Goal: Task Accomplishment & Management: Use online tool/utility

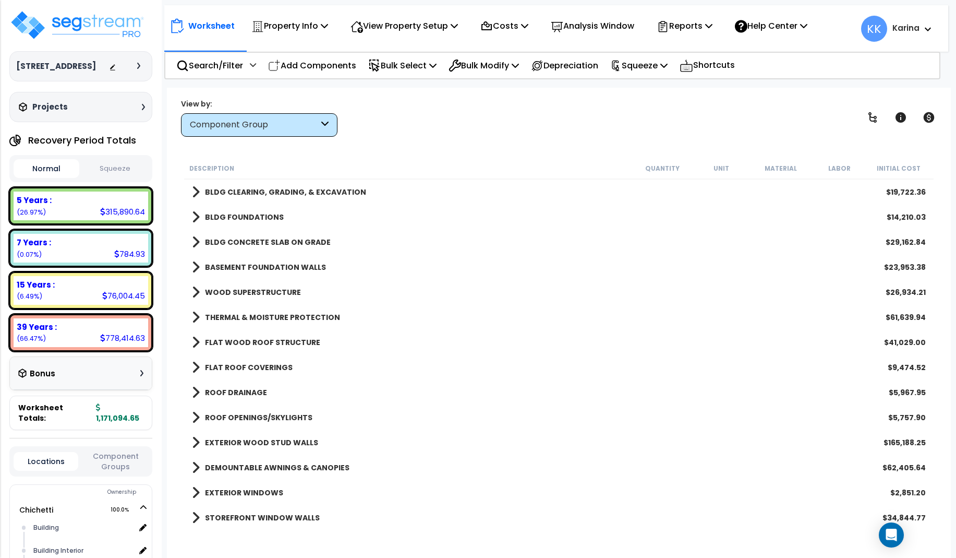
click at [466, 463] on div "DEMOUNTABLE AWNINGS & CANOPIES $62,405.64" at bounding box center [559, 467] width 744 height 25
click at [334, 65] on p "Add Components" at bounding box center [312, 65] width 88 height 14
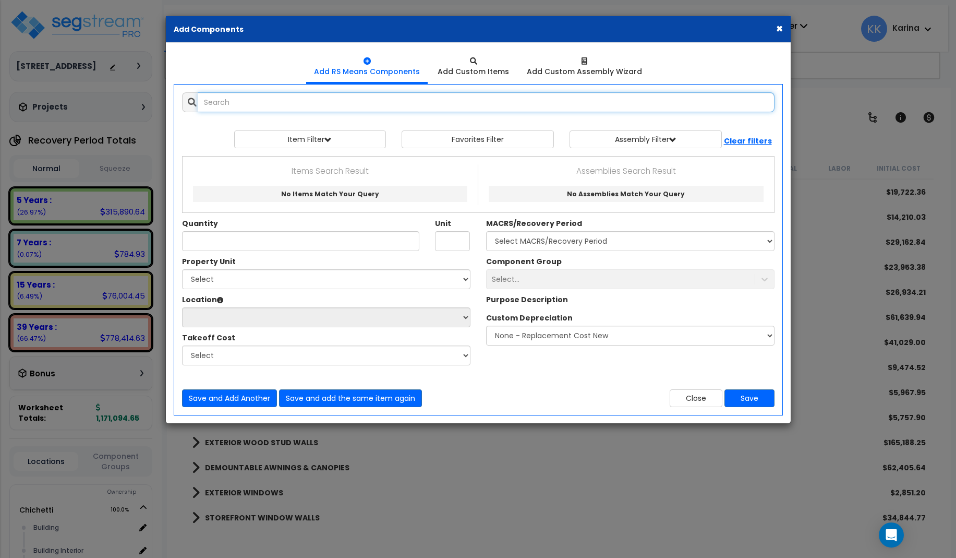
select select
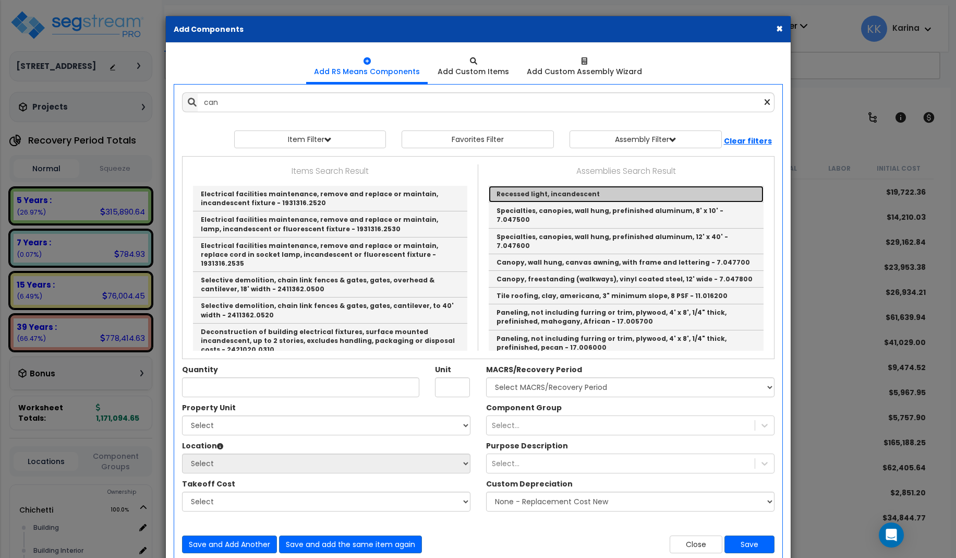
click at [514, 196] on link "Recessed light, incandescent" at bounding box center [626, 194] width 275 height 17
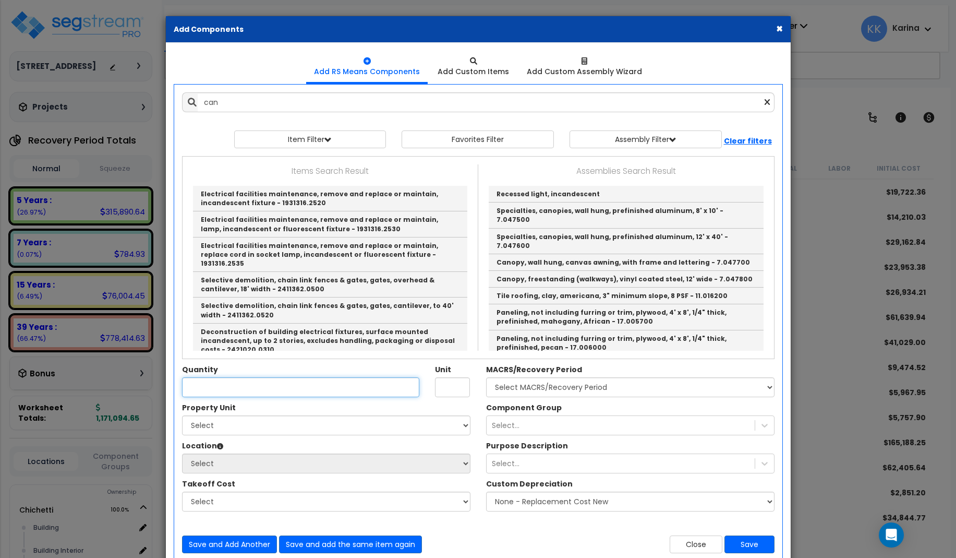
type input "Recessed light, incandescent"
type input "EA."
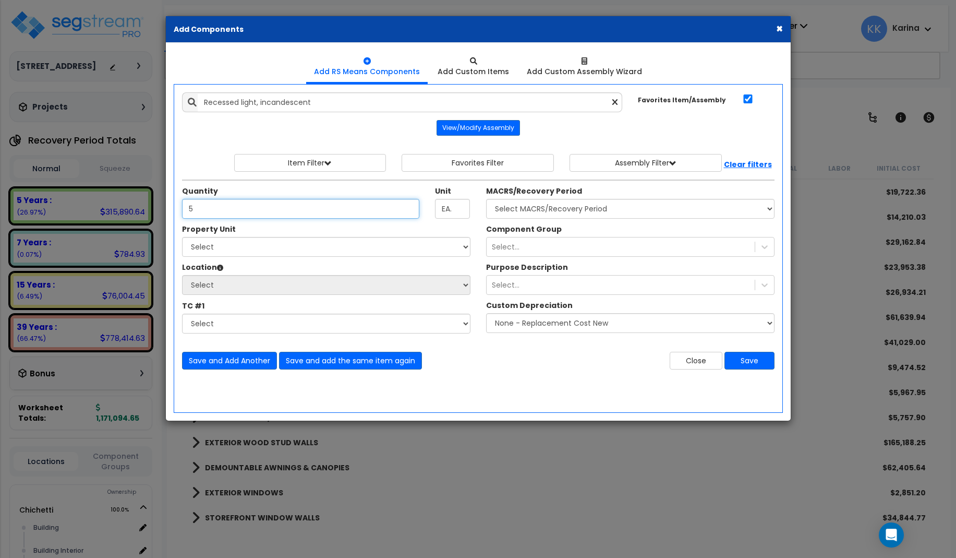
type input "5"
click at [182, 237] on select "Select [PERSON_NAME] Site Improvements" at bounding box center [326, 247] width 288 height 20
select select "168457"
click option "Chichetti" at bounding box center [0, 0] width 0 height 0
click at [182, 275] on select "Select Building Building Interior Kitchen Site Add Additional Location" at bounding box center [326, 285] width 288 height 20
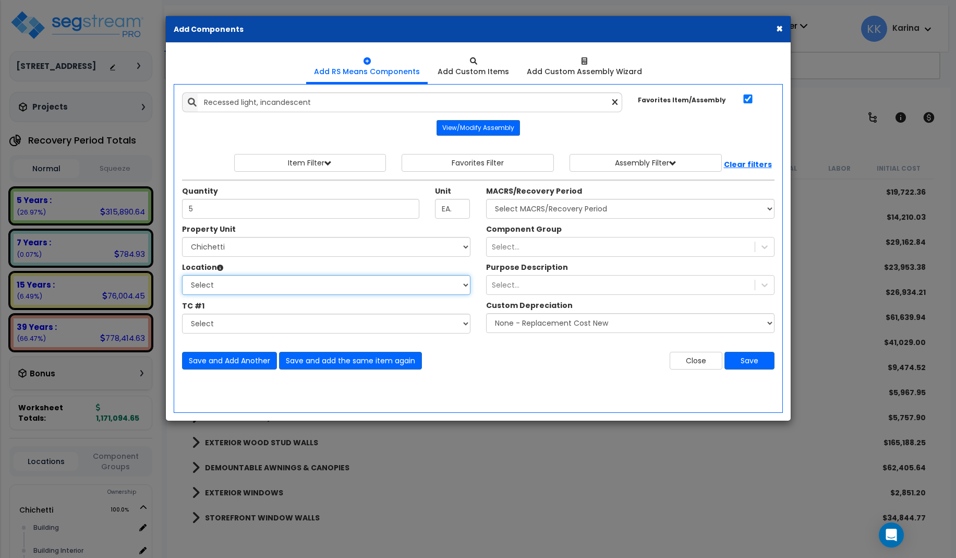
select select "Others"
click option "Add Additional Location" at bounding box center [0, 0] width 0 height 0
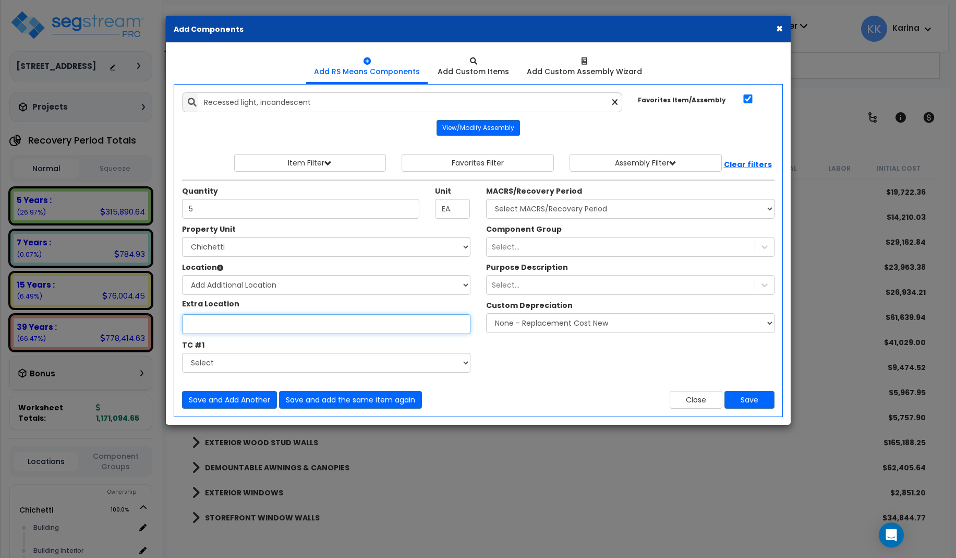
click at [227, 325] on input "Property Unit" at bounding box center [326, 324] width 288 height 20
type input "Dining"
click at [486, 199] on select "Select MACRS/Recovery Period 5 Years - 57.0 - Distributive Trades & Services 5 …" at bounding box center [630, 209] width 288 height 20
select select "3669"
click option "39 Years - NA - Long-Life Property" at bounding box center [0, 0] width 0 height 0
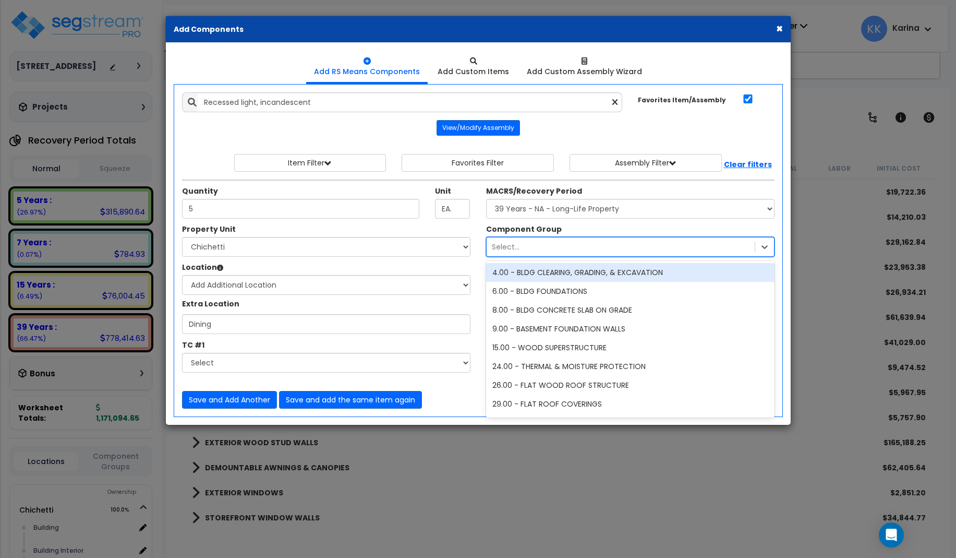
click at [507, 249] on div "Select..." at bounding box center [506, 246] width 28 height 10
type input "145"
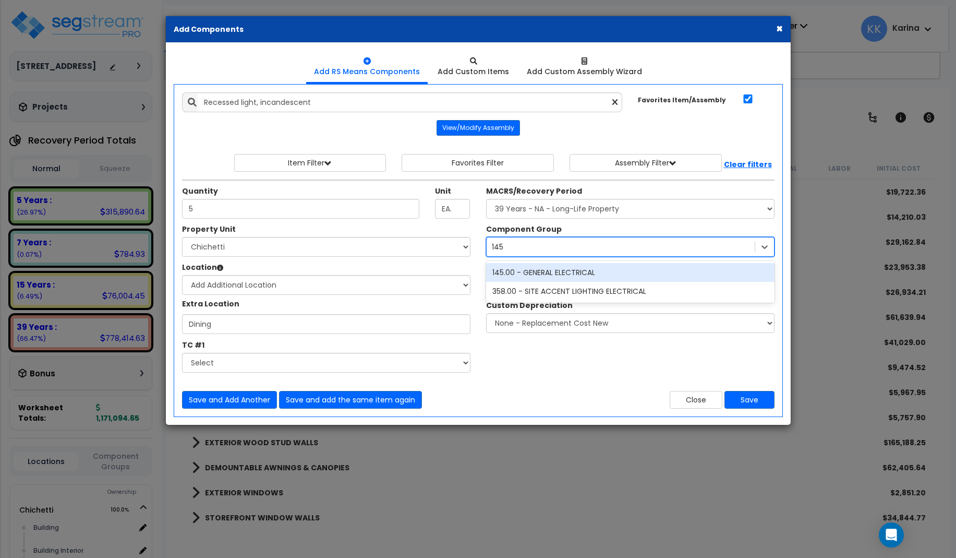
click at [543, 270] on div "145.00 - GENERAL ELECTRICAL" at bounding box center [630, 272] width 288 height 19
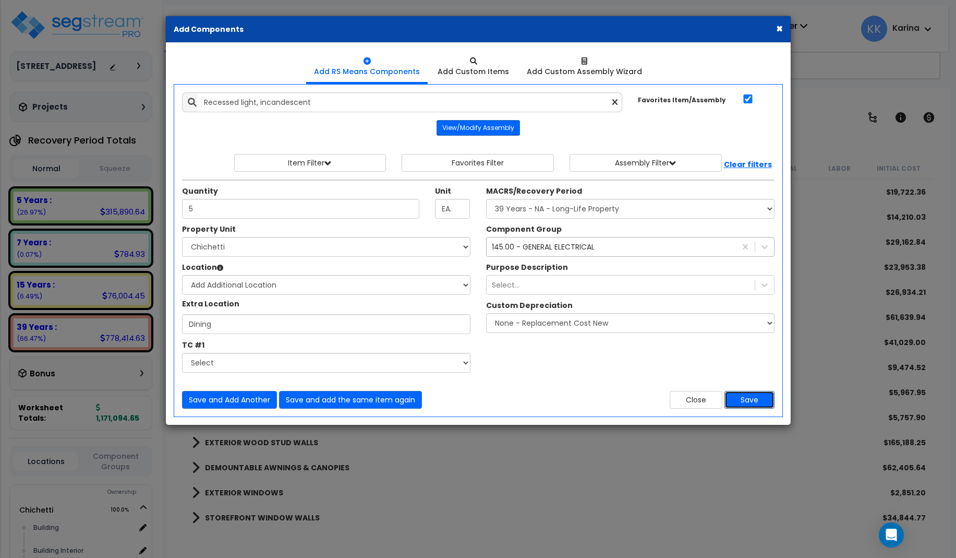
click at [742, 396] on button "Save" at bounding box center [749, 400] width 50 height 18
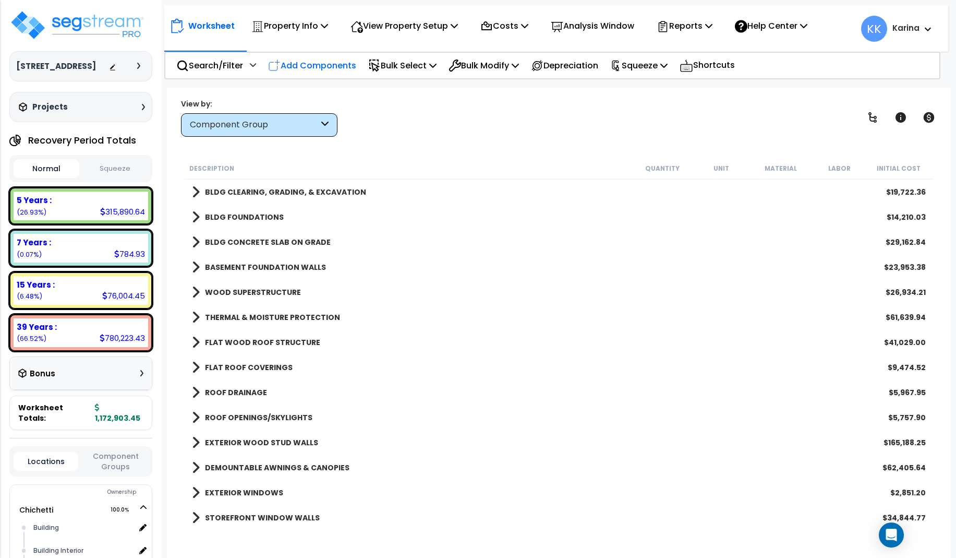
click at [324, 60] on p "Add Components" at bounding box center [312, 65] width 88 height 14
select select
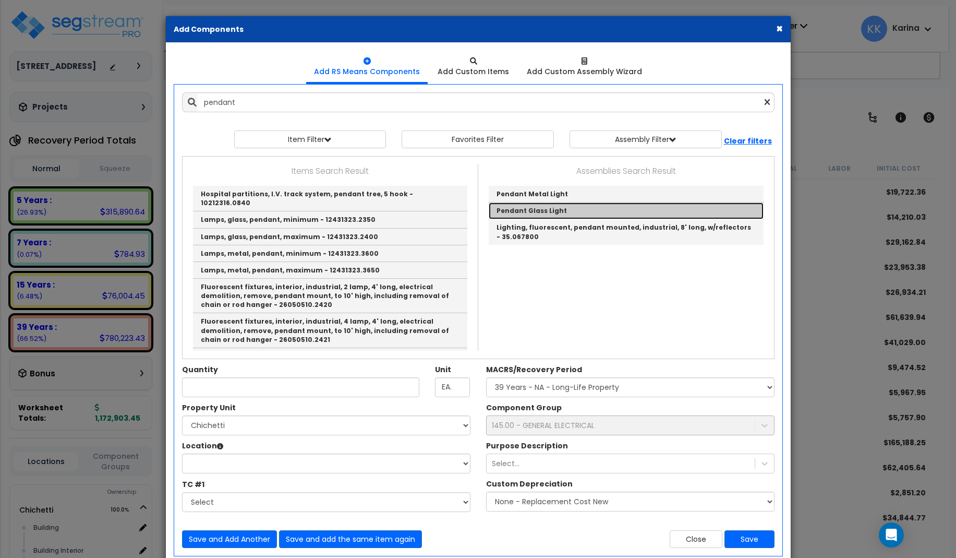
click at [536, 207] on link "Pendant Glass Light" at bounding box center [626, 210] width 275 height 17
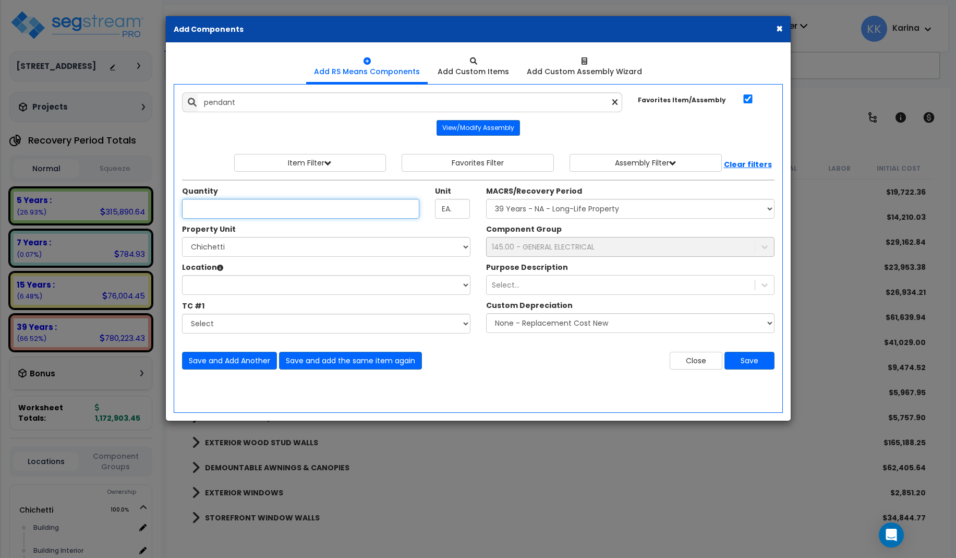
type input "Pendant Glass Light"
type input "EA"
type input "2"
click at [182, 237] on select "Select [PERSON_NAME] Site Improvements" at bounding box center [326, 247] width 288 height 20
select select "168457"
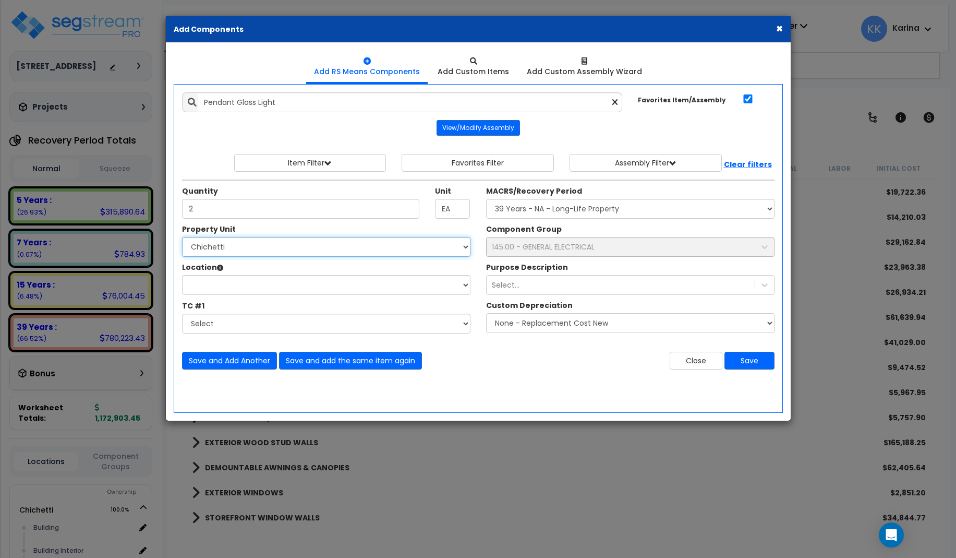
click option "Chichetti" at bounding box center [0, 0] width 0 height 0
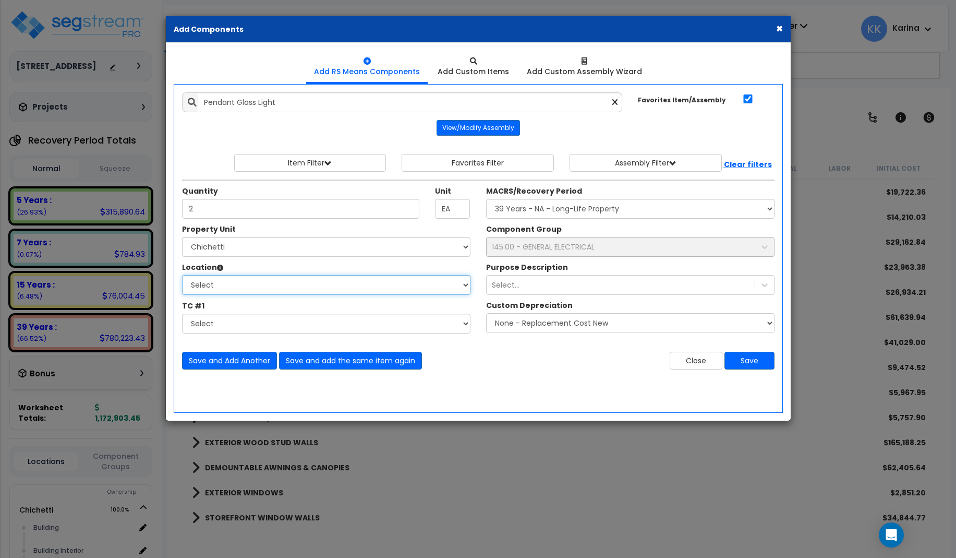
click at [182, 275] on select "Select Building Building Interior dining Kitchen Site Add Additional Location" at bounding box center [326, 285] width 288 height 20
select select "31630"
click option "dining" at bounding box center [0, 0] width 0 height 0
click at [486, 199] on select "Select MACRS/Recovery Period 5 Years - 57.0 - Distributive Trades & Services 5 …" at bounding box center [630, 209] width 288 height 20
select select "3669"
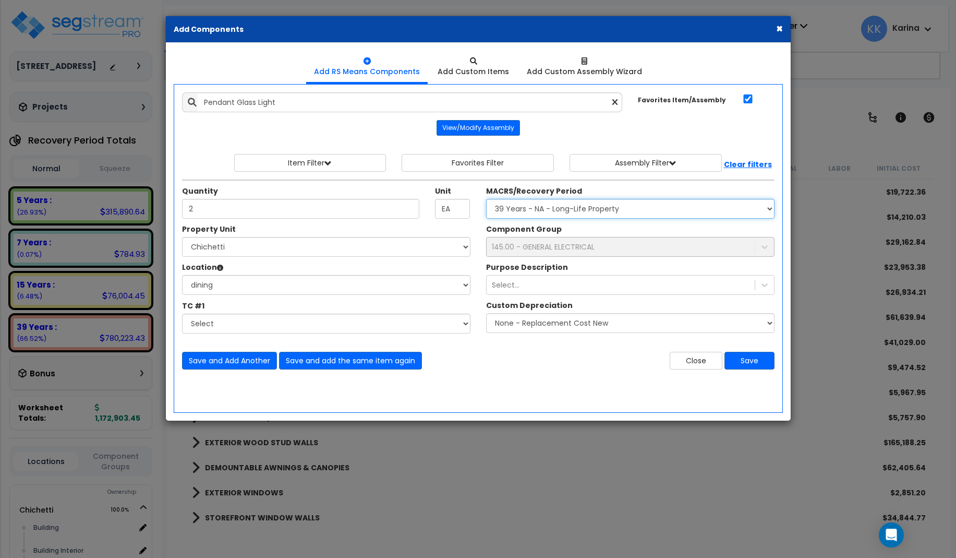
click option "39 Years - NA - Long-Life Property" at bounding box center [0, 0] width 0 height 0
drag, startPoint x: 204, startPoint y: 205, endPoint x: 172, endPoint y: 203, distance: 32.4
click at [182, 203] on input "2" at bounding box center [301, 209] width 238 height 20
type input "6"
click at [743, 362] on button "Save" at bounding box center [749, 361] width 50 height 18
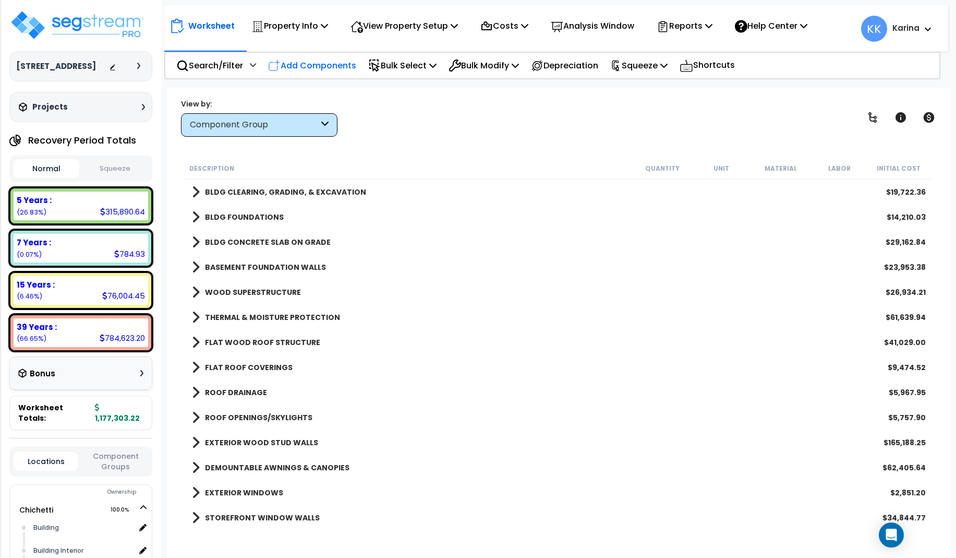
click at [333, 64] on p "Add Components" at bounding box center [312, 65] width 88 height 14
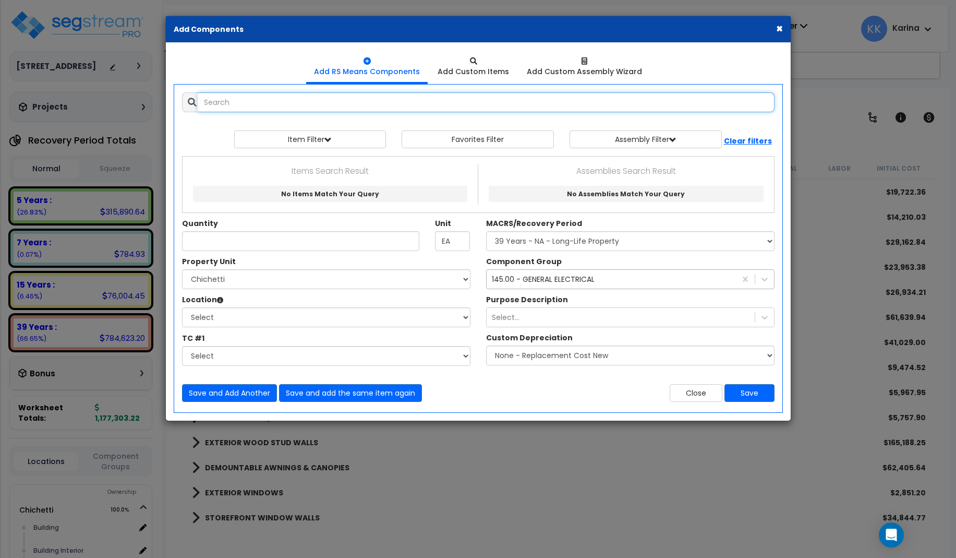
select select
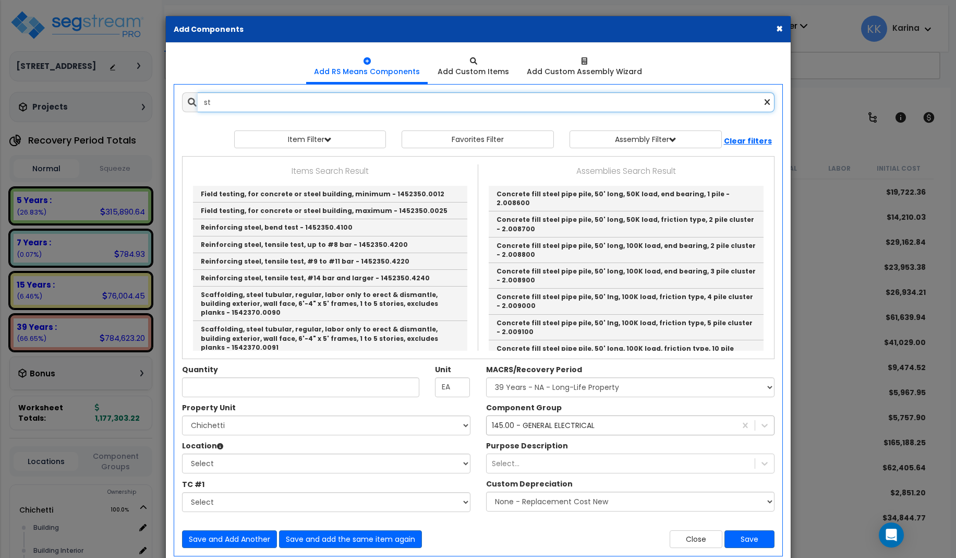
type input "s"
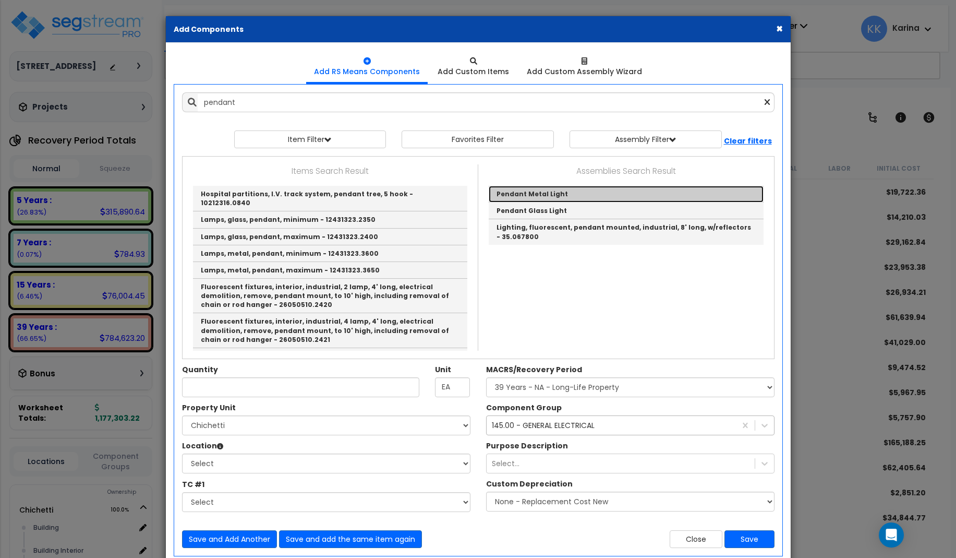
click at [525, 193] on link "Pendant Metal Light" at bounding box center [626, 194] width 275 height 17
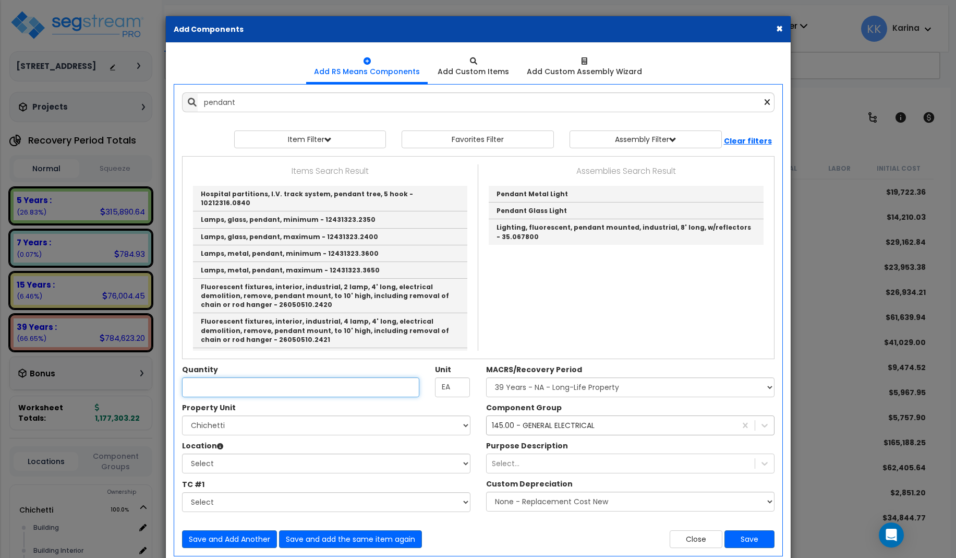
type input "Pendant Metal Light"
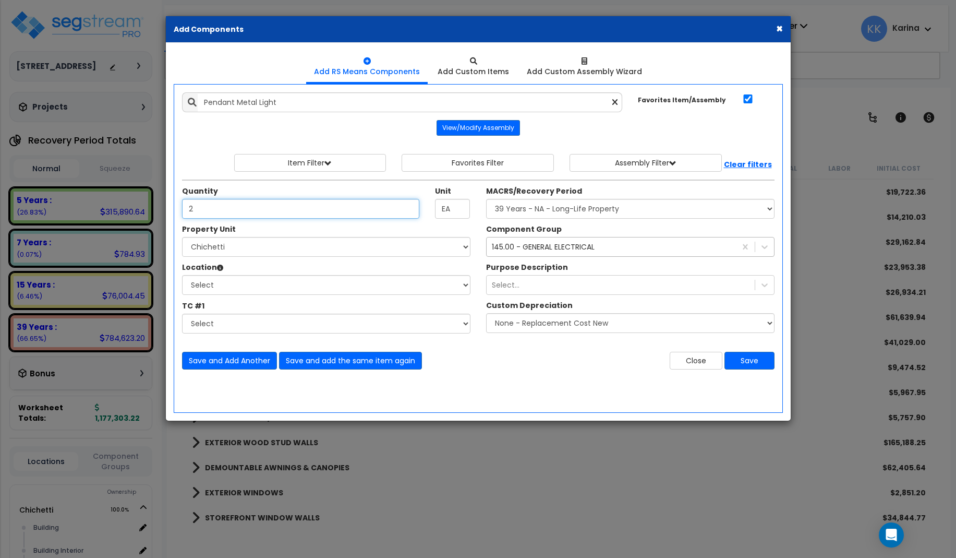
type input "2"
click at [182, 237] on select "Select [PERSON_NAME] Site Improvements" at bounding box center [326, 247] width 288 height 20
select select "168457"
click option "Chichetti" at bounding box center [0, 0] width 0 height 0
click at [182, 275] on select "Select Building Building Interior dining Kitchen Site Add Additional Location" at bounding box center [326, 285] width 288 height 20
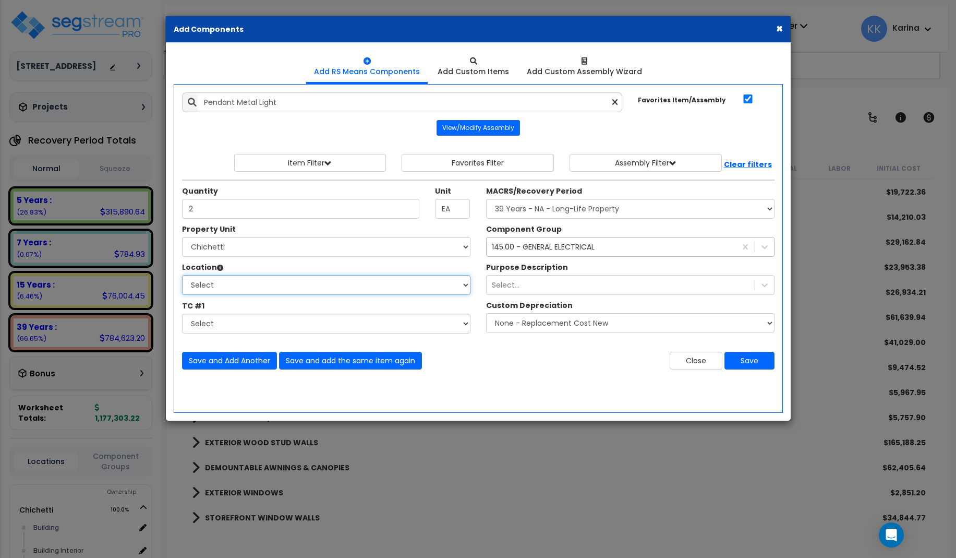
select select "31630"
click option "dining" at bounding box center [0, 0] width 0 height 0
click at [486, 199] on select "Select MACRS/Recovery Period 5 Years - 57.0 - Distributive Trades & Services 5 …" at bounding box center [630, 209] width 288 height 20
select select "3669"
click option "39 Years - NA - Long-Life Property" at bounding box center [0, 0] width 0 height 0
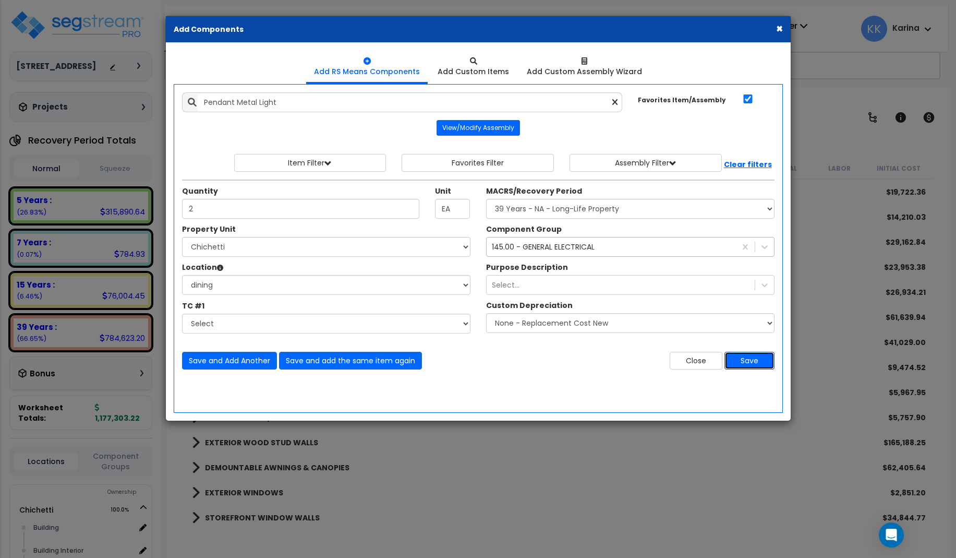
click at [755, 361] on button "Save" at bounding box center [749, 361] width 50 height 18
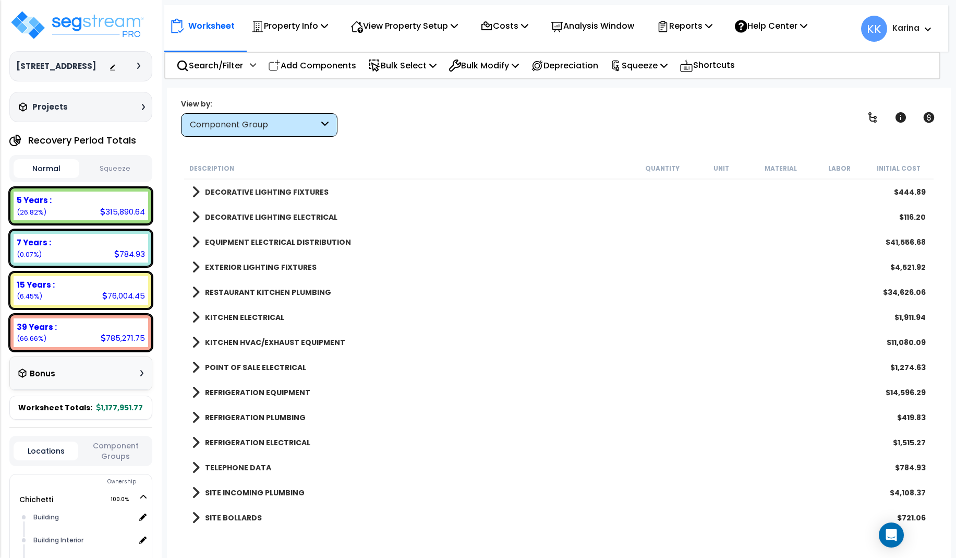
scroll to position [1126, 0]
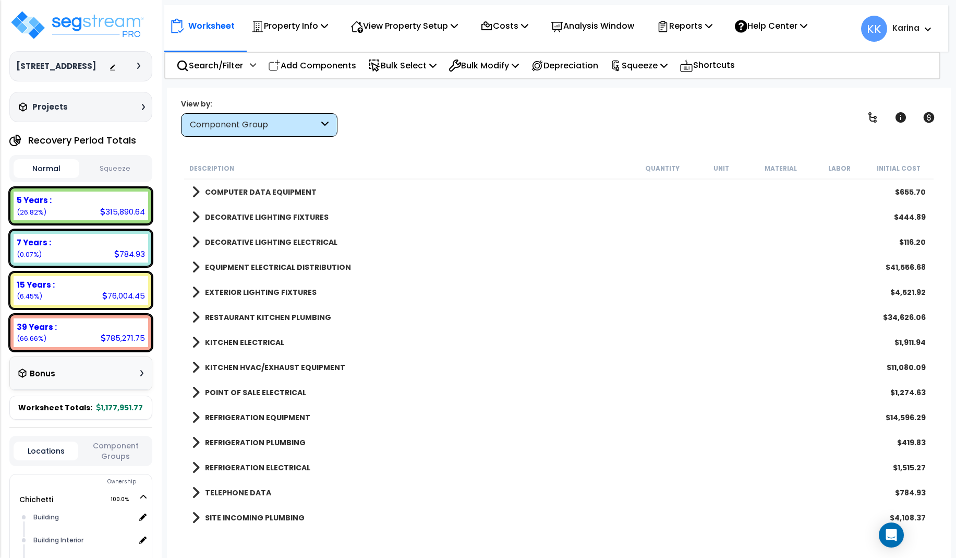
click at [195, 215] on span at bounding box center [196, 217] width 8 height 15
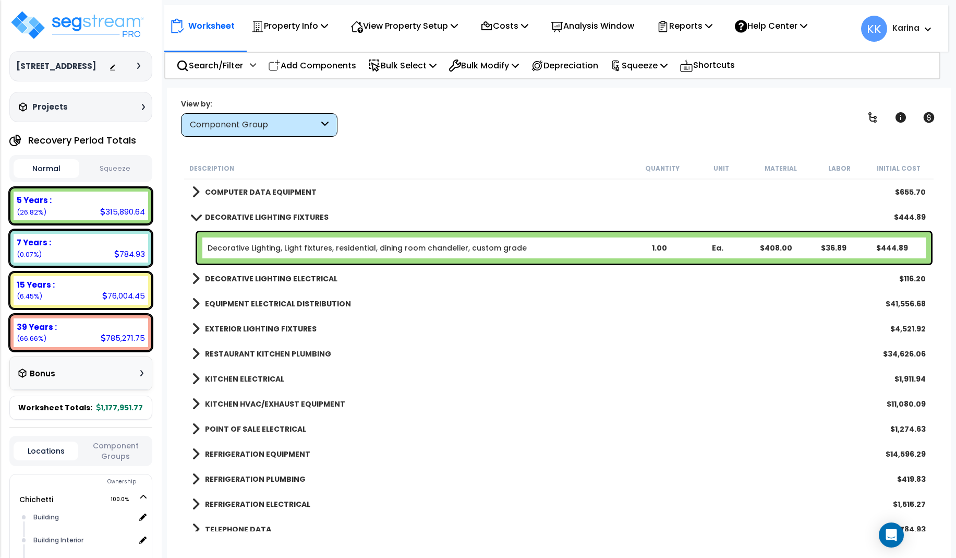
click at [341, 246] on link "Decorative Lighting, Light fixtures, residential, dining room chandelier, custo…" at bounding box center [367, 248] width 319 height 10
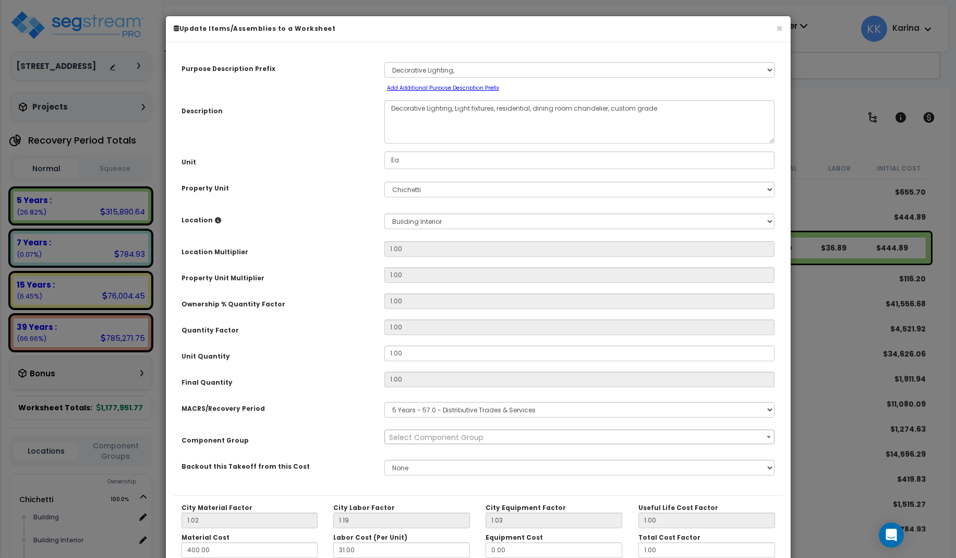
select select "57019"
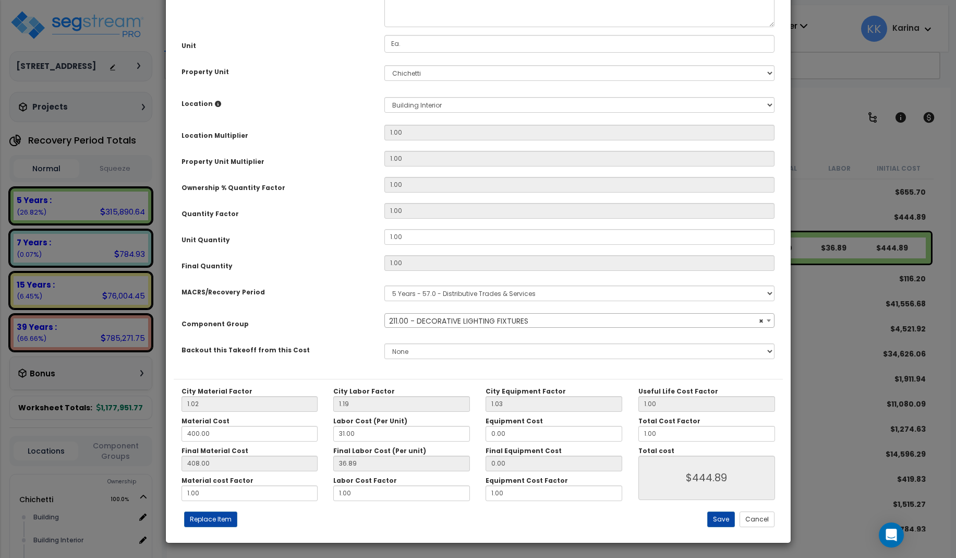
scroll to position [117, 0]
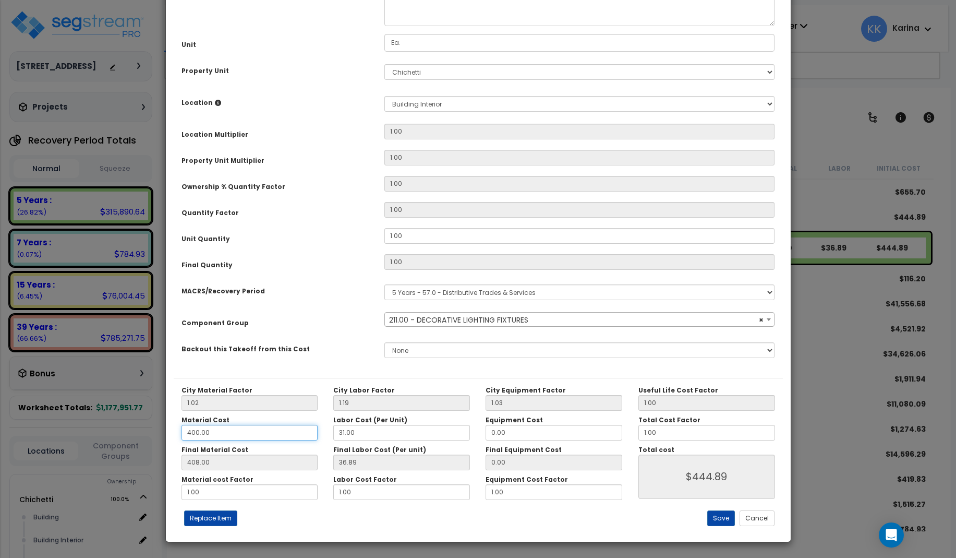
click at [187, 430] on input "400.00" at bounding box center [249, 433] width 137 height 16
type input "1,400.00"
type input "1,428.00"
type input "$1,464.89"
type input "1,400.00"
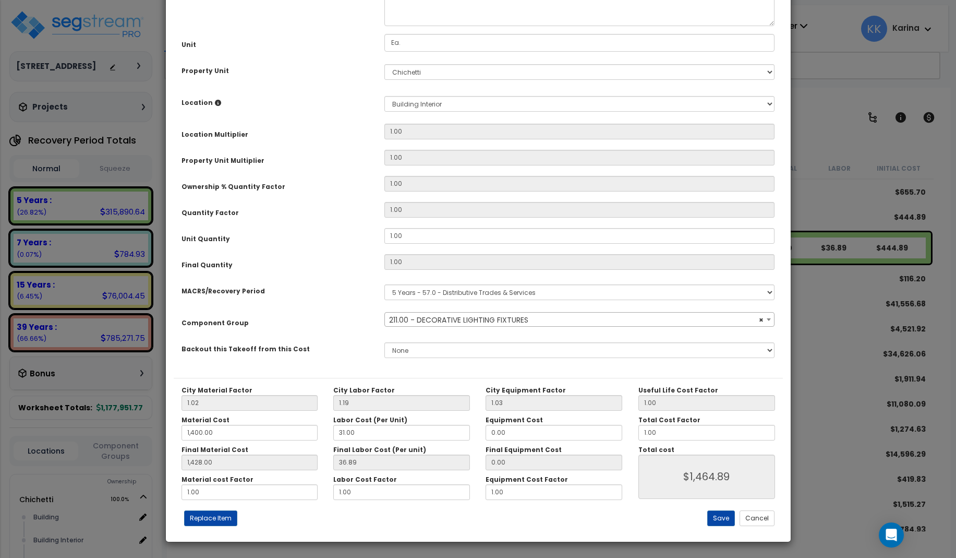
type input "1,428.00"
type input "$1,464.89"
click at [387, 518] on div "Previous (Skip Assembly Items) Next (Skip Assembly Items) Previous Next Replace…" at bounding box center [377, 518] width 406 height 16
click at [720, 516] on button "Save" at bounding box center [721, 518] width 28 height 16
type input "1400.00"
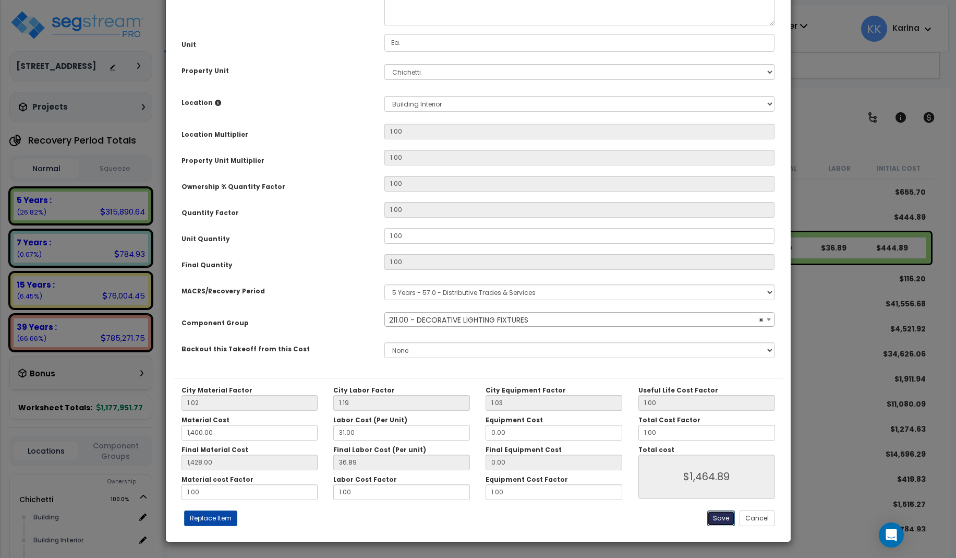
type input "1428.00"
type input "1464.89"
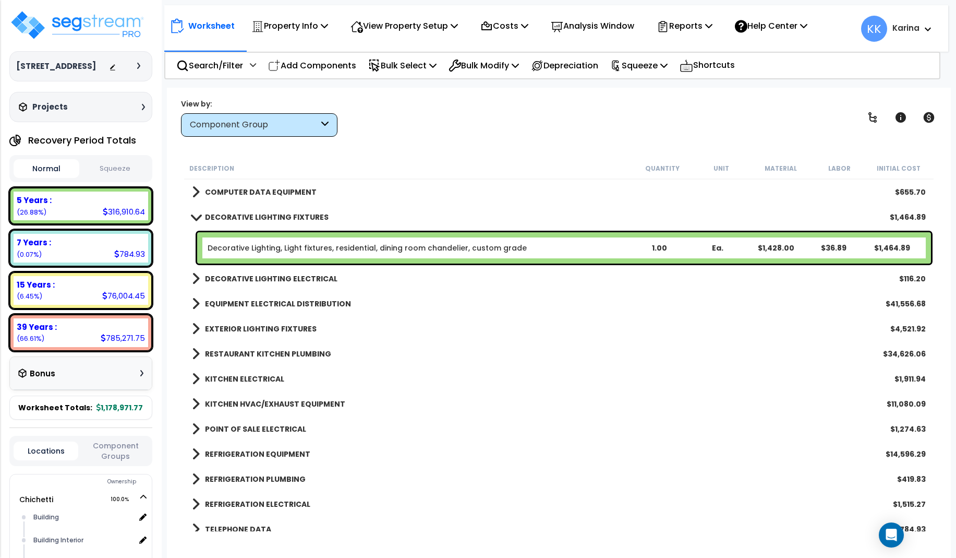
click at [196, 212] on link "DECORATIVE LIGHTING FIXTURES" at bounding box center [260, 217] width 137 height 15
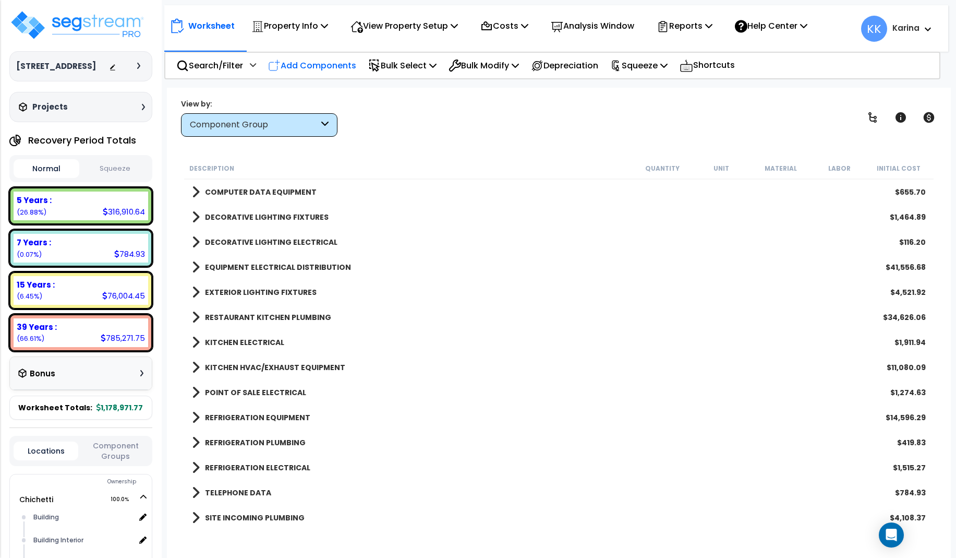
click at [323, 66] on p "Add Components" at bounding box center [312, 65] width 88 height 14
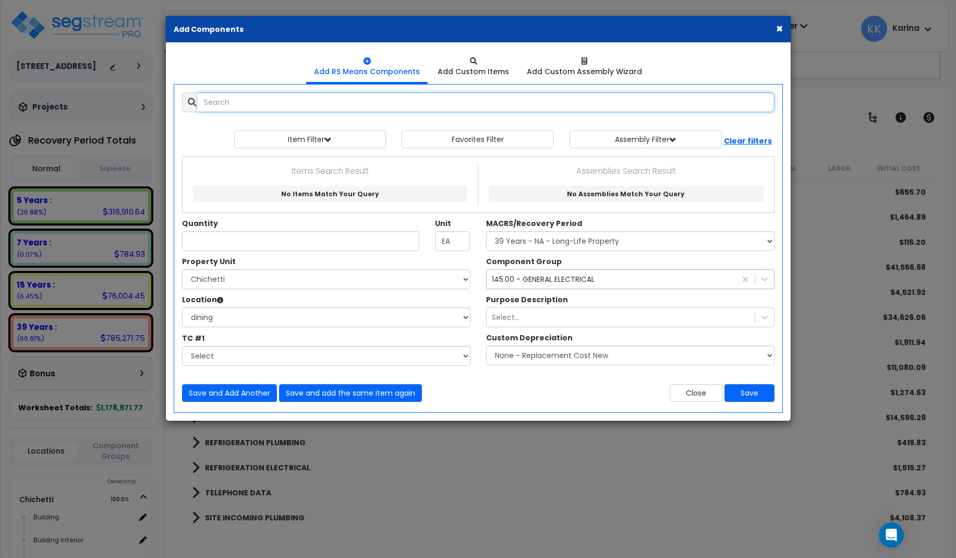
select select
click at [301, 105] on input "text" at bounding box center [486, 102] width 577 height 20
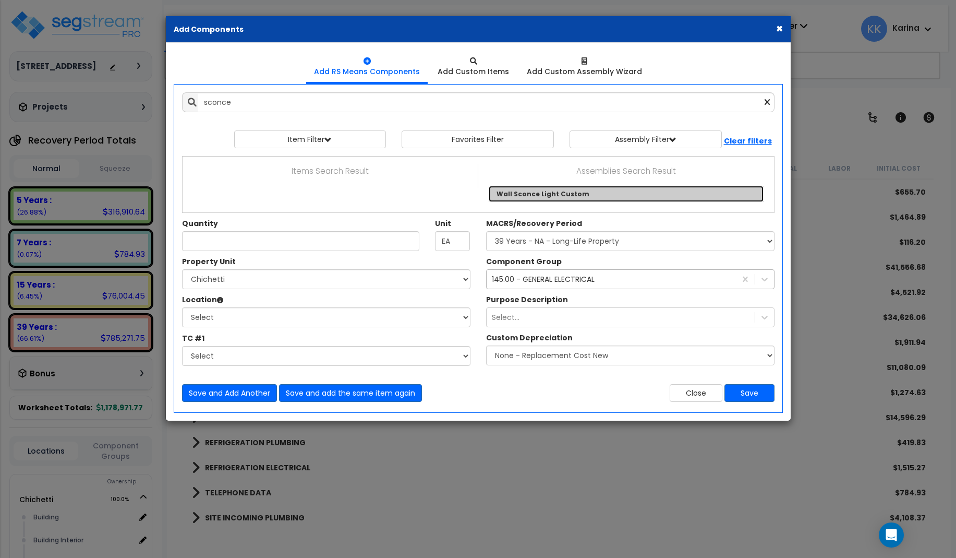
click at [508, 193] on link "Wall Sconce Light Custom" at bounding box center [626, 194] width 275 height 16
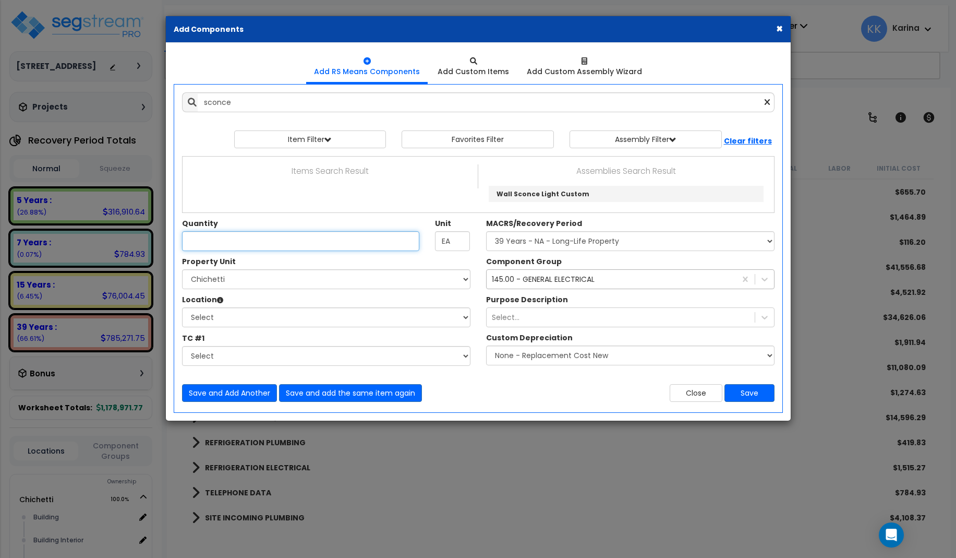
type input "Wall Sconce Light Custom"
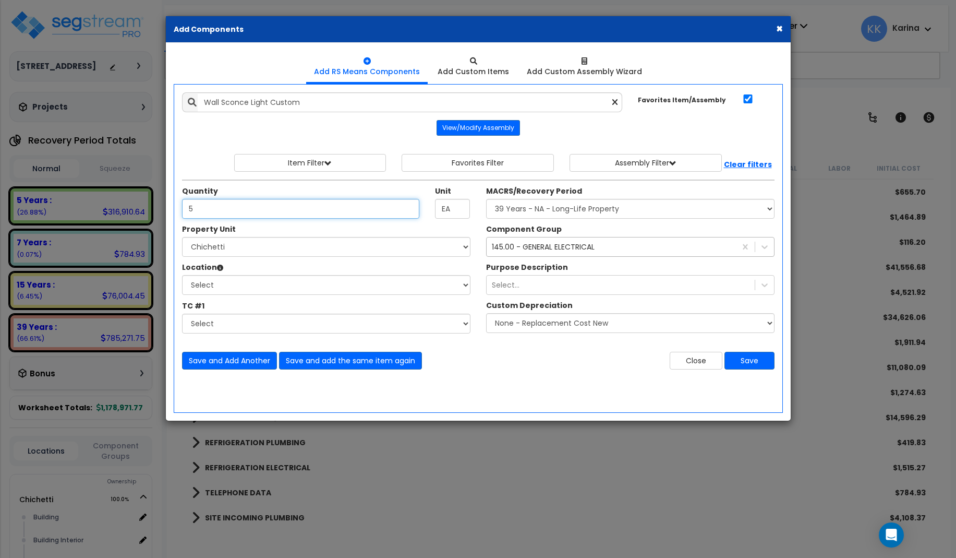
type input "5"
click at [182, 237] on select "Select [PERSON_NAME] Site Improvements" at bounding box center [326, 247] width 288 height 20
select select "168457"
click option "Chichetti" at bounding box center [0, 0] width 0 height 0
click at [182, 275] on select "Select Building Building Interior dining Kitchen Site Add Additional Location" at bounding box center [326, 285] width 288 height 20
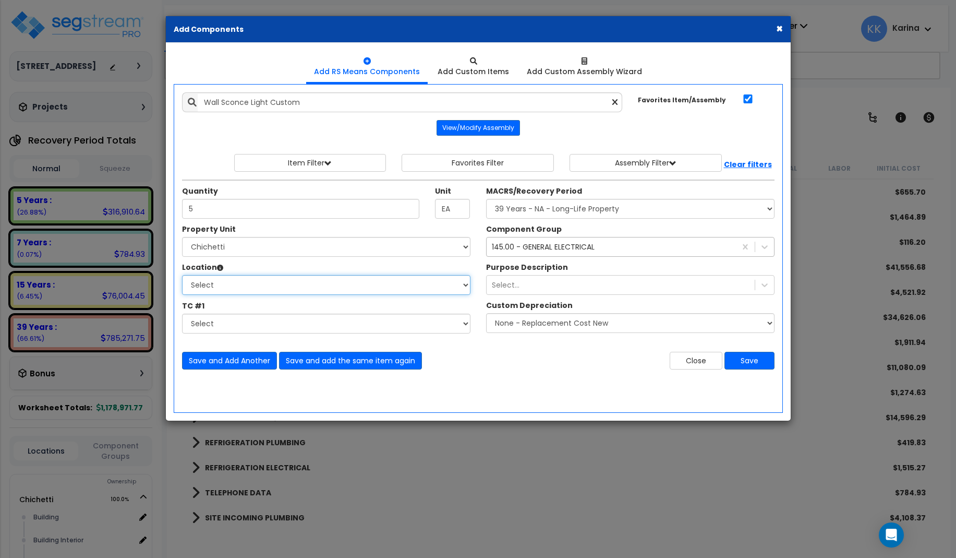
select select "31630"
click option "dining" at bounding box center [0, 0] width 0 height 0
click at [486, 199] on select "Select MACRS/Recovery Period 5 Years - 57.0 - Distributive Trades & Services 5 …" at bounding box center [630, 209] width 288 height 20
select select "3669"
click option "39 Years - NA - Long-Life Property" at bounding box center [0, 0] width 0 height 0
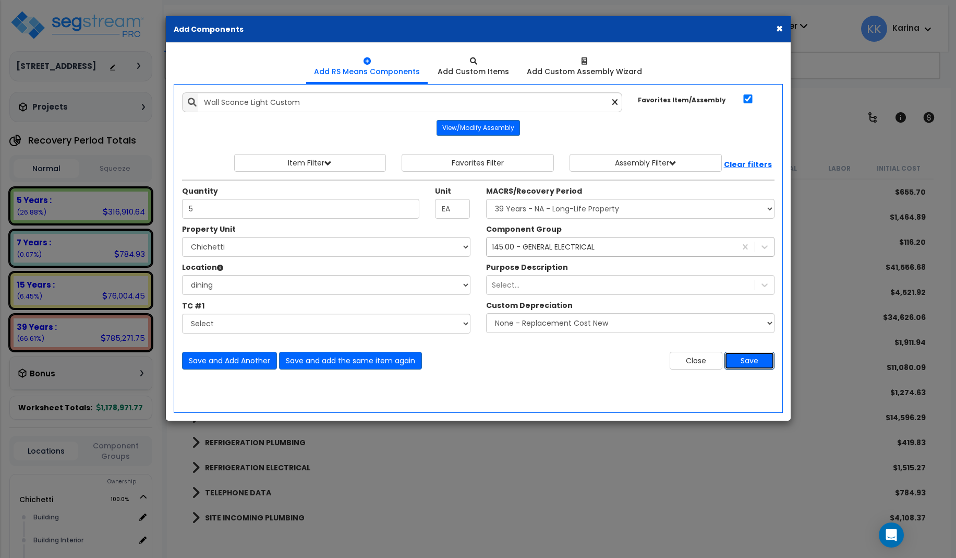
click at [754, 360] on button "Save" at bounding box center [749, 361] width 50 height 18
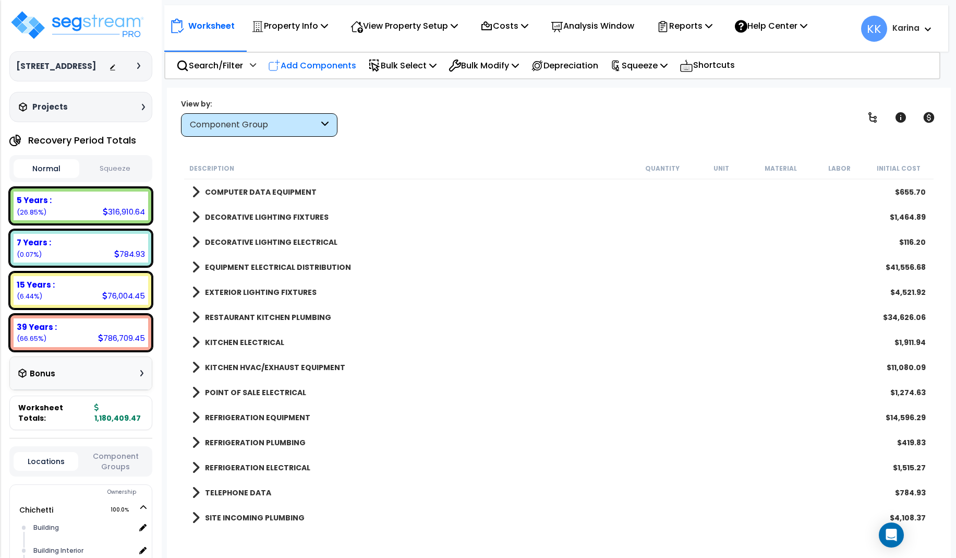
click at [328, 62] on p "Add Components" at bounding box center [312, 65] width 88 height 14
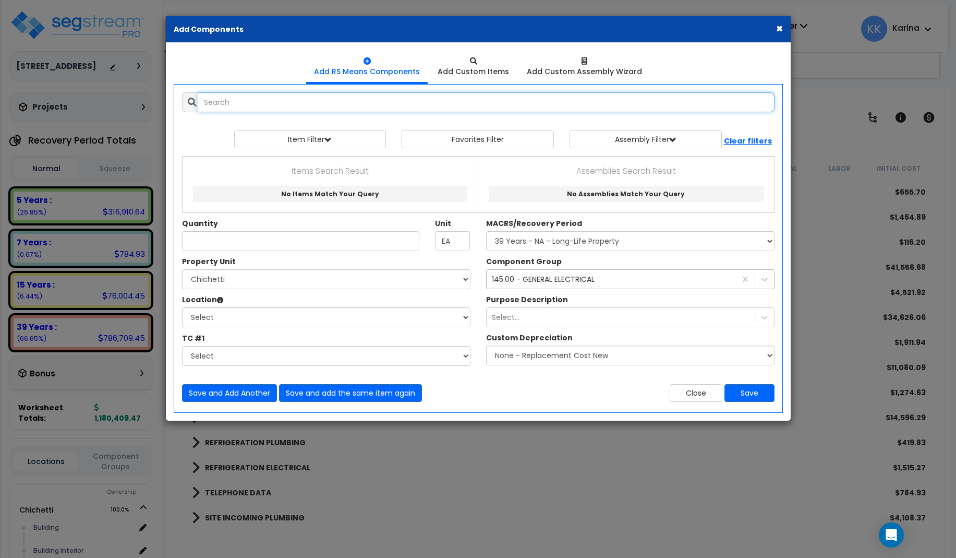
select select
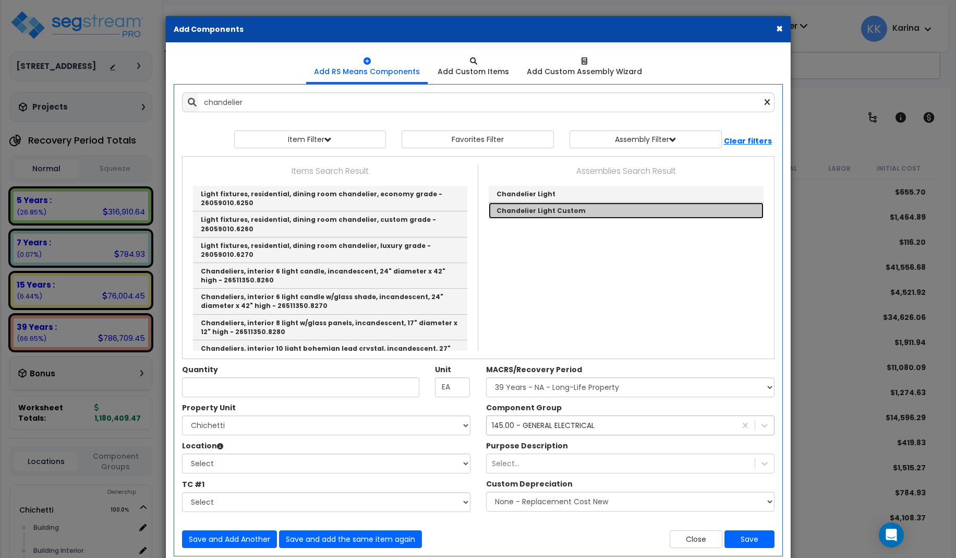
click at [513, 207] on link "Chandelier Light Custom" at bounding box center [626, 210] width 275 height 16
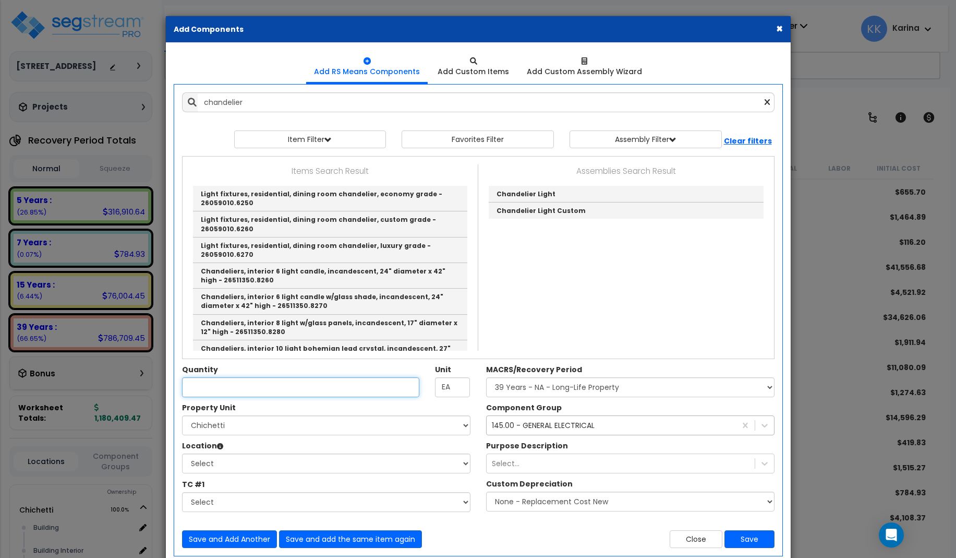
type input "Chandelier Light Custom"
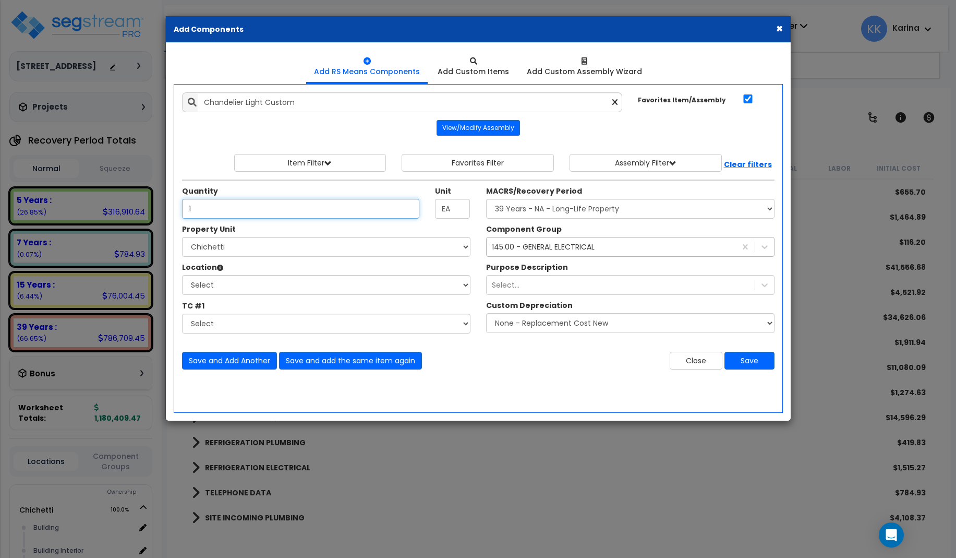
type input "1"
click at [182, 237] on select "Select [PERSON_NAME] Site Improvements" at bounding box center [326, 247] width 288 height 20
select select "168457"
click option "Chichetti" at bounding box center [0, 0] width 0 height 0
click at [182, 275] on select "Select Building Building Interior dining Kitchen Site Add Additional Location" at bounding box center [326, 285] width 288 height 20
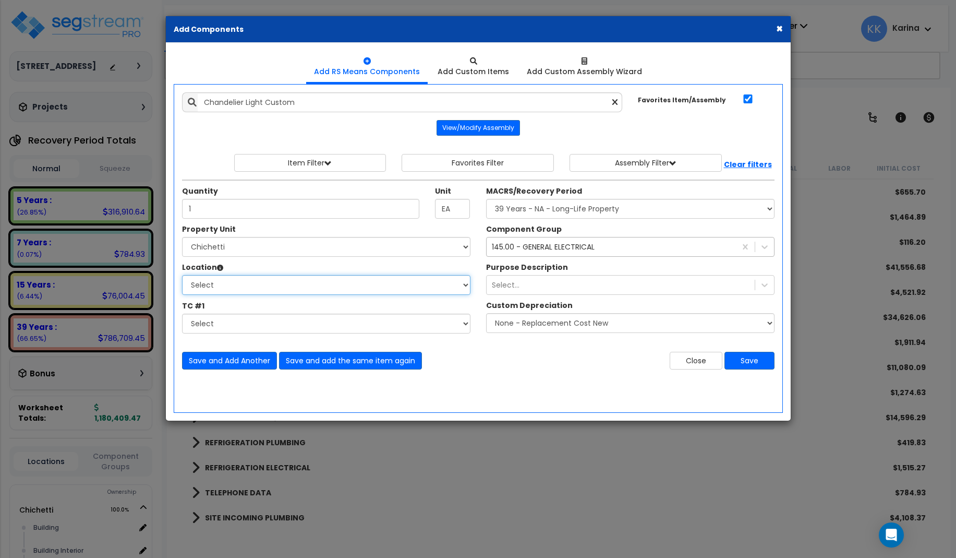
select select "31630"
click option "dining" at bounding box center [0, 0] width 0 height 0
click at [486, 199] on select "Select MACRS/Recovery Period 5 Years - 57.0 - Distributive Trades & Services 5 …" at bounding box center [630, 209] width 288 height 20
select select "3669"
click option "39 Years - NA - Long-Life Property" at bounding box center [0, 0] width 0 height 0
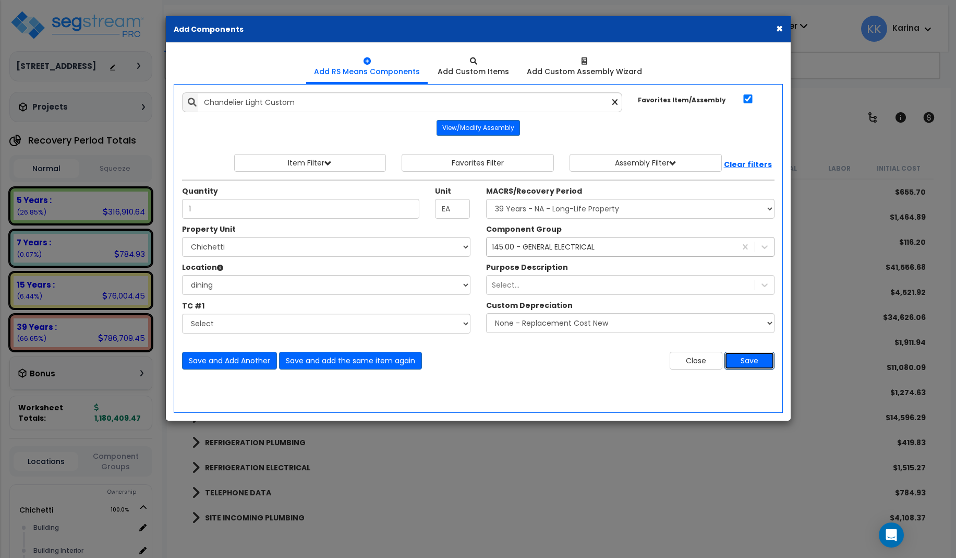
click at [755, 362] on button "Save" at bounding box center [749, 361] width 50 height 18
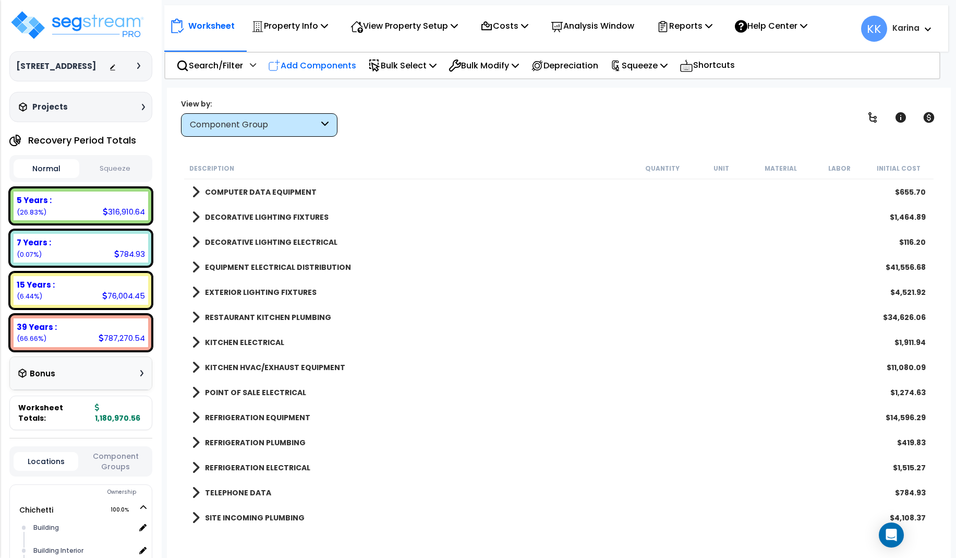
click at [322, 65] on p "Add Components" at bounding box center [312, 65] width 88 height 14
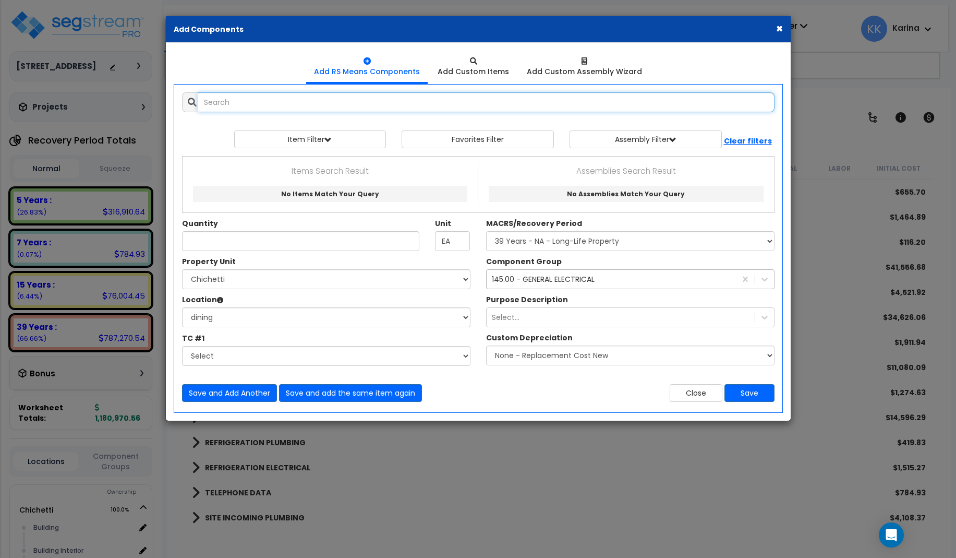
select select
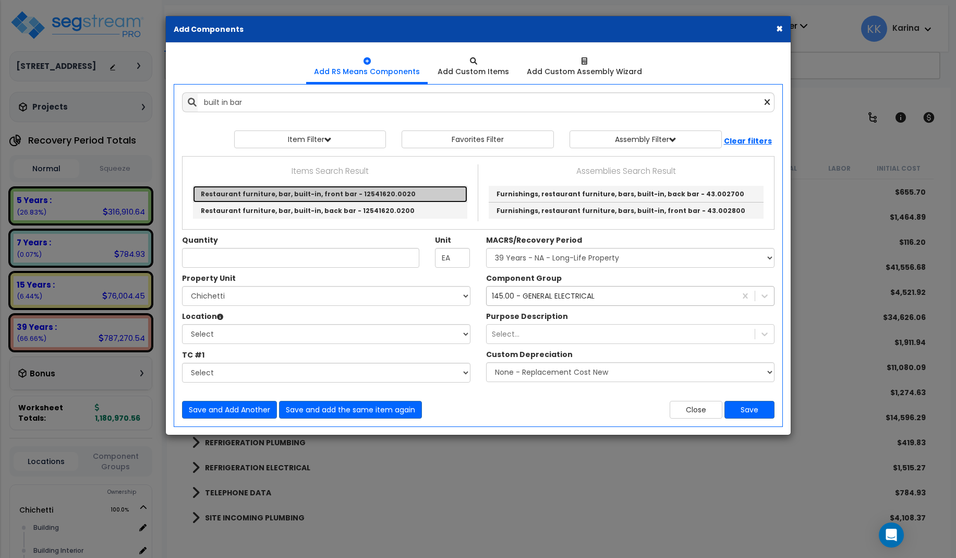
click at [303, 194] on link "Restaurant furniture, bar, built-in, front bar - 12541620.0020" at bounding box center [330, 194] width 274 height 17
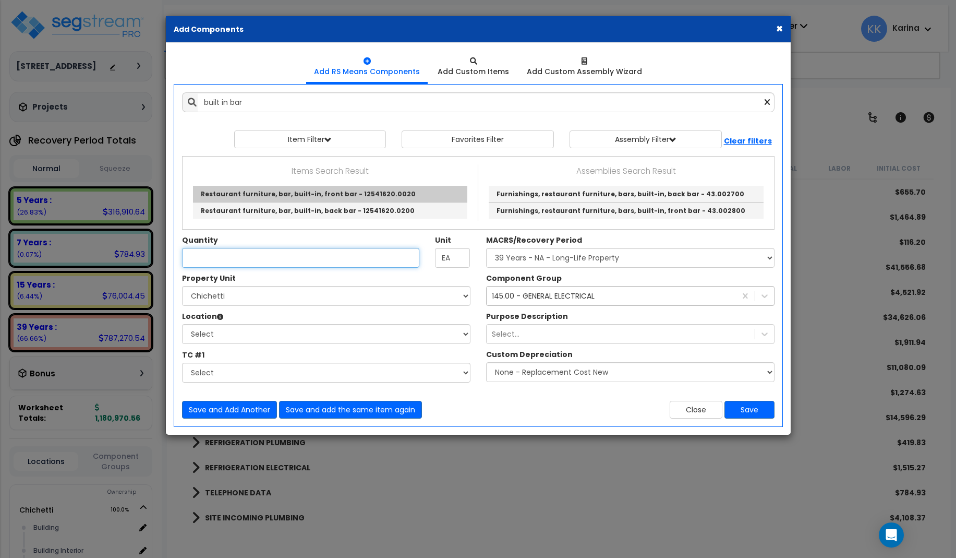
type input "Restaurant furniture, bar, built-in, front bar - 12541620.0020"
type input "L.F."
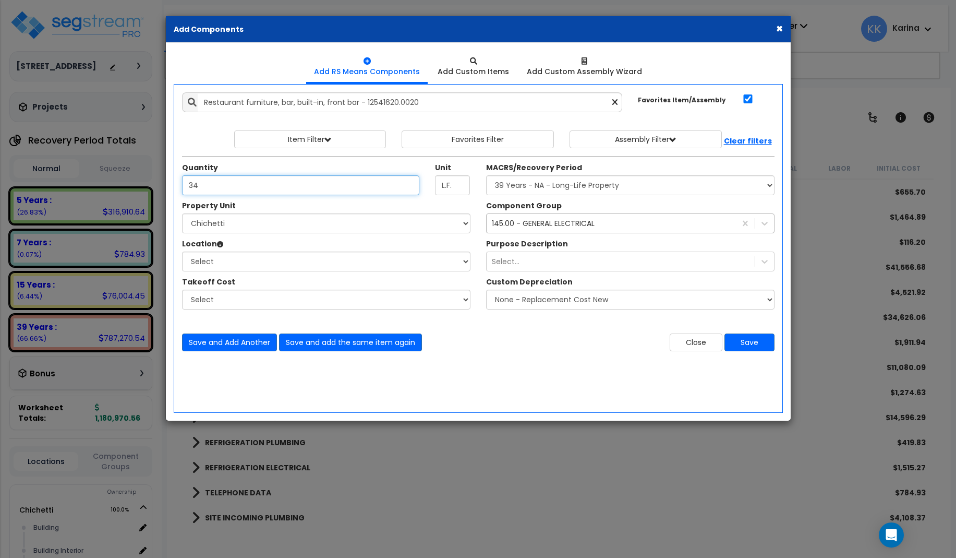
type input "34"
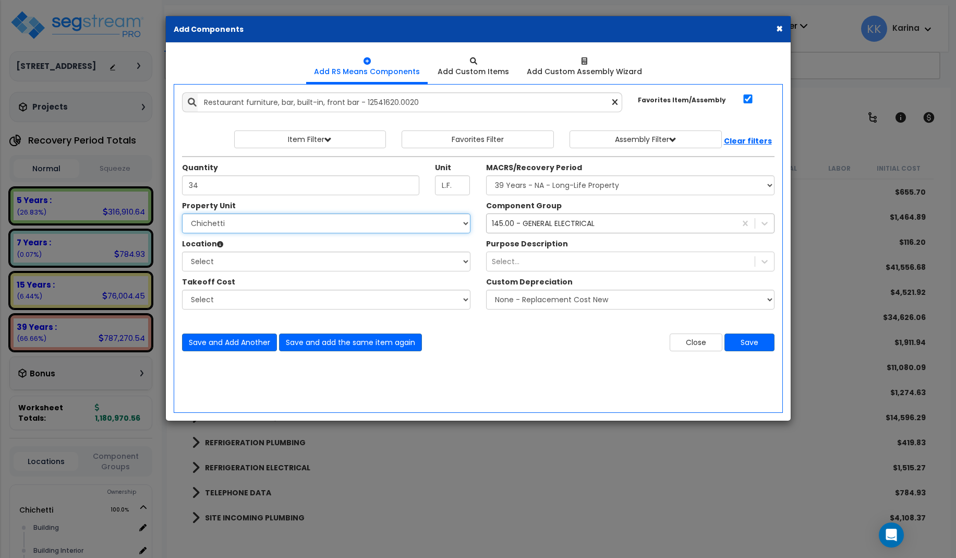
click at [182, 213] on select "Select [PERSON_NAME] Site Improvements" at bounding box center [326, 223] width 288 height 20
select select "168457"
click option "Chichetti" at bounding box center [0, 0] width 0 height 0
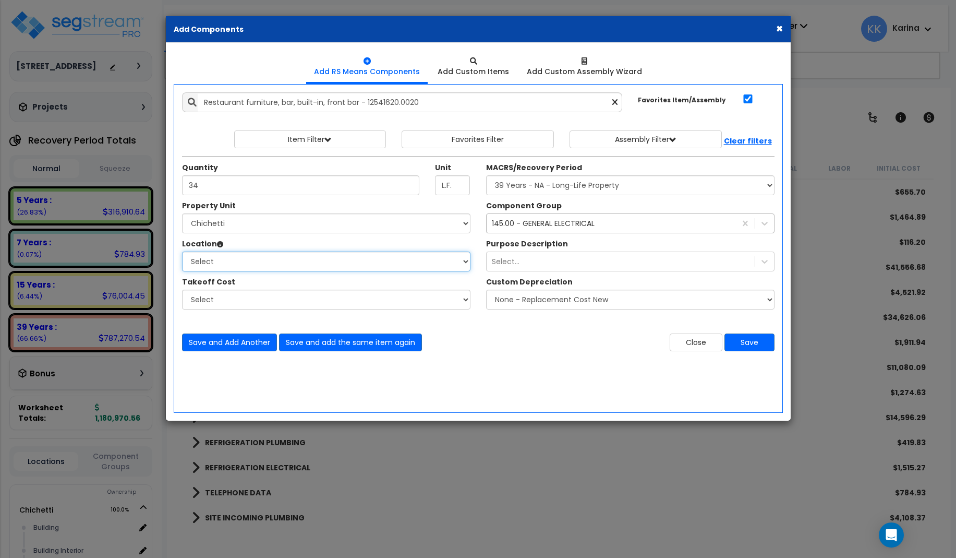
click at [182, 251] on select "Select Building Building Interior dining Kitchen Site Add Additional Location" at bounding box center [326, 261] width 288 height 20
select select "31630"
click option "dining" at bounding box center [0, 0] width 0 height 0
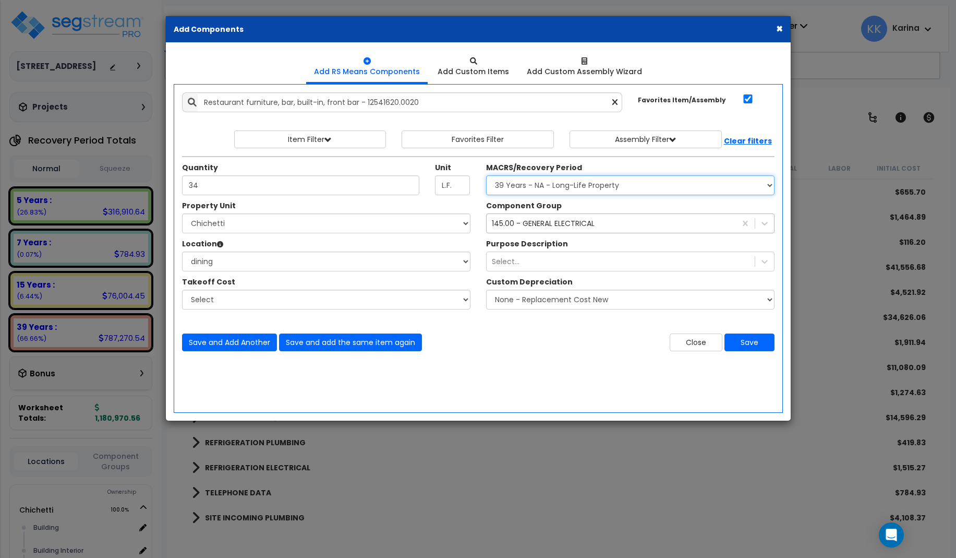
click at [486, 175] on select "Select MACRS/Recovery Period 5 Years - 57.0 - Distributive Trades & Services 5 …" at bounding box center [630, 185] width 288 height 20
select select "3669"
click option "39 Years - NA - Long-Life Property" at bounding box center [0, 0] width 0 height 0
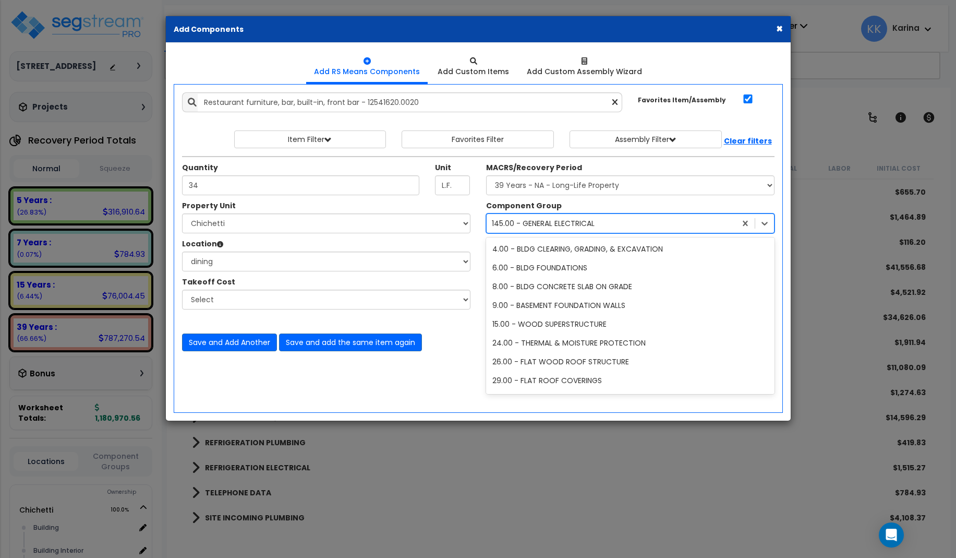
click at [537, 224] on div "145.00 - GENERAL ELECTRICAL" at bounding box center [543, 223] width 103 height 10
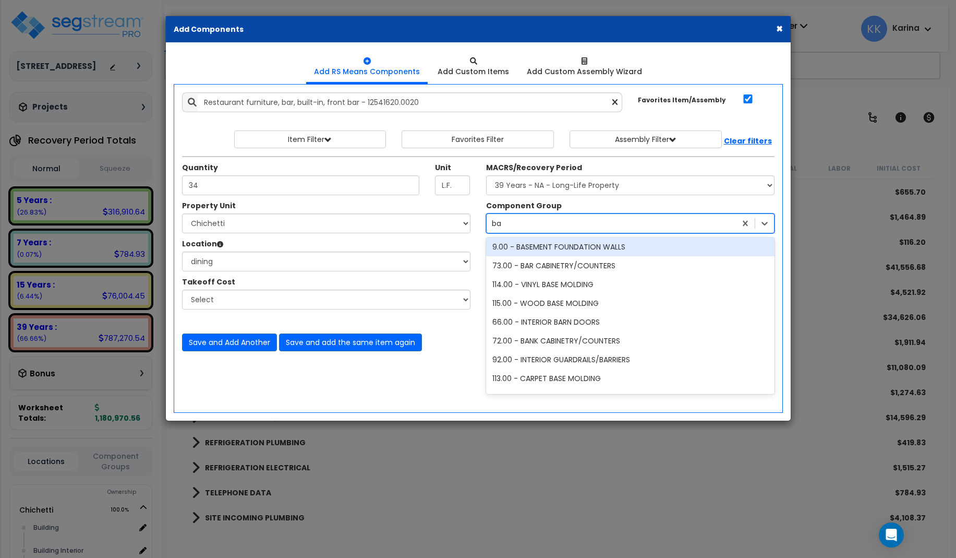
type input "bar"
click at [532, 245] on div "73.00 - BAR CABINETRY/COUNTERS" at bounding box center [630, 248] width 288 height 19
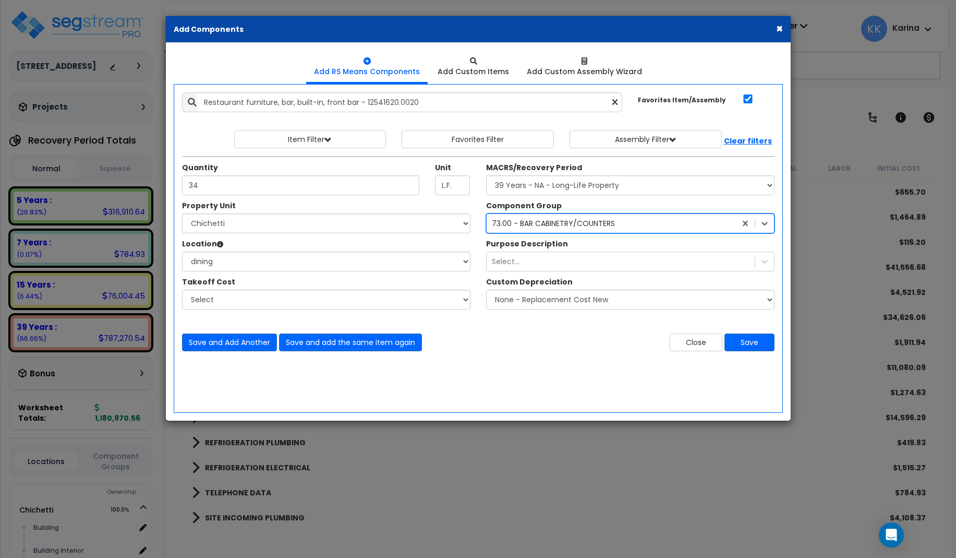
click at [584, 224] on div "73.00 - BAR CABINETRY/COUNTERS" at bounding box center [553, 223] width 123 height 10
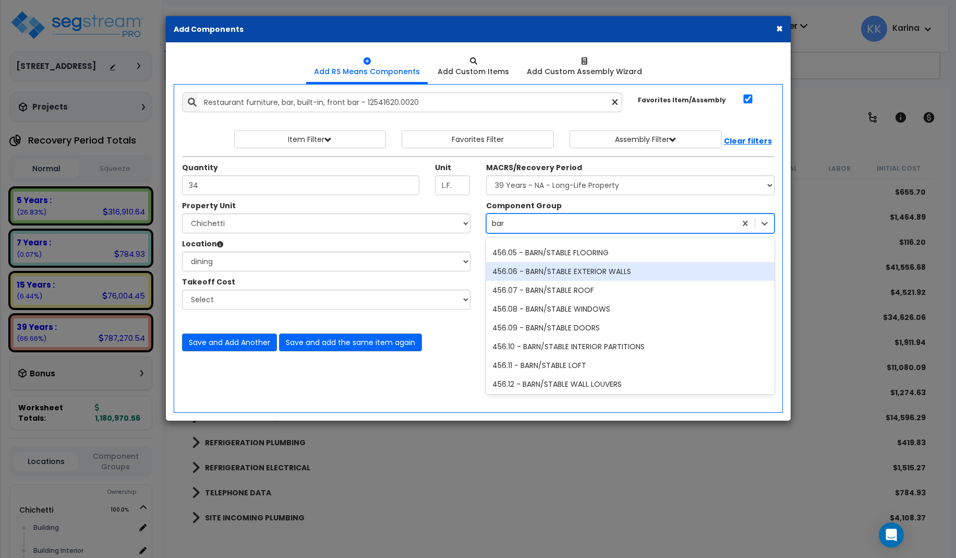
scroll to position [188, 0]
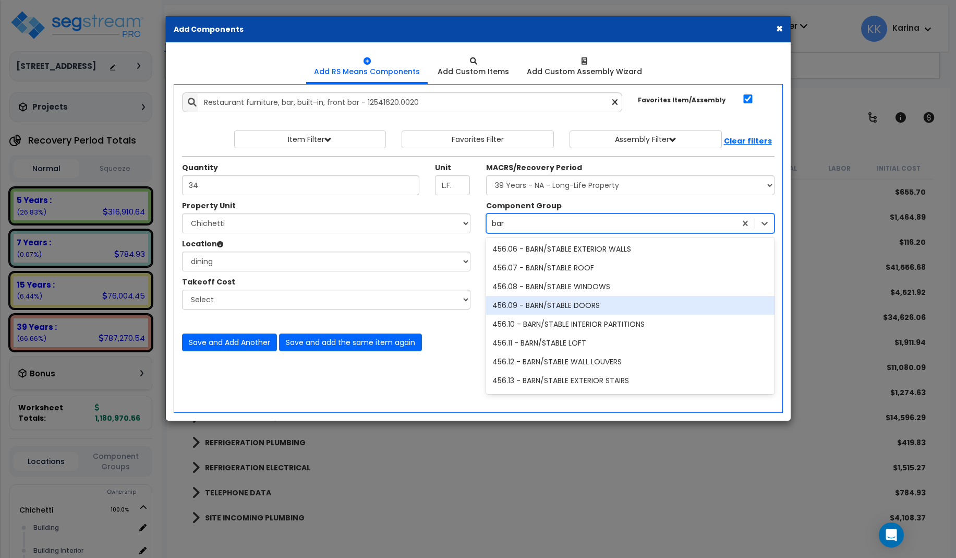
type input "bar"
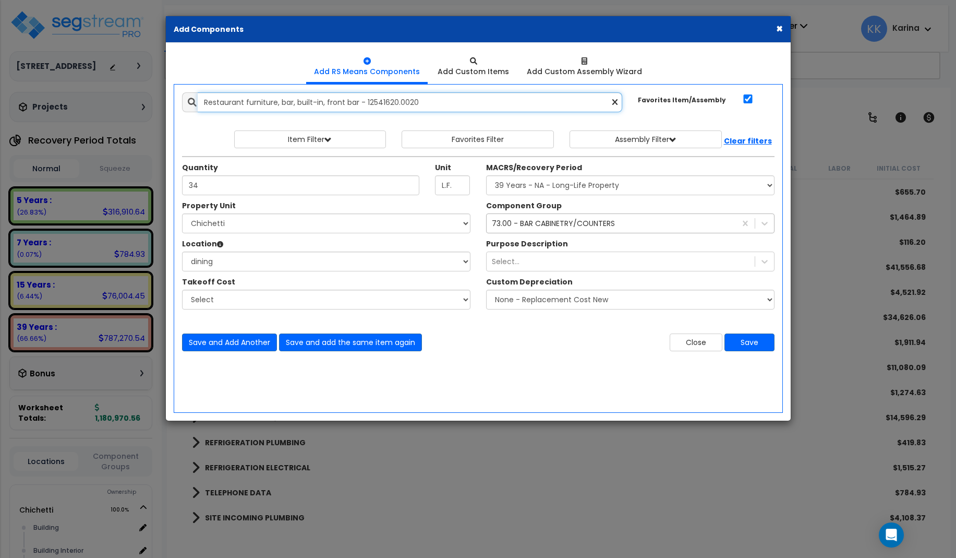
drag, startPoint x: 430, startPoint y: 102, endPoint x: 137, endPoint y: 100, distance: 293.1
click at [198, 100] on input "Restaurant furniture, bar, built-in, front bar - 12541620.0020" at bounding box center [410, 102] width 425 height 20
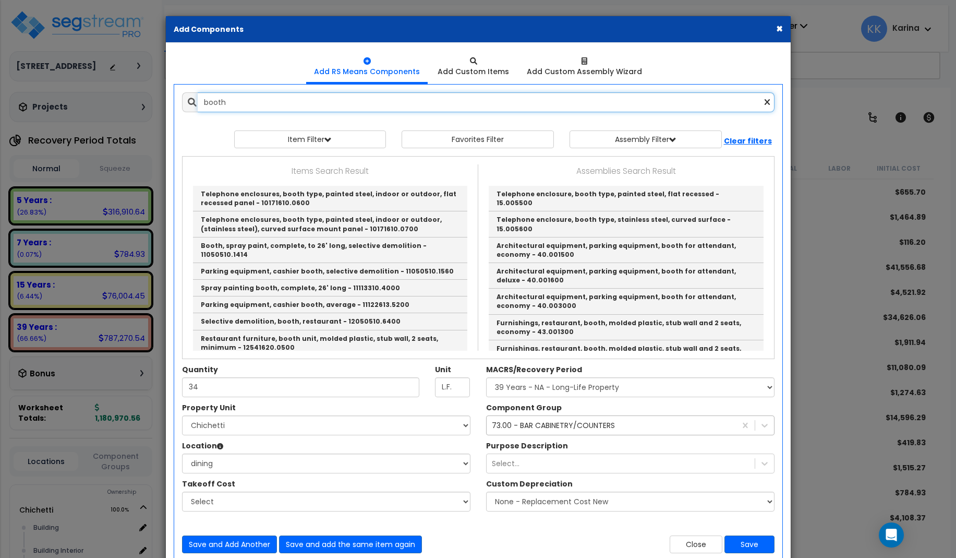
drag, startPoint x: 236, startPoint y: 100, endPoint x: 188, endPoint y: 99, distance: 48.5
click at [198, 99] on input "booth" at bounding box center [486, 102] width 577 height 20
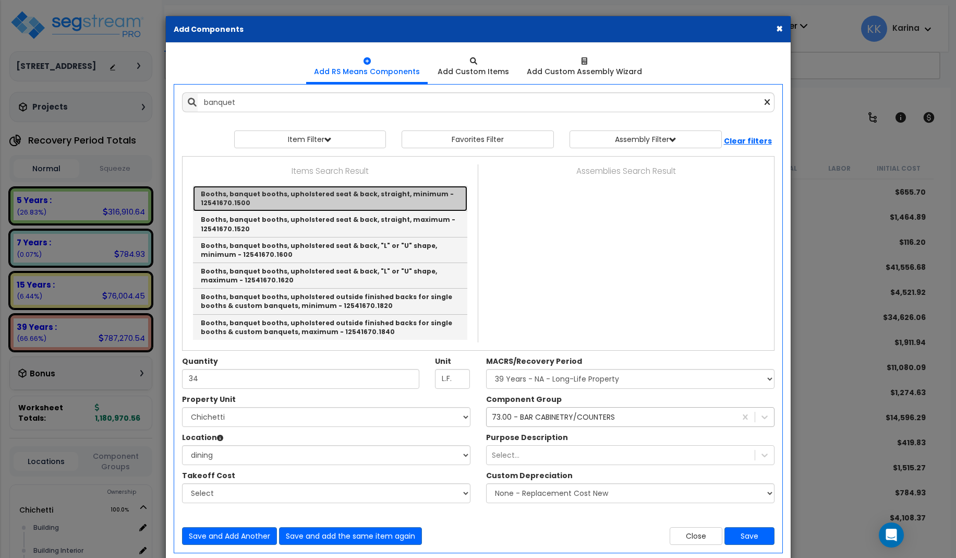
click at [253, 196] on link "Booths, banquet booths, upholstered seat & back, straight, minimum - 12541670.1…" at bounding box center [330, 199] width 274 height 26
type input "Booths, banquet booths, upholstered seat & back, straight, minimum - 12541670.1…"
checkbox input "false"
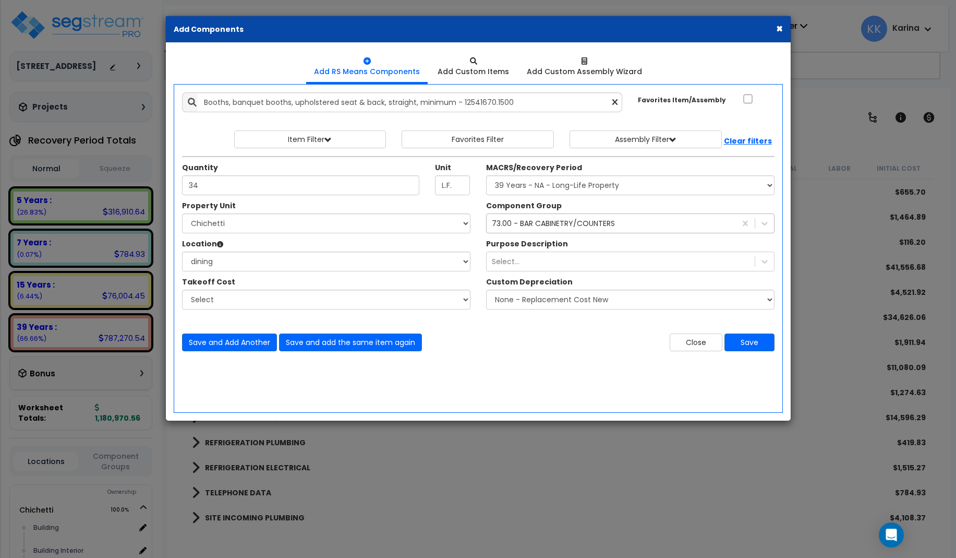
click at [549, 223] on div "73.00 - BAR CABINETRY/COUNTERS" at bounding box center [553, 223] width 123 height 10
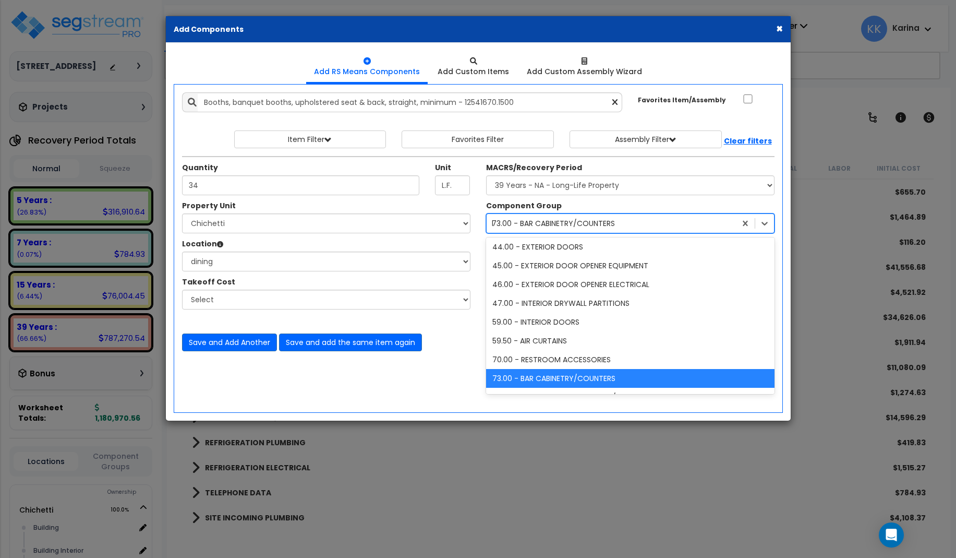
scroll to position [0, 0]
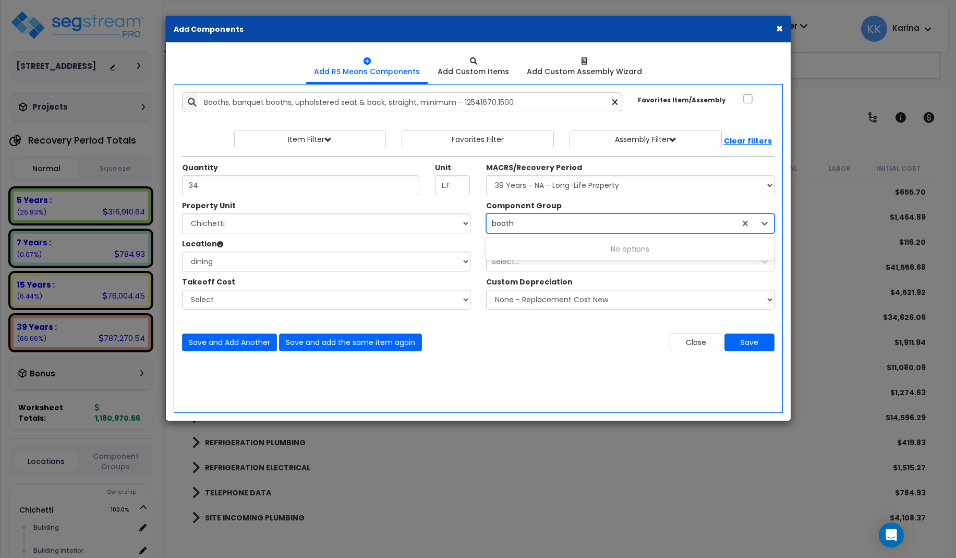
type input "booth"
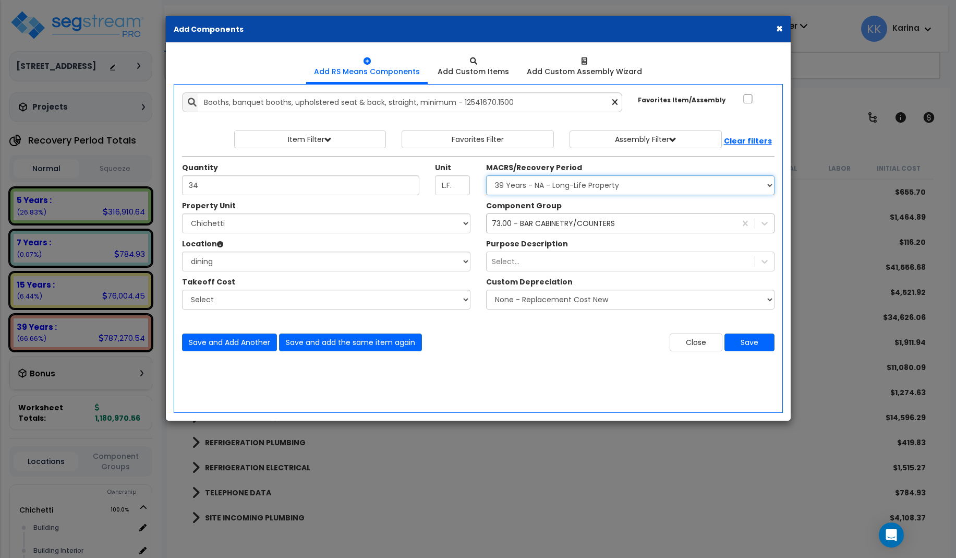
click at [486, 175] on select "Select MACRS/Recovery Period 5 Years - 57.0 - Distributive Trades & Services 5 …" at bounding box center [630, 185] width 288 height 20
select select "3667"
click option "5 Years - 57.0 - Distributive Trades & Services" at bounding box center [0, 0] width 0 height 0
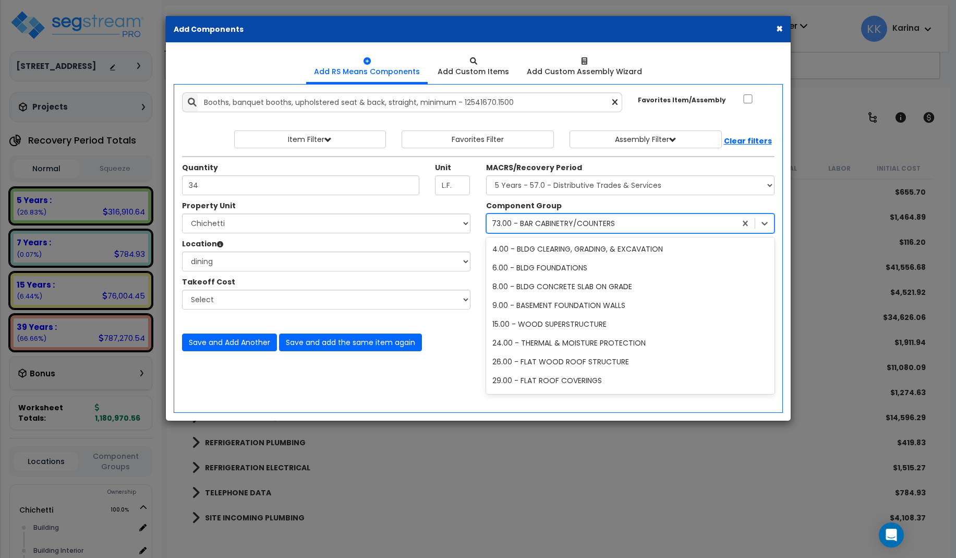
click at [536, 225] on div "73.00 - BAR CABINETRY/COUNTERS" at bounding box center [553, 223] width 123 height 10
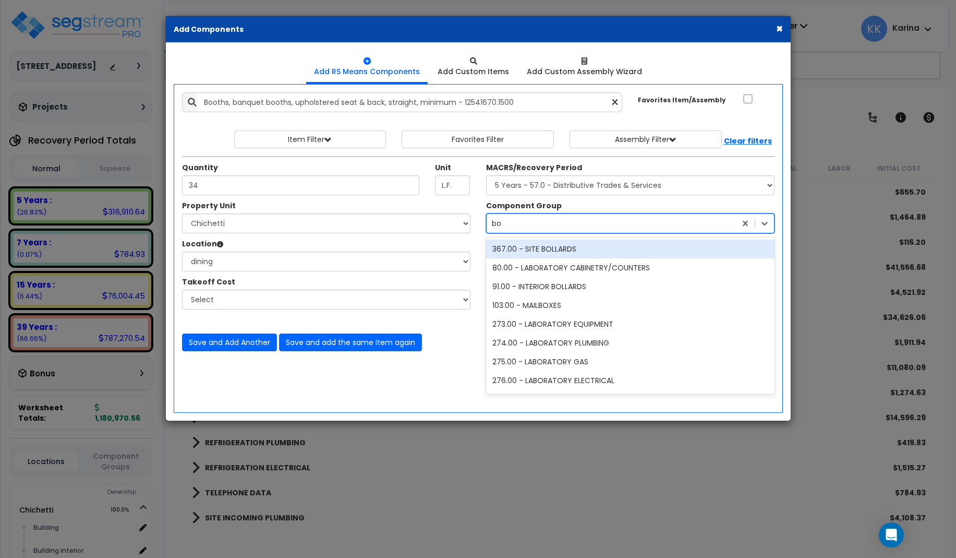
type input "b"
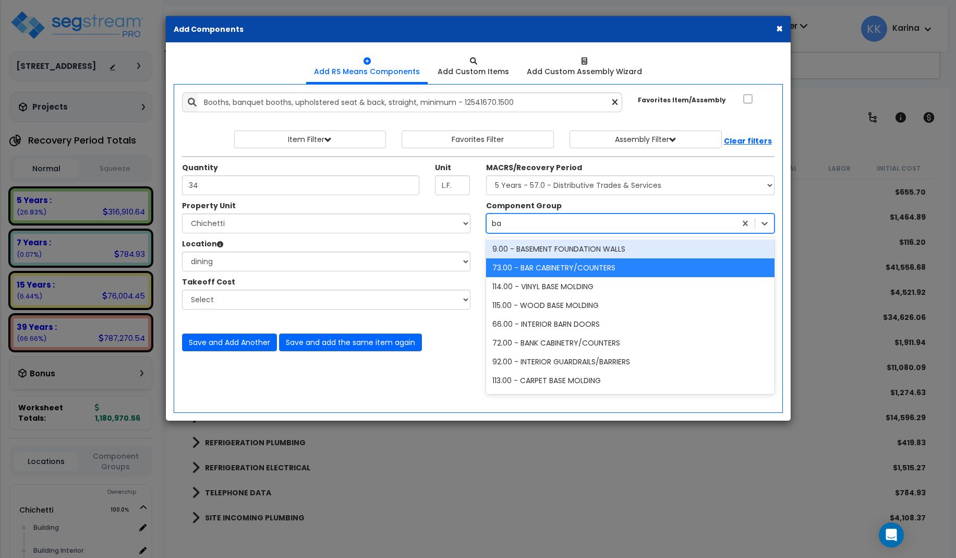
type input "ban"
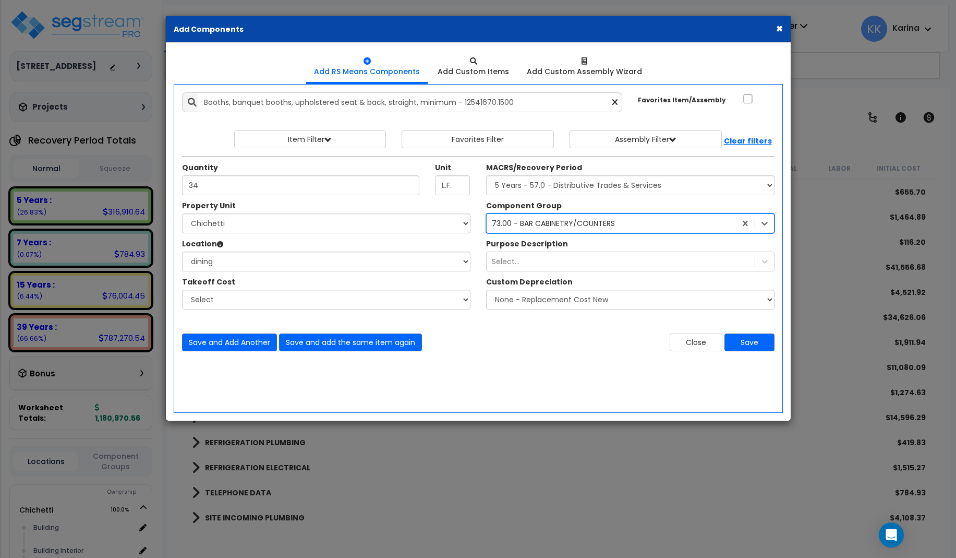
drag, startPoint x: 511, startPoint y: 222, endPoint x: 489, endPoint y: 221, distance: 22.4
click at [489, 221] on div "73.00 - BAR CABINETRY/COUNTERS" at bounding box center [611, 223] width 249 height 17
type input "restaurant"
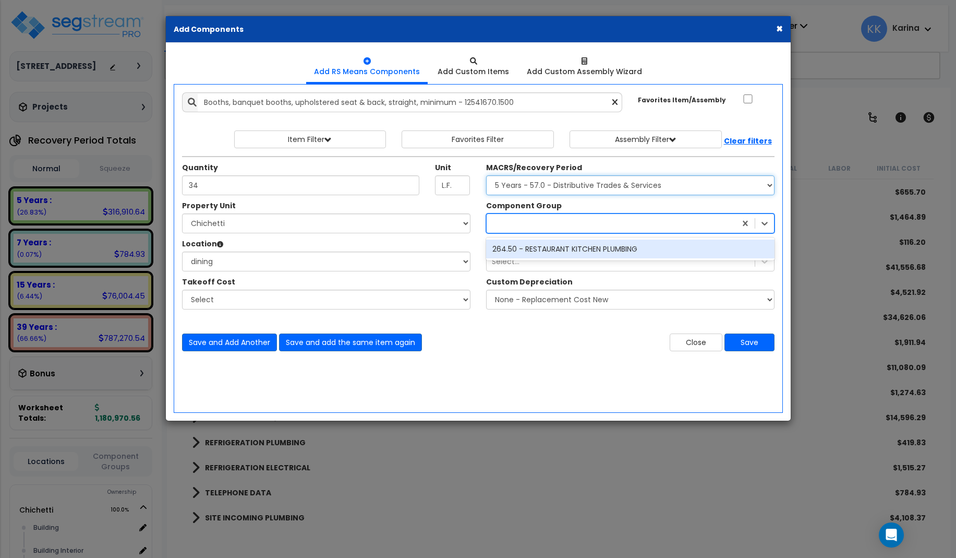
click at [486, 175] on select "Select MACRS/Recovery Period 5 Years - 57.0 - Distributive Trades & Services 5 …" at bounding box center [630, 185] width 288 height 20
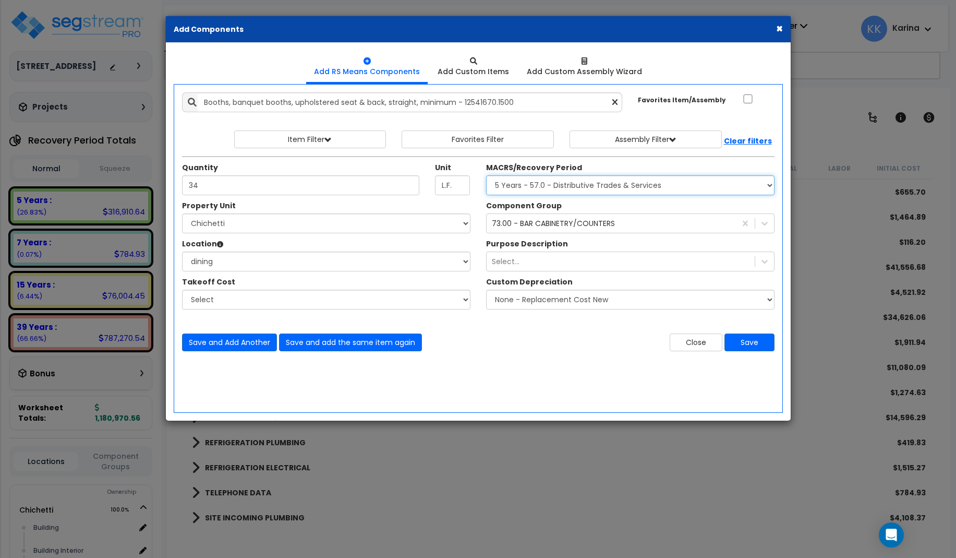
select select
click option "Select MACRS/Recovery Period" at bounding box center [0, 0] width 0 height 0
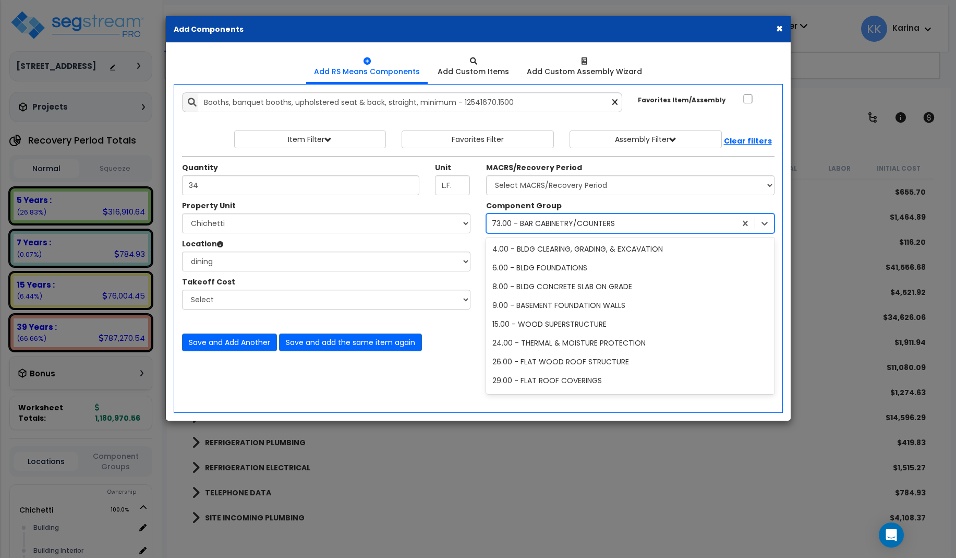
click at [521, 225] on div "73.00 - BAR CABINETRY/COUNTERS" at bounding box center [553, 223] width 123 height 10
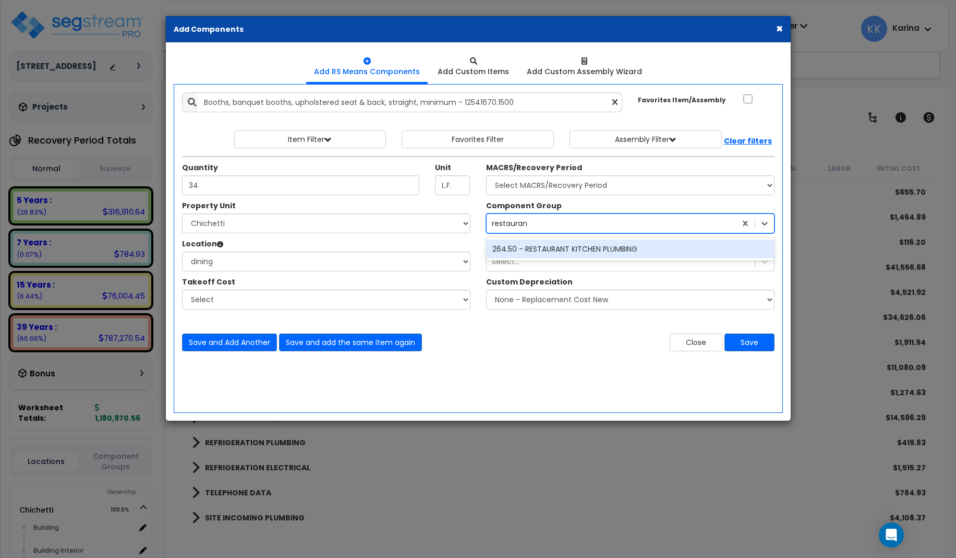
type input "restaurant"
drag, startPoint x: 540, startPoint y: 221, endPoint x: 507, endPoint y: 221, distance: 33.4
click at [507, 221] on div "73.00 - BAR CABINETRY/COUNTERS" at bounding box center [611, 223] width 249 height 17
type input "furn"
click at [529, 248] on div "242.00 - FURNITURE, FIXTURES, & EQUIPMENT" at bounding box center [630, 248] width 288 height 19
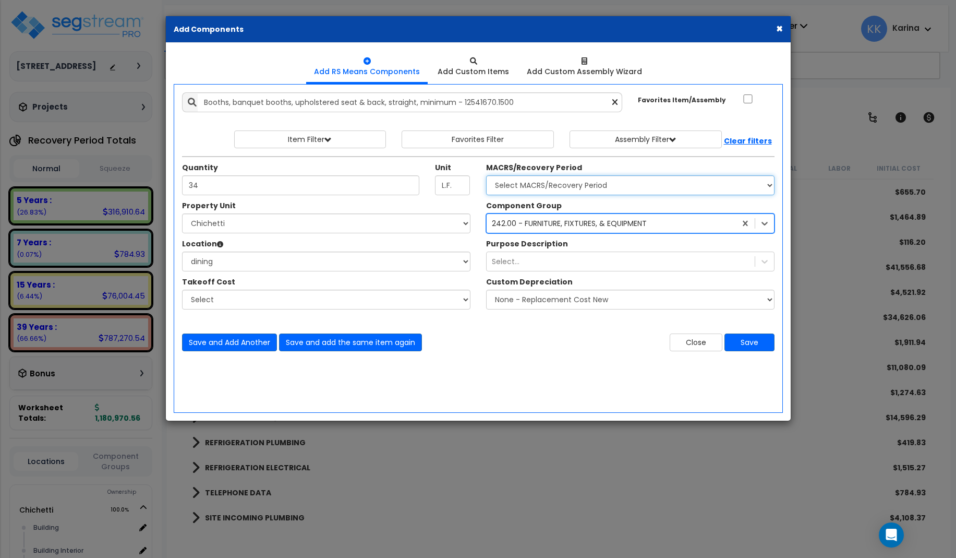
click at [486, 175] on select "Select MACRS/Recovery Period 5 Years - 57.0 - Distributive Trades & Services 5 …" at bounding box center [630, 185] width 288 height 20
select select "3667"
click option "5 Years - 57.0 - Distributive Trades & Services" at bounding box center [0, 0] width 0 height 0
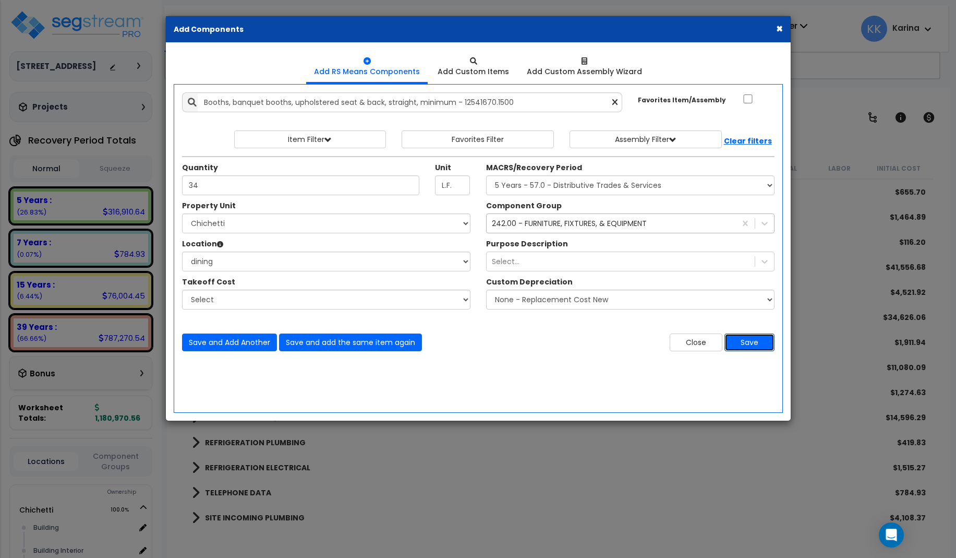
click at [742, 344] on button "Save" at bounding box center [749, 342] width 50 height 18
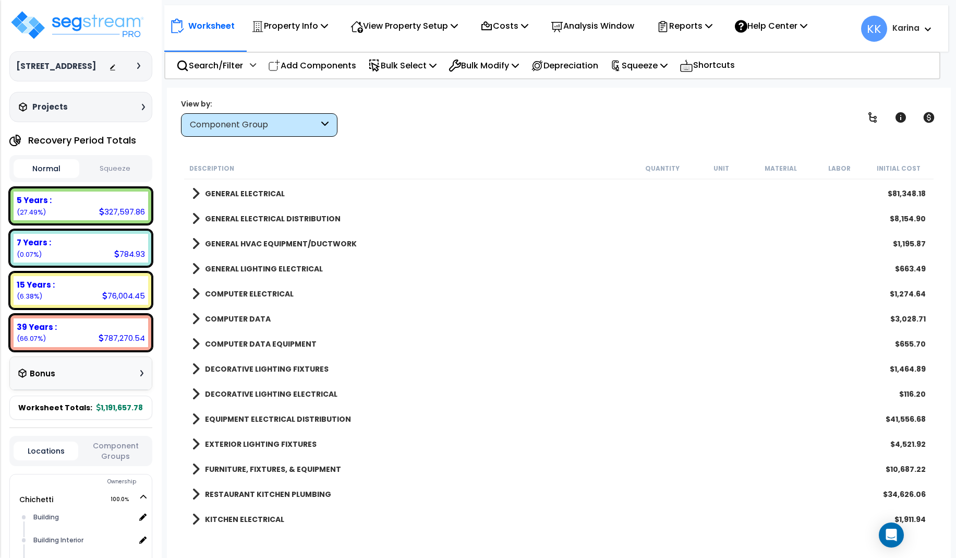
scroll to position [939, 0]
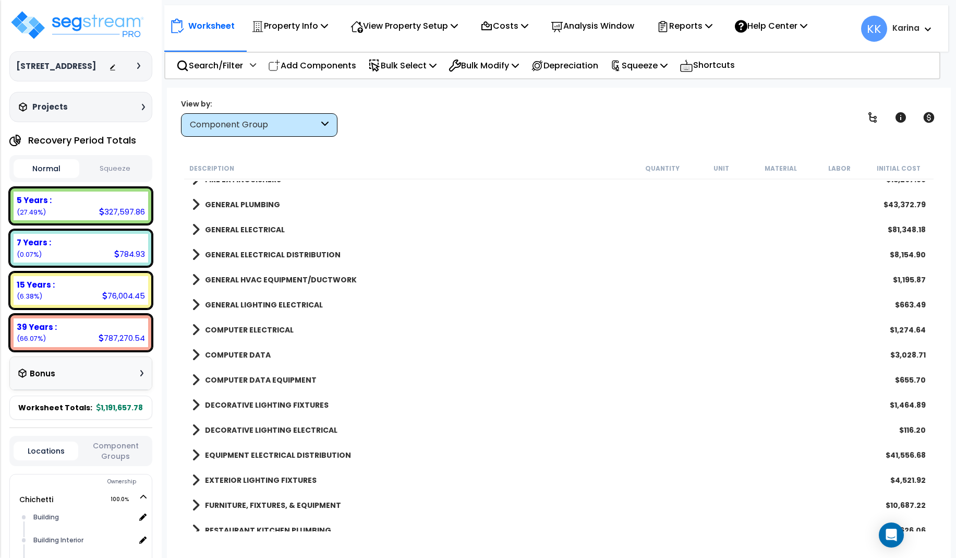
click at [192, 228] on span at bounding box center [196, 229] width 8 height 15
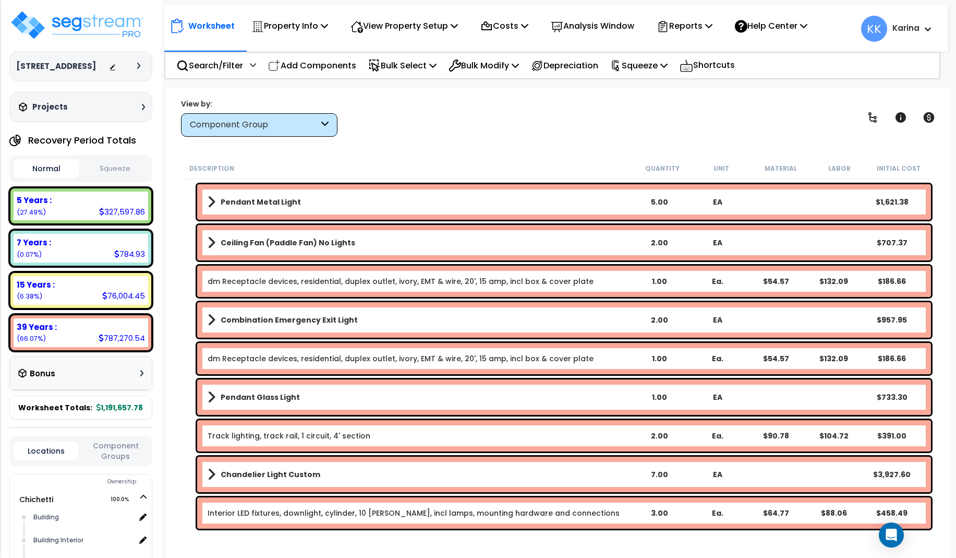
scroll to position [1690, 0]
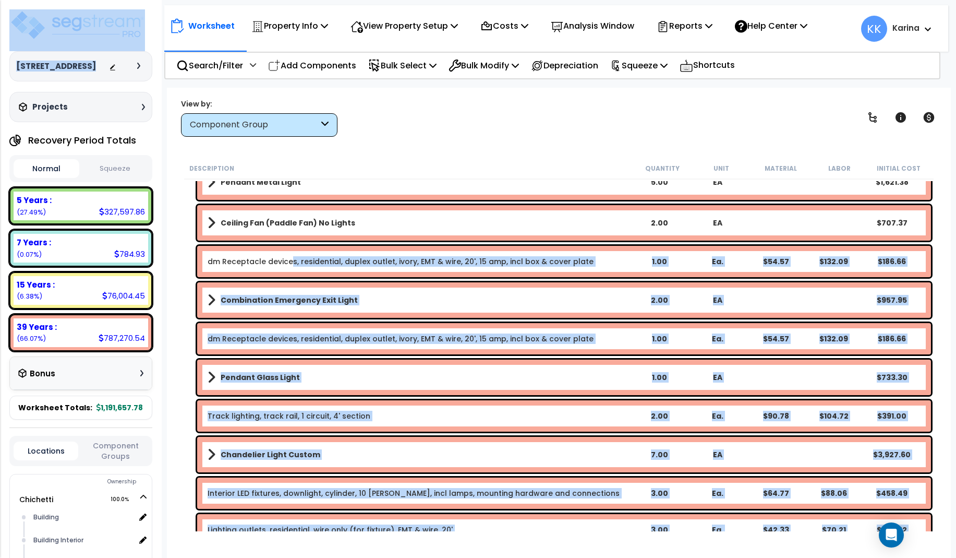
click at [288, 261] on link "dm Receptacle devices, residential, duplex outlet, ivory, EMT & wire, 20', 15 a…" at bounding box center [401, 261] width 386 height 10
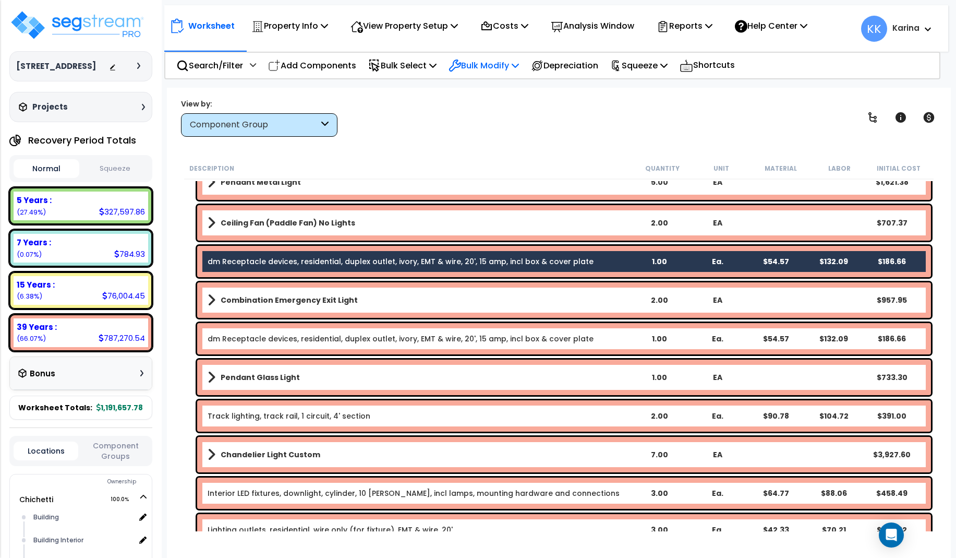
click at [489, 66] on p "Bulk Modify" at bounding box center [484, 65] width 70 height 14
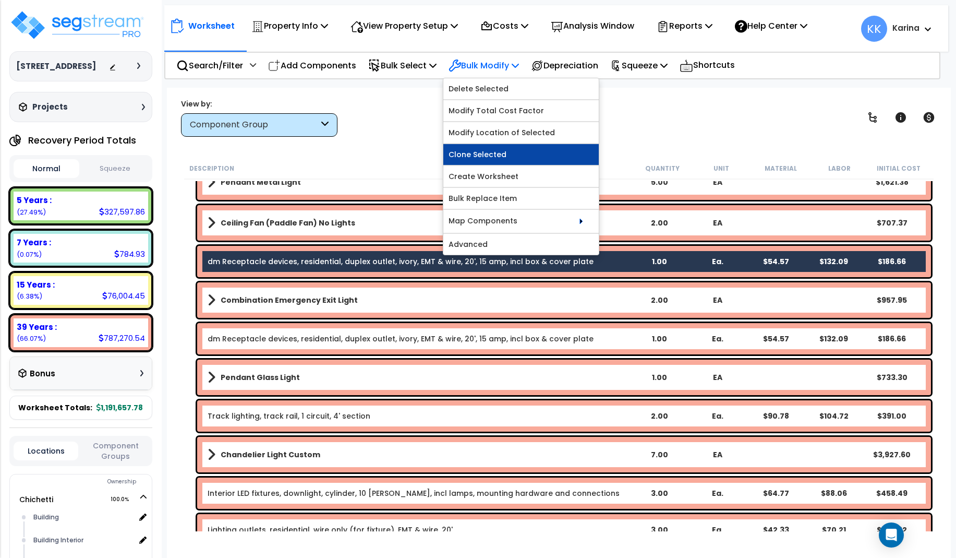
click at [501, 151] on link "Clone Selected" at bounding box center [520, 154] width 155 height 21
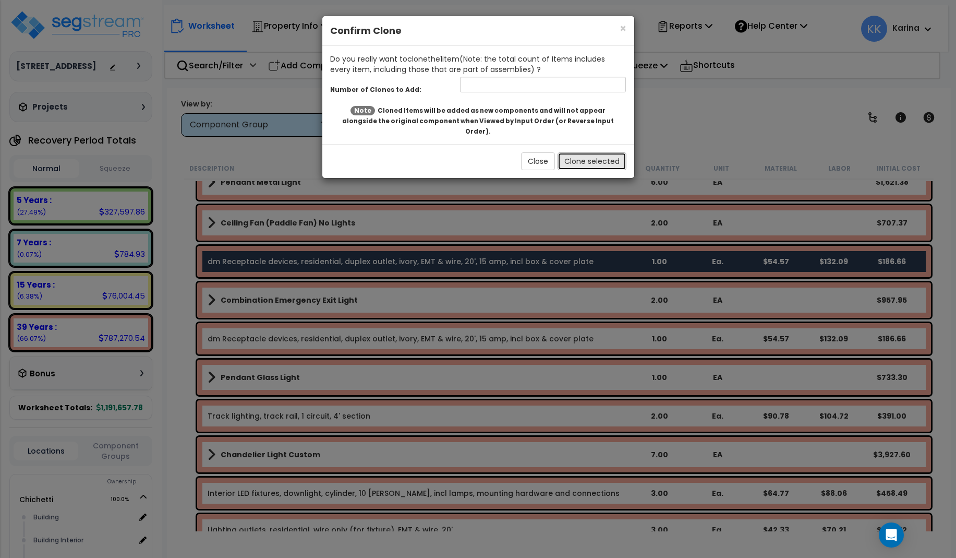
click at [592, 152] on button "Clone selected" at bounding box center [592, 161] width 69 height 18
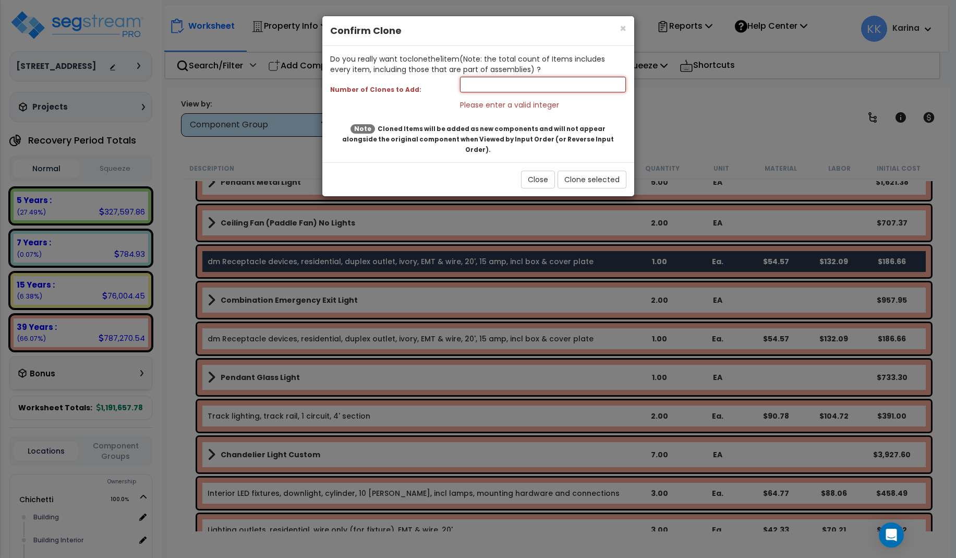
click at [489, 88] on input "number" at bounding box center [543, 85] width 166 height 16
type input "1"
click at [575, 173] on button "Clone selected" at bounding box center [592, 180] width 69 height 18
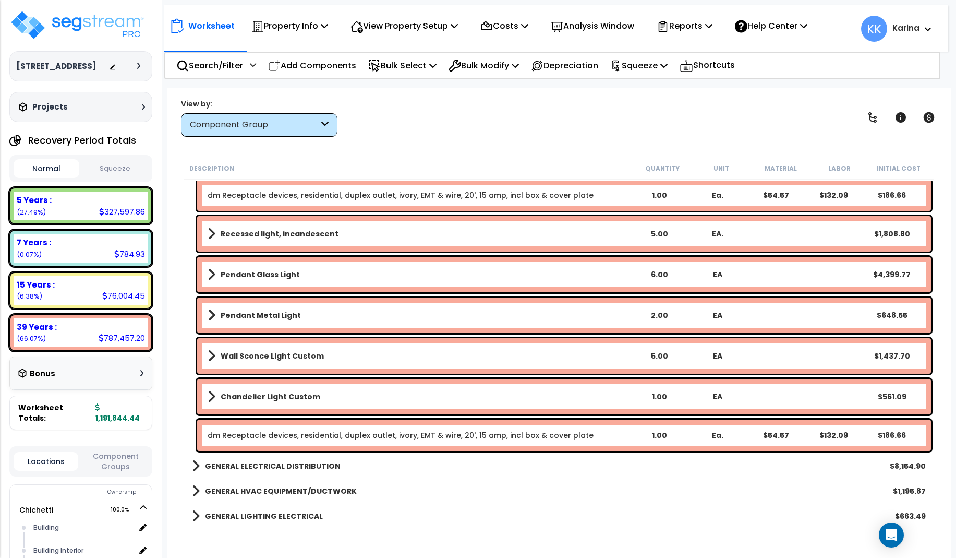
scroll to position [2691, 0]
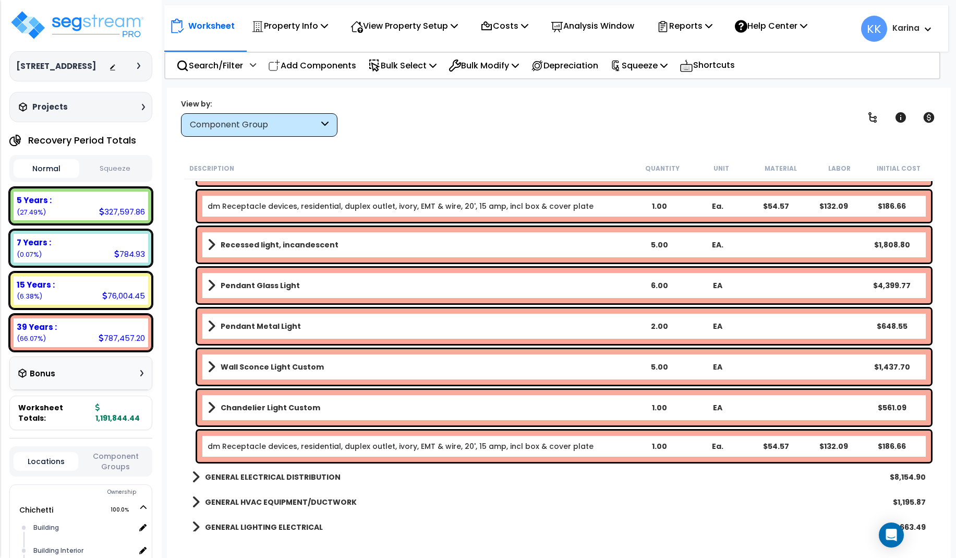
click at [265, 444] on link "dm Receptacle devices, residential, duplex outlet, ivory, EMT & wire, 20', 15 a…" at bounding box center [401, 446] width 386 height 10
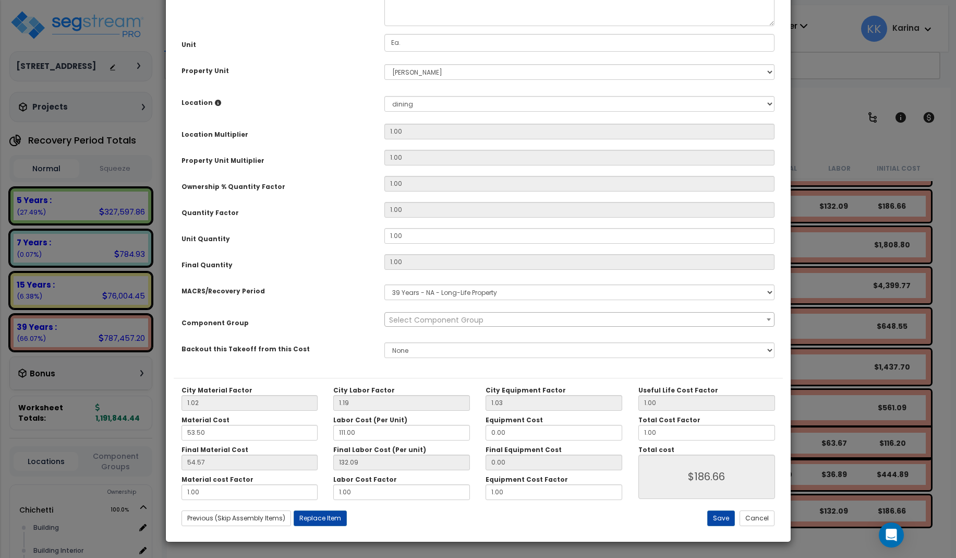
select select "56955"
click at [384, 64] on select "Select Chichetti Serafina Site Improvements" at bounding box center [579, 72] width 391 height 16
select select "168457"
click option "Chichetti" at bounding box center [0, 0] width 0 height 0
select select
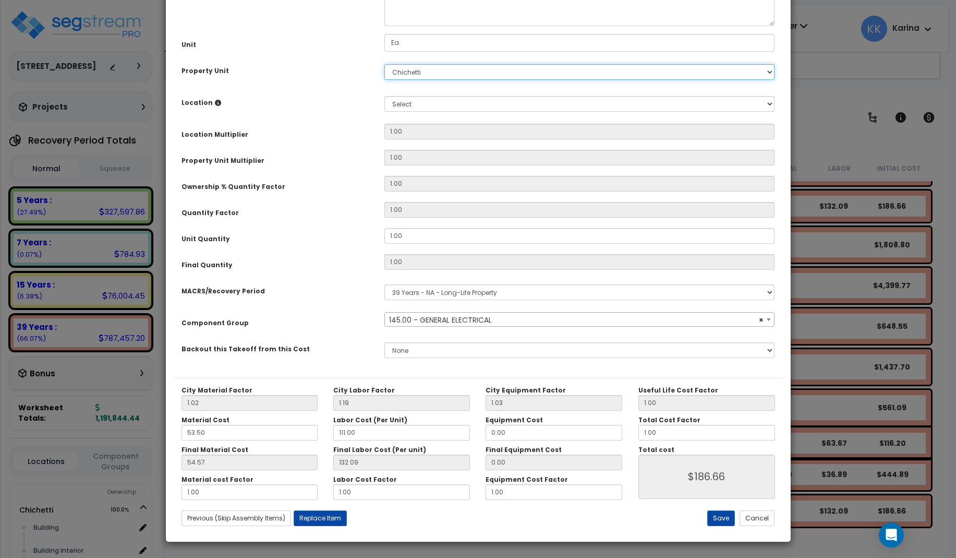
scroll to position [117, 0]
click at [724, 518] on button "Save" at bounding box center [721, 518] width 28 height 16
type input "186.66"
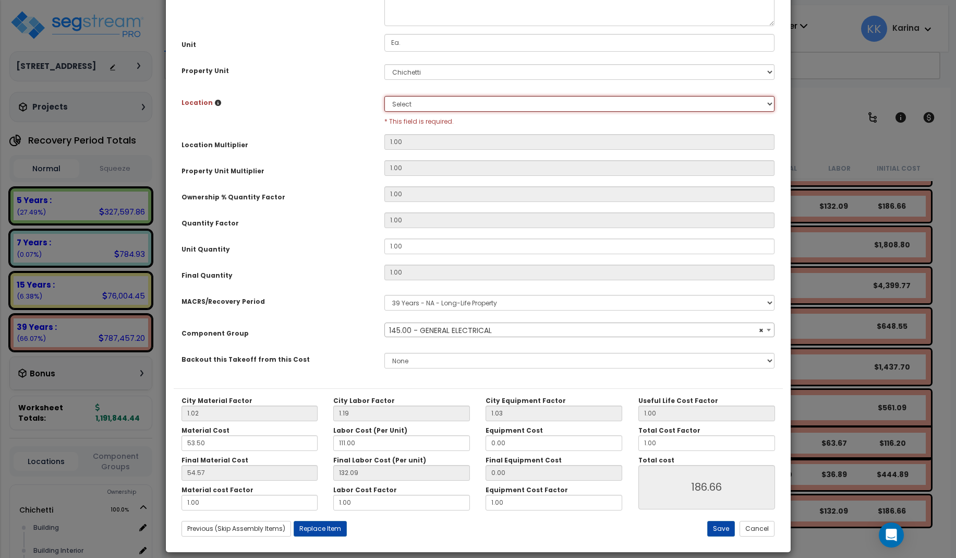
click at [384, 96] on select "Select Building Building Interior dining Kitchen Site Add Additional Location" at bounding box center [579, 104] width 391 height 16
select select "31630"
click option "dining" at bounding box center [0, 0] width 0 height 0
type input "1"
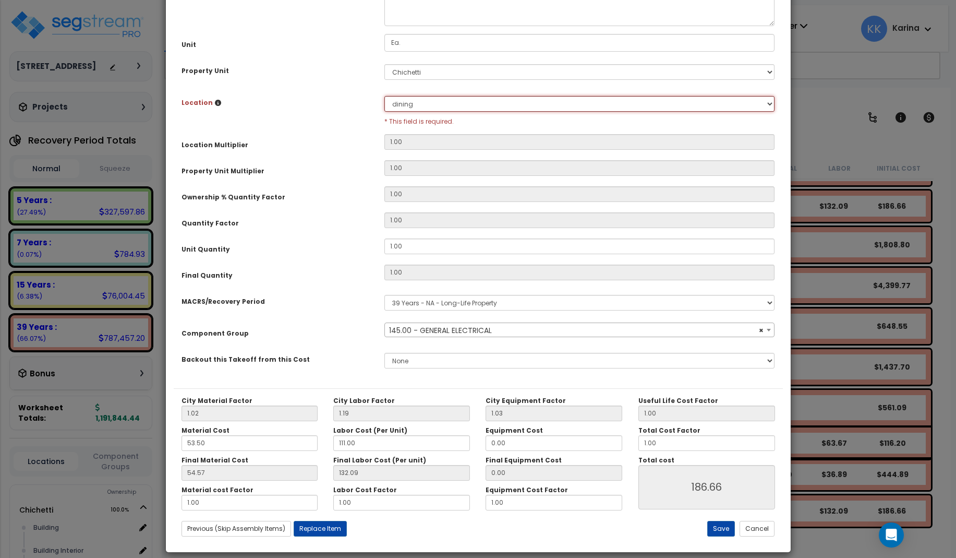
type input "$186.66"
click at [723, 527] on button "Save" at bounding box center [721, 528] width 28 height 16
type input "1.00"
type input "186.66"
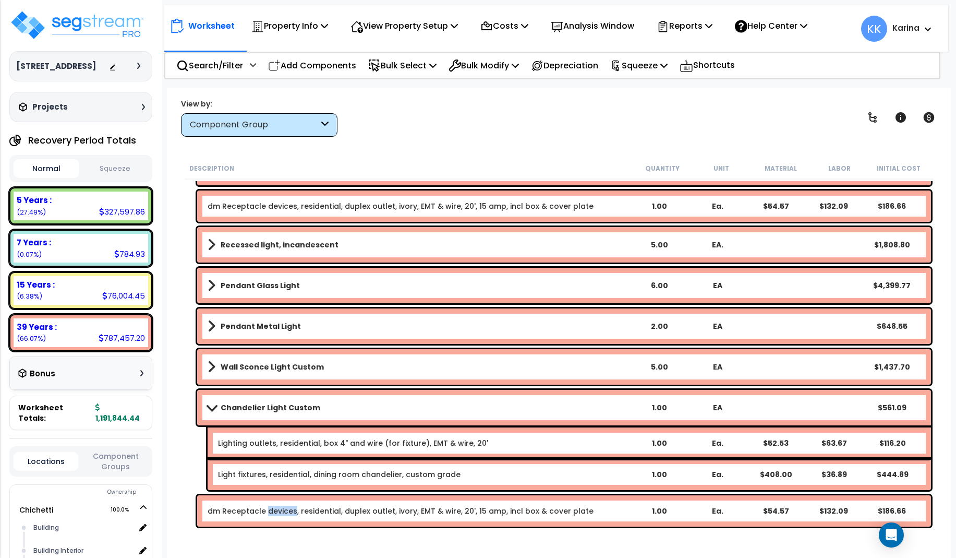
scroll to position [3004, 0]
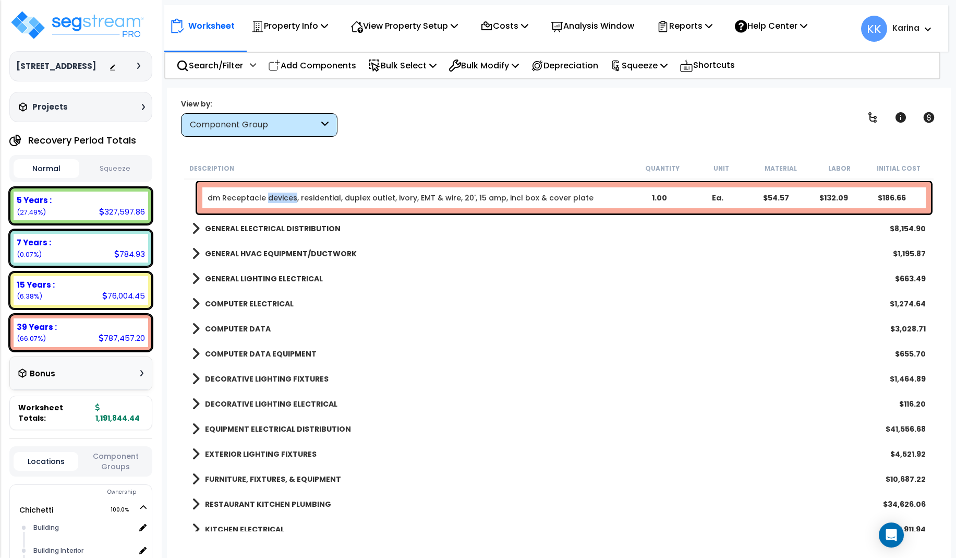
click at [197, 427] on span at bounding box center [196, 428] width 8 height 15
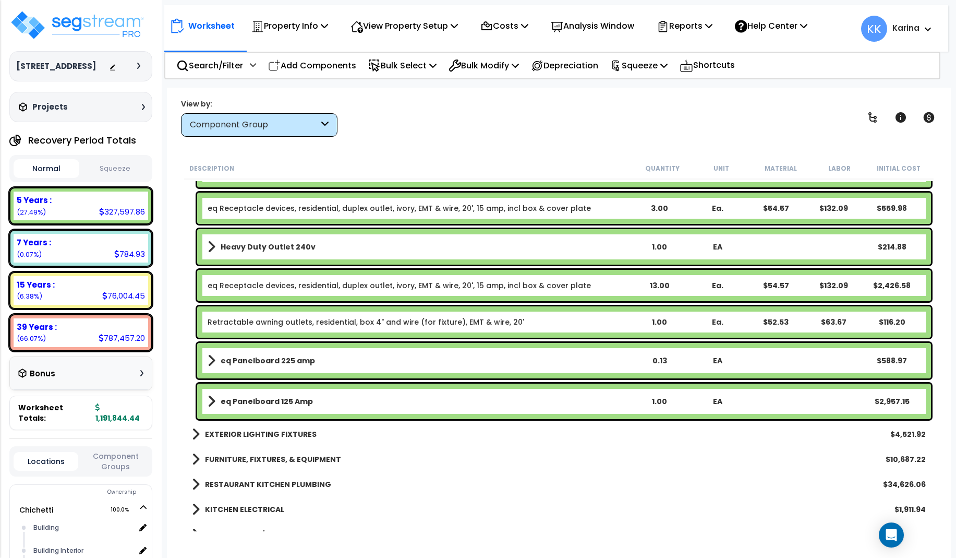
scroll to position [3567, 0]
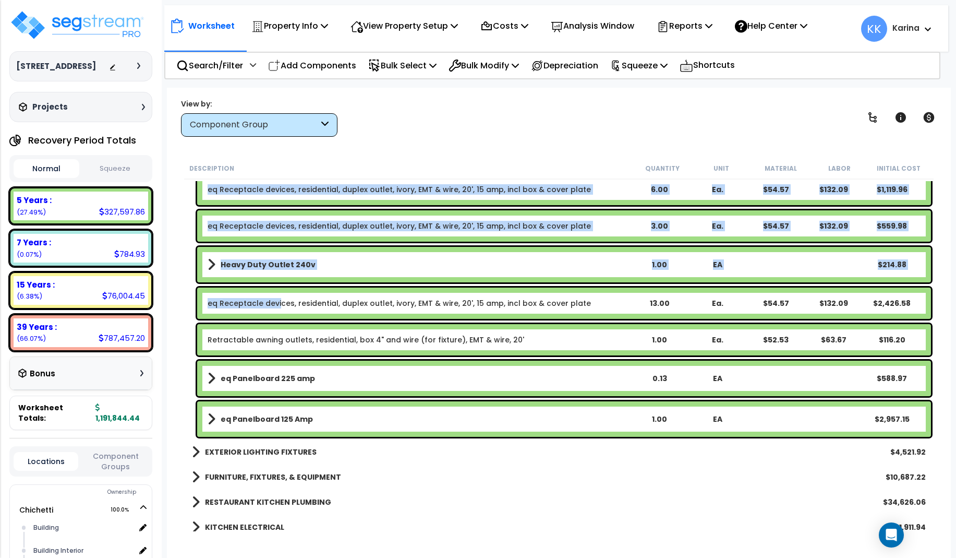
click at [278, 299] on link "eq Receptacle devices, residential, duplex outlet, ivory, EMT & wire, 20', 15 a…" at bounding box center [399, 303] width 383 height 10
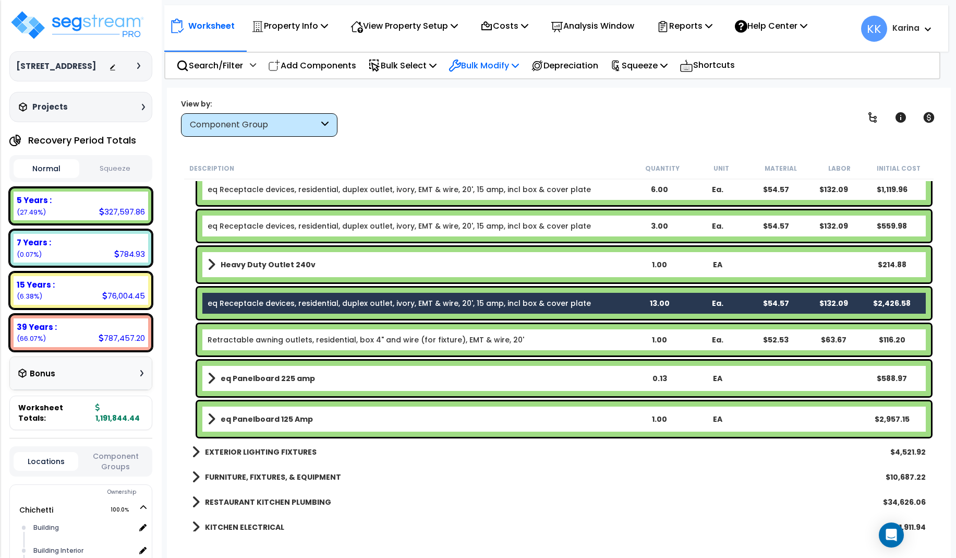
click at [486, 64] on p "Bulk Modify" at bounding box center [484, 65] width 70 height 14
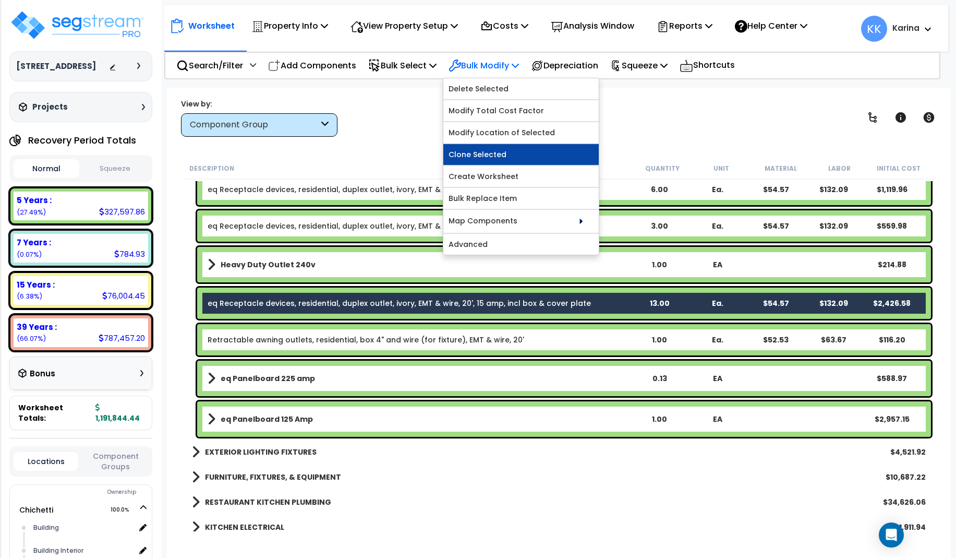
click at [488, 153] on link "Clone Selected" at bounding box center [520, 154] width 155 height 21
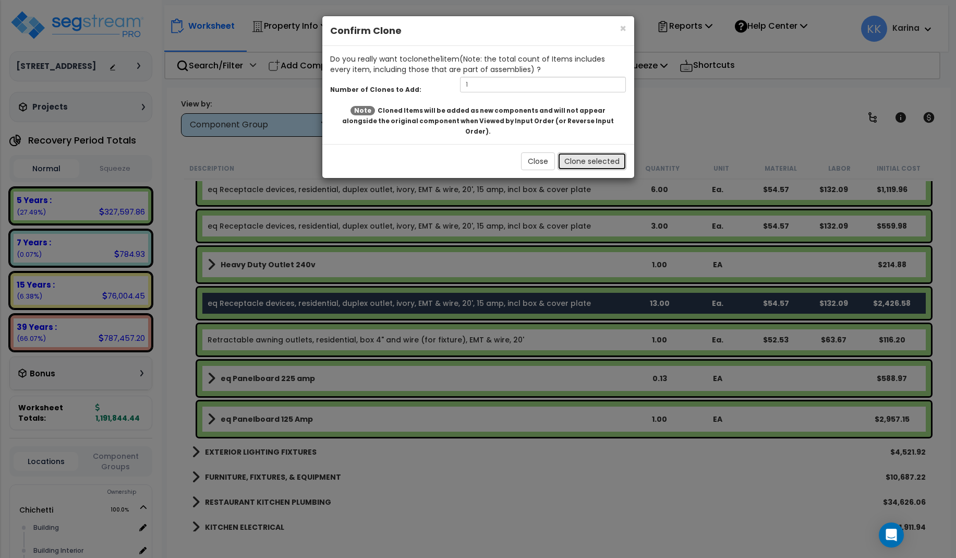
click at [587, 152] on button "Clone selected" at bounding box center [592, 161] width 69 height 18
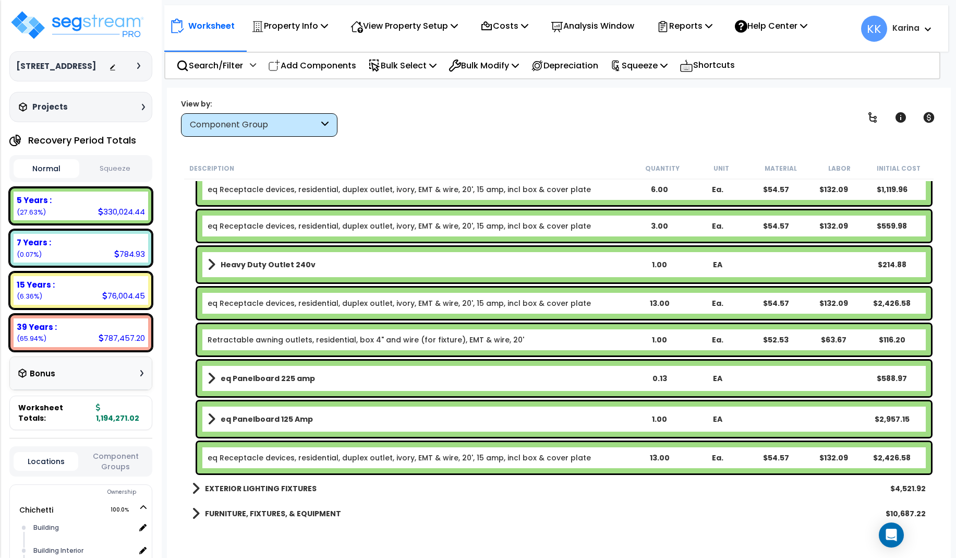
click at [340, 459] on link "eq Receptacle devices, residential, duplex outlet, ivory, EMT & wire, 20', 15 a…" at bounding box center [399, 457] width 383 height 10
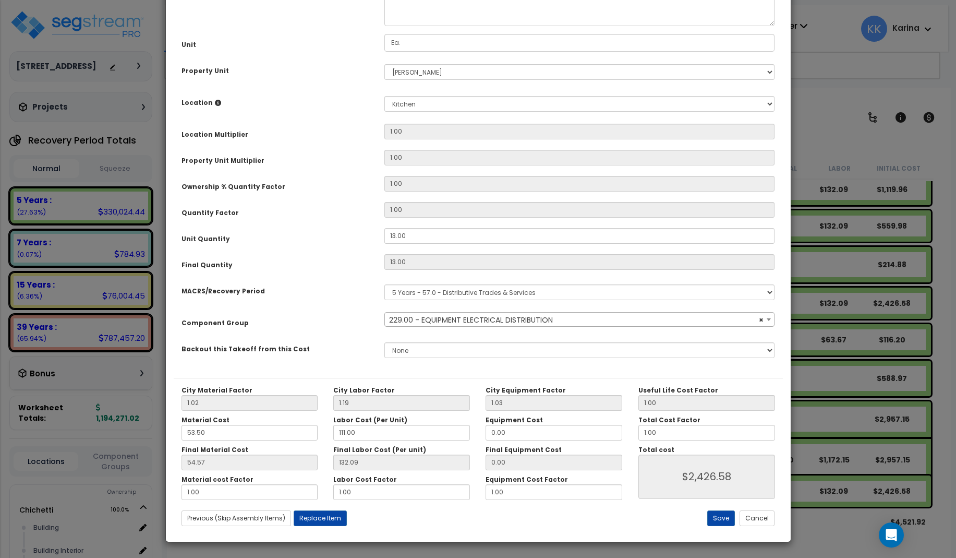
select select "57033"
click at [384, 96] on select "Select Bath Building Building Interior dining Kitchen Office Site Add New Locat…" at bounding box center [579, 104] width 391 height 16
select select "31630"
click option "dining" at bounding box center [0, 0] width 0 height 0
type input "1"
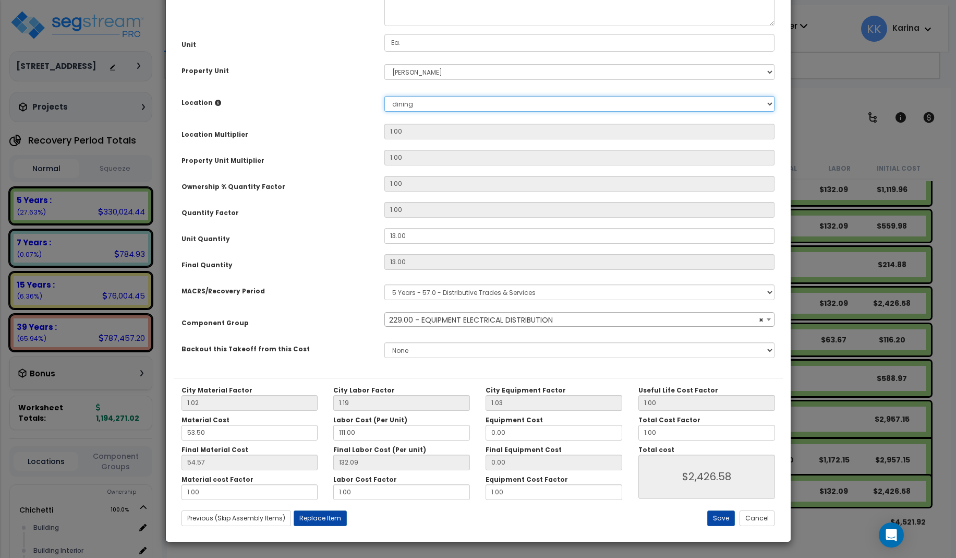
type input "13"
type input "$2,426.58"
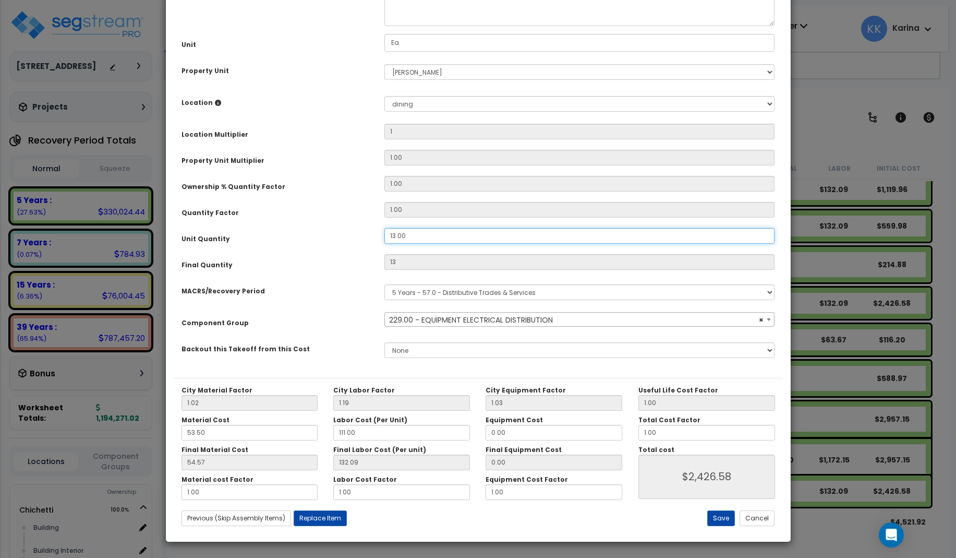
drag, startPoint x: 408, startPoint y: 355, endPoint x: 379, endPoint y: 352, distance: 29.4
click at [384, 244] on input "13.00" at bounding box center [579, 236] width 391 height 16
type input "3"
type input "$2,426.58"
type input "3"
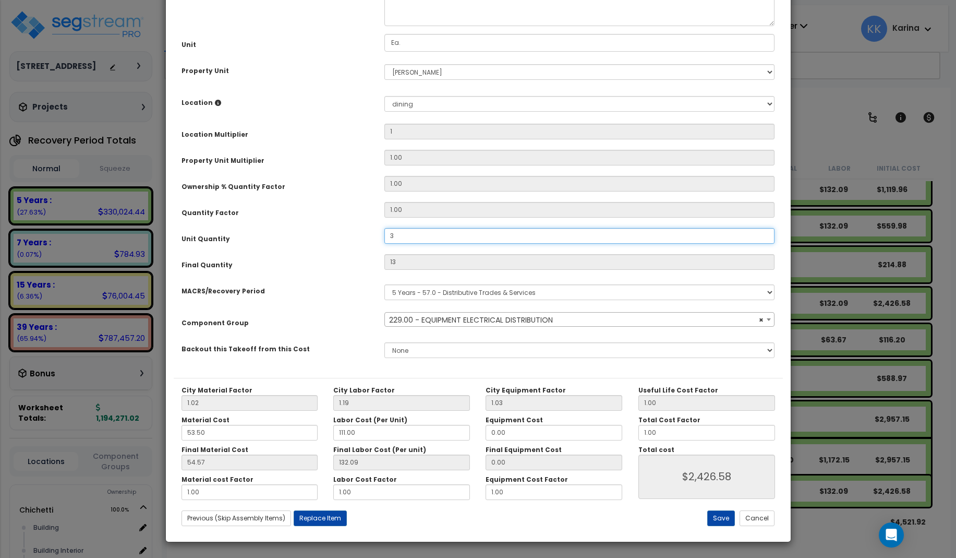
type input "$559.98"
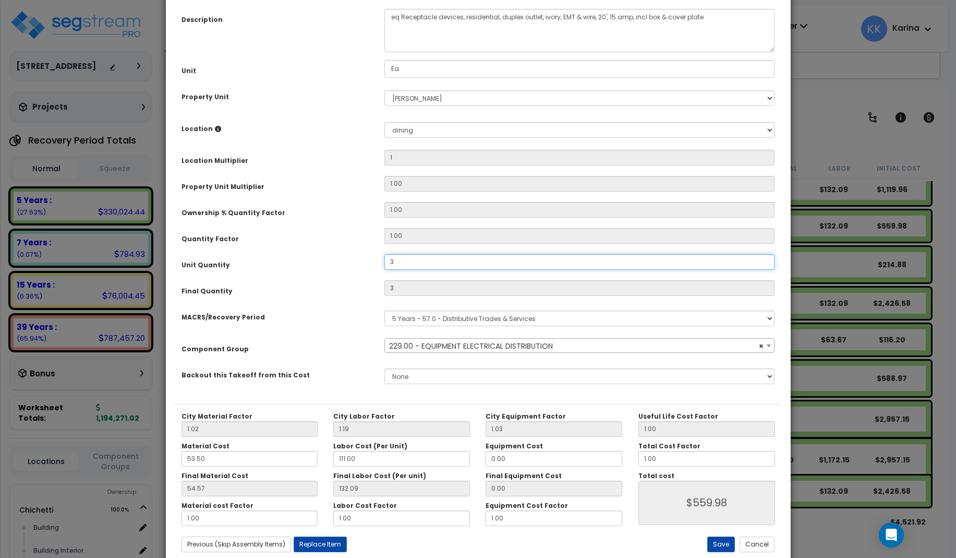
scroll to position [117, 0]
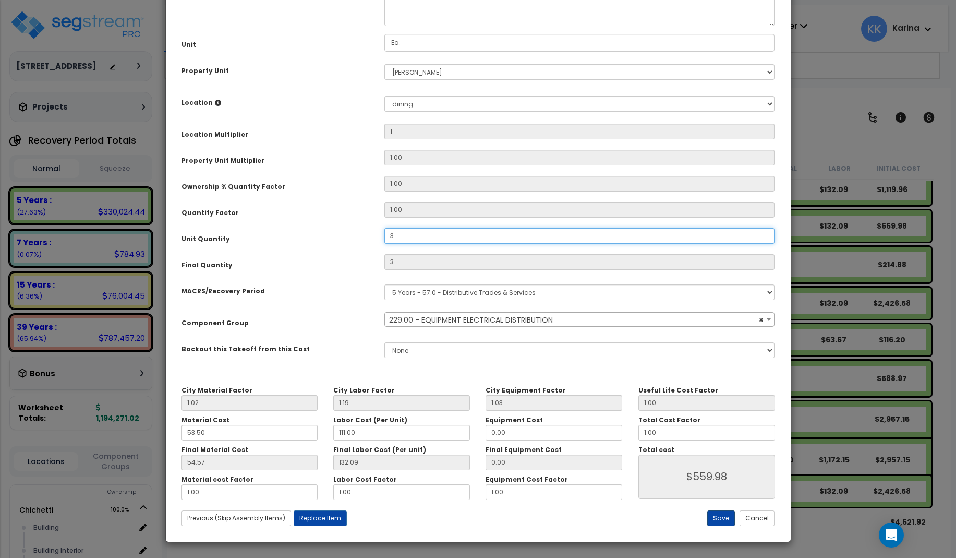
type input "3"
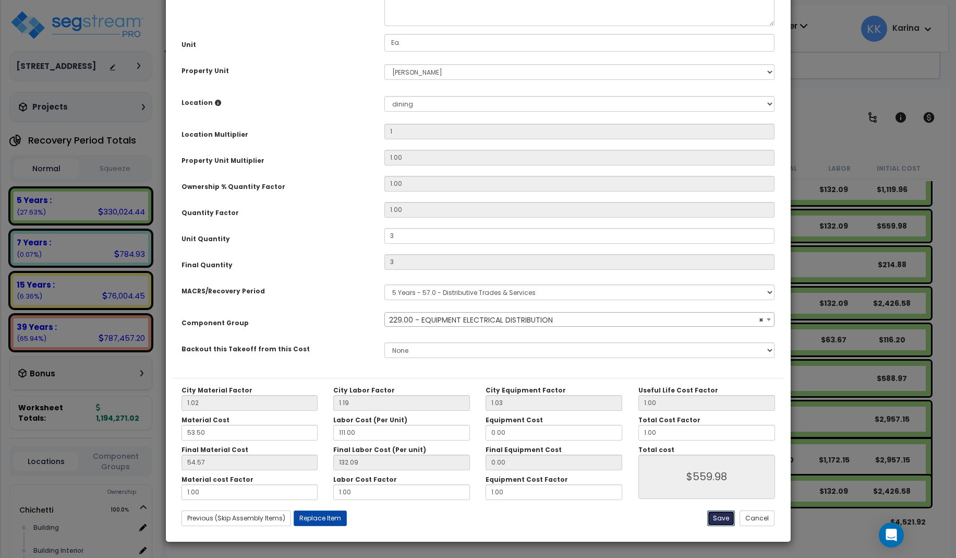
click at [717, 519] on button "Save" at bounding box center [721, 518] width 28 height 16
type input "1.00"
type input "3.00"
type input "559.98"
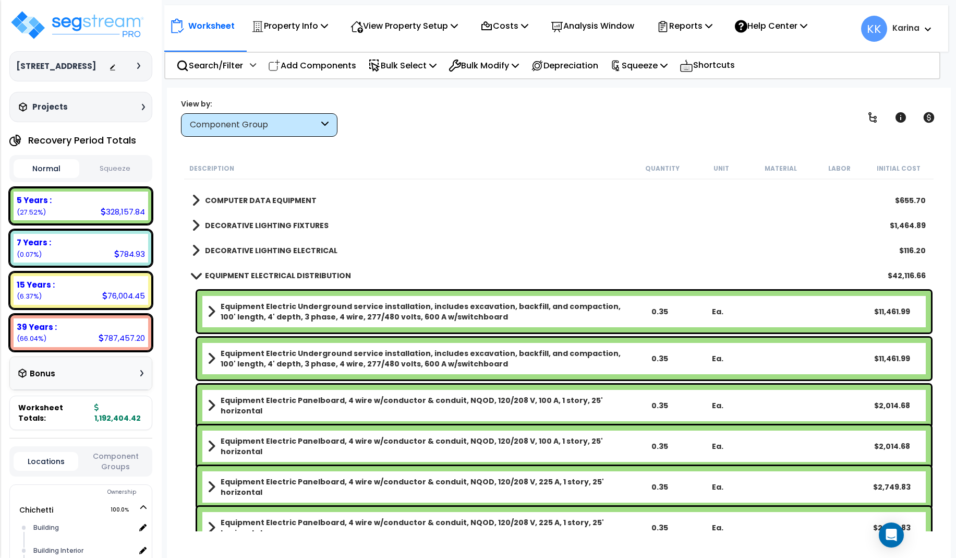
scroll to position [3129, 0]
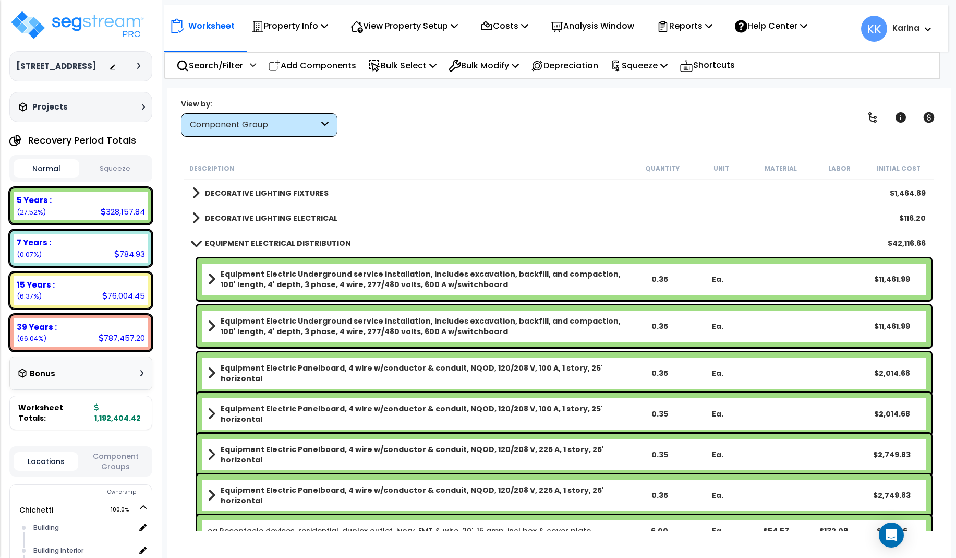
click at [197, 243] on span at bounding box center [195, 243] width 15 height 8
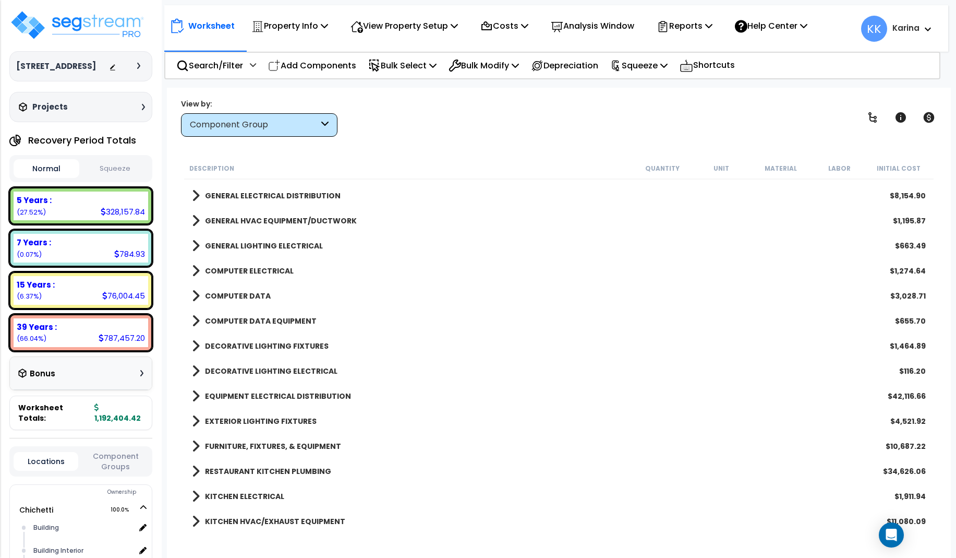
scroll to position [2941, 0]
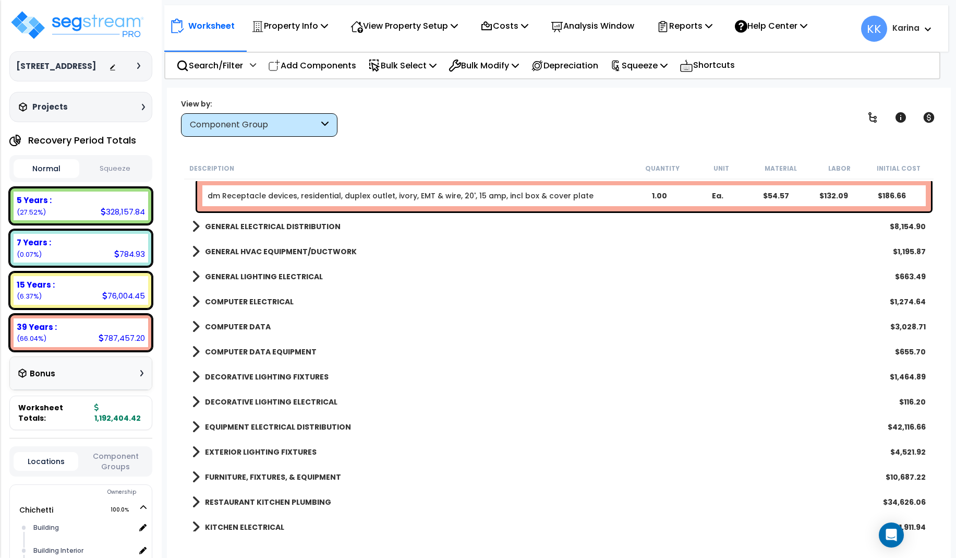
click at [193, 323] on span at bounding box center [196, 326] width 8 height 15
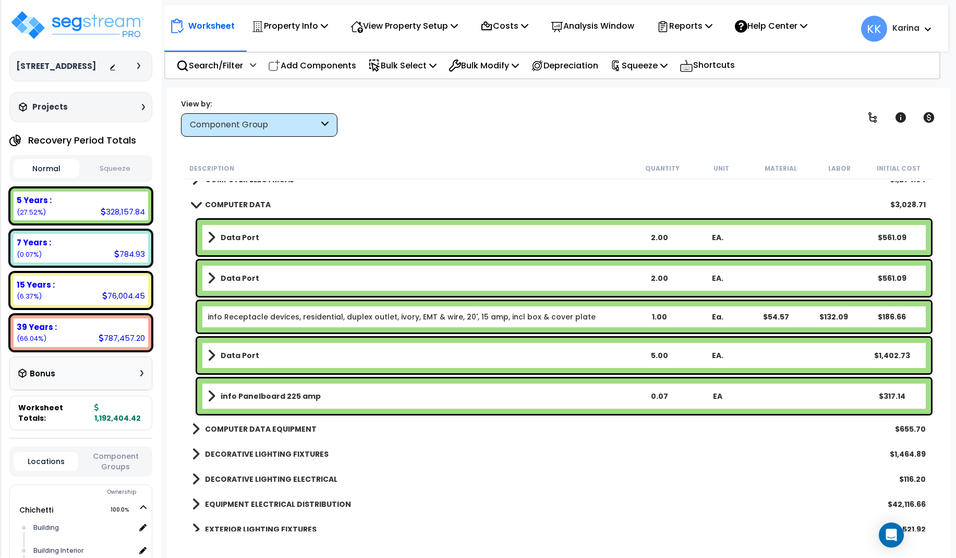
scroll to position [3067, 0]
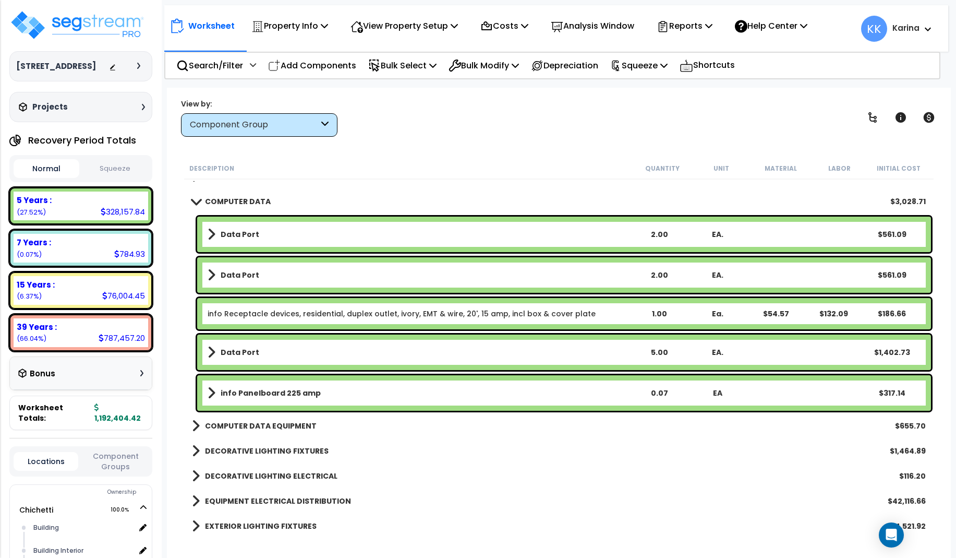
click at [247, 350] on b "Data Port" at bounding box center [240, 352] width 39 height 10
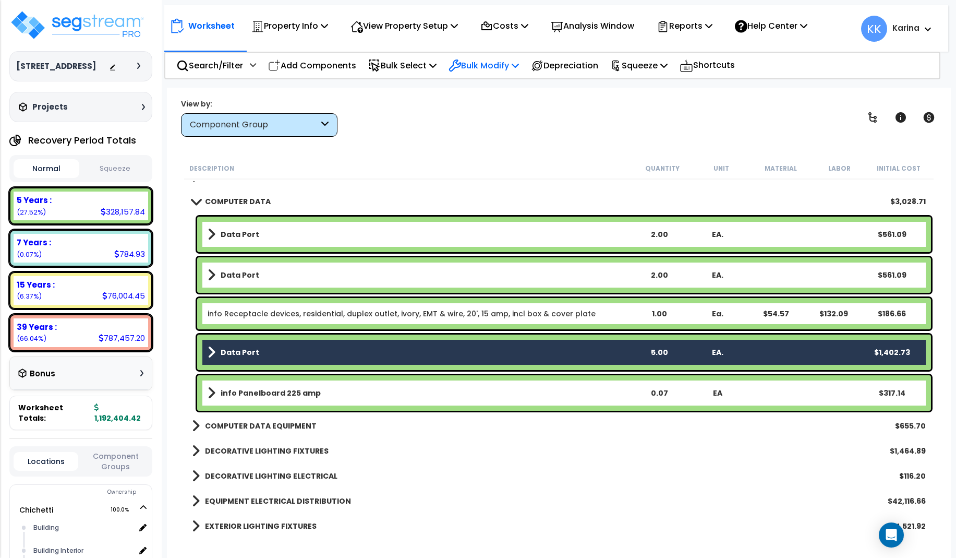
click at [486, 66] on p "Bulk Modify" at bounding box center [484, 65] width 70 height 14
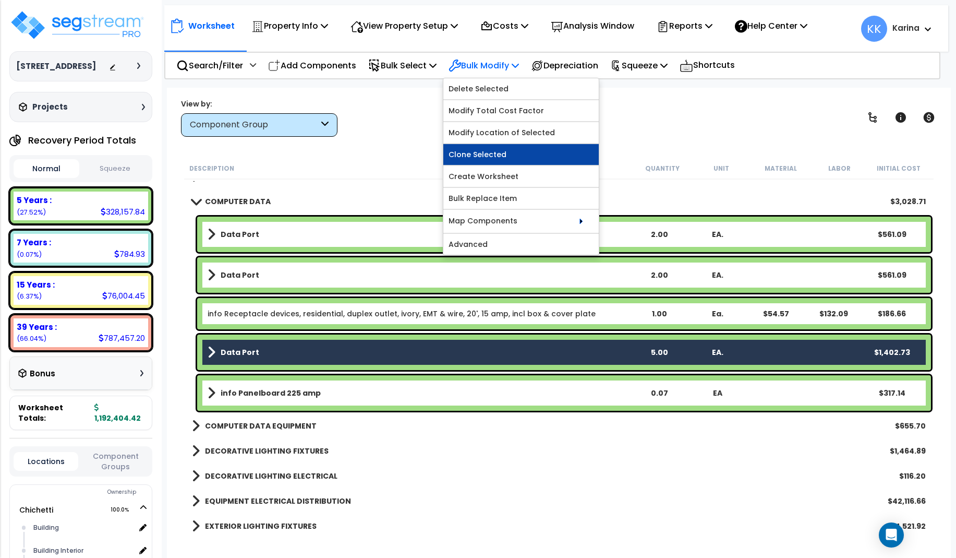
click at [496, 149] on link "Clone Selected" at bounding box center [520, 154] width 155 height 21
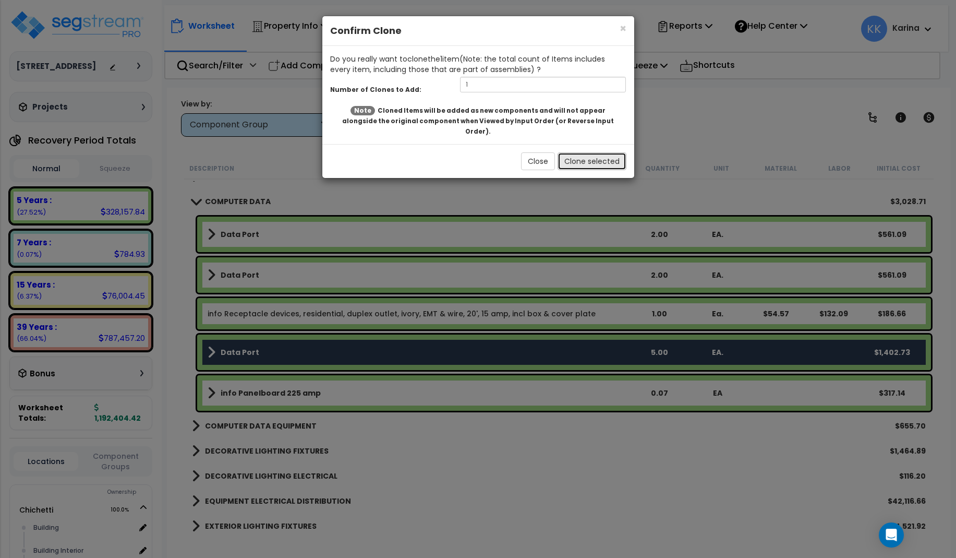
click at [571, 152] on button "Clone selected" at bounding box center [592, 161] width 69 height 18
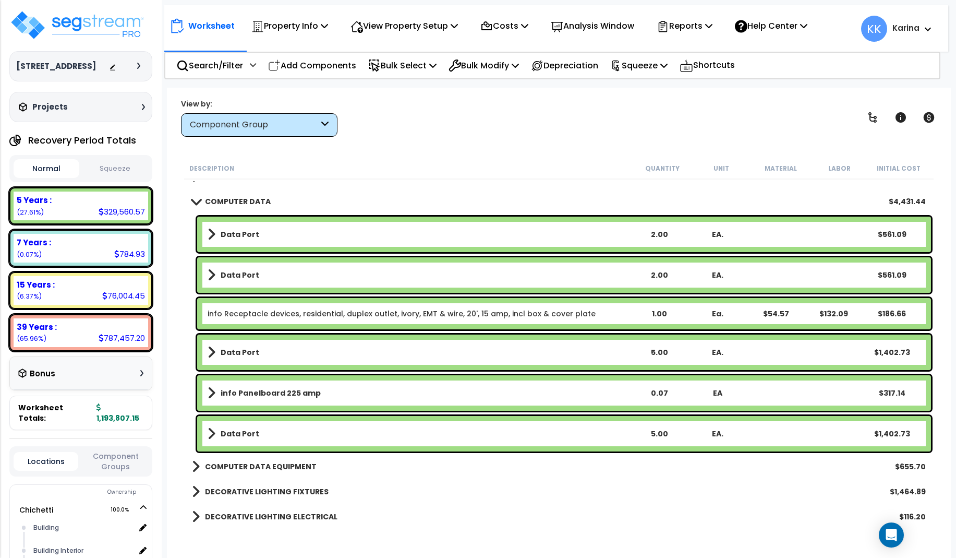
click at [299, 432] on link "Data Port" at bounding box center [419, 433] width 422 height 15
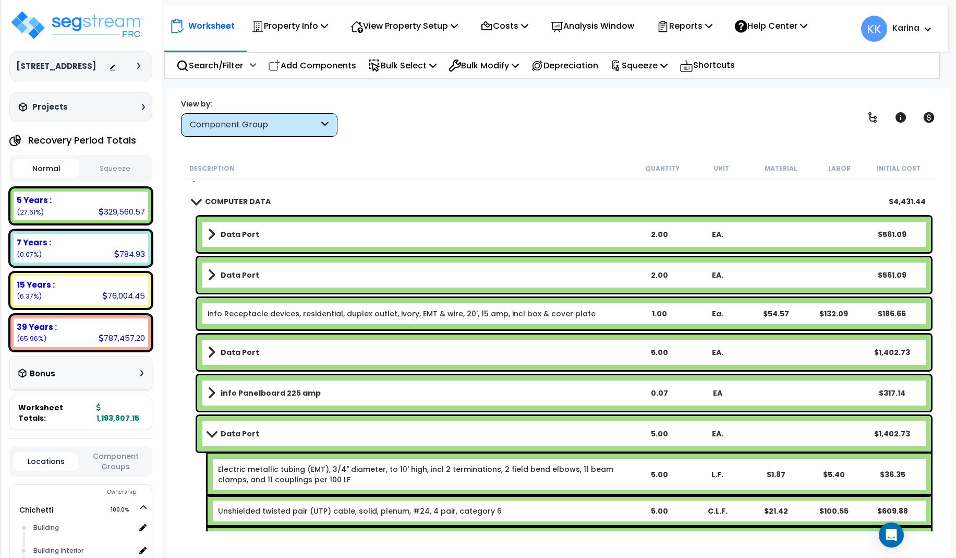
click at [299, 432] on link "Data Port" at bounding box center [419, 433] width 422 height 15
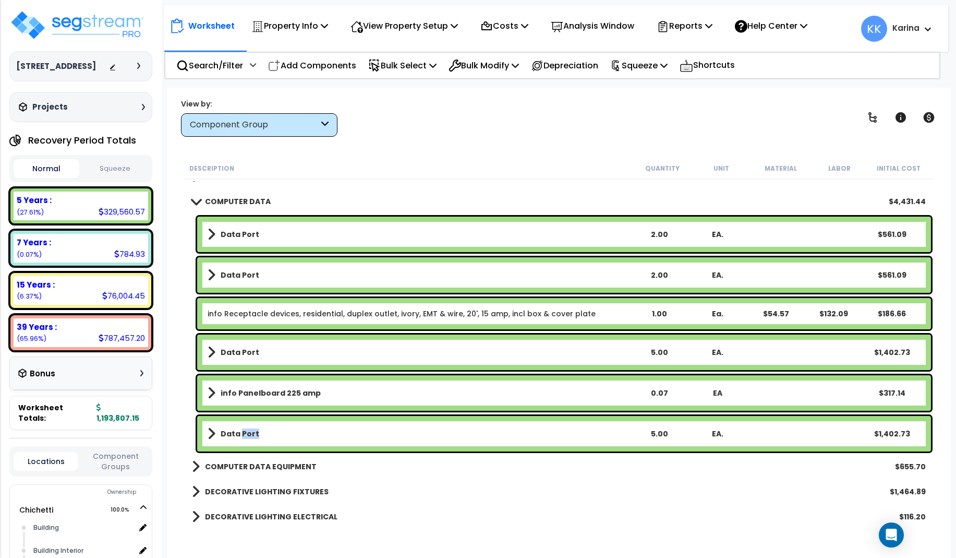
click at [299, 432] on link "Data Port" at bounding box center [419, 433] width 422 height 15
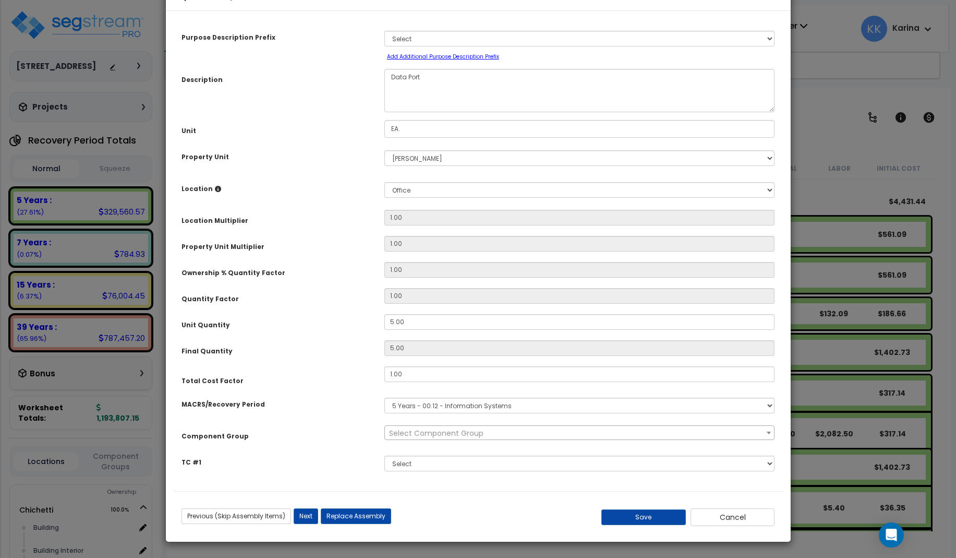
select select "57009"
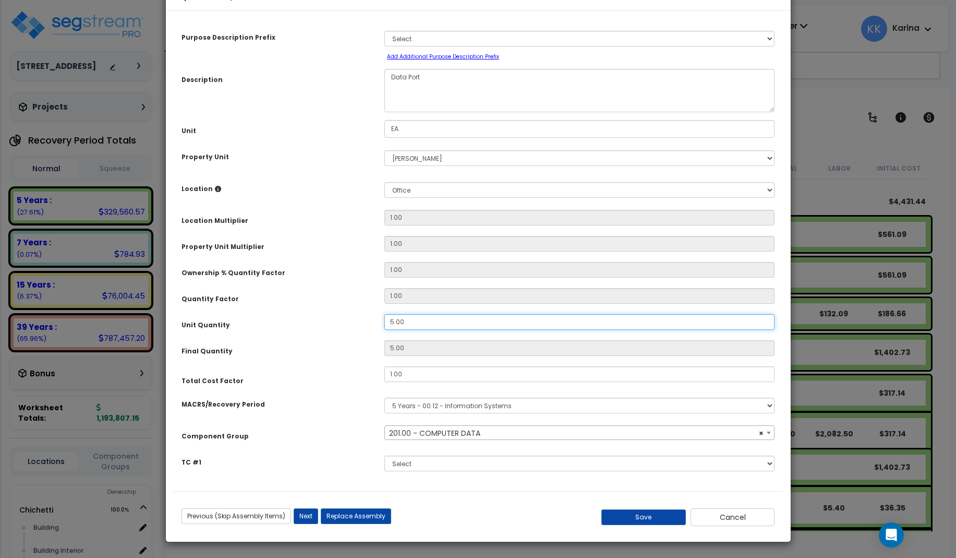
drag, startPoint x: 405, startPoint y: 353, endPoint x: 371, endPoint y: 350, distance: 34.0
click at [384, 330] on input "5.00" at bounding box center [579, 322] width 391 height 16
type input "3"
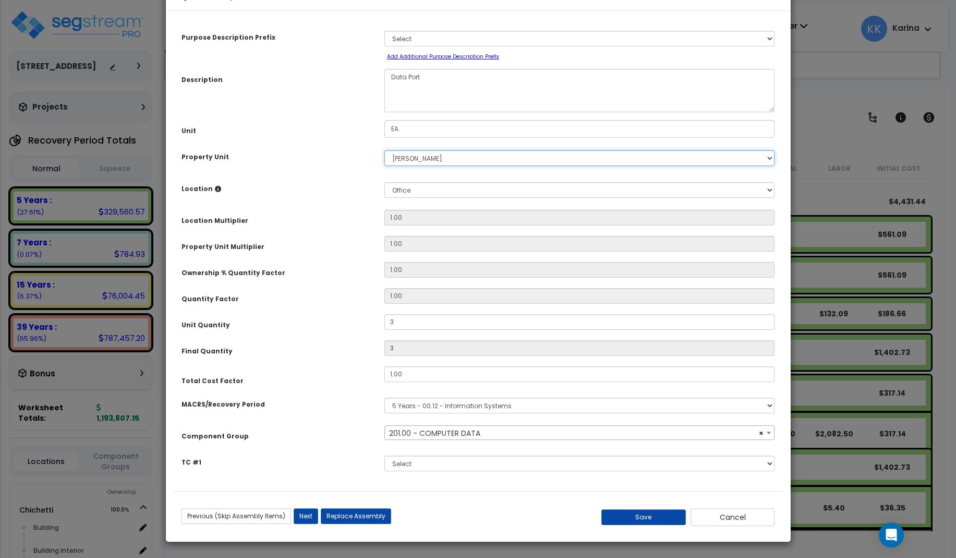
click at [384, 150] on select "Select Chichetti Serafina Site Improvements" at bounding box center [579, 158] width 391 height 16
select select "168457"
click option "Chichetti" at bounding box center [0, 0] width 0 height 0
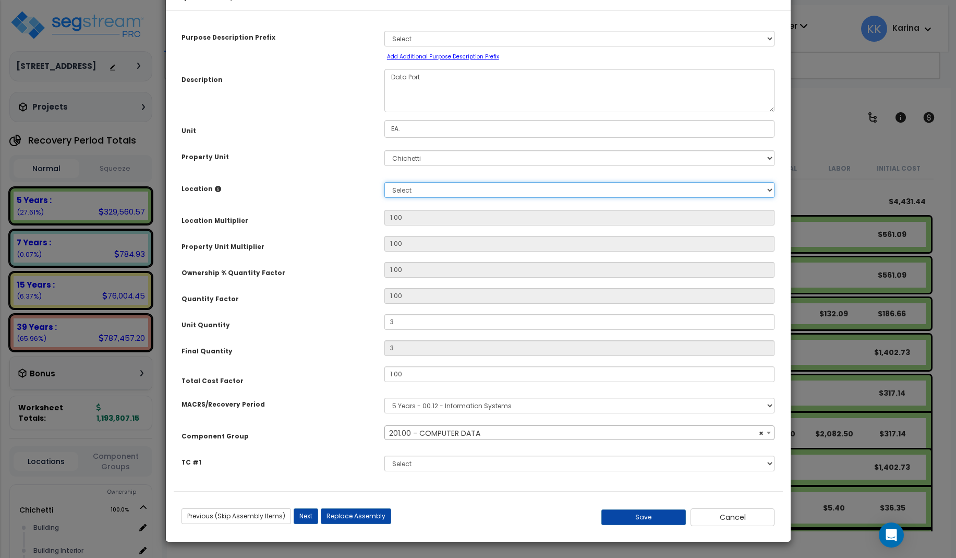
click at [384, 182] on select "Select Building Building Interior dining Kitchen Site Add Additional Location" at bounding box center [579, 190] width 391 height 16
select select "31630"
click option "dining" at bounding box center [0, 0] width 0 height 0
click at [639, 519] on button "Save" at bounding box center [643, 517] width 84 height 16
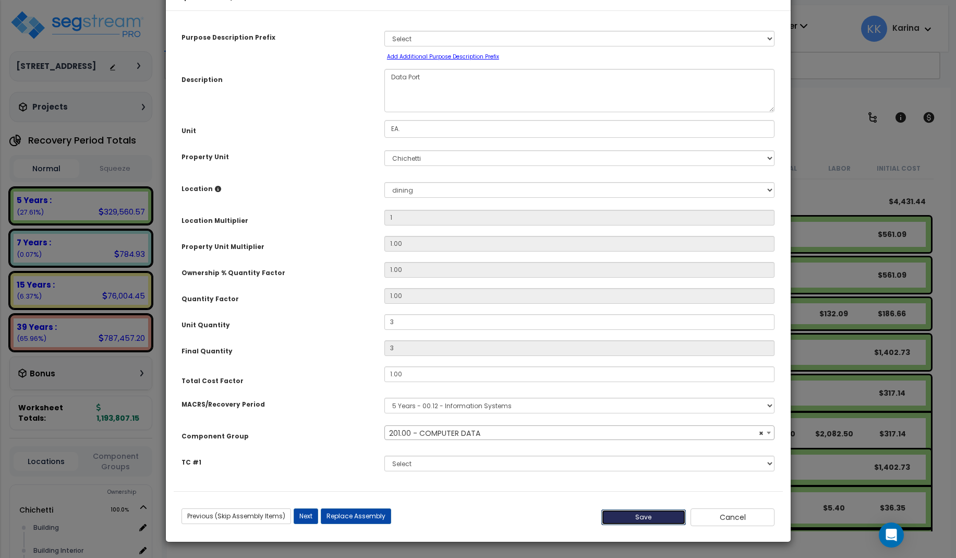
type input "1.00"
type input "3.00"
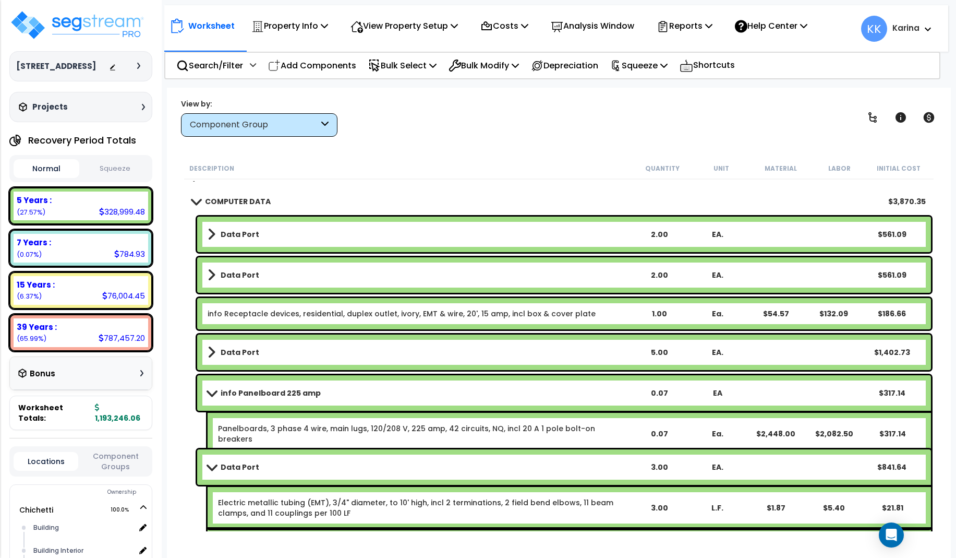
click at [196, 198] on span at bounding box center [195, 201] width 15 height 8
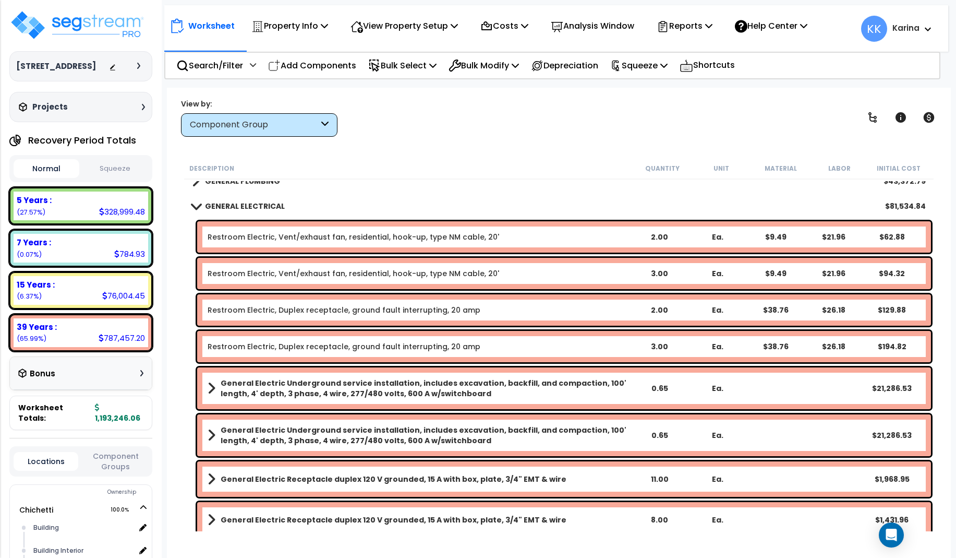
scroll to position [876, 0]
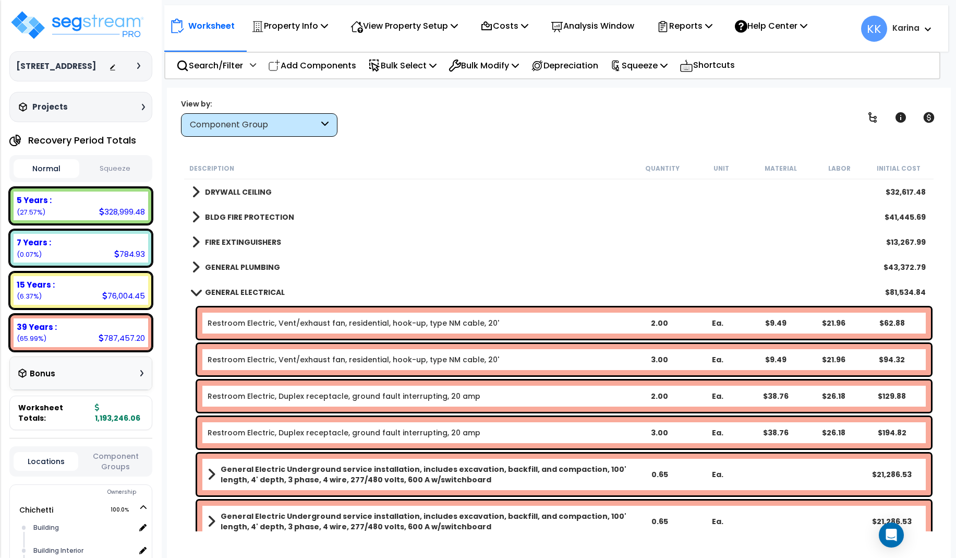
click at [194, 290] on span at bounding box center [195, 292] width 15 height 8
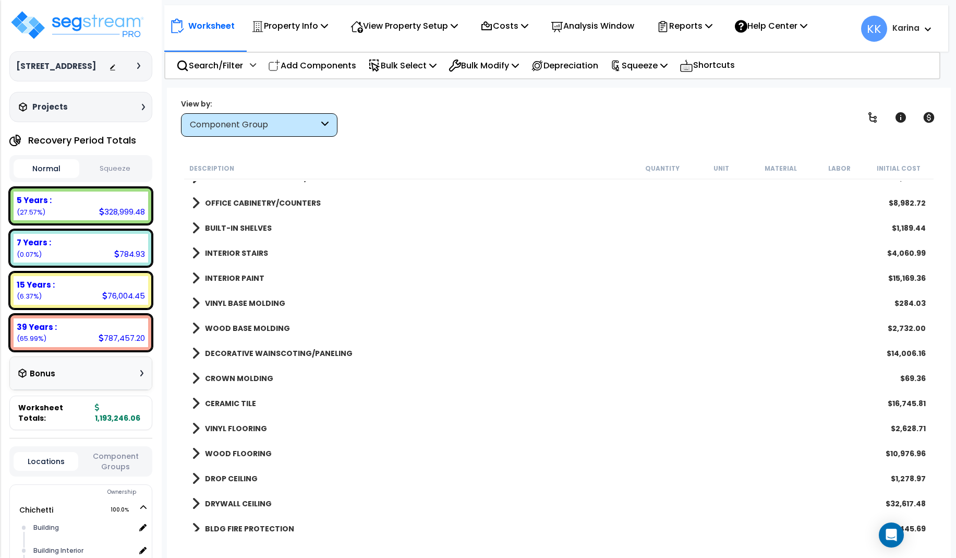
scroll to position [563, 0]
click at [196, 450] on span at bounding box center [196, 454] width 8 height 15
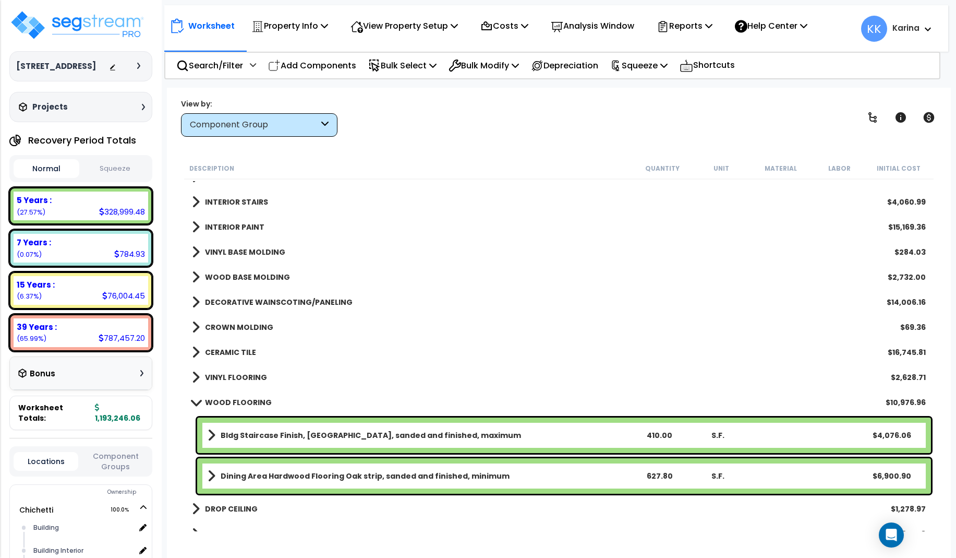
scroll to position [751, 0]
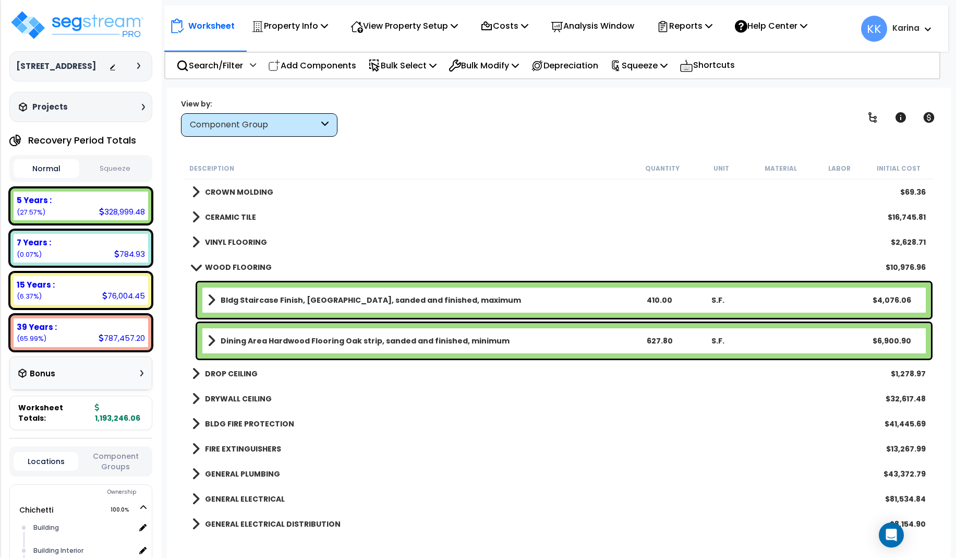
click at [520, 523] on div "GENERAL ELECTRICAL DISTRIBUTION $8,154.90" at bounding box center [559, 523] width 744 height 25
click at [321, 336] on b "Dining Area Hardwood Flooring Oak strip, sanded and finished, minimum" at bounding box center [365, 340] width 289 height 10
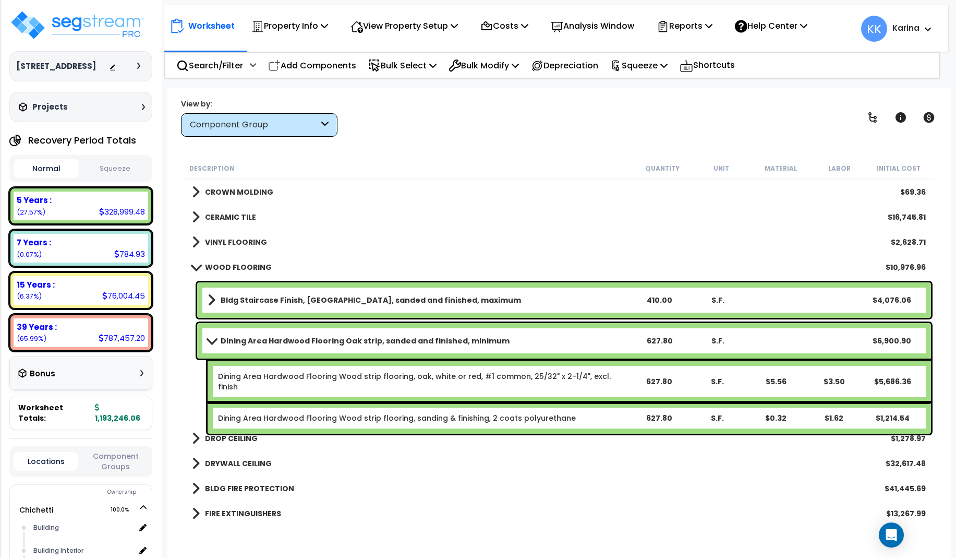
click at [321, 336] on b "Dining Area Hardwood Flooring Oak strip, sanded and finished, minimum" at bounding box center [365, 340] width 289 height 10
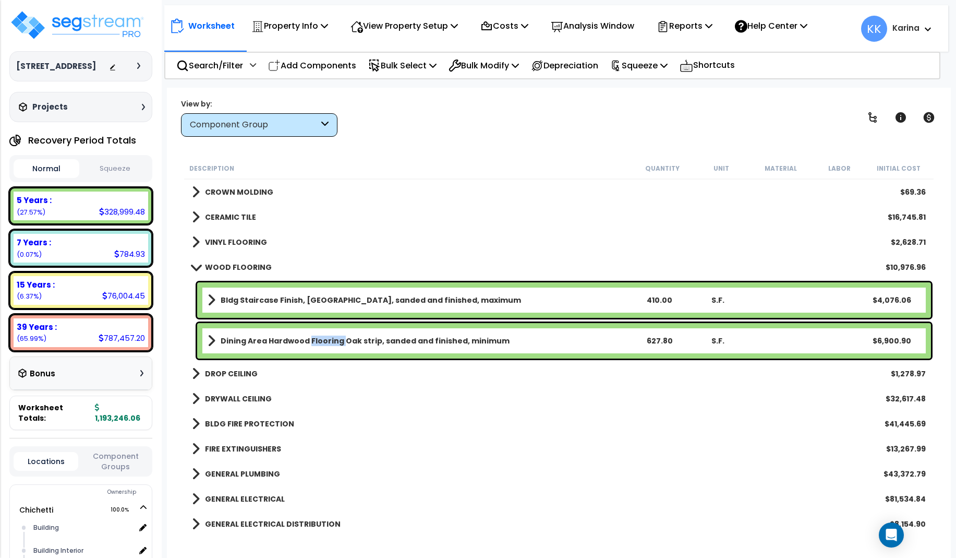
click at [321, 336] on b "Dining Area Hardwood Flooring Oak strip, sanded and finished, minimum" at bounding box center [365, 340] width 289 height 10
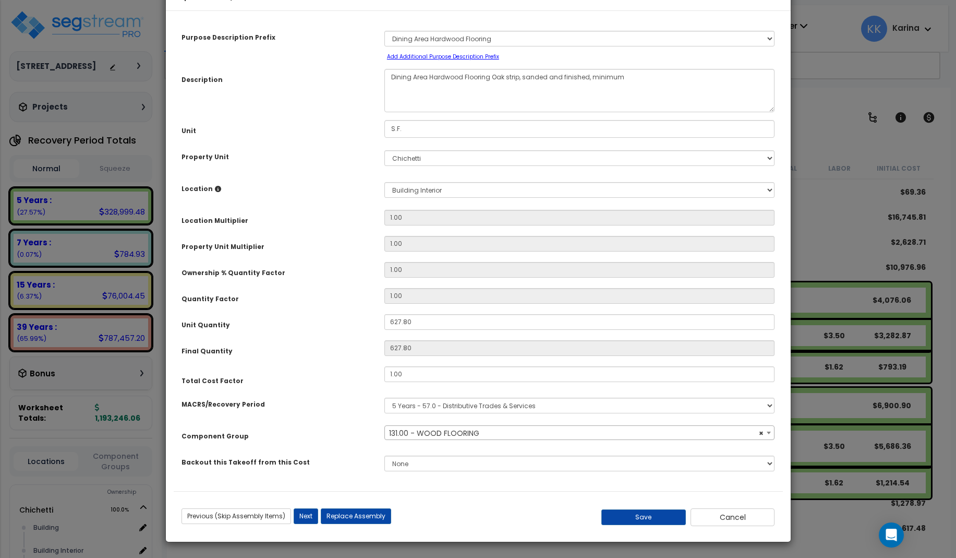
select select "56946"
drag, startPoint x: 413, startPoint y: 354, endPoint x: 354, endPoint y: 346, distance: 60.0
click at [384, 330] on input "627.80" at bounding box center [579, 322] width 391 height 16
type input "1"
type input "627.8"
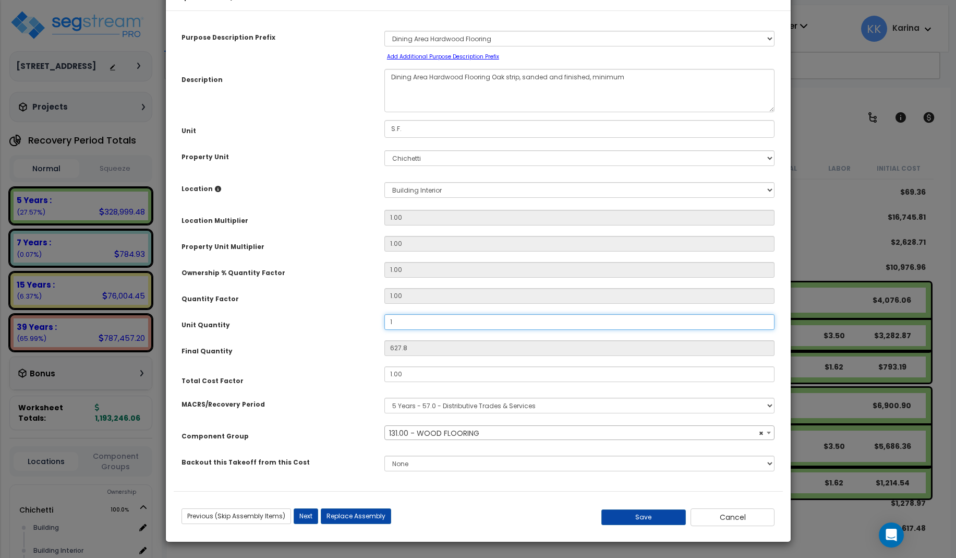
type input "14"
type input "142"
type input "1,422"
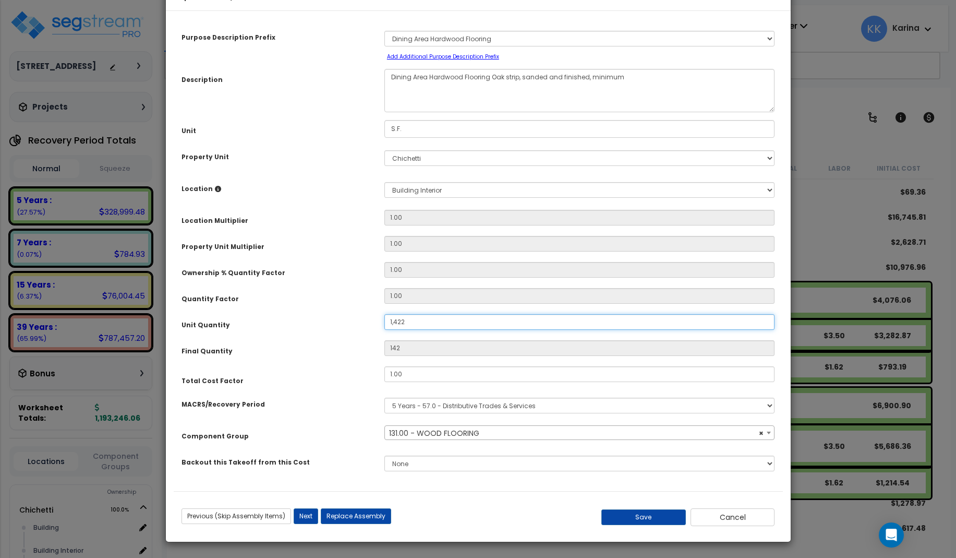
type input "1,422"
type input "1,422."
type input "1,422"
type input "1,422.2"
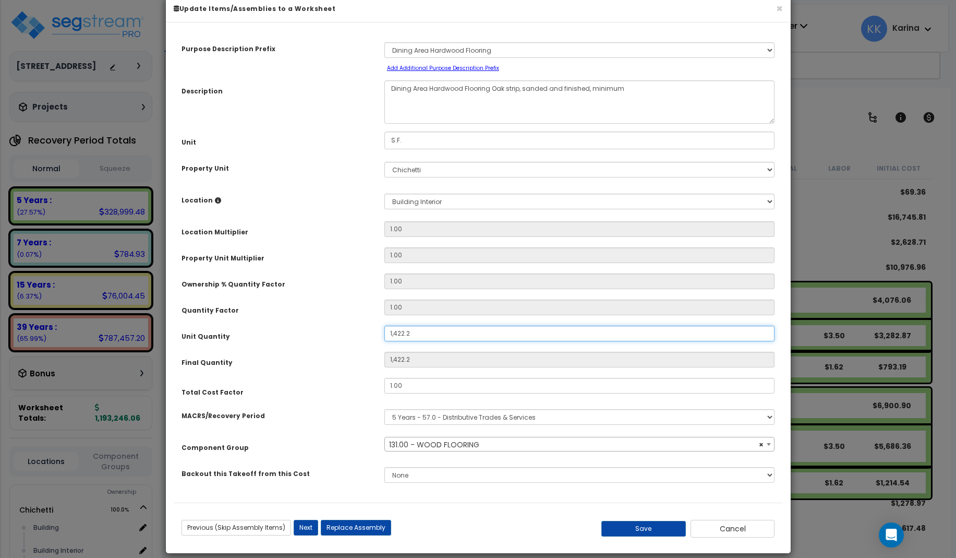
scroll to position [31, 0]
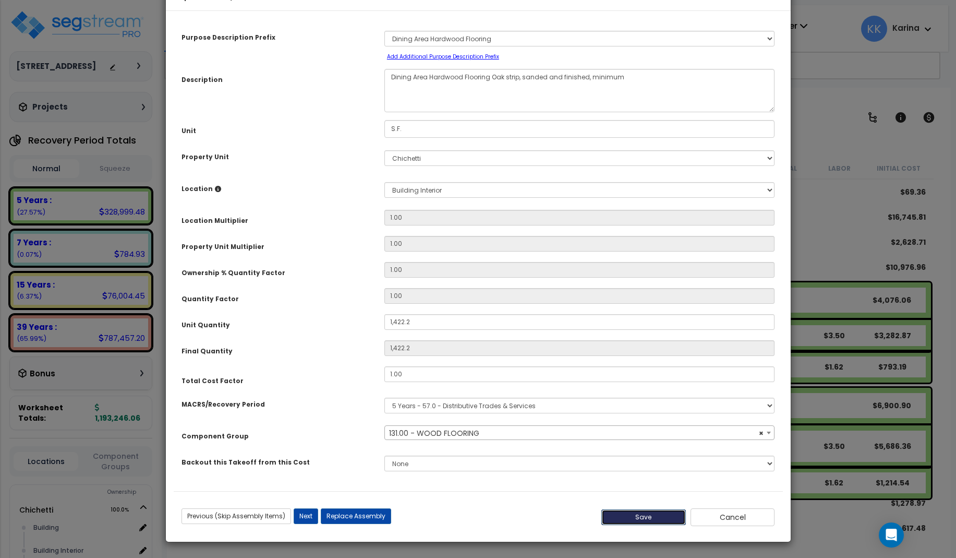
click at [632, 514] on button "Save" at bounding box center [643, 517] width 84 height 16
type input "1422.20"
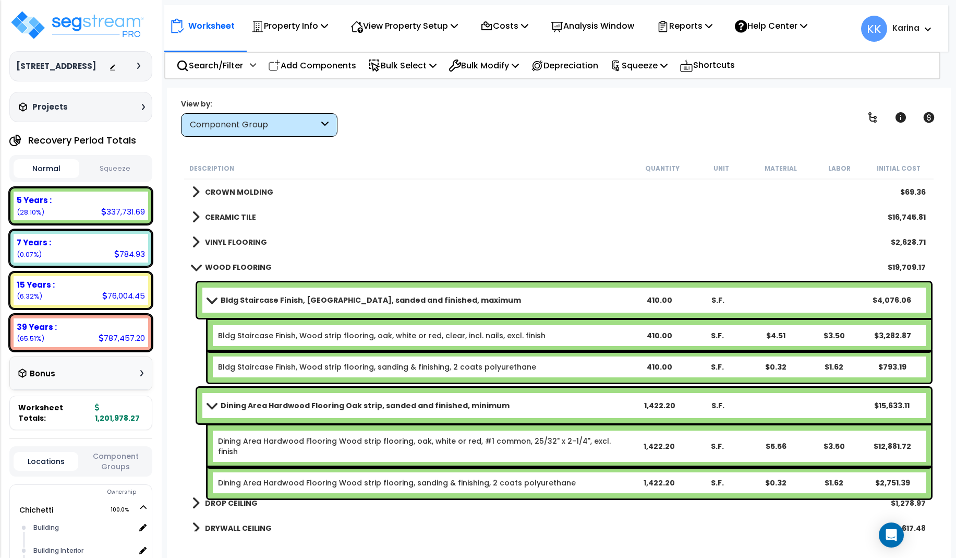
click at [196, 263] on span at bounding box center [195, 267] width 15 height 8
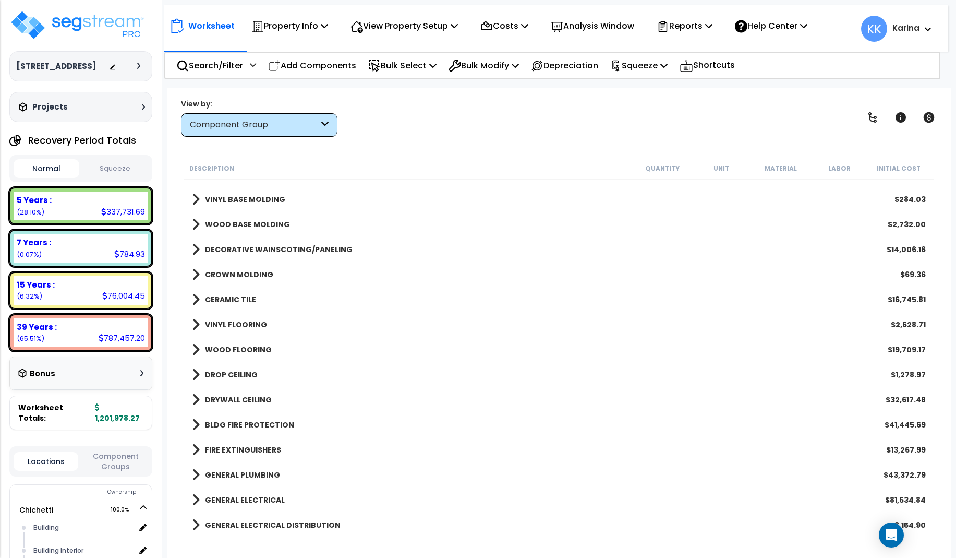
scroll to position [626, 0]
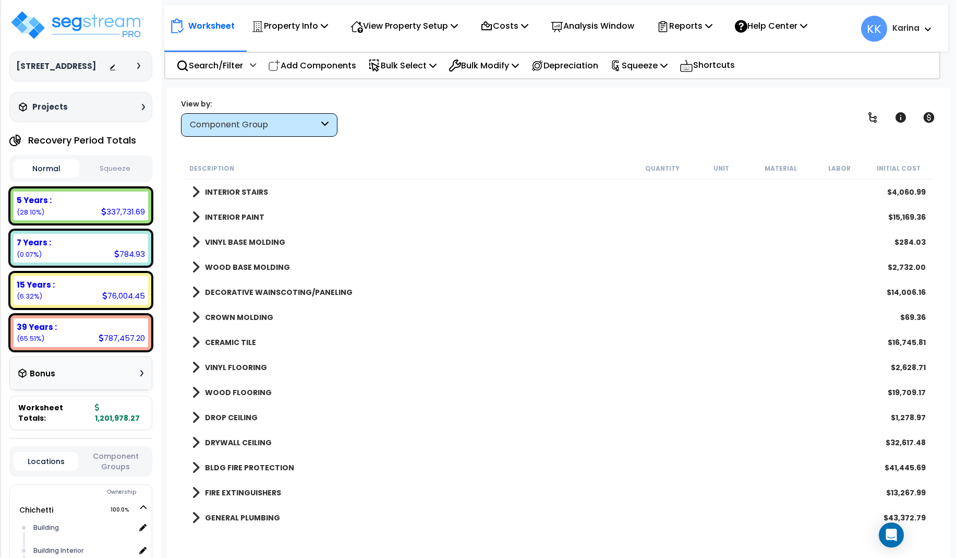
click at [197, 268] on span at bounding box center [196, 267] width 8 height 15
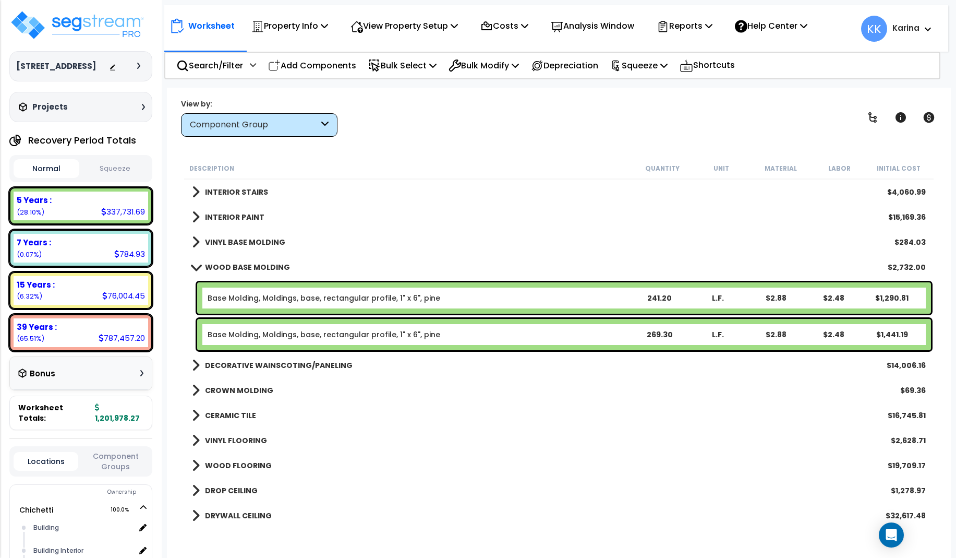
click at [256, 296] on link "Base Molding, Moldings, base, rectangular profile, 1" x 6", pine" at bounding box center [324, 298] width 233 height 10
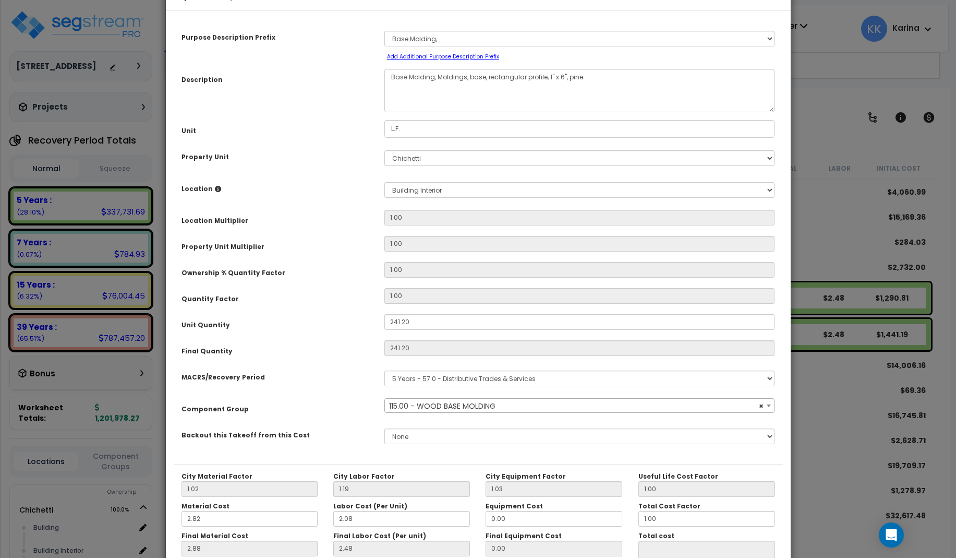
select select "56930"
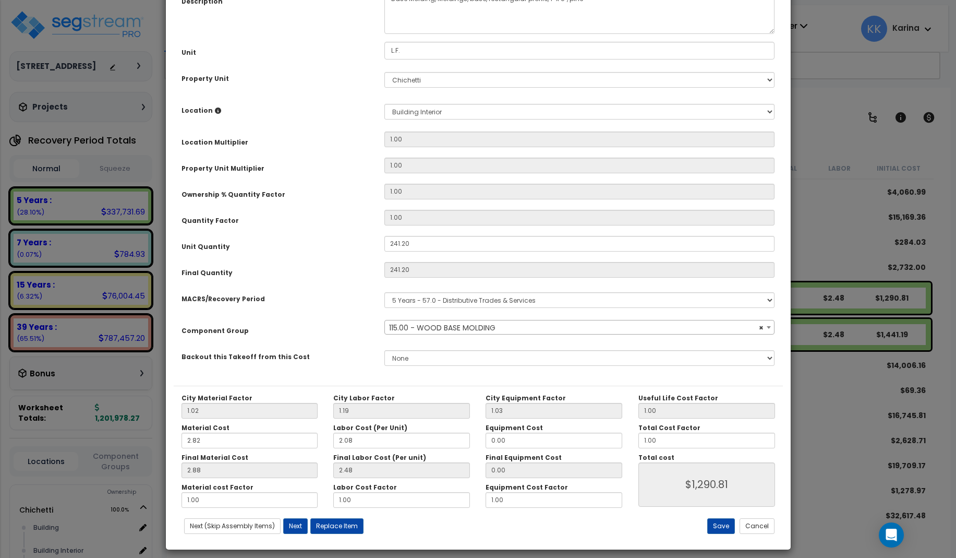
scroll to position [117, 0]
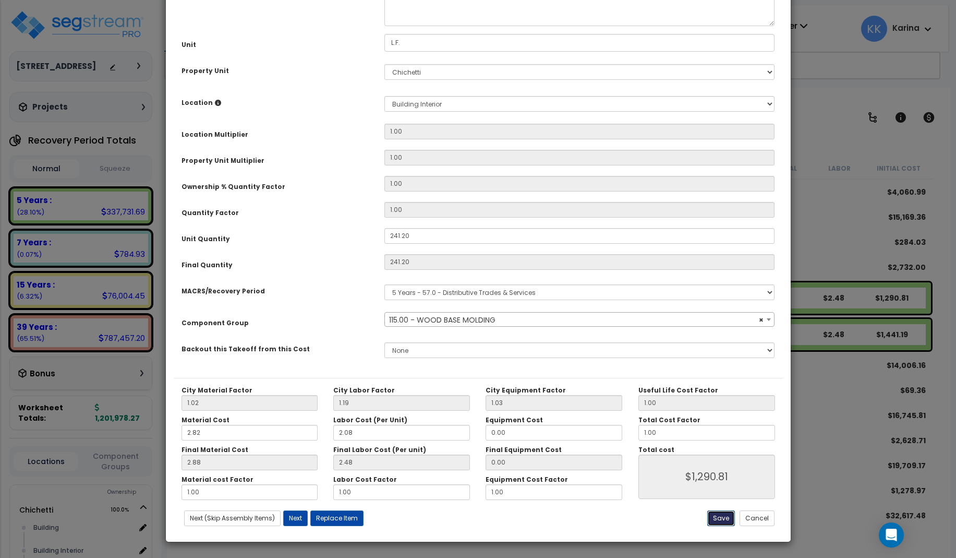
click at [715, 516] on button "Save" at bounding box center [721, 518] width 28 height 16
type input "1290.81"
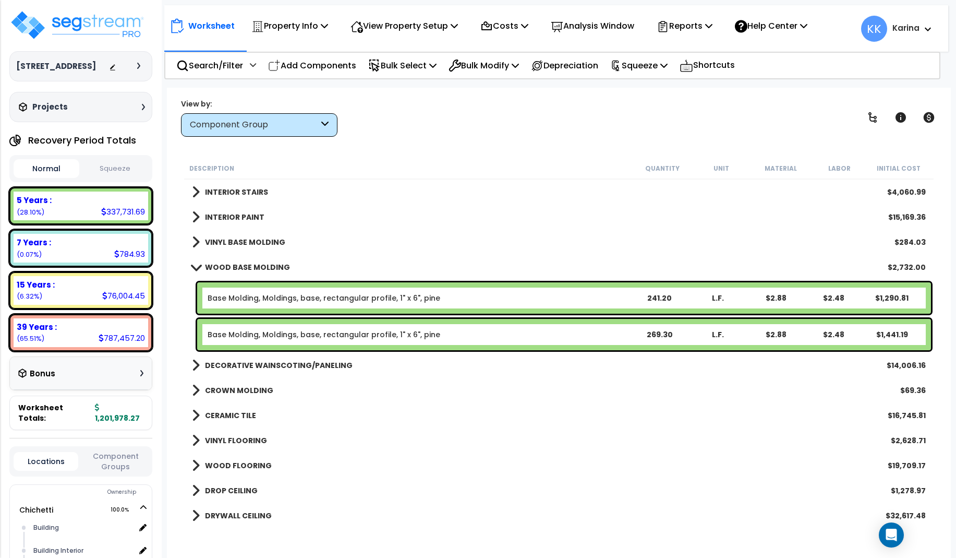
click at [271, 334] on link "Base Molding, Moldings, base, rectangular profile, 1" x 6", pine" at bounding box center [324, 334] width 233 height 10
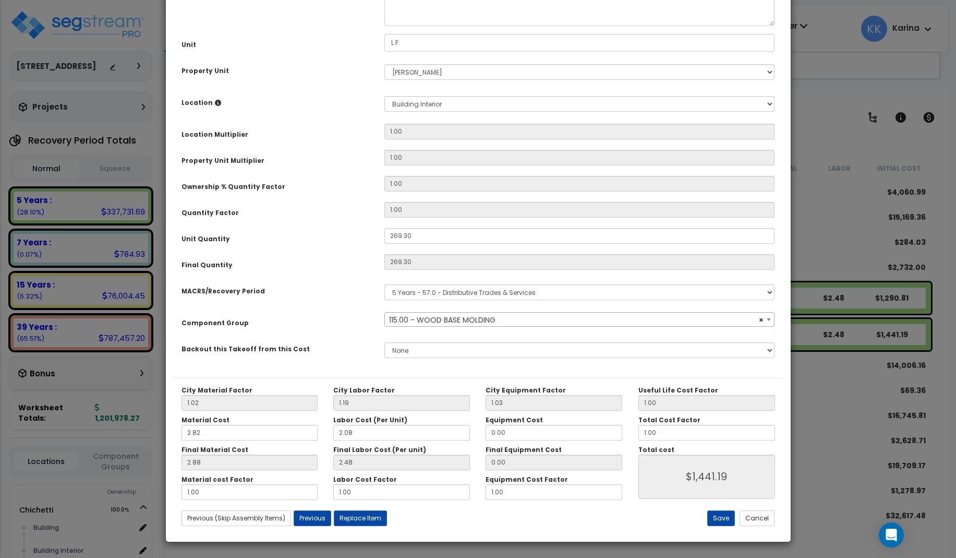
select select "56930"
click at [719, 523] on button "Save" at bounding box center [721, 518] width 28 height 16
type input "1441.19"
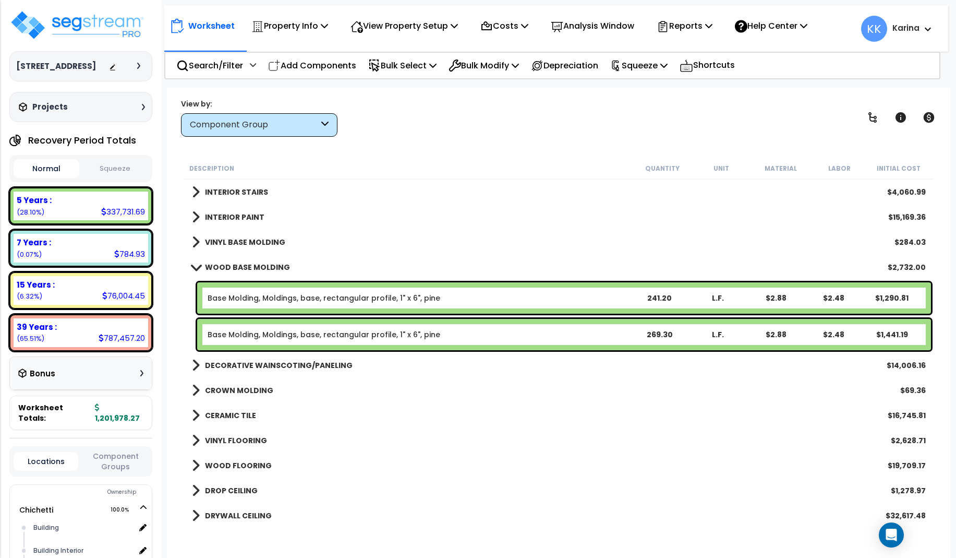
click at [337, 510] on div "DRYWALL CEILING $32,617.48" at bounding box center [559, 515] width 744 height 25
click at [193, 265] on span at bounding box center [195, 267] width 15 height 8
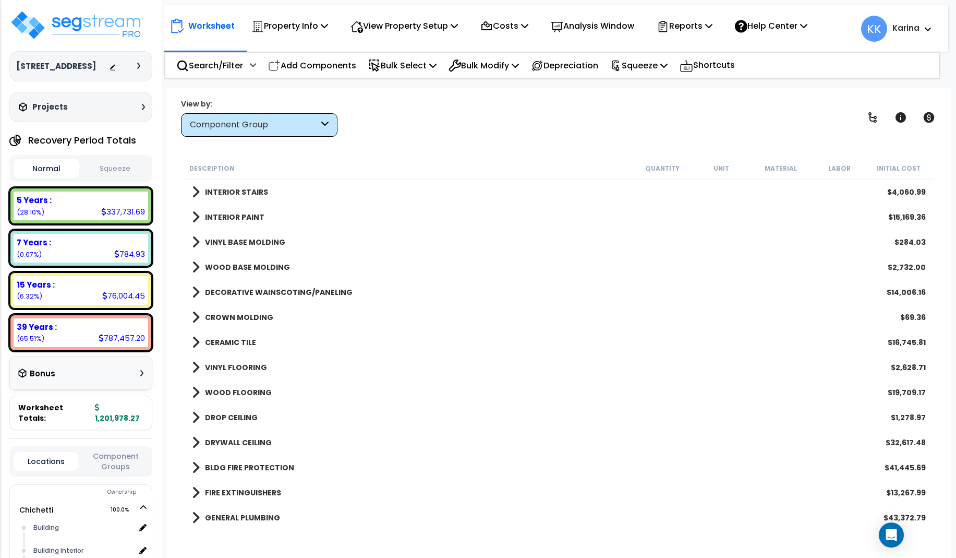
click at [196, 442] on span at bounding box center [196, 442] width 8 height 15
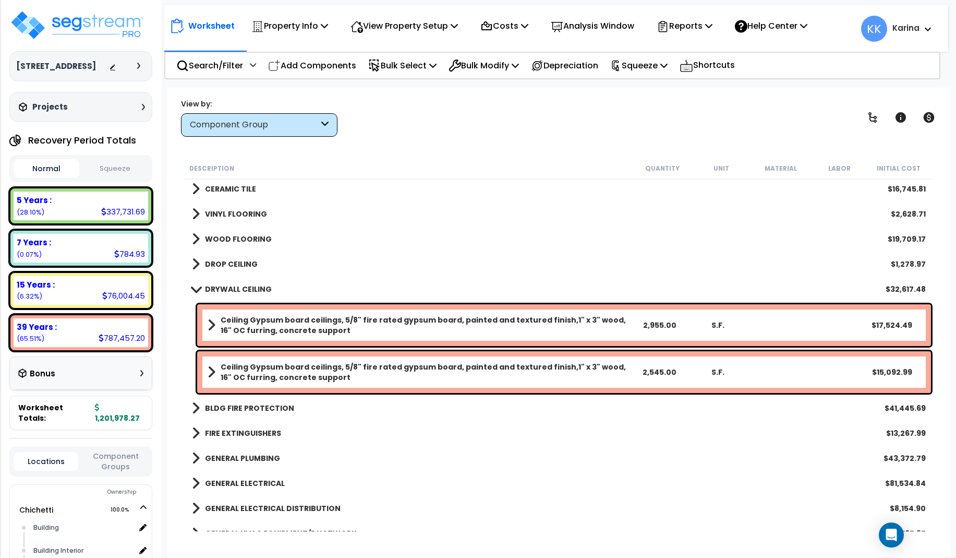
scroll to position [814, 0]
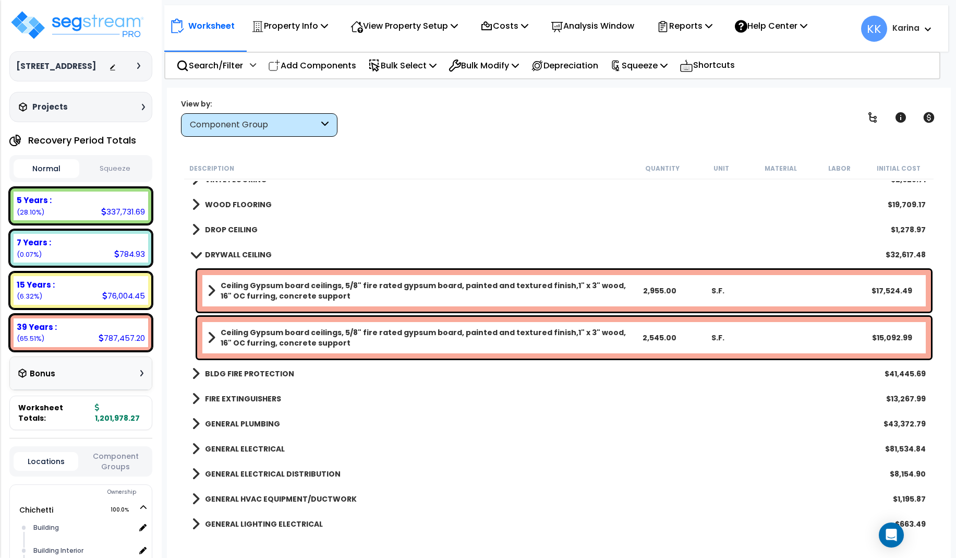
click at [306, 288] on b "Ceiling Gypsum board ceilings, 5/8" fire rated gypsum board, painted and textur…" at bounding box center [425, 290] width 409 height 21
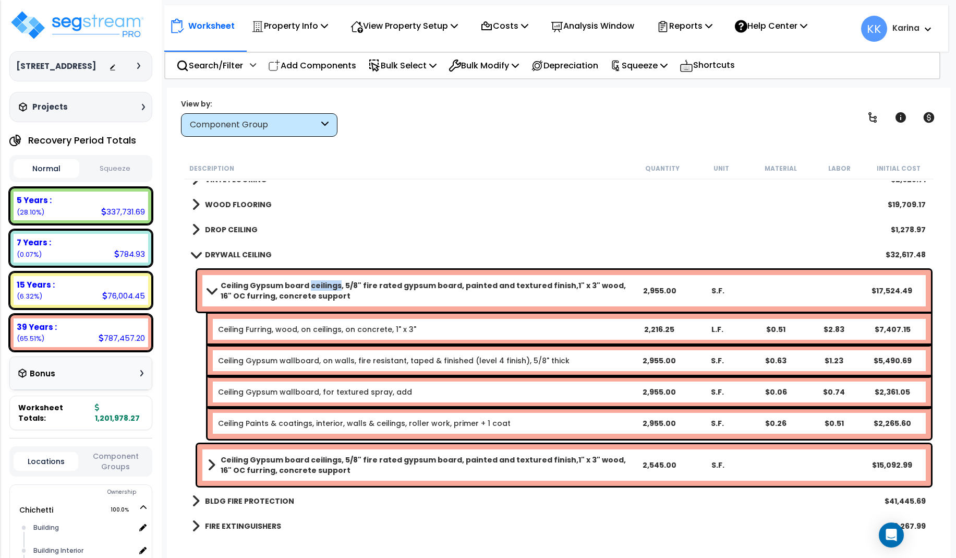
click at [306, 288] on b "Ceiling Gypsum board ceilings, 5/8" fire rated gypsum board, painted and textur…" at bounding box center [425, 290] width 409 height 21
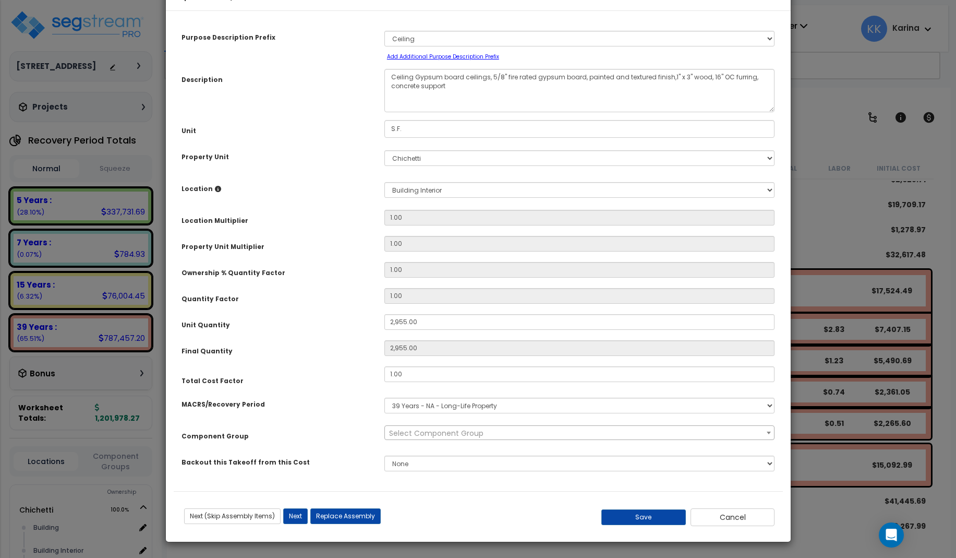
select select "56950"
click at [658, 525] on button "Save" at bounding box center [643, 517] width 84 height 16
type input "2955.00"
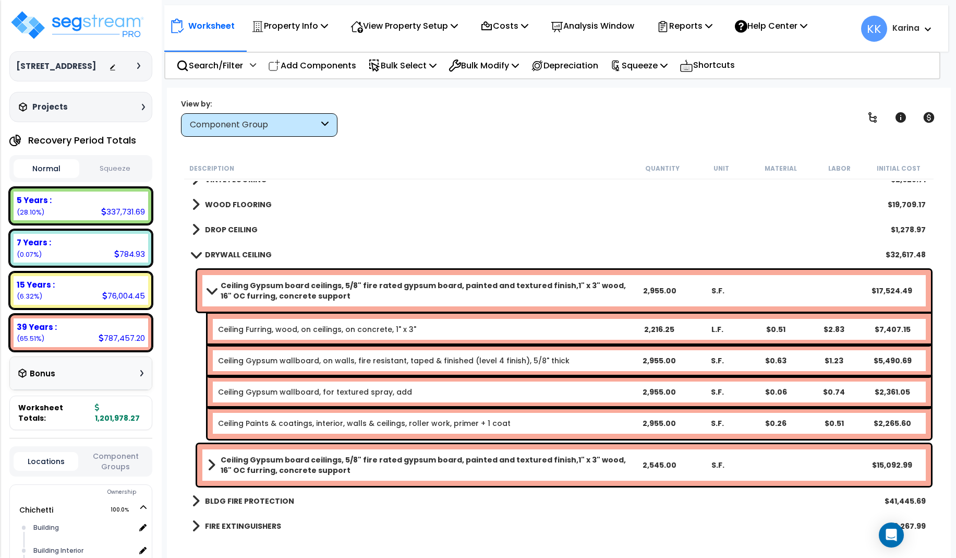
click at [305, 464] on b "Ceiling Gypsum board ceilings, 5/8" fire rated gypsum board, painted and textur…" at bounding box center [425, 464] width 409 height 21
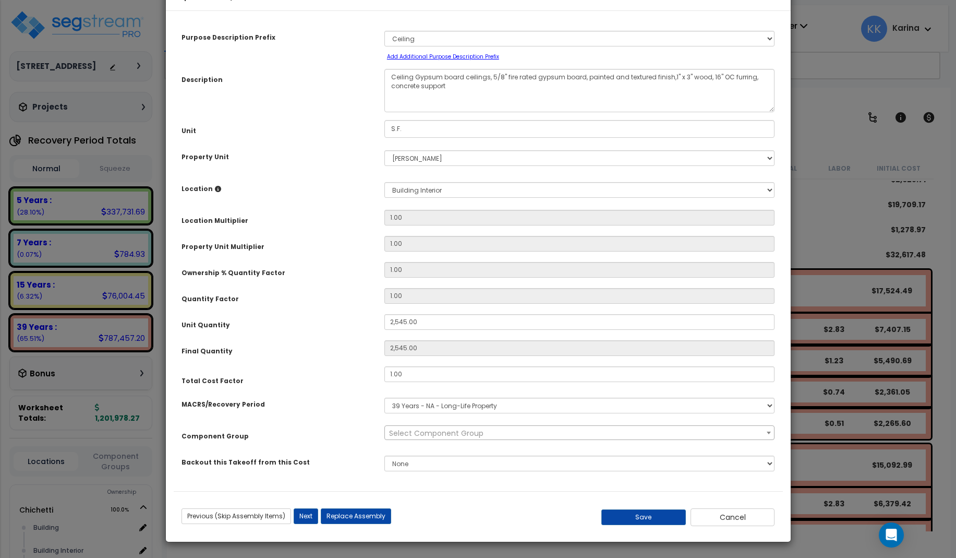
select select "56950"
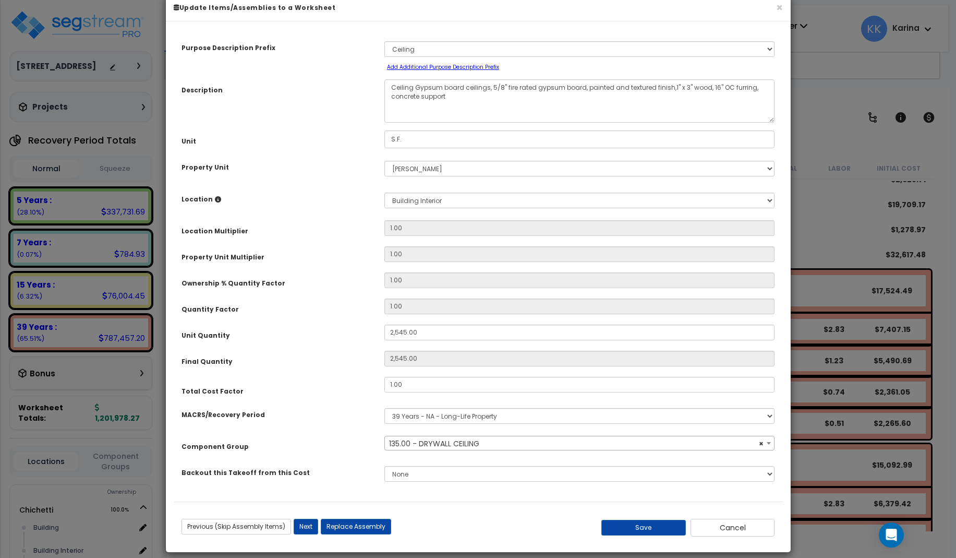
scroll to position [31, 0]
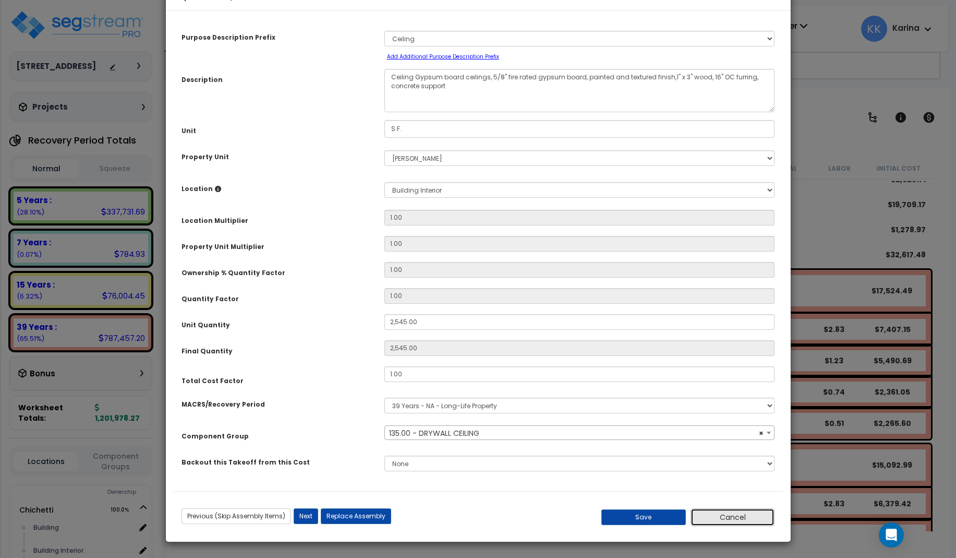
click at [737, 517] on button "Cancel" at bounding box center [732, 517] width 84 height 18
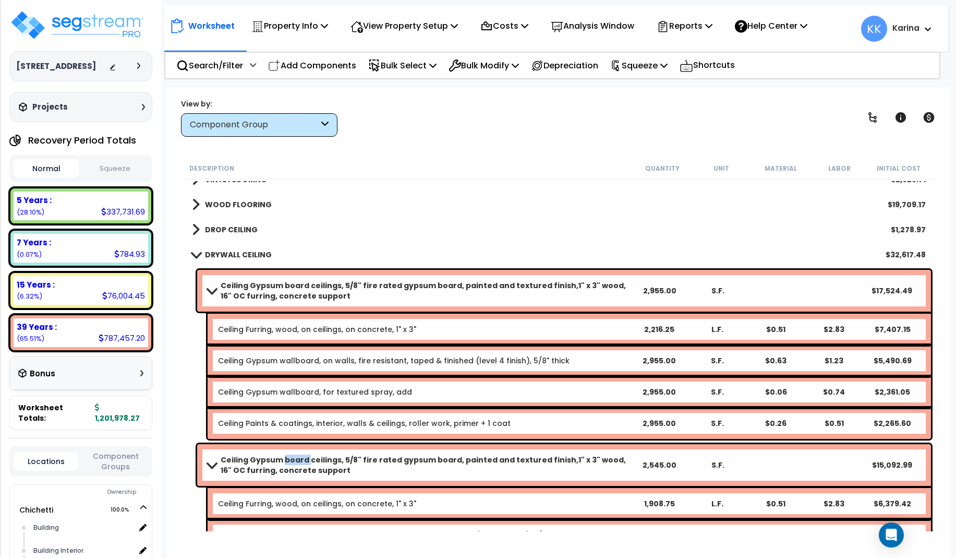
click at [211, 462] on span at bounding box center [211, 465] width 15 height 8
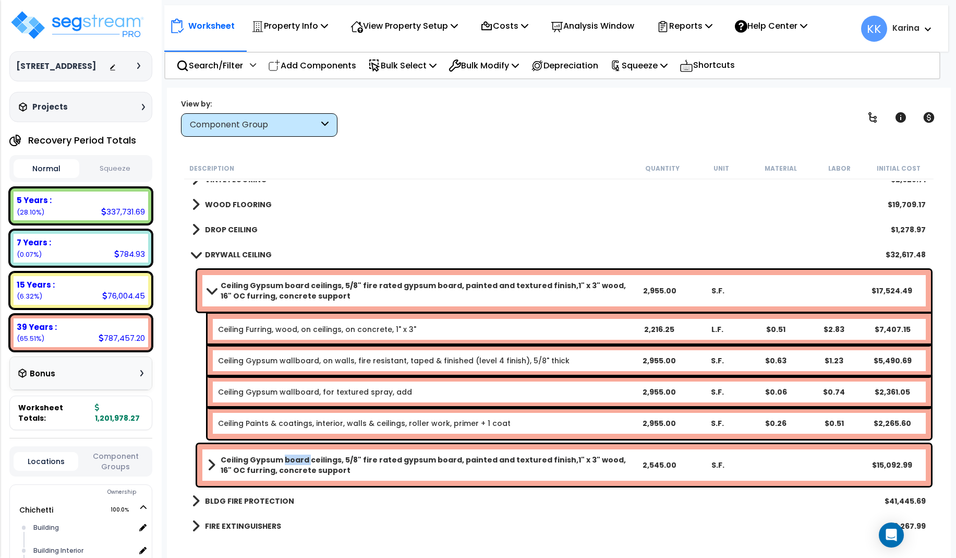
click at [212, 292] on span at bounding box center [211, 290] width 15 height 8
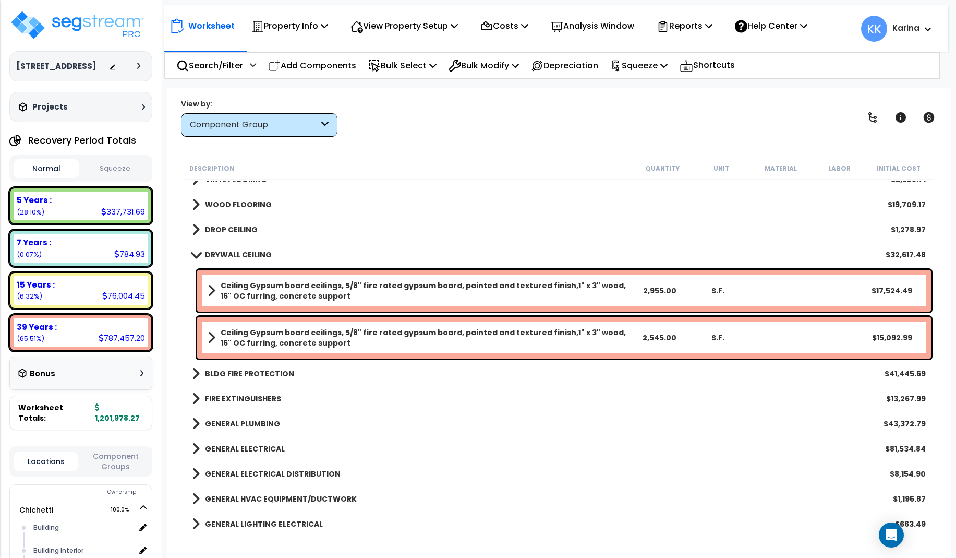
click at [493, 507] on div "GENERAL HVAC EQUIPMENT/DUCTWORK $1,195.87" at bounding box center [559, 498] width 744 height 25
click at [449, 290] on b "Ceiling Gypsum board ceilings, 5/8" fire rated gypsum board, painted and textur…" at bounding box center [425, 290] width 409 height 21
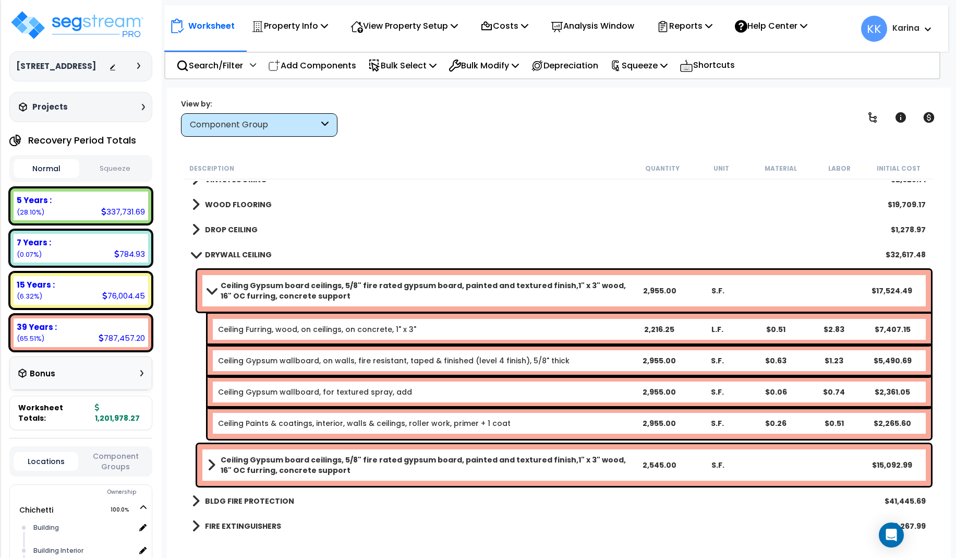
click at [449, 290] on b "Ceiling Gypsum board ceilings, 5/8" fire rated gypsum board, painted and textur…" at bounding box center [425, 290] width 409 height 21
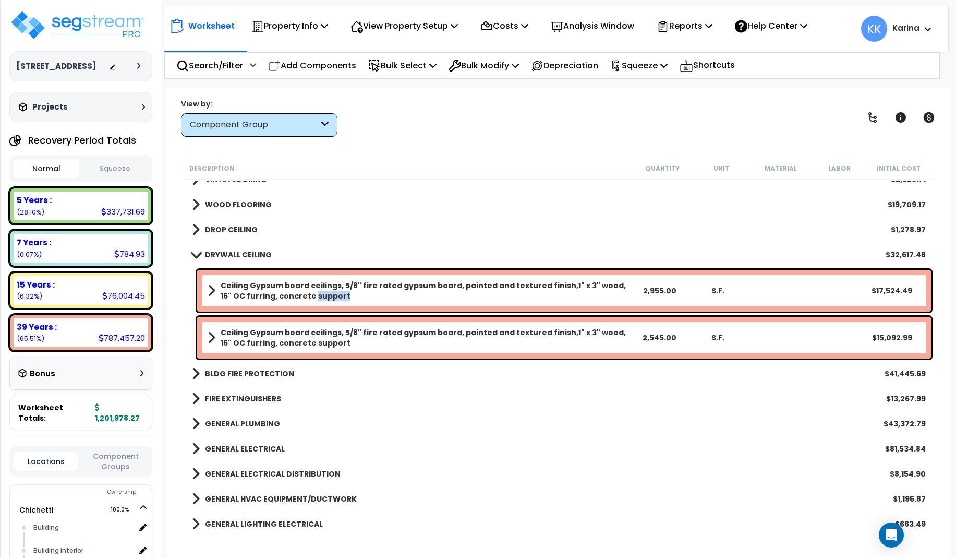
click at [449, 290] on b "Ceiling Gypsum board ceilings, 5/8" fire rated gypsum board, painted and textur…" at bounding box center [425, 290] width 409 height 21
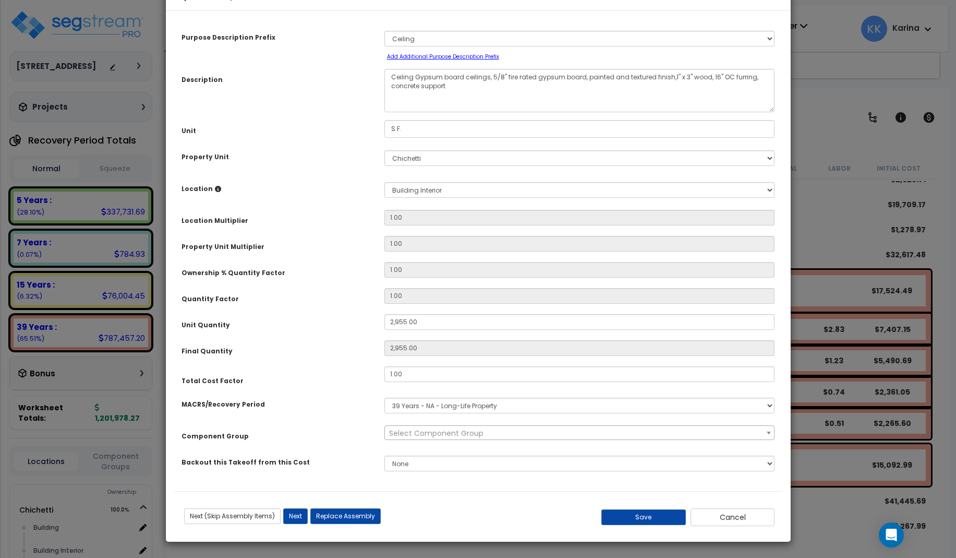
select select "56950"
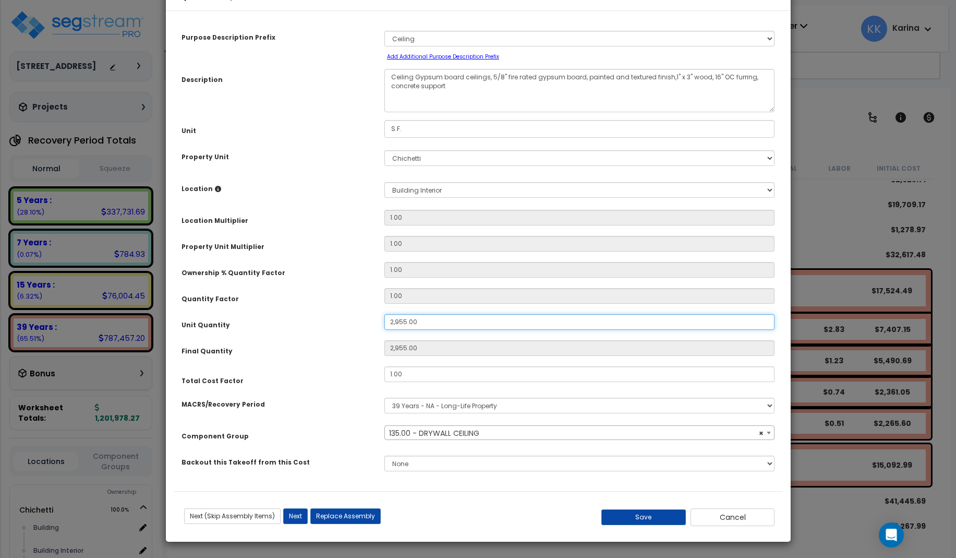
drag, startPoint x: 424, startPoint y: 354, endPoint x: 353, endPoint y: 350, distance: 71.0
click at [384, 330] on input "2,955.00" at bounding box center [579, 322] width 391 height 16
type input "2,955"
type input "1"
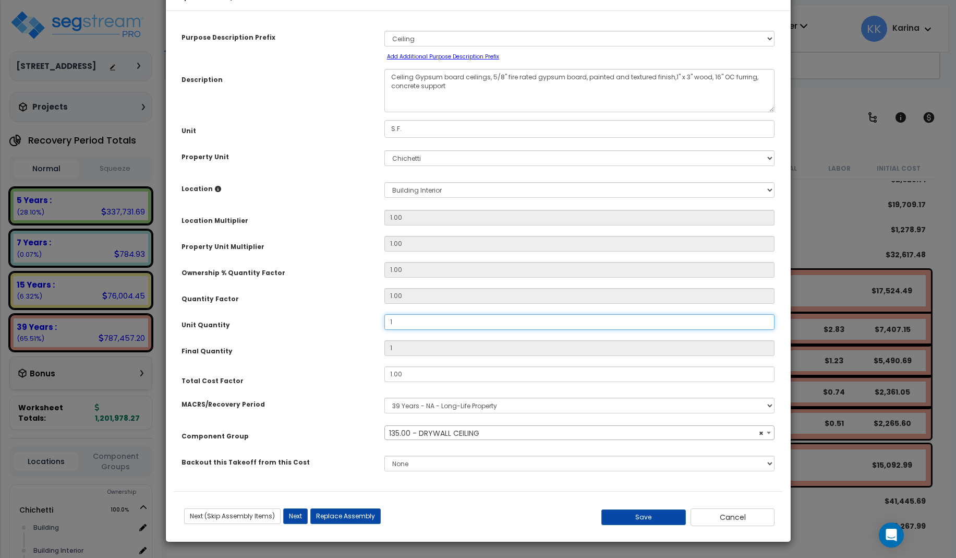
type input "18"
type input "183"
type input "1,831."
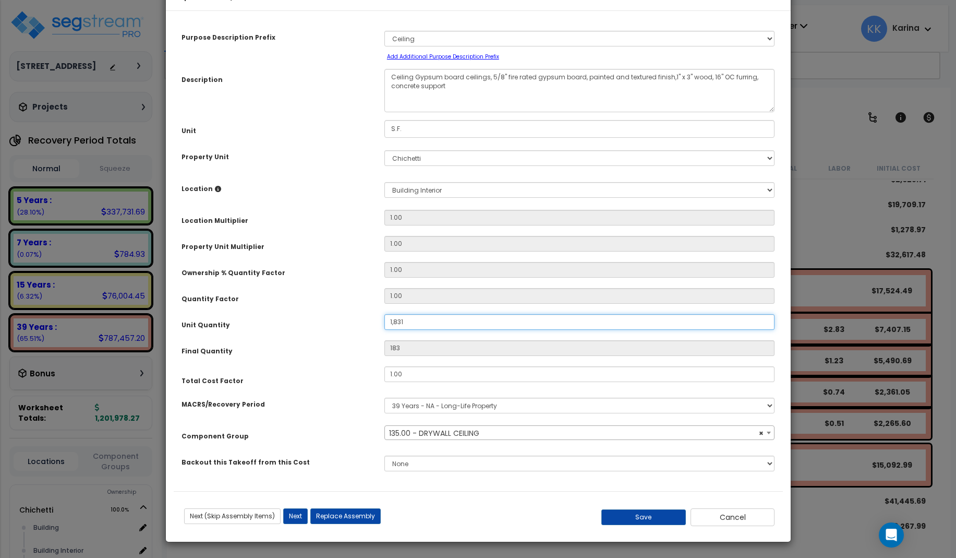
type input "1,831"
type input "1,831.8"
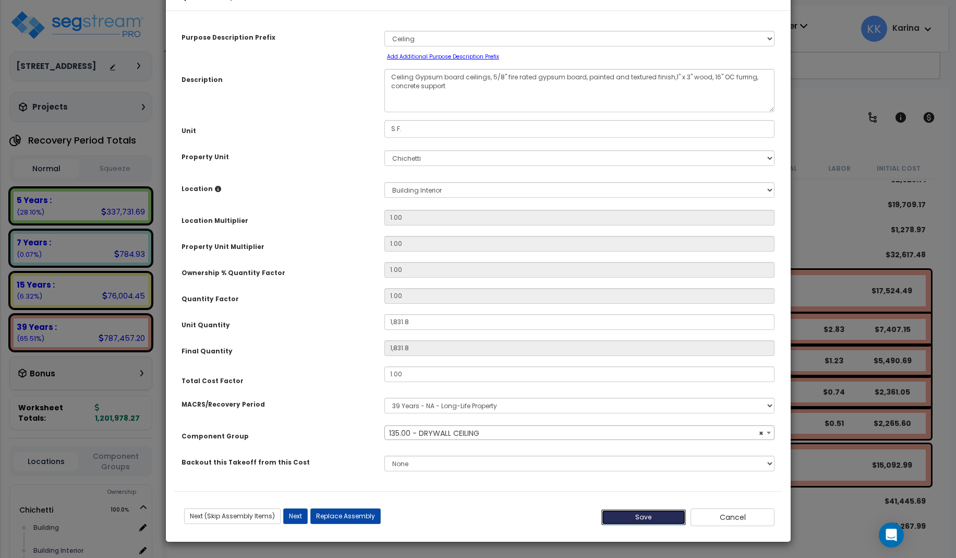
click at [644, 513] on button "Save" at bounding box center [643, 517] width 84 height 16
type input "1831.80"
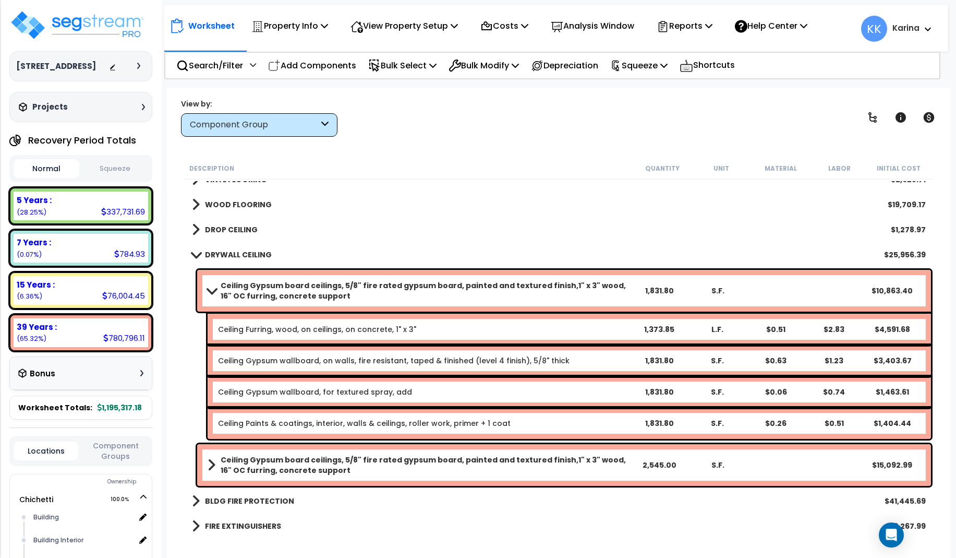
click at [195, 256] on span at bounding box center [195, 254] width 15 height 8
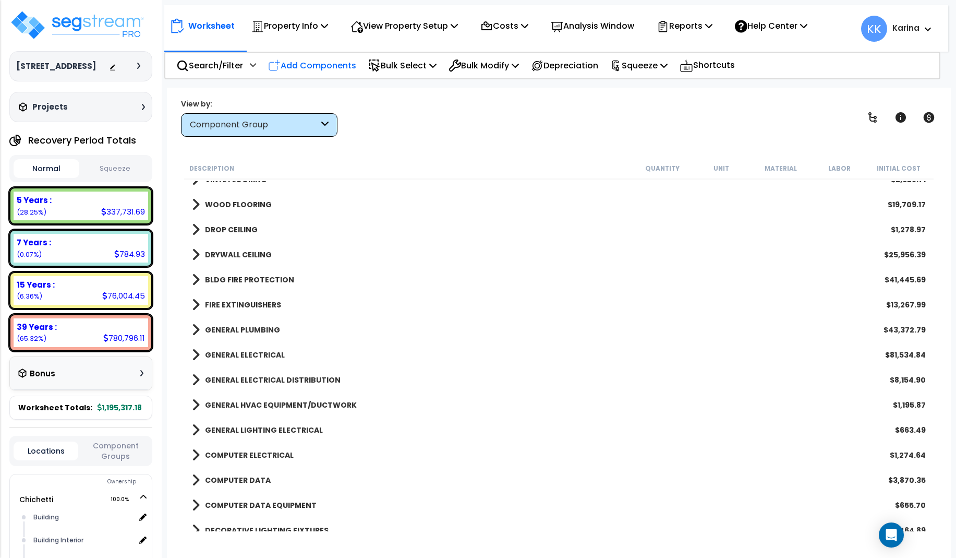
click at [326, 63] on p "Add Components" at bounding box center [312, 65] width 88 height 14
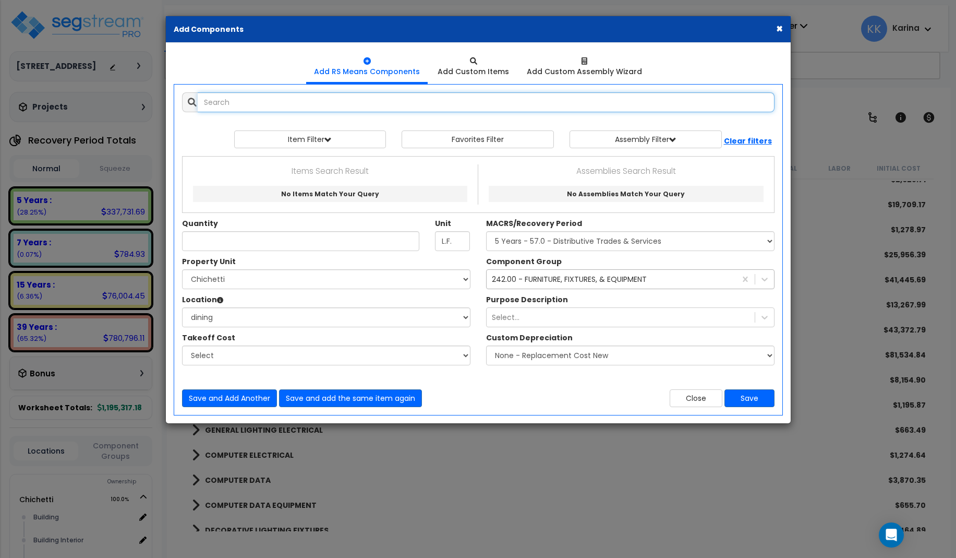
select select
type input "m"
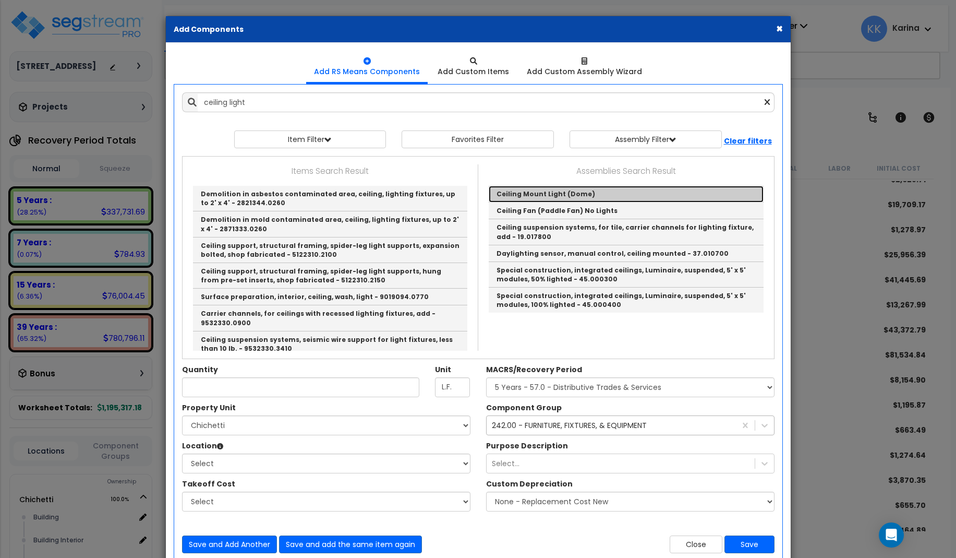
click at [499, 194] on link "Ceiling Mount Light (Dome)" at bounding box center [626, 194] width 275 height 17
type input "Ceiling Mount Light (Dome)"
checkbox input "true"
type input "EA"
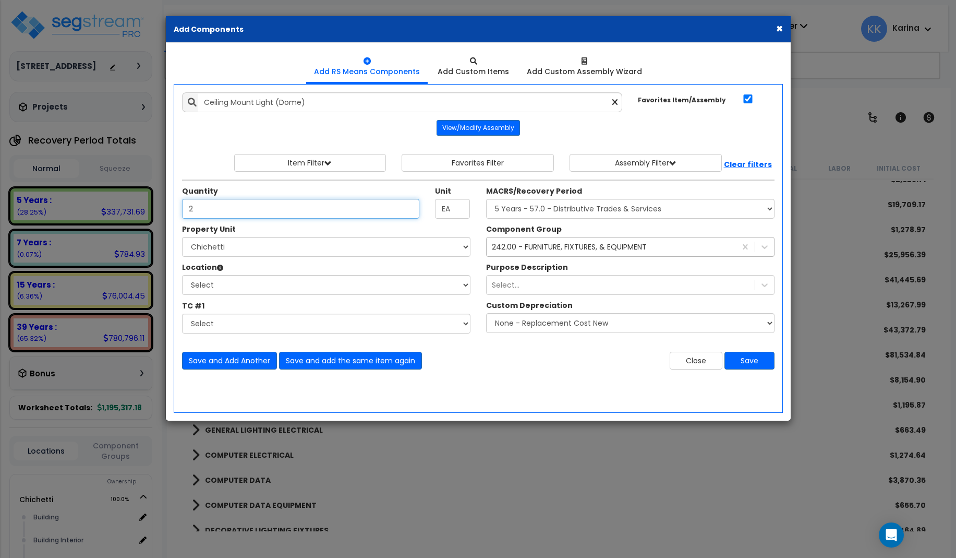
type input "2"
click at [182, 237] on select "Select Chichetti Serafina Site Improvements" at bounding box center [326, 247] width 288 height 20
select select "168457"
click option "Chichetti" at bounding box center [0, 0] width 0 height 0
click at [182, 275] on select "Select Building Building Interior dining Kitchen Site Add Additional Location" at bounding box center [326, 285] width 288 height 20
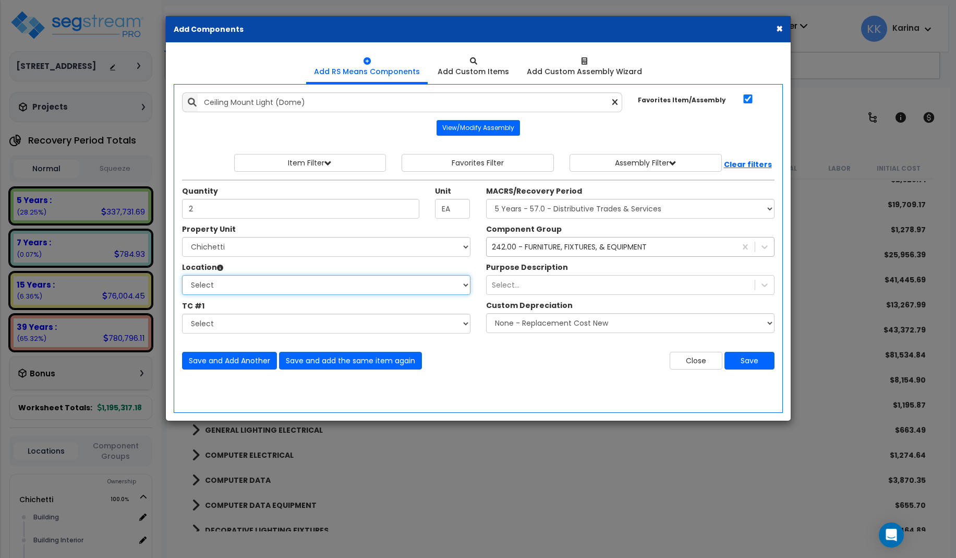
select select "Others"
click option "Add Additional Location" at bounding box center [0, 0] width 0 height 0
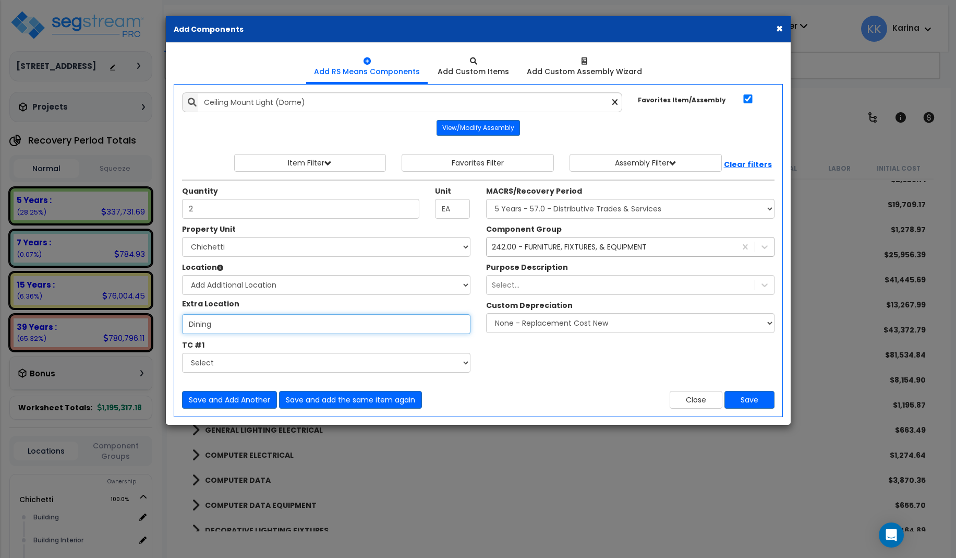
click at [213, 322] on input "Dining" at bounding box center [326, 324] width 288 height 20
type input "Bath"
click at [486, 199] on select "Select MACRS/Recovery Period 5 Years - 57.0 - Distributive Trades & Services 5 …" at bounding box center [630, 209] width 288 height 20
select select "3669"
click option "39 Years - NA - Long-Life Property" at bounding box center [0, 0] width 0 height 0
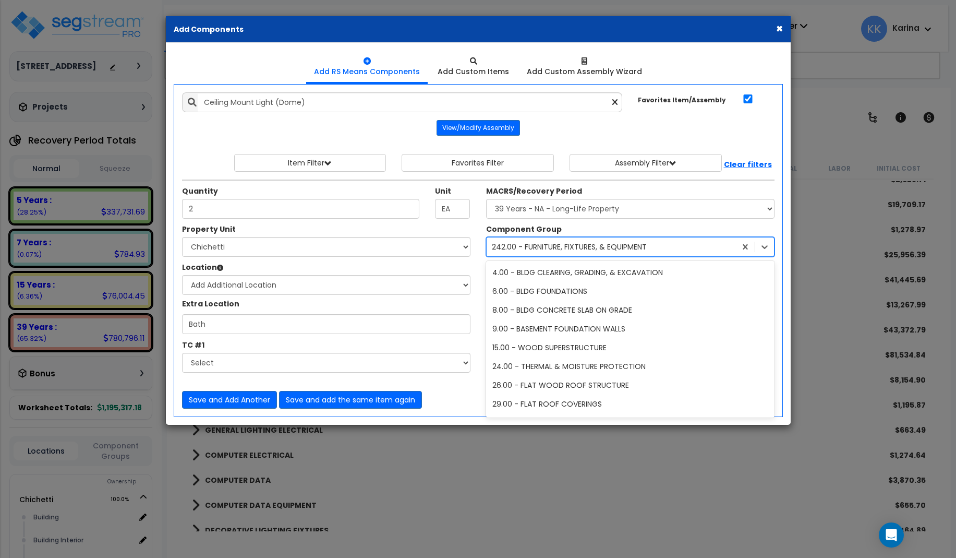
click at [517, 245] on div "242.00 - FURNITURE, FIXTURES, & EQUIPMENT" at bounding box center [569, 246] width 155 height 10
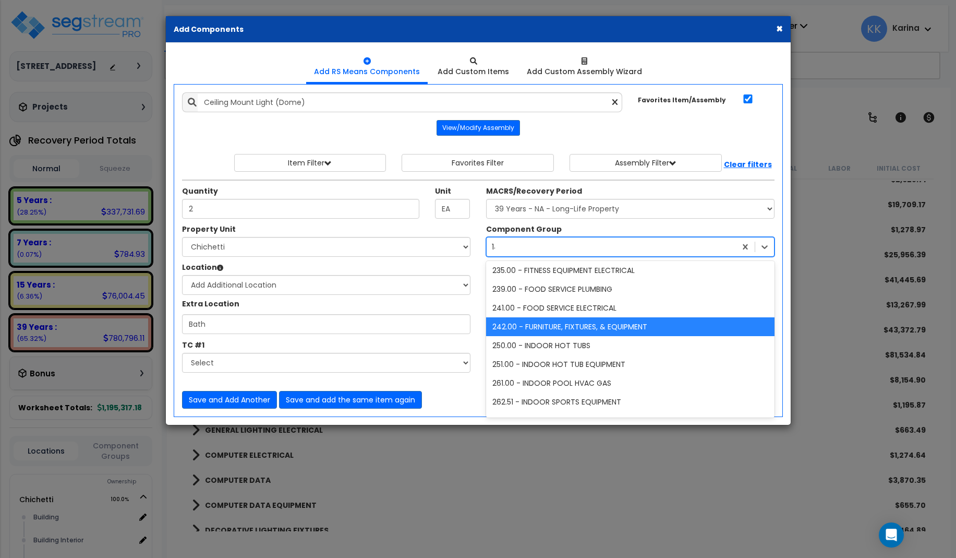
scroll to position [467, 0]
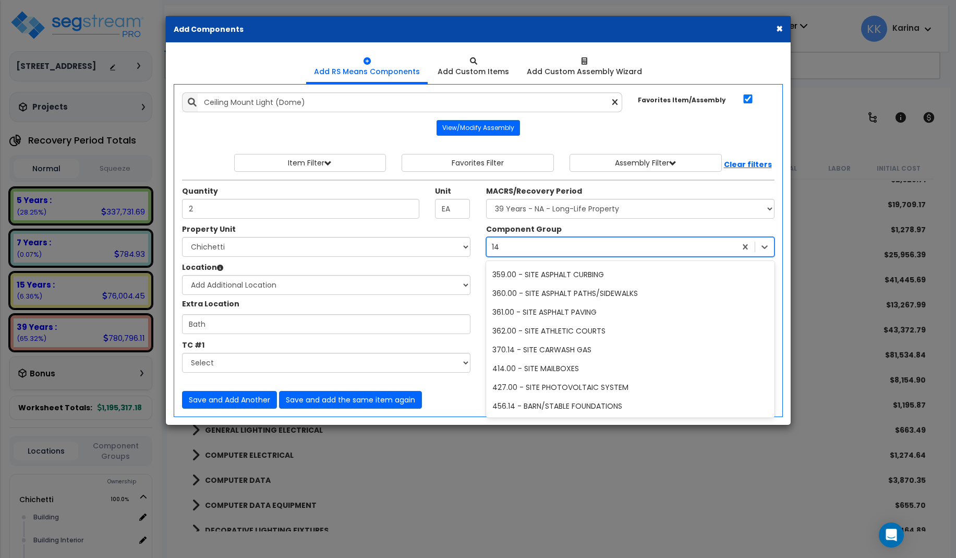
type input "145"
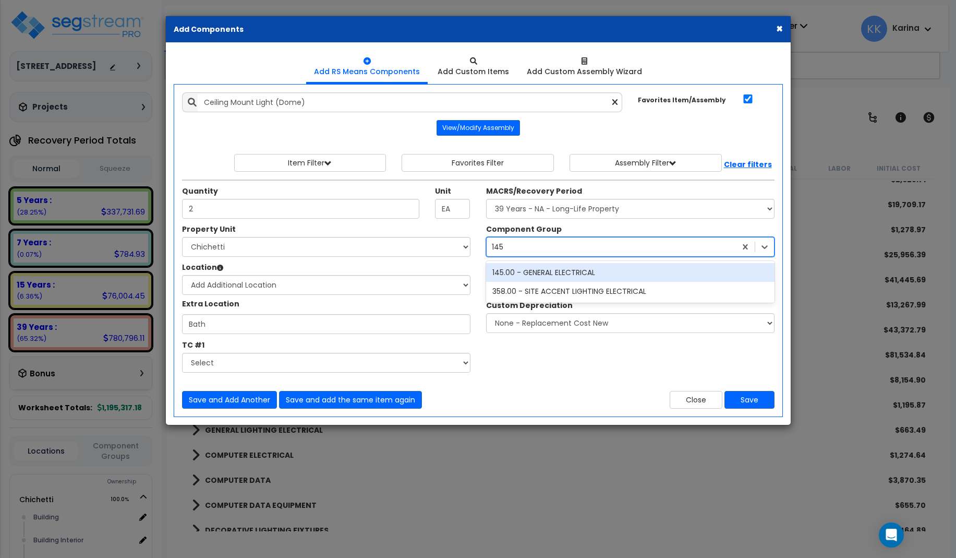
click at [511, 272] on div "145.00 - GENERAL ELECTRICAL" at bounding box center [630, 272] width 288 height 19
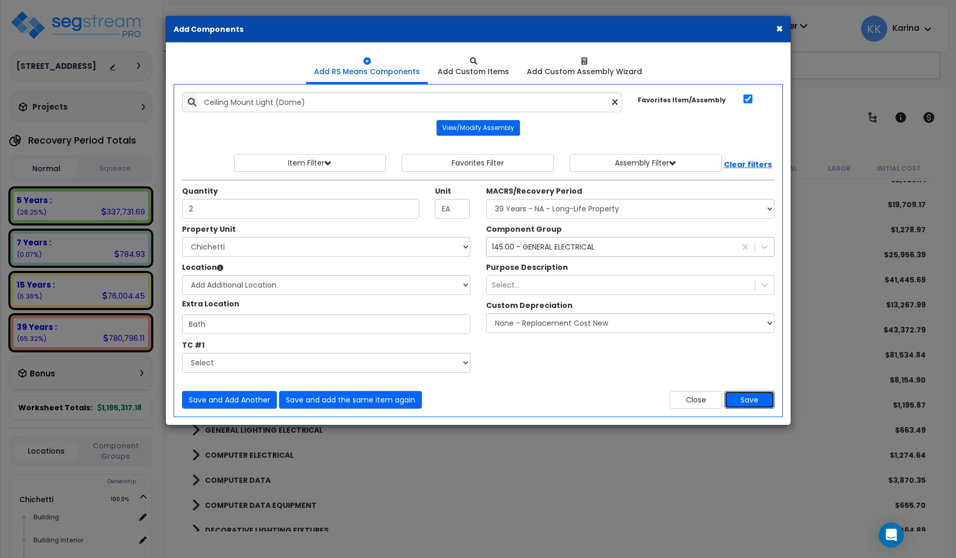
click at [742, 397] on button "Save" at bounding box center [749, 400] width 50 height 18
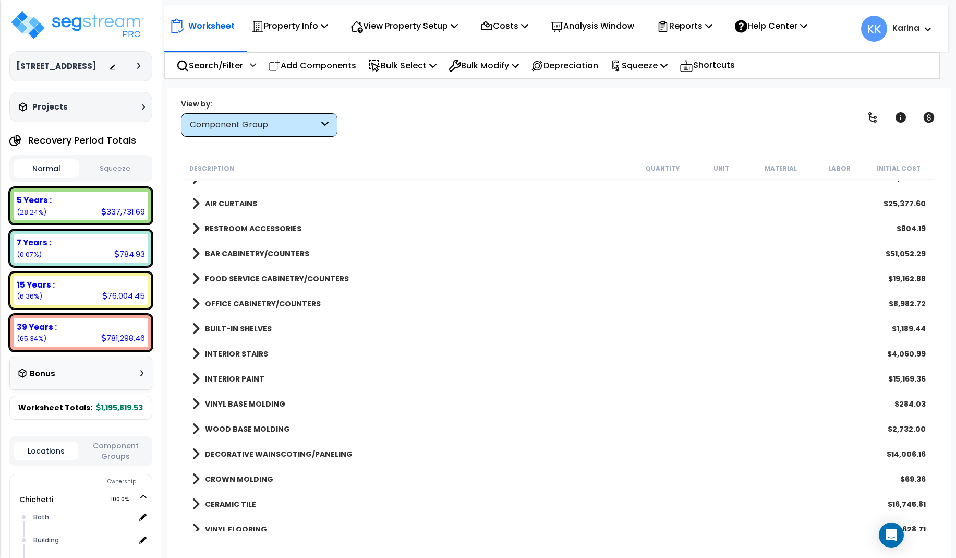
scroll to position [438, 0]
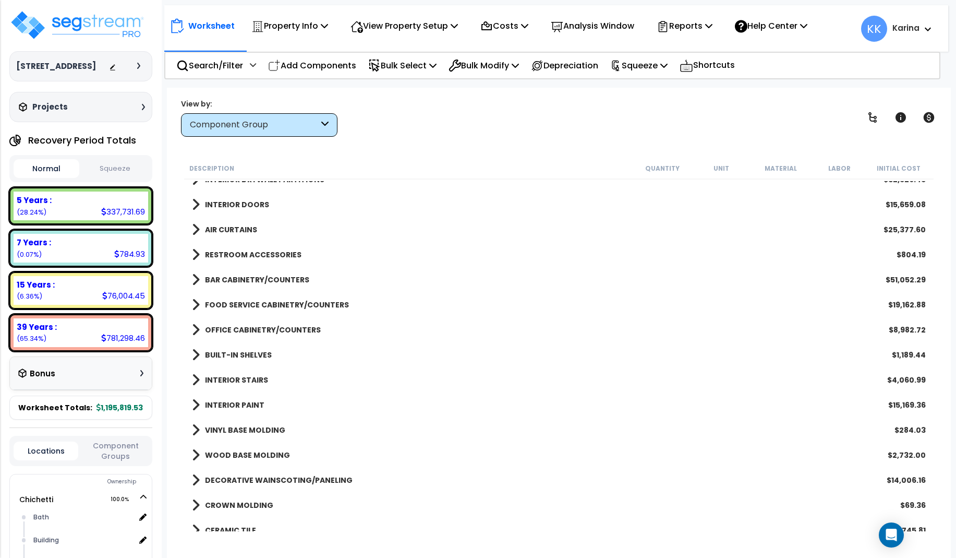
click at [197, 252] on span at bounding box center [196, 254] width 8 height 15
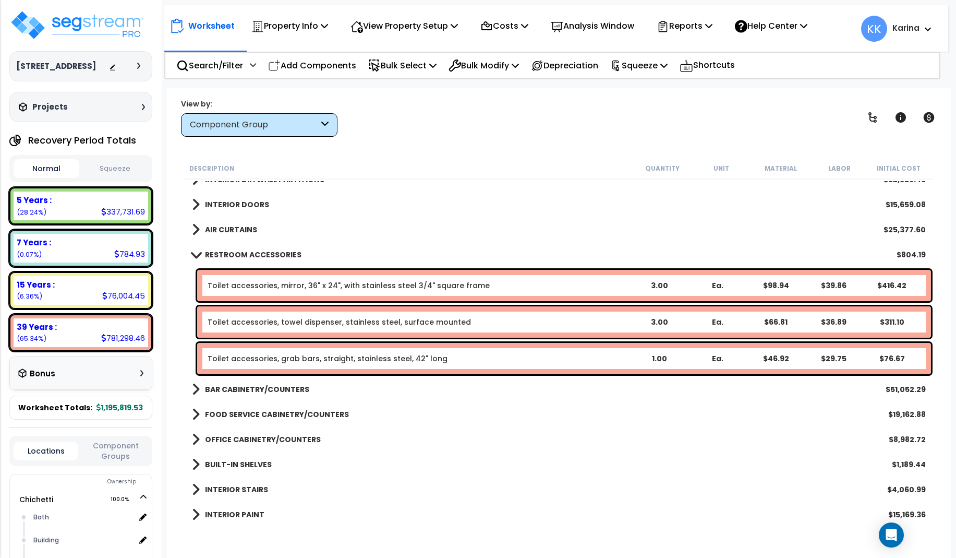
click at [274, 285] on link "Toilet accessories, mirror, 36" x 24", with stainless steel 3/4" square frame" at bounding box center [349, 285] width 282 height 10
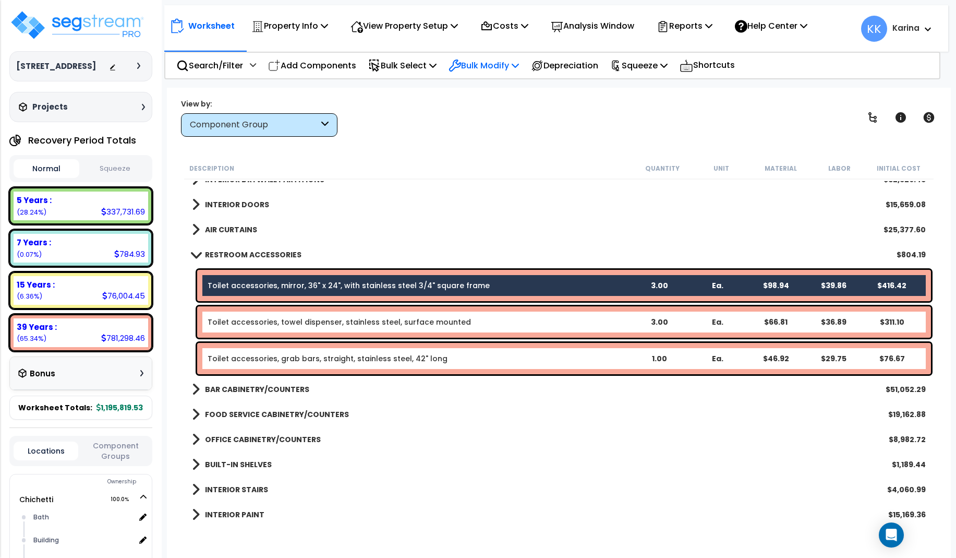
click at [469, 61] on p "Bulk Modify" at bounding box center [484, 65] width 70 height 14
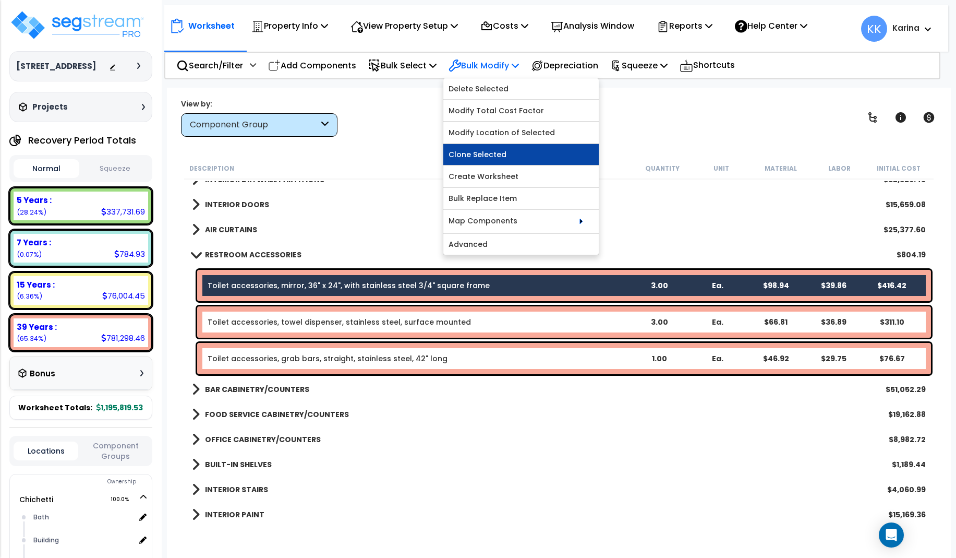
click at [483, 150] on link "Clone Selected" at bounding box center [520, 154] width 155 height 21
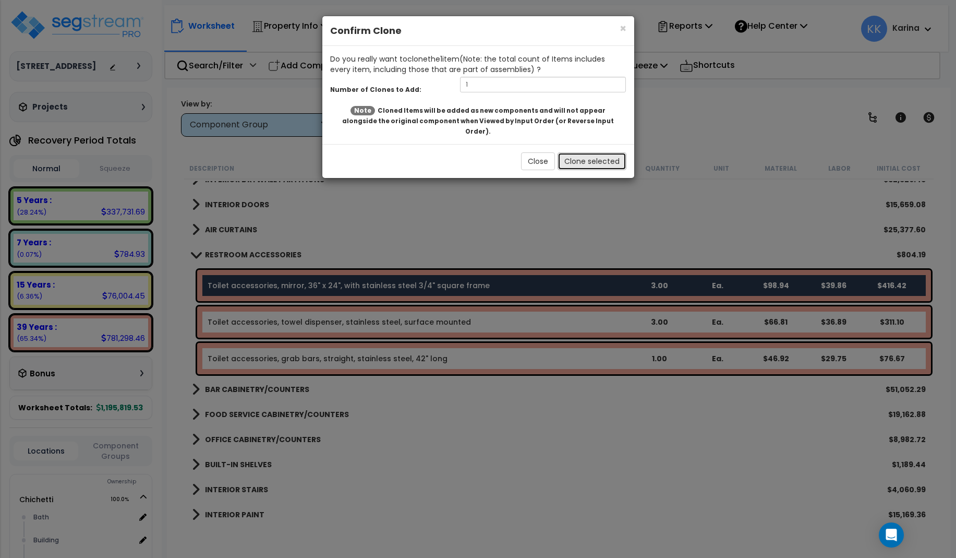
click at [566, 152] on button "Clone selected" at bounding box center [592, 161] width 69 height 18
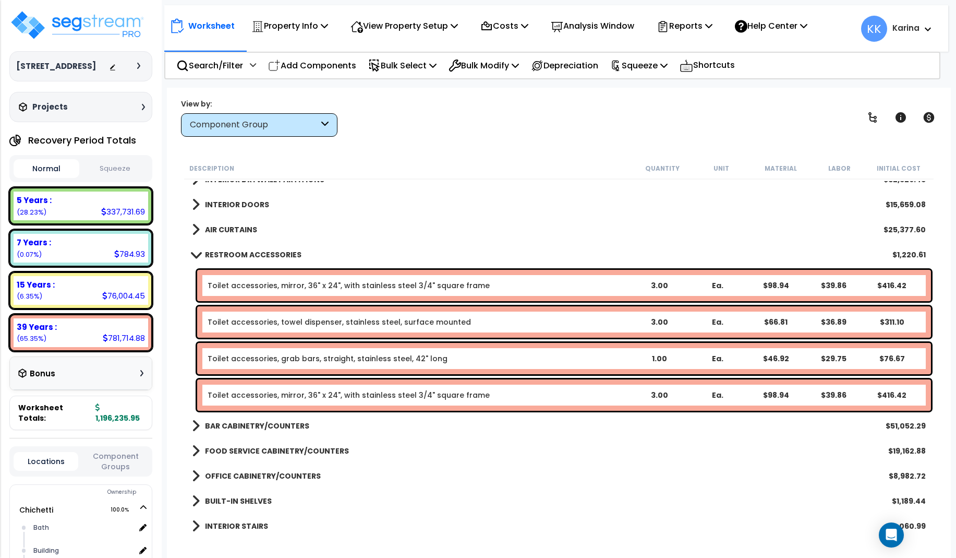
click at [268, 393] on link "Toilet accessories, mirror, 36" x 24", with stainless steel 3/4" square frame" at bounding box center [349, 395] width 282 height 10
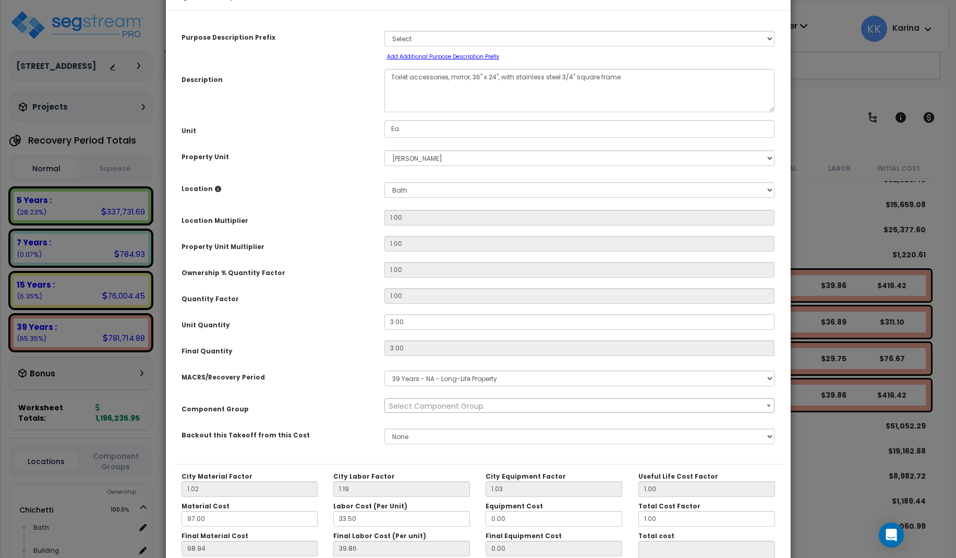
select select "56891"
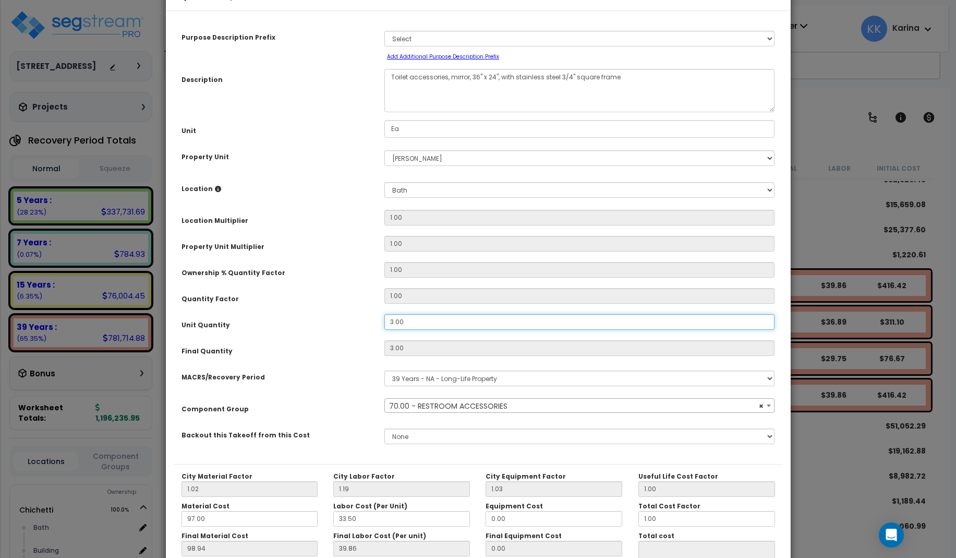
drag, startPoint x: 410, startPoint y: 354, endPoint x: 387, endPoint y: 350, distance: 22.7
click at [379, 330] on div "3.00" at bounding box center [580, 322] width 406 height 16
drag, startPoint x: 406, startPoint y: 353, endPoint x: 379, endPoint y: 349, distance: 27.4
click at [384, 330] on input "3.00" at bounding box center [579, 322] width 391 height 16
type input "2"
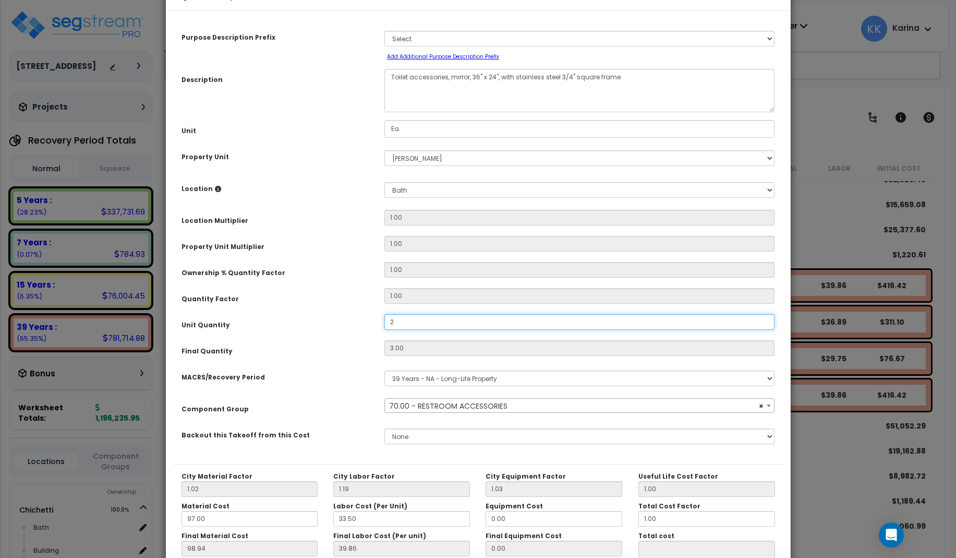
type input "3"
type input "$416.40"
type input "2"
type input "$277.60"
type input "2"
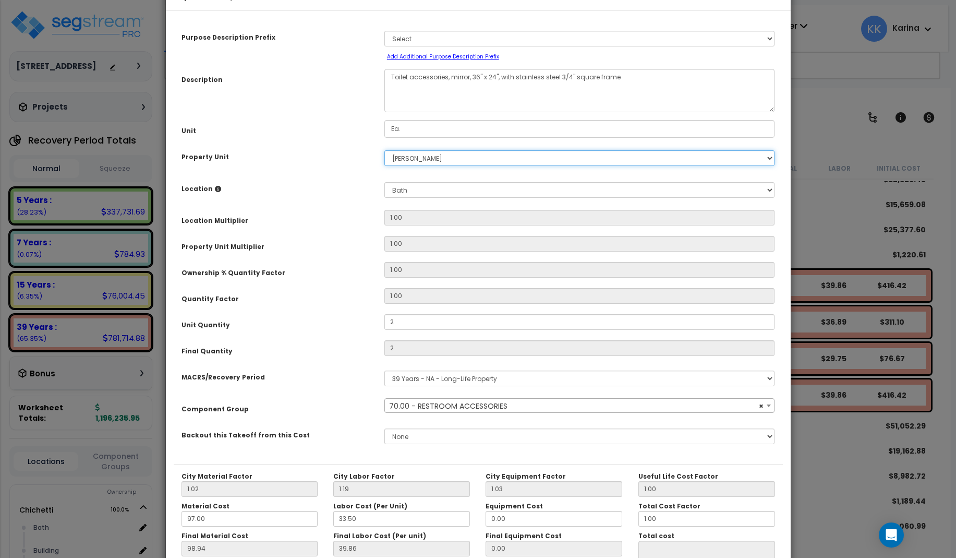
click at [384, 150] on select "Select Chichetti Serafina Site Improvements" at bounding box center [579, 158] width 391 height 16
select select "168457"
click option "Chichetti" at bounding box center [0, 0] width 0 height 0
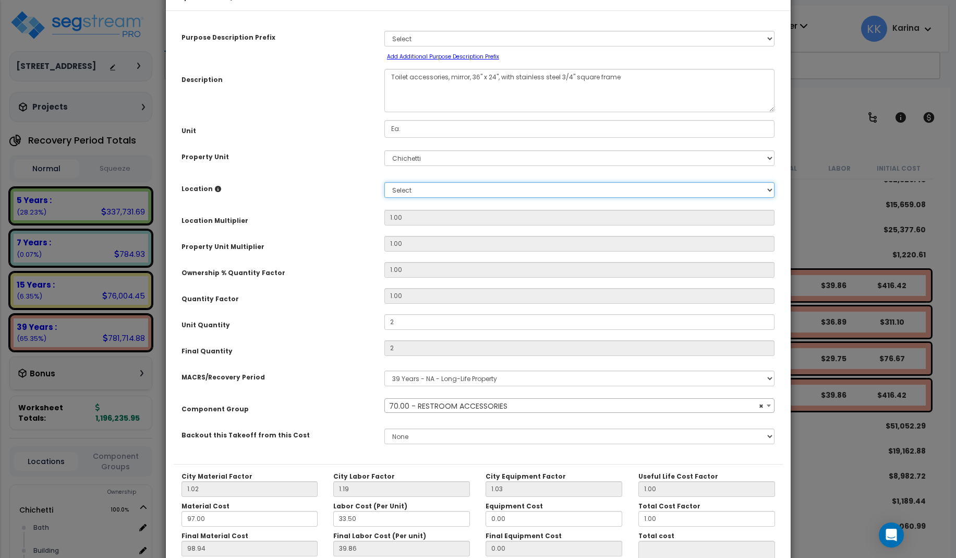
click at [384, 182] on select "Select Bath Building Building Interior dining Kitchen Site Add Additional Locat…" at bounding box center [579, 190] width 391 height 16
select select "31631"
click option "Bath" at bounding box center [0, 0] width 0 height 0
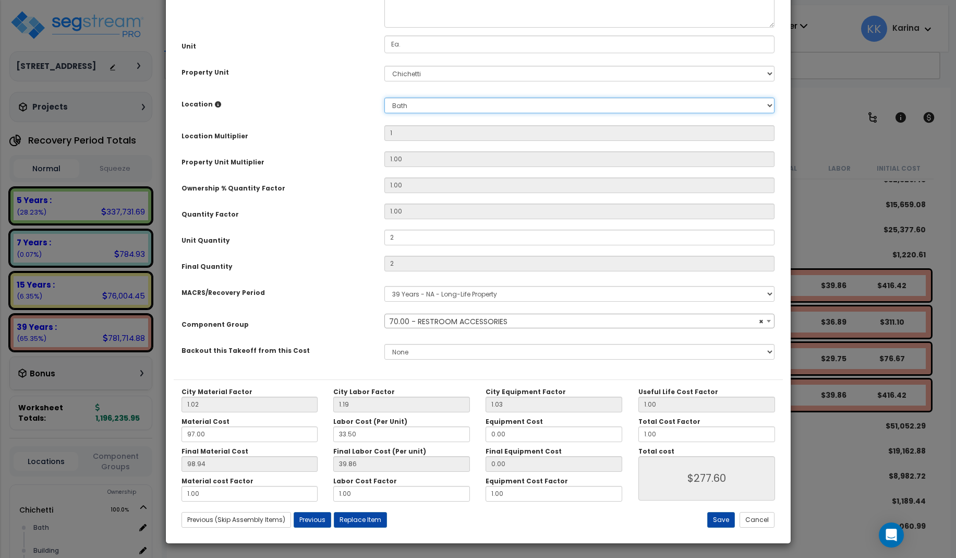
scroll to position [117, 0]
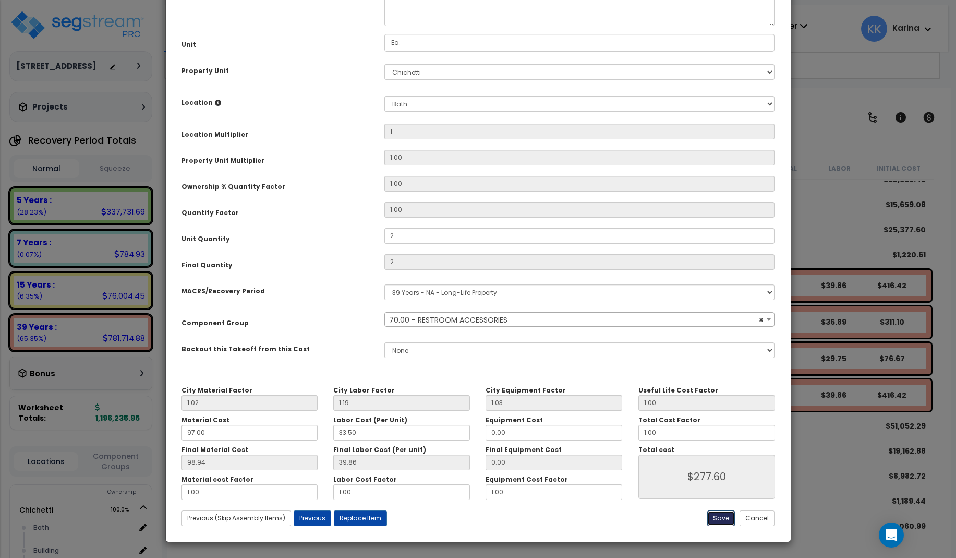
click at [719, 516] on button "Save" at bounding box center [721, 518] width 28 height 16
type input "1.00"
type input "2.00"
type input "277.60"
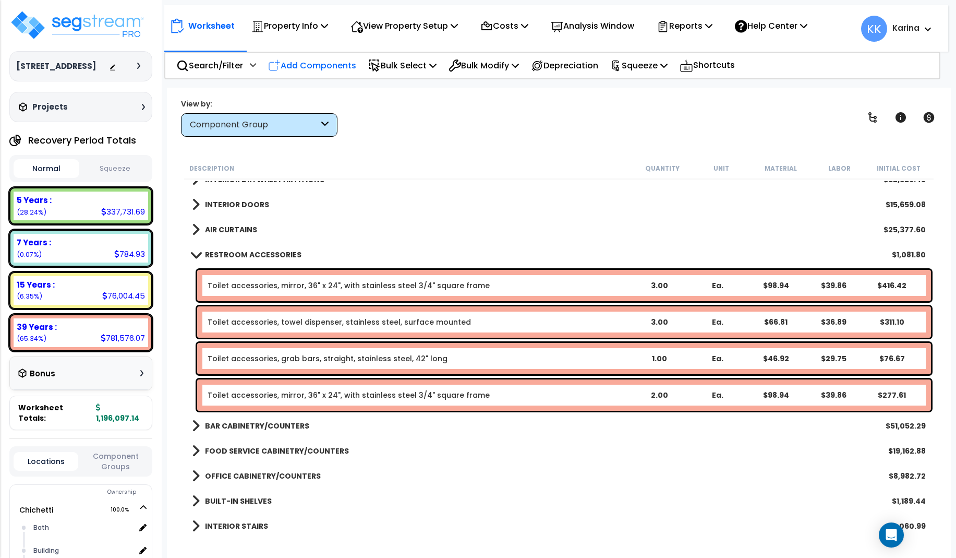
click at [317, 59] on p "Add Components" at bounding box center [312, 65] width 88 height 14
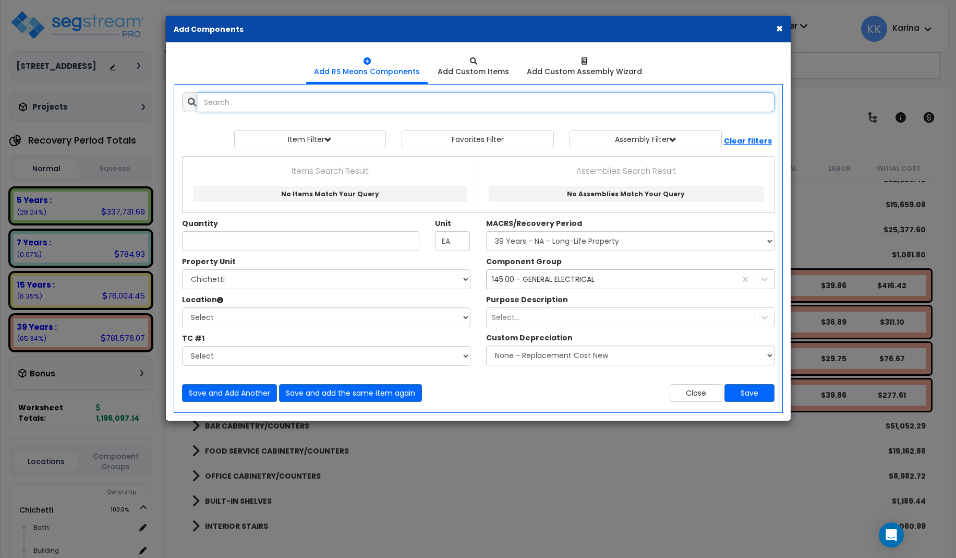
select select
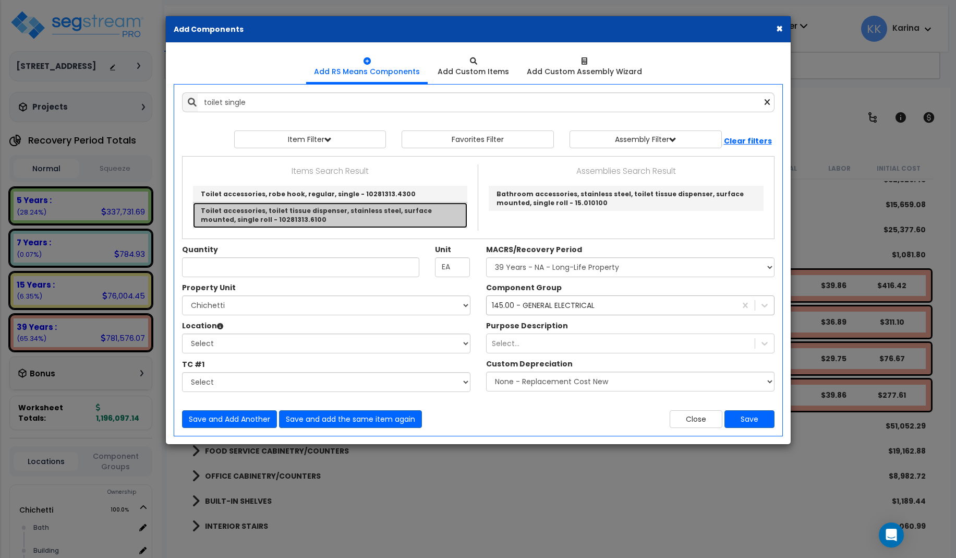
click at [304, 212] on link "Toilet accessories, toilet tissue dispenser, stainless steel, surface mounted, …" at bounding box center [330, 214] width 274 height 25
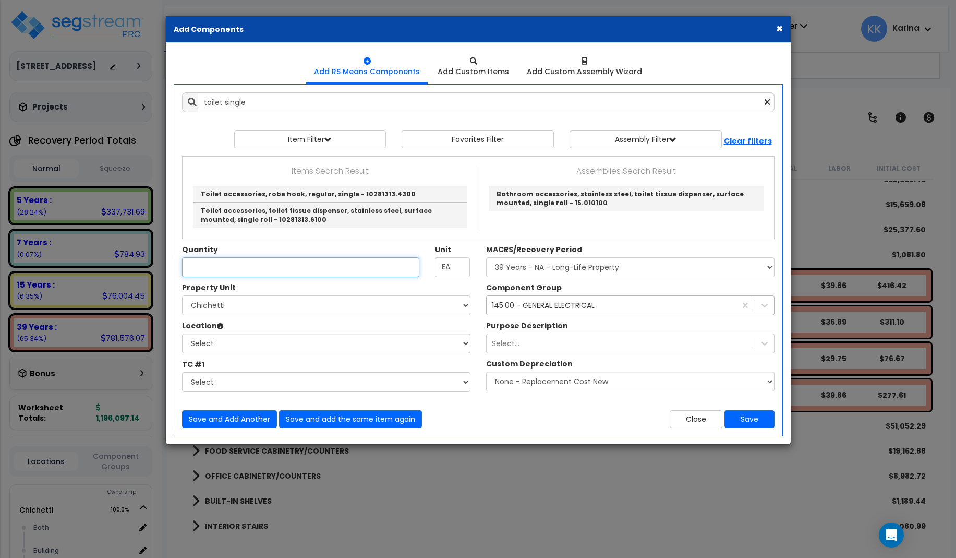
type input "Toilet accessories, toilet tissue dispenser, stainless steel, surface mounted, …"
checkbox input "false"
type input "Ea."
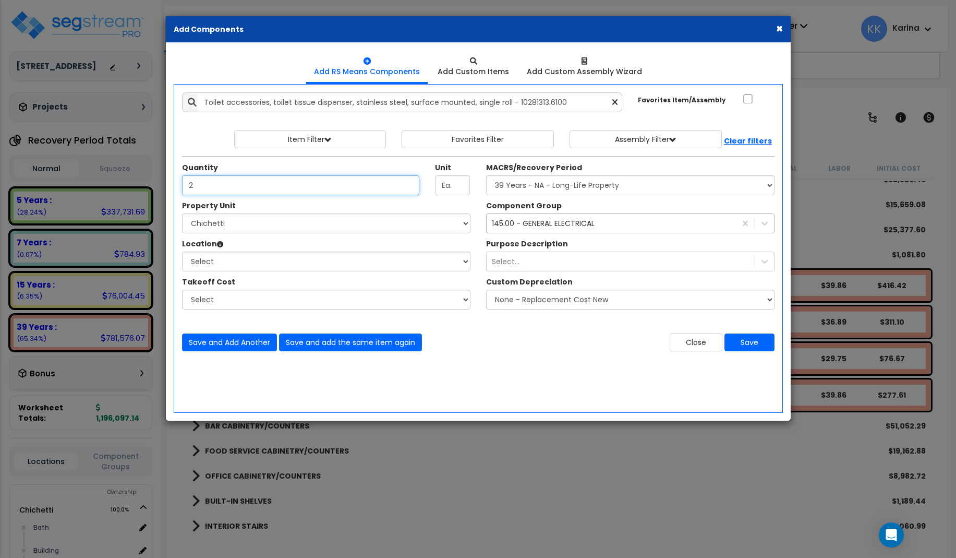
type input "2"
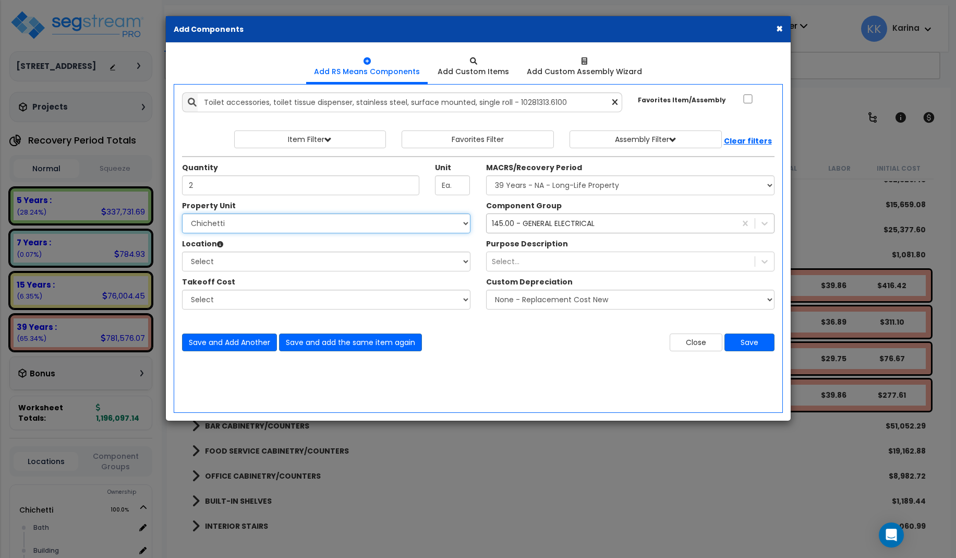
click at [182, 213] on select "Select Chichetti Serafina Site Improvements" at bounding box center [326, 223] width 288 height 20
select select "168457"
click option "Chichetti" at bounding box center [0, 0] width 0 height 0
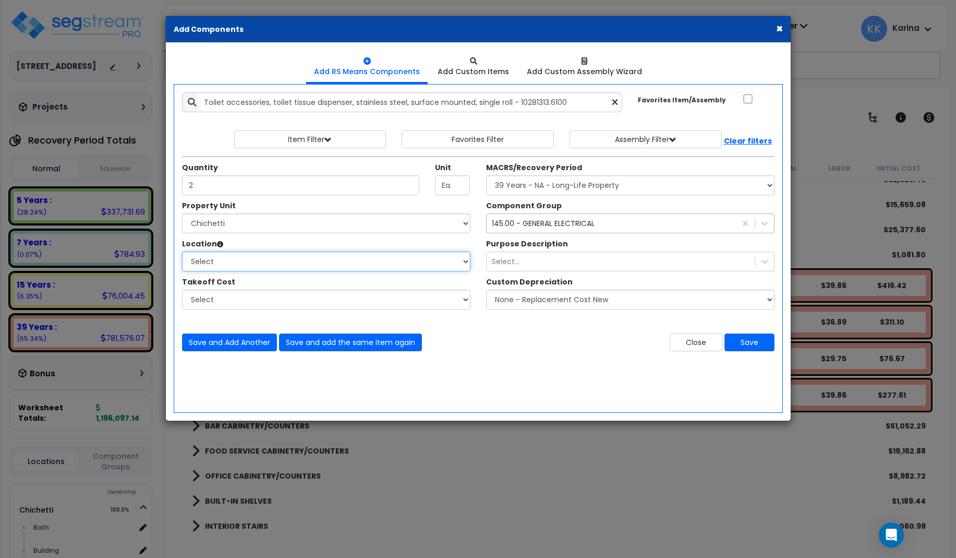
click at [182, 251] on select "Select Bath Building Building Interior dining Kitchen Site Add Additional Locat…" at bounding box center [326, 261] width 288 height 20
select select "31631"
click option "Bath" at bounding box center [0, 0] width 0 height 0
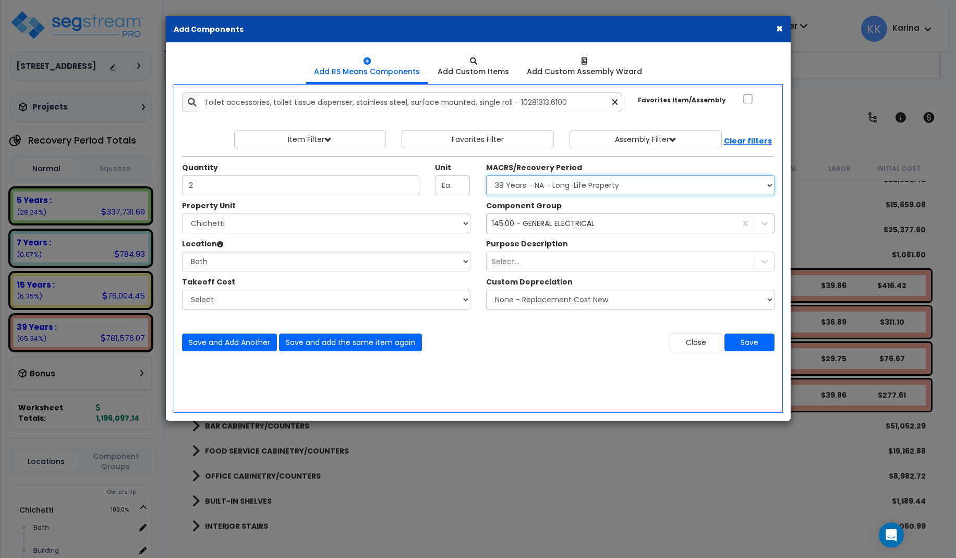
click at [486, 175] on select "Select MACRS/Recovery Period 5 Years - 57.0 - Distributive Trades & Services 5 …" at bounding box center [630, 185] width 288 height 20
select select "3669"
click option "39 Years - NA - Long-Life Property" at bounding box center [0, 0] width 0 height 0
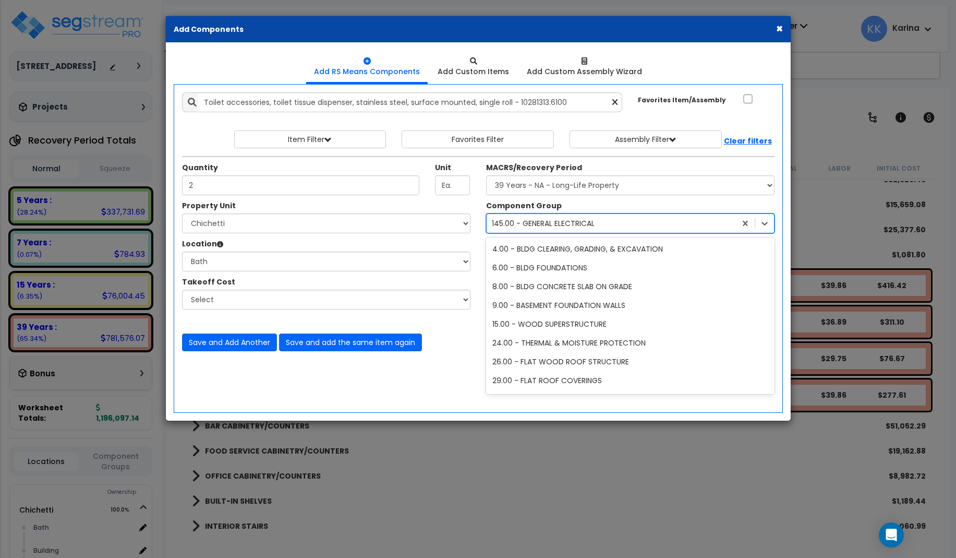
click at [523, 226] on div "145.00 - GENERAL ELECTRICAL" at bounding box center [543, 223] width 103 height 10
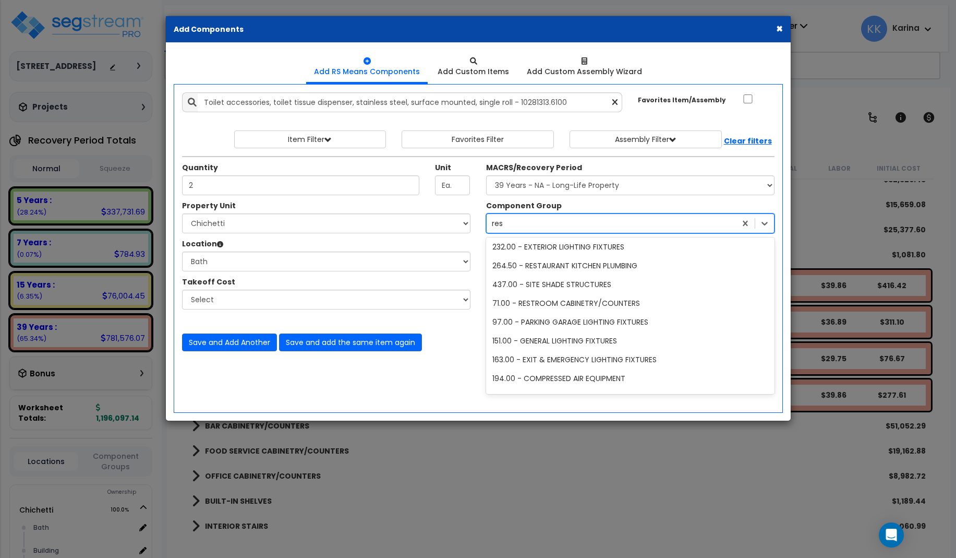
scroll to position [0, 0]
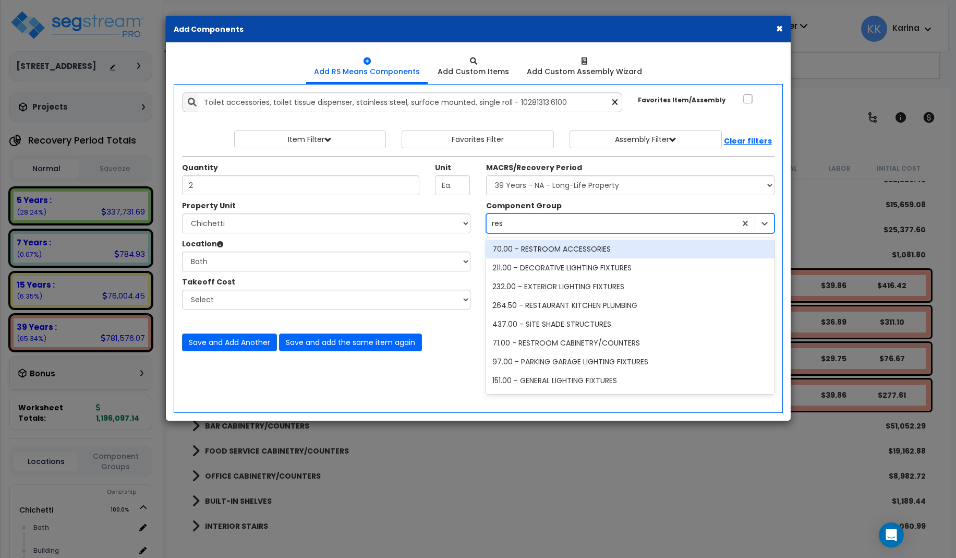
type input "rest"
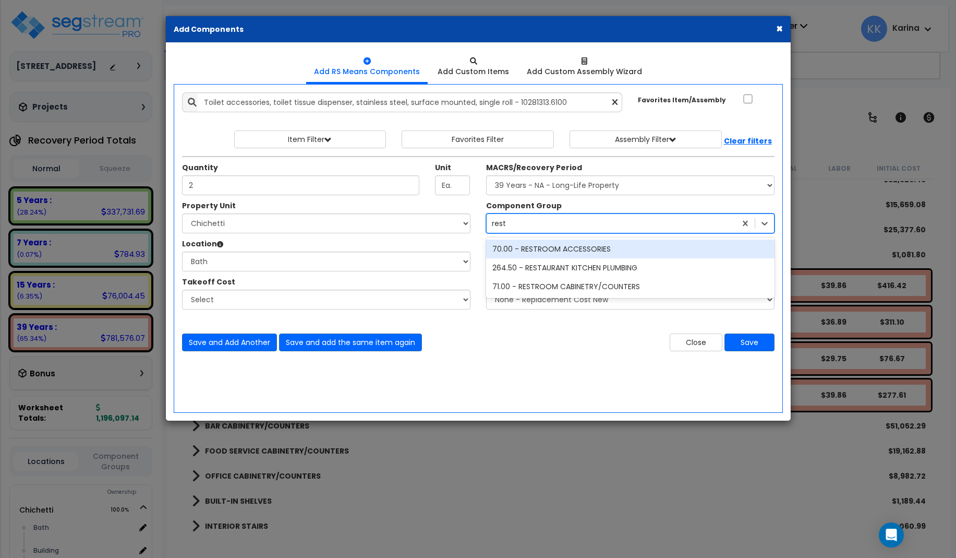
click at [531, 249] on div "70.00 - RESTROOM ACCESSORIES" at bounding box center [630, 248] width 288 height 19
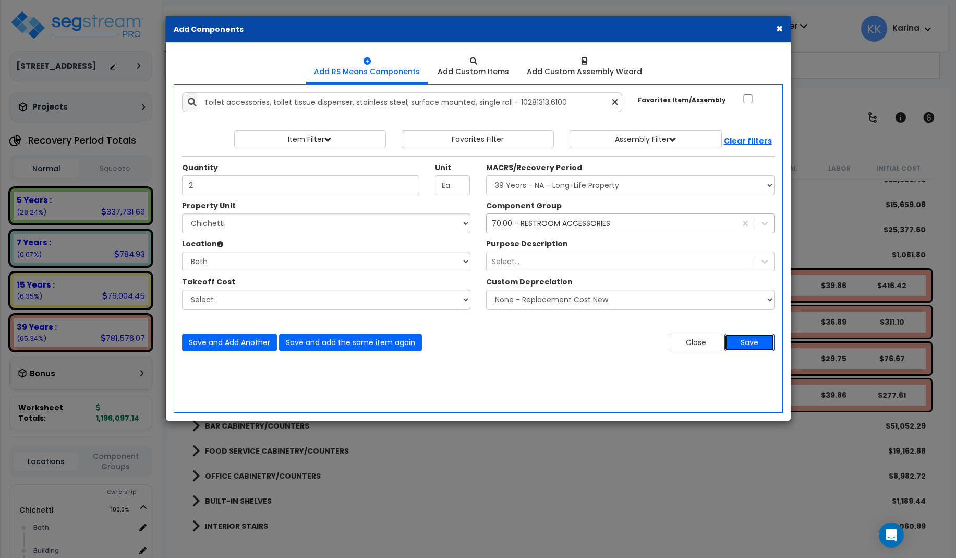
click at [749, 342] on button "Save" at bounding box center [749, 342] width 50 height 18
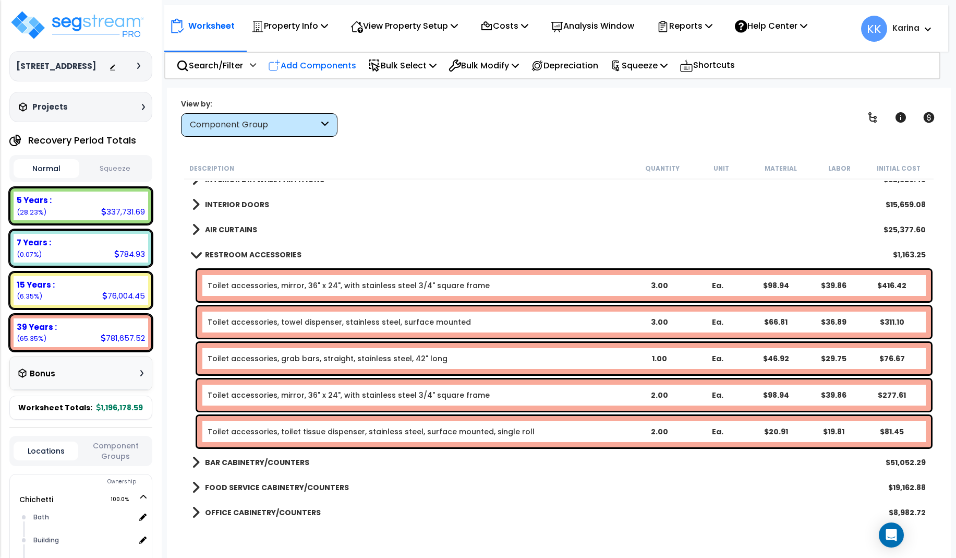
click at [312, 65] on p "Add Components" at bounding box center [312, 65] width 88 height 14
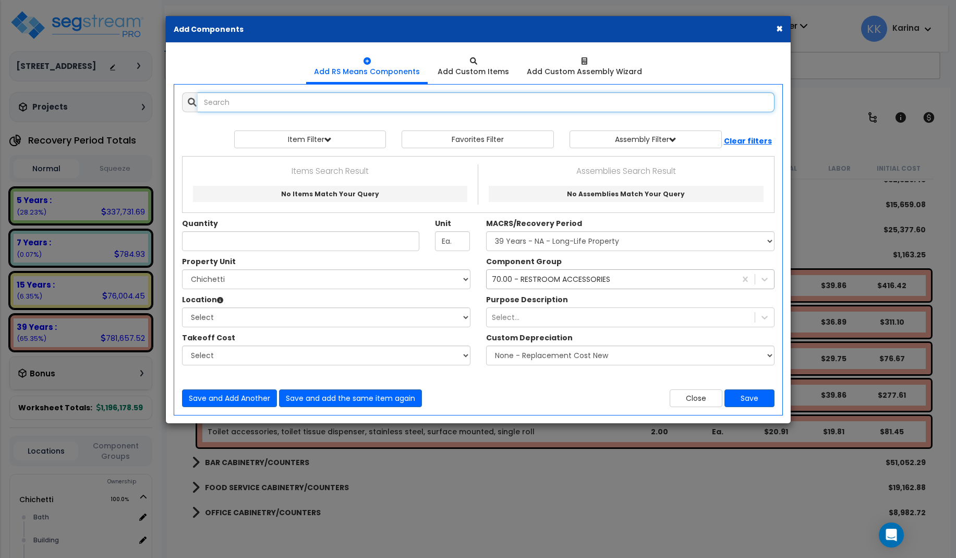
select select
click at [309, 100] on input "text" at bounding box center [486, 102] width 577 height 20
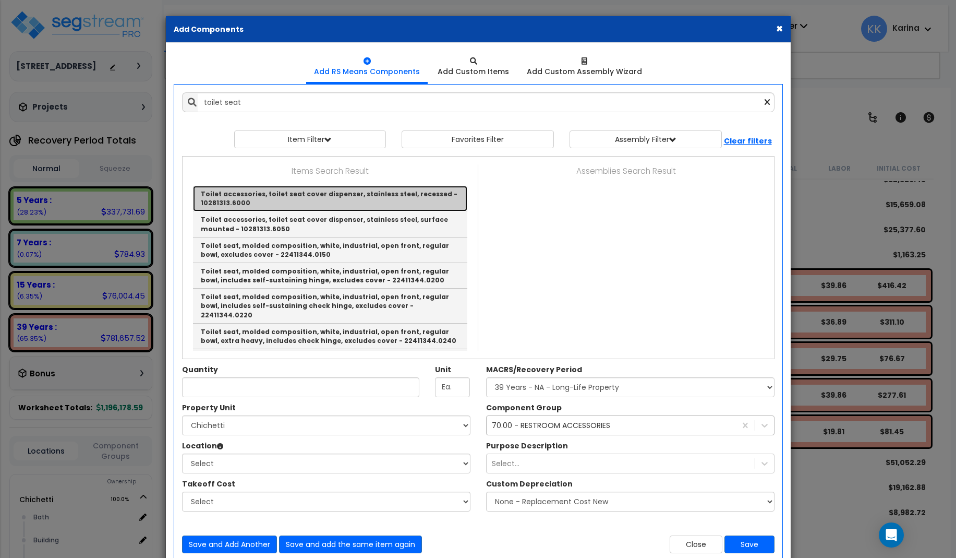
click at [300, 202] on link "Toilet accessories, toilet seat cover dispenser, stainless steel, recessed - 10…" at bounding box center [330, 199] width 274 height 26
type input "Toilet accessories, toilet seat cover dispenser, stainless steel, recessed - 10…"
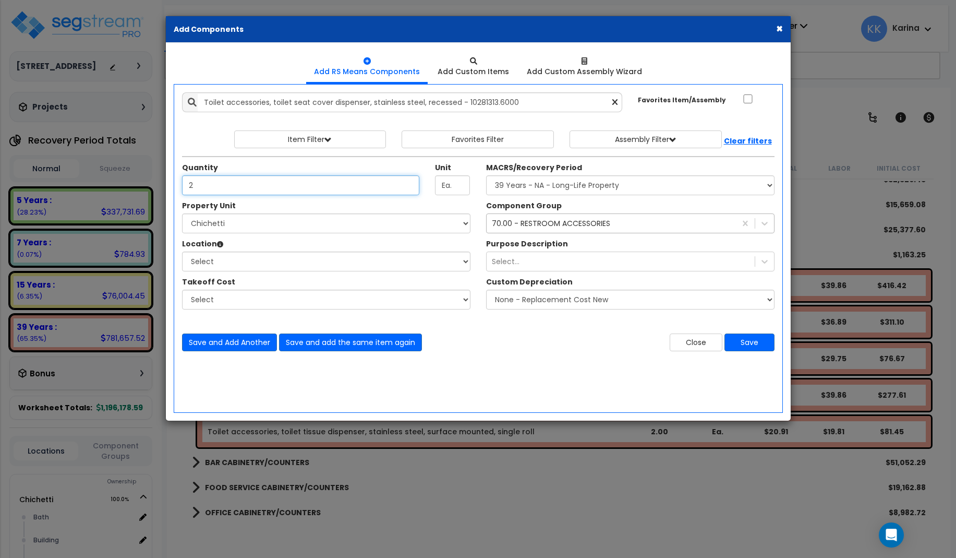
type input "2"
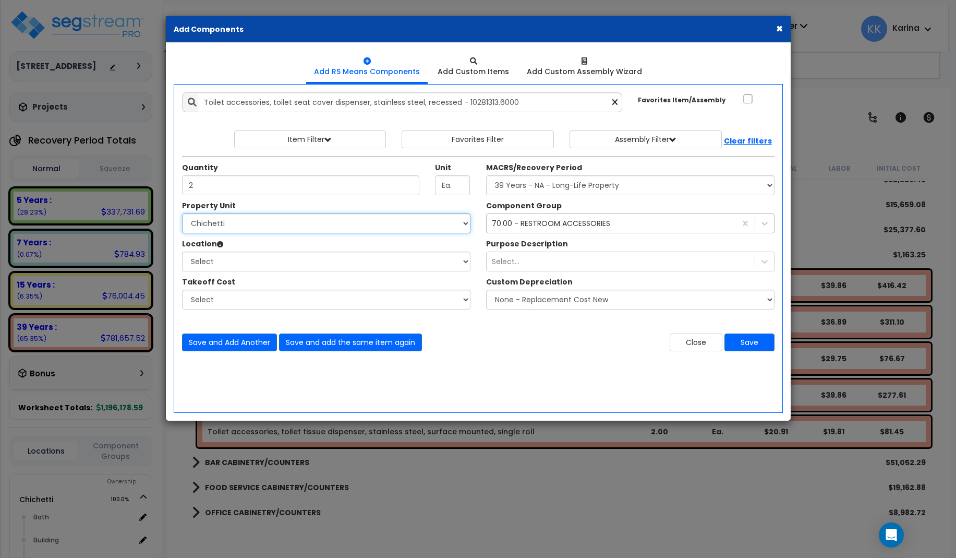
click at [182, 213] on select "Select Chichetti Serafina Site Improvements" at bounding box center [326, 223] width 288 height 20
select select "168457"
click option "Chichetti" at bounding box center [0, 0] width 0 height 0
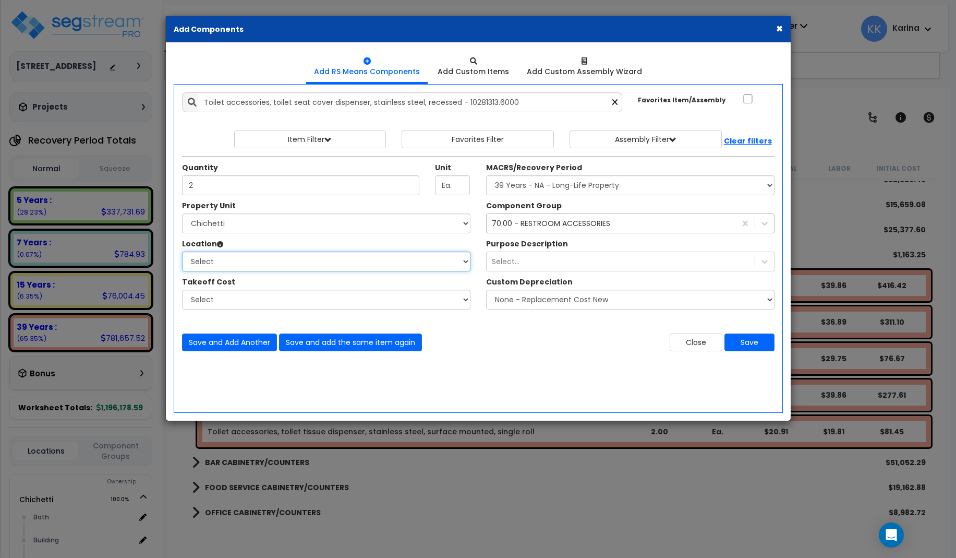
click at [182, 251] on select "Select Bath Building Building Interior dining Kitchen Site Add Additional Locat…" at bounding box center [326, 261] width 288 height 20
select select "31631"
click option "Bath" at bounding box center [0, 0] width 0 height 0
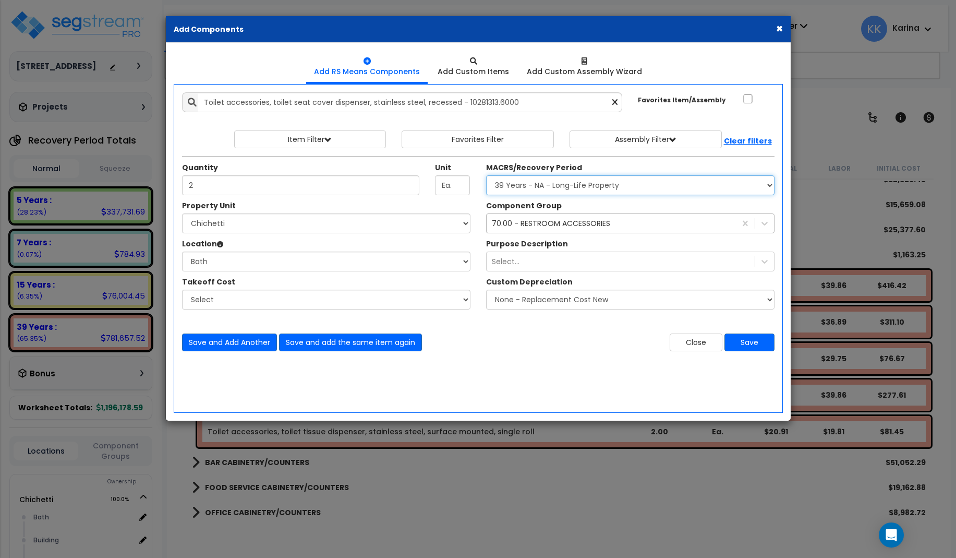
click at [486, 175] on select "Select MACRS/Recovery Period 5 Years - 57.0 - Distributive Trades & Services 5 …" at bounding box center [630, 185] width 288 height 20
select select "3669"
click option "39 Years - NA - Long-Life Property" at bounding box center [0, 0] width 0 height 0
click at [754, 337] on button "Save" at bounding box center [749, 342] width 50 height 18
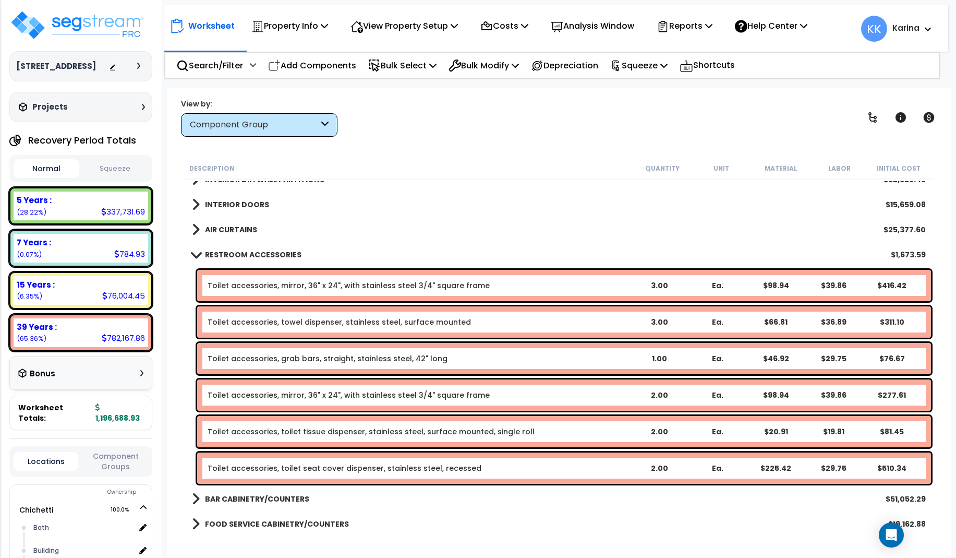
click at [433, 509] on div "BAR CABINETRY/COUNTERS $51,052.29" at bounding box center [559, 498] width 744 height 25
click at [192, 253] on span at bounding box center [195, 254] width 15 height 8
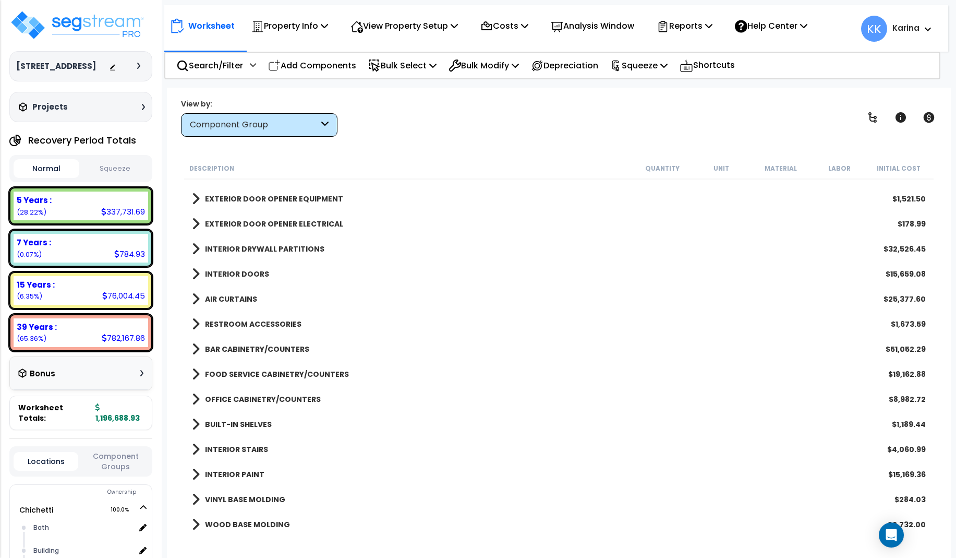
scroll to position [438, 0]
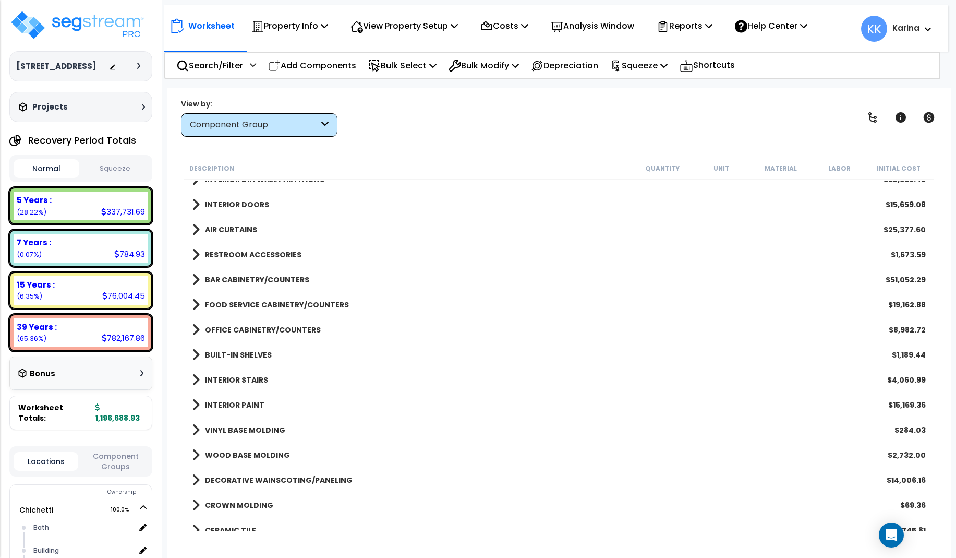
click at [194, 278] on span at bounding box center [196, 279] width 8 height 15
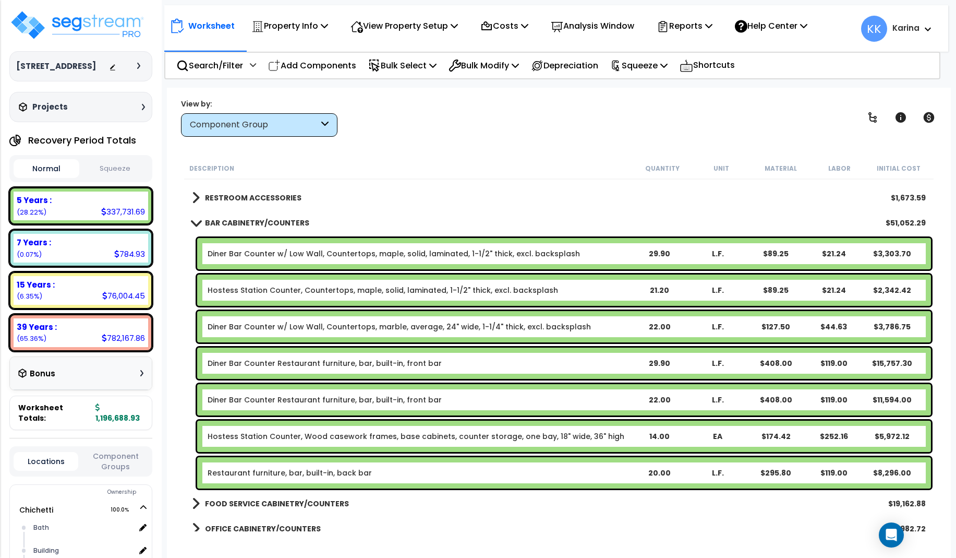
scroll to position [501, 0]
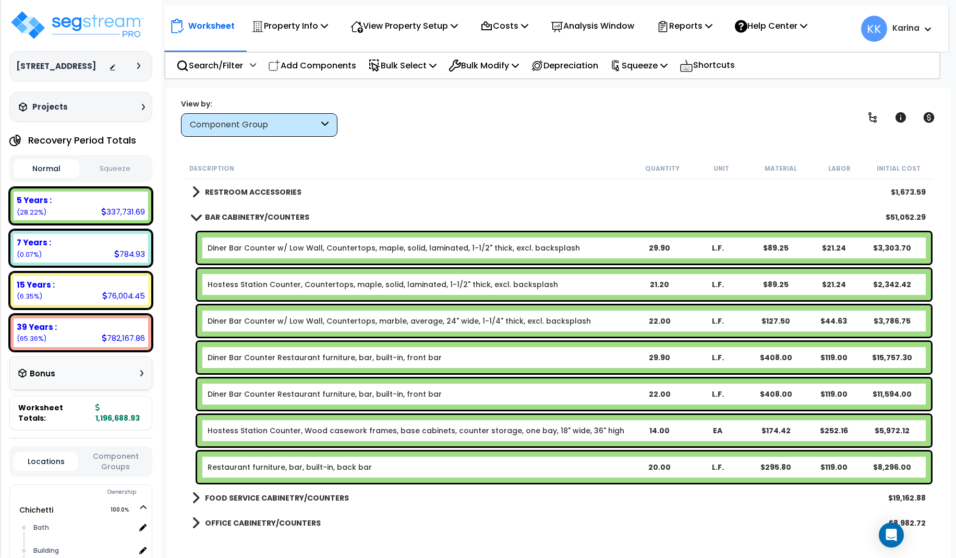
click at [246, 355] on link "Diner Bar Counter Restaurant furniture, bar, built-in, front bar" at bounding box center [325, 357] width 234 height 10
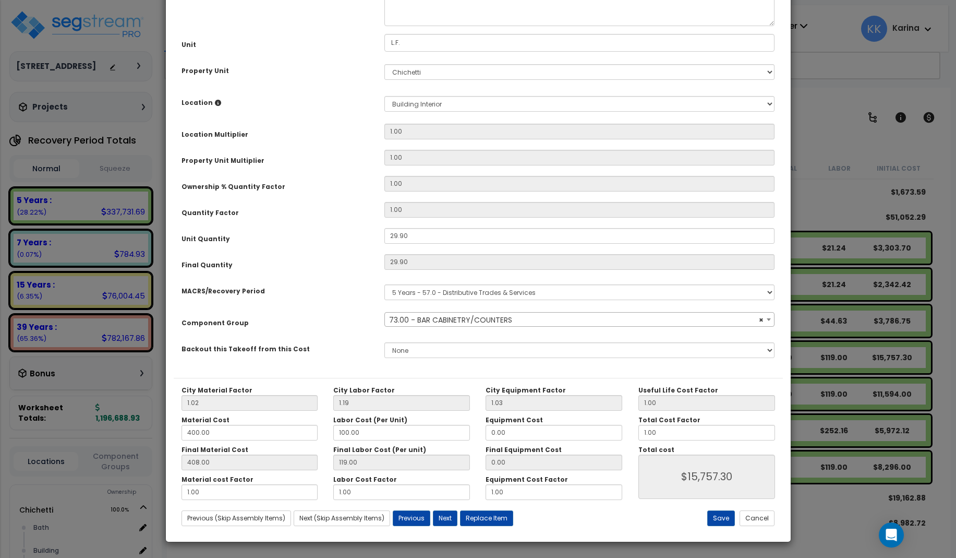
select select "56894"
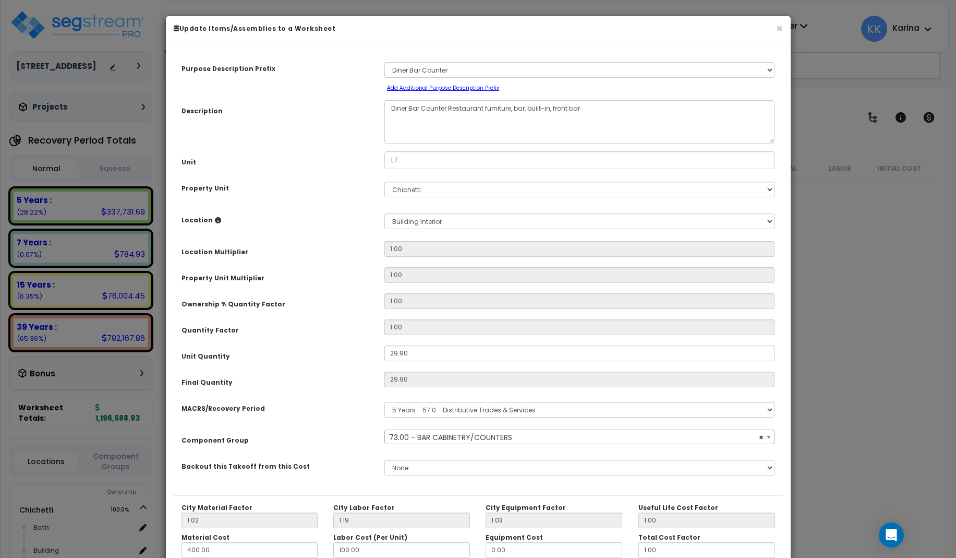
select select "56894"
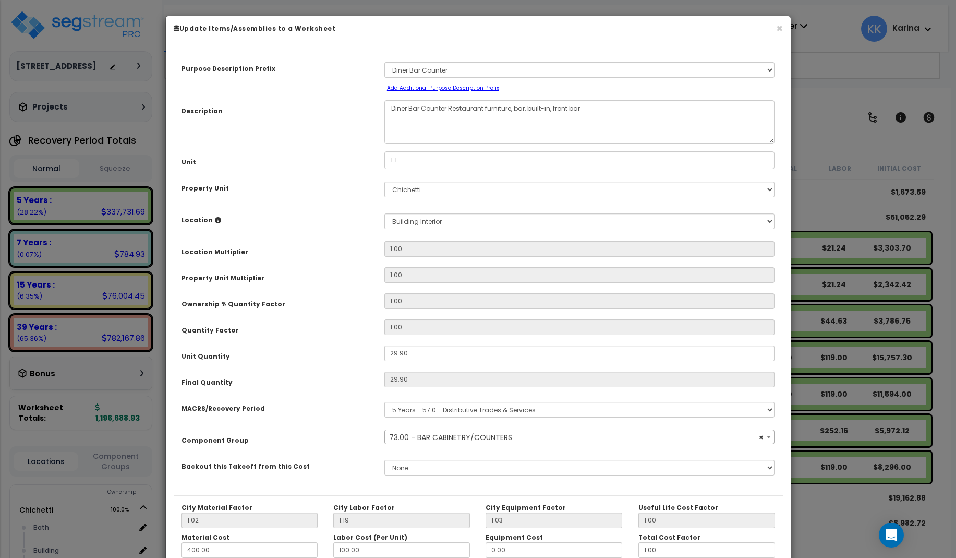
scroll to position [117, 0]
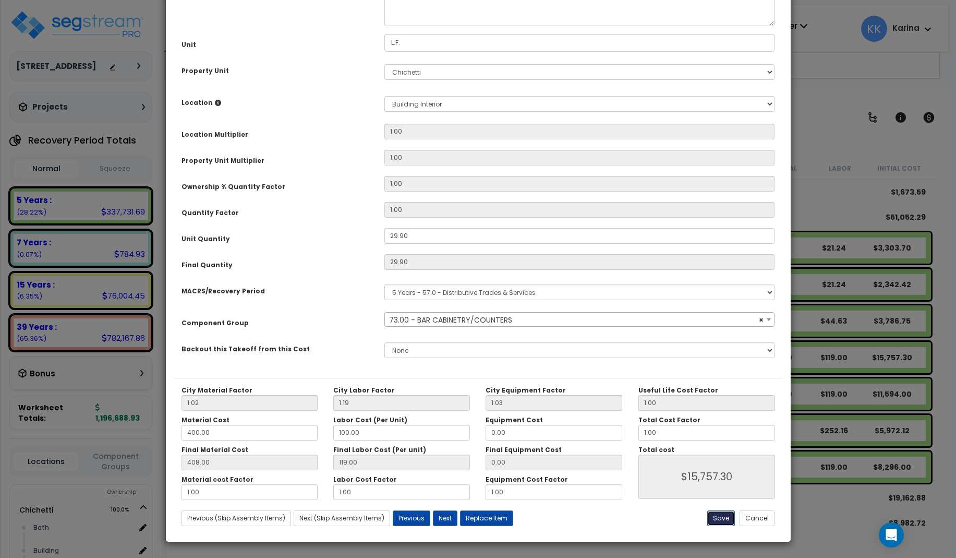
click at [725, 518] on button "Save" at bounding box center [721, 518] width 28 height 16
type input "15757.30"
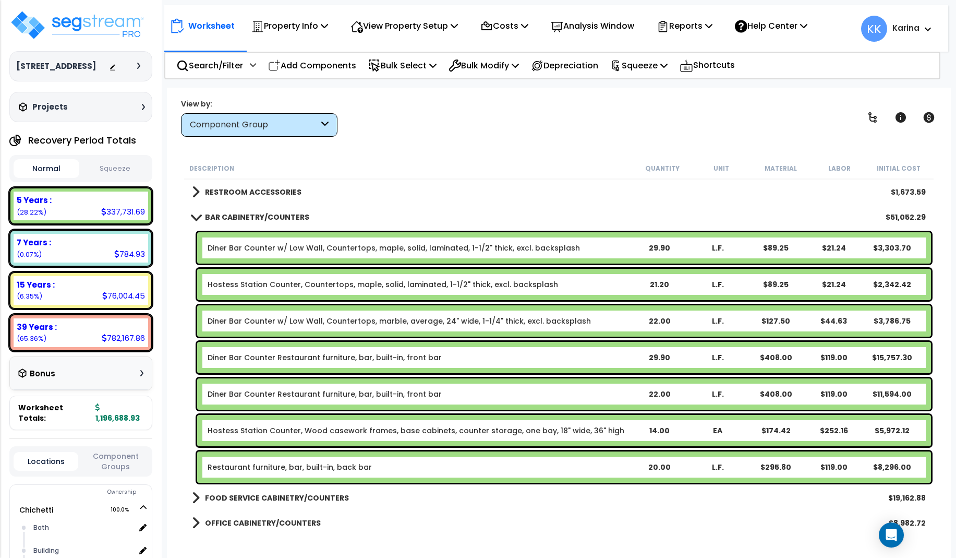
click at [307, 467] on link "Restaurant furniture, bar, built-in, back bar" at bounding box center [290, 467] width 164 height 10
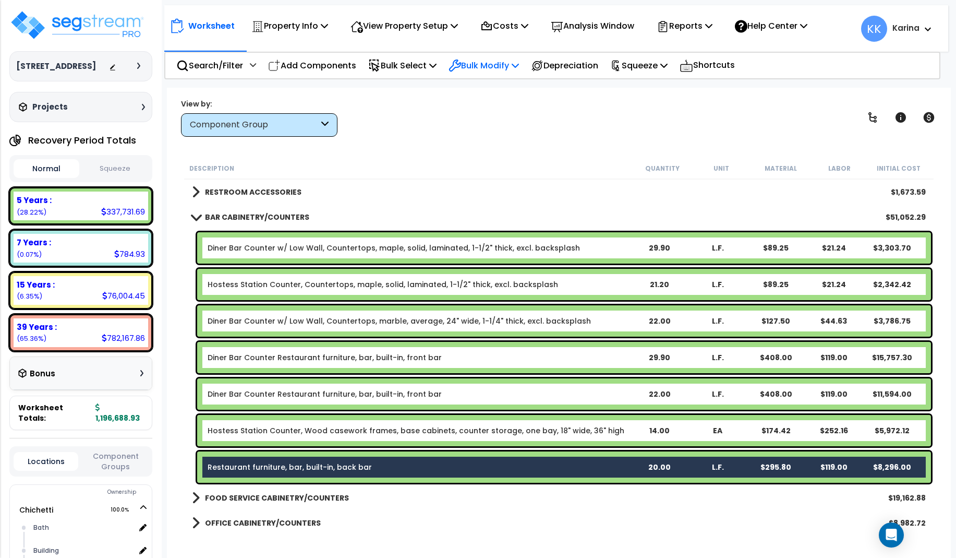
click at [484, 63] on p "Bulk Modify" at bounding box center [484, 65] width 70 height 14
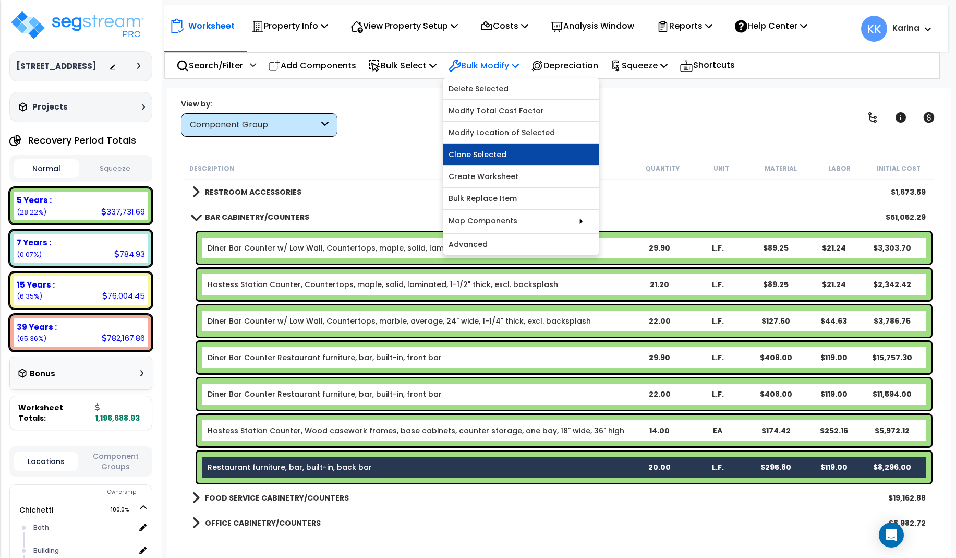
click at [486, 159] on link "Clone Selected" at bounding box center [520, 154] width 155 height 21
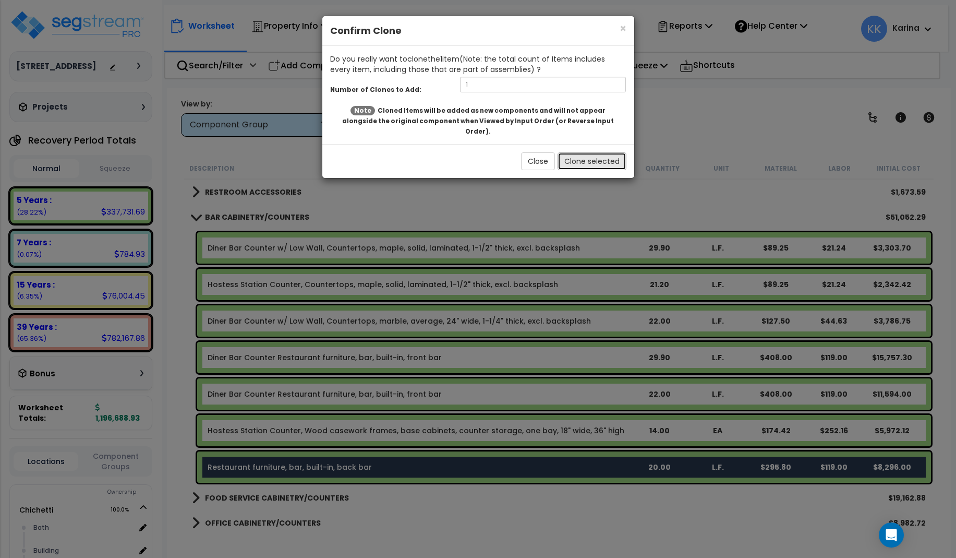
click at [567, 152] on button "Clone selected" at bounding box center [592, 161] width 69 height 18
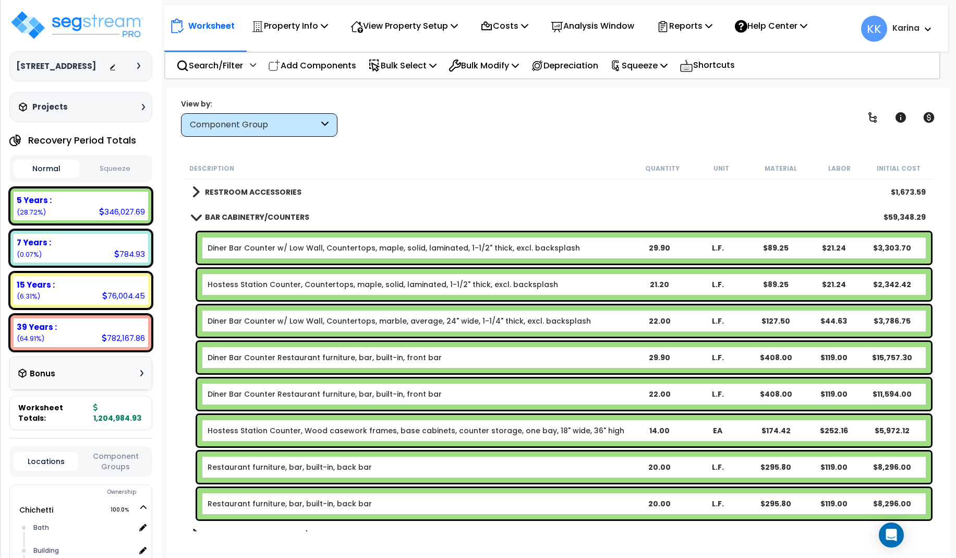
click at [290, 501] on link "Restaurant furniture, bar, built-in, back bar" at bounding box center [290, 503] width 164 height 10
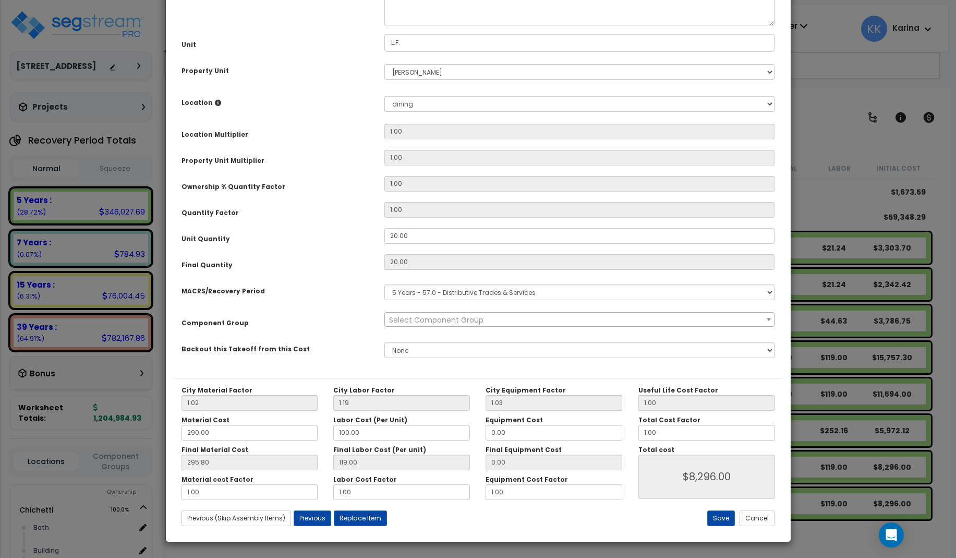
select select "56894"
click at [384, 64] on select "Select [PERSON_NAME] Site Improvements" at bounding box center [579, 72] width 391 height 16
select select "168457"
click option "Chichetti" at bounding box center [0, 0] width 0 height 0
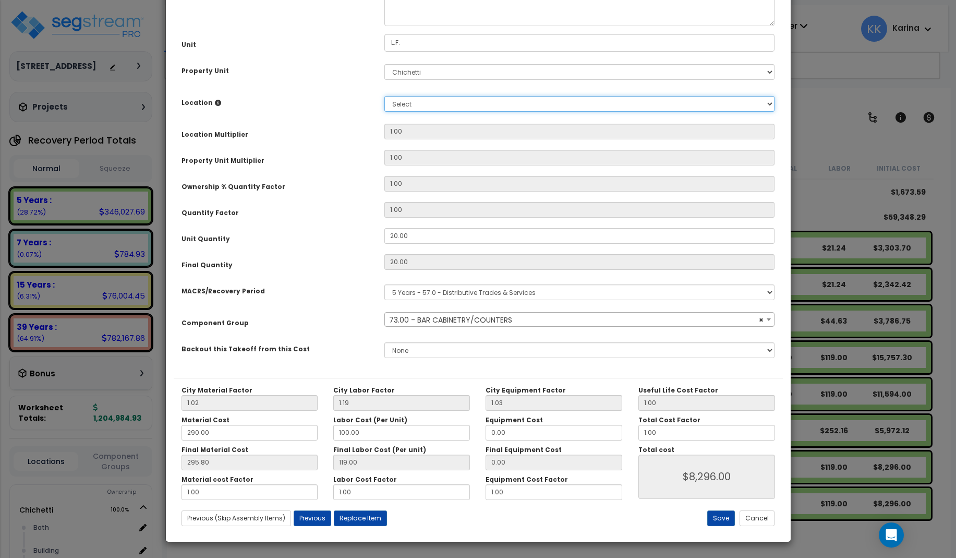
click at [384, 96] on select "Select [GEOGRAPHIC_DATA] Building Building Interior dining Kitchen Site Add Add…" at bounding box center [579, 104] width 391 height 16
select select "31630"
click option "dining" at bounding box center [0, 0] width 0 height 0
type input "1"
type input "20"
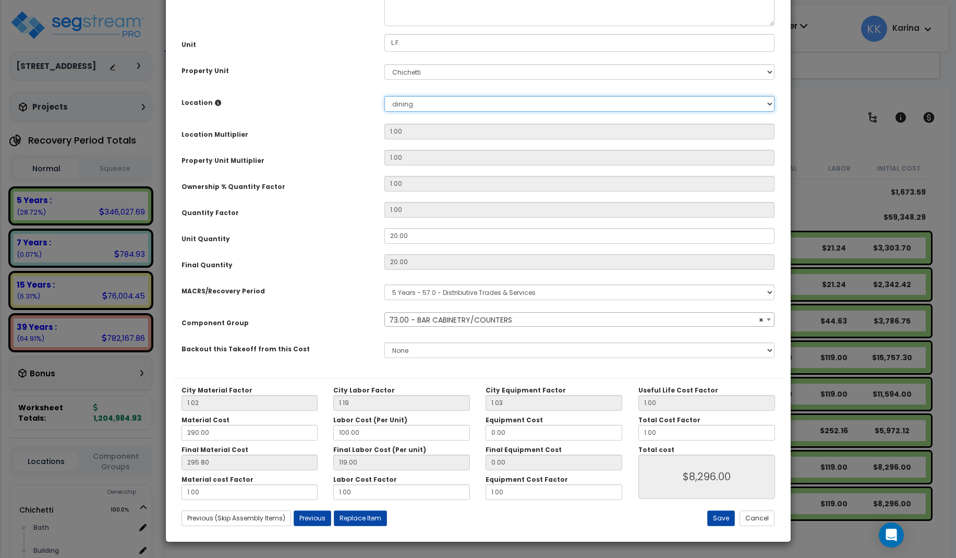
type input "$8,296.00"
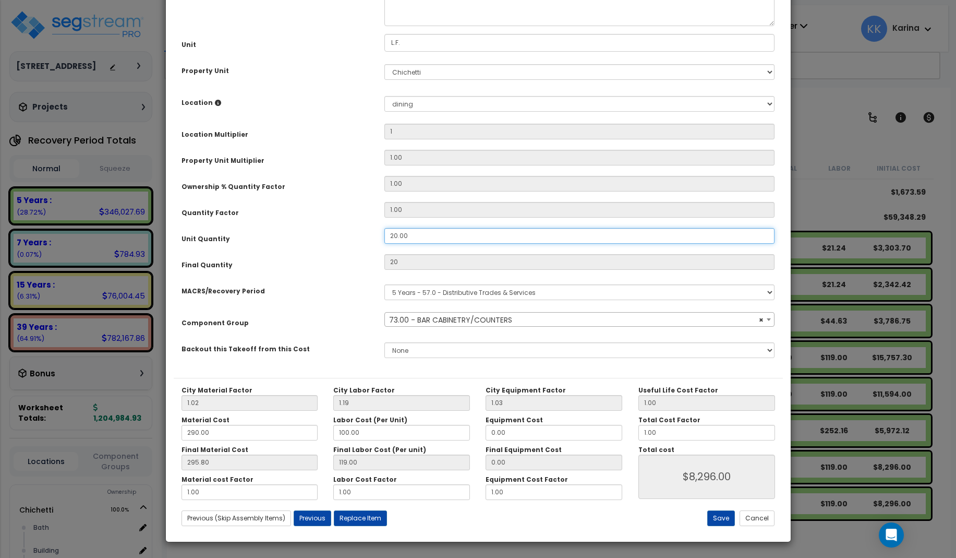
drag, startPoint x: 409, startPoint y: 351, endPoint x: 368, endPoint y: 346, distance: 41.5
click at [384, 244] on input "20.00" at bounding box center [579, 236] width 391 height 16
type input "2"
type input "$8,296.00"
type input "2"
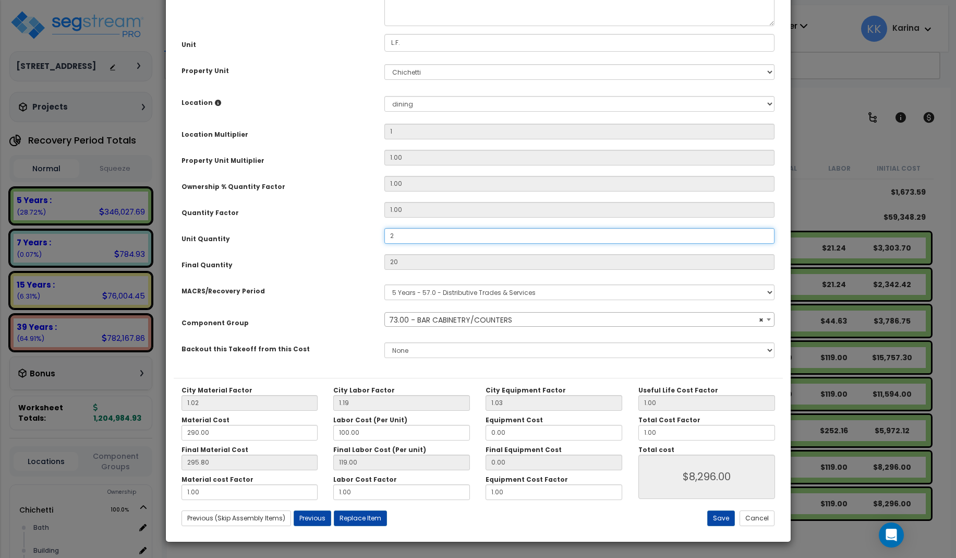
type input "$829.60"
type input "29"
type input "$12,029.20"
type input "29."
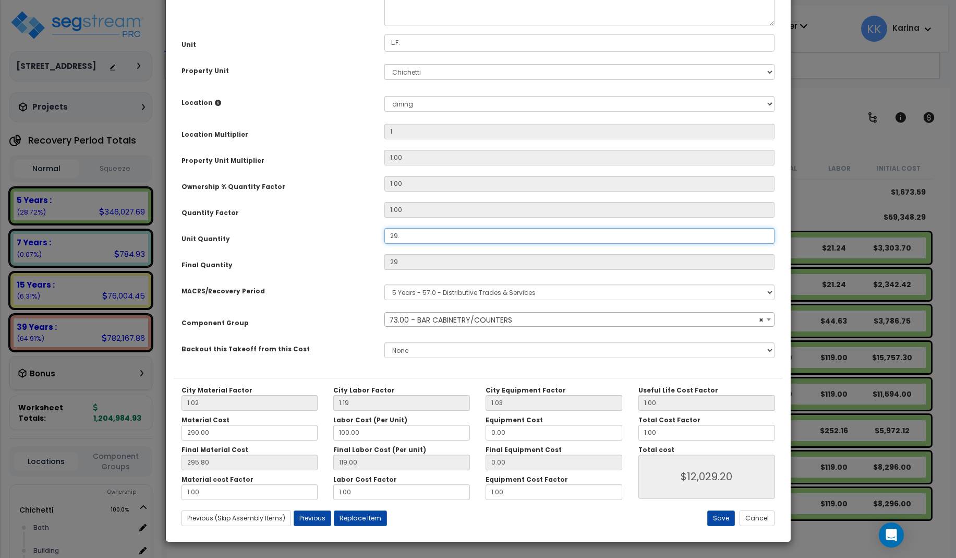
type input "$12,029.20"
type input "29.9"
type input "$12,029.20"
type input "29.9"
type input "$12,402.52"
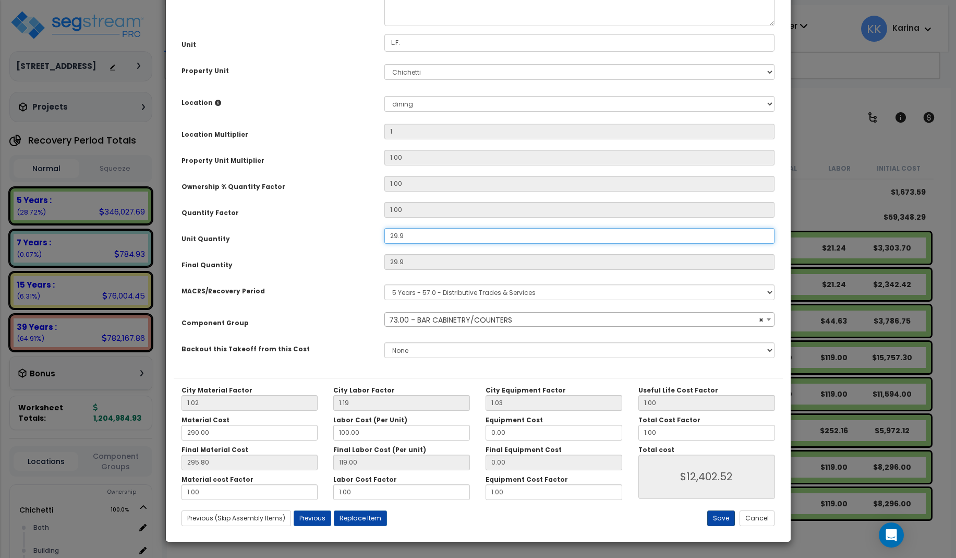
type input "29.9"
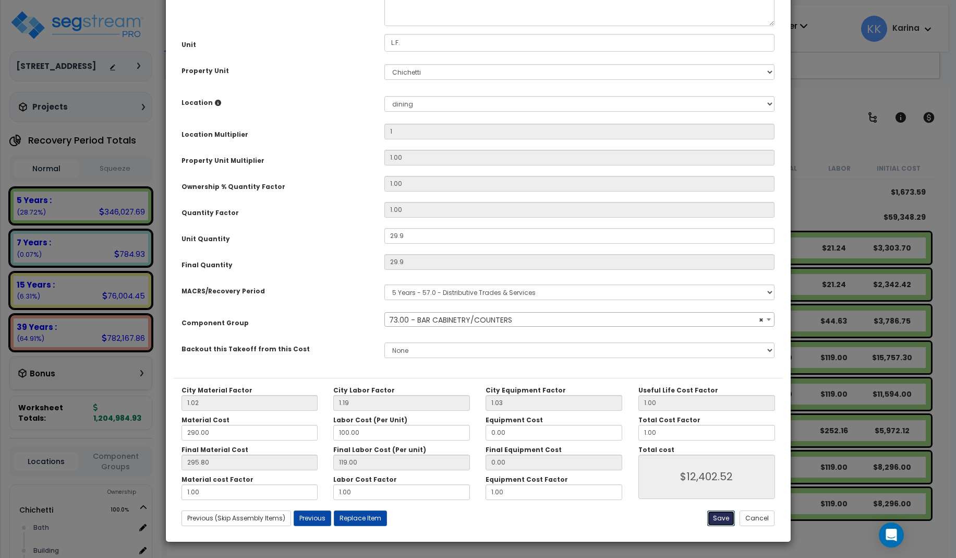
click at [719, 519] on button "Save" at bounding box center [721, 518] width 28 height 16
type input "1.00"
type input "29.90"
type input "12402.52"
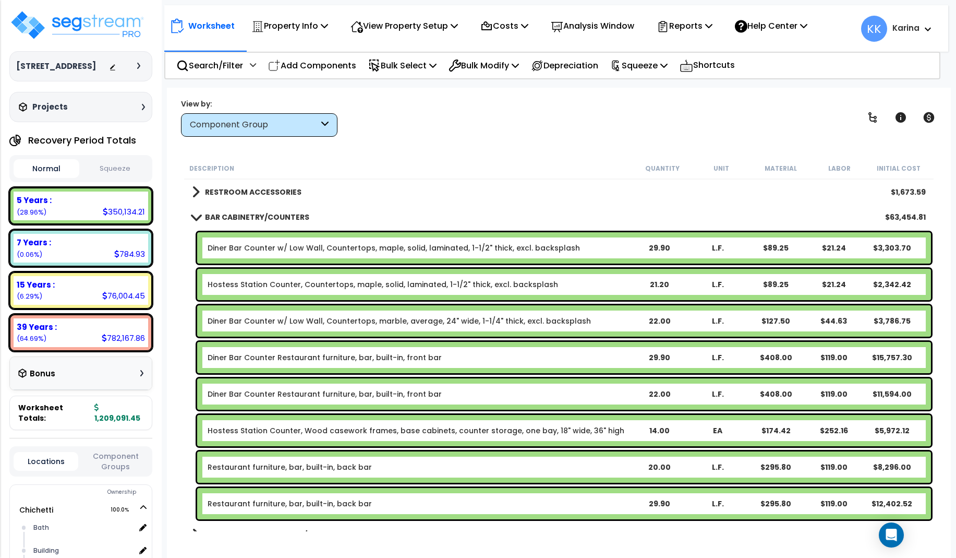
click at [271, 248] on link "Diner Bar Counter w/ Low Wall, Countertops, maple, solid, laminated, 1-1/2" thi…" at bounding box center [394, 248] width 372 height 10
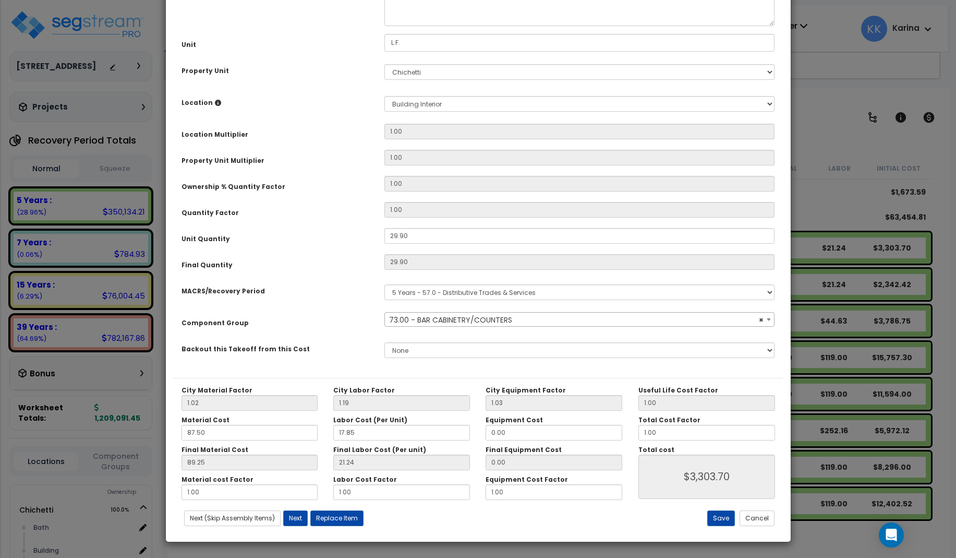
select select "56894"
click at [384, 96] on select "Select Bath Building Building Interior dining Kitchen Site Add New Location" at bounding box center [579, 104] width 391 height 16
select select "31630"
click option "dining" at bounding box center [0, 0] width 0 height 0
type input "1"
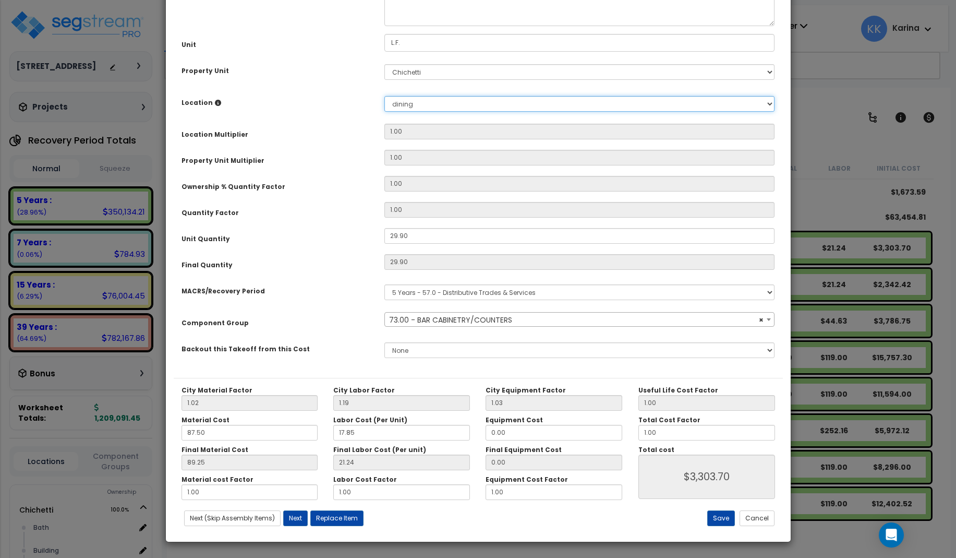
type input "29.9"
type input "$3,303.65"
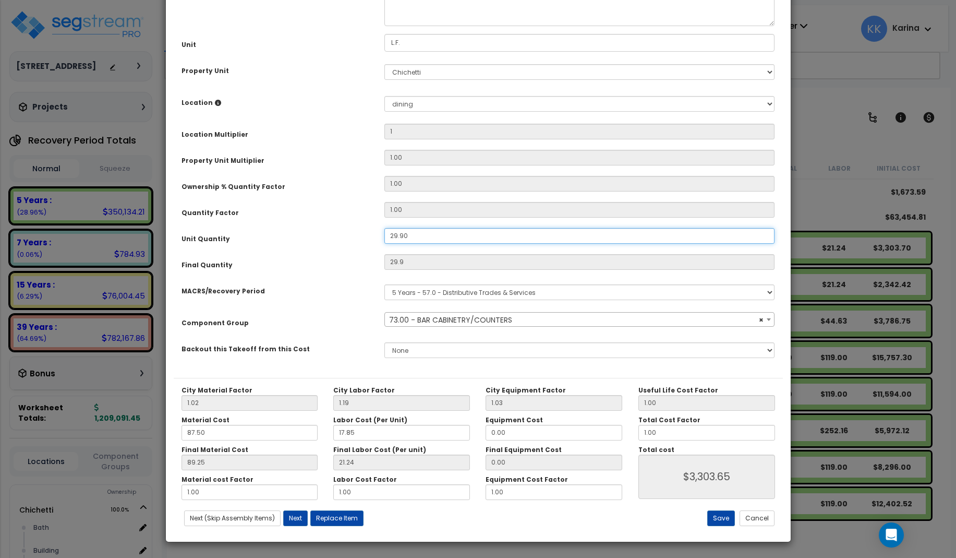
drag, startPoint x: 408, startPoint y: 354, endPoint x: 359, endPoint y: 346, distance: 49.6
click at [384, 244] on input "29.90" at bounding box center [579, 236] width 391 height 16
type input "1"
type input "$3,303.65"
type input "1"
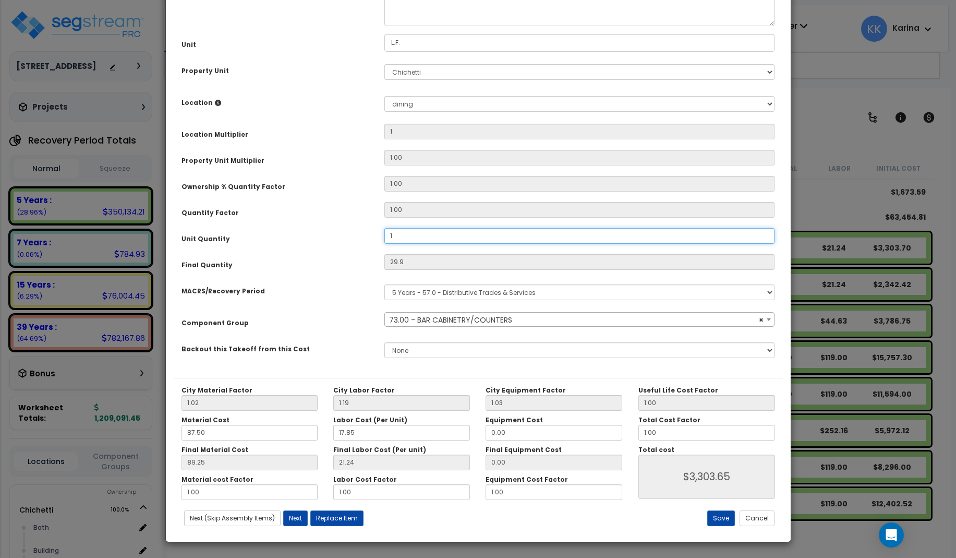
type input "$110.49"
type input "18"
type input "$1,988.82"
type input "18"
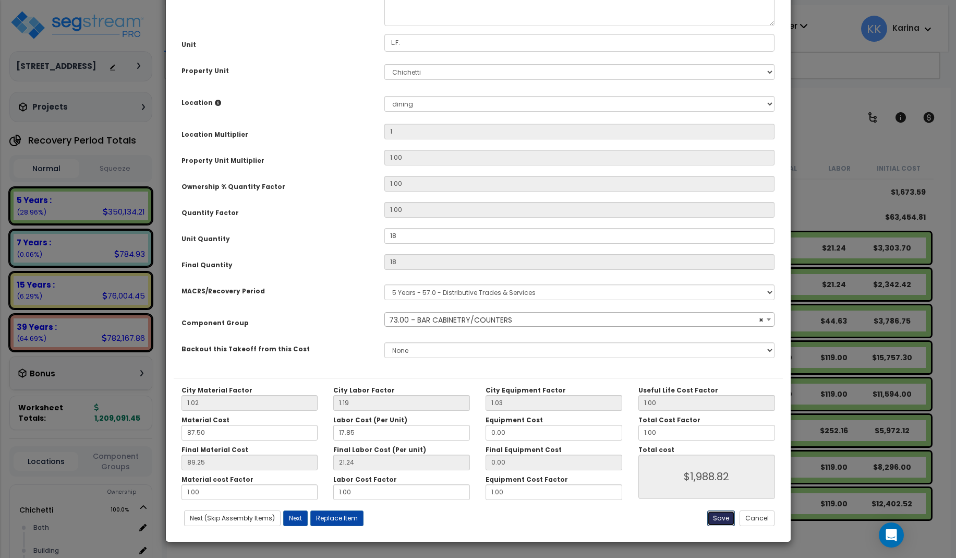
click at [724, 513] on button "Save" at bounding box center [721, 518] width 28 height 16
type input "1.00"
type input "18.00"
type input "1988.82"
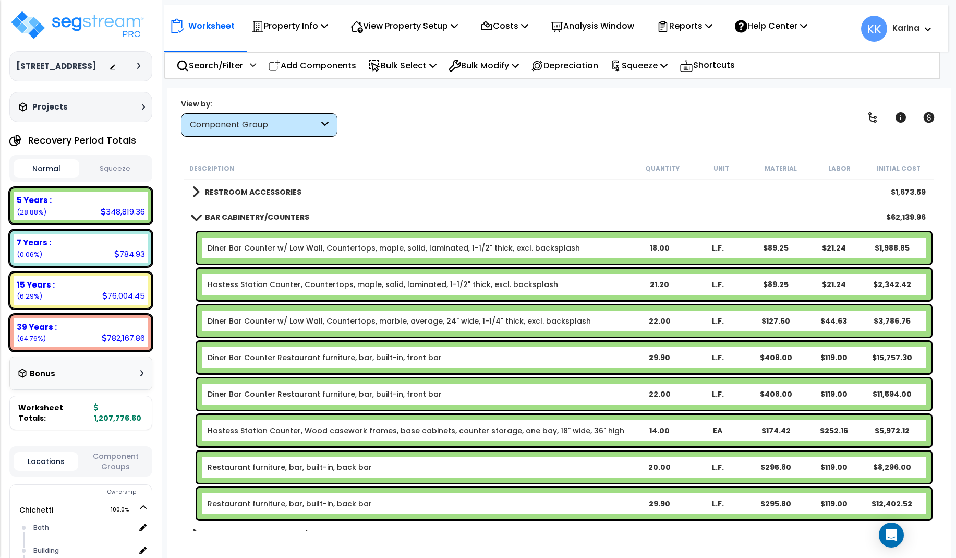
click at [280, 358] on link "Diner Bar Counter Restaurant furniture, bar, built-in, front bar" at bounding box center [325, 357] width 234 height 10
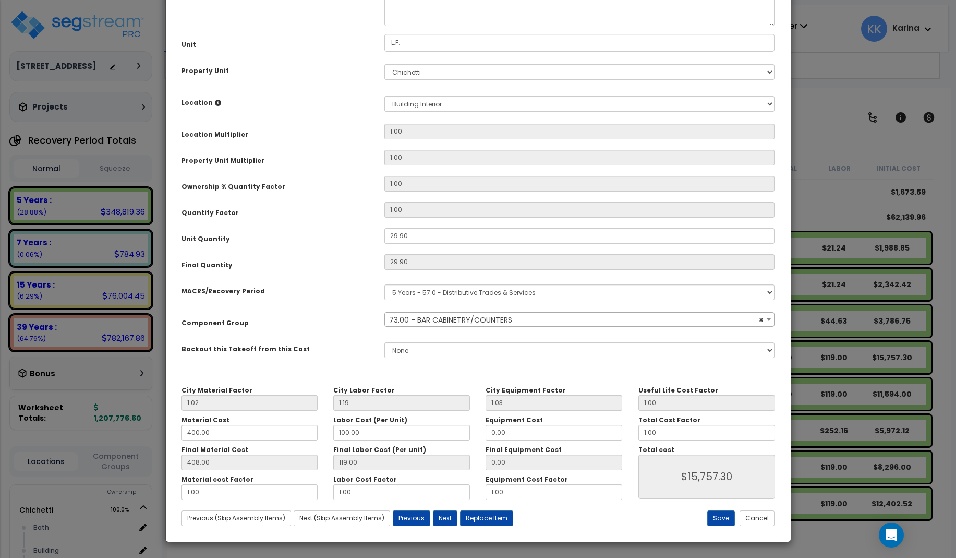
select select "56894"
drag, startPoint x: 410, startPoint y: 350, endPoint x: 349, endPoint y: 350, distance: 61.0
click at [349, 246] on div "Unit Quantity 29.90" at bounding box center [478, 237] width 609 height 18
drag, startPoint x: 425, startPoint y: 353, endPoint x: 356, endPoint y: 350, distance: 68.9
click at [384, 244] on input "29.90" at bounding box center [579, 236] width 391 height 16
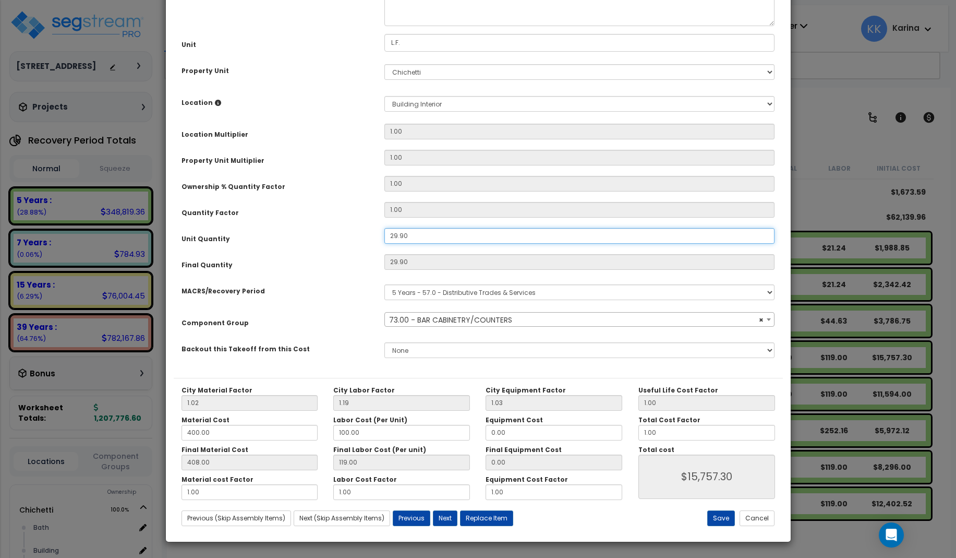
type input "1"
type input "29.9"
type input "$15,757.30"
type input "1"
type input "$527.00"
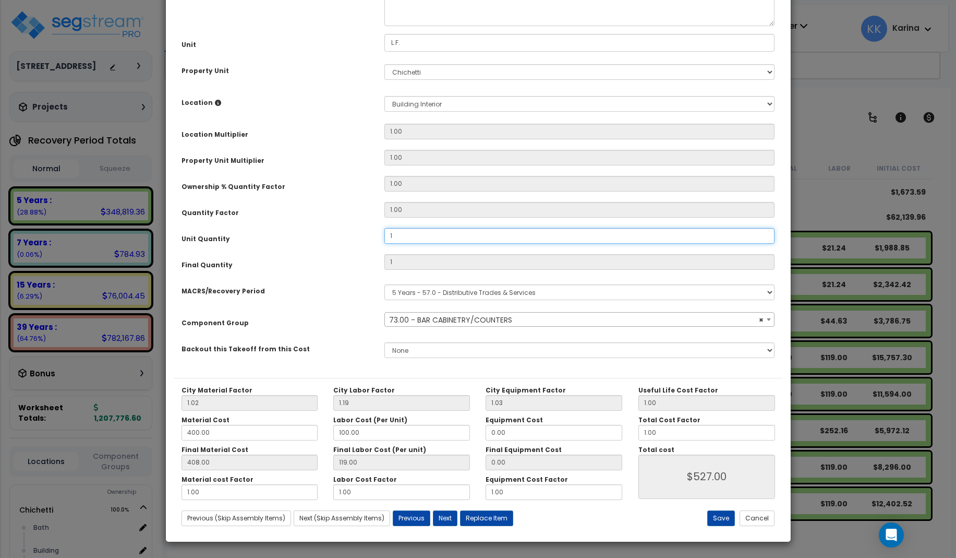
type input "18"
type input "$9,486.00"
type input "18"
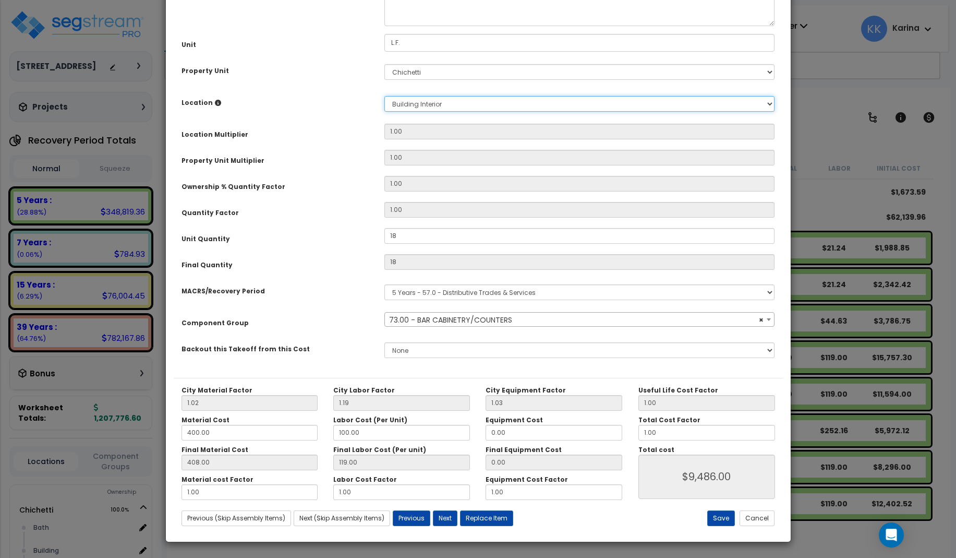
click at [384, 96] on select "Select Bath Building Building Interior dining Kitchen Site Add New Location" at bounding box center [579, 104] width 391 height 16
select select "31630"
click option "dining" at bounding box center [0, 0] width 0 height 0
type input "1"
type input "$9,486.00"
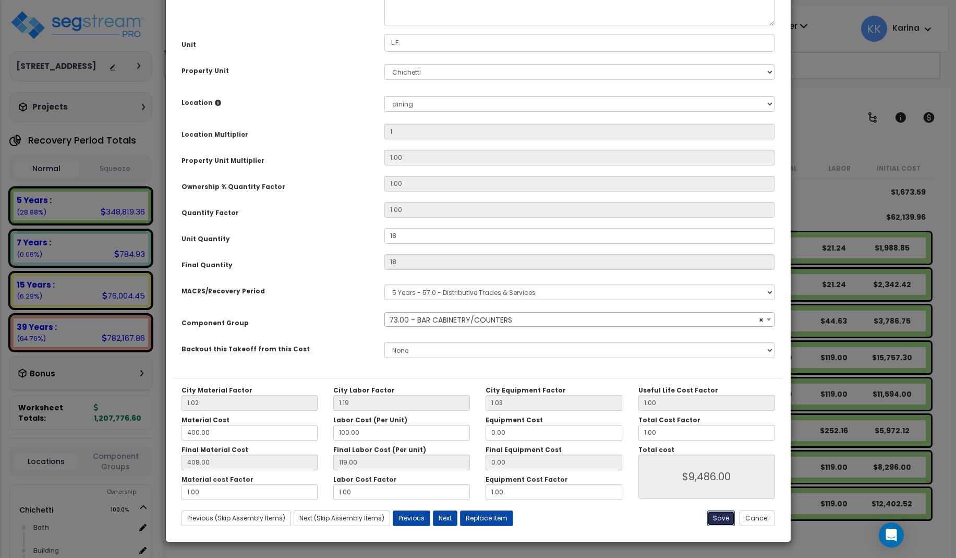
click at [720, 518] on button "Save" at bounding box center [721, 518] width 28 height 16
type input "1.00"
type input "18.00"
type input "9486.00"
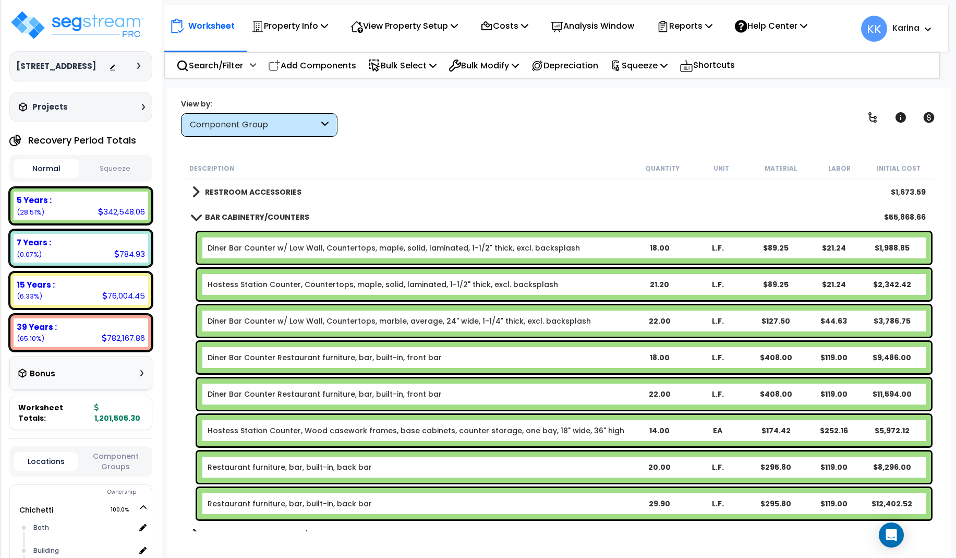
click at [286, 502] on link "Restaurant furniture, bar, built-in, back bar" at bounding box center [290, 503] width 164 height 10
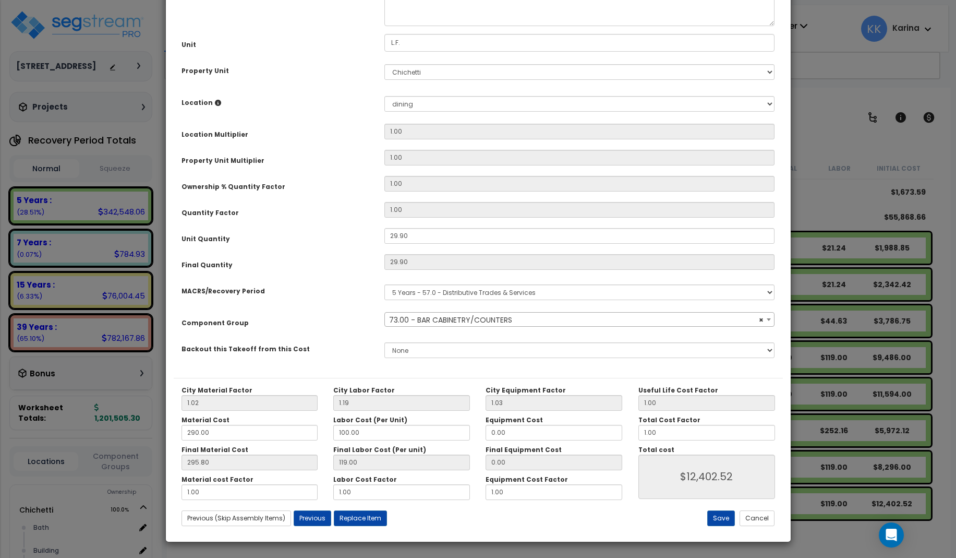
select select "56894"
drag, startPoint x: 409, startPoint y: 355, endPoint x: 369, endPoint y: 351, distance: 40.8
click at [369, 246] on div "Unit Quantity 29.90" at bounding box center [478, 237] width 609 height 18
drag, startPoint x: 409, startPoint y: 351, endPoint x: 368, endPoint y: 350, distance: 41.2
click at [384, 244] on input "29.90" at bounding box center [579, 236] width 391 height 16
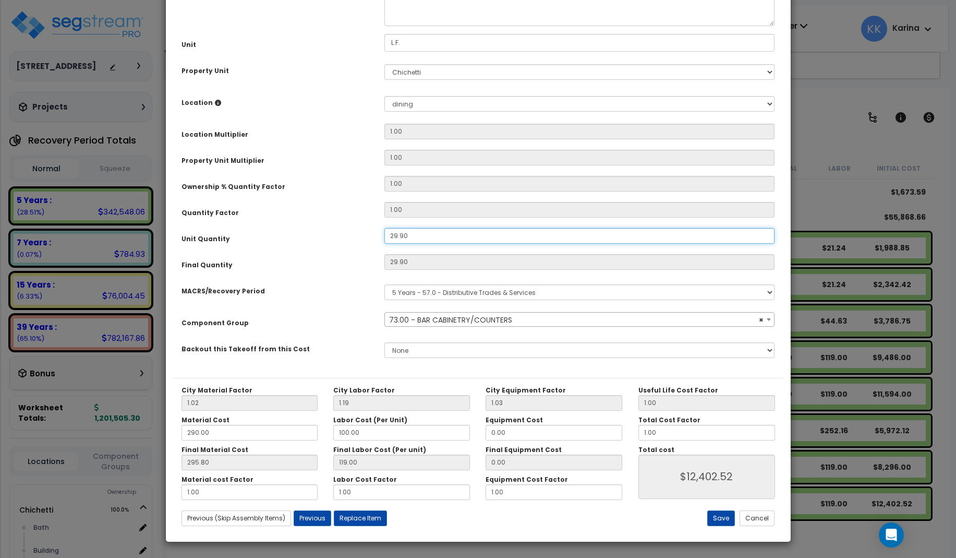
type input "1"
type input "29.9"
type input "$12,402.52"
type input "1"
type input "$414.80"
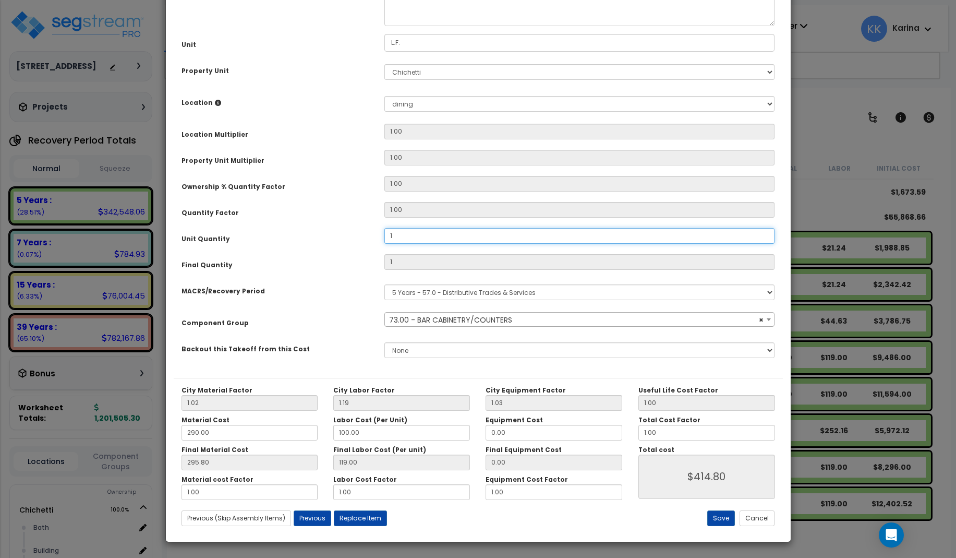
type input "18"
type input "$7,466.40"
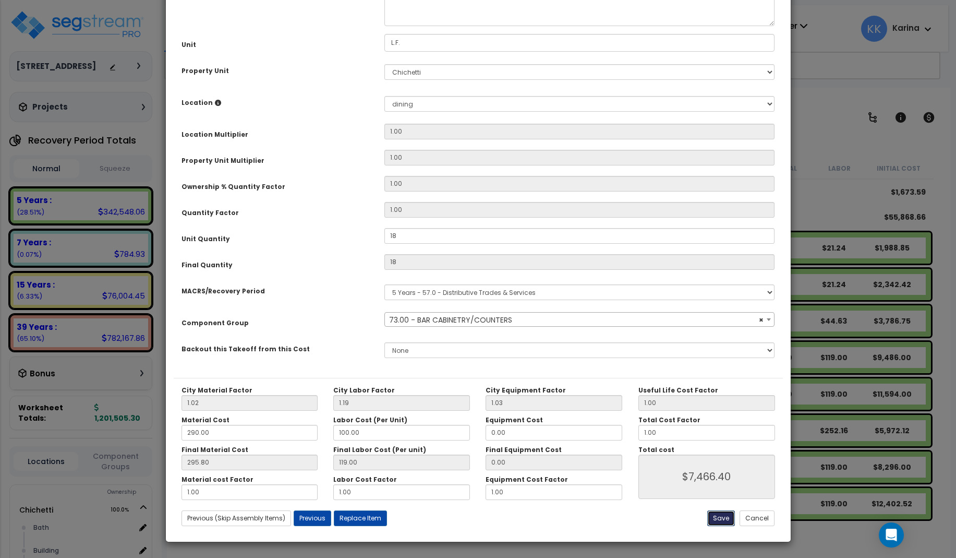
click at [723, 516] on button "Save" at bounding box center [721, 518] width 28 height 16
type input "18.00"
type input "7466.40"
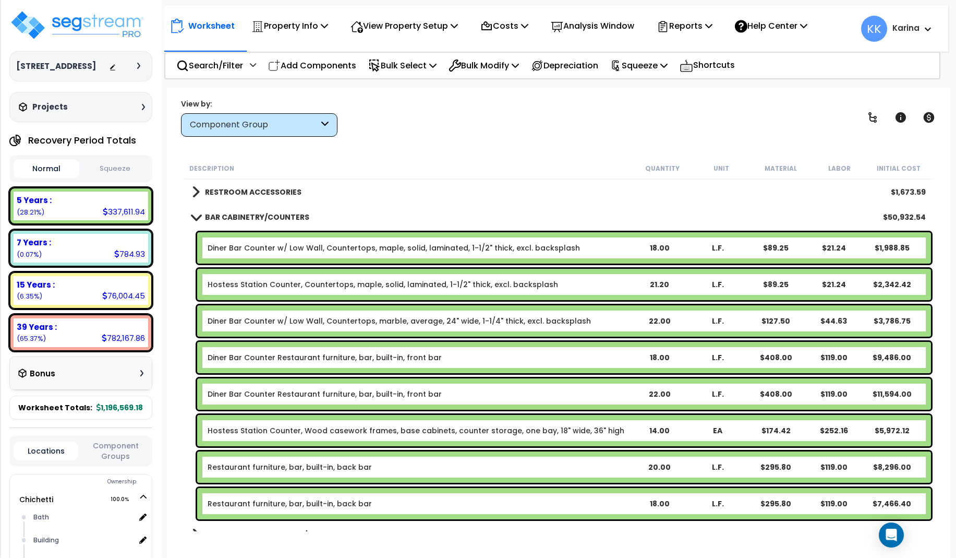
click at [195, 215] on span at bounding box center [195, 217] width 15 height 8
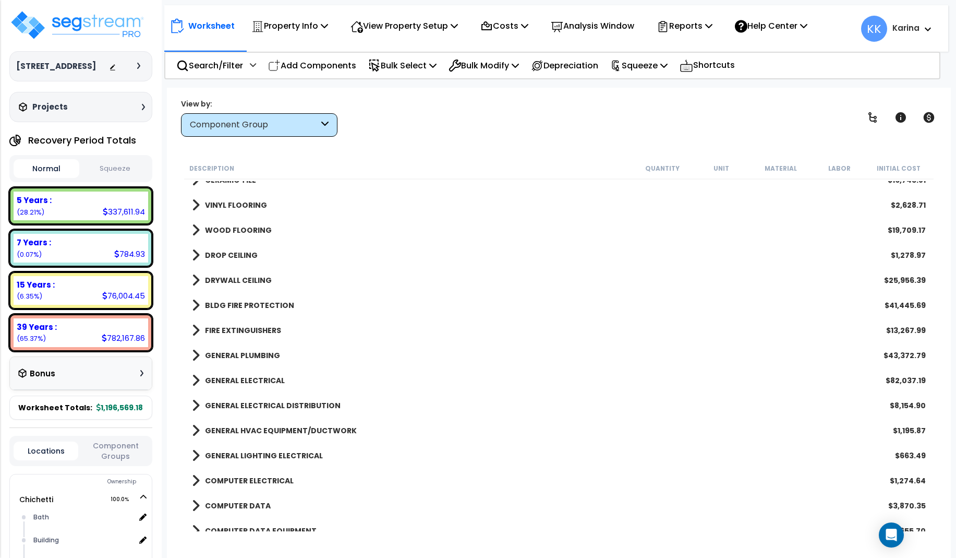
scroll to position [814, 0]
click at [197, 353] on span at bounding box center [196, 354] width 8 height 15
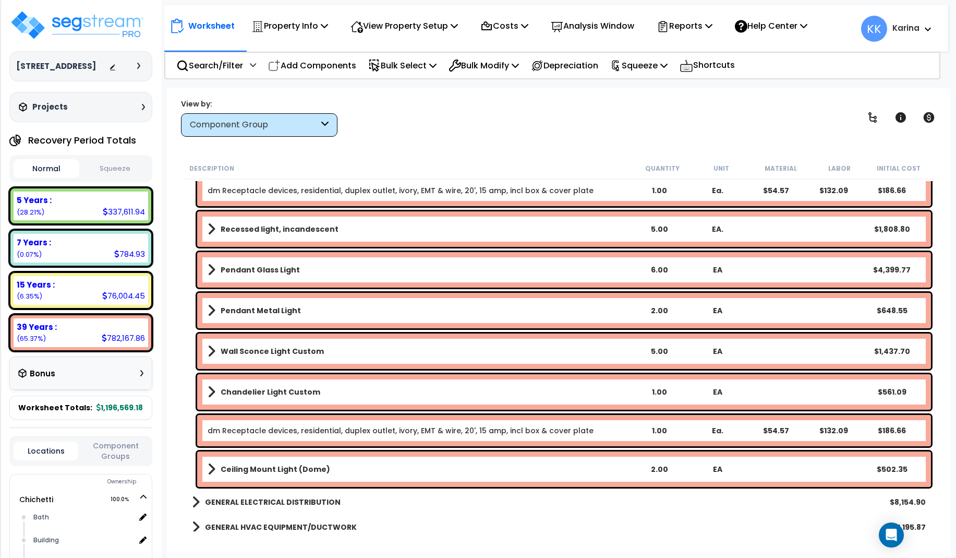
scroll to position [2691, 0]
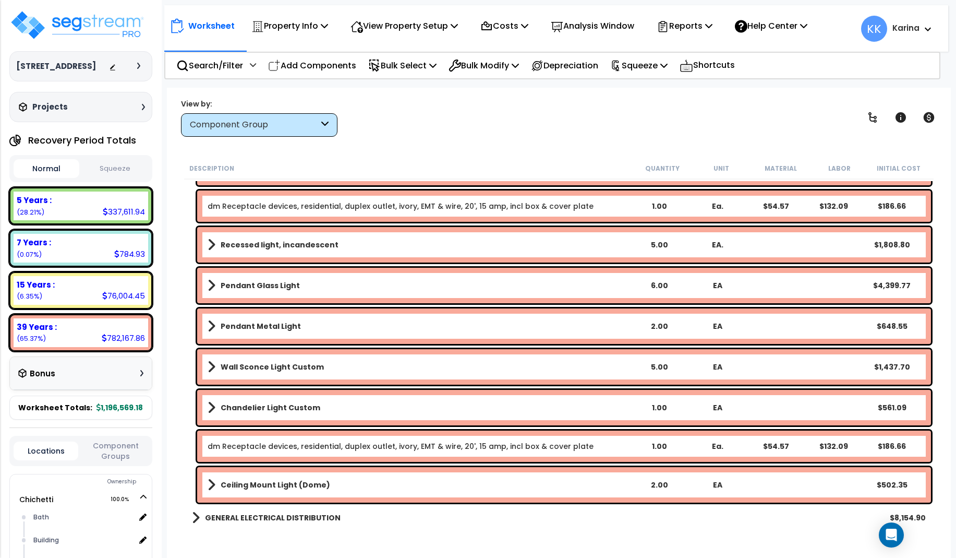
click at [275, 445] on link "dm Receptacle devices, residential, duplex outlet, ivory, EMT & wire, 20', 15 a…" at bounding box center [401, 446] width 386 height 10
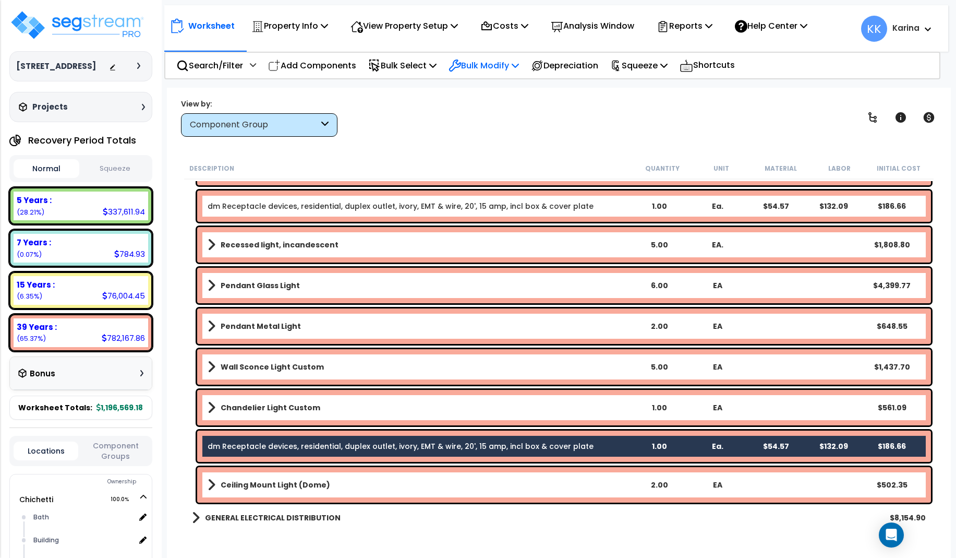
click at [481, 66] on p "Bulk Modify" at bounding box center [484, 65] width 70 height 14
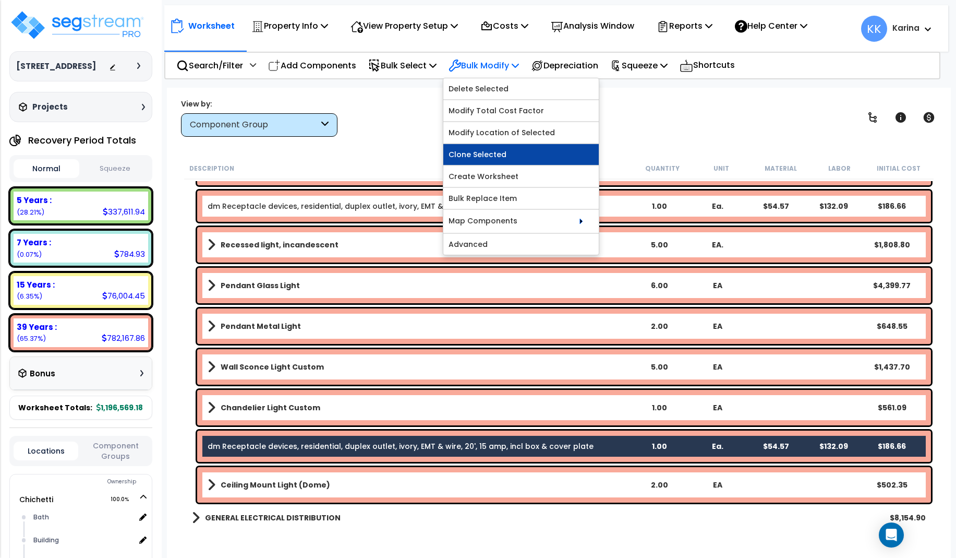
click at [497, 150] on link "Clone Selected" at bounding box center [520, 154] width 155 height 21
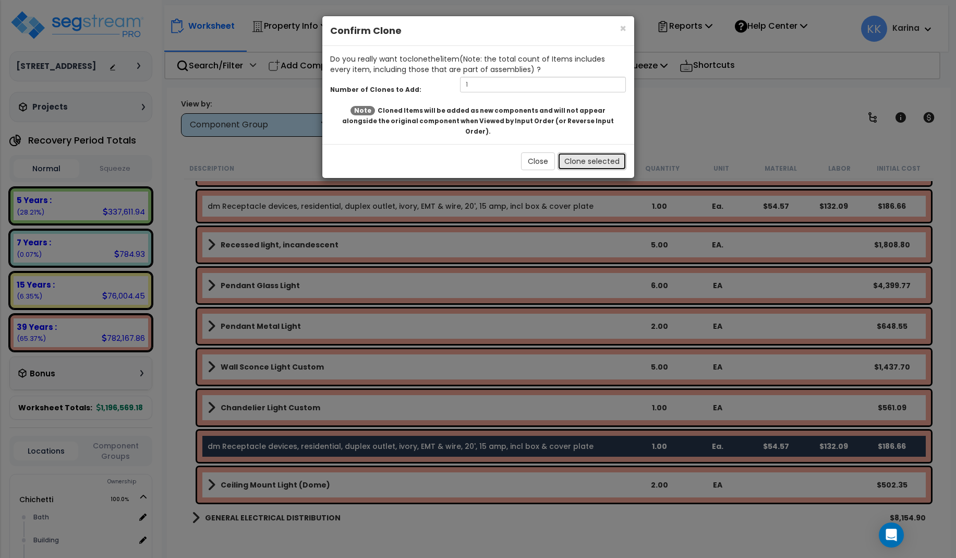
click at [567, 152] on button "Clone selected" at bounding box center [592, 161] width 69 height 18
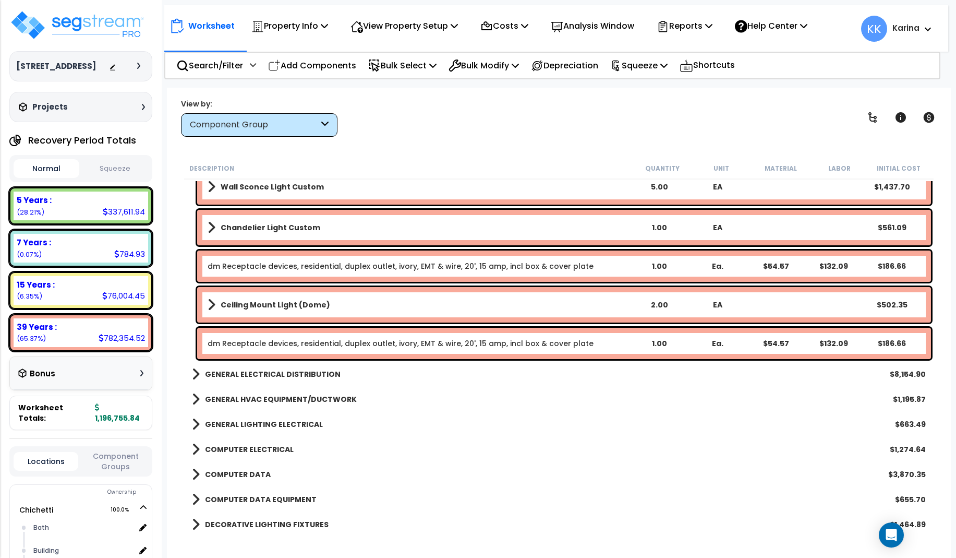
scroll to position [2879, 0]
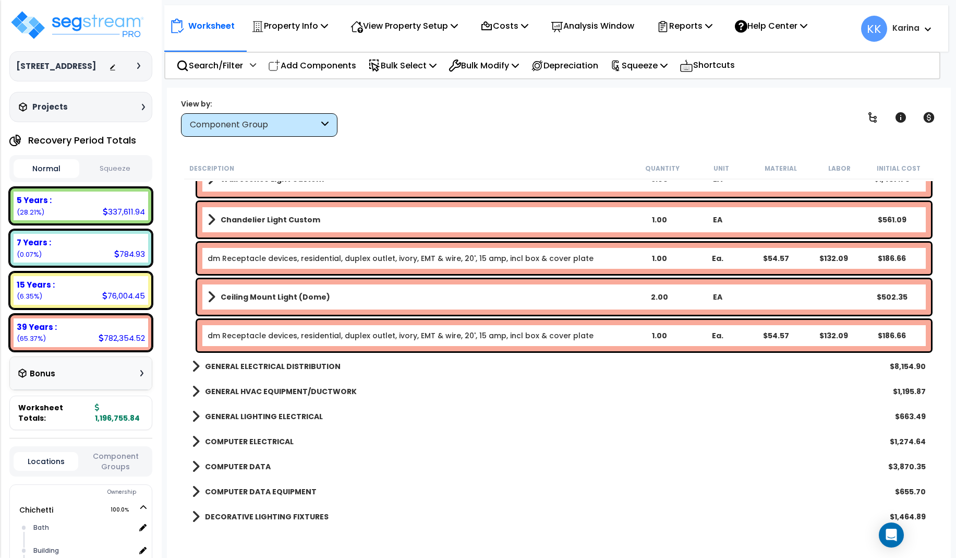
click at [325, 333] on link "dm Receptacle devices, residential, duplex outlet, ivory, EMT & wire, 20', 15 a…" at bounding box center [401, 335] width 386 height 10
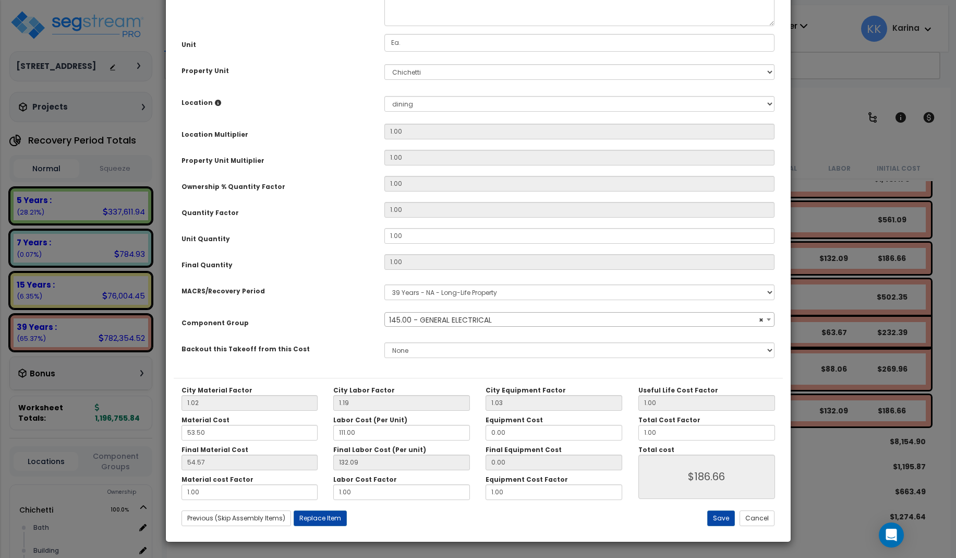
select select "56955"
click at [384, 96] on select "Select Bath Building Building Interior dining Kitchen Site Add New Location" at bounding box center [579, 104] width 391 height 16
select select "8314"
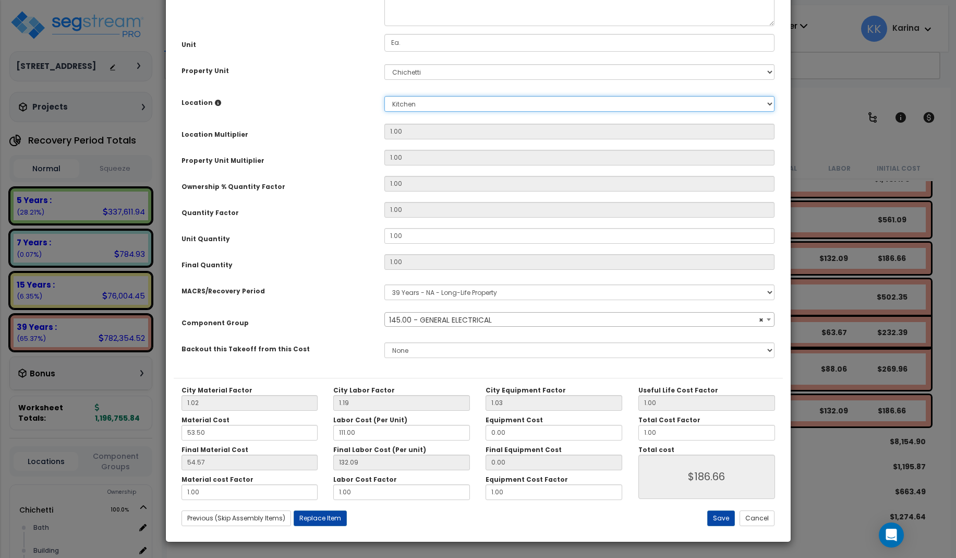
click option "Kitchen" at bounding box center [0, 0] width 0 height 0
type input "1"
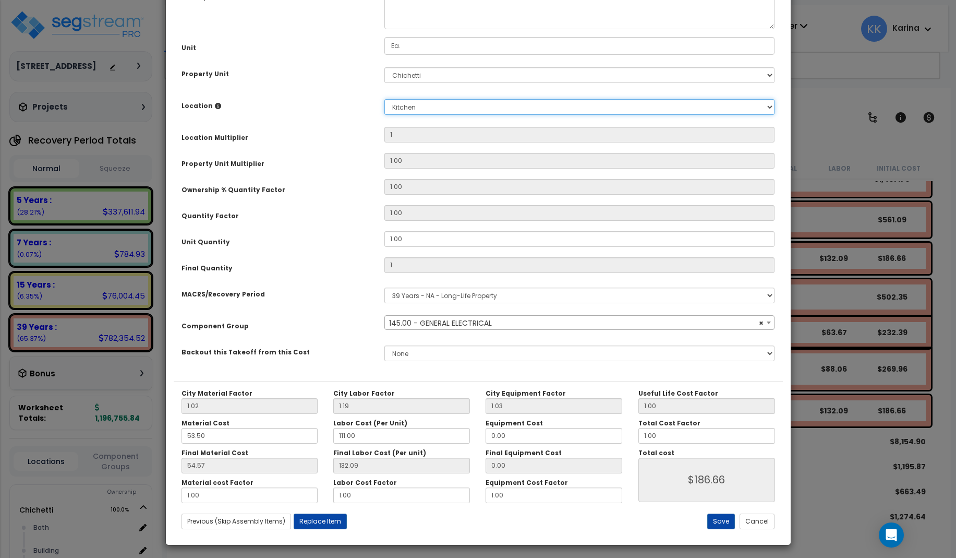
scroll to position [117, 0]
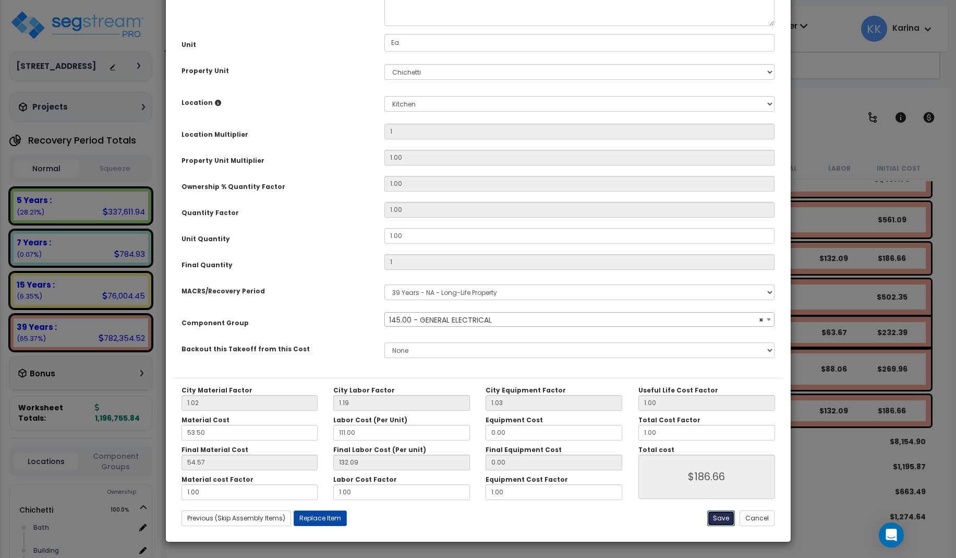
click at [716, 516] on button "Save" at bounding box center [721, 518] width 28 height 16
type input "1.00"
type input "186.66"
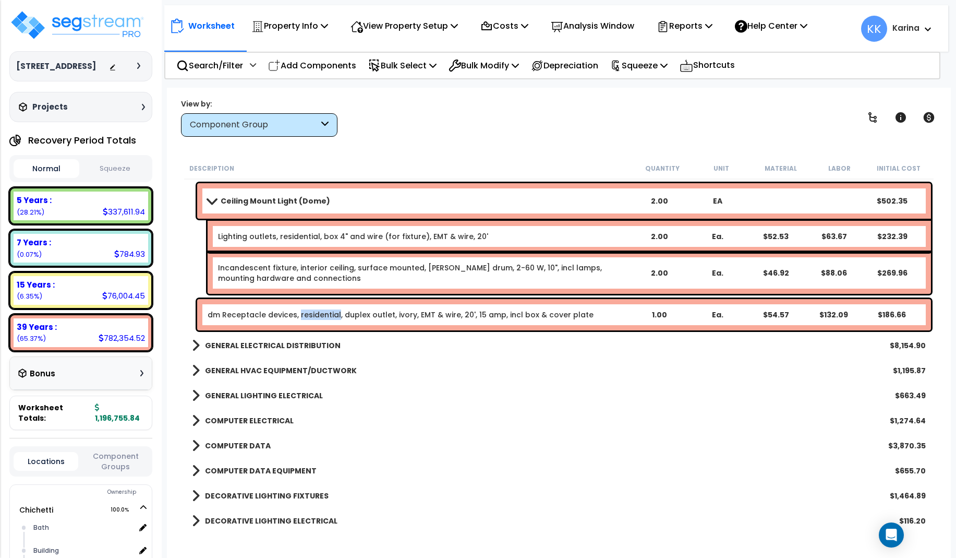
scroll to position [3129, 0]
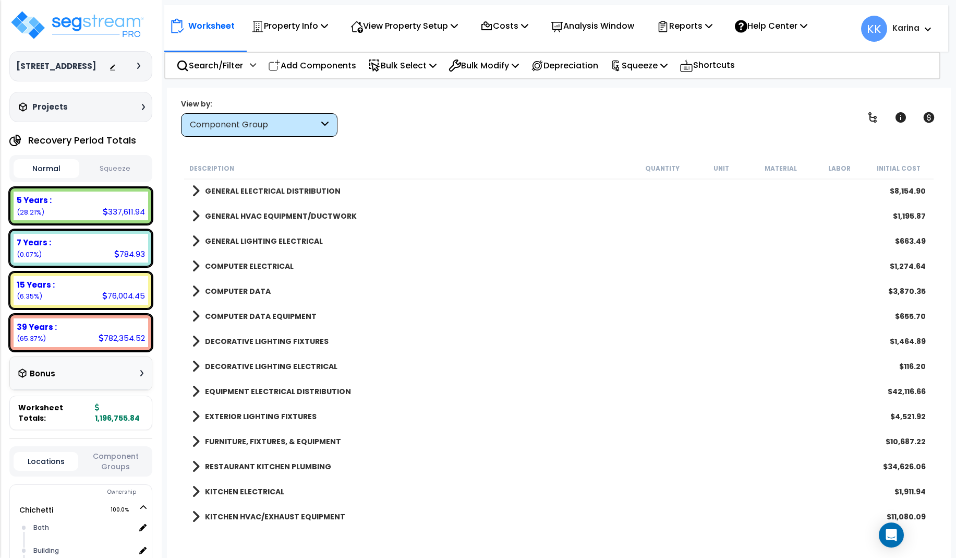
click at [193, 388] on span at bounding box center [196, 391] width 8 height 15
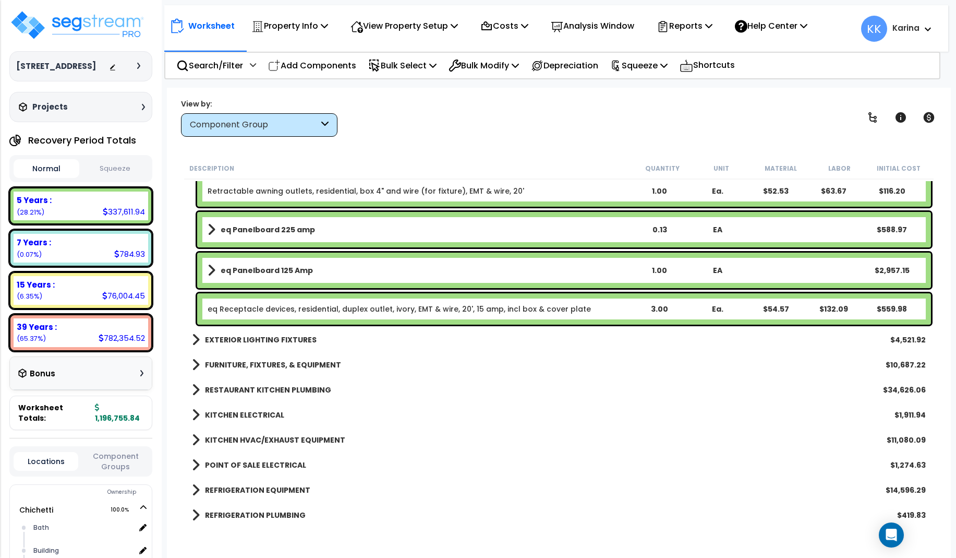
scroll to position [3692, 0]
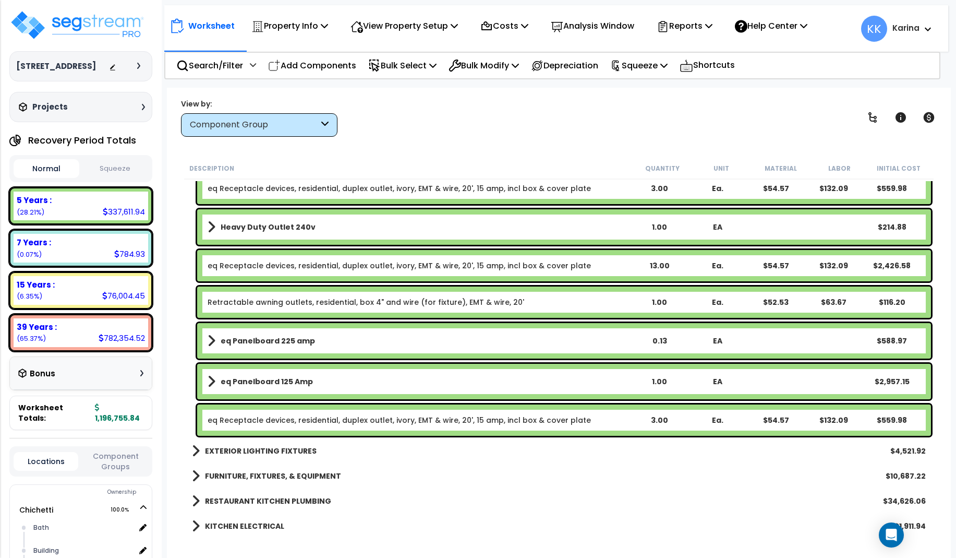
click at [278, 414] on div "eq Receptacle devices, residential, duplex outlet, ivory, EMT & wire, 20', 15 a…" at bounding box center [564, 419] width 734 height 31
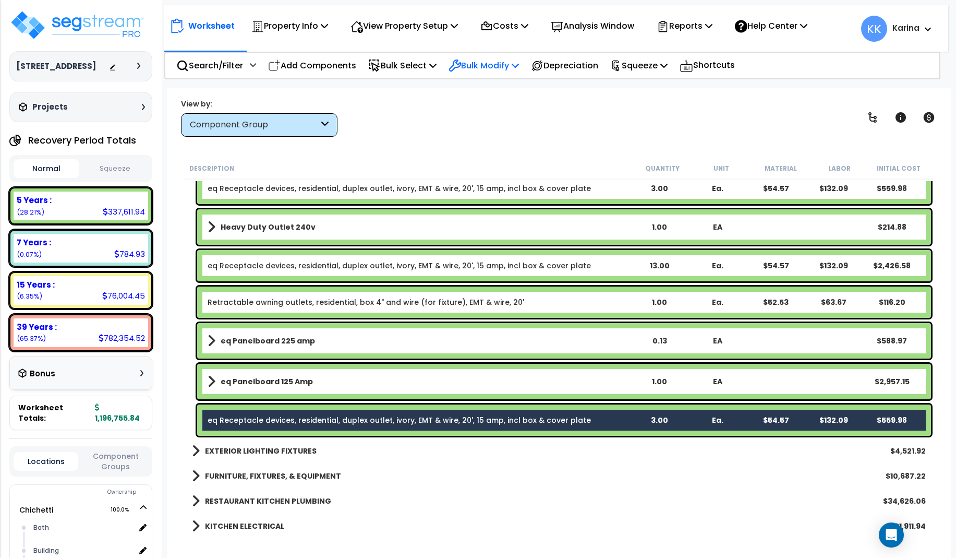
click at [475, 63] on p "Bulk Modify" at bounding box center [484, 65] width 70 height 14
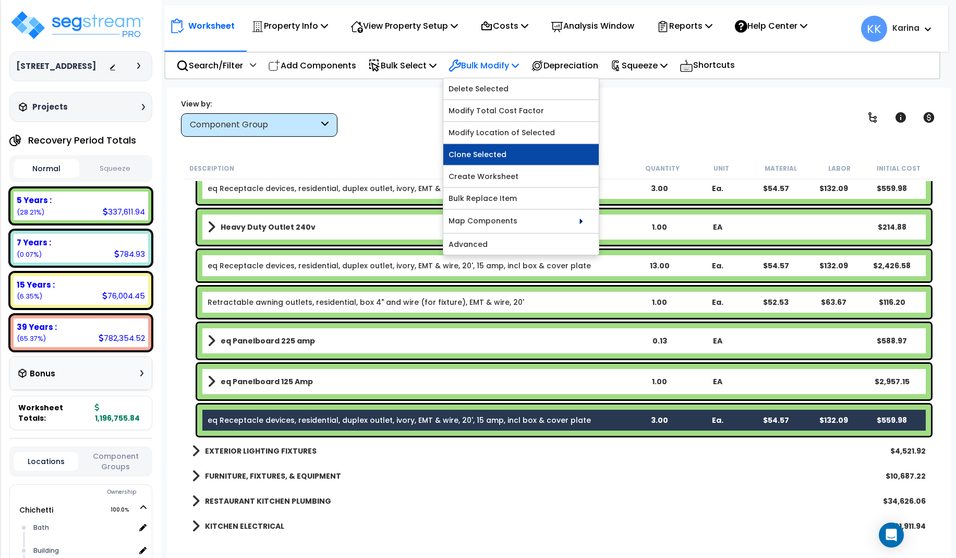
click at [483, 154] on link "Clone Selected" at bounding box center [520, 154] width 155 height 21
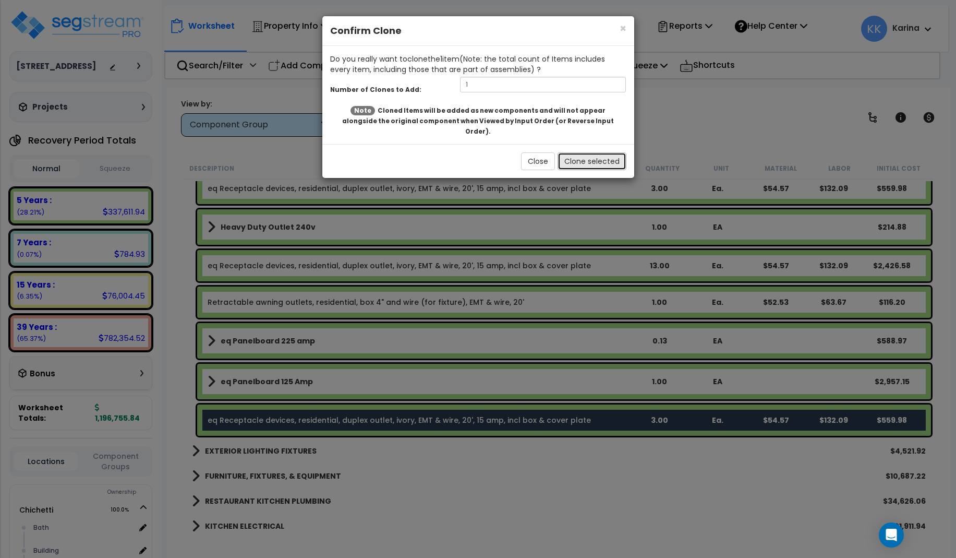
click at [575, 154] on button "Clone selected" at bounding box center [592, 161] width 69 height 18
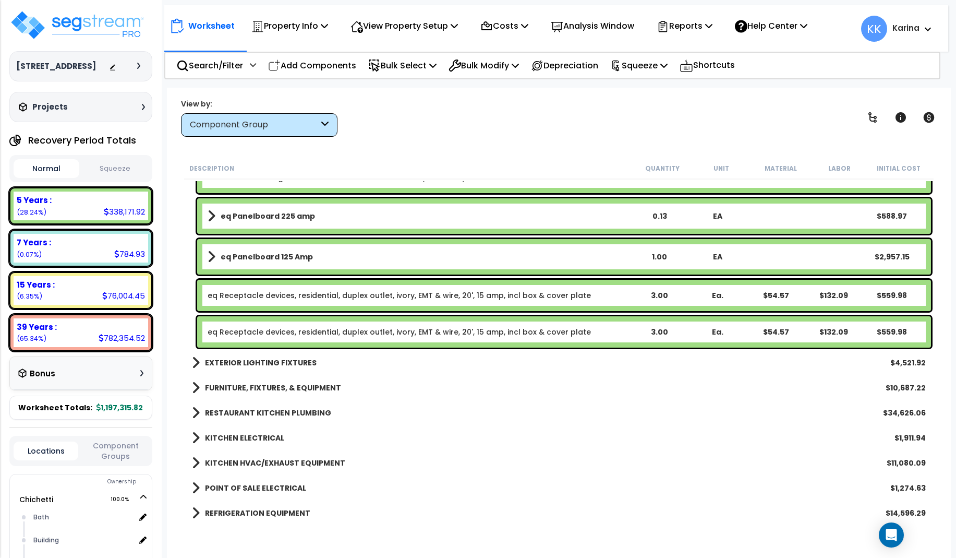
scroll to position [3818, 0]
click at [340, 332] on link "eq Receptacle devices, residential, duplex outlet, ivory, EMT & wire, 20', 15 a…" at bounding box center [399, 331] width 383 height 10
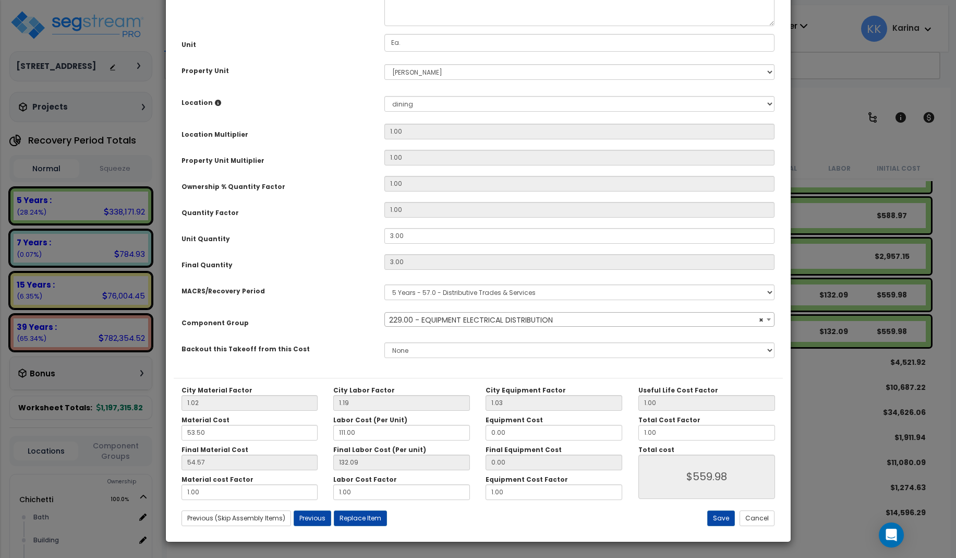
select select "57033"
click at [384, 64] on select "Select [PERSON_NAME] Site Improvements" at bounding box center [579, 72] width 391 height 16
select select "168457"
click option "Chichetti" at bounding box center [0, 0] width 0 height 0
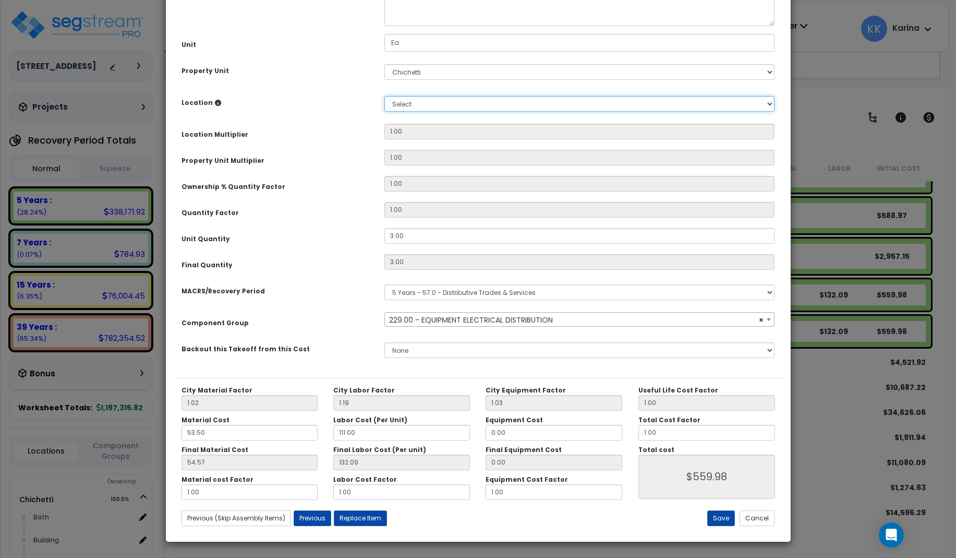
click at [384, 96] on select "Select [GEOGRAPHIC_DATA] Building Building Interior dining Kitchen Site Add Add…" at bounding box center [579, 104] width 391 height 16
select select "8314"
click option "Kitchen" at bounding box center [0, 0] width 0 height 0
type input "1"
type input "3"
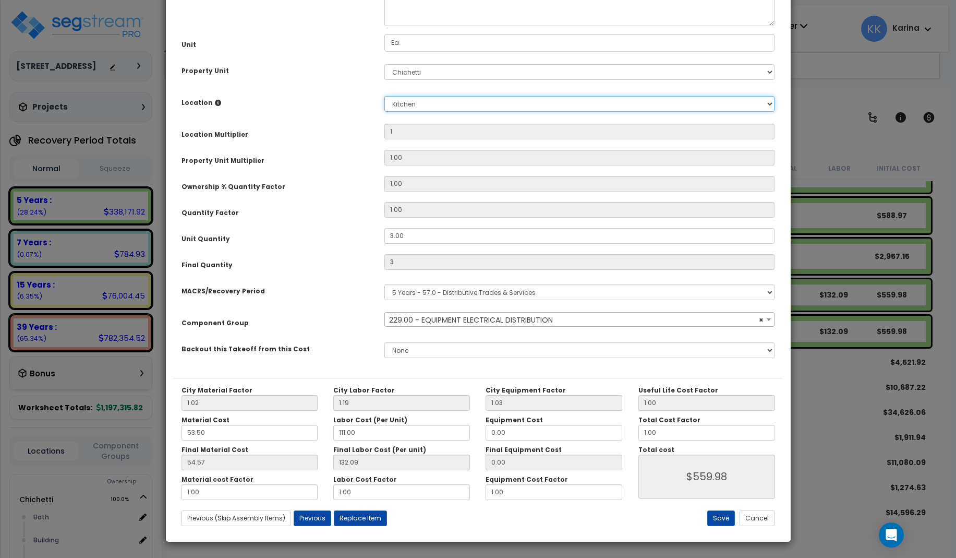
scroll to position [117, 0]
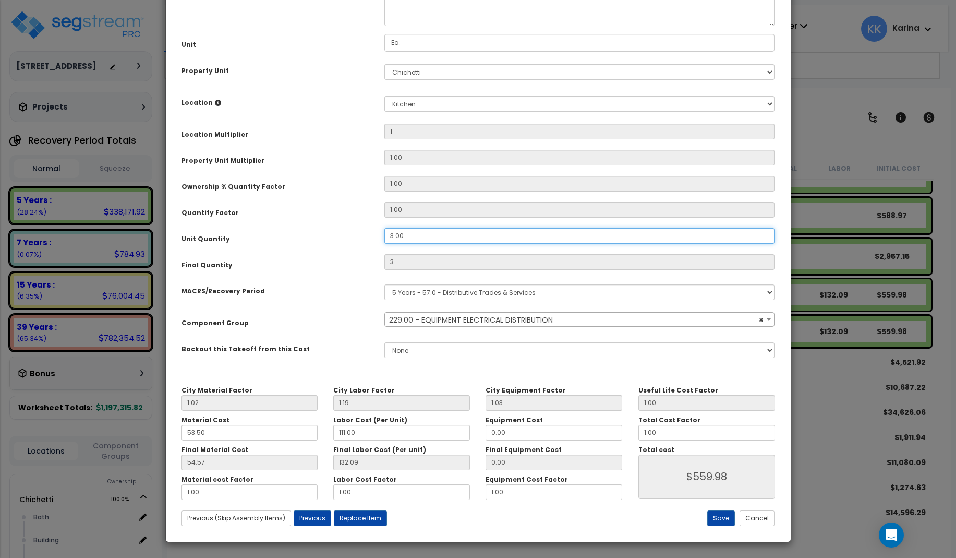
drag, startPoint x: 411, startPoint y: 233, endPoint x: 406, endPoint y: 233, distance: 5.7
click at [406, 233] on input "3.00" at bounding box center [579, 236] width 391 height 16
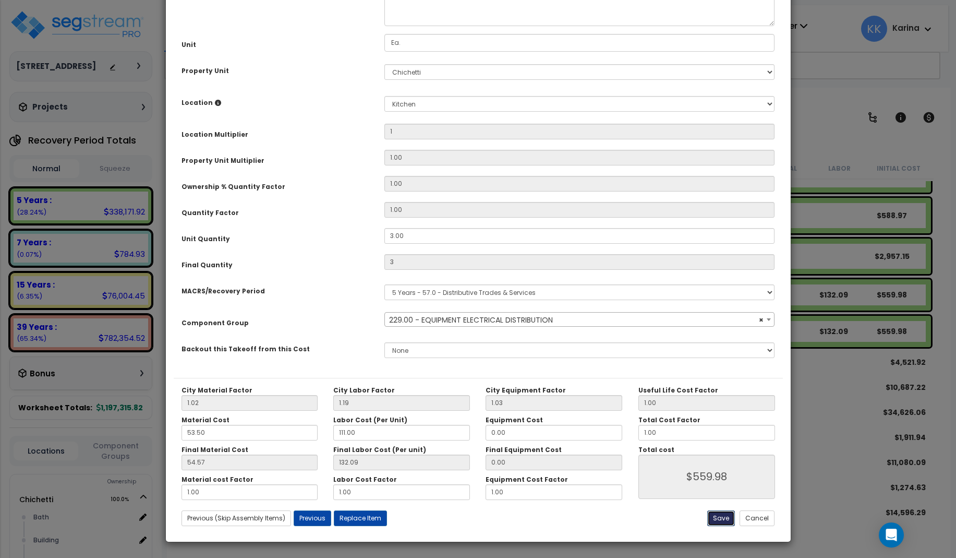
click at [723, 512] on button "Save" at bounding box center [721, 518] width 28 height 16
type input "1.00"
type input "3.00"
type input "559.98"
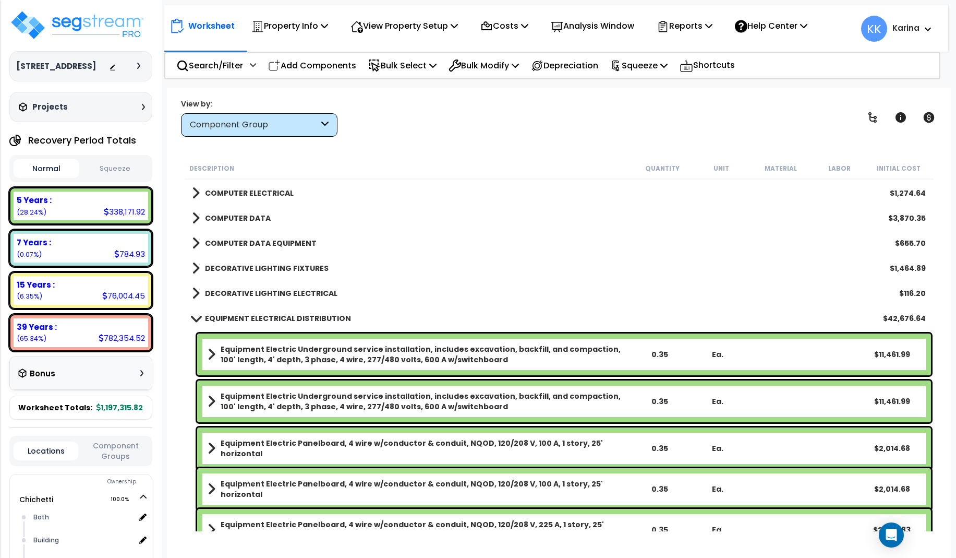
scroll to position [2941, 0]
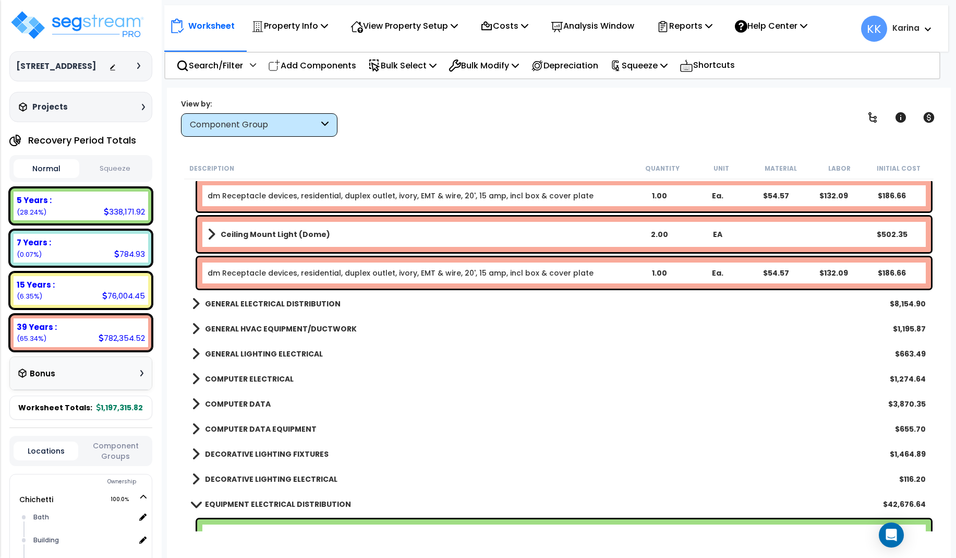
click at [196, 405] on span at bounding box center [196, 403] width 8 height 15
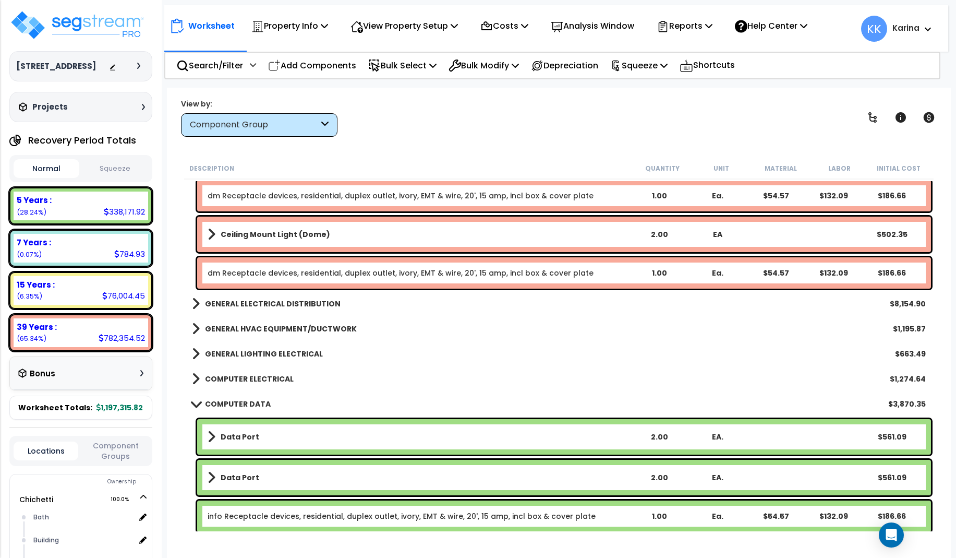
scroll to position [3129, 0]
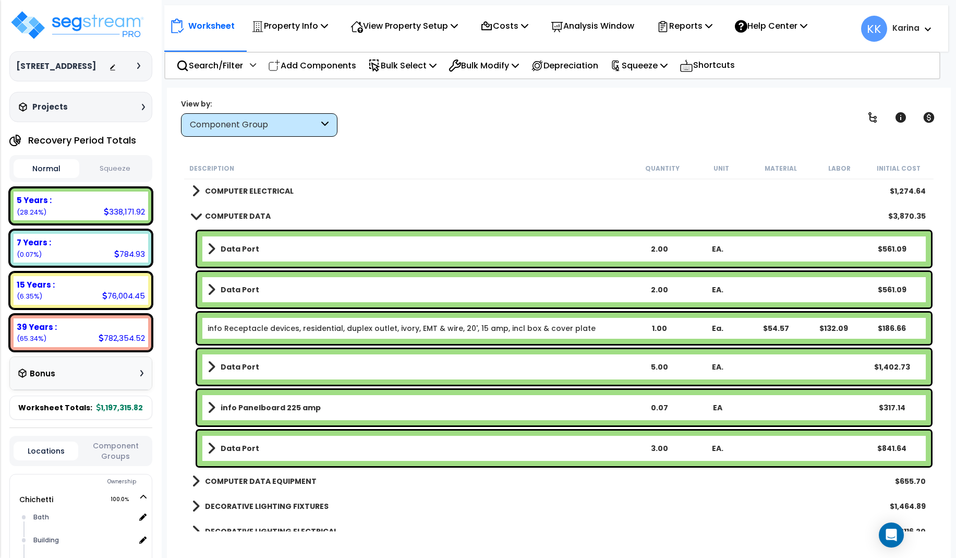
click at [257, 444] on link "Data Port" at bounding box center [419, 448] width 422 height 15
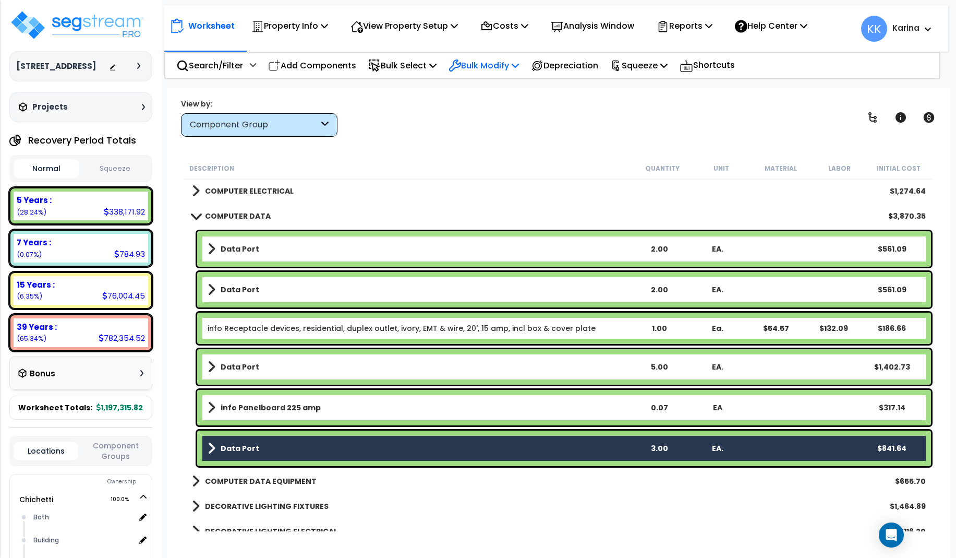
click at [484, 64] on p "Bulk Modify" at bounding box center [484, 65] width 70 height 14
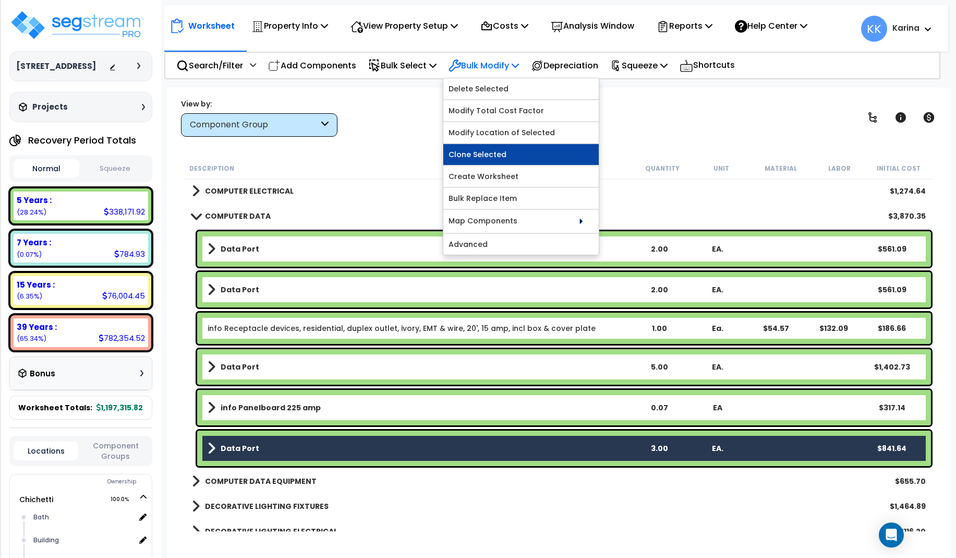
click at [497, 147] on link "Clone Selected" at bounding box center [520, 154] width 155 height 21
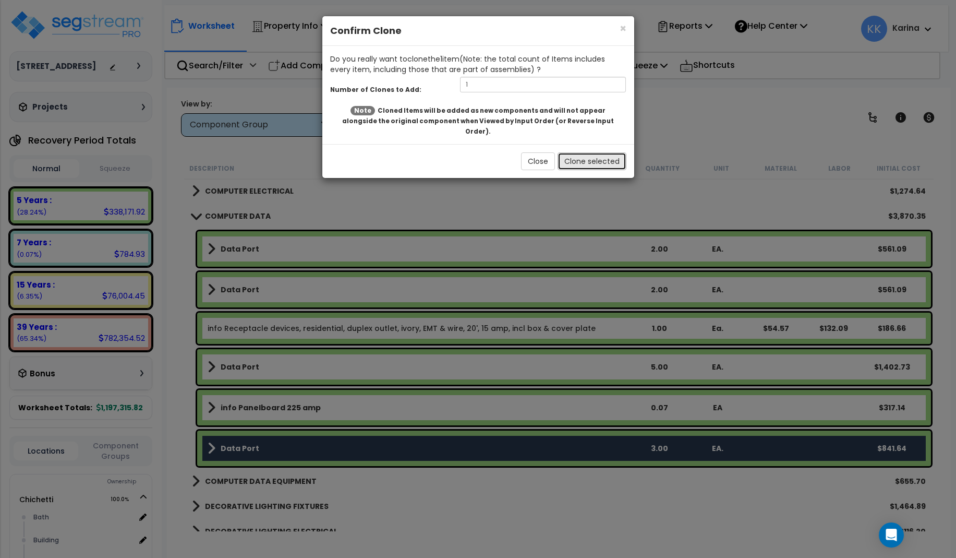
click at [578, 152] on button "Clone selected" at bounding box center [592, 161] width 69 height 18
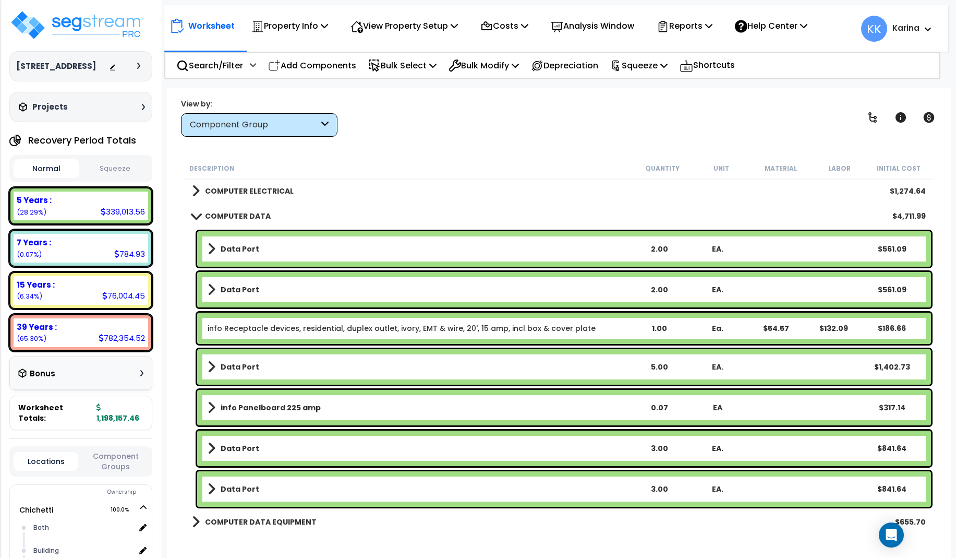
click at [287, 489] on link "Data Port" at bounding box center [419, 488] width 422 height 15
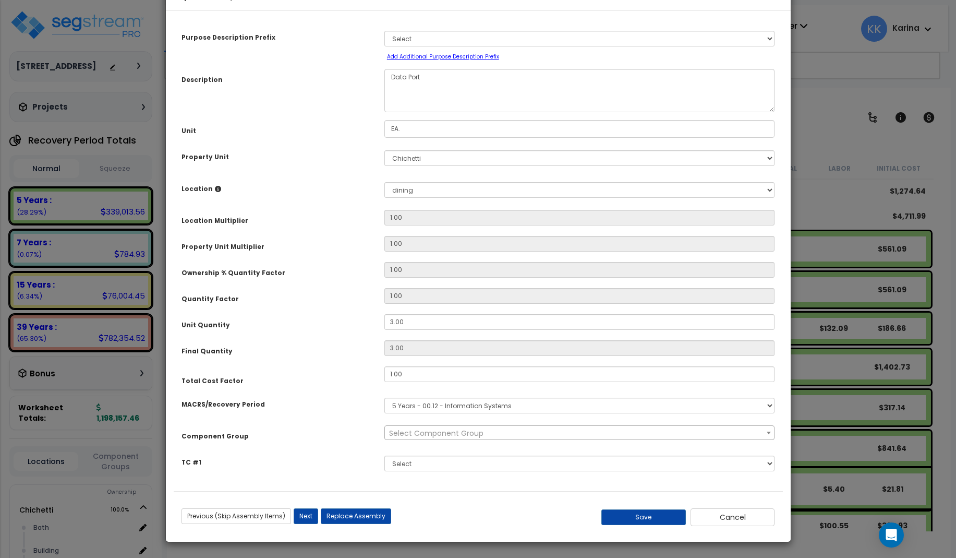
select select "57009"
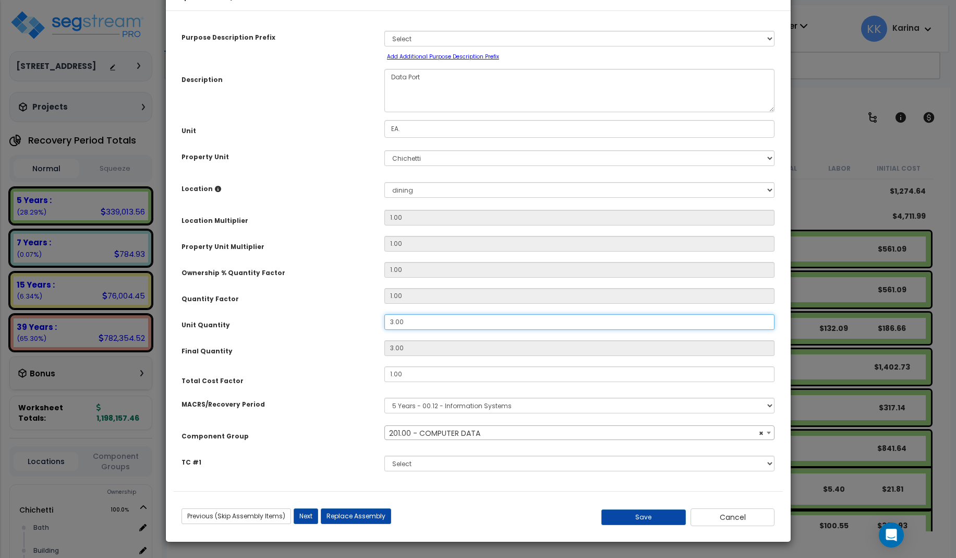
drag, startPoint x: 419, startPoint y: 353, endPoint x: 353, endPoint y: 348, distance: 67.0
click at [384, 330] on input "3.00" at bounding box center [579, 322] width 391 height 16
type input "2"
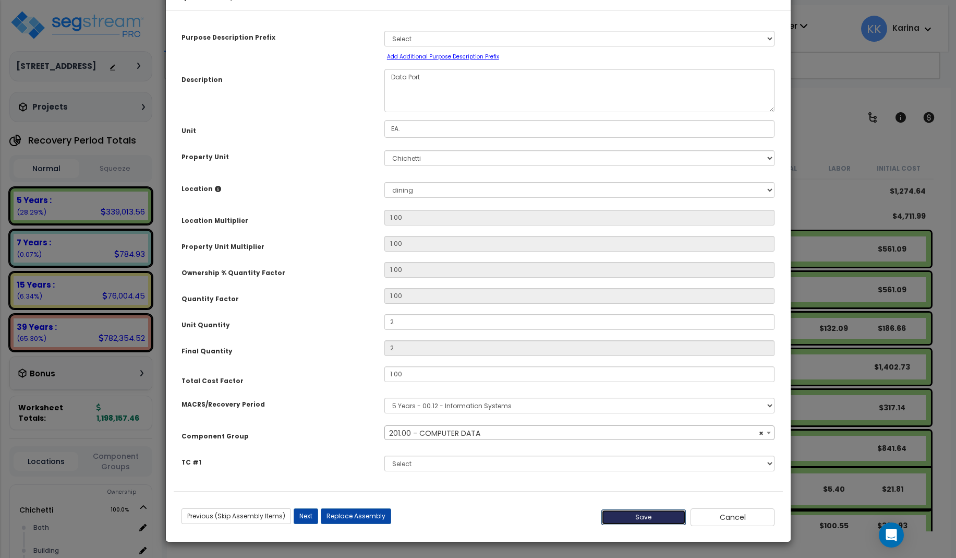
click at [644, 515] on button "Save" at bounding box center [643, 517] width 84 height 16
type input "2.00"
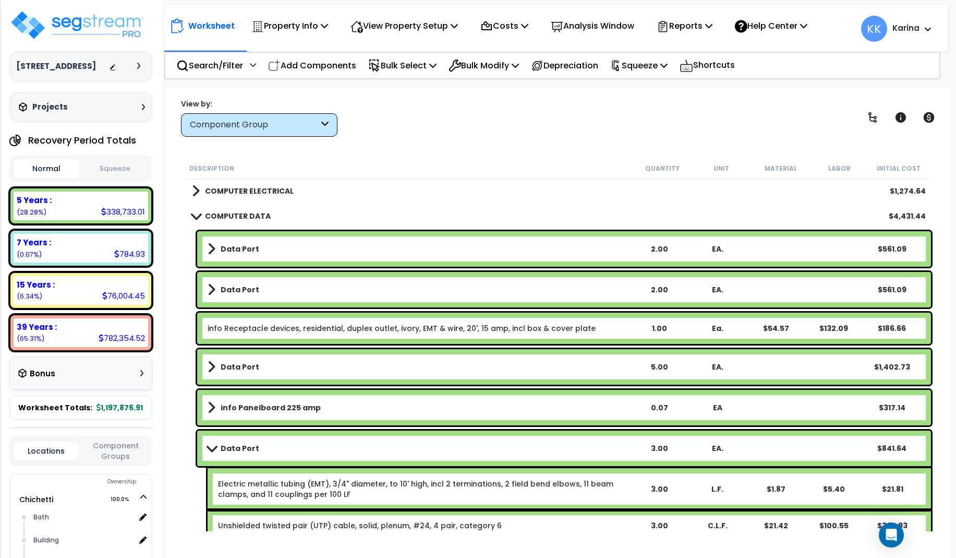
click at [197, 217] on span at bounding box center [195, 216] width 15 height 8
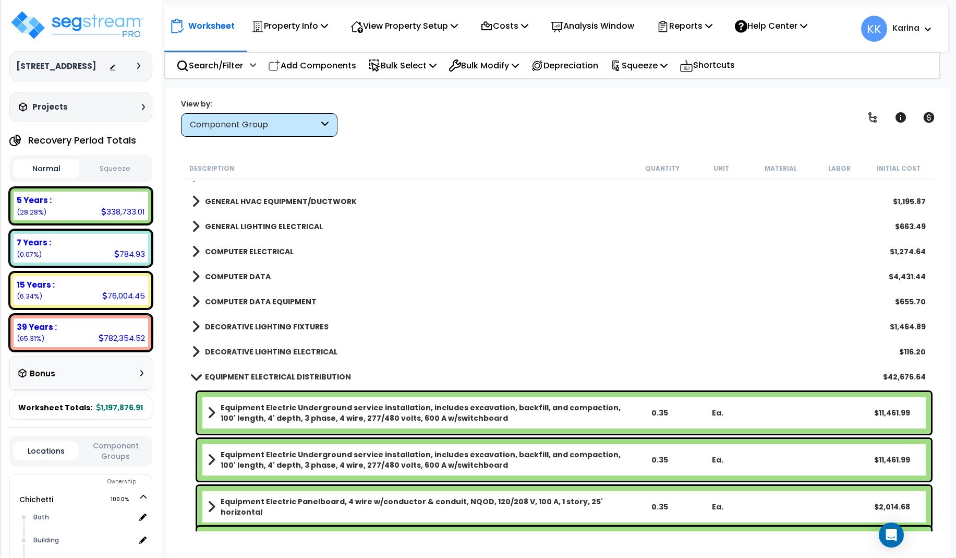
scroll to position [3004, 0]
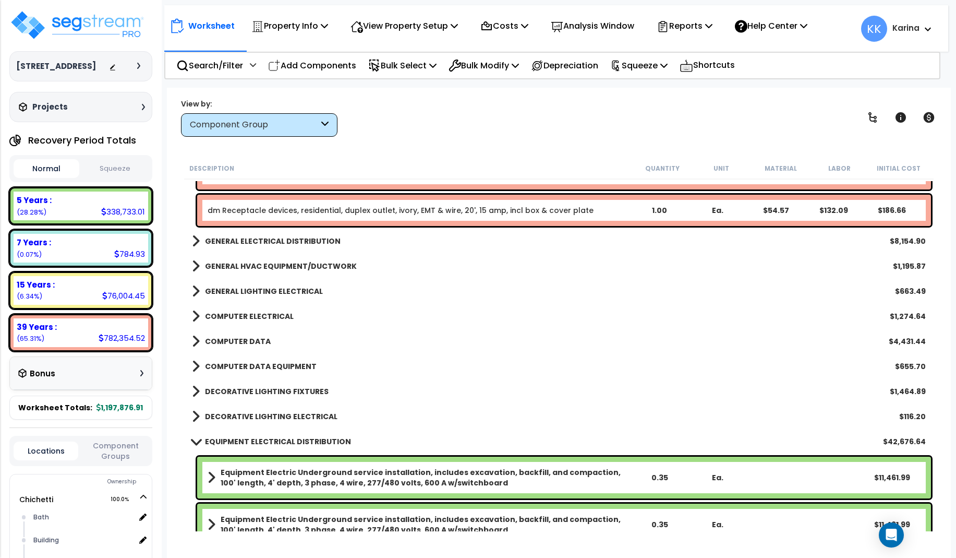
click at [192, 442] on span at bounding box center [195, 441] width 15 height 8
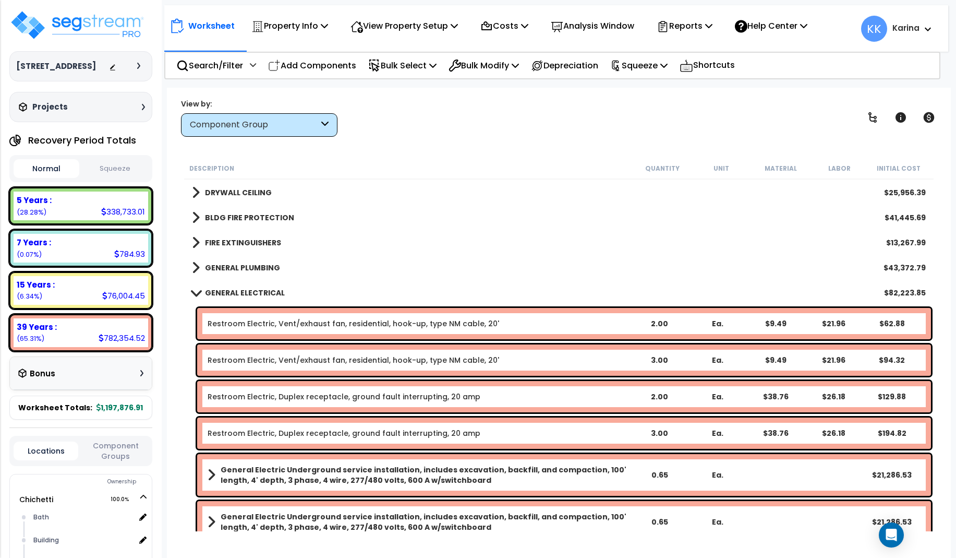
scroll to position [751, 0]
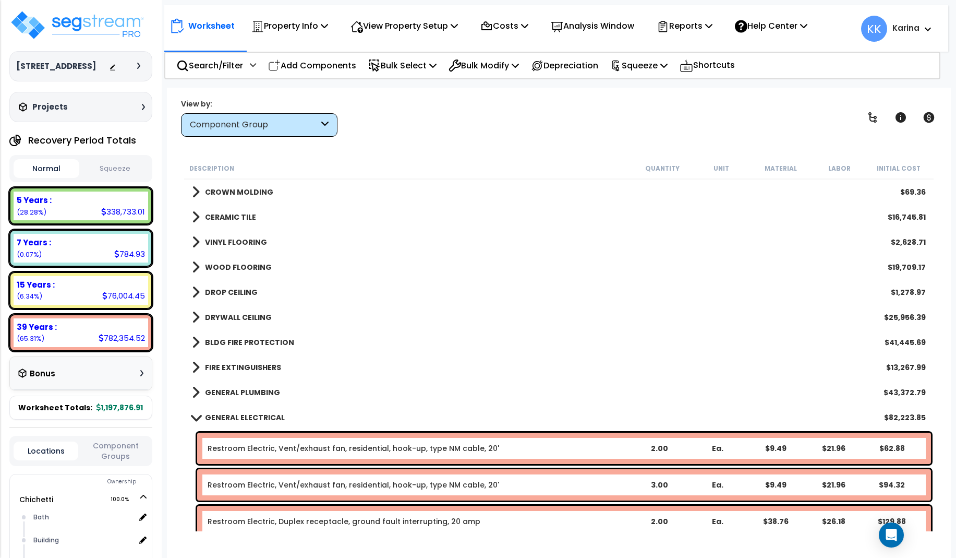
click at [193, 415] on span at bounding box center [195, 417] width 15 height 8
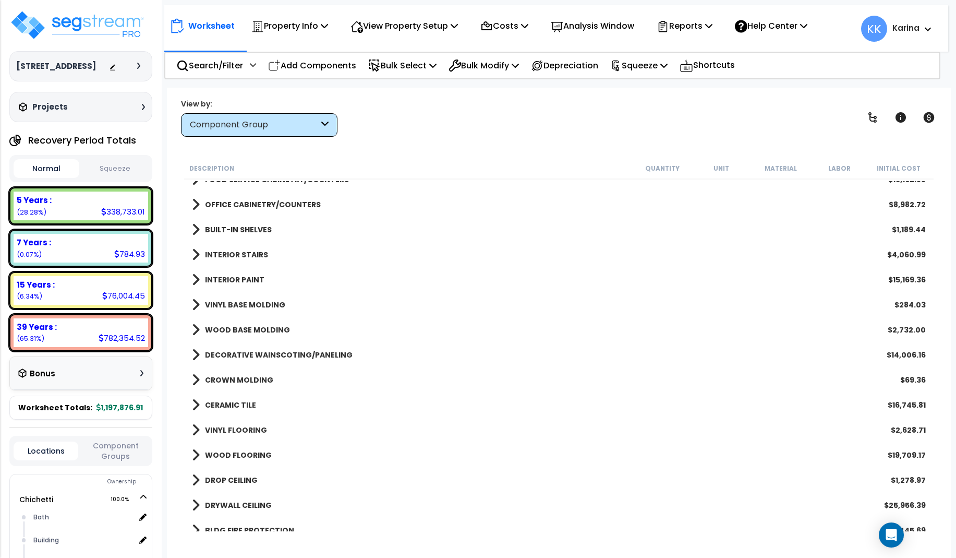
scroll to position [501, 0]
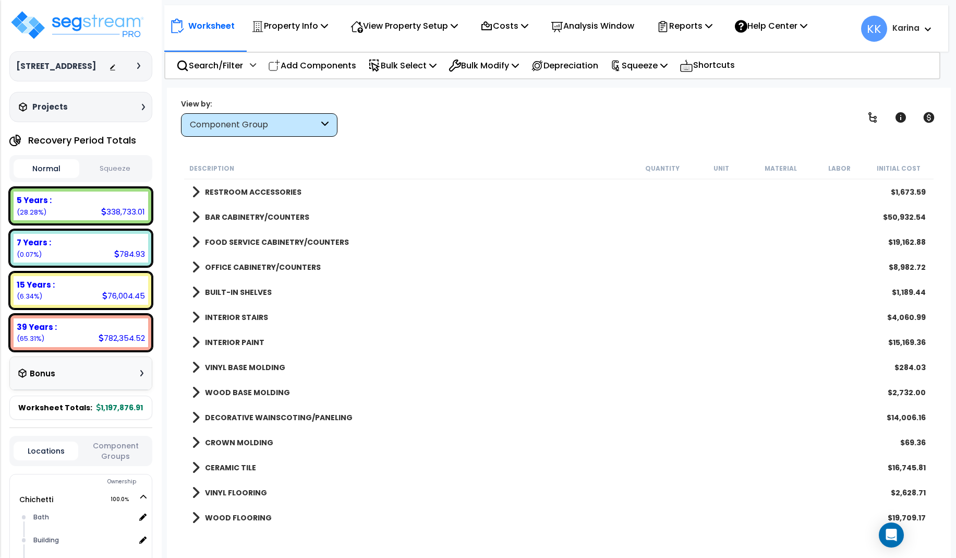
click at [196, 291] on span at bounding box center [196, 292] width 8 height 15
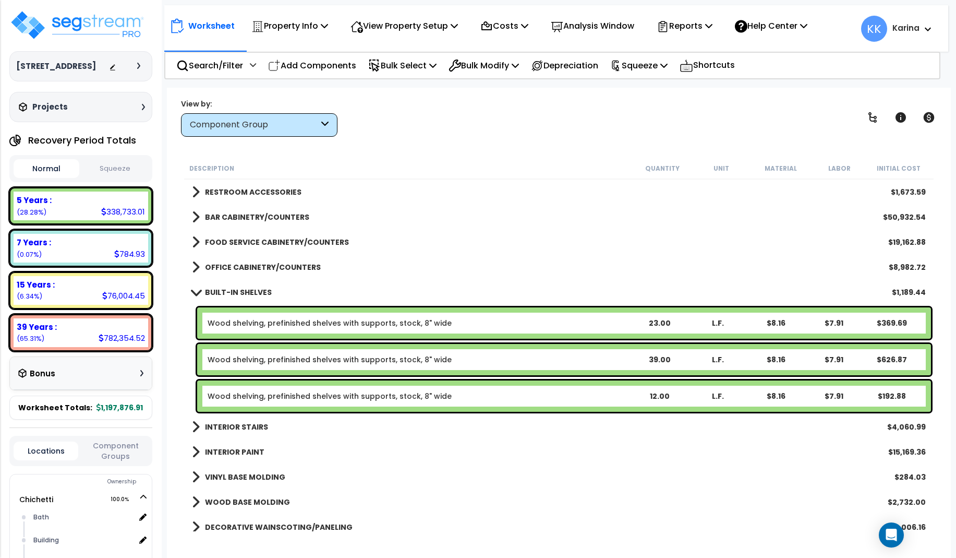
click at [196, 294] on span at bounding box center [195, 292] width 15 height 8
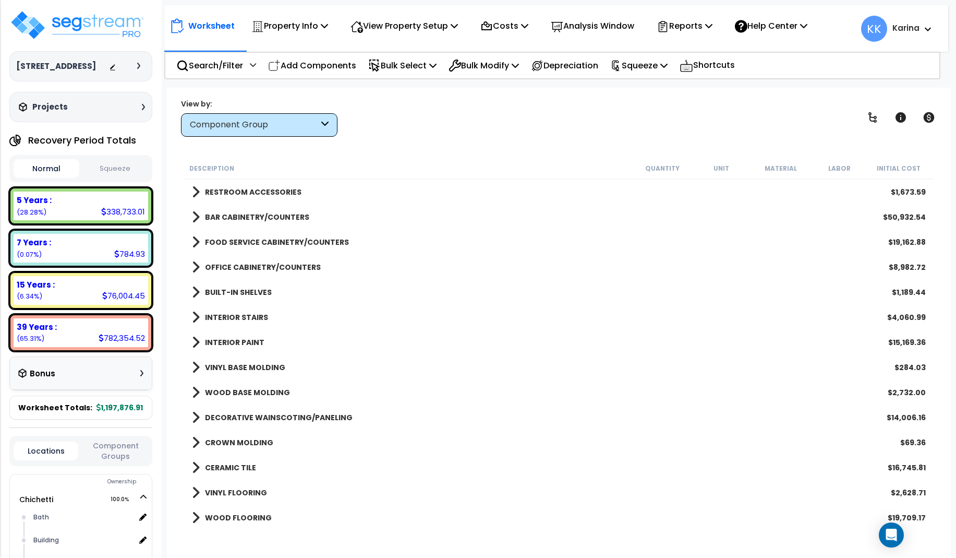
click at [195, 217] on span at bounding box center [196, 217] width 8 height 15
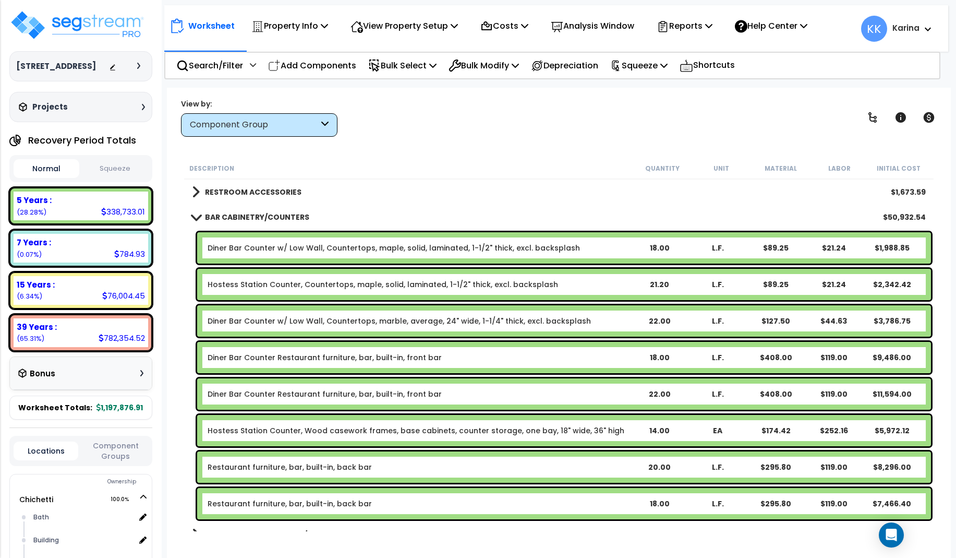
click at [196, 215] on span at bounding box center [195, 217] width 15 height 8
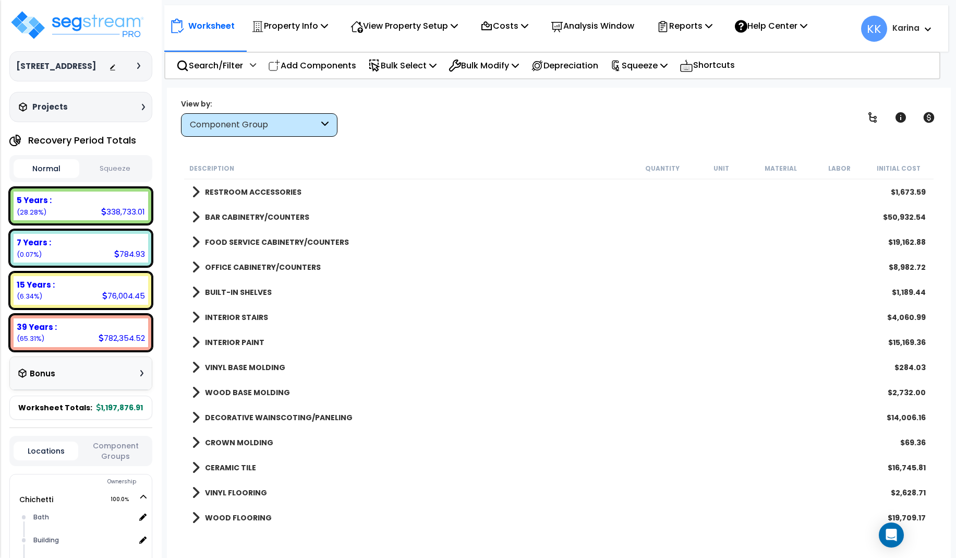
click at [196, 292] on span at bounding box center [196, 292] width 8 height 15
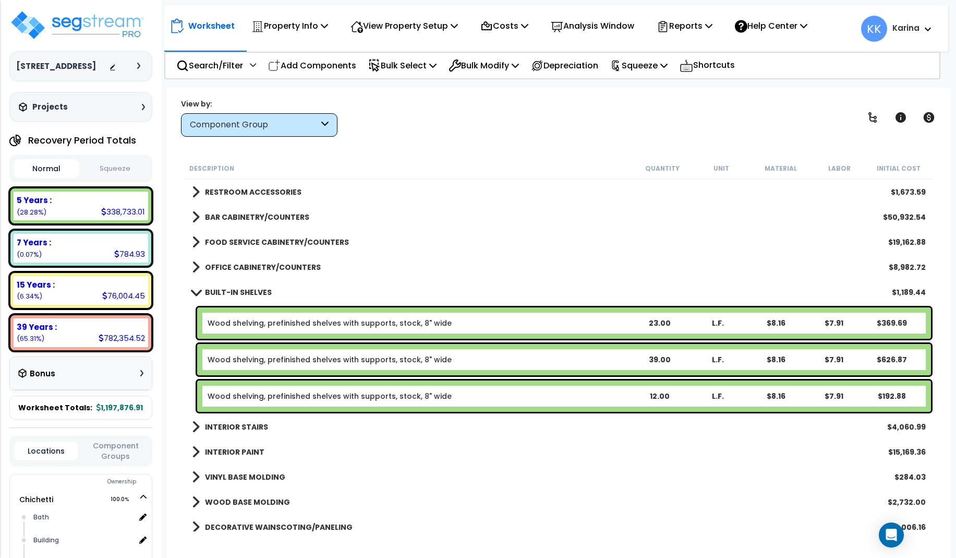
click at [196, 292] on span at bounding box center [195, 292] width 15 height 8
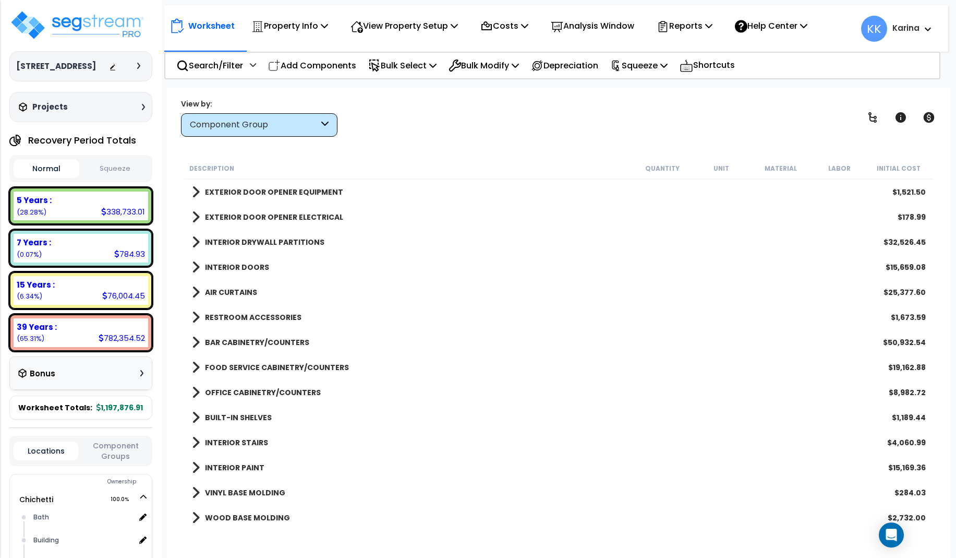
scroll to position [313, 0]
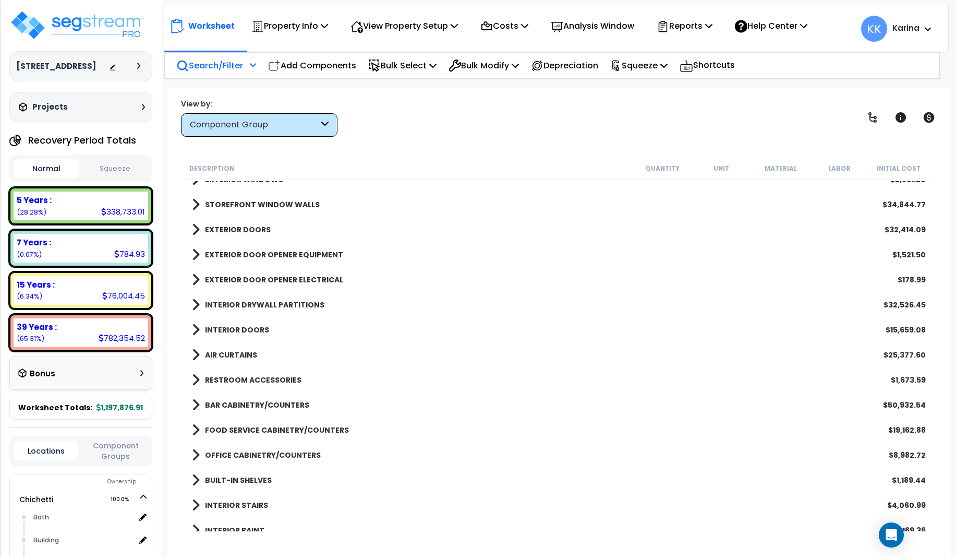
click at [207, 63] on p "Search/Filter" at bounding box center [209, 65] width 67 height 14
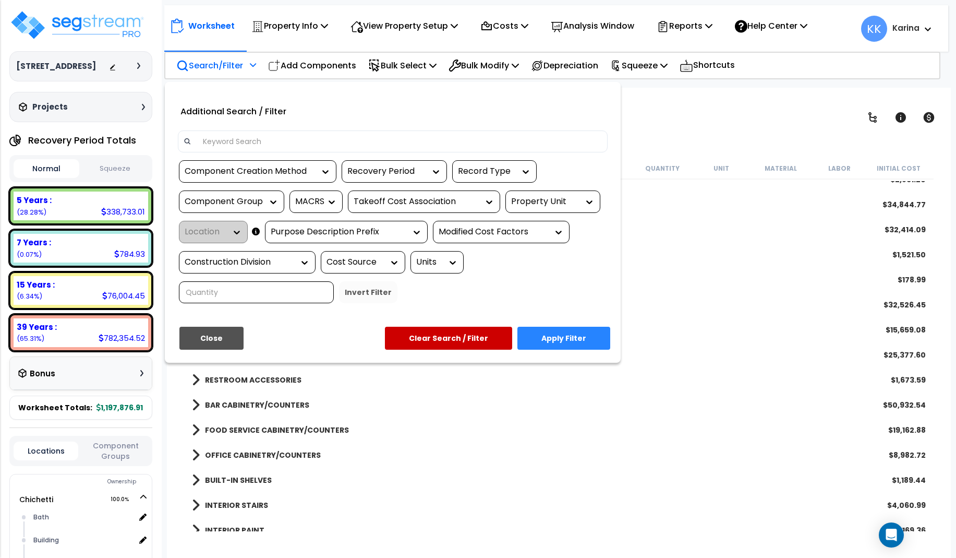
click at [256, 144] on input at bounding box center [399, 142] width 405 height 16
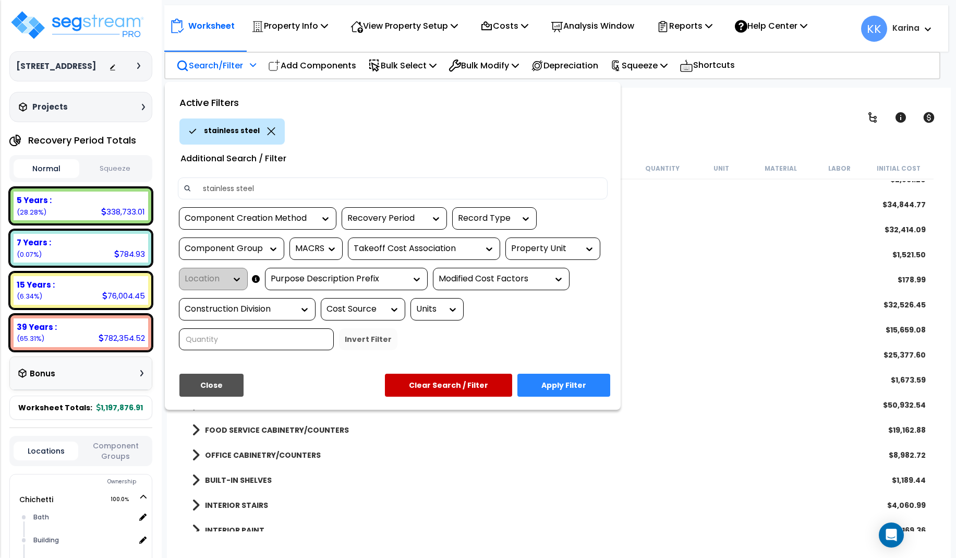
type input "stainless steel"
click at [549, 378] on button "Apply Filter" at bounding box center [563, 384] width 93 height 23
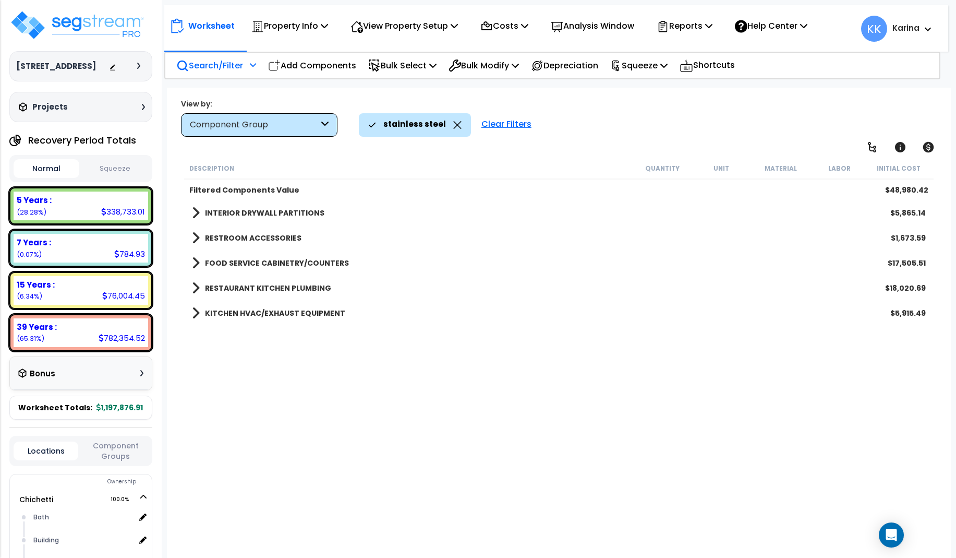
scroll to position [0, 0]
click at [193, 261] on span at bounding box center [196, 263] width 8 height 15
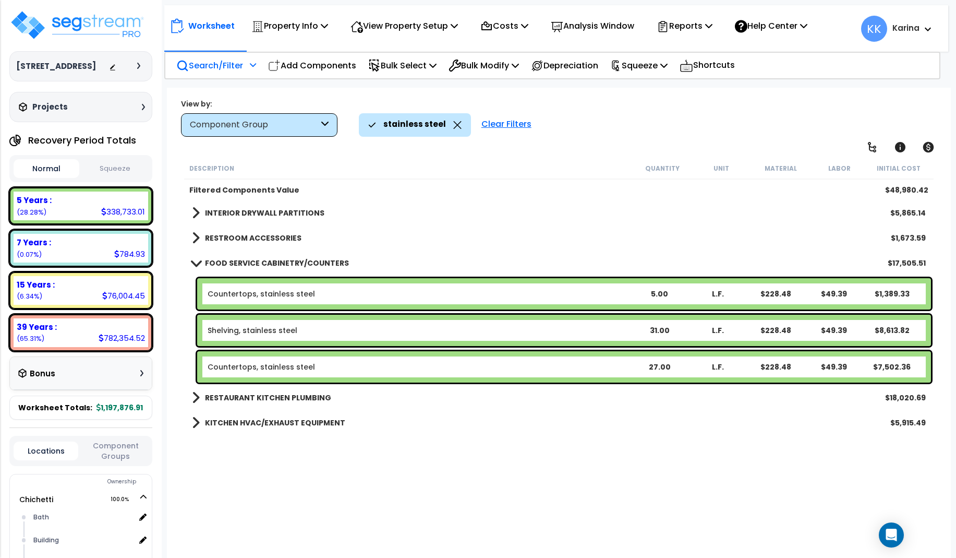
click at [262, 331] on link "Shelving, stainless steel" at bounding box center [253, 330] width 90 height 10
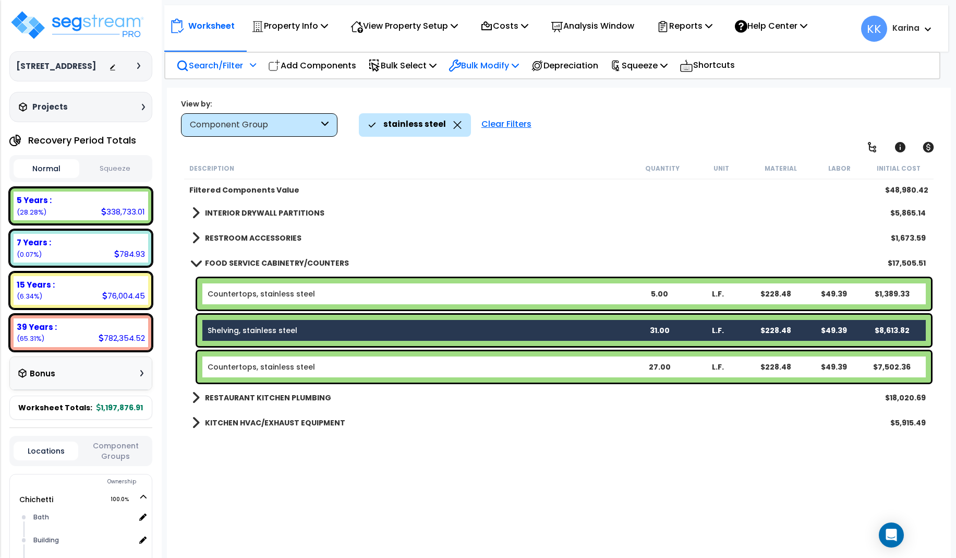
click at [484, 61] on p "Bulk Modify" at bounding box center [484, 65] width 70 height 14
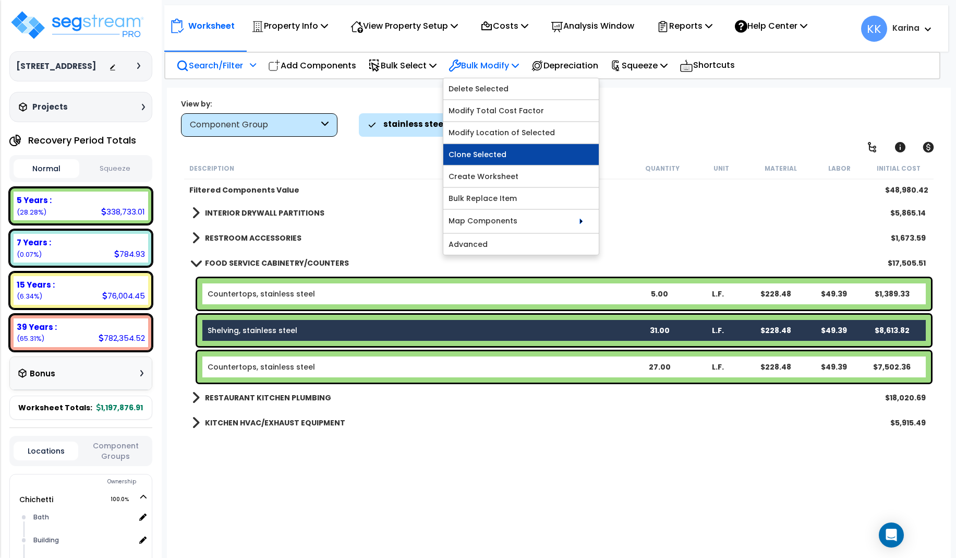
click at [487, 153] on link "Clone Selected" at bounding box center [520, 154] width 155 height 21
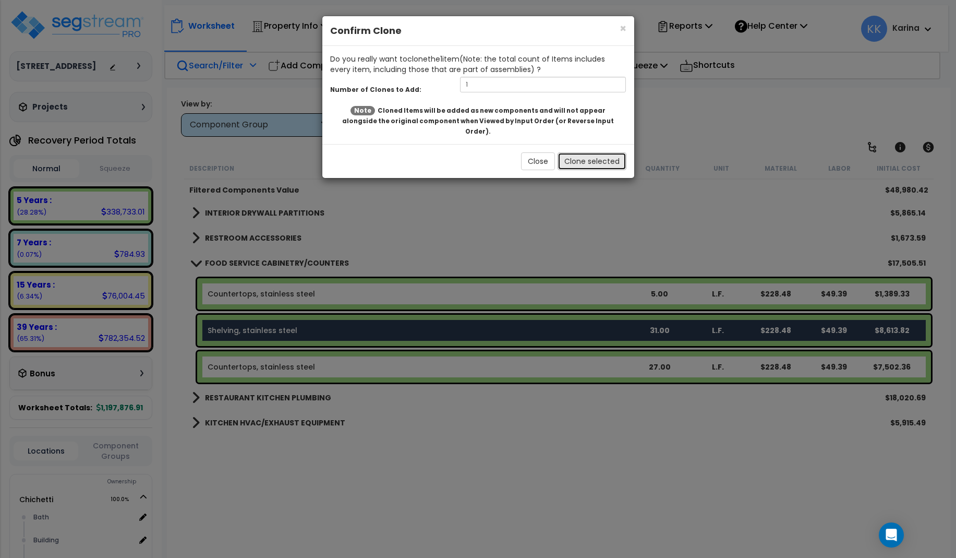
click at [583, 152] on button "Clone selected" at bounding box center [592, 161] width 69 height 18
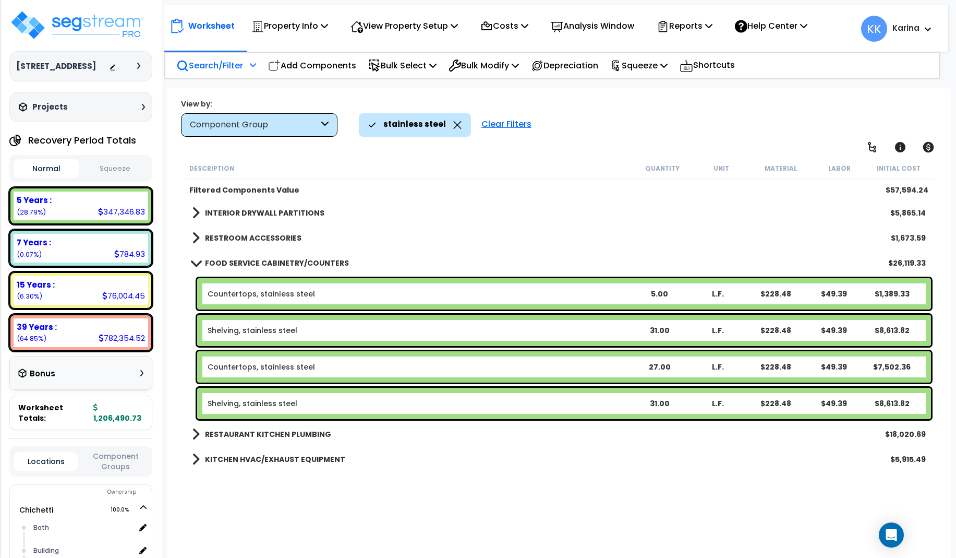
click at [323, 403] on b "Shelving, stainless steel" at bounding box center [419, 403] width 422 height 10
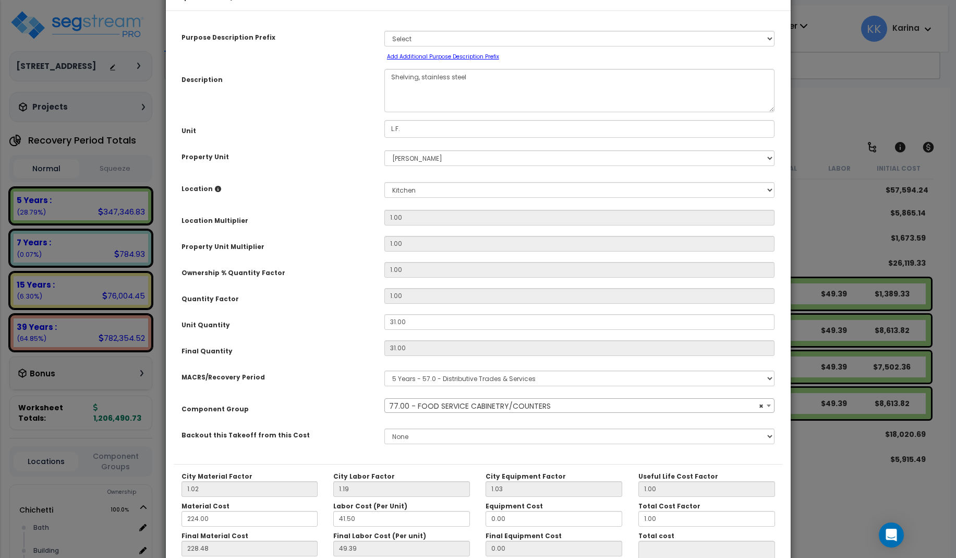
select select "56899"
drag, startPoint x: 409, startPoint y: 352, endPoint x: 368, endPoint y: 348, distance: 41.3
click at [368, 332] on div "Unit Quantity 31.00" at bounding box center [478, 323] width 609 height 18
drag, startPoint x: 413, startPoint y: 356, endPoint x: 378, endPoint y: 350, distance: 35.9
click at [384, 330] on input "31.00" at bounding box center [579, 322] width 391 height 16
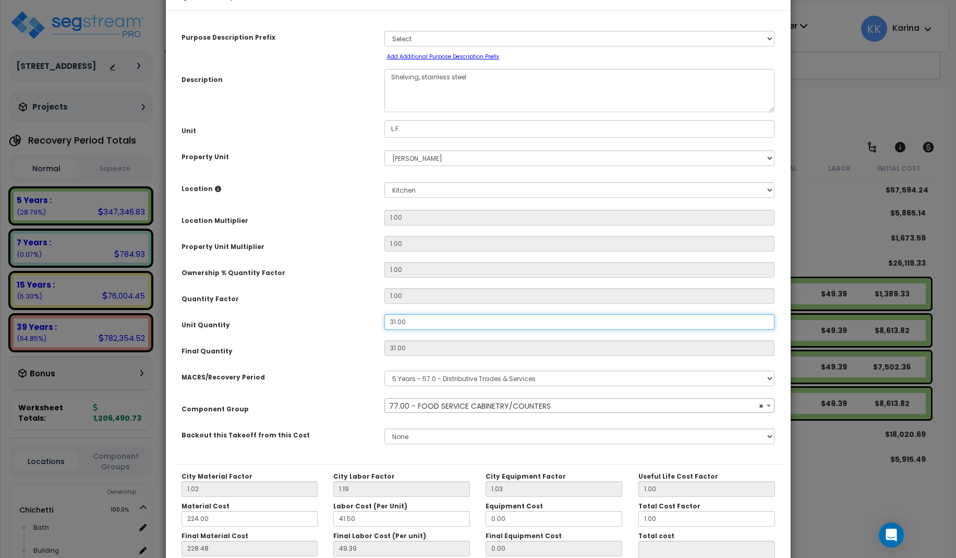
type input "3"
type input "31"
type input "49.38"
type input "$8,613.66"
type input "3"
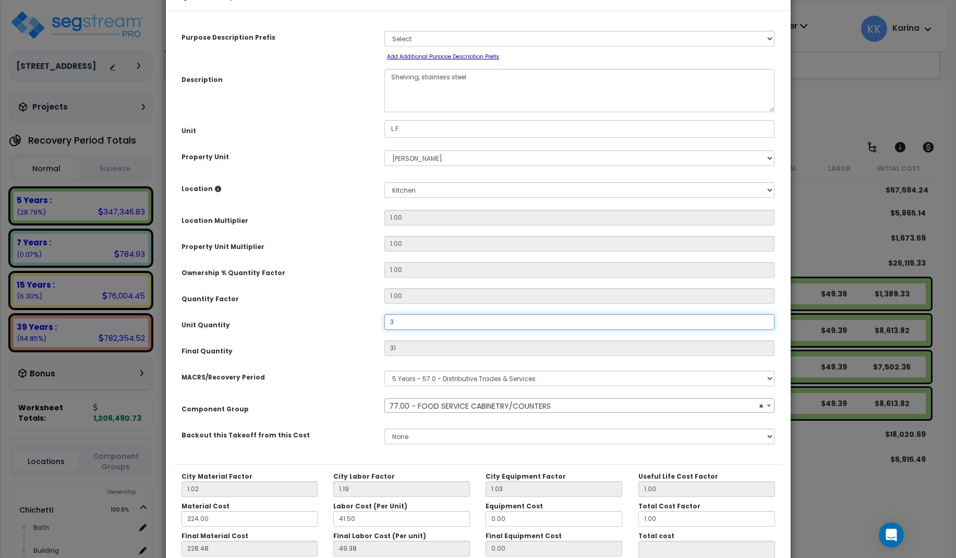
type input "$833.58"
type input "36"
type input "$10,002.96"
type input "36"
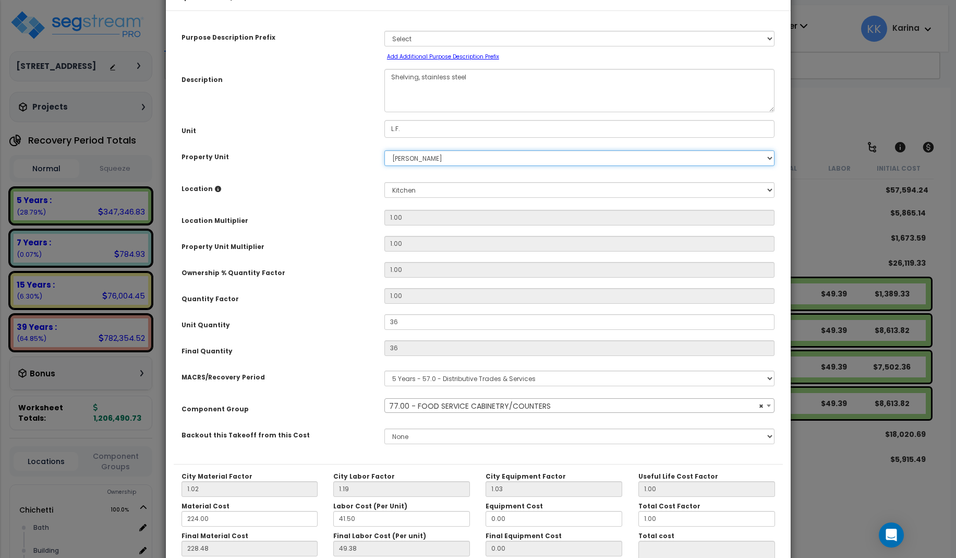
click at [384, 150] on select "Select [PERSON_NAME] Site Improvements" at bounding box center [579, 158] width 391 height 16
select select "168457"
click option "Chichetti" at bounding box center [0, 0] width 0 height 0
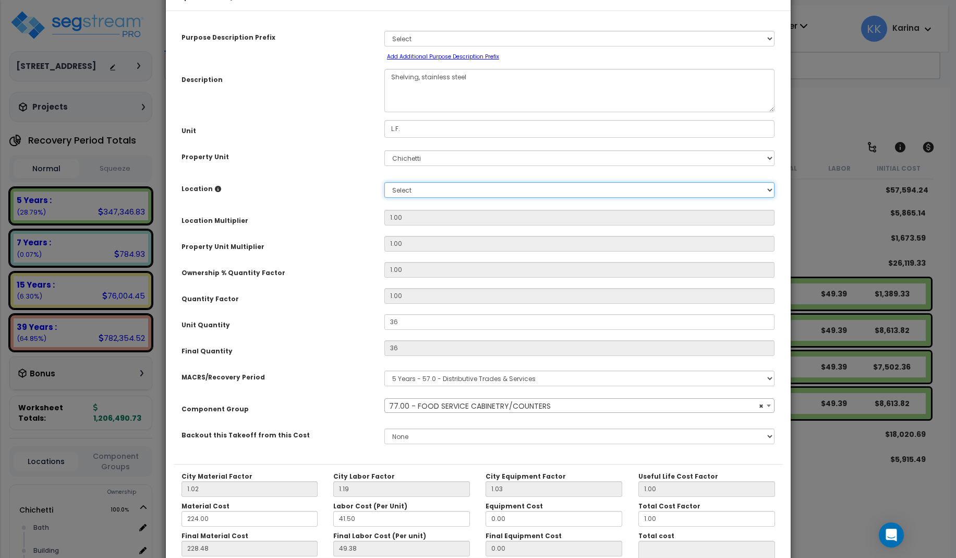
click at [384, 182] on select "Select [GEOGRAPHIC_DATA] Building Building Interior dining Kitchen Site Add Add…" at bounding box center [579, 190] width 391 height 16
select select "8314"
click option "Kitchen" at bounding box center [0, 0] width 0 height 0
type input "1"
type input "$10,002.96"
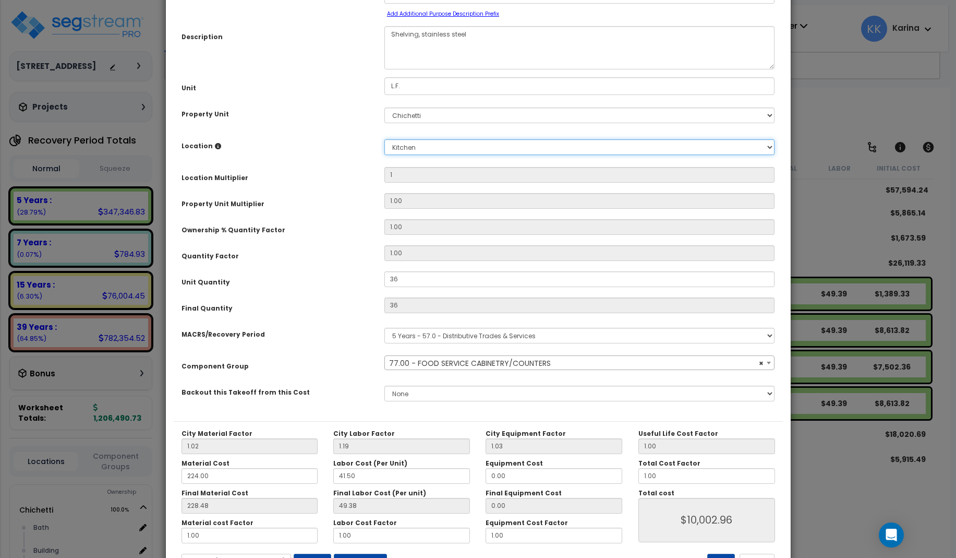
scroll to position [117, 0]
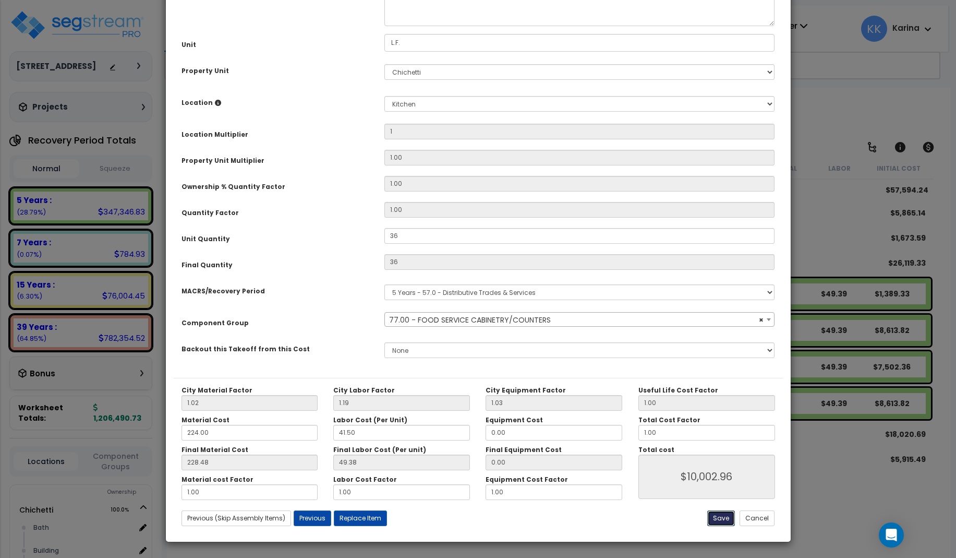
click at [720, 516] on button "Save" at bounding box center [721, 518] width 28 height 16
type input "1.00"
type input "36.00"
type input "10002.96"
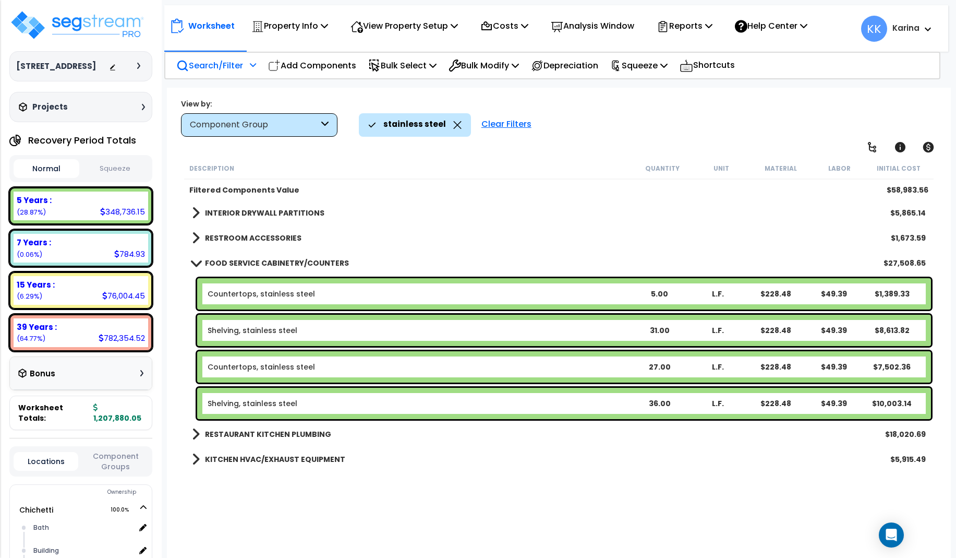
click at [192, 261] on span at bounding box center [195, 263] width 15 height 8
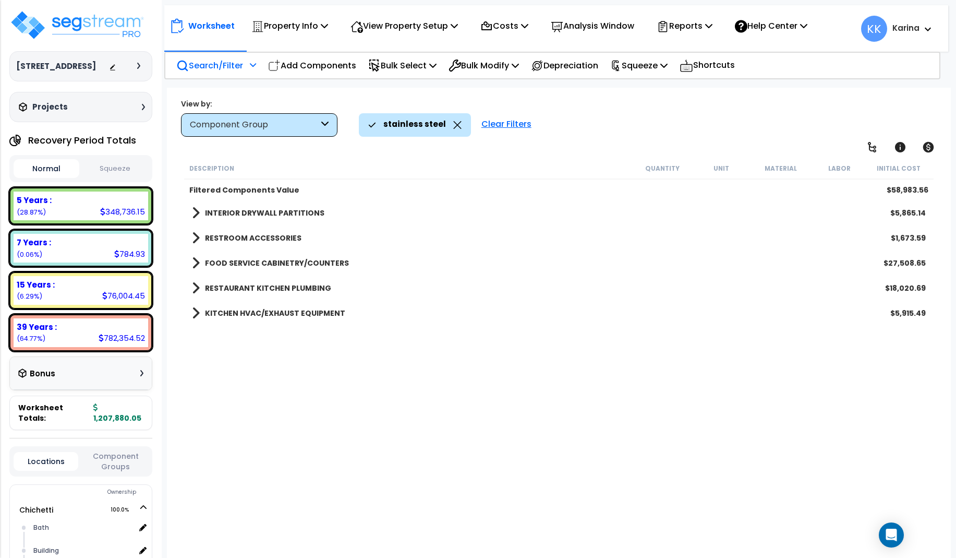
click at [494, 120] on div "Clear Filters" at bounding box center [506, 124] width 60 height 23
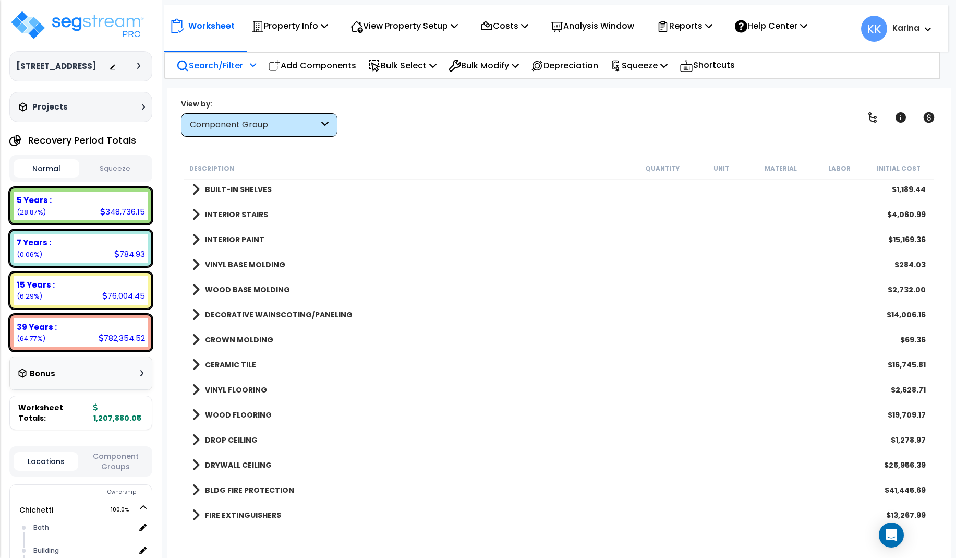
scroll to position [626, 0]
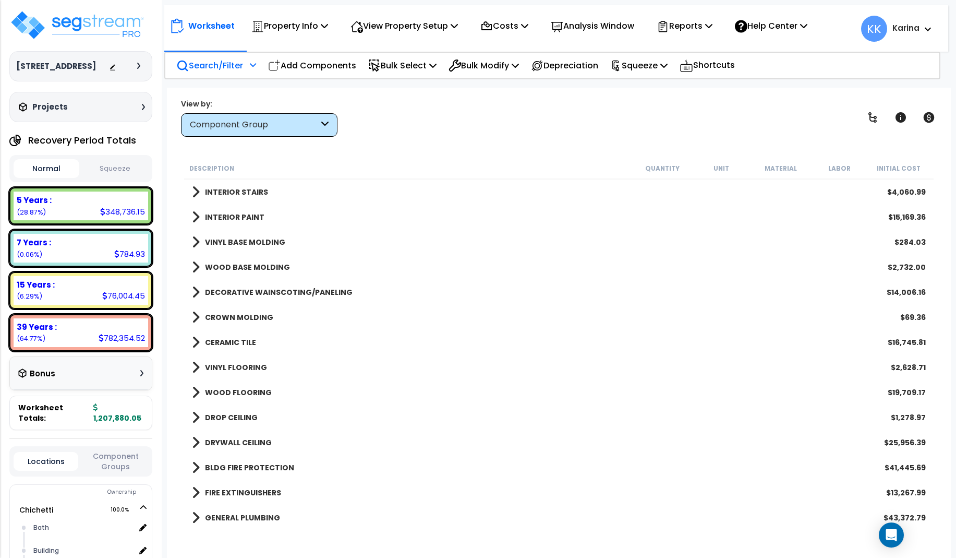
click at [192, 341] on span at bounding box center [196, 342] width 8 height 15
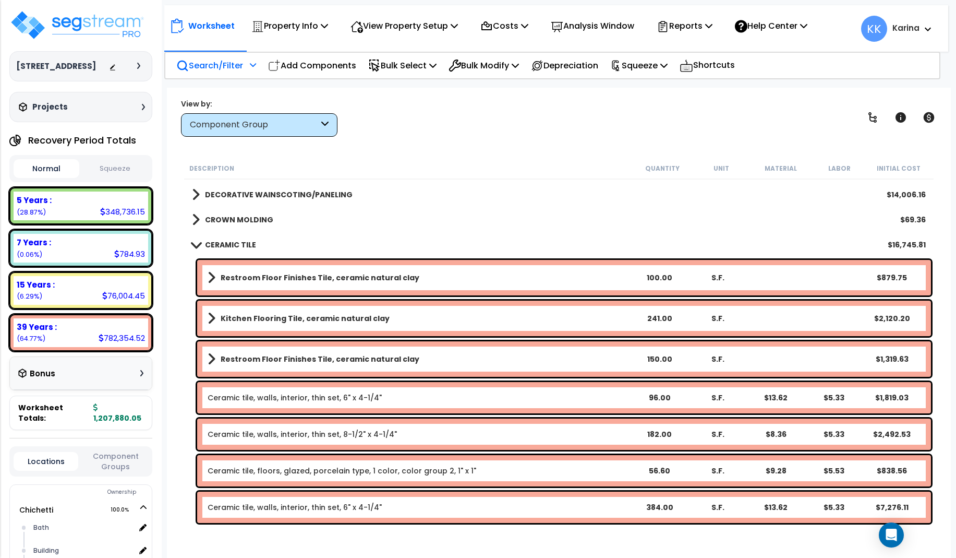
scroll to position [751, 0]
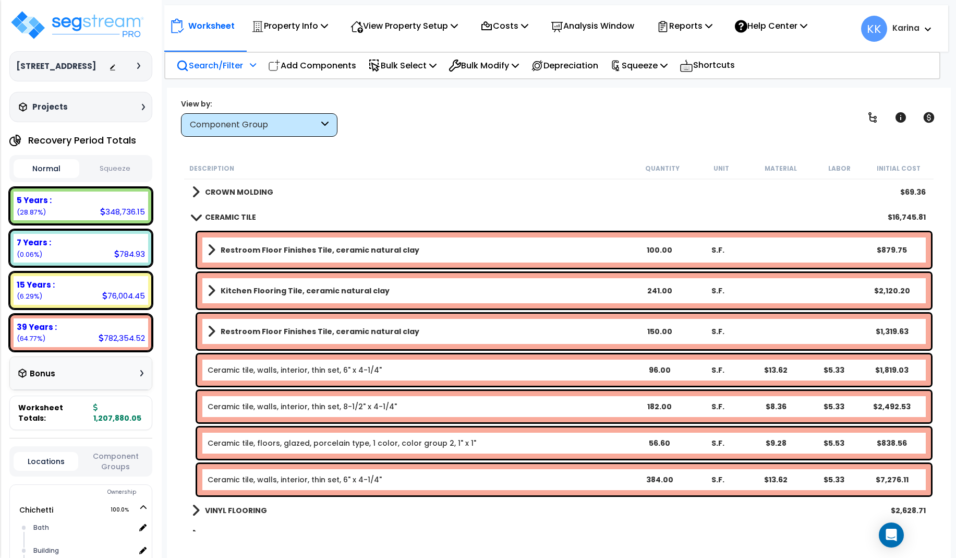
click at [259, 285] on link "Kitchen Flooring Tile, ceramic natural clay" at bounding box center [419, 290] width 422 height 15
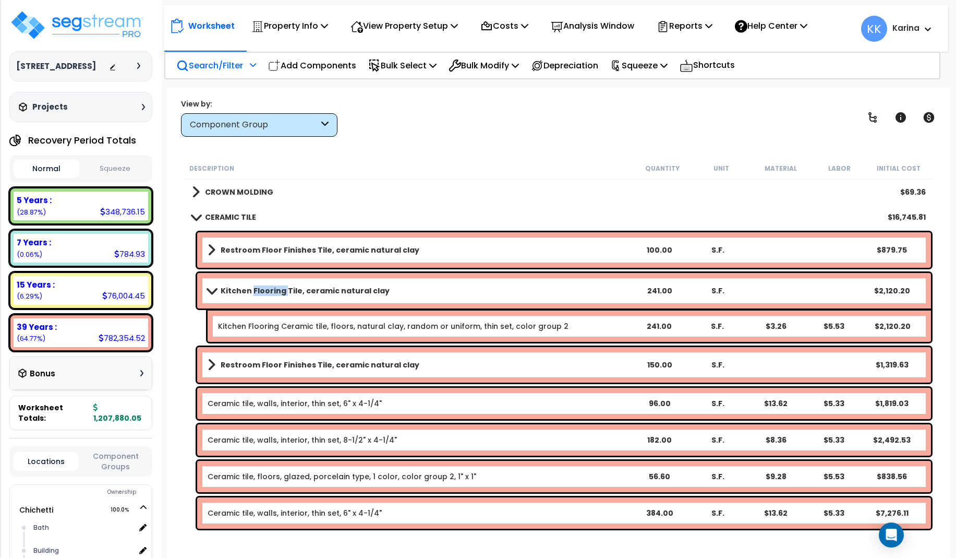
click at [259, 285] on link "Kitchen Flooring Tile, ceramic natural clay" at bounding box center [419, 290] width 422 height 15
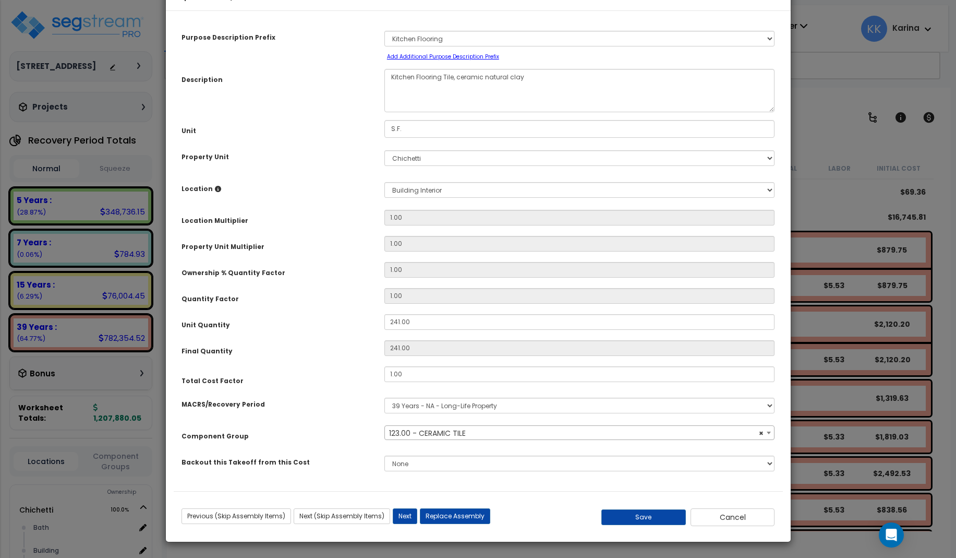
select select "56938"
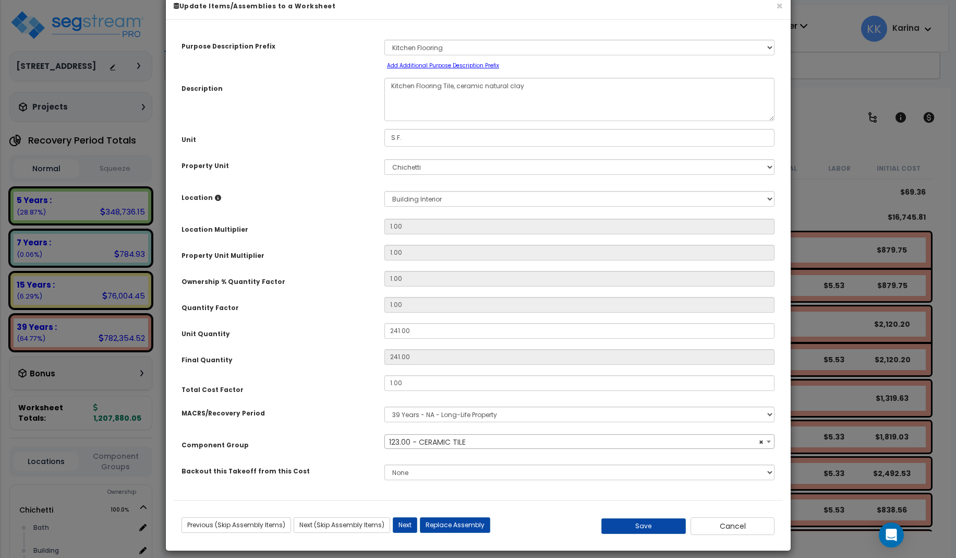
scroll to position [31, 0]
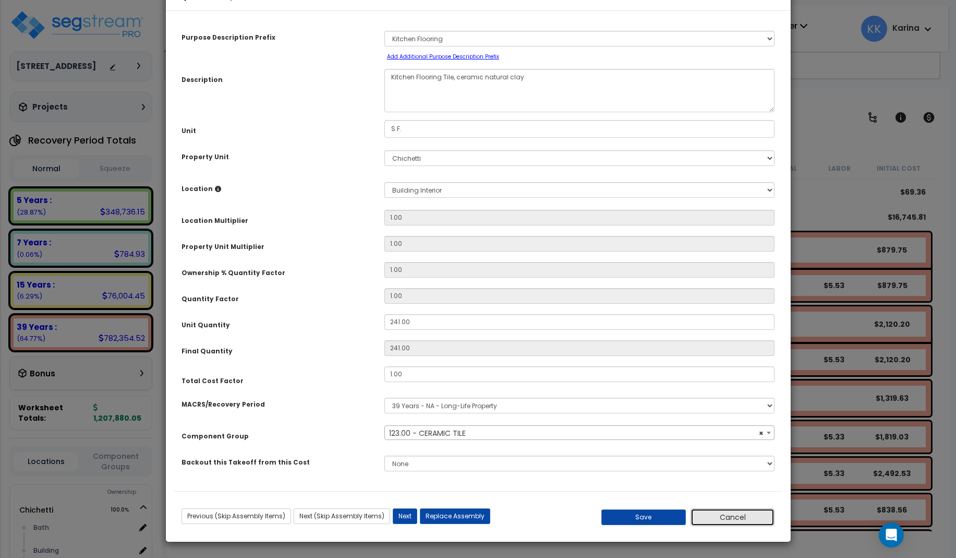
click at [706, 517] on button "Cancel" at bounding box center [732, 517] width 84 height 18
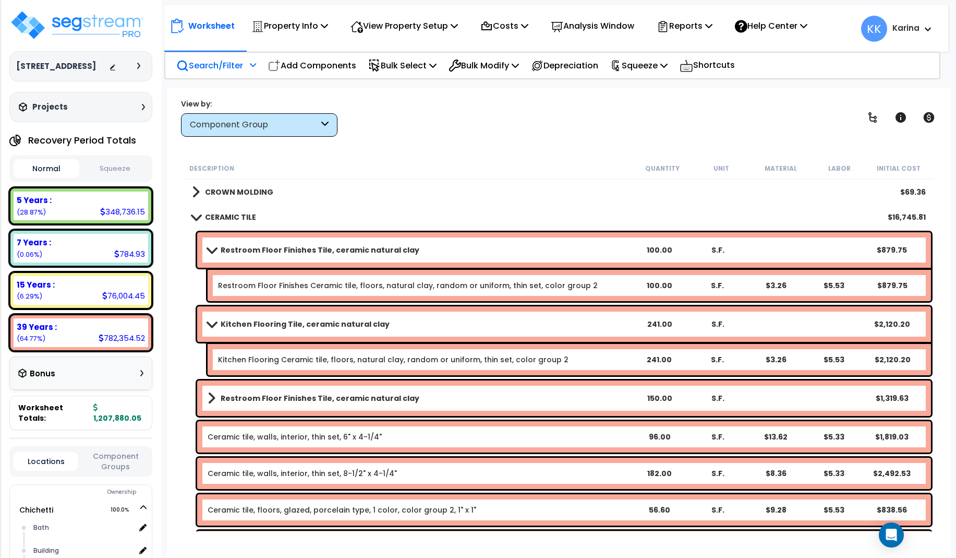
click at [494, 546] on div "Worksheet Property Info Property Setup Add Property Unit Template property Clon…" at bounding box center [559, 367] width 784 height 558
click at [256, 323] on b "Kitchen Flooring Tile, ceramic natural clay" at bounding box center [305, 324] width 169 height 10
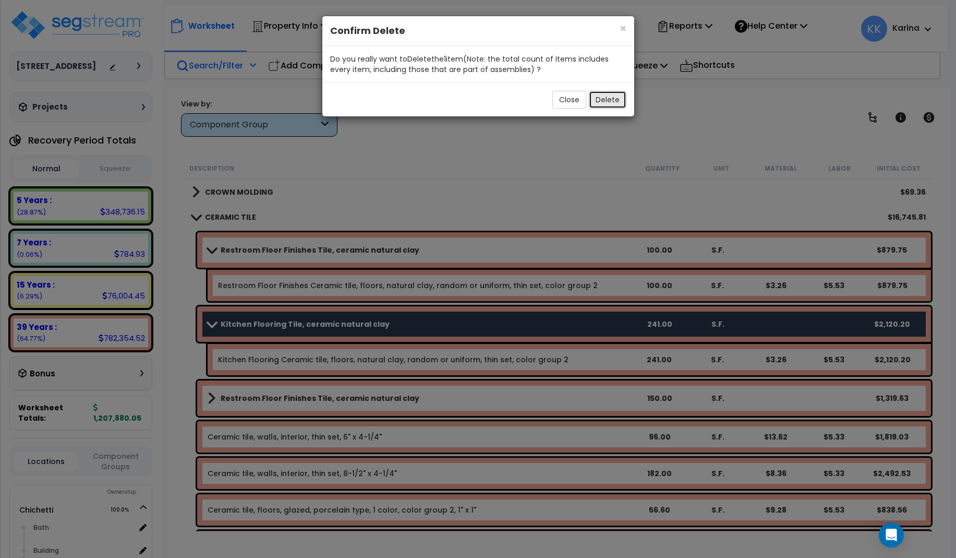
click at [608, 98] on button "Delete" at bounding box center [608, 100] width 38 height 18
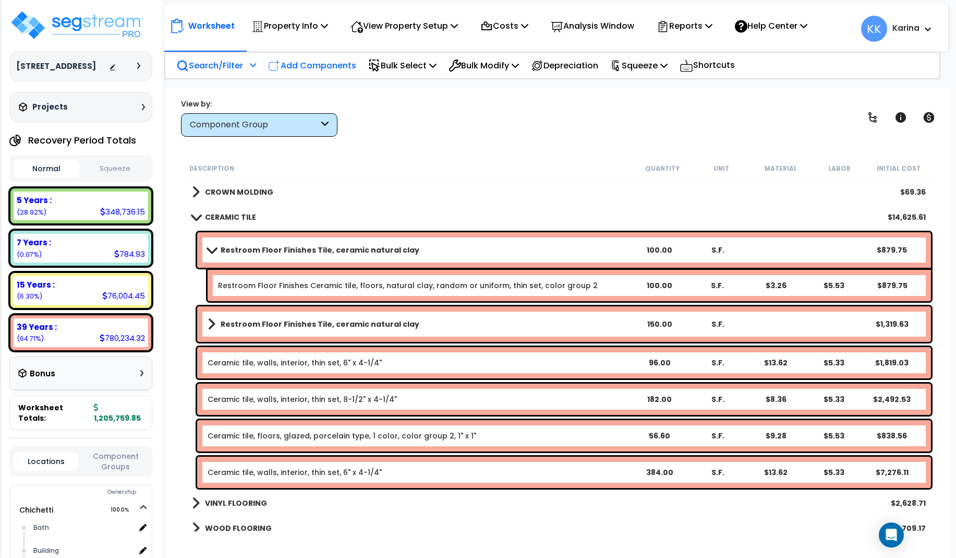
click at [330, 66] on p "Add Components" at bounding box center [312, 65] width 88 height 14
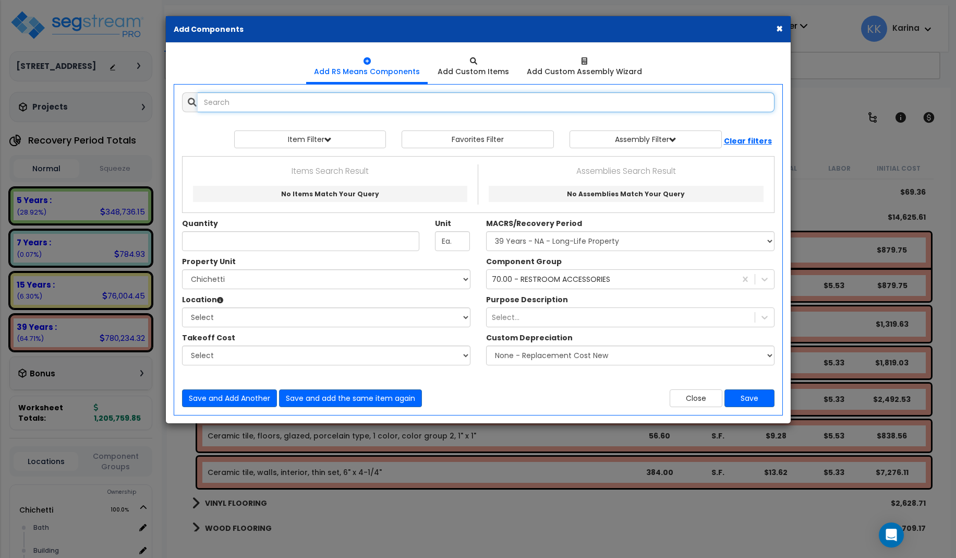
select select
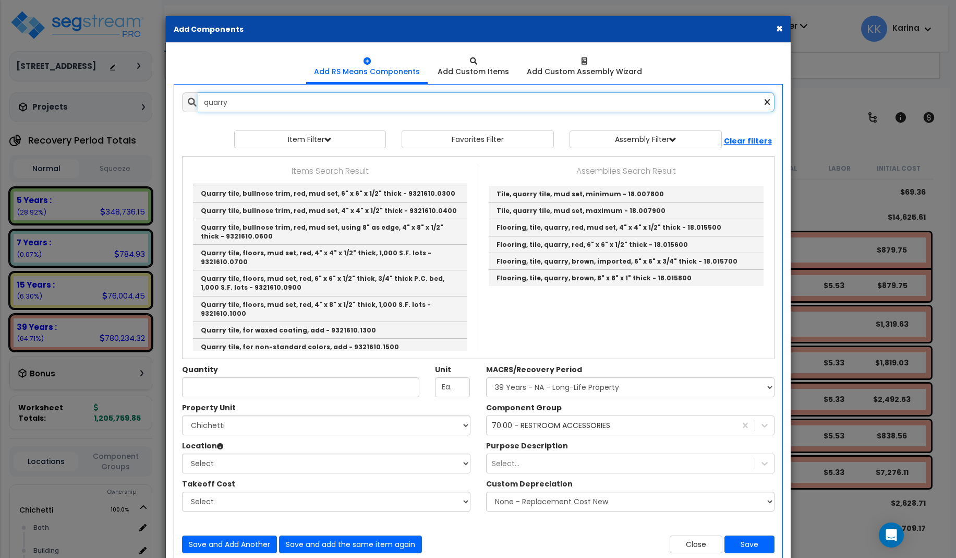
scroll to position [0, 0]
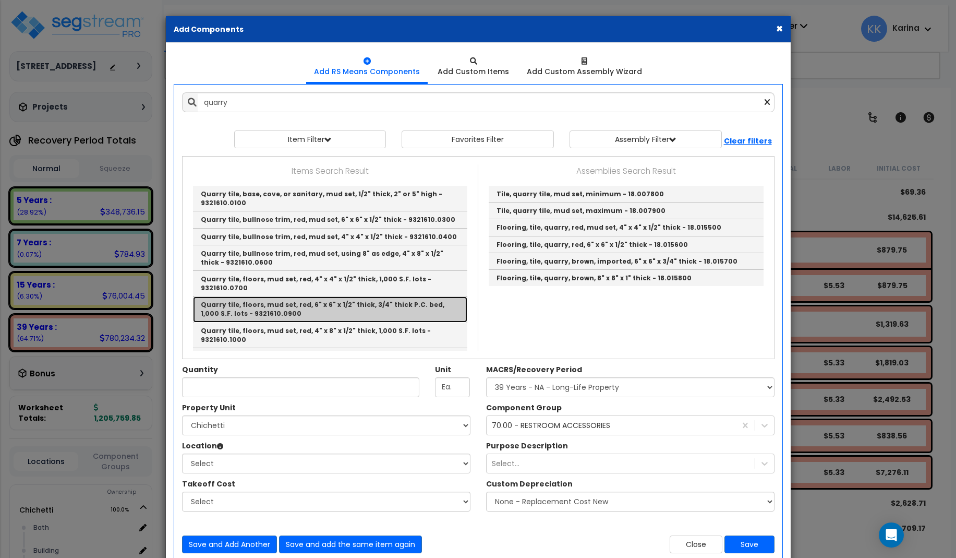
click at [274, 302] on link "Quarry tile, floors, mud set, red, 6" x 6" x 1/2" thick, 3/4" thick P.C. bed, 1…" at bounding box center [330, 309] width 274 height 26
type input "Quarry tile, floors, mud set, red, 6" x 6" x 1/2" thick, 3/4" thick P.C. bed, 1…"
type input "S.F."
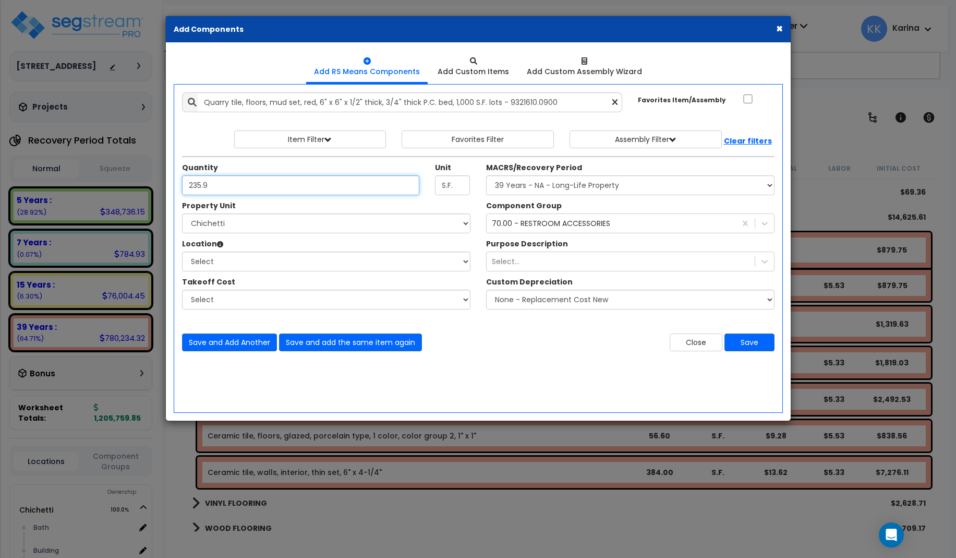
type input "235.9"
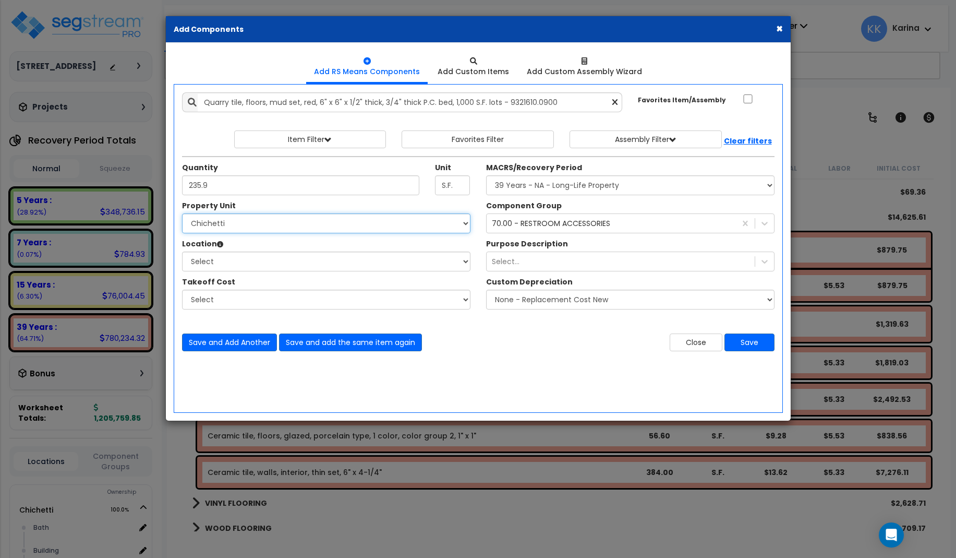
click at [182, 213] on select "Select [PERSON_NAME] Site Improvements" at bounding box center [326, 223] width 288 height 20
select select "168457"
click option "Chichetti" at bounding box center [0, 0] width 0 height 0
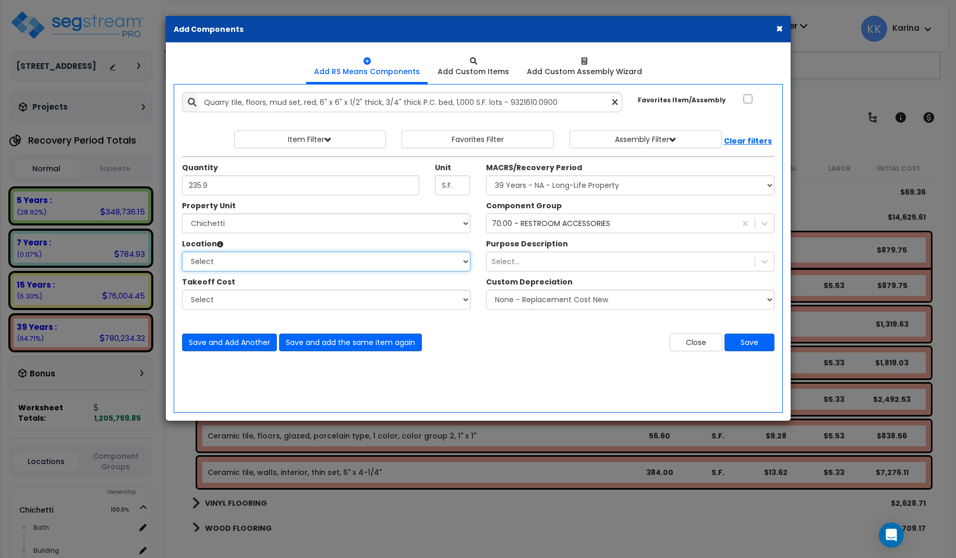
click at [182, 251] on select "Select [GEOGRAPHIC_DATA] Building Building Interior dining Kitchen Site Add Add…" at bounding box center [326, 261] width 288 height 20
select select "8314"
click option "Kitchen" at bounding box center [0, 0] width 0 height 0
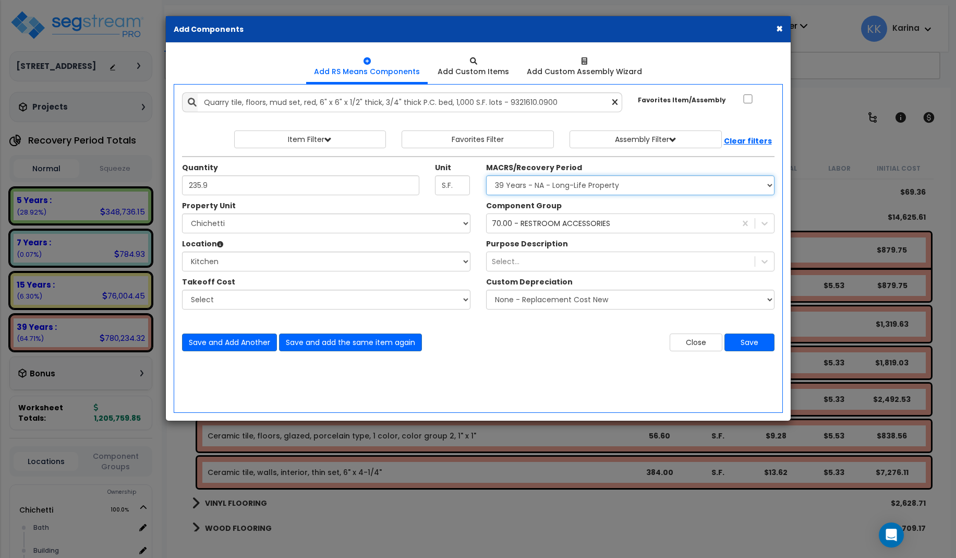
click at [486, 175] on select "Select MACRS/Recovery Period 5 Years - 57.0 - Distributive Trades & Services 5 …" at bounding box center [630, 185] width 288 height 20
select select "3669"
click option "39 Years - NA - Long-Life Property" at bounding box center [0, 0] width 0 height 0
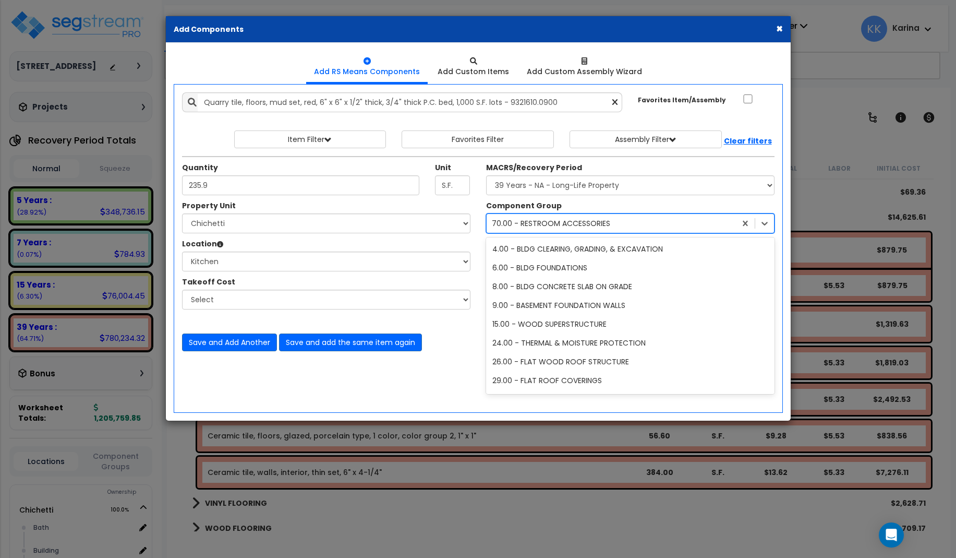
click at [534, 225] on div "70.00 - RESTROOM ACCESSORIES" at bounding box center [551, 223] width 118 height 10
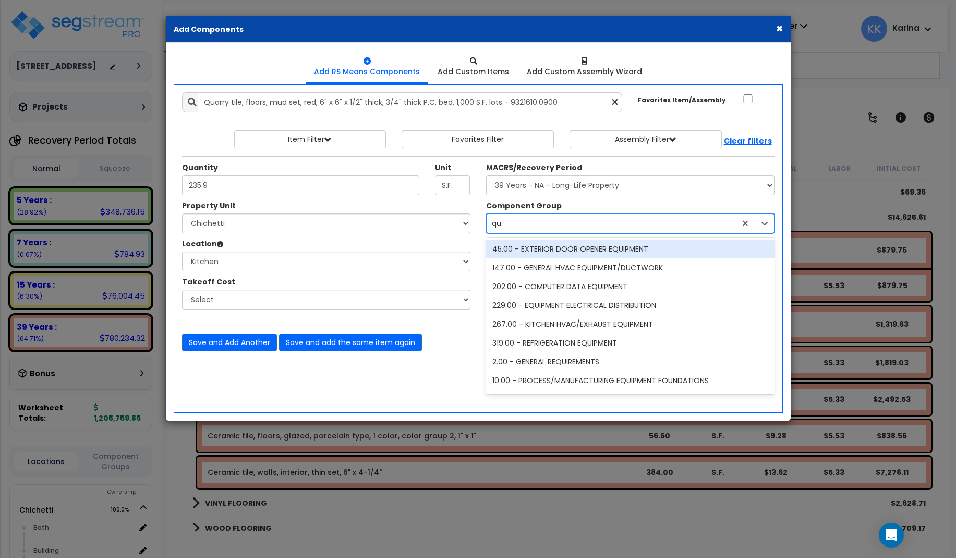
type input "qua"
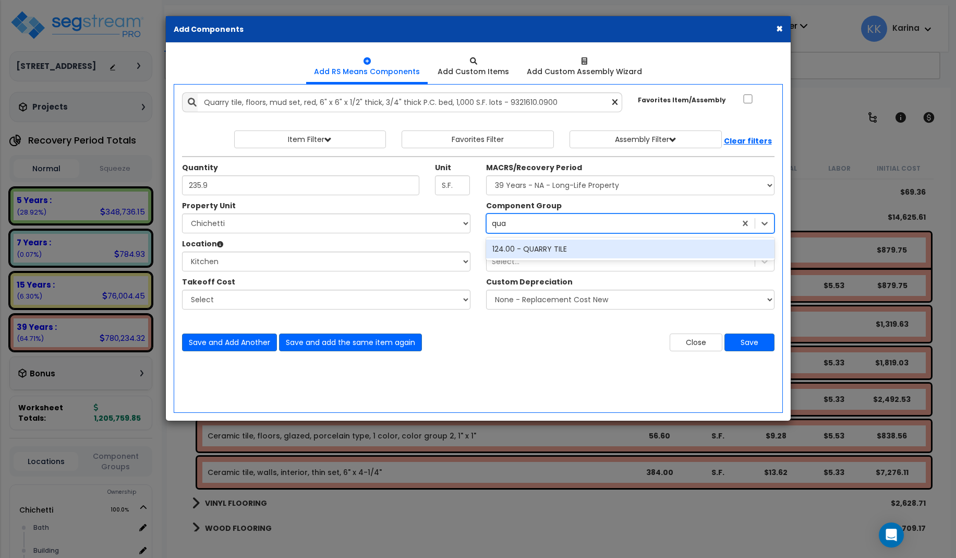
click at [529, 250] on div "124.00 - QUARRY TILE" at bounding box center [630, 248] width 288 height 19
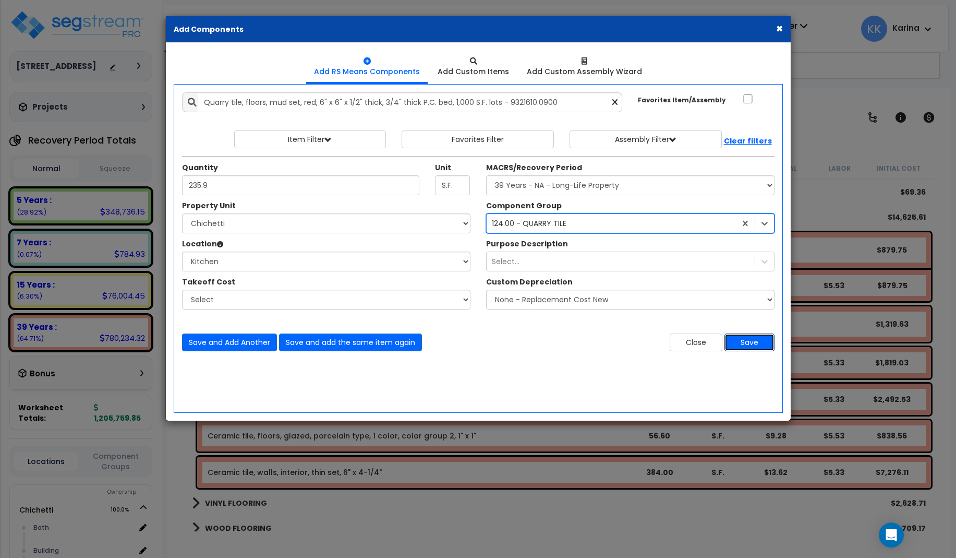
click at [746, 342] on button "Save" at bounding box center [749, 342] width 50 height 18
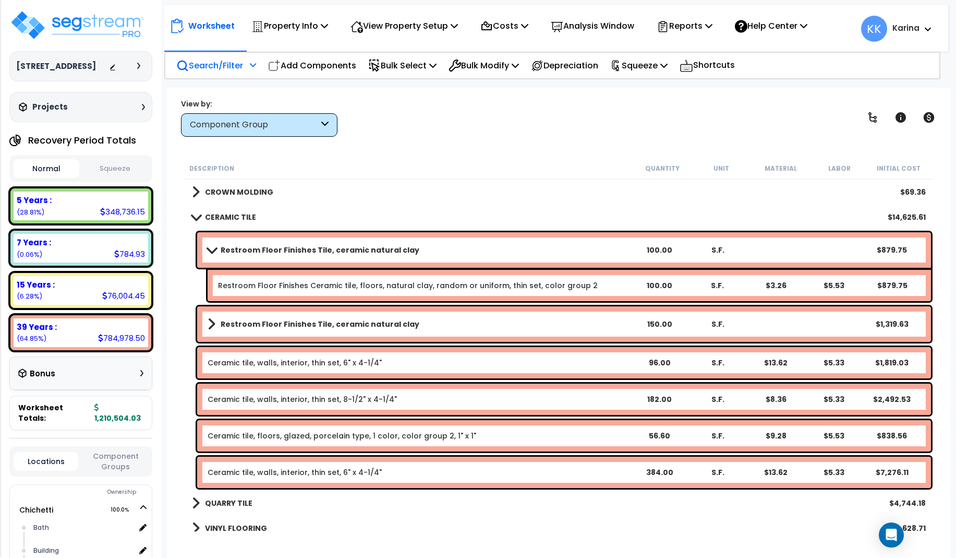
click at [195, 218] on span at bounding box center [195, 217] width 15 height 8
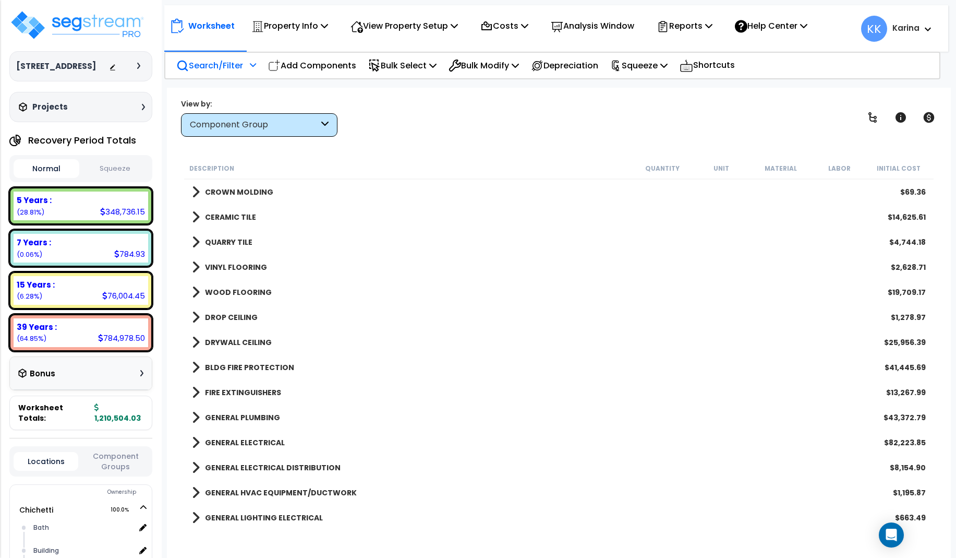
click at [196, 243] on span at bounding box center [196, 242] width 8 height 15
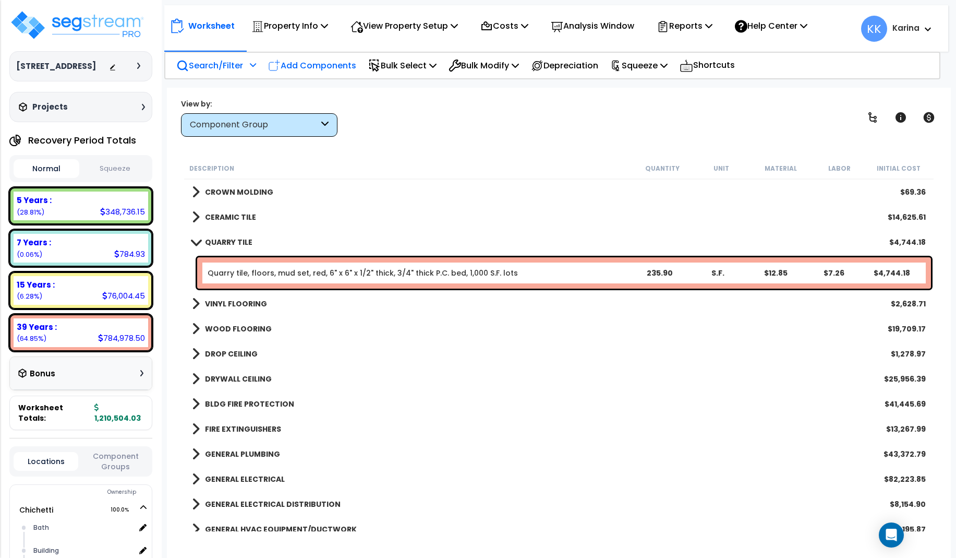
click at [321, 69] on p "Add Components" at bounding box center [312, 65] width 88 height 14
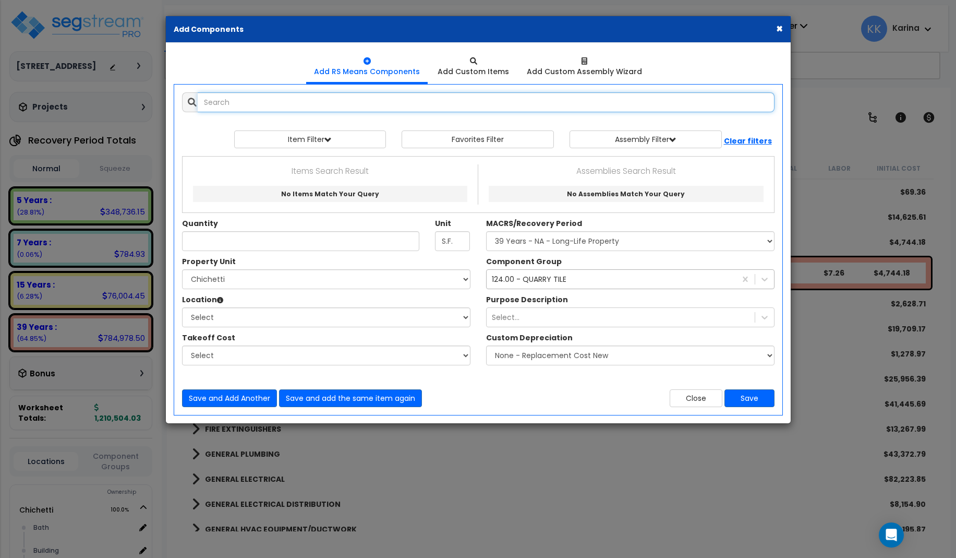
select select
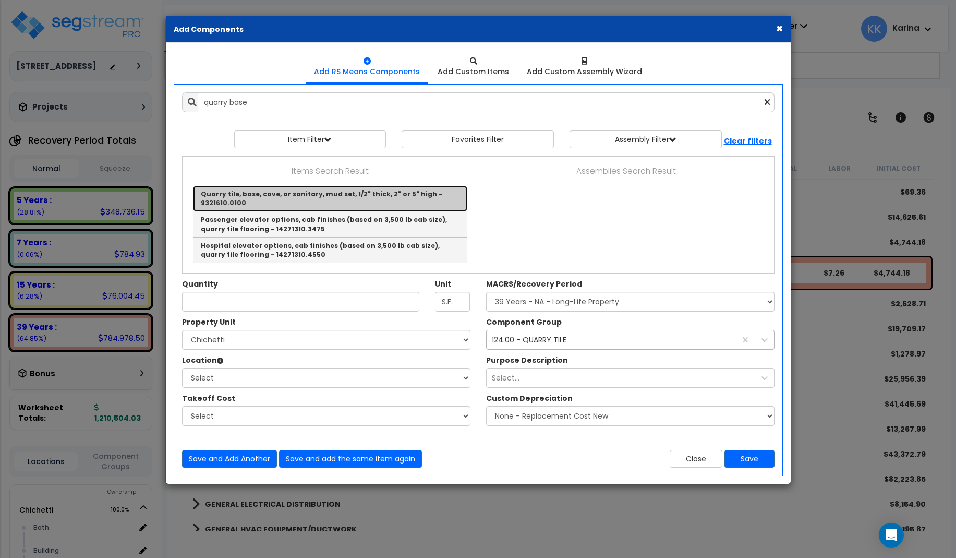
click at [298, 193] on link "Quarry tile, base, cove, or sanitary, mud set, 1/2" thick, 2" or 5" high - 9321…" at bounding box center [330, 199] width 274 height 26
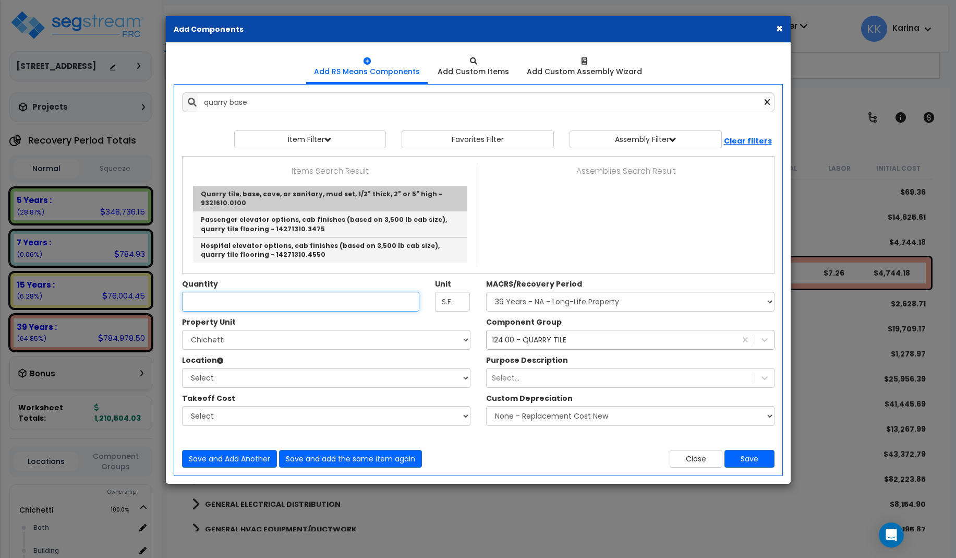
type input "Quarry tile, base, cove, or sanitary, mud set, 1/2" thick, 2" or 5" high - 9321…"
type input "L.F."
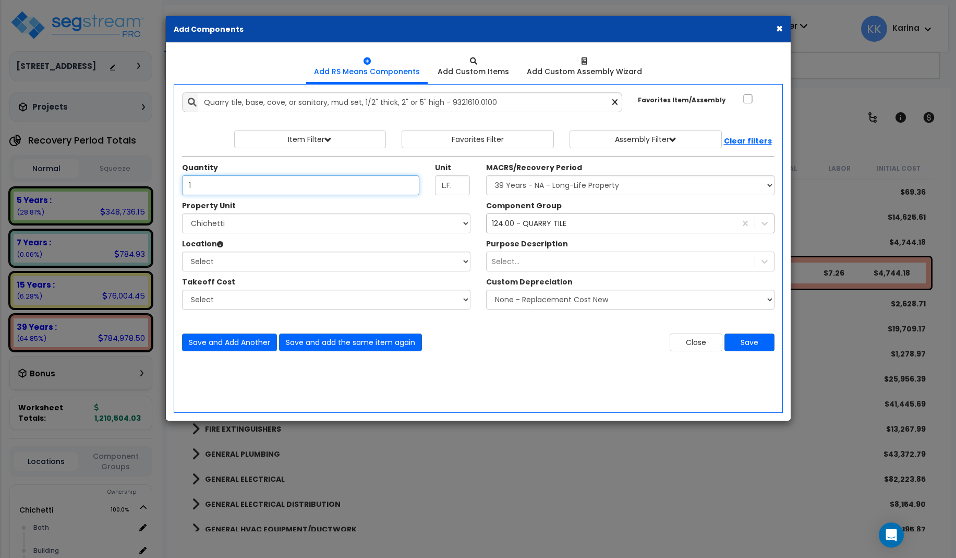
type input "1"
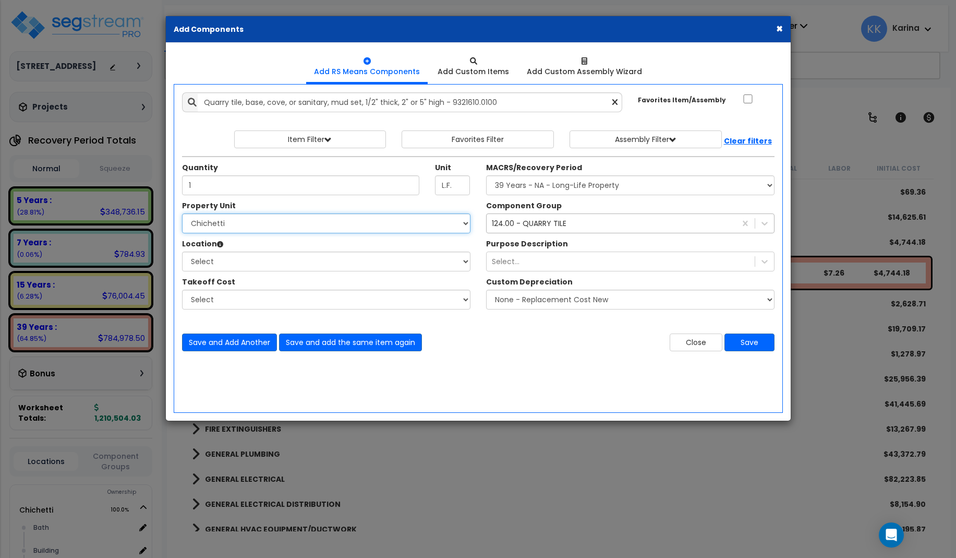
click at [182, 213] on select "Select [PERSON_NAME] Site Improvements" at bounding box center [326, 223] width 288 height 20
select select "168457"
click option "Chichetti" at bounding box center [0, 0] width 0 height 0
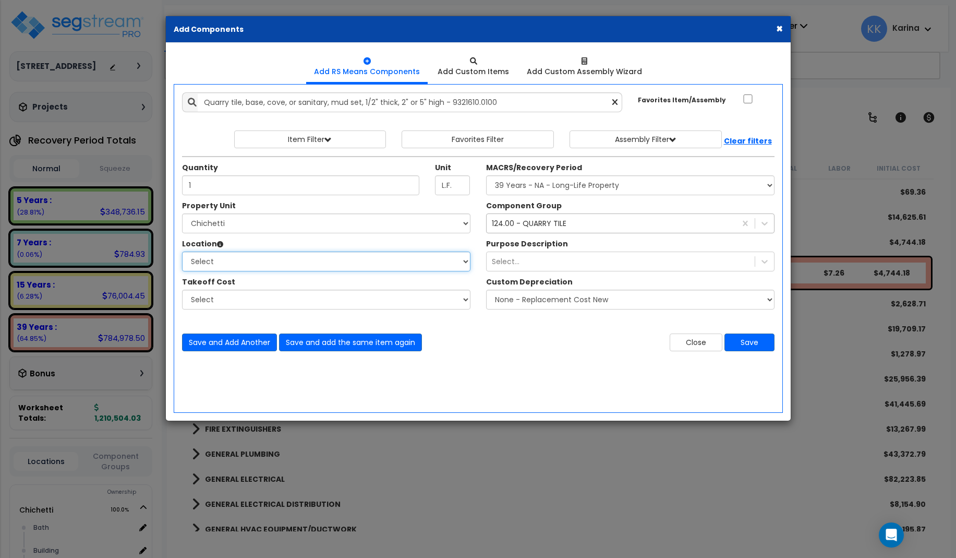
click at [182, 251] on select "Select [GEOGRAPHIC_DATA] Building Building Interior dining Kitchen Site Add Add…" at bounding box center [326, 261] width 288 height 20
select select "8314"
click option "Kitchen" at bounding box center [0, 0] width 0 height 0
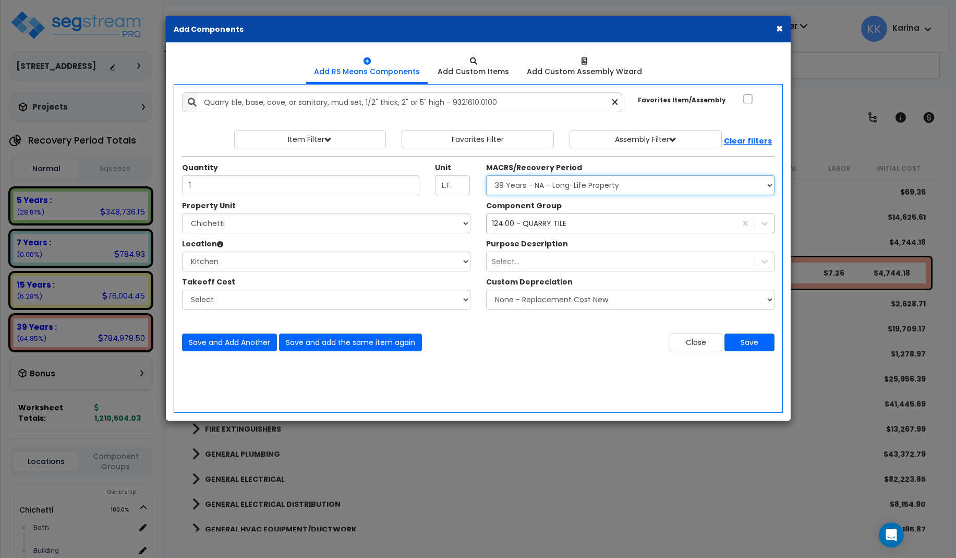
click at [486, 175] on select "Select MACRS/Recovery Period 5 Years - 57.0 - Distributive Trades & Services 5 …" at bounding box center [630, 185] width 288 height 20
select select "3669"
click option "39 Years - NA - Long-Life Property" at bounding box center [0, 0] width 0 height 0
click at [754, 343] on button "Save" at bounding box center [749, 342] width 50 height 18
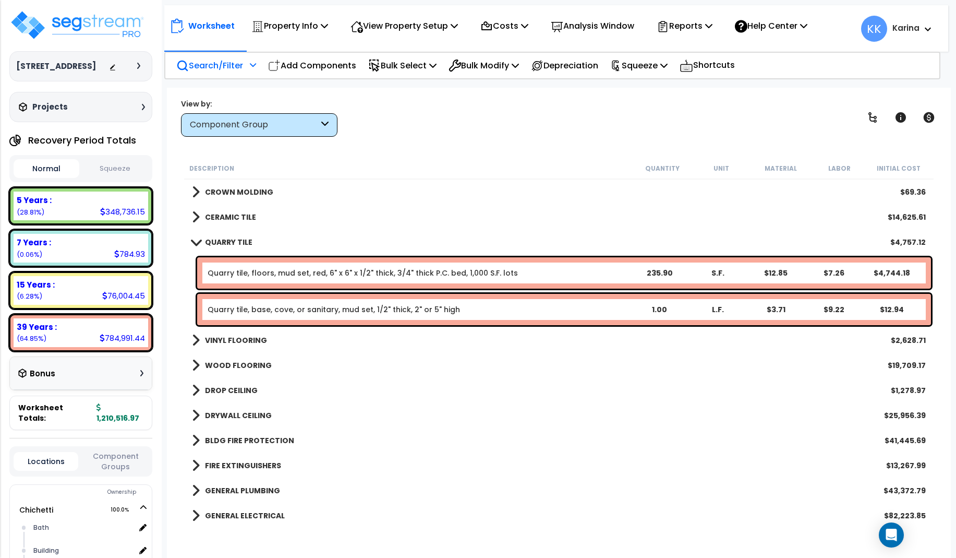
click at [195, 219] on span at bounding box center [196, 217] width 8 height 15
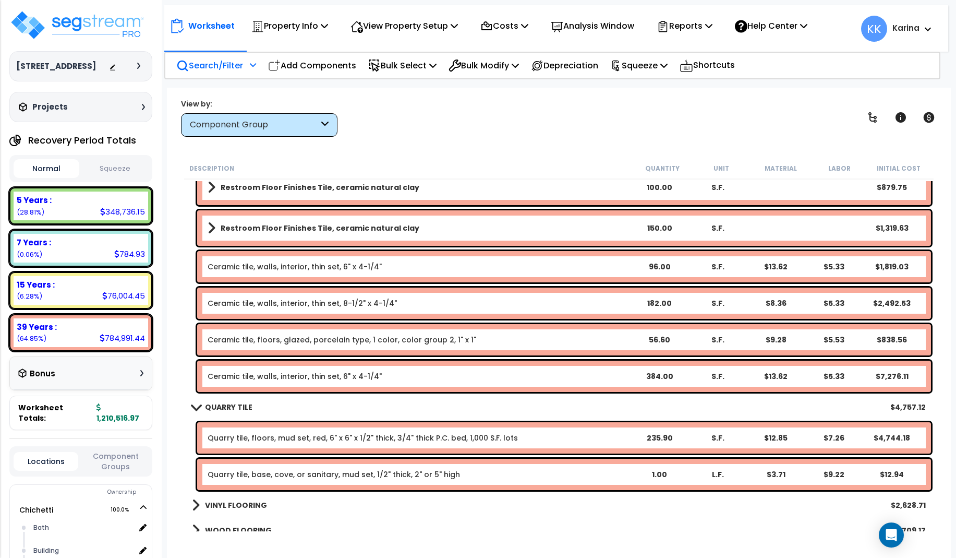
scroll to position [751, 0]
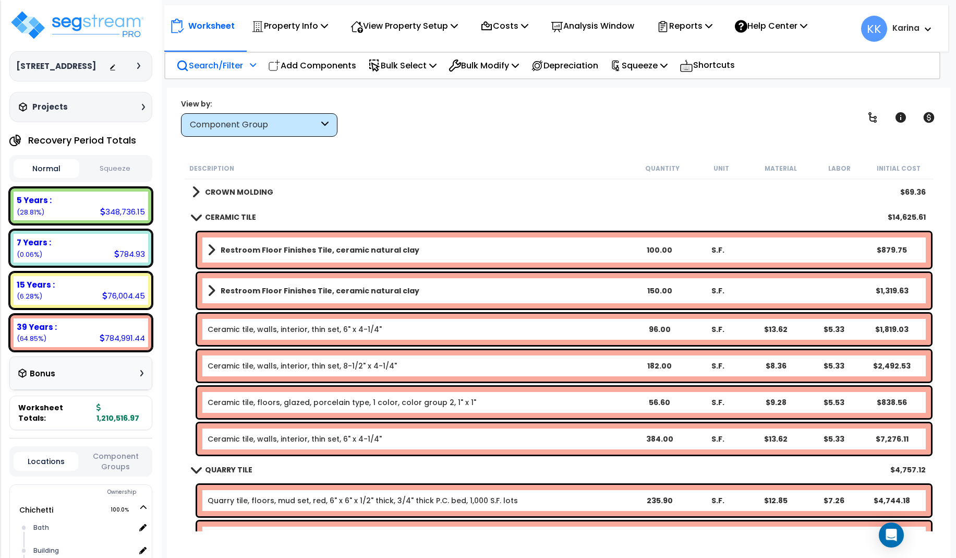
click at [265, 249] on b "Restroom Floor Finishes Tile, ceramic natural clay" at bounding box center [320, 250] width 199 height 10
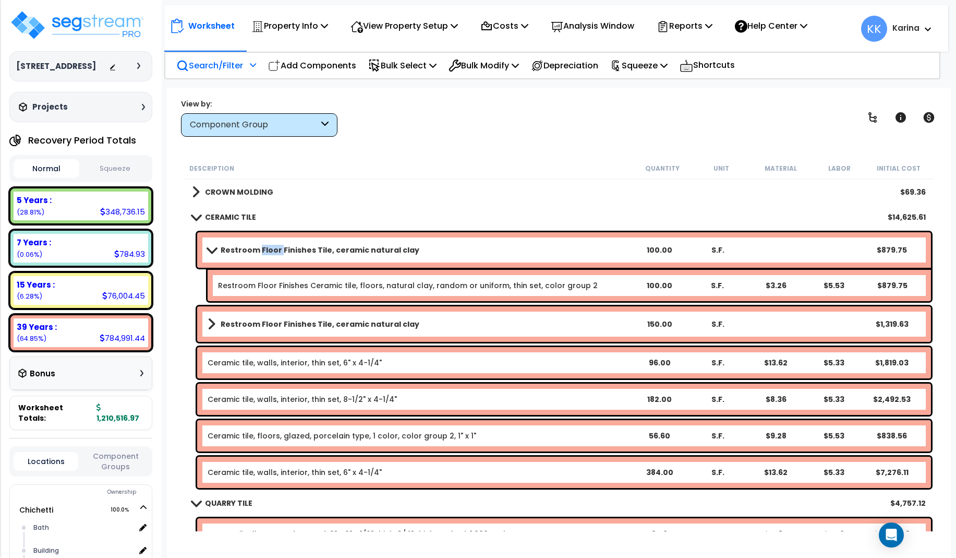
click at [265, 249] on b "Restroom Floor Finishes Tile, ceramic natural clay" at bounding box center [320, 250] width 199 height 10
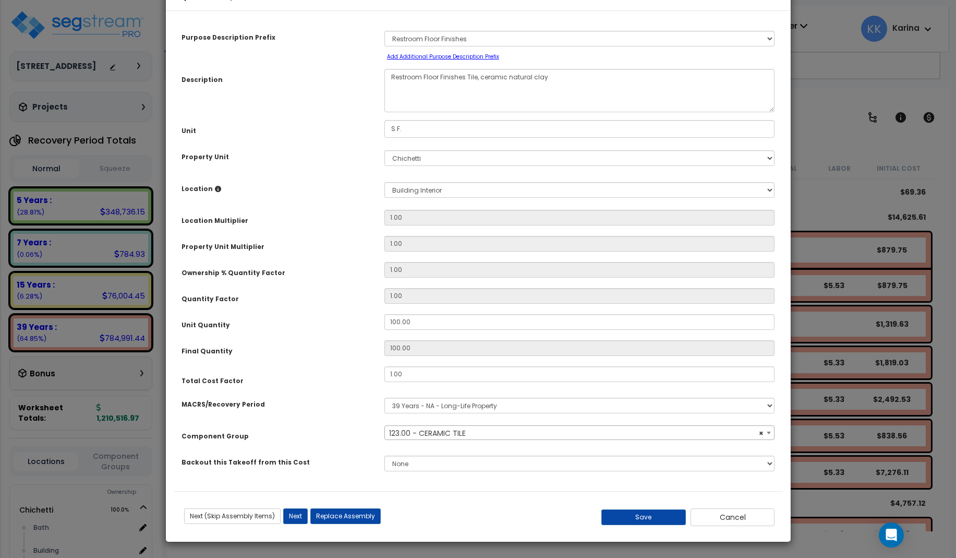
select select "56938"
click at [729, 526] on button "Cancel" at bounding box center [732, 517] width 84 height 18
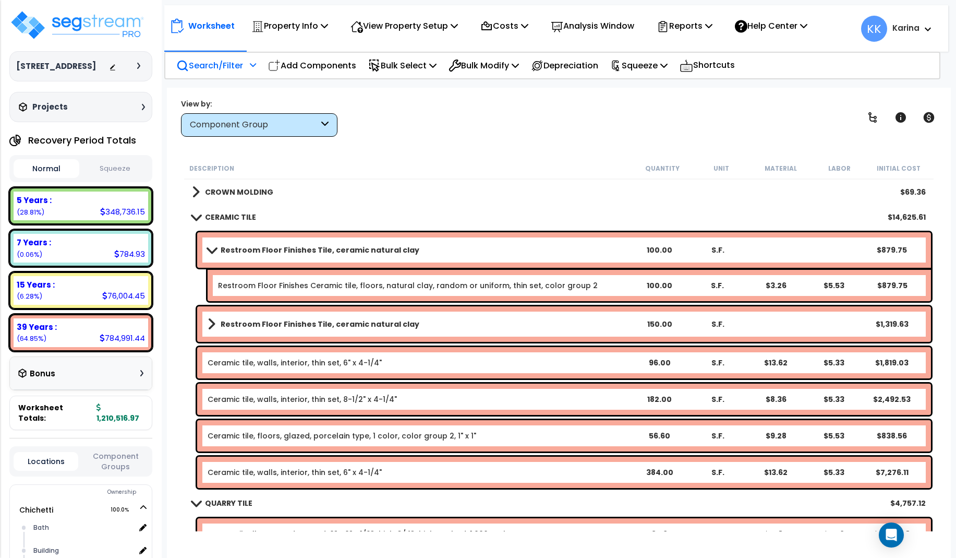
click at [281, 324] on b "Restroom Floor Finishes Tile, ceramic natural clay" at bounding box center [320, 324] width 199 height 10
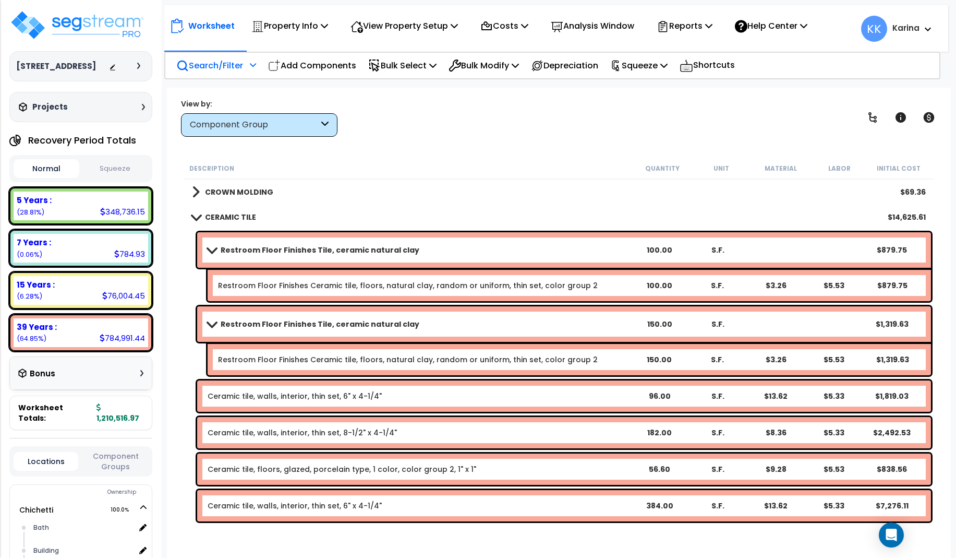
click at [281, 324] on b "Restroom Floor Finishes Tile, ceramic natural clay" at bounding box center [320, 324] width 199 height 10
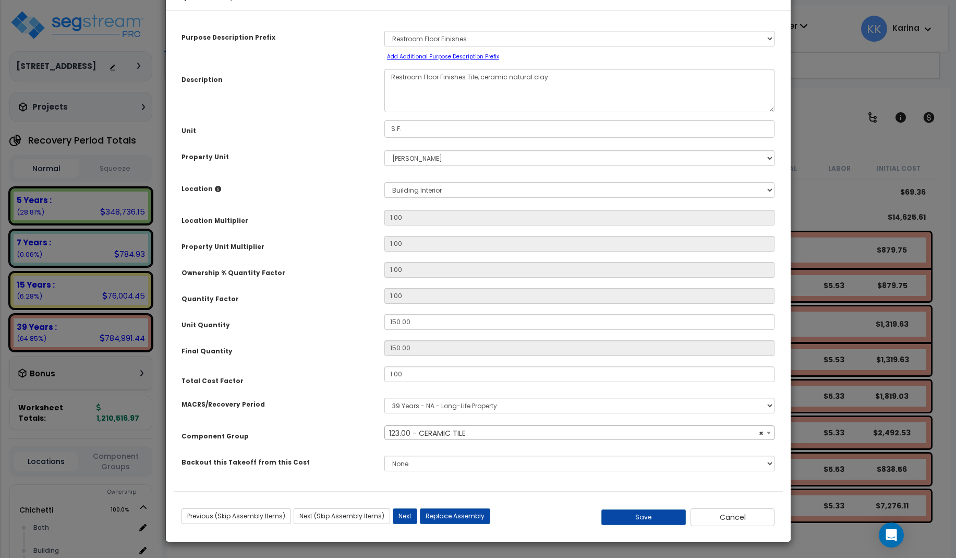
select select "56938"
click at [717, 523] on button "Cancel" at bounding box center [732, 517] width 84 height 18
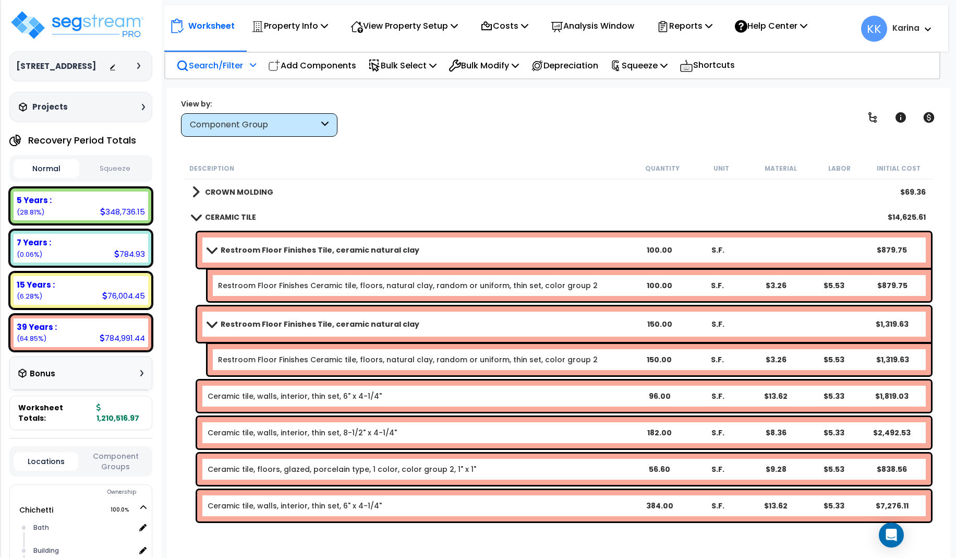
click at [292, 251] on b "Restroom Floor Finishes Tile, ceramic natural clay" at bounding box center [320, 250] width 199 height 10
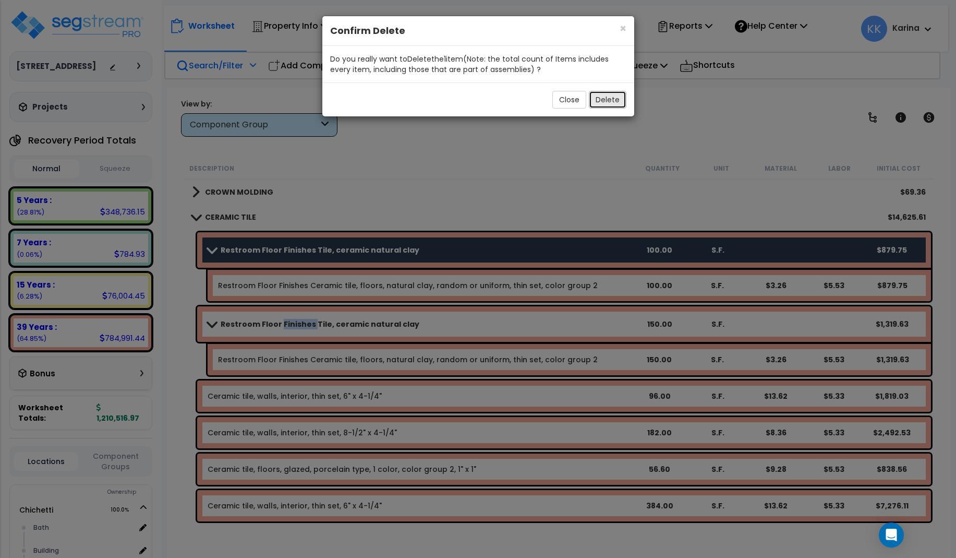
click at [598, 98] on button "Delete" at bounding box center [608, 100] width 38 height 18
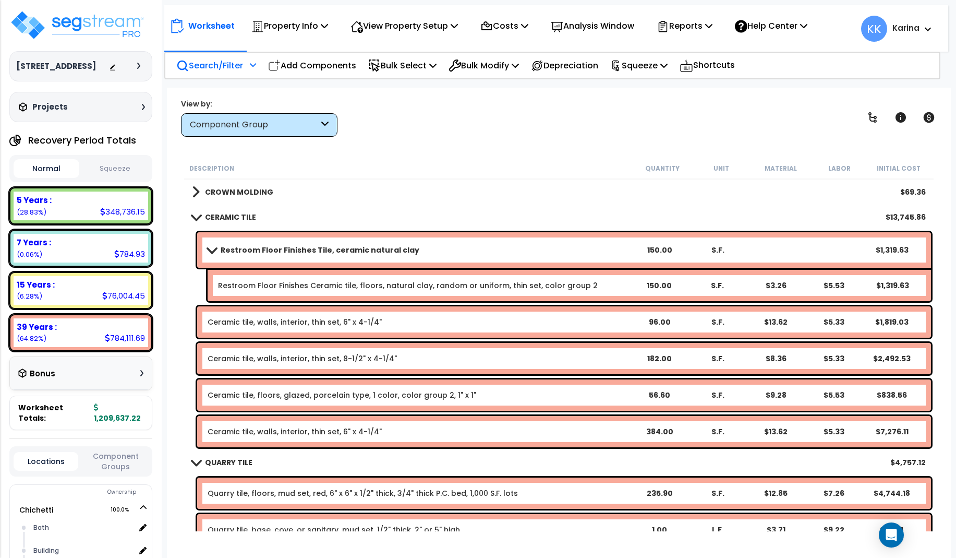
click at [185, 492] on div "Quarry tile, floors, mud set, red, 6" x 6" x 1/2" thick, 3/4" thick P.C. bed, 1…" at bounding box center [558, 493] width 749 height 37
click at [293, 248] on b "Restroom Floor Finishes Tile, ceramic natural clay" at bounding box center [320, 250] width 199 height 10
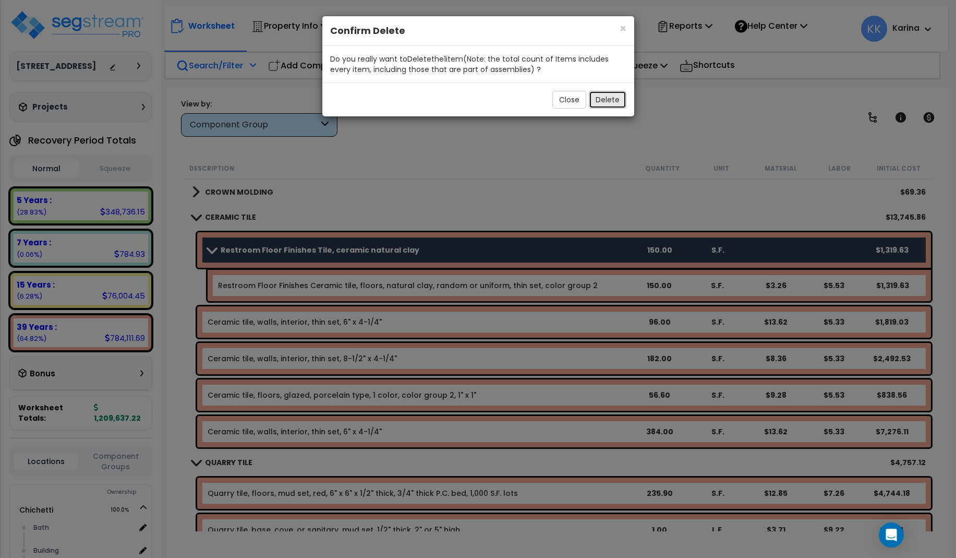
click at [604, 100] on button "Delete" at bounding box center [608, 100] width 38 height 18
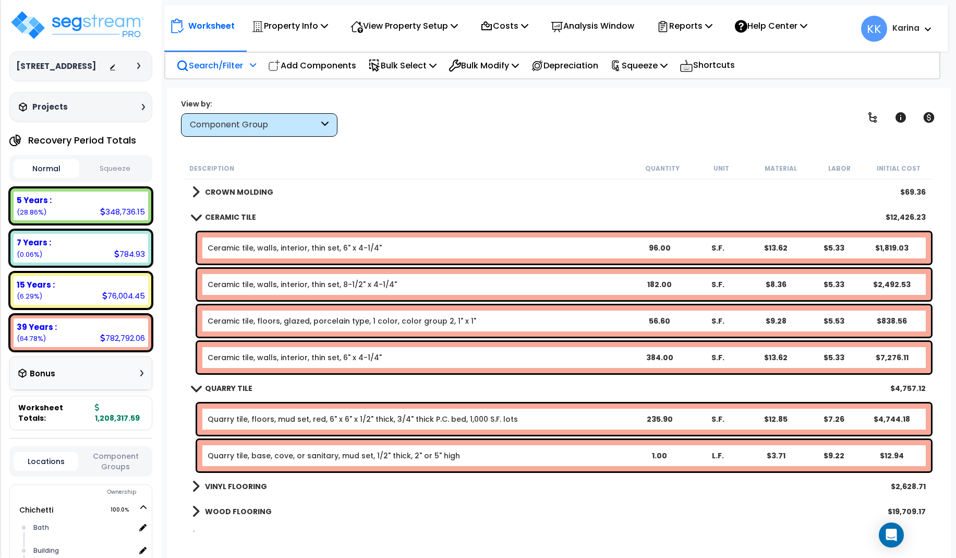
click at [522, 508] on div "WOOD FLOORING $19,709.17" at bounding box center [559, 511] width 744 height 25
click at [318, 452] on link "Quarry tile, base, cove, or sanitary, mud set, 1/2" thick, 2" or 5" high" at bounding box center [334, 455] width 252 height 10
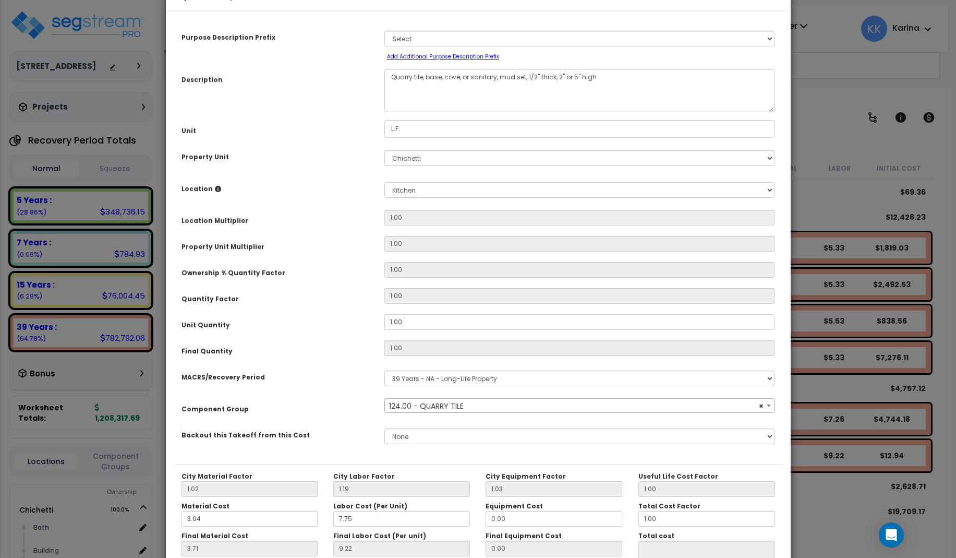
select select "56939"
drag, startPoint x: 408, startPoint y: 349, endPoint x: 366, endPoint y: 352, distance: 42.3
click at [366, 332] on div "Unit Quantity 1.00" at bounding box center [478, 323] width 609 height 18
drag, startPoint x: 401, startPoint y: 353, endPoint x: 369, endPoint y: 353, distance: 31.3
click at [384, 330] on input "1.00" at bounding box center [579, 322] width 391 height 16
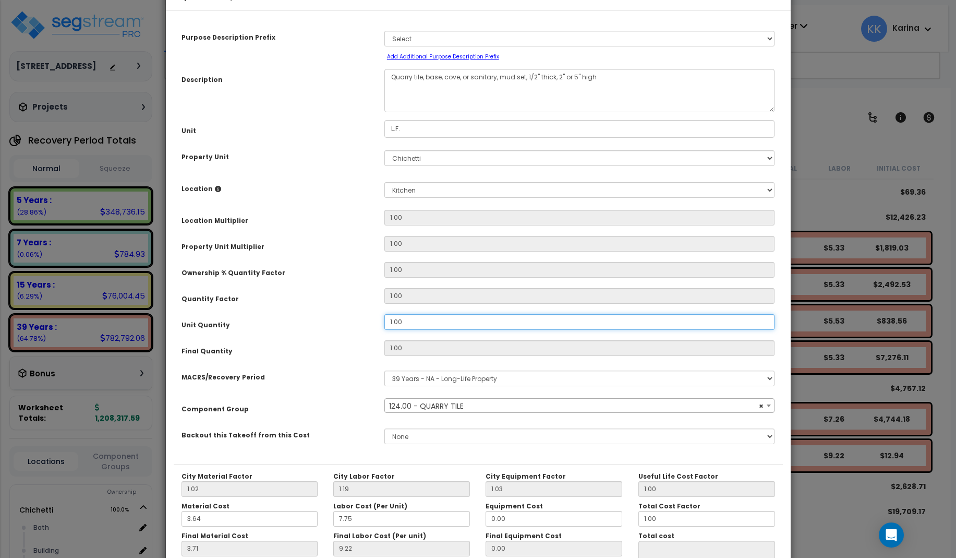
type input "7"
type input "1"
type input "$12.93"
type input "79"
type input "7"
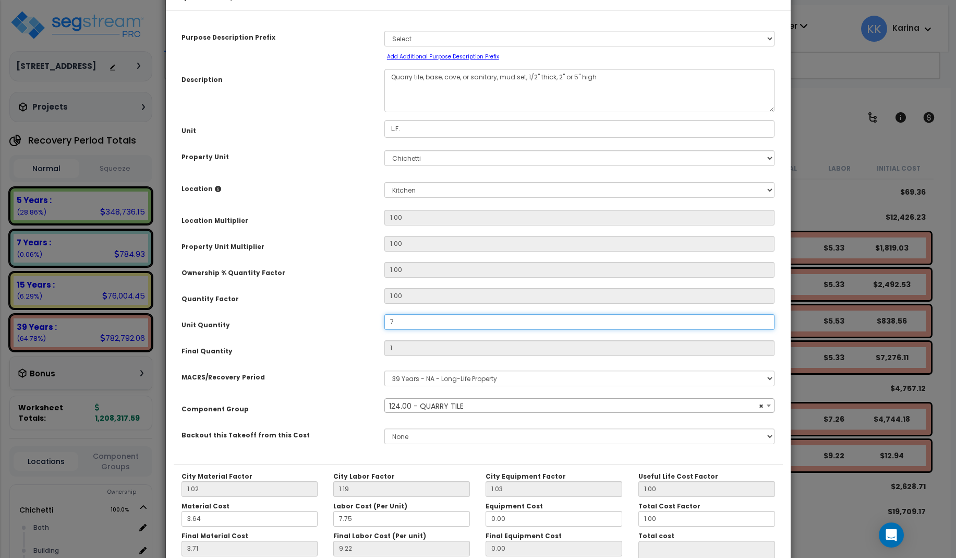
type input "$90.51"
type input "79"
type input "$1,021.47"
type input "79."
type input "$1,021.47"
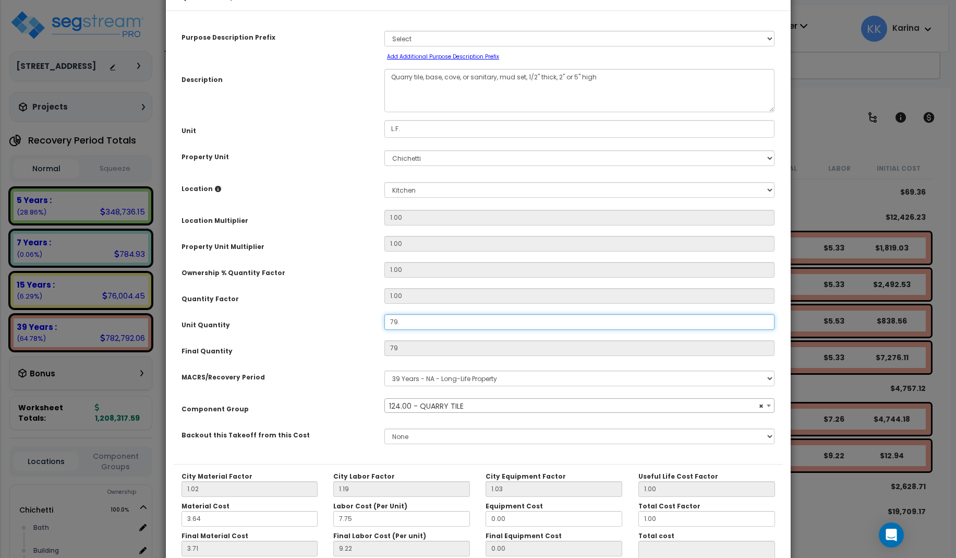
type input "79.6"
type input "$1,021.47"
type input "79.6"
type input "$1,029.23"
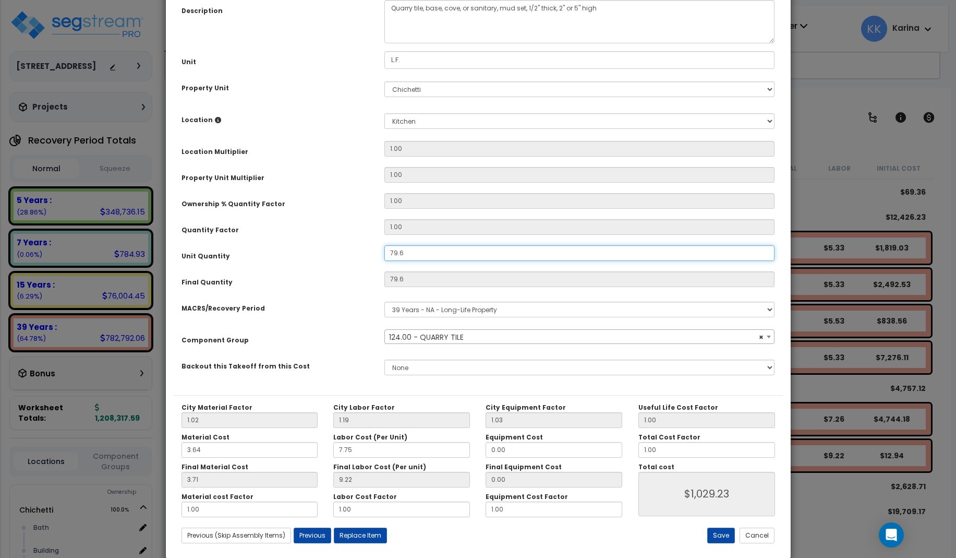
scroll to position [117, 0]
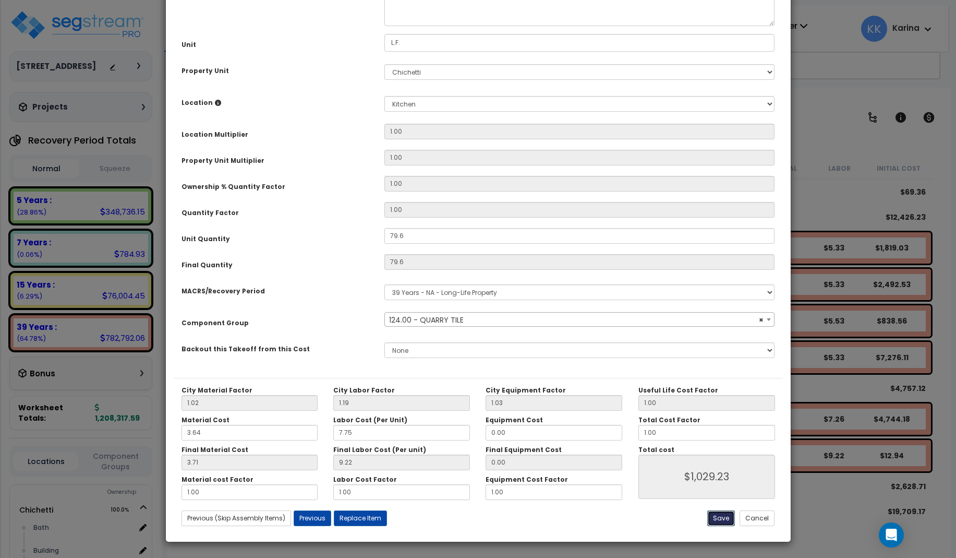
click at [725, 517] on button "Save" at bounding box center [721, 518] width 28 height 16
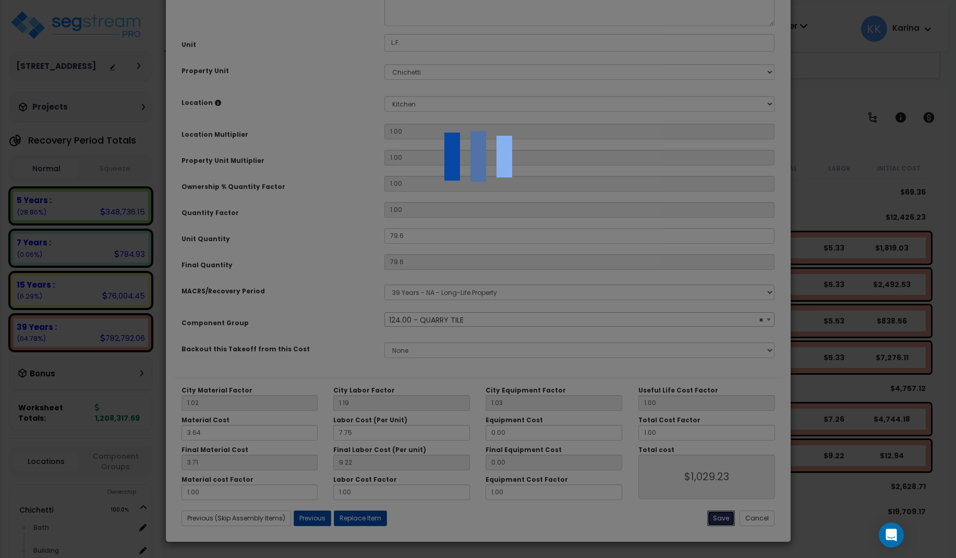
type input "79.60"
type input "1029.23"
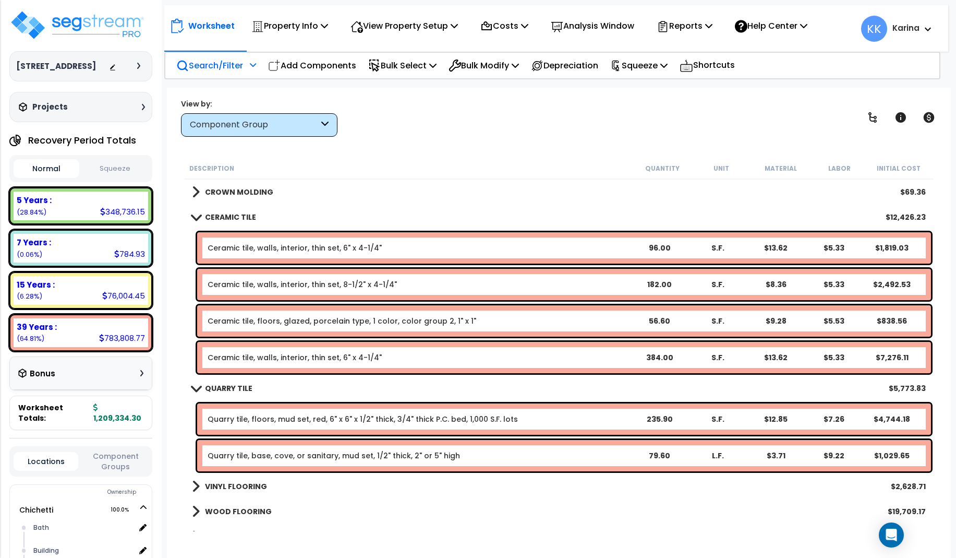
click at [196, 385] on span at bounding box center [195, 388] width 15 height 8
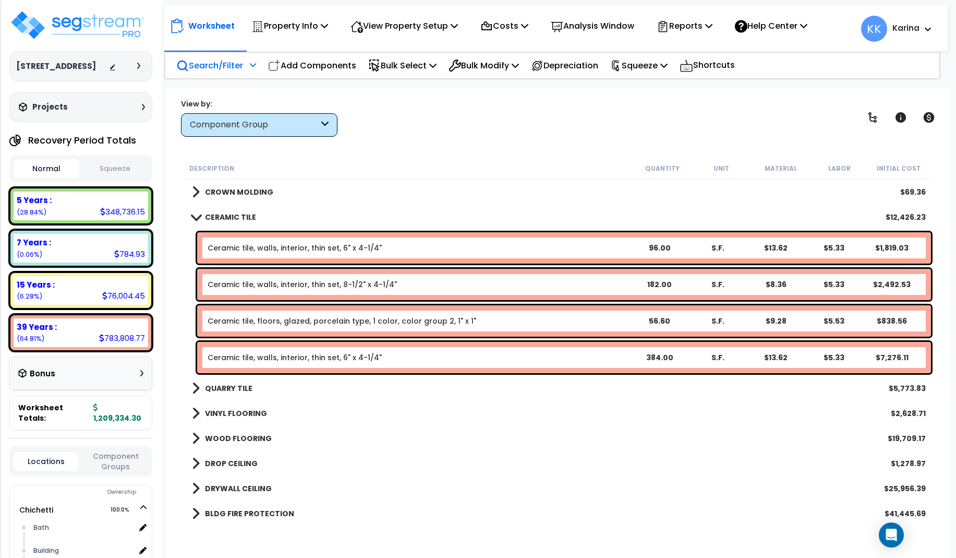
click at [196, 215] on span at bounding box center [195, 217] width 15 height 8
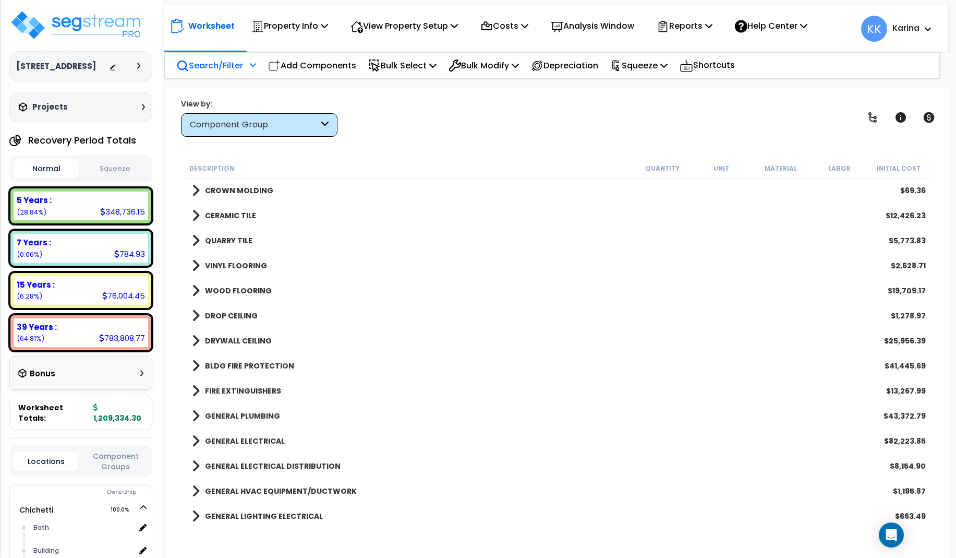
scroll to position [751, 0]
click at [195, 365] on span at bounding box center [196, 367] width 8 height 15
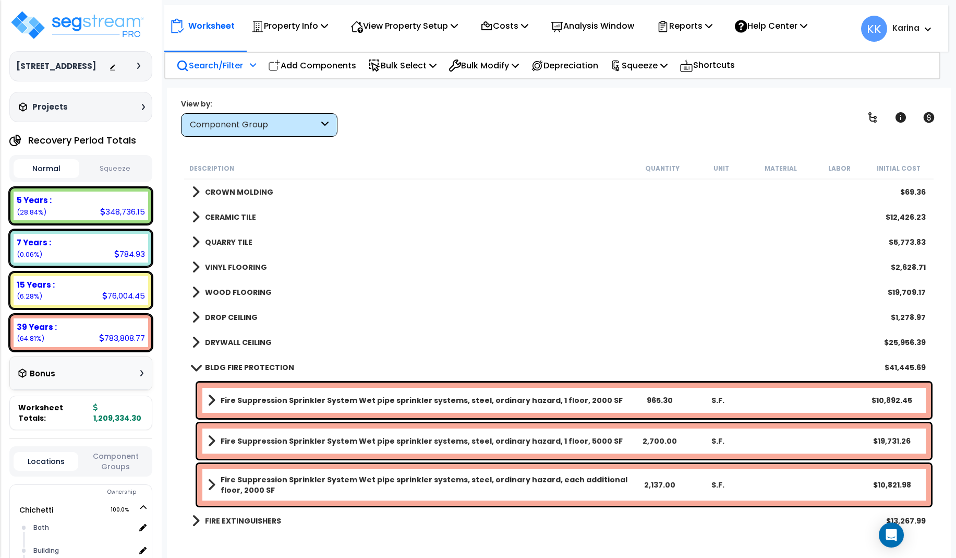
click at [195, 365] on span at bounding box center [195, 367] width 15 height 8
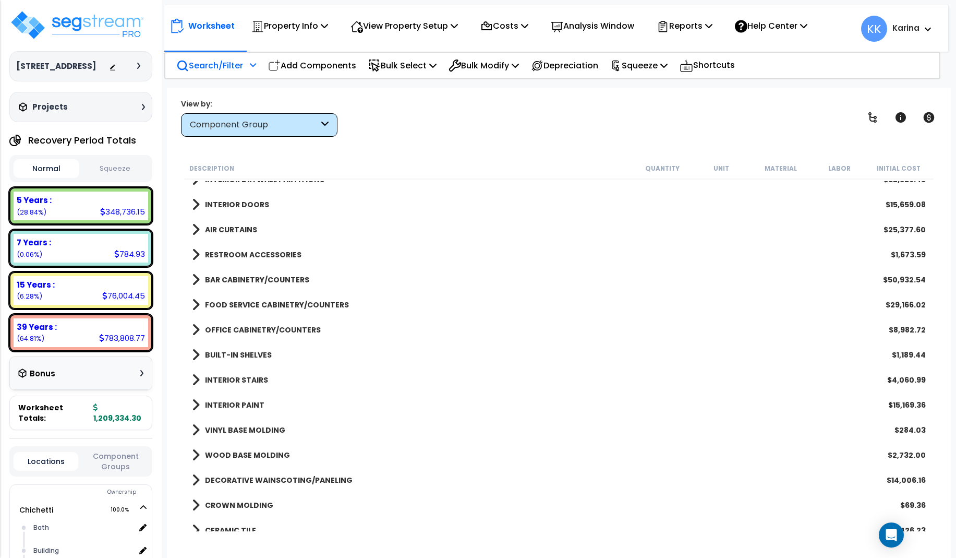
scroll to position [375, 0]
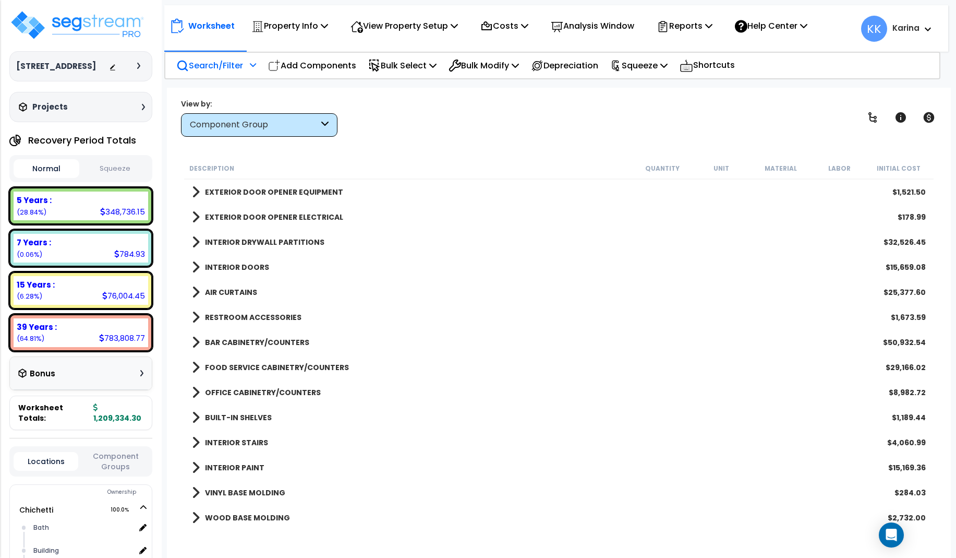
click at [197, 239] on span at bounding box center [196, 242] width 8 height 15
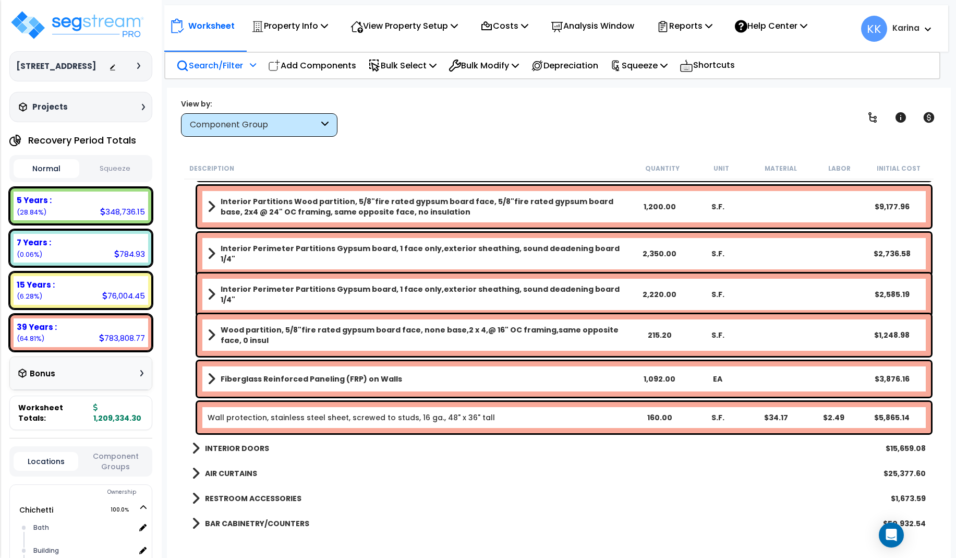
scroll to position [563, 0]
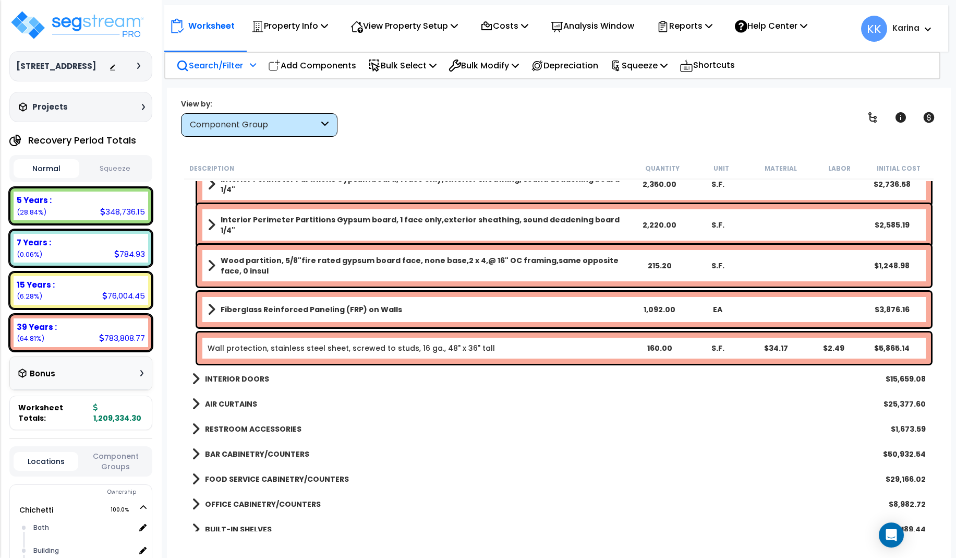
click at [306, 348] on link "Wall protection, stainless steel sheet, screwed to studs, 16 ga., 48" x 36" tall" at bounding box center [351, 348] width 287 height 10
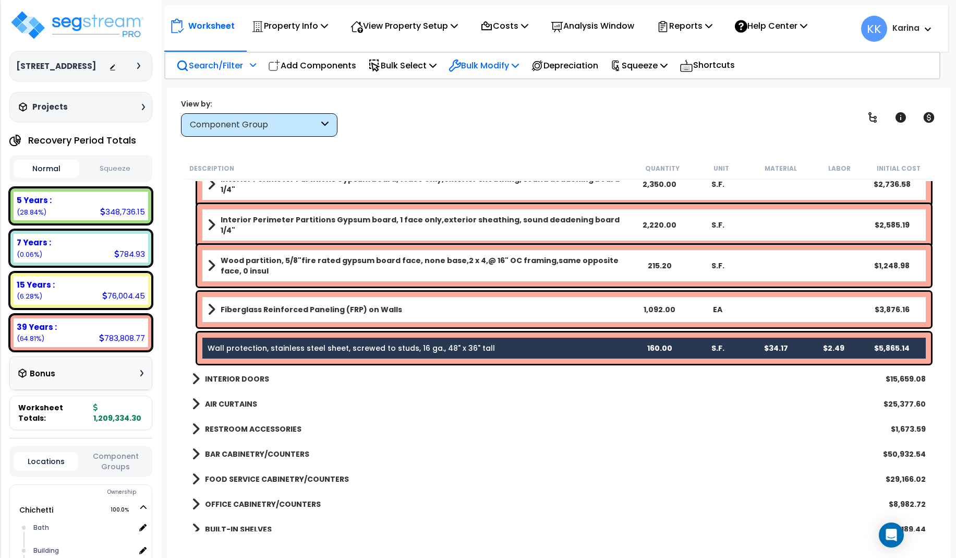
click at [486, 65] on p "Bulk Modify" at bounding box center [484, 65] width 70 height 14
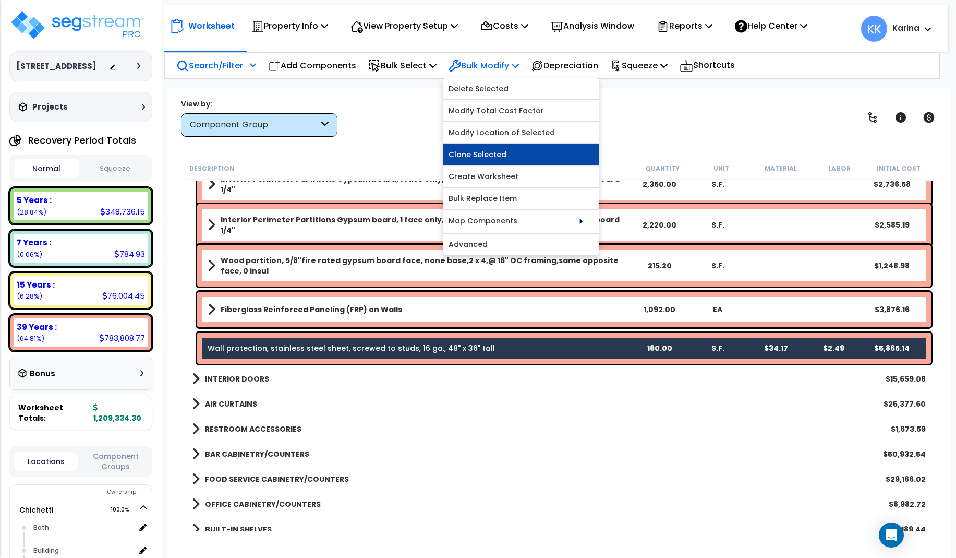
click at [477, 152] on link "Clone Selected" at bounding box center [520, 154] width 155 height 21
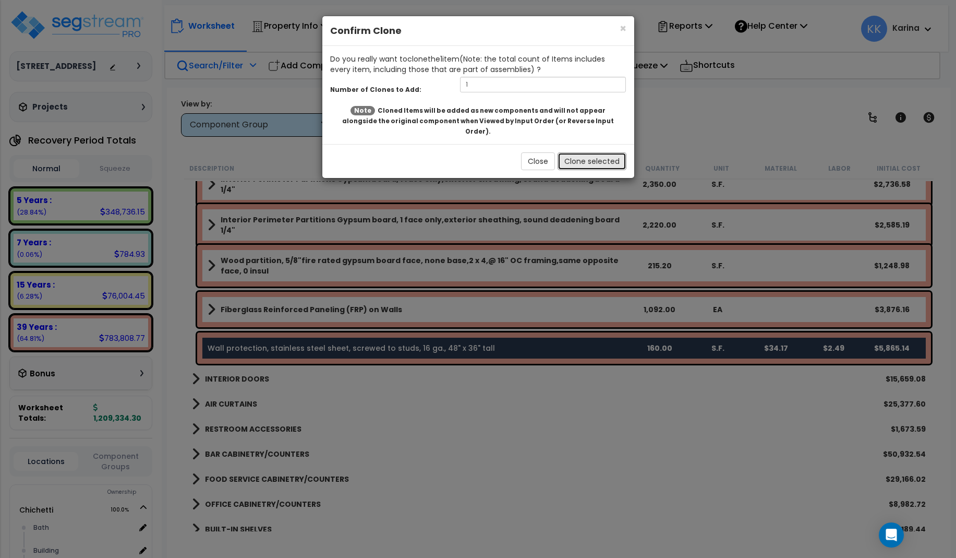
click at [579, 154] on button "Clone selected" at bounding box center [592, 161] width 69 height 18
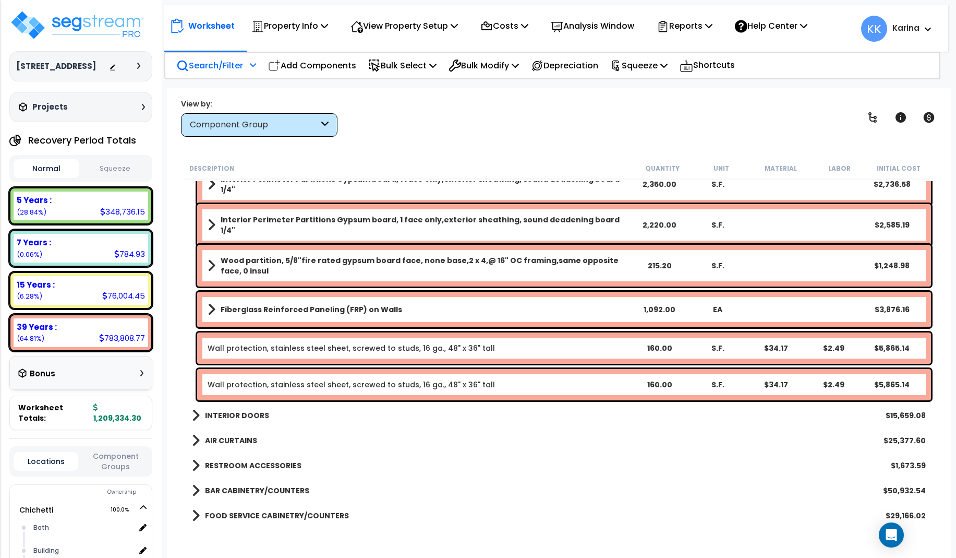
click at [325, 383] on link "Wall protection, stainless steel sheet, screwed to studs, 16 ga., 48" x 36" tall" at bounding box center [351, 384] width 287 height 10
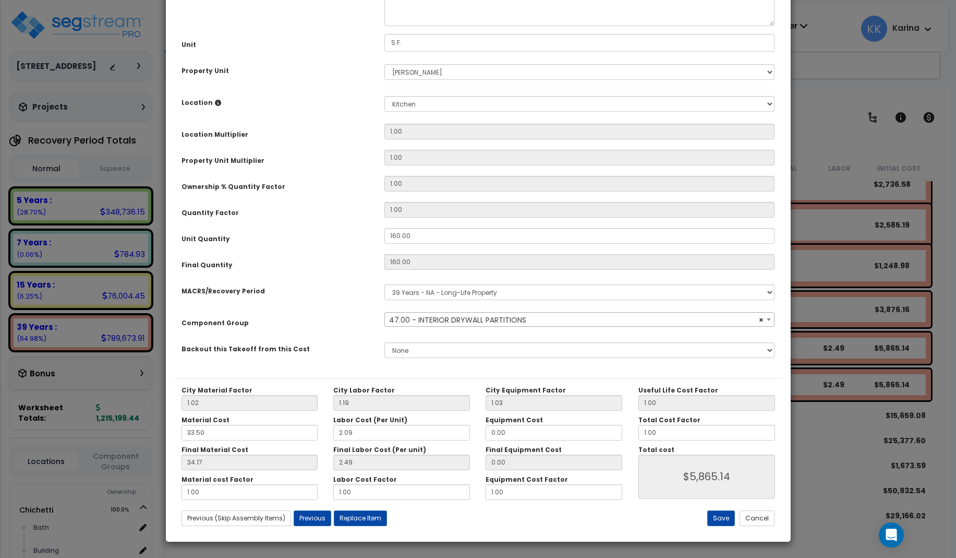
select select "56869"
drag, startPoint x: 414, startPoint y: 355, endPoint x: 361, endPoint y: 350, distance: 52.3
click at [361, 246] on div "Unit Quantity 160.00" at bounding box center [478, 237] width 609 height 18
drag, startPoint x: 419, startPoint y: 350, endPoint x: 349, endPoint y: 350, distance: 69.9
click at [384, 244] on input "160.00" at bounding box center [579, 236] width 391 height 16
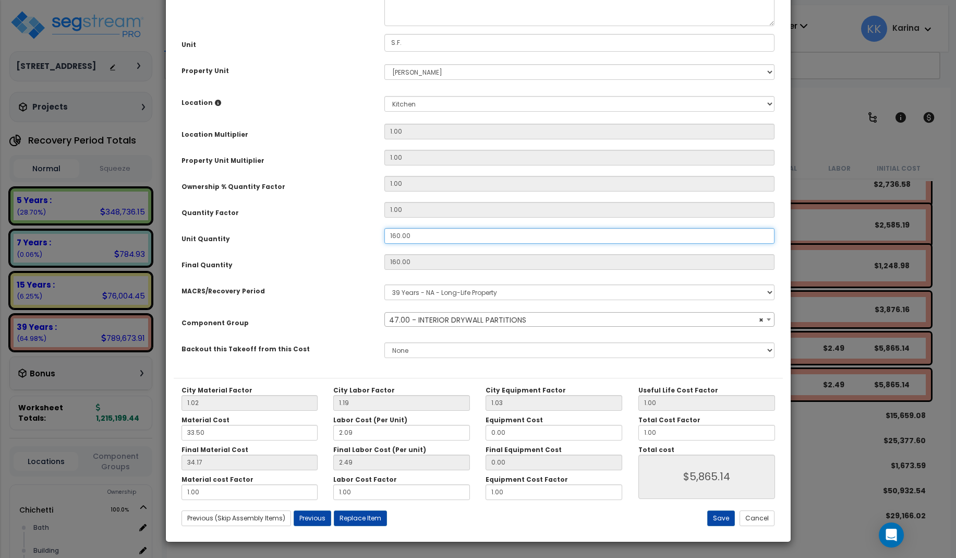
type input "4"
type input "160"
type input "$5,865.60"
type input "4"
type input "$146.64"
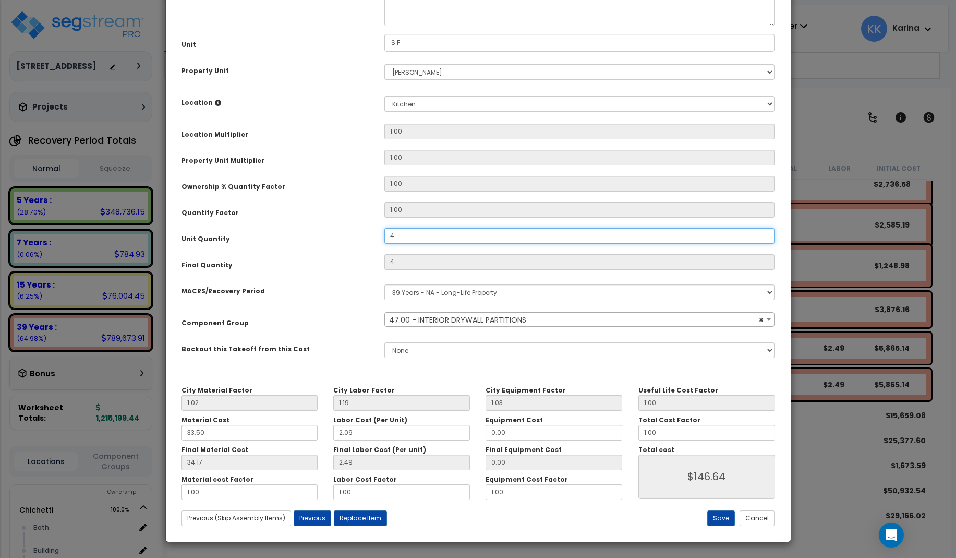
type input "47"
type input "$1,723.02"
type input "477"
type input "$1,723.02"
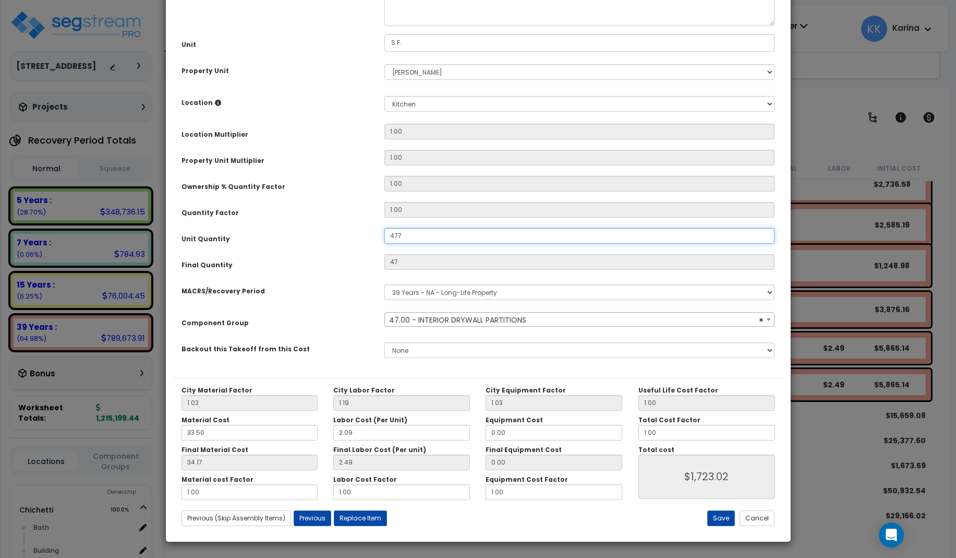
type input "477"
type input "$17,486.82"
type input "477."
type input "$17,486.82"
type input "477.6"
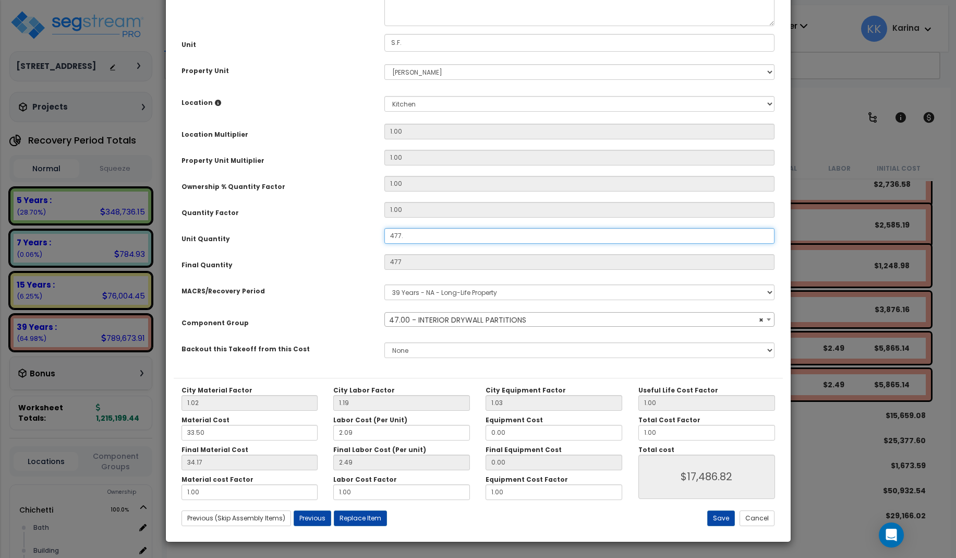
type input "$17,486.82"
type input "477.6"
type input "$17,508.82"
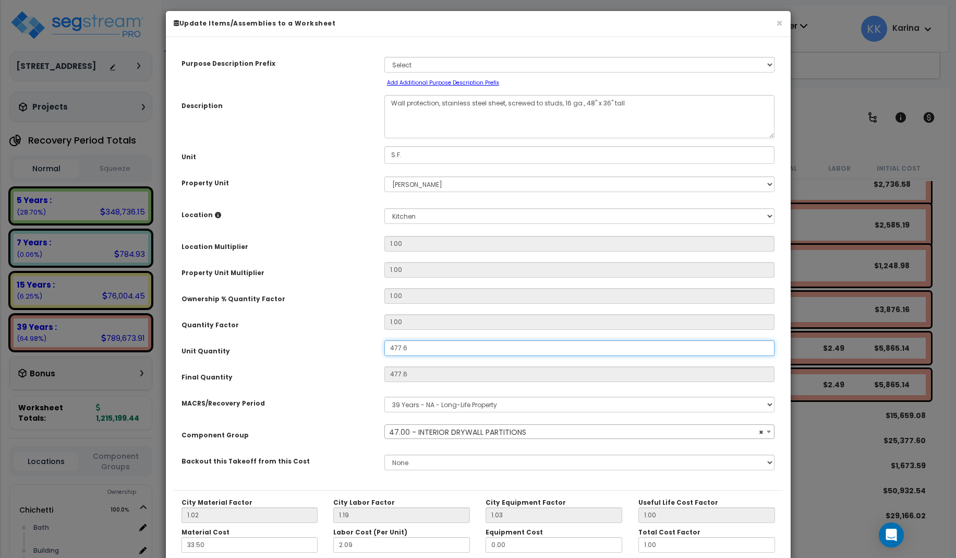
scroll to position [0, 0]
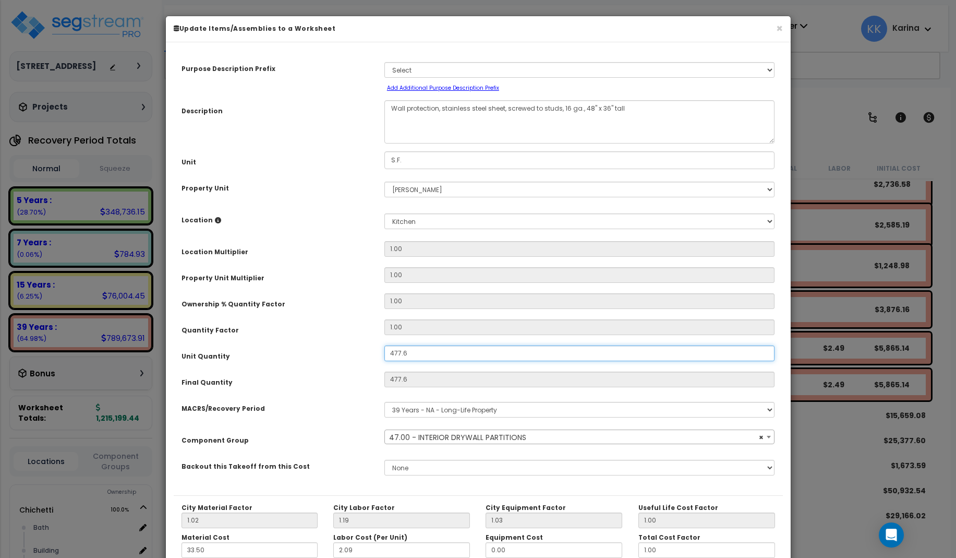
type input "477.6"
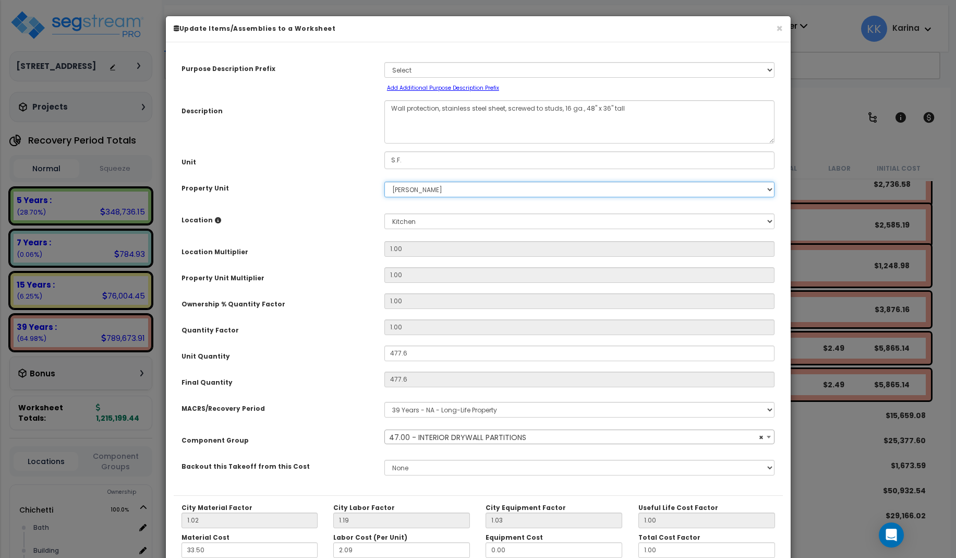
click at [384, 181] on select "Select Chichetti Serafina Site Improvements" at bounding box center [579, 189] width 391 height 16
select select "168457"
click option "Chichetti" at bounding box center [0, 0] width 0 height 0
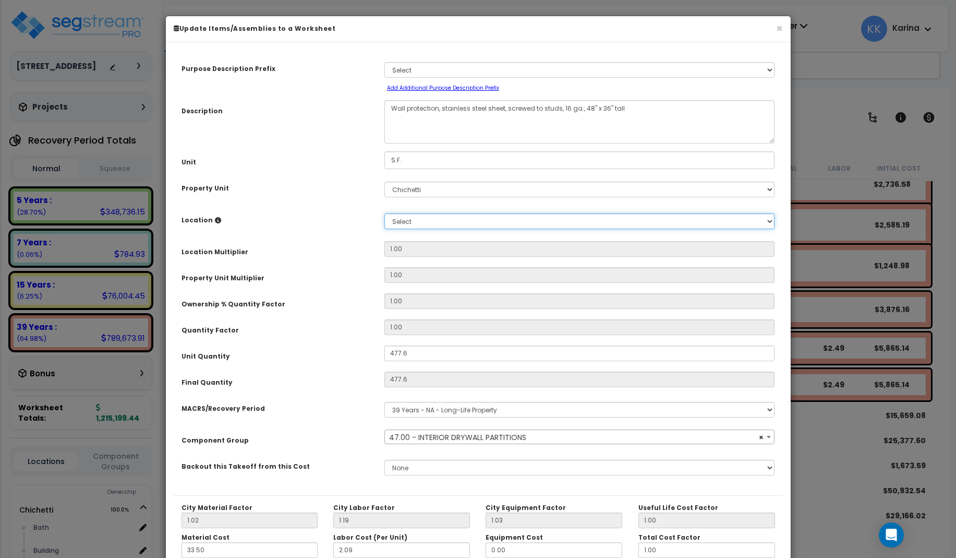
click at [384, 213] on select "Select Bath Building Building Interior dining Kitchen Site Add Additional Locat…" at bounding box center [579, 221] width 391 height 16
select select "8314"
click option "Kitchen" at bounding box center [0, 0] width 0 height 0
type input "1"
type input "$17,508.82"
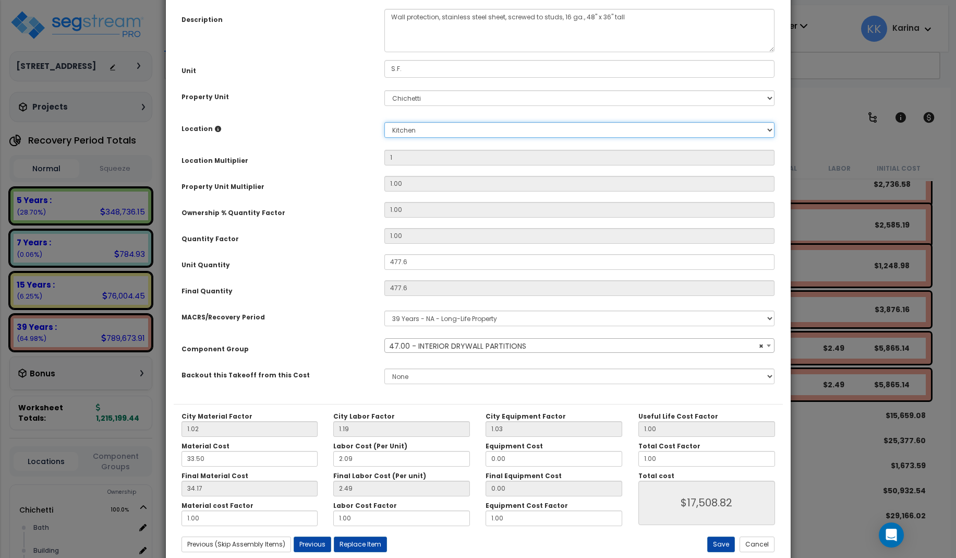
scroll to position [117, 0]
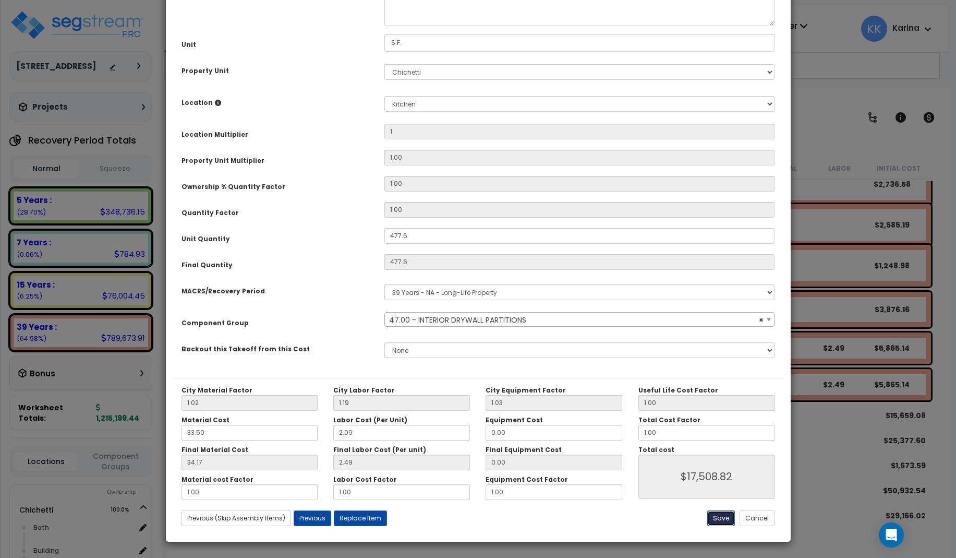
click at [720, 518] on button "Save" at bounding box center [721, 518] width 28 height 16
type input "1.00"
type input "477.60"
type input "17508.82"
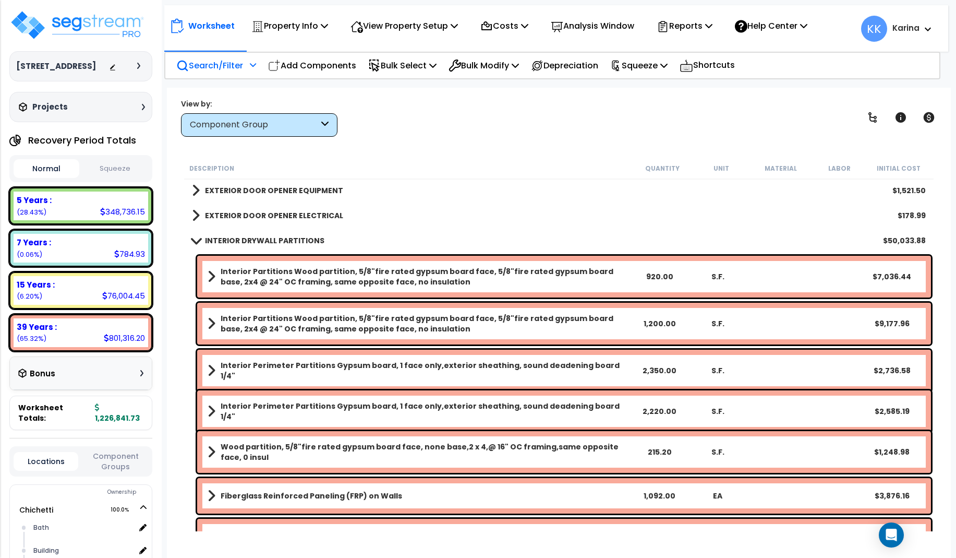
scroll to position [313, 0]
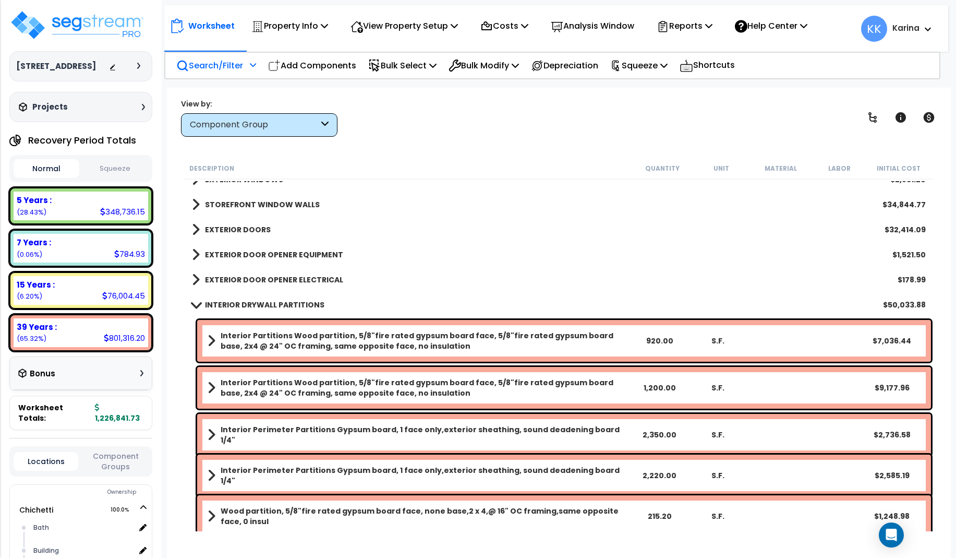
click at [193, 306] on span at bounding box center [195, 304] width 15 height 8
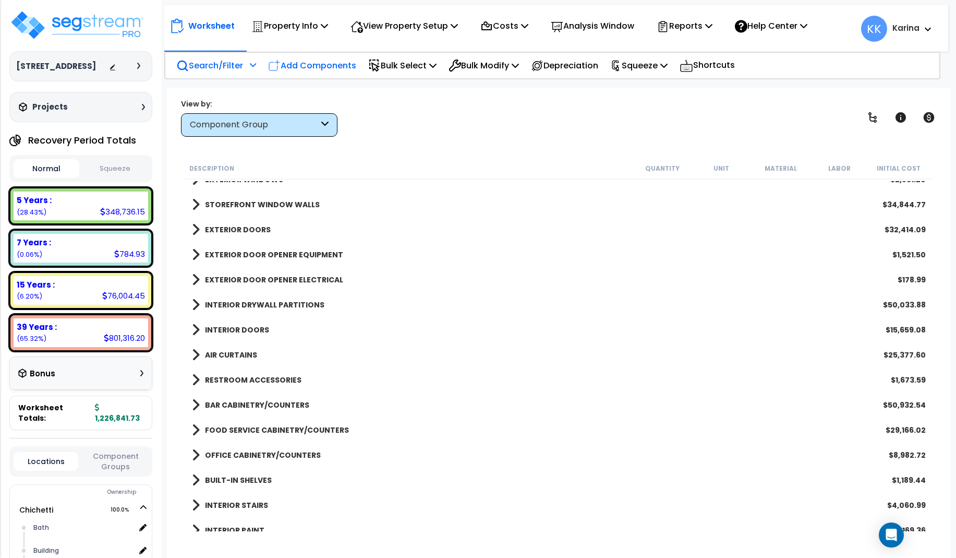
click at [311, 68] on p "Add Components" at bounding box center [312, 65] width 88 height 14
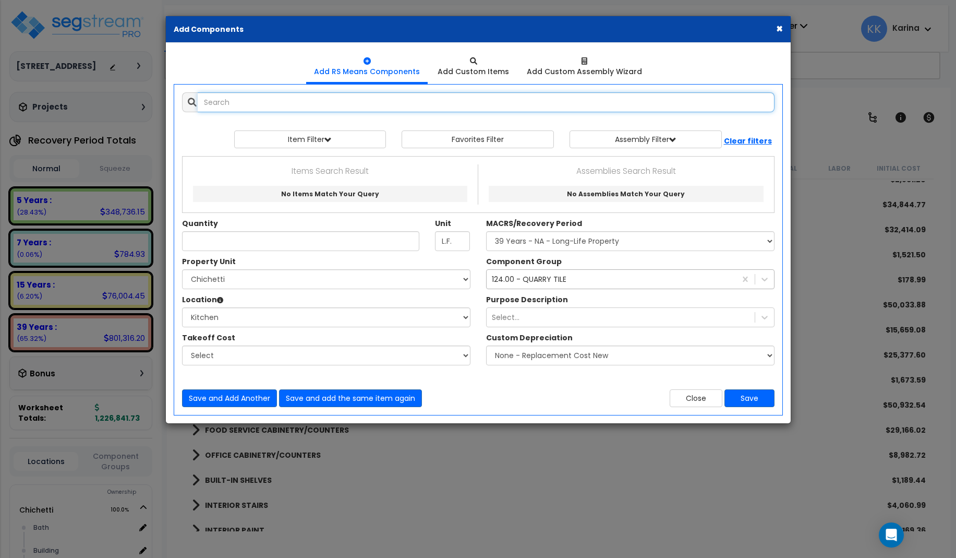
select select
click at [299, 100] on input "text" at bounding box center [486, 102] width 577 height 20
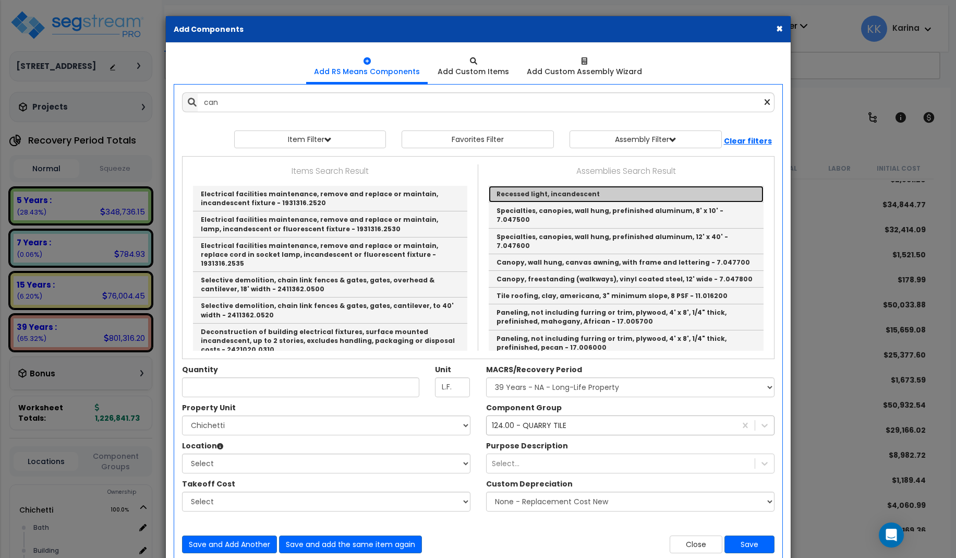
click at [523, 197] on link "Recessed light, incandescent" at bounding box center [626, 194] width 275 height 17
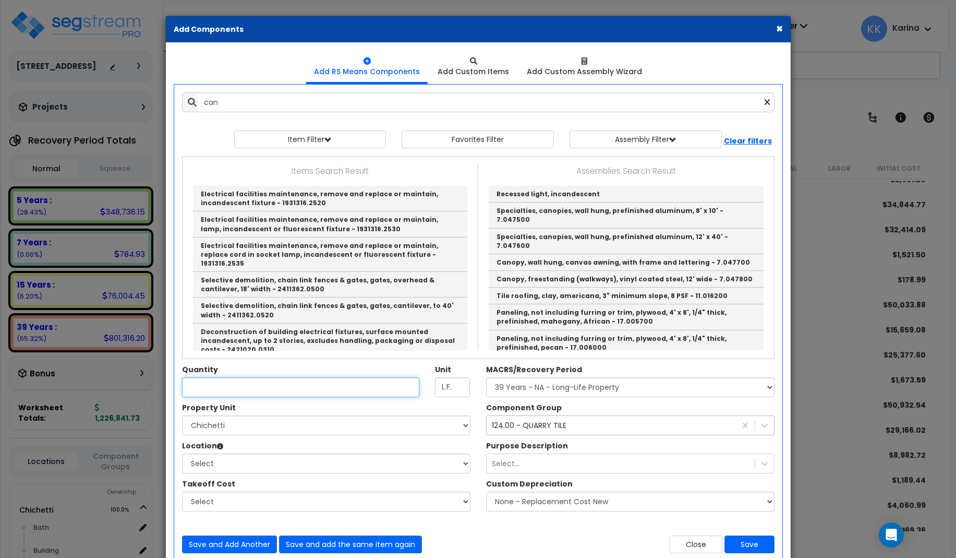
type input "Recessed light, incandescent"
checkbox input "true"
type input "EA."
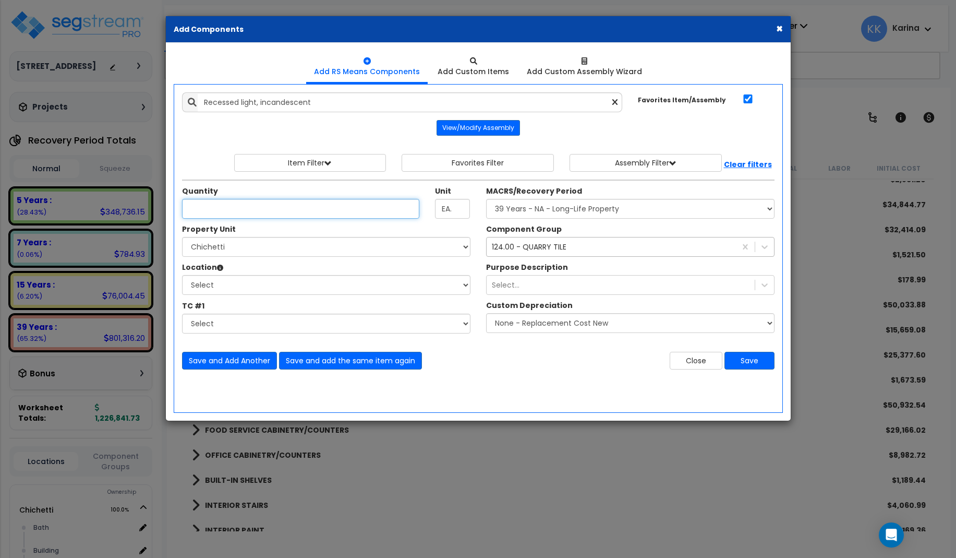
click at [247, 209] on input "Unit Quantity" at bounding box center [301, 209] width 238 height 20
type input "2"
click at [182, 237] on select "Select [PERSON_NAME] Site Improvements" at bounding box center [326, 247] width 288 height 20
select select "168457"
click option "Chichetti" at bounding box center [0, 0] width 0 height 0
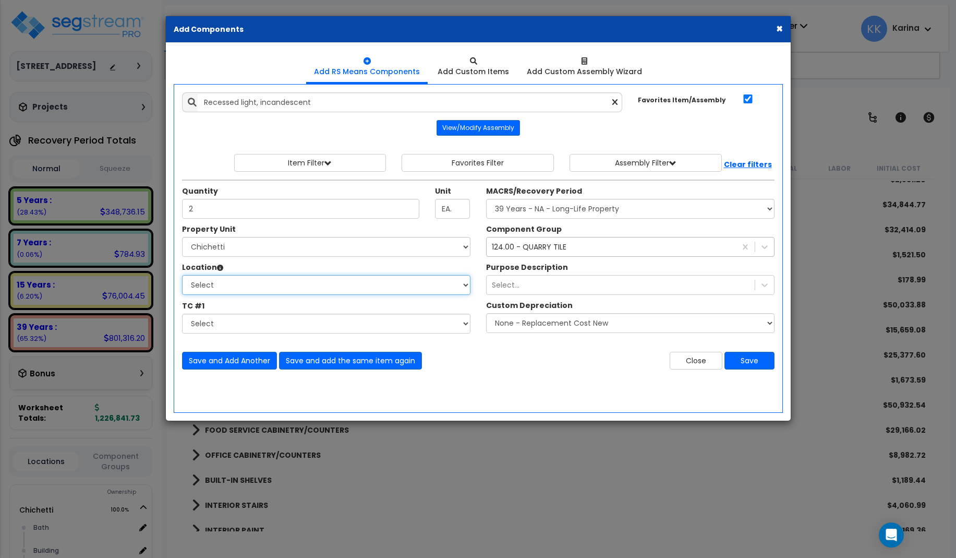
click at [182, 275] on select "Select Bath Building Building Interior dining Kitchen Site Add Additional Locat…" at bounding box center [326, 285] width 288 height 20
select select "8314"
click option "Kitchen" at bounding box center [0, 0] width 0 height 0
click at [486, 199] on select "Select MACRS/Recovery Period 5 Years - 57.0 - Distributive Trades & Services 5 …" at bounding box center [630, 209] width 288 height 20
select select "3669"
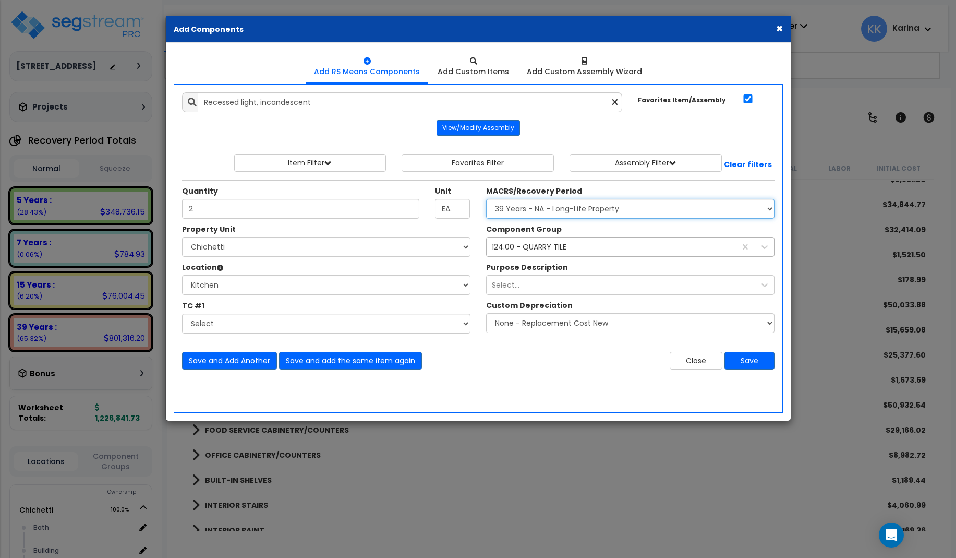
click option "39 Years - NA - Long-Life Property" at bounding box center [0, 0] width 0 height 0
click at [529, 252] on div "124.00 - QUARRY TILE qua" at bounding box center [611, 246] width 249 height 17
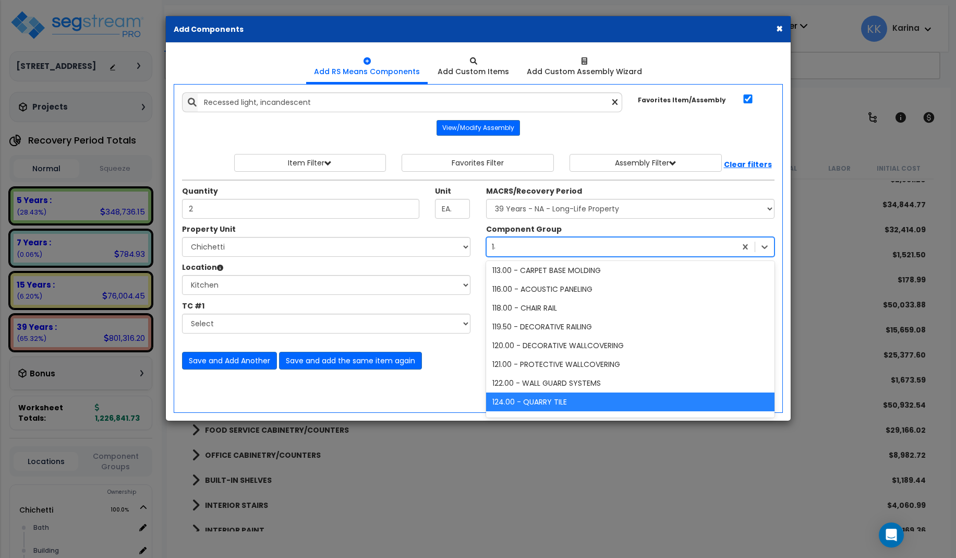
scroll to position [467, 0]
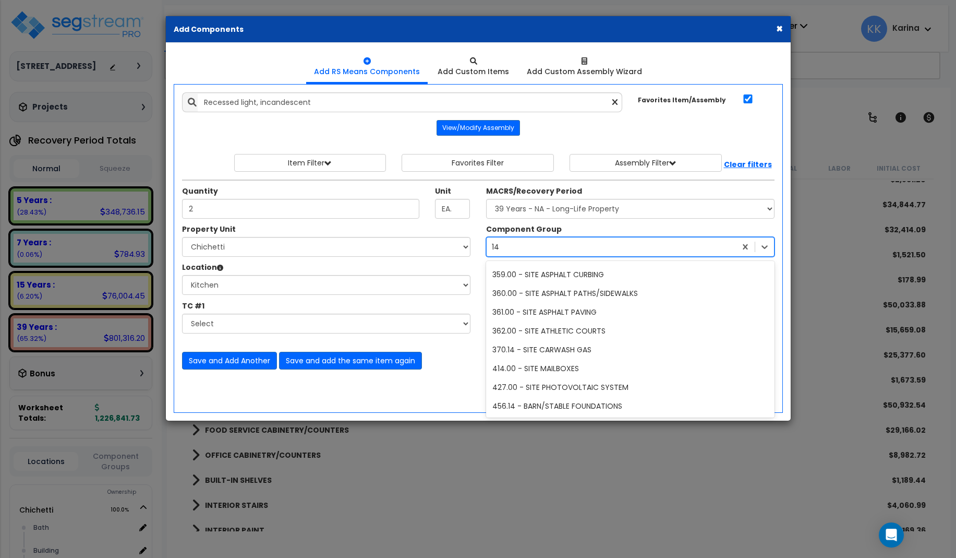
type input "145"
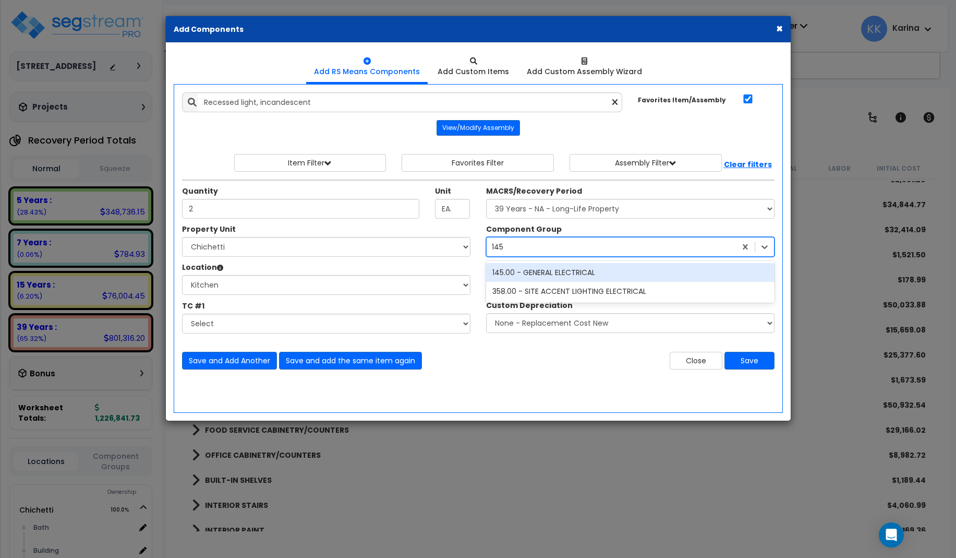
click at [537, 272] on div "145.00 - GENERAL ELECTRICAL" at bounding box center [630, 272] width 288 height 19
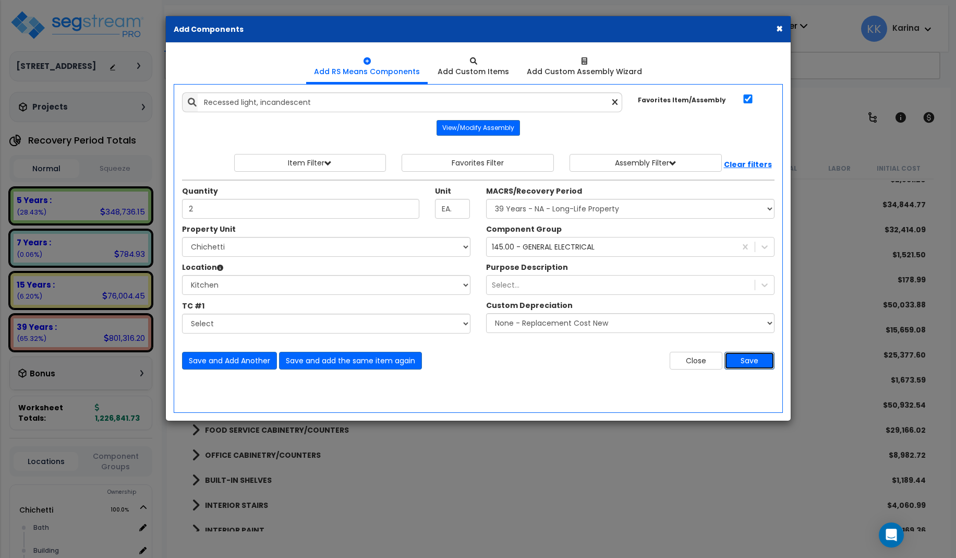
click at [740, 360] on button "Save" at bounding box center [749, 361] width 50 height 18
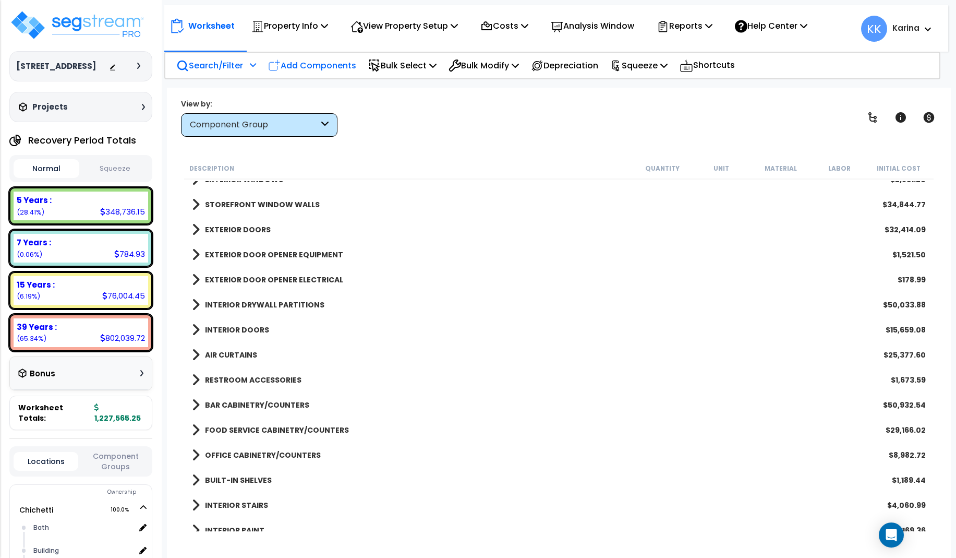
click at [318, 60] on p "Add Components" at bounding box center [312, 65] width 88 height 14
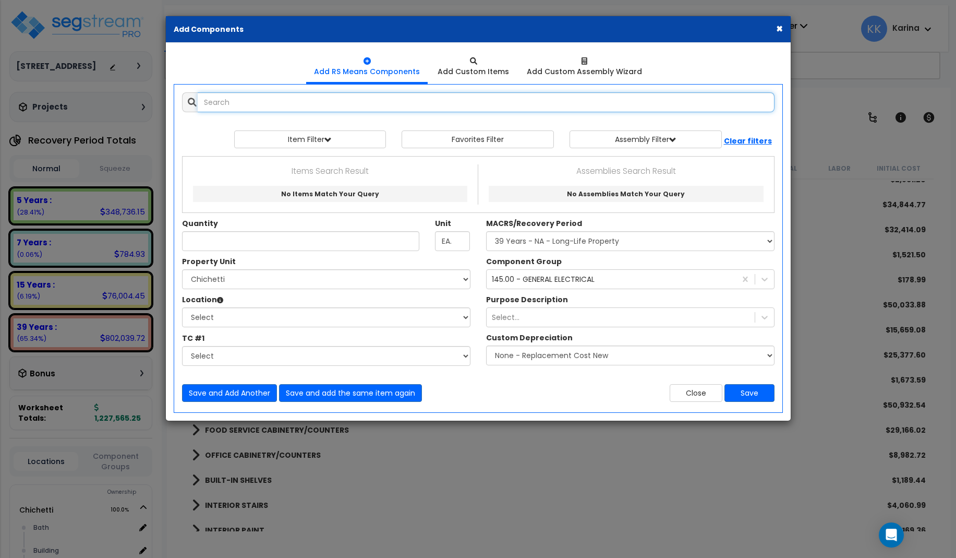
select select
click at [338, 106] on input "text" at bounding box center [486, 102] width 577 height 20
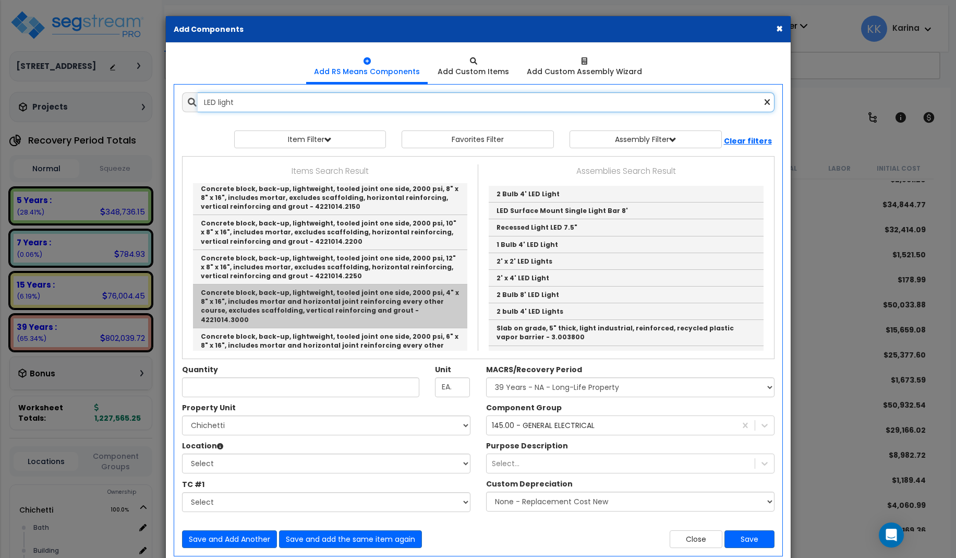
scroll to position [188, 0]
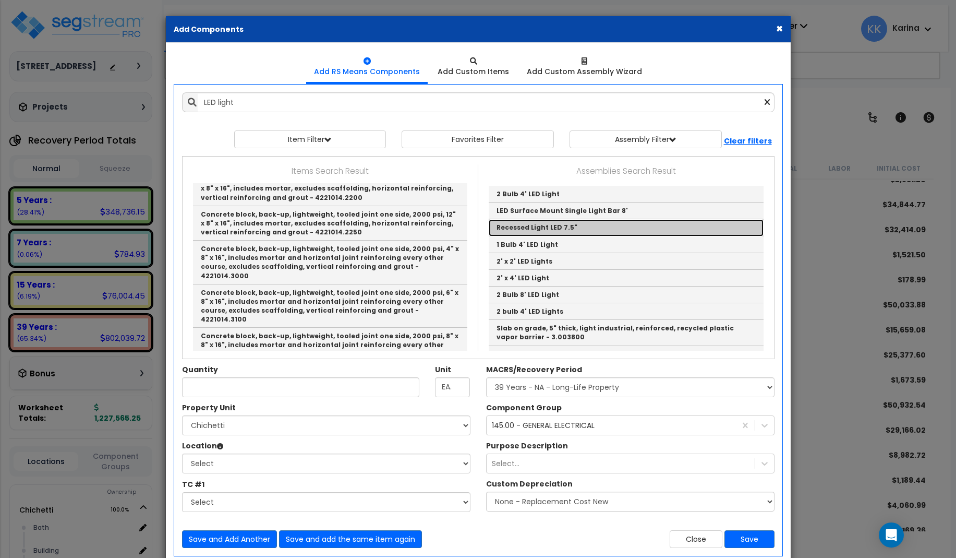
click at [519, 227] on link "Recessed Light LED 7.5"" at bounding box center [626, 227] width 275 height 17
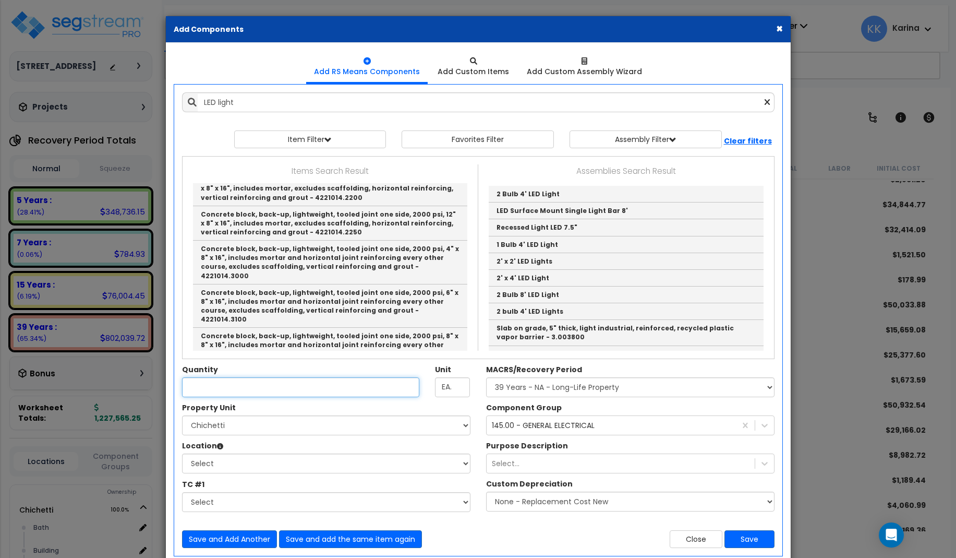
type input "Recessed Light LED 7.5""
type input "EA"
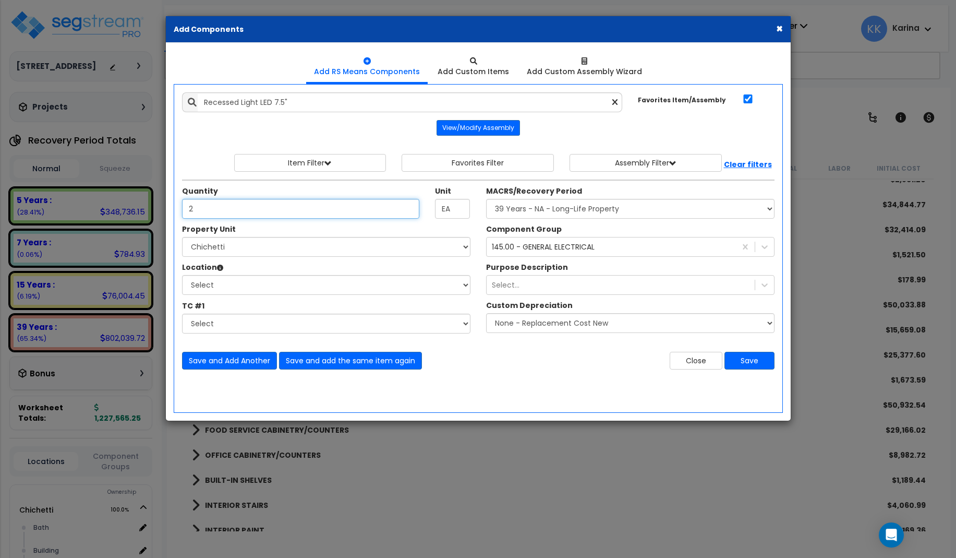
type input "2"
click at [182, 237] on select "Select [PERSON_NAME] Site Improvements" at bounding box center [326, 247] width 288 height 20
select select "168457"
click option "Chichetti" at bounding box center [0, 0] width 0 height 0
click at [182, 275] on select "Select Bath Building Building Interior dining Kitchen Site Add Additional Locat…" at bounding box center [326, 285] width 288 height 20
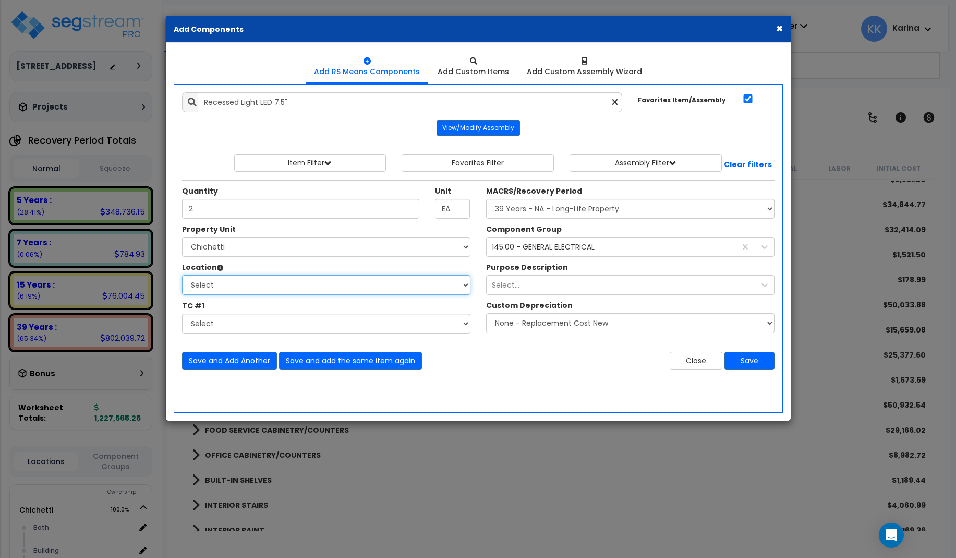
select select "8314"
click option "Kitchen" at bounding box center [0, 0] width 0 height 0
click at [486, 199] on select "Select MACRS/Recovery Period 5 Years - 57.0 - Distributive Trades & Services 5 …" at bounding box center [630, 209] width 288 height 20
select select "3669"
click option "39 Years - NA - Long-Life Property" at bounding box center [0, 0] width 0 height 0
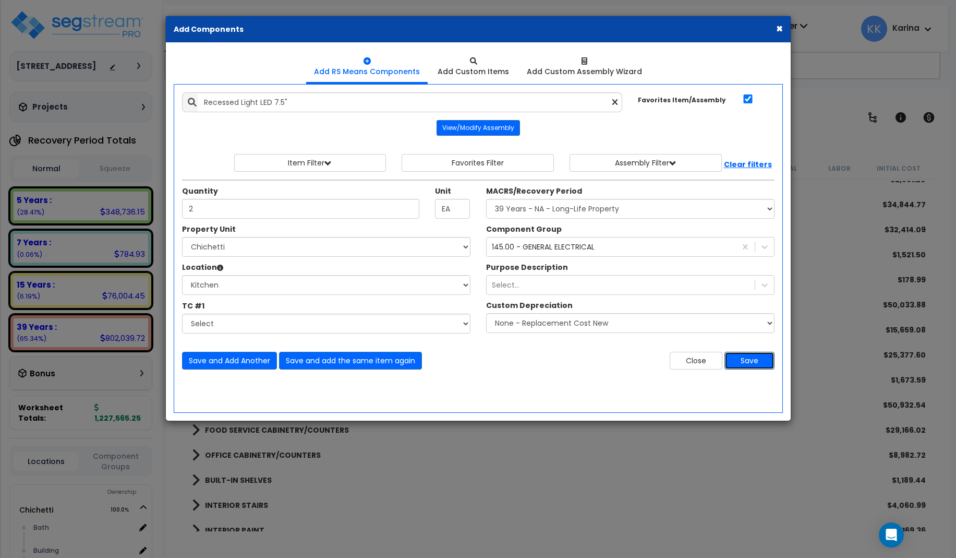
click at [741, 356] on button "Save" at bounding box center [749, 361] width 50 height 18
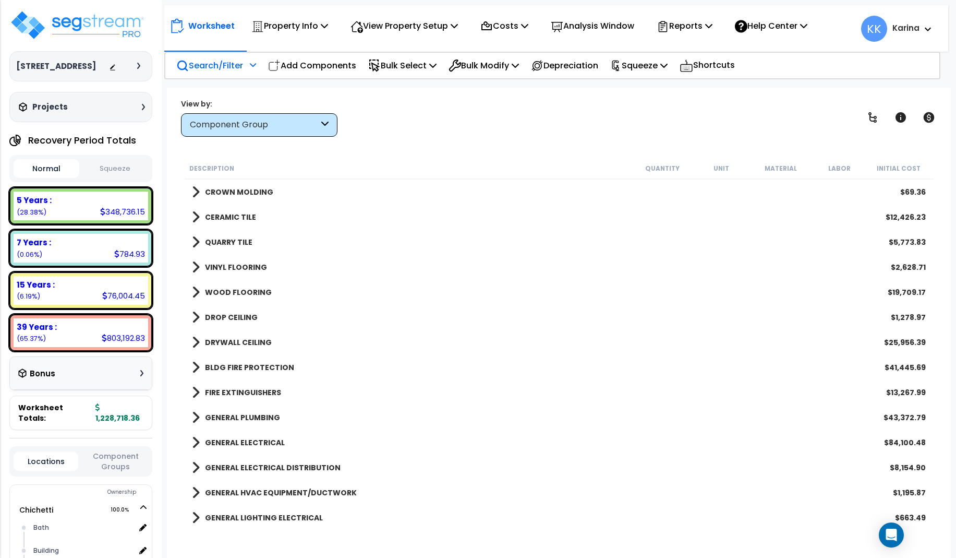
scroll to position [814, 0]
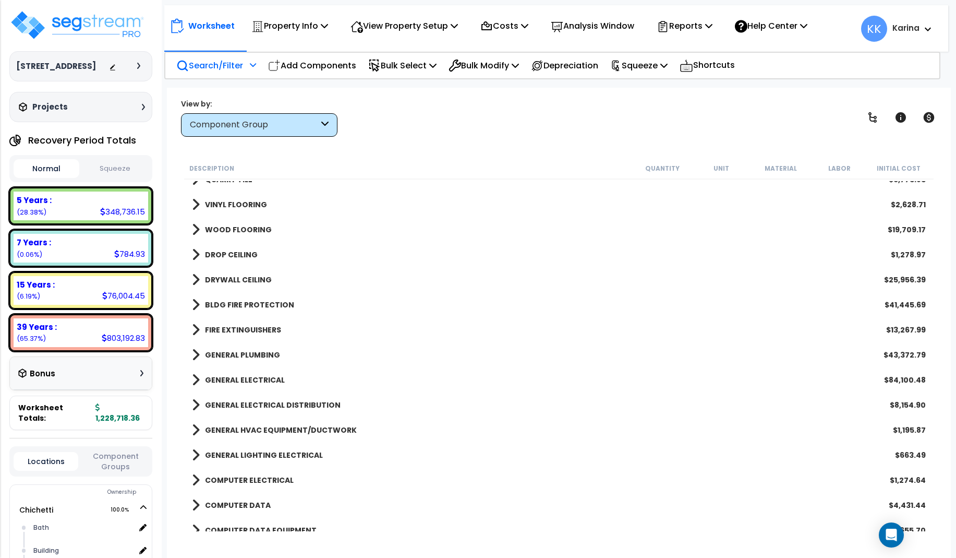
click at [195, 382] on span at bounding box center [196, 379] width 8 height 15
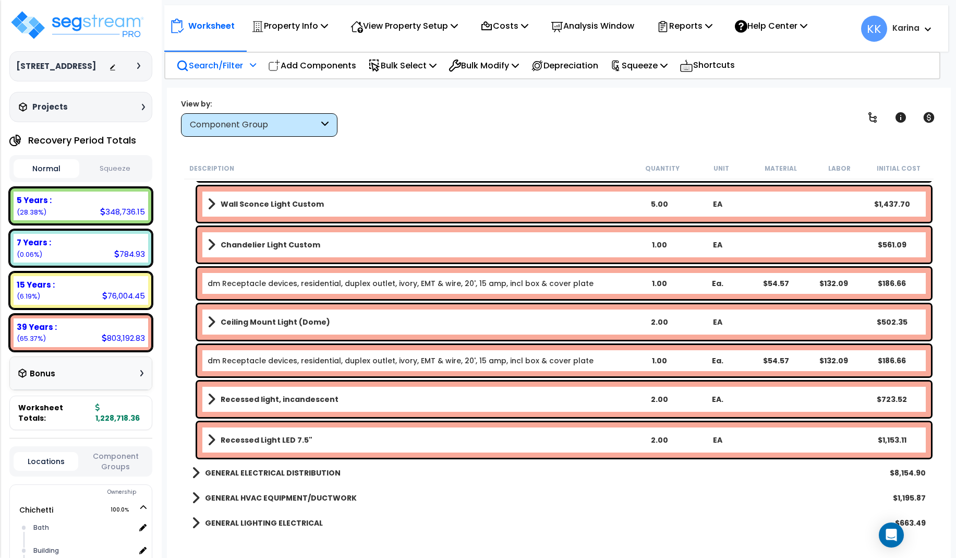
scroll to position [2941, 0]
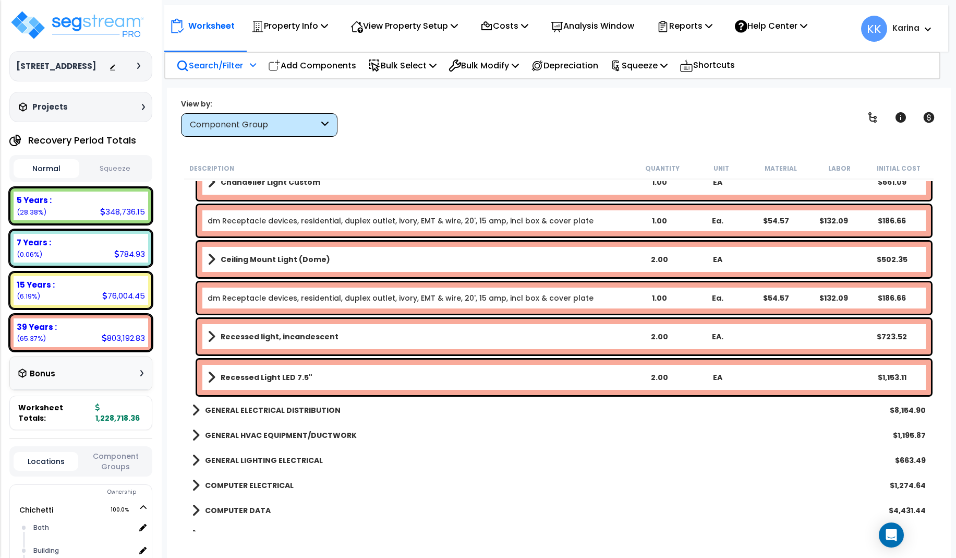
click at [271, 378] on b "Recessed Light LED 7.5"" at bounding box center [267, 377] width 92 height 10
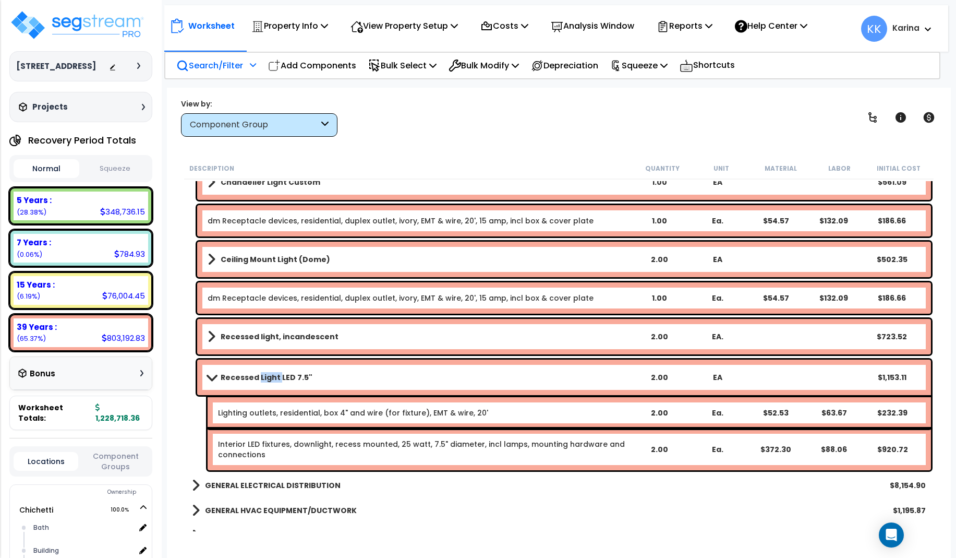
click at [271, 378] on b "Recessed Light LED 7.5"" at bounding box center [267, 377] width 92 height 10
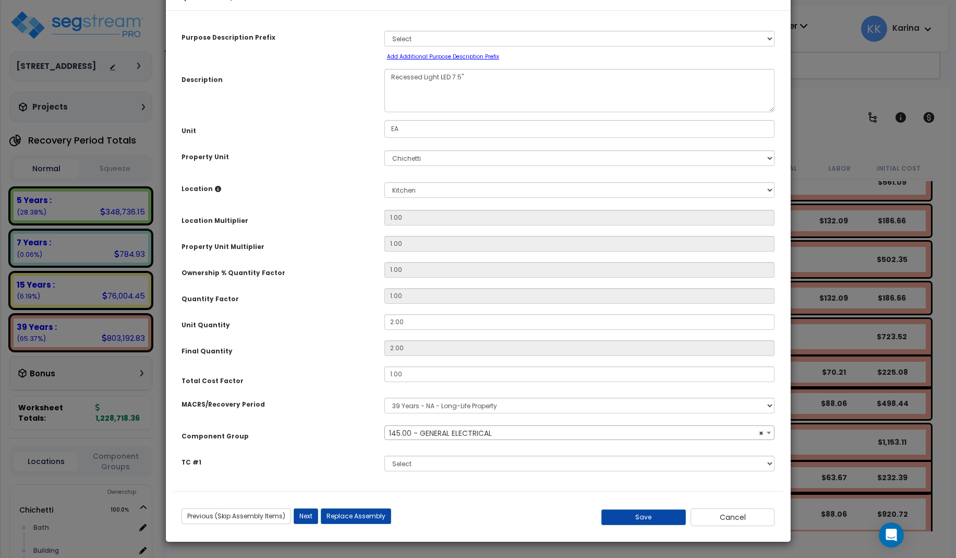
select select "56955"
drag, startPoint x: 388, startPoint y: 108, endPoint x: 520, endPoint y: 108, distance: 131.9
click at [520, 108] on textarea "Recessed Light LED 7.5"" at bounding box center [579, 90] width 391 height 43
type textarea "Wall mounted LED light"
click at [658, 525] on button "Save" at bounding box center [643, 517] width 84 height 16
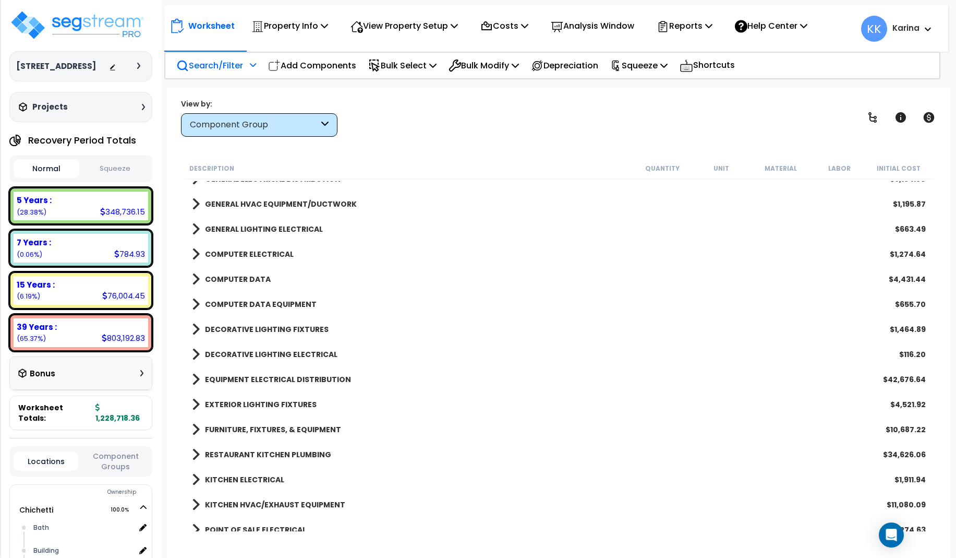
scroll to position [3317, 0]
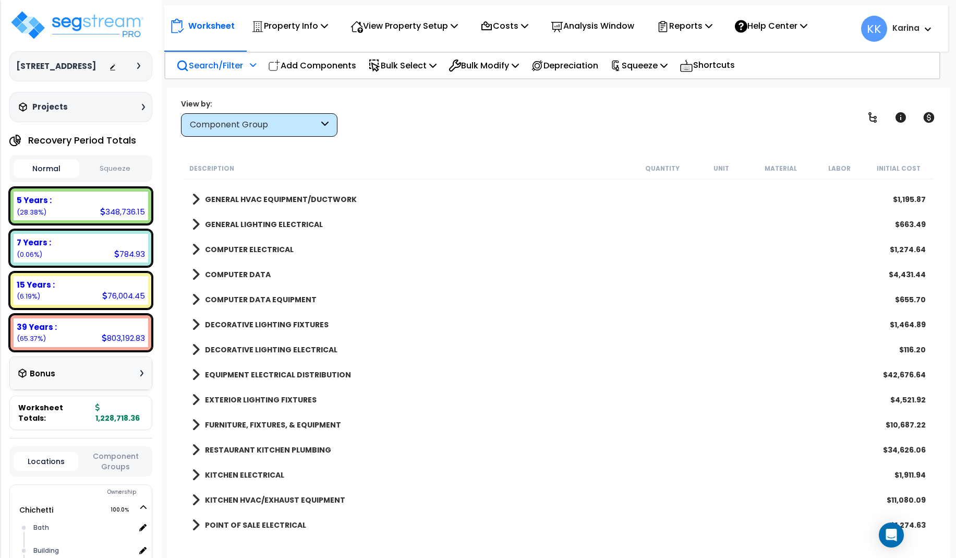
click at [195, 371] on span at bounding box center [196, 374] width 8 height 15
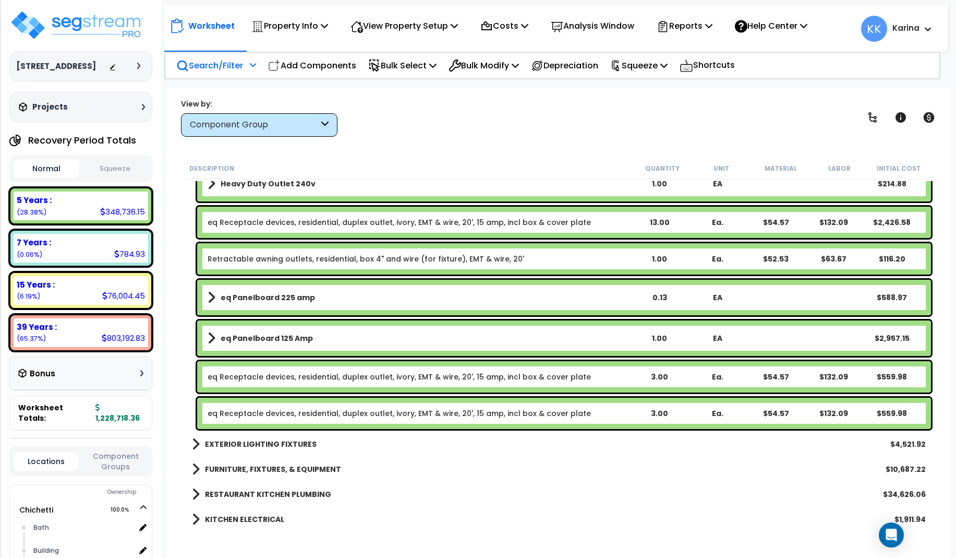
scroll to position [3943, 0]
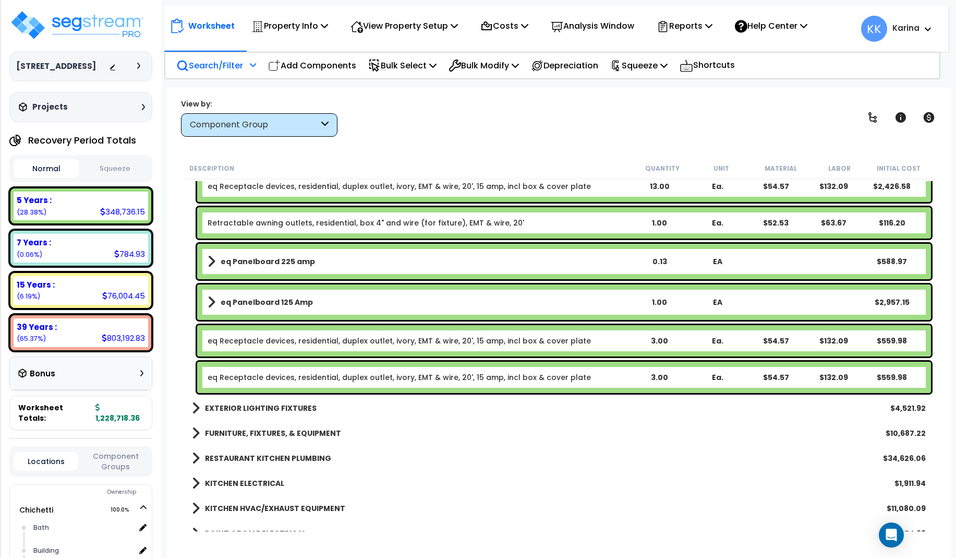
click at [260, 369] on div "eq Receptacle devices, residential, duplex outlet, ivory, EMT & wire, 20', 15 a…" at bounding box center [564, 376] width 734 height 31
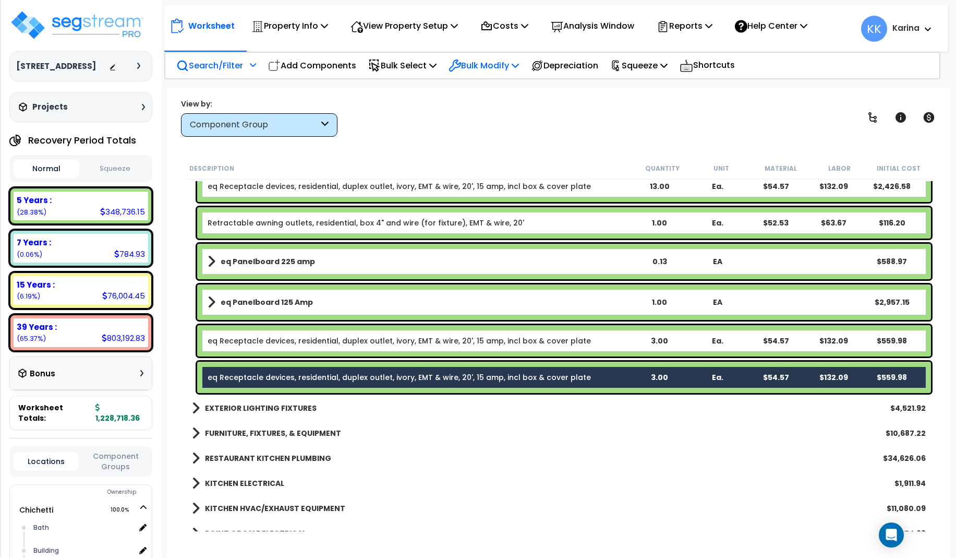
click at [483, 60] on p "Bulk Modify" at bounding box center [484, 65] width 70 height 14
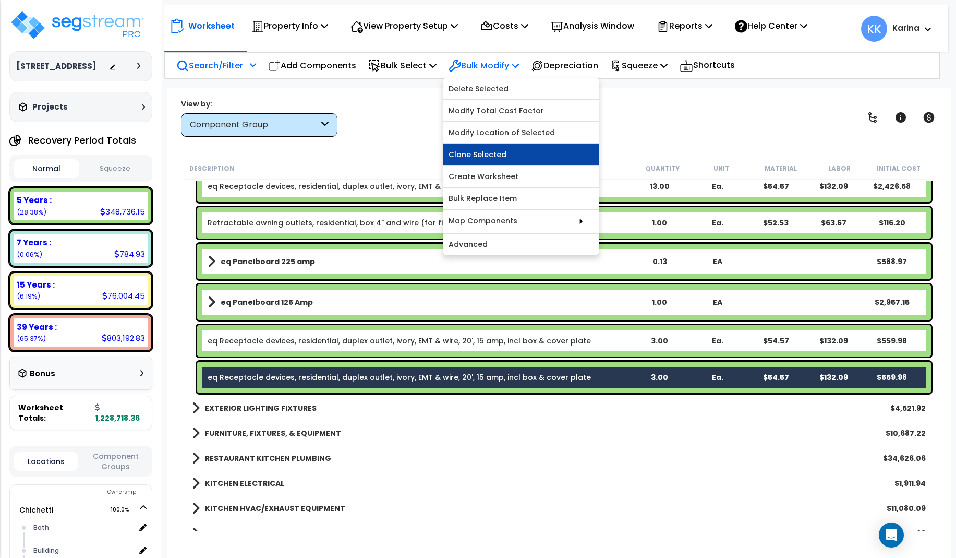
click at [487, 152] on link "Clone Selected" at bounding box center [520, 154] width 155 height 21
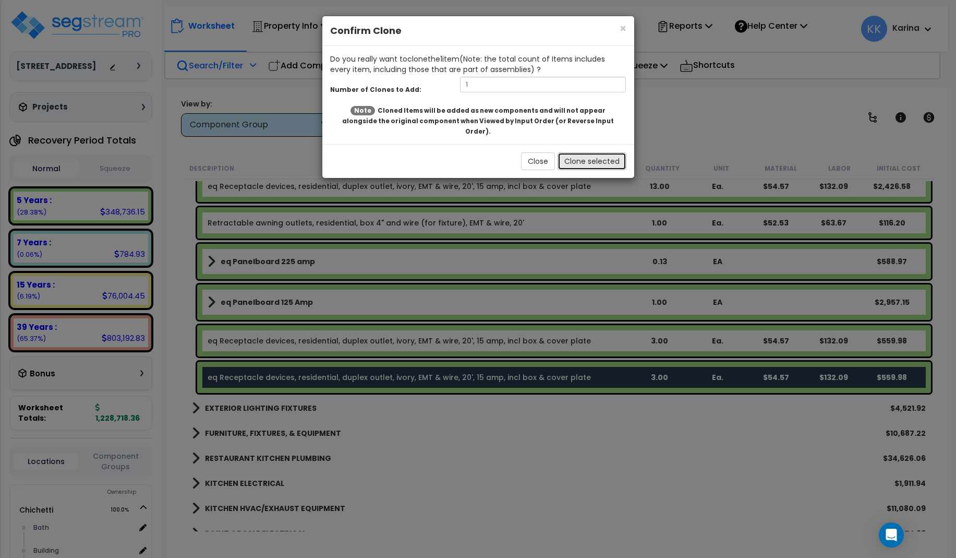
click at [585, 153] on button "Clone selected" at bounding box center [592, 161] width 69 height 18
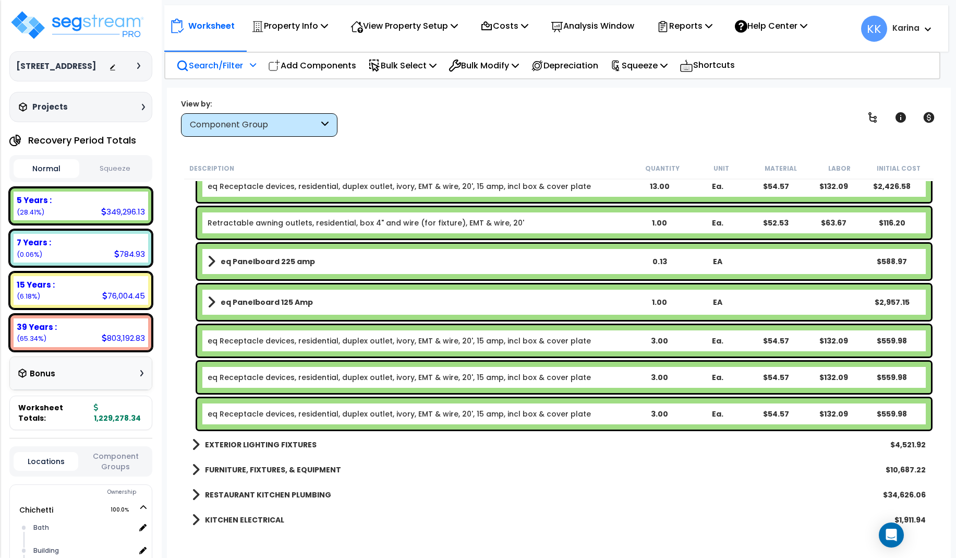
click at [284, 410] on link "eq Receptacle devices, residential, duplex outlet, ivory, EMT & wire, 20', 15 a…" at bounding box center [399, 413] width 383 height 10
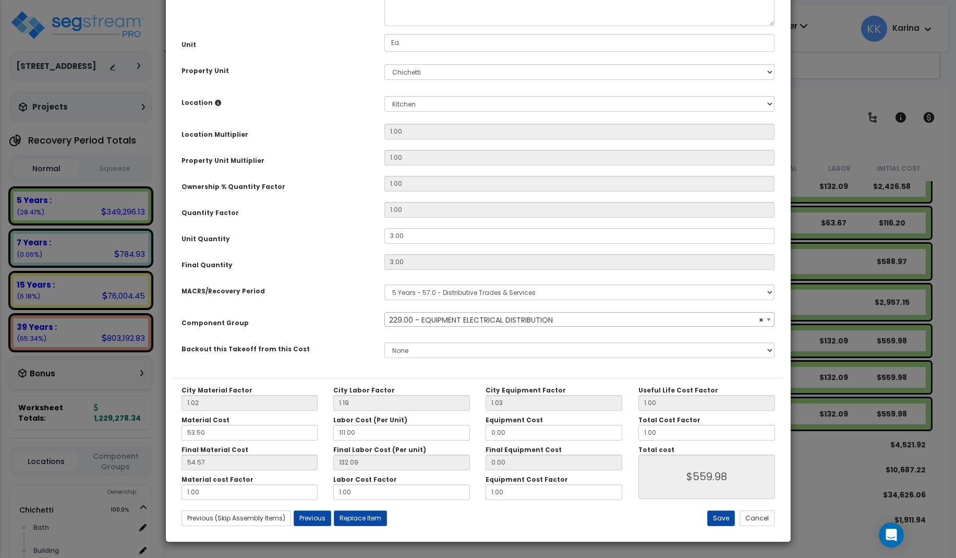
select select "57033"
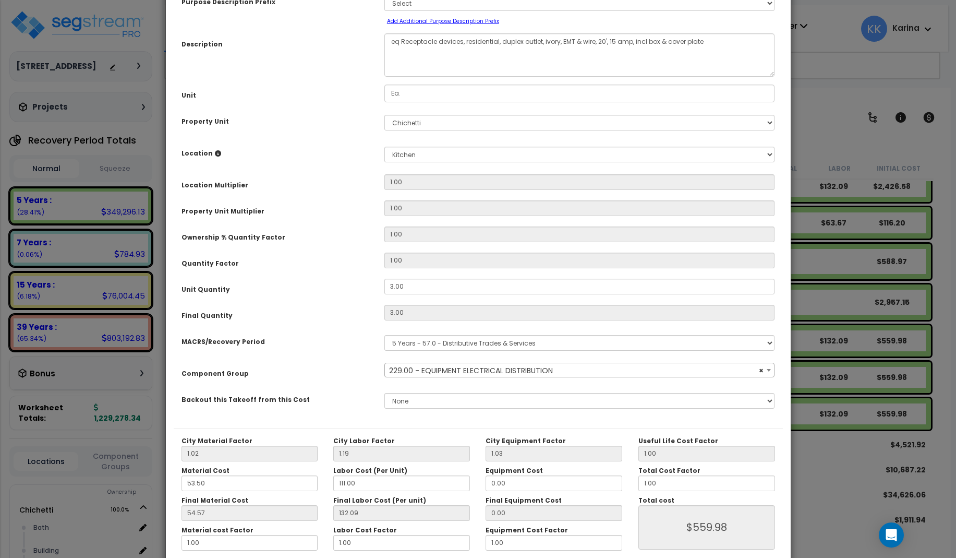
scroll to position [117, 0]
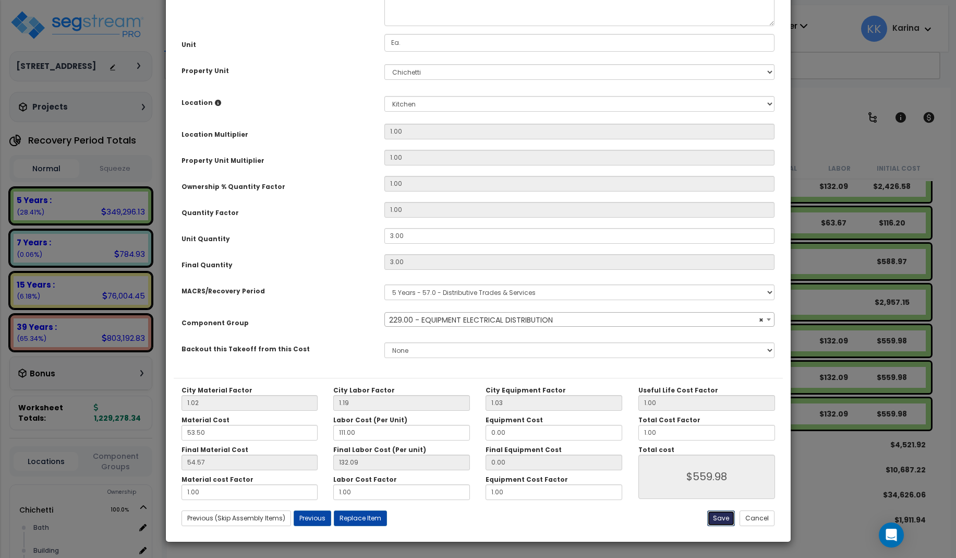
click at [725, 515] on button "Save" at bounding box center [721, 518] width 28 height 16
type input "559.98"
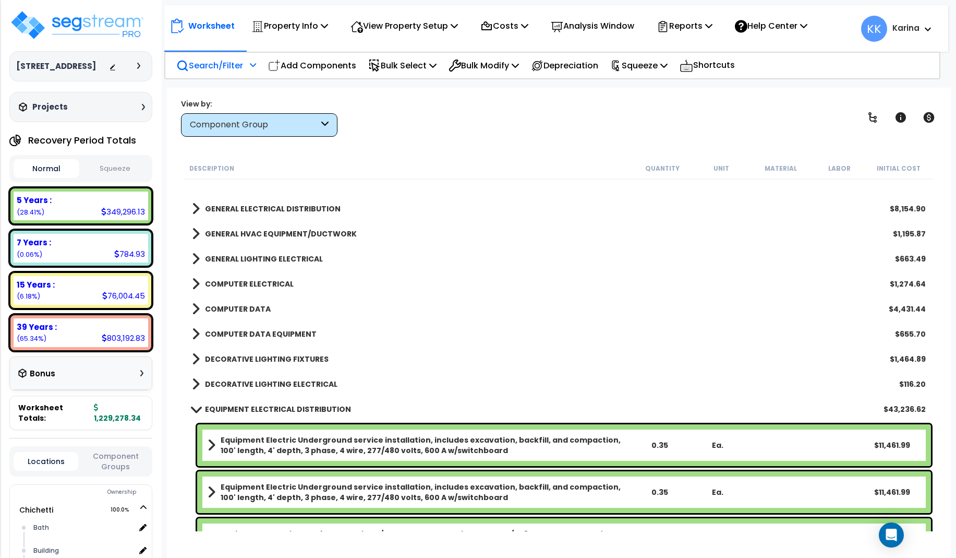
scroll to position [3254, 0]
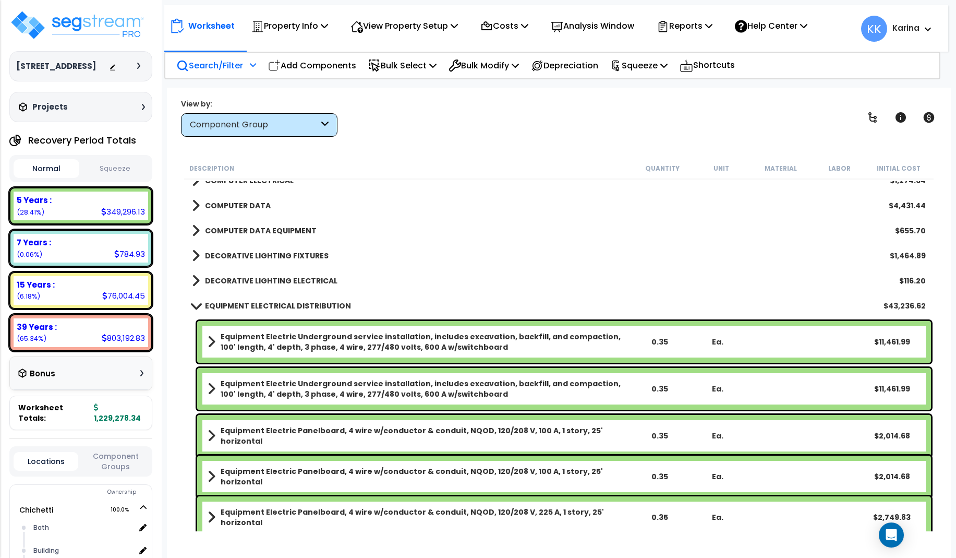
click at [195, 300] on link "EQUIPMENT ELECTRICAL DISTRIBUTION" at bounding box center [271, 305] width 159 height 15
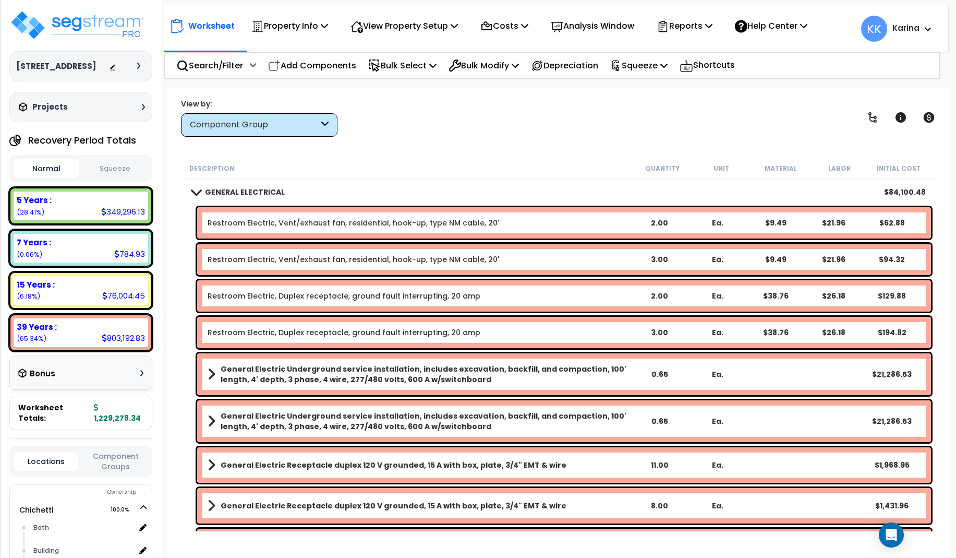
scroll to position [814, 0]
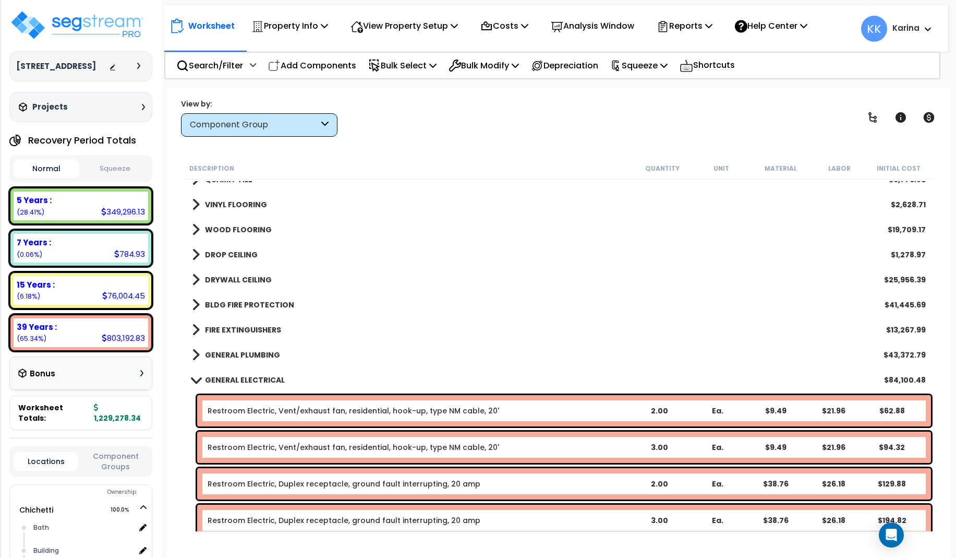
click at [194, 381] on span at bounding box center [195, 379] width 15 height 8
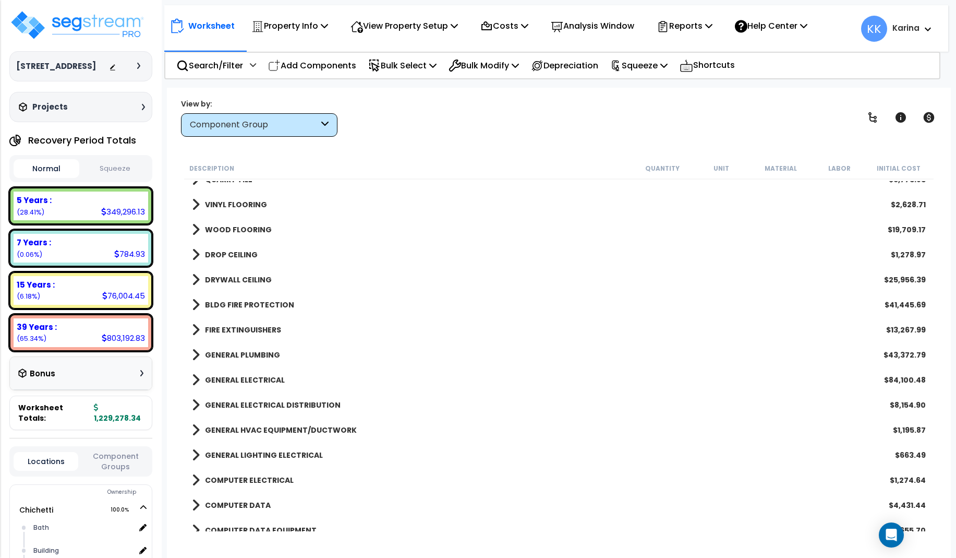
click at [197, 355] on span at bounding box center [196, 354] width 8 height 15
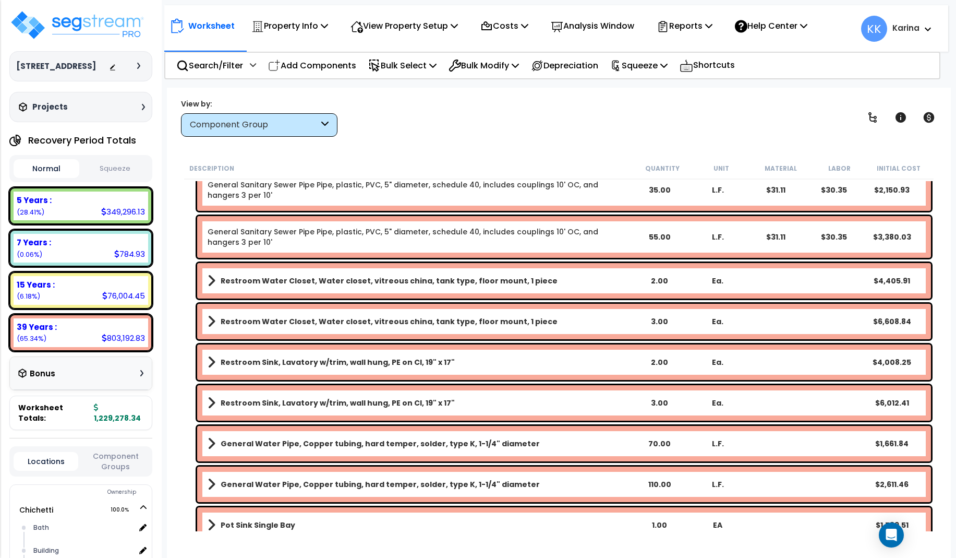
scroll to position [1189, 0]
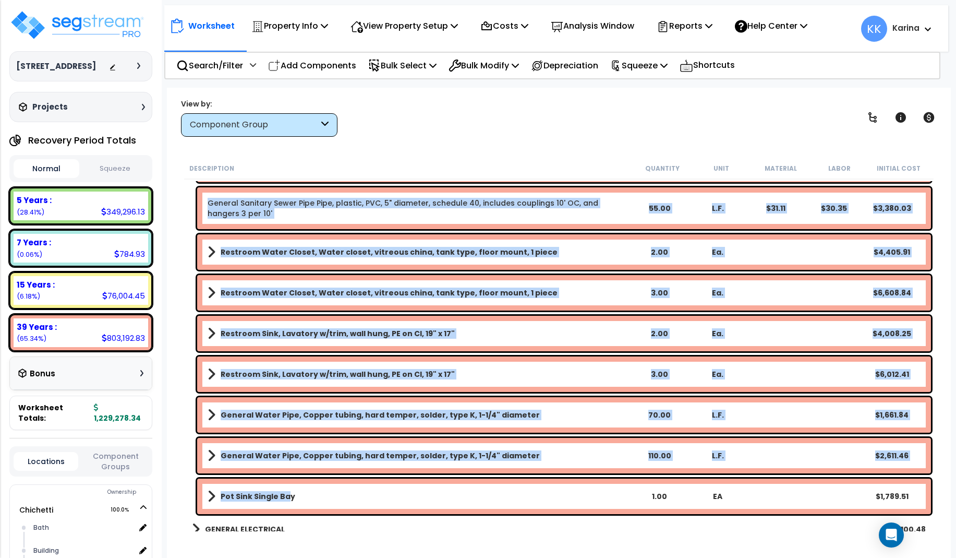
click at [286, 496] on b "Pot Sink Single Bay" at bounding box center [258, 496] width 75 height 10
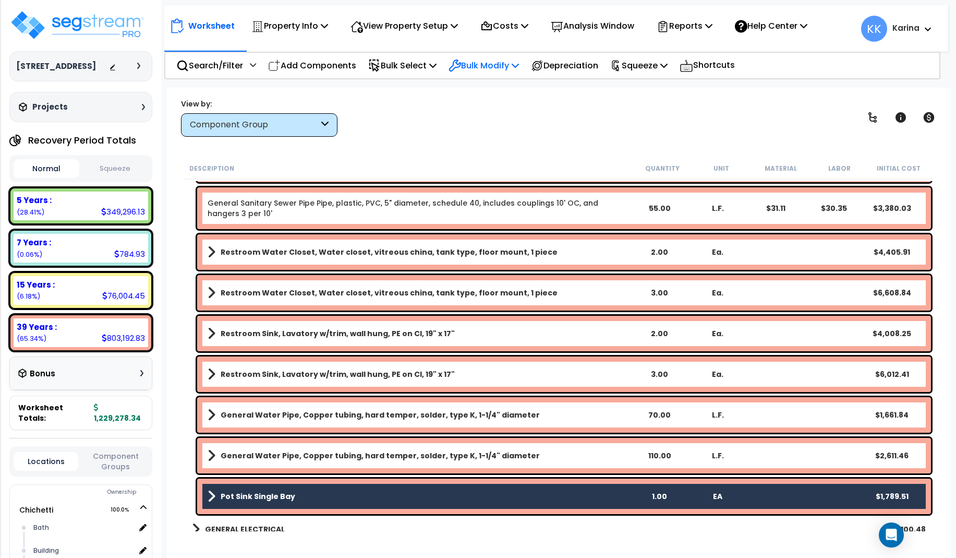
click at [483, 61] on p "Bulk Modify" at bounding box center [484, 65] width 70 height 14
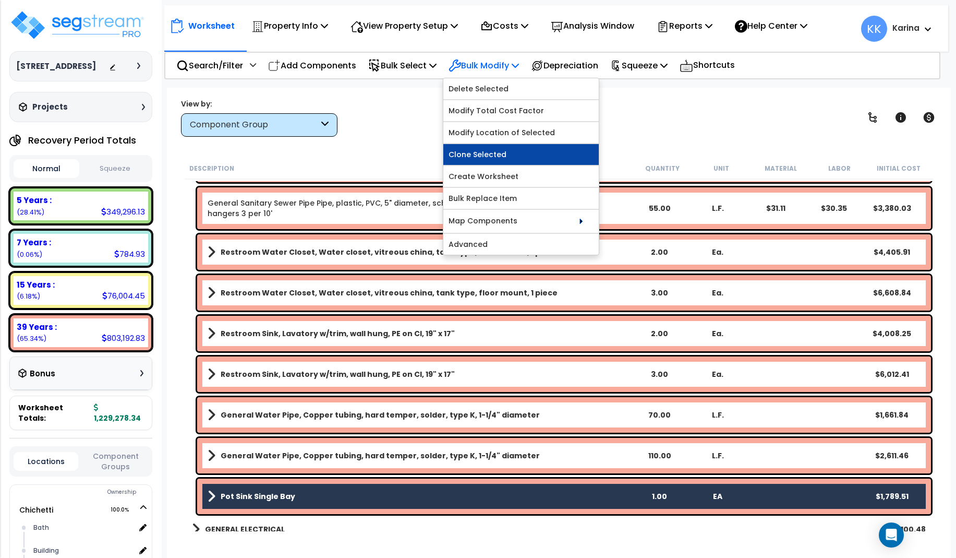
click at [491, 148] on link "Clone Selected" at bounding box center [520, 154] width 155 height 21
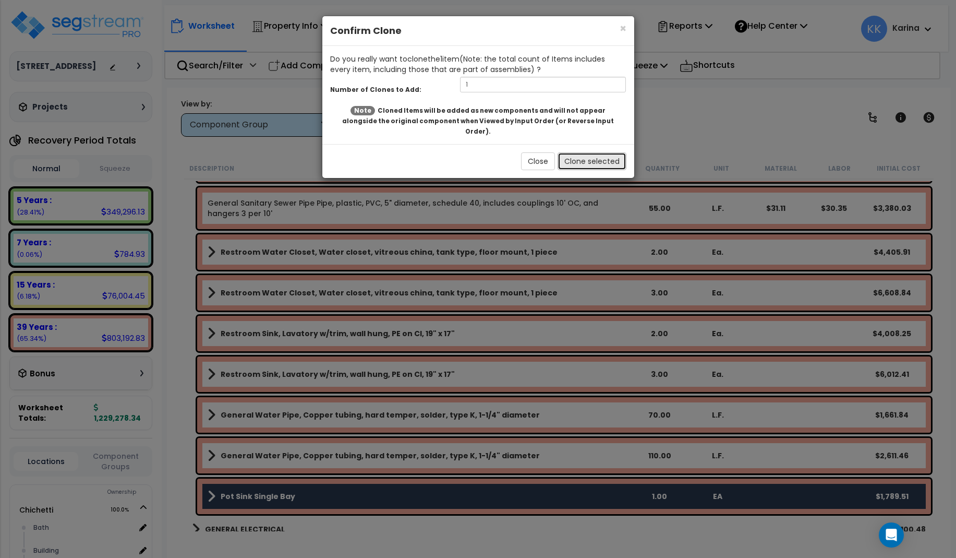
click at [578, 152] on button "Clone selected" at bounding box center [592, 161] width 69 height 18
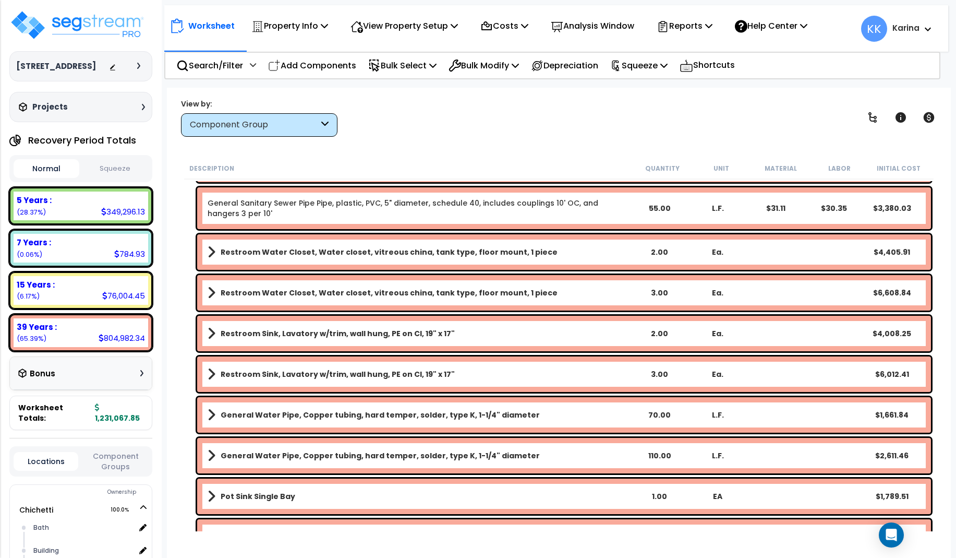
scroll to position [1439, 0]
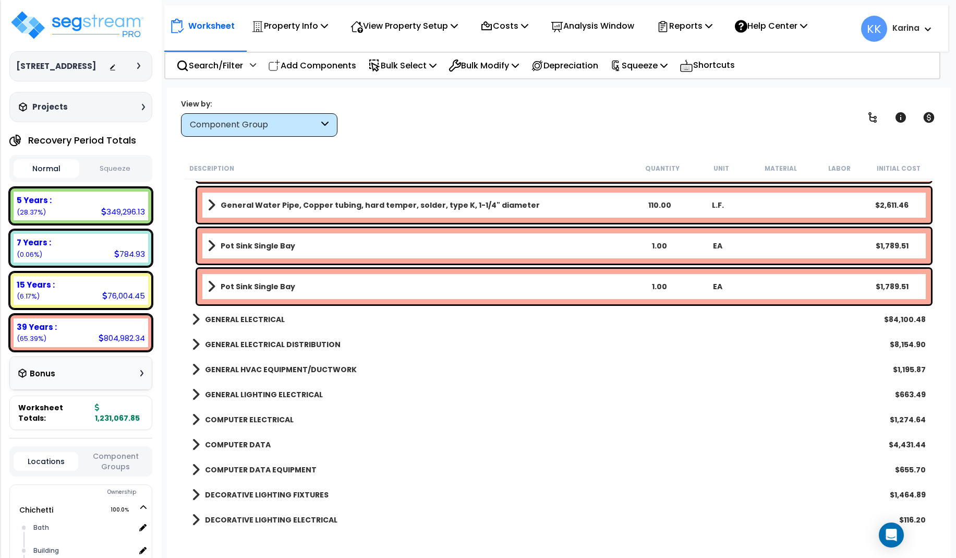
click at [308, 288] on link "Pot Sink Single Bay" at bounding box center [419, 286] width 422 height 15
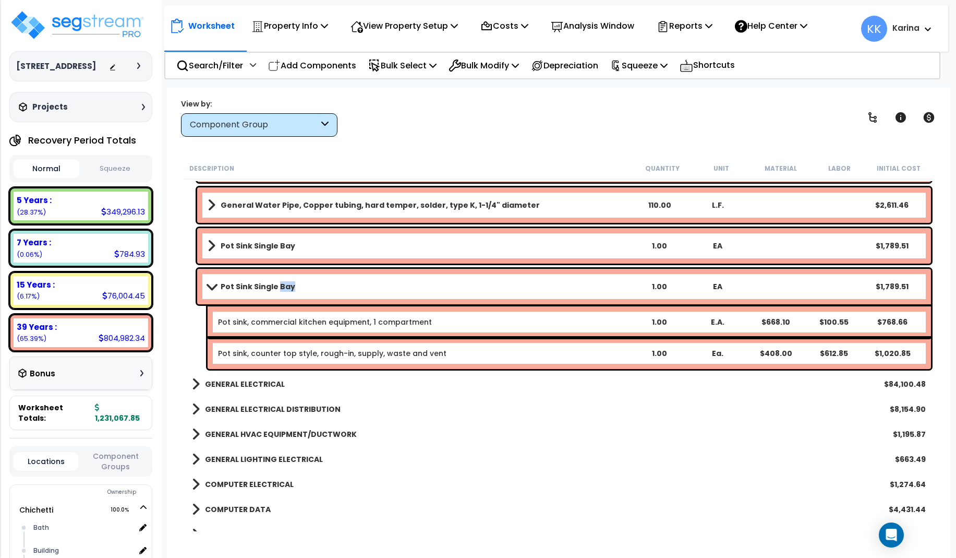
click at [308, 288] on link "Pot Sink Single Bay" at bounding box center [419, 286] width 422 height 15
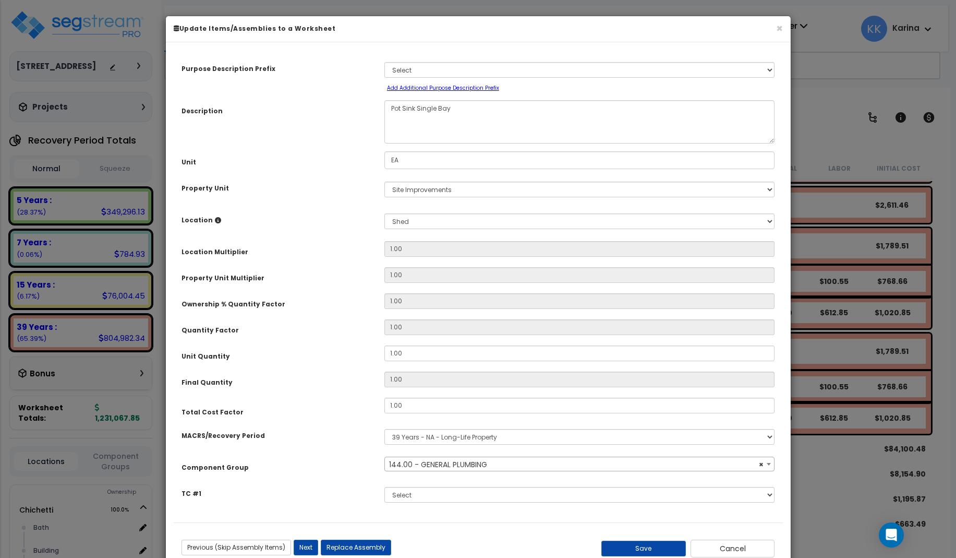
select select "56954"
click at [384, 213] on select "Select Shed Site Exterior Add New Location" at bounding box center [579, 221] width 391 height 16
click at [410, 222] on select "Select Shed Site Exterior Add New Location" at bounding box center [579, 221] width 391 height 16
click at [384, 181] on select "Select [PERSON_NAME] Site Improvements" at bounding box center [579, 189] width 391 height 16
select select "168457"
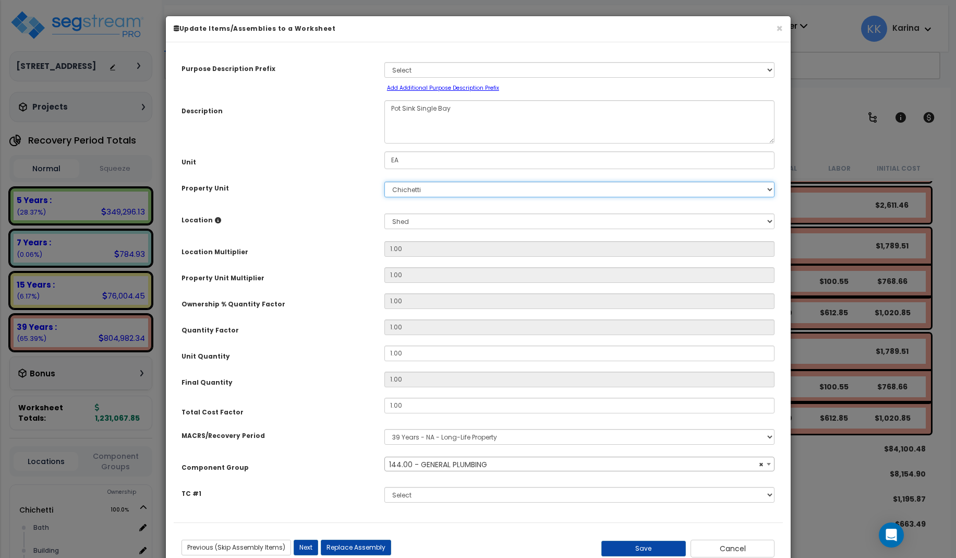
click option "Chichetti" at bounding box center [0, 0] width 0 height 0
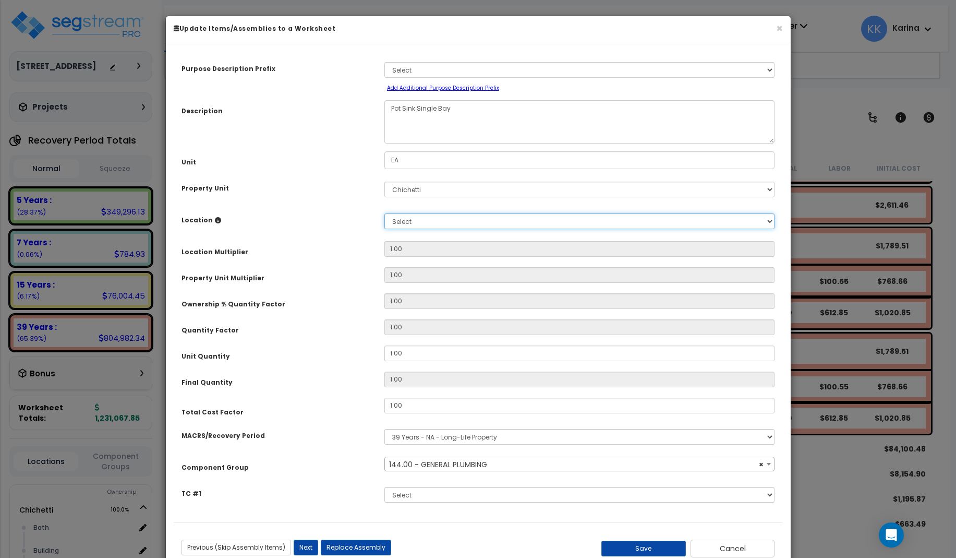
click at [384, 213] on select "Select [GEOGRAPHIC_DATA] Building Building Interior dining Kitchen Site Add Add…" at bounding box center [579, 221] width 391 height 16
select select "8314"
click option "Kitchen" at bounding box center [0, 0] width 0 height 0
type input "1"
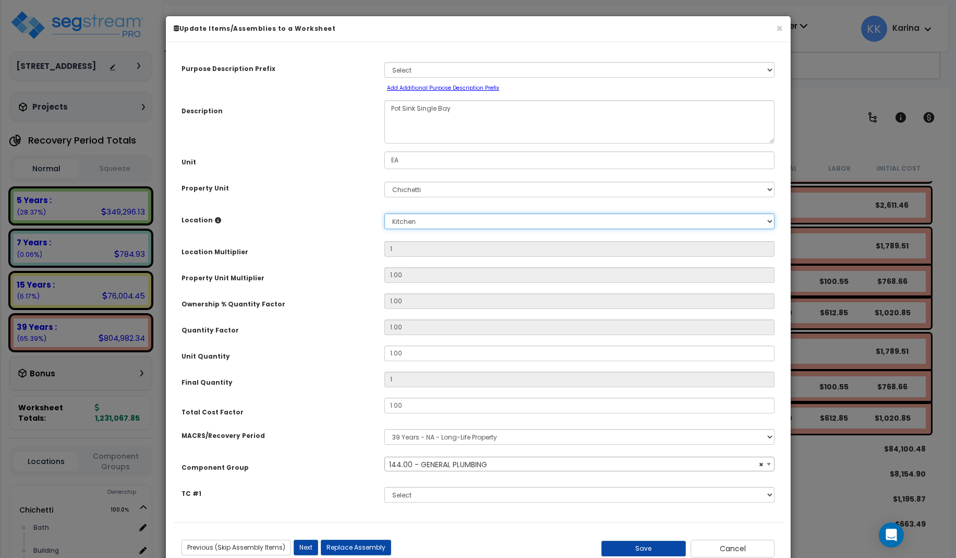
scroll to position [31, 0]
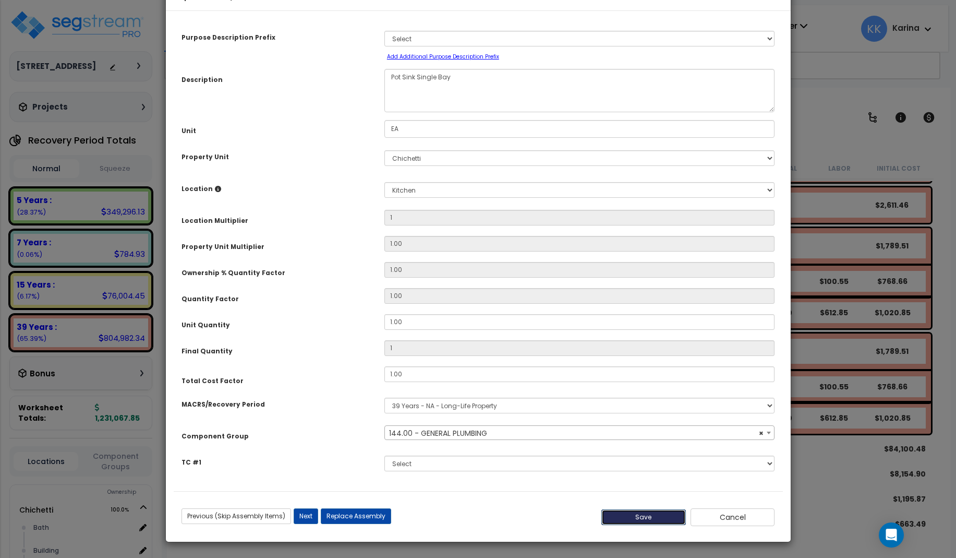
click at [652, 516] on button "Save" at bounding box center [643, 517] width 84 height 16
type input "1.00"
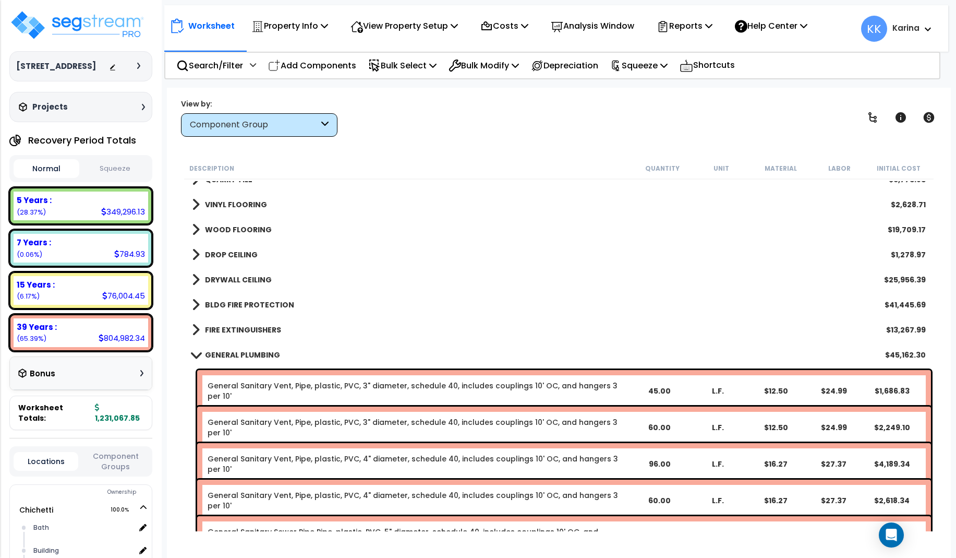
scroll to position [751, 0]
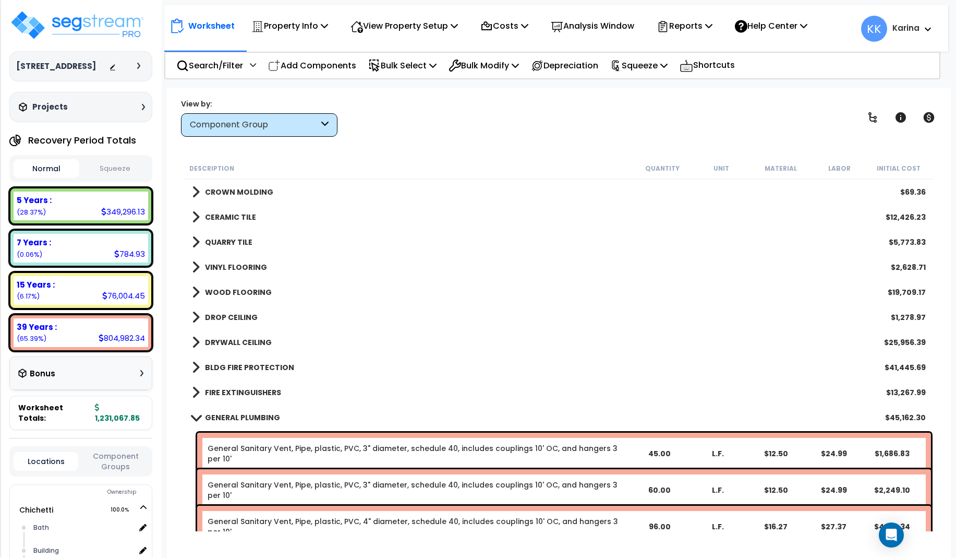
click at [195, 415] on span at bounding box center [195, 417] width 15 height 8
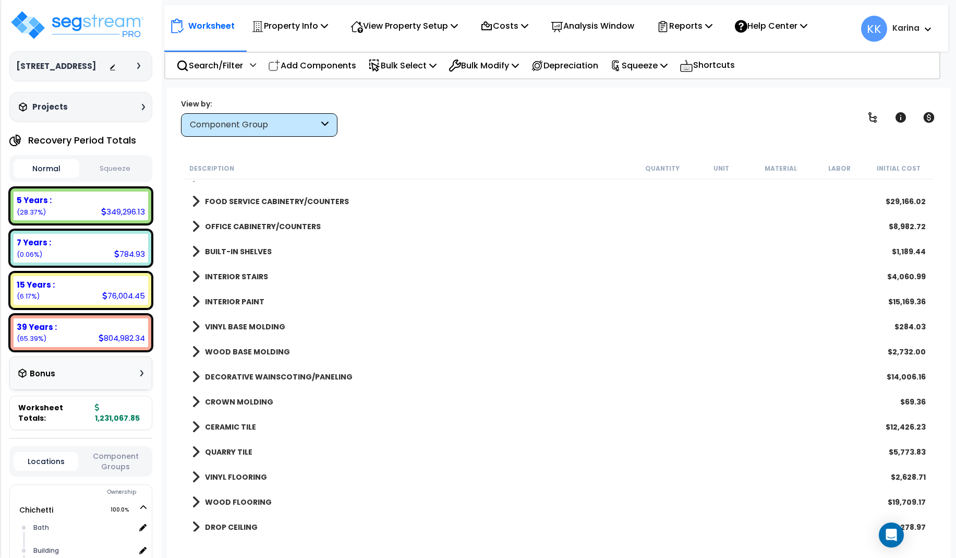
scroll to position [501, 0]
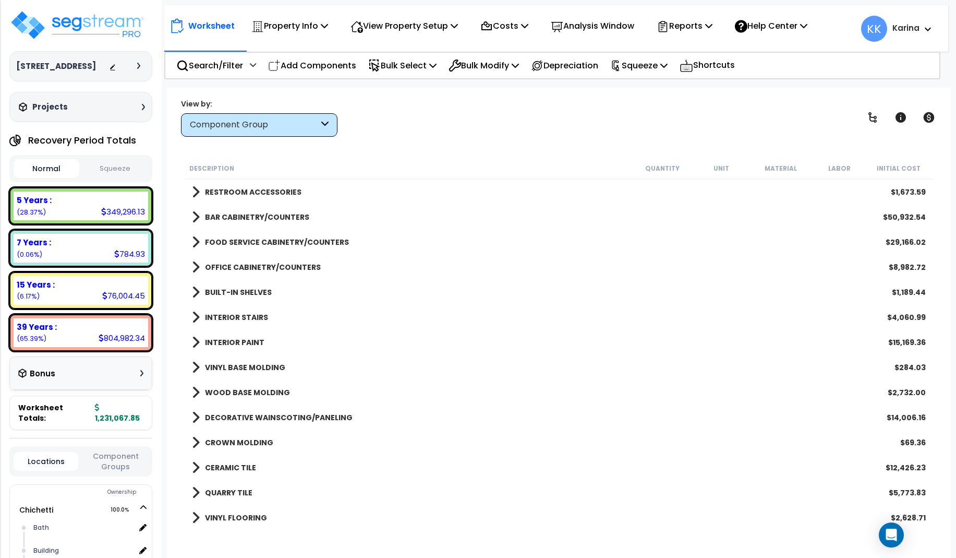
click at [196, 239] on span at bounding box center [196, 242] width 8 height 15
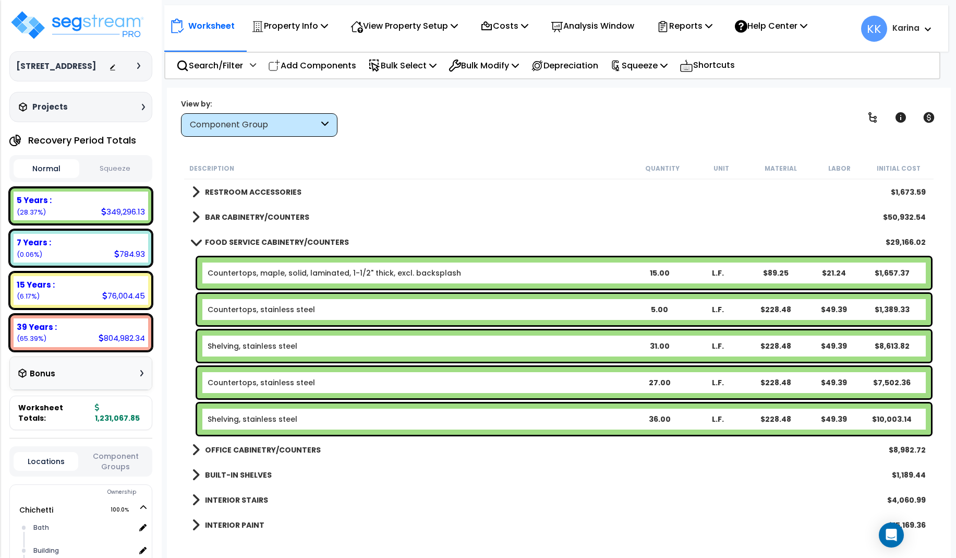
click at [194, 212] on span at bounding box center [196, 217] width 8 height 15
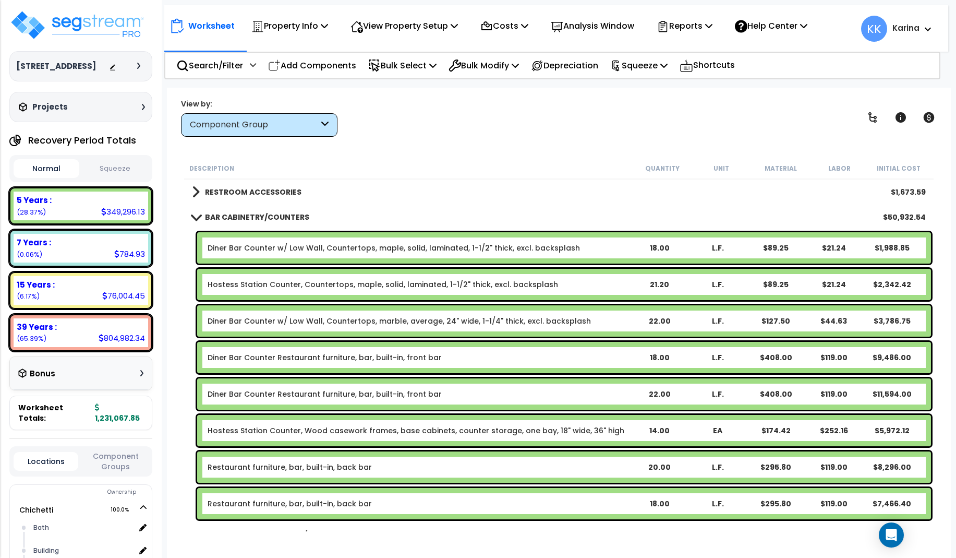
click at [283, 321] on link "Diner Bar Counter w/ Low Wall, Countertops, marble, average, 24" wide, 1-1/4" t…" at bounding box center [399, 321] width 383 height 10
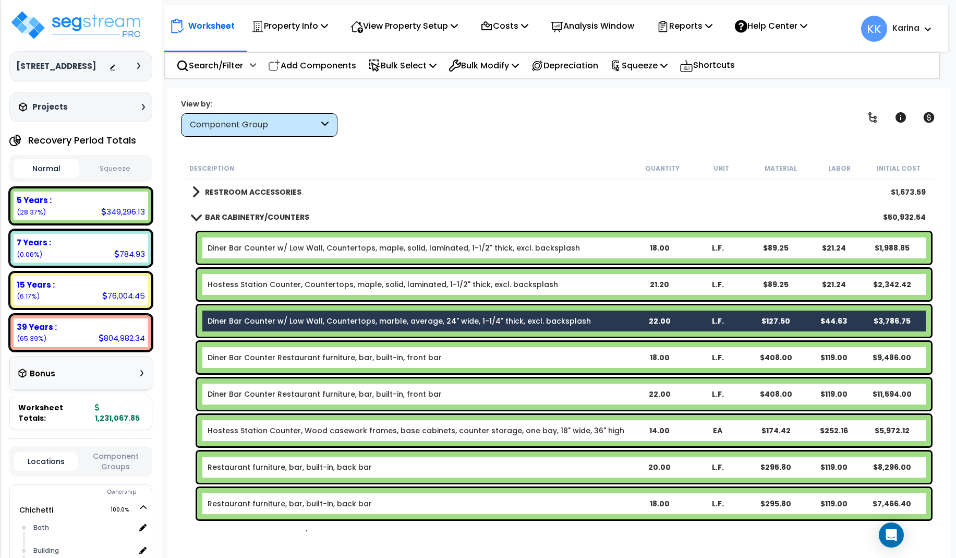
click at [352, 320] on link "Diner Bar Counter w/ Low Wall, Countertops, marble, average, 24" wide, 1-1/4" t…" at bounding box center [399, 321] width 383 height 10
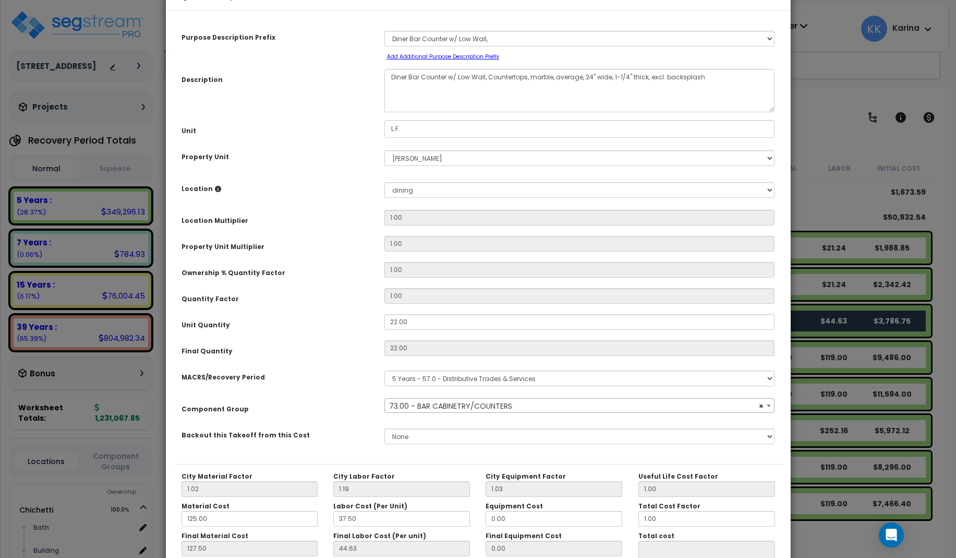
select select "56894"
click at [484, 107] on textarea "Diner Bar Counter w/ Low Wall, Countertops, marble, average, 24" wide, 1-1/4" t…" at bounding box center [579, 90] width 391 height 43
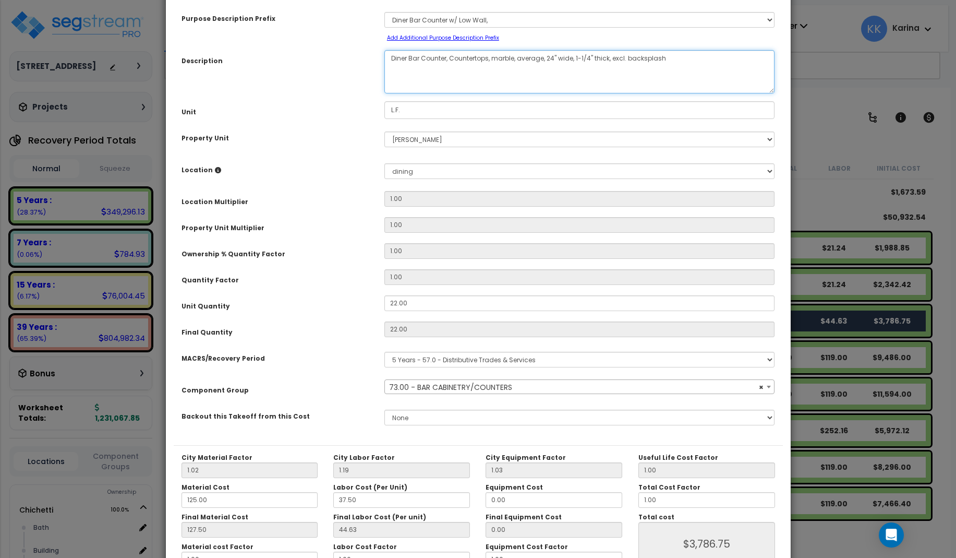
scroll to position [117, 0]
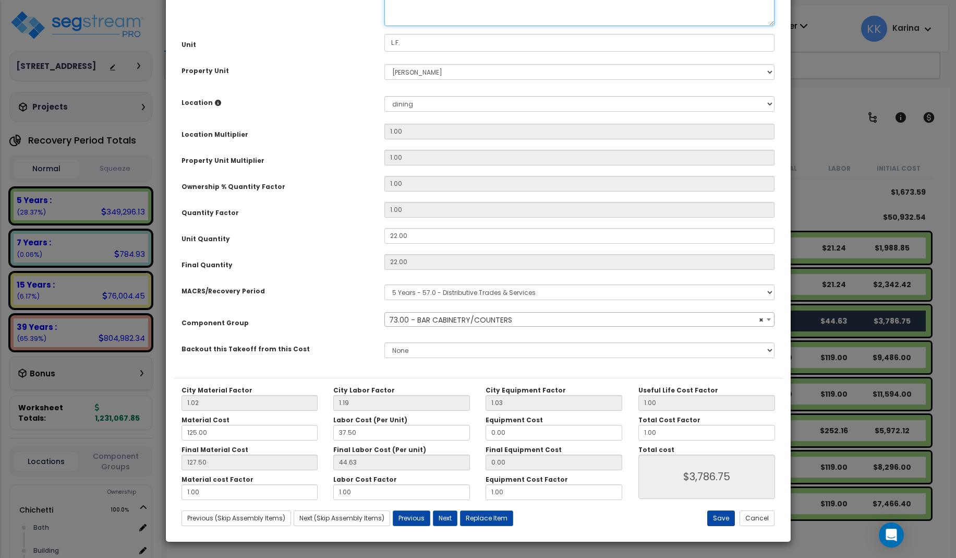
type textarea "Diner Bar Counter, Countertops, marble, average, 24" wide, 1-1/4" thick, excl. …"
click at [722, 518] on button "Save" at bounding box center [721, 518] width 28 height 16
type input "3786.75"
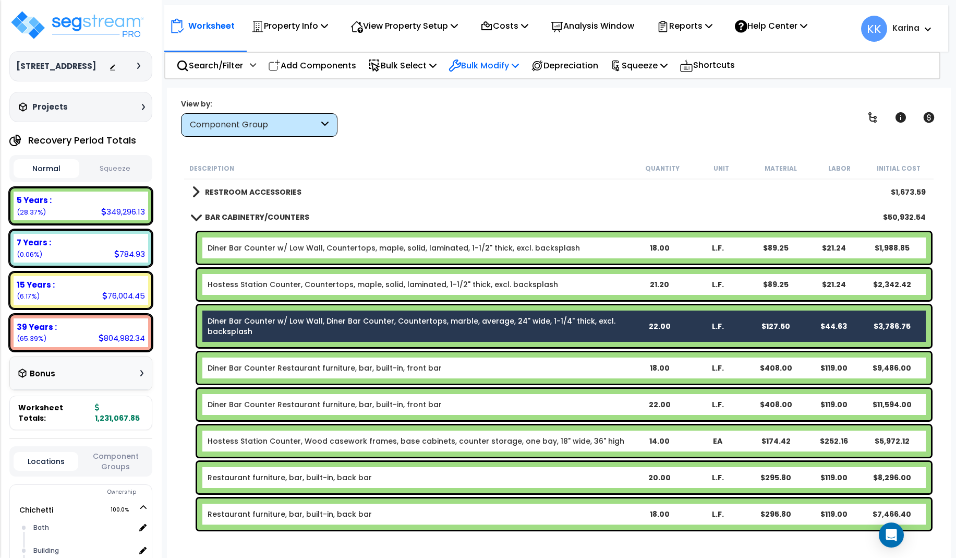
click at [479, 65] on p "Bulk Modify" at bounding box center [484, 65] width 70 height 14
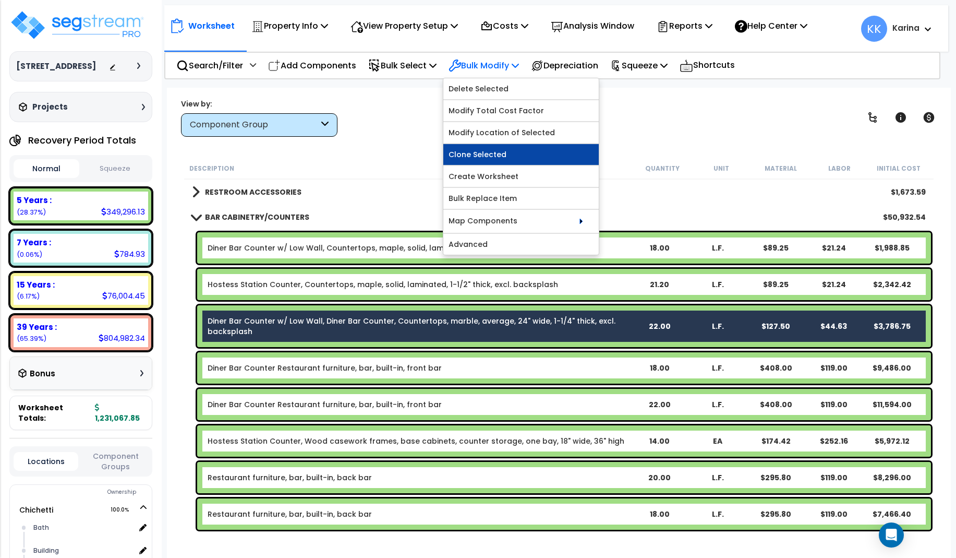
click at [489, 153] on link "Clone Selected" at bounding box center [520, 154] width 155 height 21
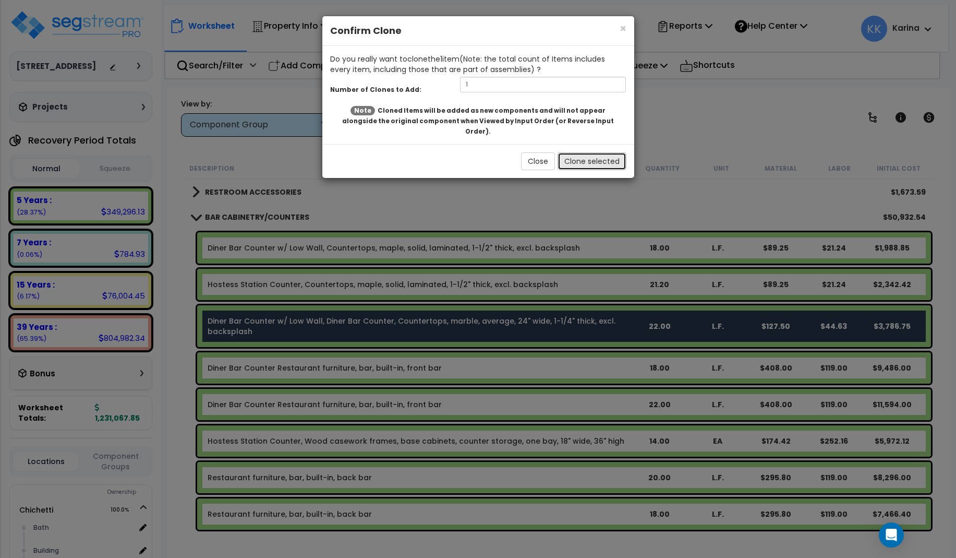
click at [574, 152] on button "Clone selected" at bounding box center [592, 161] width 69 height 18
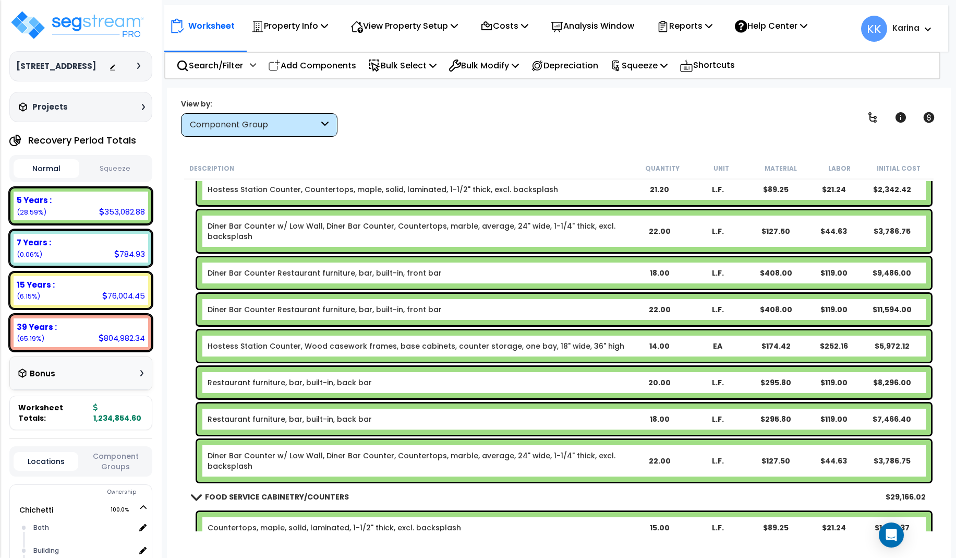
scroll to position [688, 0]
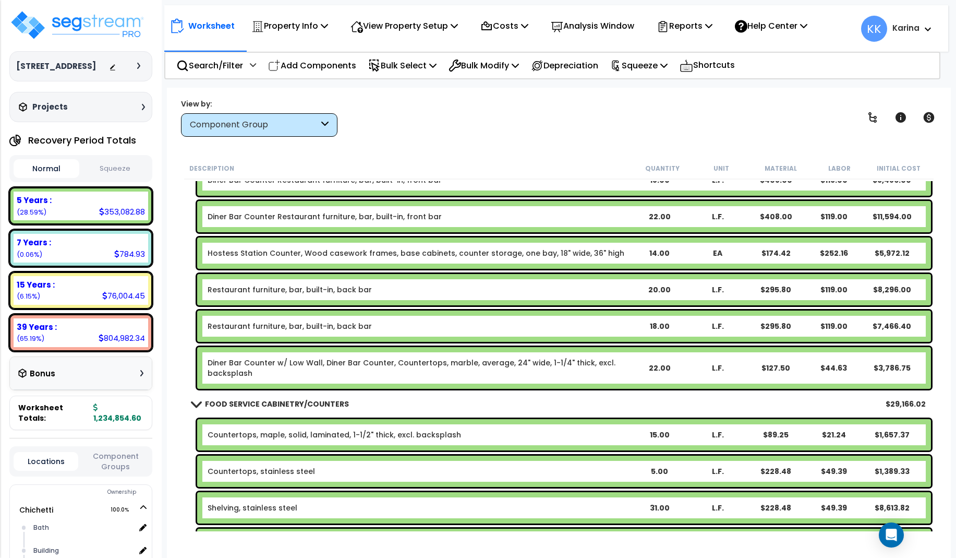
click at [287, 362] on link "Diner Bar Counter w/ Low Wall, Diner Bar Counter, Countertops, marble, average,…" at bounding box center [419, 367] width 422 height 21
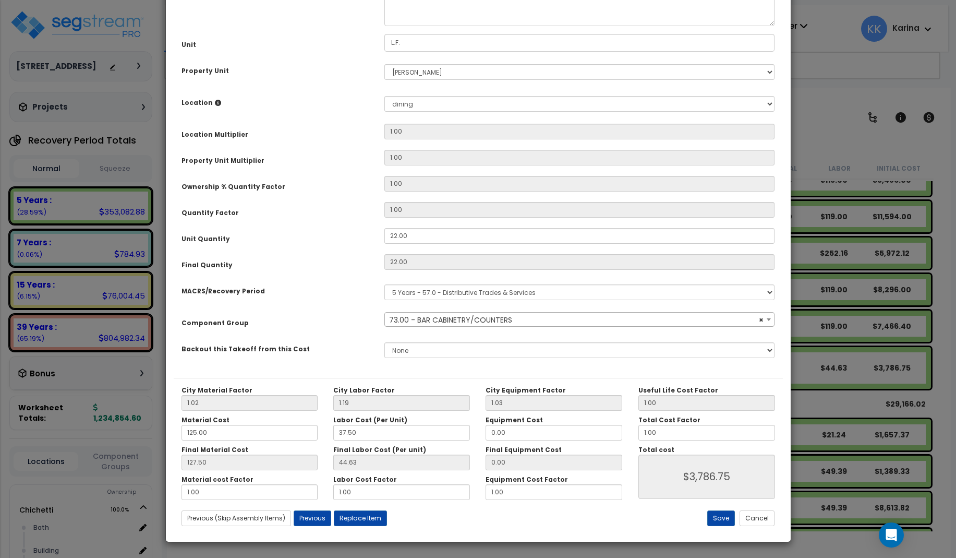
select select "56894"
drag, startPoint x: 414, startPoint y: 352, endPoint x: 357, endPoint y: 350, distance: 57.4
click at [357, 246] on div "Unit Quantity 22.00" at bounding box center [478, 237] width 609 height 18
drag, startPoint x: 398, startPoint y: 352, endPoint x: 371, endPoint y: 350, distance: 27.2
click at [384, 244] on input "22.00" at bounding box center [579, 236] width 391 height 16
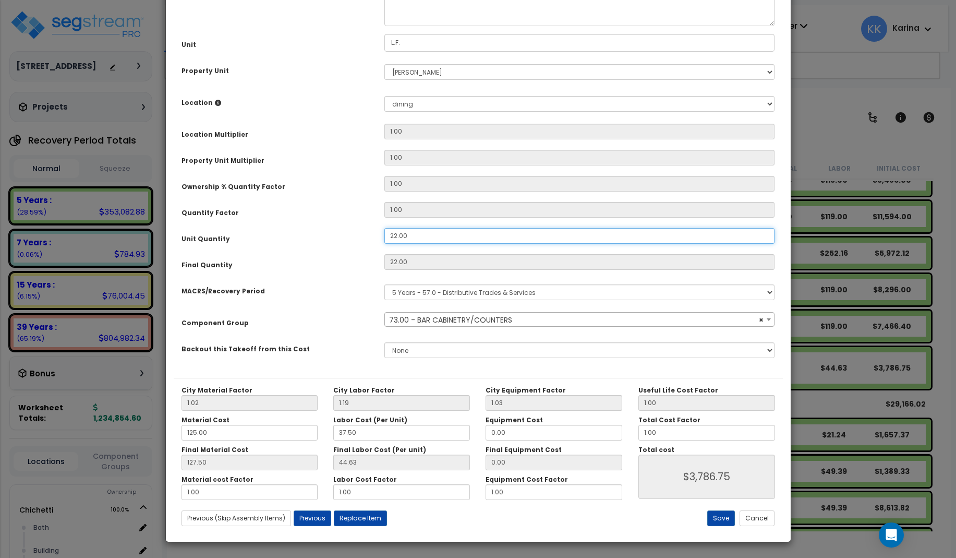
type input "1"
type input "22"
type input "$3,786.86"
type input "1"
type input "$172.13"
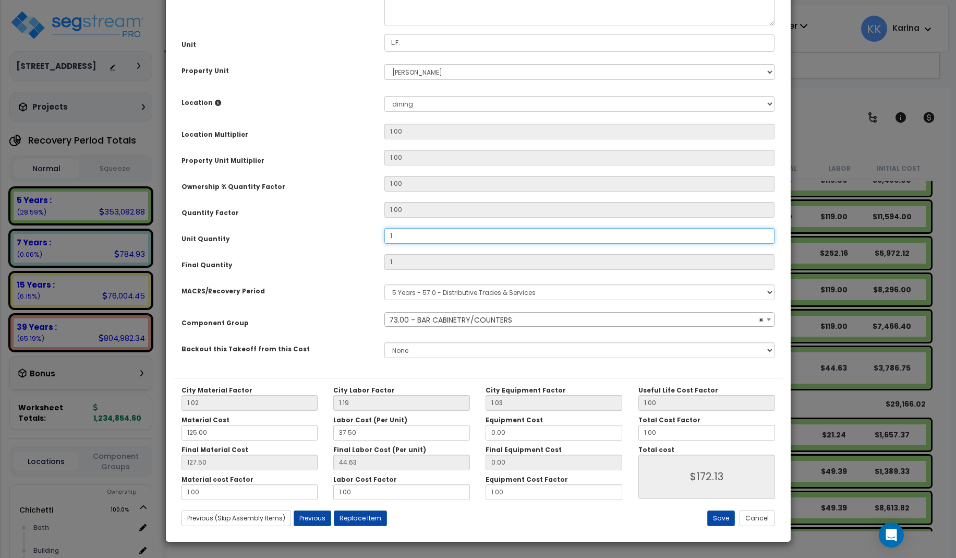
type input "12"
type input "$2,065.56"
type input "12"
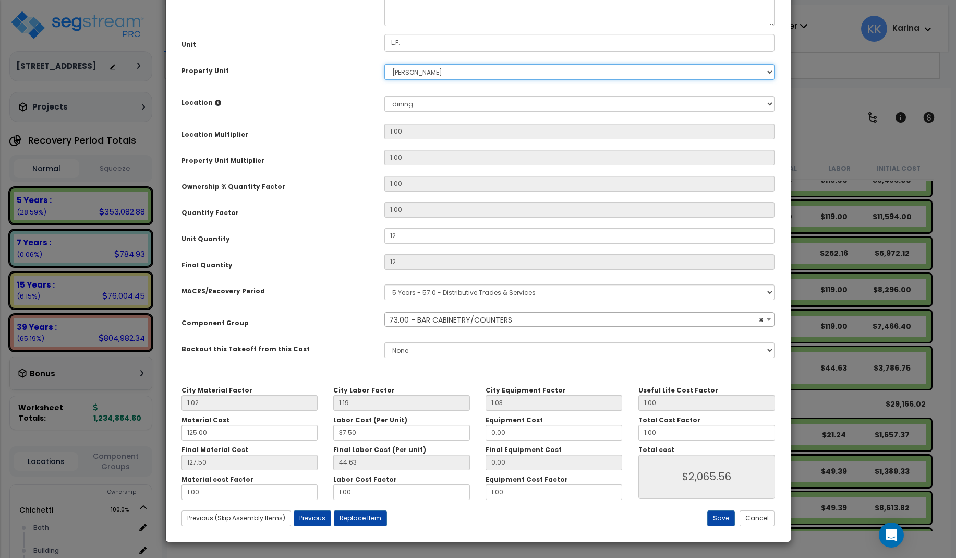
click at [384, 64] on select "Select [PERSON_NAME] Site Improvements" at bounding box center [579, 72] width 391 height 16
select select "168457"
click option "Chichetti" at bounding box center [0, 0] width 0 height 0
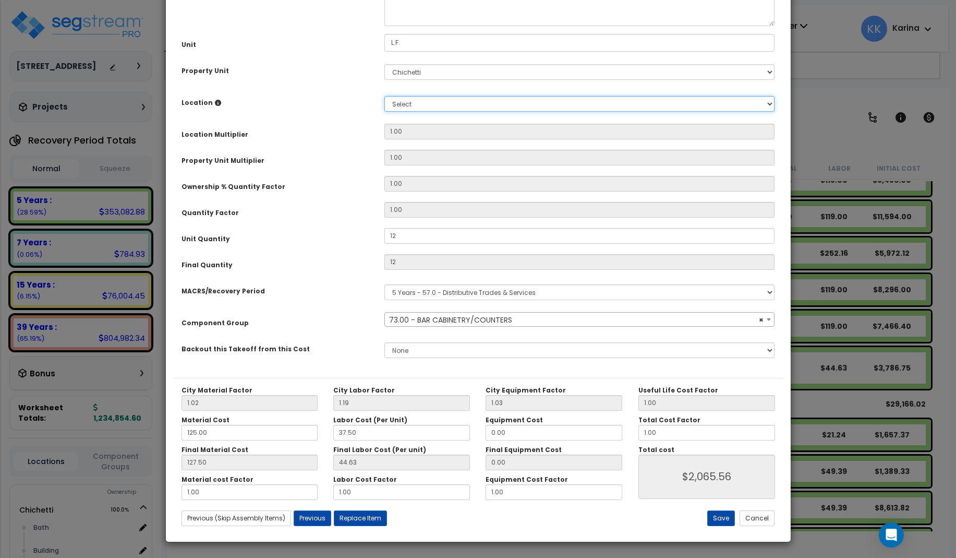
click at [384, 96] on select "Select [GEOGRAPHIC_DATA] Building Building Interior dining Kitchen Site Add Add…" at bounding box center [579, 104] width 391 height 16
select select "8314"
click option "Kitchen" at bounding box center [0, 0] width 0 height 0
type input "1"
type input "$2,065.56"
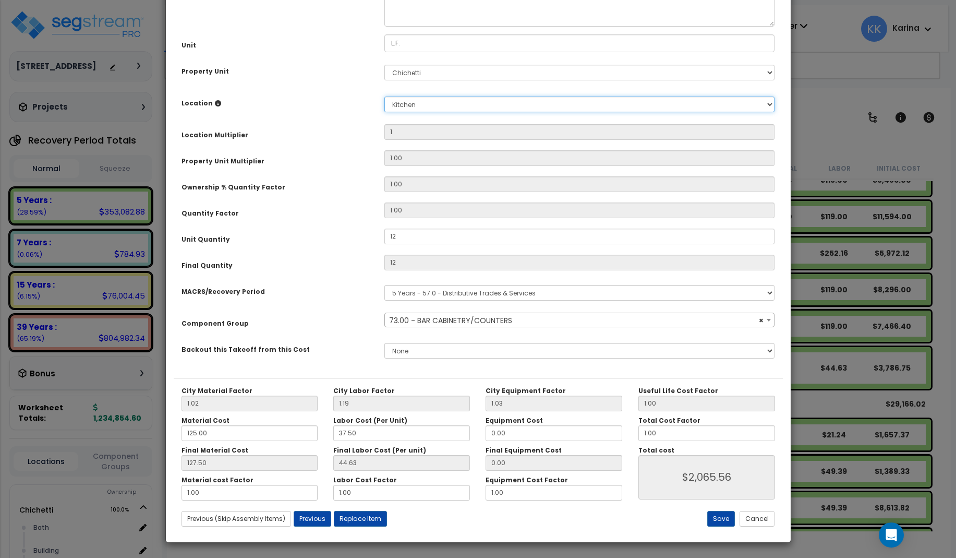
scroll to position [117, 0]
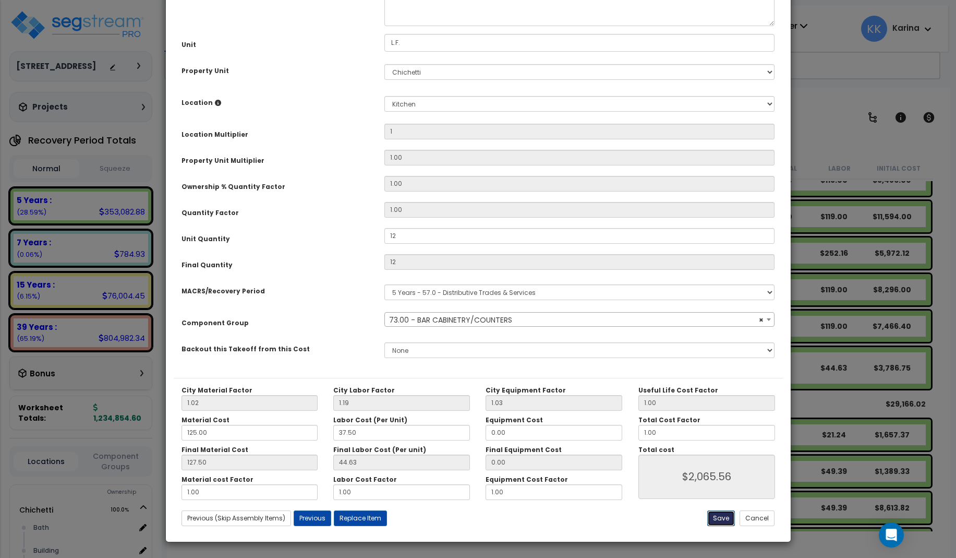
click at [718, 512] on button "Save" at bounding box center [721, 518] width 28 height 16
type input "1.00"
type input "12.00"
type input "2065.56"
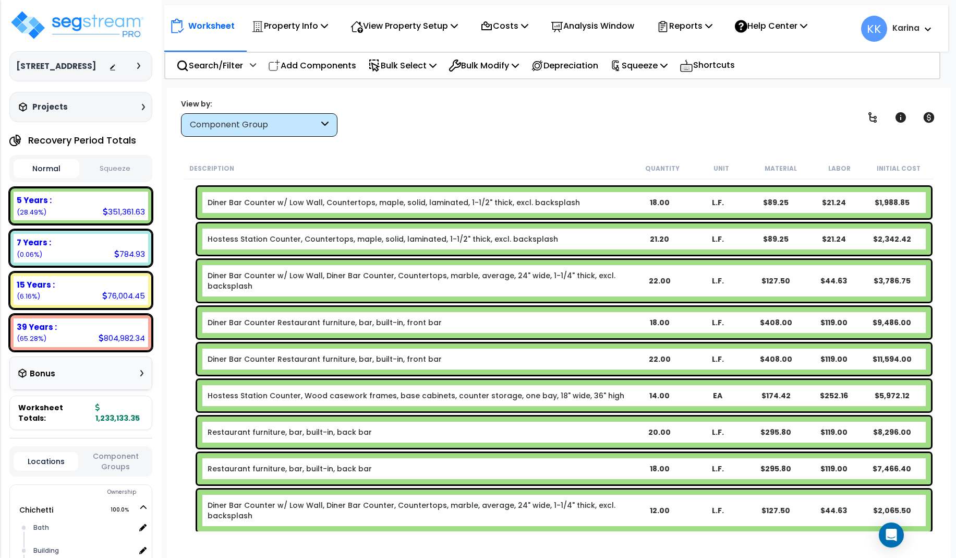
scroll to position [626, 0]
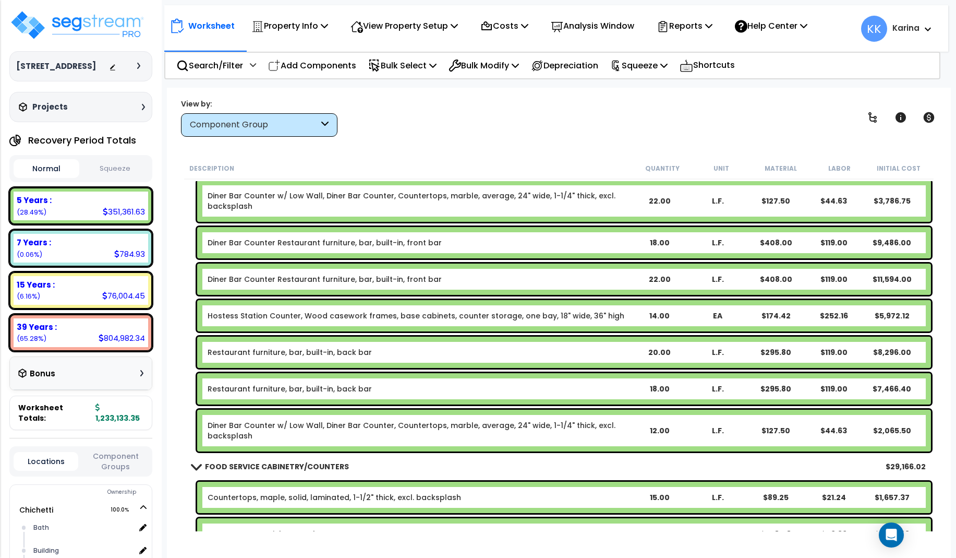
click at [360, 425] on link "Diner Bar Counter w/ Low Wall, Diner Bar Counter, Countertops, marble, average,…" at bounding box center [419, 430] width 422 height 21
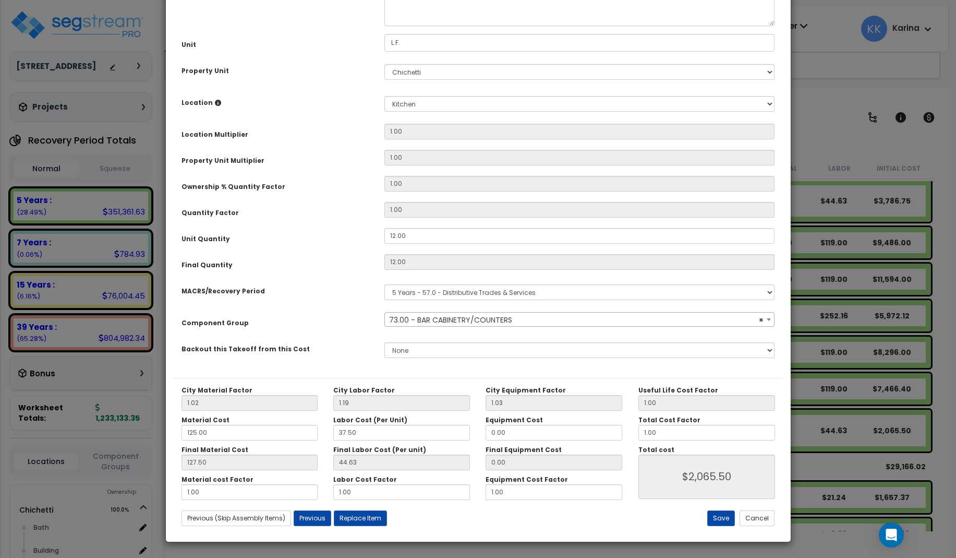
select select "56894"
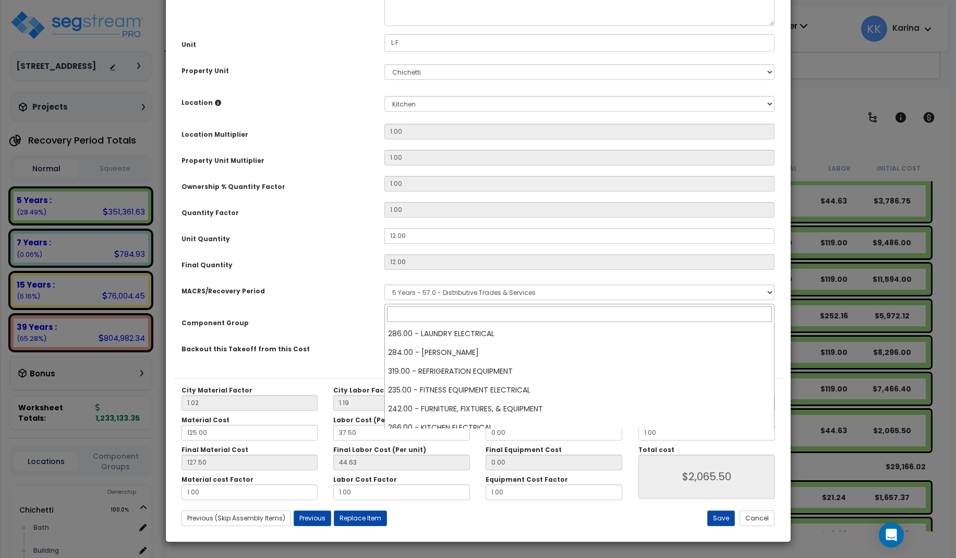
click at [444, 327] on span "× 73.00 - BAR CABINETRY/COUNTERS" at bounding box center [580, 319] width 390 height 15
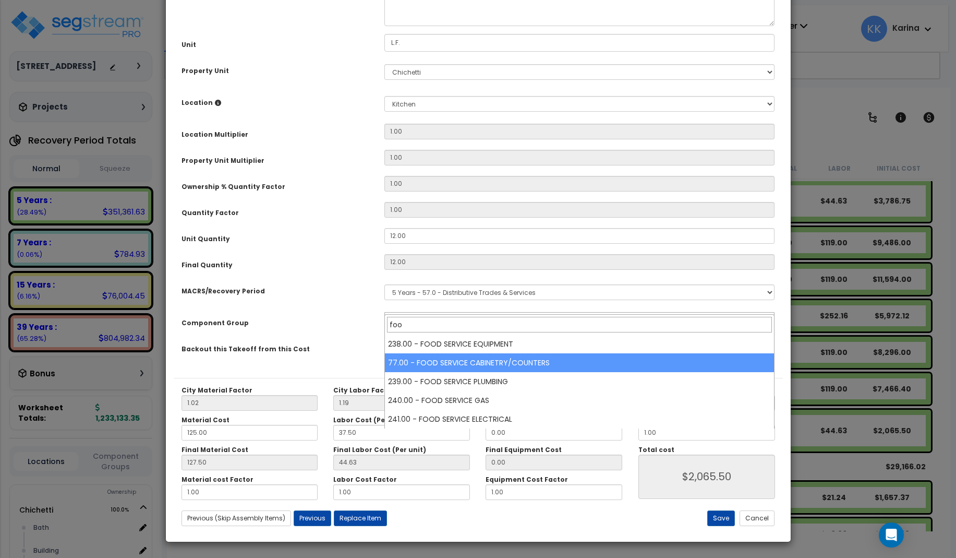
type input "foo"
select select "56899"
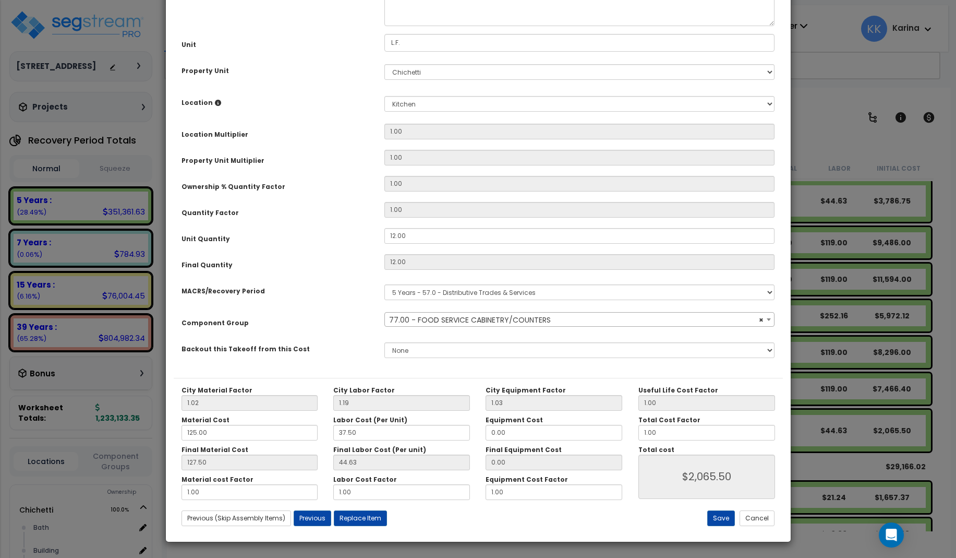
scroll to position [117, 0]
click at [723, 514] on button "Save" at bounding box center [721, 518] width 28 height 16
type input "2065.50"
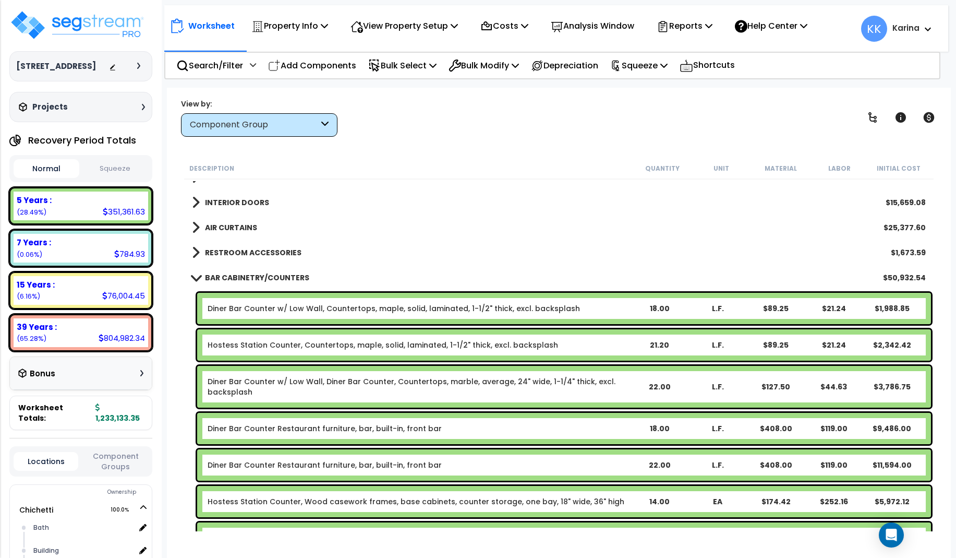
scroll to position [438, 0]
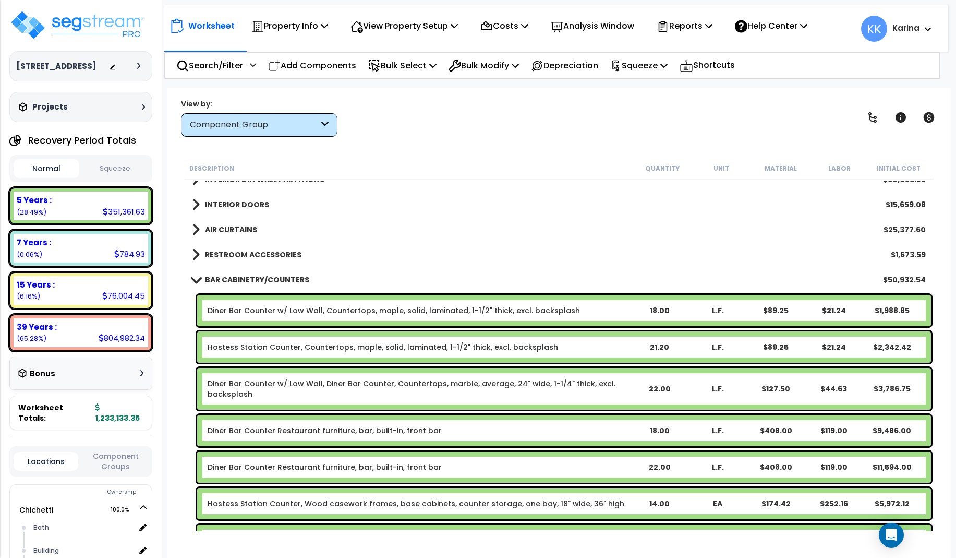
click at [335, 390] on link "Diner Bar Counter w/ Low Wall, Diner Bar Counter, Countertops, marble, average,…" at bounding box center [419, 388] width 422 height 21
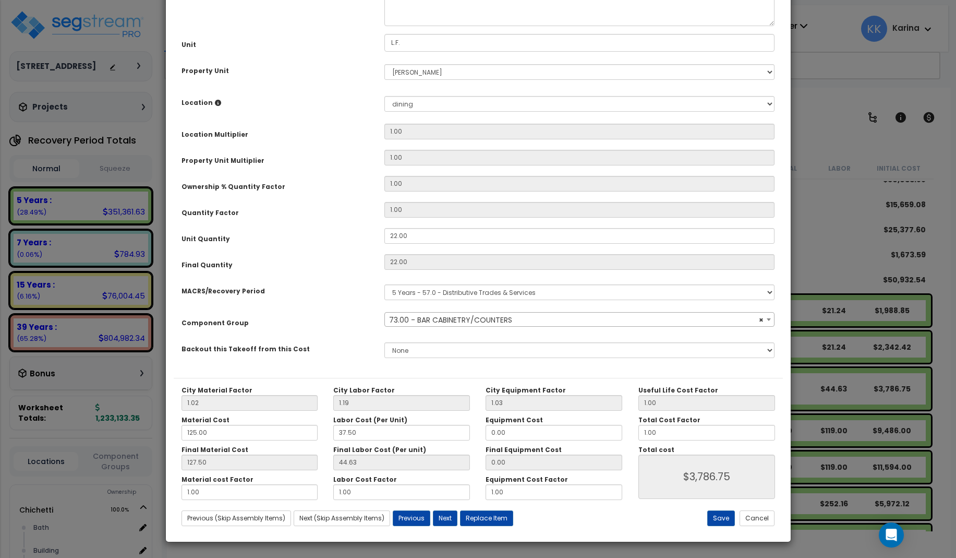
select select "56894"
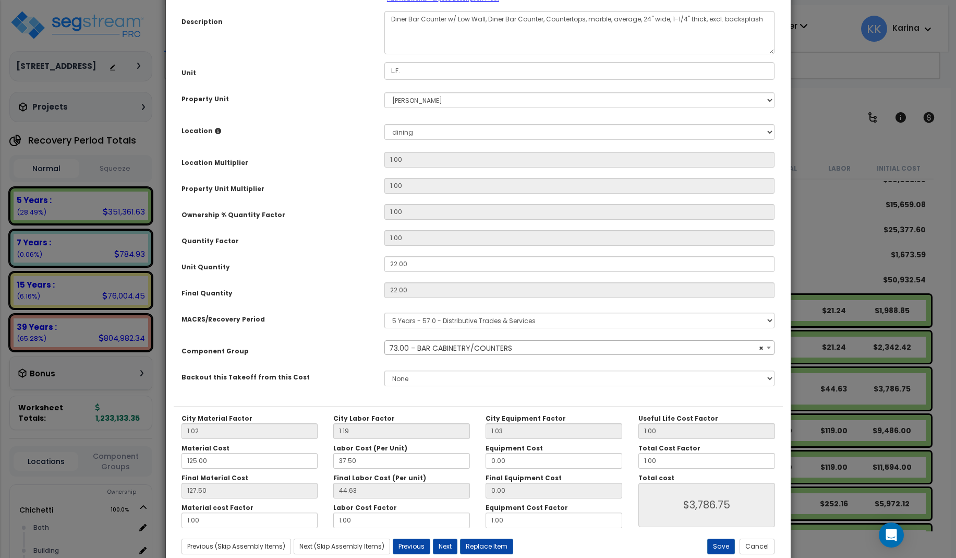
scroll to position [117, 0]
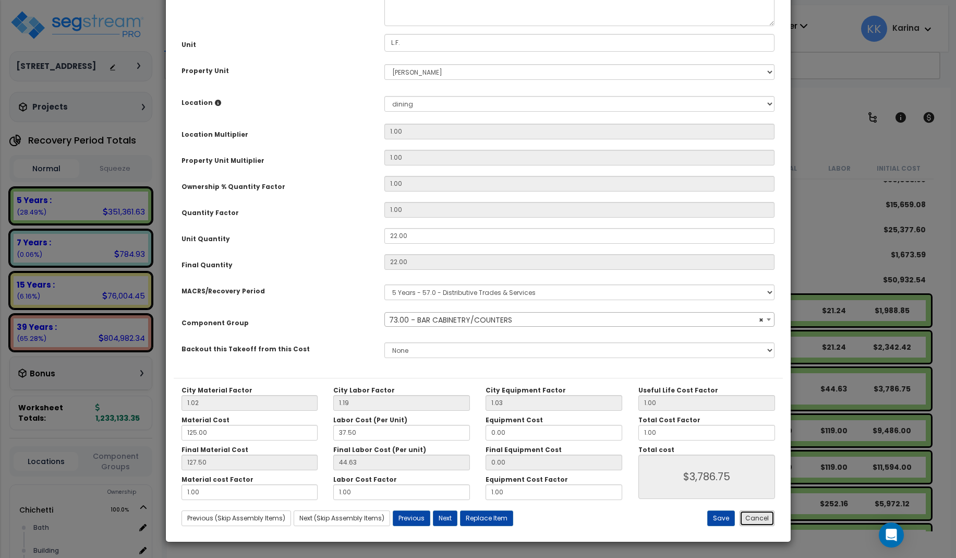
click at [747, 518] on button "Cancel" at bounding box center [757, 518] width 35 height 16
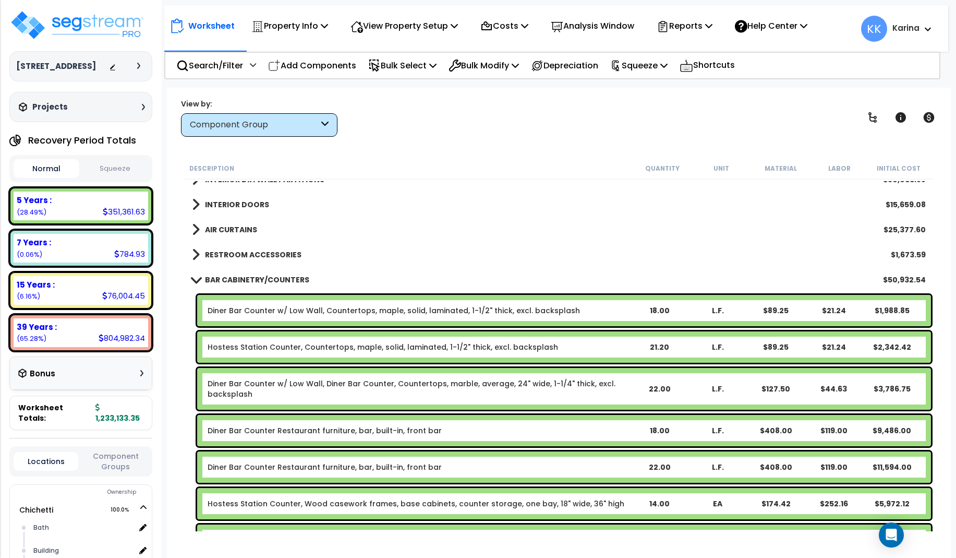
click at [300, 311] on link "Diner Bar Counter w/ Low Wall, Countertops, maple, solid, laminated, 1-1/2" thi…" at bounding box center [394, 310] width 372 height 10
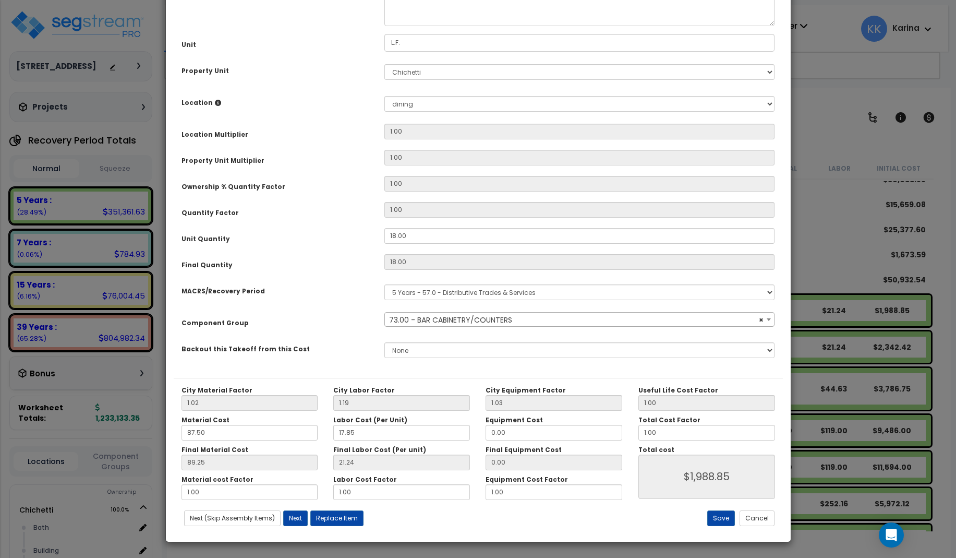
select select "56894"
click at [725, 518] on button "Save" at bounding box center [721, 518] width 28 height 16
type input "1988.85"
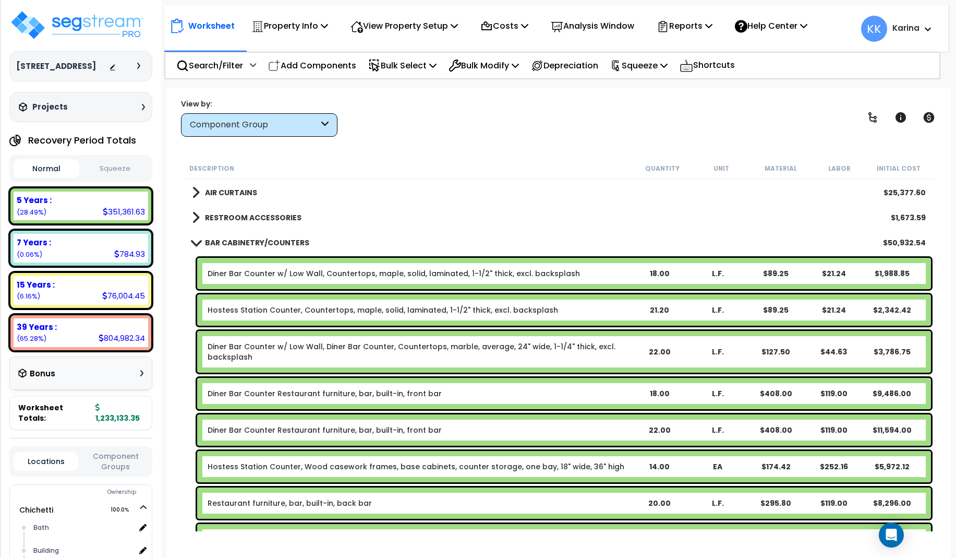
scroll to position [501, 0]
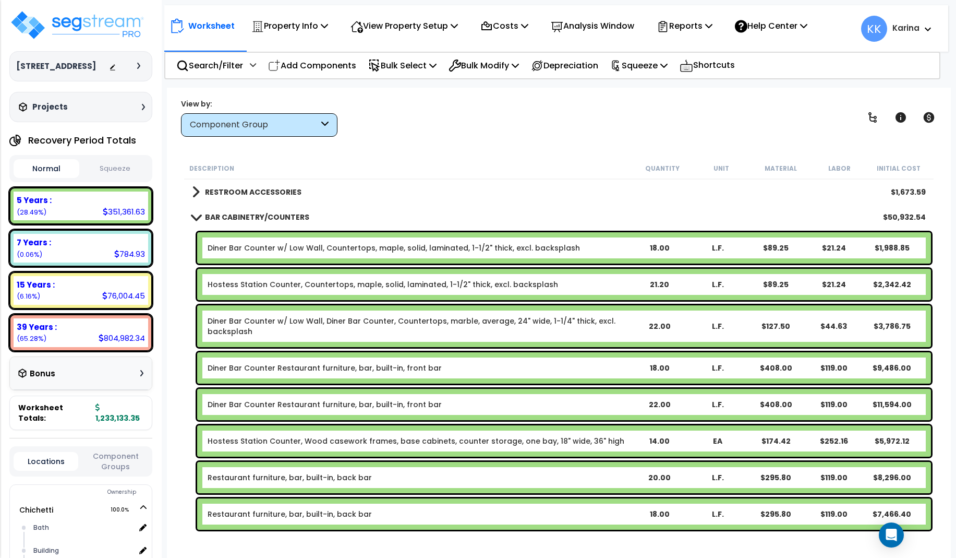
click at [271, 327] on link "Diner Bar Counter w/ Low Wall, Diner Bar Counter, Countertops, marble, average,…" at bounding box center [419, 326] width 422 height 21
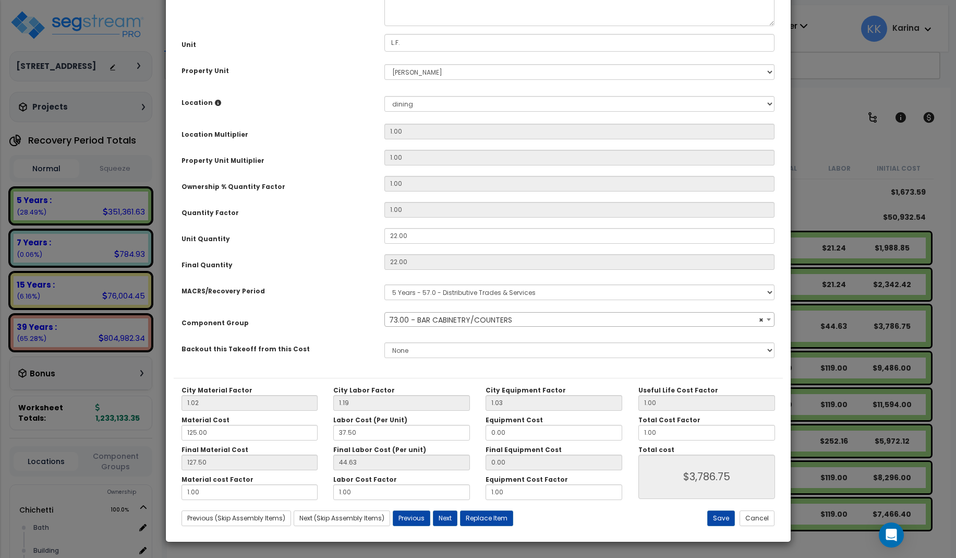
select select "56894"
click at [487, 26] on textarea "Diner Bar Counter w/ Low Wall, Diner Bar Counter, Countertops, marble, average,…" at bounding box center [579, 4] width 391 height 43
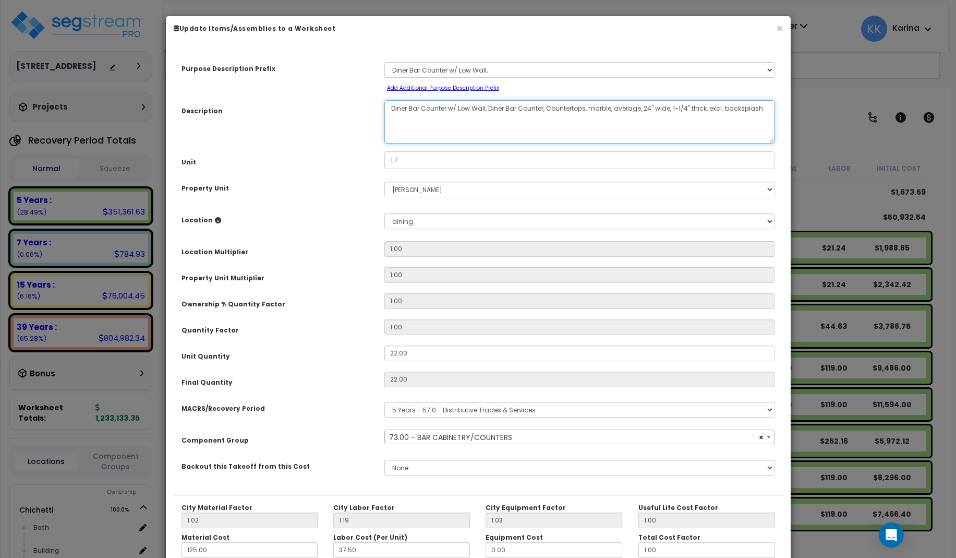
scroll to position [117, 0]
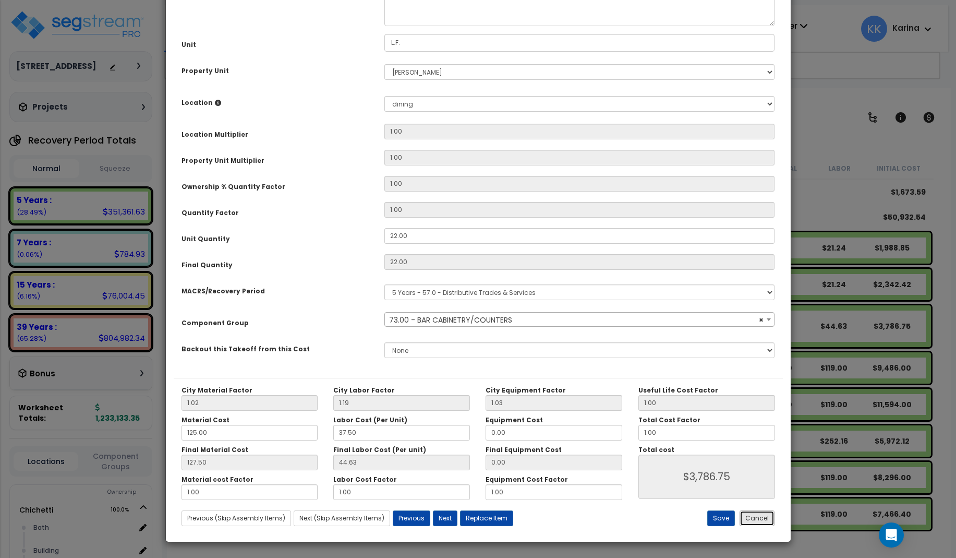
click at [750, 518] on button "Cancel" at bounding box center [757, 518] width 35 height 16
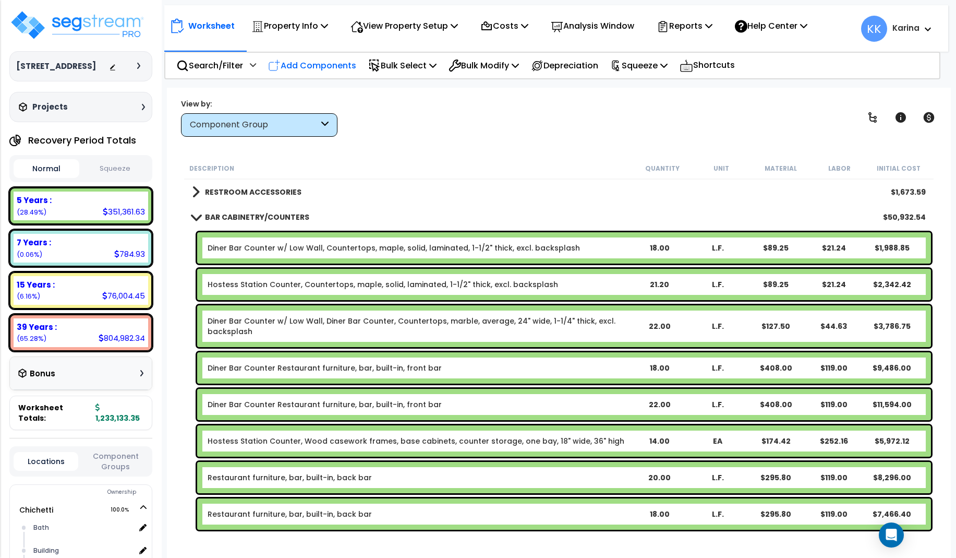
click at [329, 65] on p "Add Components" at bounding box center [312, 65] width 88 height 14
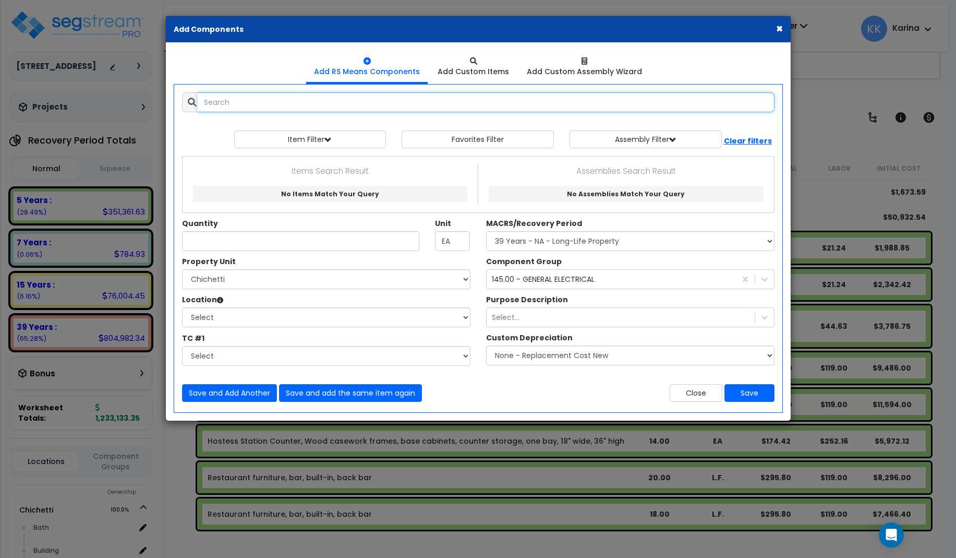
select select
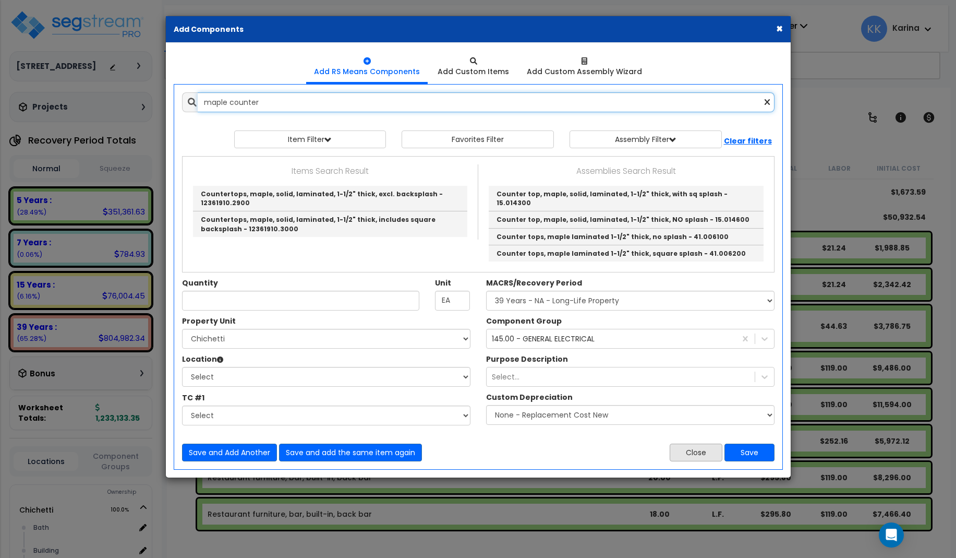
type input "maple counter"
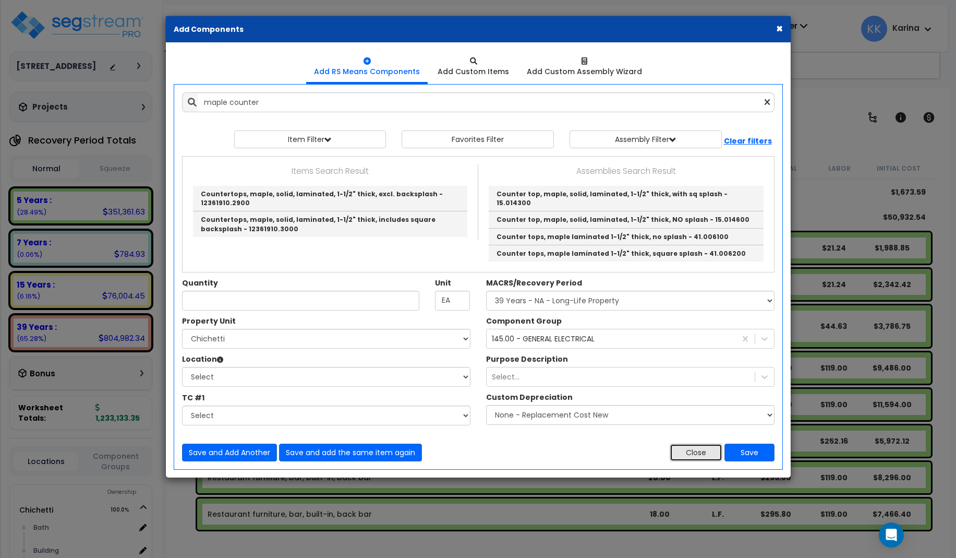
click at [708, 446] on button "Close" at bounding box center [696, 452] width 53 height 18
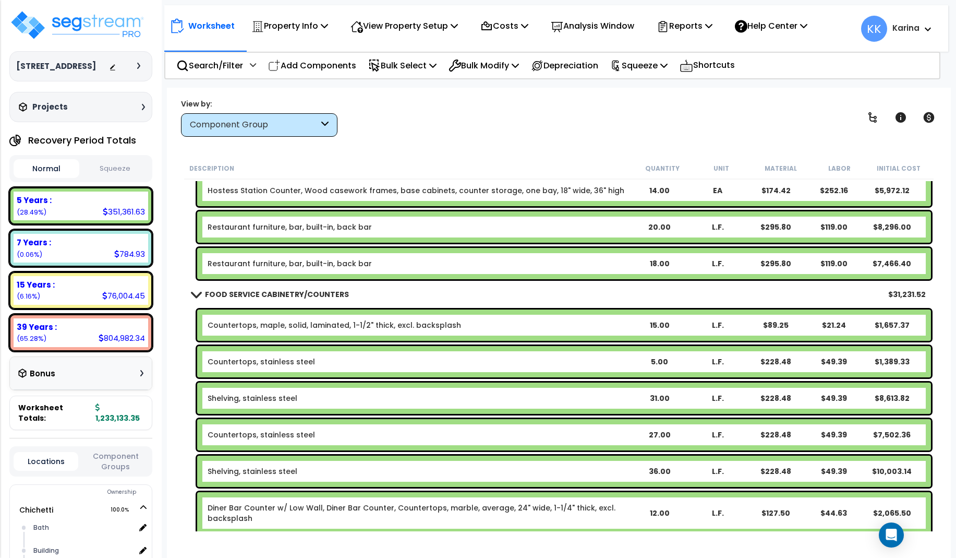
scroll to position [814, 0]
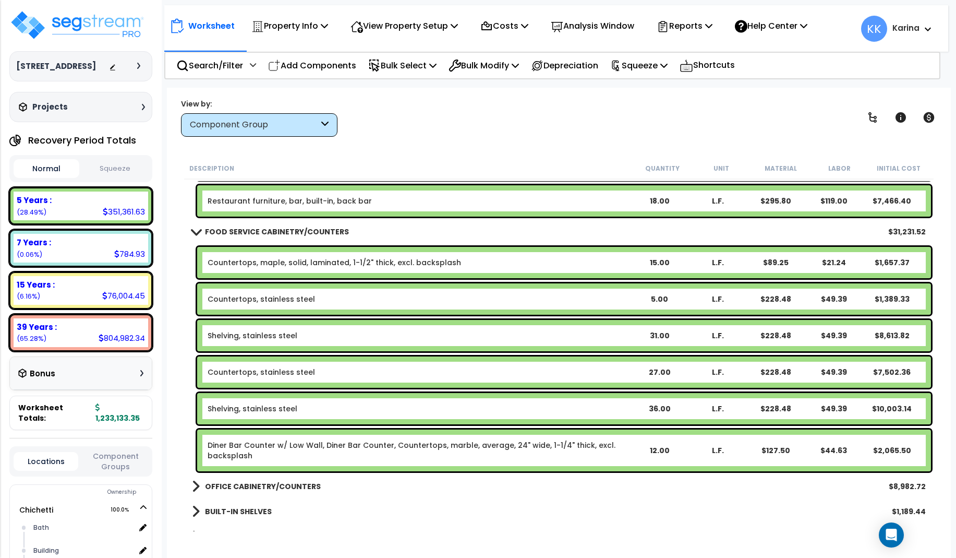
click at [398, 447] on link "Diner Bar Counter w/ Low Wall, Diner Bar Counter, Countertops, marble, average,…" at bounding box center [419, 450] width 422 height 21
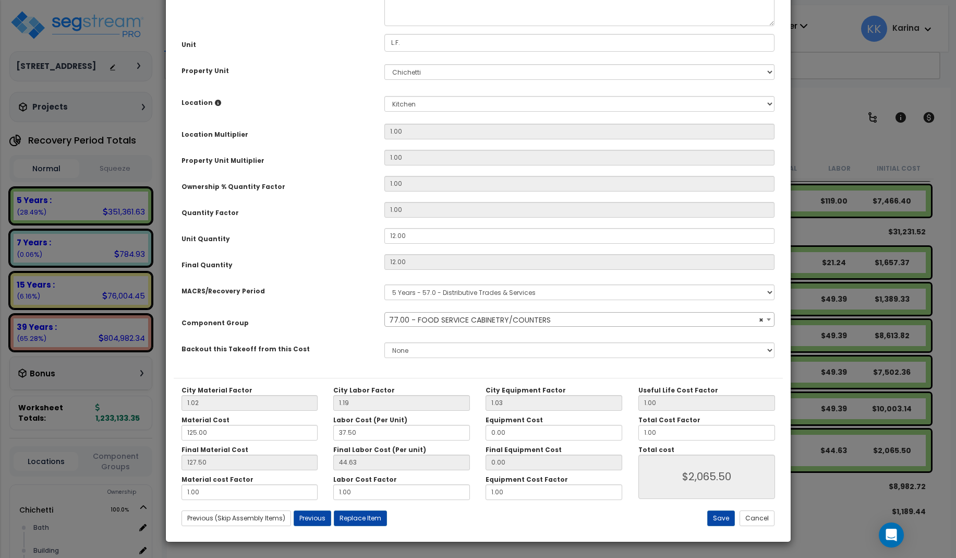
select select "56899"
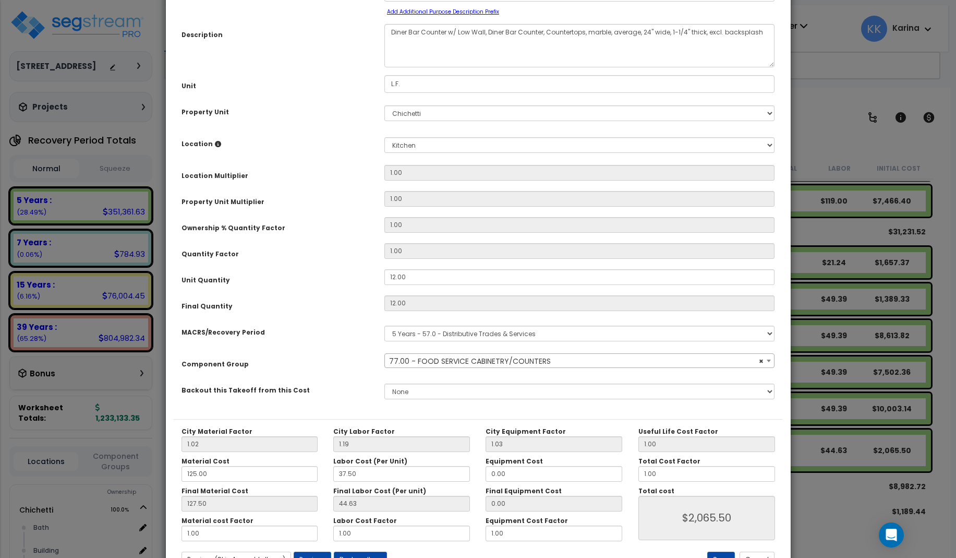
scroll to position [117, 0]
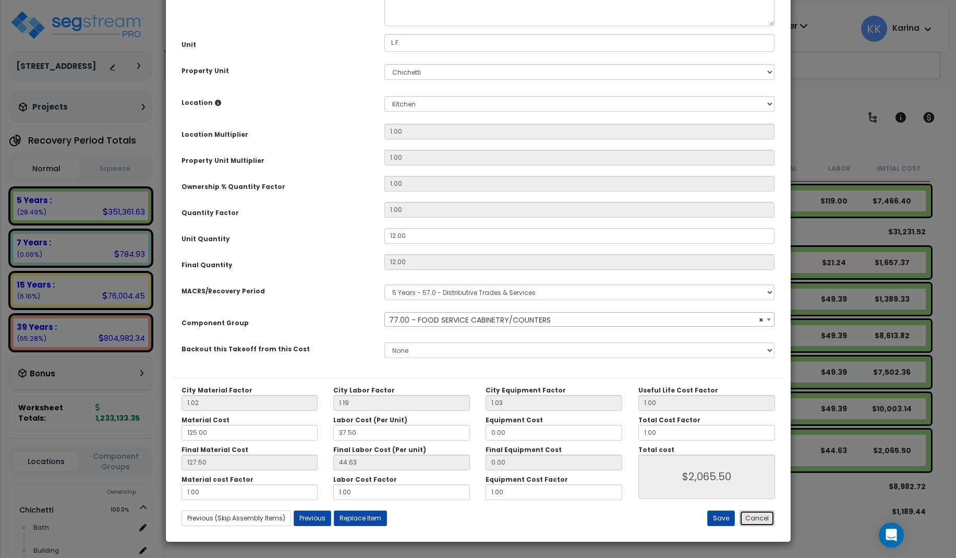
click at [746, 516] on button "Cancel" at bounding box center [757, 518] width 35 height 16
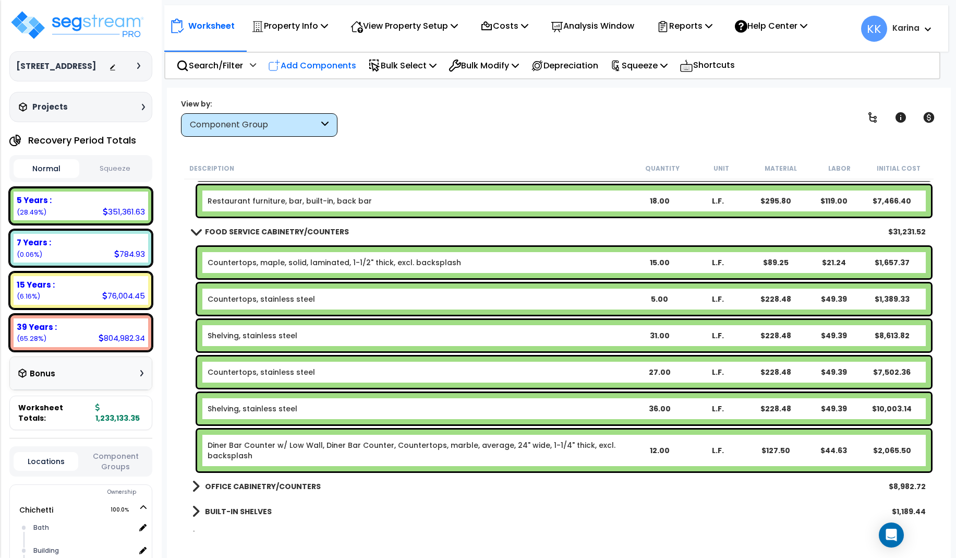
click at [333, 66] on p "Add Components" at bounding box center [312, 65] width 88 height 14
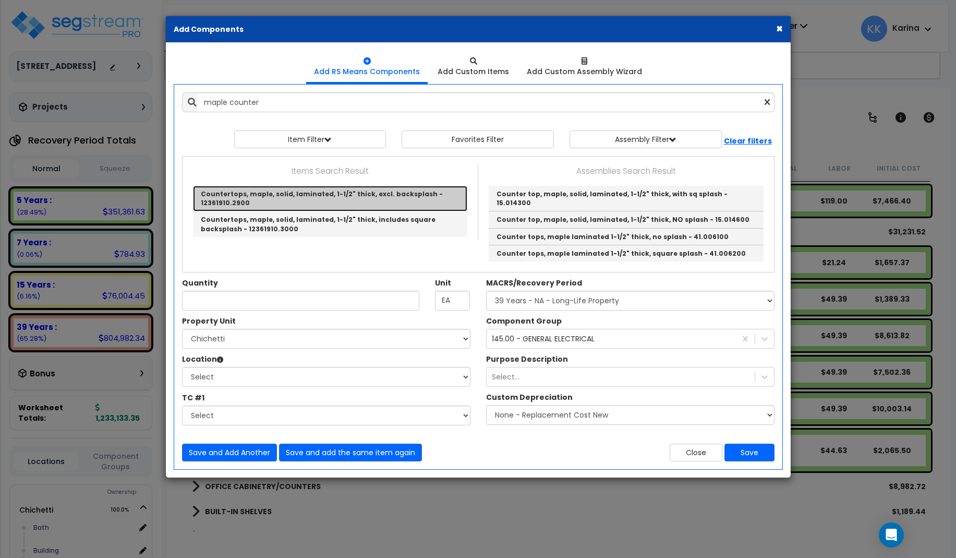
click at [321, 198] on link "Countertops, maple, solid, laminated, 1-1/2" thick, excl. backsplash - 12361910…" at bounding box center [330, 199] width 274 height 26
type input "Countertops, maple, solid, laminated, 1-1/2" thick, excl. backsplash - 12361910…"
checkbox input "false"
type input "L.F."
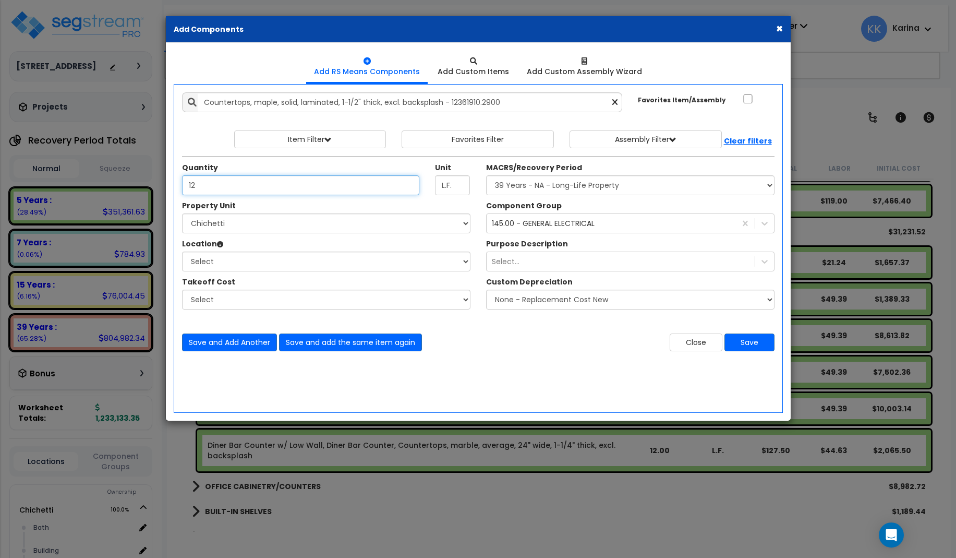
type input "12"
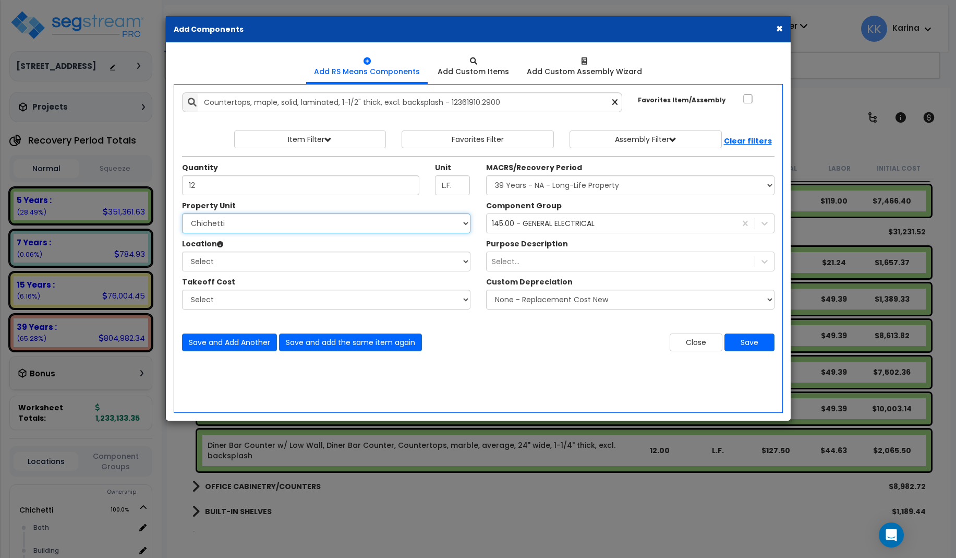
click at [182, 213] on select "Select [PERSON_NAME] Site Improvements" at bounding box center [326, 223] width 288 height 20
select select "168457"
click option "Chichetti" at bounding box center [0, 0] width 0 height 0
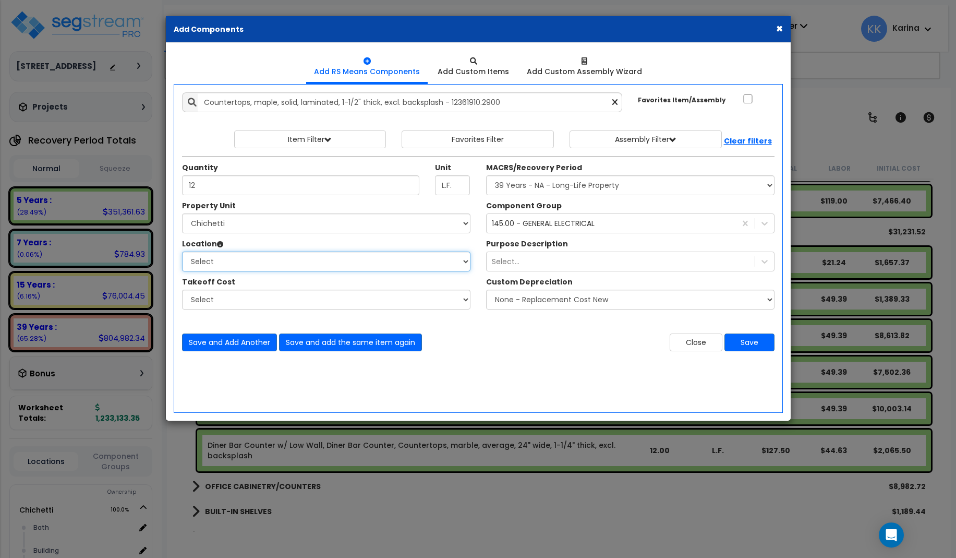
click at [182, 251] on select "Select [GEOGRAPHIC_DATA] Building Building Interior dining Kitchen Site Add Add…" at bounding box center [326, 261] width 288 height 20
select select "8314"
click option "Kitchen" at bounding box center [0, 0] width 0 height 0
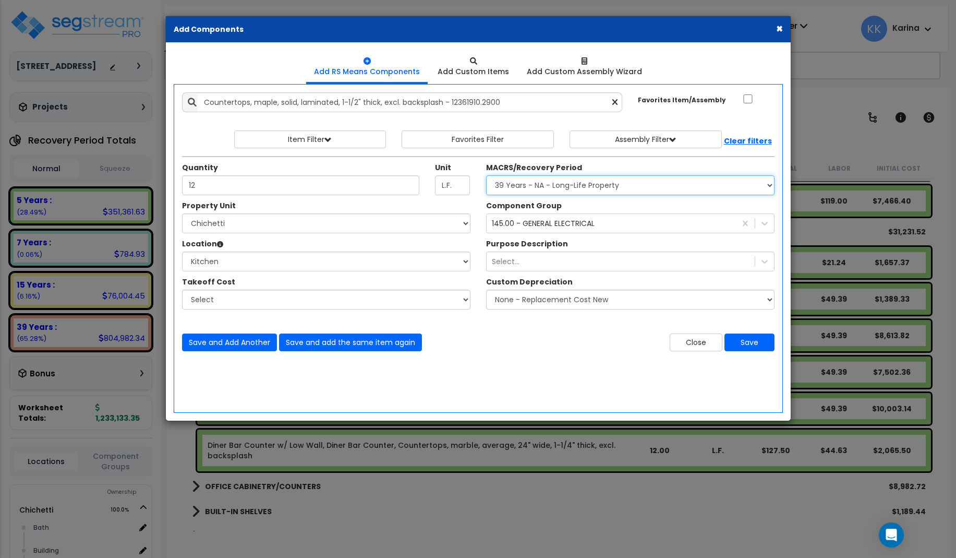
click at [486, 175] on select "Select MACRS/Recovery Period 5 Years - 57.0 - Distributive Trades & Services 5 …" at bounding box center [630, 185] width 288 height 20
select select "3667"
click option "5 Years - 57.0 - Distributive Trades & Services" at bounding box center [0, 0] width 0 height 0
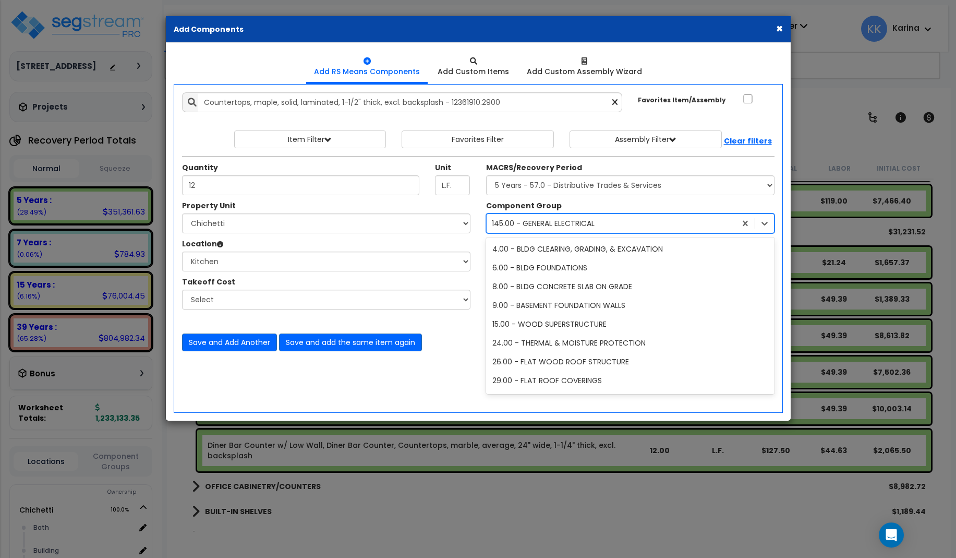
click at [531, 222] on div "145.00 - GENERAL ELECTRICAL" at bounding box center [543, 223] width 103 height 10
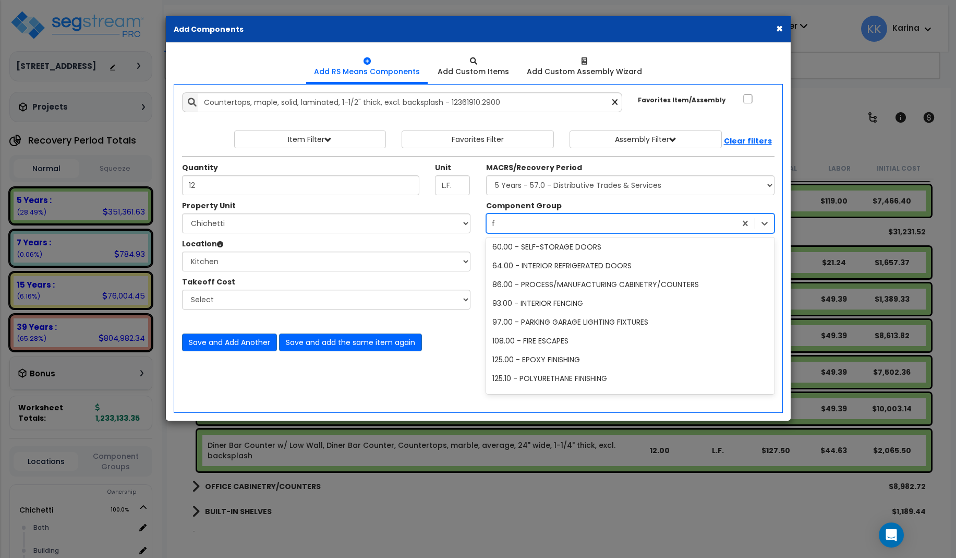
scroll to position [171, 0]
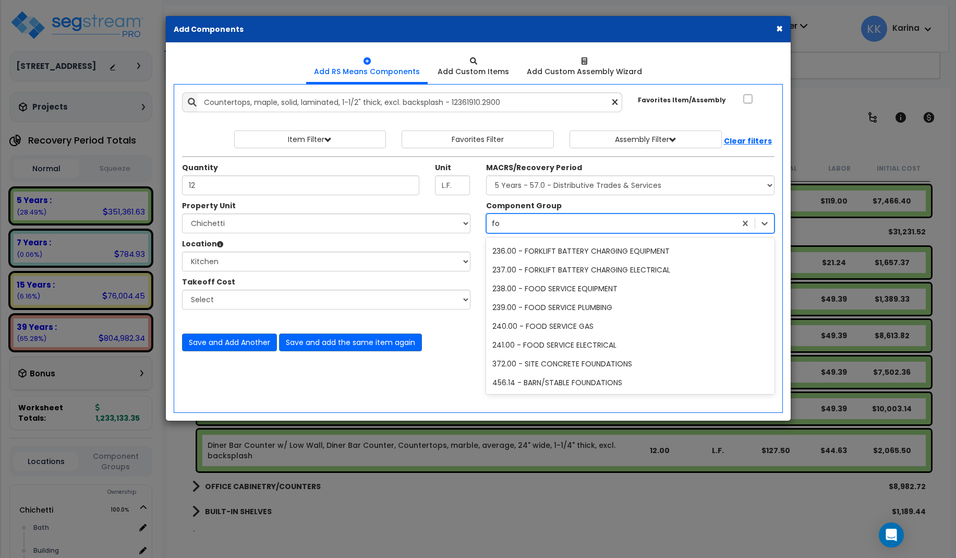
type input "foo"
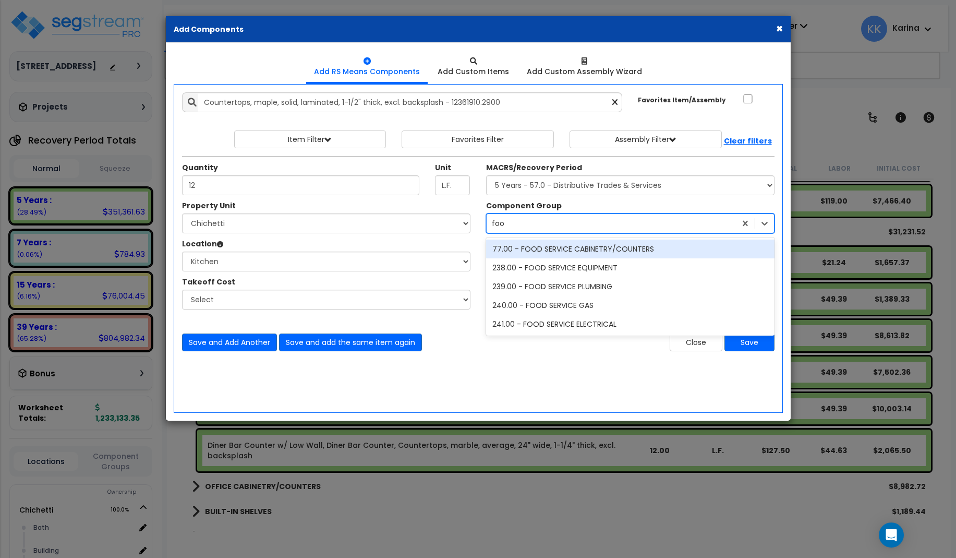
click at [537, 250] on div "77.00 - FOOD SERVICE CABINETRY/COUNTERS" at bounding box center [630, 248] width 288 height 19
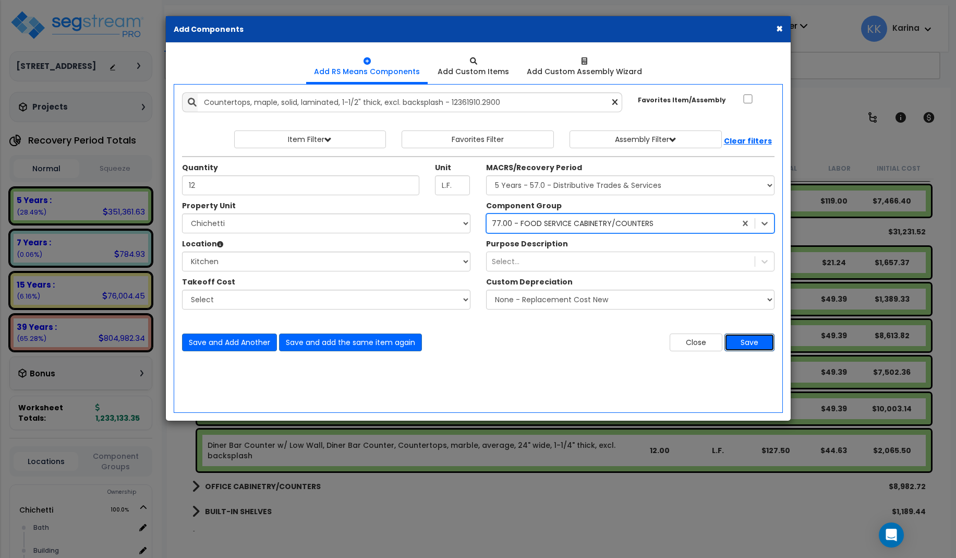
click at [744, 342] on button "Save" at bounding box center [749, 342] width 50 height 18
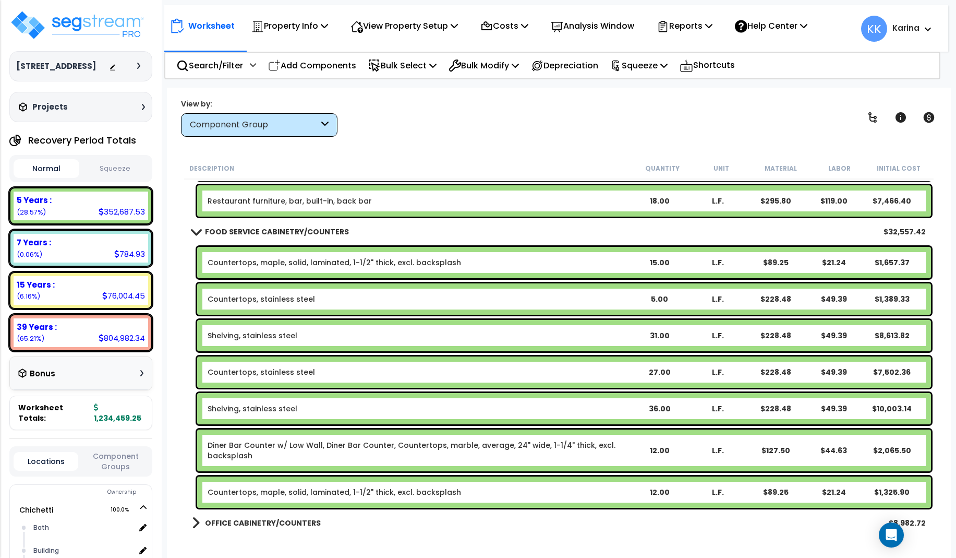
click at [423, 450] on link "Diner Bar Counter w/ Low Wall, Diner Bar Counter, Countertops, marble, average,…" at bounding box center [419, 450] width 422 height 21
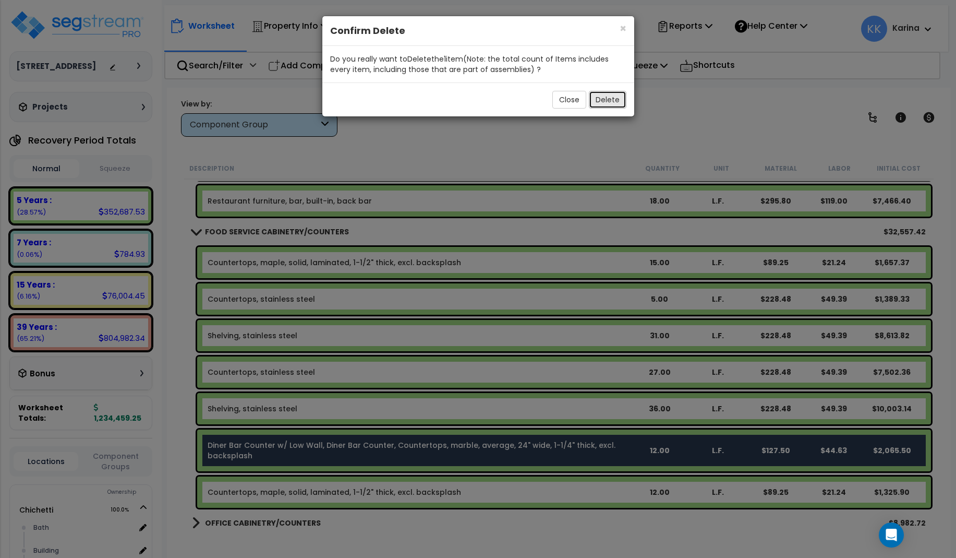
click at [603, 103] on button "Delete" at bounding box center [608, 100] width 38 height 18
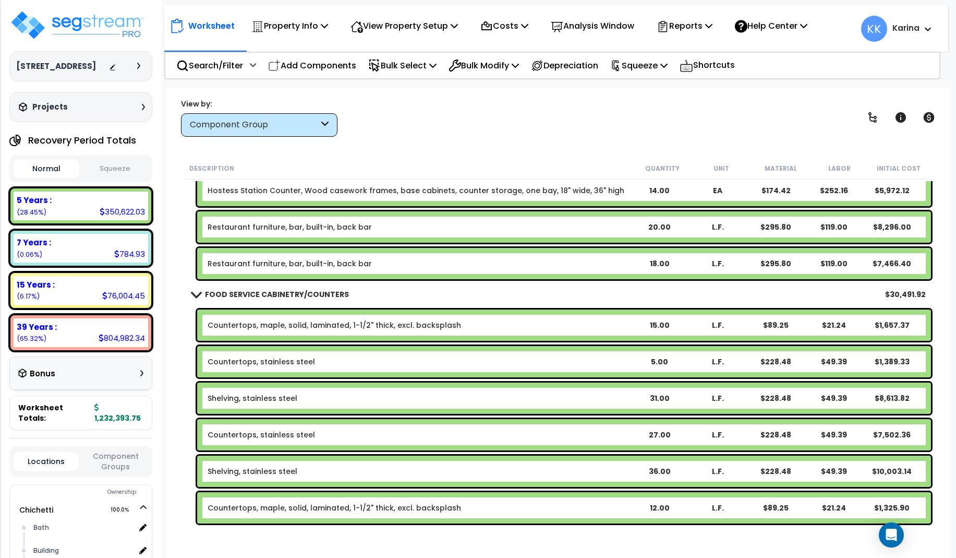
scroll to position [814, 0]
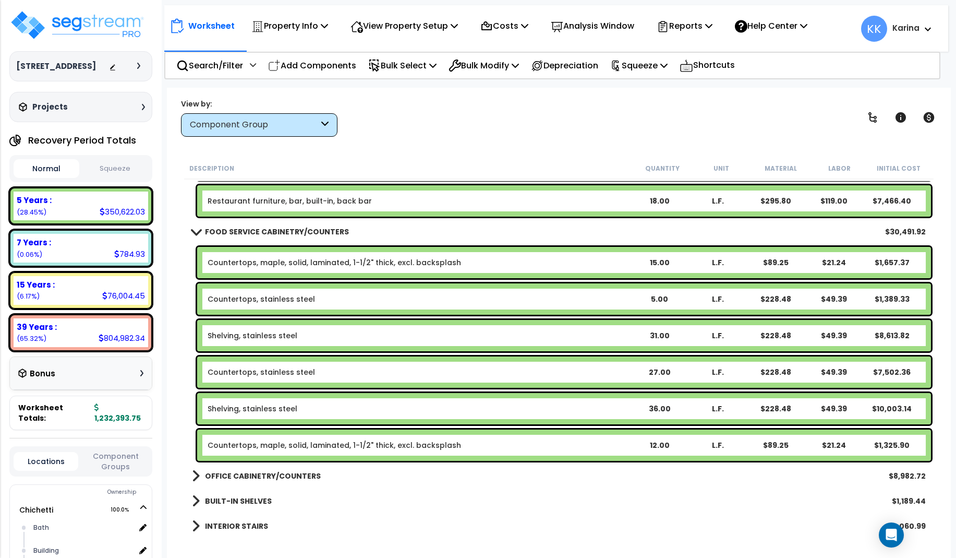
click at [314, 444] on link "Countertops, maple, solid, laminated, 1-1/2" thick, excl. backsplash" at bounding box center [334, 445] width 253 height 10
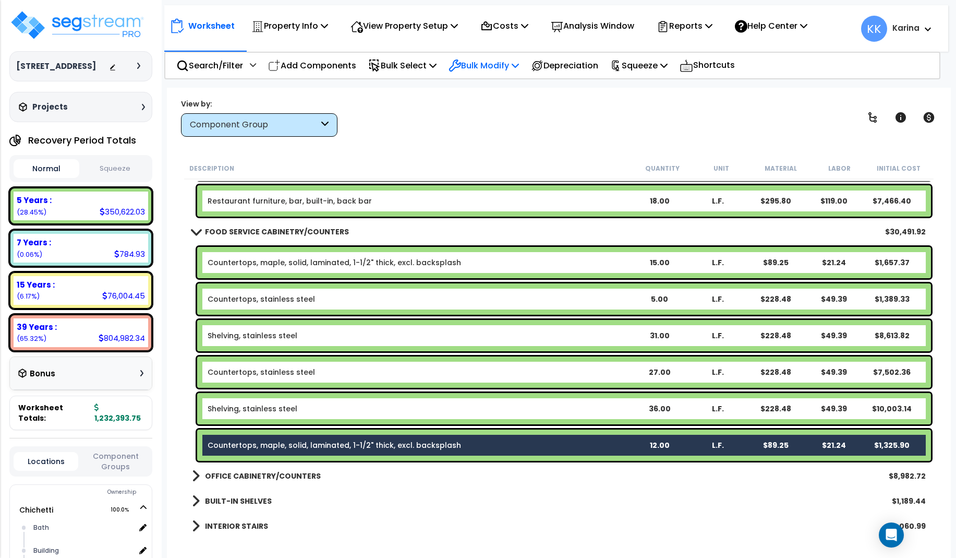
click at [480, 66] on p "Bulk Modify" at bounding box center [484, 65] width 70 height 14
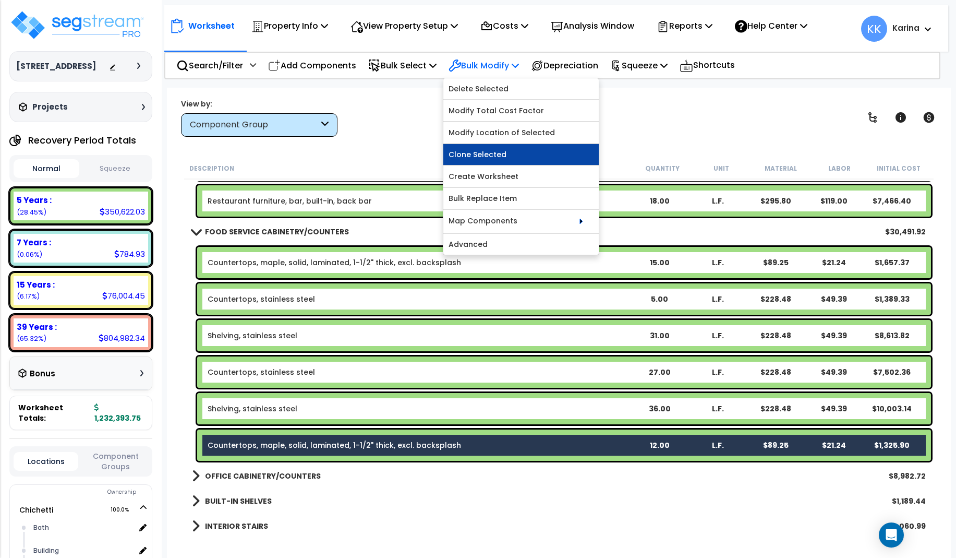
click at [486, 154] on link "Clone Selected" at bounding box center [520, 154] width 155 height 21
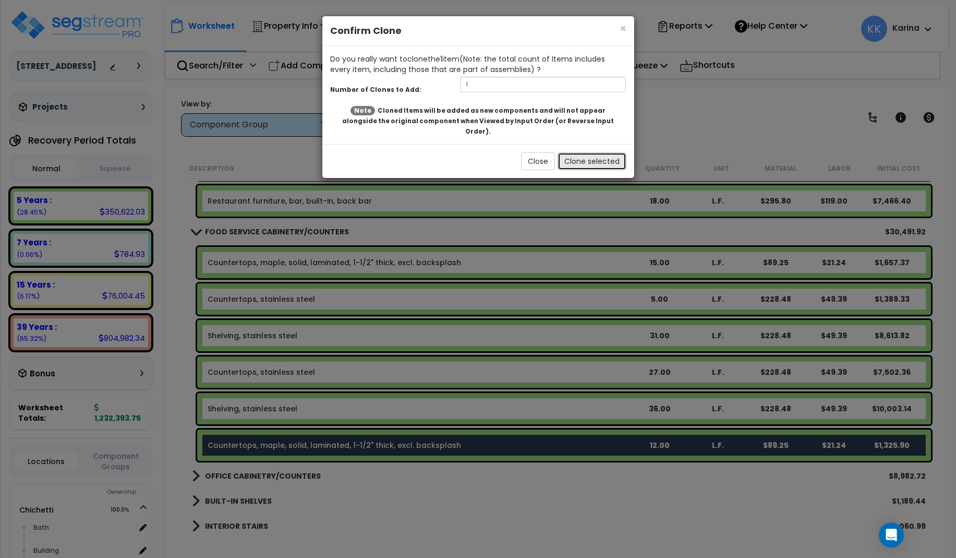
click at [569, 152] on button "Clone selected" at bounding box center [592, 161] width 69 height 18
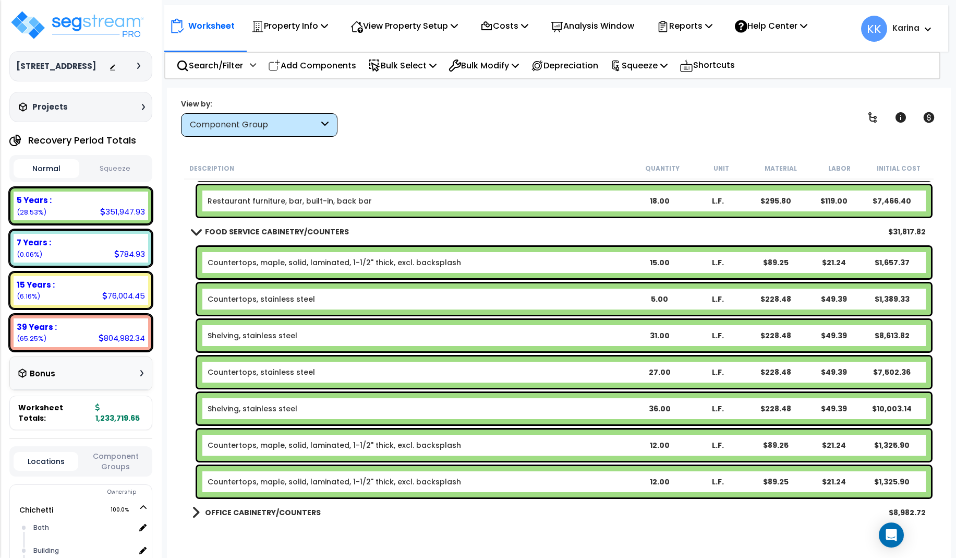
click at [290, 477] on link "Countertops, maple, solid, laminated, 1-1/2" thick, excl. backsplash" at bounding box center [334, 481] width 253 height 10
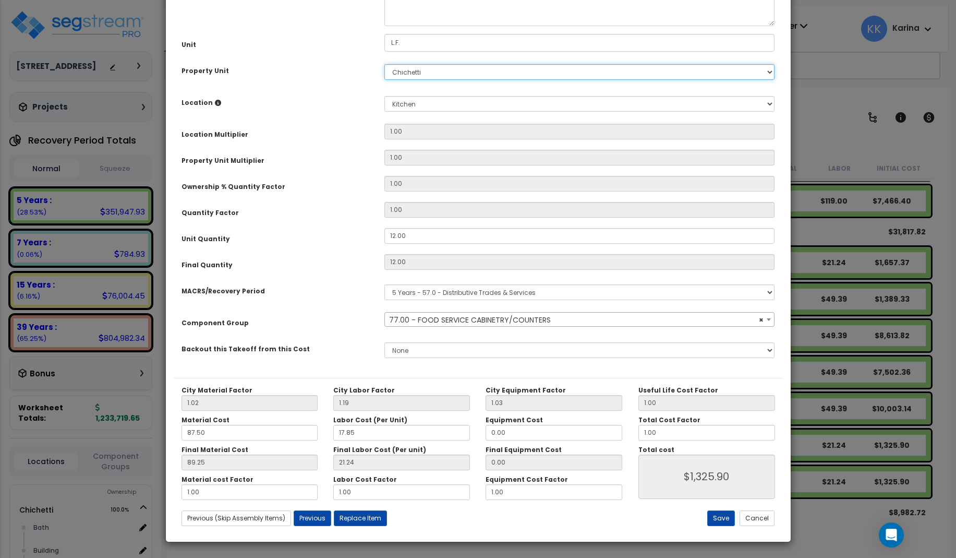
select select "56899"
click at [384, 64] on select "Select [PERSON_NAME] Site Improvements" at bounding box center [579, 72] width 391 height 16
select select "168458"
click option "[PERSON_NAME]" at bounding box center [0, 0] width 0 height 0
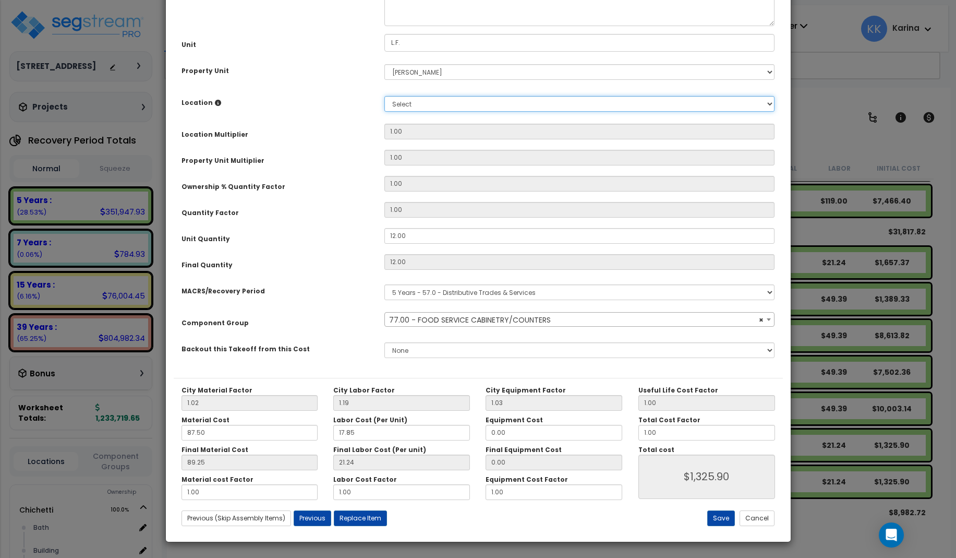
click at [384, 96] on select "Select Bath Building Building Interior dining Kitchen Office Site Add Additiona…" at bounding box center [579, 104] width 391 height 16
select select "31630"
click option "dining" at bounding box center [0, 0] width 0 height 0
type input "1"
type input "12"
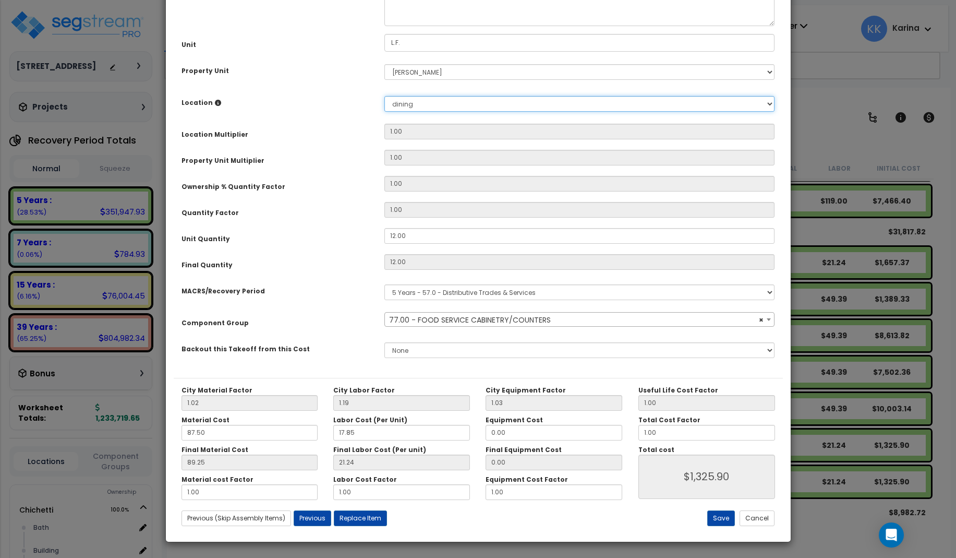
type input "$1,325.88"
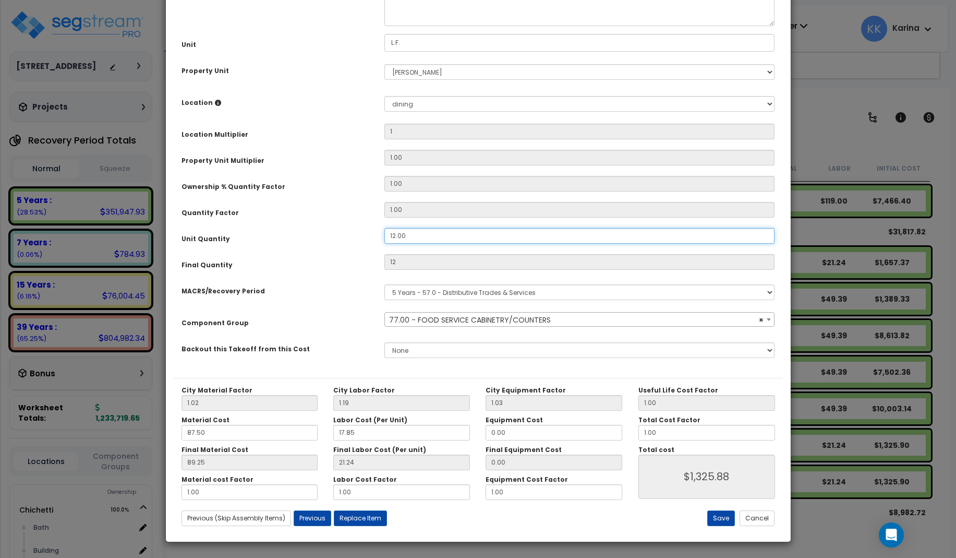
drag, startPoint x: 411, startPoint y: 354, endPoint x: 377, endPoint y: 351, distance: 35.0
click at [384, 244] on input "12.00" at bounding box center [579, 236] width 391 height 16
type input "1"
type input "$1,325.88"
type input "1"
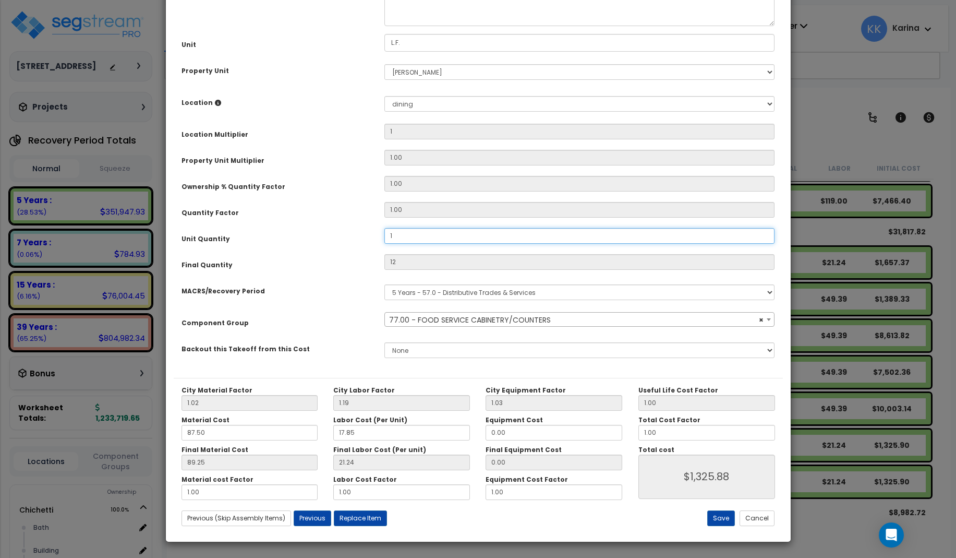
type input "$110.49"
type input "15"
type input "$1,657.35"
type input "15"
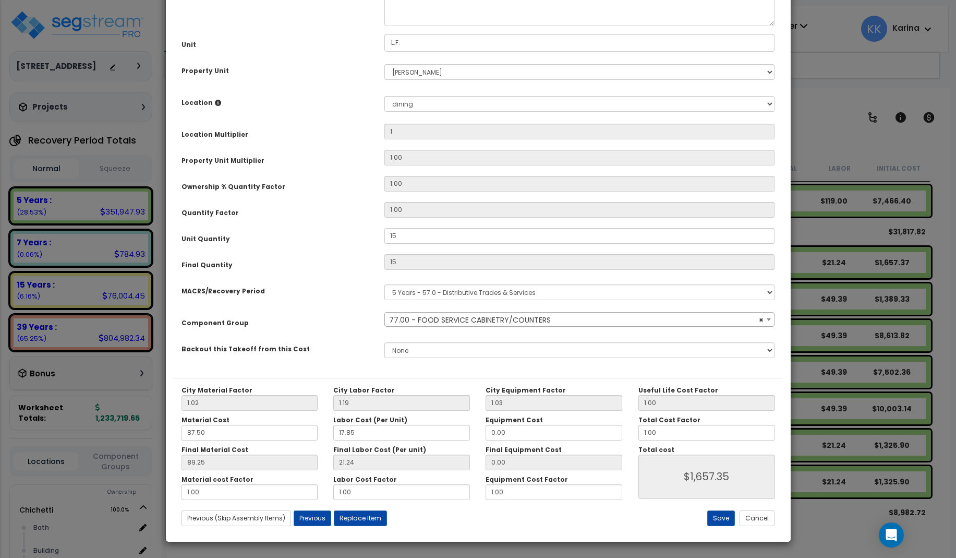
click at [366, 272] on div "Final Quantity" at bounding box center [275, 263] width 203 height 18
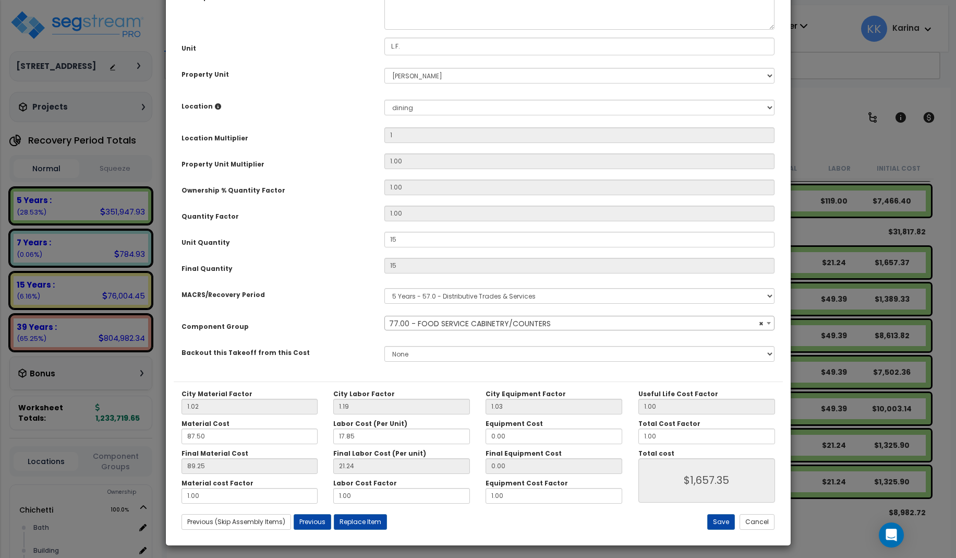
scroll to position [117, 0]
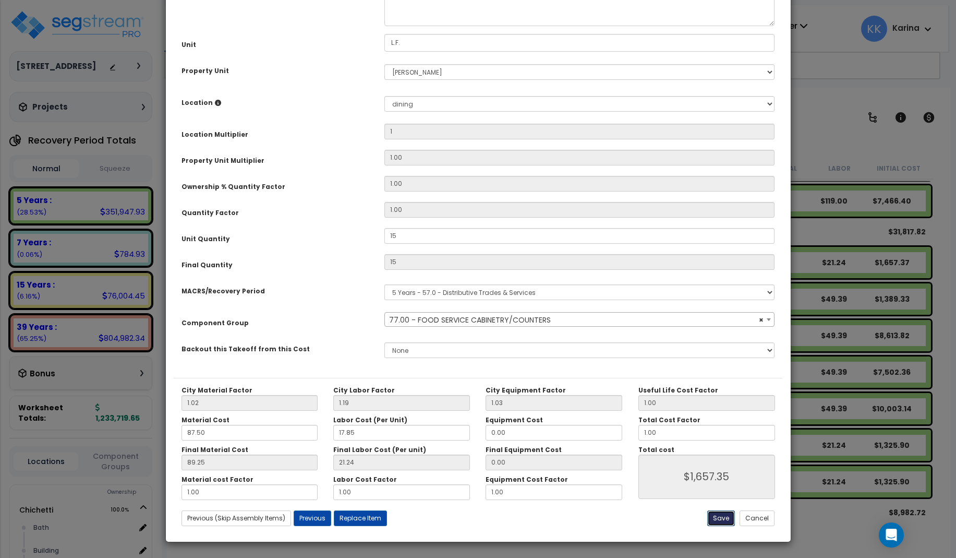
click at [723, 517] on button "Save" at bounding box center [721, 518] width 28 height 16
type input "1.00"
type input "15.00"
type input "1657.35"
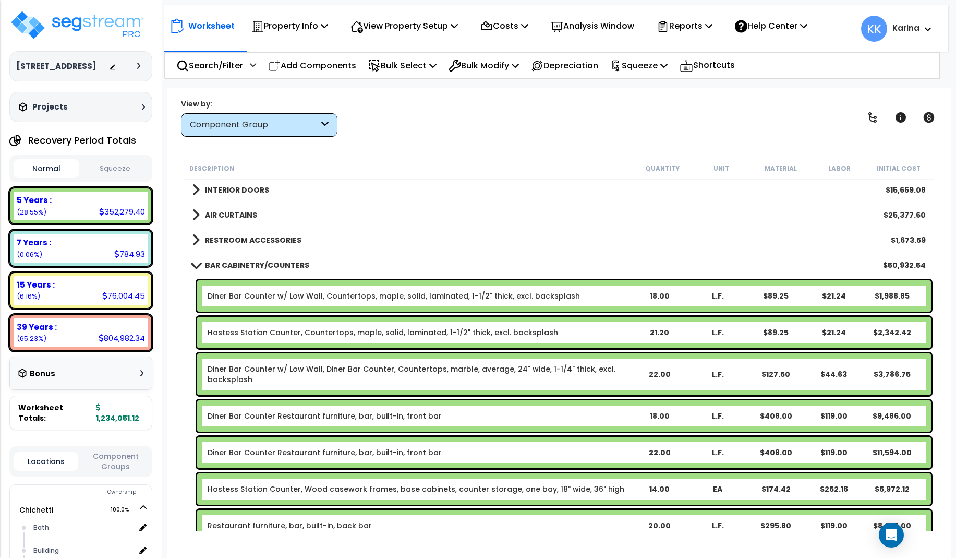
scroll to position [438, 0]
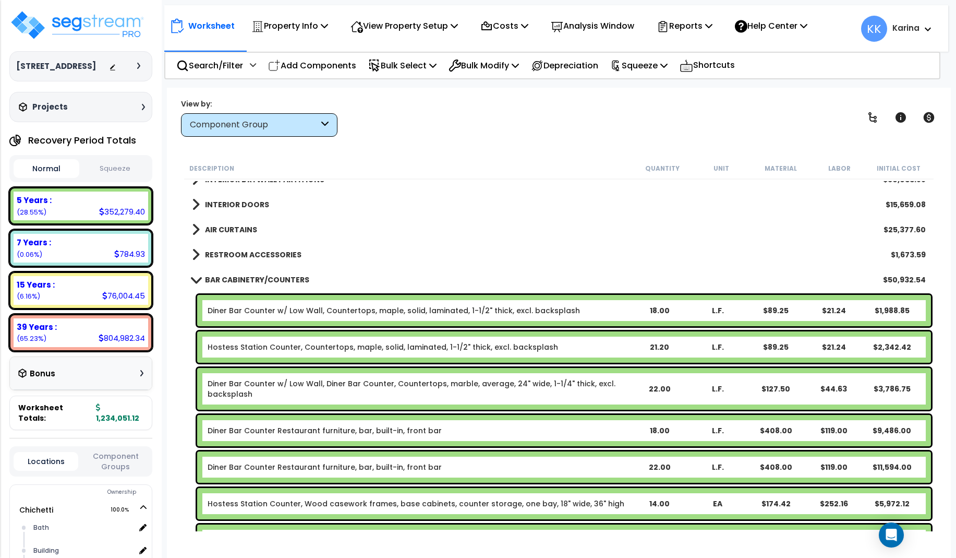
click at [285, 304] on div "Diner Bar Counter w/ Low Wall, Countertops, maple, solid, laminated, 1-1/2" thi…" at bounding box center [564, 310] width 734 height 31
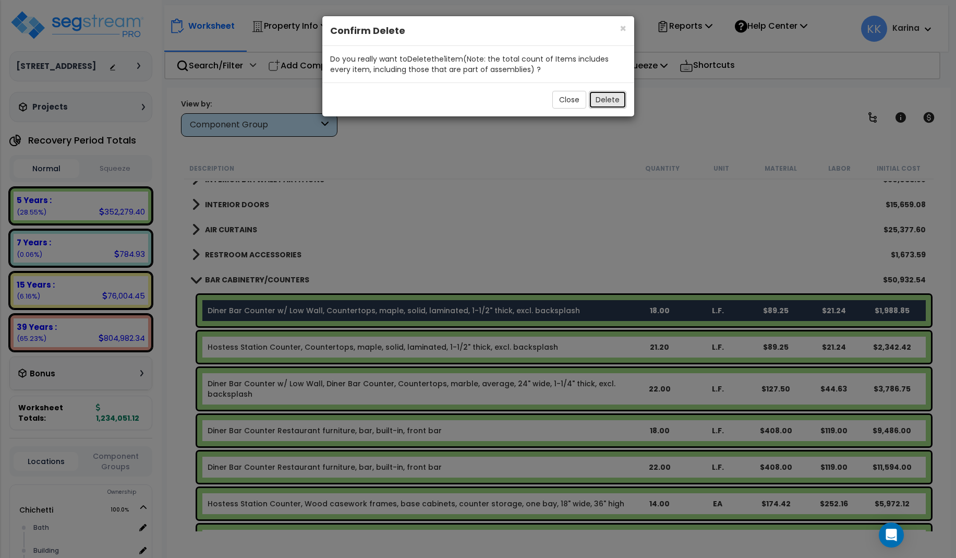
click at [609, 102] on button "Delete" at bounding box center [608, 100] width 38 height 18
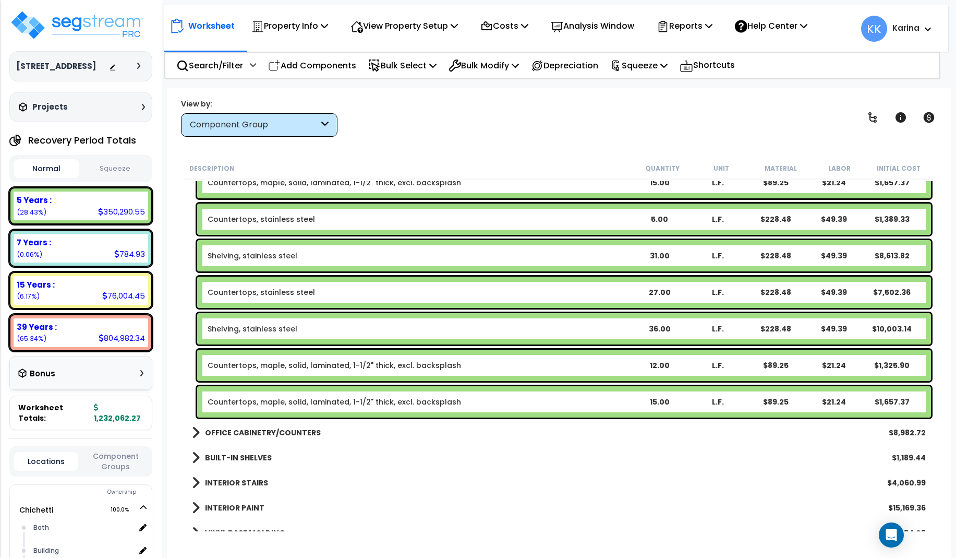
scroll to position [876, 0]
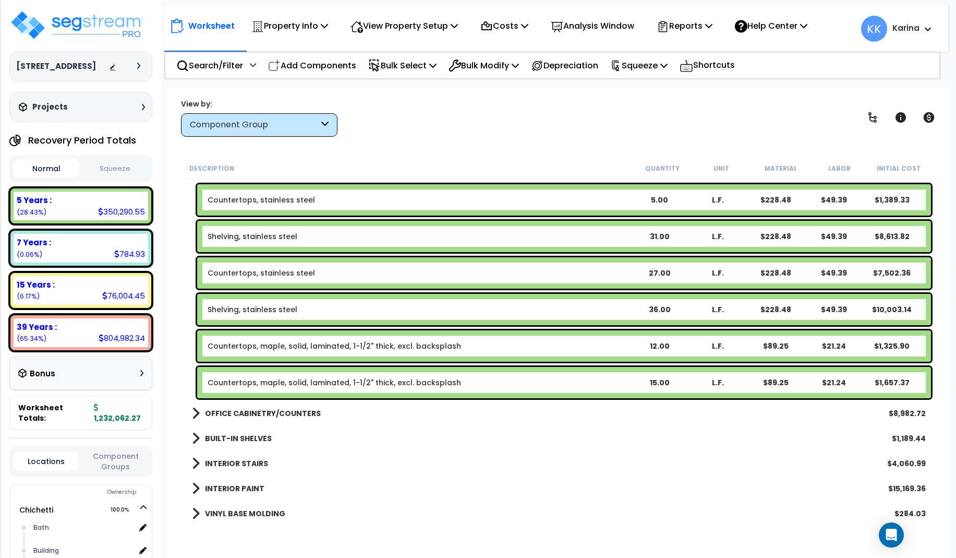
click at [296, 346] on link "Countertops, maple, solid, laminated, 1-1/2" thick, excl. backsplash" at bounding box center [334, 346] width 253 height 10
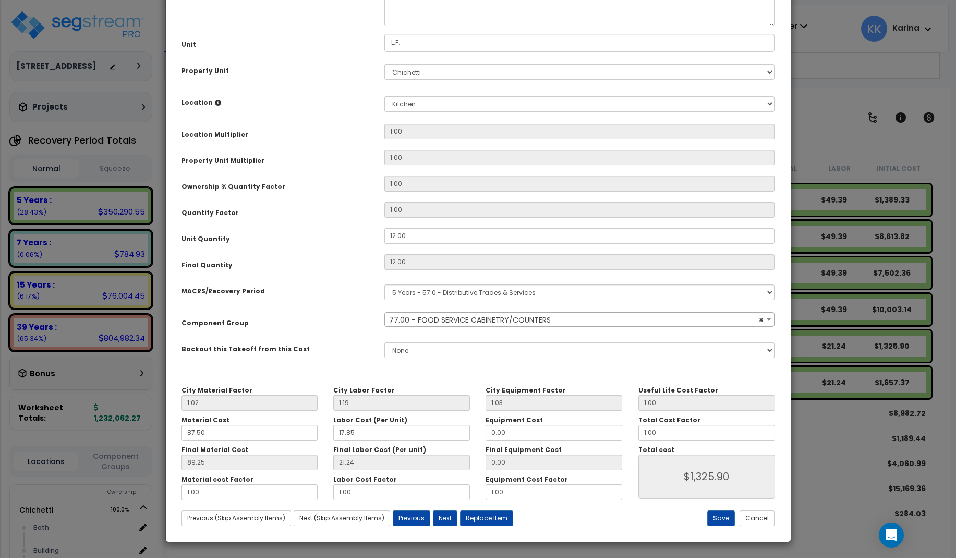
select select "56899"
click at [384, 96] on select "Select Bath Building Building Interior dining Kitchen Site Add New Location" at bounding box center [579, 104] width 391 height 16
select select "31630"
click option "dining" at bounding box center [0, 0] width 0 height 0
type input "1"
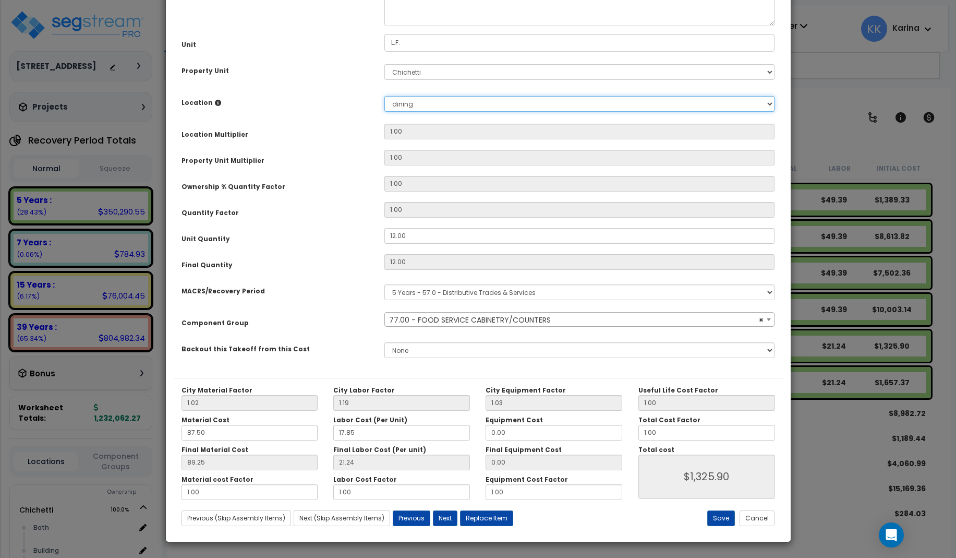
type input "12"
type input "$1,325.88"
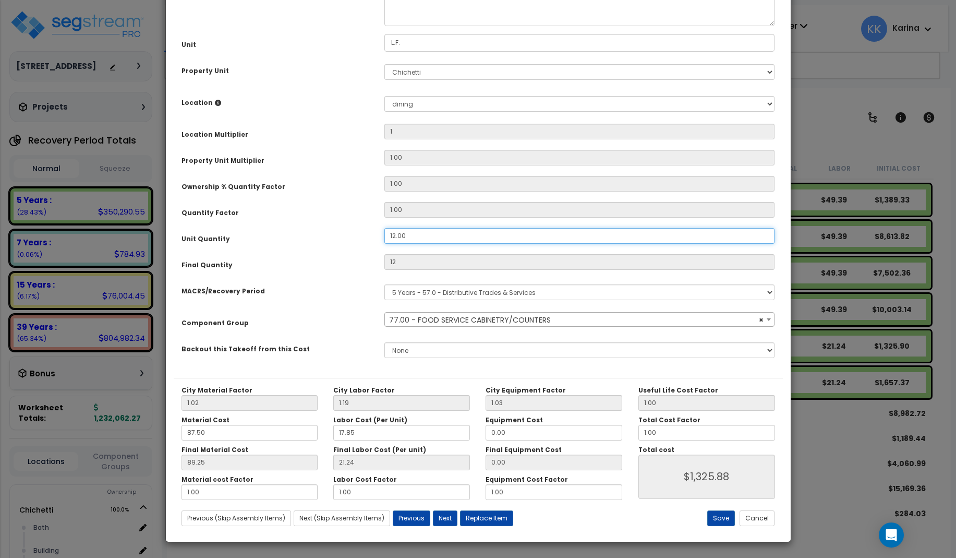
drag, startPoint x: 407, startPoint y: 353, endPoint x: 381, endPoint y: 353, distance: 26.6
click at [384, 244] on input "12.00" at bounding box center [579, 236] width 391 height 16
type input "1"
type input "$1,325.88"
type input "1"
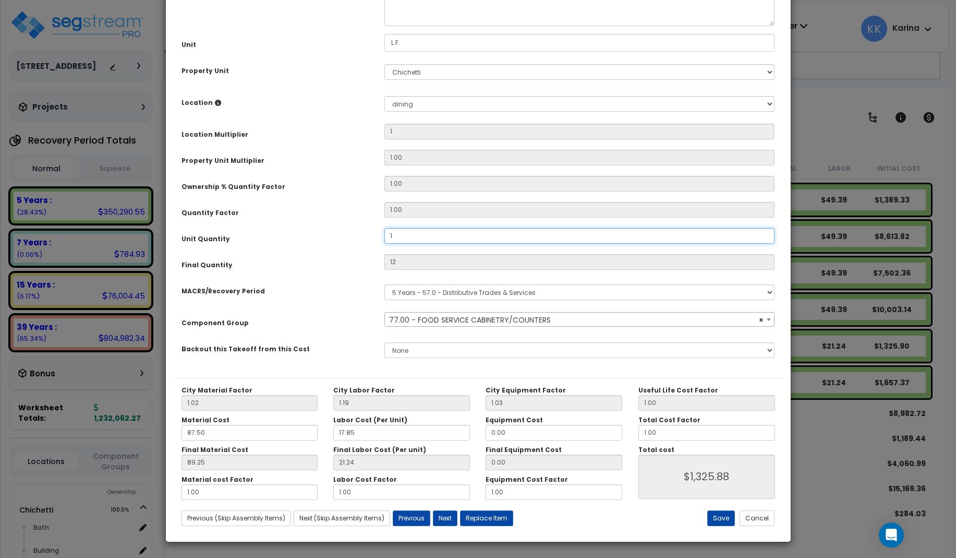
type input "$110.49"
type input "18"
type input "$1,988.82"
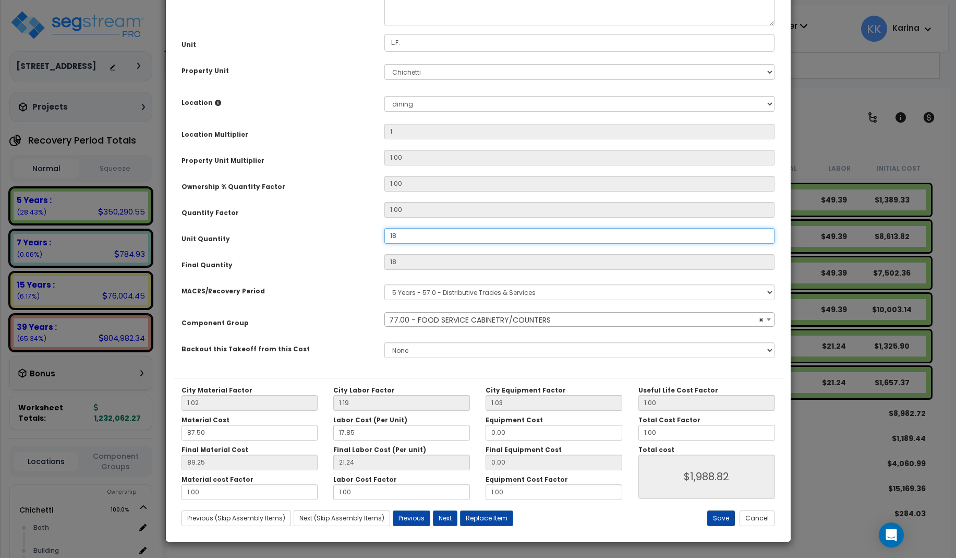
type input "18"
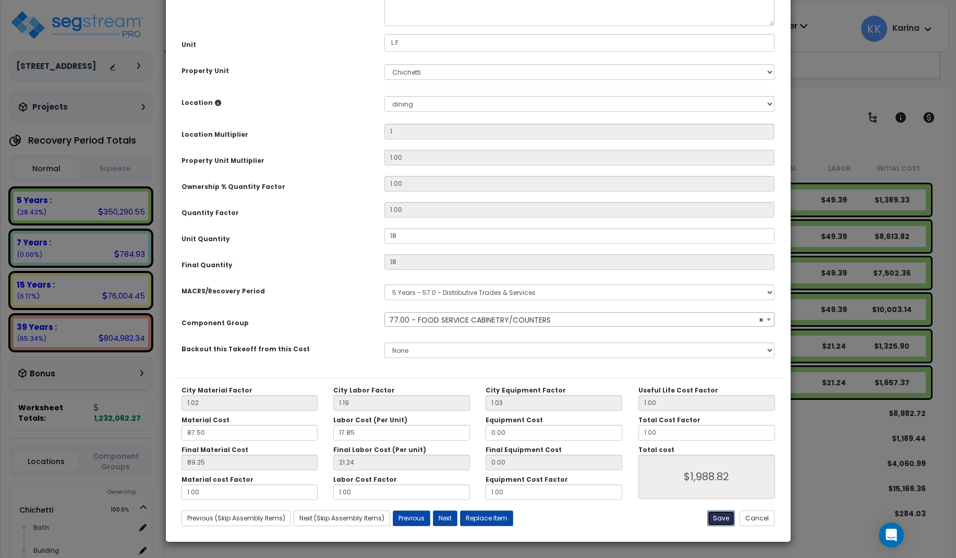
click at [724, 517] on button "Save" at bounding box center [721, 518] width 28 height 16
type input "1.00"
type input "18.00"
type input "1988.82"
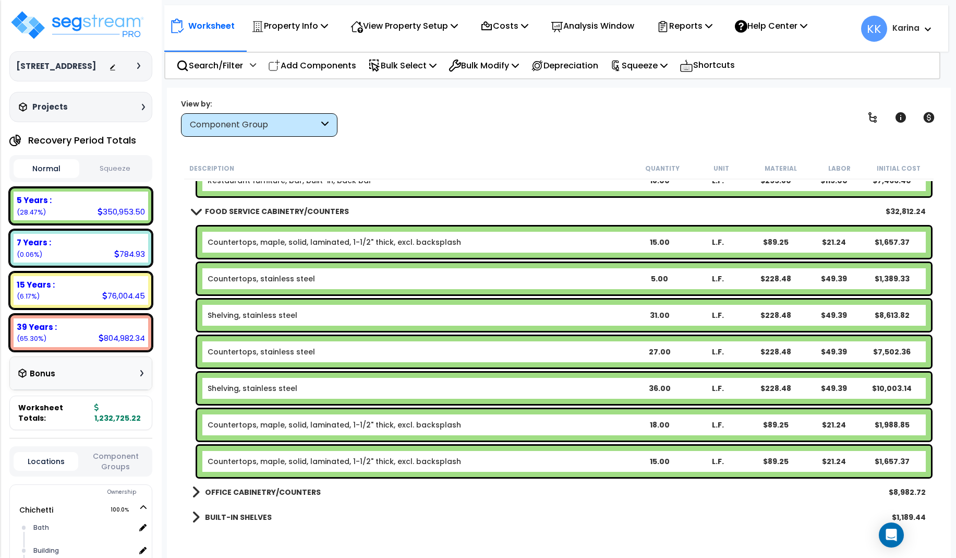
scroll to position [814, 0]
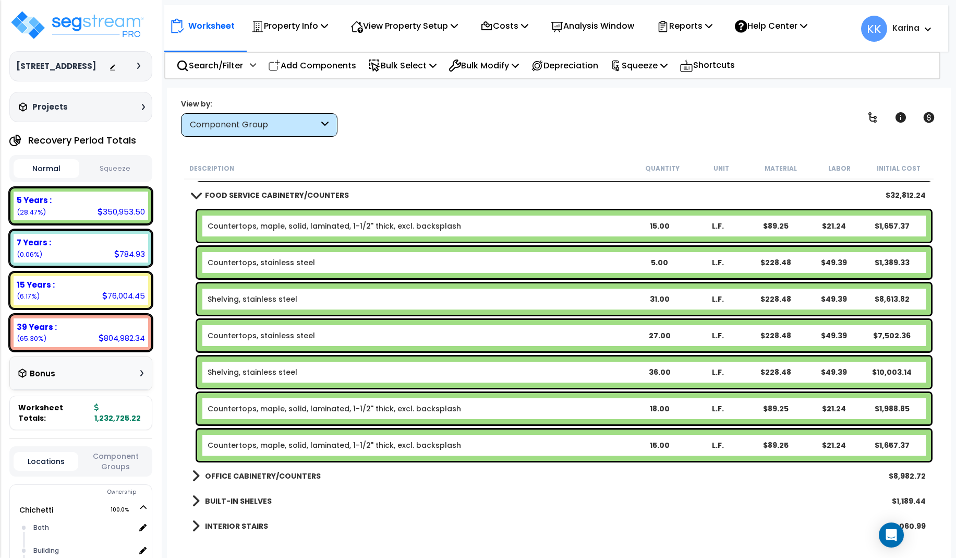
click at [327, 443] on link "Countertops, maple, solid, laminated, 1-1/2" thick, excl. backsplash" at bounding box center [334, 445] width 253 height 10
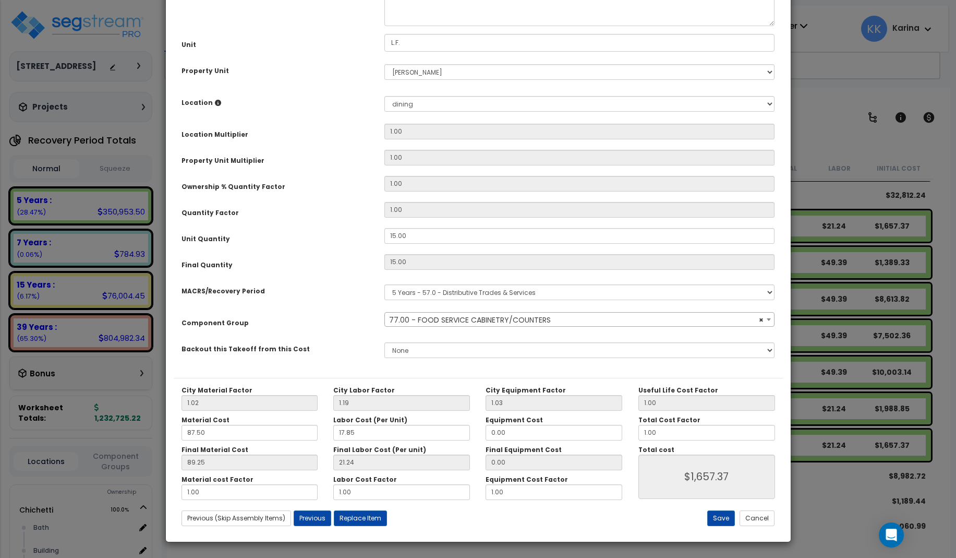
select select "56899"
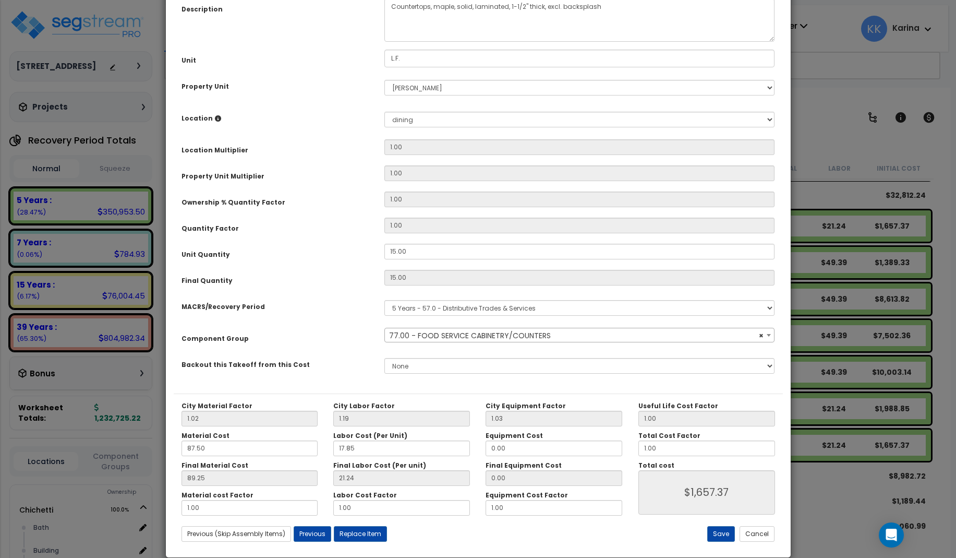
scroll to position [117, 0]
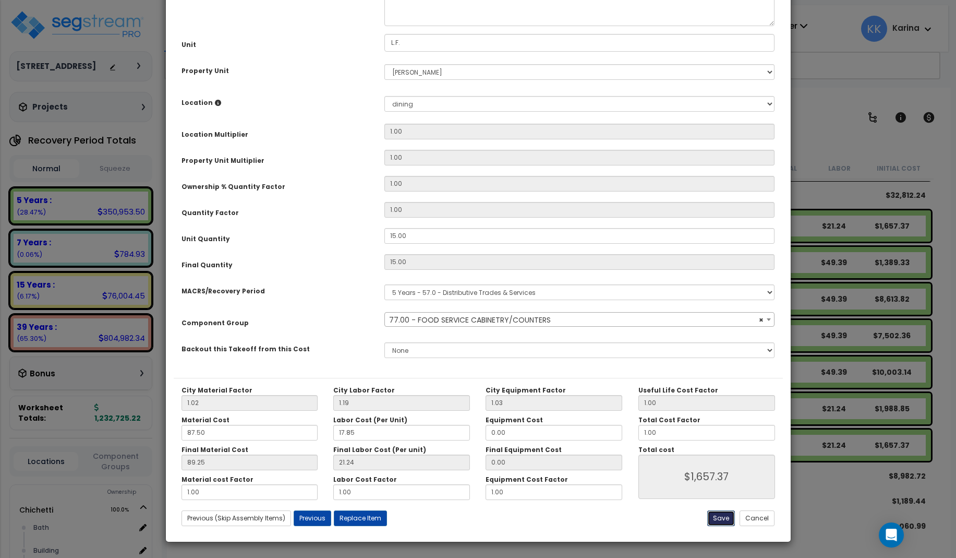
click at [718, 515] on button "Save" at bounding box center [721, 518] width 28 height 16
type input "1657.37"
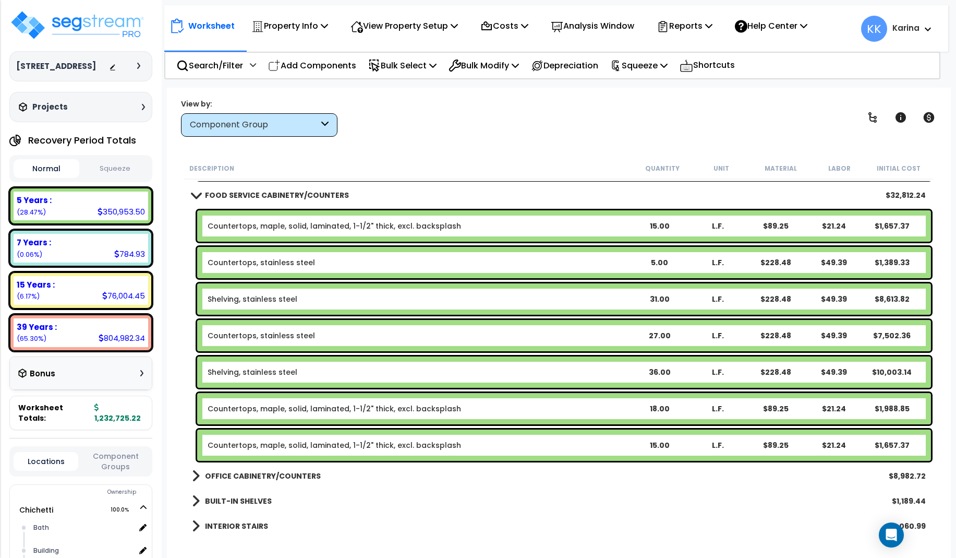
click at [310, 409] on link "Countertops, maple, solid, laminated, 1-1/2" thick, excl. backsplash" at bounding box center [334, 408] width 253 height 10
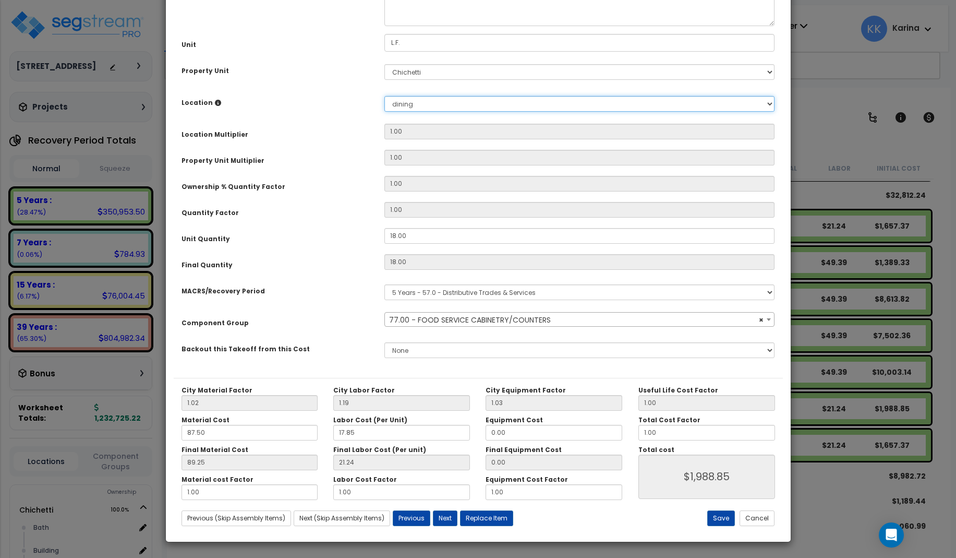
select select "56899"
click at [384, 96] on select "Select Bath Building Building Interior dining Kitchen Site Add New Location" at bounding box center [579, 104] width 391 height 16
select select "Others"
click option "Add New Location" at bounding box center [0, 0] width 0 height 0
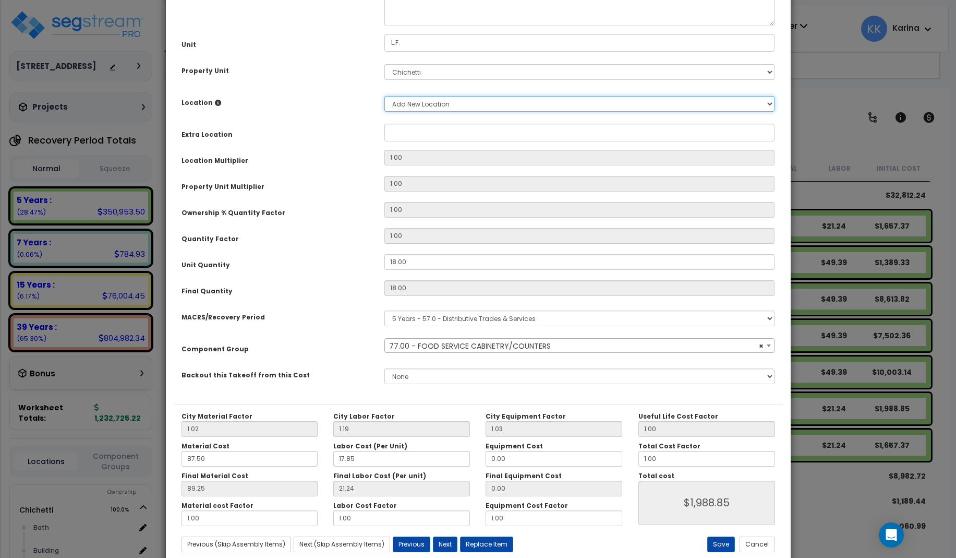
type input "1"
type input "18"
type input "$1,988.82"
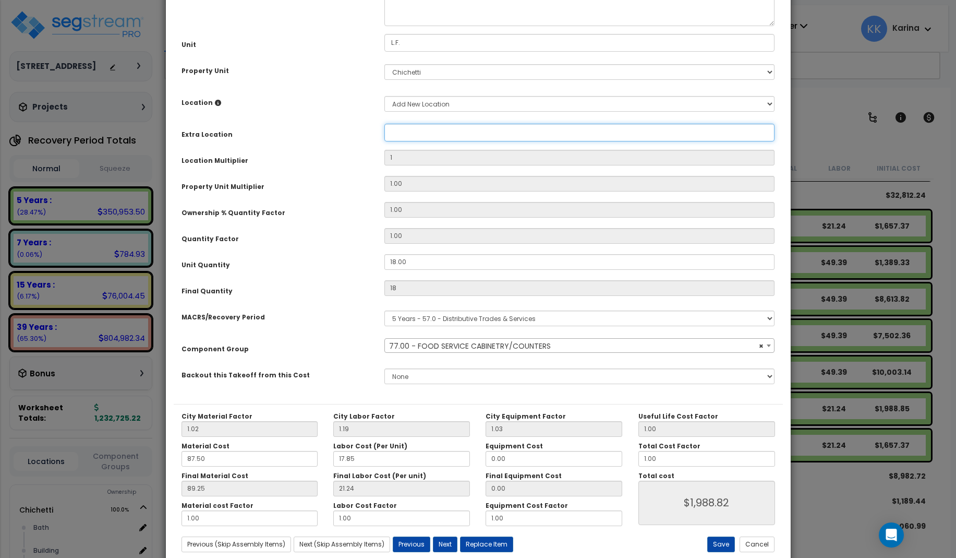
click at [408, 141] on input "Property Unit" at bounding box center [579, 133] width 391 height 18
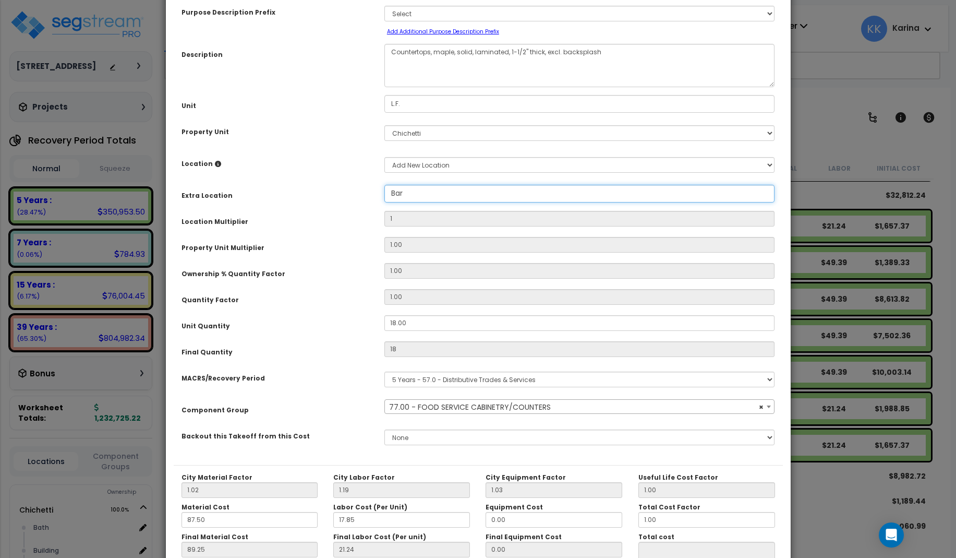
scroll to position [125, 0]
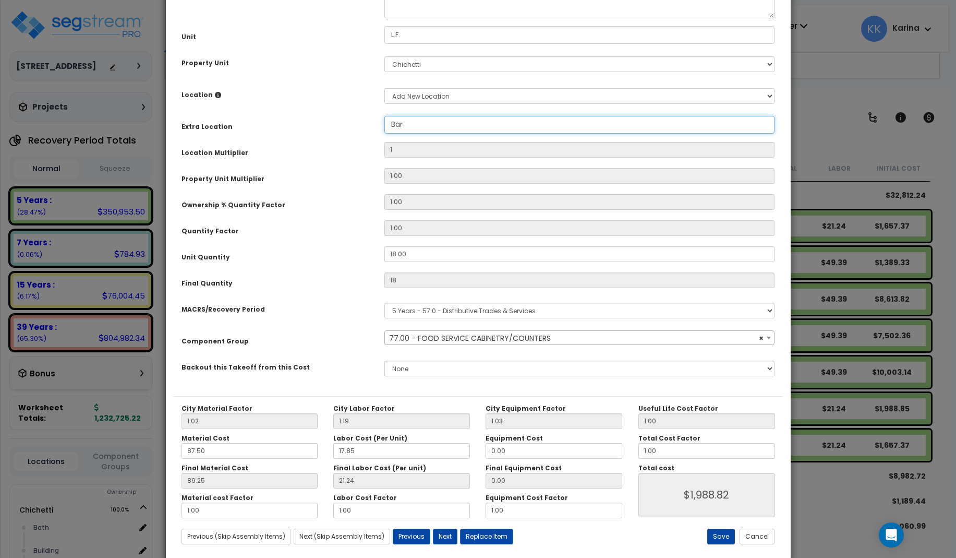
type input "Bar"
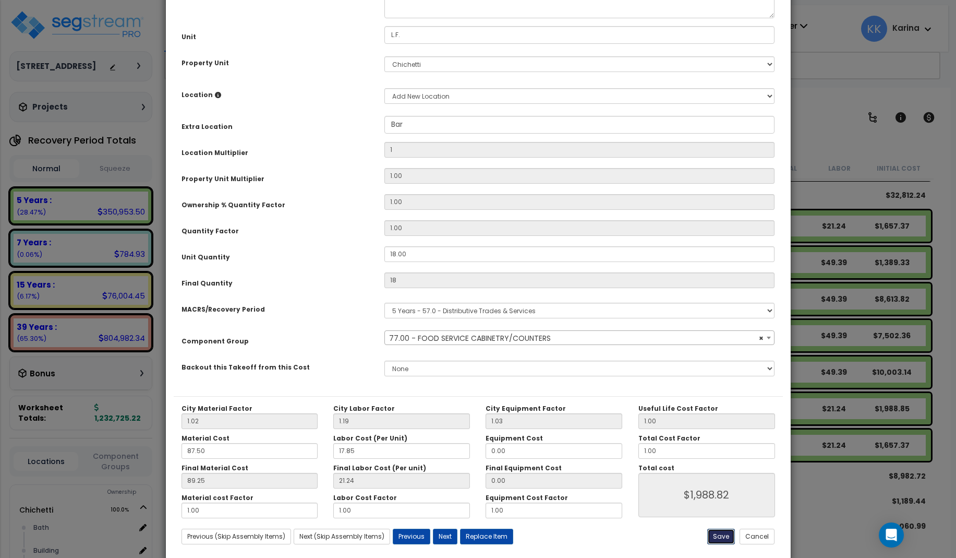
click at [717, 533] on button "Save" at bounding box center [721, 536] width 28 height 16
type input "1.00"
type input "18.00"
type input "1988.82"
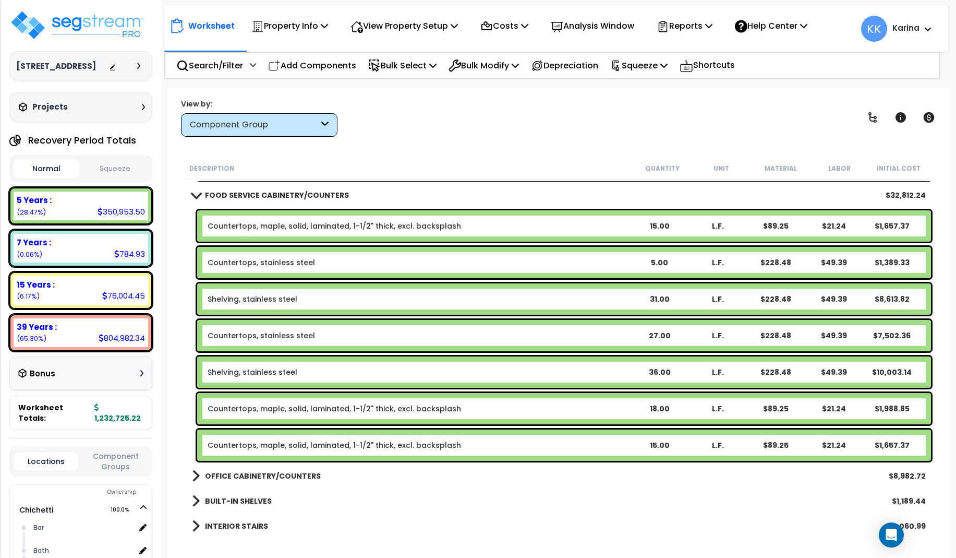
click at [276, 370] on link "Shelving, stainless steel" at bounding box center [253, 372] width 90 height 10
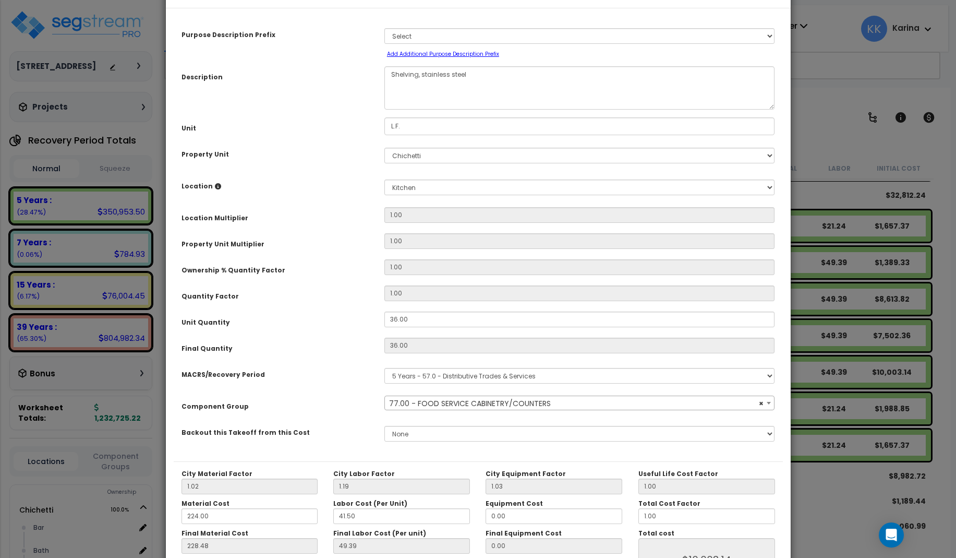
scroll to position [117, 0]
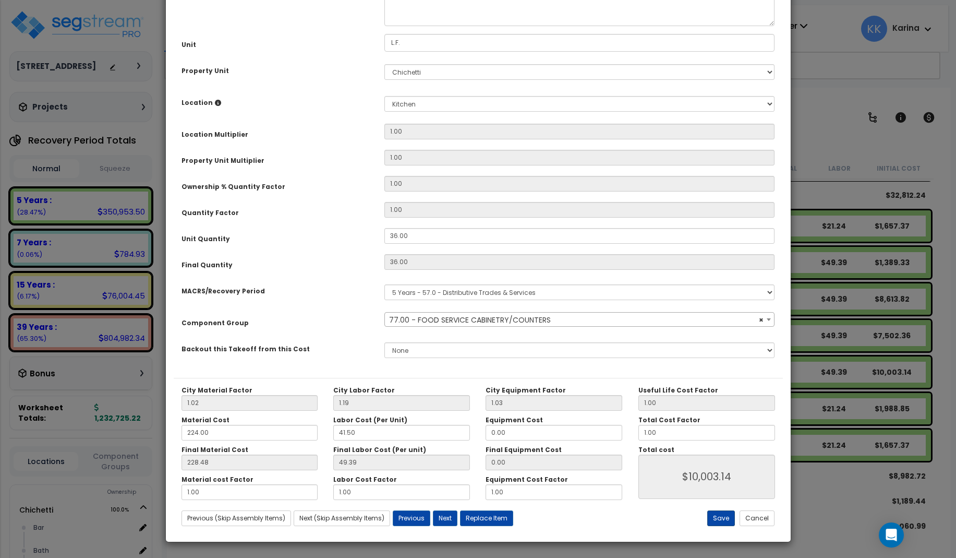
select select "56899"
click at [724, 518] on button "Save" at bounding box center [721, 518] width 28 height 16
type input "10003.14"
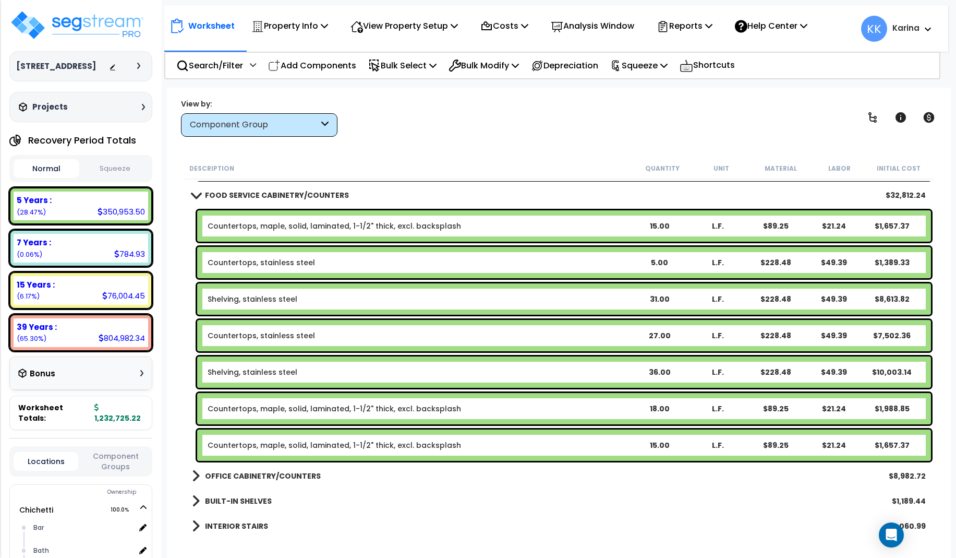
click at [341, 370] on b "Shelving, stainless steel" at bounding box center [419, 372] width 422 height 10
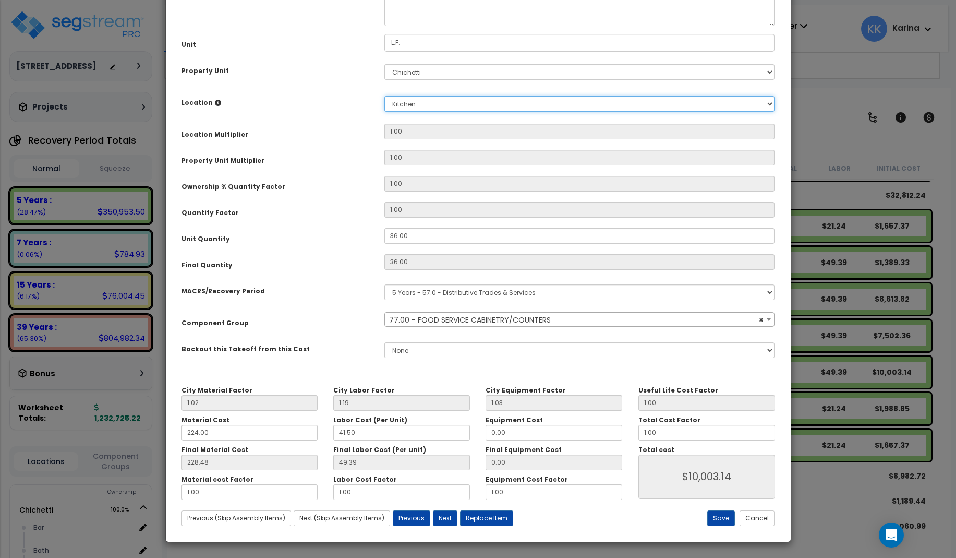
click at [384, 96] on select "Select Bar Bath Building Building Interior dining Kitchen Site Add New Location" at bounding box center [579, 104] width 391 height 16
select select "56899"
select select "11842"
click option "Bar" at bounding box center [0, 0] width 0 height 0
type input "1"
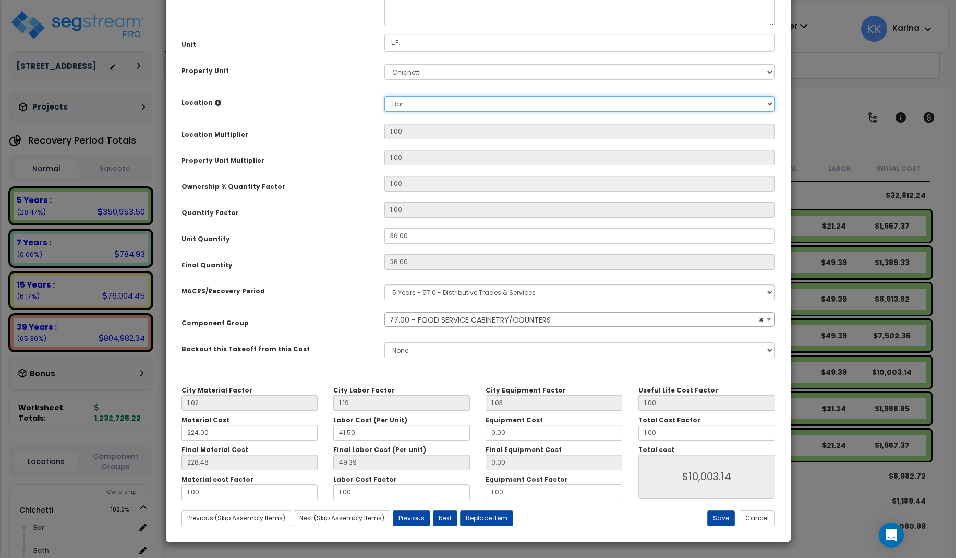
type input "36"
type input "49.38"
type input "$10,002.96"
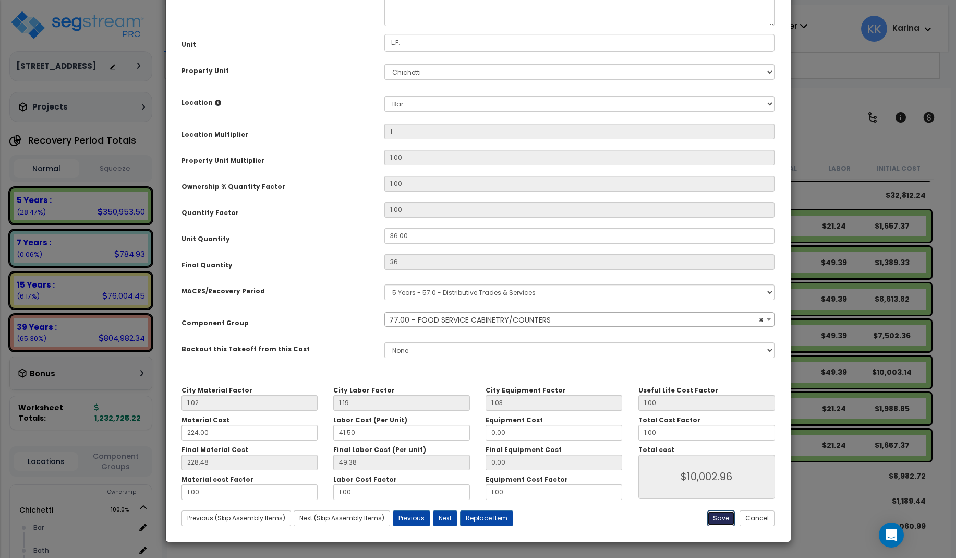
click at [719, 520] on button "Save" at bounding box center [721, 518] width 28 height 16
type input "1.00"
type input "36.00"
type input "10002.96"
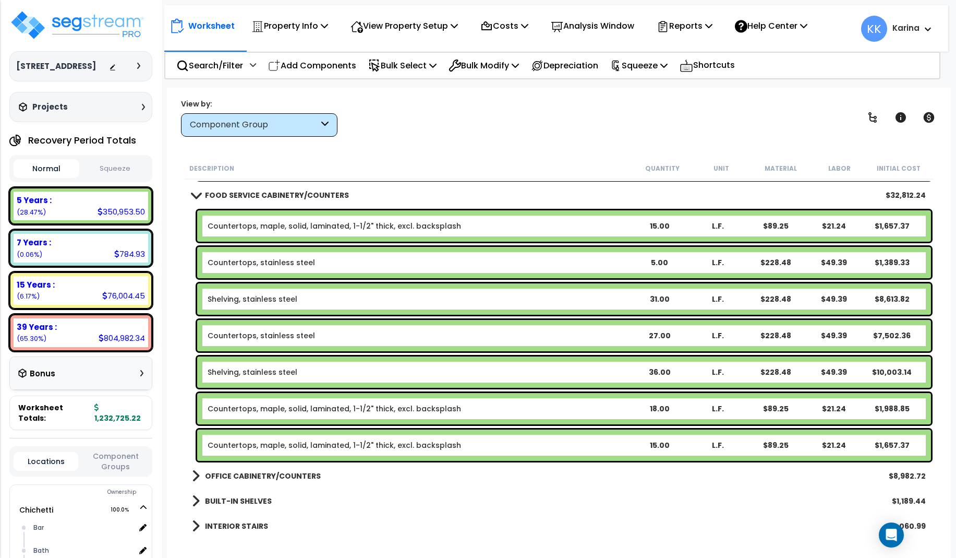
click at [281, 300] on link "Shelving, stainless steel" at bounding box center [253, 299] width 90 height 10
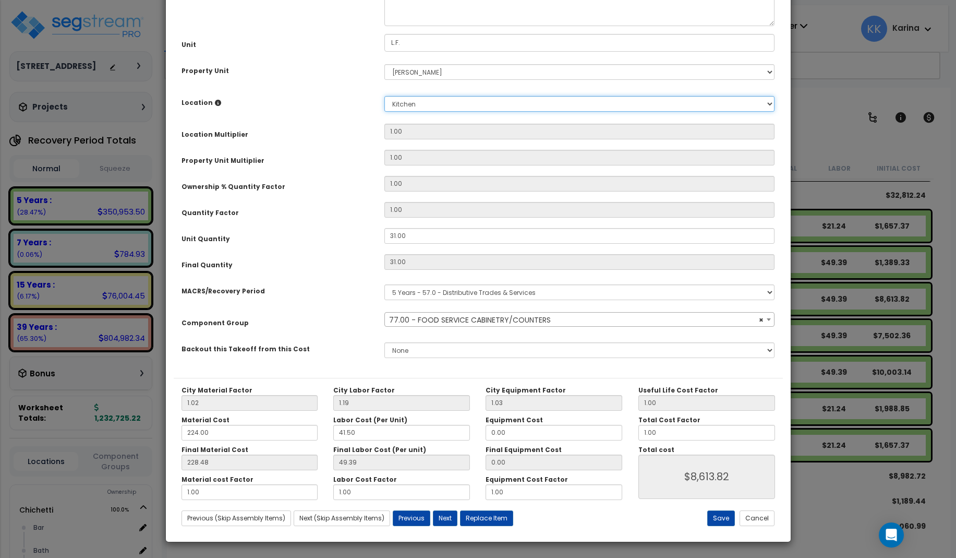
select select "56899"
click at [384, 96] on select "Select [GEOGRAPHIC_DATA] Building Building Interior dining Kitchen Office Site …" at bounding box center [579, 104] width 391 height 16
select select "Others"
click option "Add New Location" at bounding box center [0, 0] width 0 height 0
type input "1"
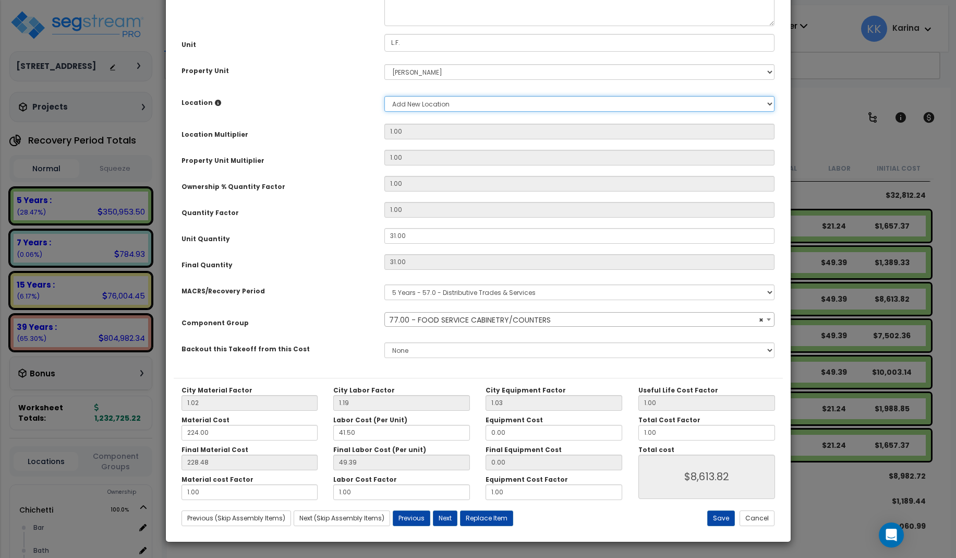
type input "31"
type input "49.38"
type input "$8,613.66"
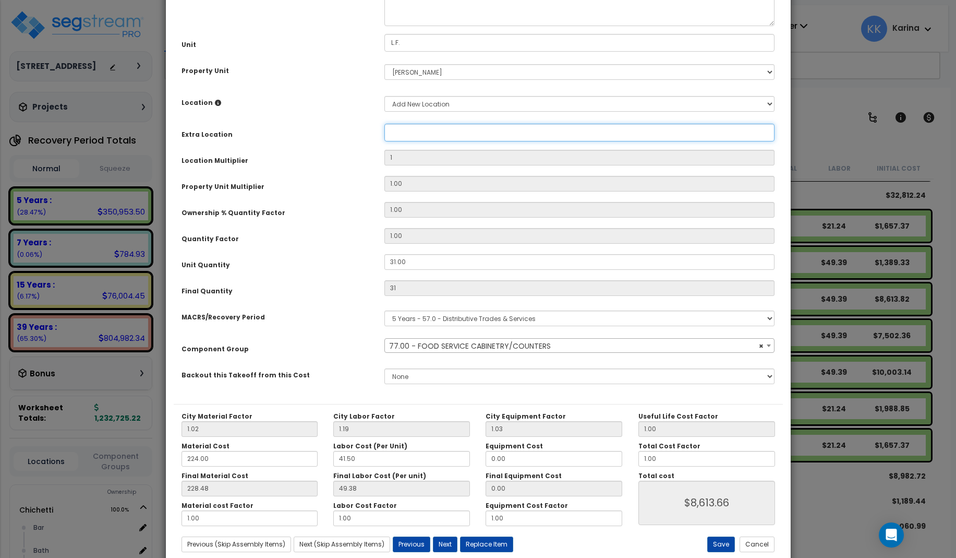
click at [410, 141] on input "Property Unit" at bounding box center [579, 133] width 391 height 18
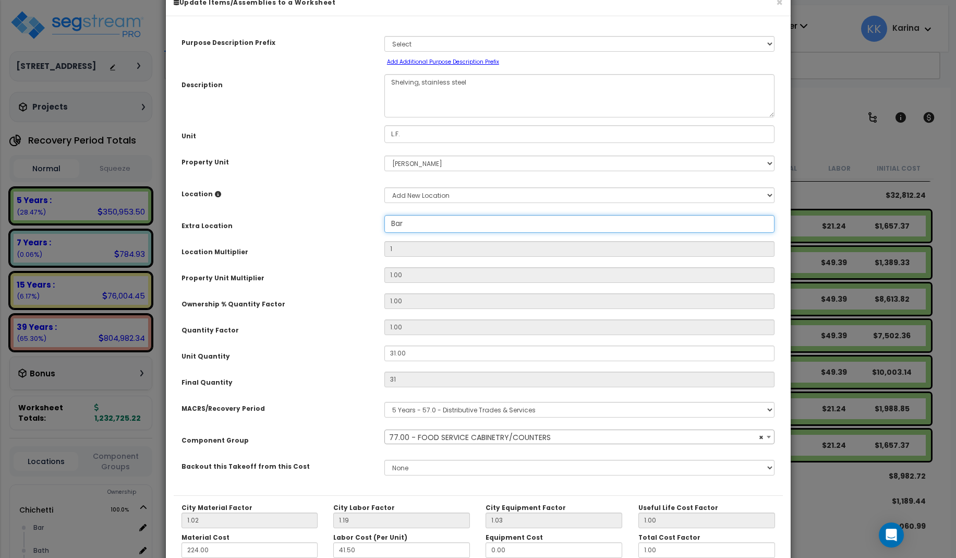
scroll to position [125, 0]
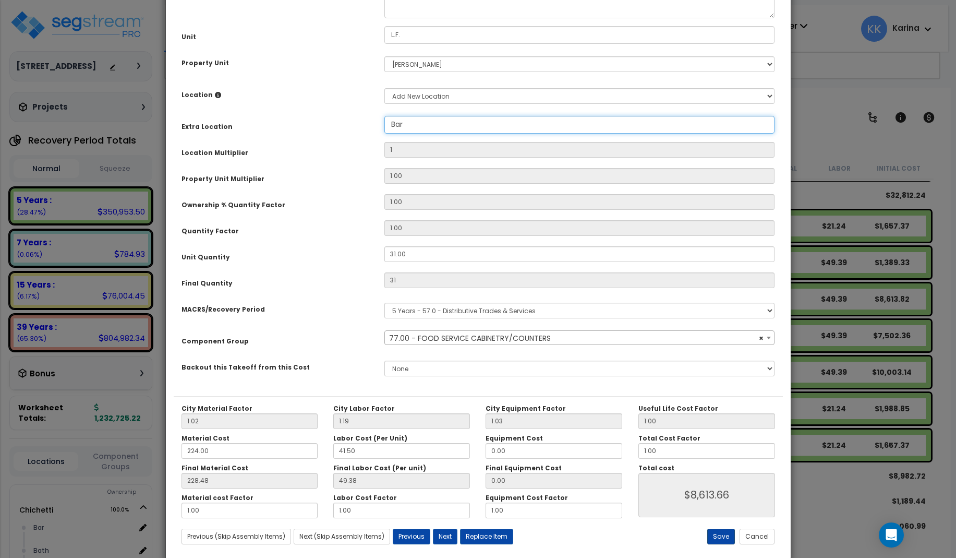
type input "Bar"
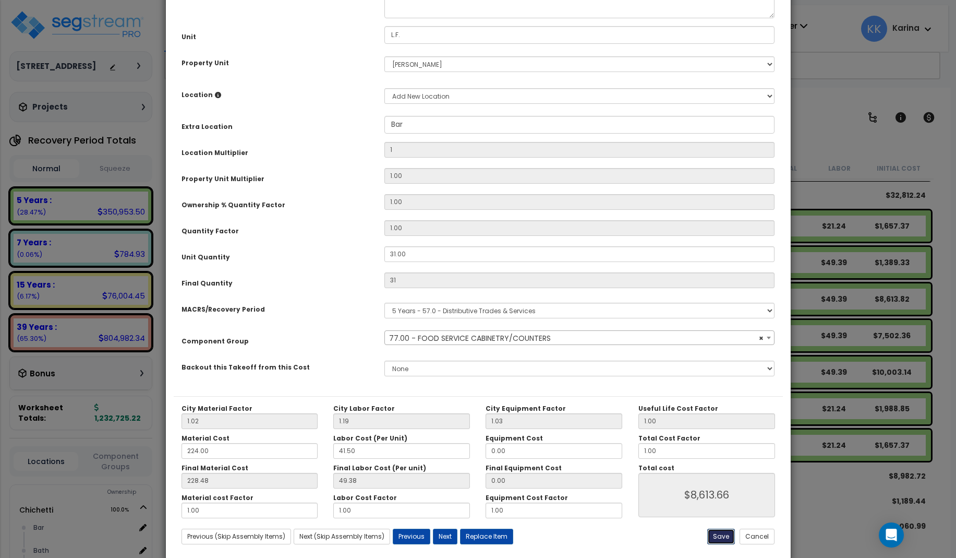
click at [716, 538] on button "Save" at bounding box center [721, 536] width 28 height 16
type input "1.00"
type input "31.00"
type input "8613.66"
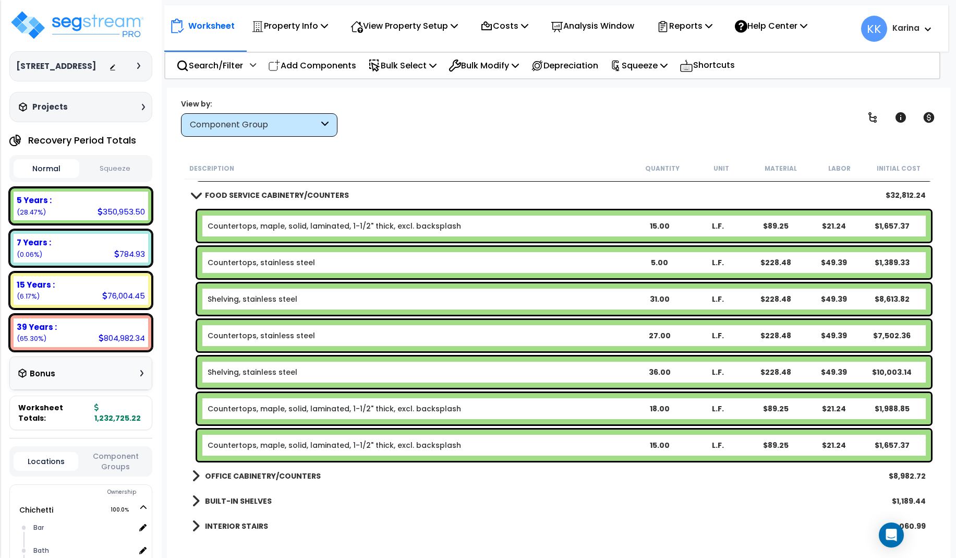
click at [274, 223] on link "Countertops, maple, solid, laminated, 1-1/2" thick, excl. backsplash" at bounding box center [334, 226] width 253 height 10
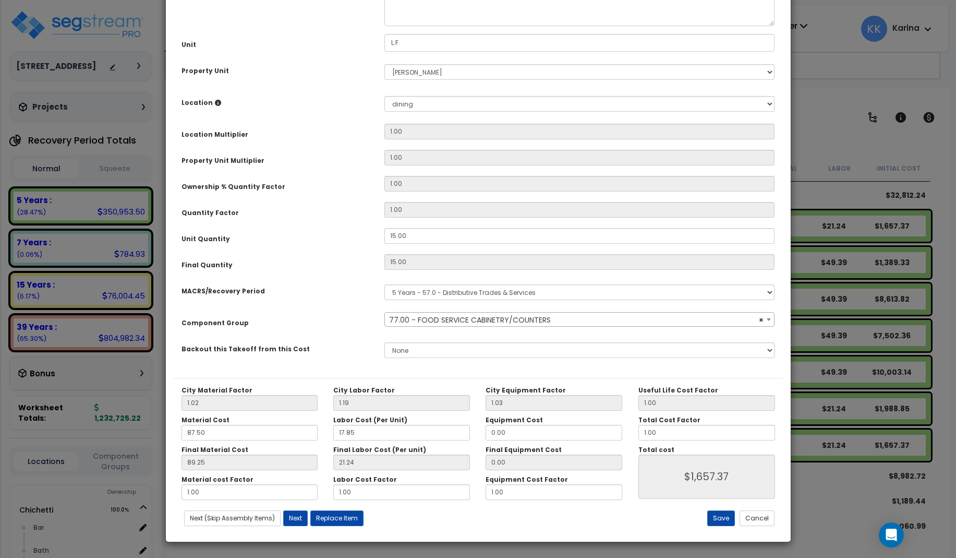
select select "56899"
click at [720, 517] on button "Save" at bounding box center [721, 518] width 28 height 16
type input "1657.37"
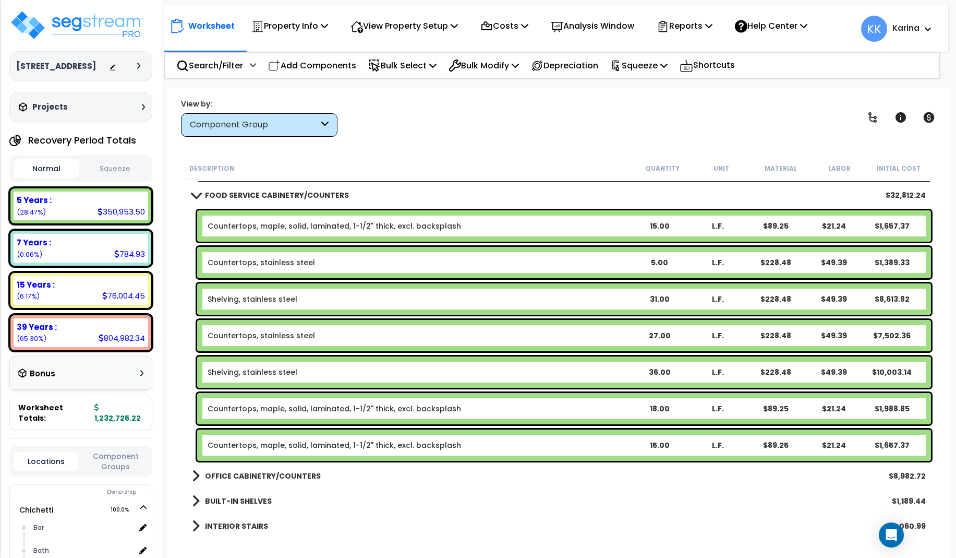
click at [360, 450] on div "Countertops, maple, solid, laminated, 1-1/2" thick, excl. backsplash 15.00 L.F.…" at bounding box center [564, 444] width 734 height 31
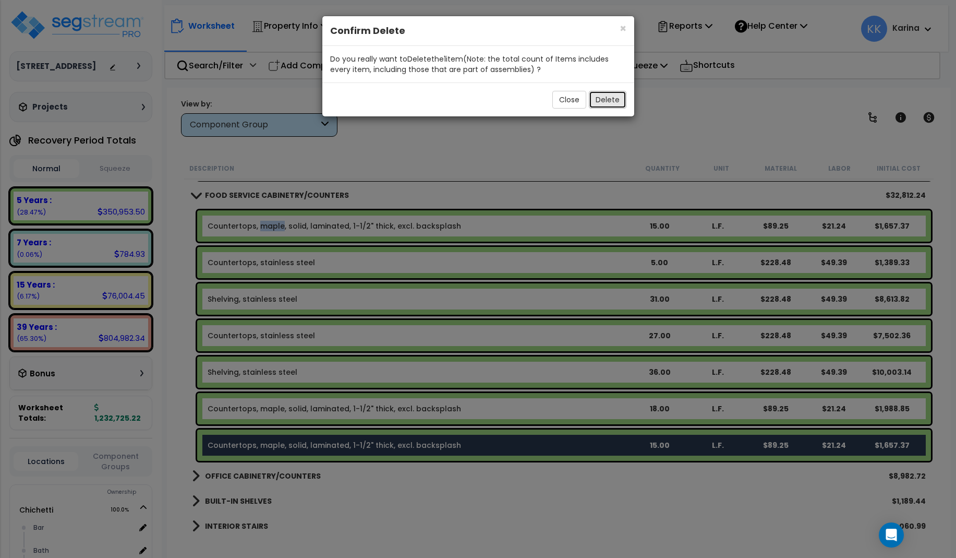
click at [602, 97] on button "Delete" at bounding box center [608, 100] width 38 height 18
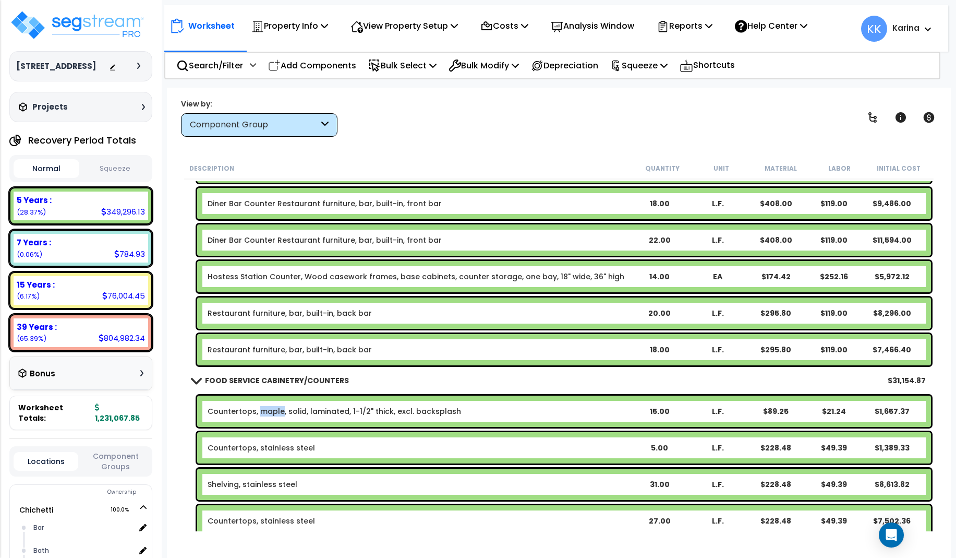
scroll to position [626, 0]
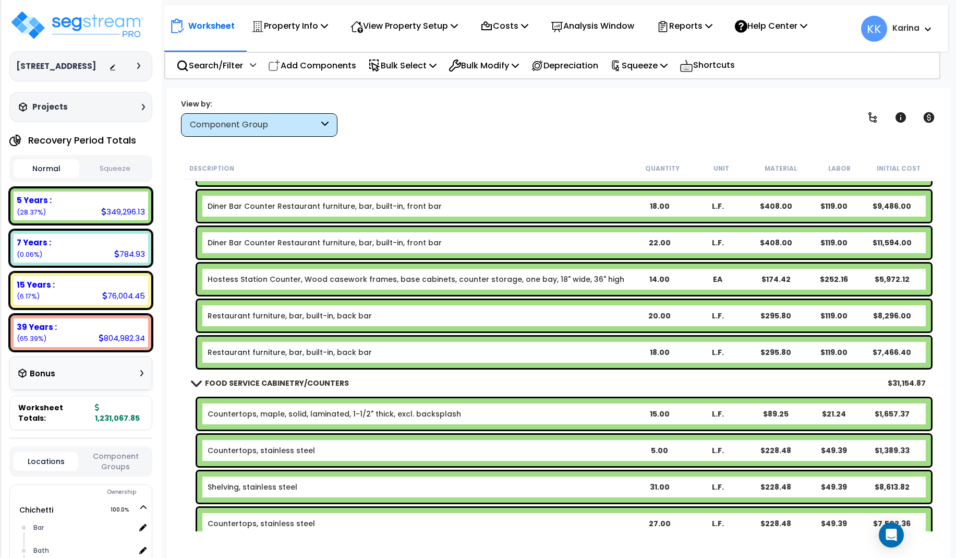
click at [341, 353] on link "Restaurant furniture, bar, built-in, back bar" at bounding box center [290, 352] width 164 height 10
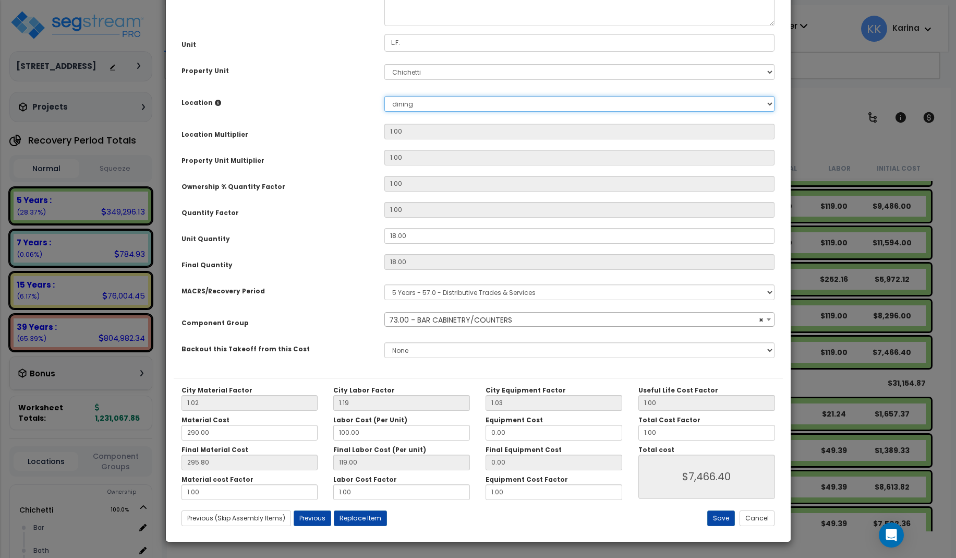
select select "56894"
click at [384, 96] on select "Select Bar Bath Building Building Interior dining Kitchen Site Add New Location" at bounding box center [579, 104] width 391 height 16
select select "11842"
click option "Bar" at bounding box center [0, 0] width 0 height 0
type input "1"
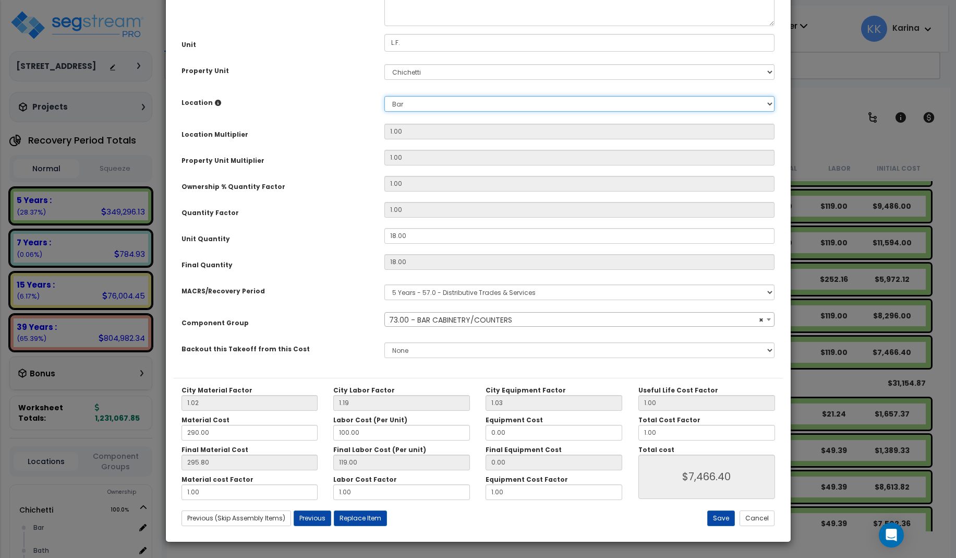
type input "18"
type input "$7,466.40"
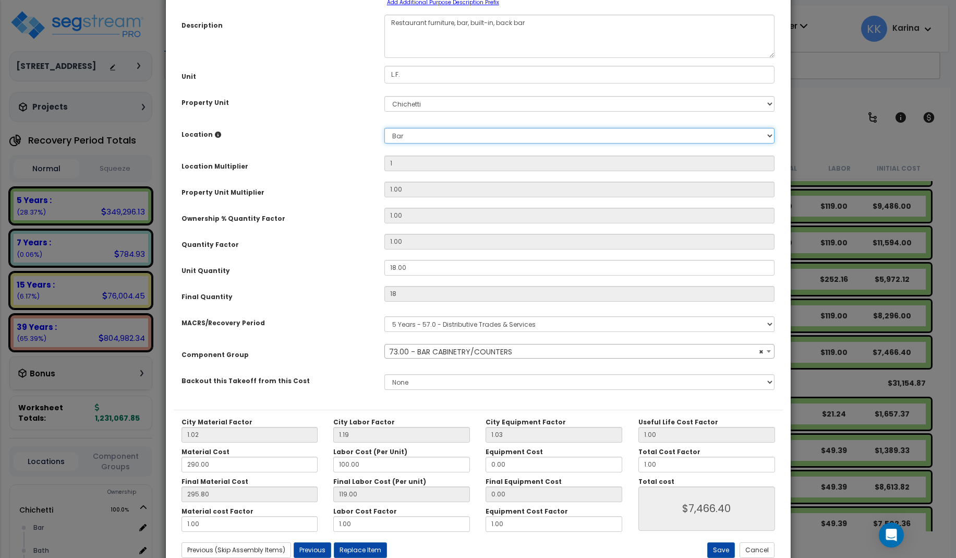
scroll to position [117, 0]
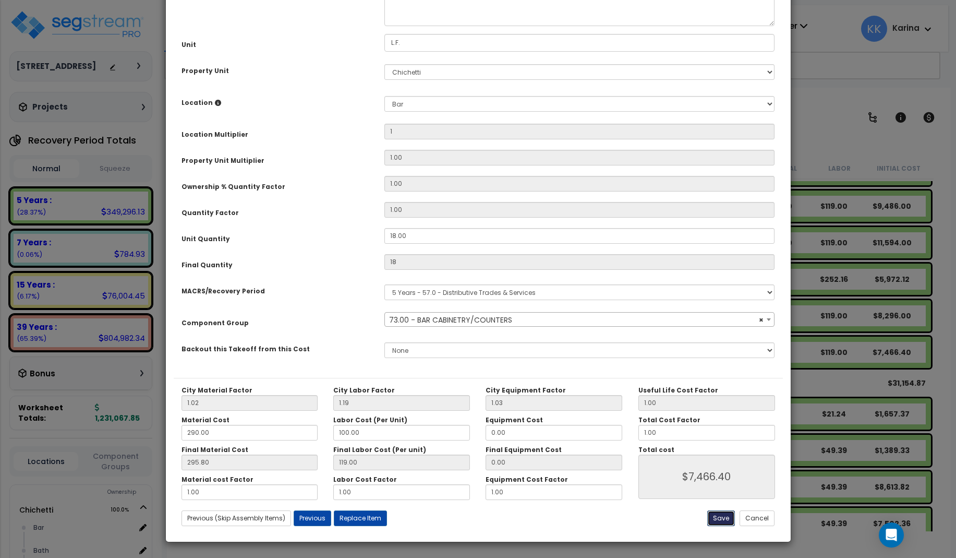
click at [731, 515] on button "Save" at bounding box center [721, 518] width 28 height 16
type input "1.00"
type input "18.00"
type input "7466.40"
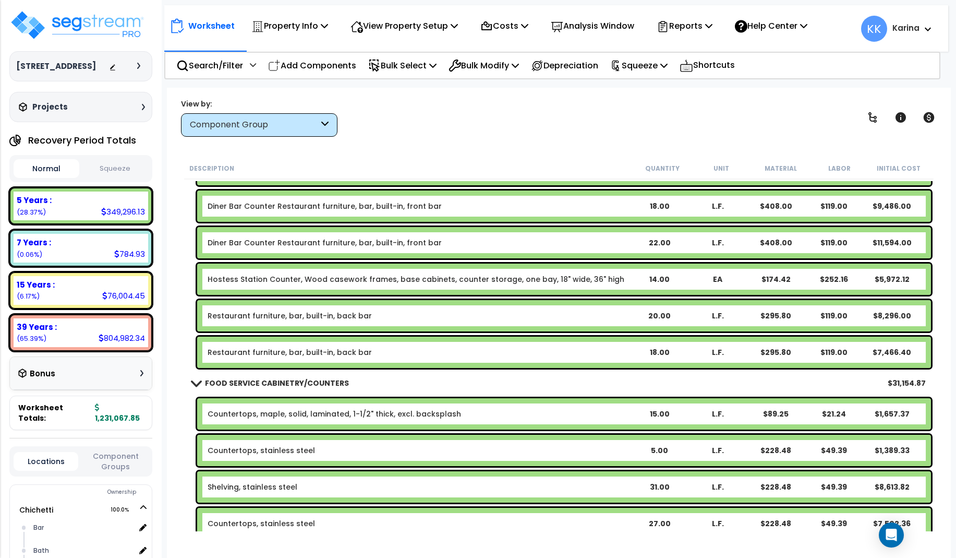
click at [302, 311] on link "Restaurant furniture, bar, built-in, back bar" at bounding box center [290, 315] width 164 height 10
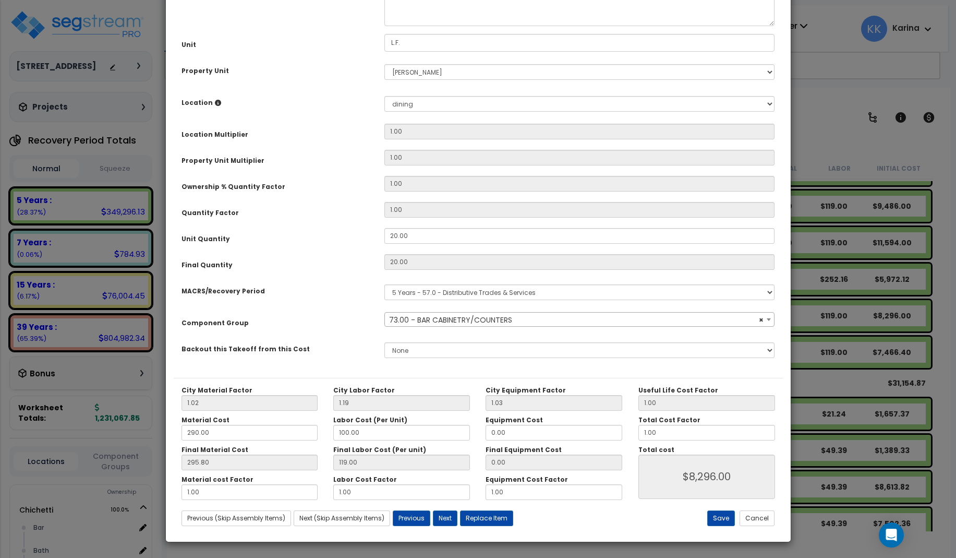
select select "56894"
click at [384, 96] on select "Select Bar Bath Building Building Interior dining Kitchen Office Site Add New L…" at bounding box center [579, 104] width 391 height 16
select select "11842"
click option "Bar" at bounding box center [0, 0] width 0 height 0
type input "1"
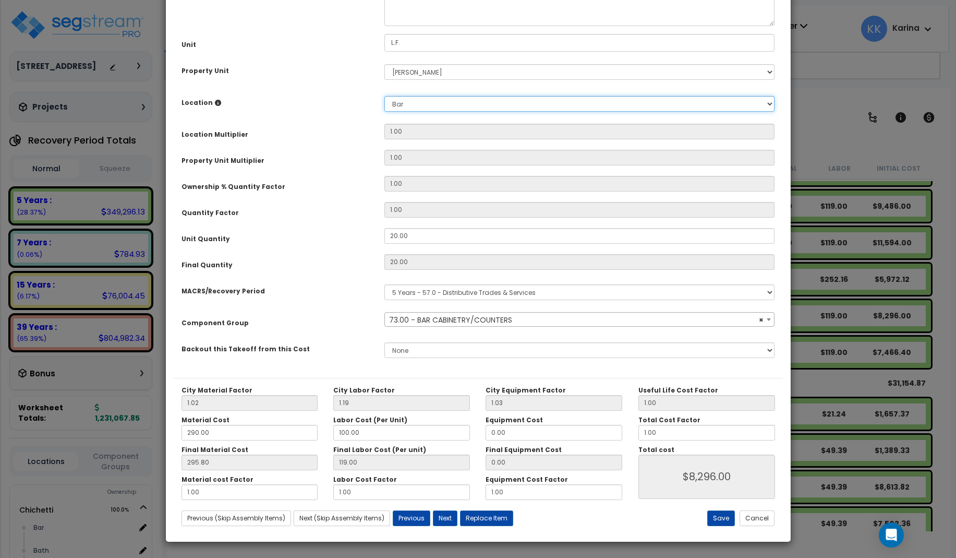
type input "20"
type input "$8,296.00"
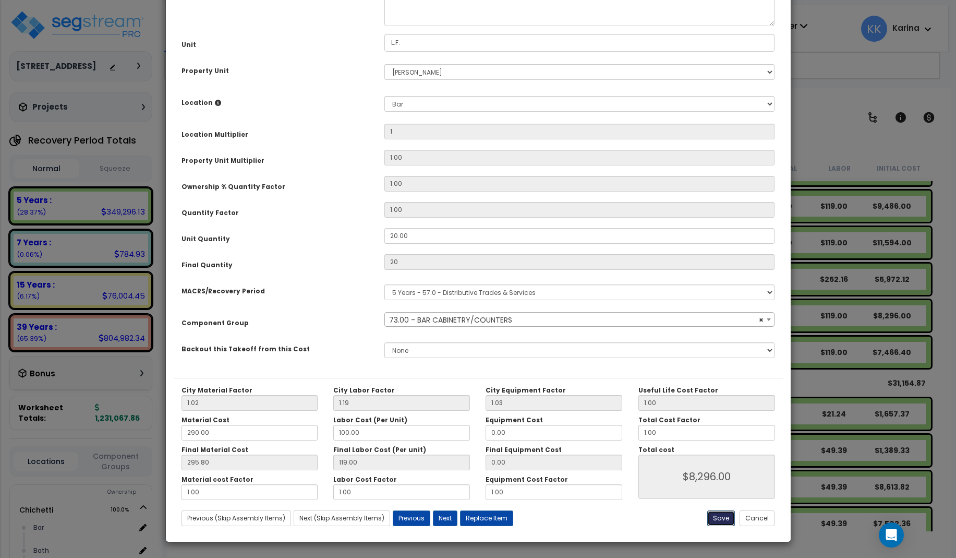
click at [716, 515] on button "Save" at bounding box center [721, 518] width 28 height 16
type input "1.00"
type input "20.00"
type input "8296.00"
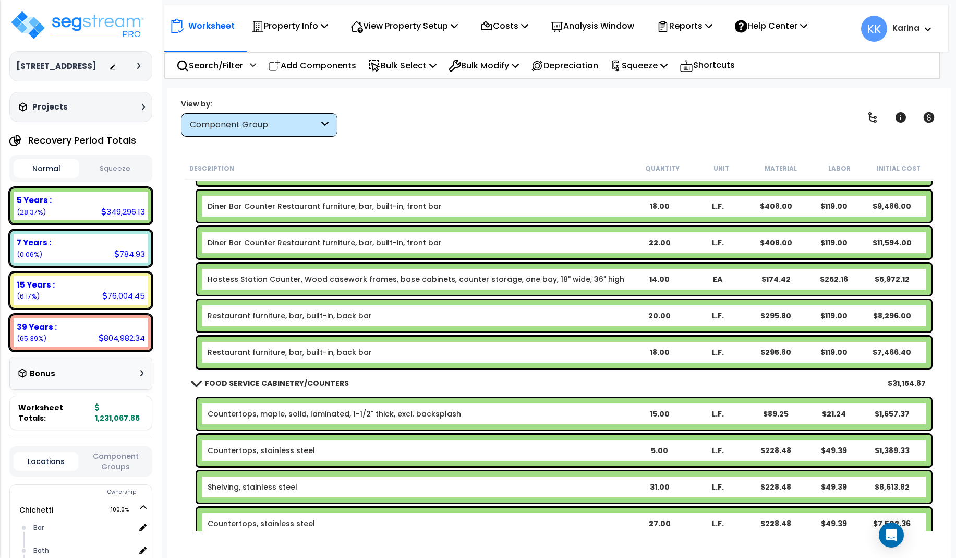
click at [273, 279] on link "Hostess Station Counter, Wood casework frames, base cabinets, counter storage, …" at bounding box center [416, 279] width 417 height 10
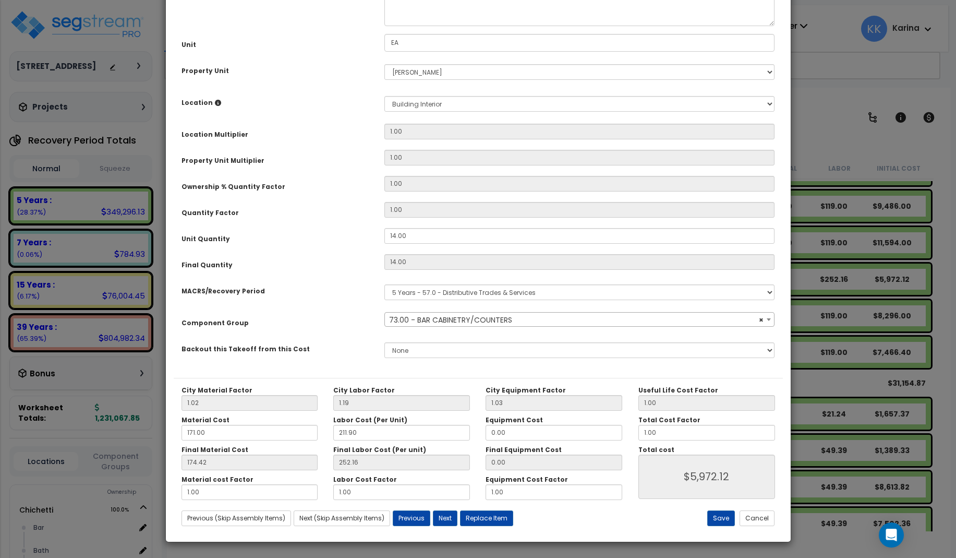
select select "56894"
click at [724, 515] on button "Save" at bounding box center [721, 518] width 28 height 16
type input "5972.12"
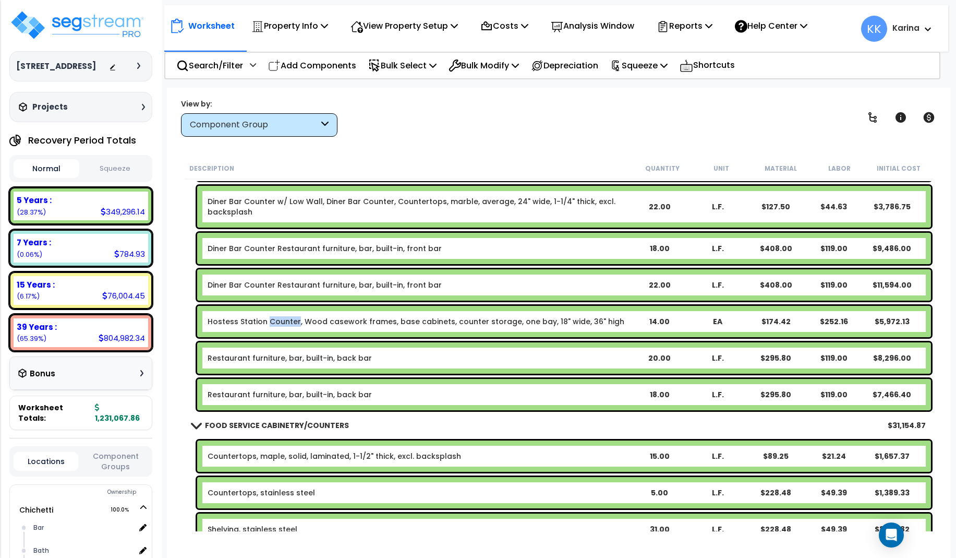
scroll to position [563, 0]
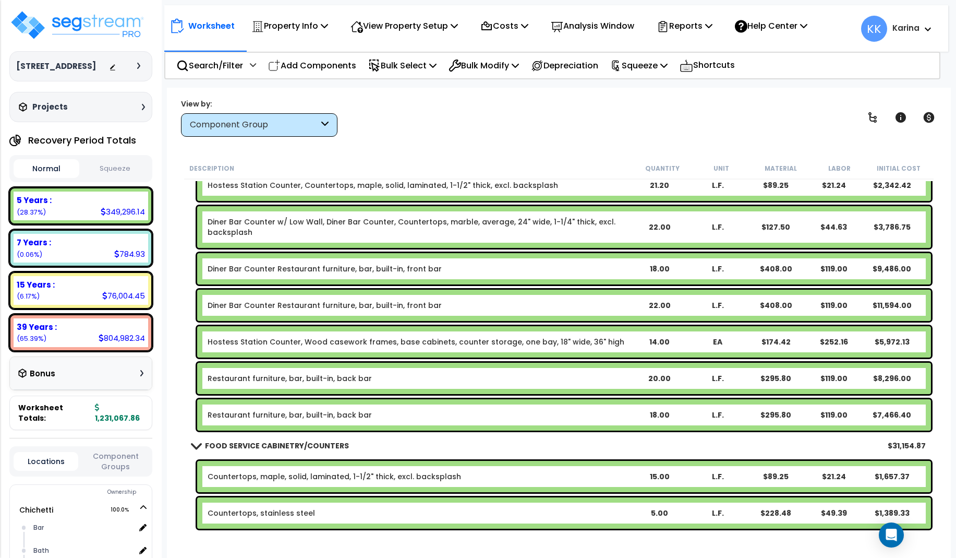
click at [276, 305] on link "Diner Bar Counter Restaurant furniture, bar, built-in, front bar" at bounding box center [325, 305] width 234 height 10
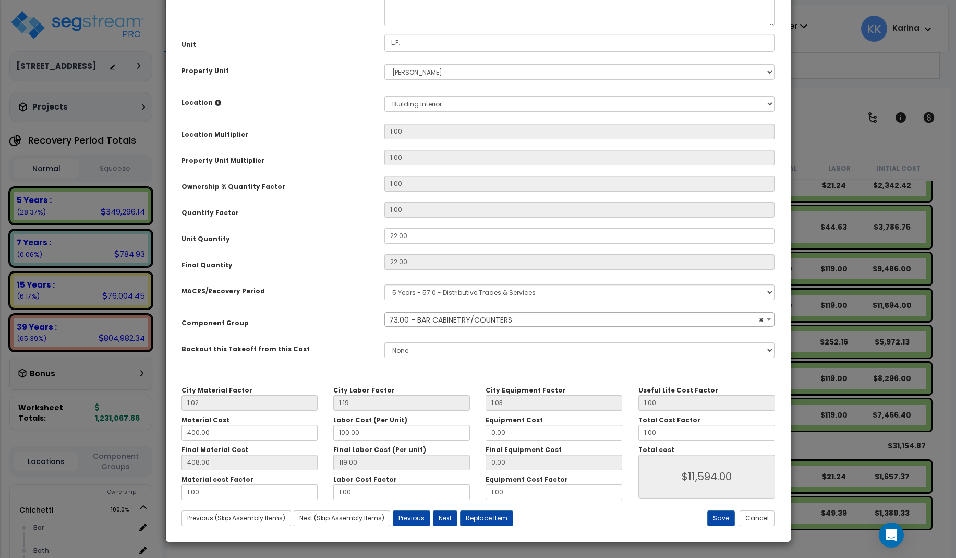
select select "56894"
click at [384, 96] on select "Select Bar Bath Building Building Interior dining Kitchen Office Site Add New L…" at bounding box center [579, 104] width 391 height 16
select select "11842"
click option "Bar" at bounding box center [0, 0] width 0 height 0
type input "1"
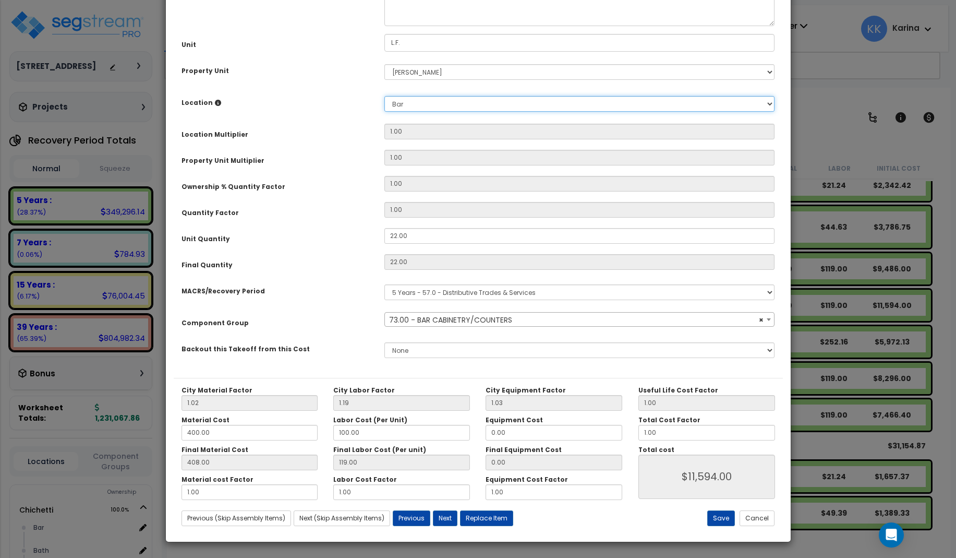
type input "22"
type input "$11,594.00"
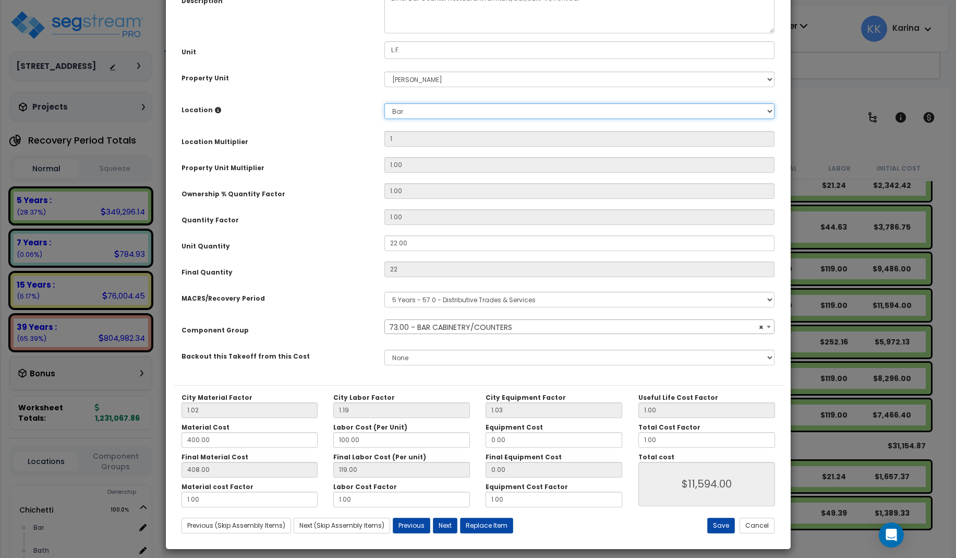
scroll to position [117, 0]
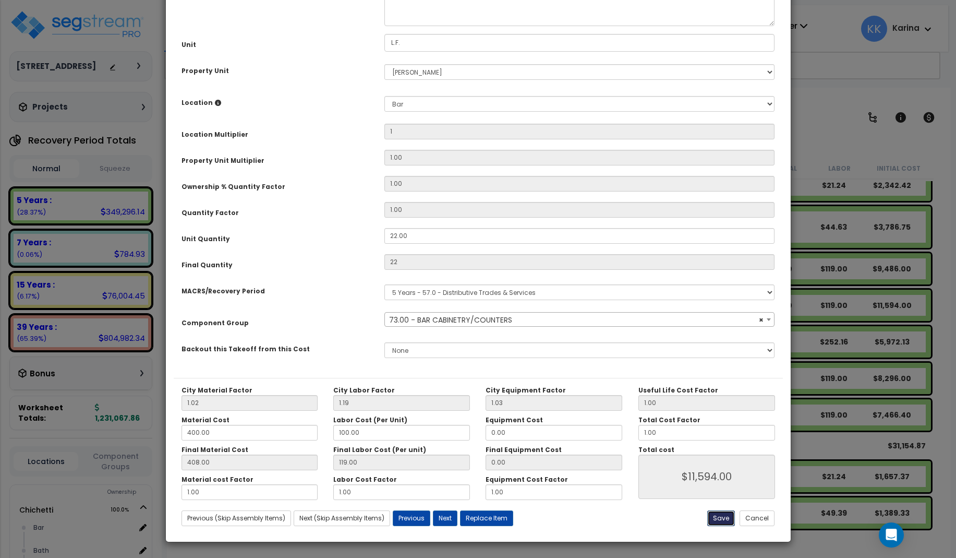
click at [723, 516] on button "Save" at bounding box center [721, 518] width 28 height 16
type input "1.00"
type input "22.00"
type input "11594.00"
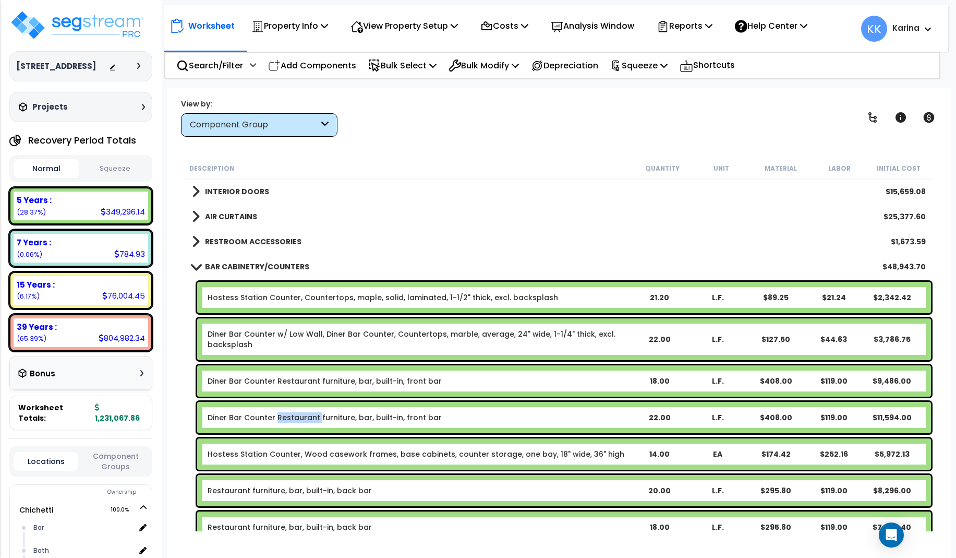
scroll to position [438, 0]
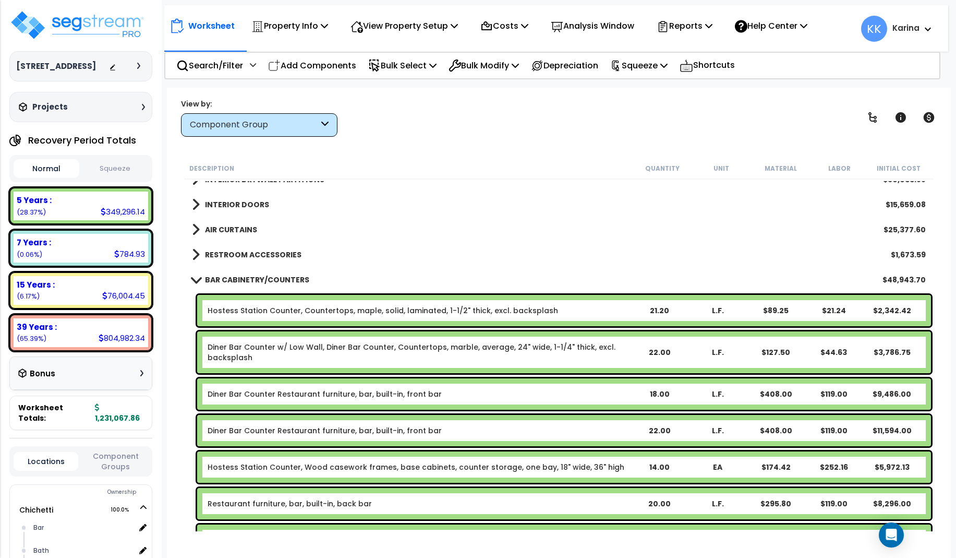
click at [334, 394] on link "Diner Bar Counter Restaurant furniture, bar, built-in, front bar" at bounding box center [325, 394] width 234 height 10
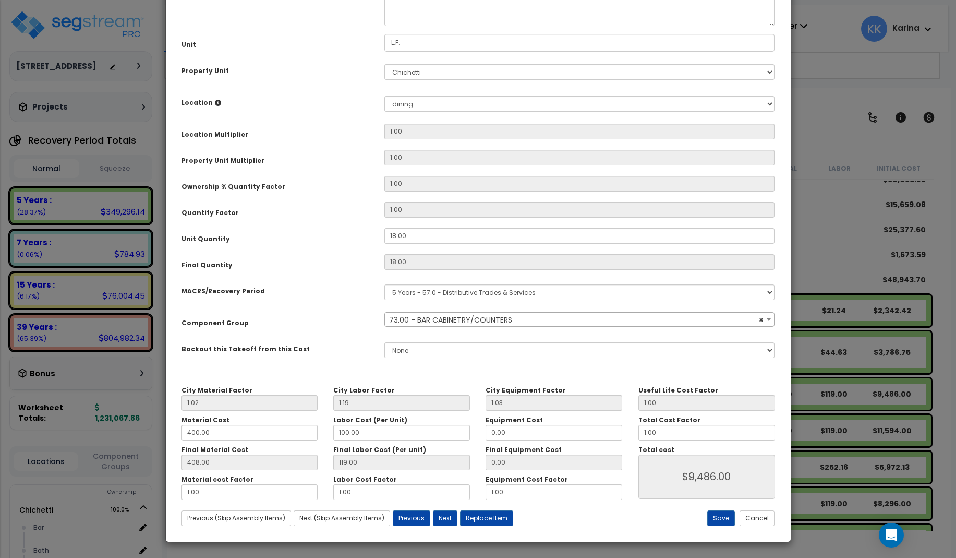
select select "56894"
click at [384, 96] on select "Select Bar [GEOGRAPHIC_DATA] Building Building Interior dining Kitchen Site Add…" at bounding box center [579, 104] width 391 height 16
select select "11842"
click option "Bar" at bounding box center [0, 0] width 0 height 0
type input "1"
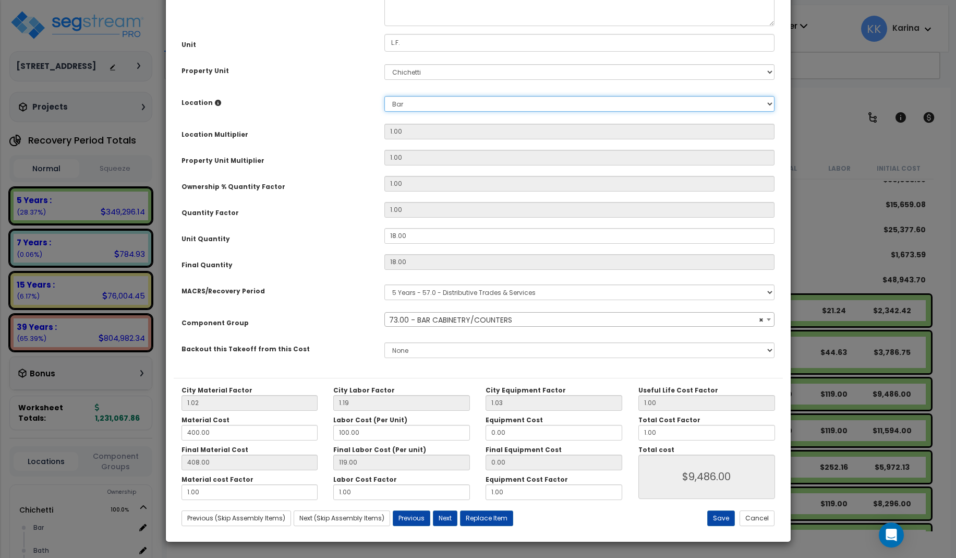
type input "18"
type input "$9,486.00"
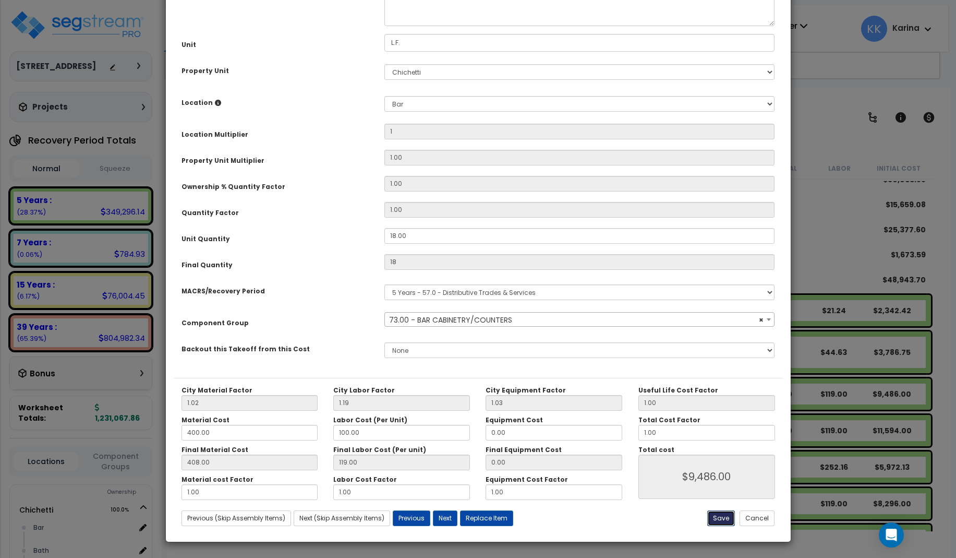
click at [722, 513] on button "Save" at bounding box center [721, 518] width 28 height 16
type input "1.00"
type input "18.00"
type input "9486.00"
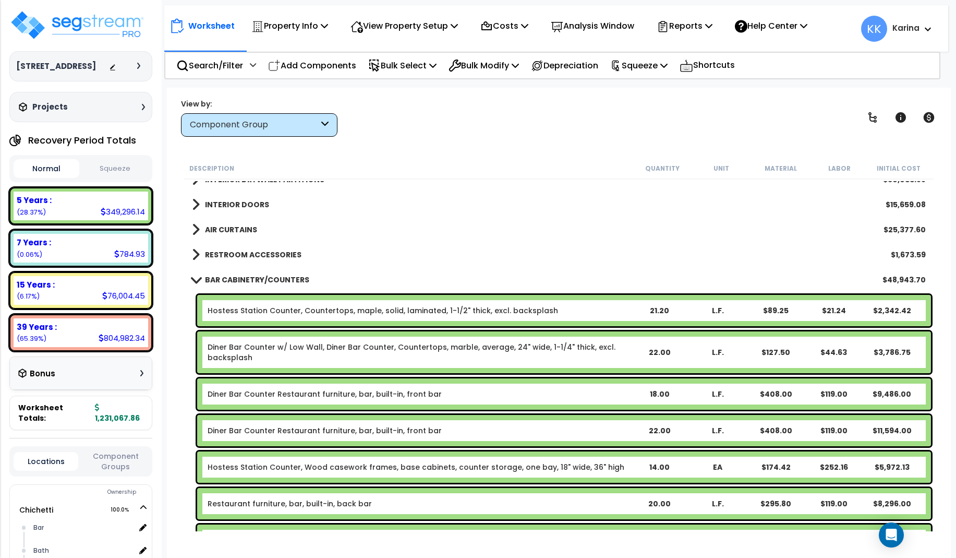
click at [316, 353] on link "Diner Bar Counter w/ Low Wall, Diner Bar Counter, Countertops, marble, average,…" at bounding box center [419, 352] width 422 height 21
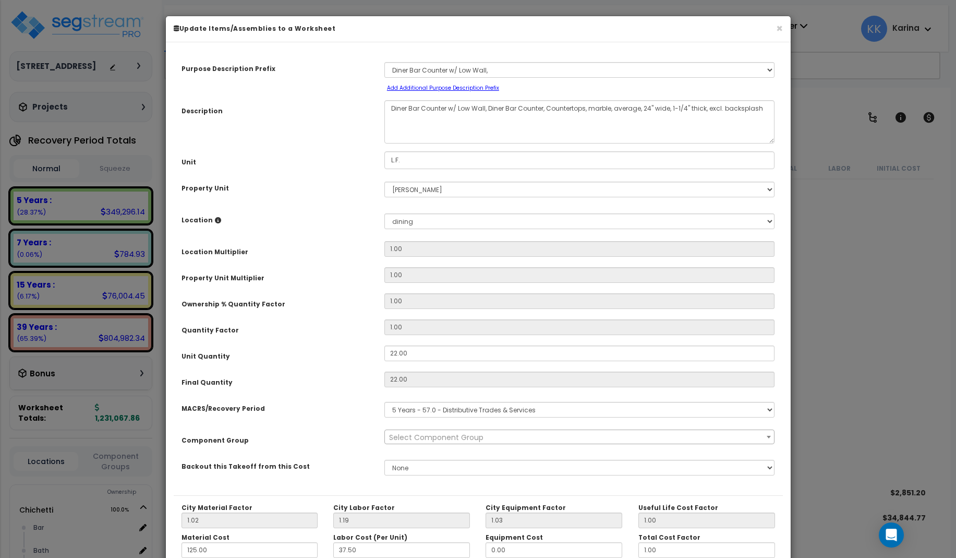
scroll to position [438, 0]
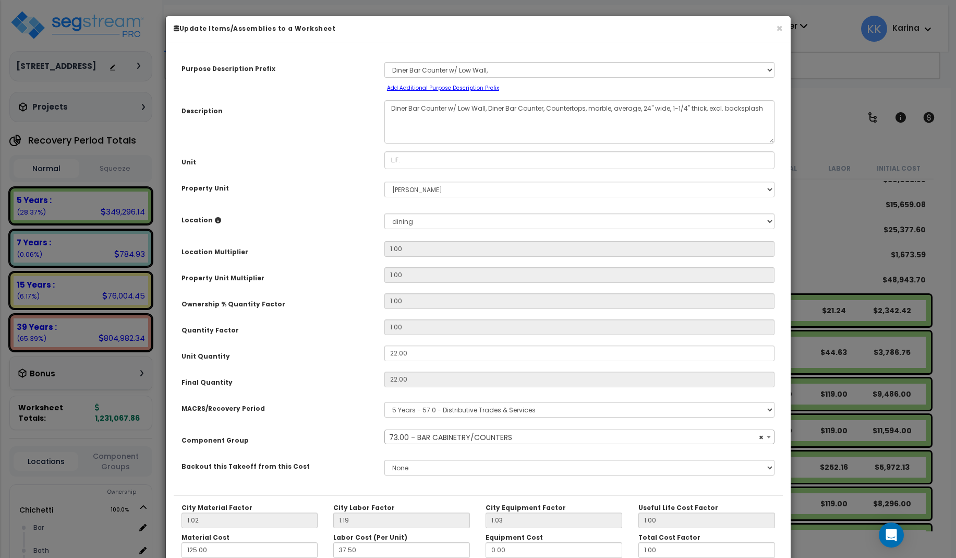
select select "56894"
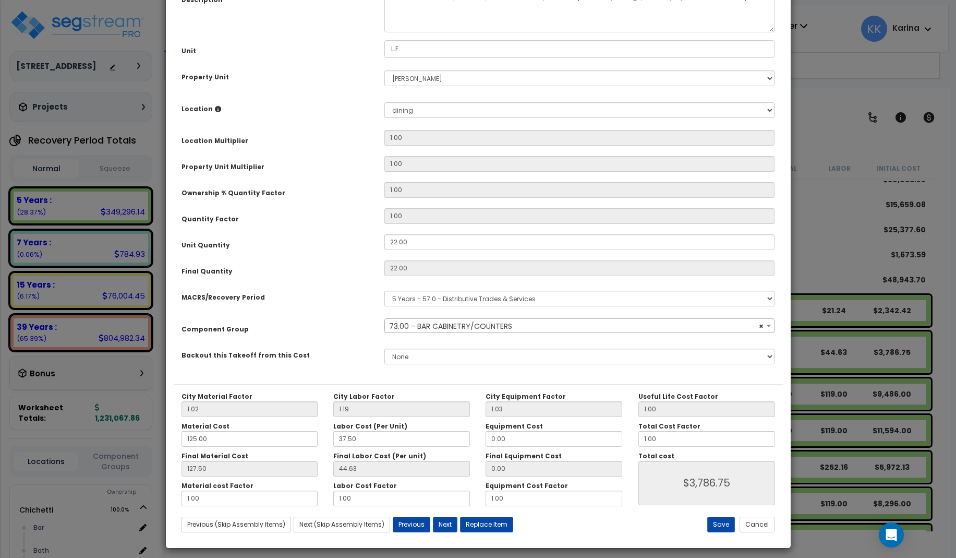
scroll to position [117, 0]
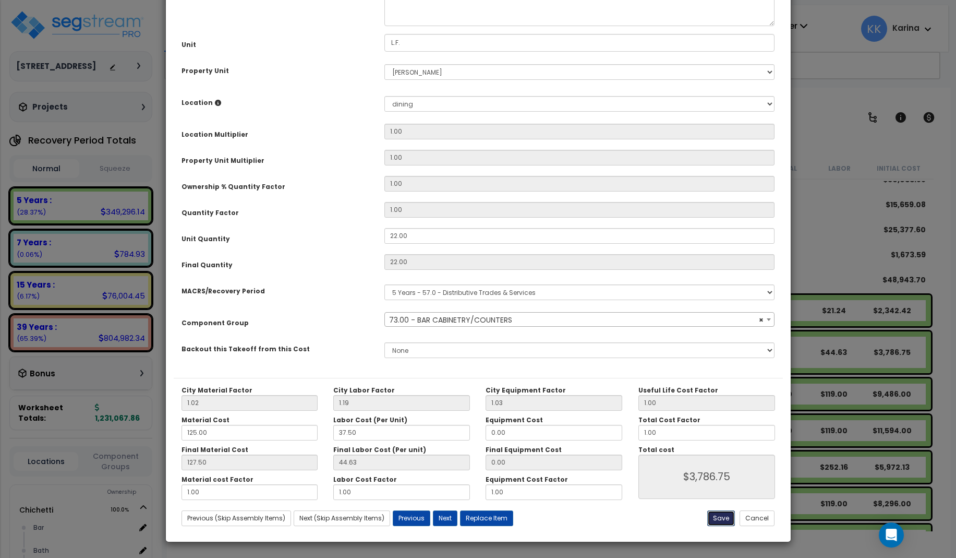
click at [717, 516] on button "Save" at bounding box center [721, 518] width 28 height 16
type input "3786.75"
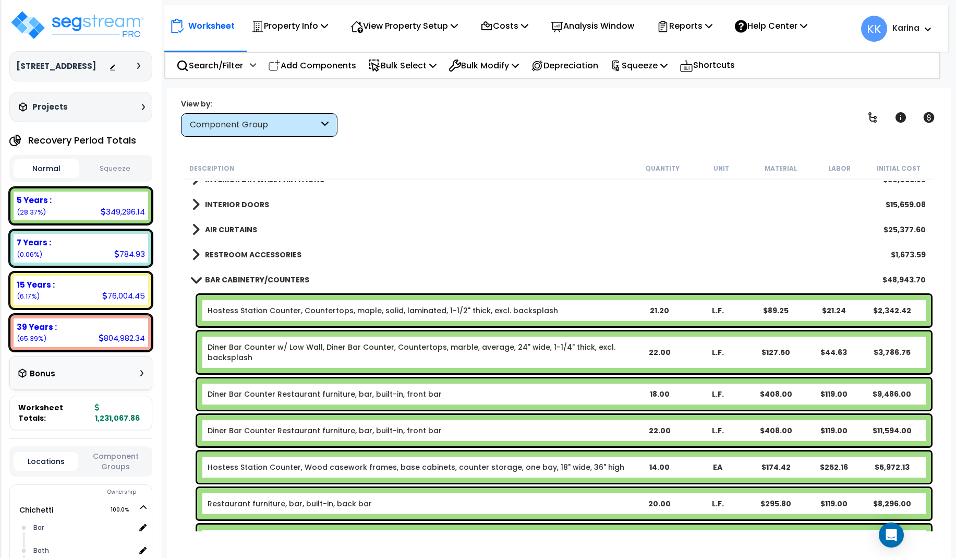
click at [374, 347] on link "Diner Bar Counter w/ Low Wall, Diner Bar Counter, Countertops, marble, average,…" at bounding box center [419, 352] width 422 height 21
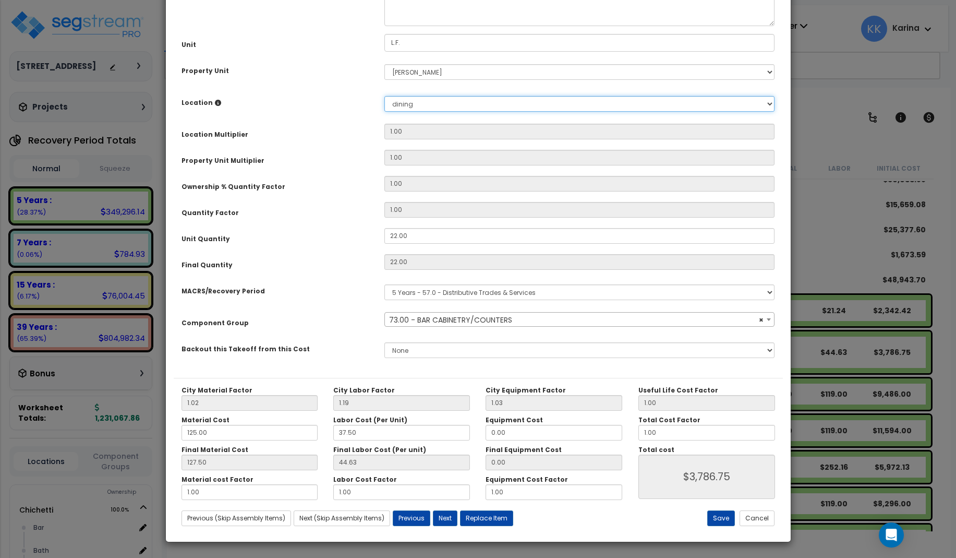
click at [384, 96] on select "Select Bar Bath Building Building Interior dining Kitchen Office Site Add New L…" at bounding box center [579, 104] width 391 height 16
select select "56894"
select select "11842"
click option "Bar" at bounding box center [0, 0] width 0 height 0
type input "1"
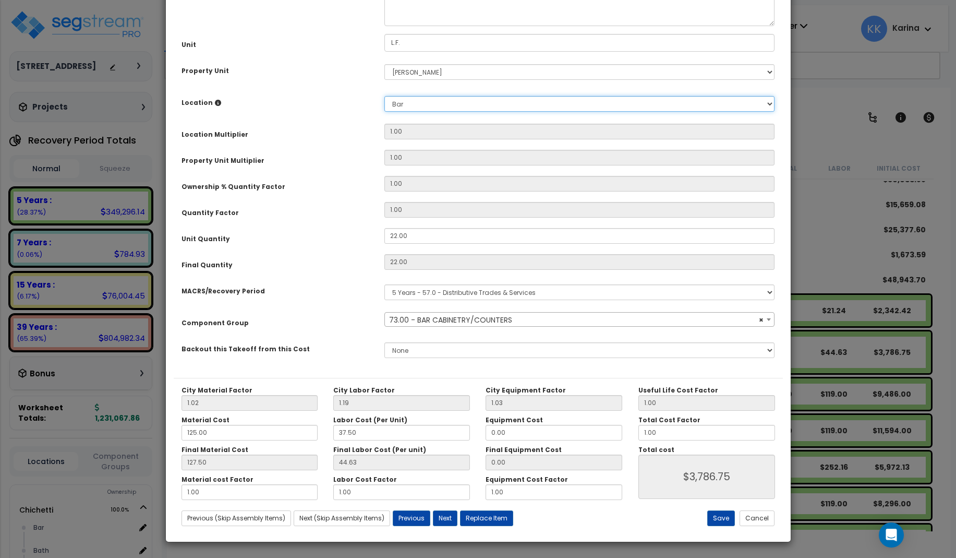
type input "22"
type input "$3,786.86"
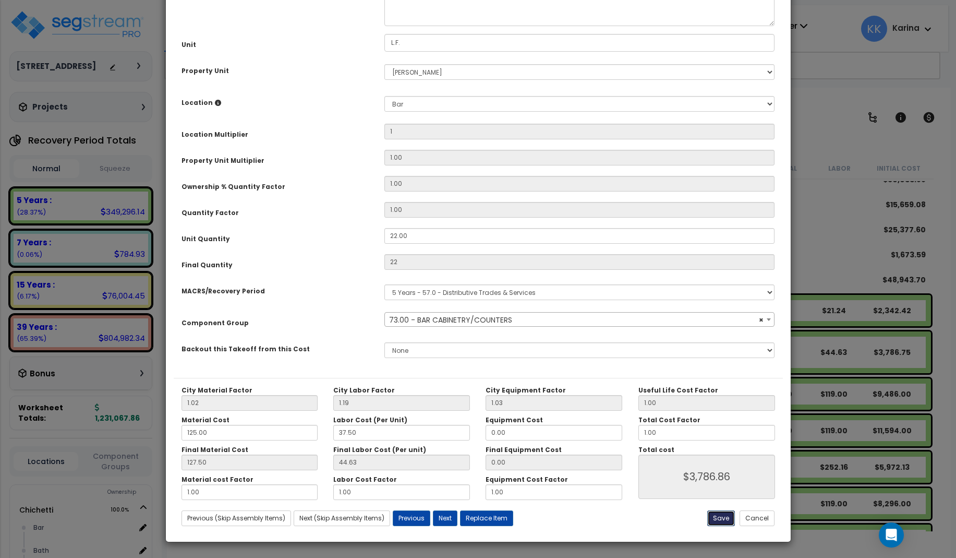
click at [719, 516] on button "Save" at bounding box center [721, 518] width 28 height 16
type input "1.00"
type input "22.00"
type input "3786.86"
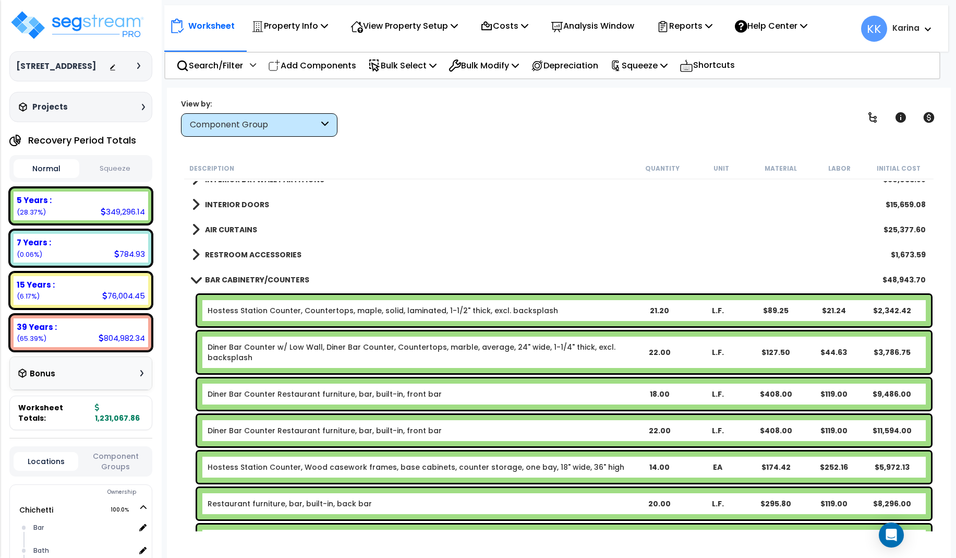
click at [298, 307] on link "Hostess Station Counter, Countertops, maple, solid, laminated, 1-1/2" thick, ex…" at bounding box center [383, 310] width 350 height 10
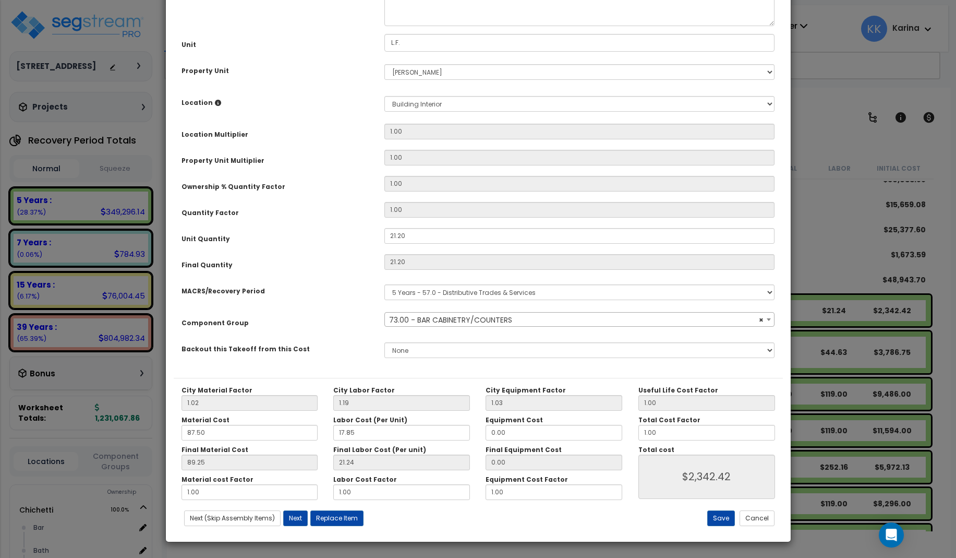
select select "56894"
click at [718, 515] on button "Save" at bounding box center [721, 518] width 28 height 16
type input "2342.42"
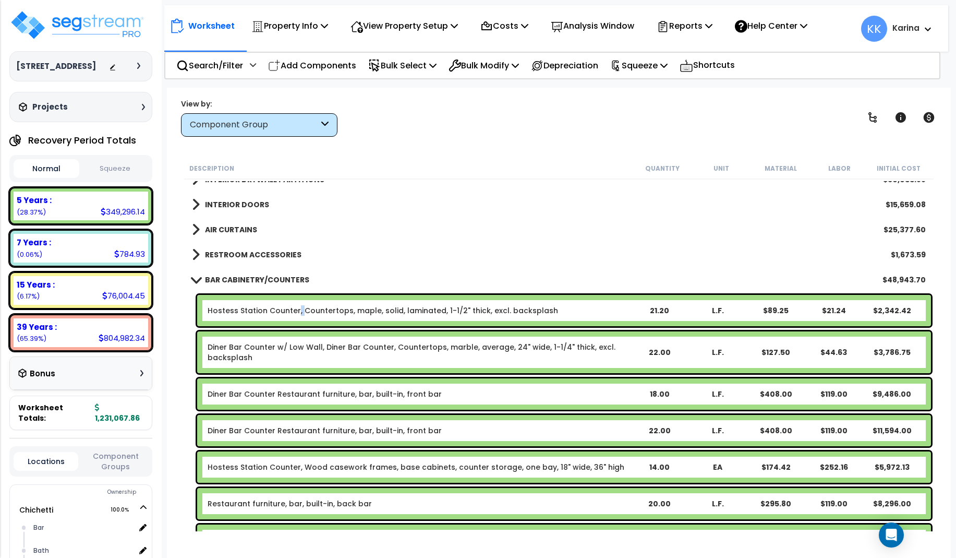
click at [194, 278] on span at bounding box center [195, 279] width 15 height 8
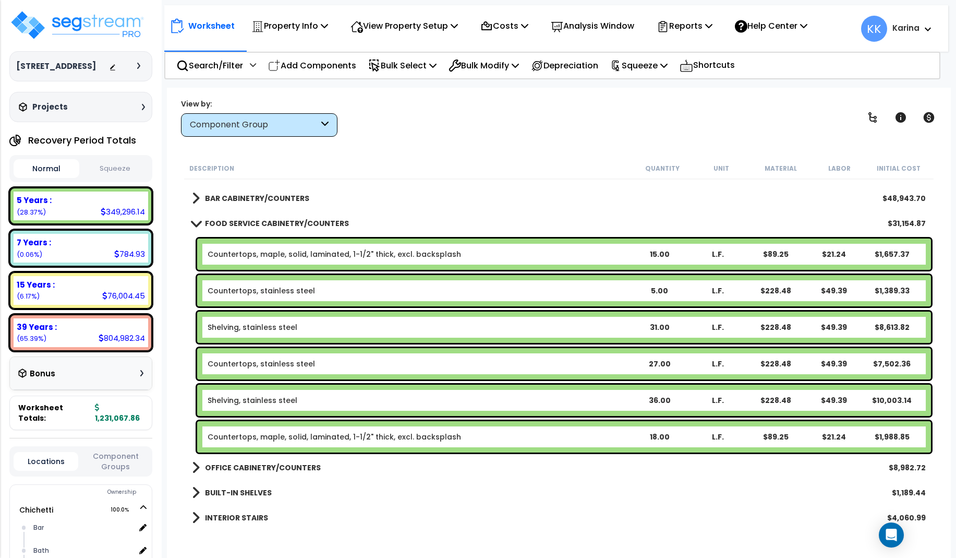
scroll to position [501, 0]
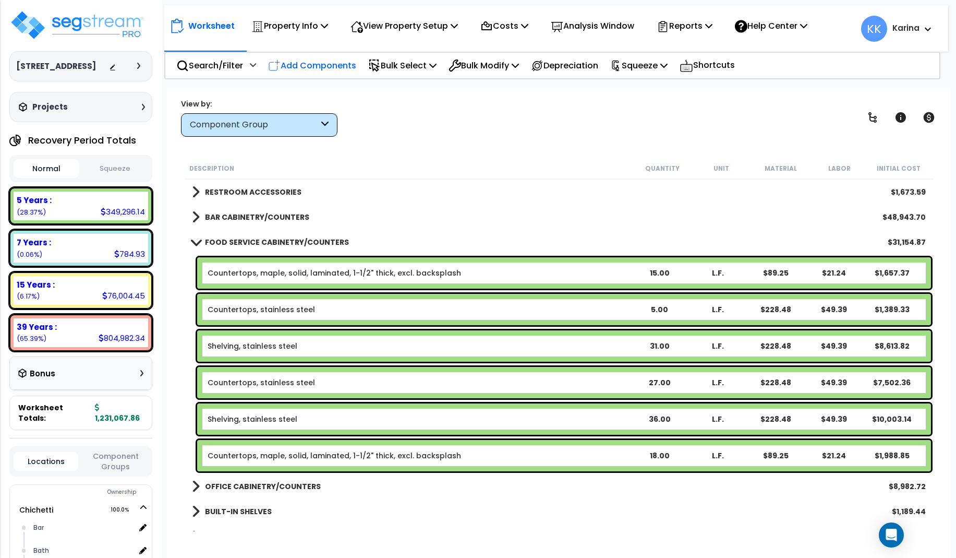
click at [322, 63] on p "Add Components" at bounding box center [312, 65] width 88 height 14
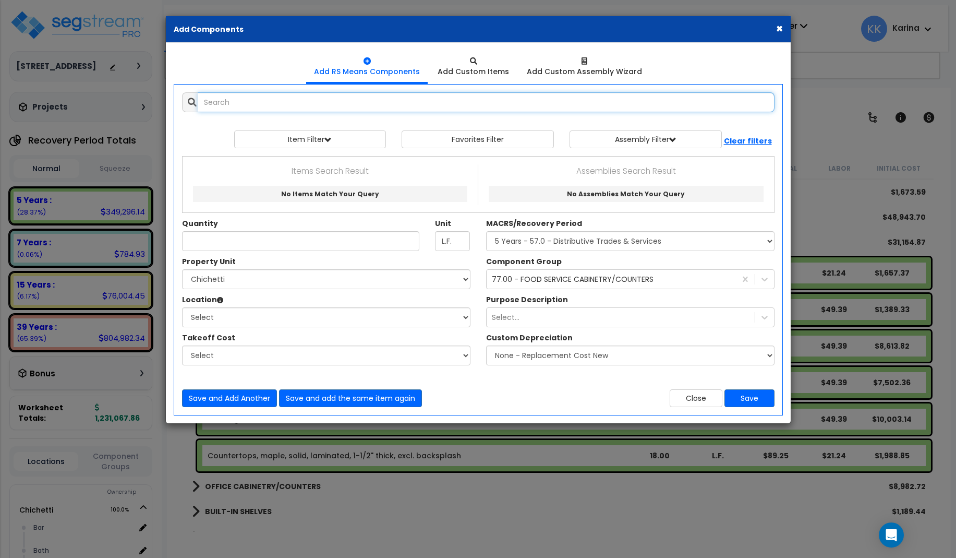
select select
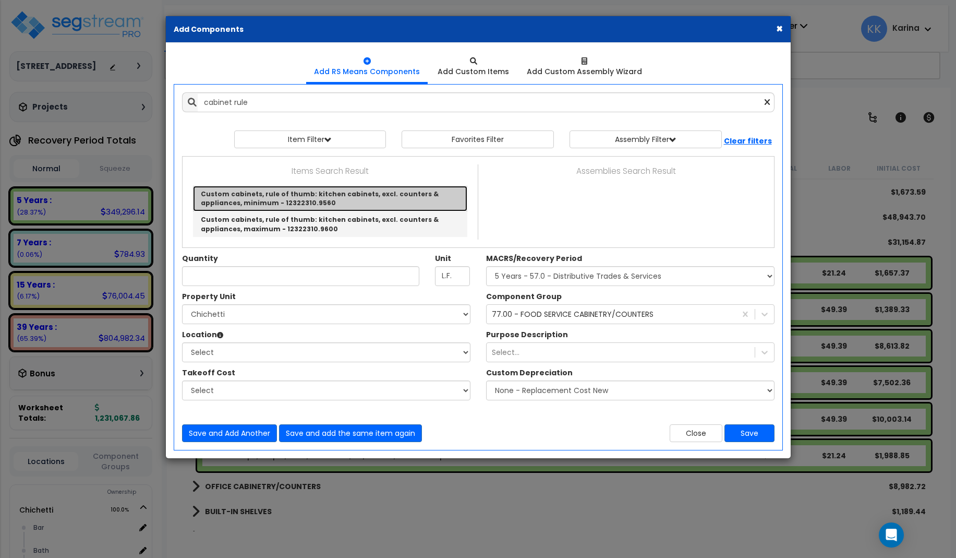
click at [266, 197] on link "Custom cabinets, rule of thumb: kitchen cabinets, excl. counters & appliances, …" at bounding box center [330, 199] width 274 height 26
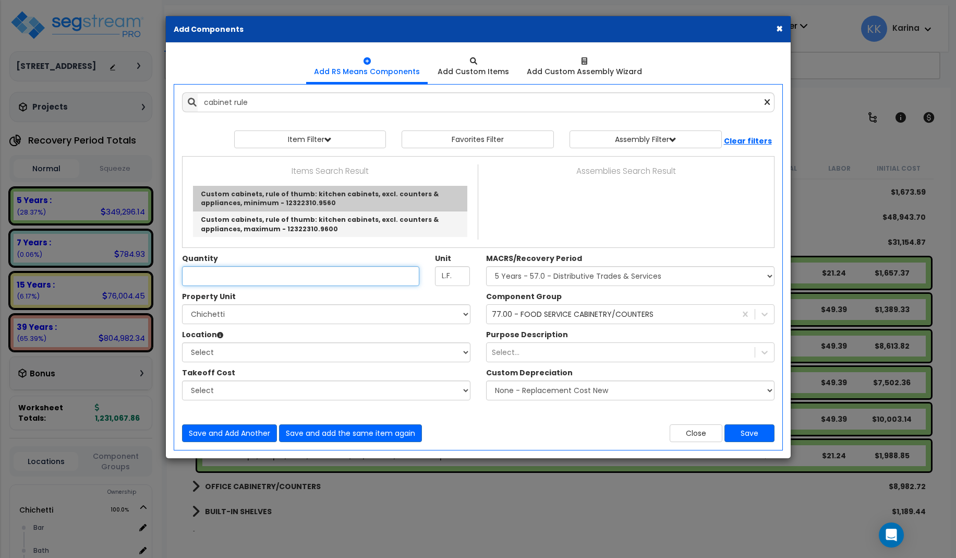
type input "Custom cabinets, rule of thumb: kitchen cabinets, excl. counters & appliances, …"
checkbox input "true"
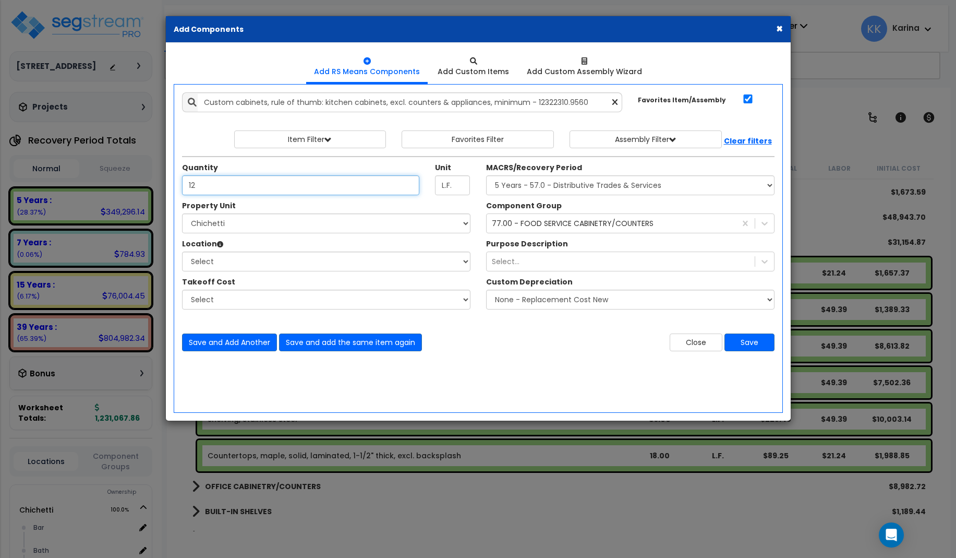
type input "12"
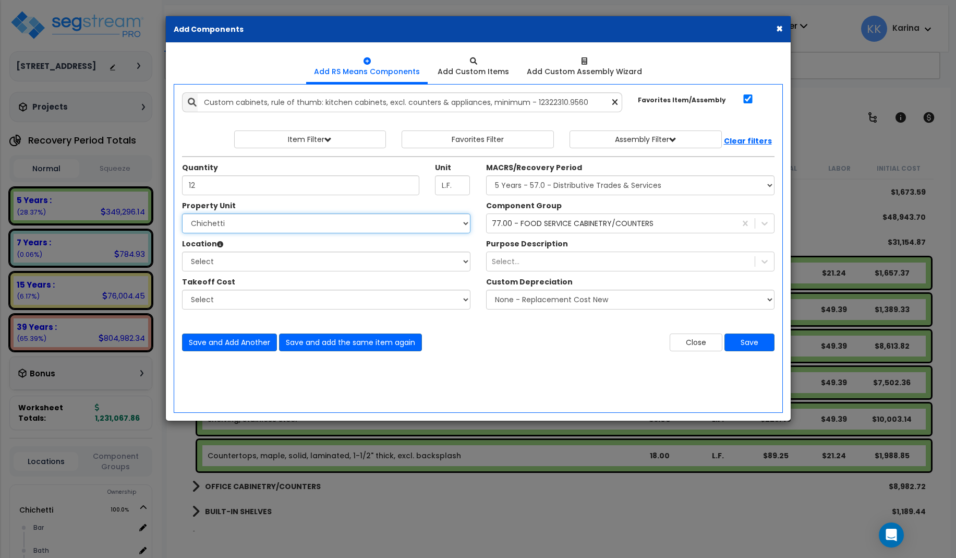
click at [182, 213] on select "Select [PERSON_NAME] Site Improvements" at bounding box center [326, 223] width 288 height 20
select select "168457"
click option "Chichetti" at bounding box center [0, 0] width 0 height 0
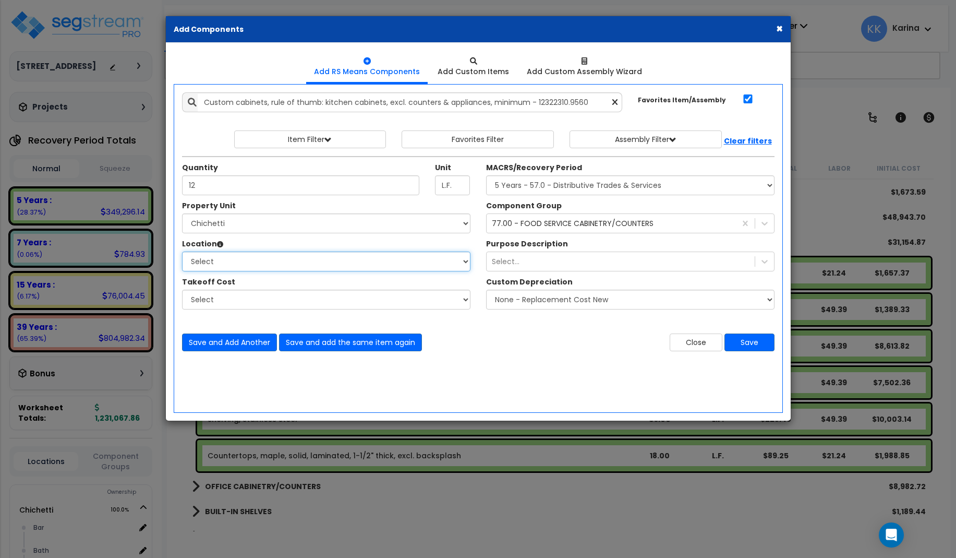
click at [182, 251] on select "Select Bar Bath Building Building Interior dining Kitchen Site Add Additional L…" at bounding box center [326, 261] width 288 height 20
select select "8314"
click option "Kitchen" at bounding box center [0, 0] width 0 height 0
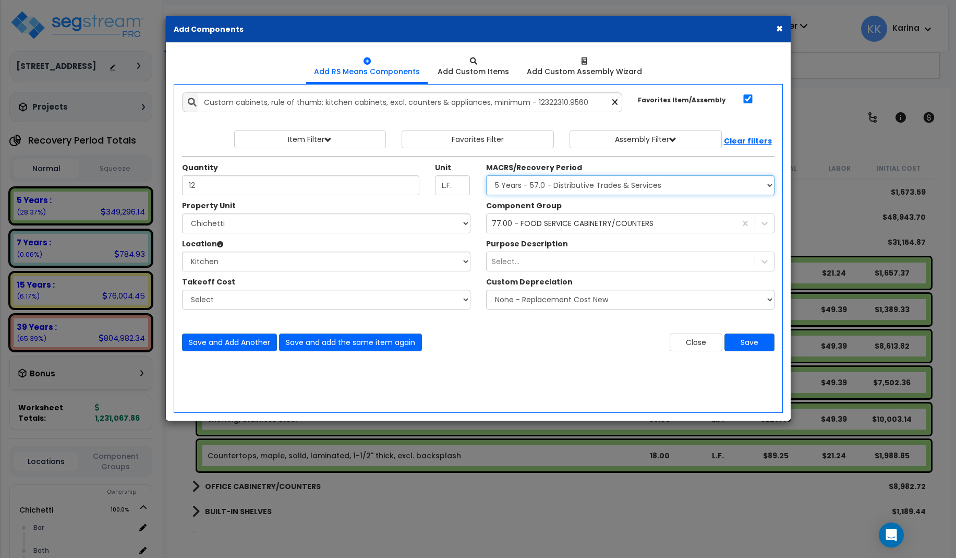
click at [486, 175] on select "Select MACRS/Recovery Period 5 Years - 57.0 - Distributive Trades & Services 5 …" at bounding box center [630, 185] width 288 height 20
select select "3667"
click option "5 Years - 57.0 - Distributive Trades & Services" at bounding box center [0, 0] width 0 height 0
click at [522, 225] on div "77.00 - FOOD SERVICE CABINETRY/COUNTERS" at bounding box center [573, 223] width 162 height 10
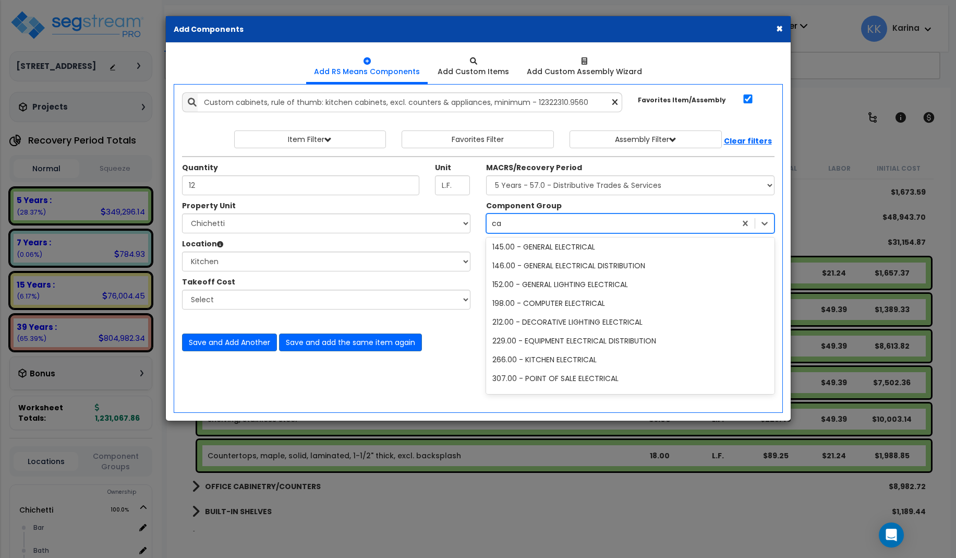
scroll to position [21, 0]
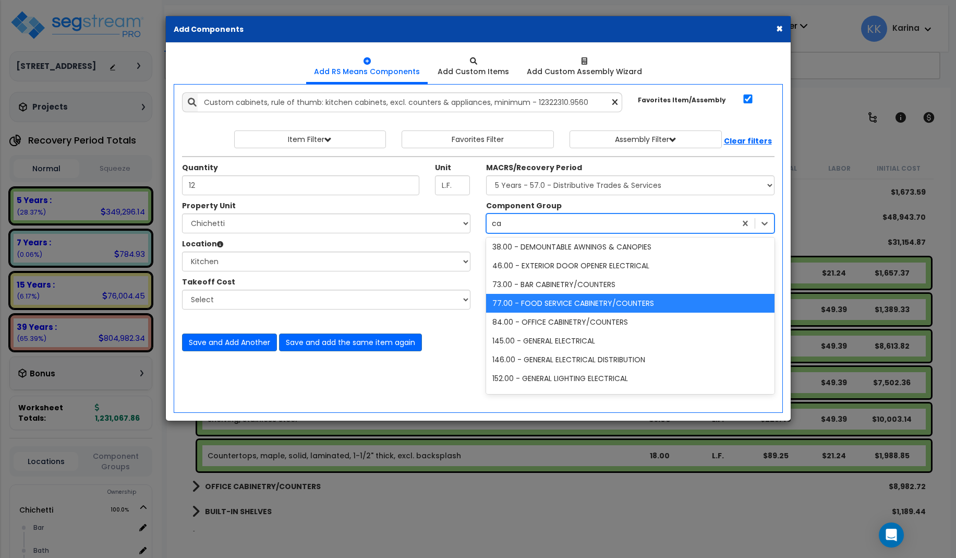
type input "cab"
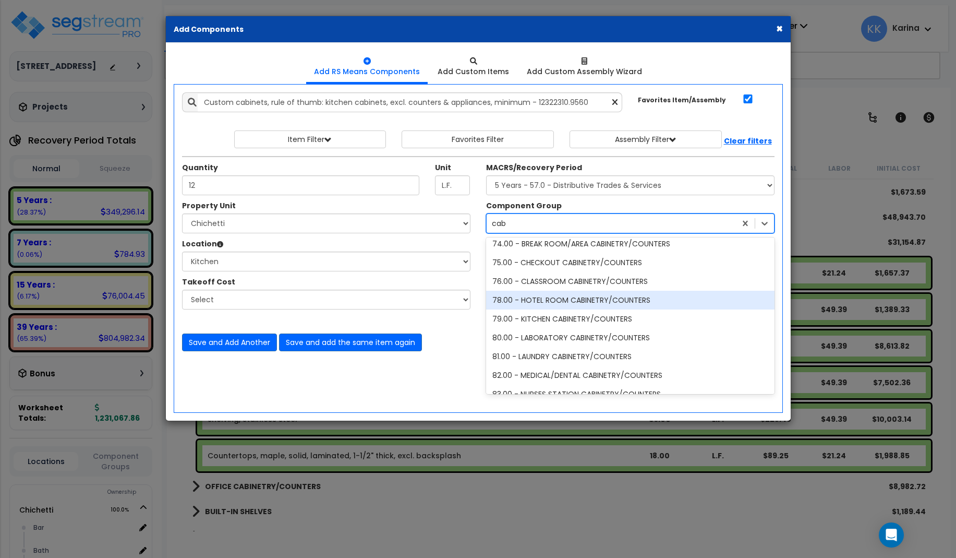
scroll to position [125, 0]
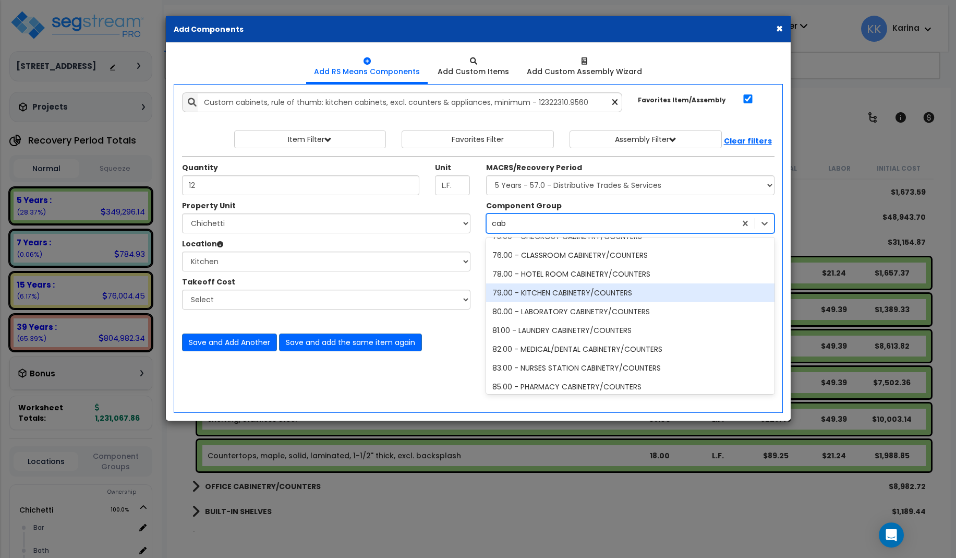
click at [531, 293] on div "79.00 - KITCHEN CABINETRY/COUNTERS" at bounding box center [630, 292] width 288 height 19
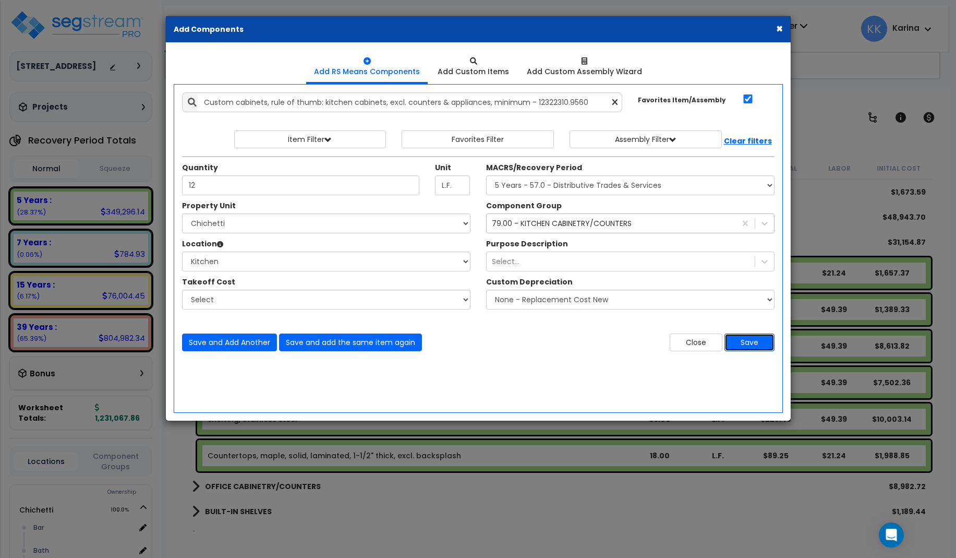
click at [742, 341] on button "Save" at bounding box center [749, 342] width 50 height 18
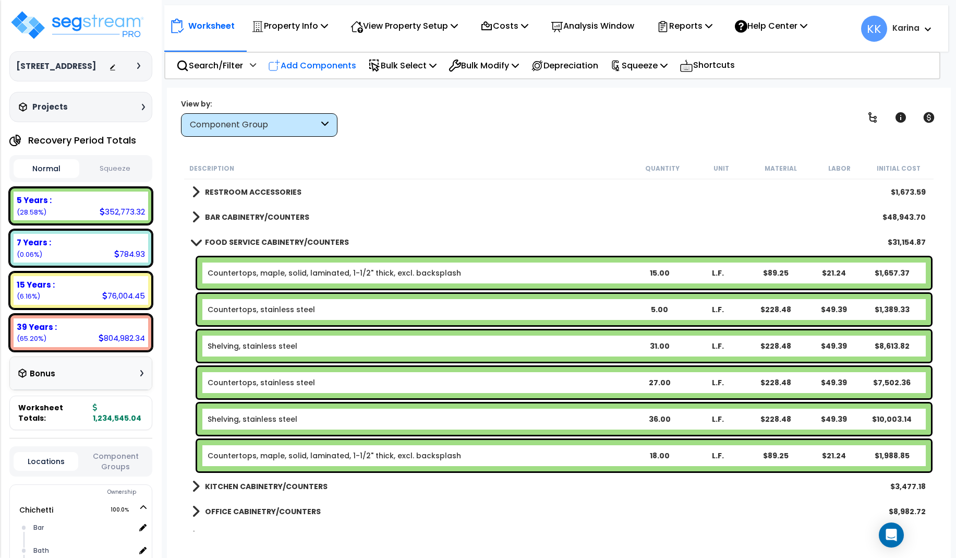
click at [316, 63] on p "Add Components" at bounding box center [312, 65] width 88 height 14
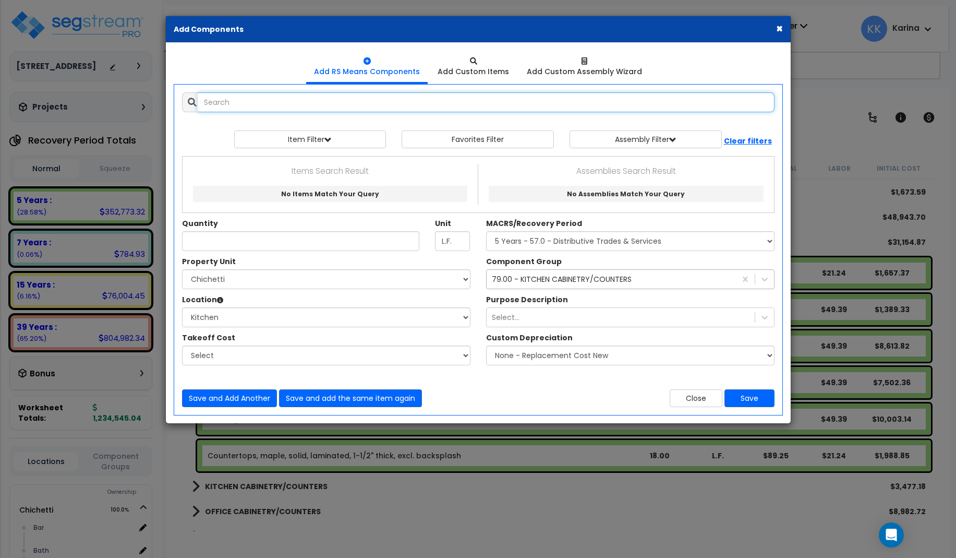
select select
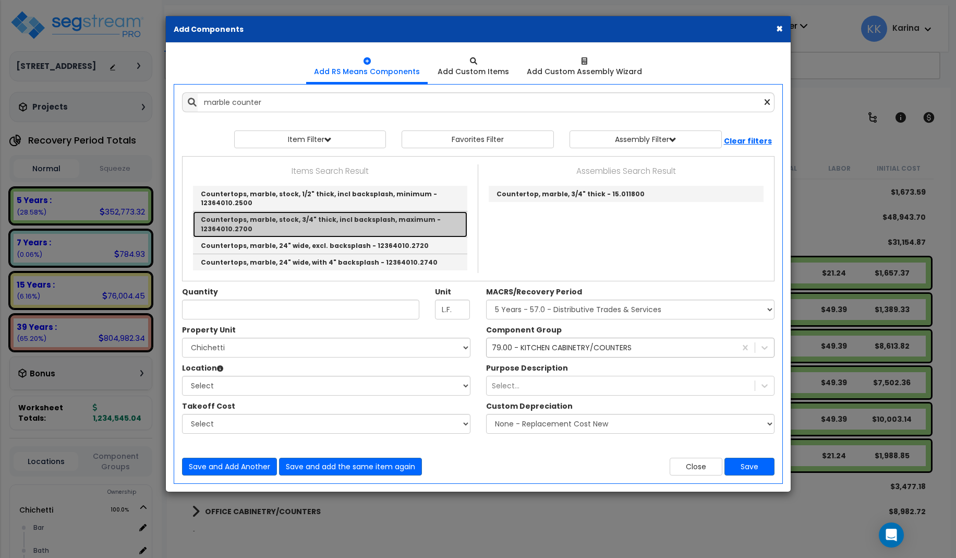
click at [270, 219] on link "Countertops, marble, stock, 3/4" thick, incl backsplash, maximum - 12364010.2700" at bounding box center [330, 224] width 274 height 26
type input "Countertops, marble, stock, 3/4" thick, incl backsplash, maximum - 12364010.2700"
checkbox input "false"
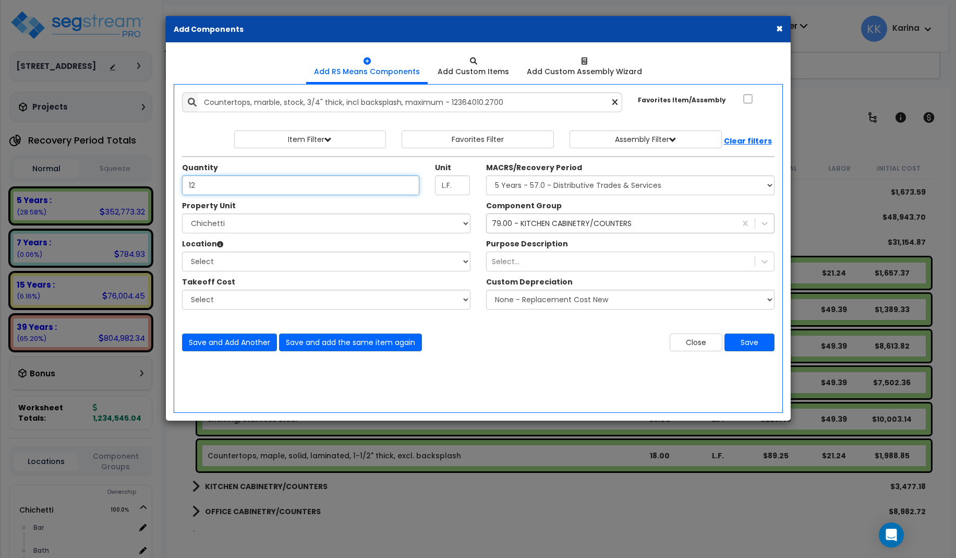
type input "12"
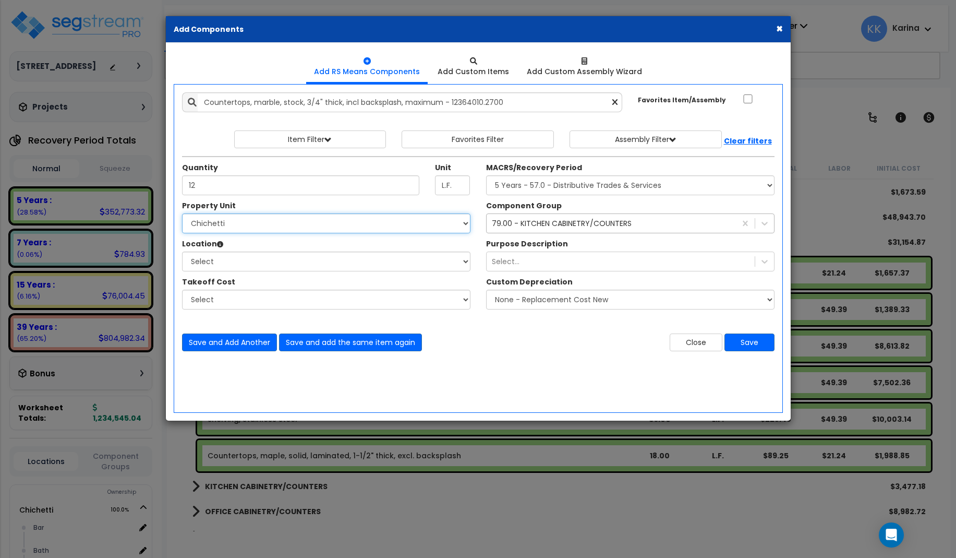
click at [182, 213] on select "Select [PERSON_NAME] Site Improvements" at bounding box center [326, 223] width 288 height 20
select select "168457"
click option "Chichetti" at bounding box center [0, 0] width 0 height 0
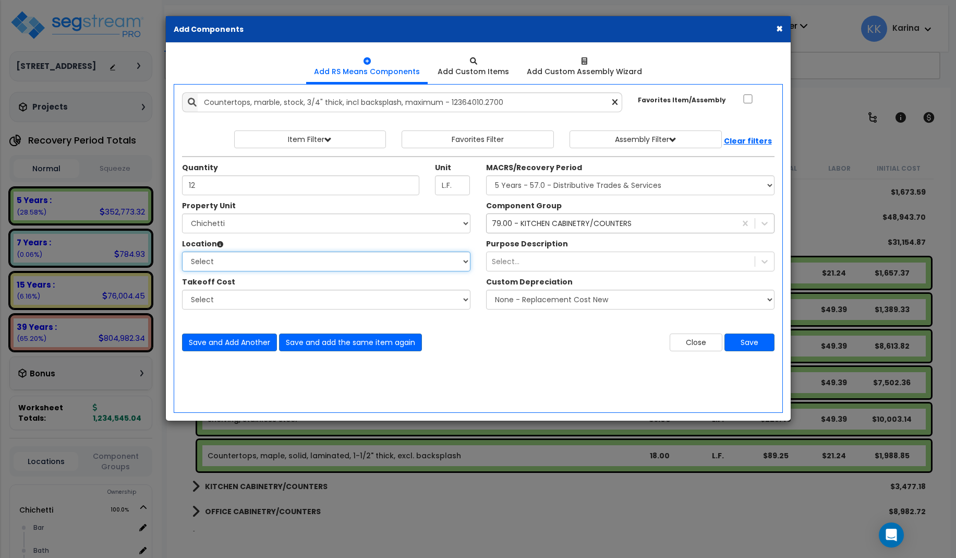
click at [182, 251] on select "Select Bar Bath Building Building Interior dining Kitchen Site Add Additional L…" at bounding box center [326, 261] width 288 height 20
select select "8314"
click option "Kitchen" at bounding box center [0, 0] width 0 height 0
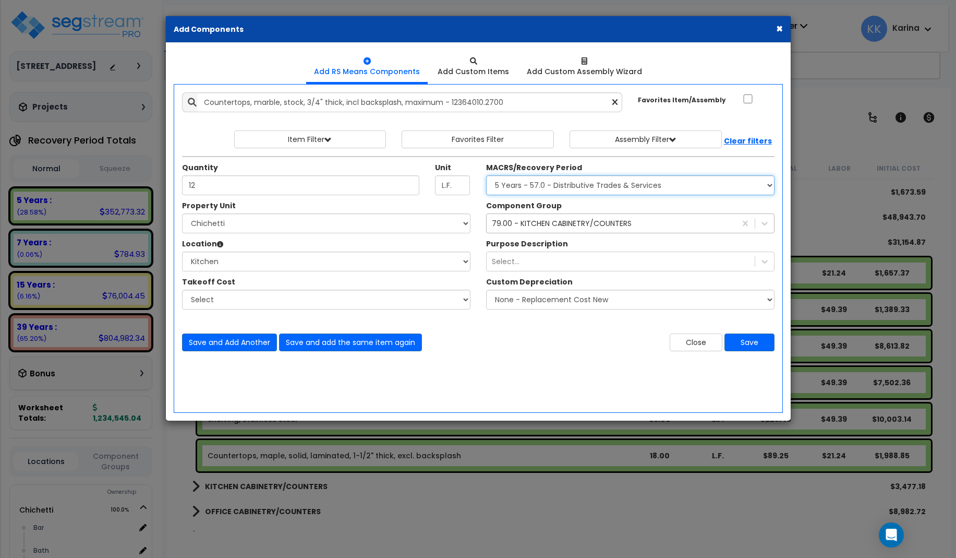
click at [486, 175] on select "Select MACRS/Recovery Period 5 Years - 57.0 - Distributive Trades & Services 5 …" at bounding box center [630, 185] width 288 height 20
select select "3667"
click option "5 Years - 57.0 - Distributive Trades & Services" at bounding box center [0, 0] width 0 height 0
click at [747, 342] on button "Save" at bounding box center [749, 342] width 50 height 18
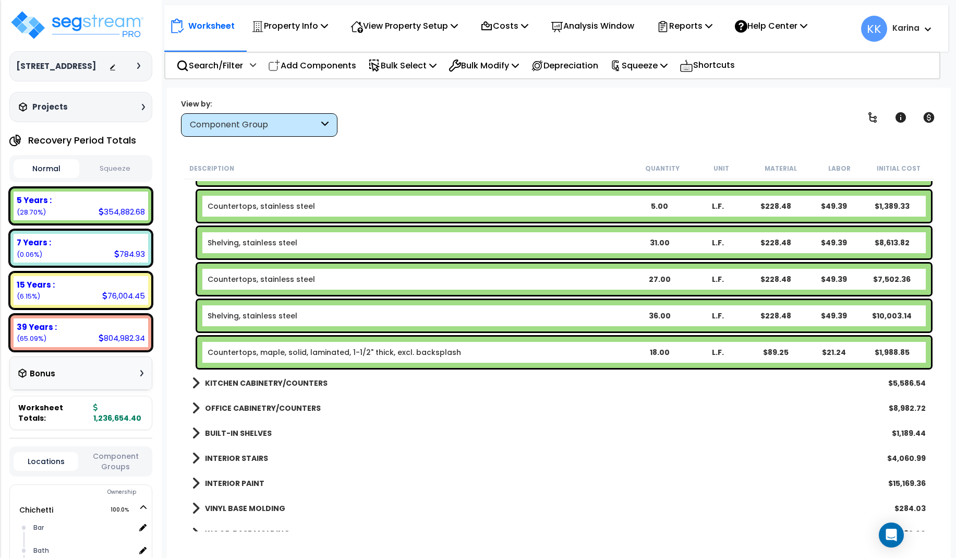
scroll to position [626, 0]
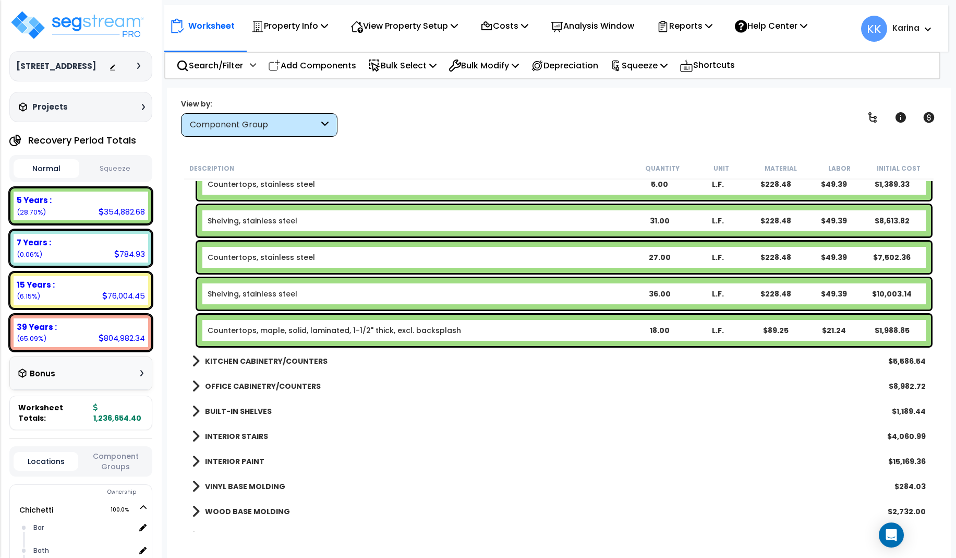
click at [198, 361] on span at bounding box center [196, 361] width 8 height 15
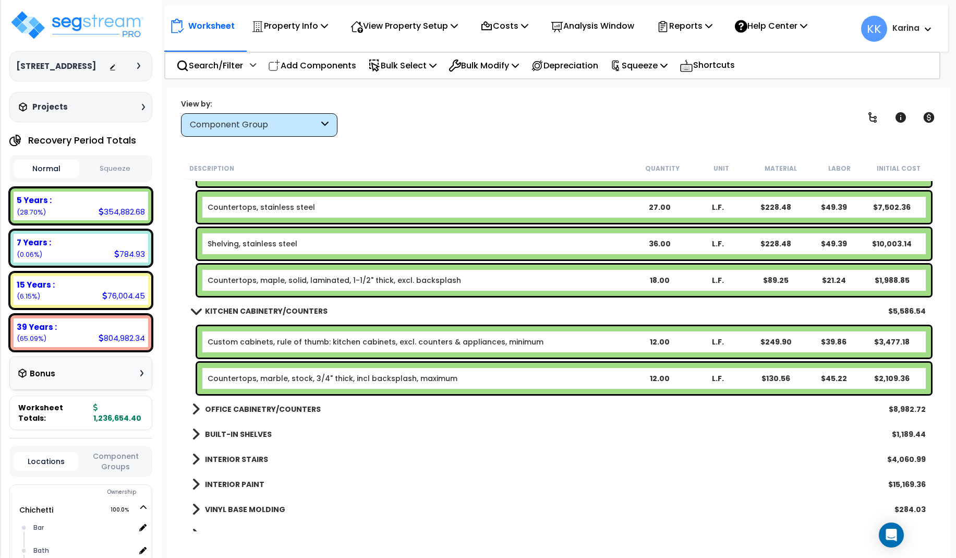
scroll to position [688, 0]
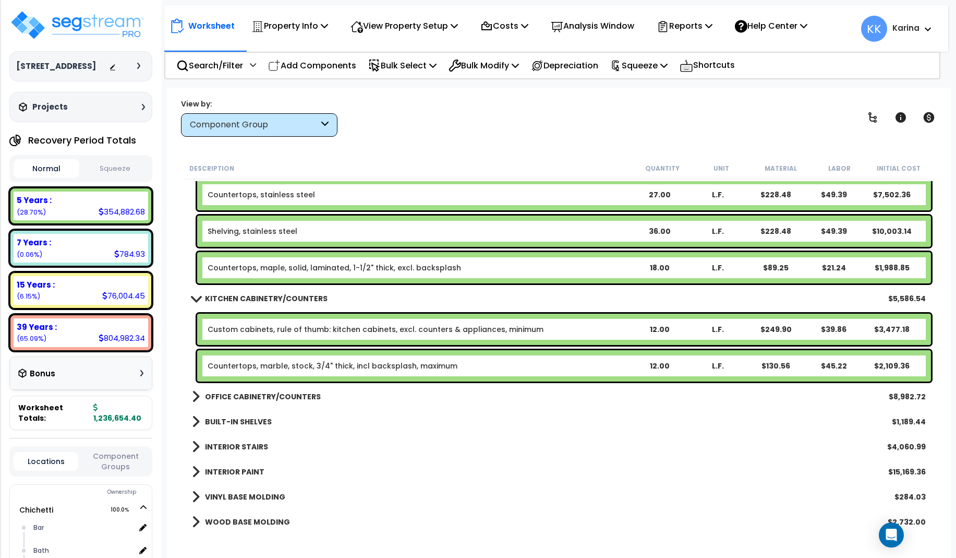
click at [312, 367] on link "Countertops, marble, stock, 3/4" thick, incl backsplash, maximum" at bounding box center [333, 365] width 250 height 10
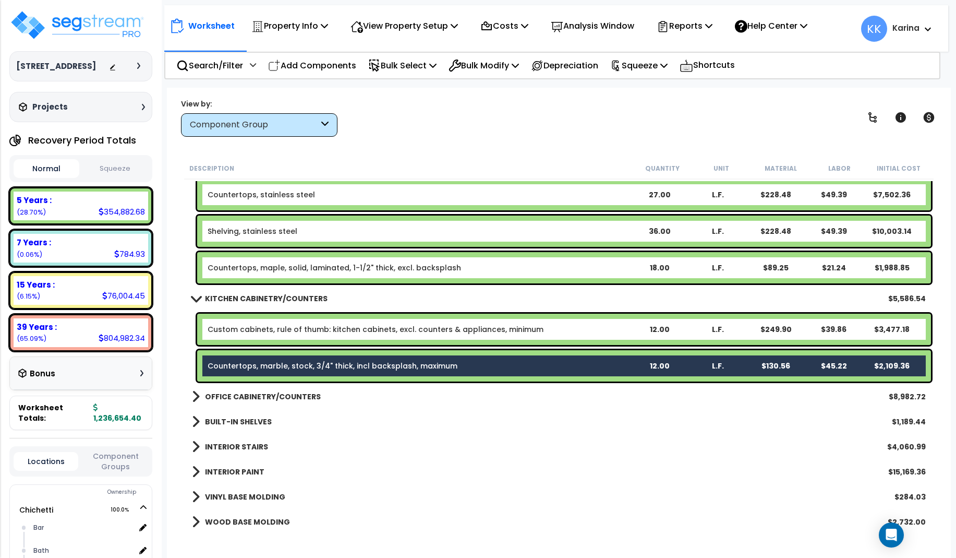
click at [198, 298] on span at bounding box center [195, 298] width 15 height 8
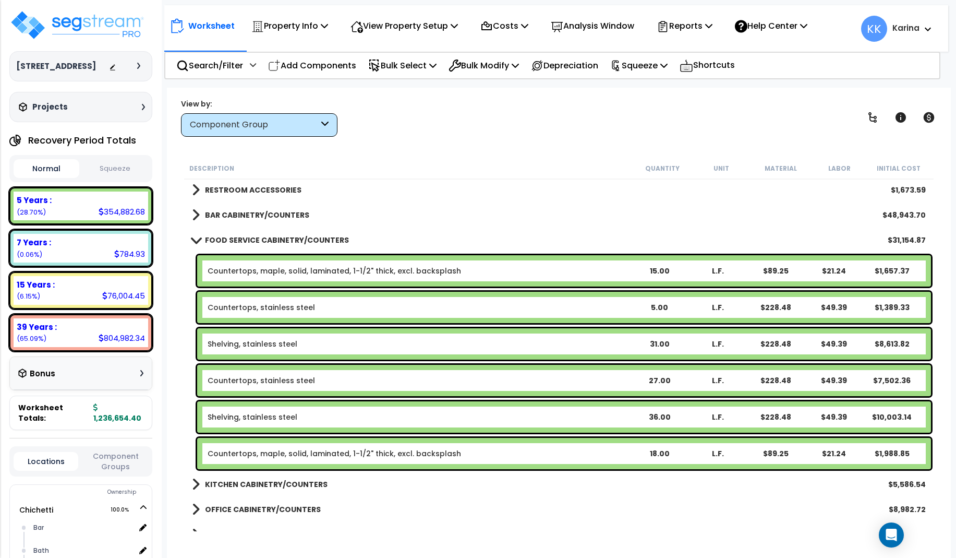
scroll to position [501, 0]
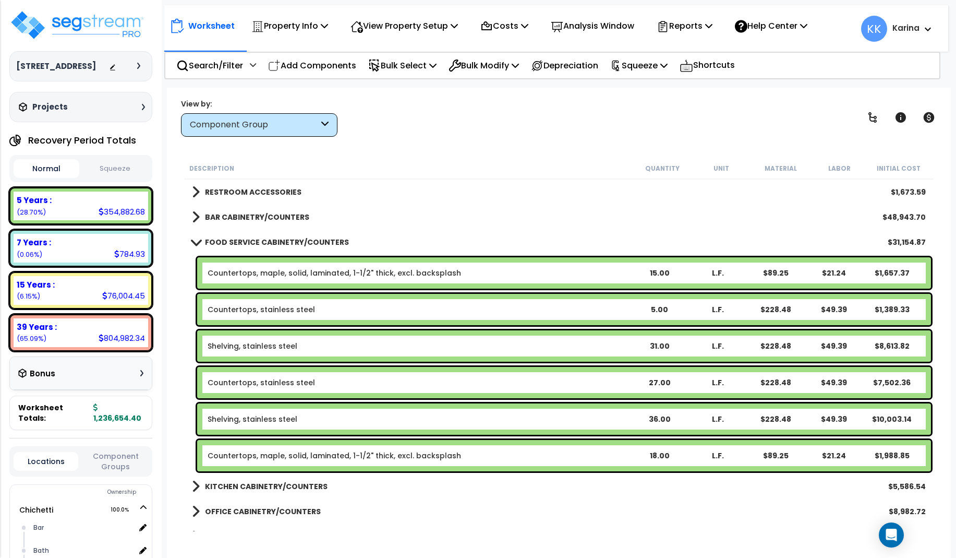
click at [195, 216] on span at bounding box center [196, 217] width 8 height 15
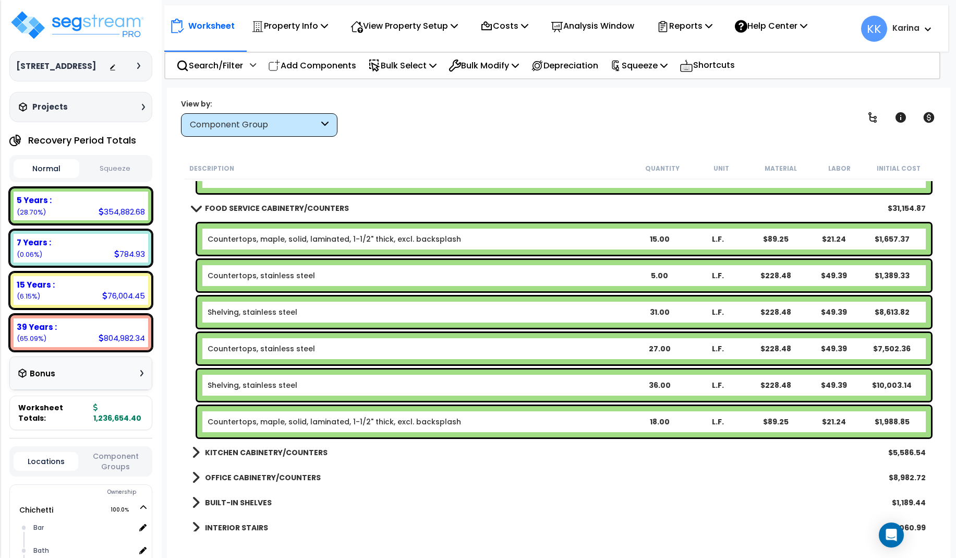
scroll to position [814, 0]
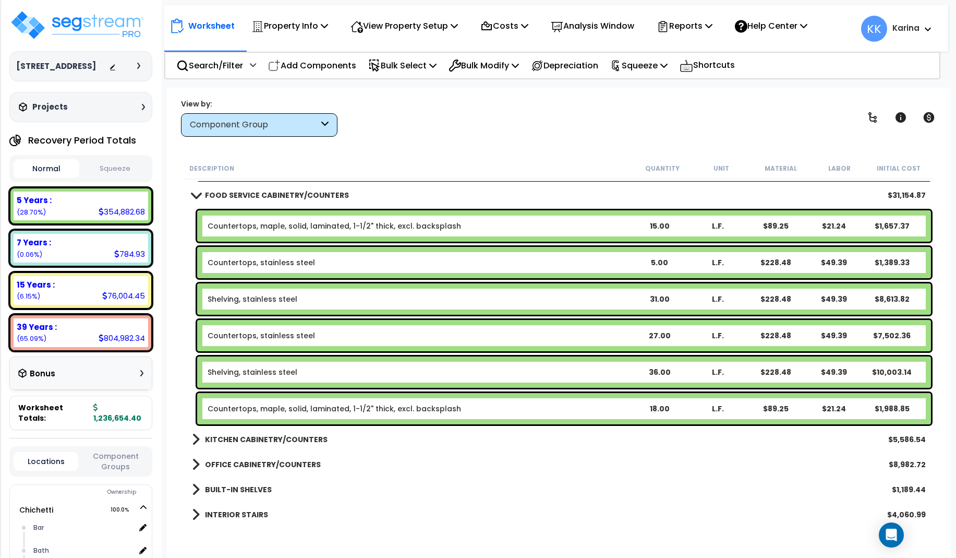
click at [329, 412] on link "Countertops, maple, solid, laminated, 1-1/2" thick, excl. backsplash" at bounding box center [334, 408] width 253 height 10
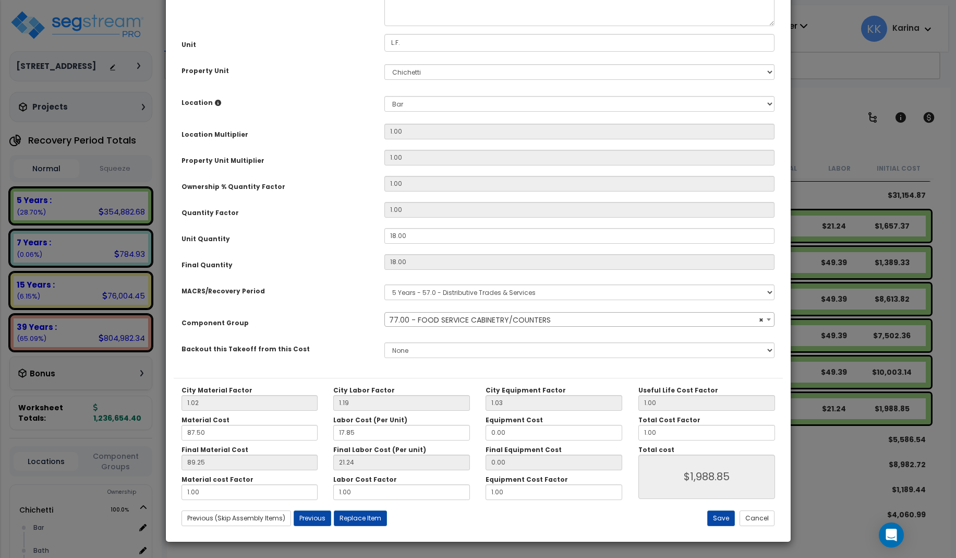
click at [432, 327] on span "× 77.00 - FOOD SERVICE CABINETRY/COUNTERS" at bounding box center [580, 319] width 390 height 15
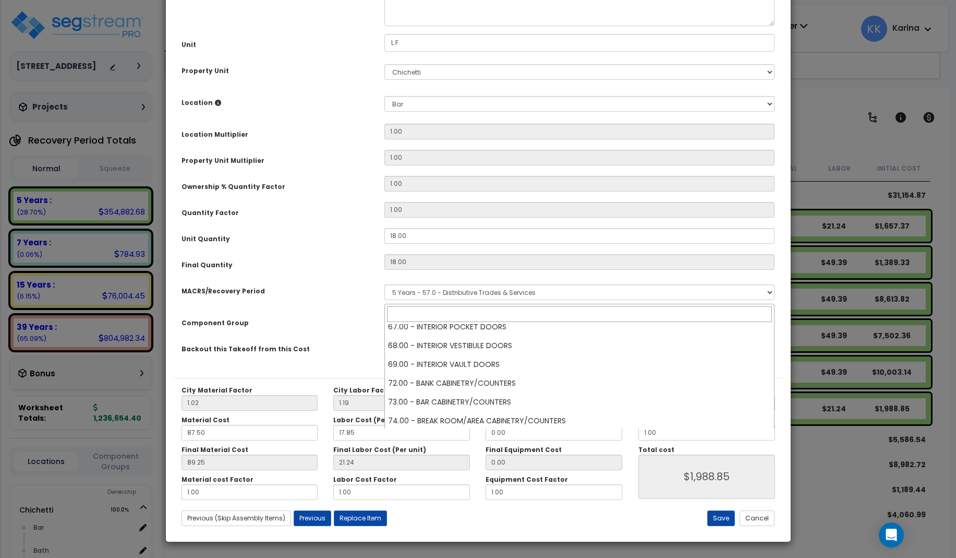
scroll to position [682, 0]
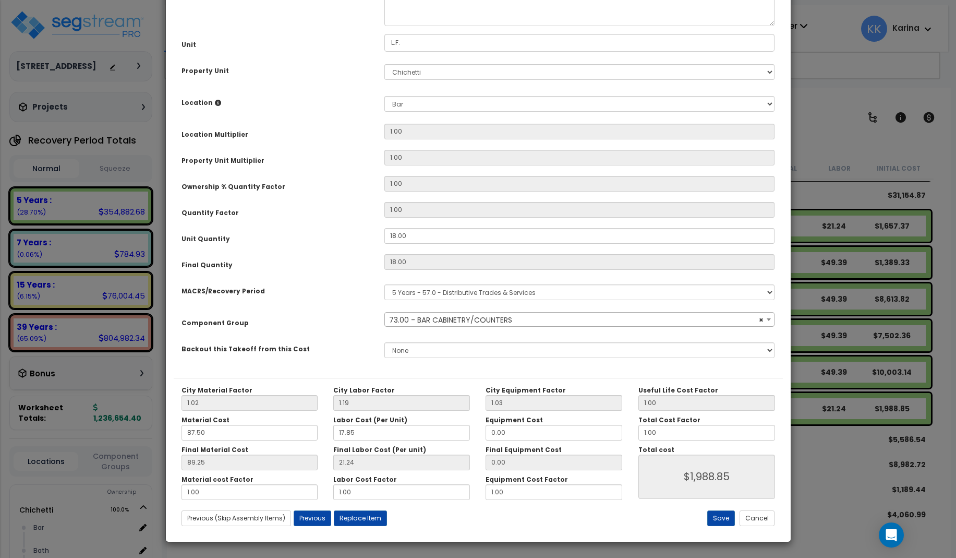
select select "56894"
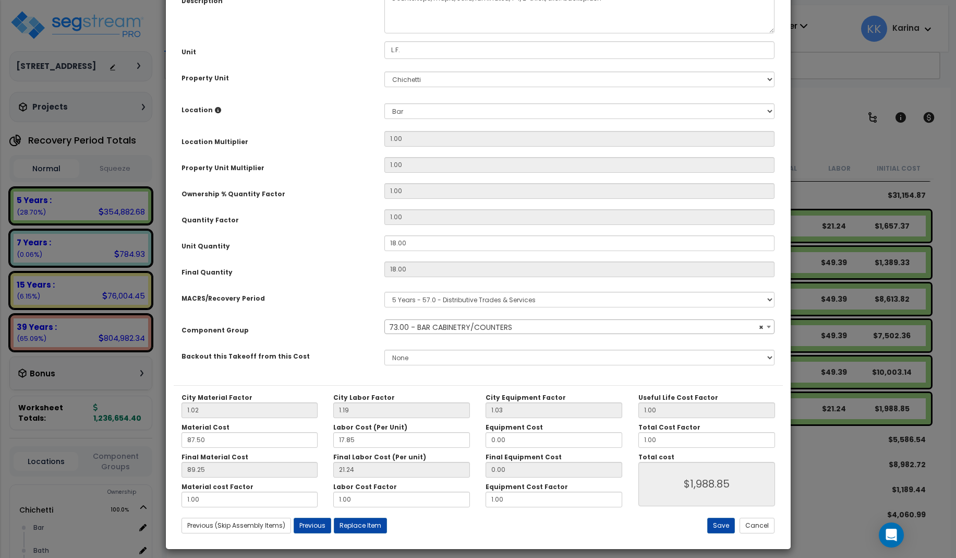
scroll to position [117, 0]
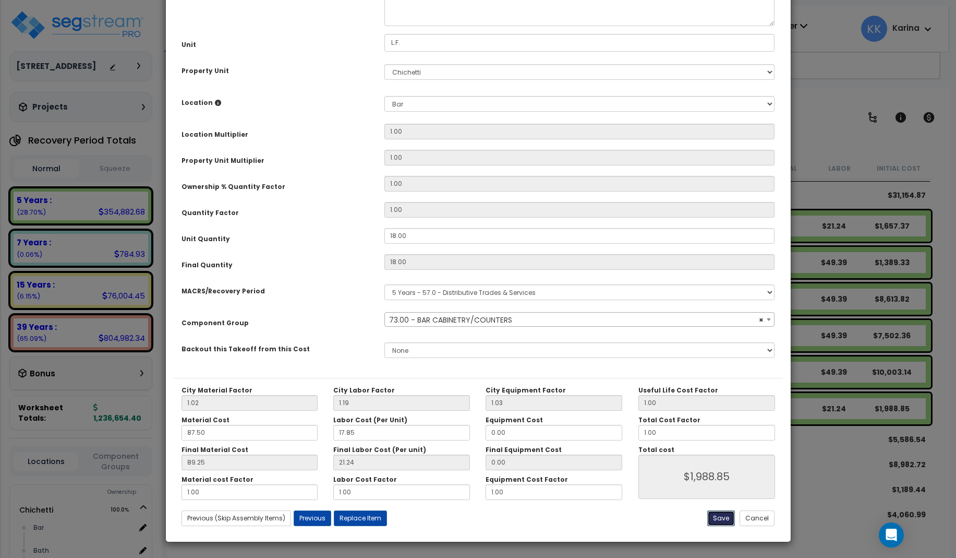
click at [726, 517] on button "Save" at bounding box center [721, 518] width 28 height 16
type input "1988.85"
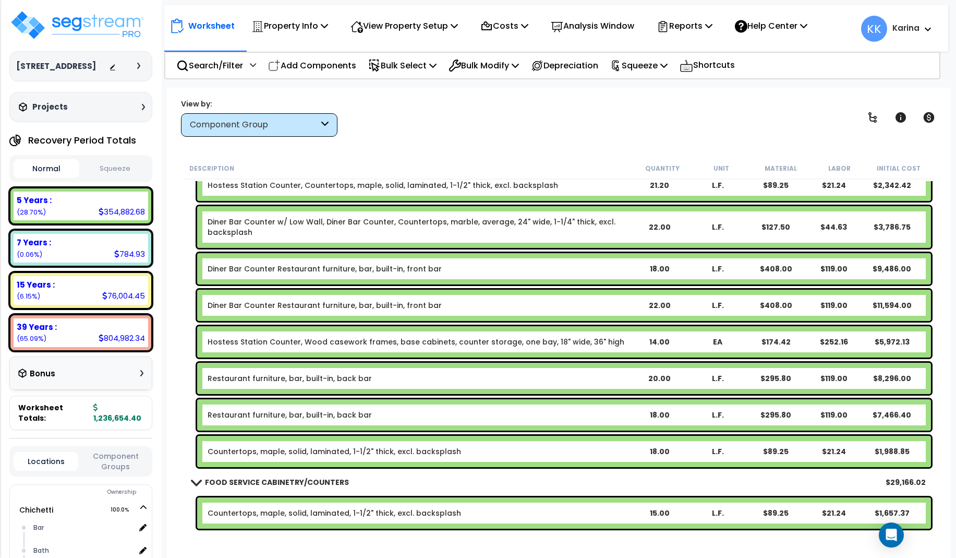
scroll to position [501, 0]
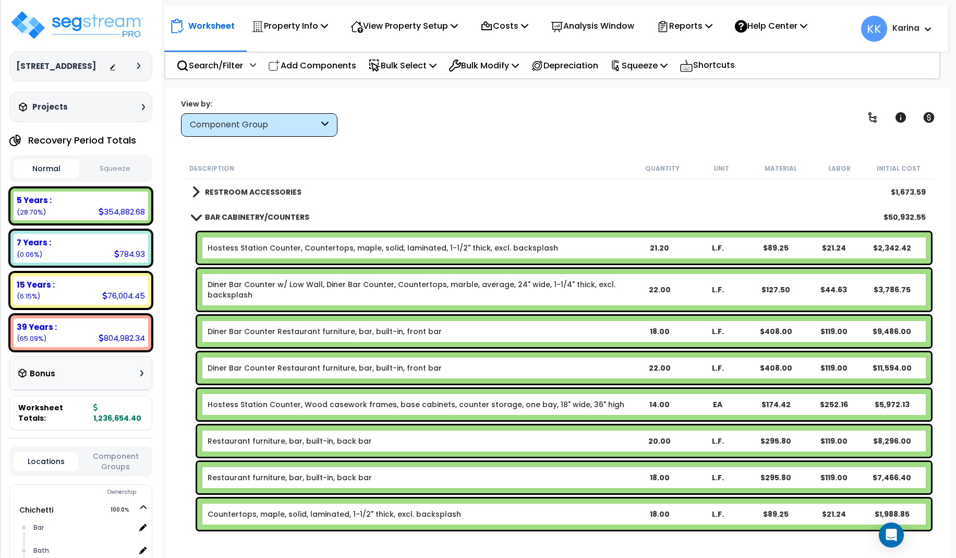
click at [193, 217] on span at bounding box center [195, 217] width 15 height 8
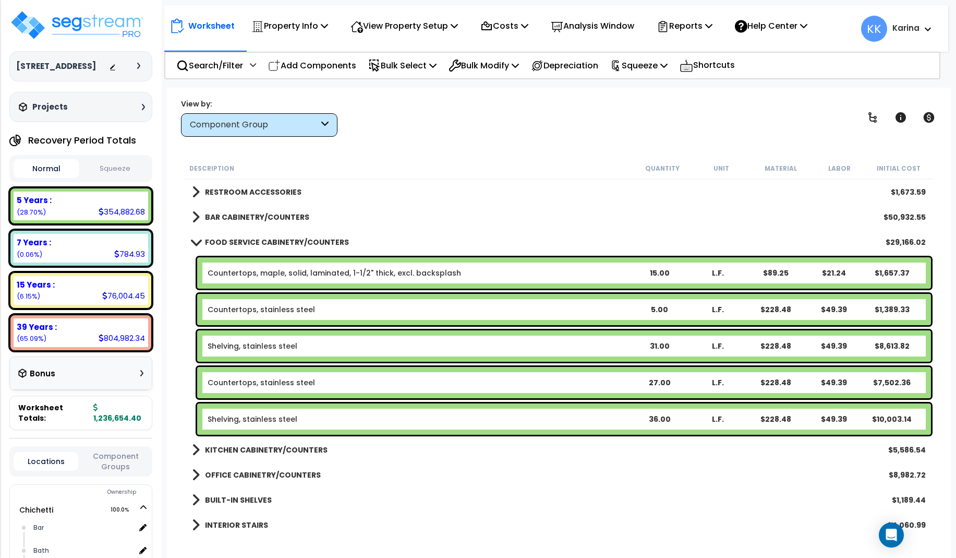
scroll to position [563, 0]
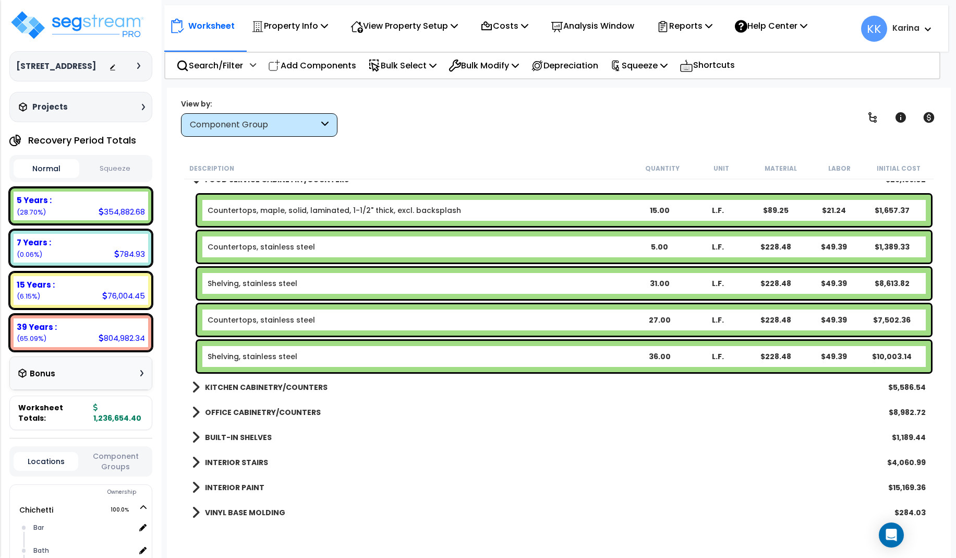
click at [307, 353] on b "Shelving, stainless steel" at bounding box center [419, 356] width 422 height 10
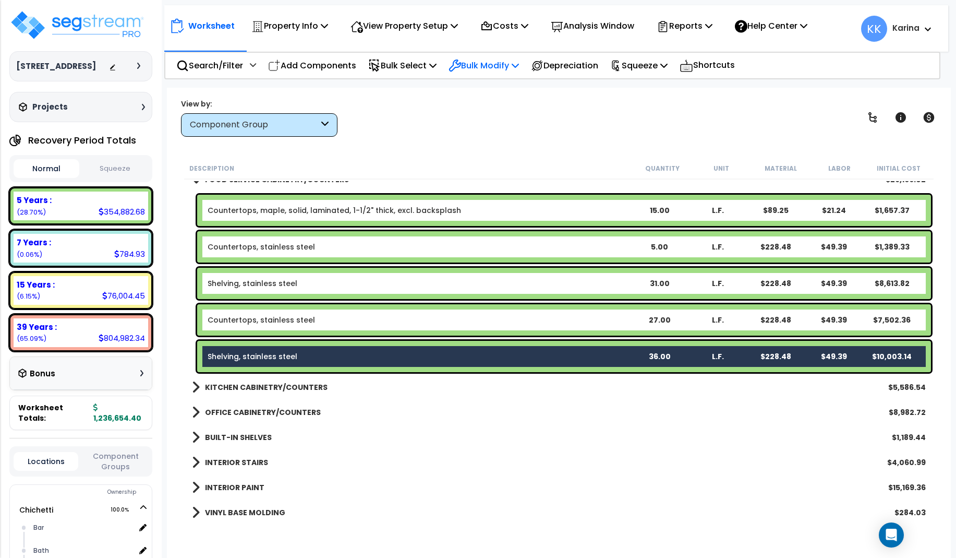
click at [481, 64] on p "Bulk Modify" at bounding box center [484, 65] width 70 height 14
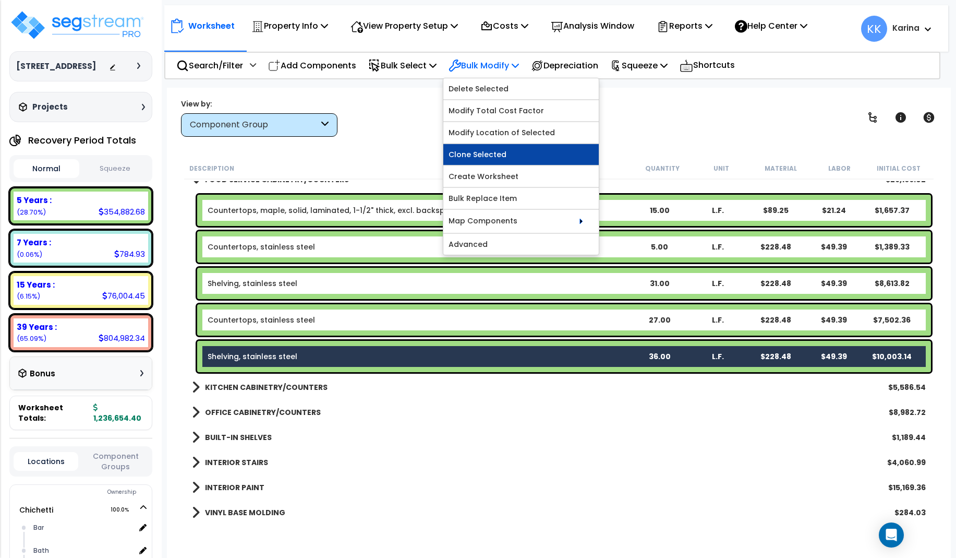
click at [488, 152] on link "Clone Selected" at bounding box center [520, 154] width 155 height 21
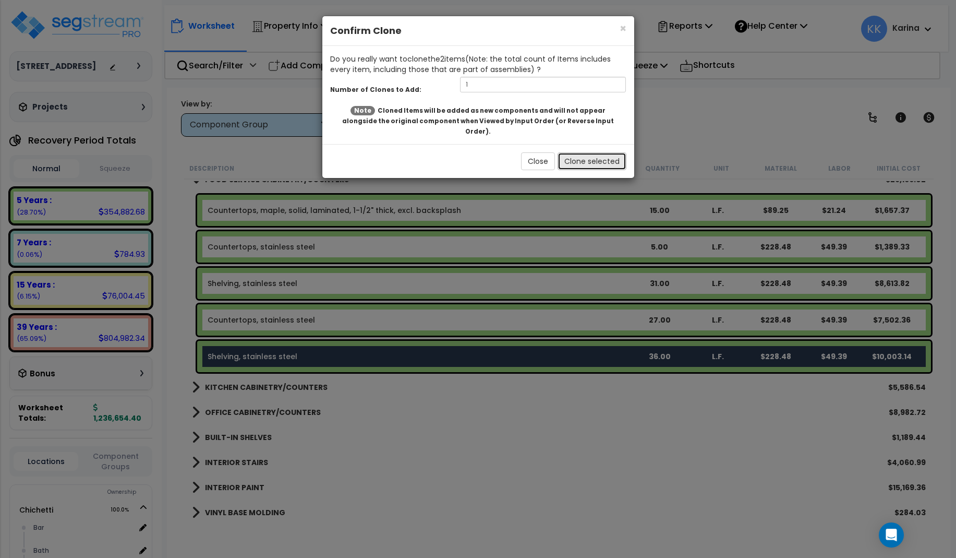
click at [573, 153] on button "Clone selected" at bounding box center [592, 161] width 69 height 18
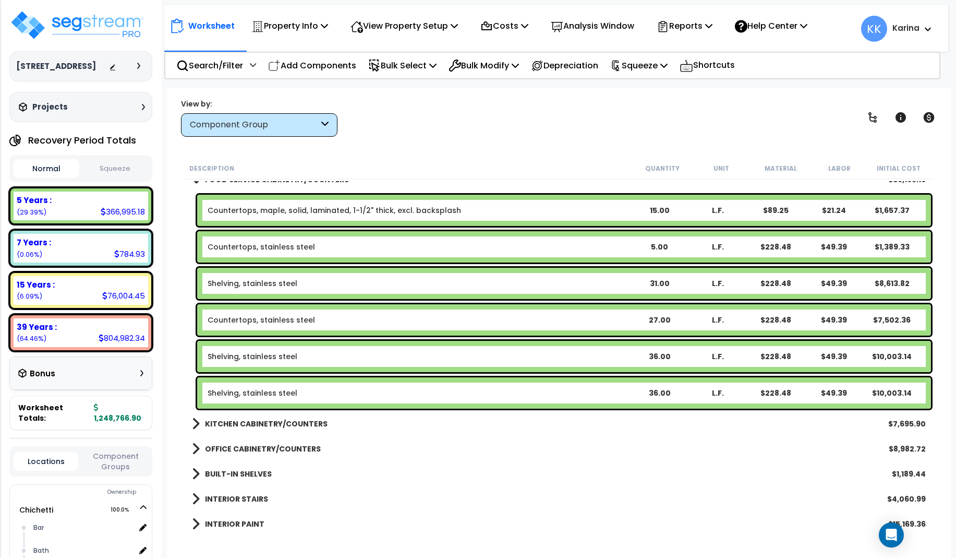
click at [277, 389] on link "Shelving, stainless steel" at bounding box center [253, 392] width 90 height 10
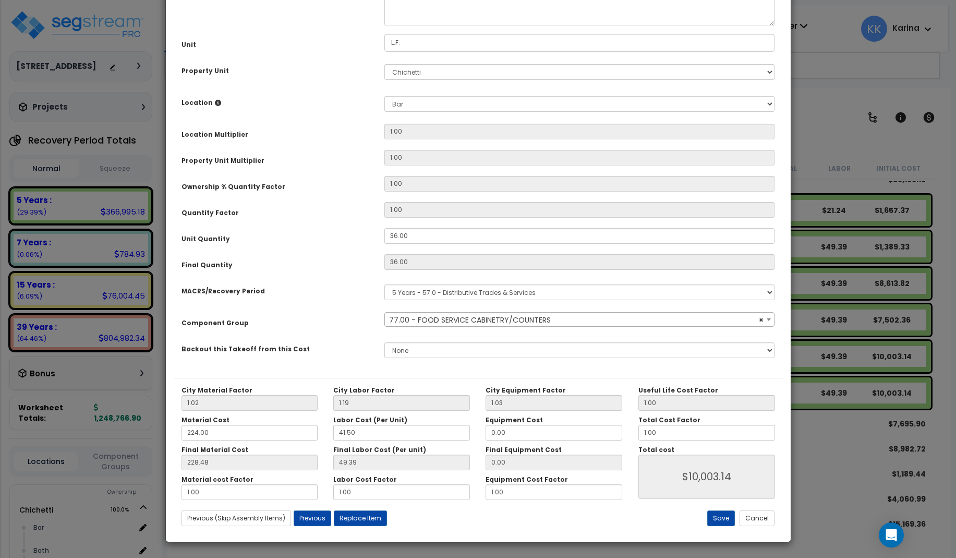
select select "56899"
drag, startPoint x: 412, startPoint y: 349, endPoint x: 369, endPoint y: 350, distance: 42.8
click at [369, 246] on div "Unit Quantity 36.00" at bounding box center [478, 237] width 609 height 18
drag, startPoint x: 416, startPoint y: 352, endPoint x: 374, endPoint y: 350, distance: 41.8
click at [384, 244] on input "36.00" at bounding box center [579, 236] width 391 height 16
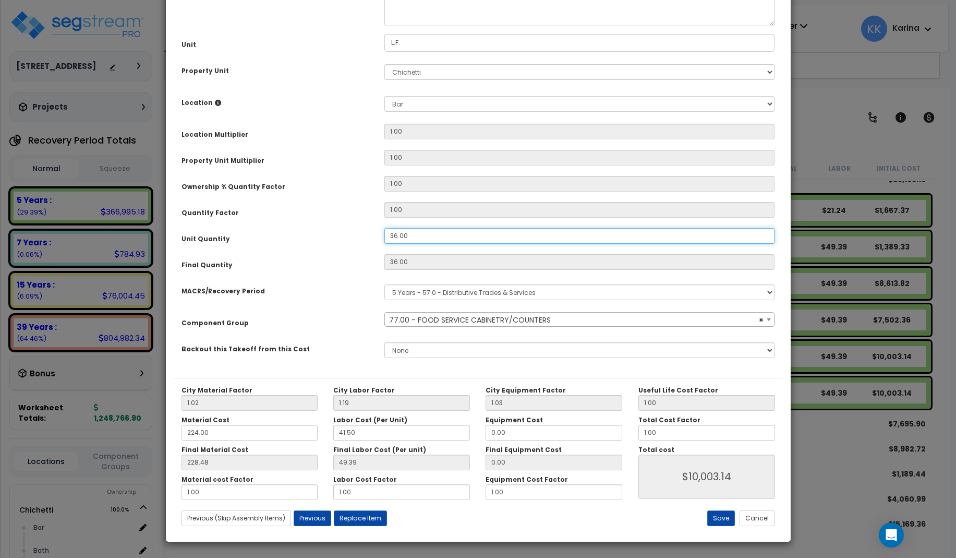
type input "3"
type input "36"
type input "49.38"
type input "$10,002.96"
type input "35"
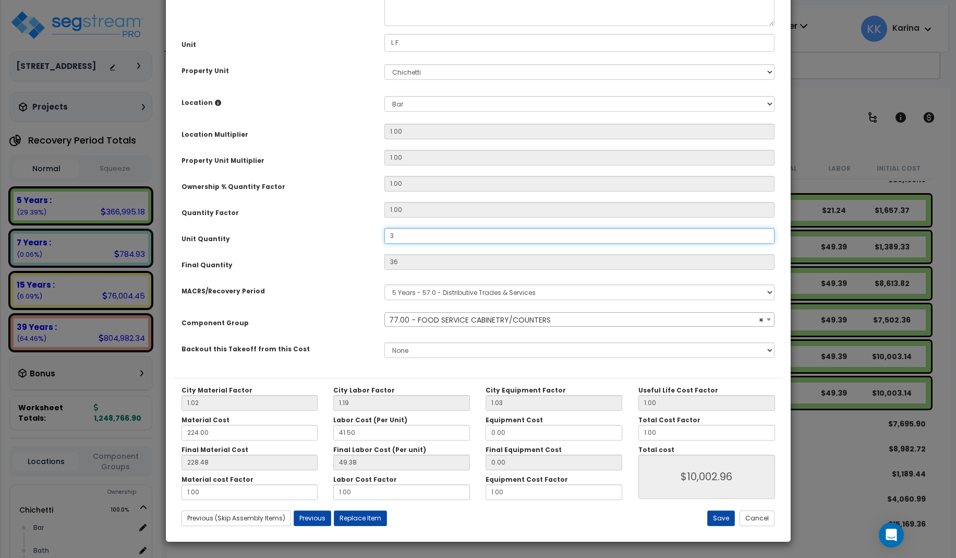
type input "3"
type input "$833.58"
type input "35"
type input "$9,725.10"
type input "35"
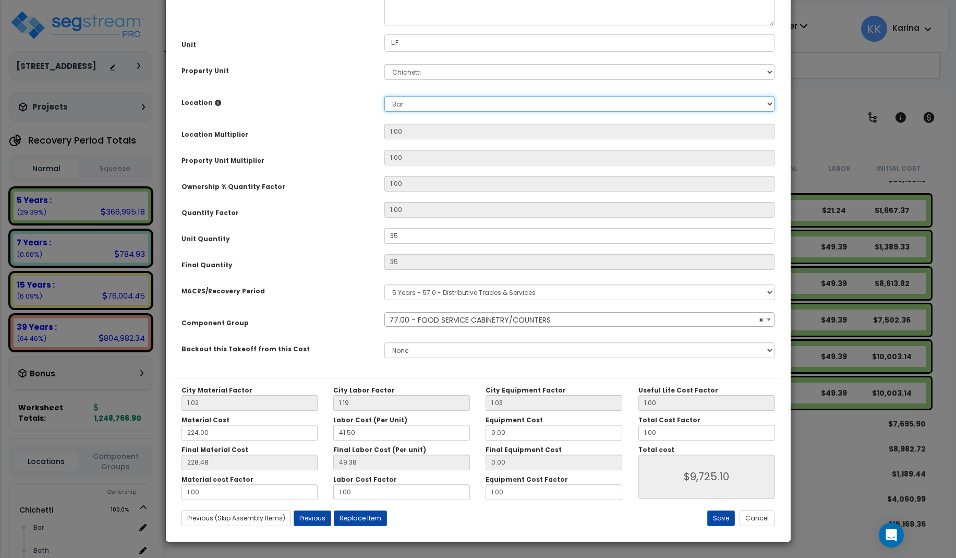
click at [384, 96] on select "Select Bar Bath Building Building Interior dining Kitchen Site Add New Location" at bounding box center [579, 104] width 391 height 16
select select "8314"
click option "Kitchen" at bounding box center [0, 0] width 0 height 0
type input "1"
type input "$9,725.10"
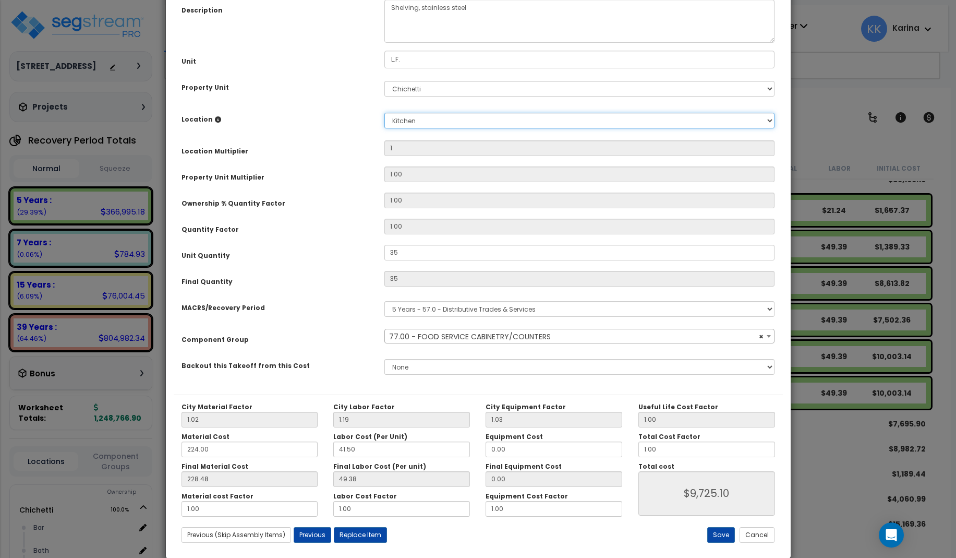
scroll to position [117, 0]
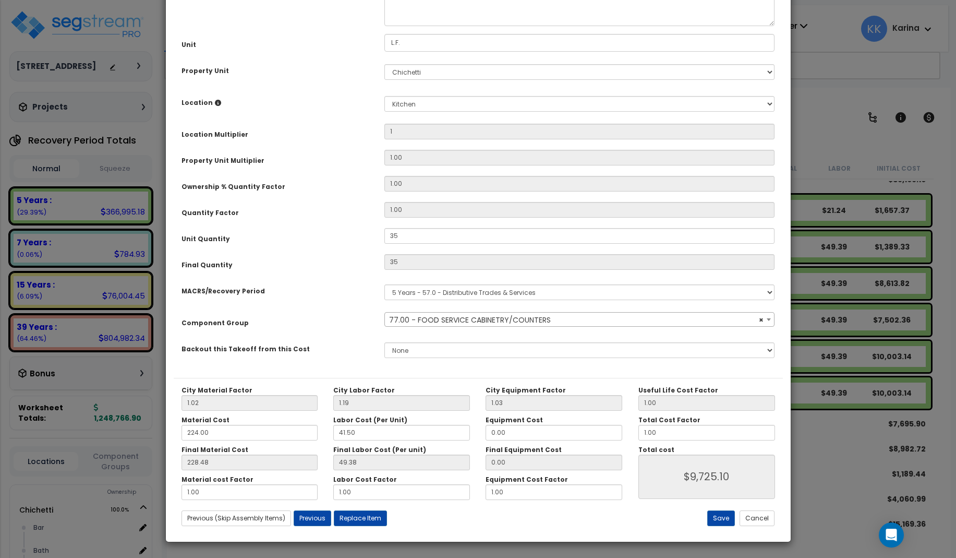
click at [459, 317] on span "× 77.00 - FOOD SERVICE CABINETRY/COUNTERS" at bounding box center [580, 319] width 390 height 15
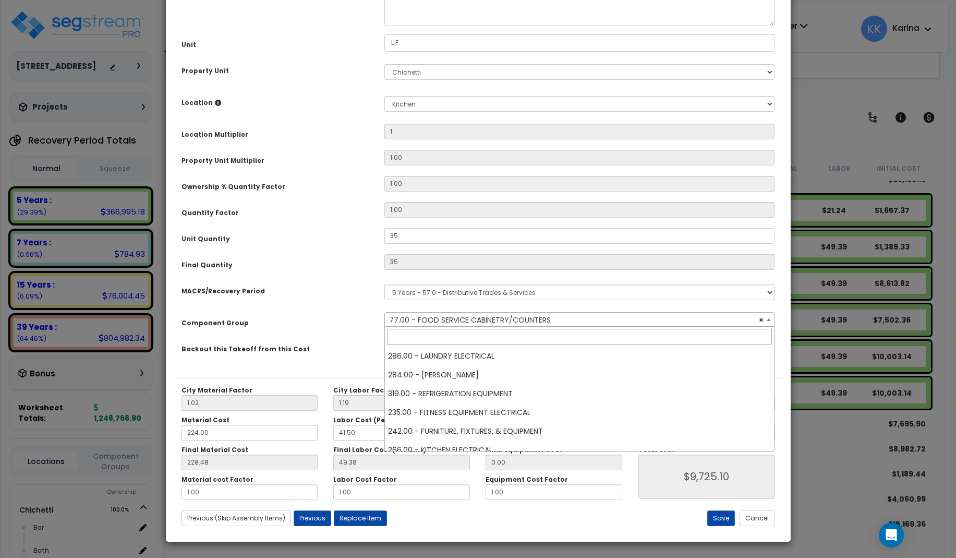
scroll to position [807, 0]
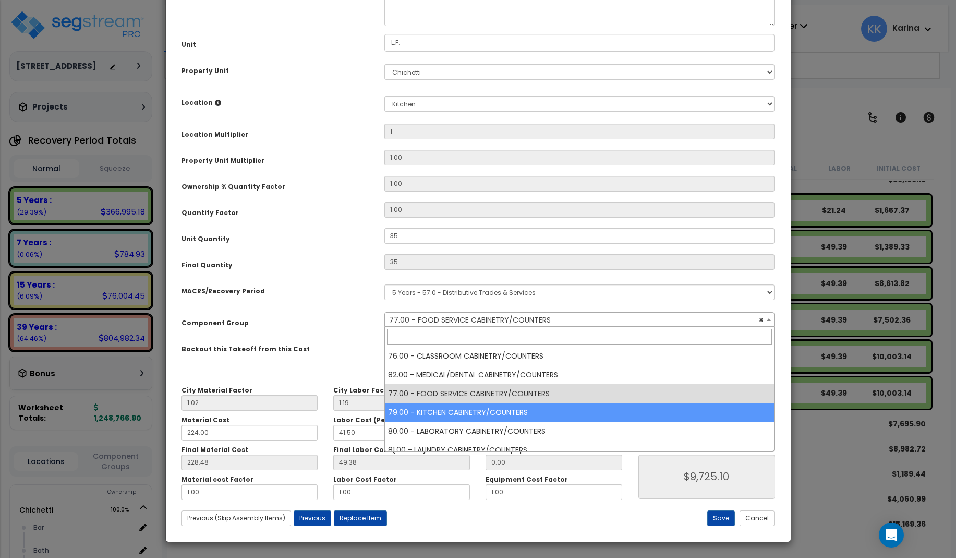
select select "56900"
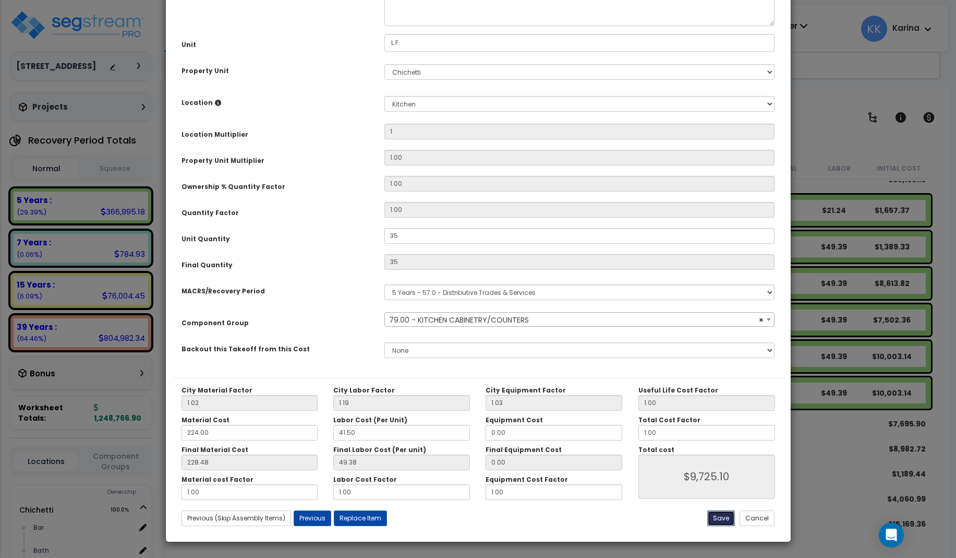
click at [723, 514] on button "Save" at bounding box center [721, 518] width 28 height 16
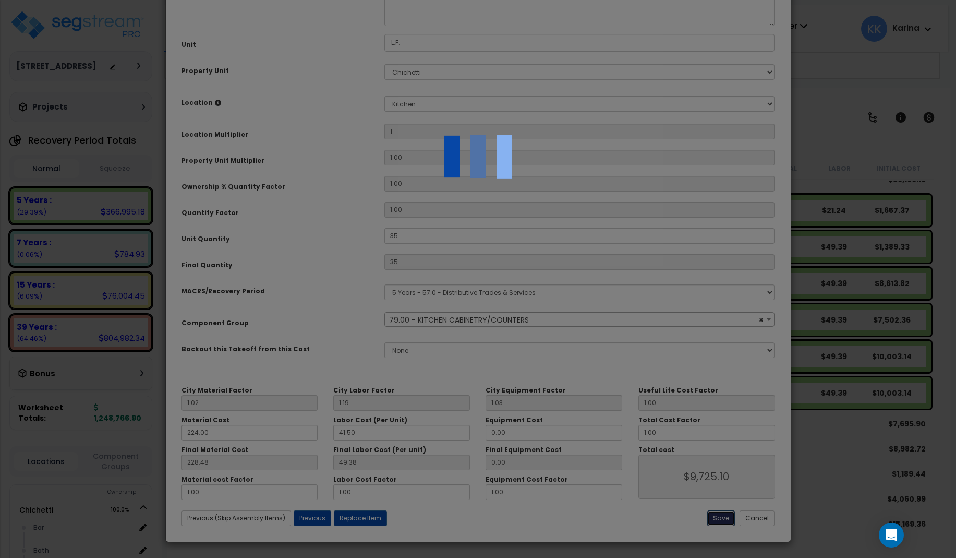
type input "1.00"
type input "35.00"
type input "9725.10"
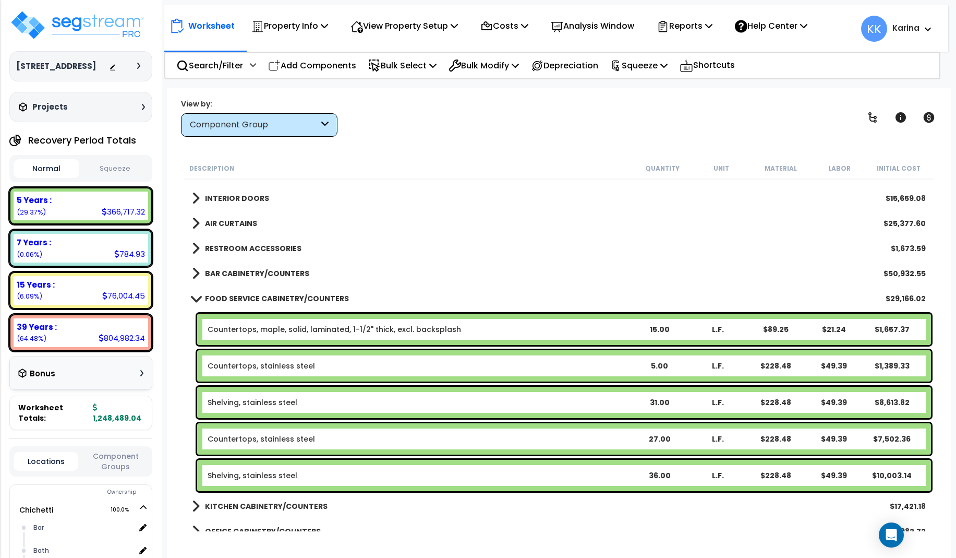
scroll to position [375, 0]
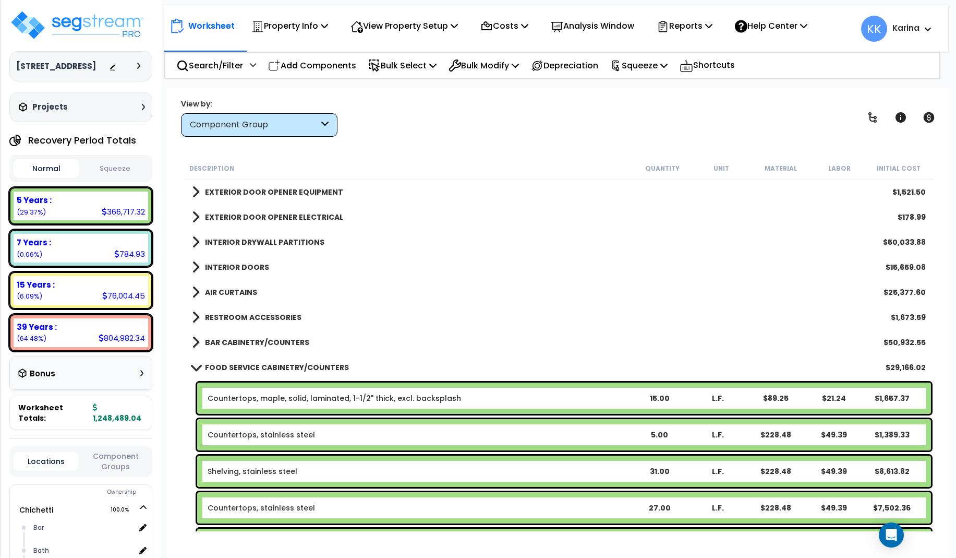
click at [195, 367] on span at bounding box center [195, 367] width 15 height 8
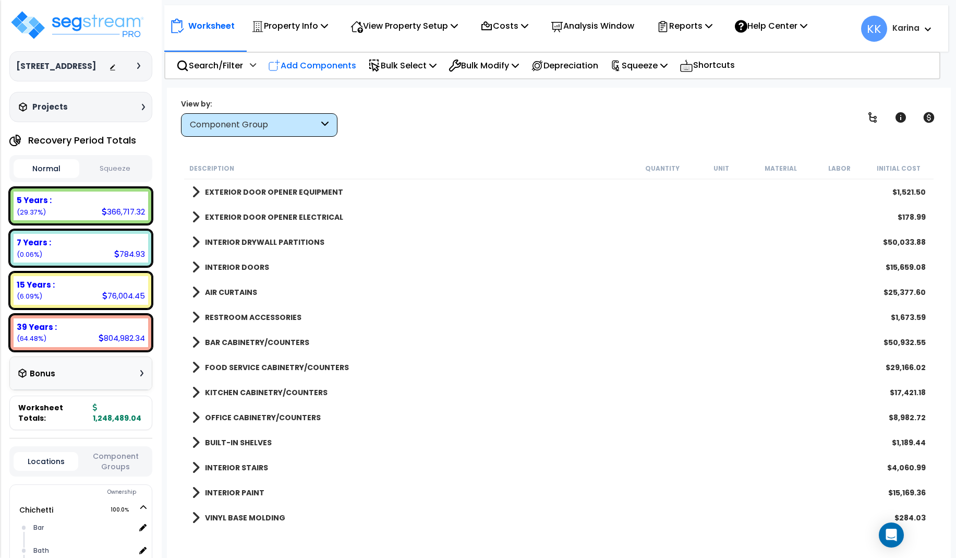
click at [342, 67] on p "Add Components" at bounding box center [312, 65] width 88 height 14
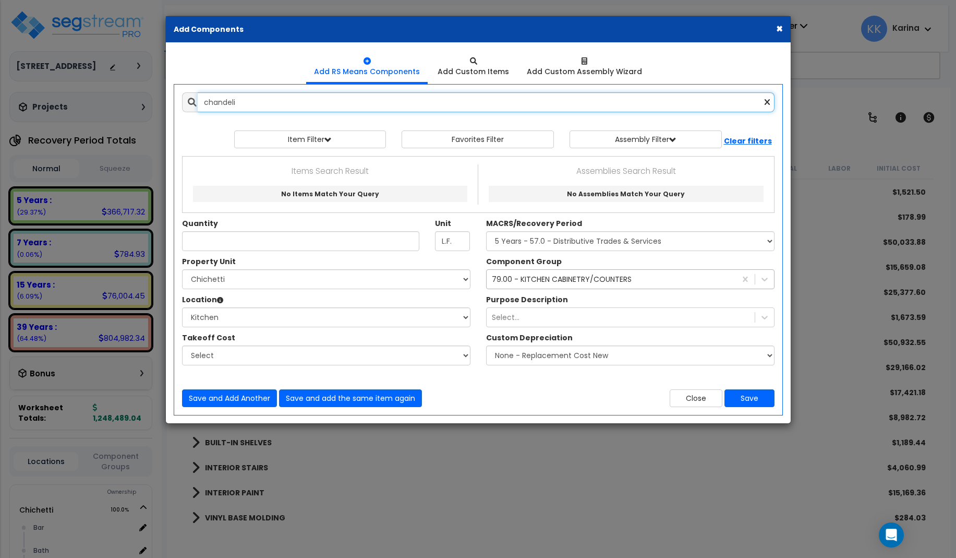
type input "chandelie"
select select
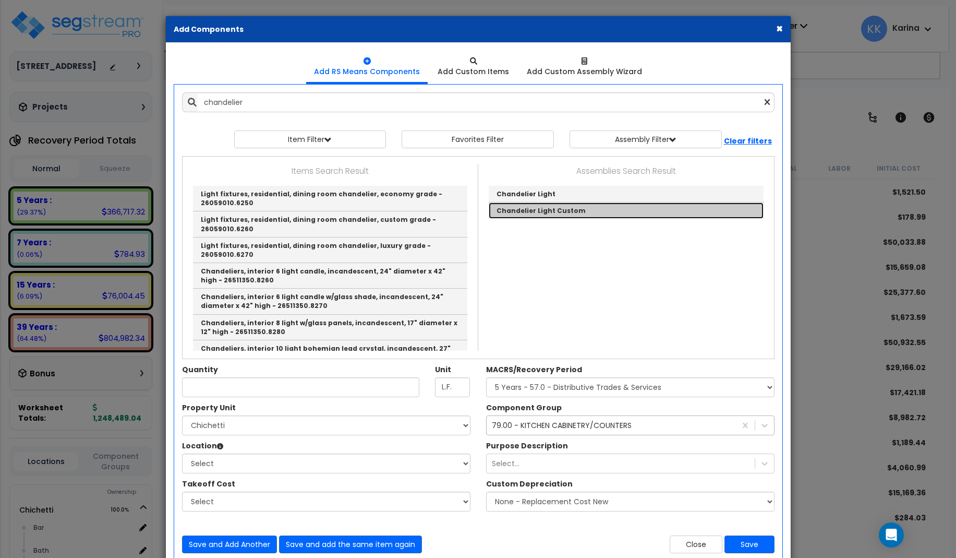
click at [548, 208] on link "Chandelier Light Custom" at bounding box center [626, 210] width 275 height 16
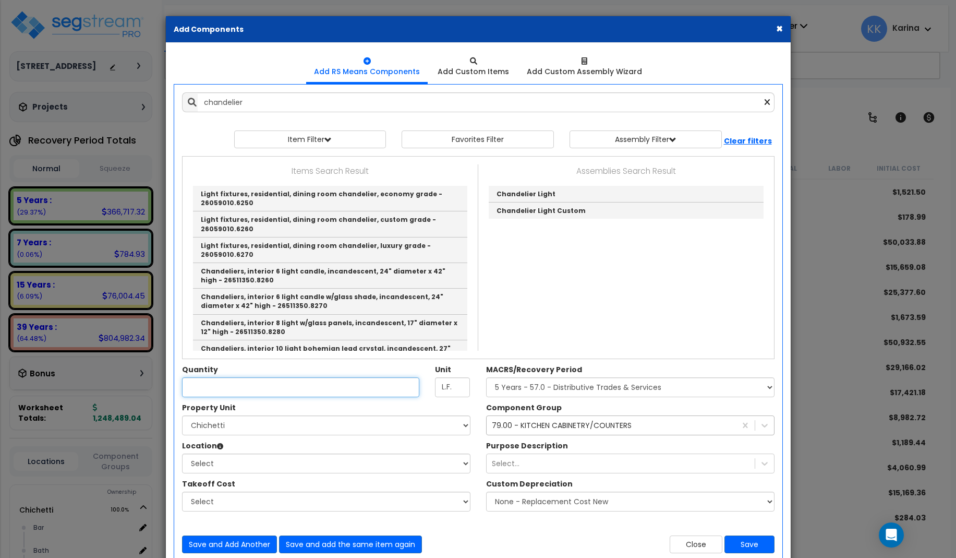
type input "Chandelier Light Custom"
checkbox input "true"
type input "EA"
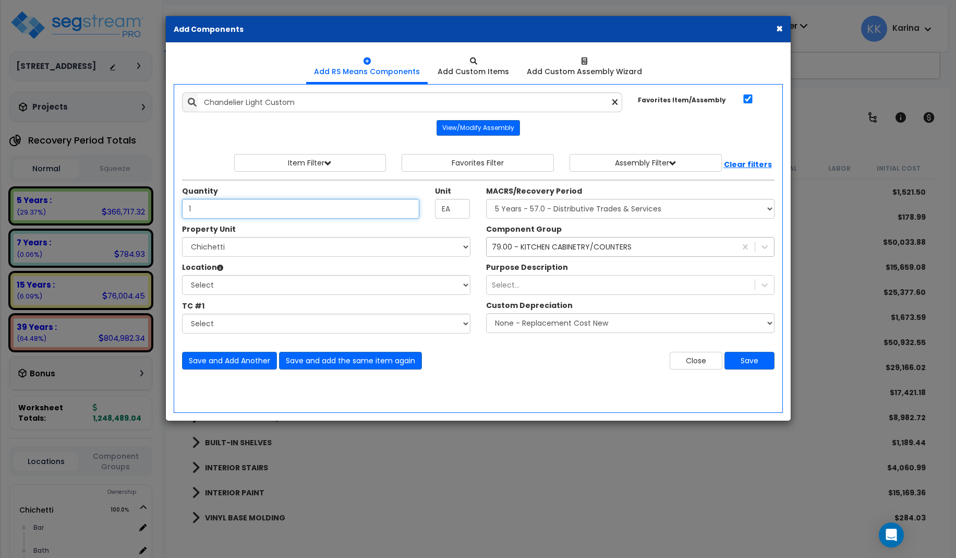
type input "1"
click at [182, 237] on select "Select [PERSON_NAME] Site Improvements" at bounding box center [326, 247] width 288 height 20
select select "168457"
click option "Chichetti" at bounding box center [0, 0] width 0 height 0
click at [182, 275] on select "Select Bar Bath Building Building Interior dining Kitchen Site Add Additional L…" at bounding box center [326, 285] width 288 height 20
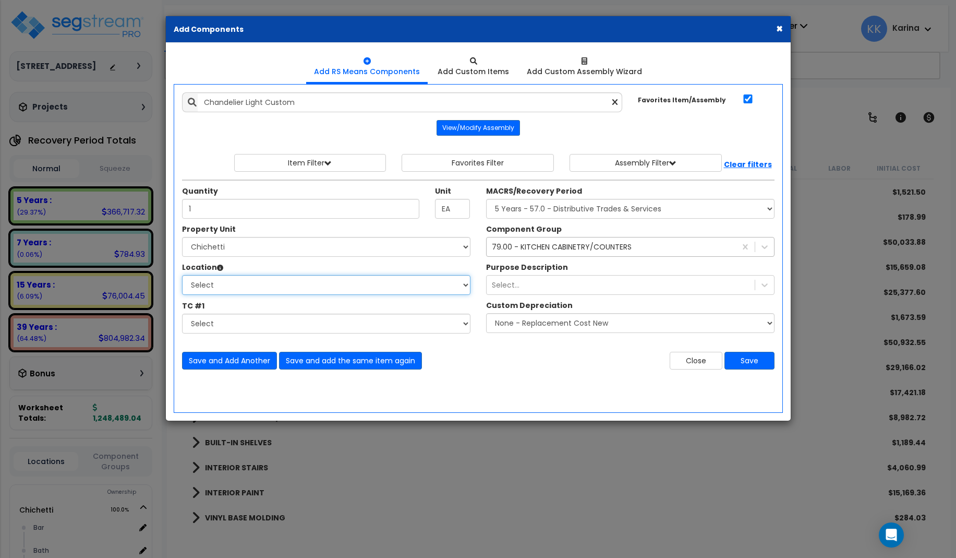
select select "31630"
click option "dining" at bounding box center [0, 0] width 0 height 0
click at [486, 199] on select "Select MACRS/Recovery Period 5 Years - 57.0 - Distributive Trades & Services 5 …" at bounding box center [630, 209] width 288 height 20
select select "3669"
click option "39 Years - NA - Long-Life Property" at bounding box center [0, 0] width 0 height 0
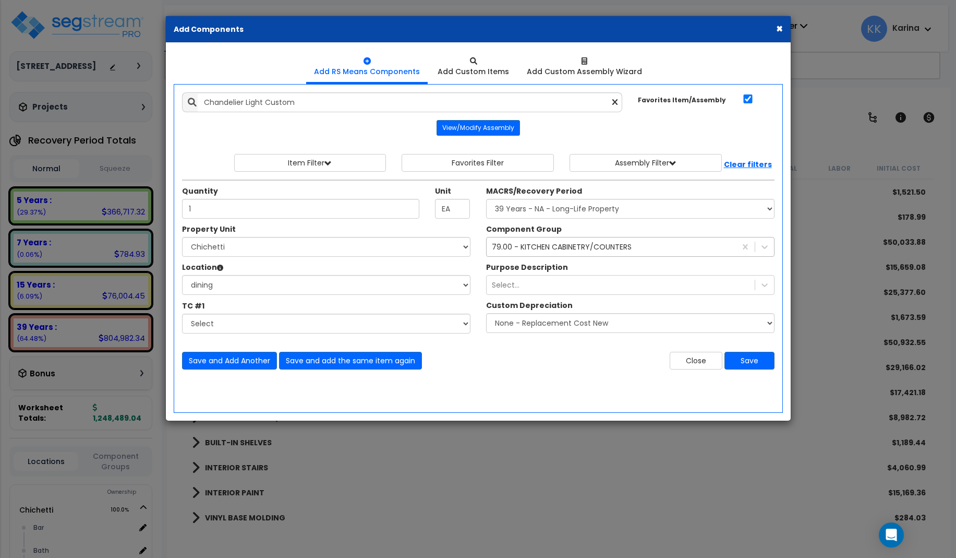
click at [533, 248] on div "79.00 - KITCHEN CABINETRY/COUNTERS" at bounding box center [562, 246] width 140 height 10
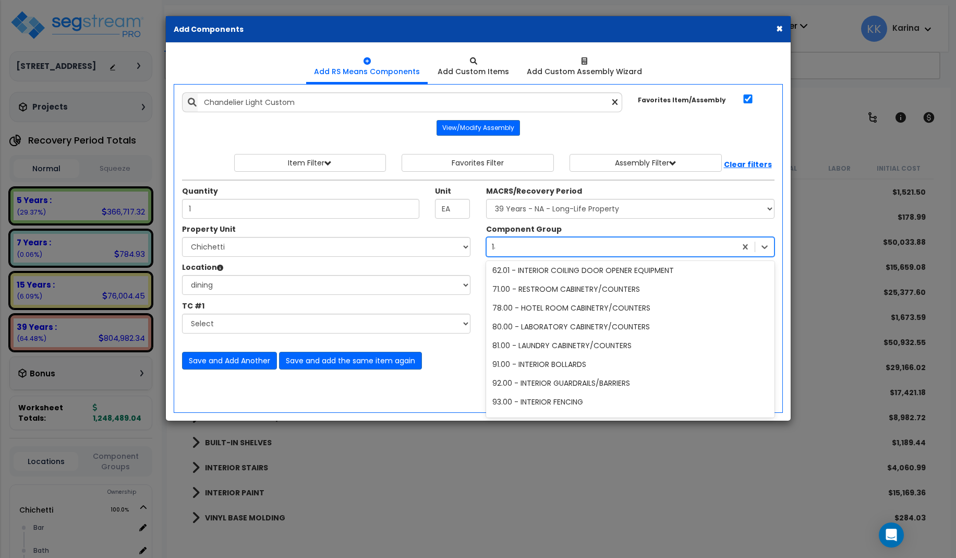
scroll to position [2, 0]
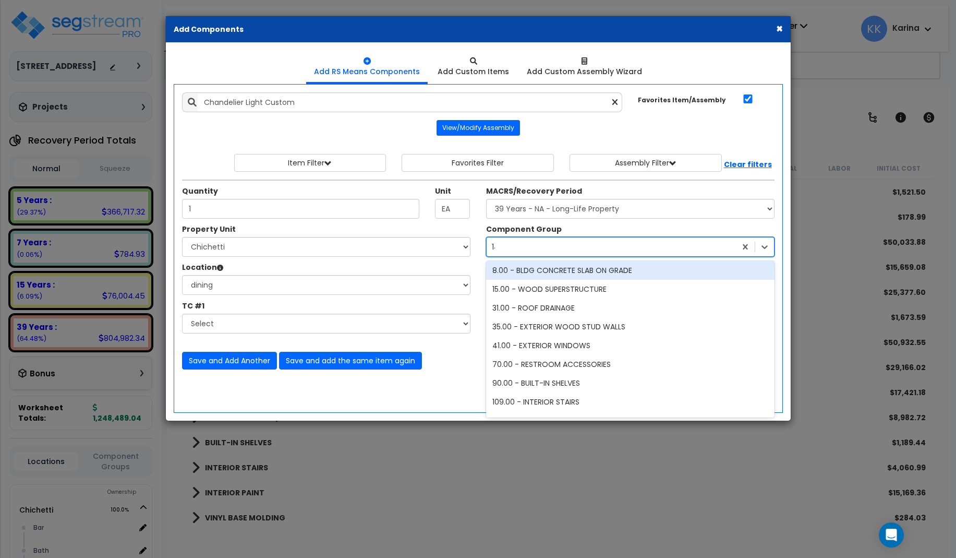
type input "145"
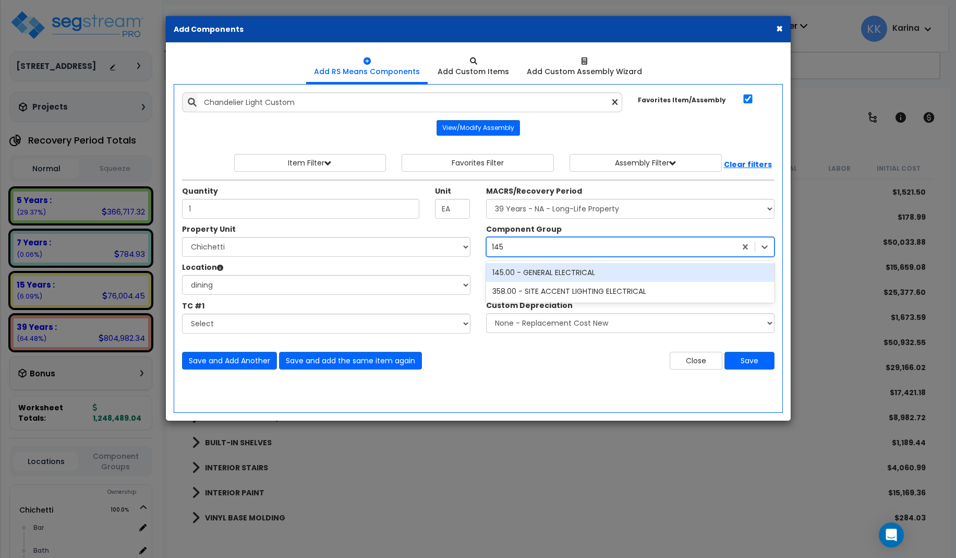
scroll to position [0, 0]
click at [538, 270] on div "145.00 - GENERAL ELECTRICAL" at bounding box center [630, 272] width 288 height 19
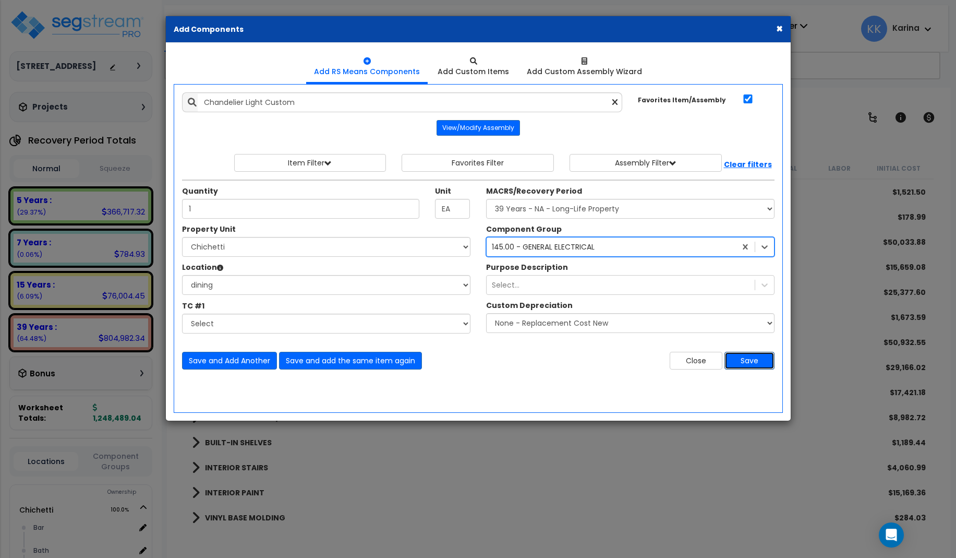
click at [748, 361] on button "Save" at bounding box center [749, 361] width 50 height 18
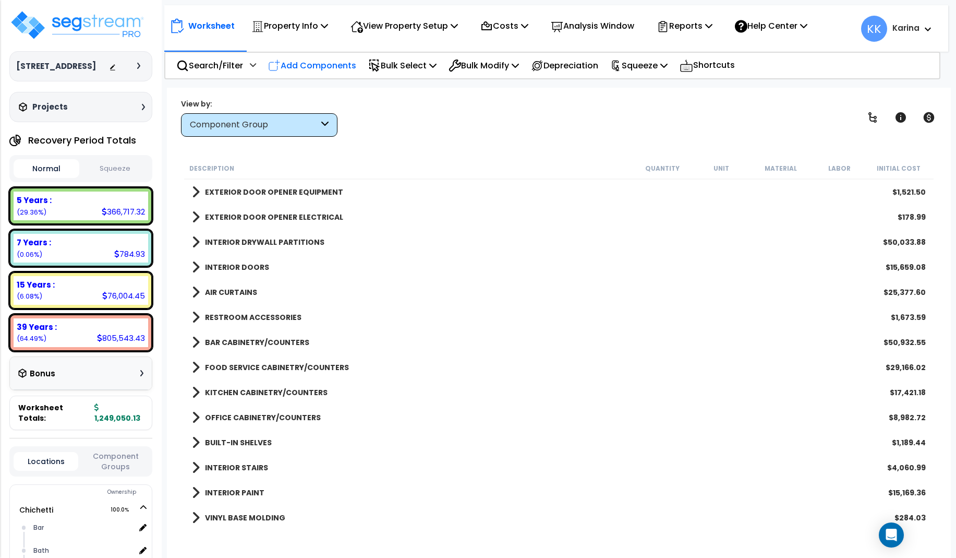
click at [308, 61] on p "Add Components" at bounding box center [312, 65] width 88 height 14
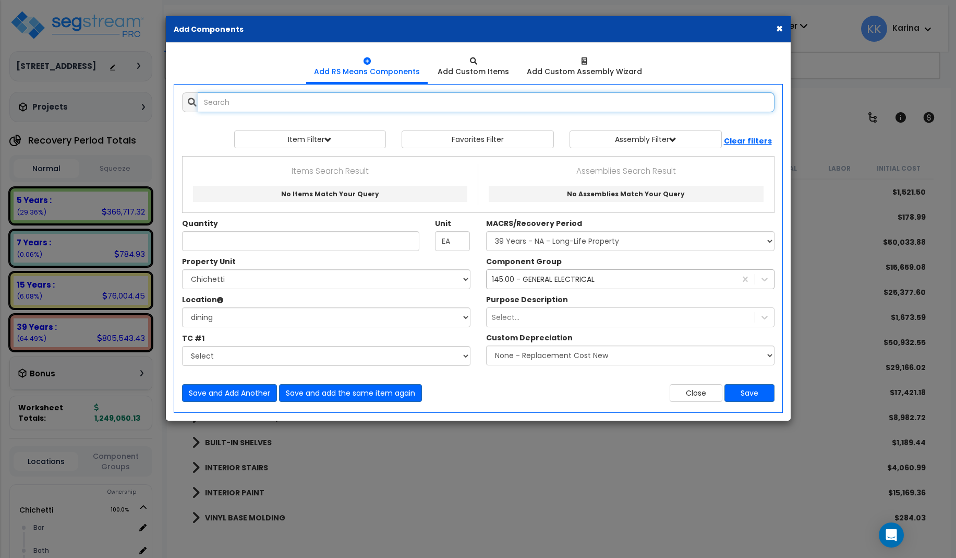
select select
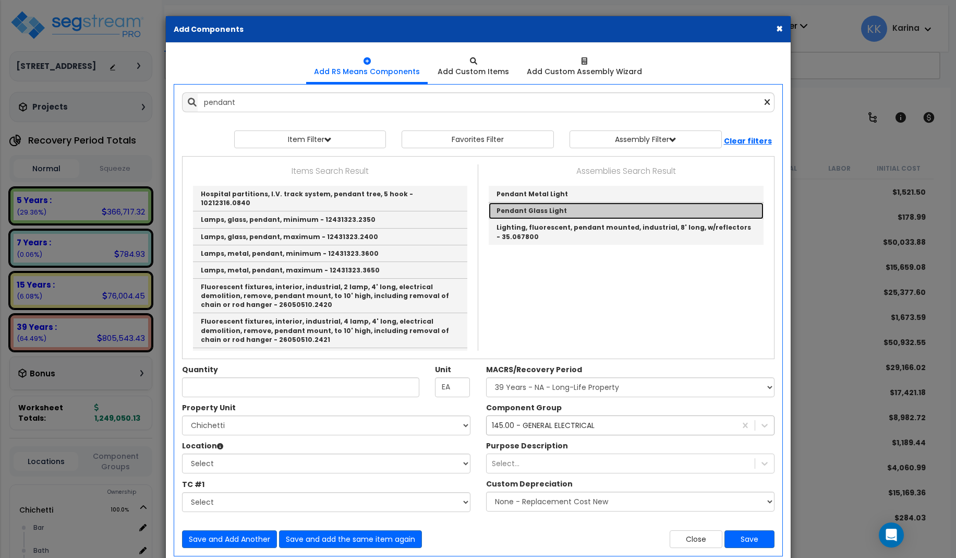
click at [519, 207] on link "Pendant Glass Light" at bounding box center [626, 210] width 275 height 17
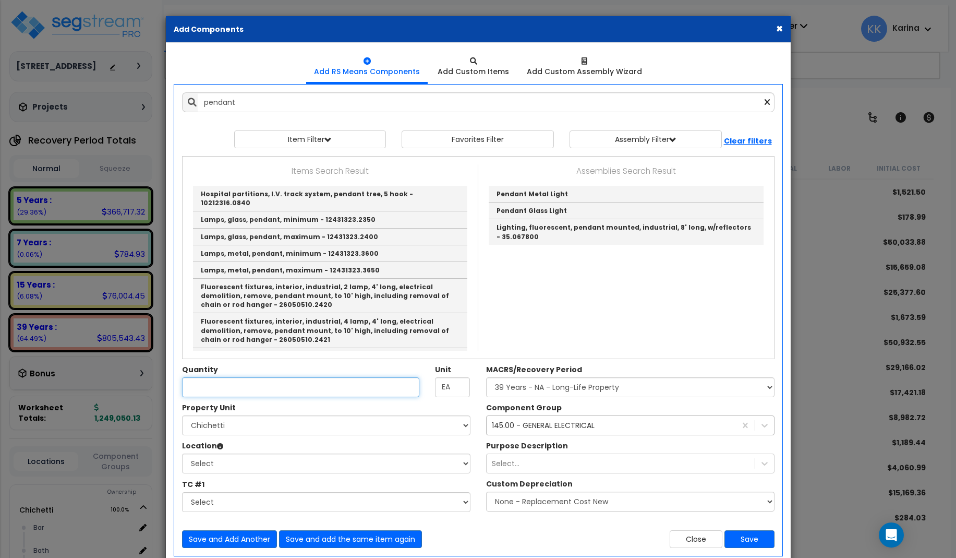
type input "Pendant Glass Light"
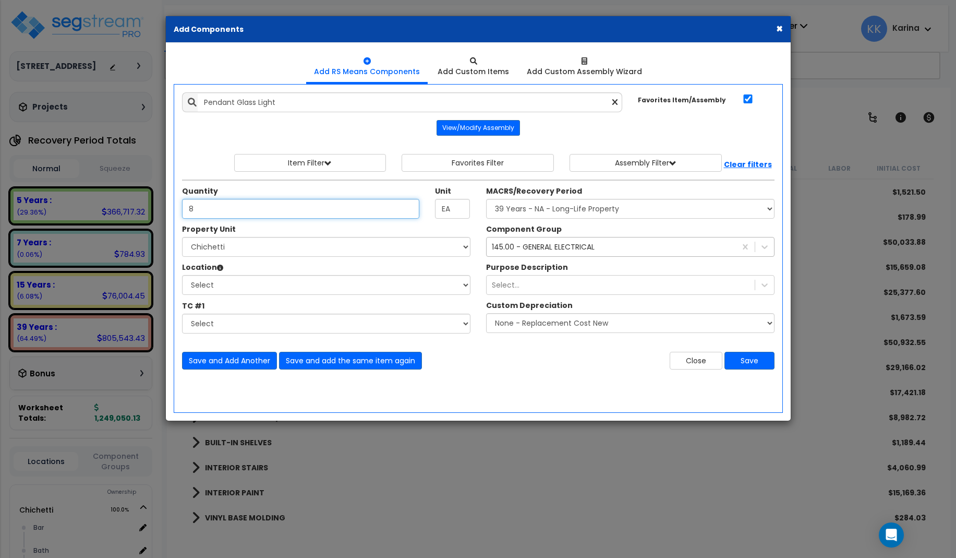
type input "8"
select select "168457"
click option "Chichetti" at bounding box center [0, 0] width 0 height 0
click at [182, 275] on select "Select Bar Bath Building Building Interior dining Kitchen Site Add Additional L…" at bounding box center [326, 285] width 288 height 20
select select "31630"
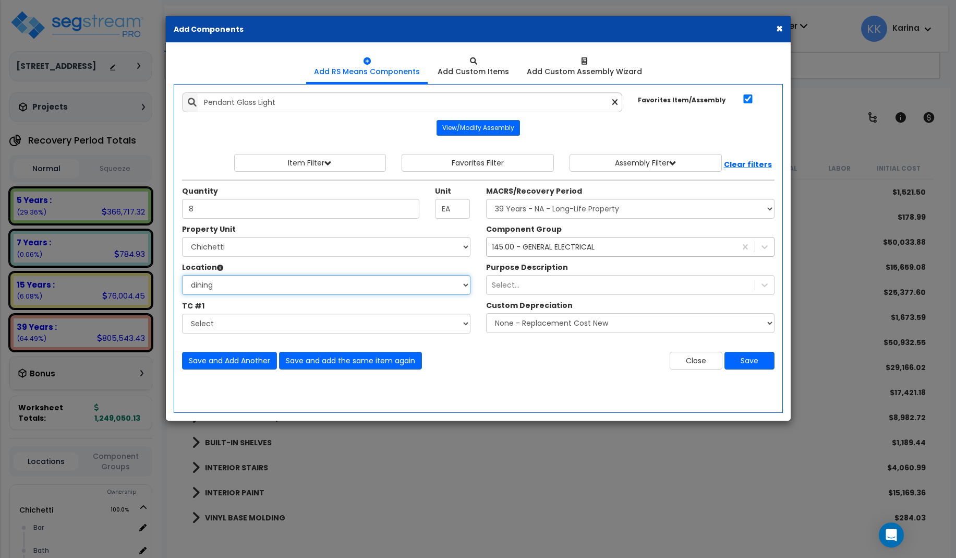
click option "dining" at bounding box center [0, 0] width 0 height 0
click at [486, 199] on select "Select MACRS/Recovery Period 5 Years - 57.0 - Distributive Trades & Services 5 …" at bounding box center [630, 209] width 288 height 20
select select "3669"
click option "39 Years - NA - Long-Life Property" at bounding box center [0, 0] width 0 height 0
click at [750, 360] on button "Save" at bounding box center [749, 361] width 50 height 18
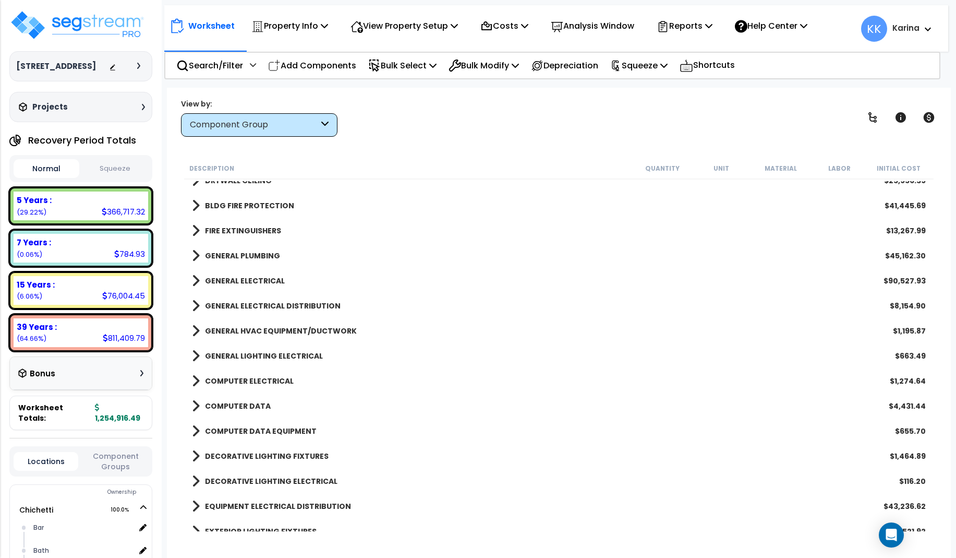
scroll to position [939, 0]
click at [193, 280] on span at bounding box center [196, 279] width 8 height 15
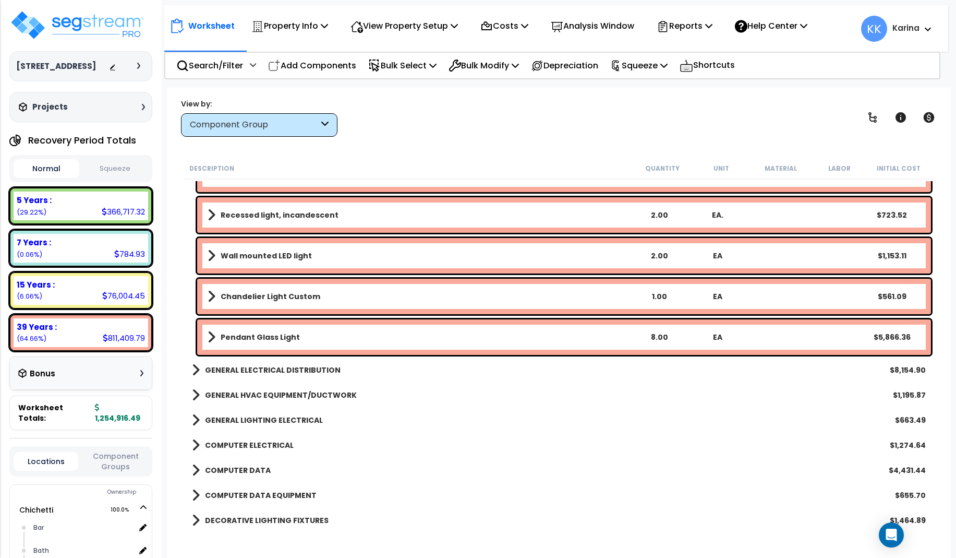
scroll to position [3067, 0]
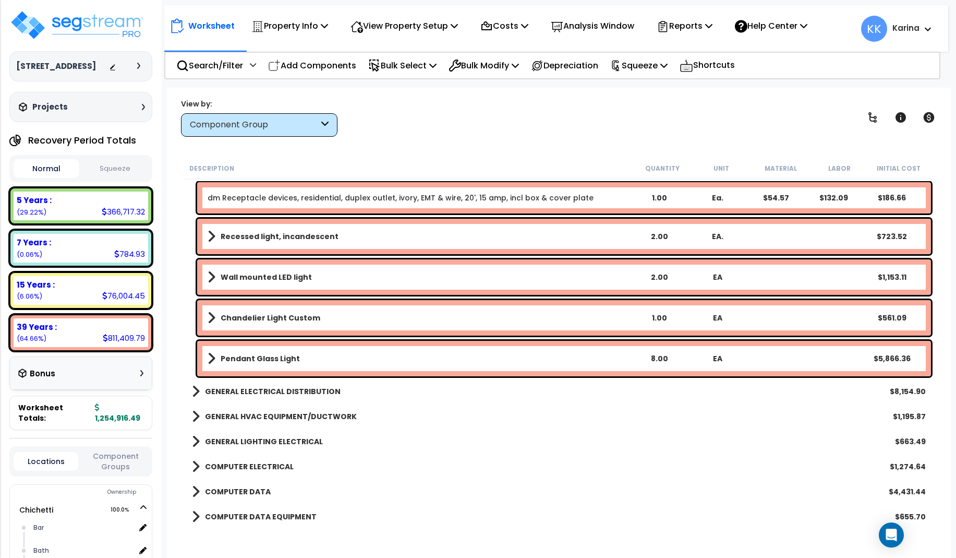
click at [285, 355] on b "Pendant Glass Light" at bounding box center [260, 358] width 79 height 10
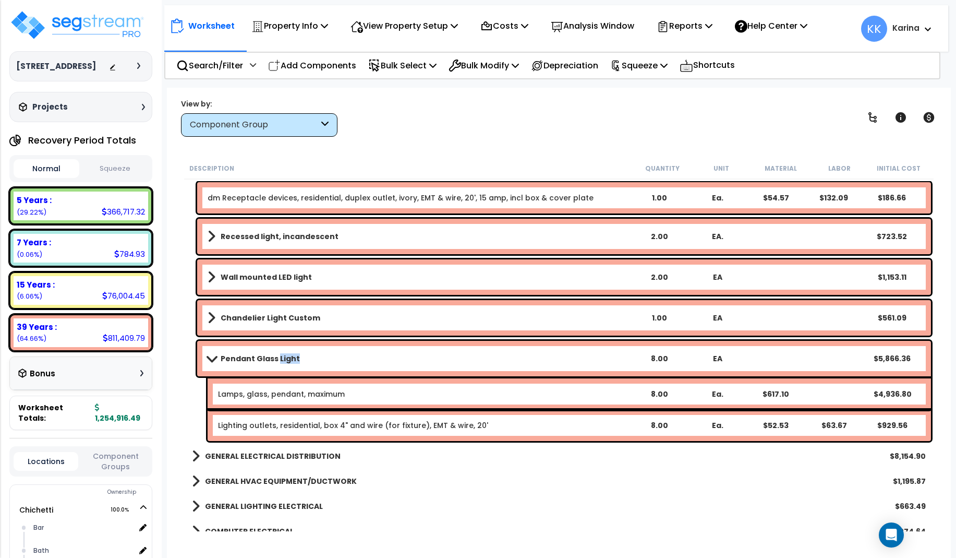
click at [285, 355] on b "Pendant Glass Light" at bounding box center [260, 358] width 79 height 10
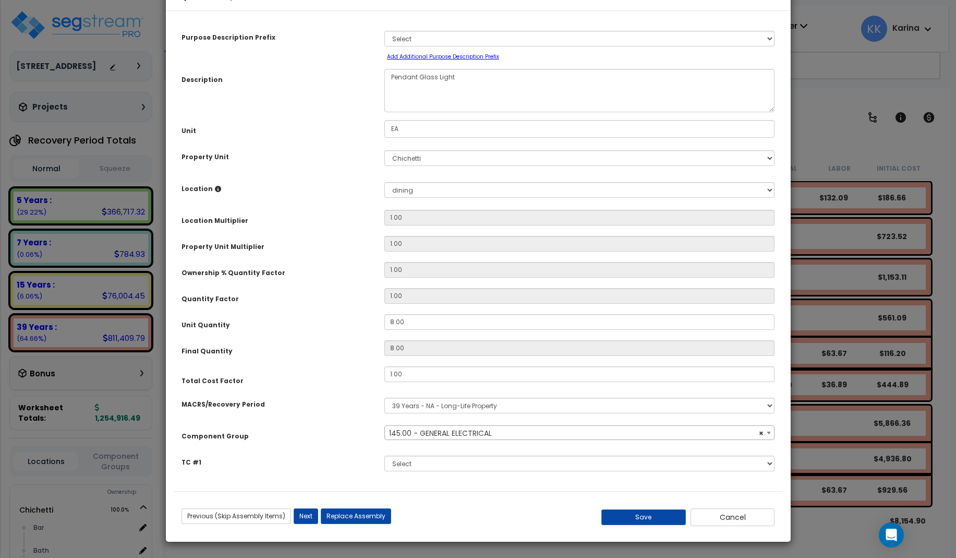
select select "56955"
drag, startPoint x: 437, startPoint y: 107, endPoint x: 421, endPoint y: 107, distance: 15.1
click at [421, 107] on textarea "Pendant Glass Light" at bounding box center [579, 90] width 391 height 43
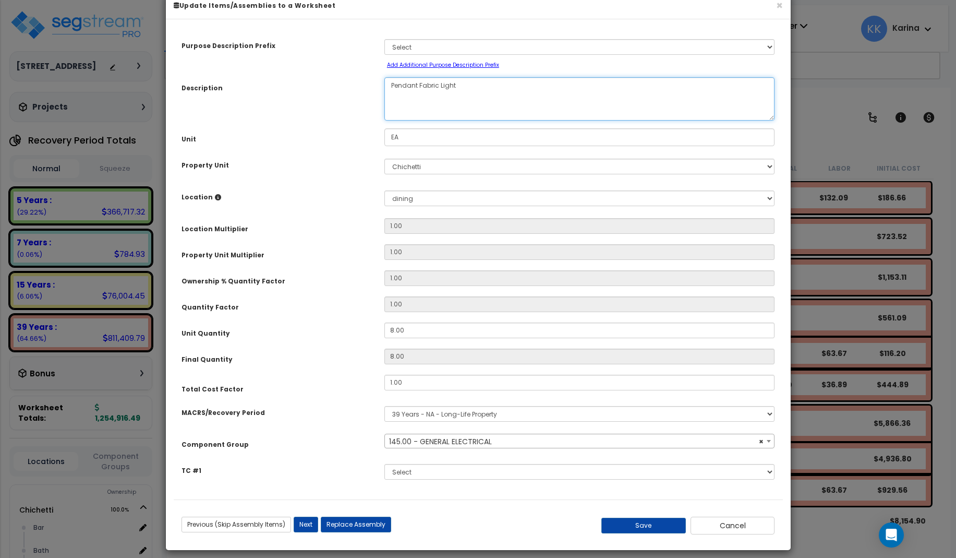
scroll to position [31, 0]
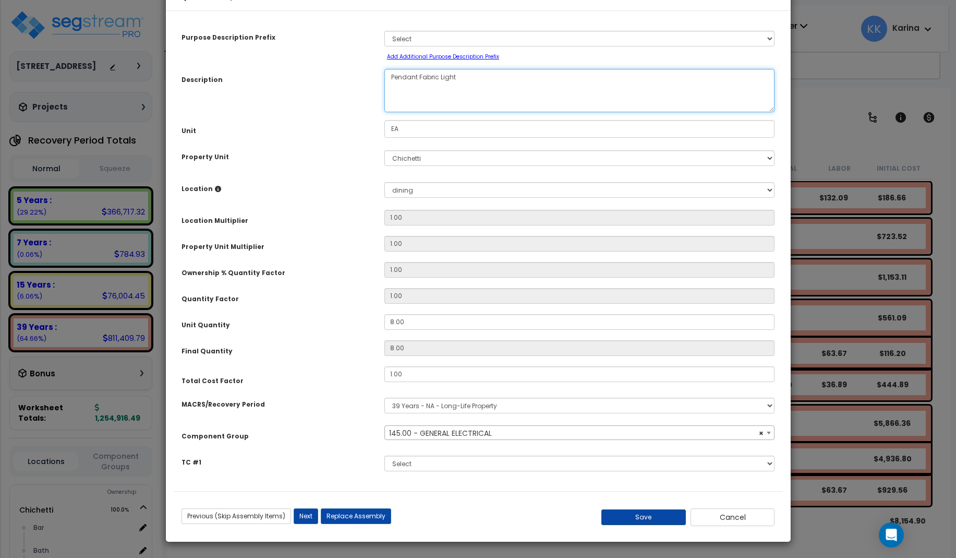
type textarea "Pendant Fabric Light"
click at [648, 514] on button "Save" at bounding box center [643, 517] width 84 height 16
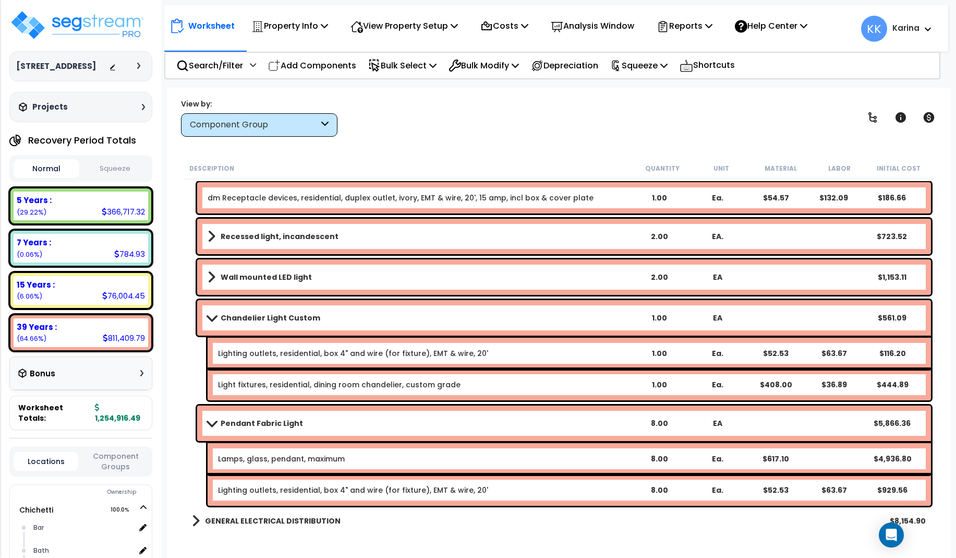
click at [318, 455] on link "Lamps, glass, pendant, maximum" at bounding box center [281, 458] width 127 height 10
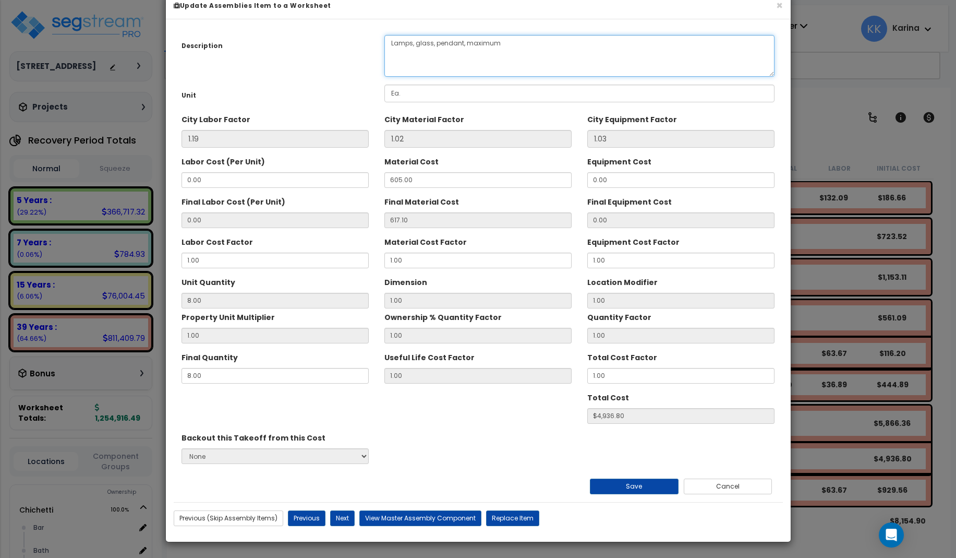
drag, startPoint x: 414, startPoint y: 66, endPoint x: 431, endPoint y: 65, distance: 17.8
click at [431, 65] on textarea "Lamps, glass, pendant, maximum" at bounding box center [579, 56] width 391 height 42
click at [412, 66] on textarea "Lamps, glass, pendant, maximum" at bounding box center [579, 56] width 391 height 42
type textarea "Lamps, fabric, pendant, maximum"
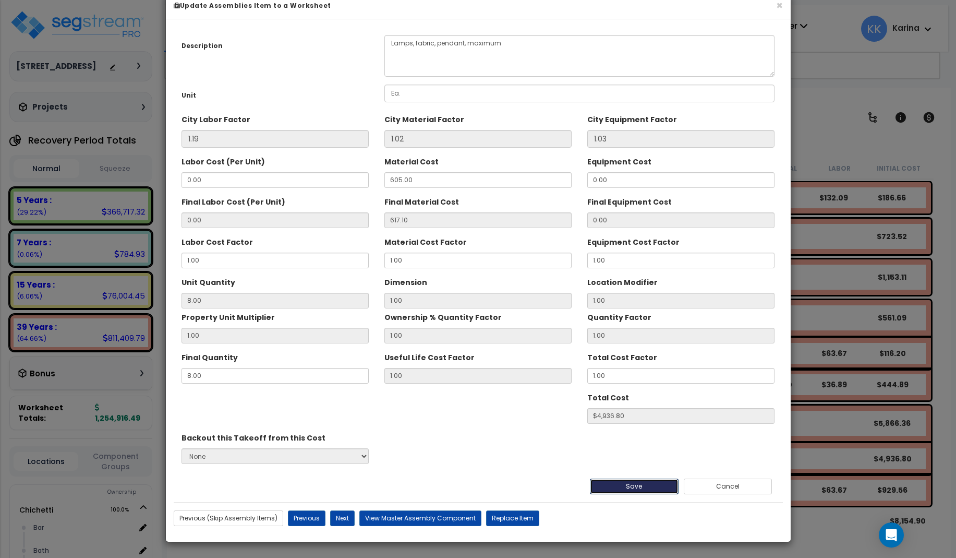
click at [649, 494] on button "Save" at bounding box center [634, 486] width 89 height 16
type input "4936.80"
click at [630, 494] on button "Save" at bounding box center [634, 486] width 89 height 16
click at [710, 494] on button "Cancel" at bounding box center [728, 486] width 89 height 16
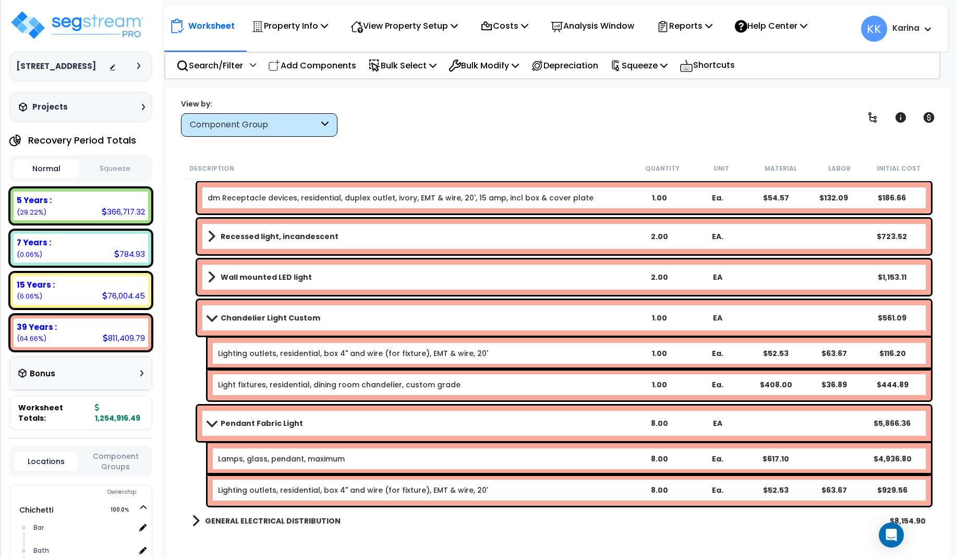
click at [211, 422] on span at bounding box center [211, 423] width 15 height 8
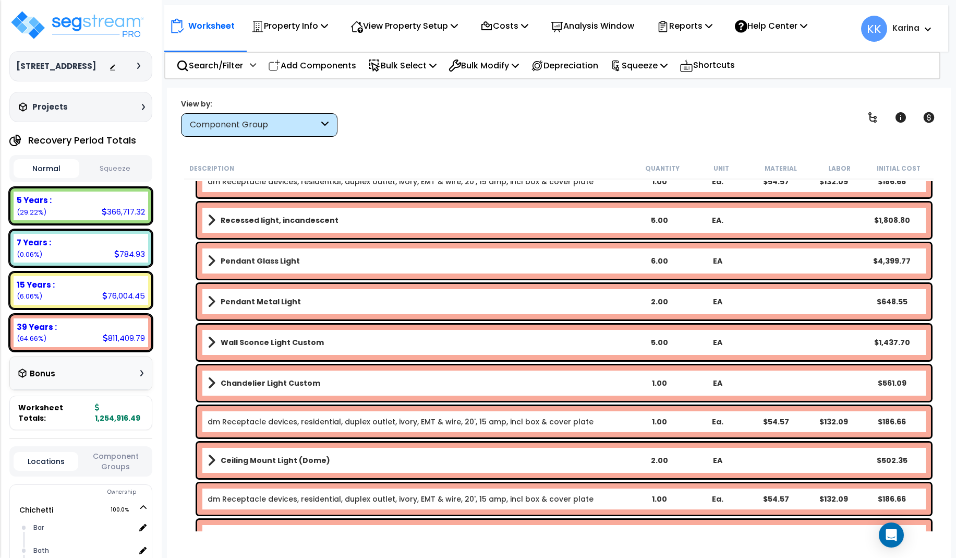
scroll to position [2754, 0]
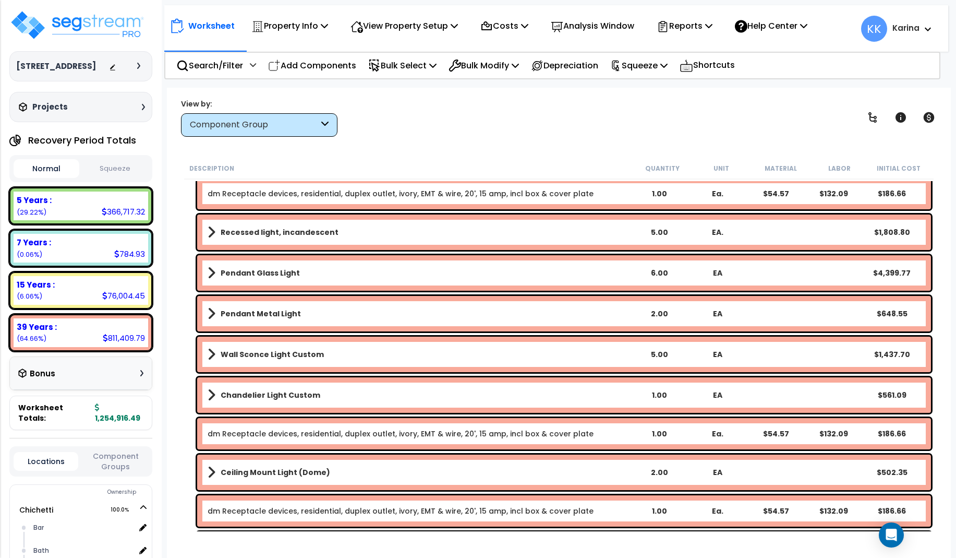
click at [292, 350] on b "Wall Sconce Light Custom" at bounding box center [272, 354] width 103 height 10
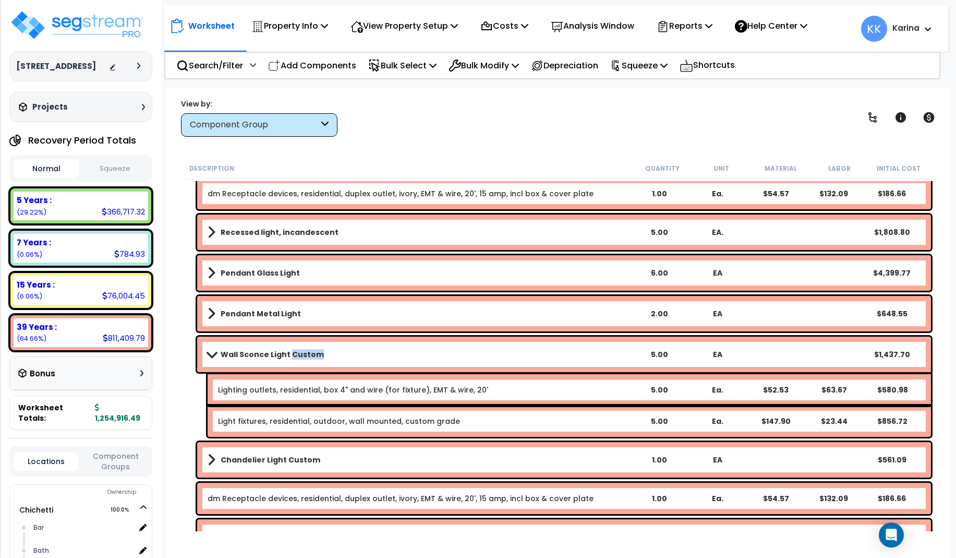
click at [292, 350] on b "Wall Sconce Light Custom" at bounding box center [272, 354] width 103 height 10
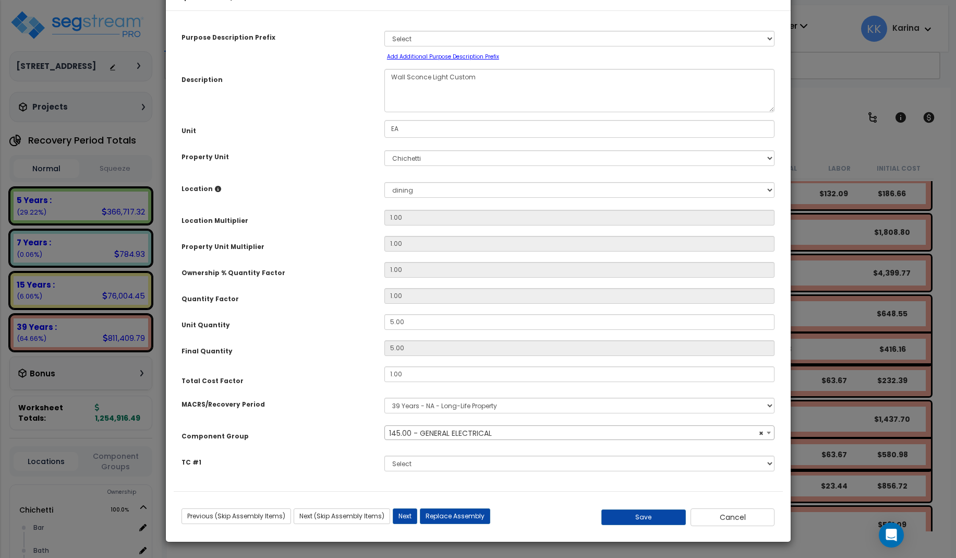
select select "56955"
drag, startPoint x: 413, startPoint y: 354, endPoint x: 353, endPoint y: 352, distance: 60.5
click at [384, 330] on input "5.00" at bounding box center [579, 322] width 391 height 16
type input "7"
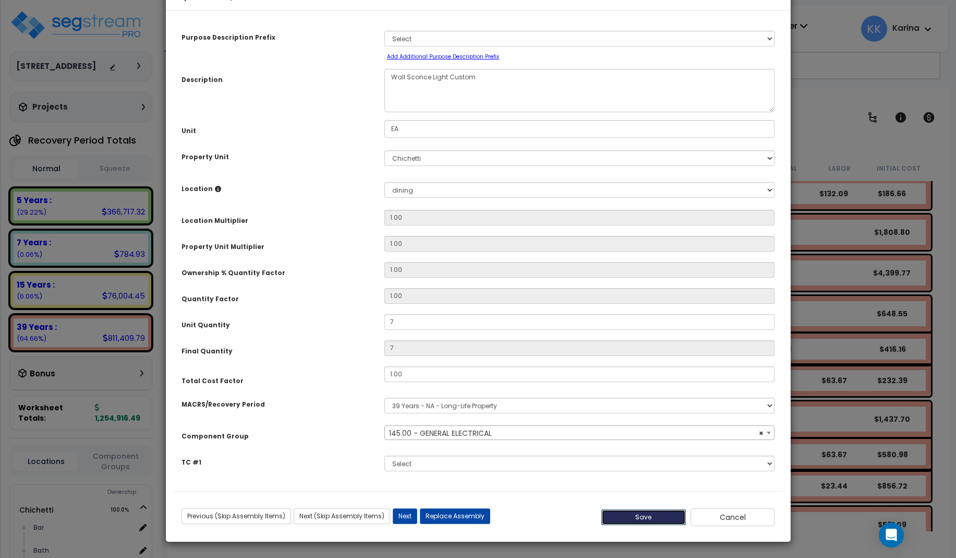
click at [656, 525] on button "Save" at bounding box center [643, 517] width 84 height 16
type input "7.00"
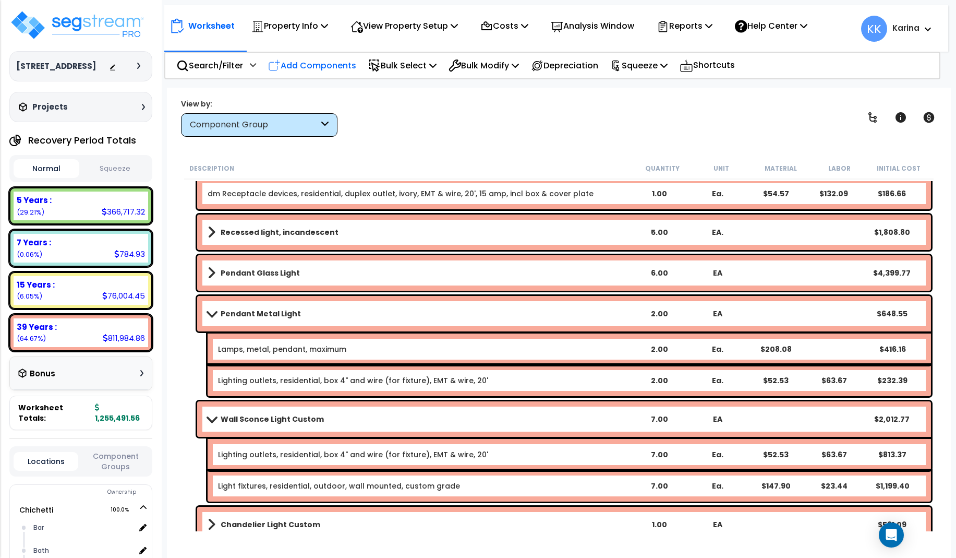
click at [302, 69] on p "Add Components" at bounding box center [312, 65] width 88 height 14
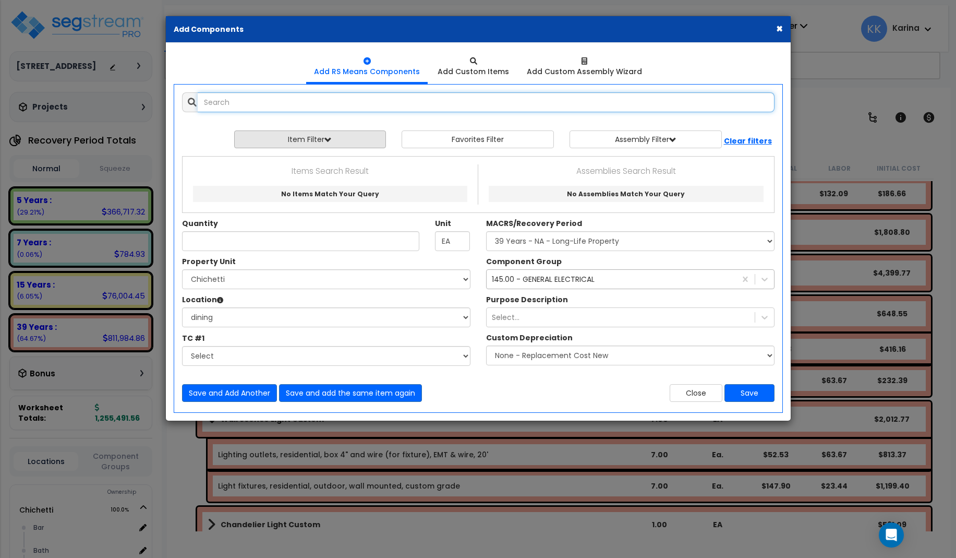
select select
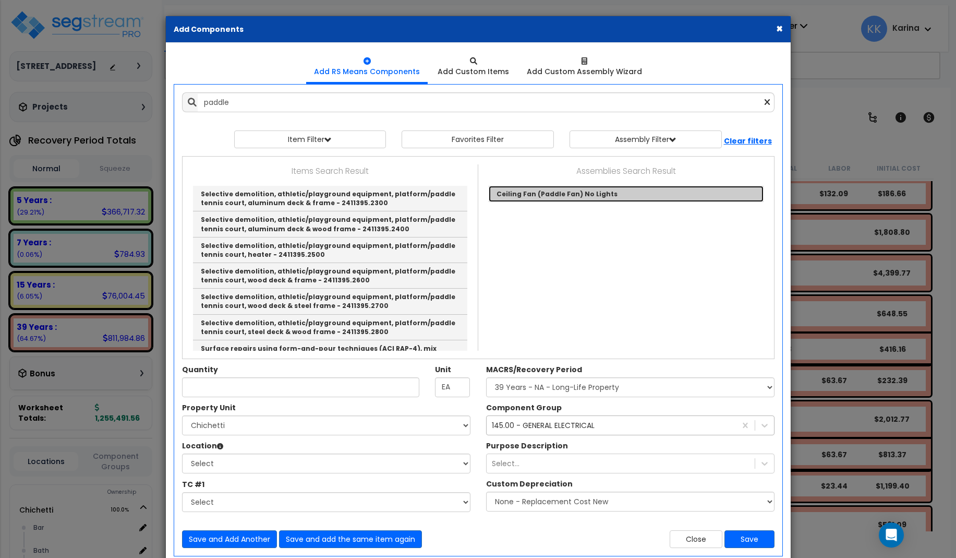
click at [539, 192] on link "Ceiling Fan (Paddle Fan) No Lights" at bounding box center [626, 194] width 275 height 16
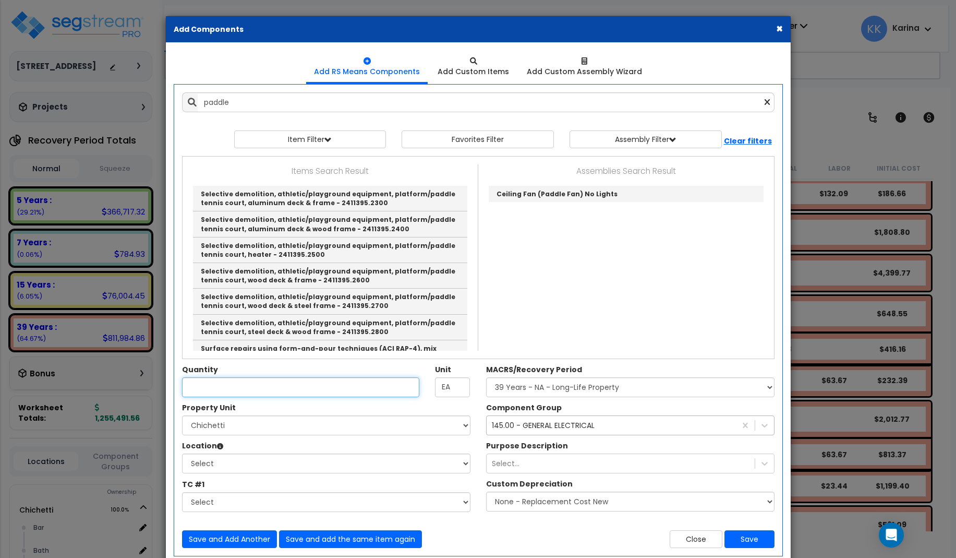
type input "Ceiling Fan (Paddle Fan) No Lights"
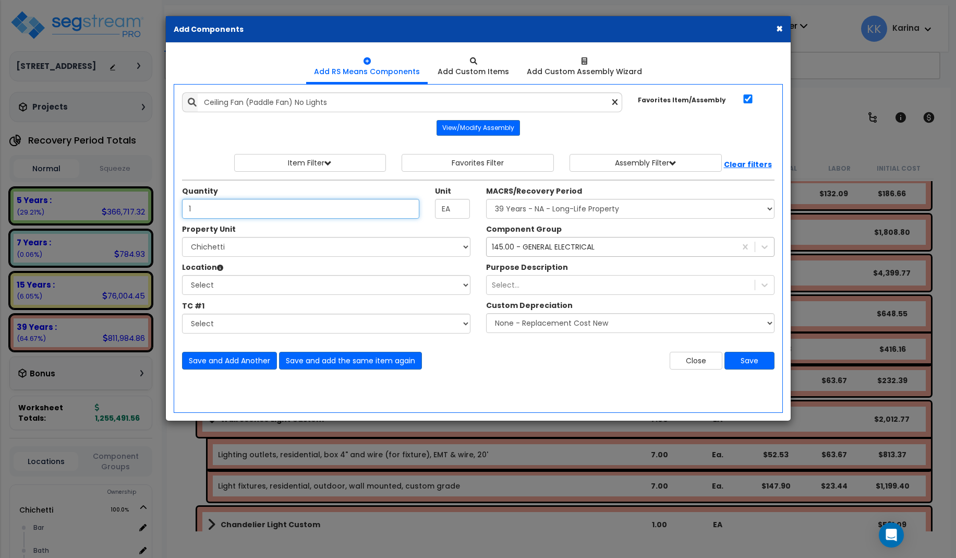
type input "1"
click at [182, 237] on select "Select [PERSON_NAME] Site Improvements" at bounding box center [326, 247] width 288 height 20
select select "168457"
click option "Chichetti" at bounding box center [0, 0] width 0 height 0
click at [182, 275] on select "Select Bar Bath Building Building Interior dining Kitchen Site Add Additional L…" at bounding box center [326, 285] width 288 height 20
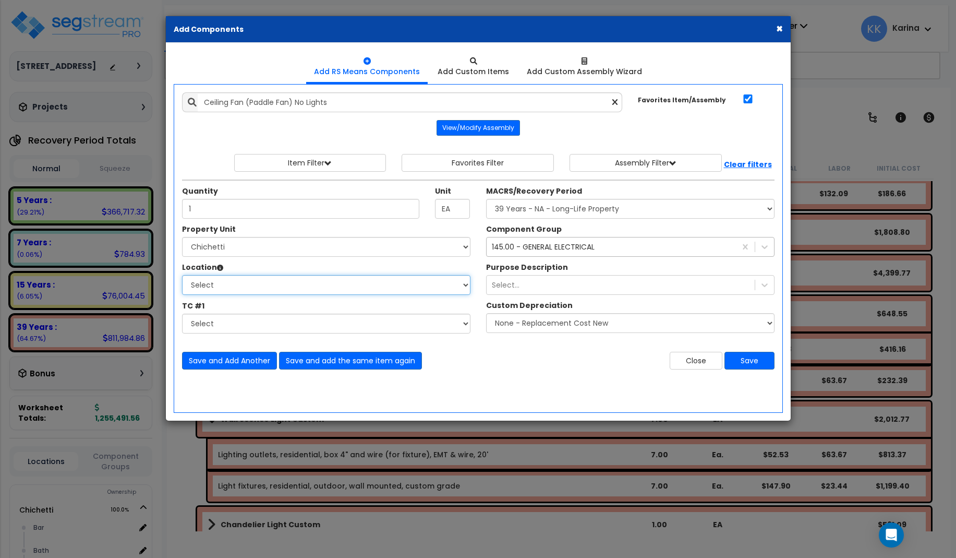
select select "31630"
click option "dining" at bounding box center [0, 0] width 0 height 0
click at [486, 199] on select "Select MACRS/Recovery Period 5 Years - 57.0 - Distributive Trades & Services 5 …" at bounding box center [630, 209] width 288 height 20
select select "3669"
click option "39 Years - NA - Long-Life Property" at bounding box center [0, 0] width 0 height 0
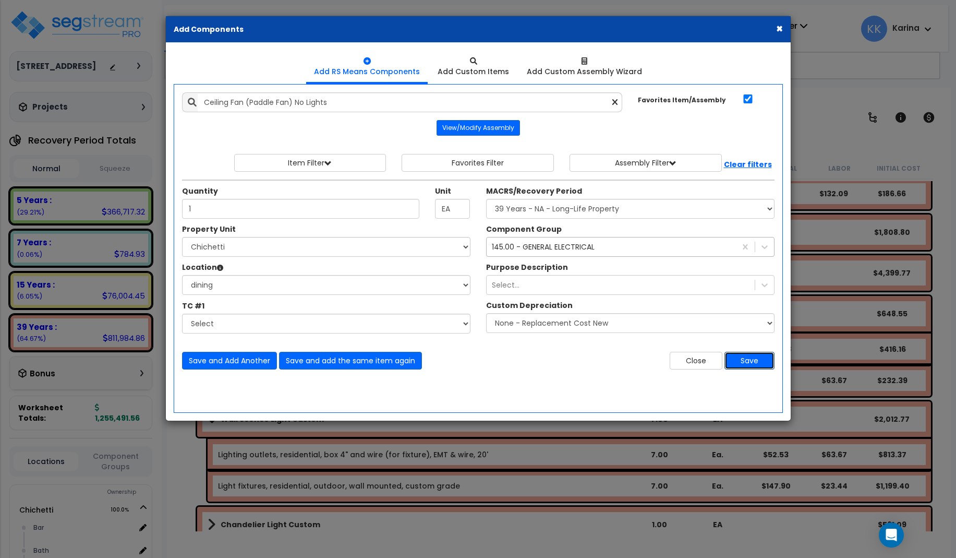
click at [744, 356] on button "Save" at bounding box center [749, 361] width 50 height 18
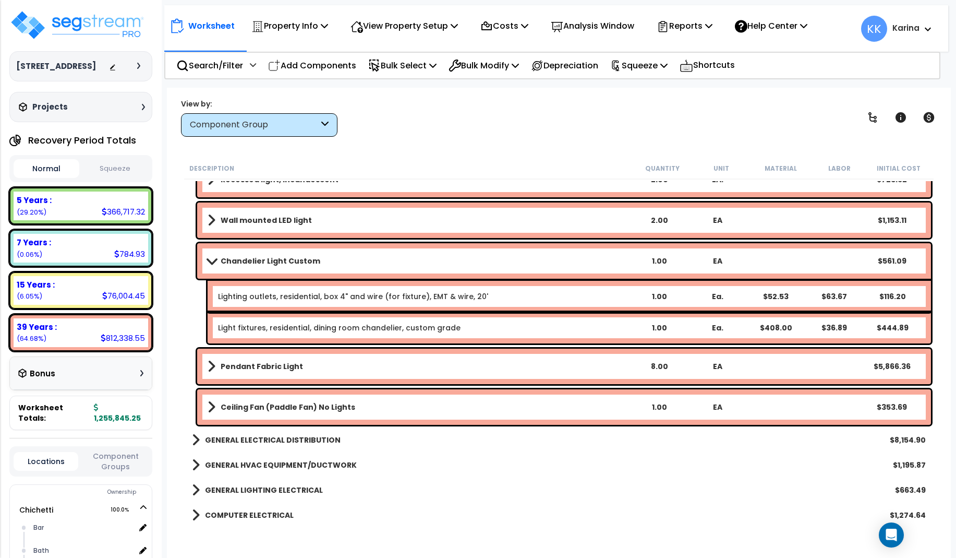
scroll to position [3254, 0]
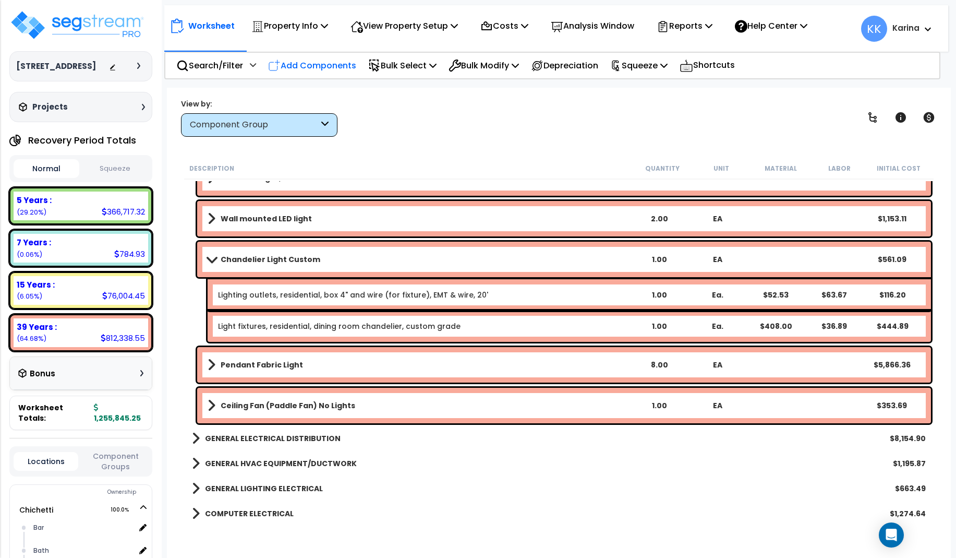
click at [330, 66] on p "Add Components" at bounding box center [312, 65] width 88 height 14
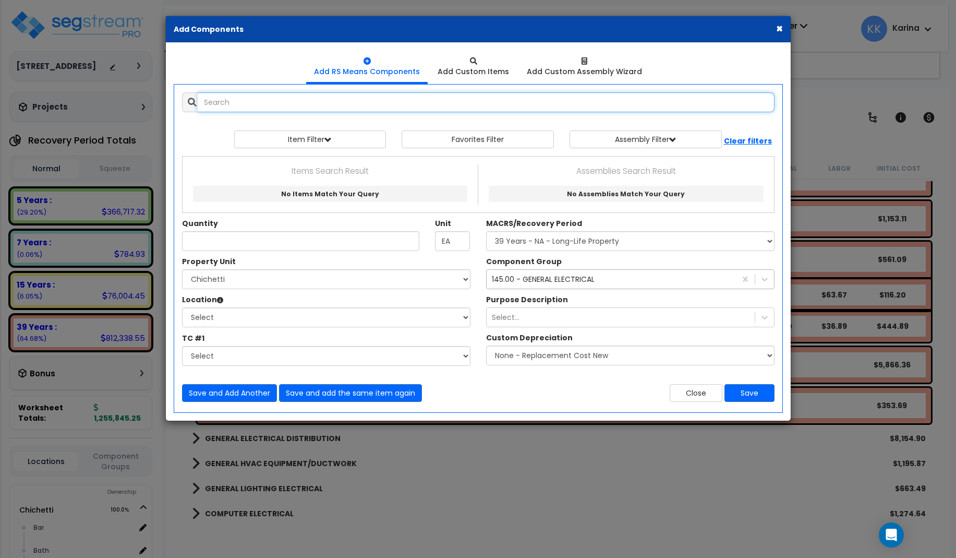
select select
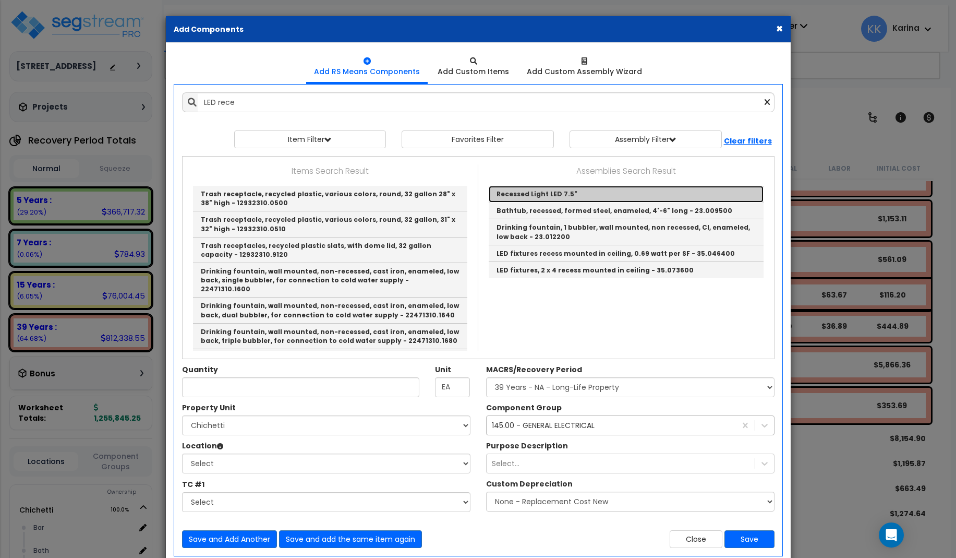
click at [547, 196] on link "Recessed Light LED 7.5"" at bounding box center [626, 194] width 275 height 17
type input "Recessed Light LED 7.5""
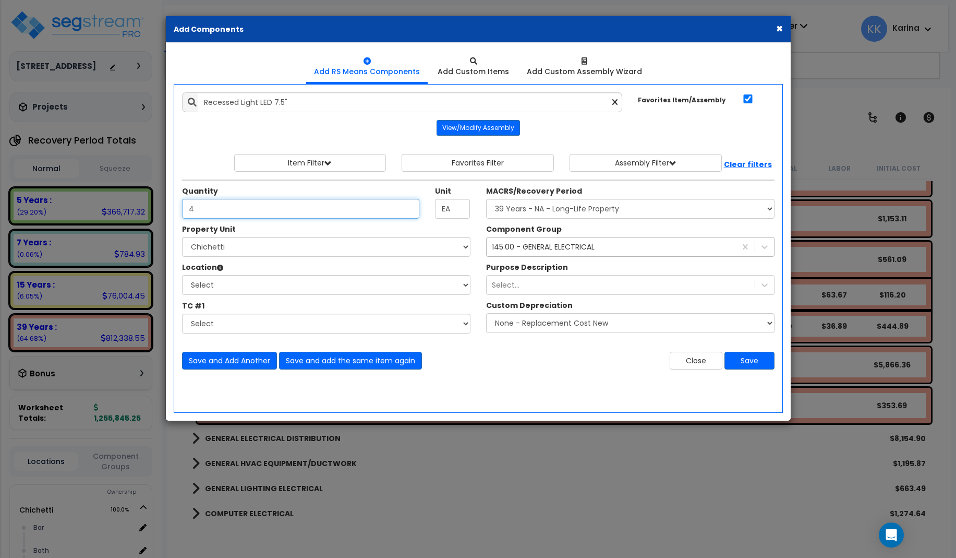
type input "4"
click at [182, 237] on select "Select [PERSON_NAME] Site Improvements" at bounding box center [326, 247] width 288 height 20
select select "168457"
click option "Chichetti" at bounding box center [0, 0] width 0 height 0
click at [182, 275] on select "Select Bar Bath Building Building Interior dining Kitchen Site Add Additional L…" at bounding box center [326, 285] width 288 height 20
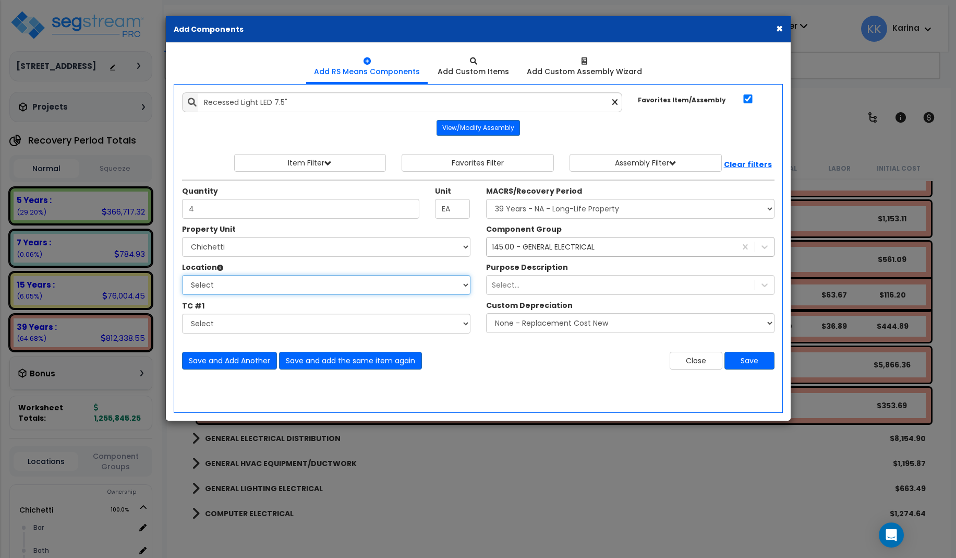
select select "31630"
click option "dining" at bounding box center [0, 0] width 0 height 0
click at [486, 199] on select "Select MACRS/Recovery Period 5 Years - 57.0 - Distributive Trades & Services 5 …" at bounding box center [630, 209] width 288 height 20
select select "3667"
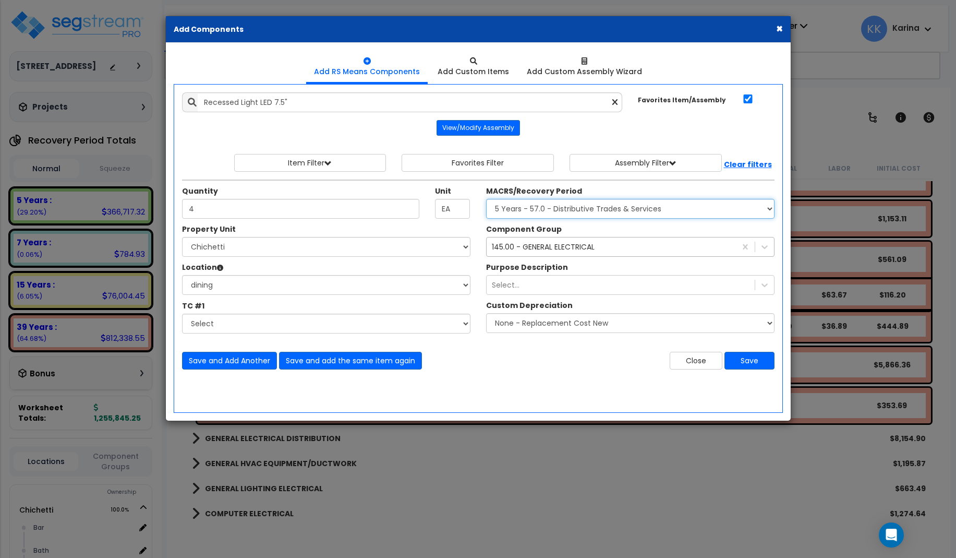
click option "5 Years - 57.0 - Distributive Trades & Services" at bounding box center [0, 0] width 0 height 0
click at [523, 248] on div "145.00 - GENERAL ELECTRICAL" at bounding box center [543, 246] width 103 height 10
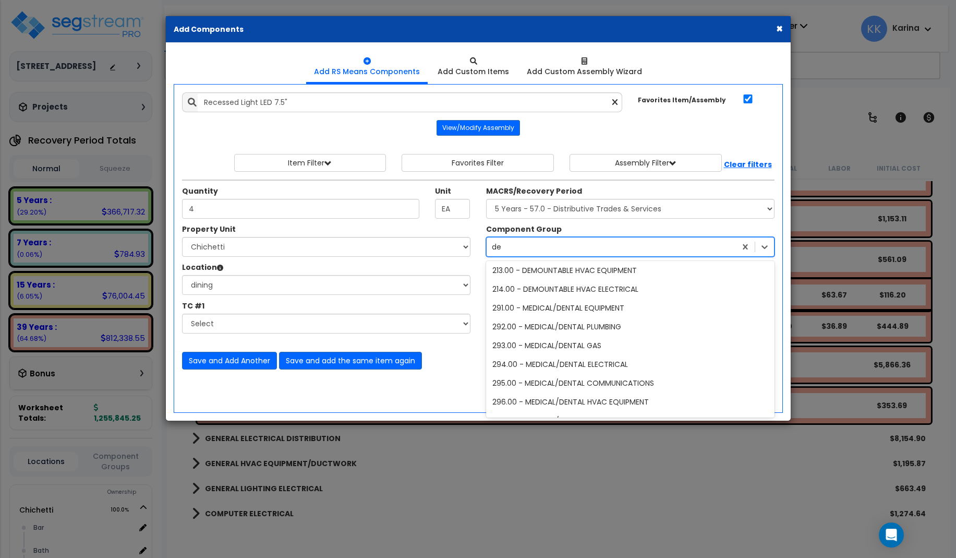
type input "dec"
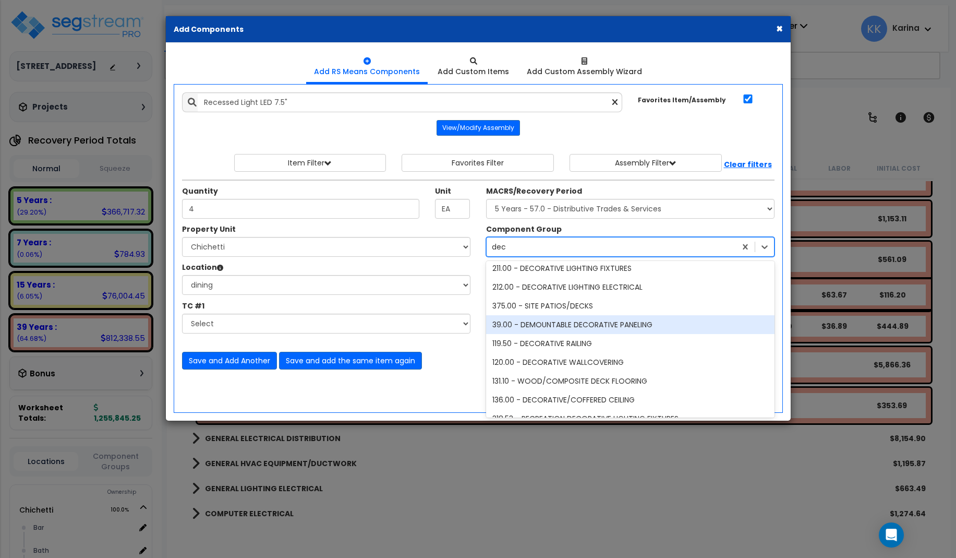
scroll to position [0, 0]
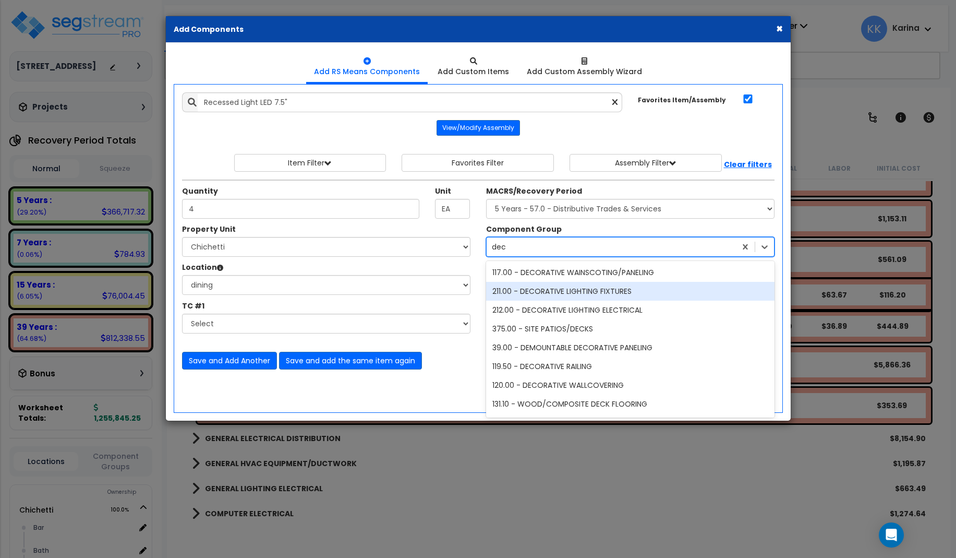
click at [531, 288] on div "211.00 - DECORATIVE LIGHTING FIXTURES" at bounding box center [630, 291] width 288 height 19
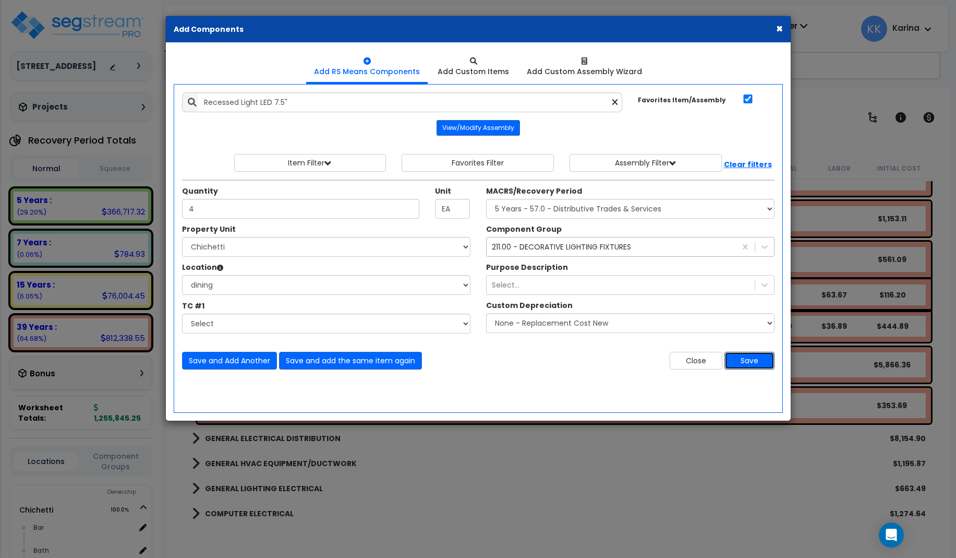
click at [734, 360] on button "Save" at bounding box center [749, 361] width 50 height 18
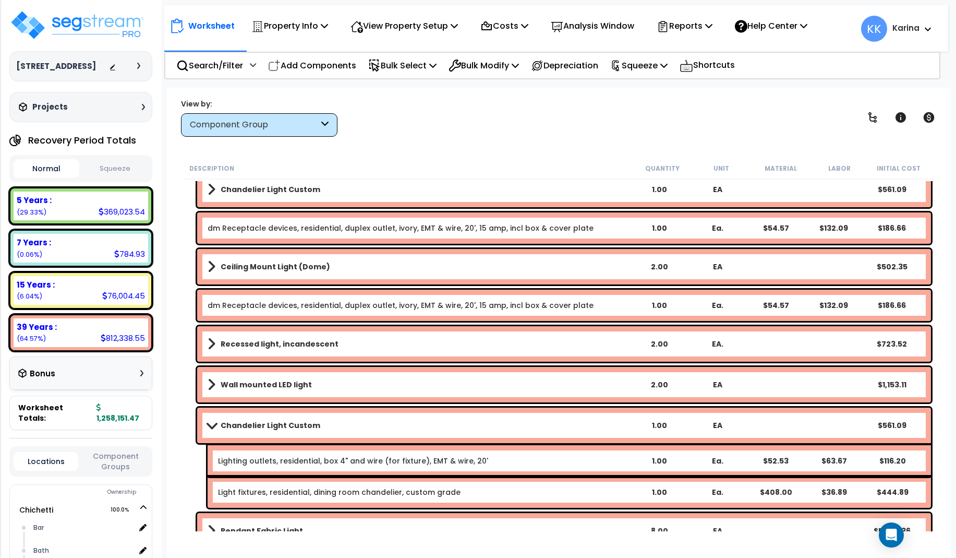
scroll to position [3067, 0]
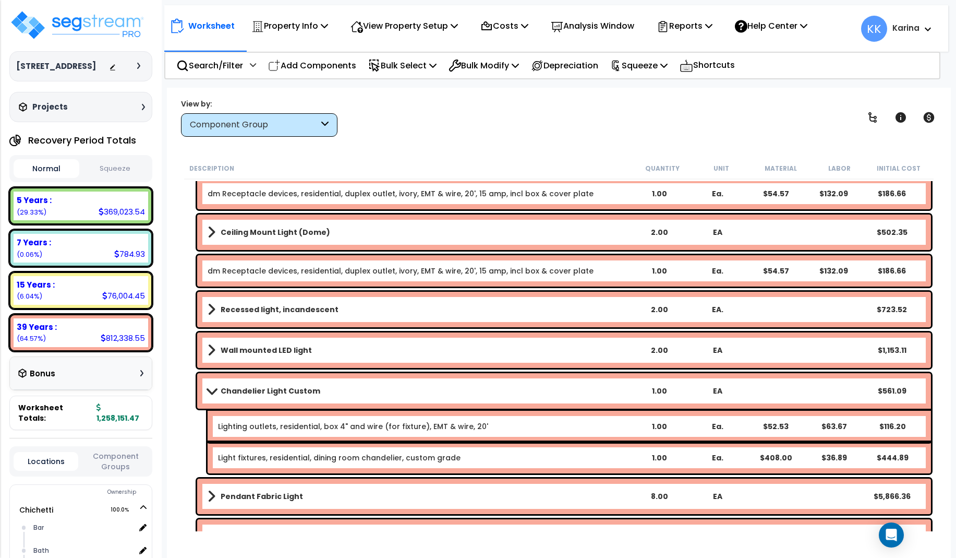
click at [289, 273] on link "dm Receptacle devices, residential, duplex outlet, ivory, EMT & wire, 20', 15 a…" at bounding box center [401, 270] width 386 height 10
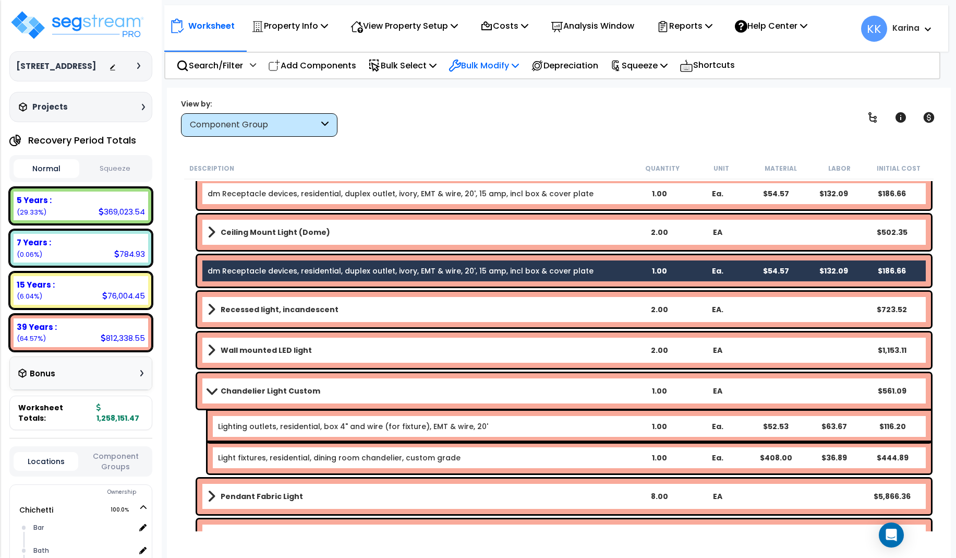
click at [479, 65] on p "Bulk Modify" at bounding box center [484, 65] width 70 height 14
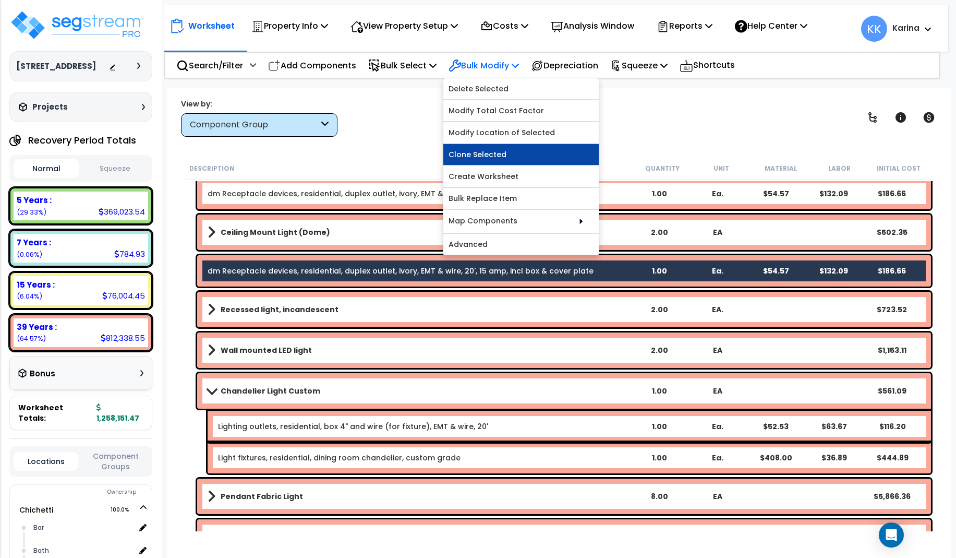
click at [482, 155] on link "Clone Selected" at bounding box center [520, 154] width 155 height 21
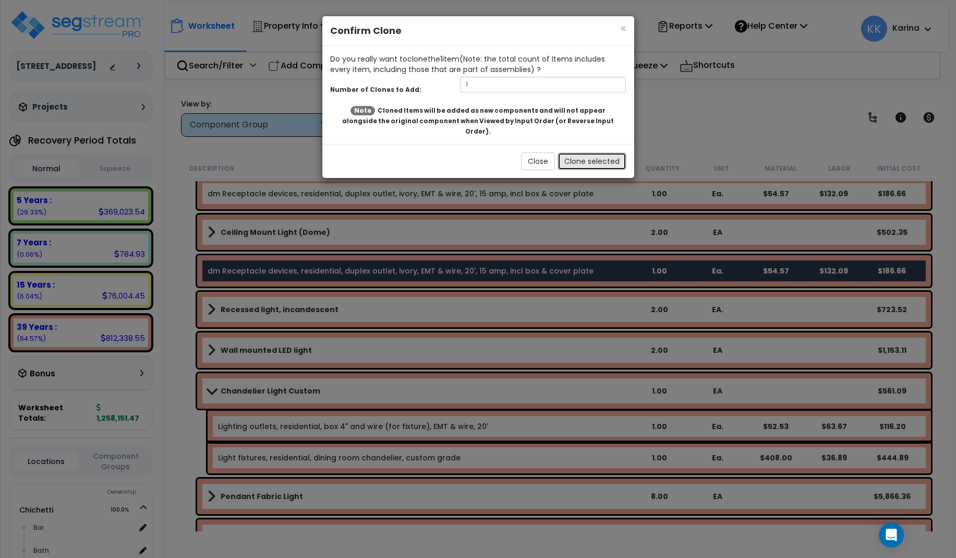
click at [577, 152] on button "Clone selected" at bounding box center [592, 161] width 69 height 18
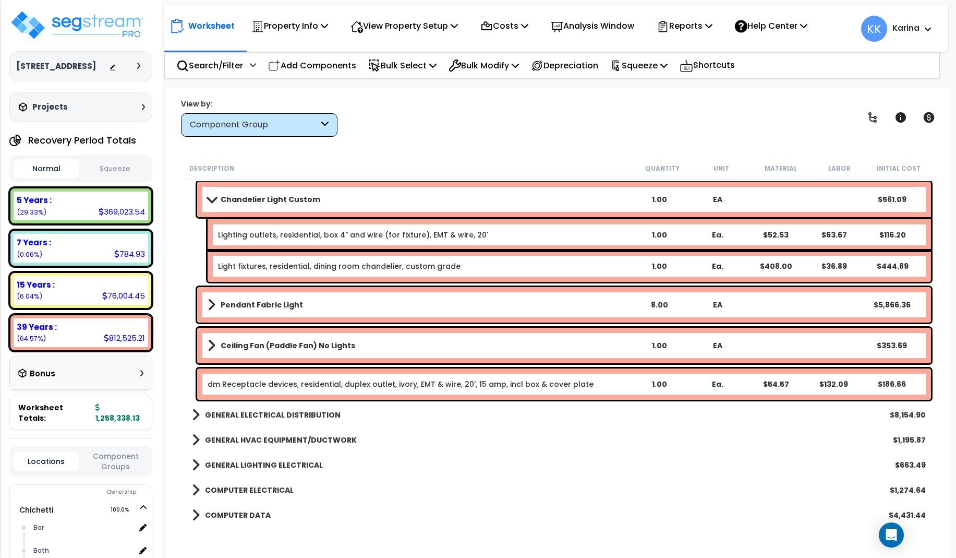
scroll to position [3317, 0]
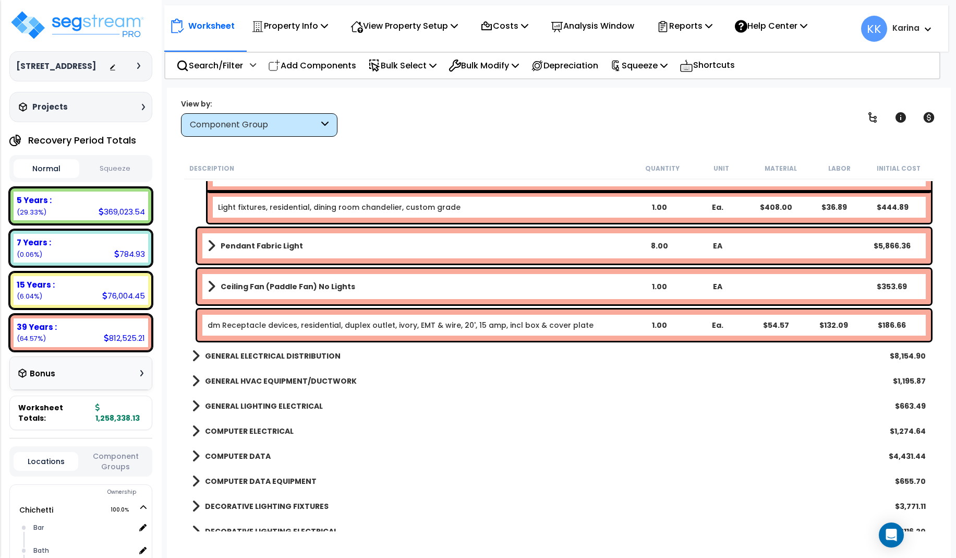
click at [297, 325] on link "dm Receptacle devices, residential, duplex outlet, ivory, EMT & wire, 20', 15 a…" at bounding box center [401, 325] width 386 height 10
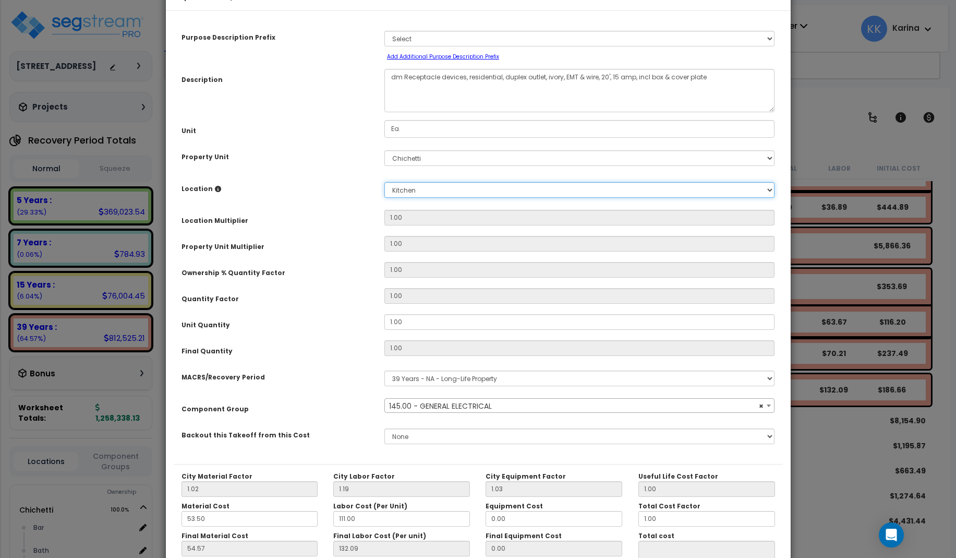
click at [384, 182] on select "Select Bar Bath Building Building Interior dining Kitchen Site Add New Location" at bounding box center [579, 190] width 391 height 16
select select "56955"
select select "31630"
click option "dining" at bounding box center [0, 0] width 0 height 0
type input "1"
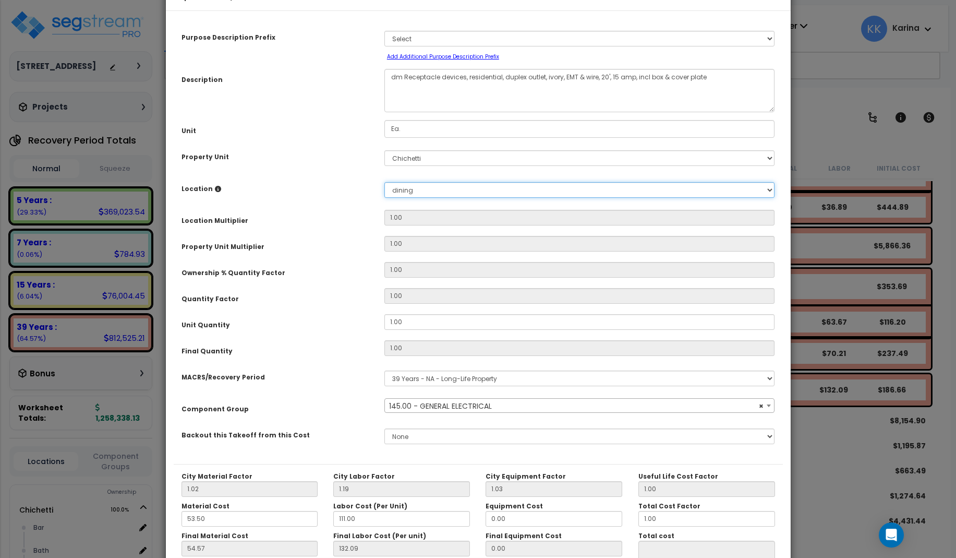
type input "1"
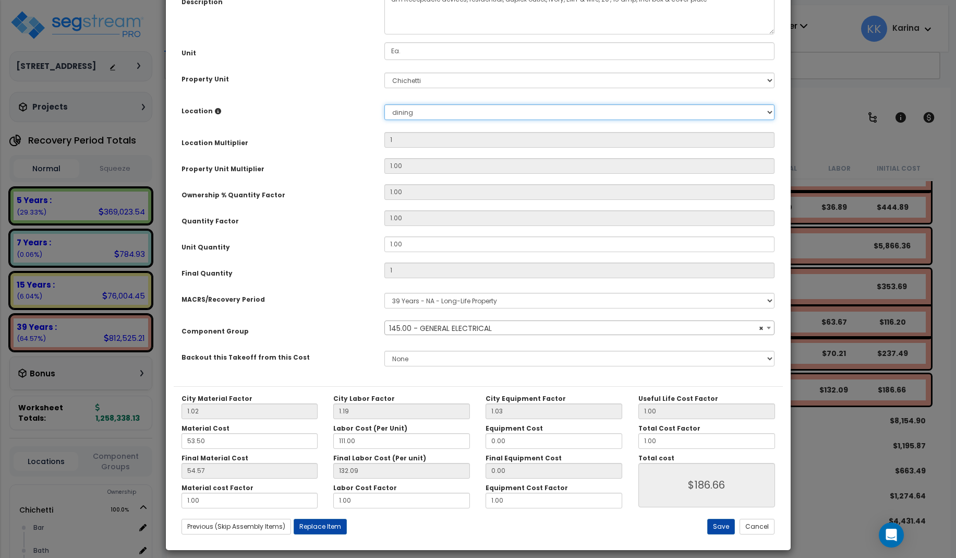
scroll to position [117, 0]
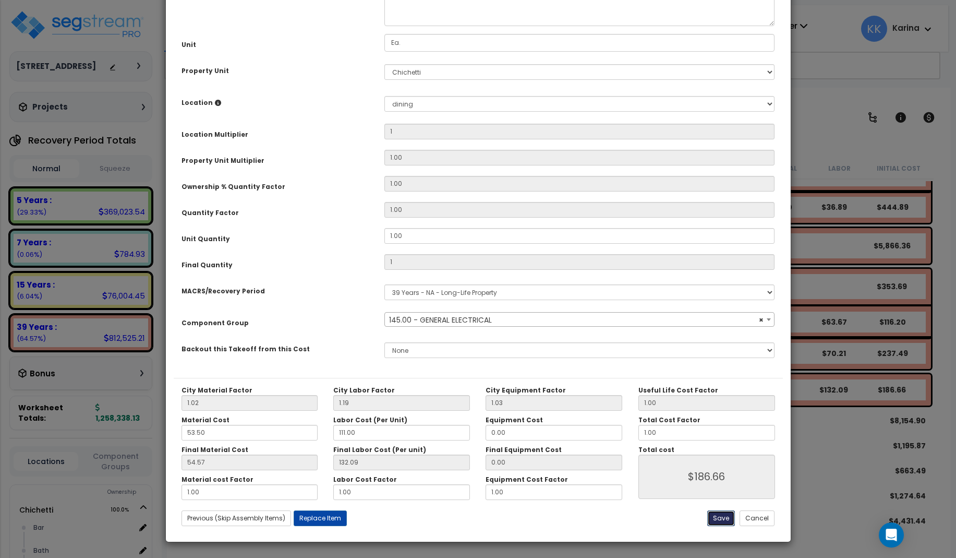
click at [716, 517] on button "Save" at bounding box center [721, 518] width 28 height 16
type input "1.00"
type input "186.66"
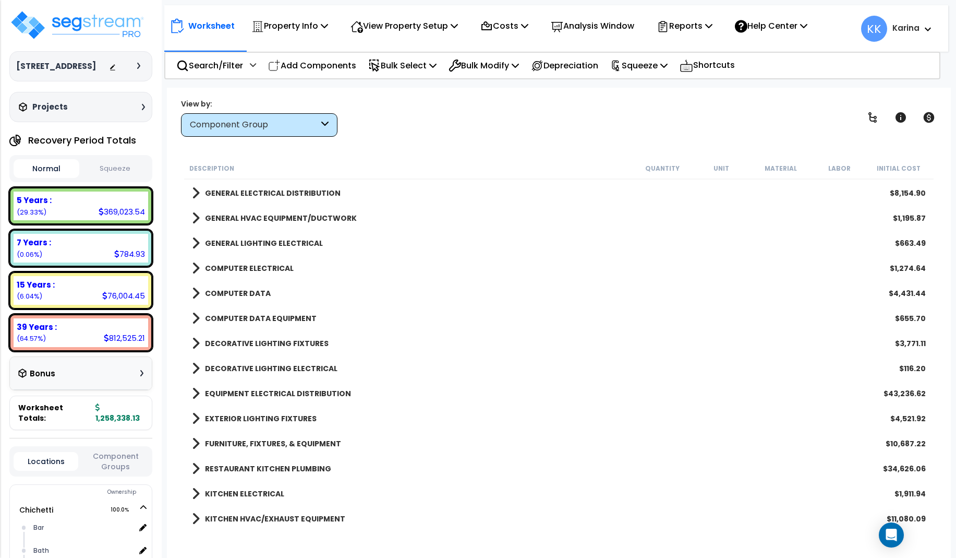
scroll to position [3567, 0]
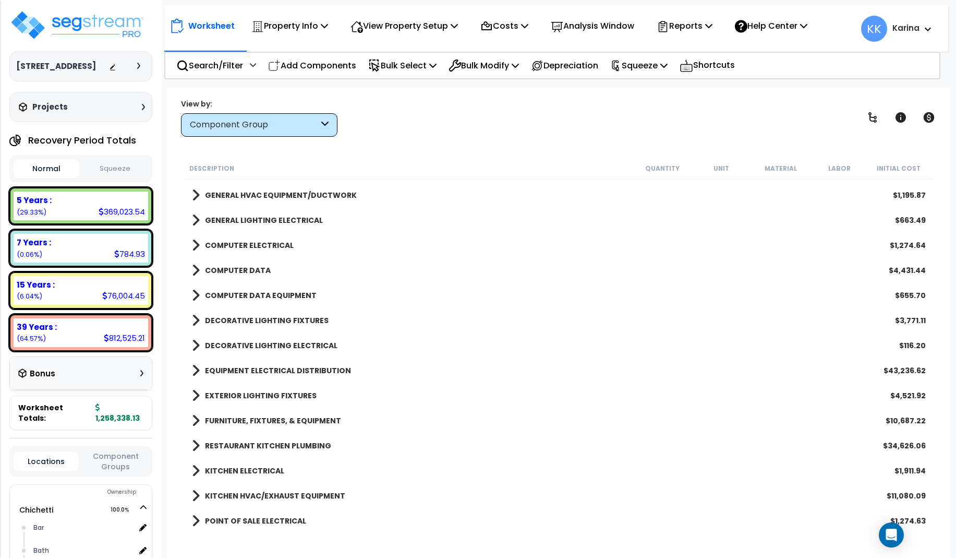
click at [195, 371] on span at bounding box center [196, 370] width 8 height 15
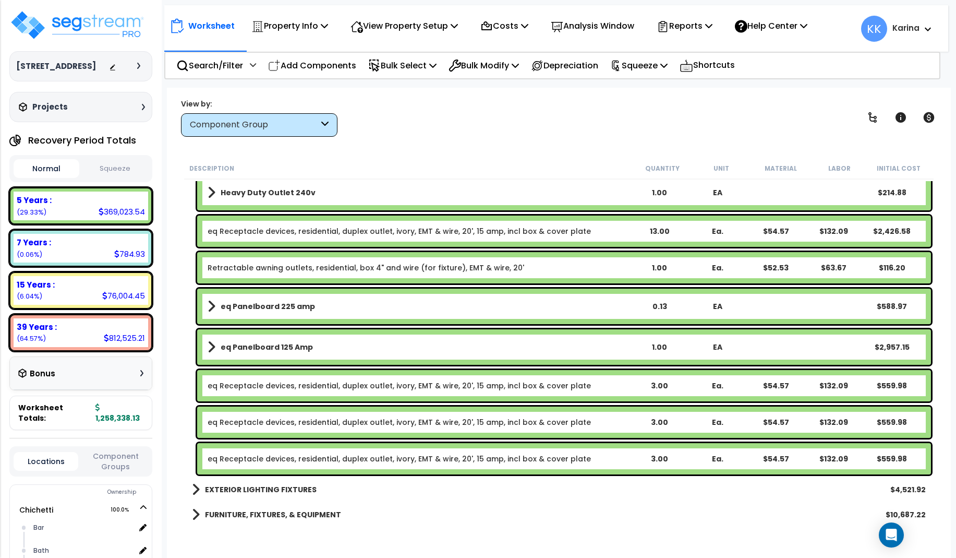
scroll to position [4256, 0]
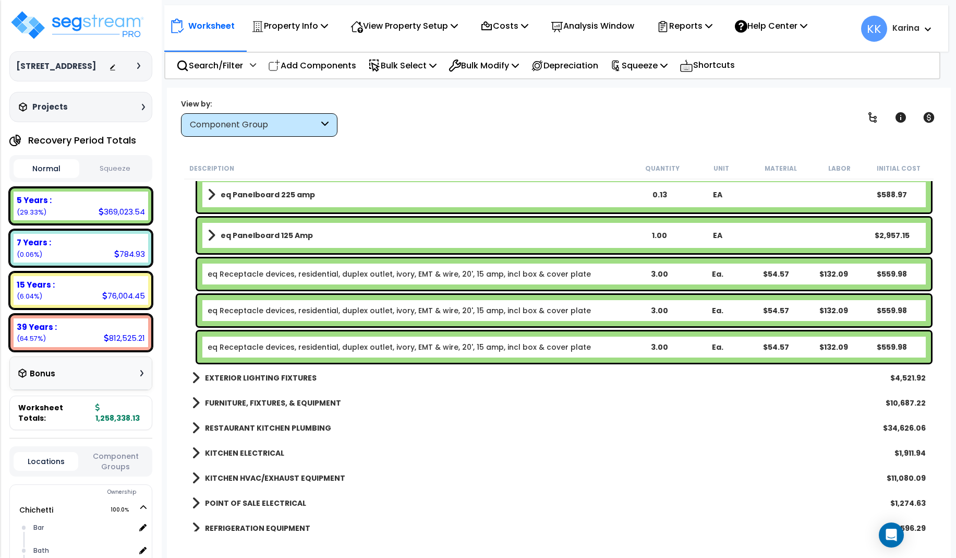
click at [281, 345] on link "eq Receptacle devices, residential, duplex outlet, ivory, EMT & wire, 20', 15 a…" at bounding box center [399, 347] width 383 height 10
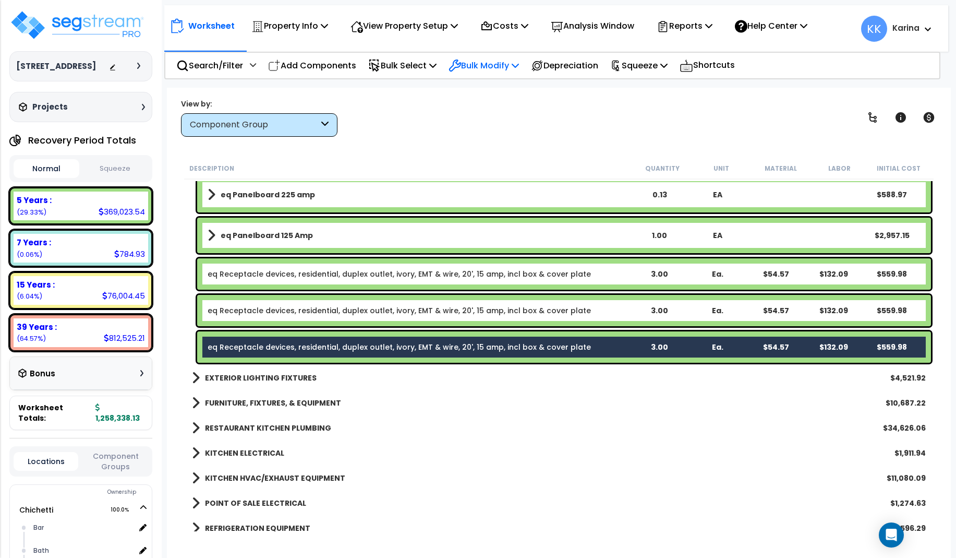
click at [484, 65] on p "Bulk Modify" at bounding box center [484, 65] width 70 height 14
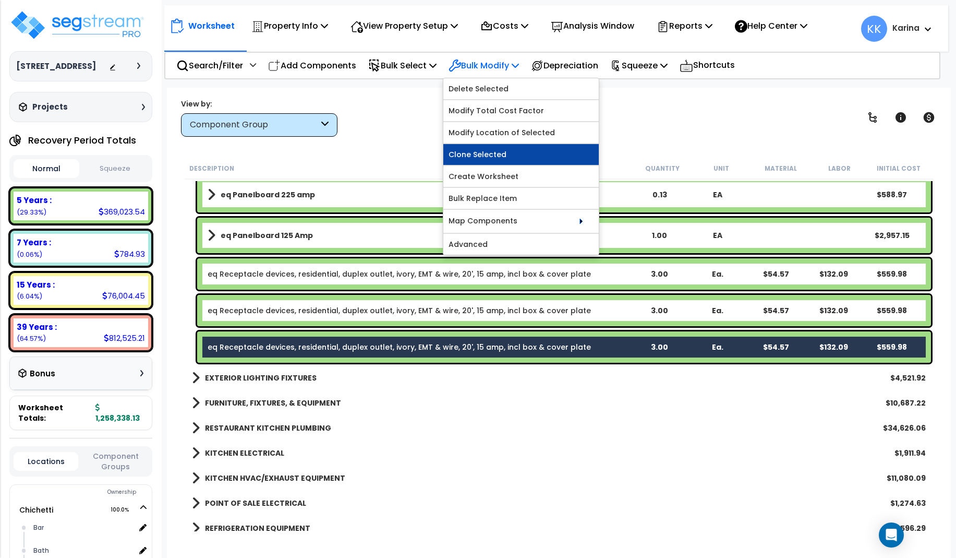
click at [496, 157] on link "Clone Selected" at bounding box center [520, 154] width 155 height 21
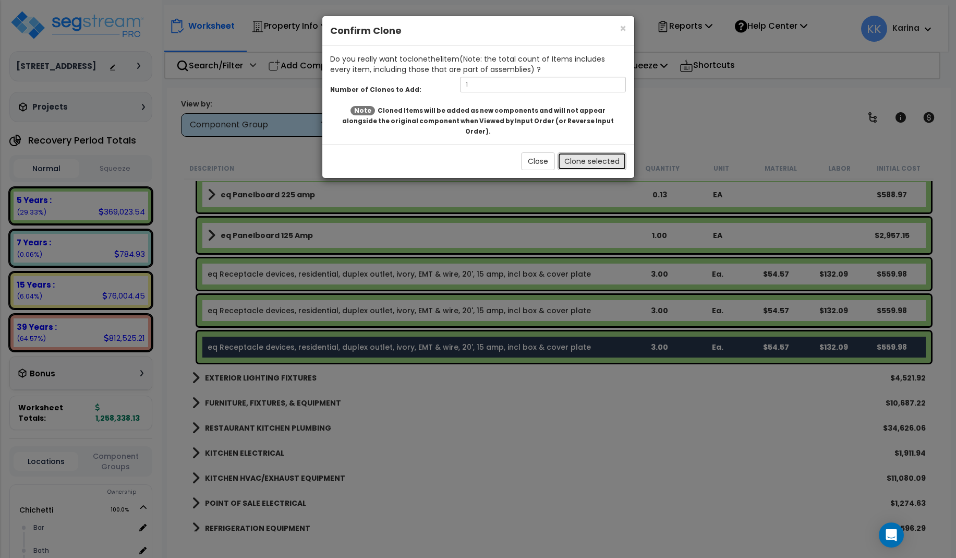
click at [575, 152] on button "Clone selected" at bounding box center [592, 161] width 69 height 18
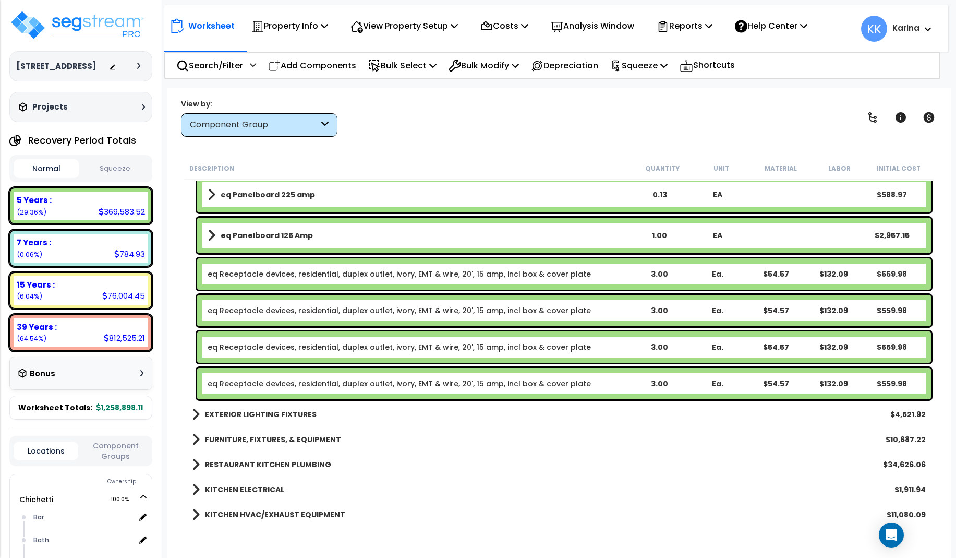
click at [298, 383] on link "eq Receptacle devices, residential, duplex outlet, ivory, EMT & wire, 20', 15 a…" at bounding box center [399, 383] width 383 height 10
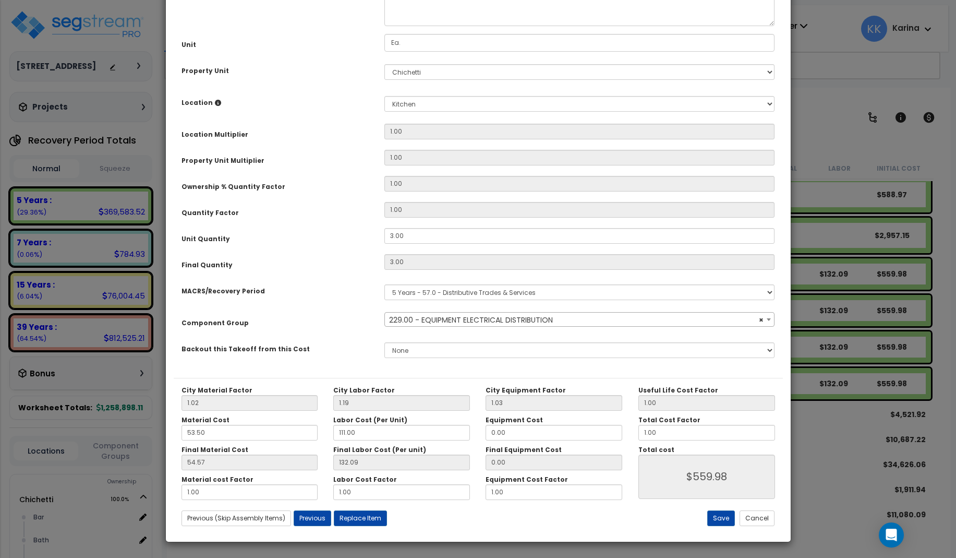
select select "57033"
click at [384, 96] on select "Select Bar Bath Building Building Interior dining Kitchen Site Add New Location" at bounding box center [579, 104] width 391 height 16
select select "31630"
click option "dining" at bounding box center [0, 0] width 0 height 0
type input "1"
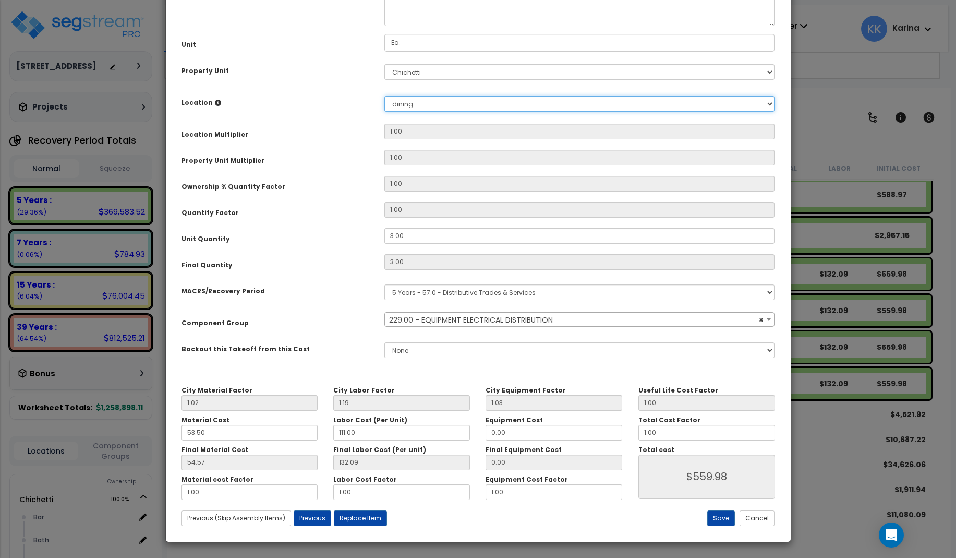
type input "3"
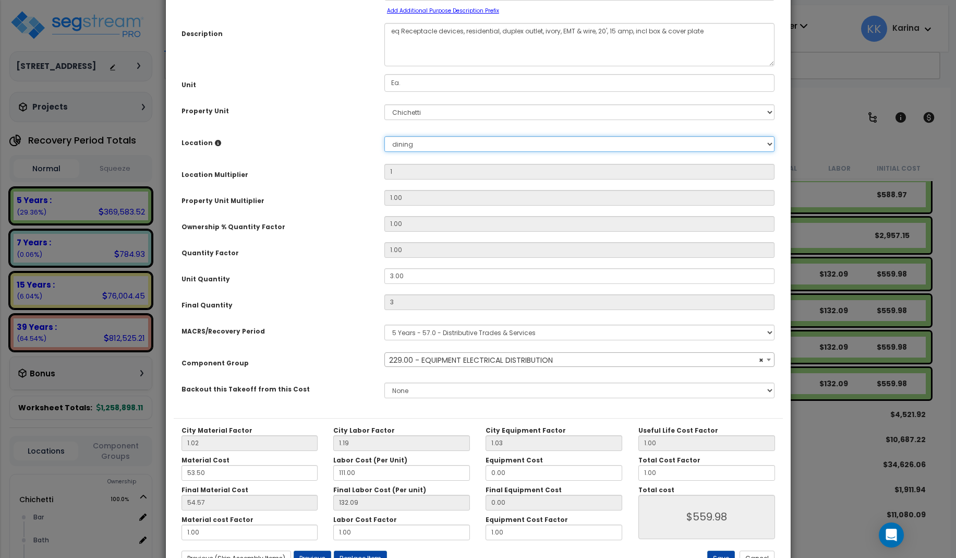
scroll to position [117, 0]
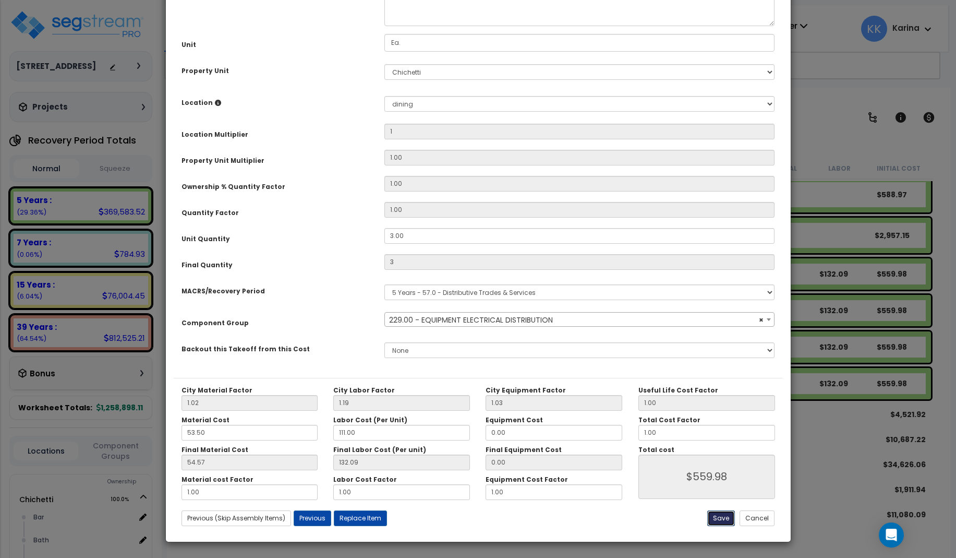
click at [723, 517] on button "Save" at bounding box center [721, 518] width 28 height 16
type input "1.00"
type input "3.00"
type input "559.98"
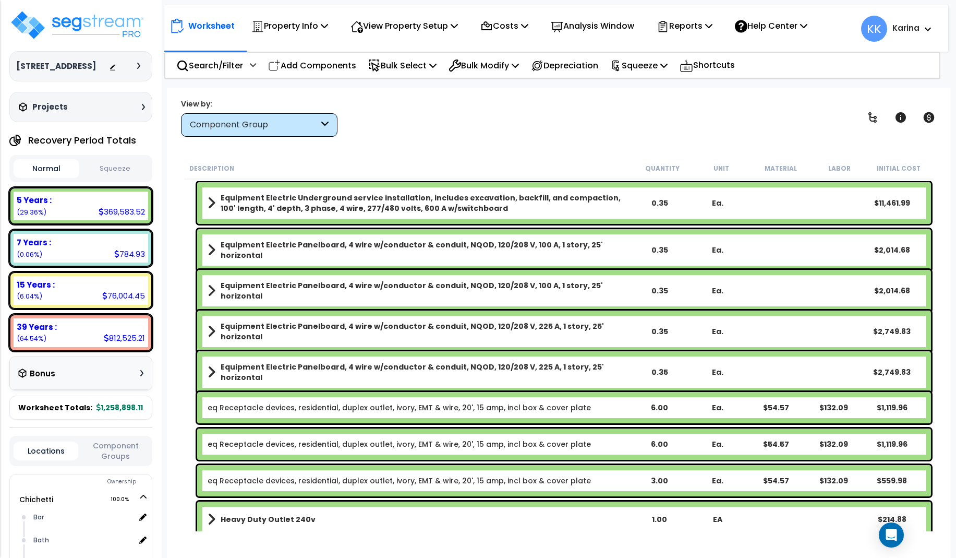
scroll to position [3442, 0]
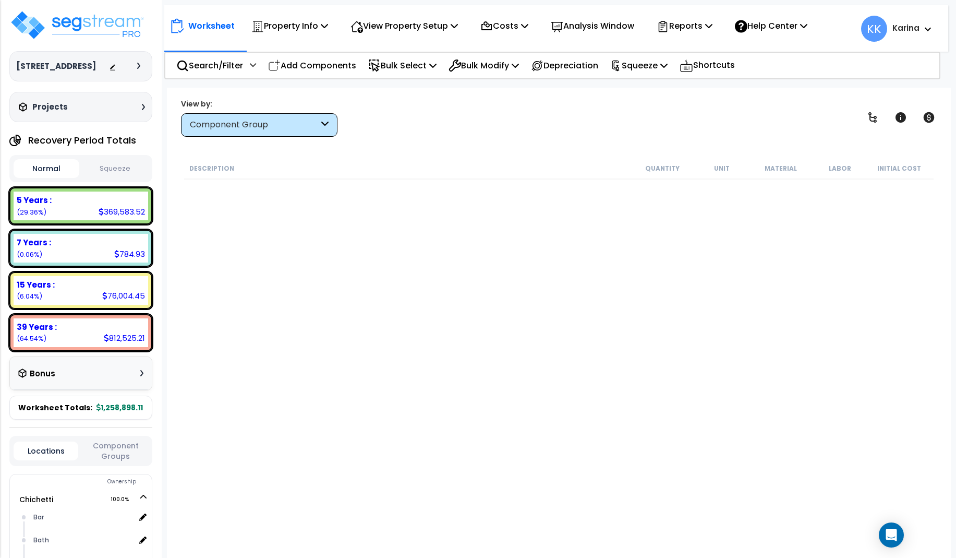
scroll to position [3442, 0]
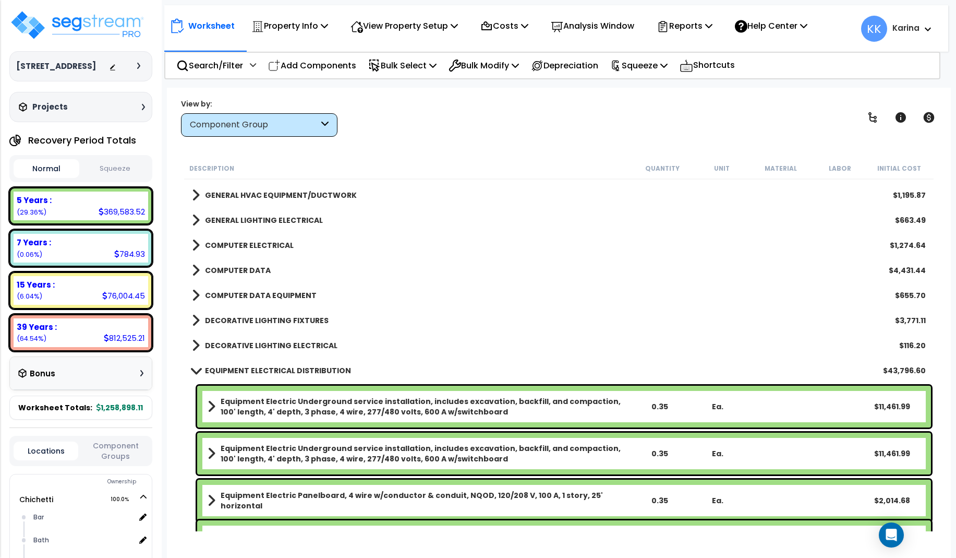
click at [192, 369] on span at bounding box center [195, 370] width 15 height 8
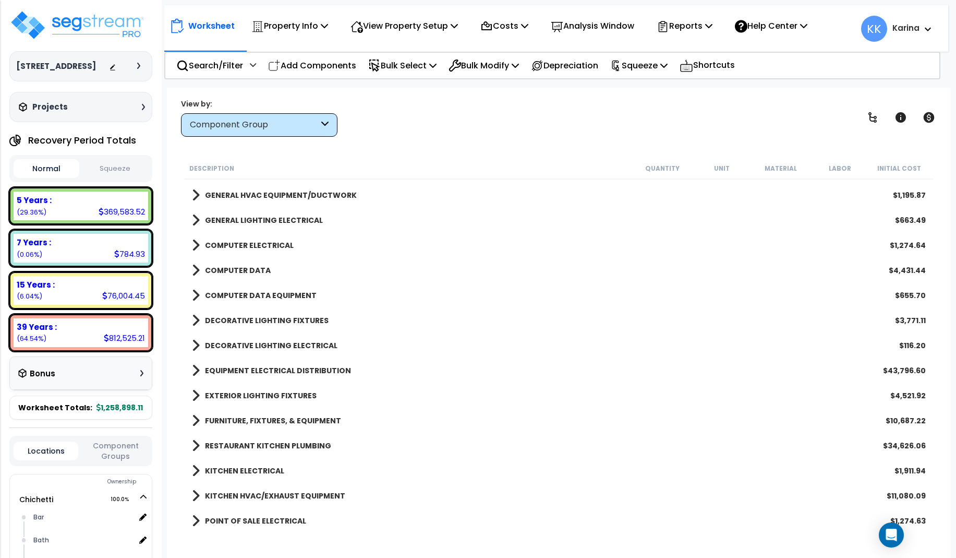
click at [197, 271] on span at bounding box center [196, 270] width 8 height 15
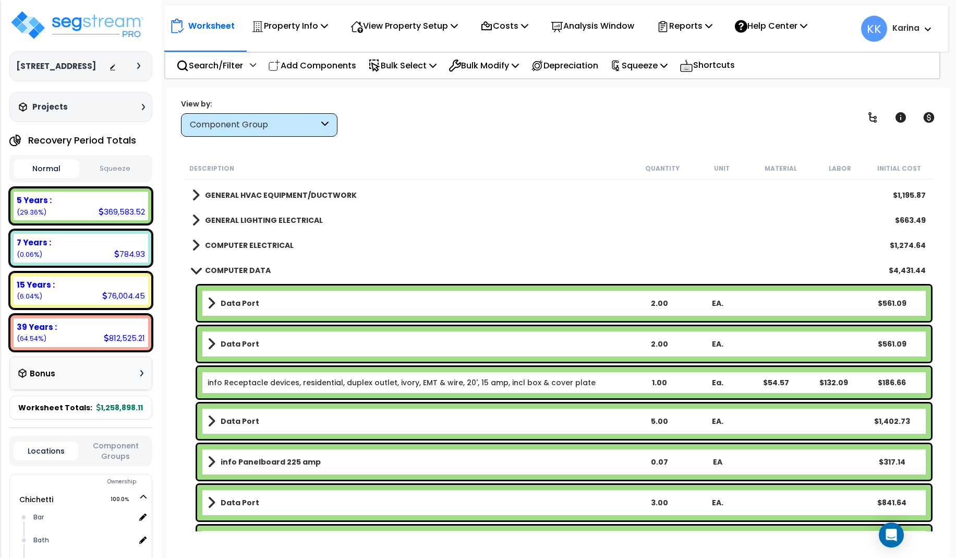
scroll to position [3692, 0]
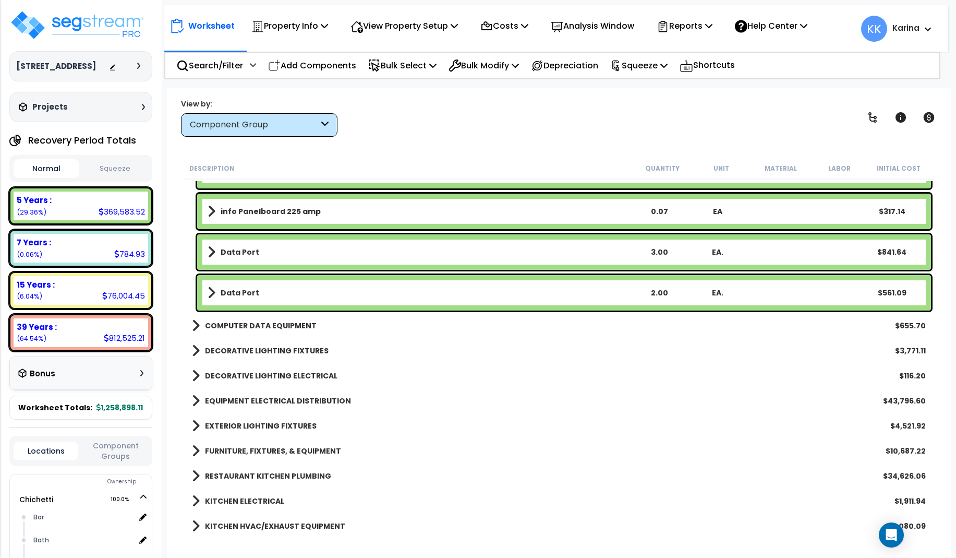
click at [263, 288] on link "Data Port" at bounding box center [419, 292] width 422 height 15
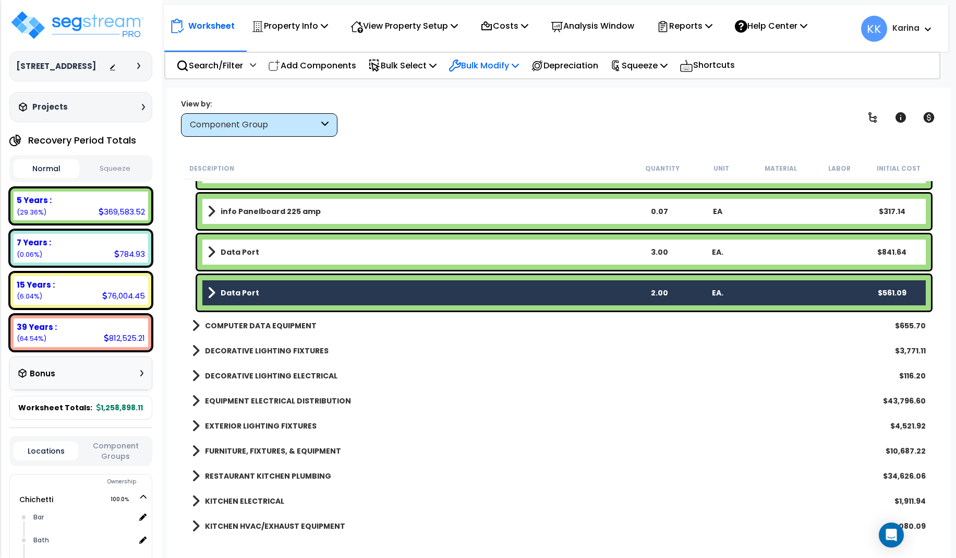
click at [496, 63] on p "Bulk Modify" at bounding box center [484, 65] width 70 height 14
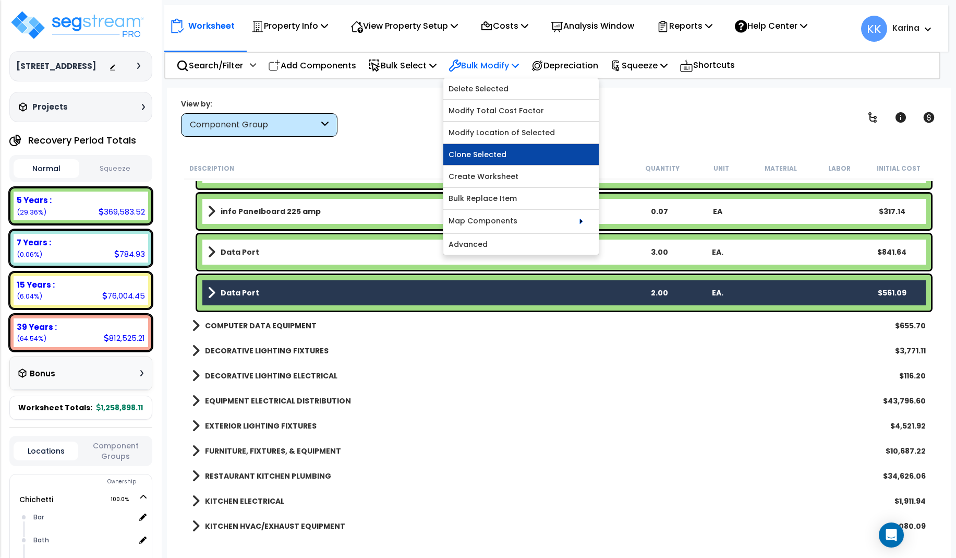
click at [504, 156] on link "Clone Selected" at bounding box center [520, 154] width 155 height 21
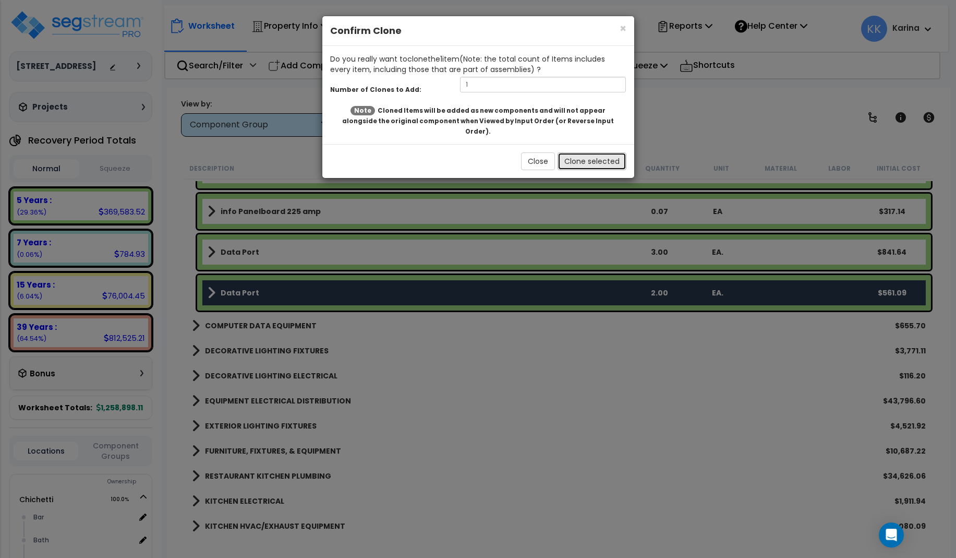
click at [573, 156] on button "Clone selected" at bounding box center [592, 161] width 69 height 18
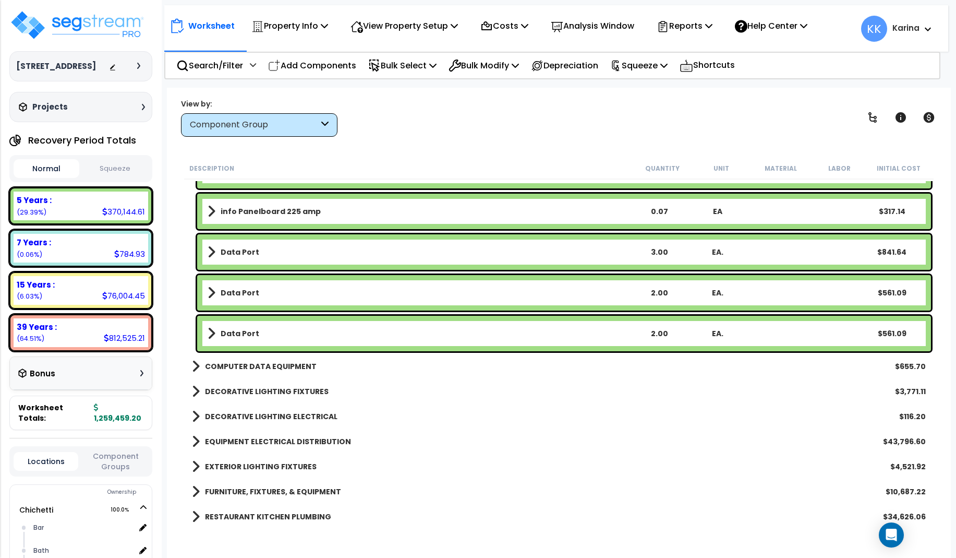
click at [294, 329] on link "Data Port" at bounding box center [419, 333] width 422 height 15
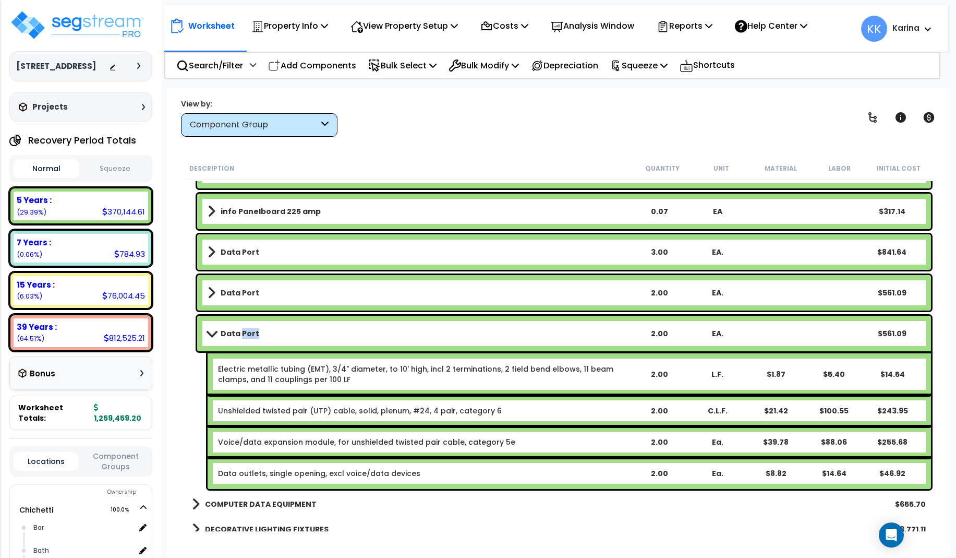
click at [294, 329] on link "Data Port" at bounding box center [419, 333] width 422 height 15
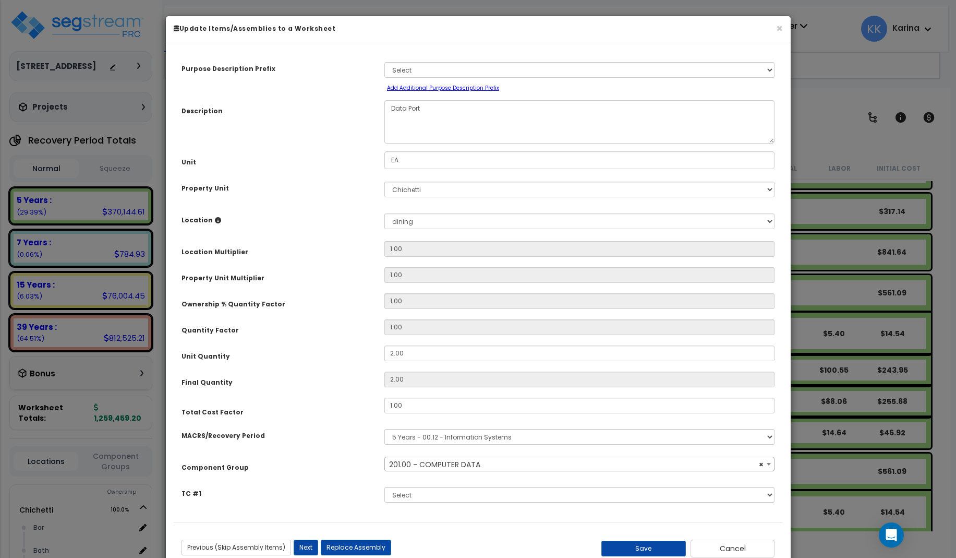
select select "57009"
drag, startPoint x: 408, startPoint y: 353, endPoint x: 355, endPoint y: 347, distance: 53.0
click at [384, 347] on input "2.00" at bounding box center [579, 353] width 391 height 16
type input "1"
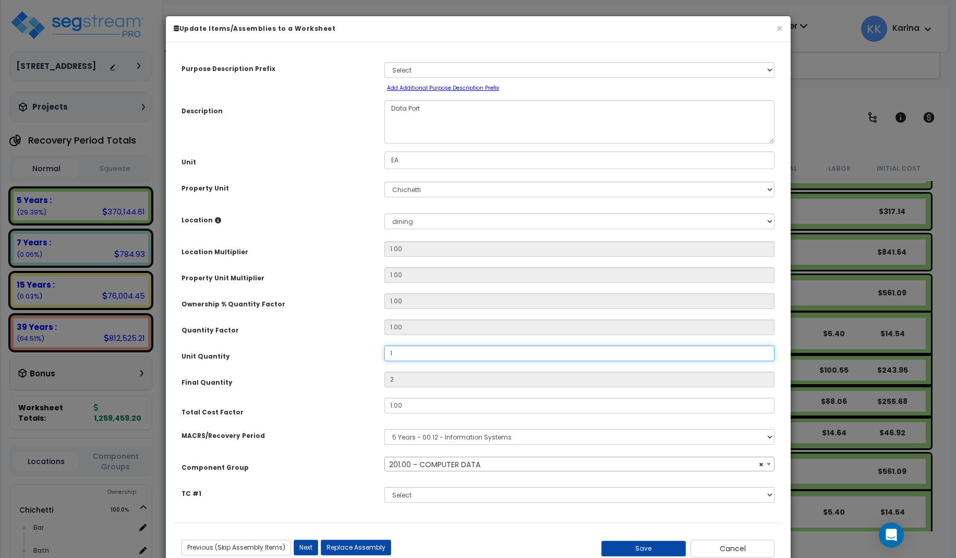
type input "1"
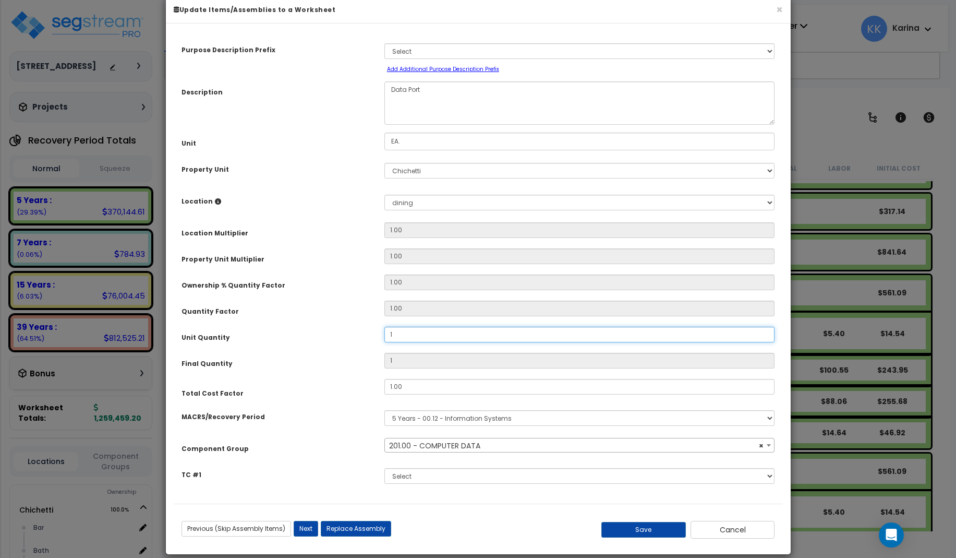
scroll to position [31, 0]
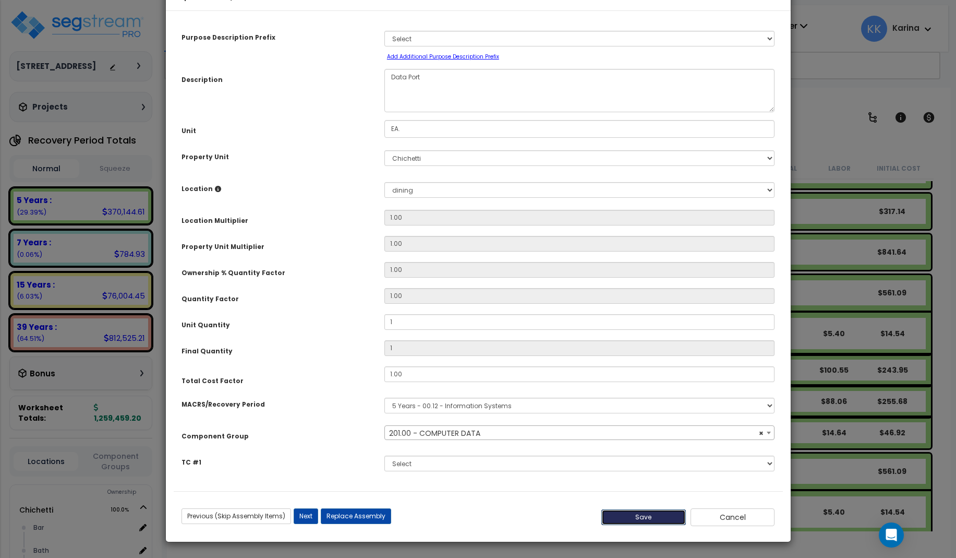
click at [633, 514] on button "Save" at bounding box center [643, 517] width 84 height 16
type input "1.00"
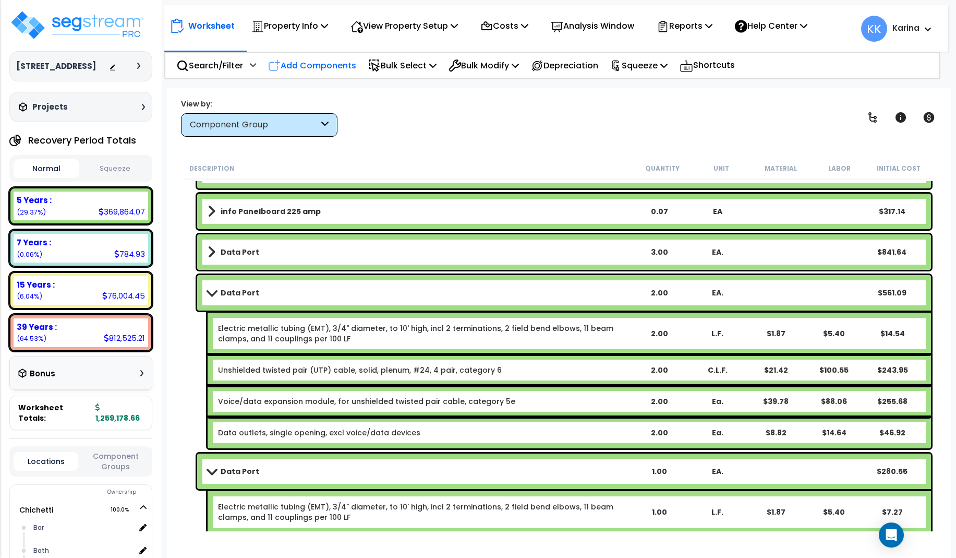
click at [324, 65] on p "Add Components" at bounding box center [312, 65] width 88 height 14
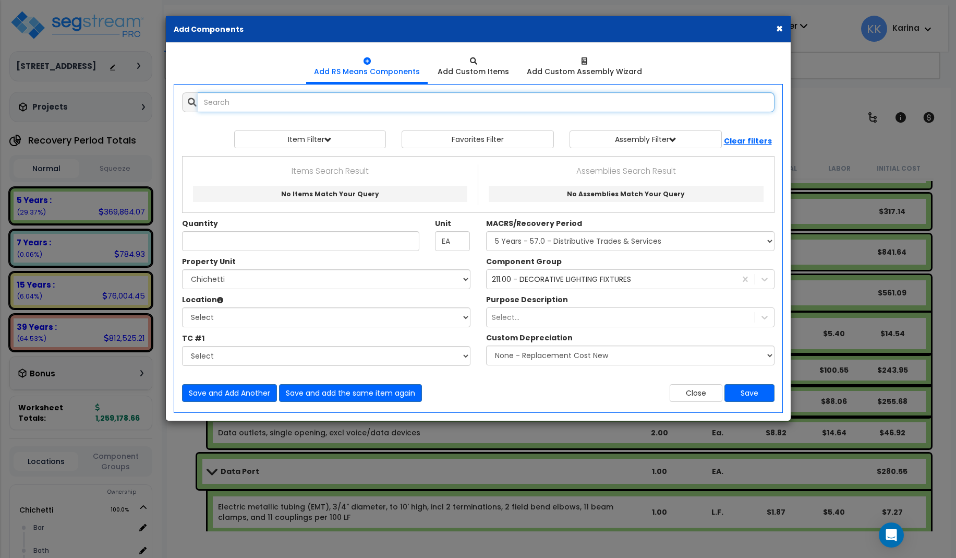
select select
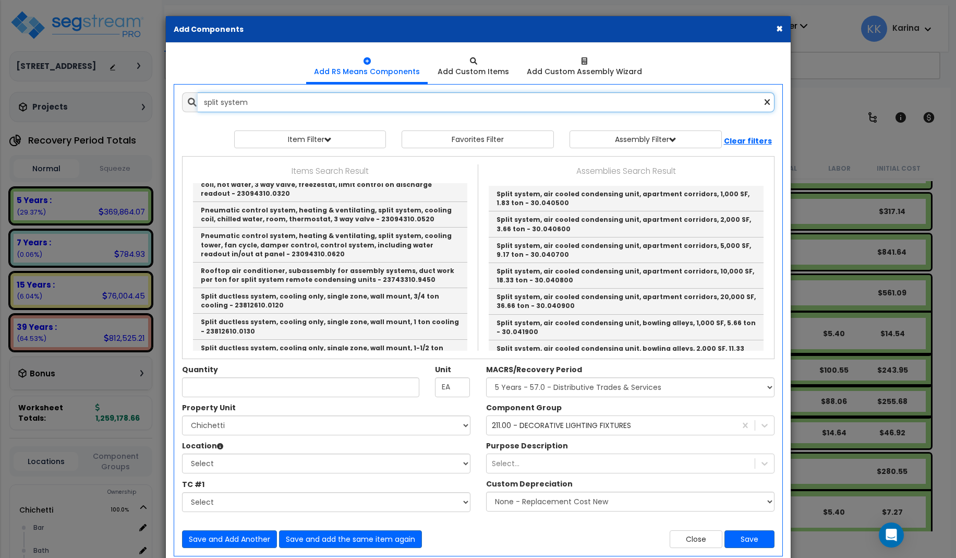
scroll to position [313, 0]
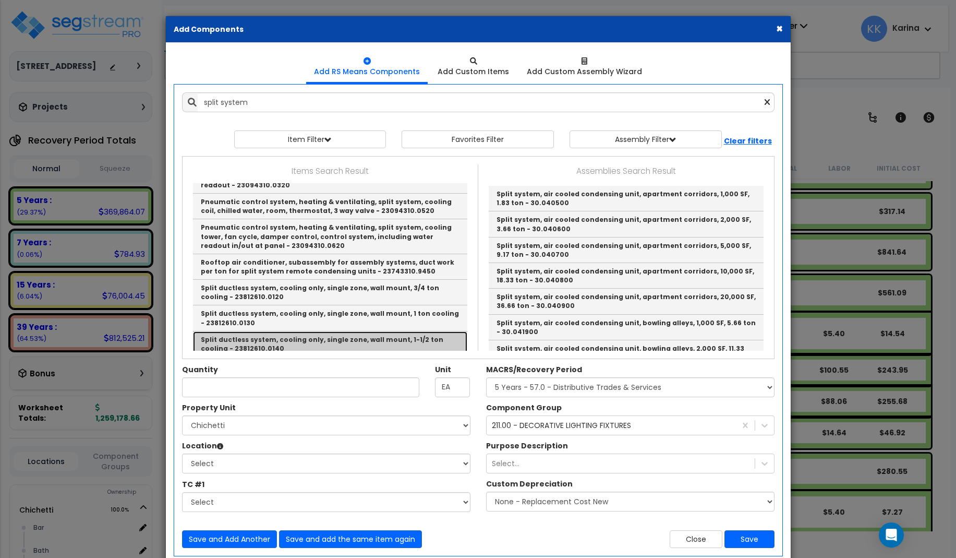
click at [256, 331] on link "Split ductless system, cooling only, single zone, wall mount, 1-1/2 ton cooling…" at bounding box center [330, 344] width 274 height 26
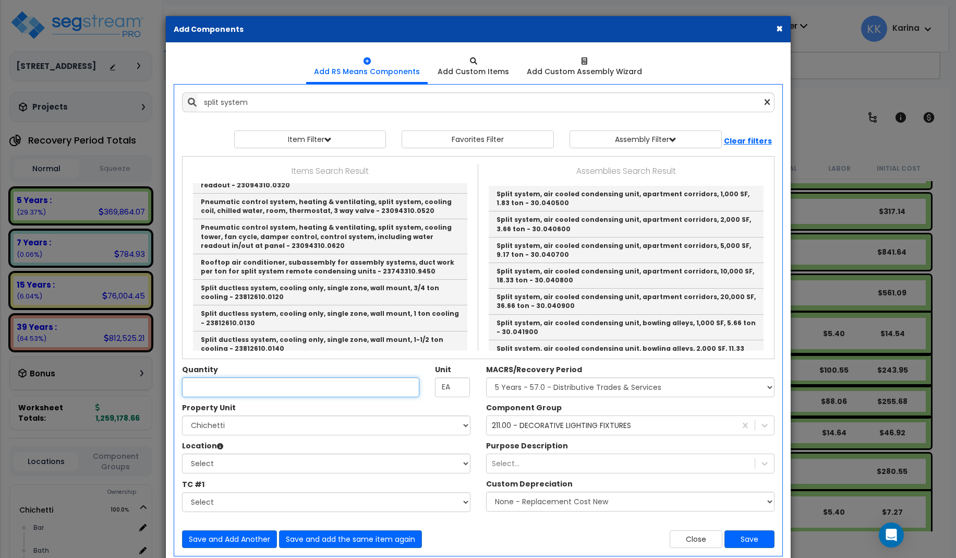
type input "Split ductless system, cooling only, single zone, wall mount, 1-1/2 ton cooling…"
checkbox input "false"
type input "Ea."
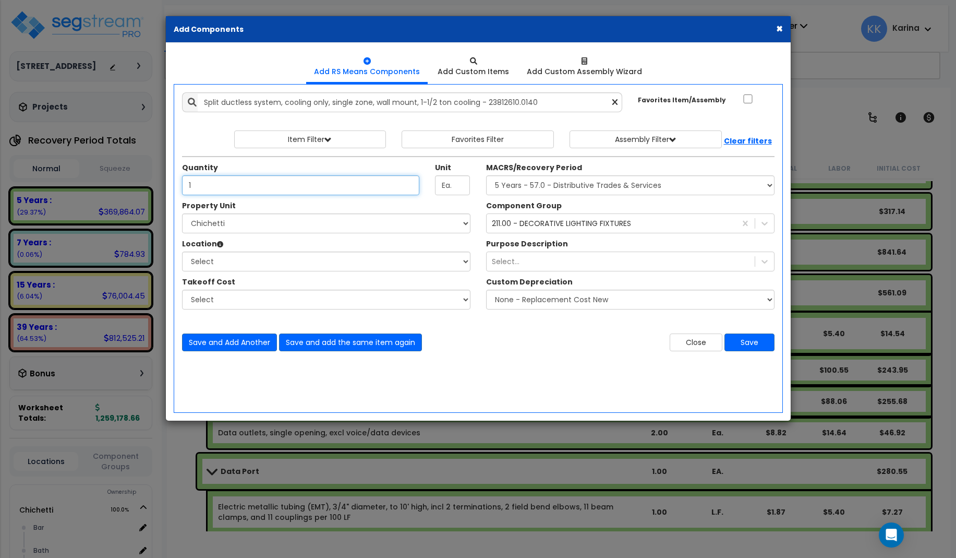
type input "1"
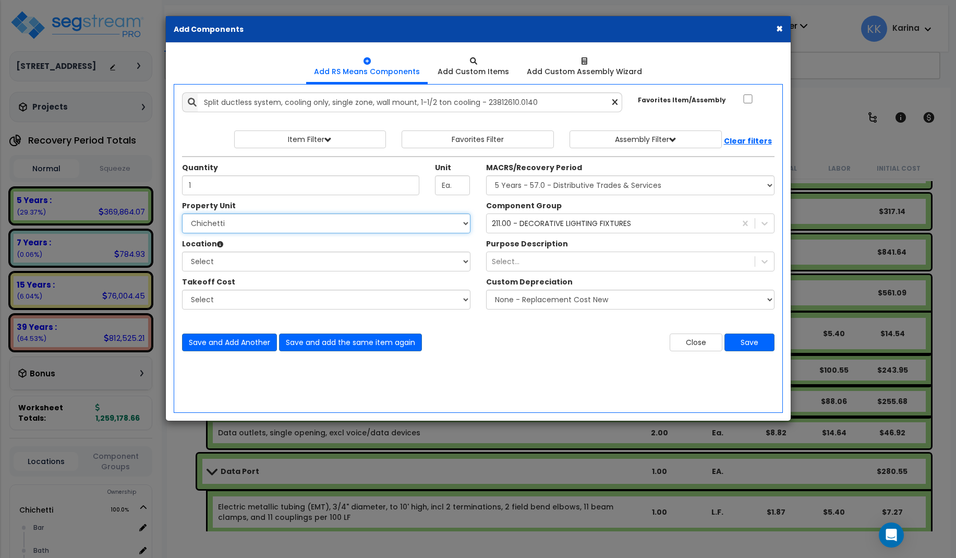
click at [182, 213] on select "Select [PERSON_NAME] Site Improvements" at bounding box center [326, 223] width 288 height 20
select select "168457"
click option "Chichetti" at bounding box center [0, 0] width 0 height 0
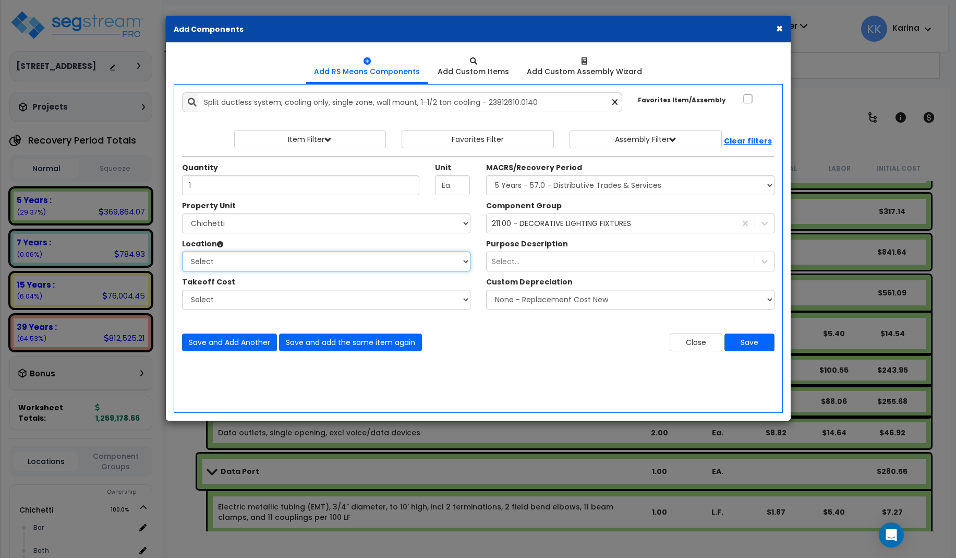
click at [182, 251] on select "Select Bar [GEOGRAPHIC_DATA] Building Building Interior dining Kitchen Site Add…" at bounding box center [326, 261] width 288 height 20
select select "31630"
click option "dining" at bounding box center [0, 0] width 0 height 0
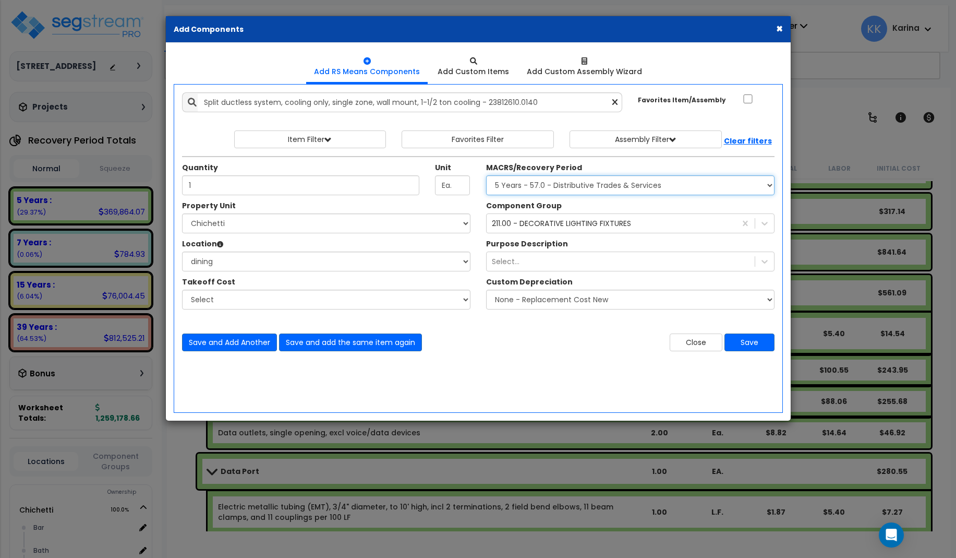
click at [486, 175] on select "Select MACRS/Recovery Period 5 Years - 57.0 - Distributive Trades & Services 5 …" at bounding box center [630, 185] width 288 height 20
select select "3669"
click option "39 Years - NA - Long-Life Property" at bounding box center [0, 0] width 0 height 0
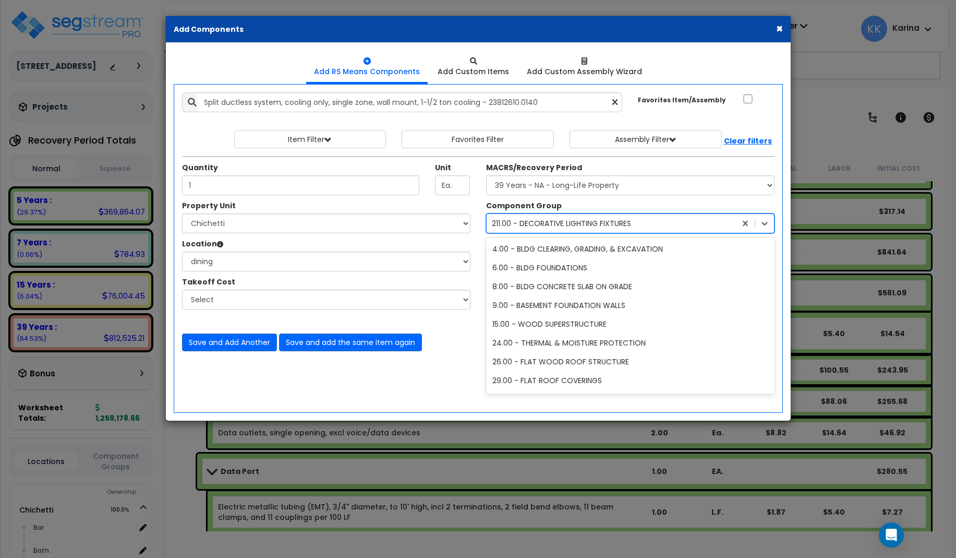
click at [532, 225] on div "211.00 - DECORATIVE LIGHTING FIXTURES" at bounding box center [561, 223] width 139 height 10
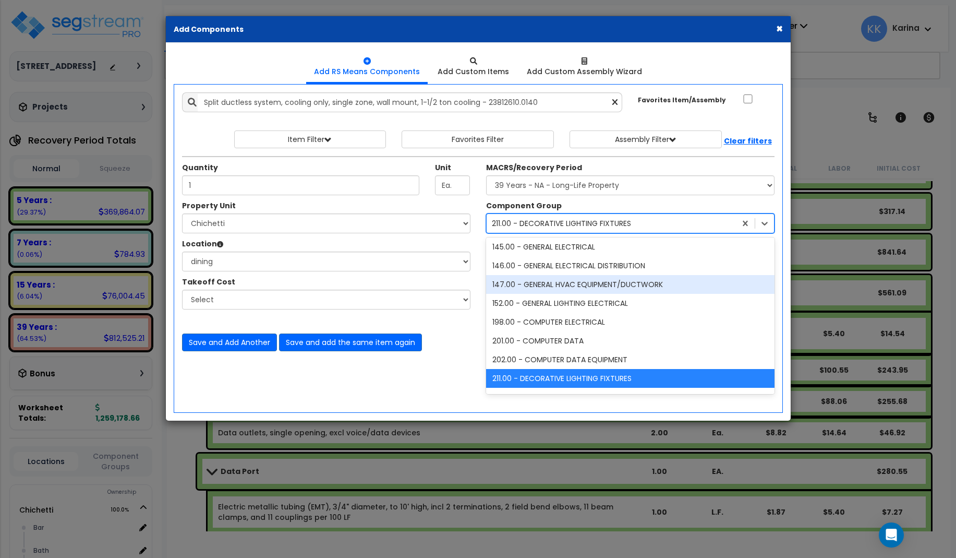
click at [541, 281] on div "147.00 - GENERAL HVAC EQUIPMENT/DUCTWORK" at bounding box center [630, 284] width 288 height 19
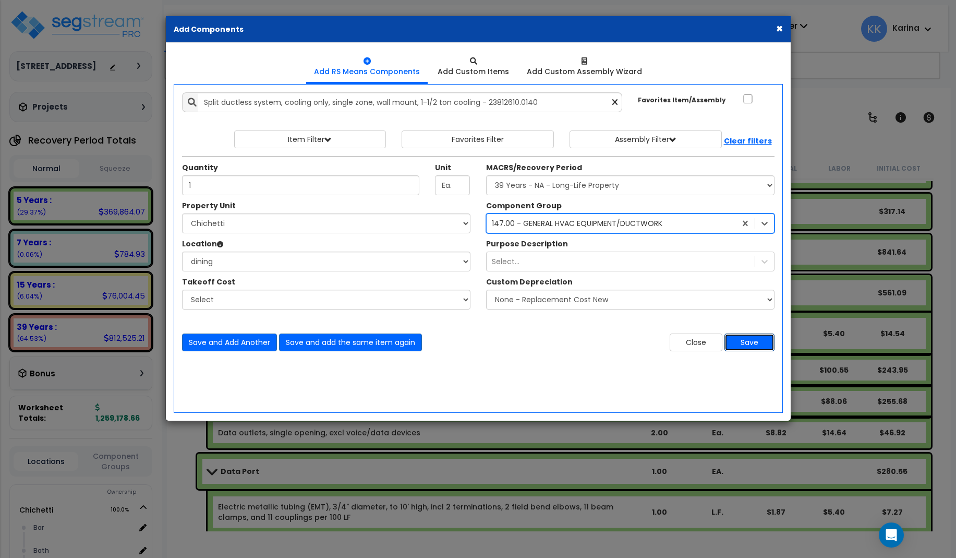
click at [737, 341] on button "Save" at bounding box center [749, 342] width 50 height 18
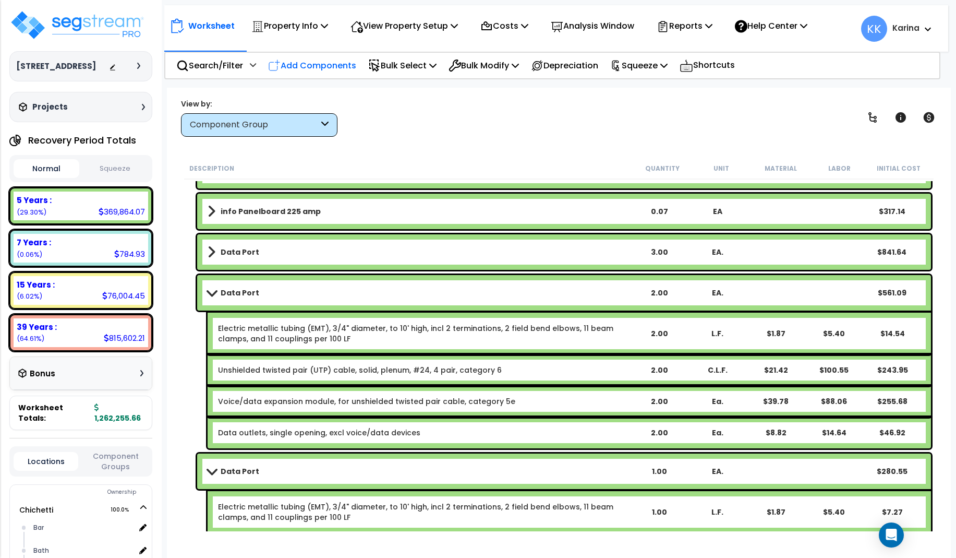
click at [325, 67] on p "Add Components" at bounding box center [312, 65] width 88 height 14
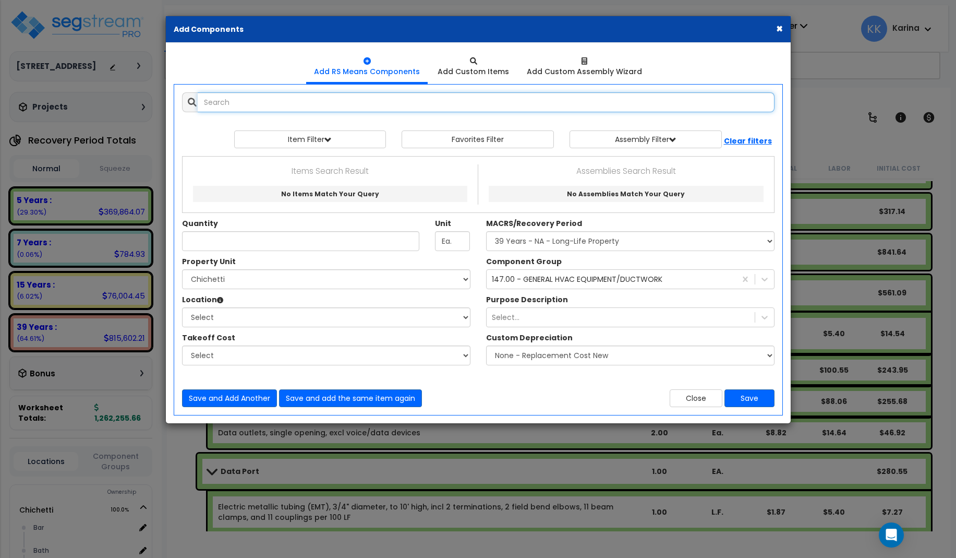
select select
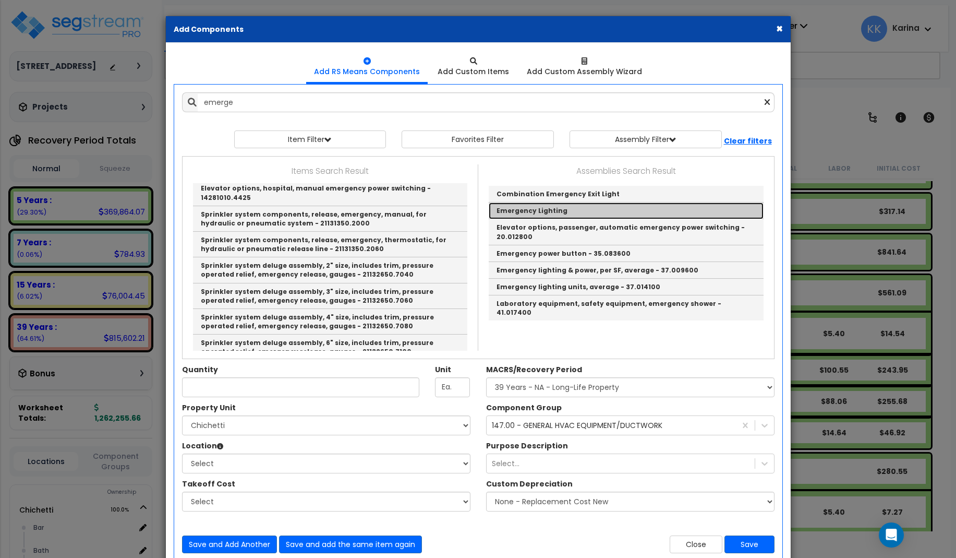
drag, startPoint x: 515, startPoint y: 212, endPoint x: 333, endPoint y: 212, distance: 182.5
click at [514, 212] on link "Emergency Lighting" at bounding box center [626, 210] width 275 height 17
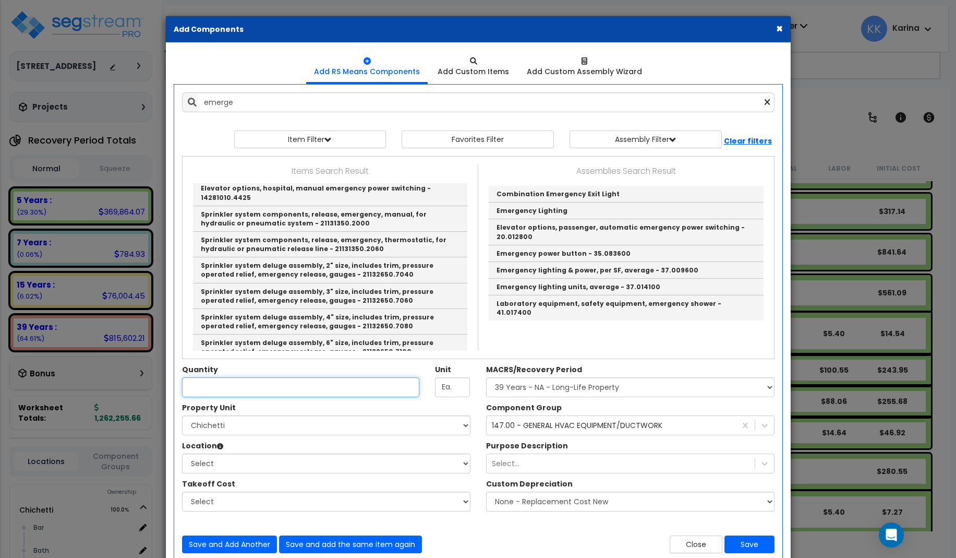
type input "Emergency Lighting"
checkbox input "true"
type input "EA"
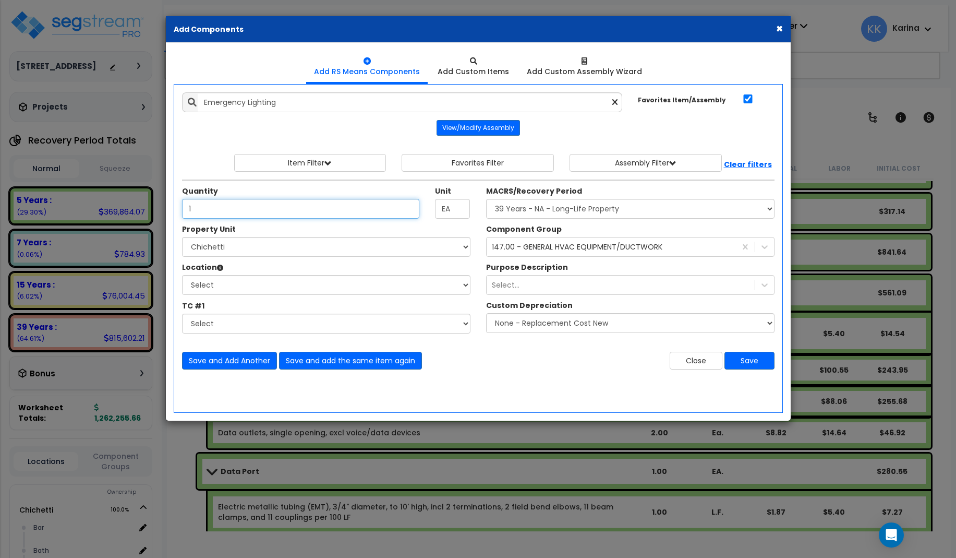
type input "1"
click at [182, 237] on select "Select [PERSON_NAME] Site Improvements" at bounding box center [326, 247] width 288 height 20
select select "168457"
click option "Chichetti" at bounding box center [0, 0] width 0 height 0
click at [182, 275] on select "Select Bar [GEOGRAPHIC_DATA] Building Building Interior dining Kitchen Site Add…" at bounding box center [326, 285] width 288 height 20
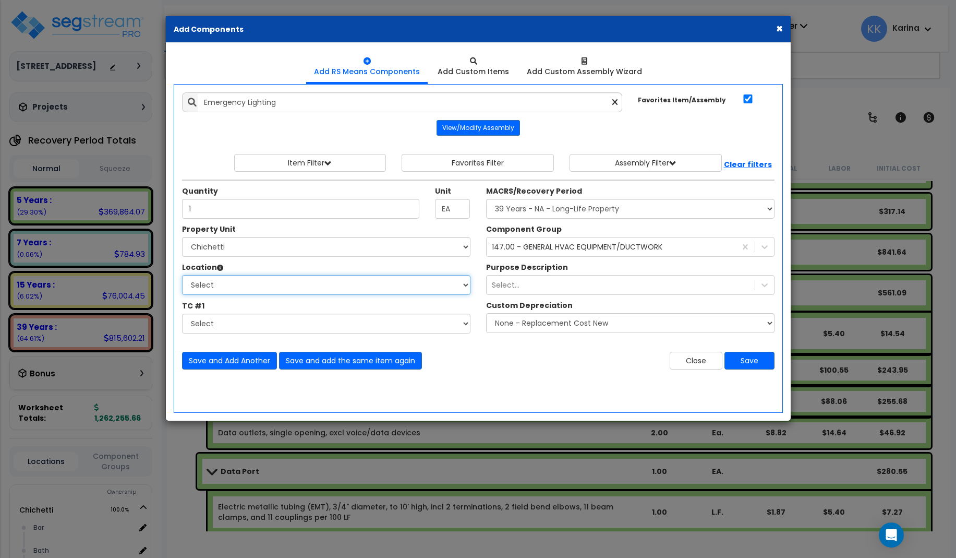
select select "31630"
click option "dining" at bounding box center [0, 0] width 0 height 0
click at [486, 199] on select "Select MACRS/Recovery Period 5 Years - 57.0 - Distributive Trades & Services 5 …" at bounding box center [630, 209] width 288 height 20
select select "3669"
click option "39 Years - NA - Long-Life Property" at bounding box center [0, 0] width 0 height 0
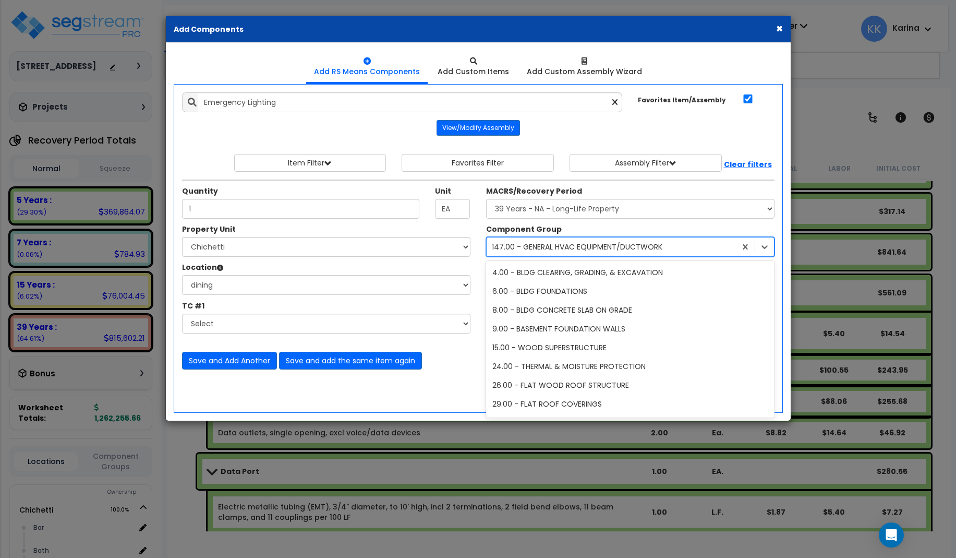
click at [524, 250] on div "147.00 - GENERAL HVAC EQUIPMENT/DUCTWORK" at bounding box center [577, 246] width 171 height 10
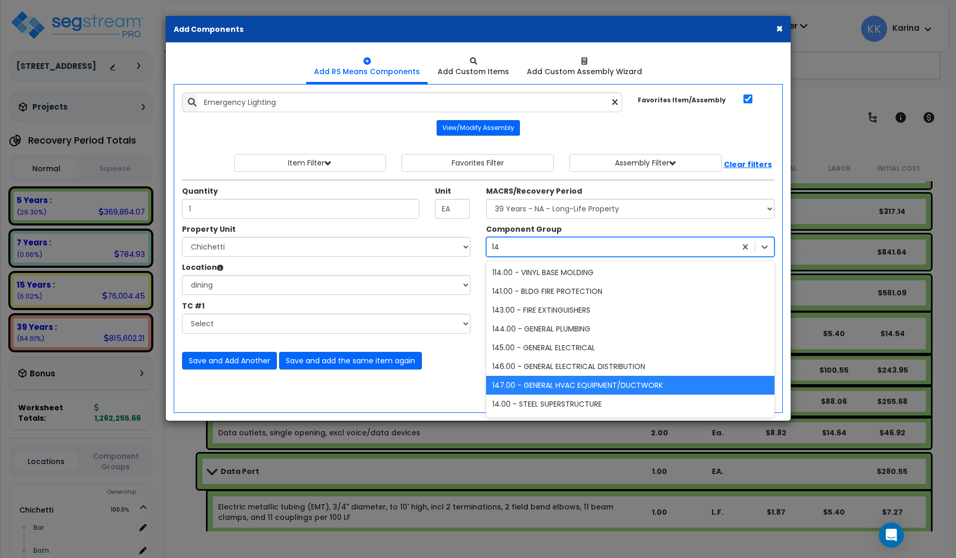
type input "145"
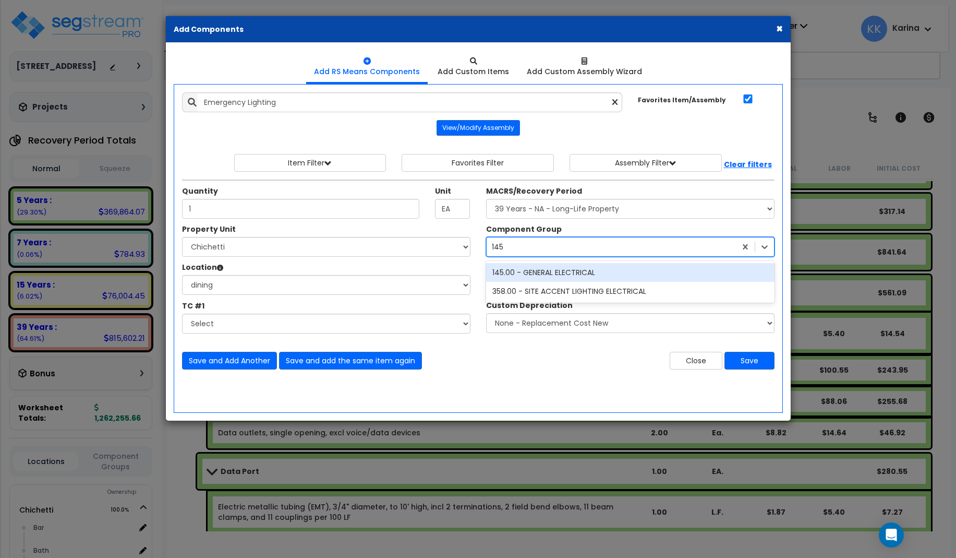
click at [550, 269] on div "145.00 - GENERAL ELECTRICAL" at bounding box center [630, 272] width 288 height 19
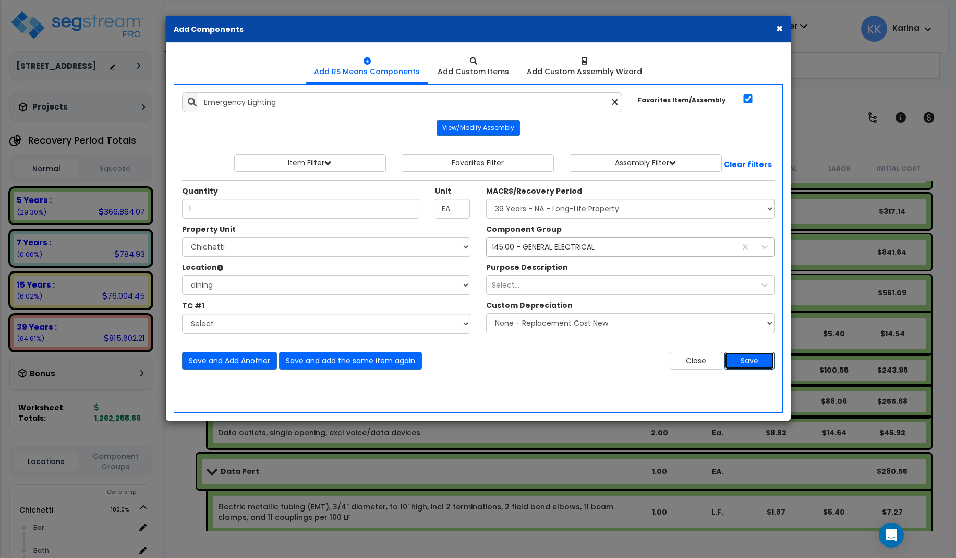
click at [746, 362] on button "Save" at bounding box center [749, 361] width 50 height 18
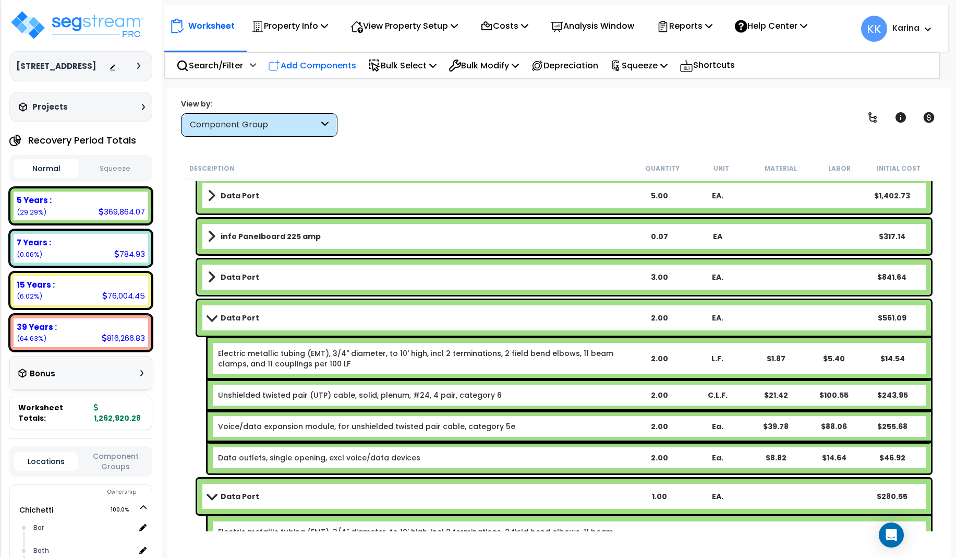
click at [333, 66] on p "Add Components" at bounding box center [312, 65] width 88 height 14
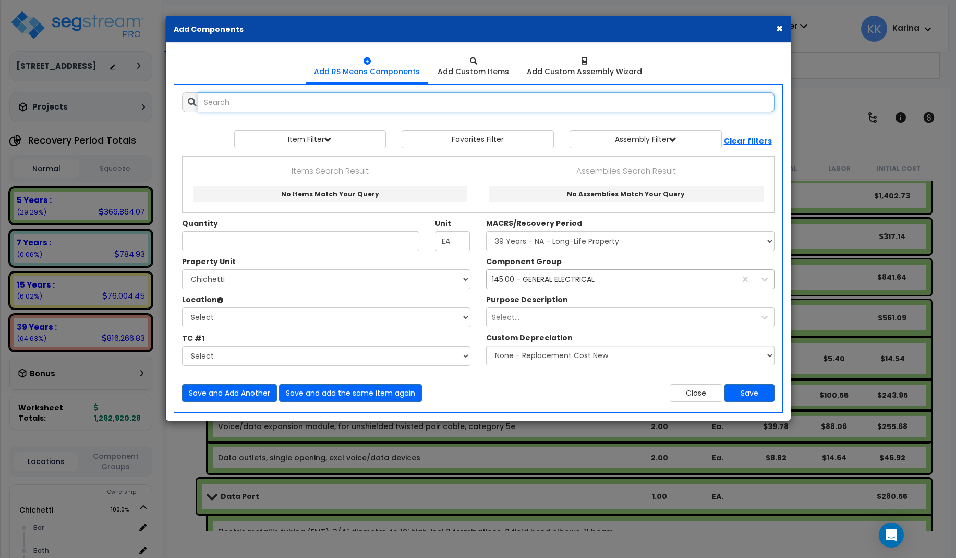
select select
click at [355, 98] on input "text" at bounding box center [486, 102] width 577 height 20
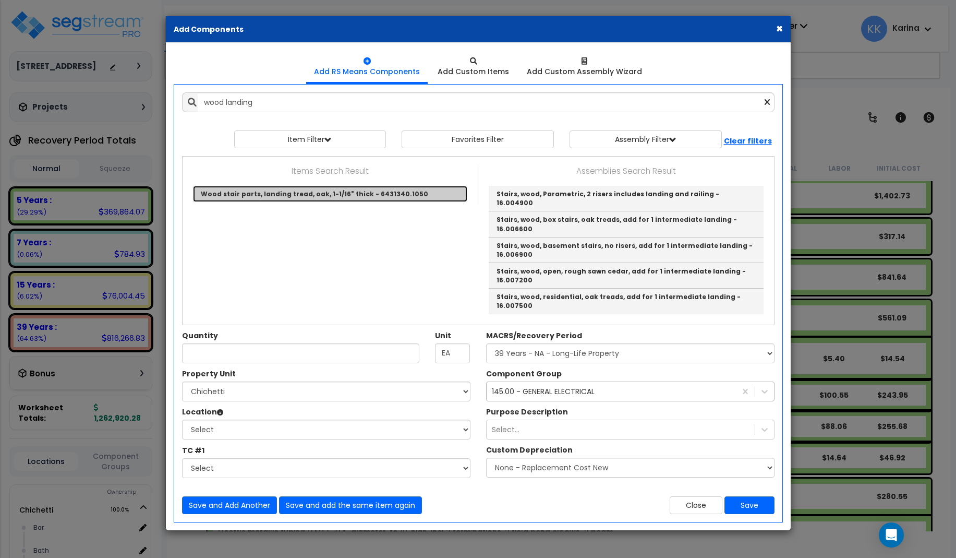
click at [300, 195] on link "Wood stair parts, landing tread, oak, 1-1/16" thick - 6431340.1050" at bounding box center [330, 194] width 274 height 16
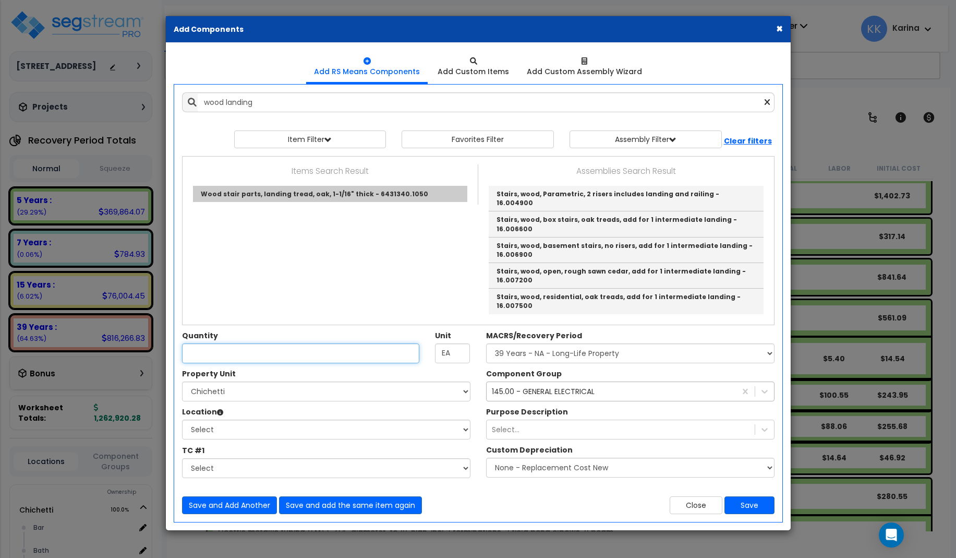
type input "Wood stair parts, landing tread, oak, 1-1/16" thick - 6431340.1050"
checkbox input "false"
type input "S.F."
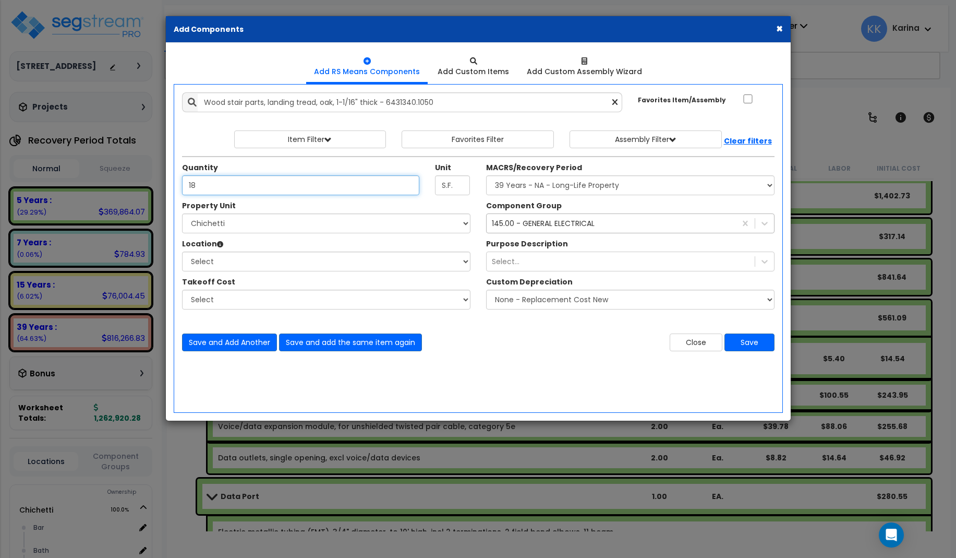
type input "18"
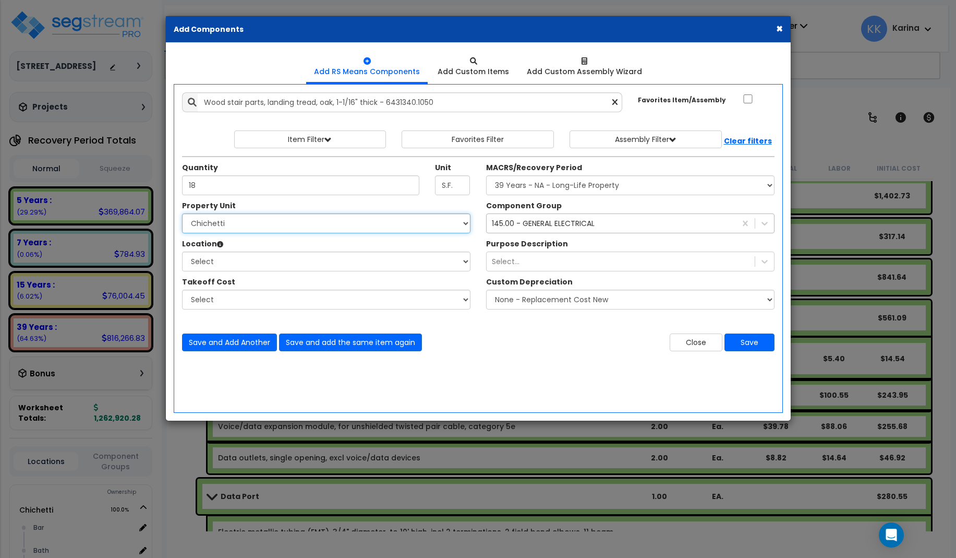
click at [182, 213] on select "Select [PERSON_NAME] Site Improvements" at bounding box center [326, 223] width 288 height 20
select select "168457"
click option "Chichetti" at bounding box center [0, 0] width 0 height 0
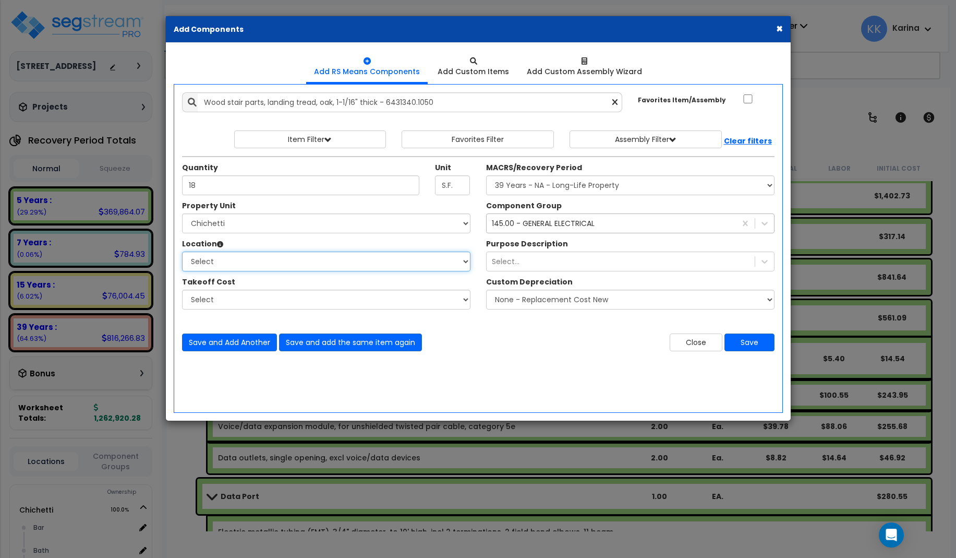
click at [182, 251] on select "Select Bar [GEOGRAPHIC_DATA] Building Building Interior dining Kitchen Site Add…" at bounding box center [326, 261] width 288 height 20
select select "461"
click option "Building Interior" at bounding box center [0, 0] width 0 height 0
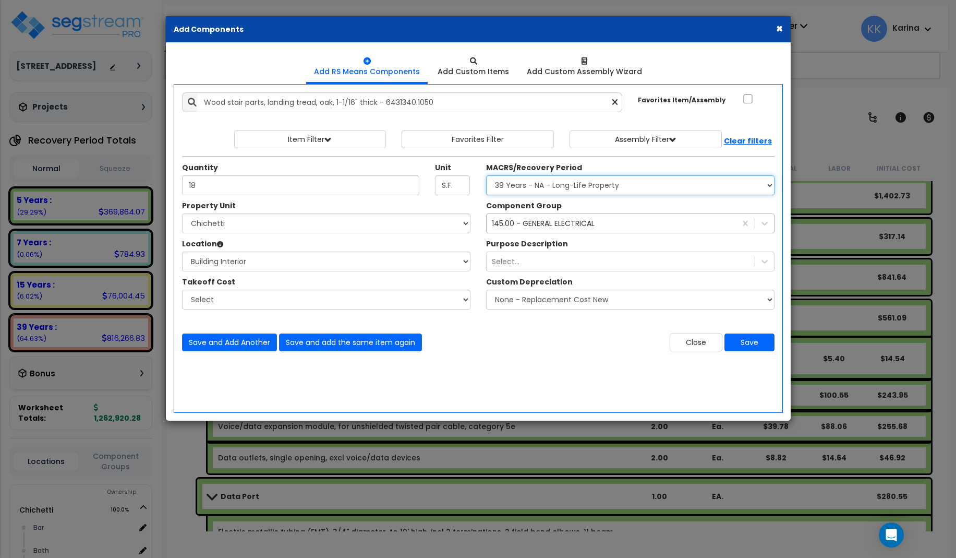
click at [486, 175] on select "Select MACRS/Recovery Period 5 Years - 57.0 - Distributive Trades & Services 5 …" at bounding box center [630, 185] width 288 height 20
select select "3669"
click option "39 Years - NA - Long-Life Property" at bounding box center [0, 0] width 0 height 0
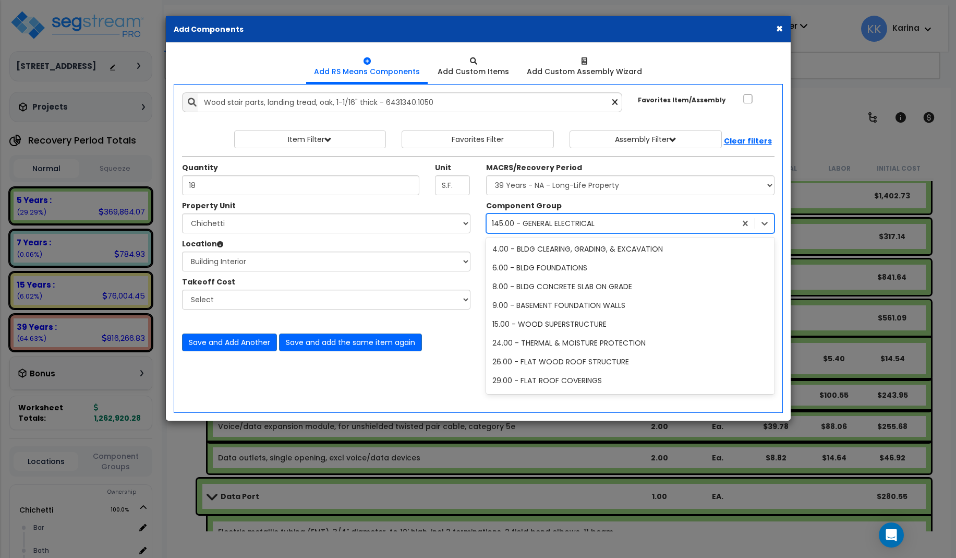
click at [527, 226] on div "145.00 - GENERAL ELECTRICAL" at bounding box center [543, 223] width 103 height 10
type input "sta"
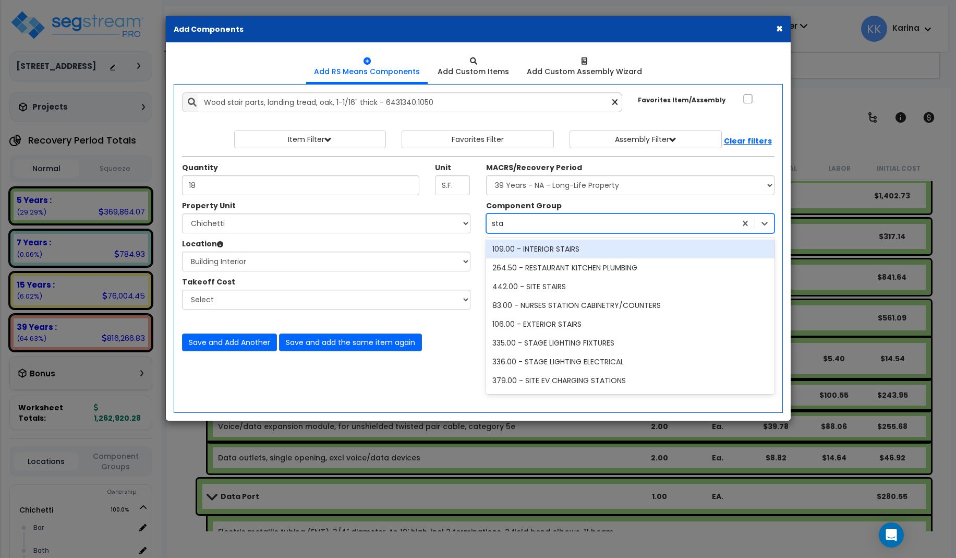
click at [539, 245] on div "109.00 - INTERIOR STAIRS" at bounding box center [630, 248] width 288 height 19
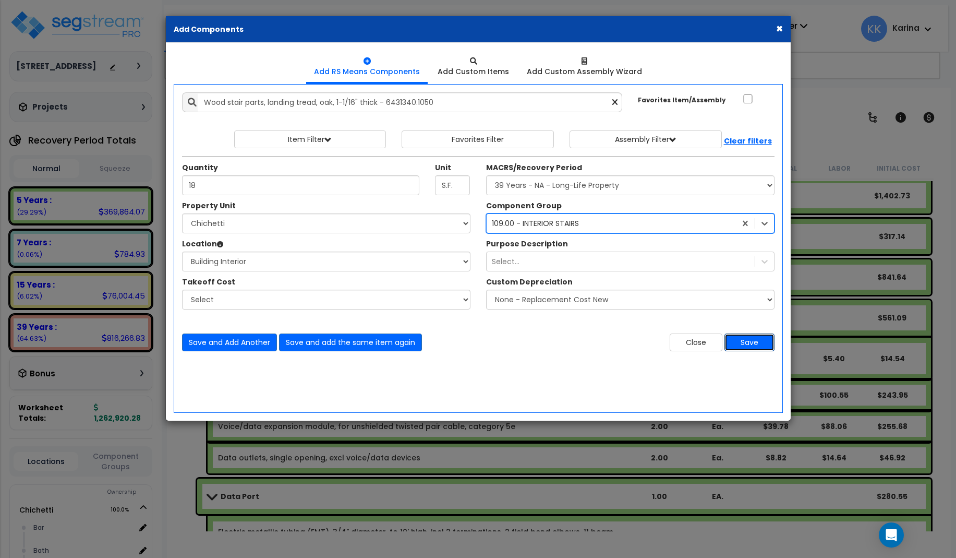
click at [749, 342] on button "Save" at bounding box center [749, 342] width 50 height 18
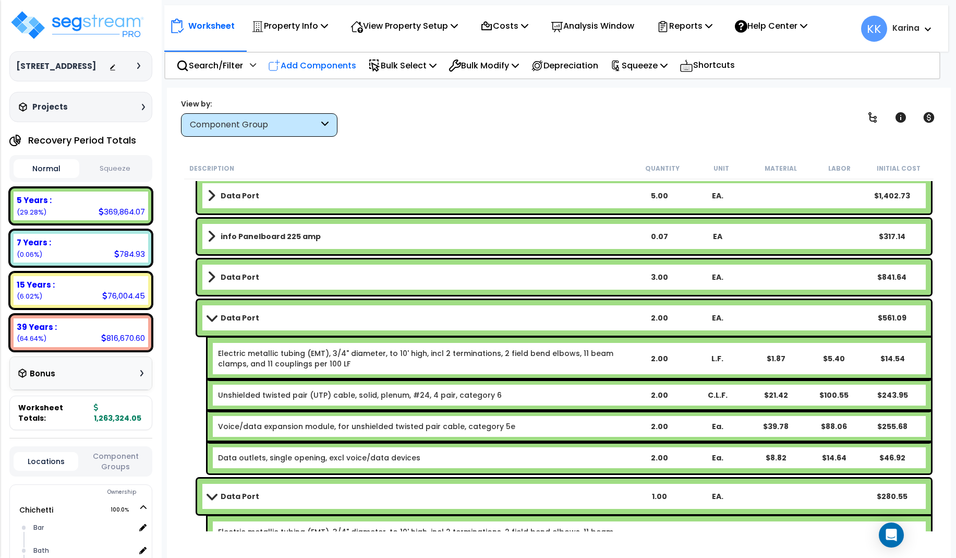
click at [324, 64] on p "Add Components" at bounding box center [312, 65] width 88 height 14
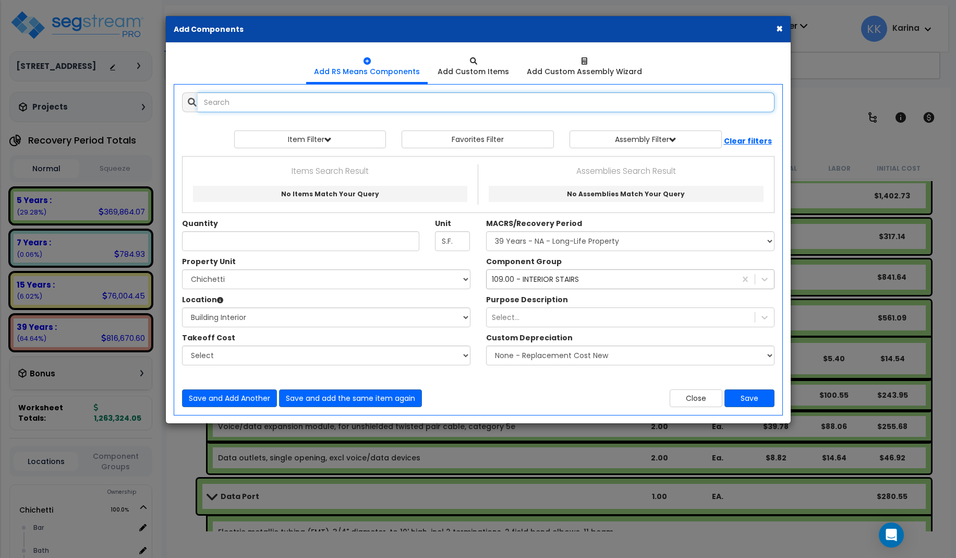
select select
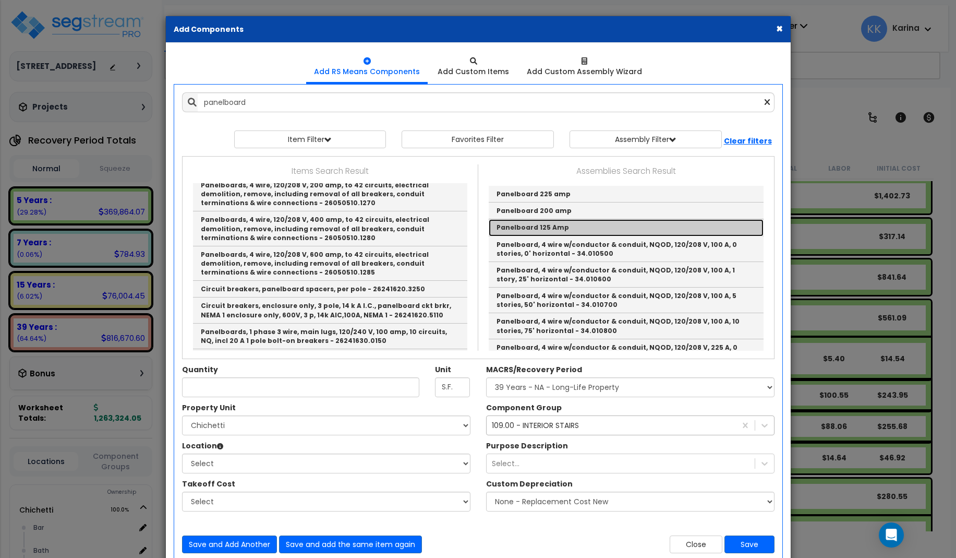
click at [508, 226] on link "Panelboard 125 Amp" at bounding box center [626, 227] width 275 height 17
type input "Panelboard 125 Amp"
checkbox input "true"
type input "EA"
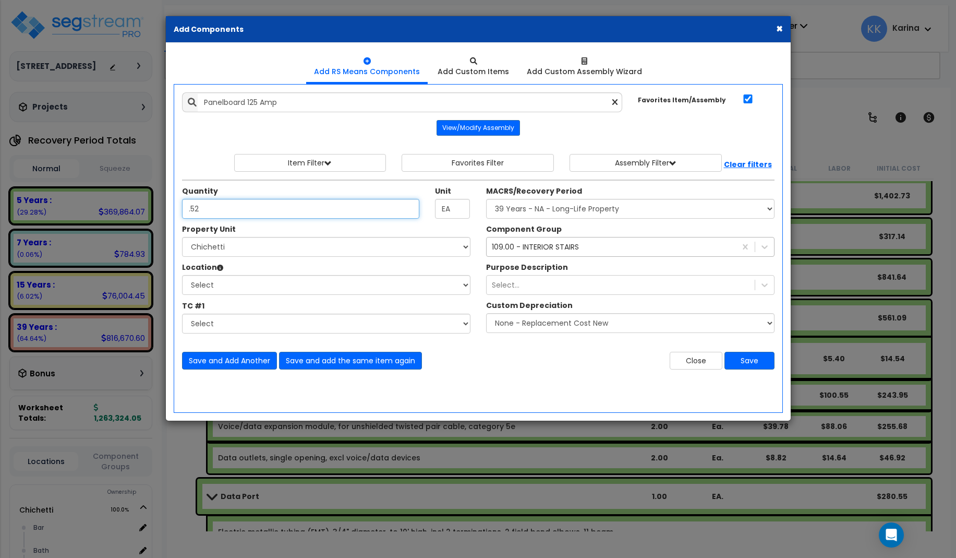
type input ".52"
click at [182, 237] on select "Select [PERSON_NAME] Site Improvements" at bounding box center [326, 247] width 288 height 20
select select "168457"
click option "Chichetti" at bounding box center [0, 0] width 0 height 0
click at [182, 275] on select "Select Bar [GEOGRAPHIC_DATA] Building Building Interior dining Kitchen Site Add…" at bounding box center [326, 285] width 288 height 20
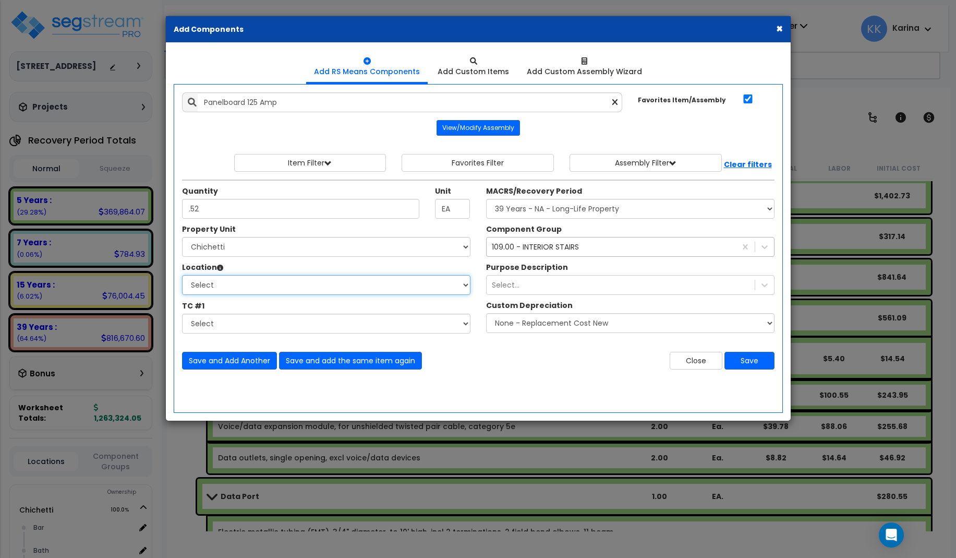
select select "461"
click option "Building Interior" at bounding box center [0, 0] width 0 height 0
click at [486, 199] on select "Select MACRS/Recovery Period 5 Years - 57.0 - Distributive Trades & Services 5 …" at bounding box center [630, 209] width 288 height 20
select select "3669"
click option "39 Years - NA - Long-Life Property" at bounding box center [0, 0] width 0 height 0
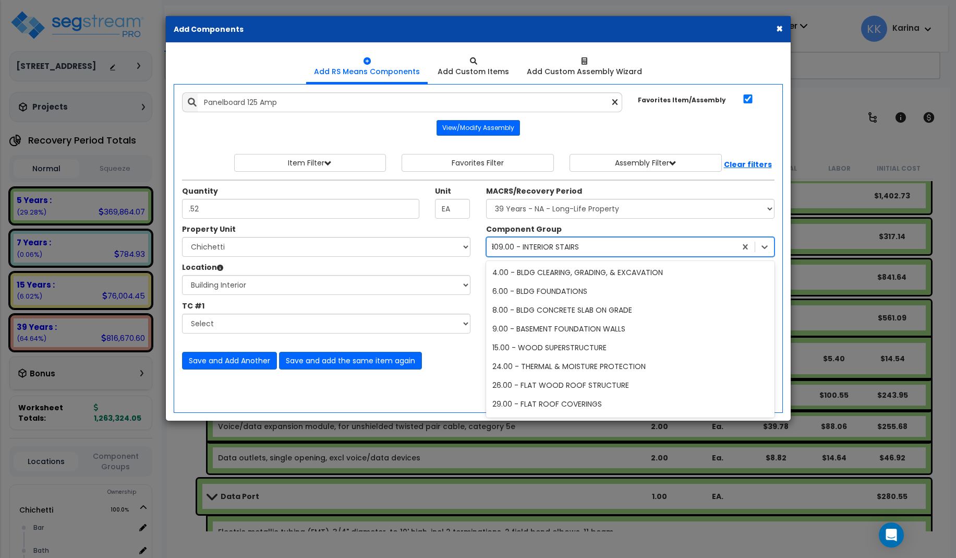
click at [533, 247] on div "109.00 - INTERIOR STAIRS" at bounding box center [535, 246] width 87 height 10
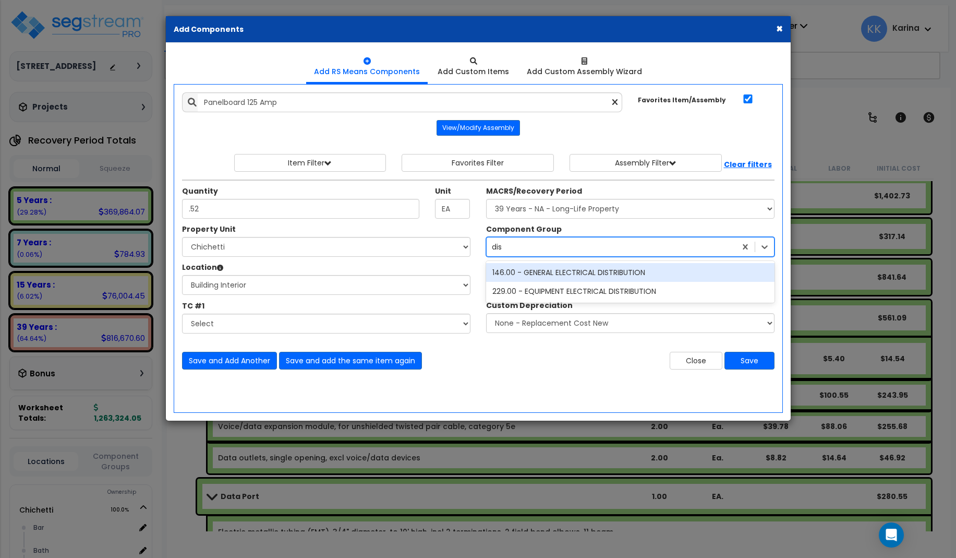
type input "dist"
click at [562, 273] on div "146.00 - GENERAL ELECTRICAL DISTRIBUTION" at bounding box center [630, 272] width 288 height 19
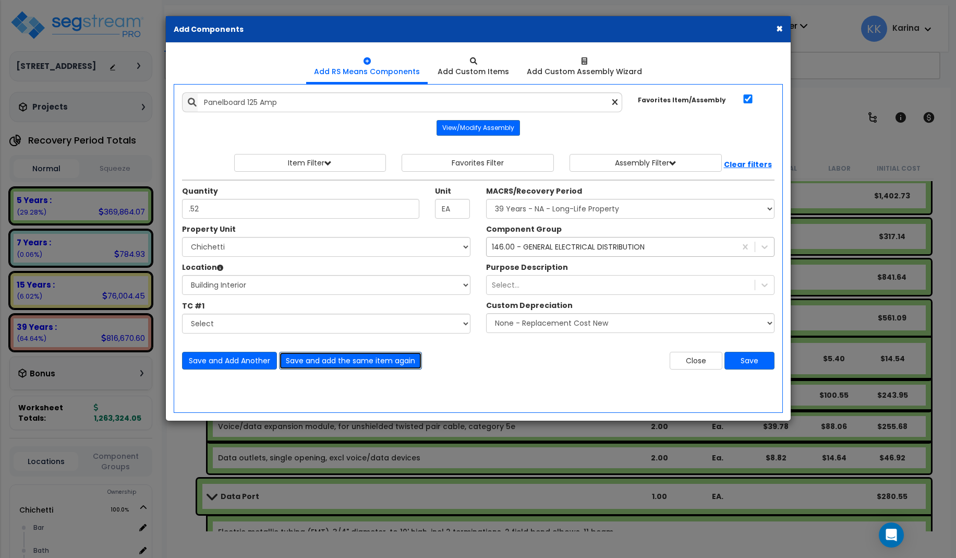
click at [350, 359] on button "Save and add the same item again" at bounding box center [350, 361] width 143 height 18
type input ".48"
click at [359, 360] on button "Save and add the same item again" at bounding box center [350, 361] width 143 height 18
type input ".60"
click at [318, 359] on button "Save and add the same item again" at bounding box center [350, 361] width 143 height 18
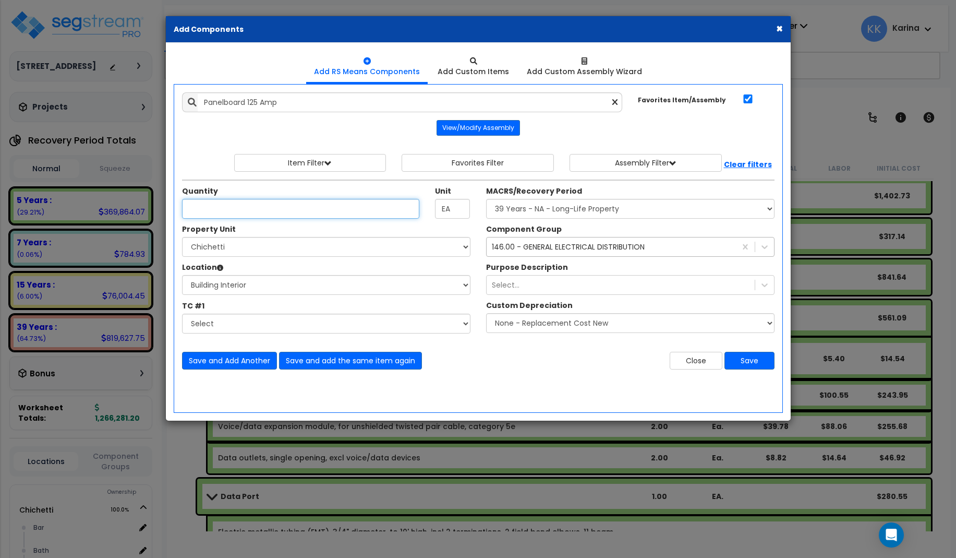
click at [219, 210] on input "Unit Quantity" at bounding box center [301, 209] width 238 height 20
type input ".4"
click at [743, 360] on button "Save" at bounding box center [749, 361] width 50 height 18
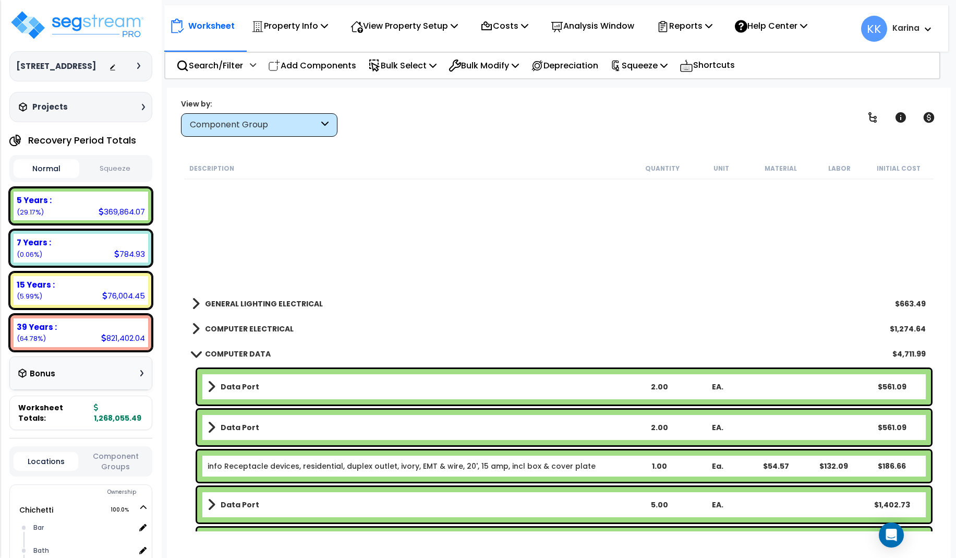
scroll to position [3379, 0]
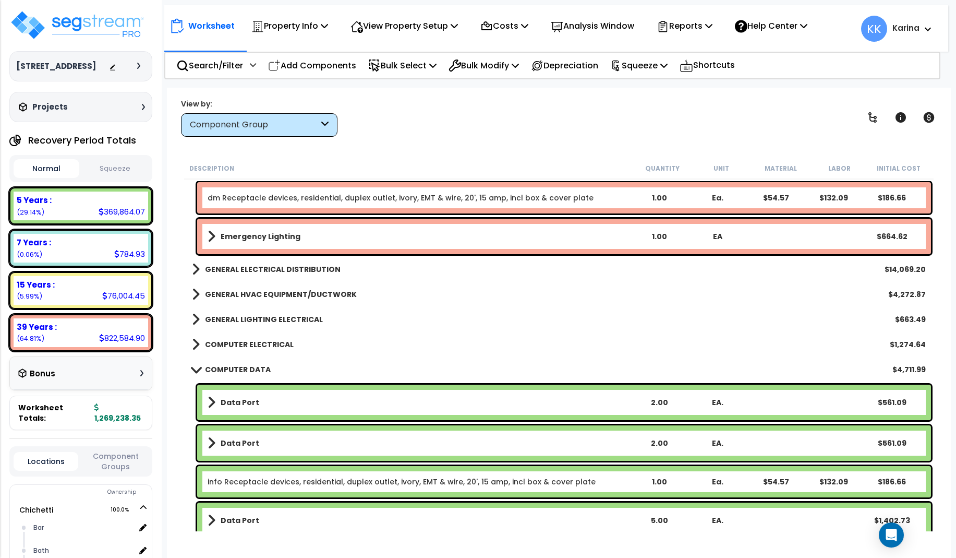
click at [198, 371] on span at bounding box center [195, 369] width 15 height 8
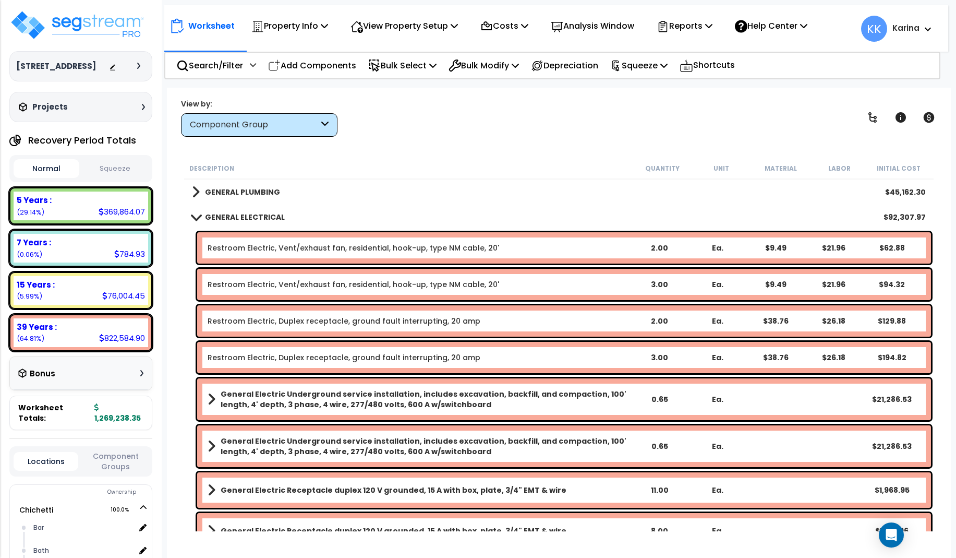
scroll to position [939, 0]
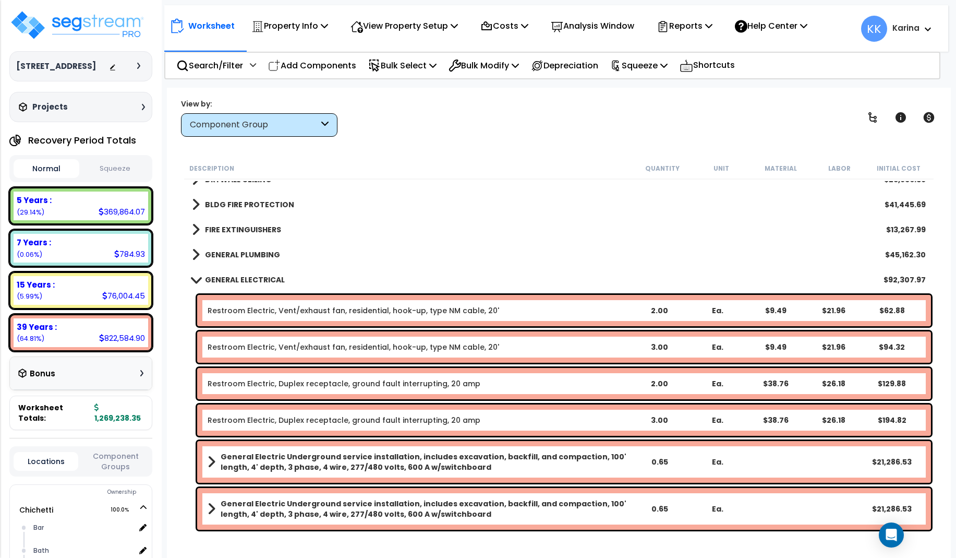
click at [195, 274] on link "GENERAL ELECTRICAL" at bounding box center [238, 279] width 93 height 15
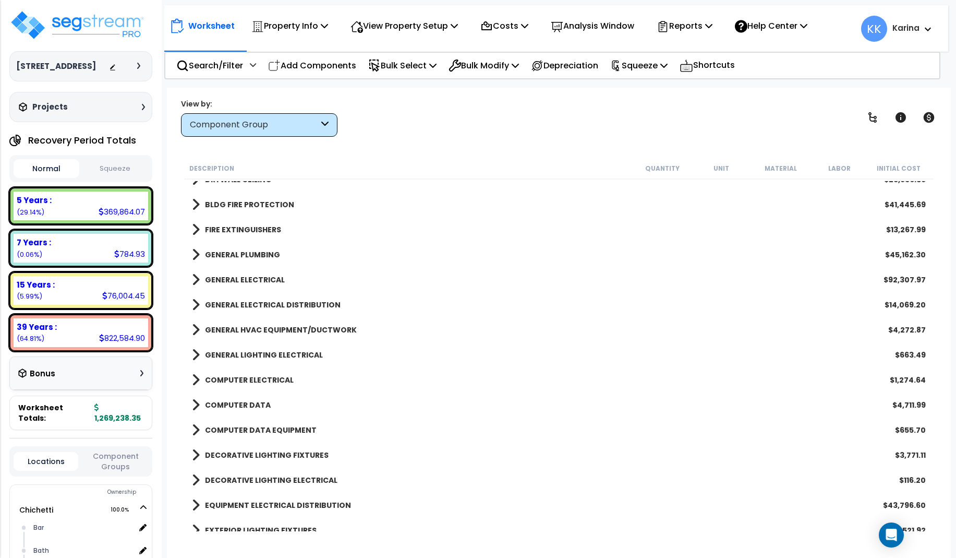
click at [198, 304] on span at bounding box center [196, 304] width 8 height 15
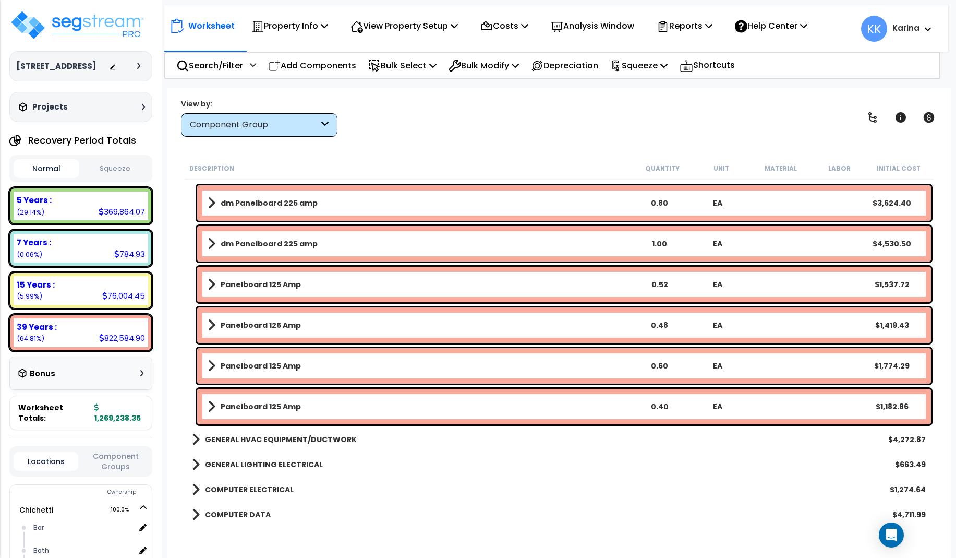
scroll to position [1064, 0]
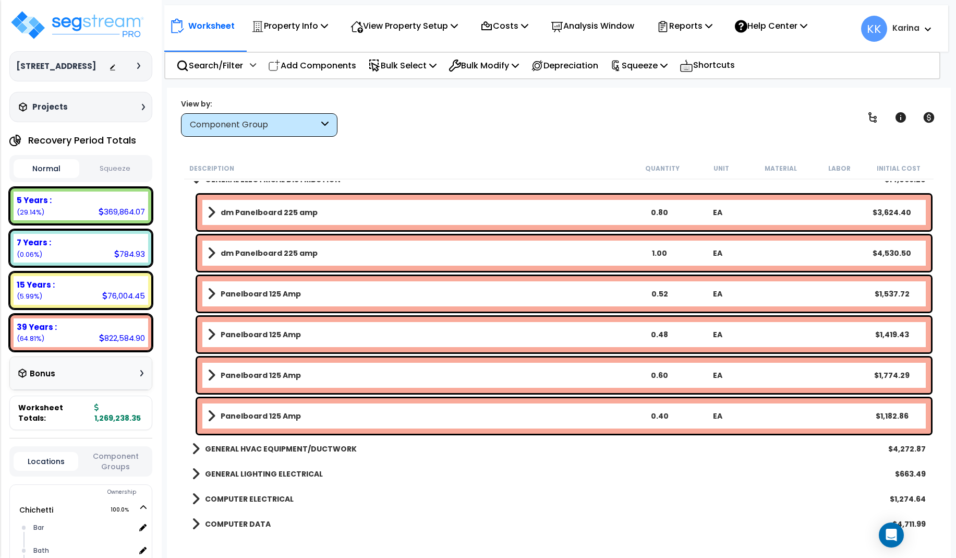
click at [246, 293] on b "Panelboard 125 Amp" at bounding box center [261, 293] width 80 height 10
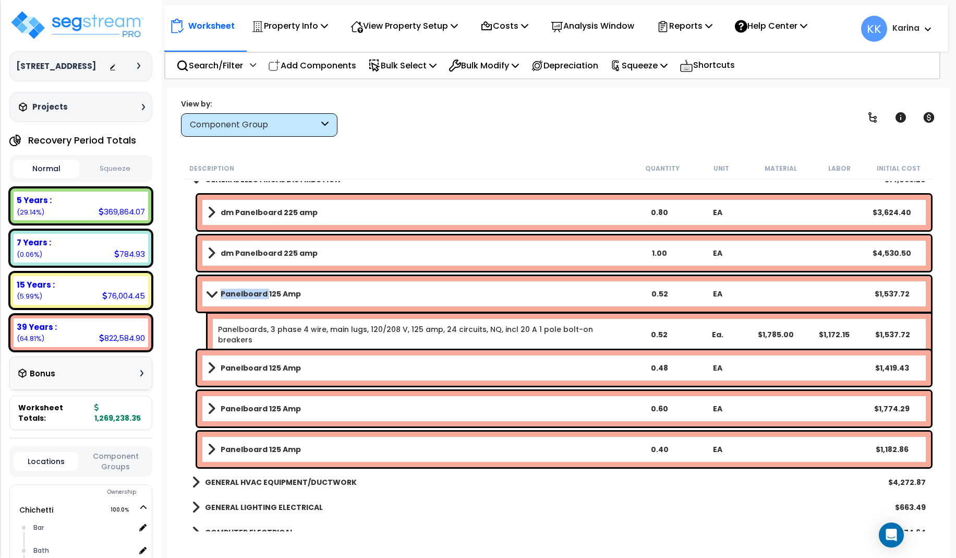
click at [246, 293] on b "Panelboard 125 Amp" at bounding box center [261, 293] width 80 height 10
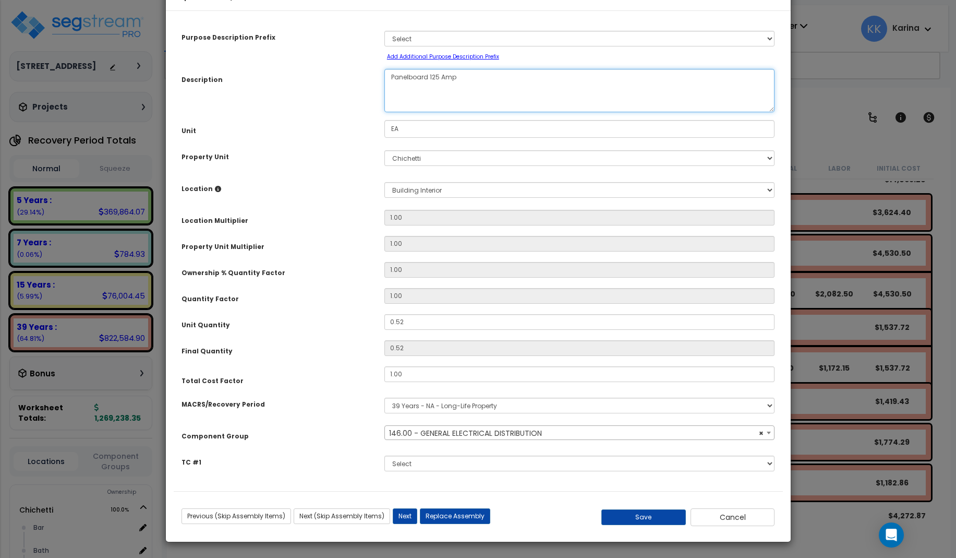
click at [391, 111] on textarea "Panelboard 125 Amp" at bounding box center [579, 90] width 391 height 43
select select "56956"
type textarea "dPanelboard 125 Amp"
select select "56956"
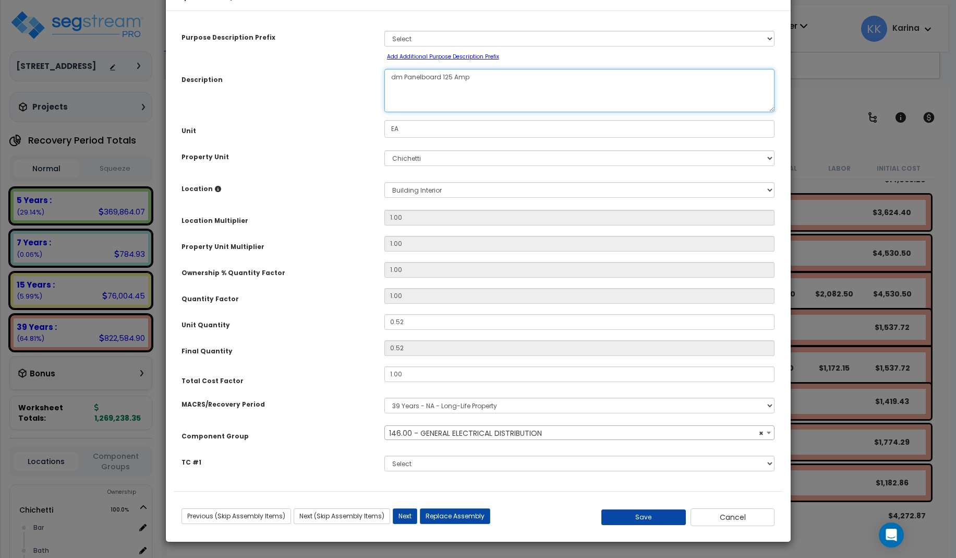
type textarea "dm Panelboard 125 Amp"
click at [643, 515] on button "Save" at bounding box center [643, 517] width 84 height 16
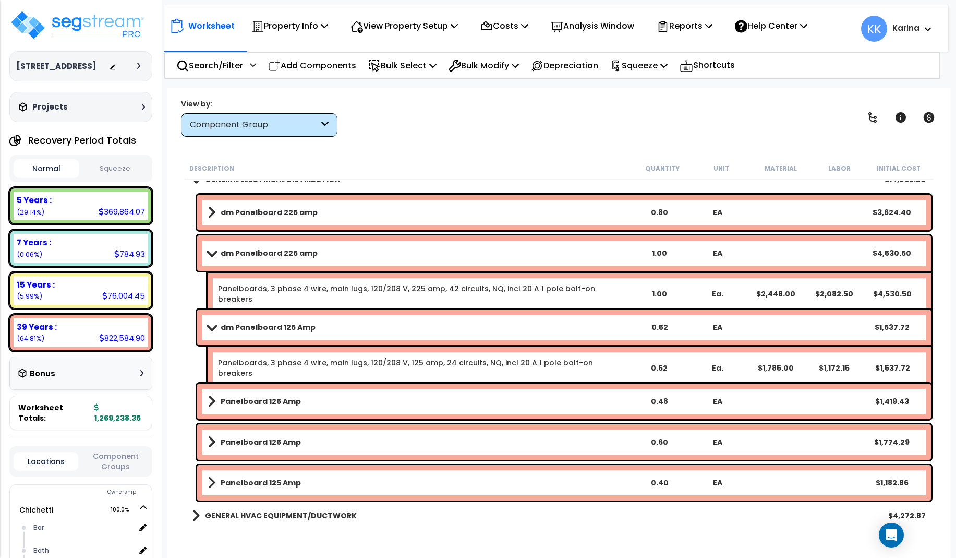
click at [263, 396] on b "Panelboard 125 Amp" at bounding box center [261, 401] width 80 height 10
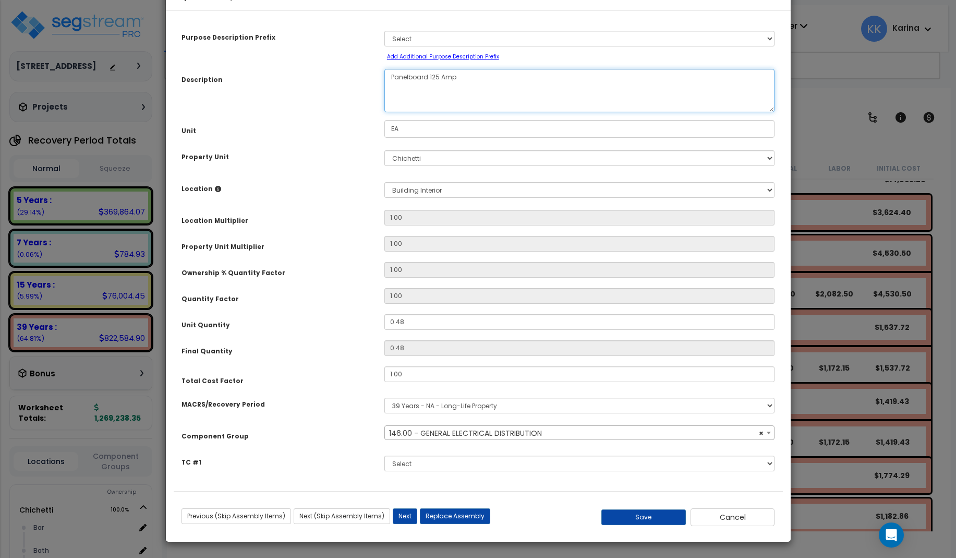
click at [389, 112] on textarea "Panelboard 125 Amp" at bounding box center [579, 90] width 391 height 43
select select "56956"
type textarea "eq Panelboard 125 Amp"
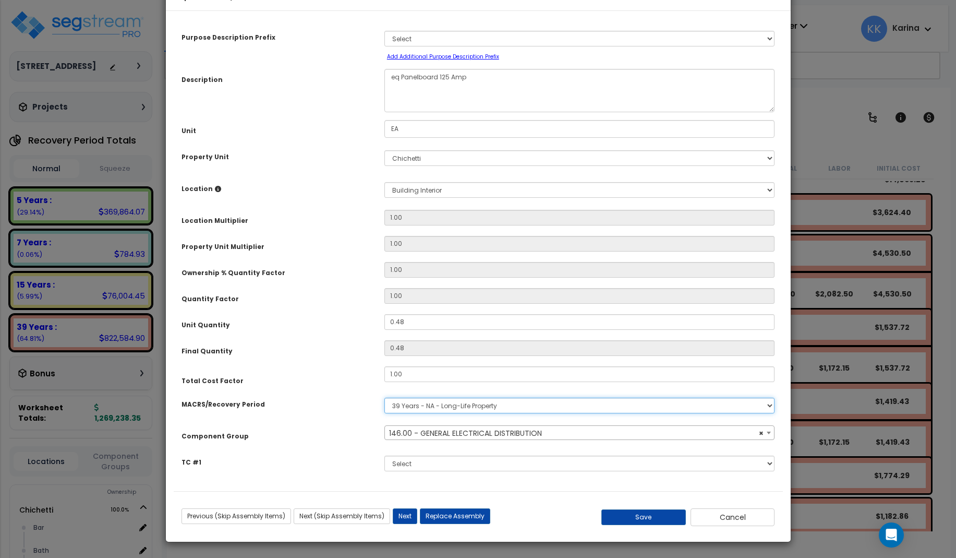
click at [384, 397] on select "Select MACRS/Recovery Period 5 Years - 57.0 - Distributive Trades & Services 5 …" at bounding box center [579, 405] width 391 height 16
select select "3667"
click option "5 Years - 57.0 - Distributive Trades & Services" at bounding box center [0, 0] width 0 height 0
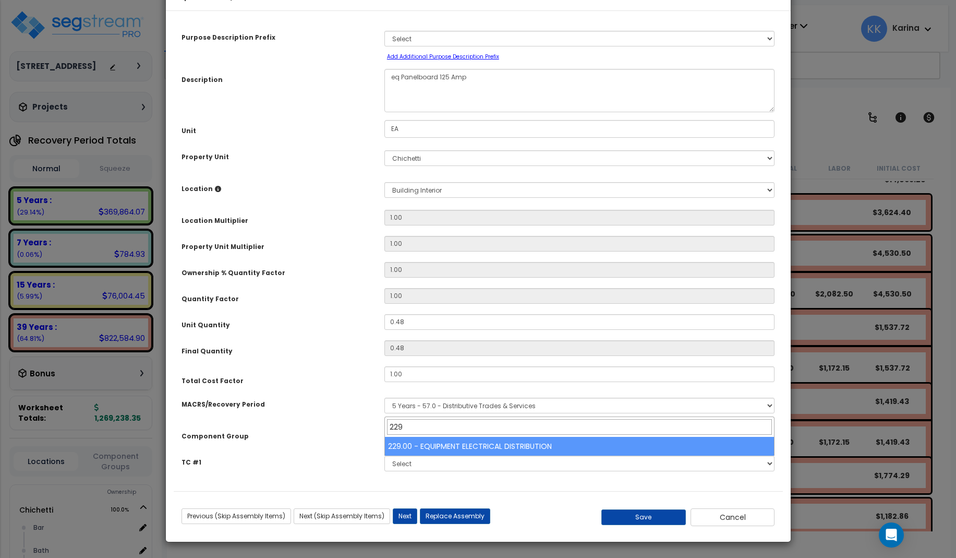
type input "229"
select select "57033"
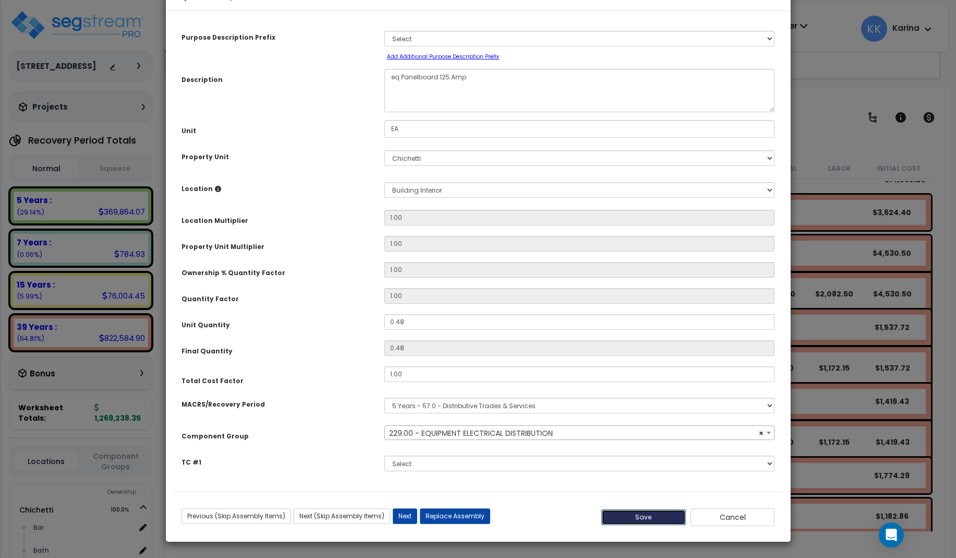
click at [634, 516] on button "Save" at bounding box center [643, 517] width 84 height 16
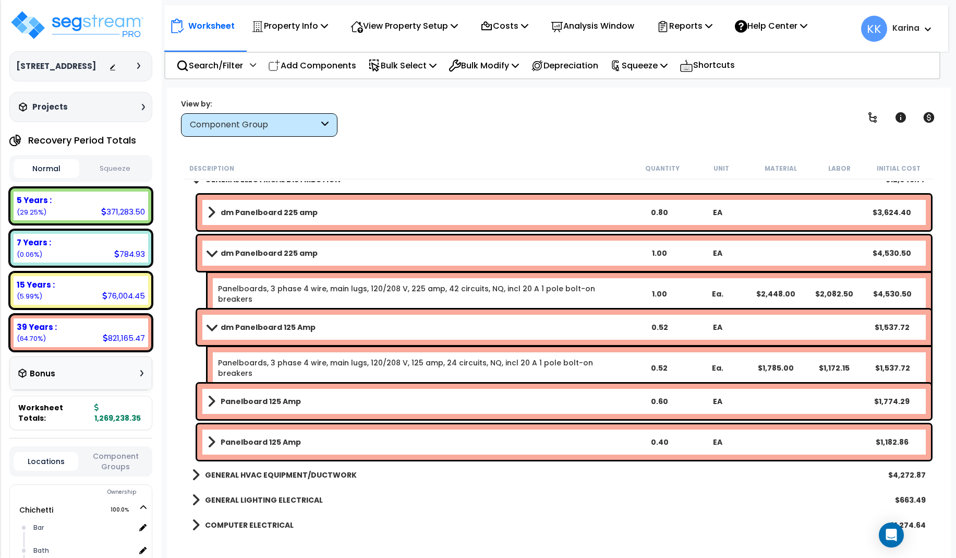
click at [255, 402] on b "Panelboard 125 Amp" at bounding box center [261, 401] width 80 height 10
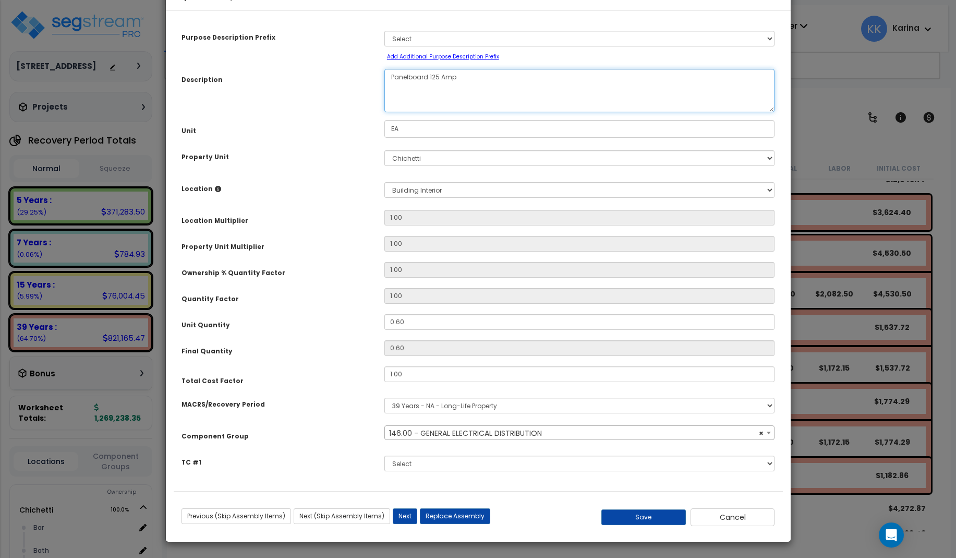
click at [391, 111] on textarea "Panelboard 125 Amp" at bounding box center [579, 90] width 391 height 43
select select "56956"
type textarea "dm Panelboard 125 Amp"
click at [644, 518] on button "Save" at bounding box center [643, 517] width 84 height 16
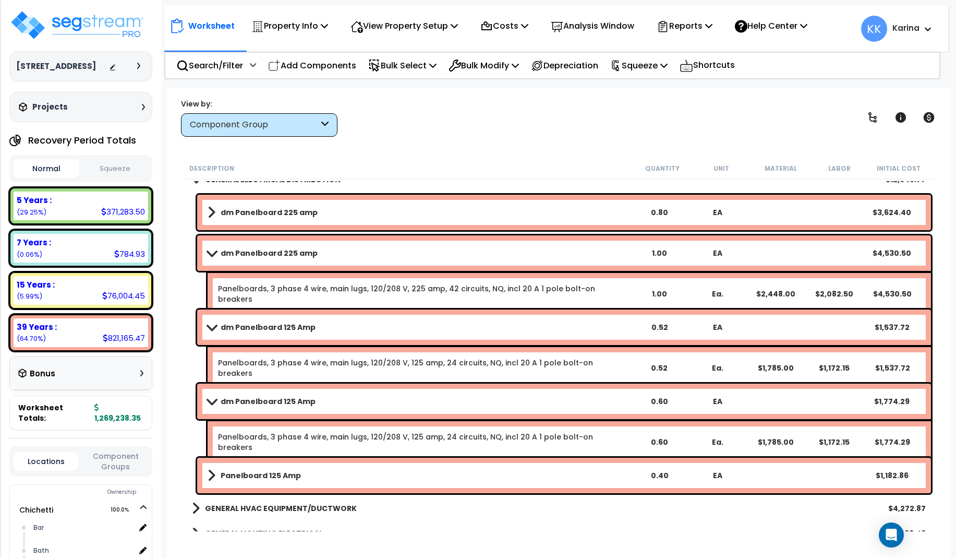
click at [248, 477] on b "Panelboard 125 Amp" at bounding box center [261, 475] width 80 height 10
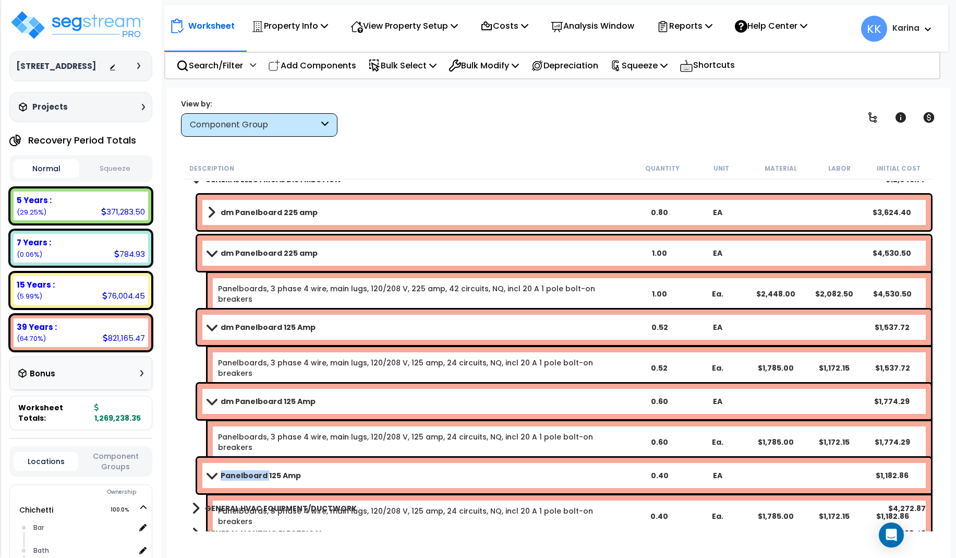
click at [248, 477] on b "Panelboard 125 Amp" at bounding box center [261, 475] width 80 height 10
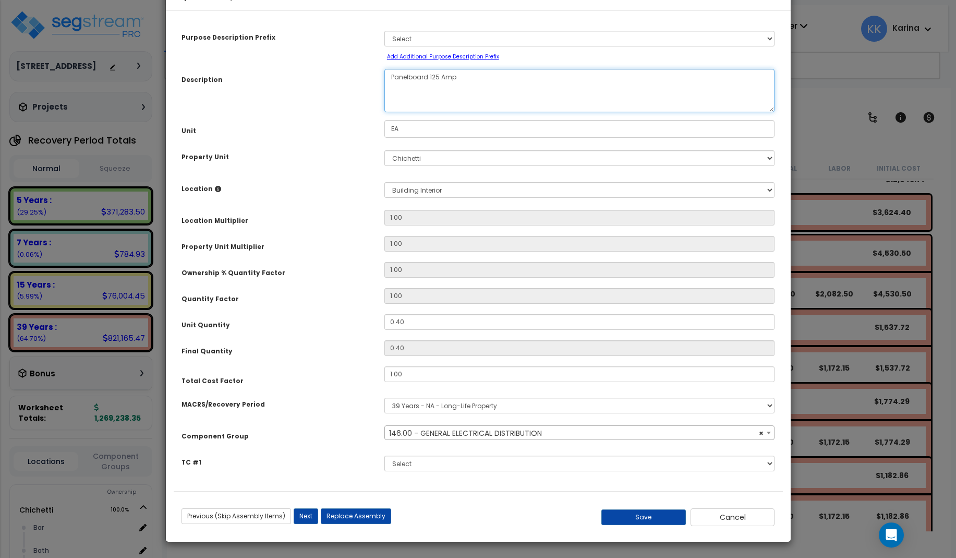
click at [390, 109] on textarea "Panelboard 125 Amp" at bounding box center [579, 90] width 391 height 43
select select "56956"
type textarea "eq Panelboard 125 Amp"
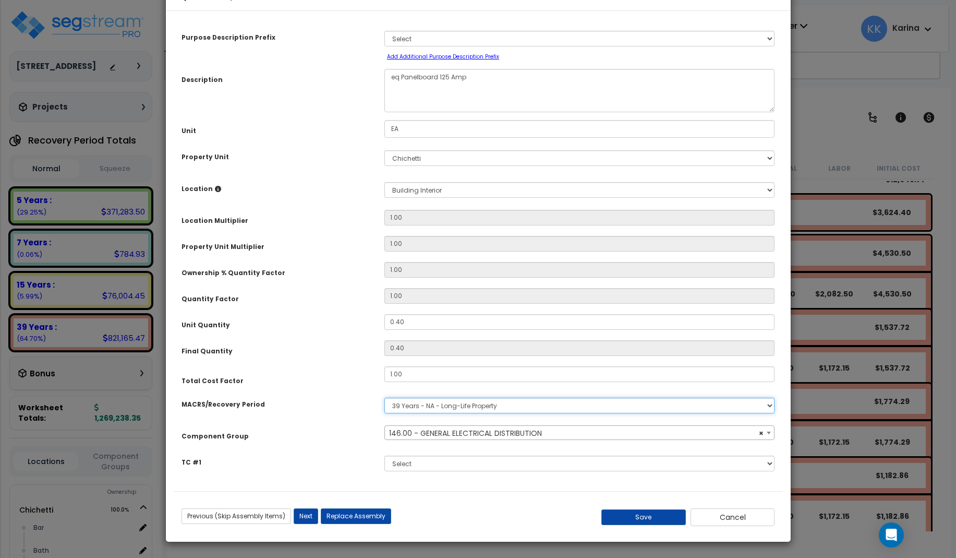
click at [384, 397] on select "Select MACRS/Recovery Period 5 Years - 57.0 - Distributive Trades & Services 5 …" at bounding box center [579, 405] width 391 height 16
select select "3667"
click option "5 Years - 57.0 - Distributive Trades & Services" at bounding box center [0, 0] width 0 height 0
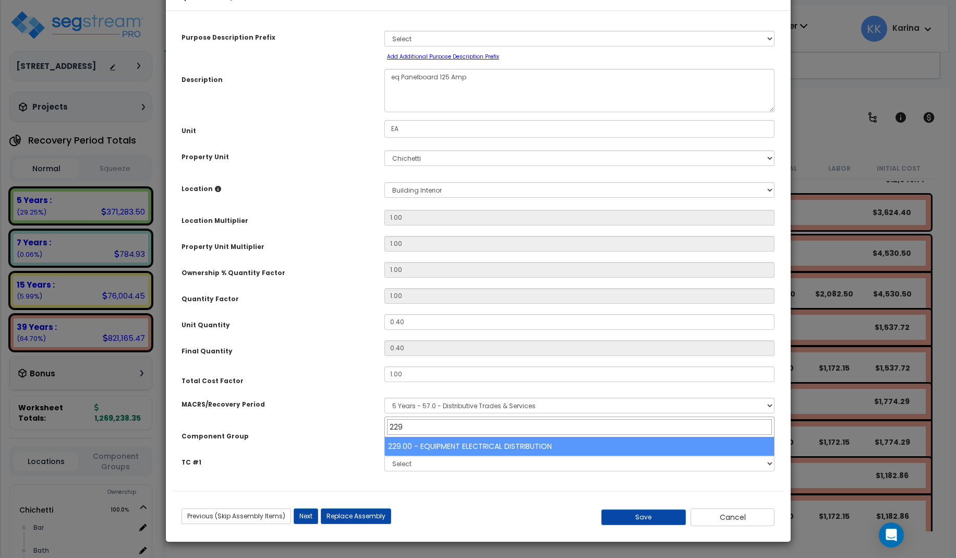
type input "229"
select select "57033"
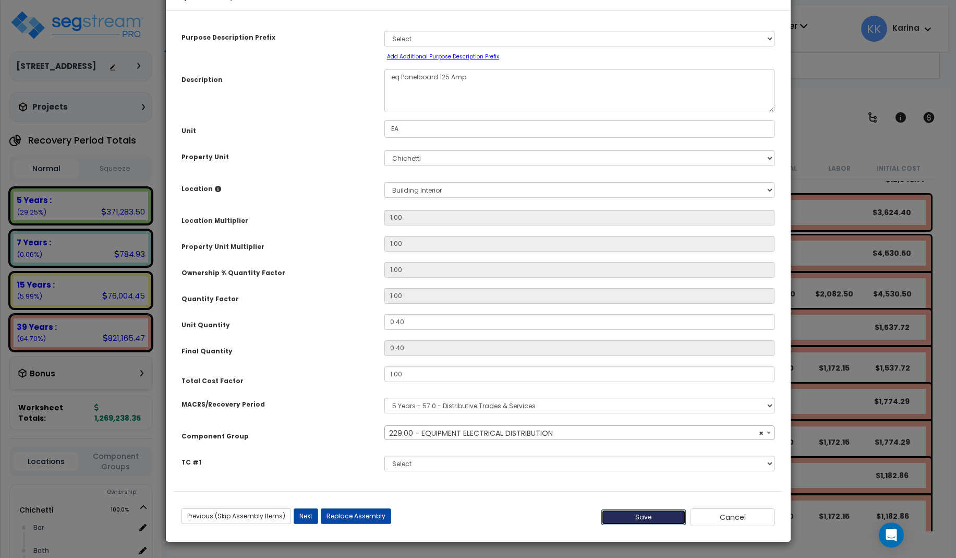
click at [628, 517] on button "Save" at bounding box center [643, 517] width 84 height 16
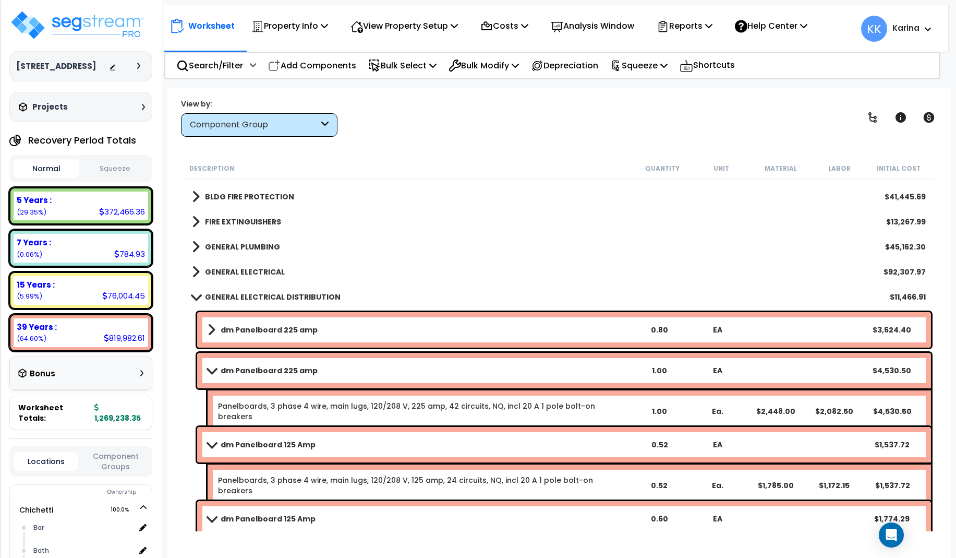
scroll to position [876, 0]
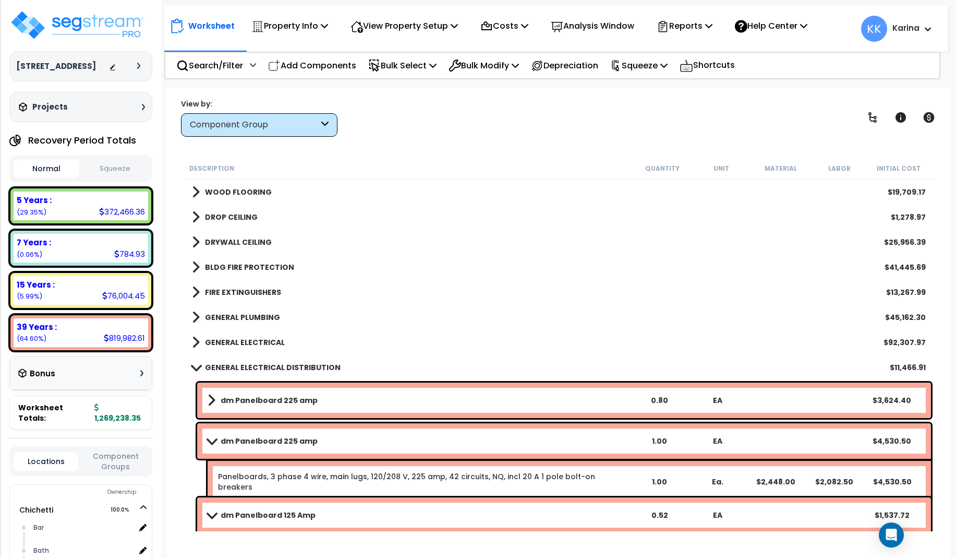
click at [193, 369] on span at bounding box center [195, 367] width 15 height 8
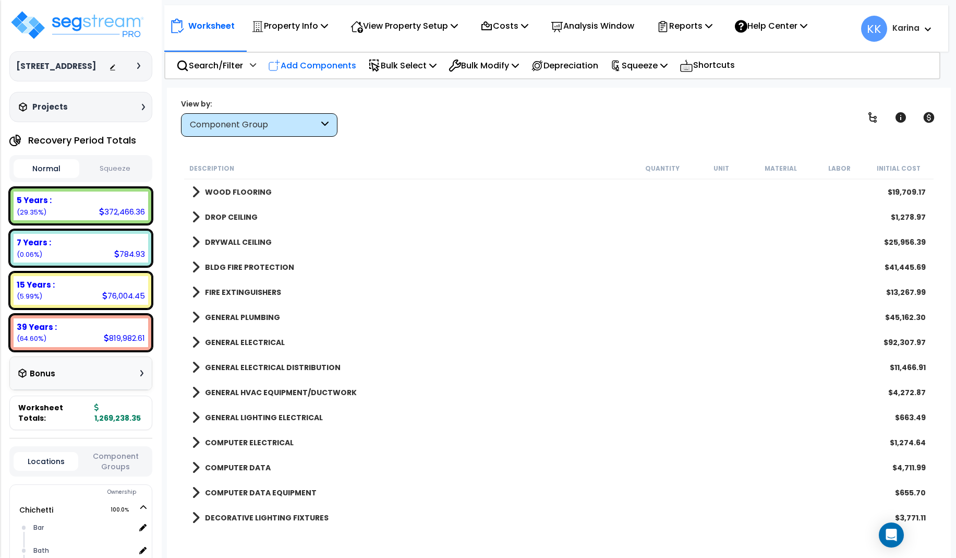
click at [335, 66] on p "Add Components" at bounding box center [312, 65] width 88 height 14
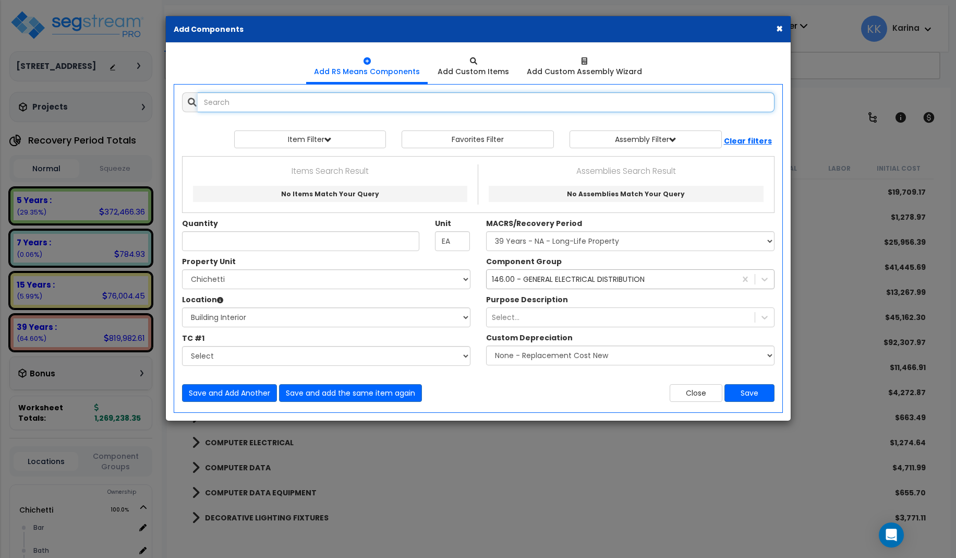
select select
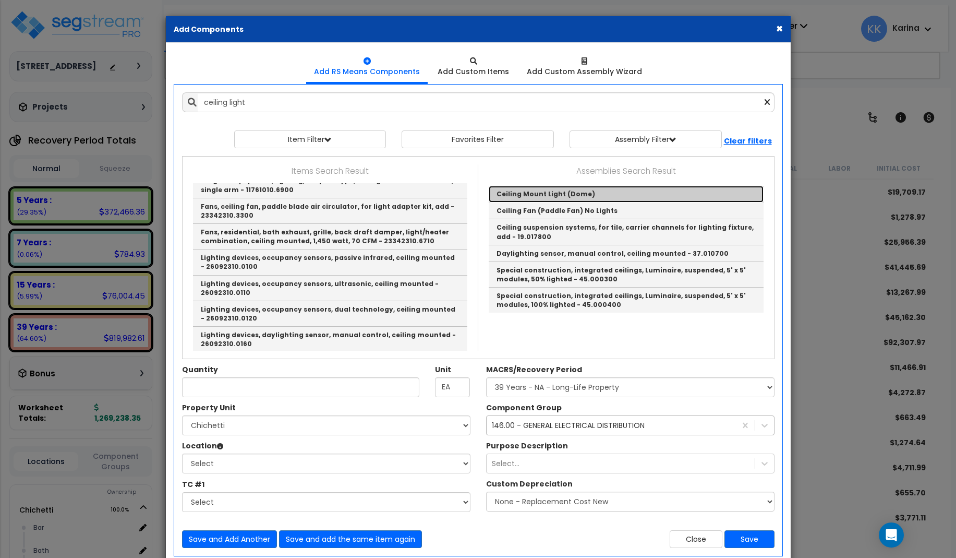
click at [519, 197] on link "Ceiling Mount Light (Dome)" at bounding box center [626, 194] width 275 height 17
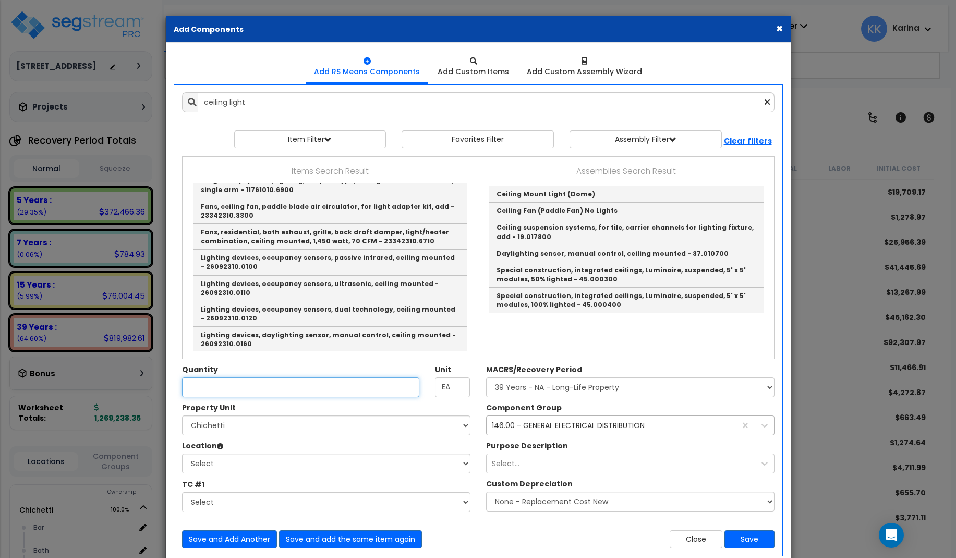
type input "Ceiling Mount Light (Dome)"
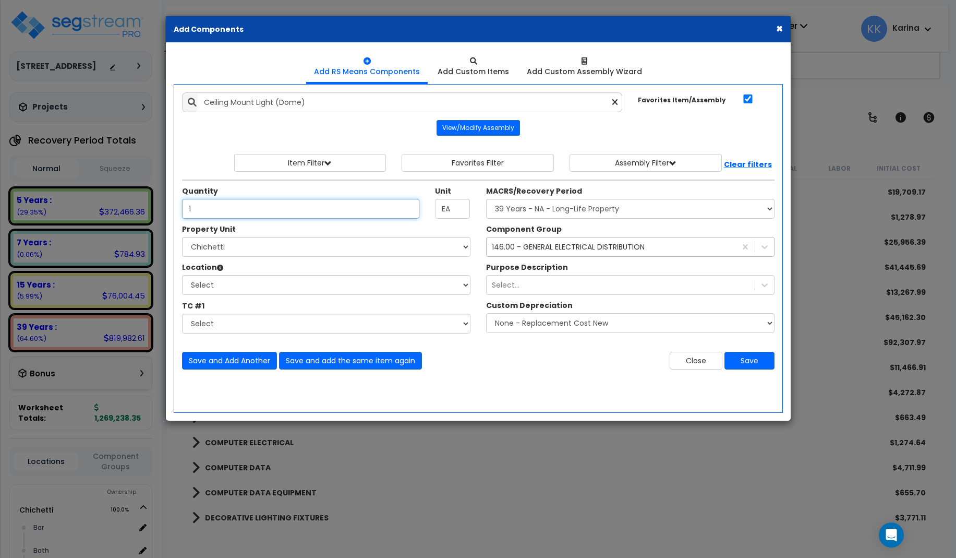
type input "1"
click at [182, 237] on select "Select [PERSON_NAME] Site Improvements" at bounding box center [326, 247] width 288 height 20
select select "168457"
click option "Chichetti" at bounding box center [0, 0] width 0 height 0
click at [182, 275] on select "Select Bar [GEOGRAPHIC_DATA] Building Building Interior dining Kitchen Site Add…" at bounding box center [326, 285] width 288 height 20
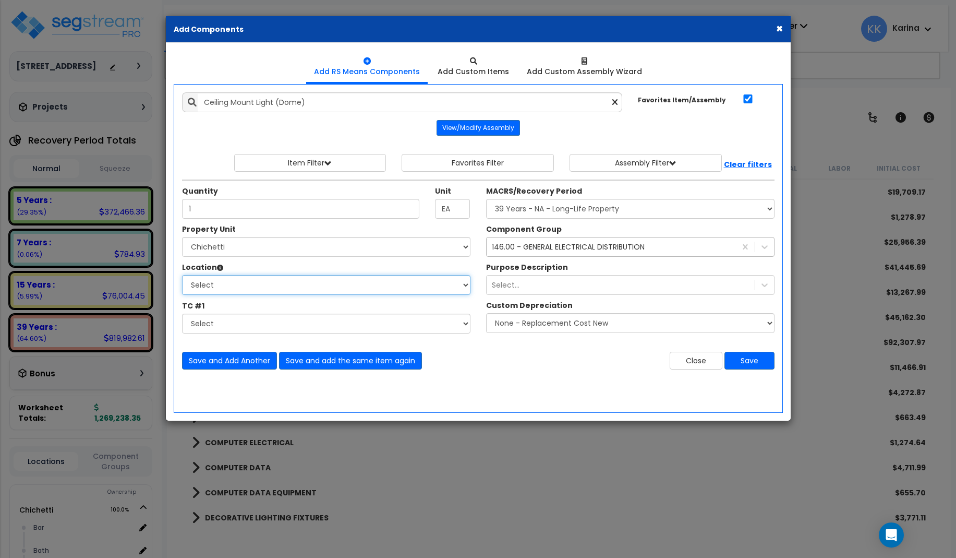
select select "461"
click option "Building Interior" at bounding box center [0, 0] width 0 height 0
click at [486, 199] on select "Select MACRS/Recovery Period 5 Years - 57.0 - Distributive Trades & Services 5 …" at bounding box center [630, 209] width 288 height 20
select select "3669"
click option "39 Years - NA - Long-Life Property" at bounding box center [0, 0] width 0 height 0
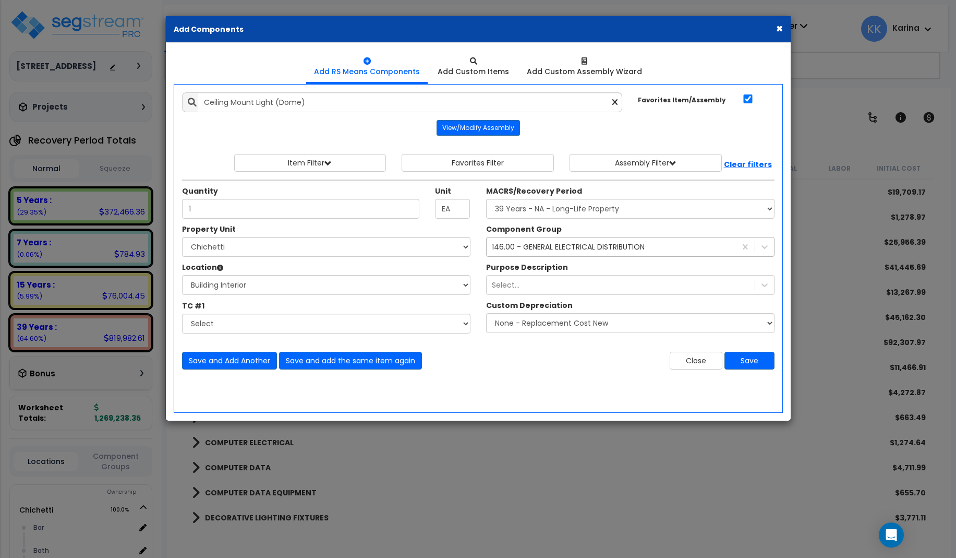
click at [522, 252] on div "146.00 - GENERAL ELECTRICAL DISTRIBUTION dist" at bounding box center [611, 246] width 249 height 17
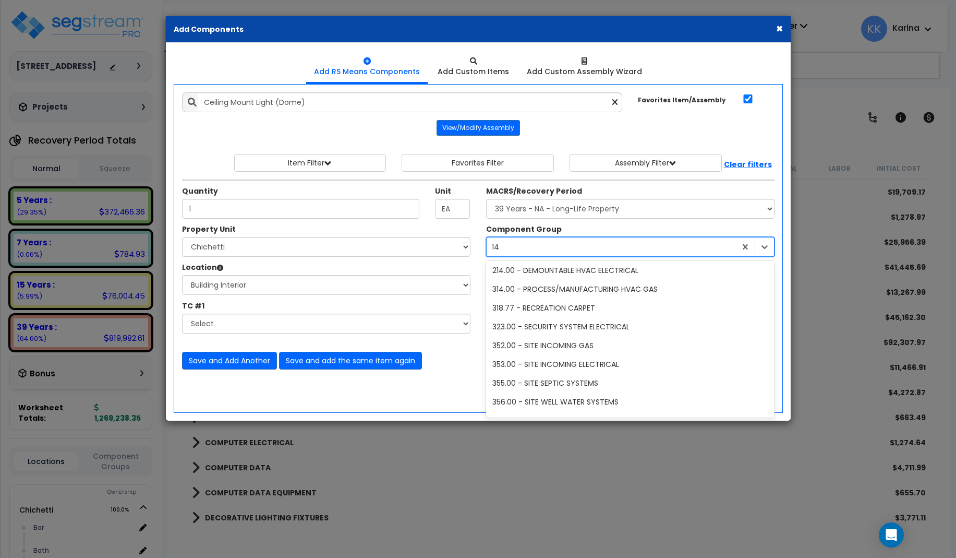
scroll to position [0, 0]
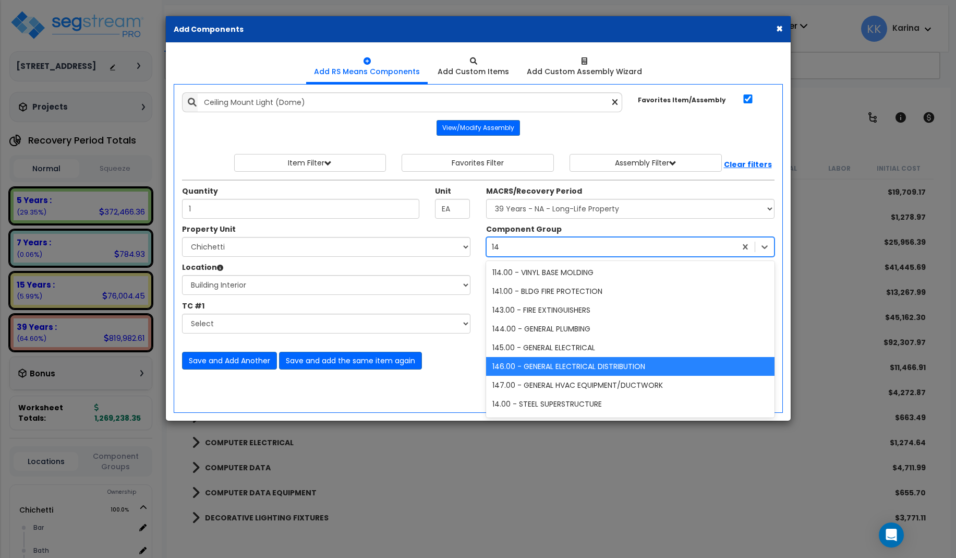
type input "145"
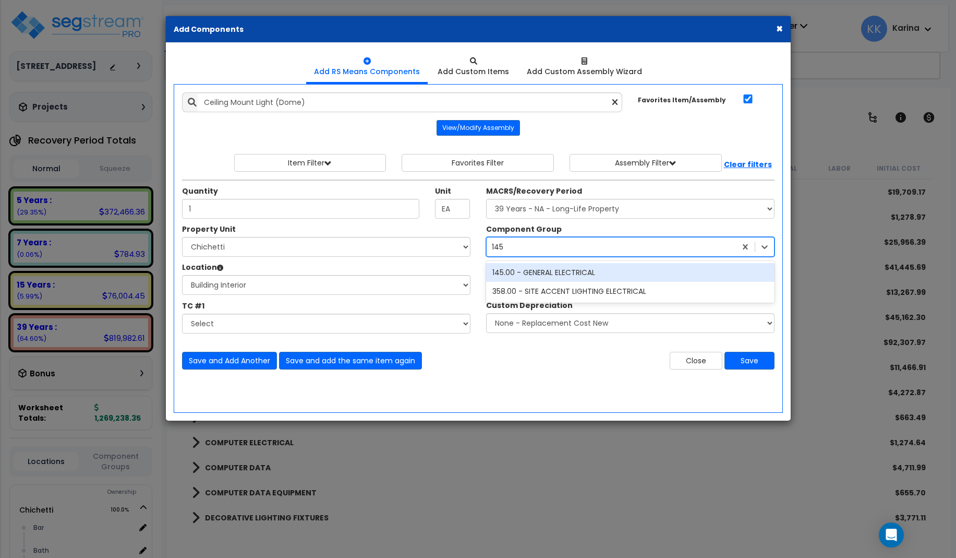
click at [519, 272] on div "145.00 - GENERAL ELECTRICAL" at bounding box center [630, 272] width 288 height 19
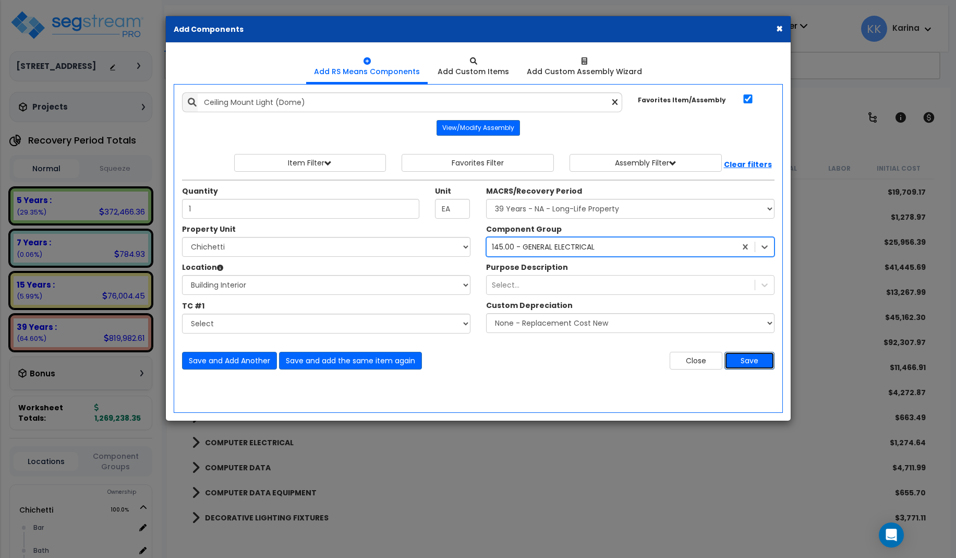
click at [746, 362] on button "Save" at bounding box center [749, 361] width 50 height 18
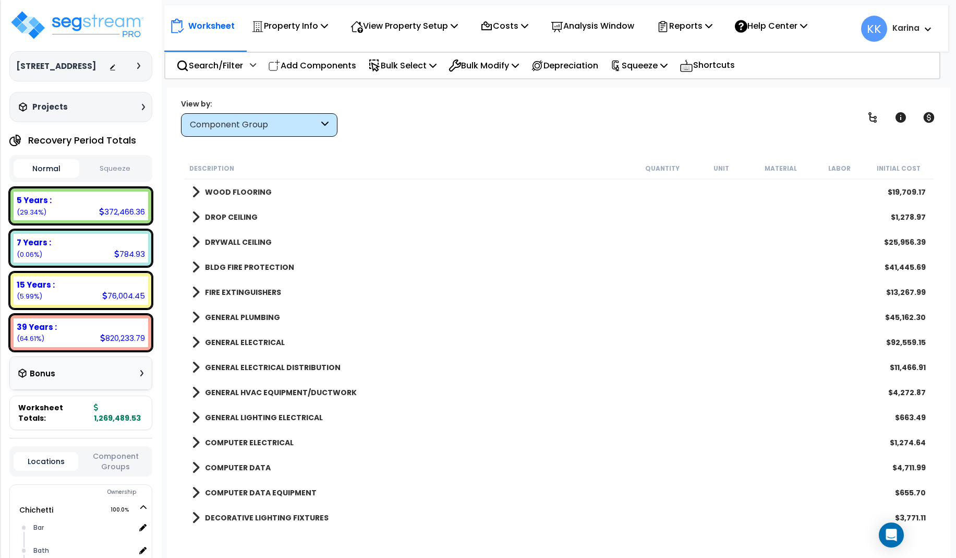
click at [193, 366] on span at bounding box center [196, 367] width 8 height 15
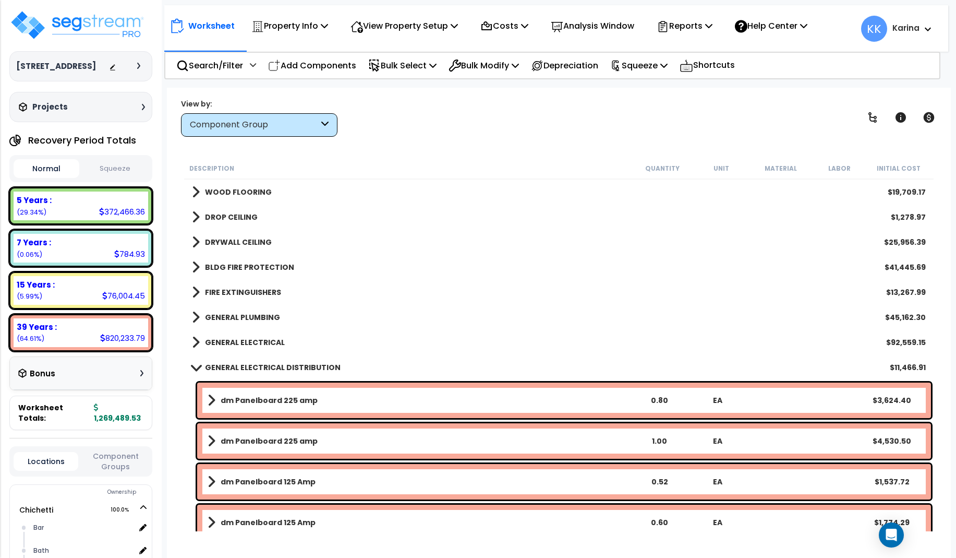
click at [192, 364] on span at bounding box center [195, 367] width 15 height 8
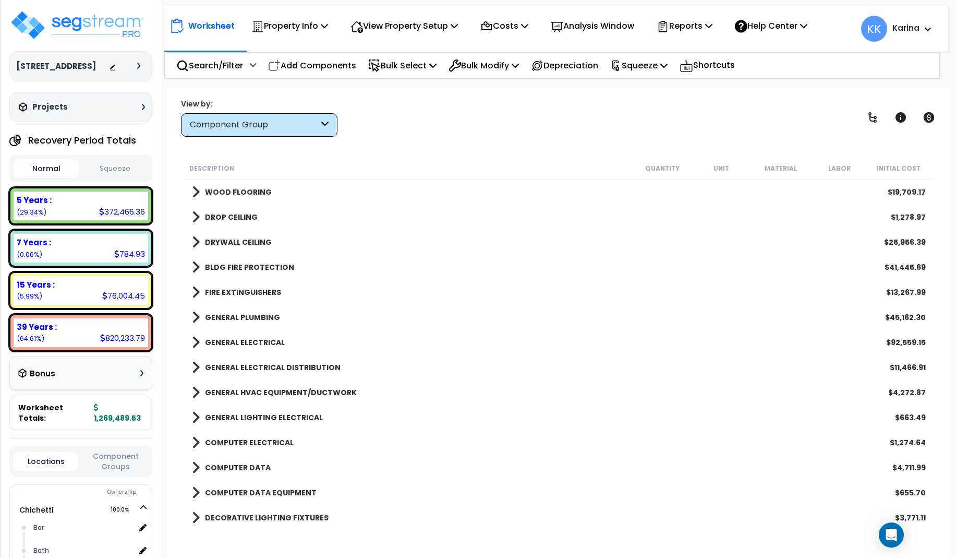
click at [196, 339] on span at bounding box center [196, 342] width 8 height 15
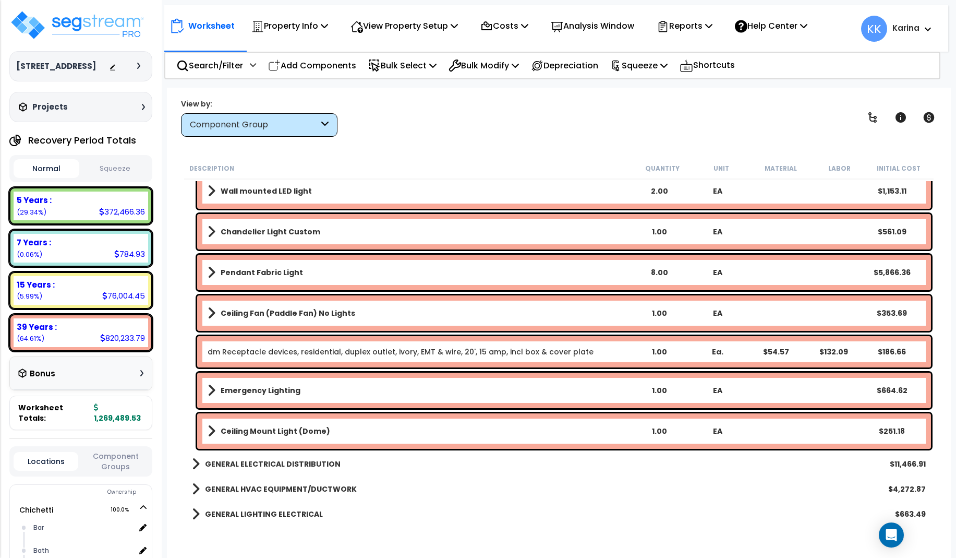
scroll to position [3254, 0]
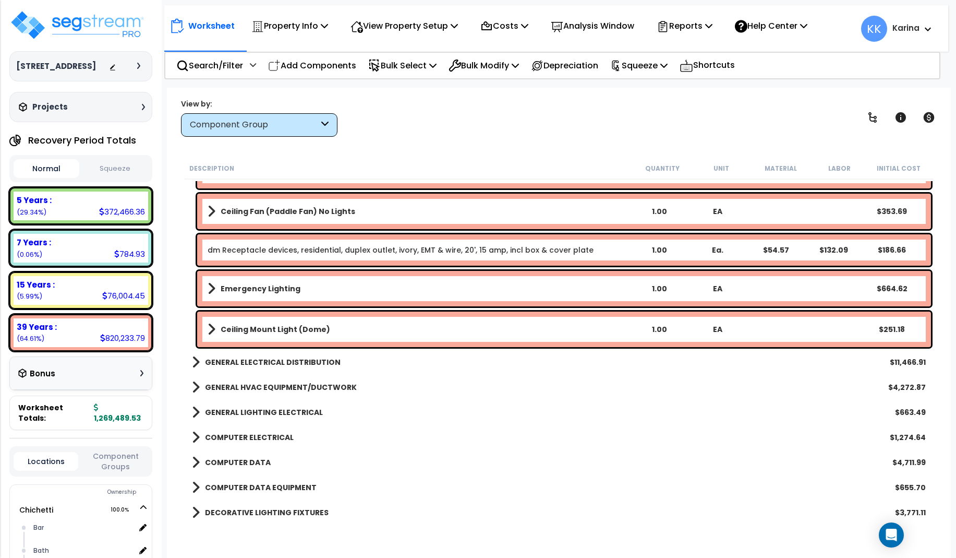
click at [252, 247] on link "dm Receptacle devices, residential, duplex outlet, ivory, EMT & wire, 20', 15 a…" at bounding box center [401, 250] width 386 height 10
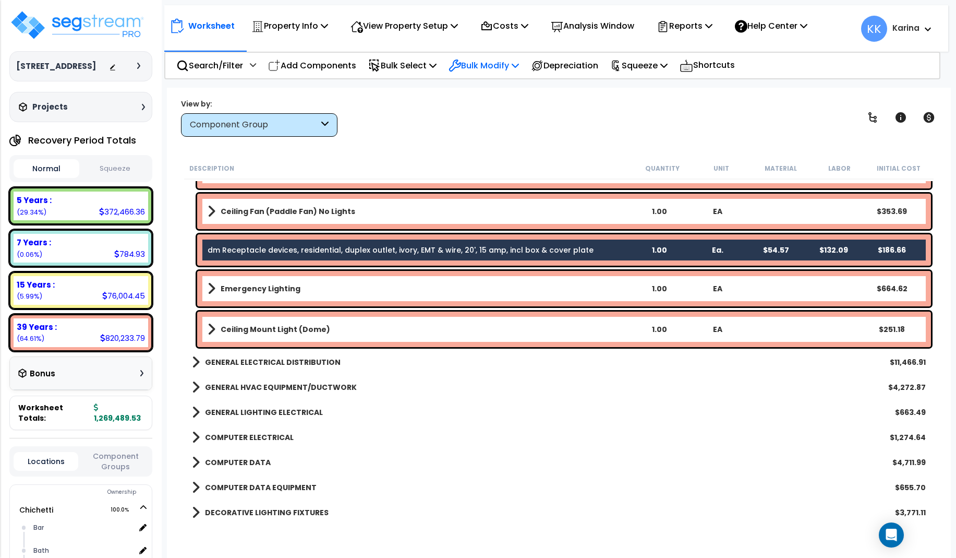
click at [479, 65] on p "Bulk Modify" at bounding box center [484, 65] width 70 height 14
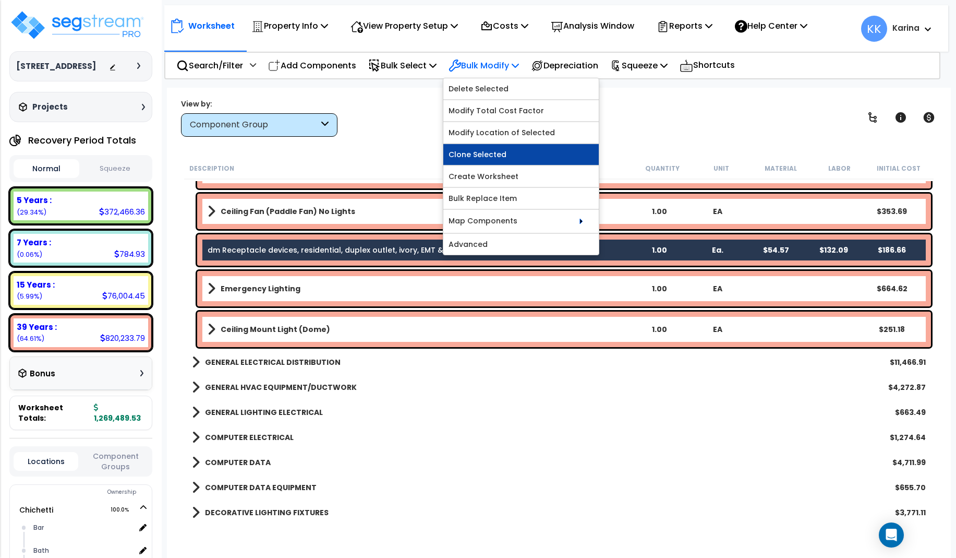
click at [488, 153] on link "Clone Selected" at bounding box center [520, 154] width 155 height 21
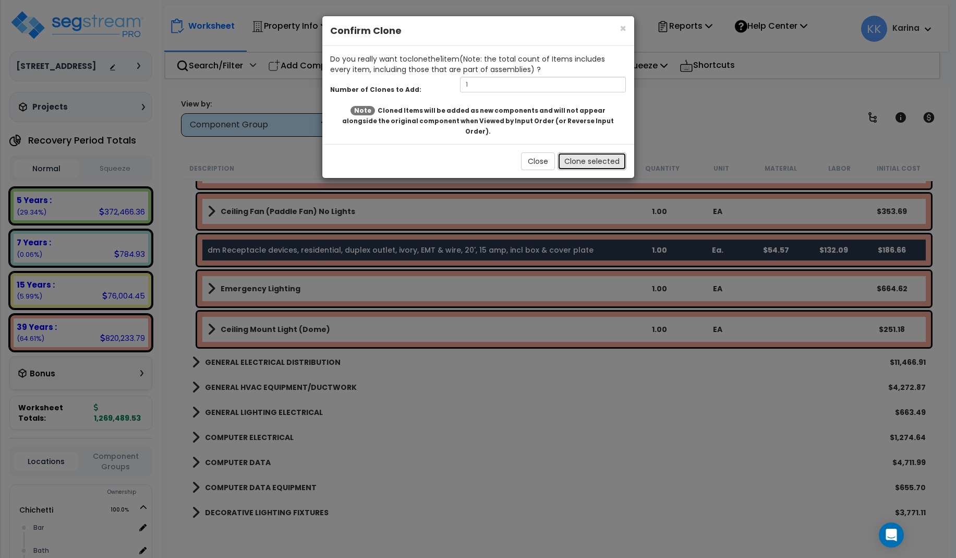
click at [591, 152] on button "Clone selected" at bounding box center [592, 161] width 69 height 18
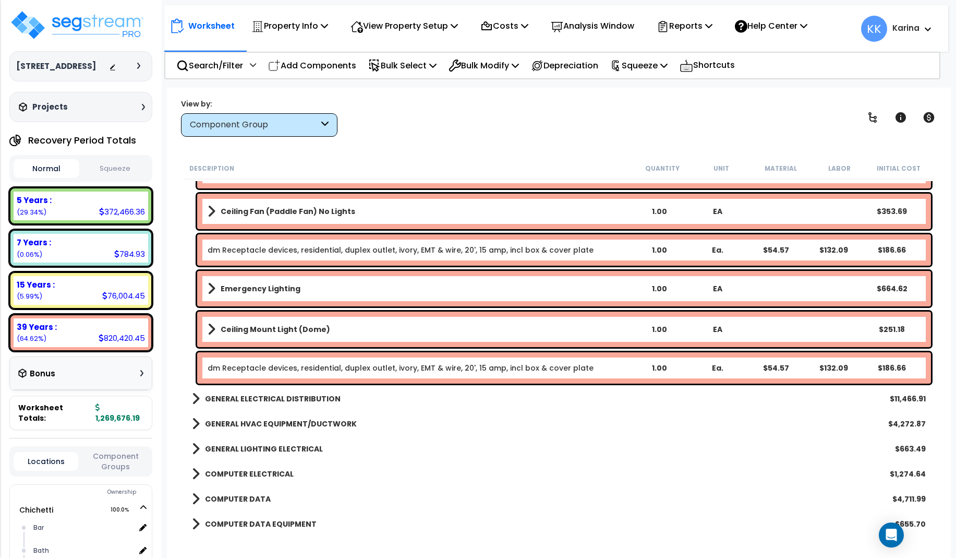
click at [275, 373] on div "dm Receptacle devices, residential, duplex outlet, ivory, EMT & wire, 20', 15 a…" at bounding box center [564, 367] width 734 height 31
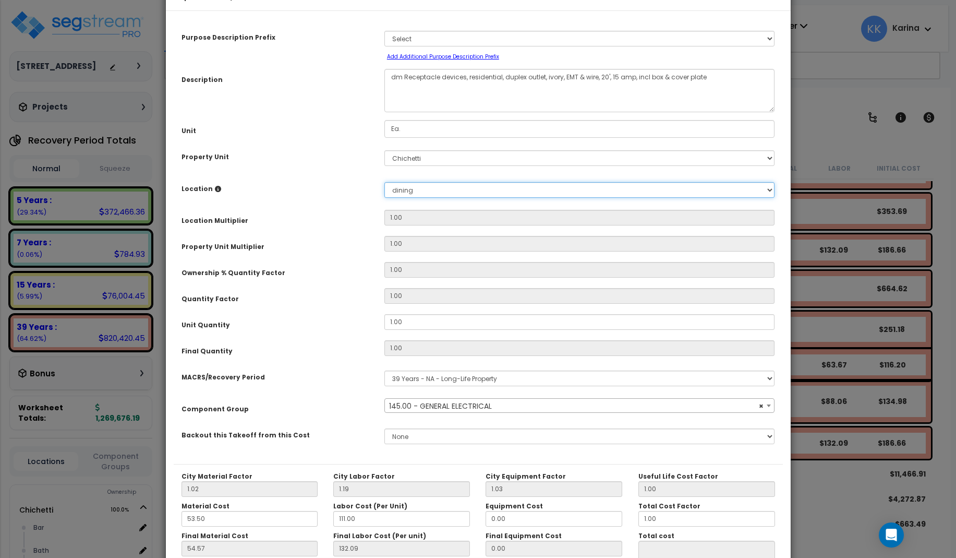
click at [384, 182] on select "Select Bar [GEOGRAPHIC_DATA] Building Building Interior dining Kitchen Site Add…" at bounding box center [579, 190] width 391 height 16
select select "56955"
select select "461"
click option "Building Interior" at bounding box center [0, 0] width 0 height 0
type input "1"
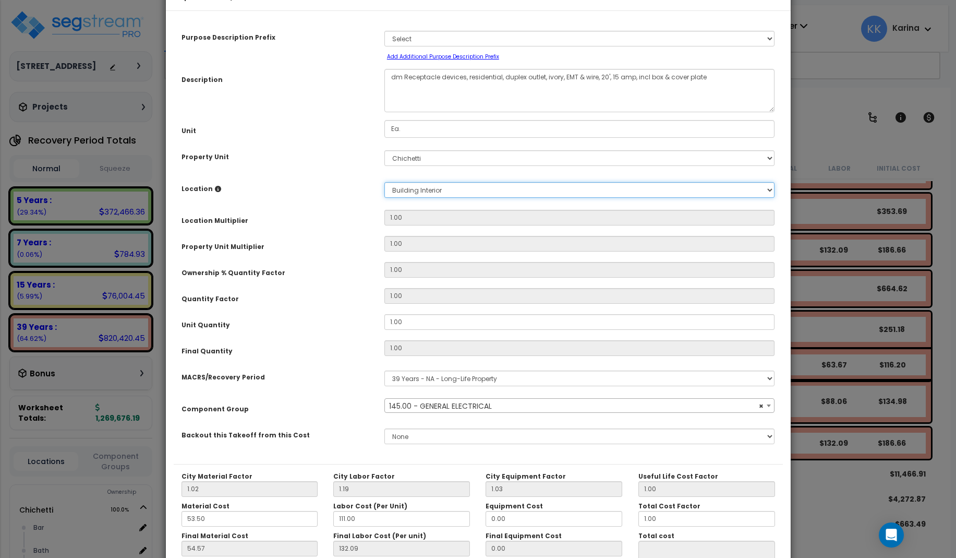
type input "1"
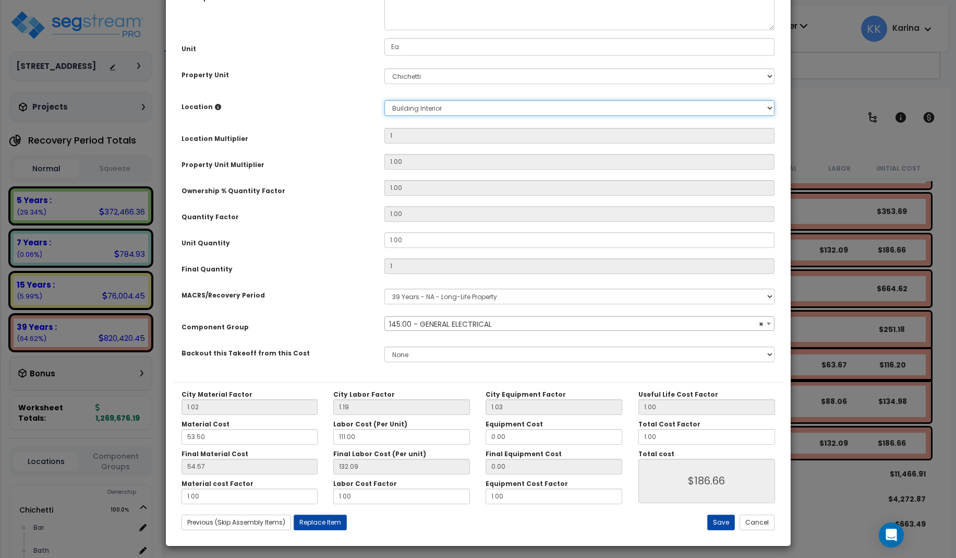
scroll to position [117, 0]
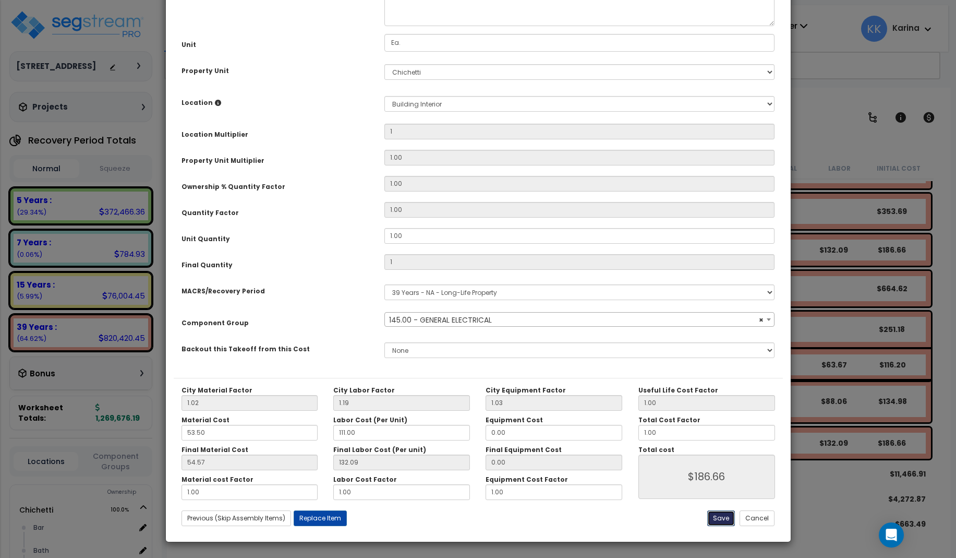
click at [725, 517] on button "Save" at bounding box center [721, 518] width 28 height 16
type input "1.00"
type input "186.66"
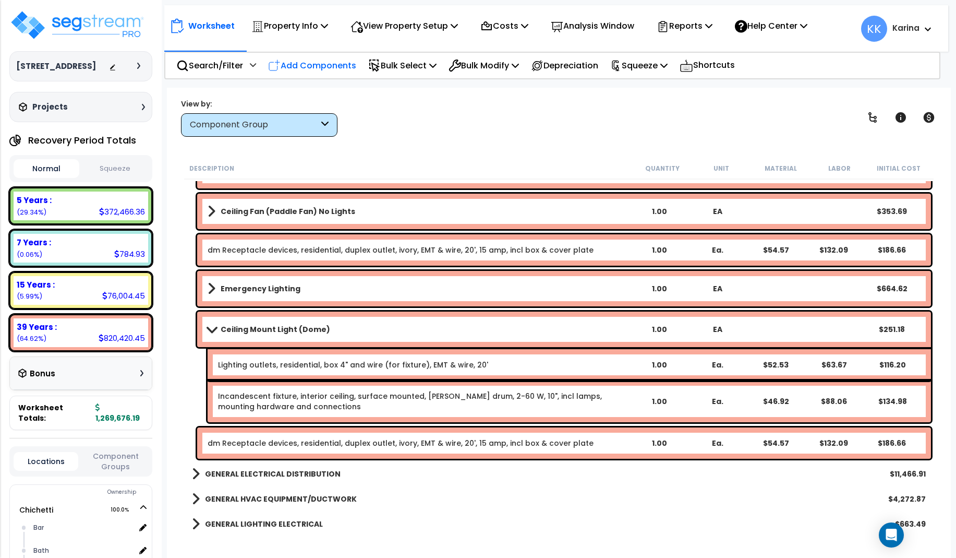
click at [323, 68] on p "Add Components" at bounding box center [312, 65] width 88 height 14
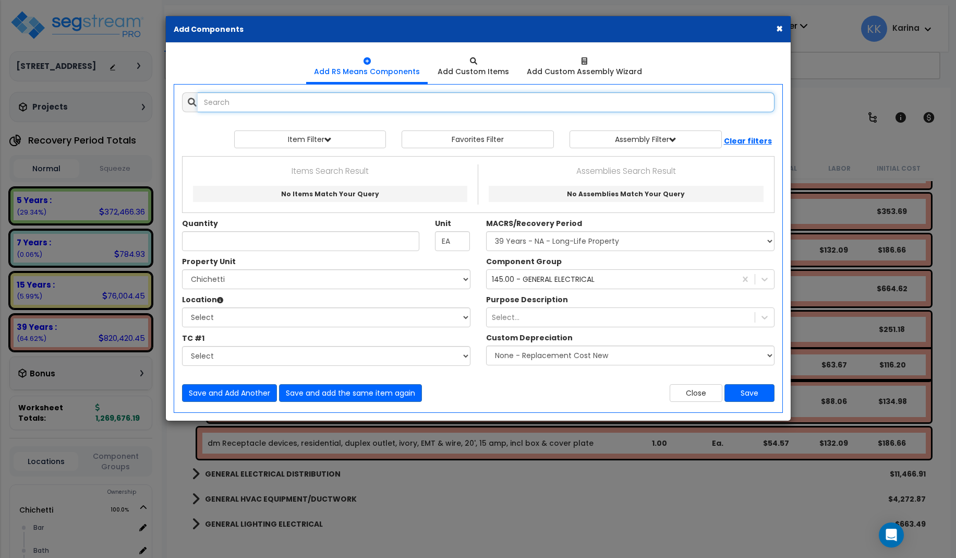
select select
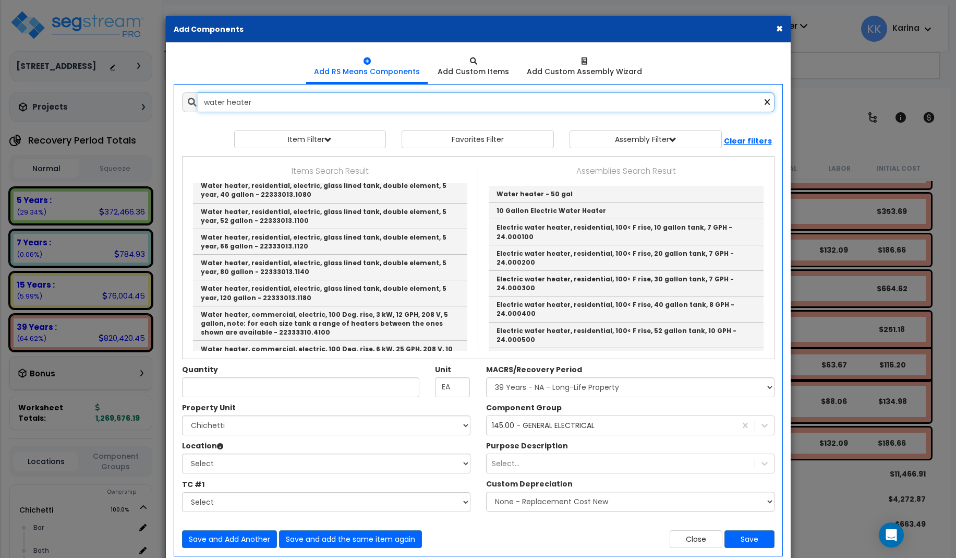
scroll to position [1627, 0]
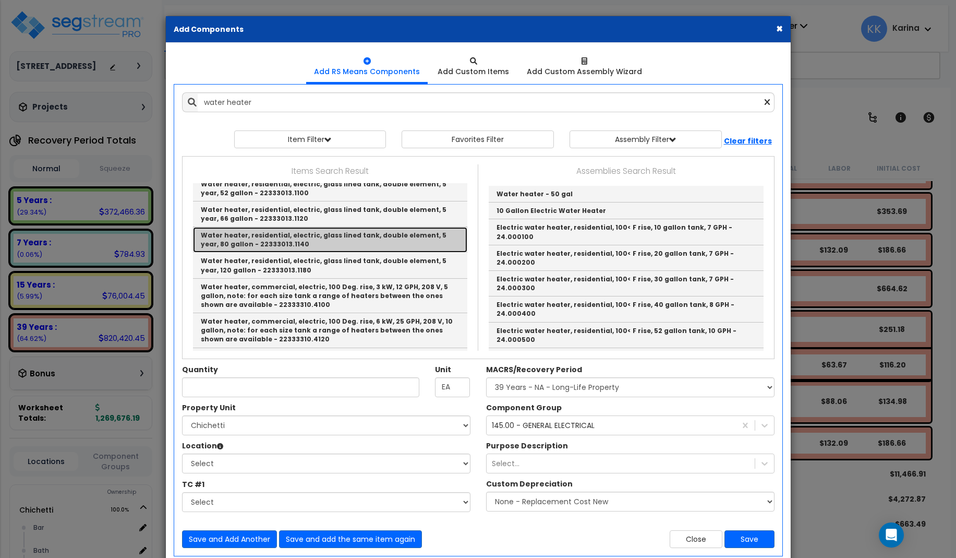
click at [302, 227] on link "Water heater, residential, electric, glass lined tank, double element, 5 year, …" at bounding box center [330, 240] width 274 height 26
type input "Water heater, residential, electric, glass lined tank, double element, 5 year, …"
checkbox input "false"
type input "Ea."
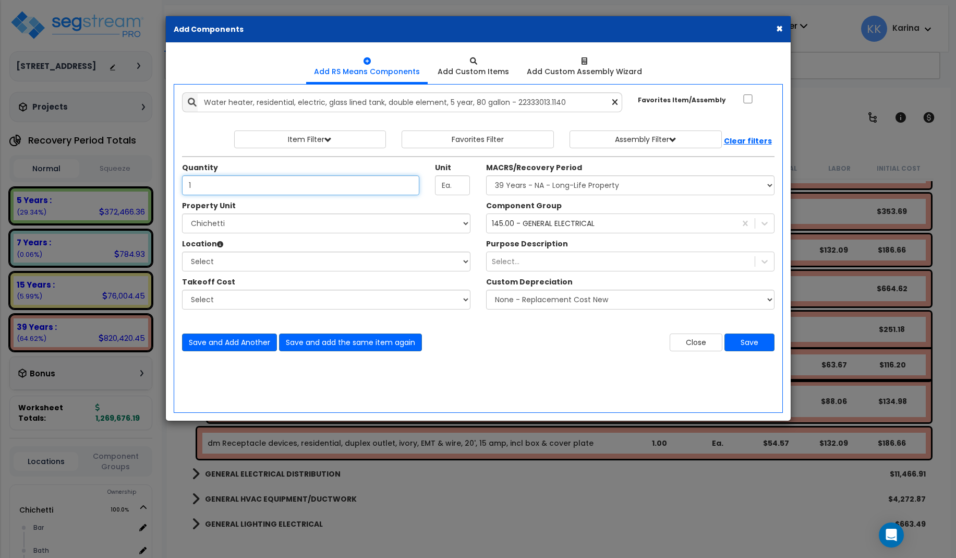
type input "1"
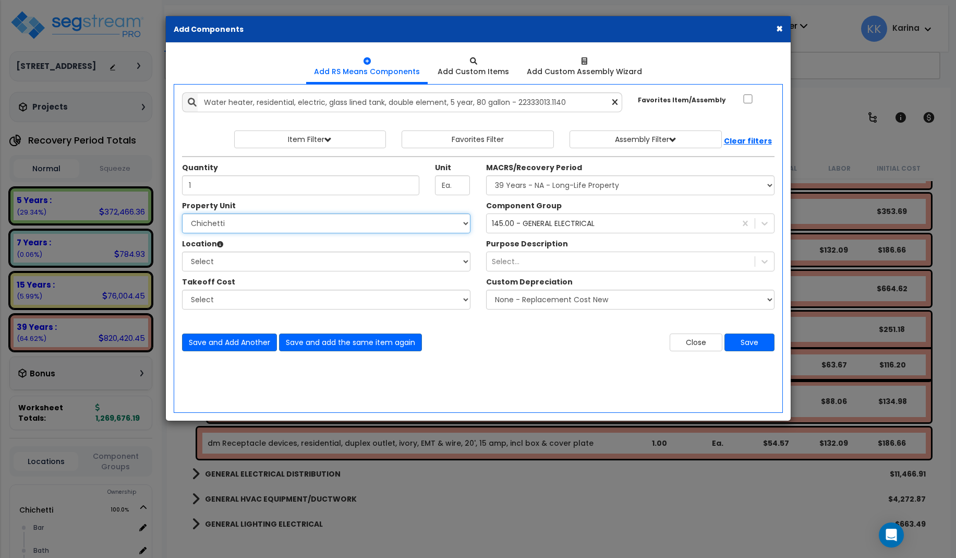
click at [182, 213] on select "Select [PERSON_NAME] Site Improvements" at bounding box center [326, 223] width 288 height 20
select select "168457"
click option "Chichetti" at bounding box center [0, 0] width 0 height 0
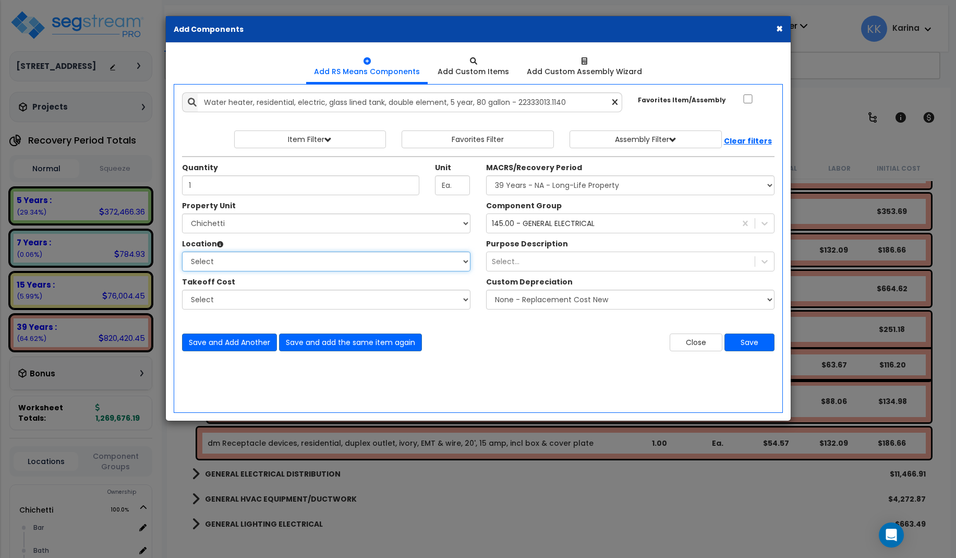
click at [182, 251] on select "Select Bar [GEOGRAPHIC_DATA] Building Building Interior dining Kitchen Site Add…" at bounding box center [326, 261] width 288 height 20
select select "461"
click option "Building Interior" at bounding box center [0, 0] width 0 height 0
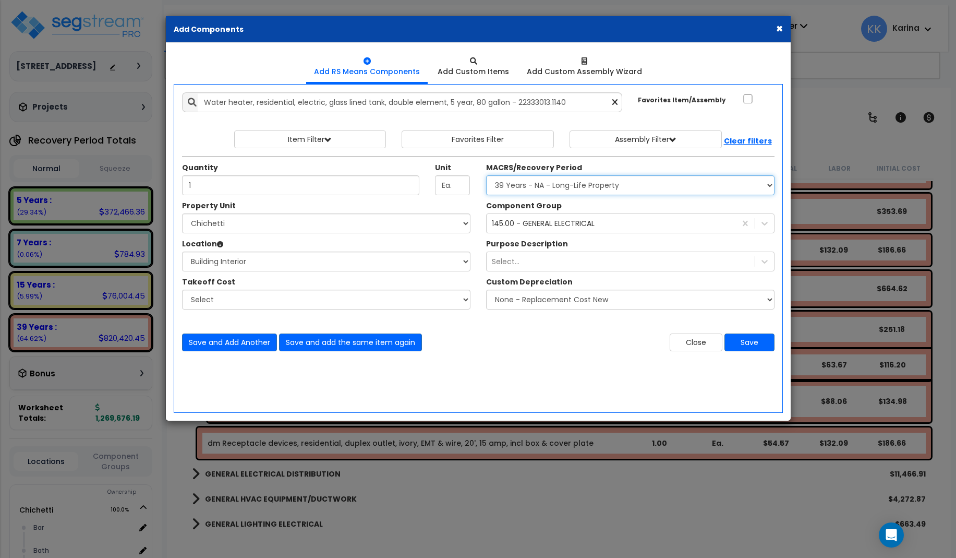
click at [486, 175] on select "Select MACRS/Recovery Period 5 Years - 57.0 - Distributive Trades & Services 5 …" at bounding box center [630, 185] width 288 height 20
select select "3669"
click option "39 Years - NA - Long-Life Property" at bounding box center [0, 0] width 0 height 0
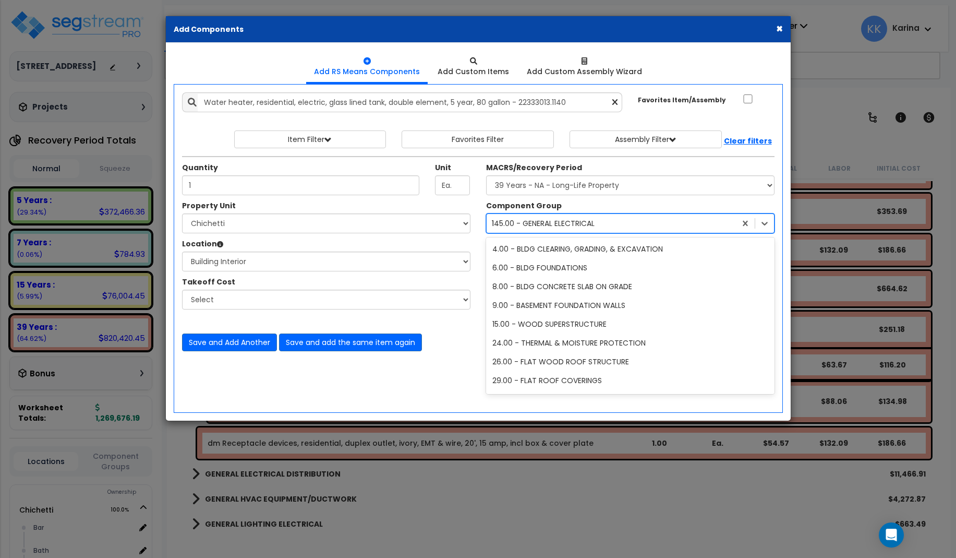
click at [529, 221] on div "145.00 - GENERAL ELECTRICAL" at bounding box center [543, 223] width 103 height 10
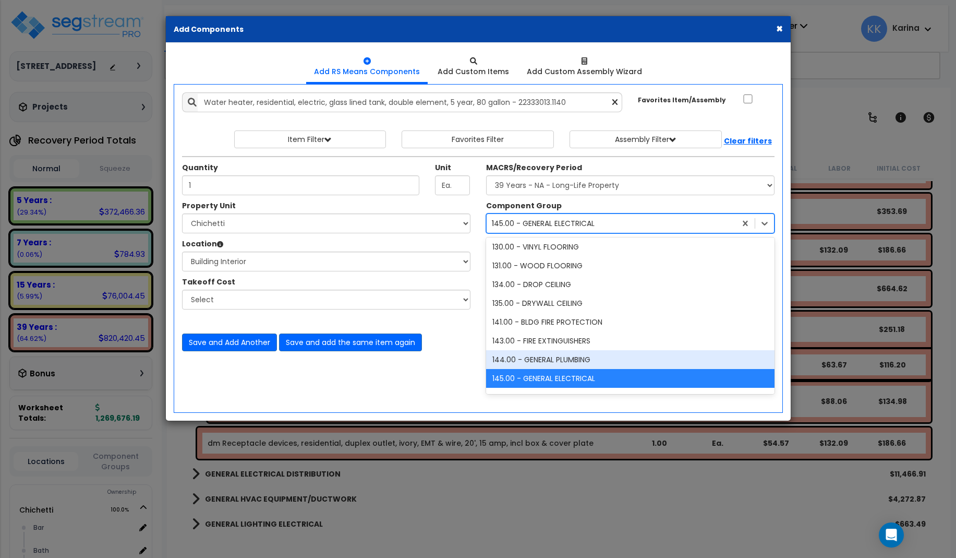
click at [529, 361] on div "144.00 - GENERAL PLUMBING" at bounding box center [630, 359] width 288 height 19
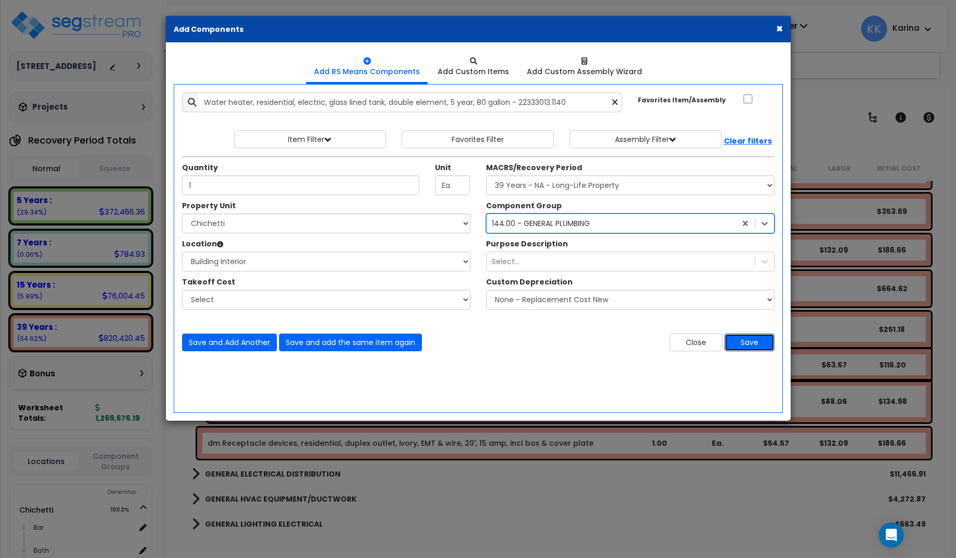
click at [749, 341] on button "Save" at bounding box center [749, 342] width 50 height 18
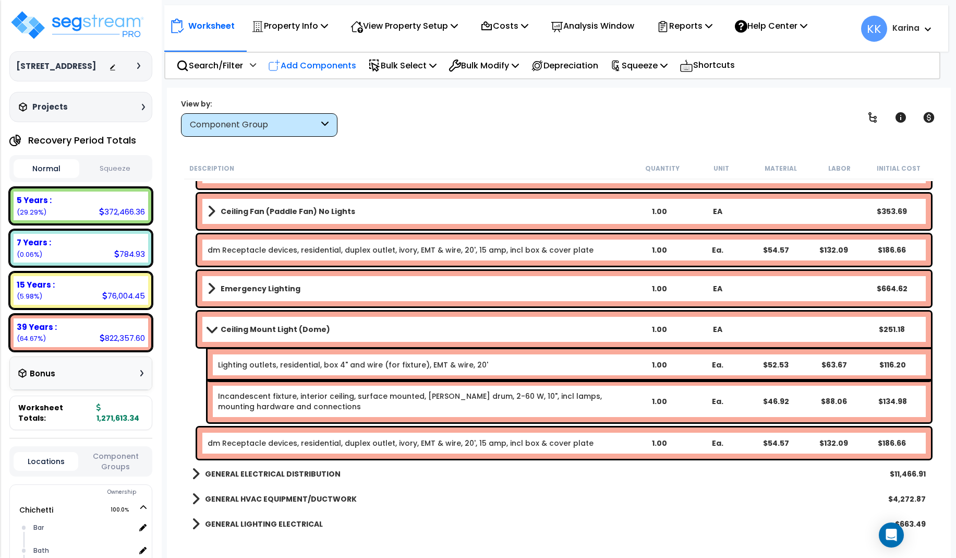
click at [325, 63] on p "Add Components" at bounding box center [312, 65] width 88 height 14
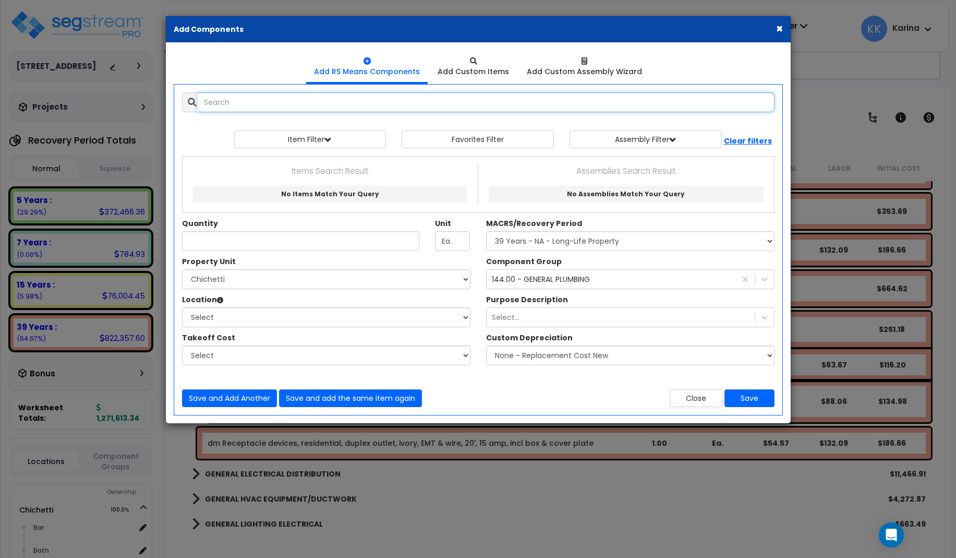
select select
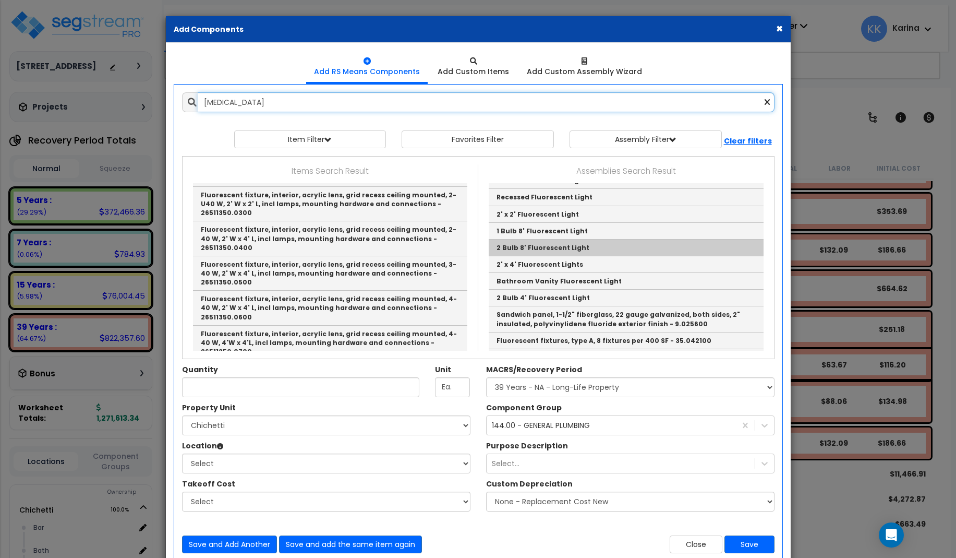
scroll to position [0, 0]
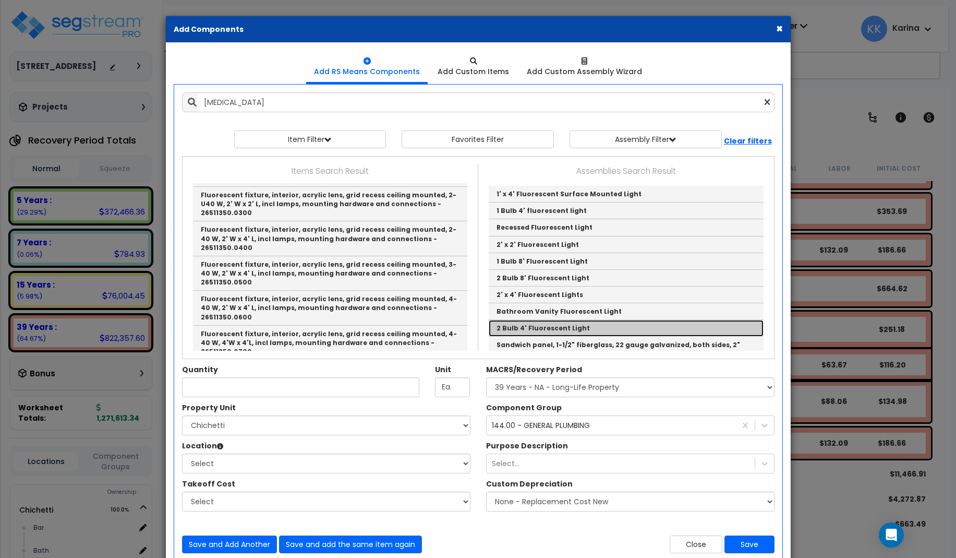
click at [519, 325] on link "2 Bulb 4' Fluorescent Light" at bounding box center [626, 328] width 275 height 17
type input "2 Bulb 4' Fluorescent Light"
checkbox input "true"
type input "EA"
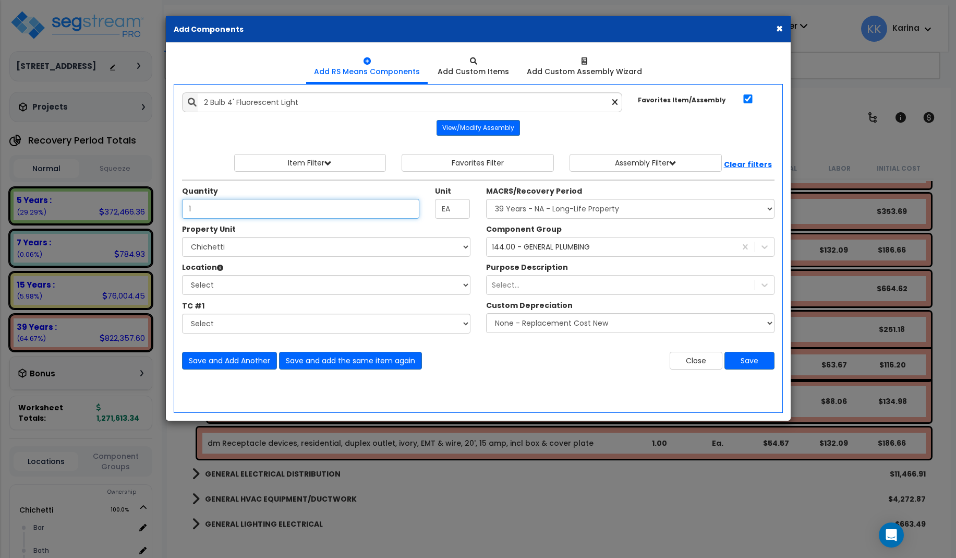
type input "1"
click at [182, 237] on select "Select [PERSON_NAME] Site Improvements" at bounding box center [326, 247] width 288 height 20
select select "168457"
click option "Chichetti" at bounding box center [0, 0] width 0 height 0
click at [182, 275] on select "Select Bar [GEOGRAPHIC_DATA] Building Building Interior dining Kitchen Site Add…" at bounding box center [326, 285] width 288 height 20
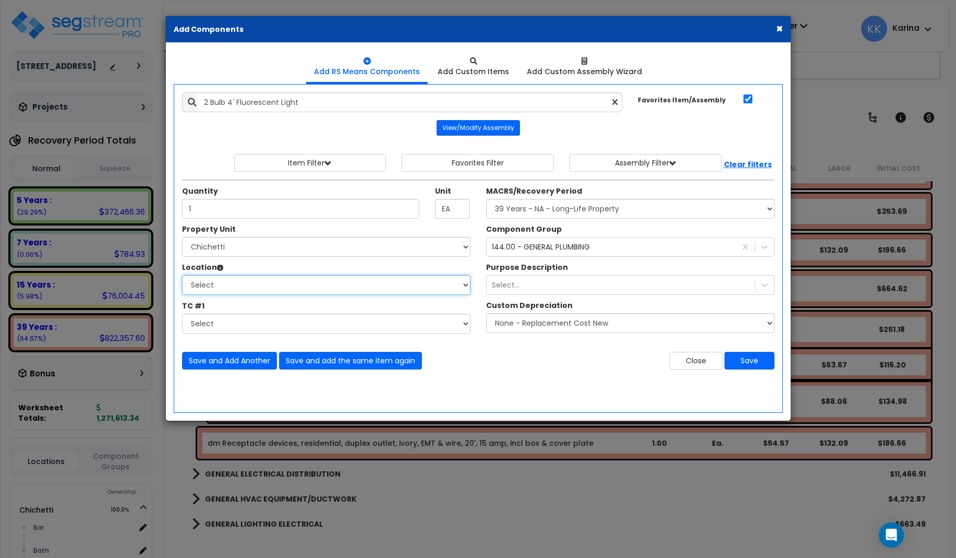
select select "461"
click option "Building Interior" at bounding box center [0, 0] width 0 height 0
click at [486, 199] on select "Select MACRS/Recovery Period 5 Years - 57.0 - Distributive Trades & Services 5 …" at bounding box center [630, 209] width 288 height 20
select select "3669"
click option "39 Years - NA - Long-Life Property" at bounding box center [0, 0] width 0 height 0
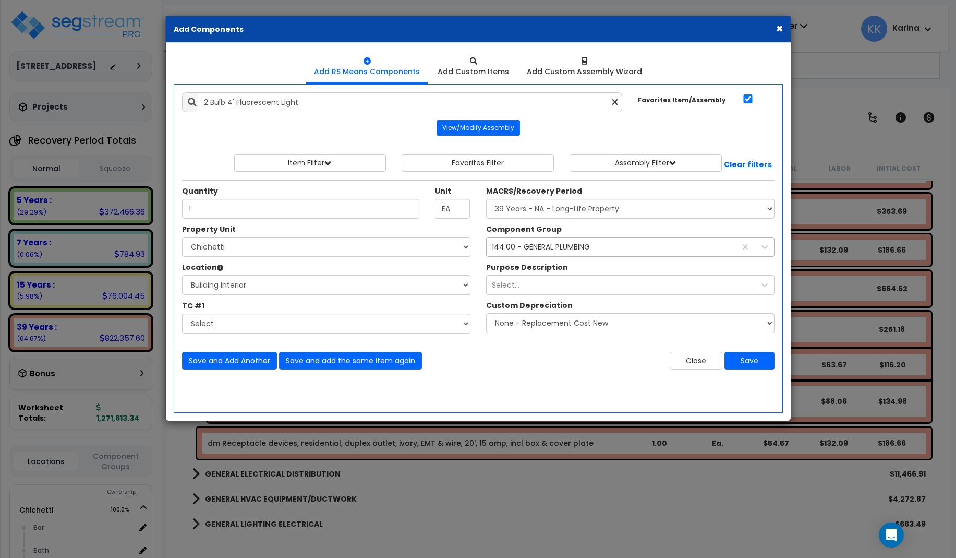
click at [529, 247] on div "144.00 - GENERAL PLUMBING" at bounding box center [541, 246] width 98 height 10
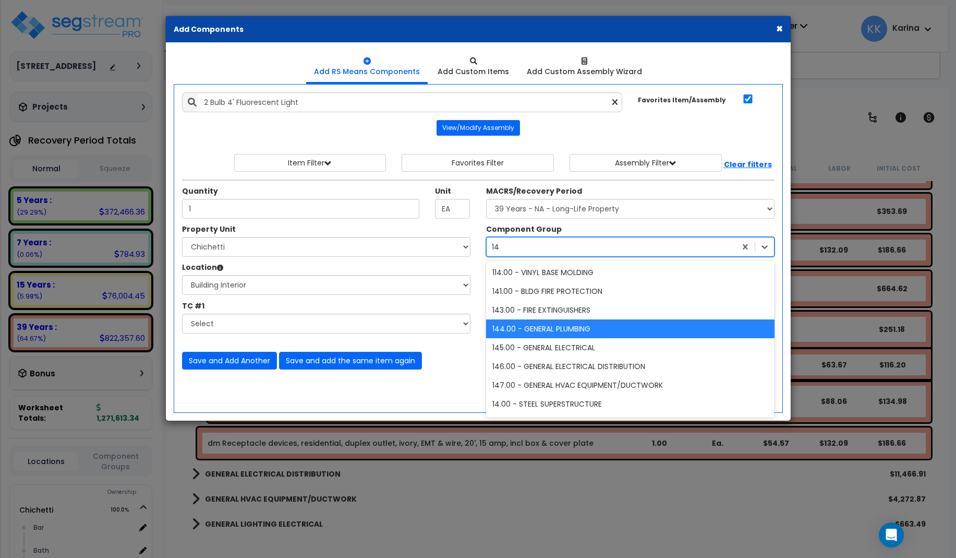
type input "145"
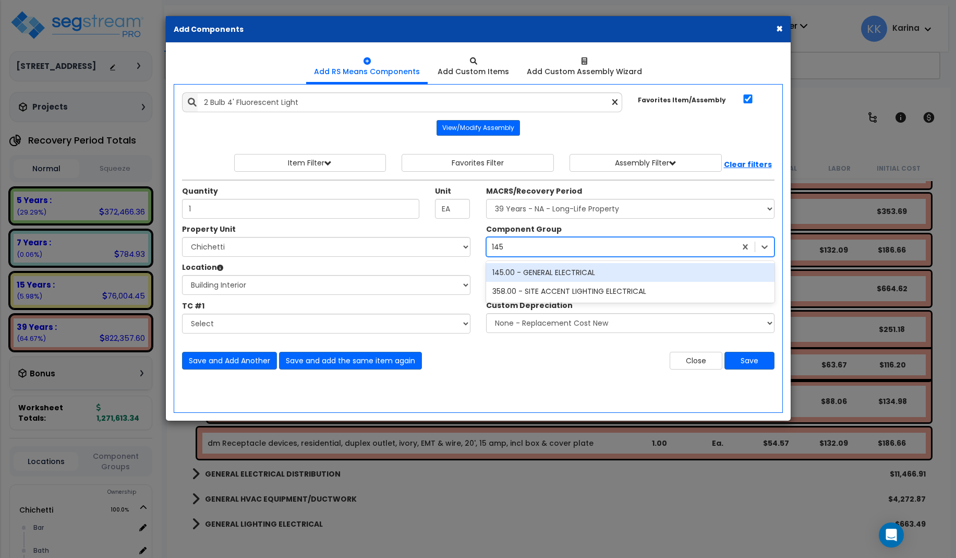
click at [539, 271] on div "145.00 - GENERAL ELECTRICAL" at bounding box center [630, 272] width 288 height 19
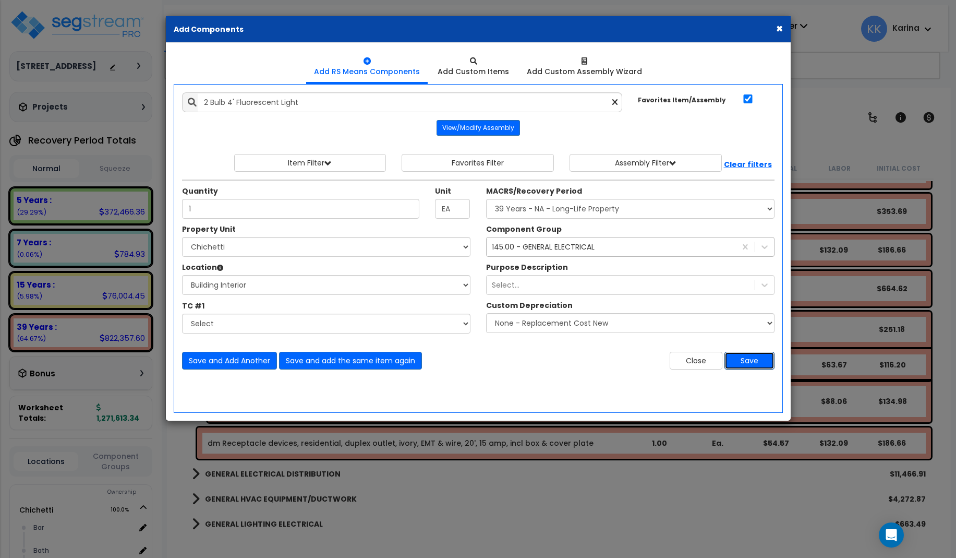
click at [737, 360] on button "Save" at bounding box center [749, 361] width 50 height 18
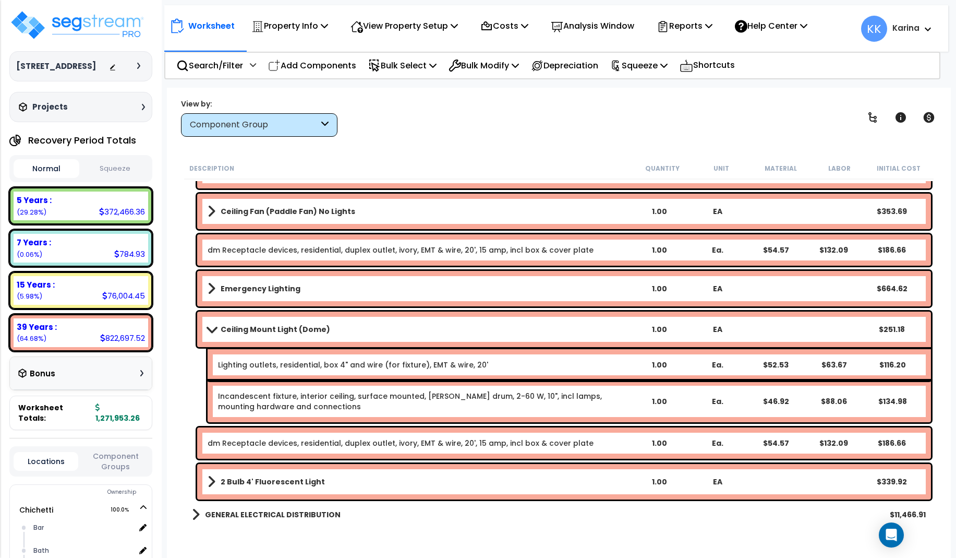
click at [257, 443] on link "dm Receptacle devices, residential, duplex outlet, ivory, EMT & wire, 20', 15 a…" at bounding box center [401, 443] width 386 height 10
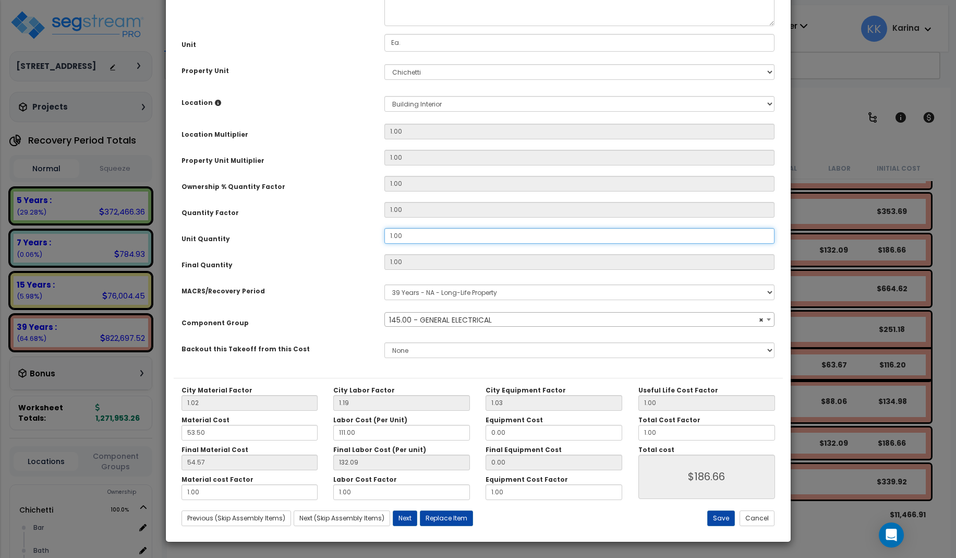
select select "56955"
drag, startPoint x: 408, startPoint y: 351, endPoint x: 344, endPoint y: 351, distance: 64.1
click at [344, 246] on div "Unit Quantity 1.00" at bounding box center [478, 237] width 609 height 18
drag, startPoint x: 403, startPoint y: 349, endPoint x: 364, endPoint y: 349, distance: 38.6
click at [384, 244] on input "1.00" at bounding box center [579, 236] width 391 height 16
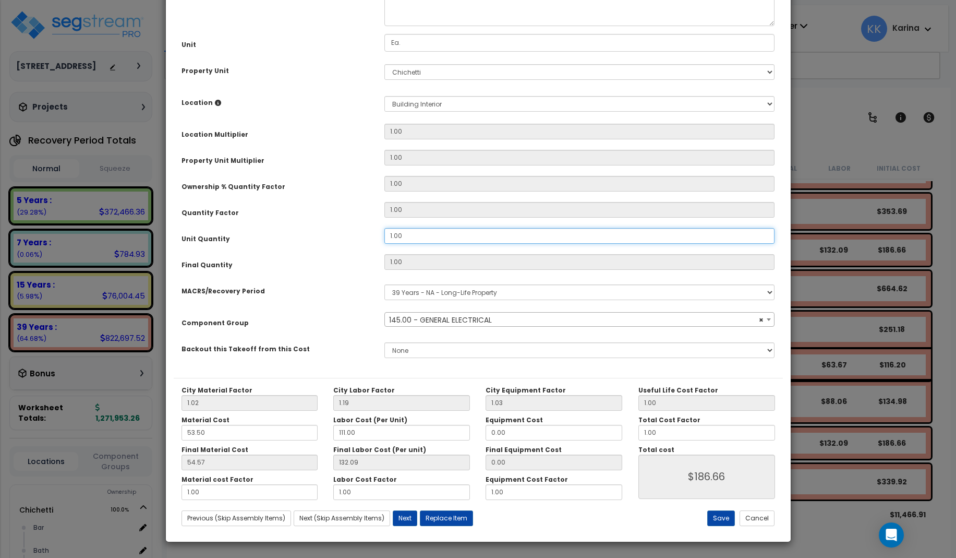
type input "1"
type input "2"
type input "$373.32"
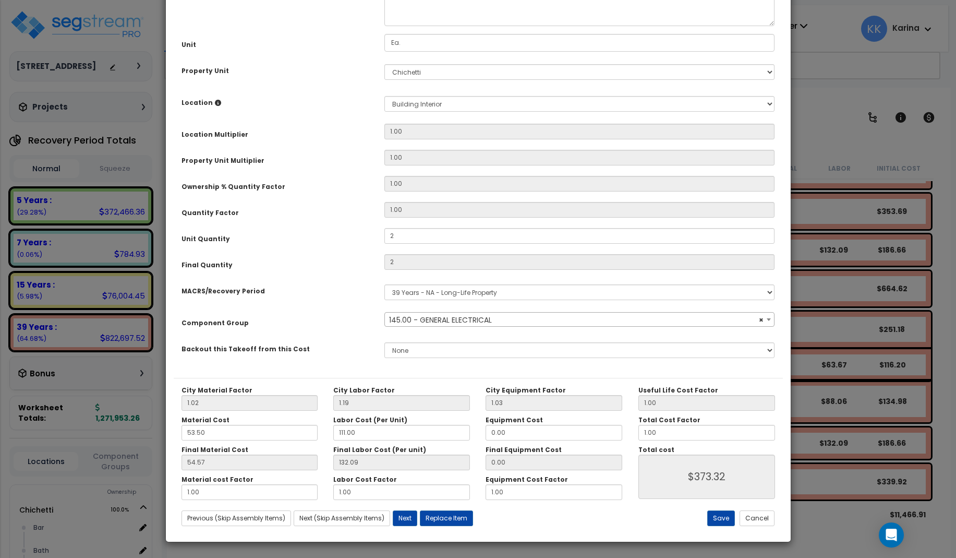
click at [352, 330] on div "Component Group" at bounding box center [275, 321] width 203 height 18
click at [713, 517] on button "Save" at bounding box center [721, 518] width 28 height 16
type input "2.00"
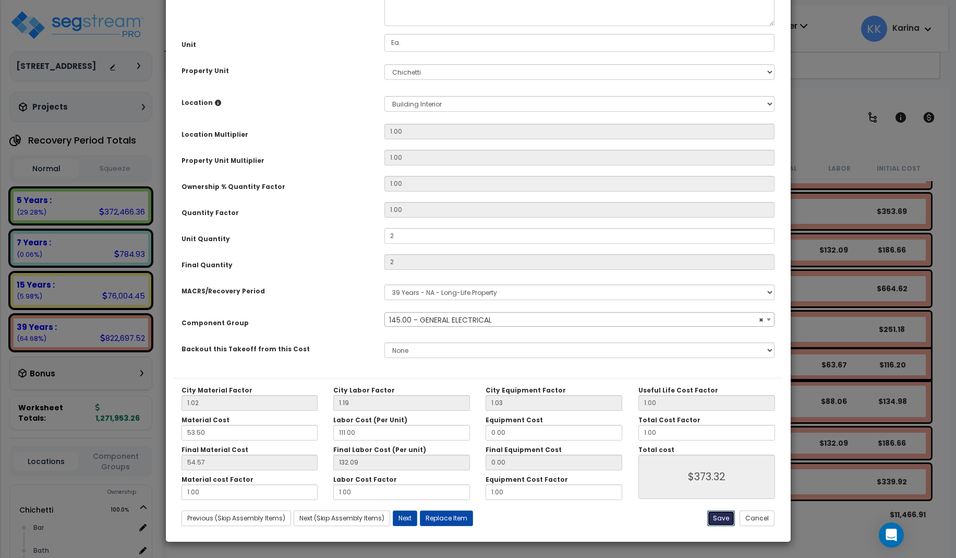
type input "373.32"
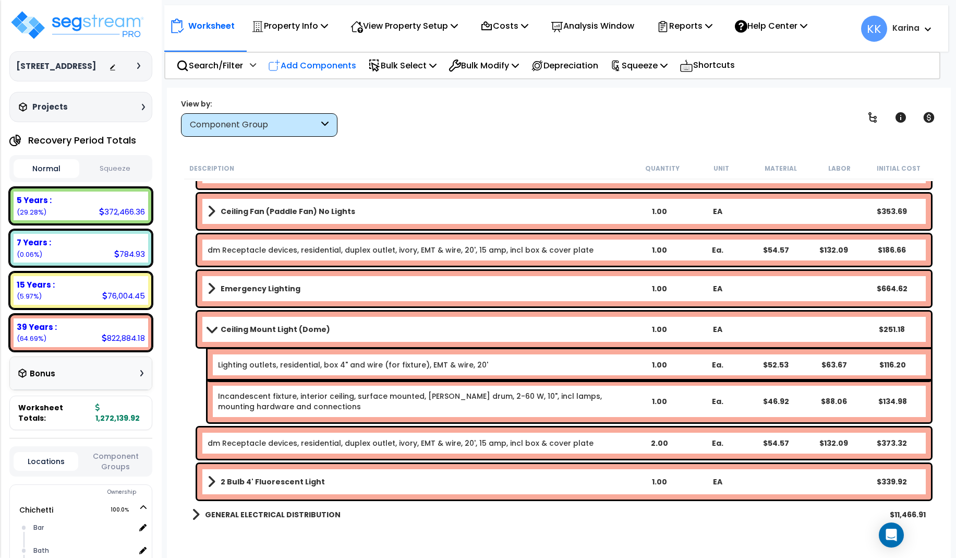
click at [316, 64] on p "Add Components" at bounding box center [312, 65] width 88 height 14
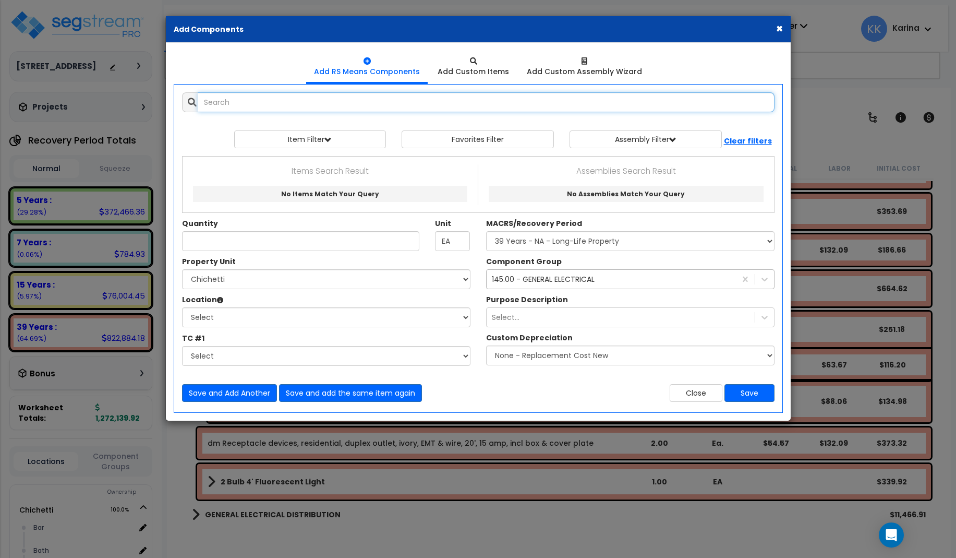
select select
type input "su"
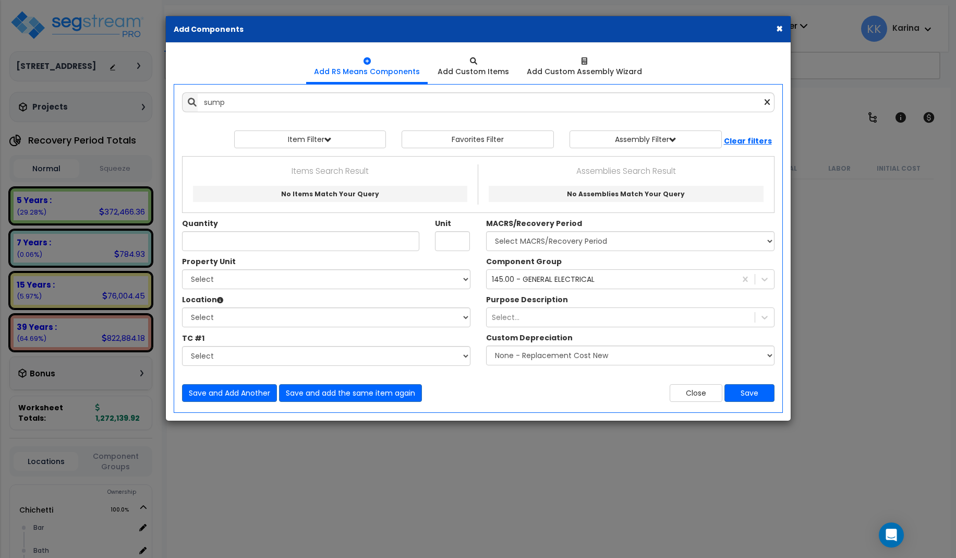
scroll to position [3254, 0]
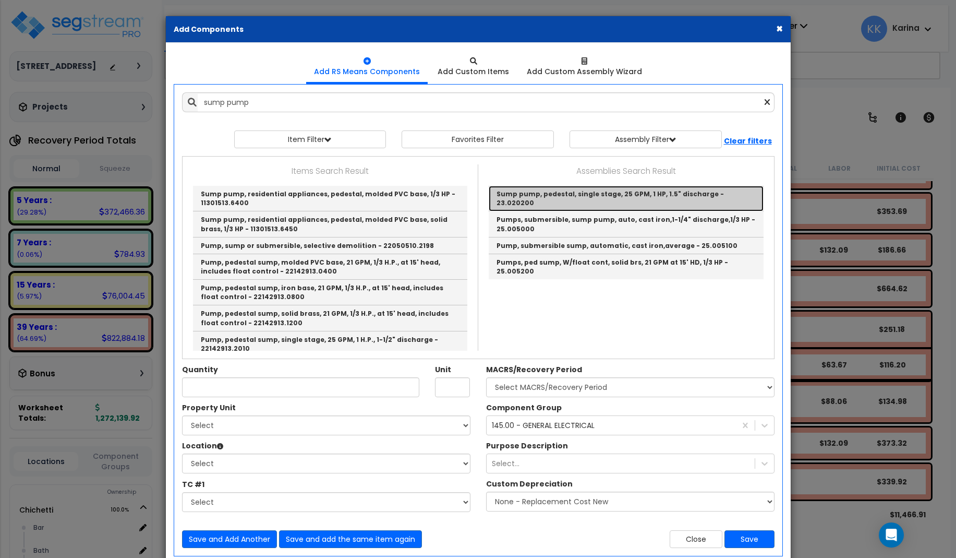
click at [540, 192] on link "Sump pump, pedestal, single stage, 25 GPM, 1 HP, 1.5" discharge - 23.020200" at bounding box center [626, 199] width 275 height 26
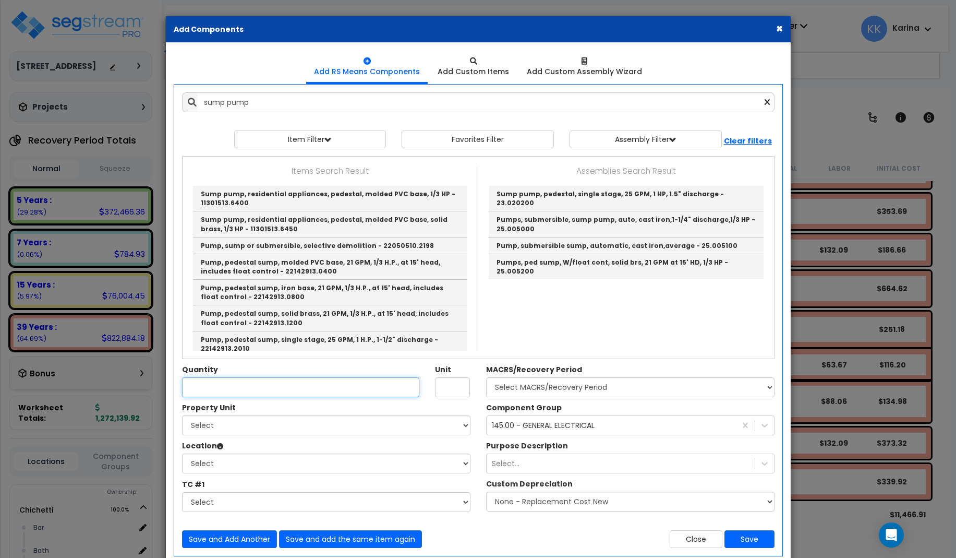
type input "Sump pump, pedestal, single stage, 25 GPM, 1 HP, 1.5" discharge - 23.020200"
checkbox input "false"
type input "Ea."
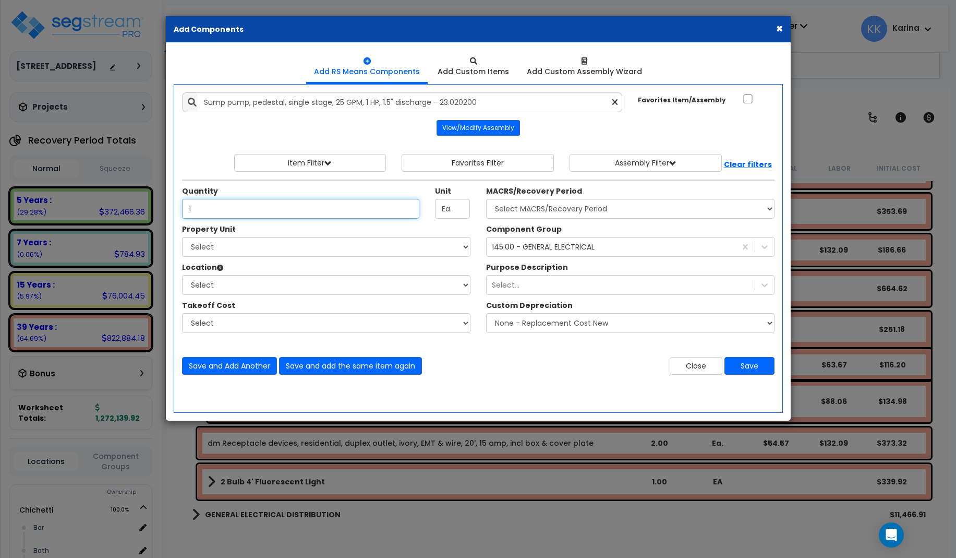
type input "1"
click at [182, 237] on select "Select [PERSON_NAME] Site Improvements" at bounding box center [326, 247] width 288 height 20
select select "168457"
click option "Chichetti" at bounding box center [0, 0] width 0 height 0
click at [182, 275] on select "Select Bar [GEOGRAPHIC_DATA] Building Building Interior dining Kitchen Site Add…" at bounding box center [326, 285] width 288 height 20
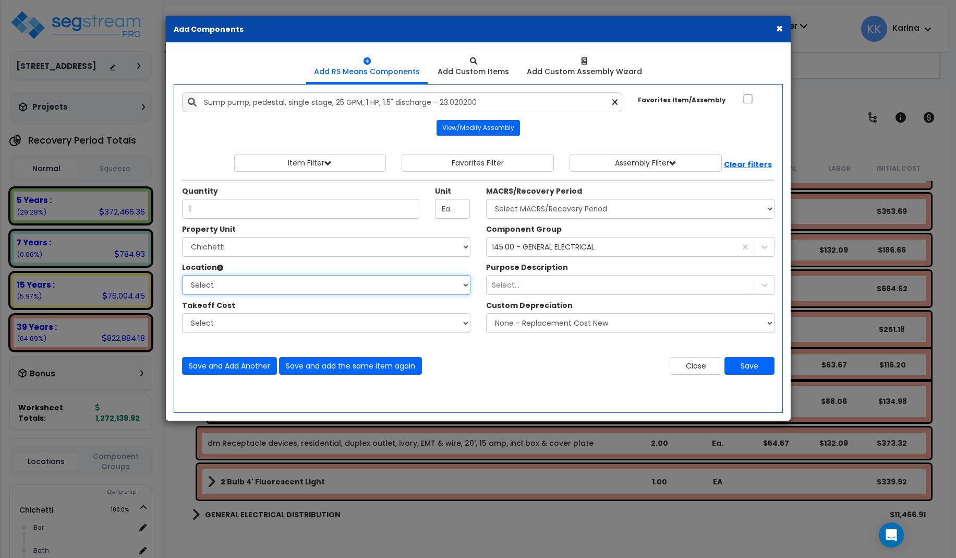
select select "461"
click option "Building Interior" at bounding box center [0, 0] width 0 height 0
click at [486, 199] on select "Select MACRS/Recovery Period 5 Years - 57.0 - Distributive Trades & Services 5 …" at bounding box center [630, 209] width 288 height 20
select select "3669"
click option "39 Years - NA - Long-Life Property" at bounding box center [0, 0] width 0 height 0
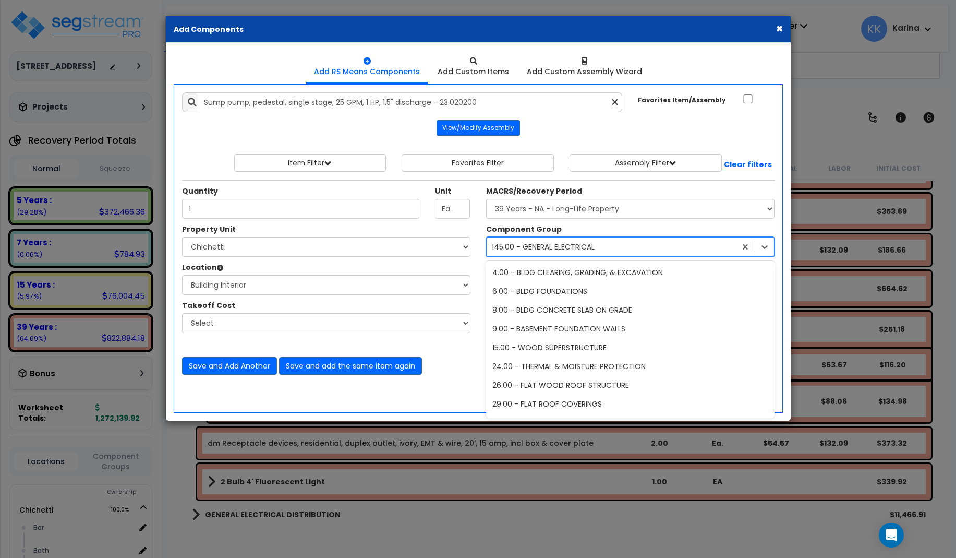
click at [531, 244] on div "145.00 - GENERAL ELECTRICAL" at bounding box center [543, 246] width 103 height 10
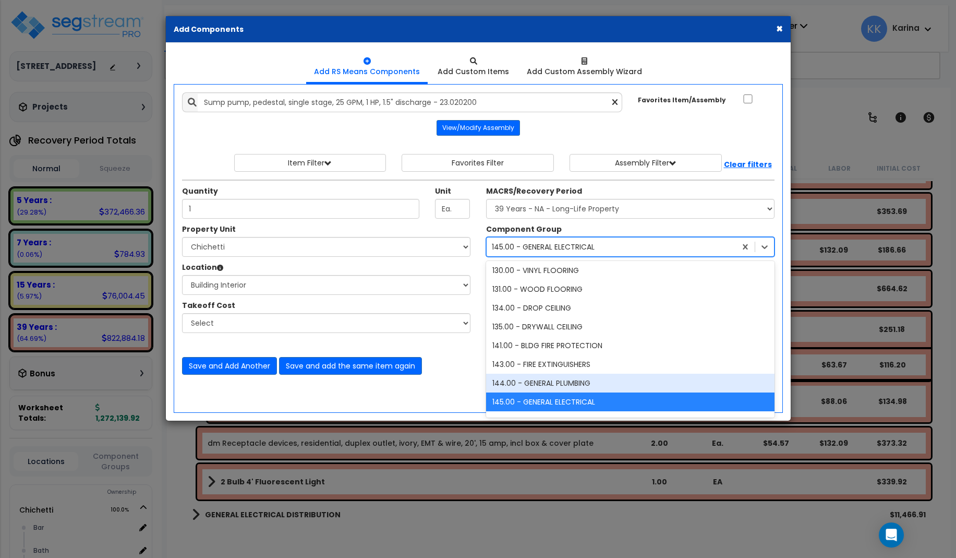
click at [523, 380] on div "144.00 - GENERAL PLUMBING" at bounding box center [630, 382] width 288 height 19
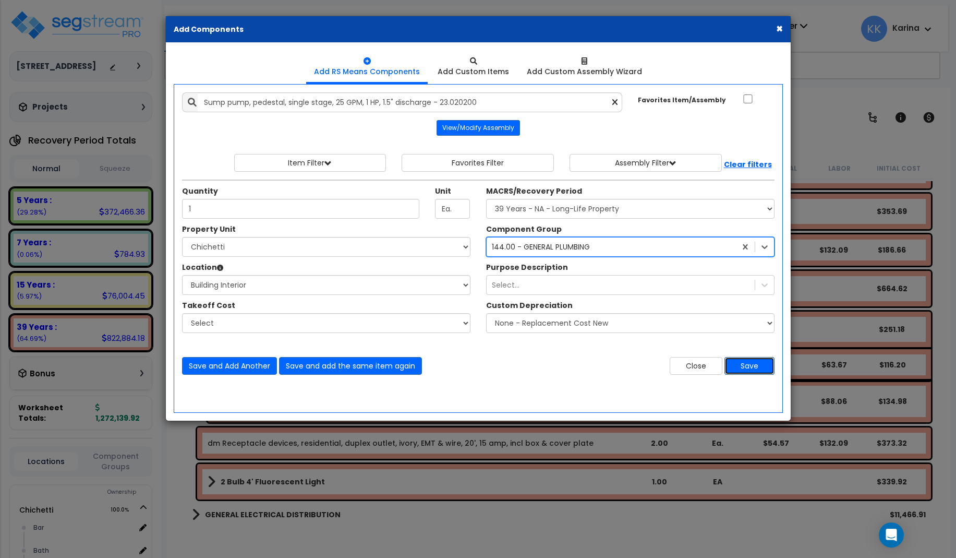
click at [755, 365] on button "Save" at bounding box center [749, 366] width 50 height 18
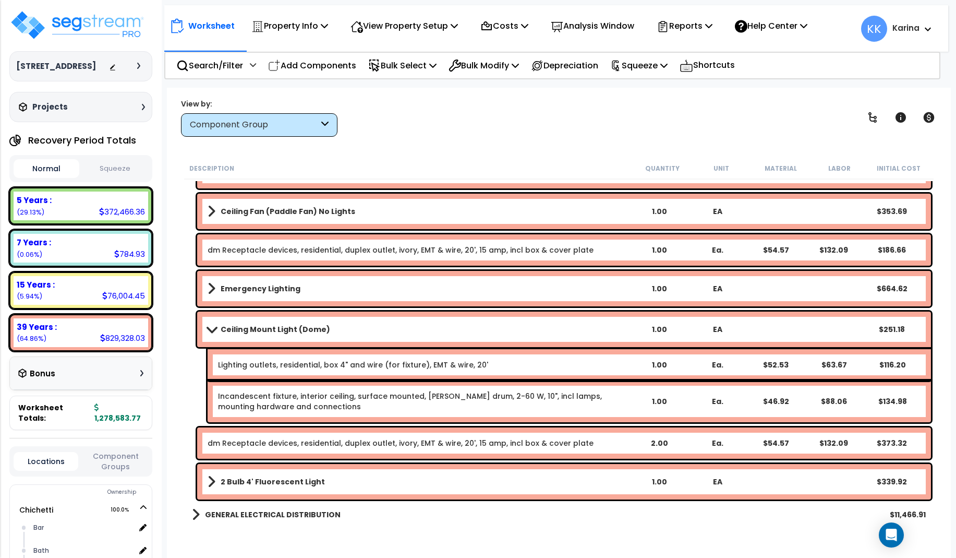
click at [258, 476] on link "2 Bulb 4' Fluorescent Light" at bounding box center [419, 481] width 422 height 15
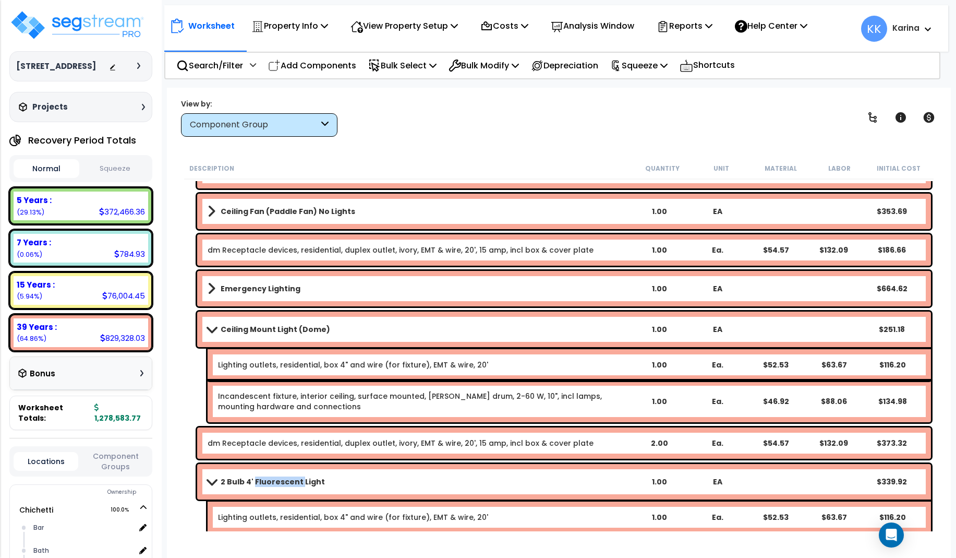
click at [258, 476] on link "2 Bulb 4' Fluorescent Light" at bounding box center [419, 481] width 422 height 15
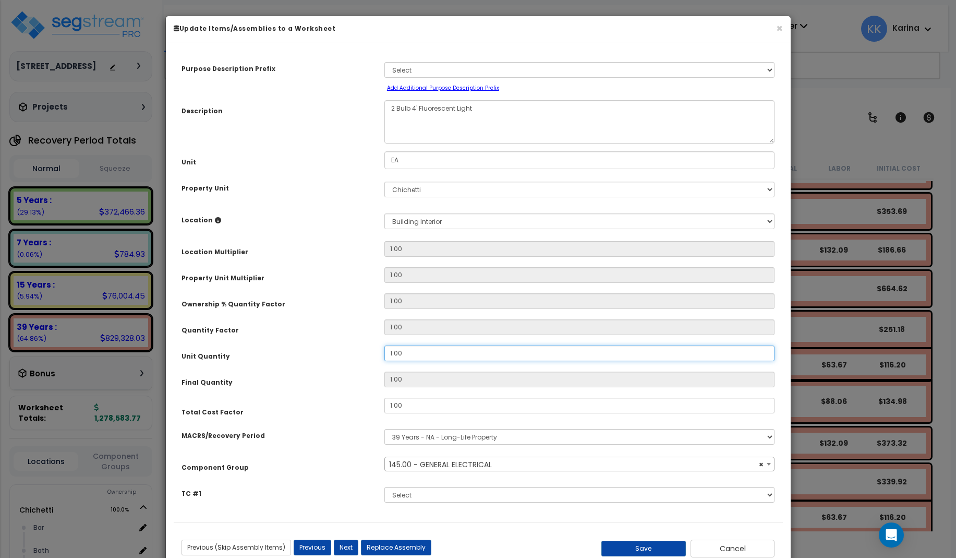
select select "56955"
drag, startPoint x: 408, startPoint y: 353, endPoint x: 359, endPoint y: 349, distance: 48.6
click at [384, 349] on input "1.00" at bounding box center [579, 353] width 391 height 16
type input "2"
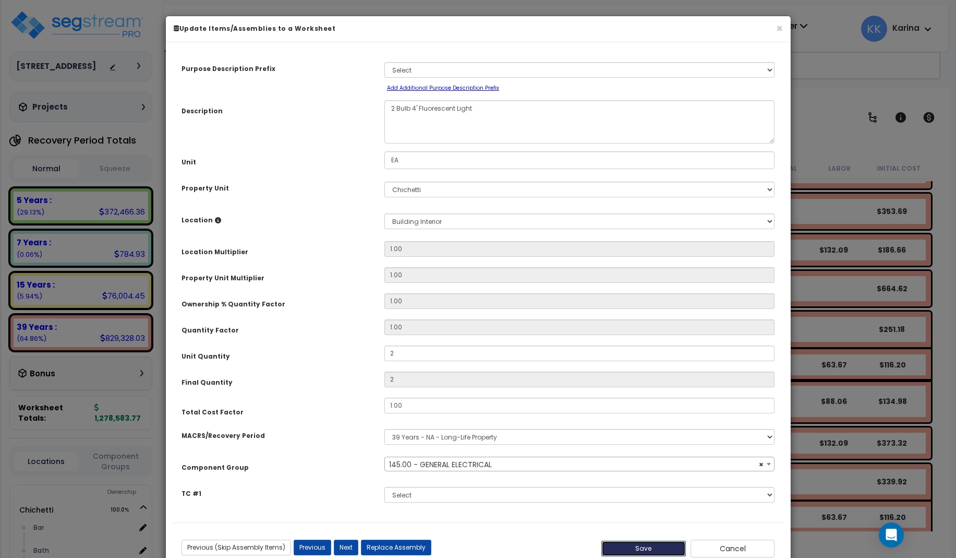
click at [654, 544] on button "Save" at bounding box center [643, 548] width 84 height 16
type input "2.00"
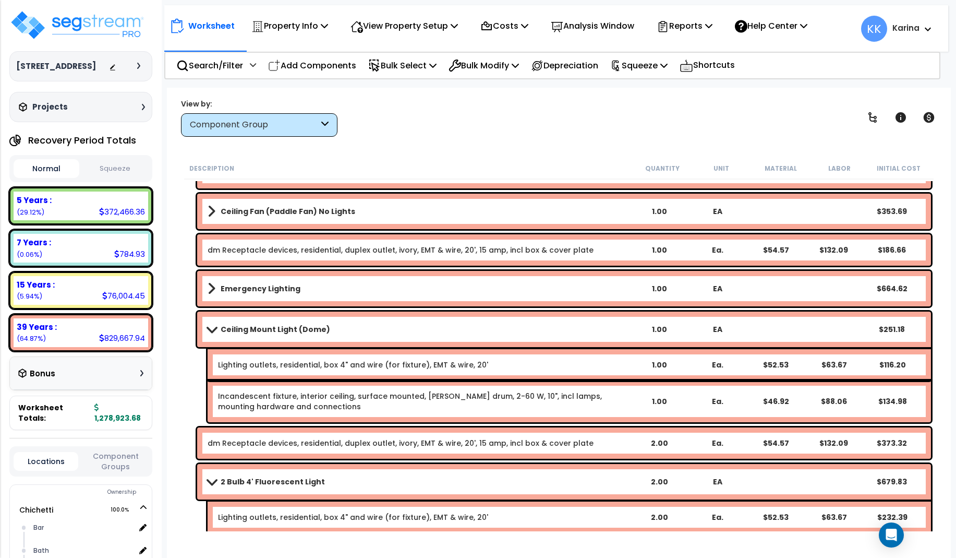
click at [302, 332] on b "Ceiling Mount Light (Dome)" at bounding box center [276, 329] width 110 height 10
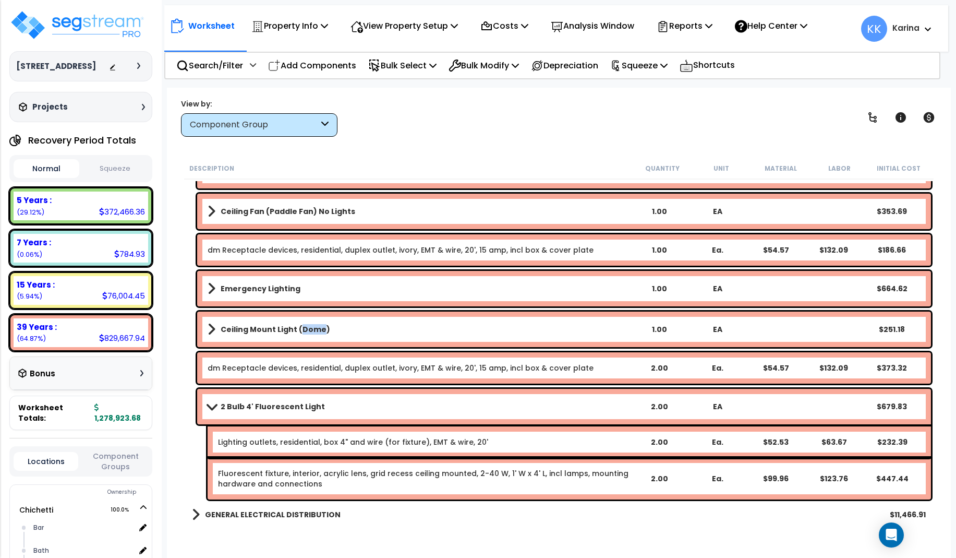
click at [302, 332] on b "Ceiling Mount Light (Dome)" at bounding box center [276, 329] width 110 height 10
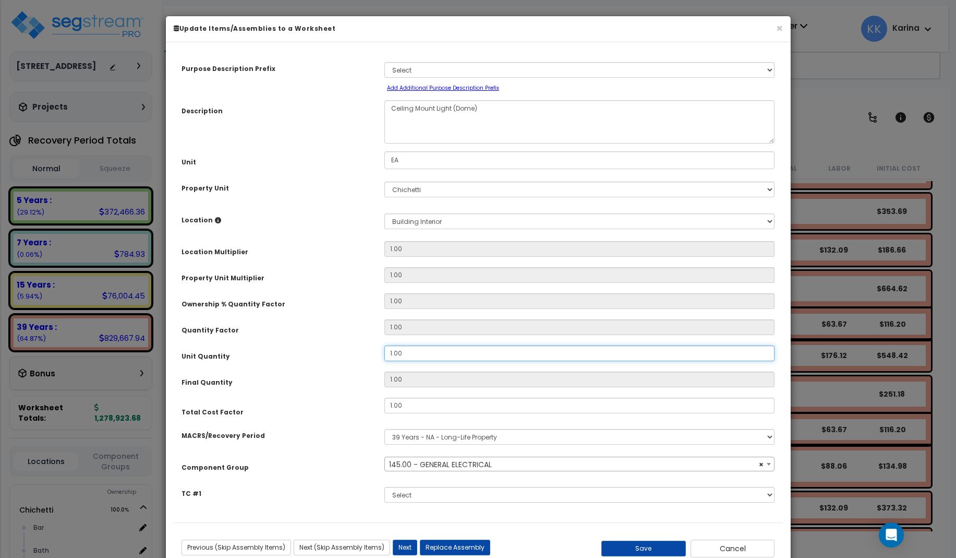
drag, startPoint x: 407, startPoint y: 350, endPoint x: 367, endPoint y: 348, distance: 40.8
click at [384, 348] on input "1.00" at bounding box center [579, 353] width 391 height 16
select select "56955"
type input "1"
type input "2"
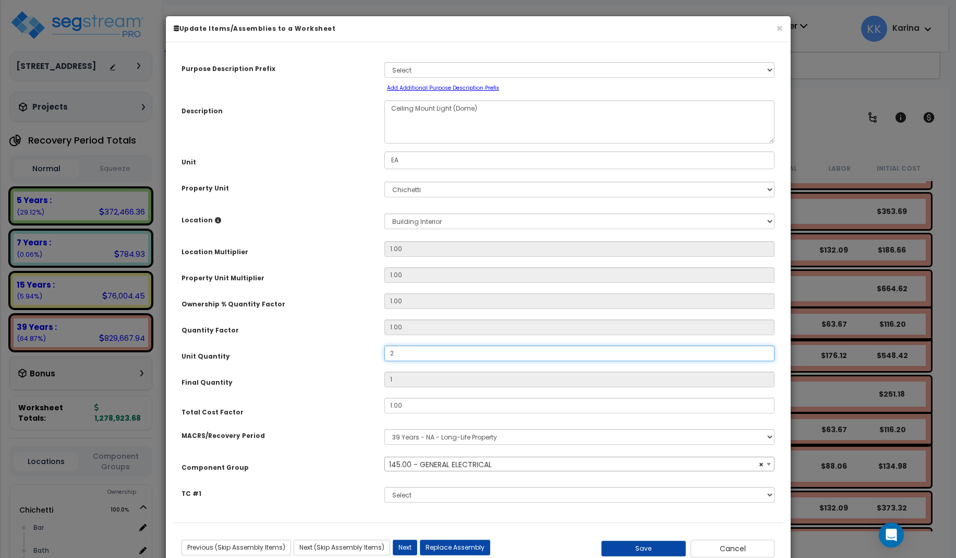
type input "2"
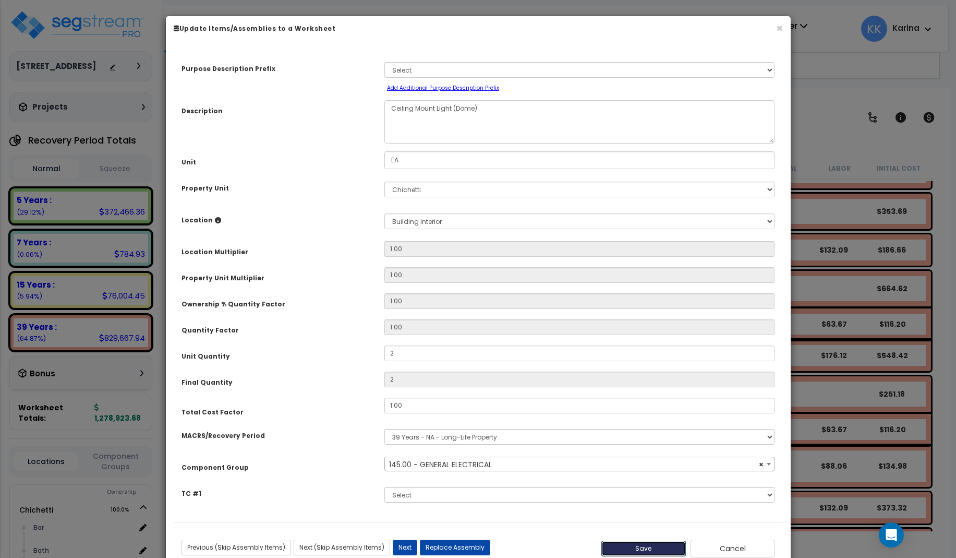
click at [654, 544] on button "Save" at bounding box center [643, 548] width 84 height 16
type input "2.00"
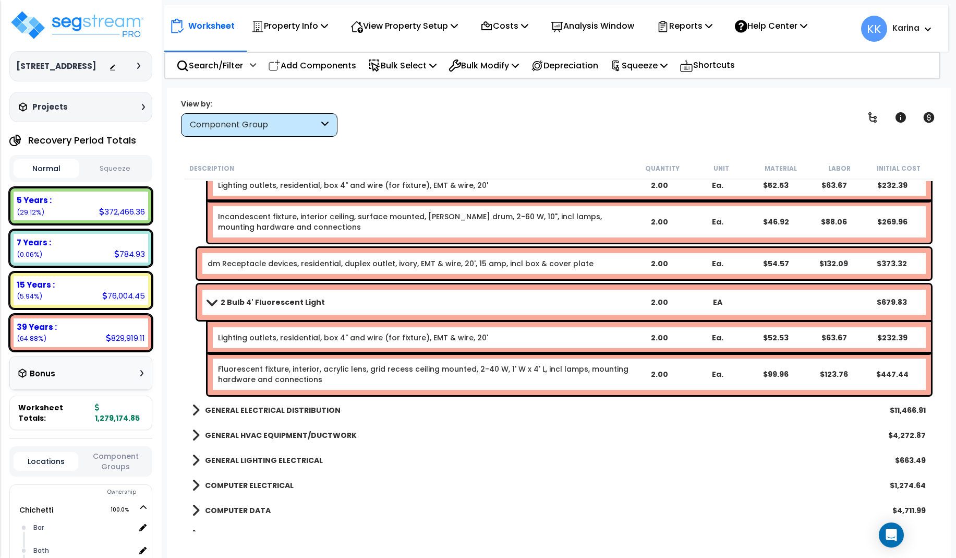
scroll to position [3505, 0]
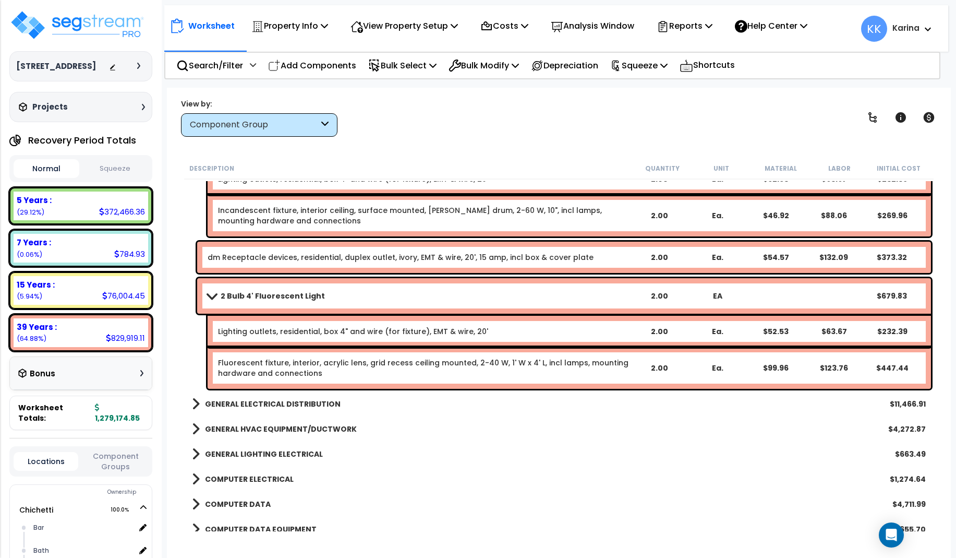
click at [319, 295] on link "2 Bulb 4' Fluorescent Light" at bounding box center [419, 295] width 422 height 15
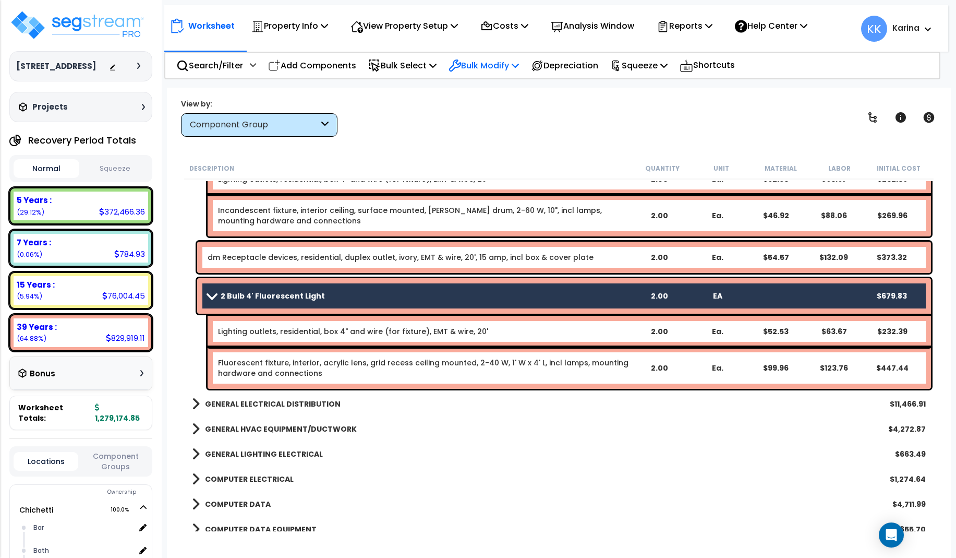
click at [479, 61] on p "Bulk Modify" at bounding box center [484, 65] width 70 height 14
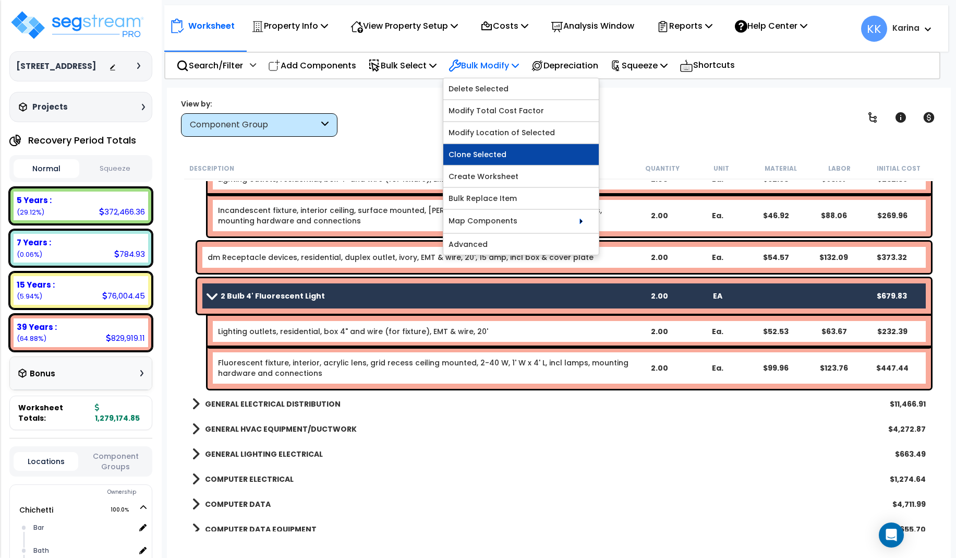
click at [498, 150] on link "Clone Selected" at bounding box center [520, 154] width 155 height 21
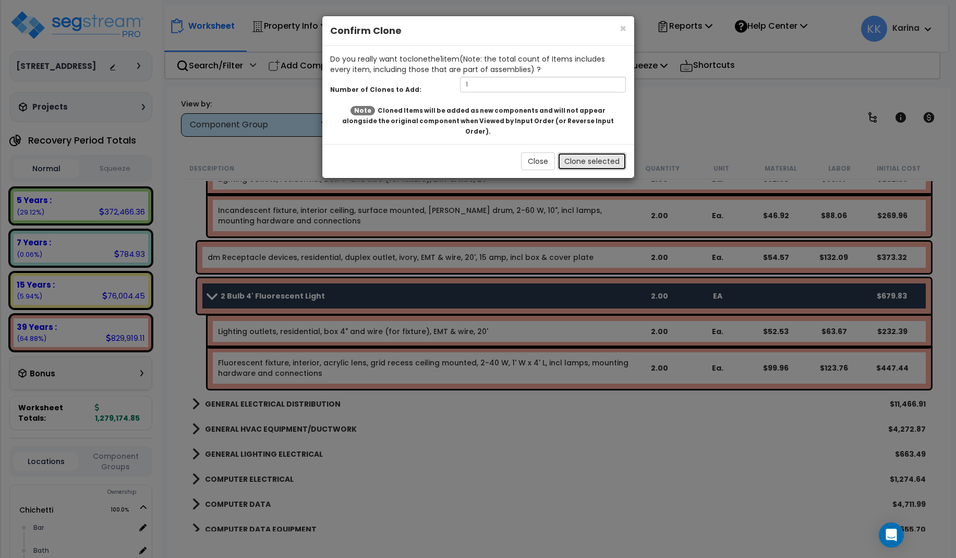
click at [592, 152] on button "Clone selected" at bounding box center [592, 161] width 69 height 18
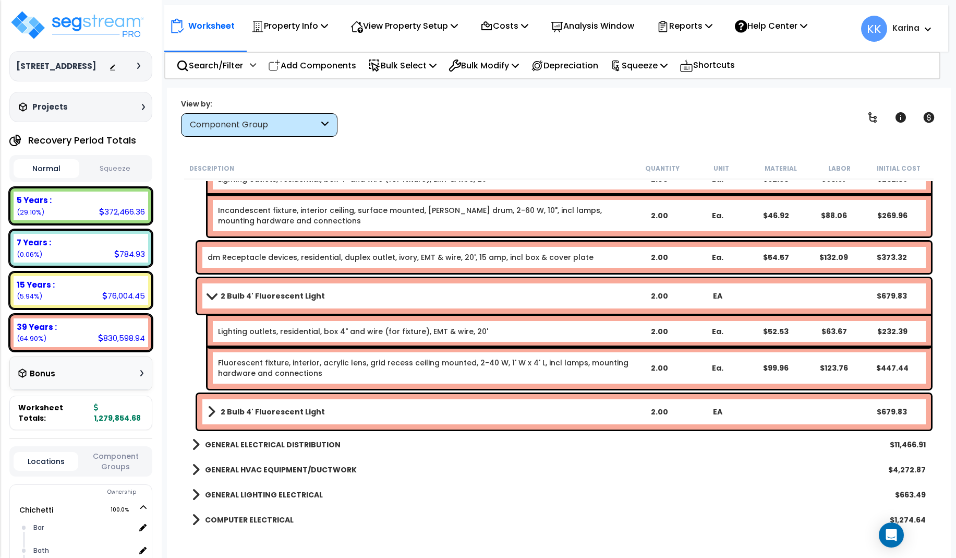
click at [286, 413] on b "2 Bulb 4' Fluorescent Light" at bounding box center [273, 411] width 104 height 10
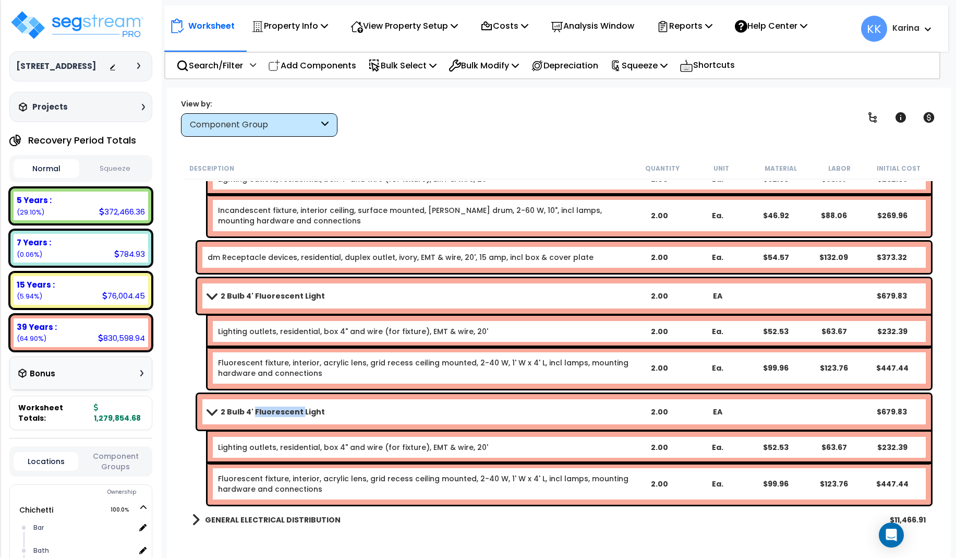
click at [286, 413] on b "2 Bulb 4' Fluorescent Light" at bounding box center [273, 411] width 104 height 10
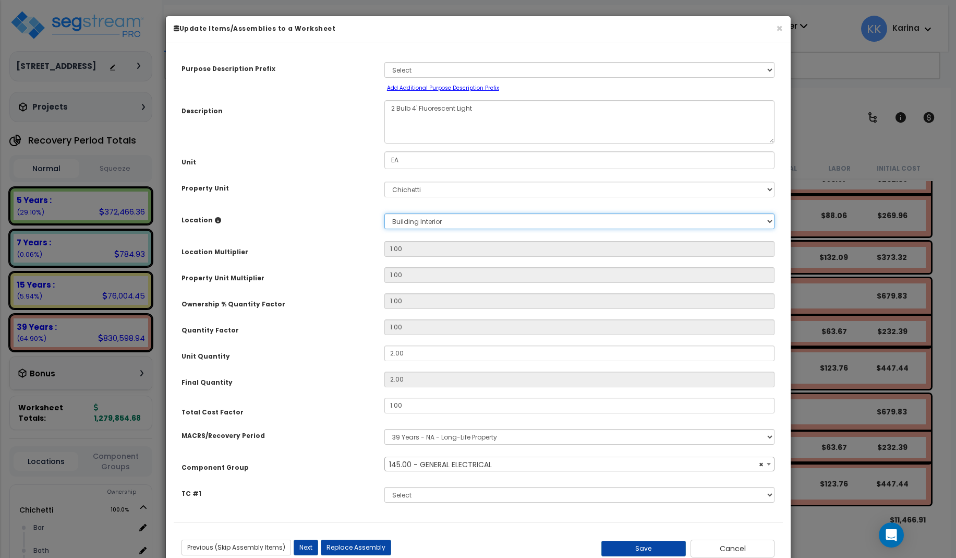
click at [384, 213] on select "Select Bar [GEOGRAPHIC_DATA] Building Building Interior dining Kitchen Site Add…" at bounding box center [579, 221] width 391 height 16
select select "56955"
select select "8314"
click option "Kitchen" at bounding box center [0, 0] width 0 height 0
type input "1"
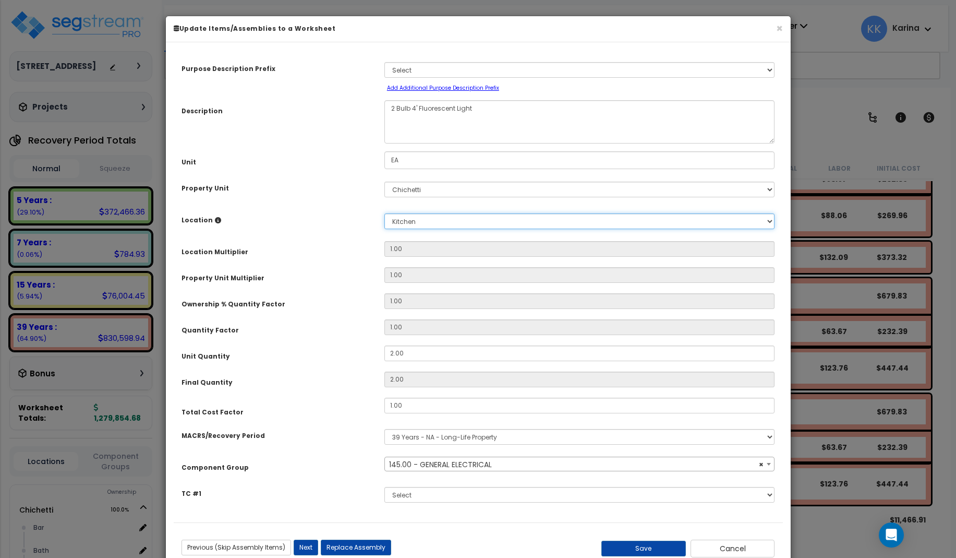
type input "2"
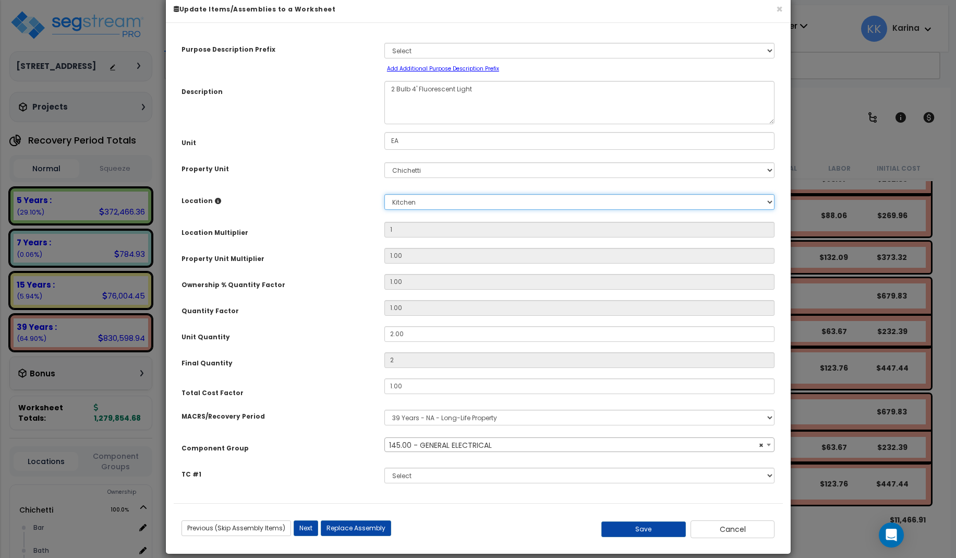
scroll to position [31, 0]
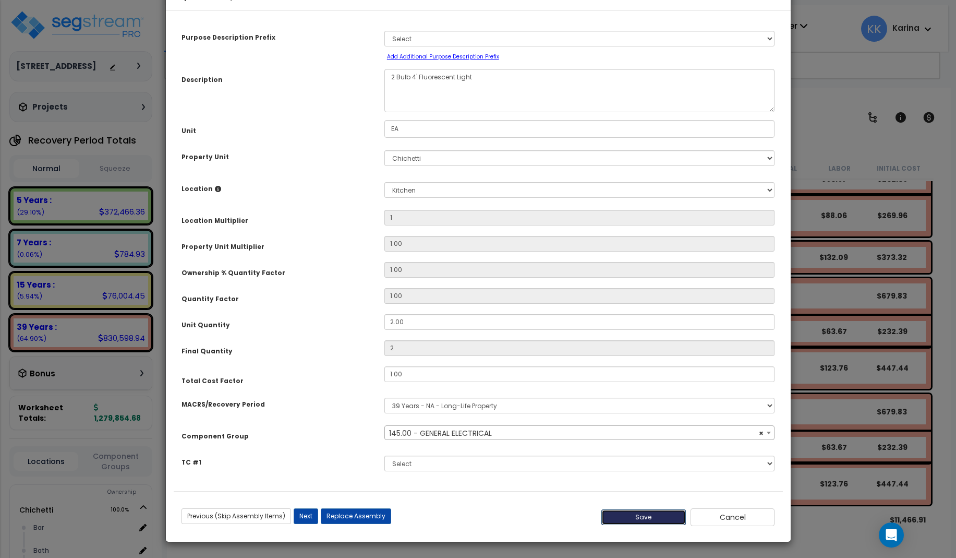
click at [625, 517] on button "Save" at bounding box center [643, 517] width 84 height 16
type input "1.00"
type input "2.00"
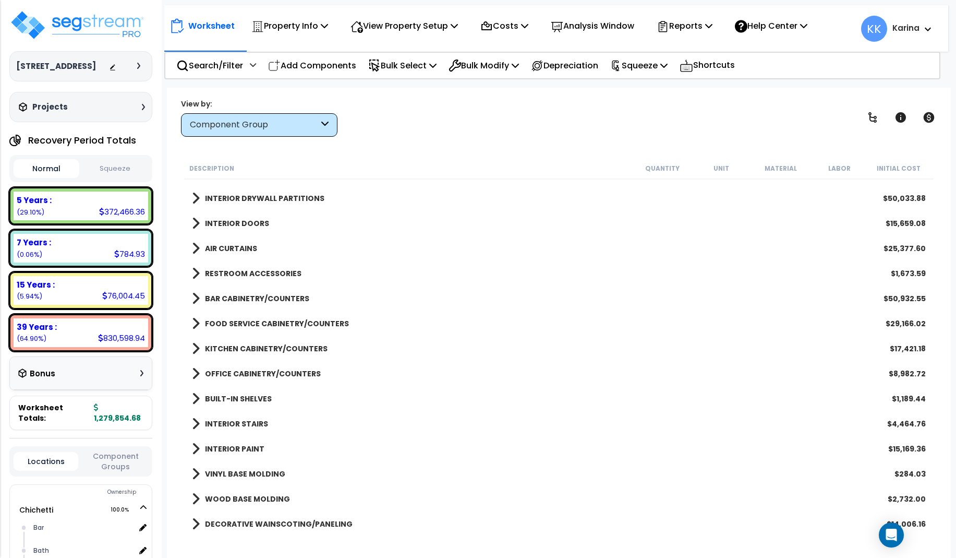
scroll to position [375, 0]
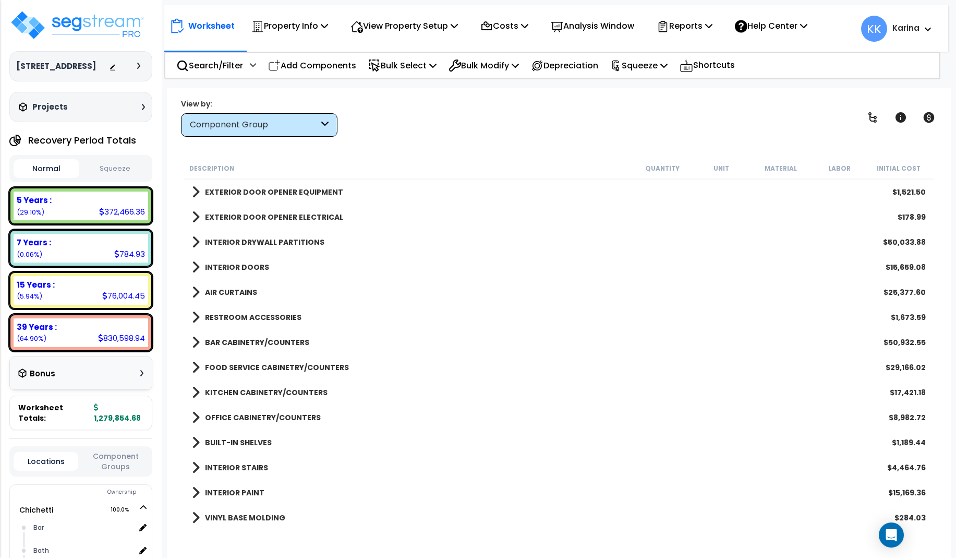
click at [196, 241] on span at bounding box center [196, 242] width 8 height 15
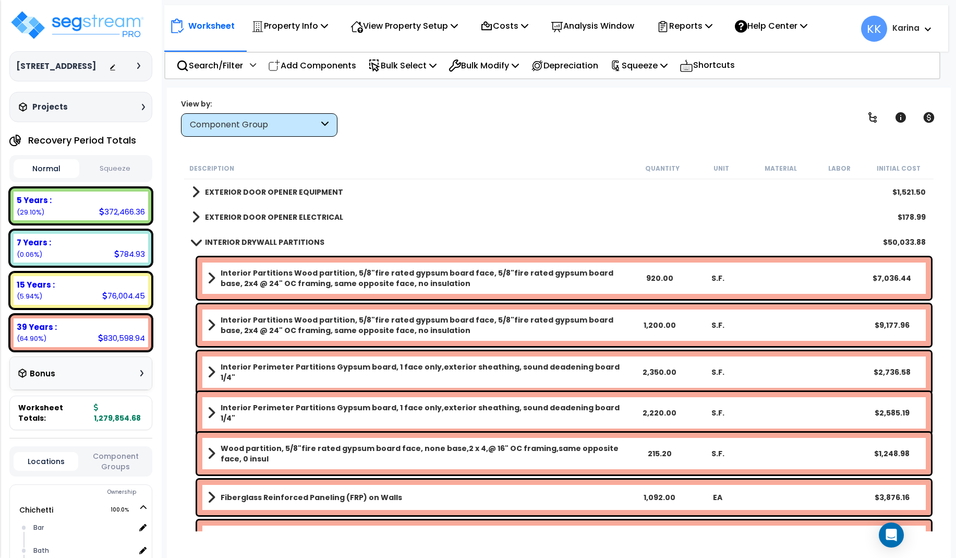
scroll to position [501, 0]
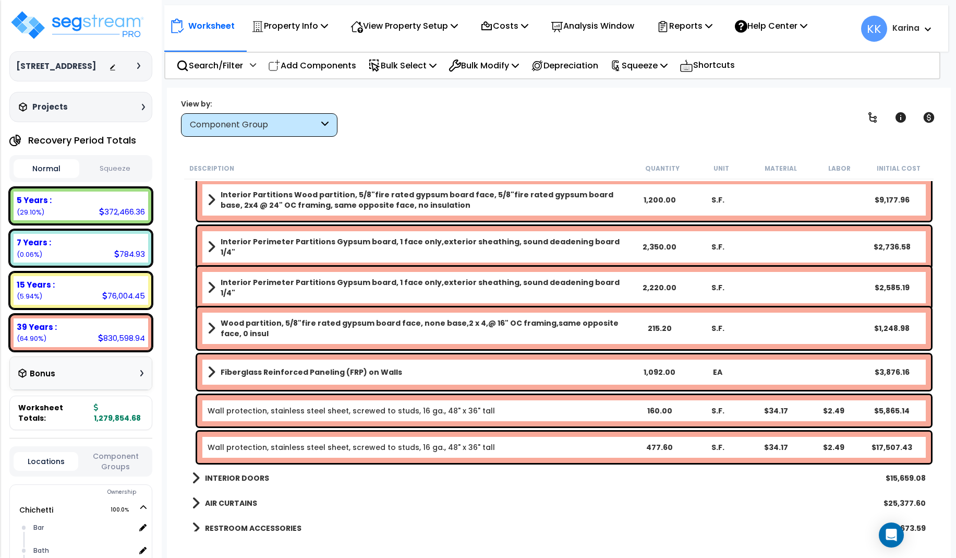
click at [281, 365] on link "Fiberglass Reinforced Paneling (FRP) on Walls" at bounding box center [419, 372] width 422 height 15
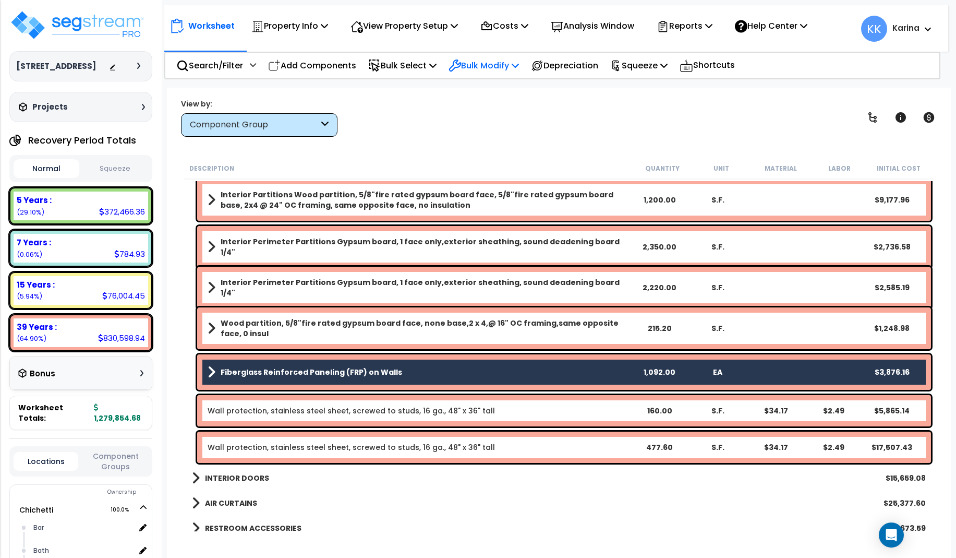
click at [479, 61] on p "Bulk Modify" at bounding box center [484, 65] width 70 height 14
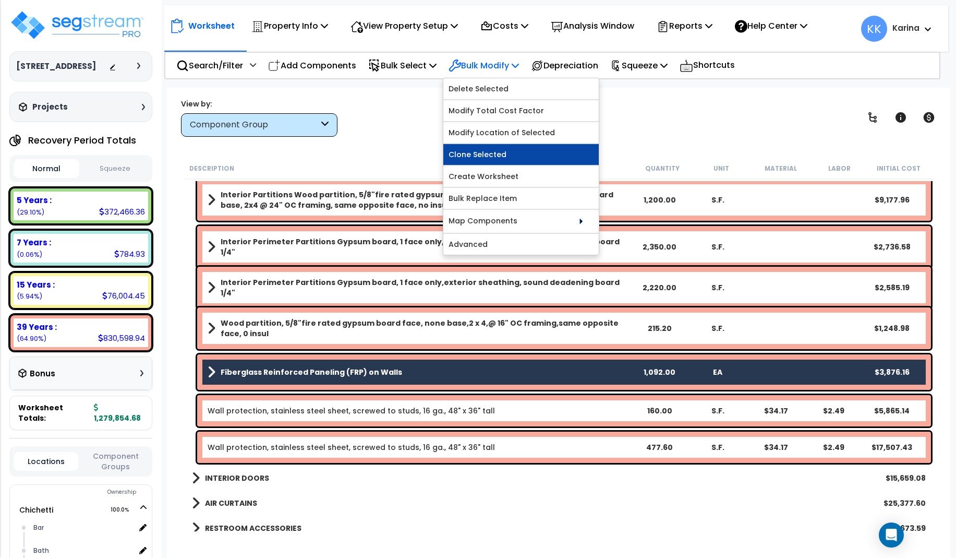
click at [503, 154] on link "Clone Selected" at bounding box center [520, 154] width 155 height 21
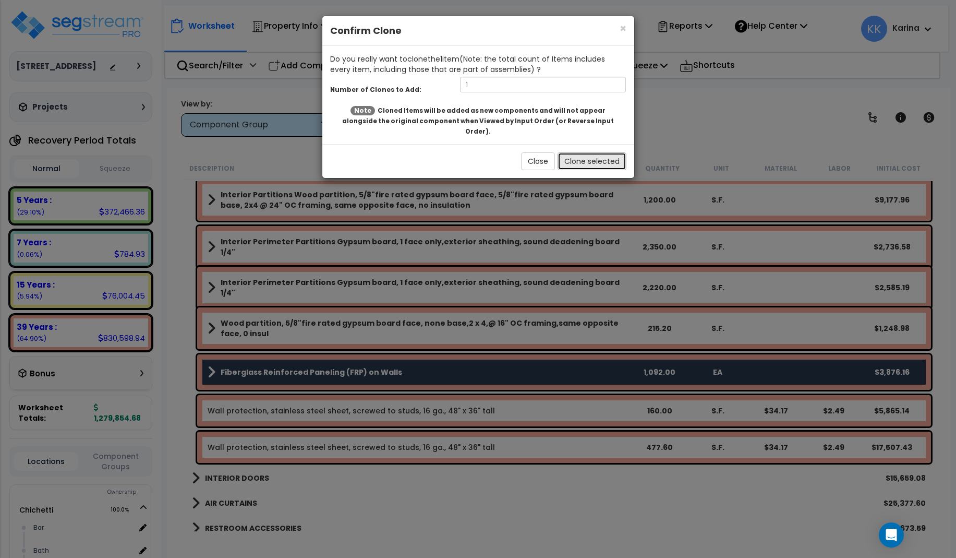
click at [588, 152] on button "Clone selected" at bounding box center [592, 161] width 69 height 18
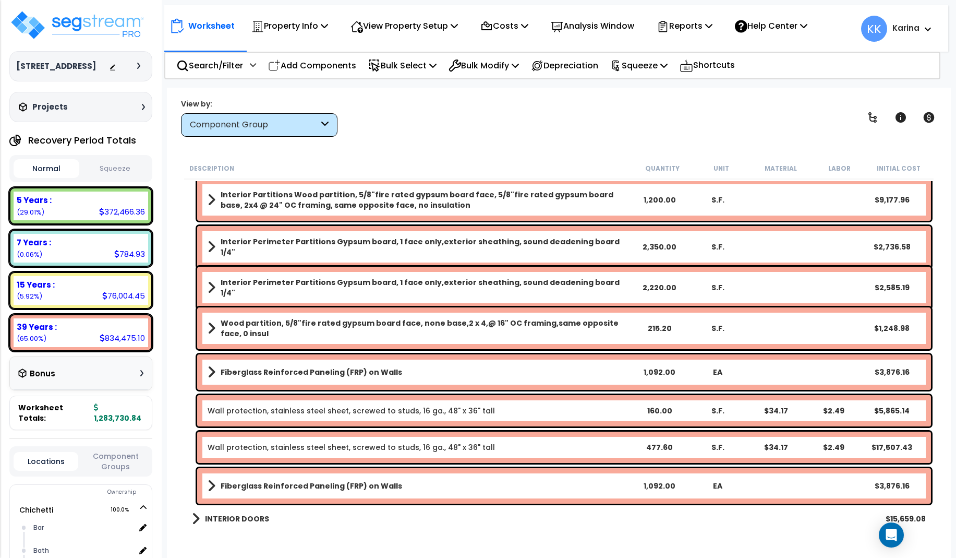
click at [421, 523] on div "INTERIOR DOORS $15,659.08" at bounding box center [559, 518] width 744 height 25
click at [385, 488] on b "Fiberglass Reinforced Paneling (FRP) on Walls" at bounding box center [311, 485] width 181 height 10
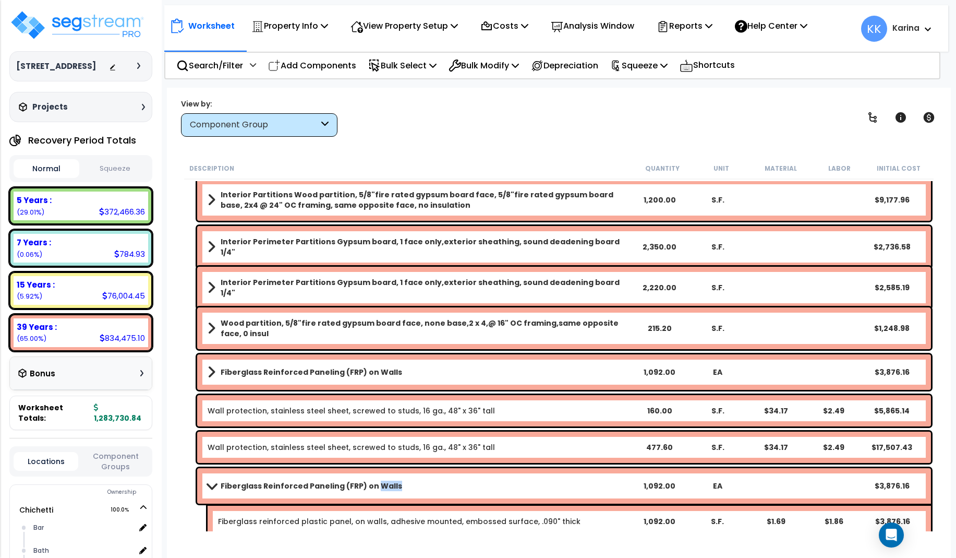
click at [385, 488] on b "Fiberglass Reinforced Paneling (FRP) on Walls" at bounding box center [311, 485] width 181 height 10
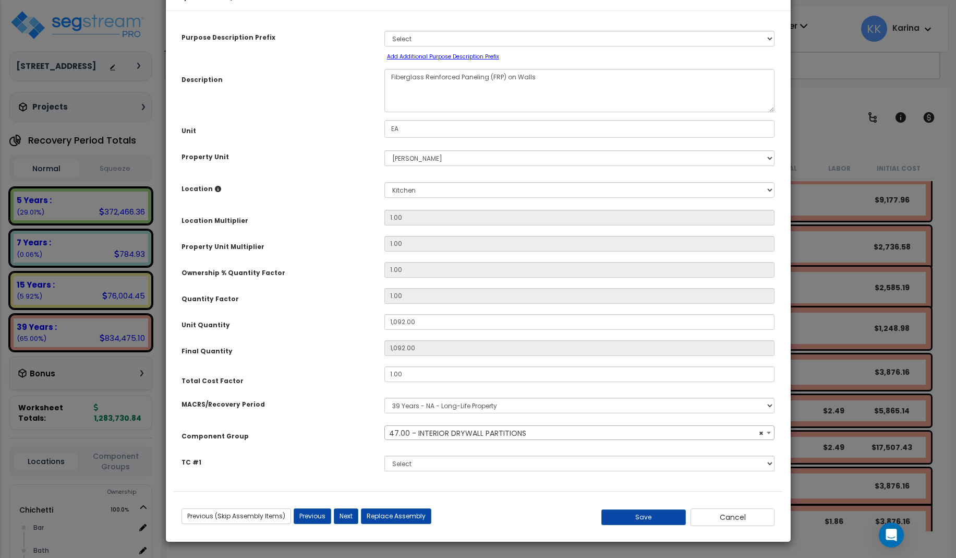
select select "56869"
drag, startPoint x: 416, startPoint y: 353, endPoint x: 366, endPoint y: 352, distance: 50.1
click at [384, 330] on input "1,092.00" at bounding box center [579, 322] width 391 height 16
type input "6"
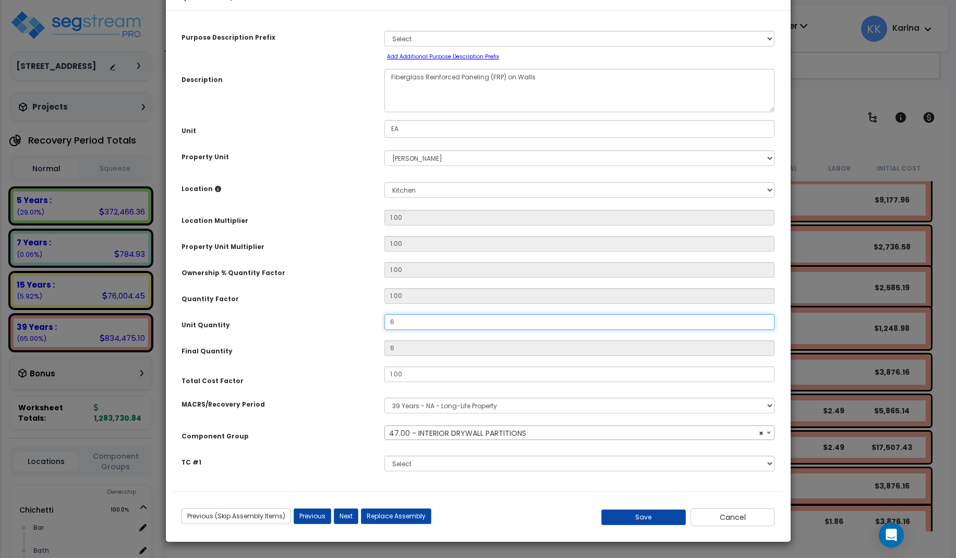
type input "68"
type input "687"
type input "687.2"
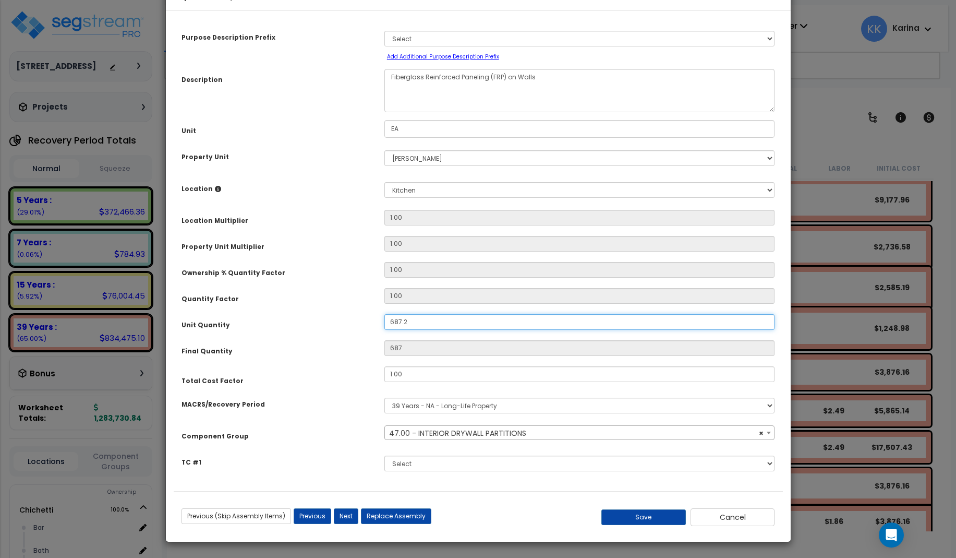
type input "687.2"
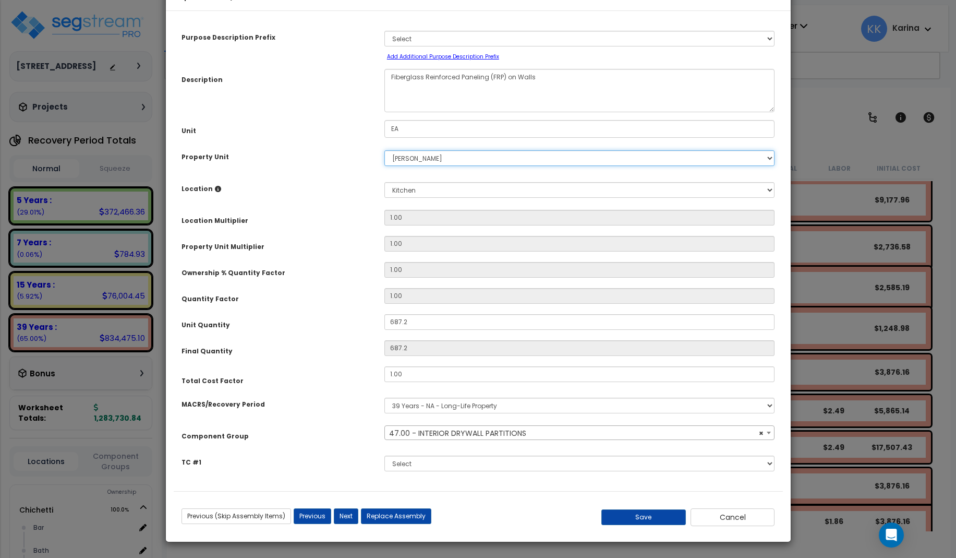
click at [384, 150] on select "Select [PERSON_NAME] Site Improvements" at bounding box center [579, 158] width 391 height 16
select select "168457"
click option "Chichetti" at bounding box center [0, 0] width 0 height 0
select select
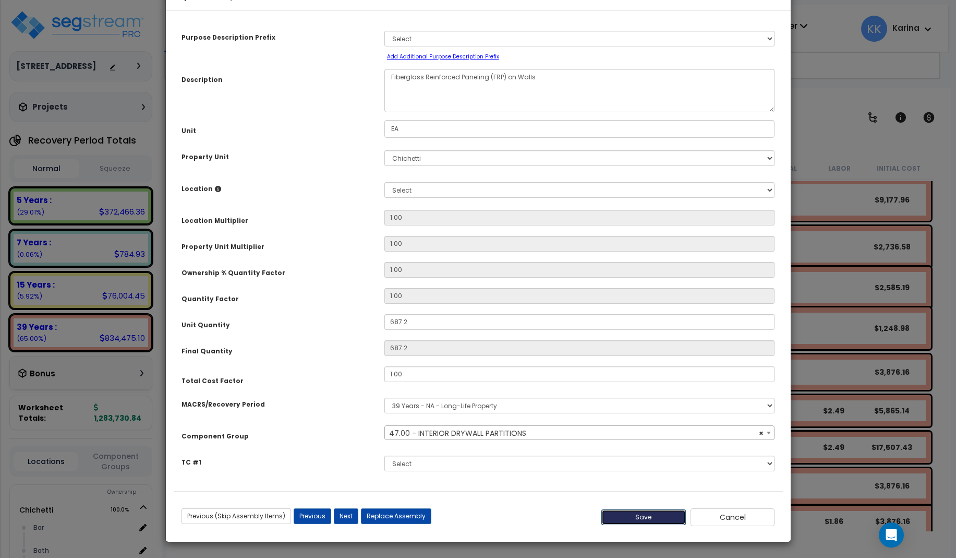
click at [636, 518] on button "Save" at bounding box center [643, 517] width 84 height 16
type input "687.20"
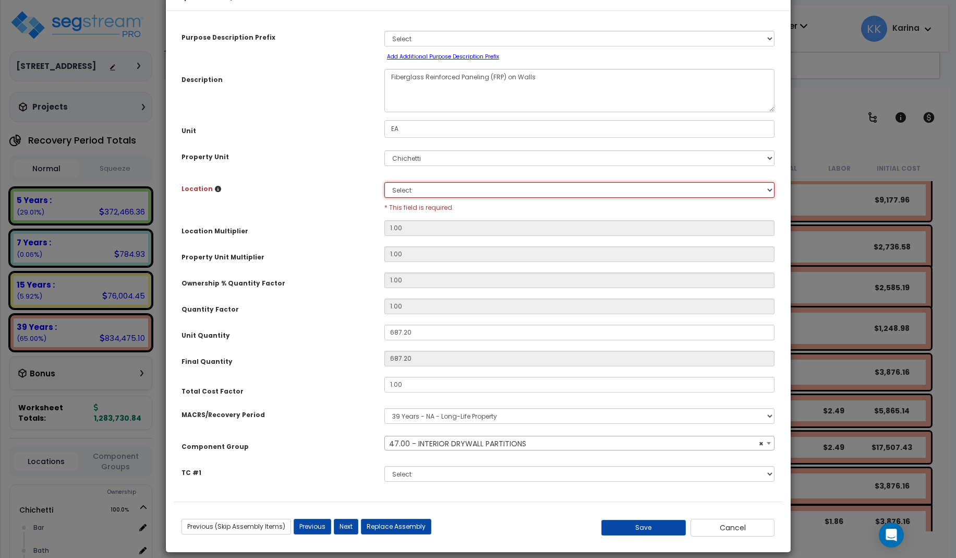
click at [384, 182] on select "Select Bar [GEOGRAPHIC_DATA] Building Building Interior dining Kitchen Site Add…" at bounding box center [579, 190] width 391 height 16
select select "8314"
click option "Kitchen" at bounding box center [0, 0] width 0 height 0
type input "1"
type input "687.2"
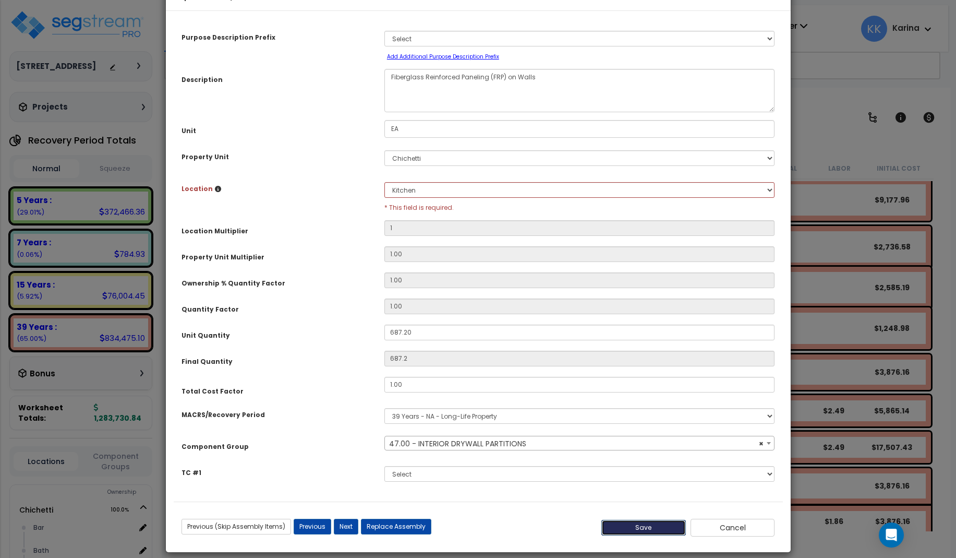
click at [650, 527] on button "Save" at bounding box center [643, 527] width 84 height 16
type input "1.00"
type input "687.20"
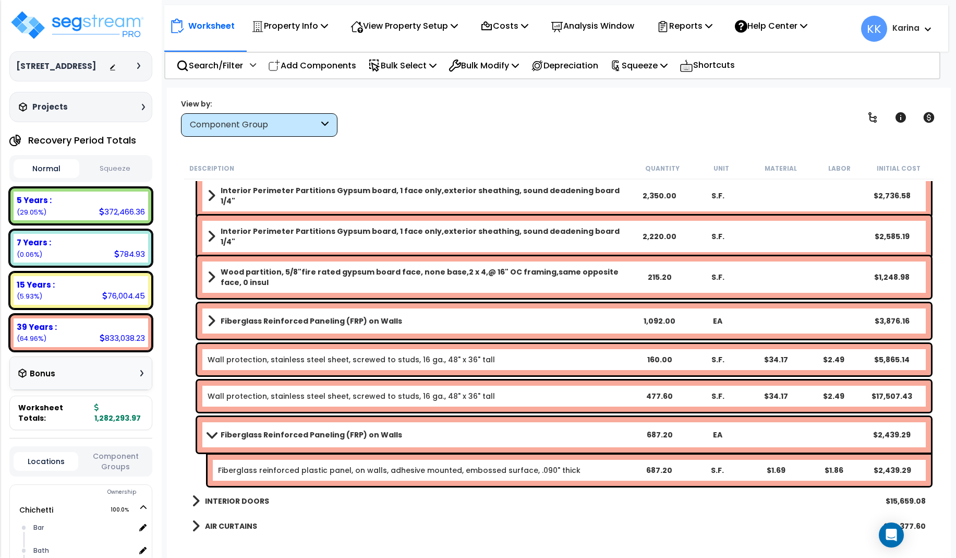
scroll to position [688, 0]
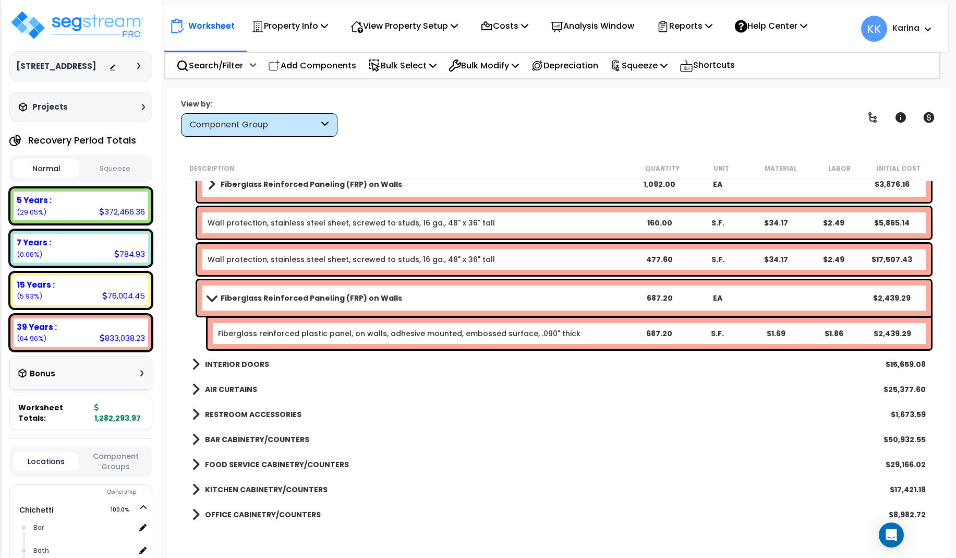
click at [209, 301] on span at bounding box center [211, 298] width 15 height 8
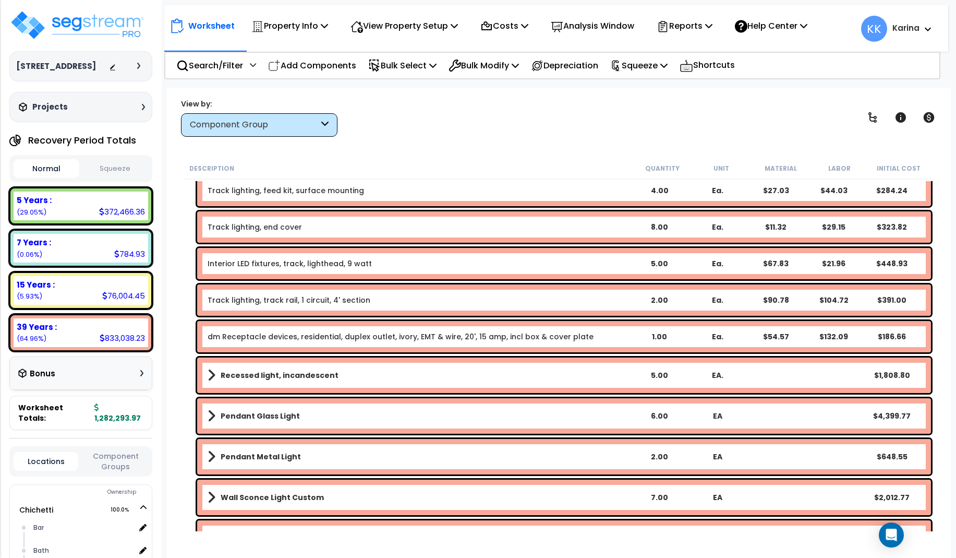
scroll to position [2941, 0]
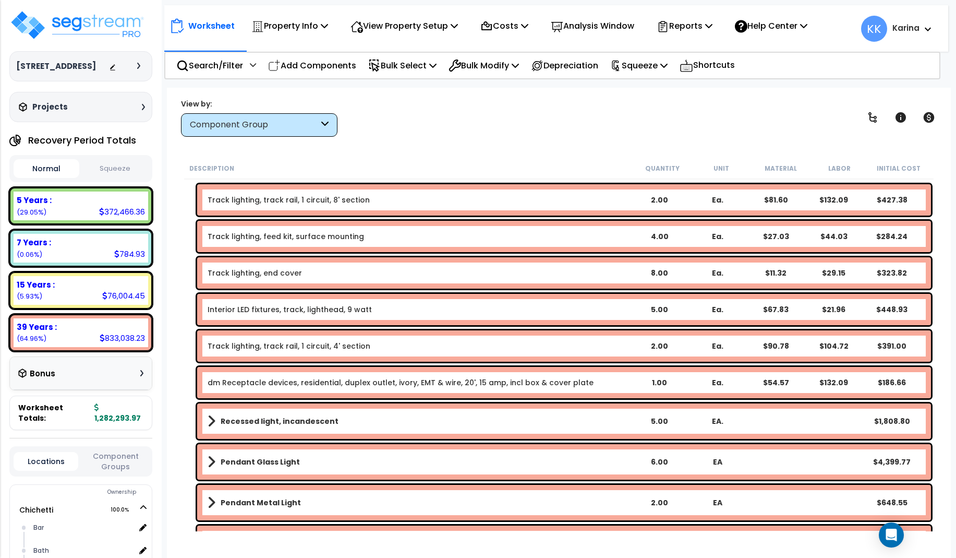
click at [297, 381] on link "dm Receptacle devices, residential, duplex outlet, ivory, EMT & wire, 20', 15 a…" at bounding box center [401, 382] width 386 height 10
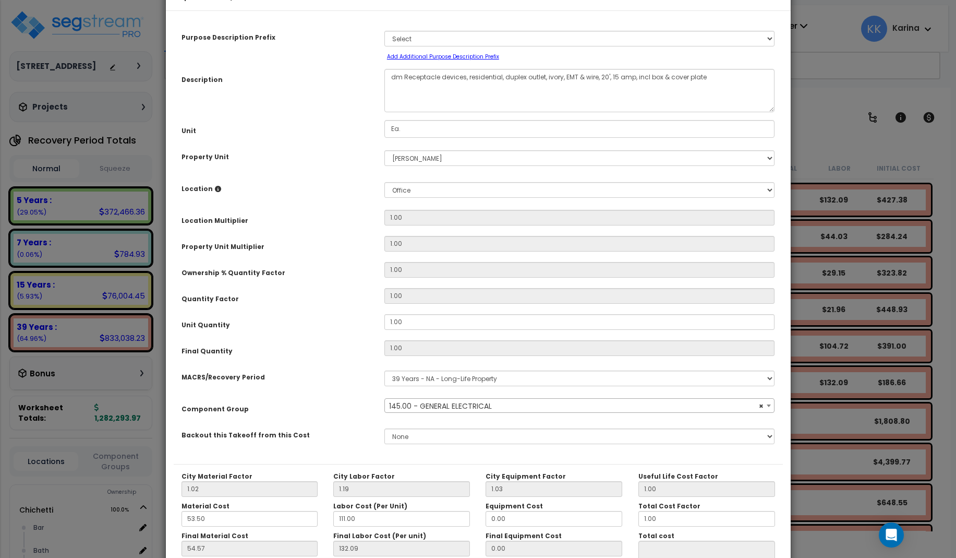
select select "56955"
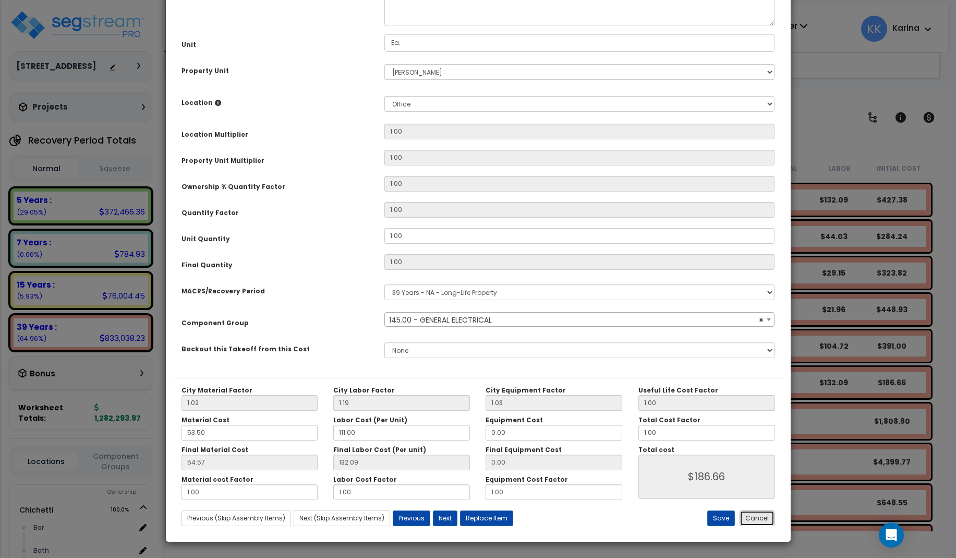
click at [747, 519] on button "Cancel" at bounding box center [757, 518] width 35 height 16
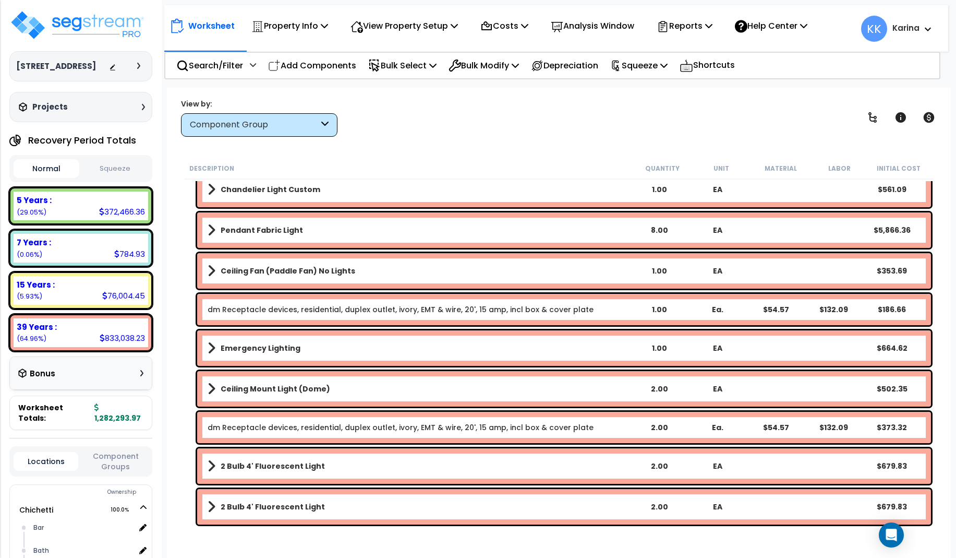
scroll to position [3567, 0]
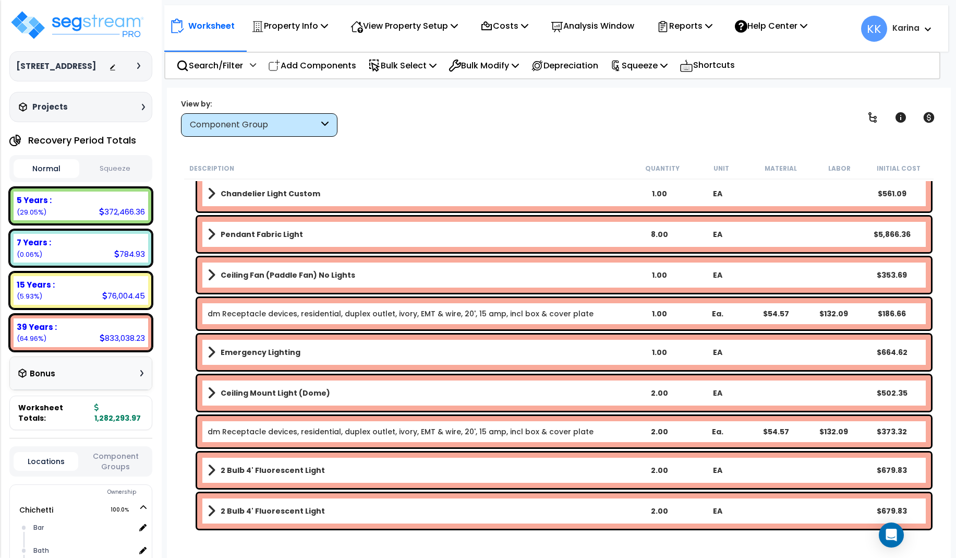
click at [302, 432] on link "dm Receptacle devices, residential, duplex outlet, ivory, EMT & wire, 20', 15 a…" at bounding box center [401, 431] width 386 height 10
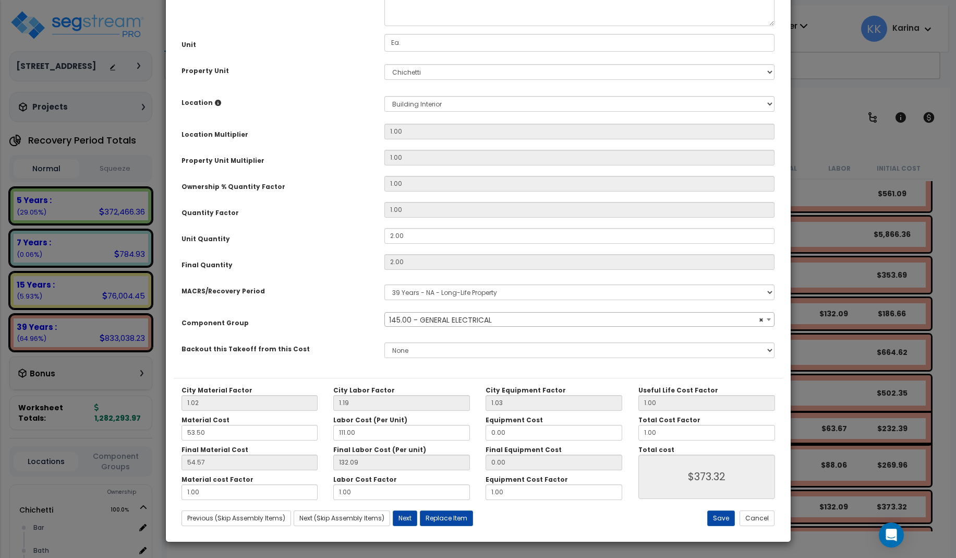
select select "56955"
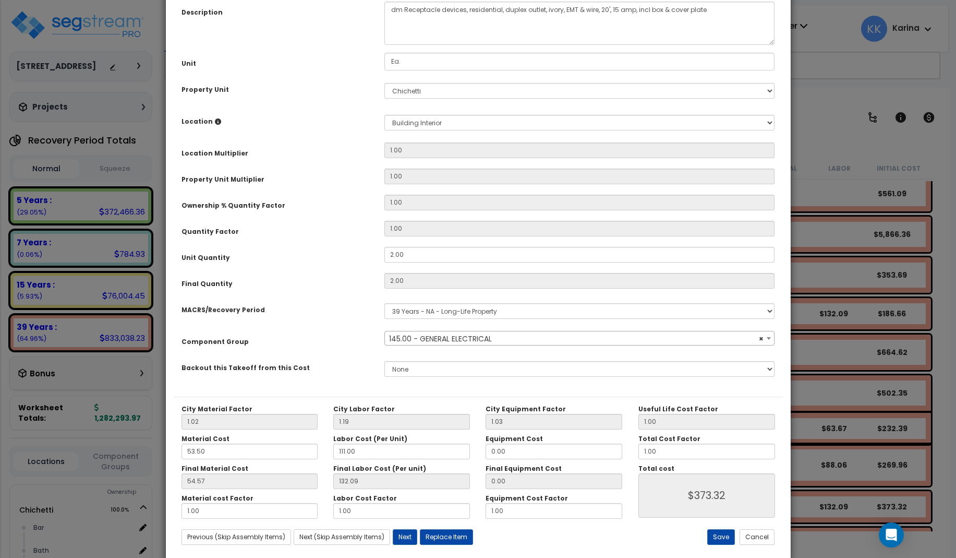
scroll to position [117, 0]
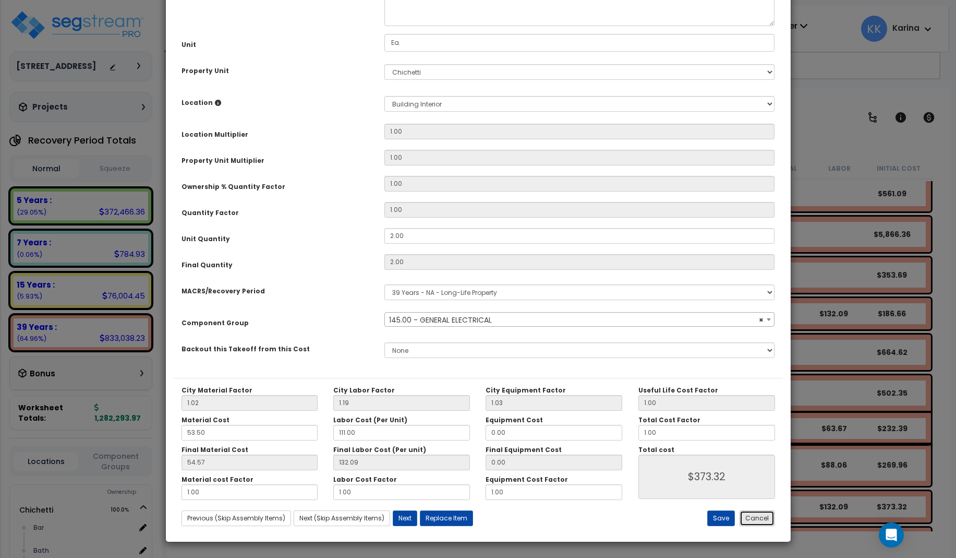
click at [747, 518] on button "Cancel" at bounding box center [757, 518] width 35 height 16
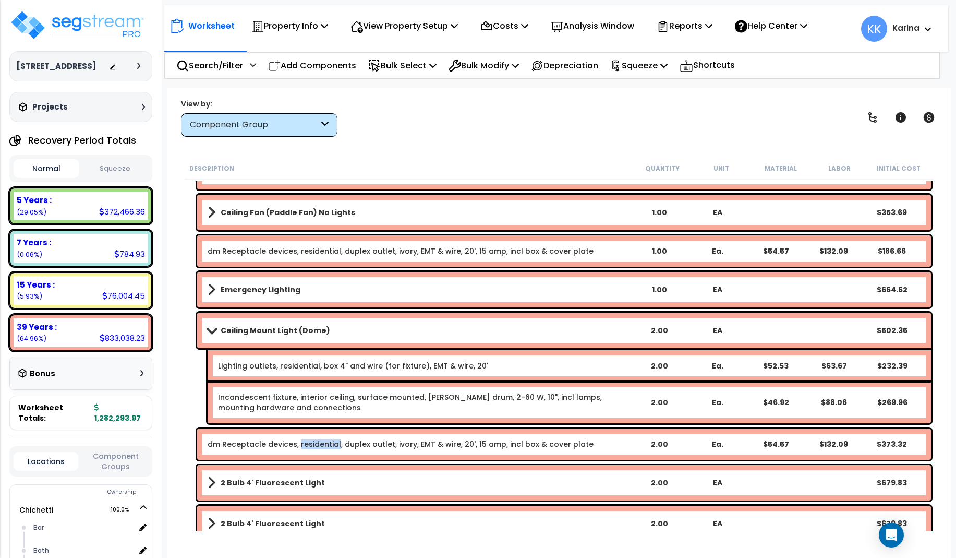
scroll to position [3567, 0]
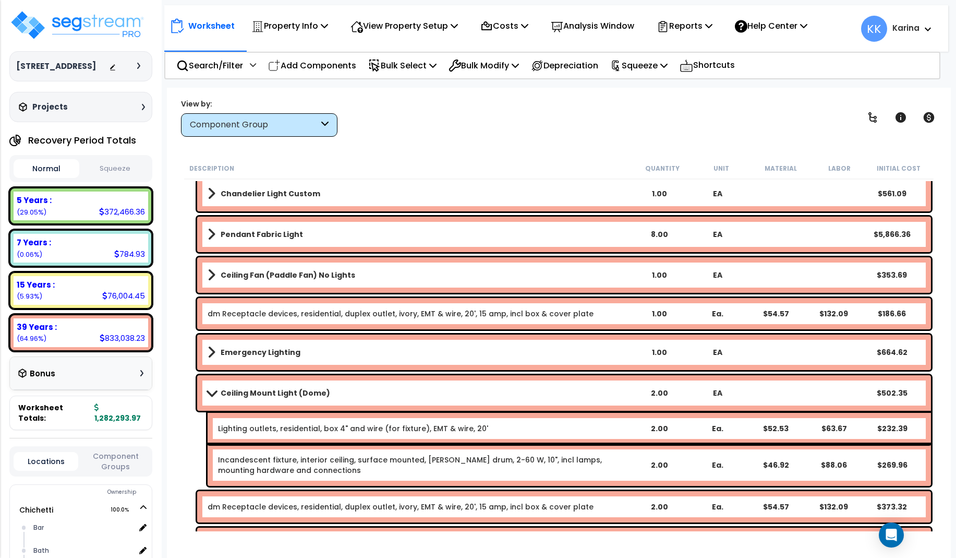
click at [297, 310] on link "dm Receptacle devices, residential, duplex outlet, ivory, EMT & wire, 20', 15 a…" at bounding box center [401, 313] width 386 height 10
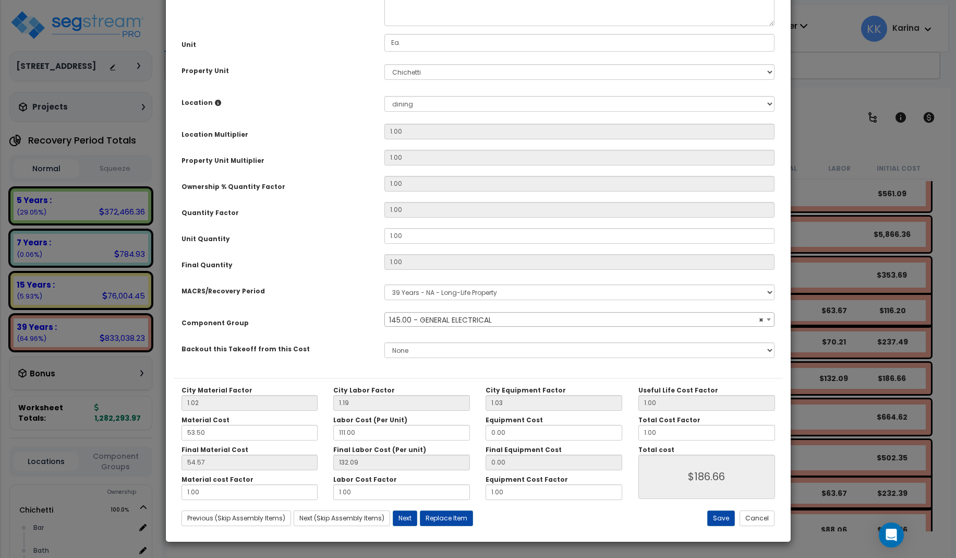
scroll to position [117, 0]
select select "56955"
click at [748, 520] on button "Cancel" at bounding box center [757, 518] width 35 height 16
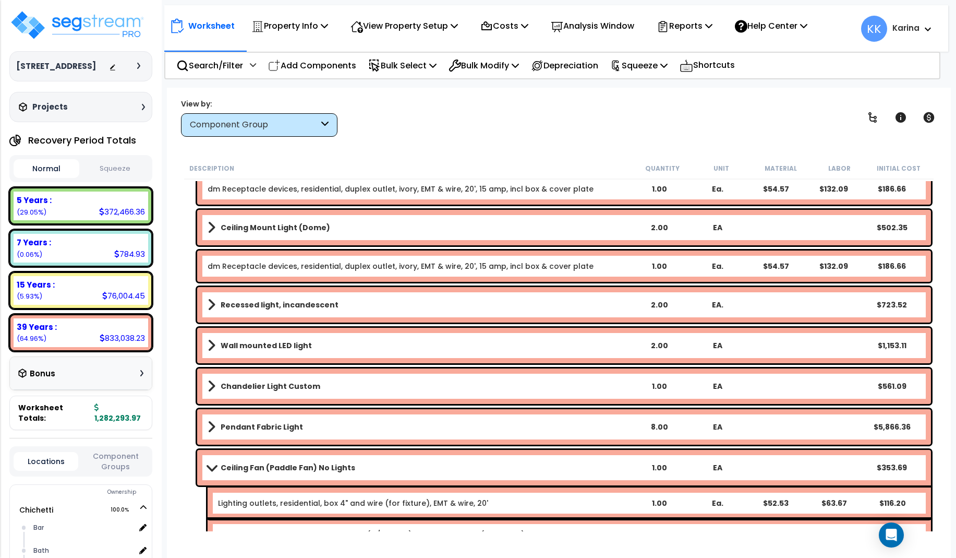
scroll to position [3317, 0]
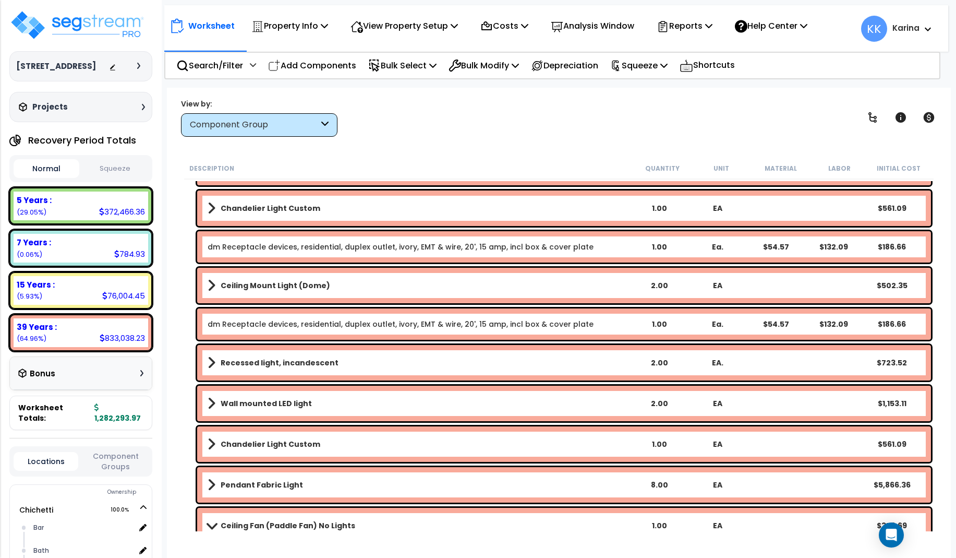
click at [314, 323] on link "dm Receptacle devices, residential, duplex outlet, ivory, EMT & wire, 20', 15 a…" at bounding box center [401, 324] width 386 height 10
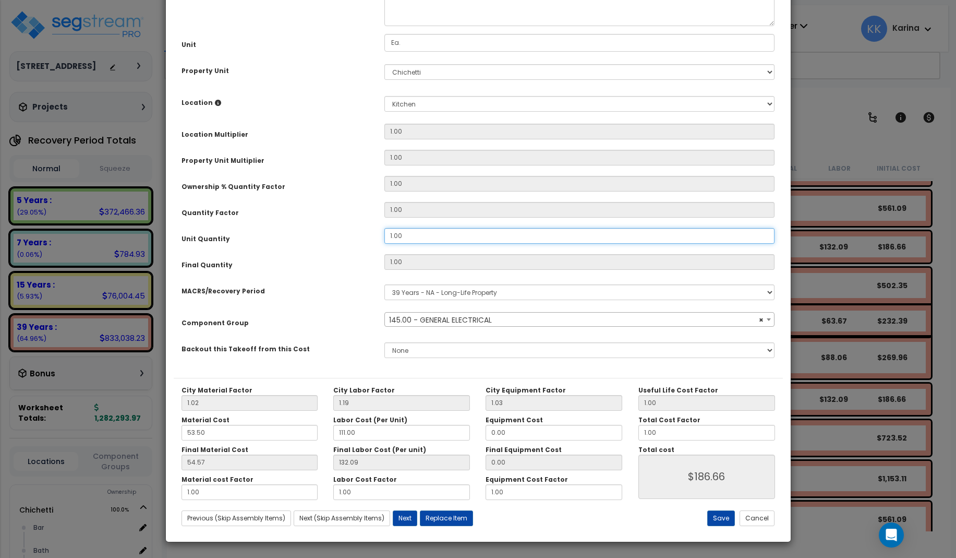
select select "56955"
drag, startPoint x: 413, startPoint y: 355, endPoint x: 368, endPoint y: 350, distance: 45.6
click at [368, 246] on div "Unit Quantity 1.00" at bounding box center [478, 237] width 609 height 18
drag, startPoint x: 406, startPoint y: 350, endPoint x: 363, endPoint y: 349, distance: 42.3
click at [384, 244] on input "1.00" at bounding box center [579, 236] width 391 height 16
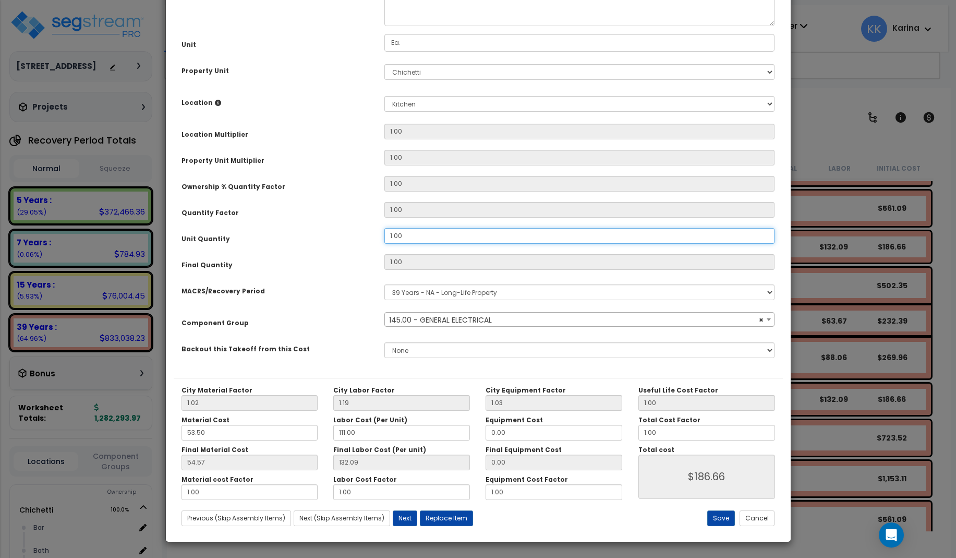
type input "2"
type input "$373.32"
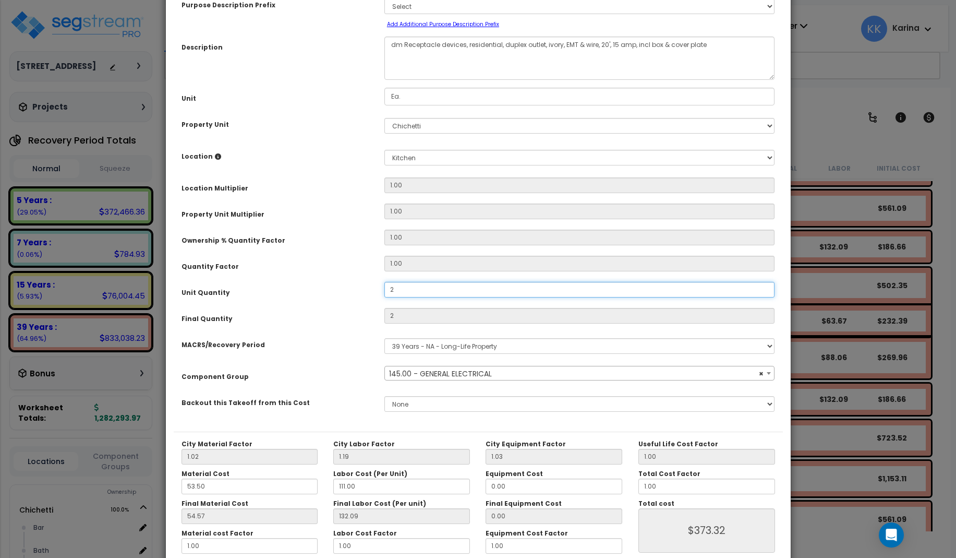
scroll to position [117, 0]
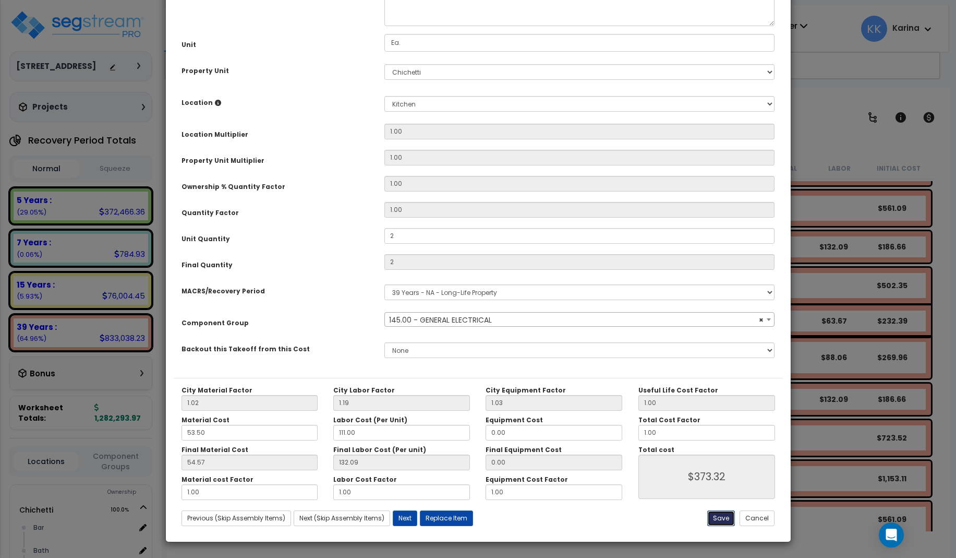
click at [723, 519] on button "Save" at bounding box center [721, 518] width 28 height 16
type input "2.00"
type input "373.32"
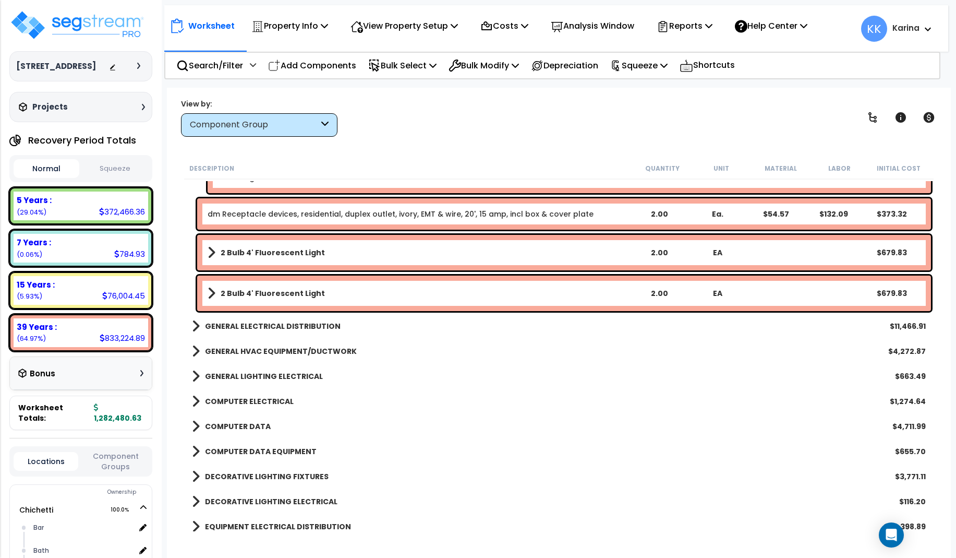
scroll to position [4068, 0]
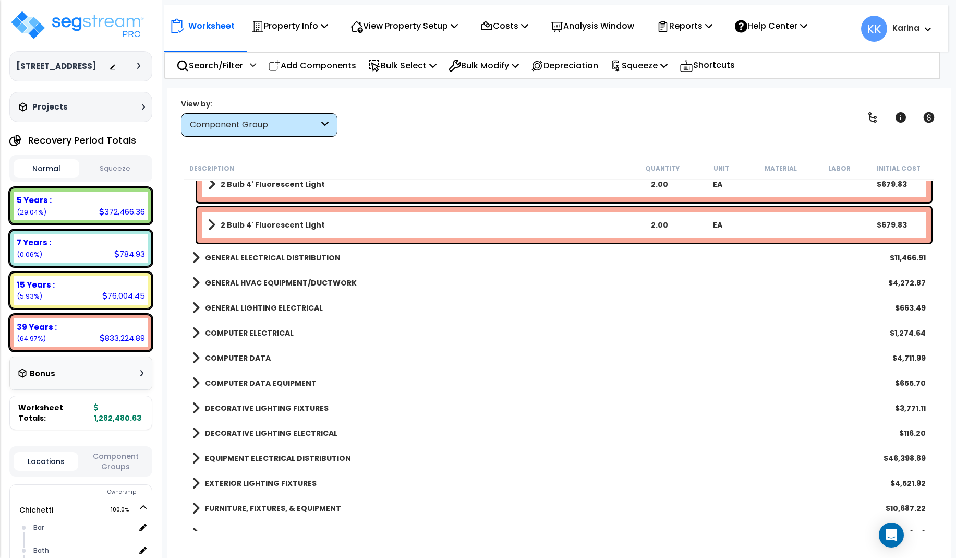
click at [194, 457] on span at bounding box center [196, 458] width 8 height 15
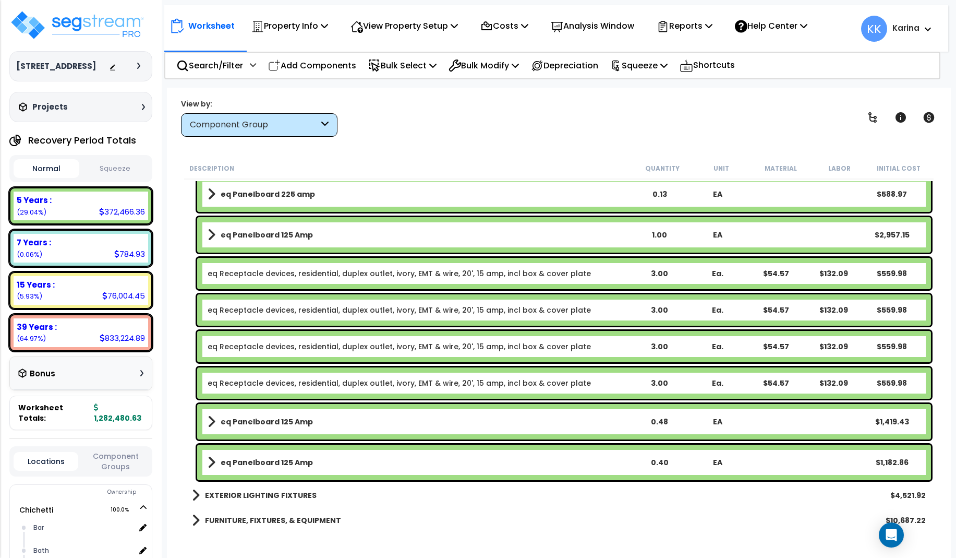
scroll to position [4819, 0]
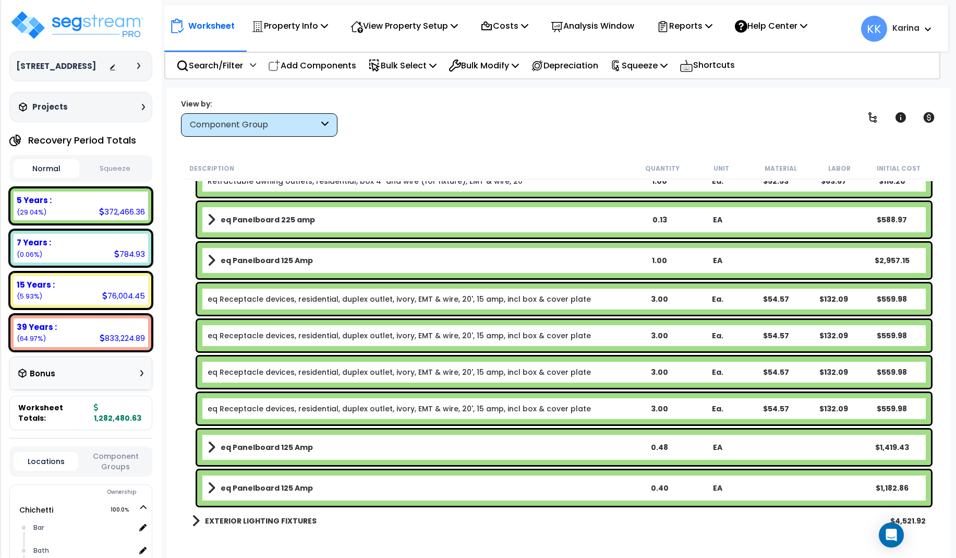
click at [288, 407] on link "eq Receptacle devices, residential, duplex outlet, ivory, EMT & wire, 20', 15 a…" at bounding box center [399, 408] width 383 height 10
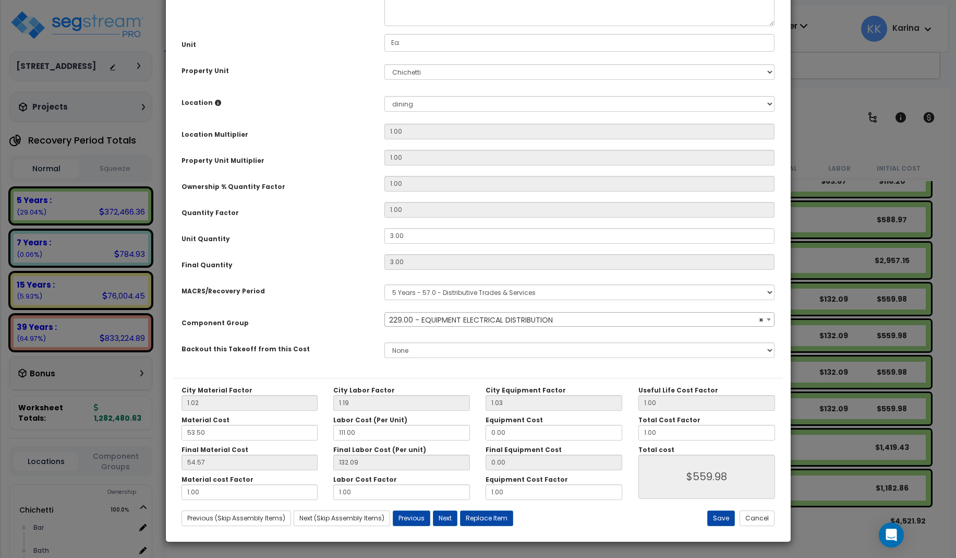
select select "57033"
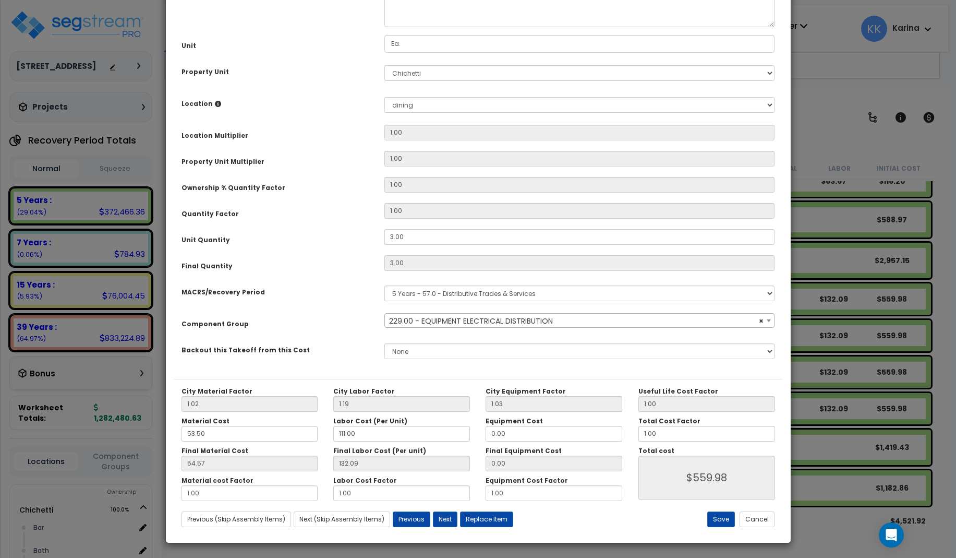
scroll to position [117, 0]
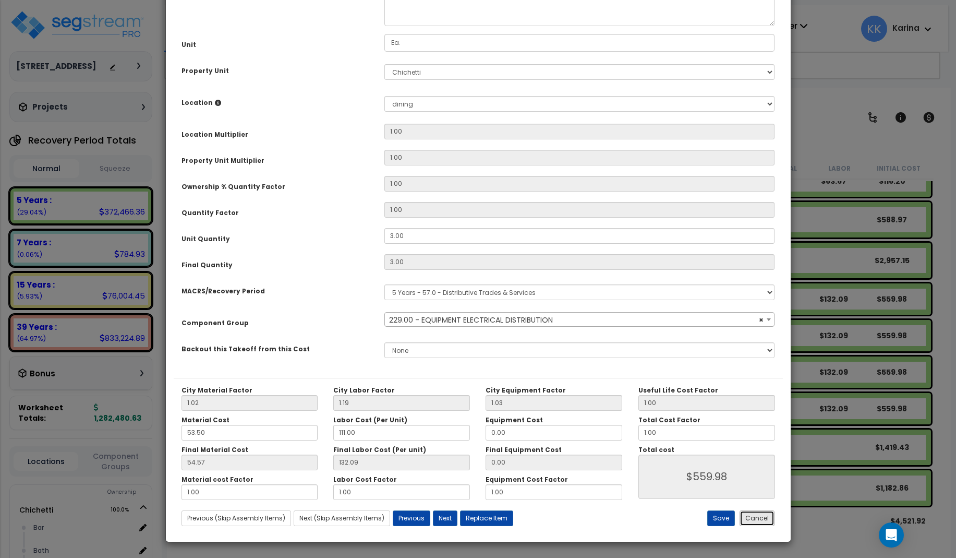
click at [747, 517] on button "Cancel" at bounding box center [757, 518] width 35 height 16
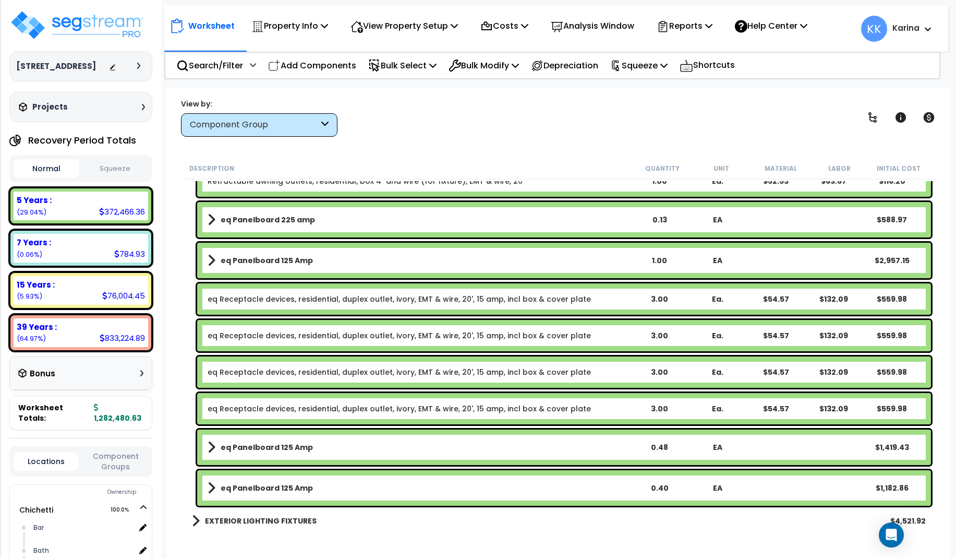
click at [253, 373] on link "eq Receptacle devices, residential, duplex outlet, ivory, EMT & wire, 20', 15 a…" at bounding box center [399, 372] width 383 height 10
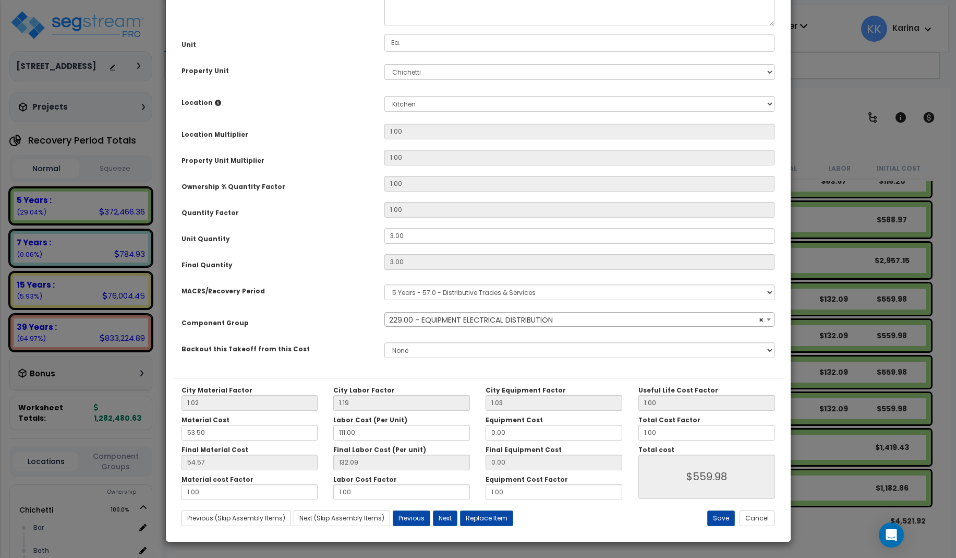
select select "57033"
drag, startPoint x: 406, startPoint y: 352, endPoint x: 369, endPoint y: 349, distance: 37.6
click at [369, 246] on div "Unit Quantity 3.00" at bounding box center [478, 237] width 609 height 18
drag, startPoint x: 411, startPoint y: 349, endPoint x: 371, endPoint y: 347, distance: 40.7
click at [384, 244] on input "3.00" at bounding box center [579, 236] width 391 height 16
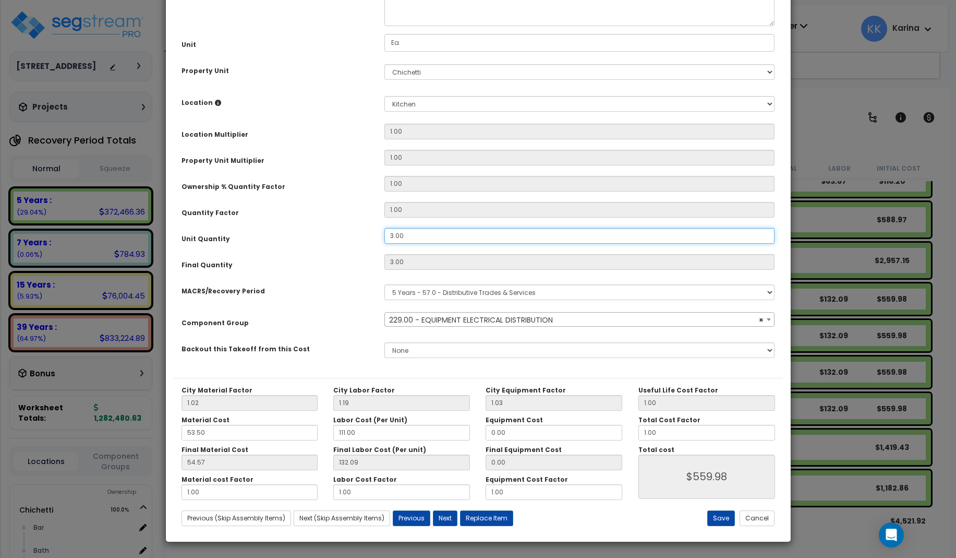
type input "7"
type input "$1,306.62"
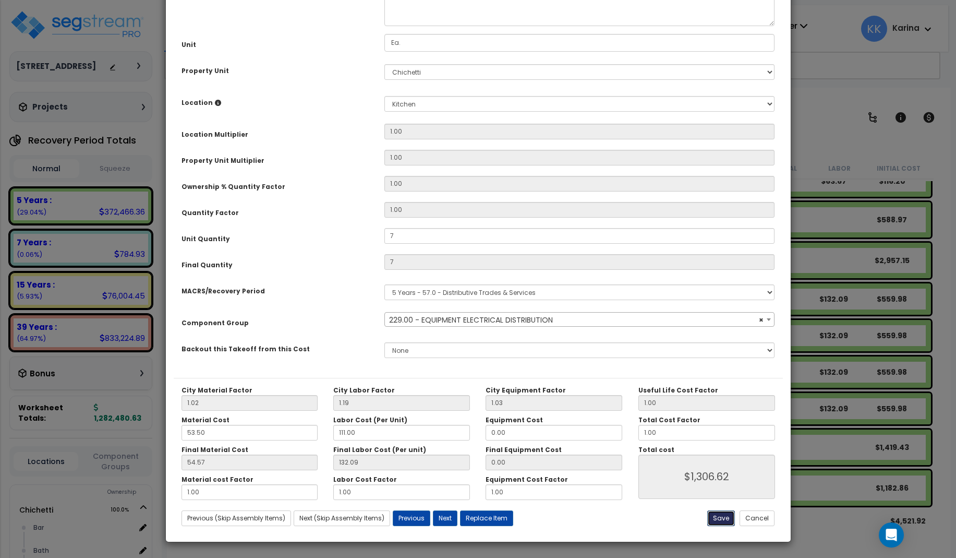
click at [715, 513] on button "Save" at bounding box center [721, 518] width 28 height 16
type input "7.00"
type input "1306.62"
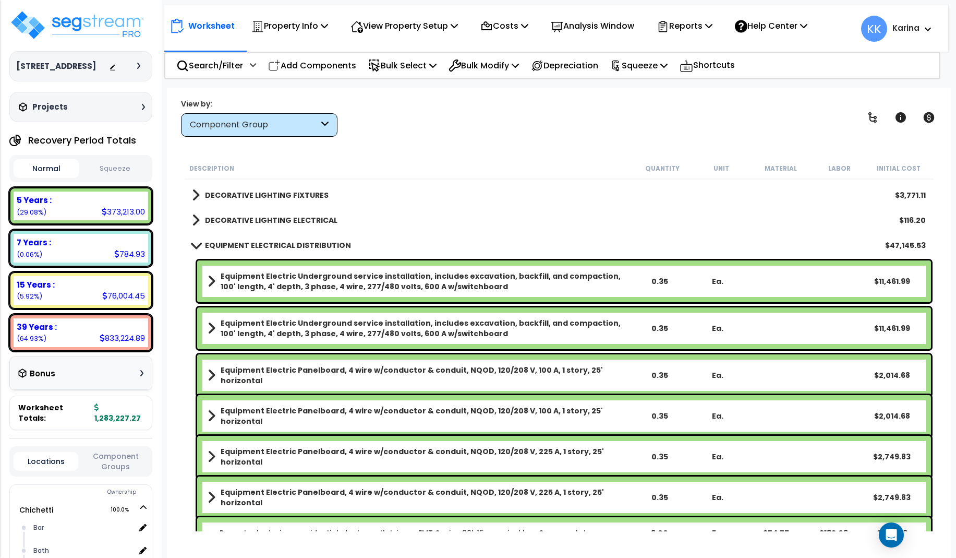
scroll to position [4256, 0]
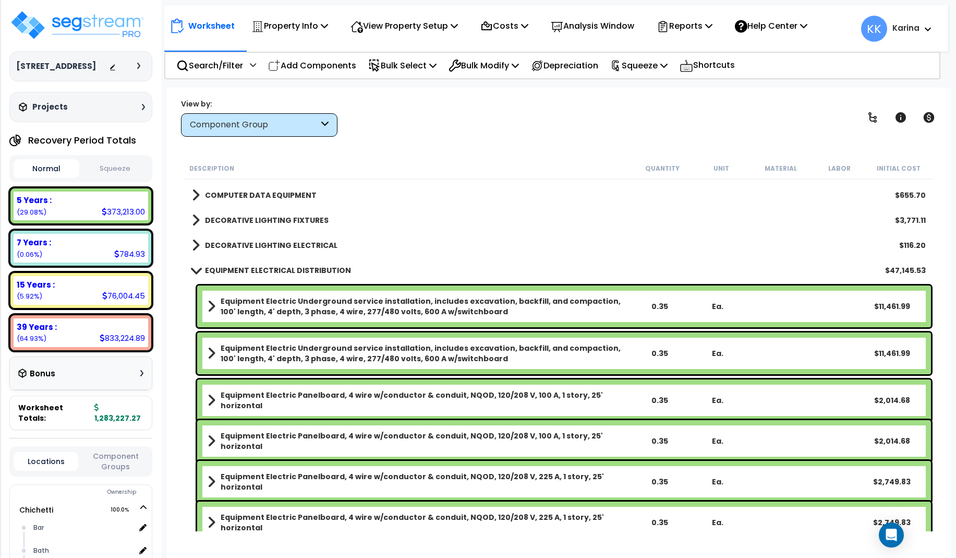
click at [196, 265] on link "EQUIPMENT ELECTRICAL DISTRIBUTION" at bounding box center [271, 270] width 159 height 15
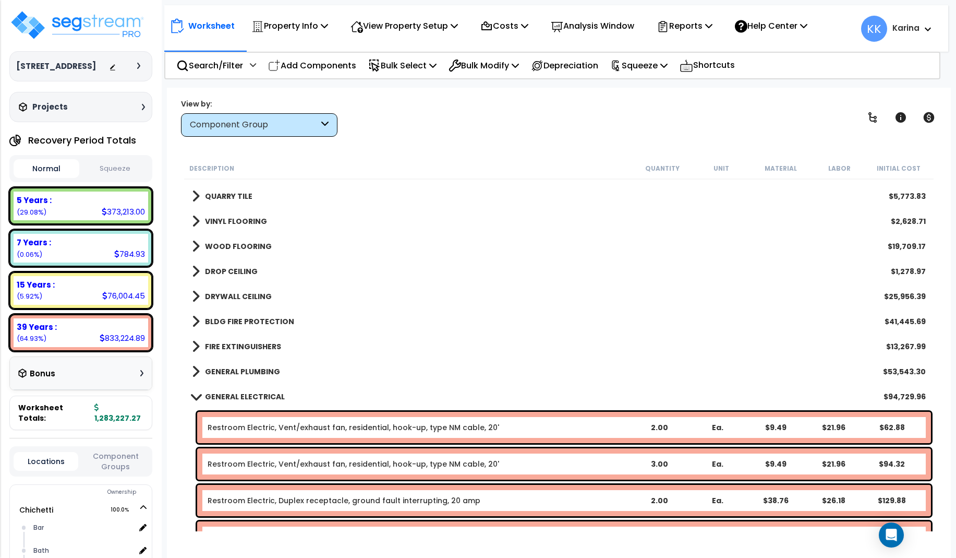
scroll to position [1189, 0]
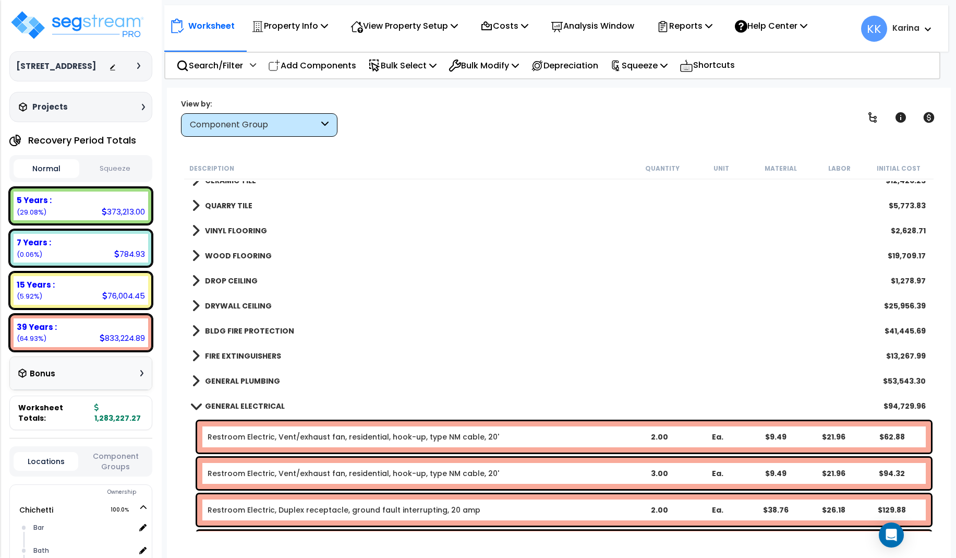
click at [199, 406] on span at bounding box center [195, 406] width 15 height 8
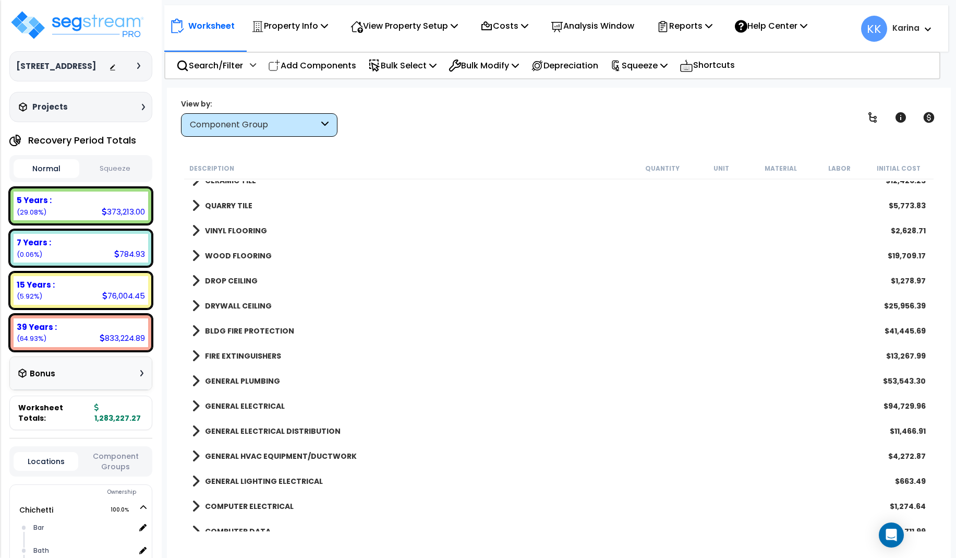
click at [195, 382] on span at bounding box center [196, 380] width 8 height 15
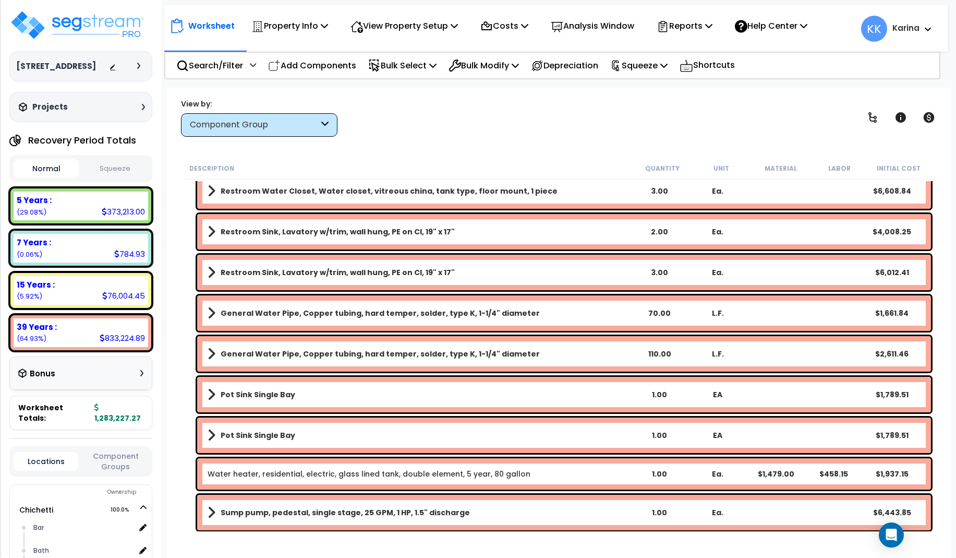
scroll to position [1690, 0]
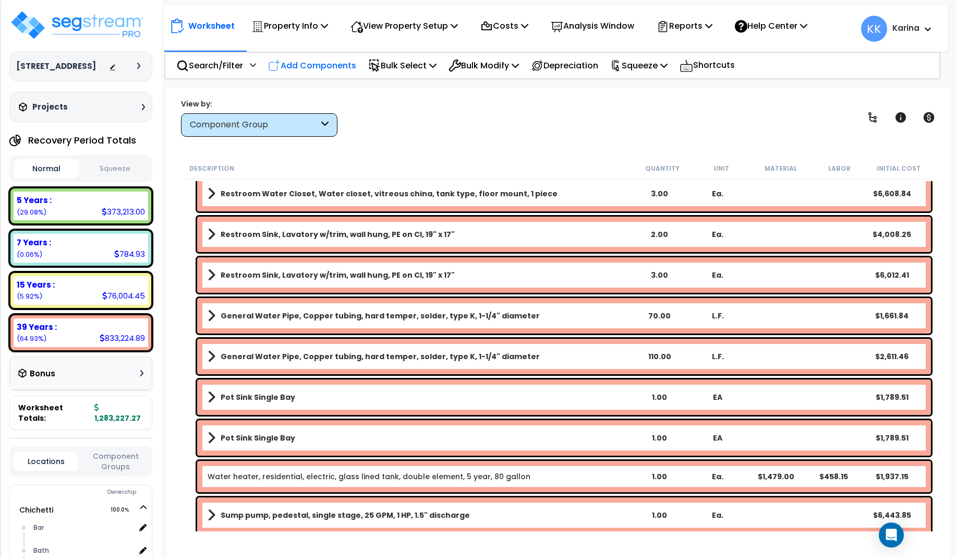
click at [330, 61] on p "Add Components" at bounding box center [312, 65] width 88 height 14
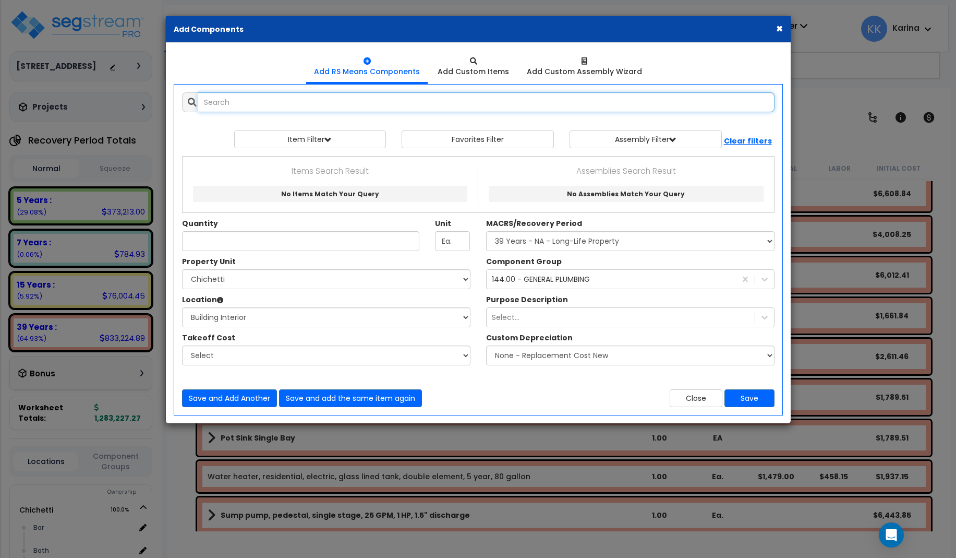
select select
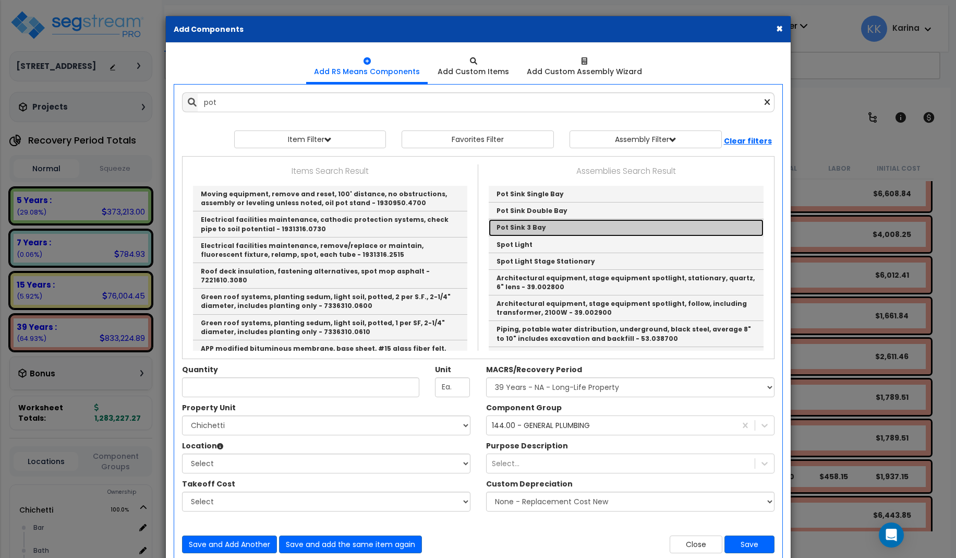
click at [518, 229] on link "Pot Sink 3 Bay" at bounding box center [626, 227] width 275 height 17
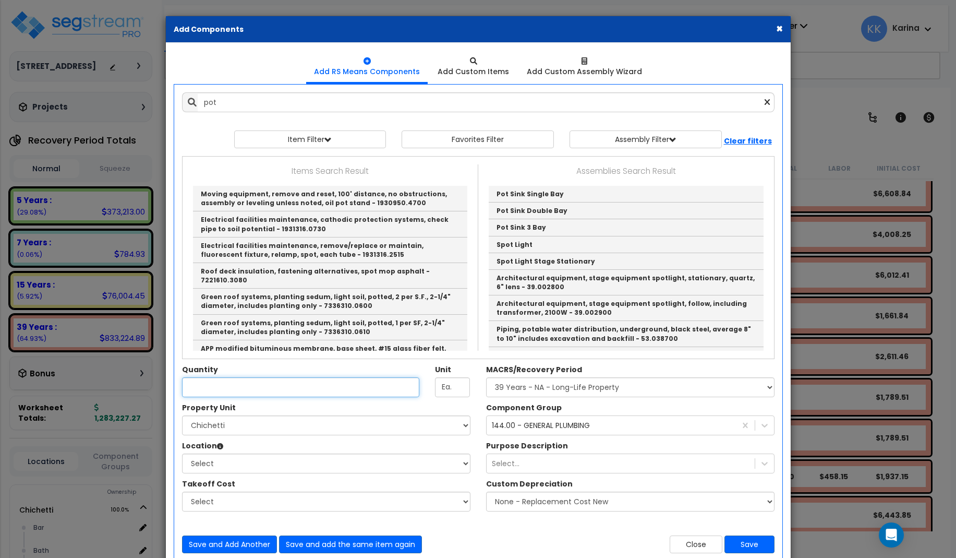
type input "Pot Sink 3 Bay"
checkbox input "true"
type input "EA"
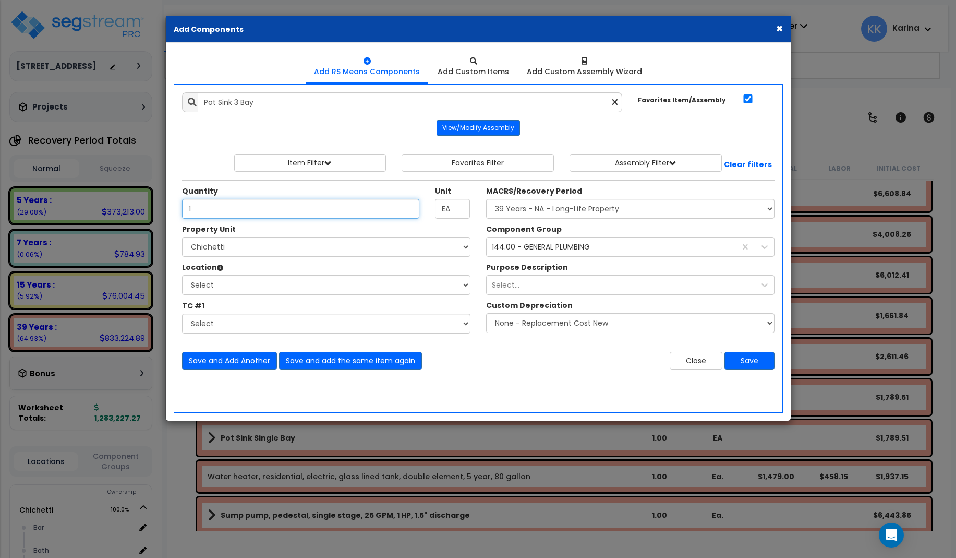
type input "1"
click at [182, 237] on select "Select [PERSON_NAME] Site Improvements" at bounding box center [326, 247] width 288 height 20
select select "168457"
click option "Chichetti" at bounding box center [0, 0] width 0 height 0
click at [182, 275] on select "Select Bar [GEOGRAPHIC_DATA] Building Building Interior dining Kitchen Site Add…" at bounding box center [326, 285] width 288 height 20
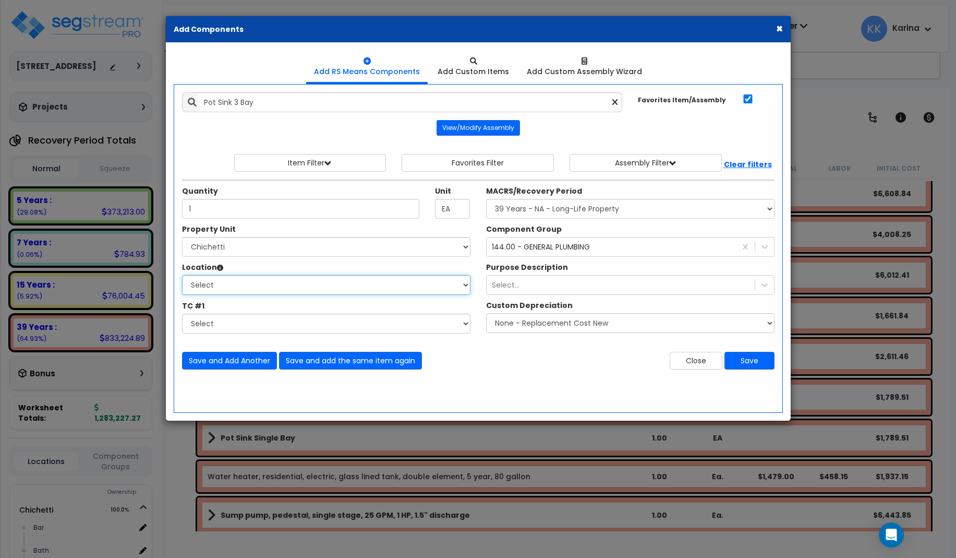
select select "8314"
click option "Kitchen" at bounding box center [0, 0] width 0 height 0
click at [486, 199] on select "Select MACRS/Recovery Period 5 Years - 57.0 - Distributive Trades & Services 5 …" at bounding box center [630, 209] width 288 height 20
select select "3669"
click option "39 Years - NA - Long-Life Property" at bounding box center [0, 0] width 0 height 0
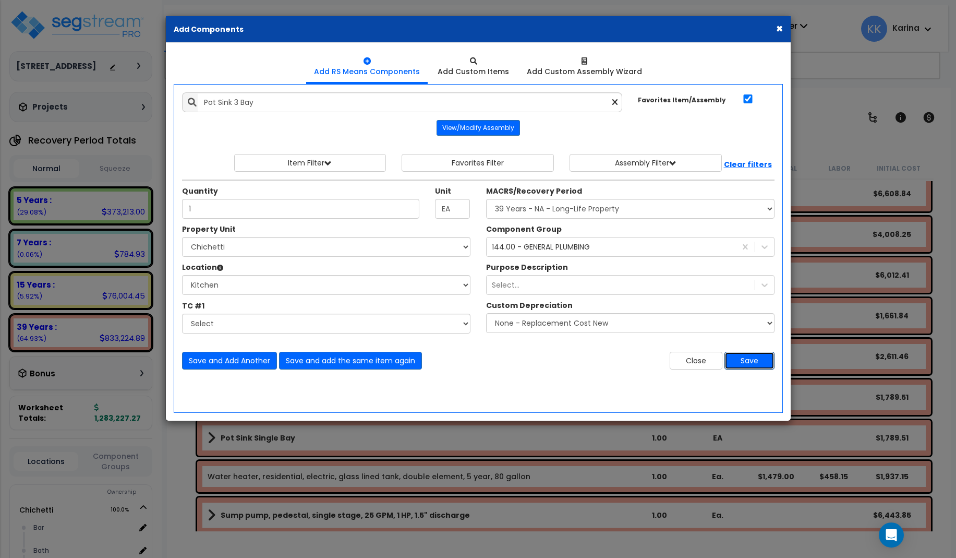
click at [743, 355] on button "Save" at bounding box center [749, 361] width 50 height 18
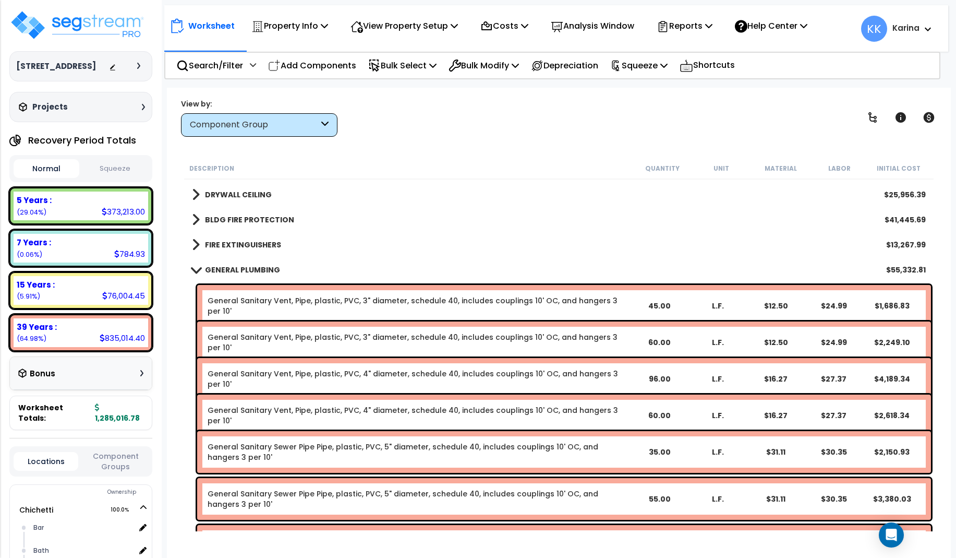
scroll to position [1252, 0]
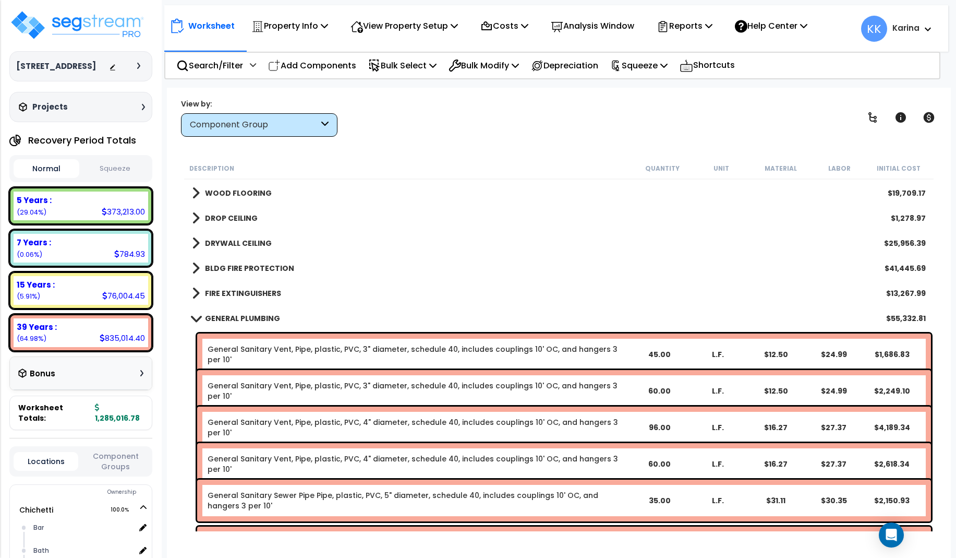
click at [197, 316] on span at bounding box center [195, 318] width 15 height 8
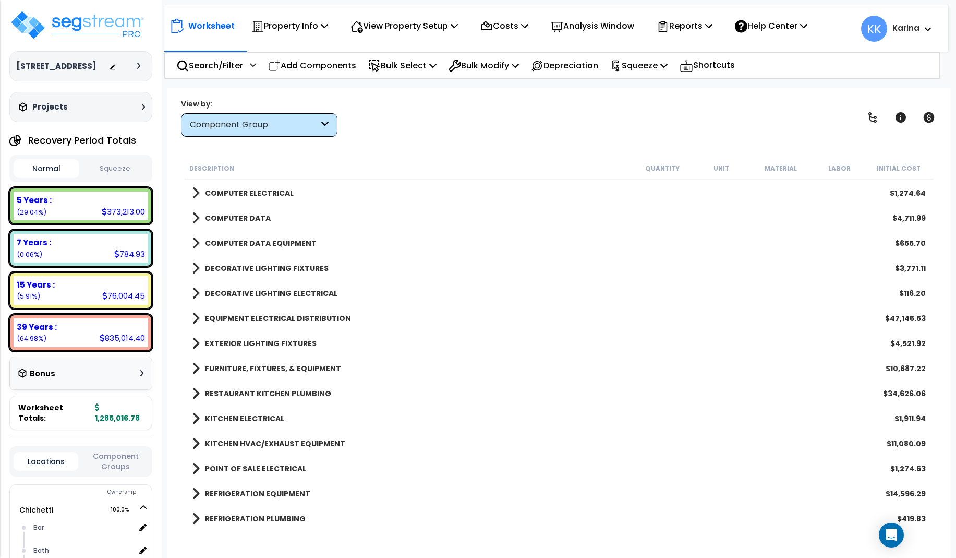
scroll to position [1565, 0]
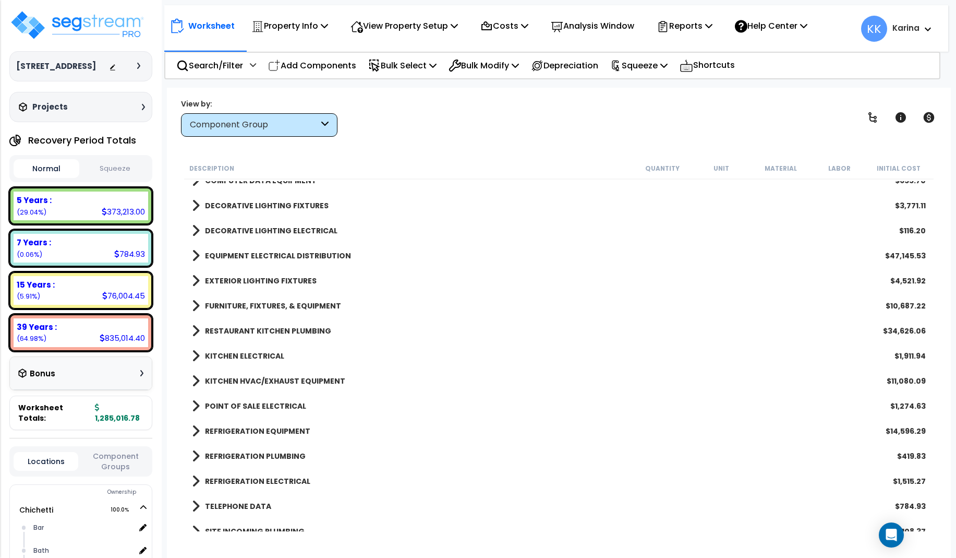
click at [196, 326] on span at bounding box center [196, 330] width 8 height 15
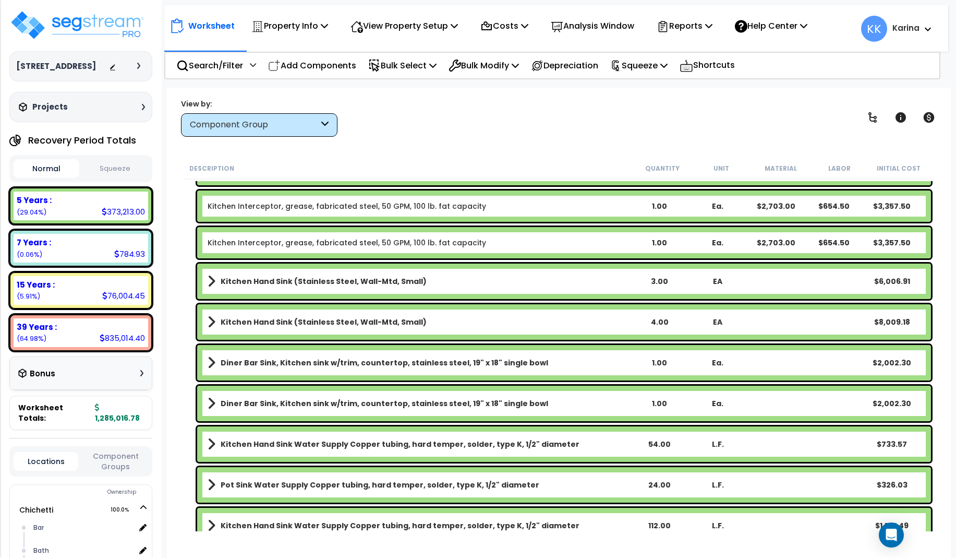
scroll to position [1815, 0]
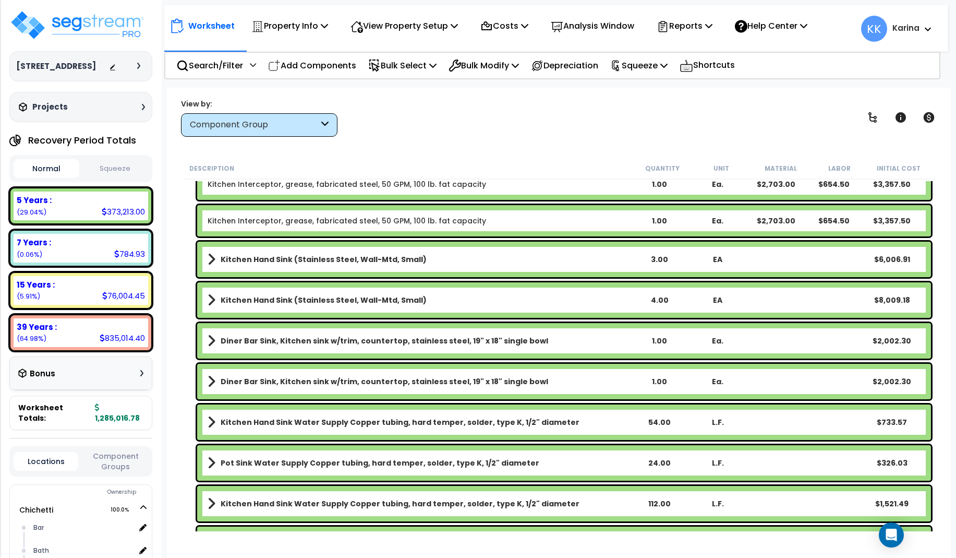
click at [443, 298] on link "Kitchen Hand Sink (Stainless Steel, Wall-Mtd, Small)" at bounding box center [419, 300] width 422 height 15
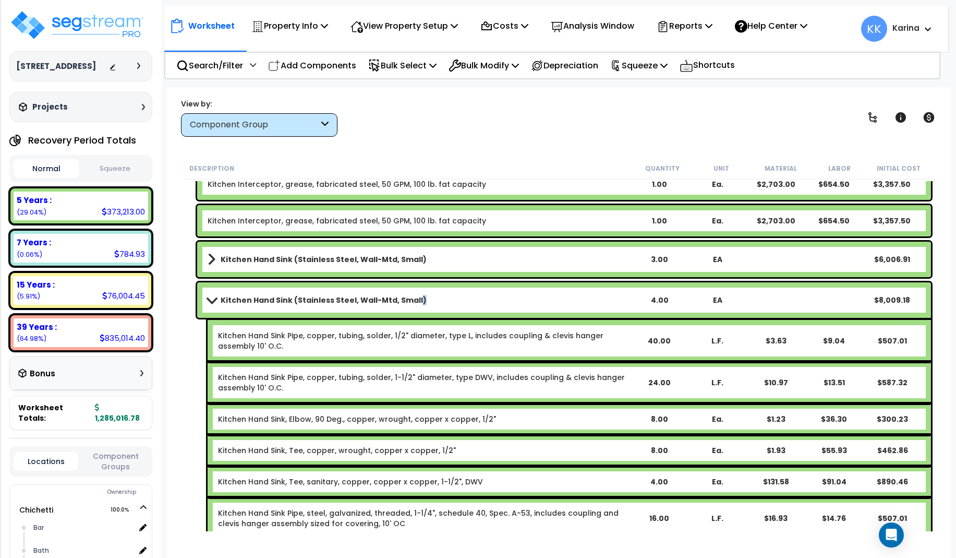
click at [443, 298] on link "Kitchen Hand Sink (Stainless Steel, Wall-Mtd, Small)" at bounding box center [419, 300] width 422 height 15
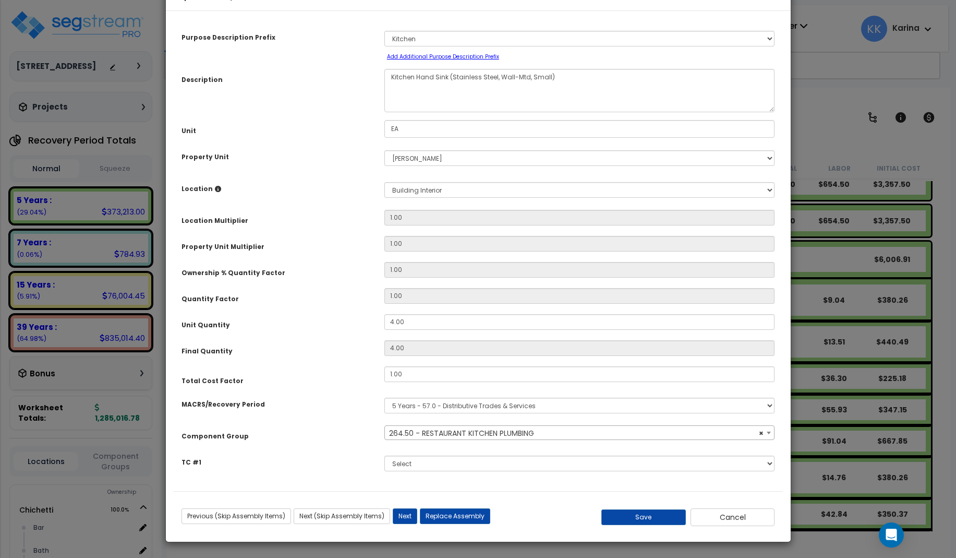
scroll to position [31, 0]
select select "57265"
click at [713, 517] on button "Cancel" at bounding box center [732, 517] width 84 height 18
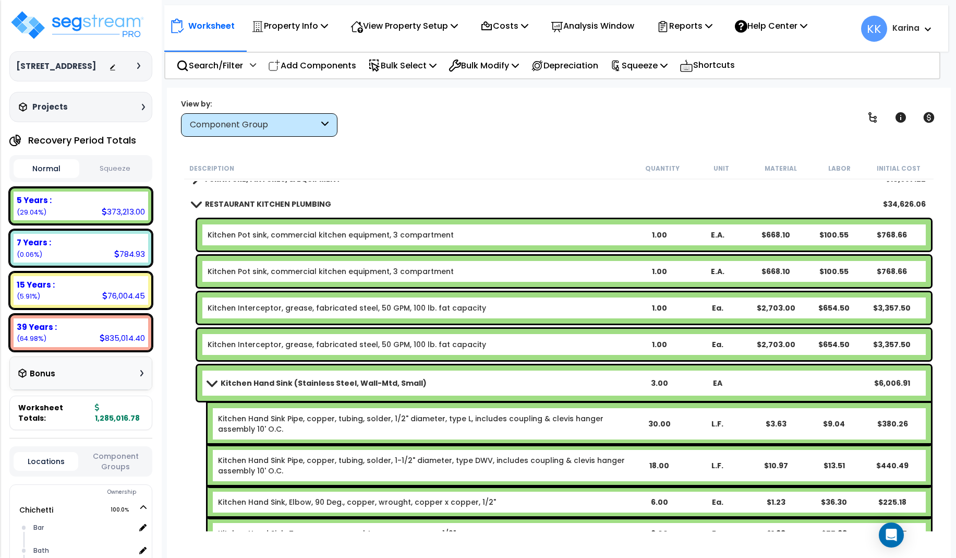
scroll to position [1690, 0]
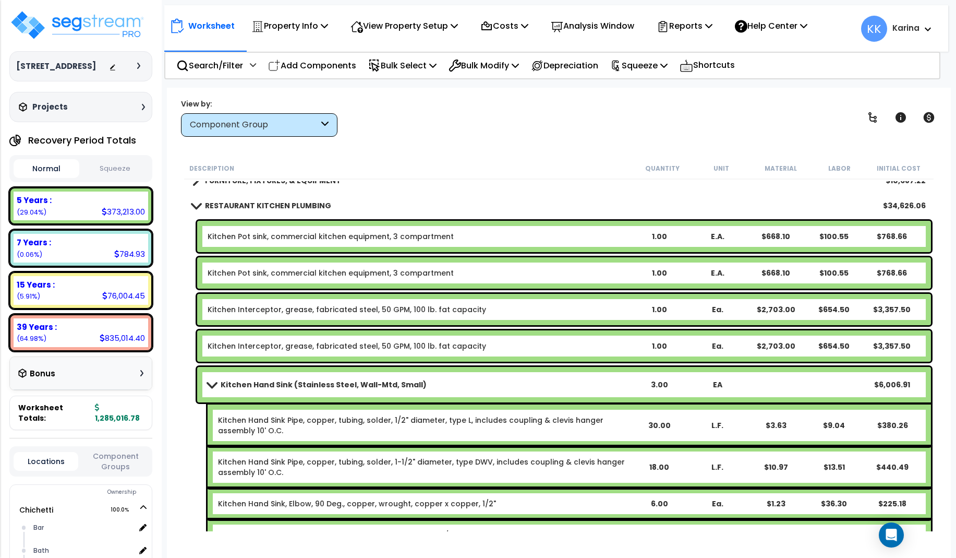
click at [212, 383] on span at bounding box center [211, 384] width 15 height 8
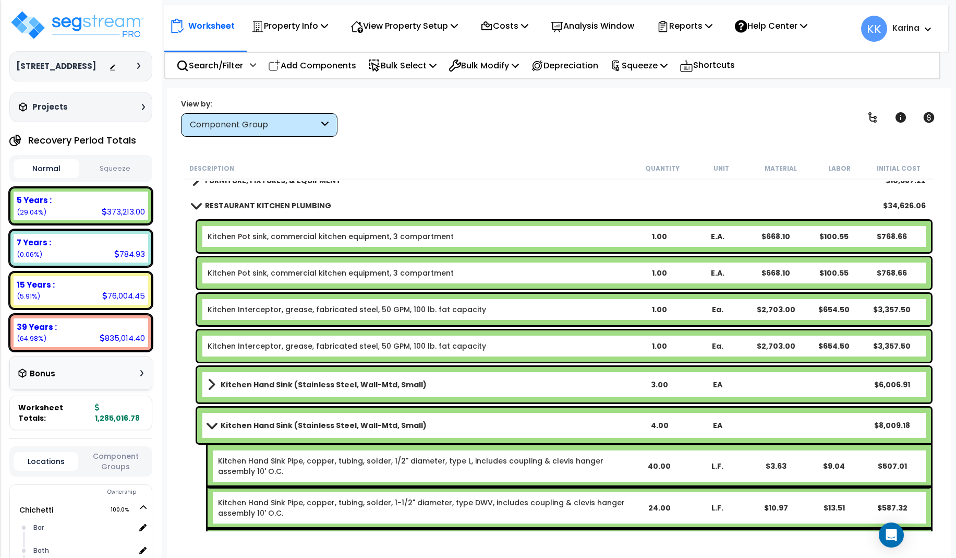
click at [253, 425] on b "Kitchen Hand Sink (Stainless Steel, Wall-Mtd, Small)" at bounding box center [324, 425] width 206 height 10
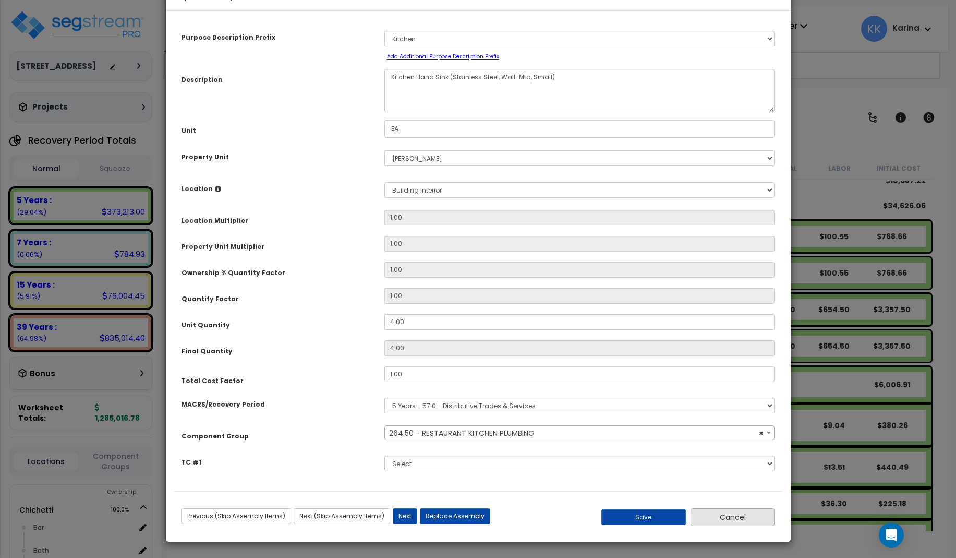
select select "57265"
click at [716, 526] on button "Cancel" at bounding box center [732, 517] width 84 height 18
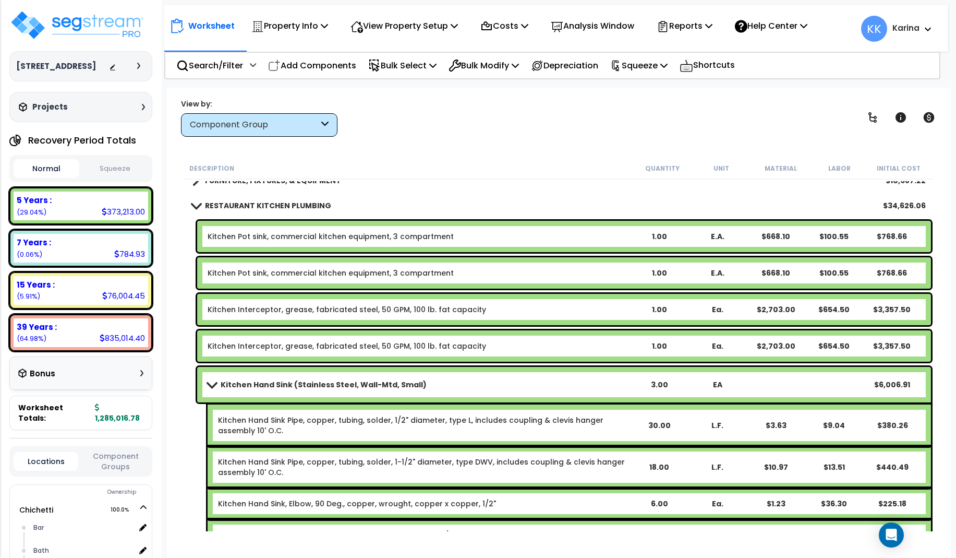
click at [213, 381] on span at bounding box center [211, 384] width 15 height 8
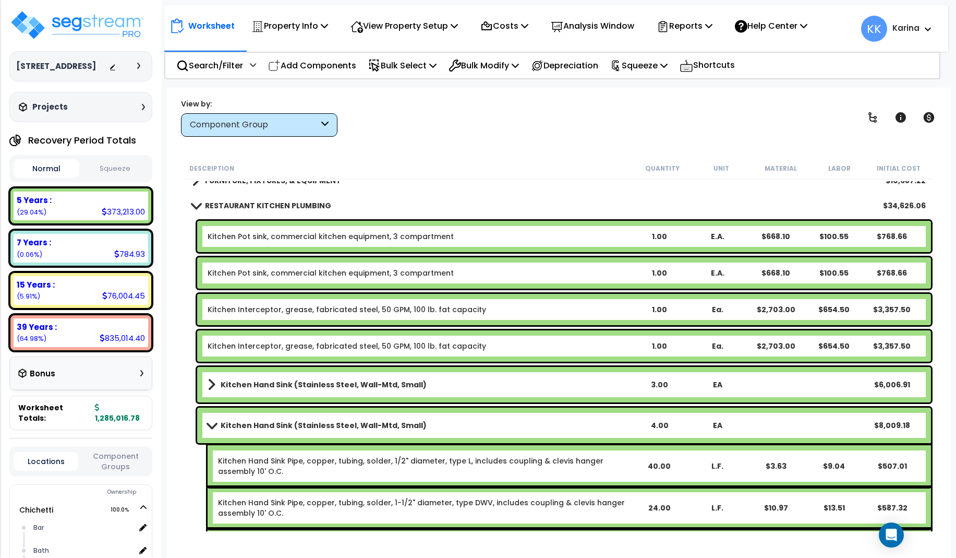
click at [266, 381] on b "Kitchen Hand Sink (Stainless Steel, Wall-Mtd, Small)" at bounding box center [324, 384] width 206 height 10
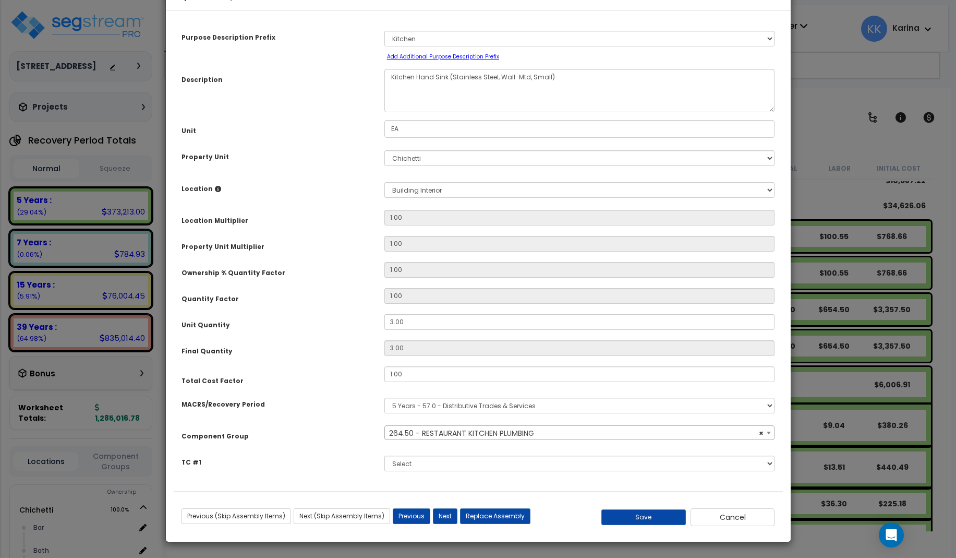
select select "57265"
drag, startPoint x: 410, startPoint y: 350, endPoint x: 363, endPoint y: 350, distance: 47.5
click at [384, 330] on input "3.00" at bounding box center [579, 322] width 391 height 16
type input "4"
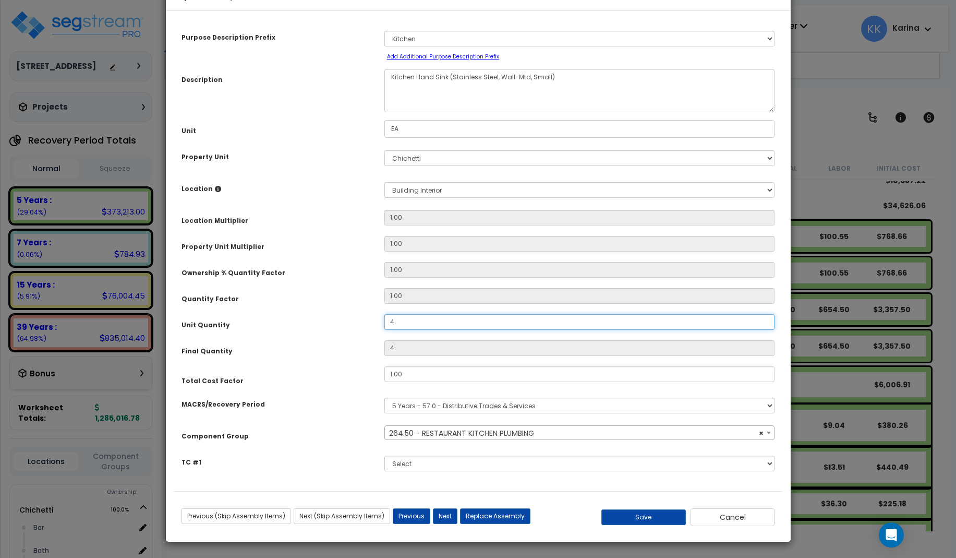
scroll to position [31, 0]
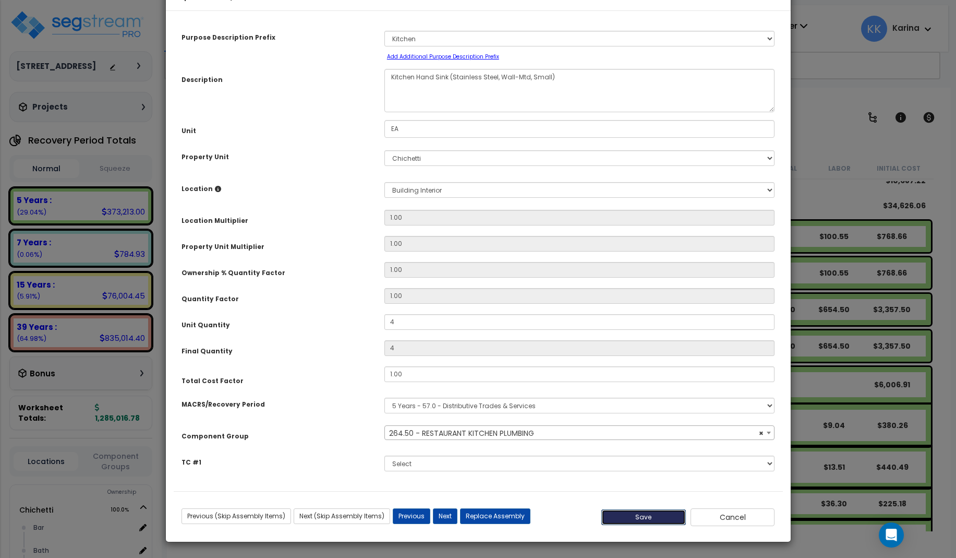
click at [665, 516] on button "Save" at bounding box center [643, 517] width 84 height 16
type input "4.00"
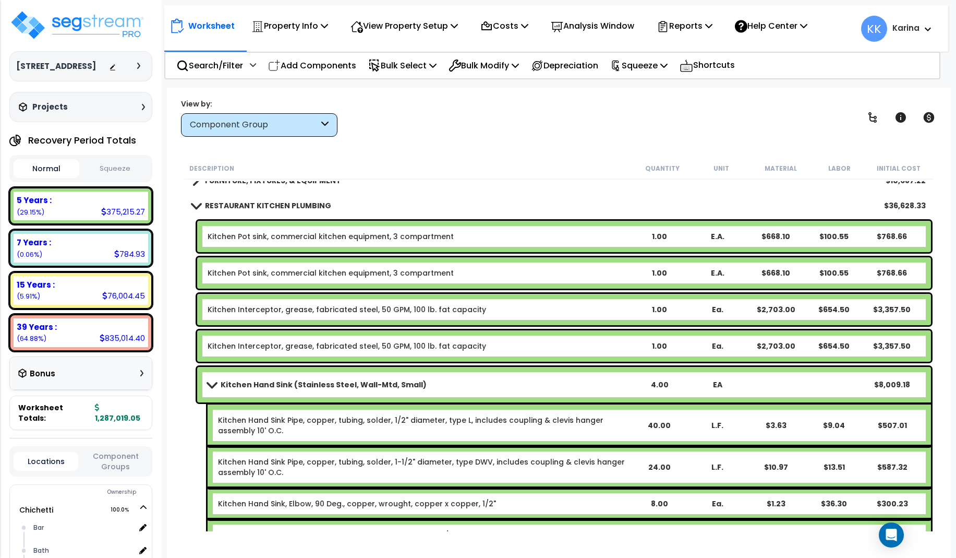
click at [302, 384] on b "Kitchen Hand Sink (Stainless Steel, Wall-Mtd, Small)" at bounding box center [324, 384] width 206 height 10
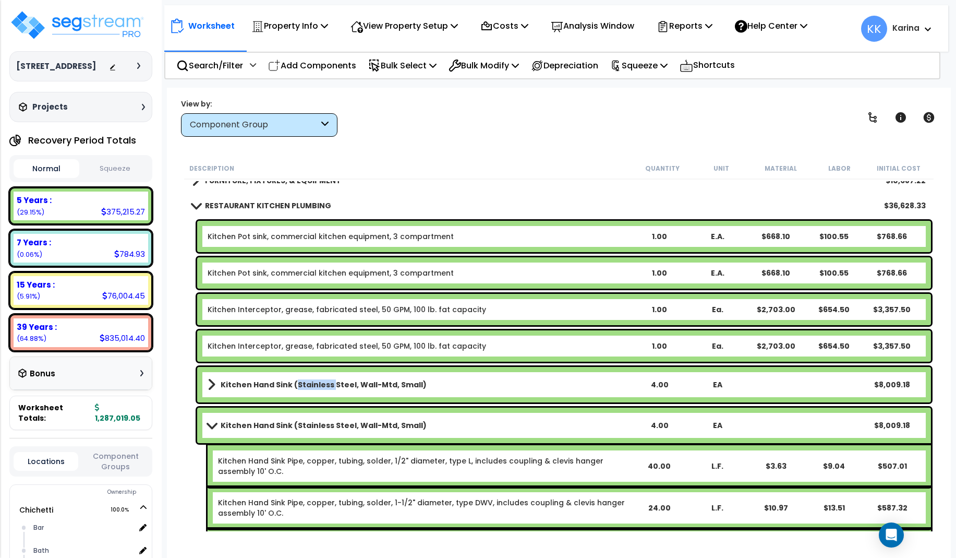
click at [302, 384] on b "Kitchen Hand Sink (Stainless Steel, Wall-Mtd, Small)" at bounding box center [324, 384] width 206 height 10
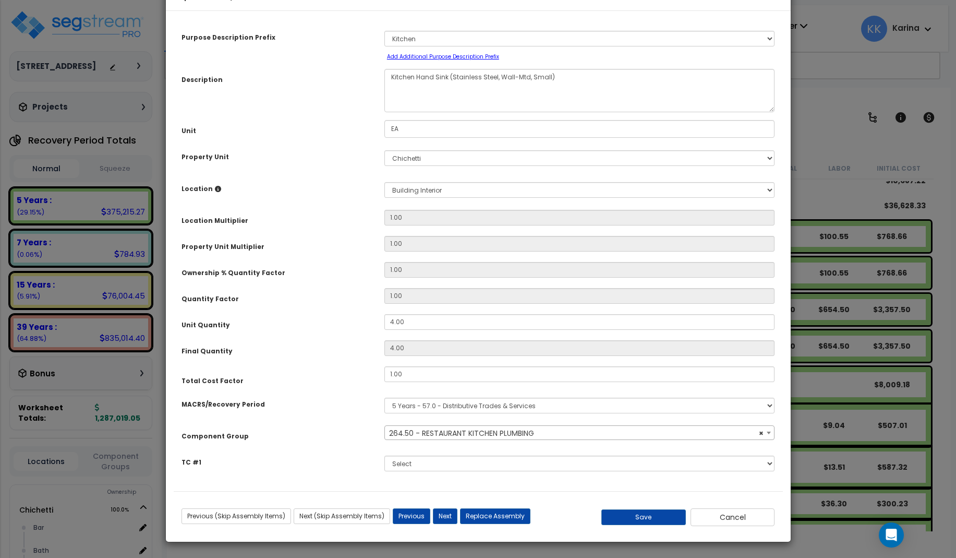
select select "57265"
drag, startPoint x: 408, startPoint y: 352, endPoint x: 360, endPoint y: 350, distance: 48.0
click at [384, 330] on input "4.00" at bounding box center [579, 322] width 391 height 16
type input "3"
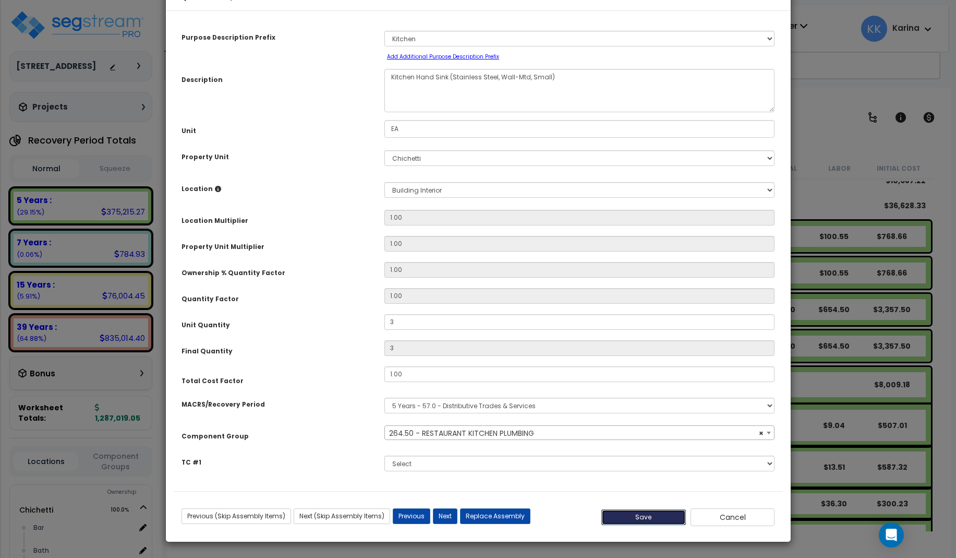
click at [636, 513] on button "Save" at bounding box center [643, 517] width 84 height 16
type input "3.00"
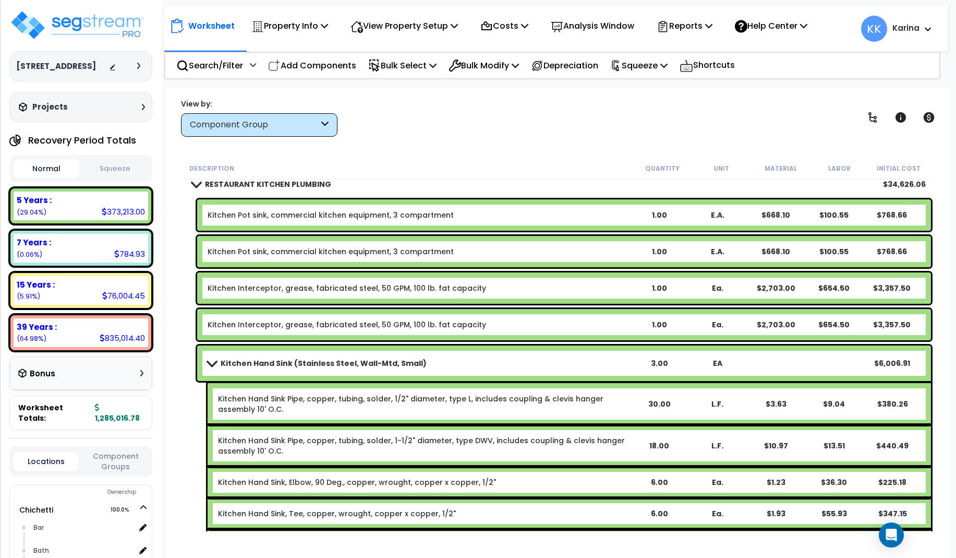
scroll to position [1690, 0]
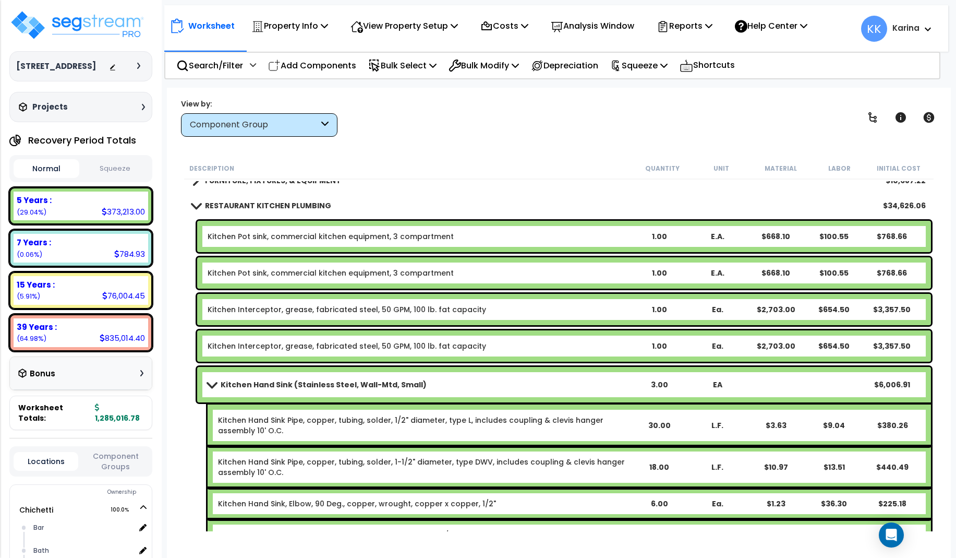
click at [454, 171] on div "Description" at bounding box center [410, 168] width 443 height 10
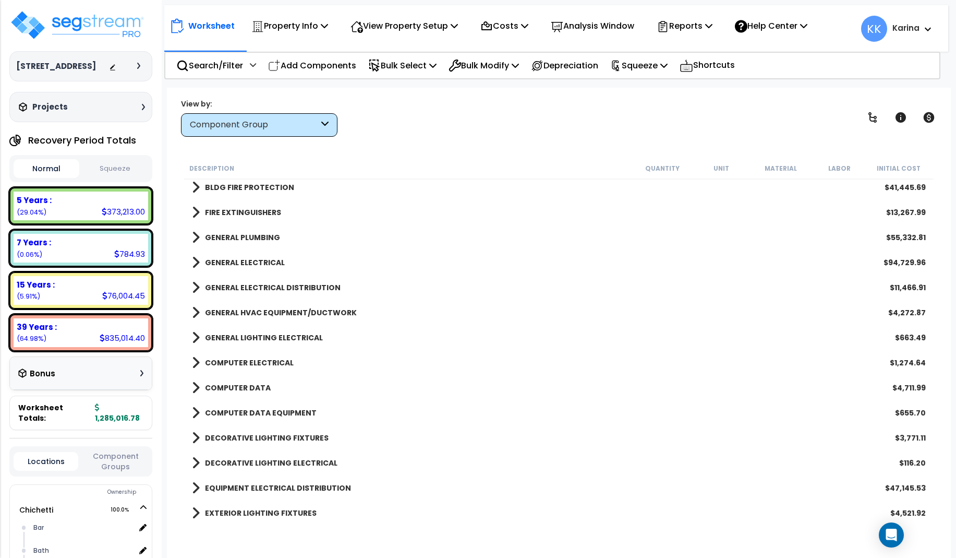
scroll to position [1314, 0]
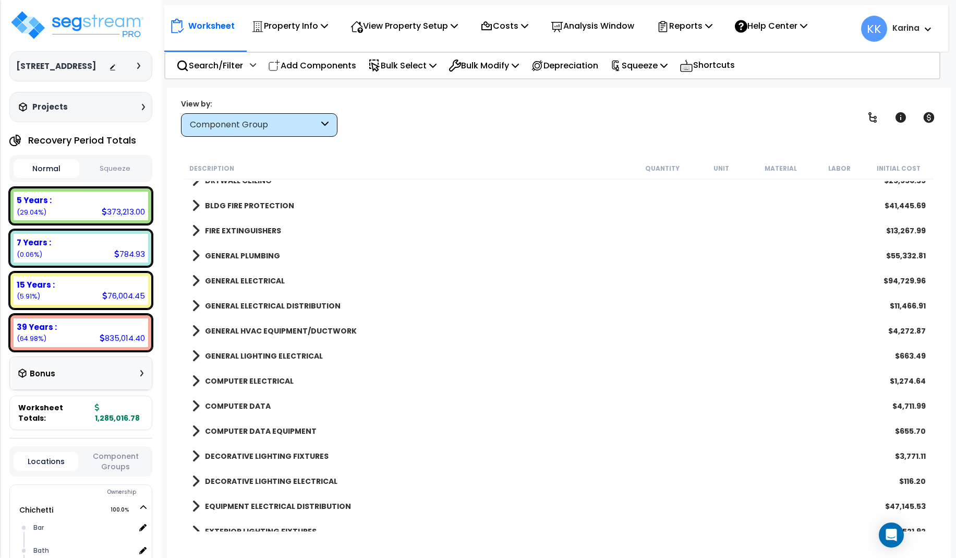
click at [197, 255] on span at bounding box center [196, 255] width 8 height 15
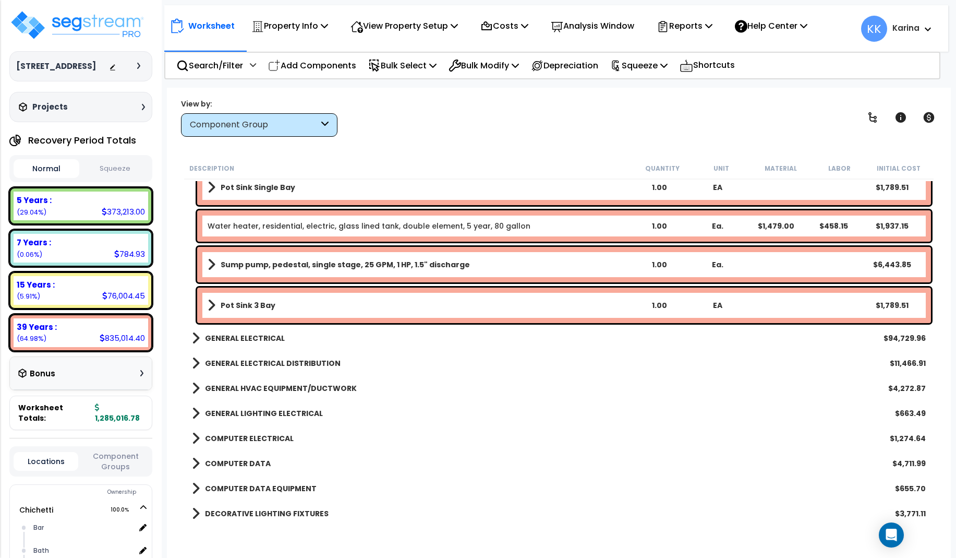
scroll to position [1877, 0]
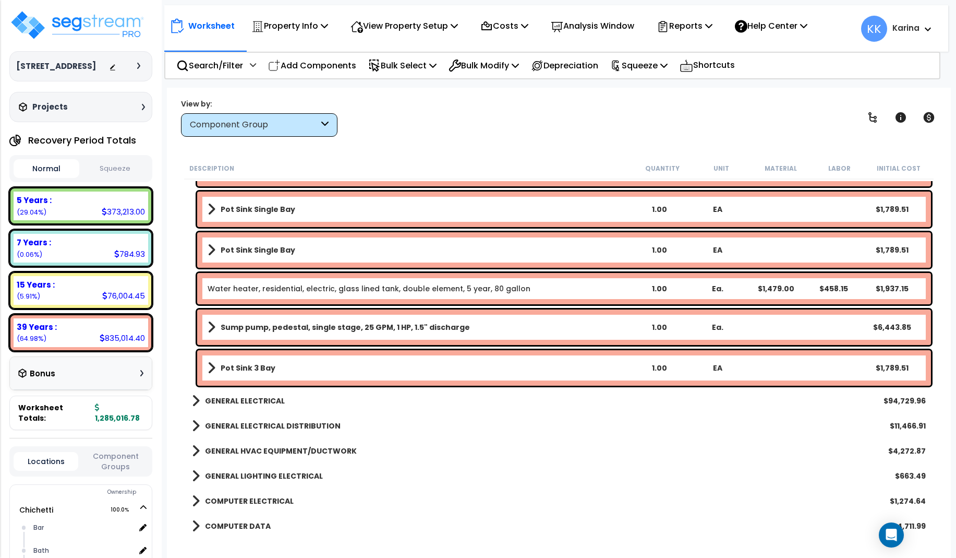
click at [288, 365] on link "Pot Sink 3 Bay" at bounding box center [419, 367] width 422 height 15
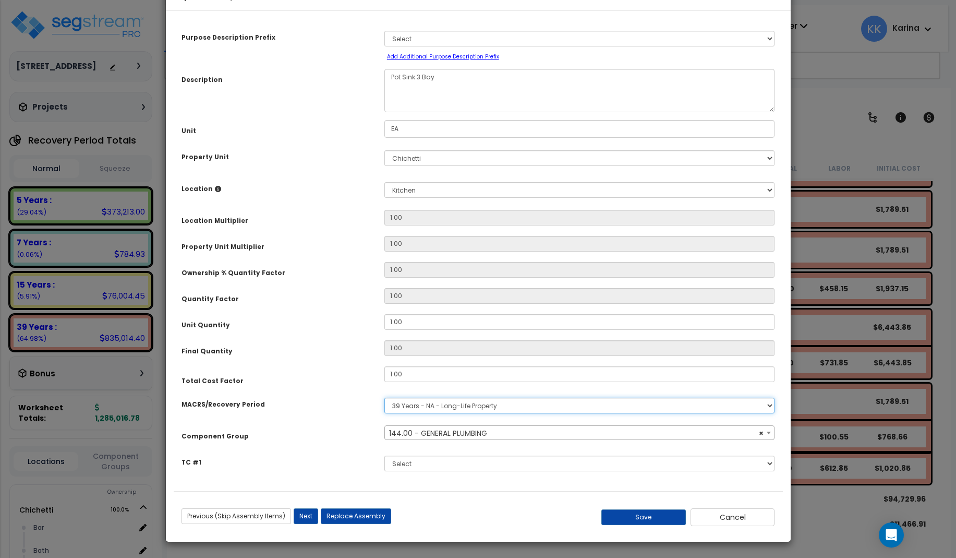
click at [384, 397] on select "Select MACRS/Recovery Period 5 Years - 57.0 - Distributive Trades & Services 5 …" at bounding box center [579, 405] width 391 height 16
select select "56954"
select select "3667"
click option "5 Years - 57.0 - Distributive Trades & Services" at bounding box center [0, 0] width 0 height 0
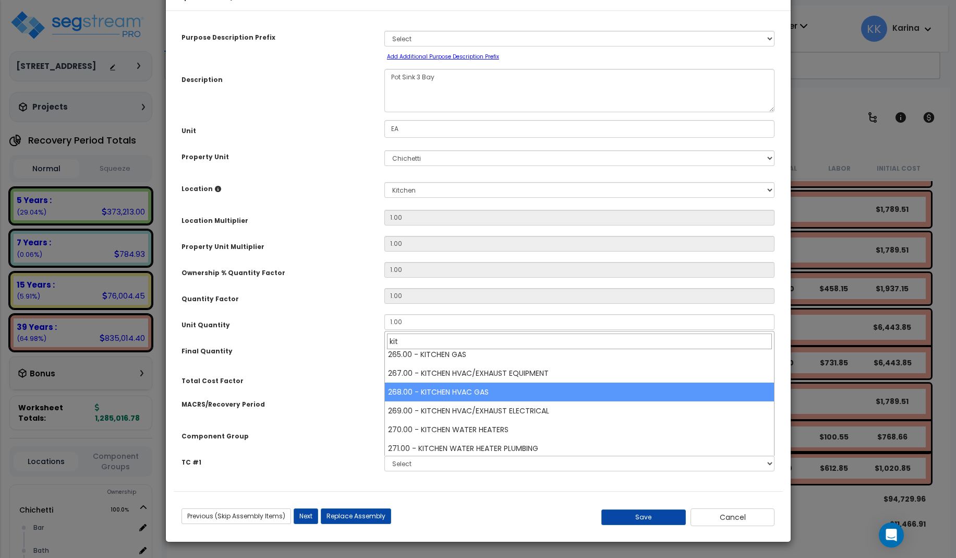
scroll to position [121, 0]
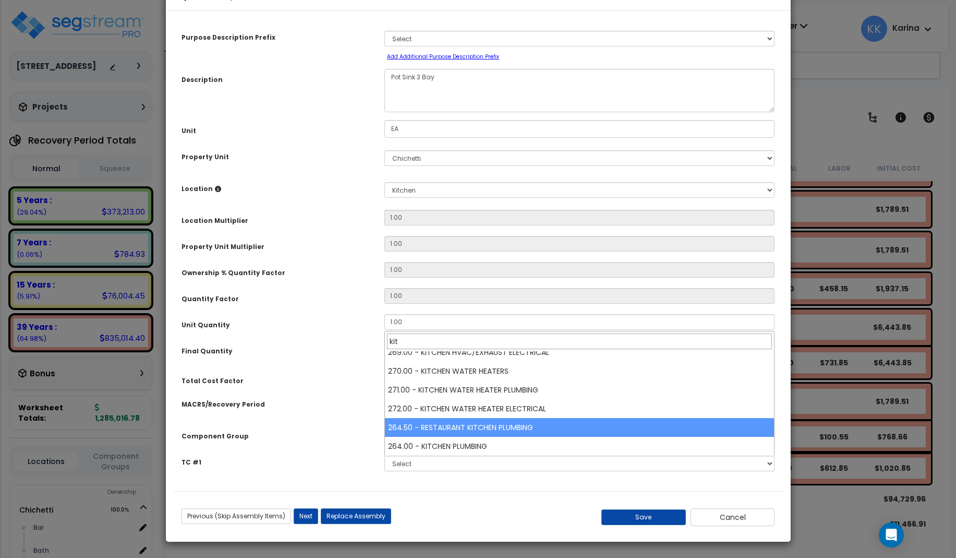
type input "kit"
select select "57265"
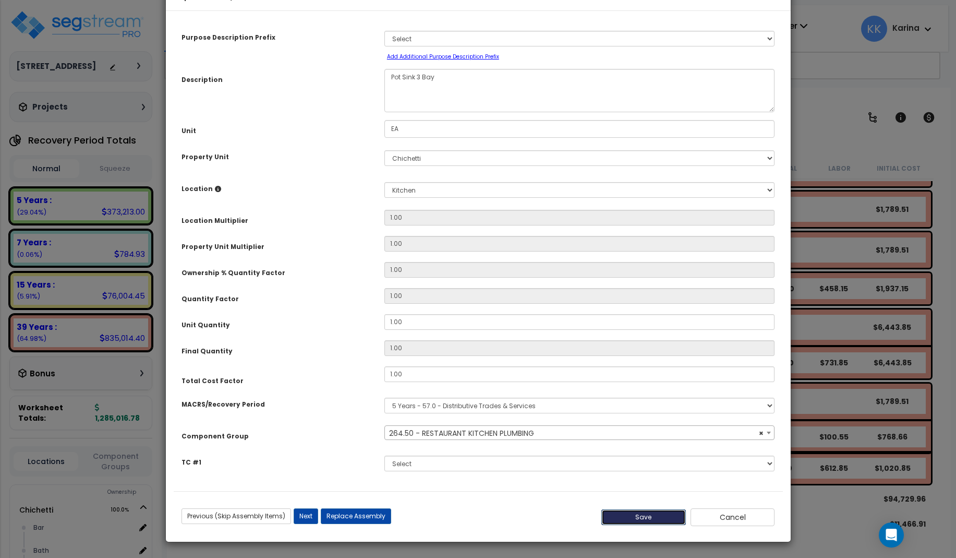
click at [648, 525] on button "Save" at bounding box center [643, 517] width 84 height 16
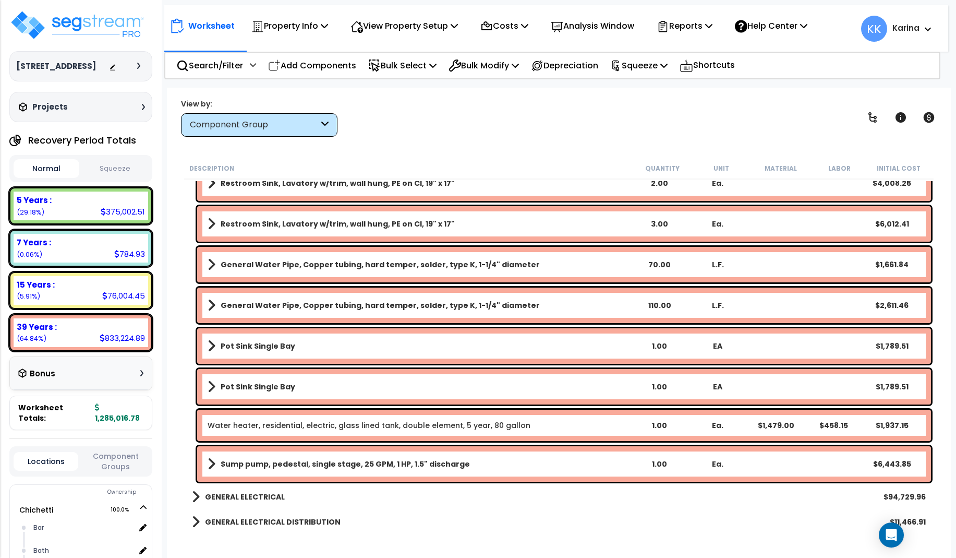
scroll to position [1690, 0]
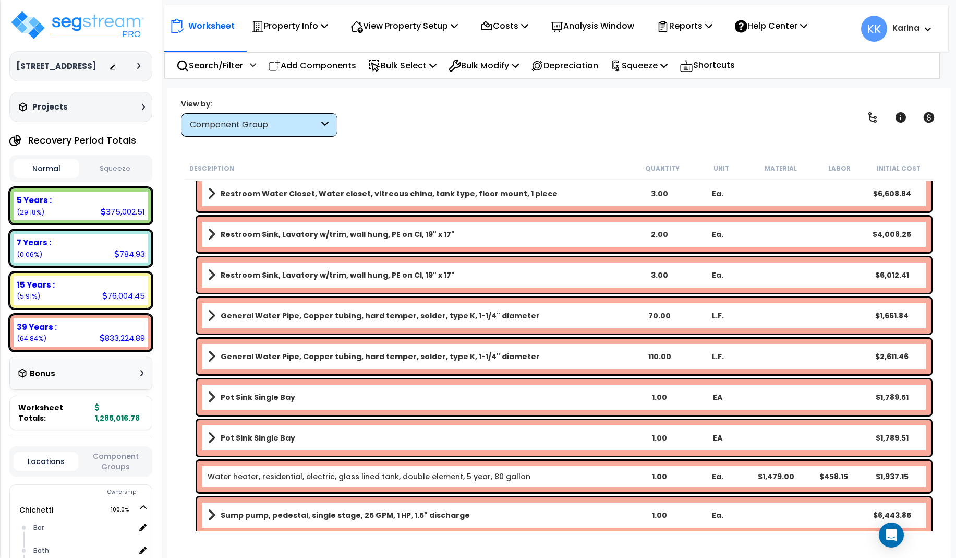
click at [314, 440] on link "Pot Sink Single Bay" at bounding box center [419, 437] width 422 height 15
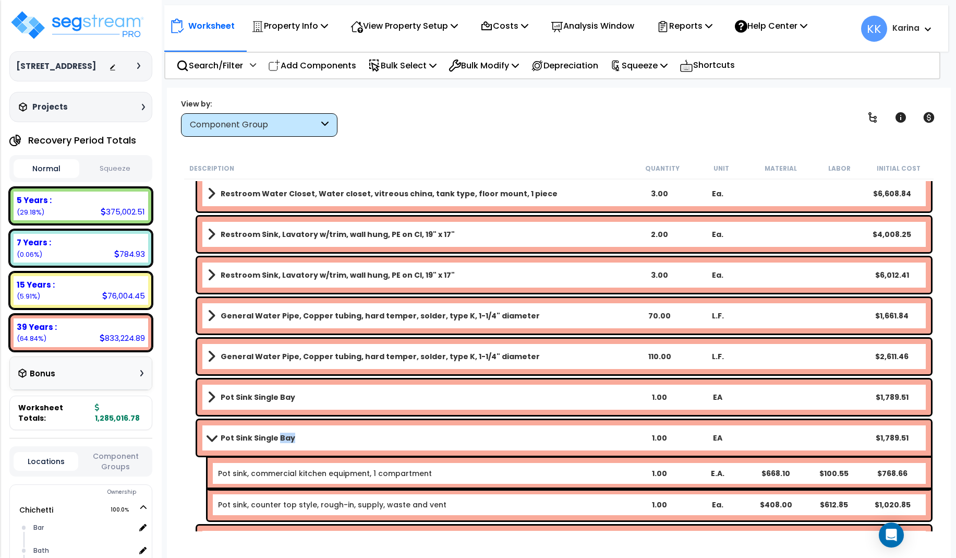
click at [314, 440] on link "Pot Sink Single Bay" at bounding box center [419, 437] width 422 height 15
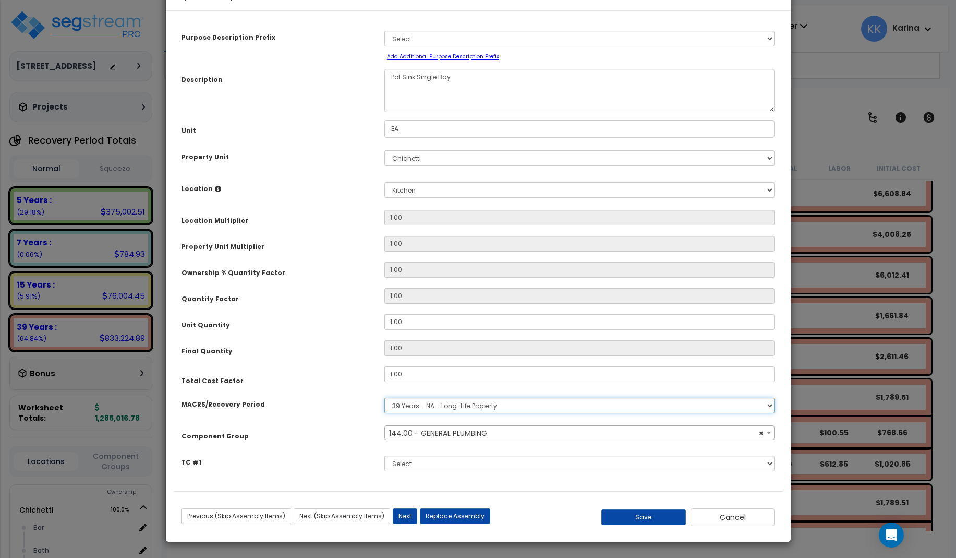
click at [384, 397] on select "Select MACRS/Recovery Period 5 Years - 57.0 - Distributive Trades & Services 5 …" at bounding box center [579, 405] width 391 height 16
select select "56954"
select select "3667"
click option "5 Years - 57.0 - Distributive Trades & Services" at bounding box center [0, 0] width 0 height 0
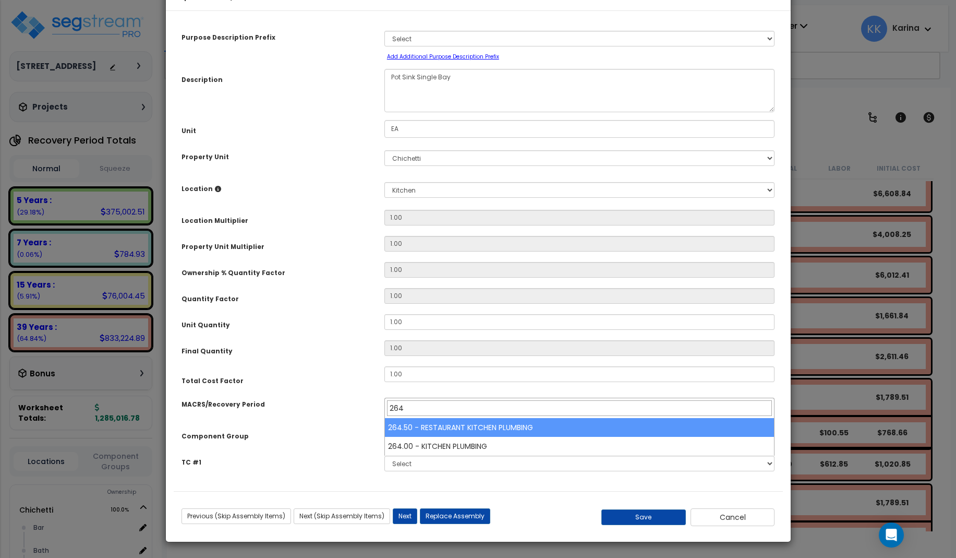
type input "264"
select select "57265"
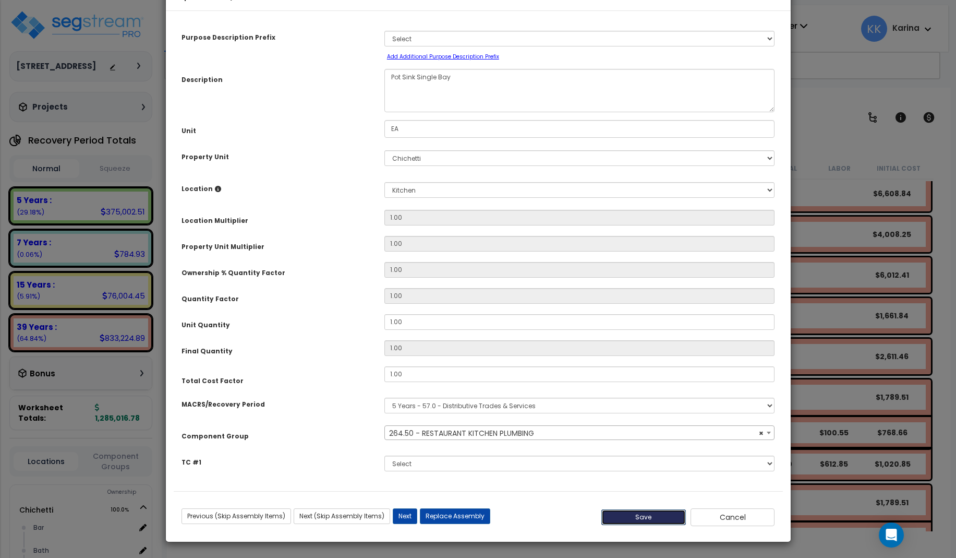
click at [645, 525] on button "Save" at bounding box center [643, 517] width 84 height 16
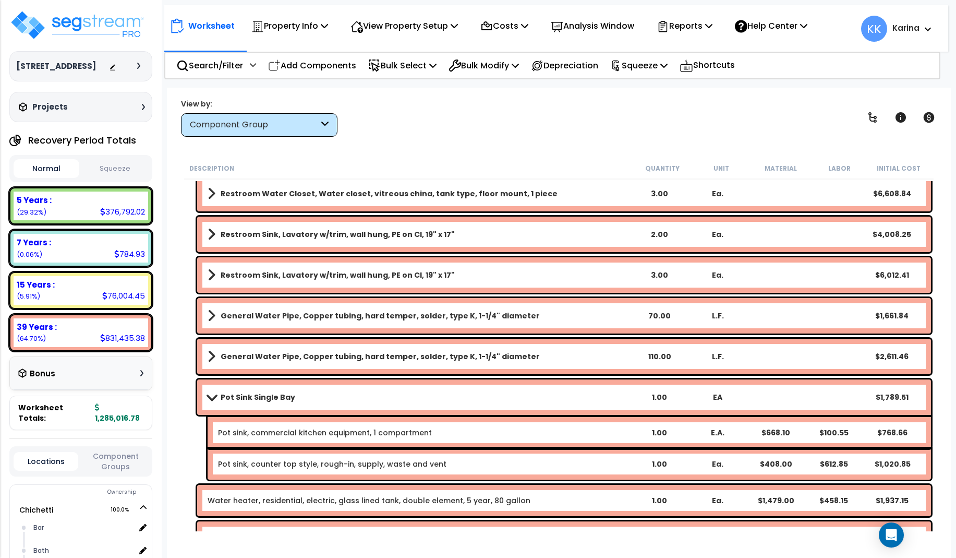
click at [284, 395] on b "Pot Sink Single Bay" at bounding box center [258, 397] width 75 height 10
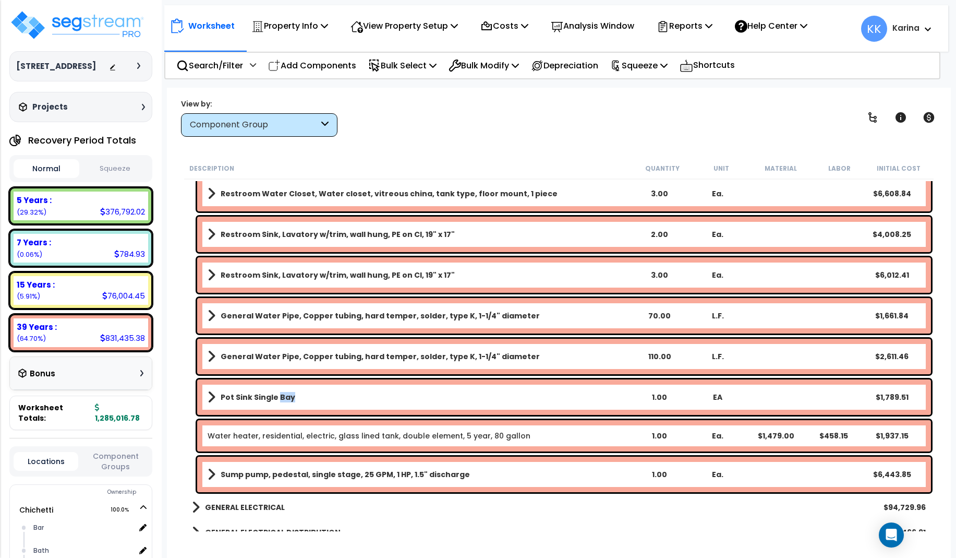
click at [284, 395] on b "Pot Sink Single Bay" at bounding box center [258, 397] width 75 height 10
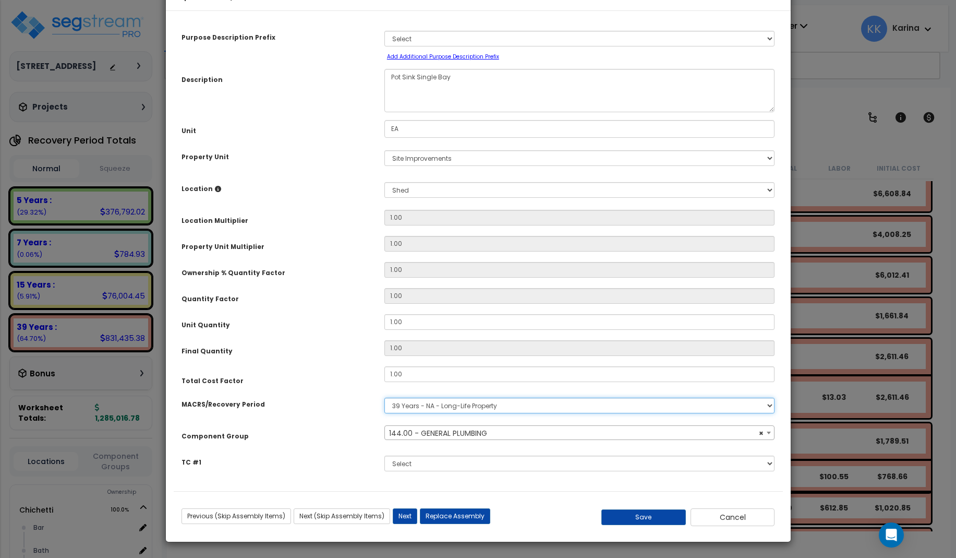
click at [384, 397] on select "Select MACRS/Recovery Period 5 Years - 57.0 - Distributive Trades & Services 5 …" at bounding box center [579, 405] width 391 height 16
select select "56954"
select select "3667"
click option "5 Years - 57.0 - Distributive Trades & Services" at bounding box center [0, 0] width 0 height 0
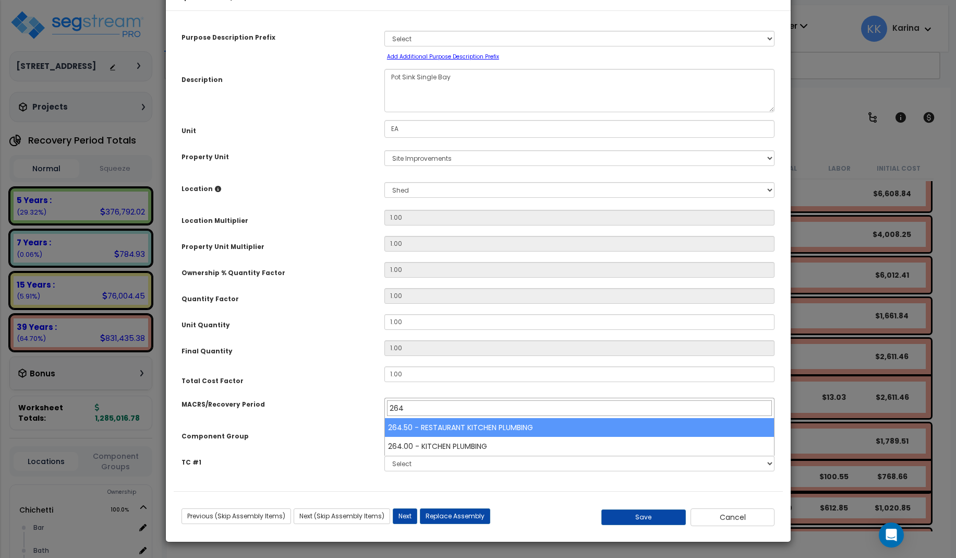
type input "264"
select select "57265"
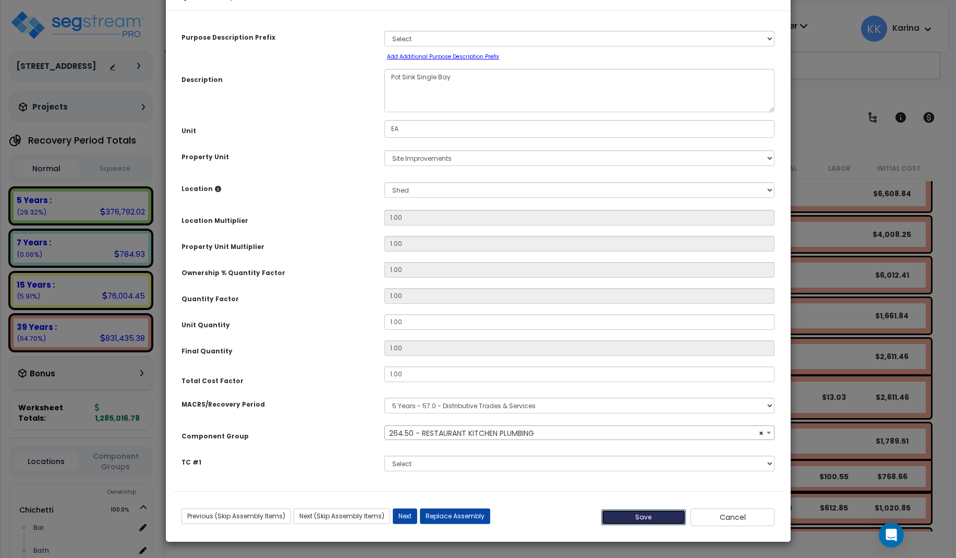
click at [648, 525] on button "Save" at bounding box center [643, 517] width 84 height 16
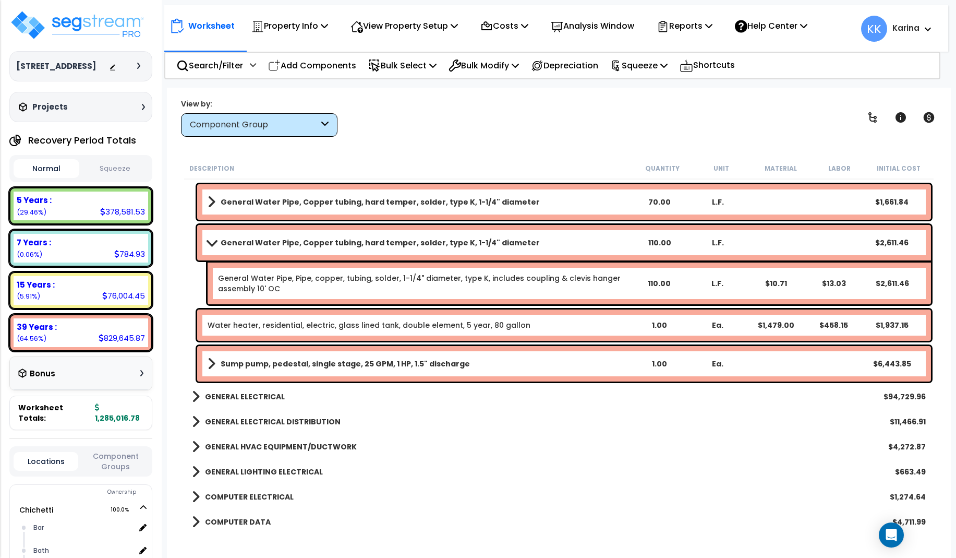
scroll to position [1815, 0]
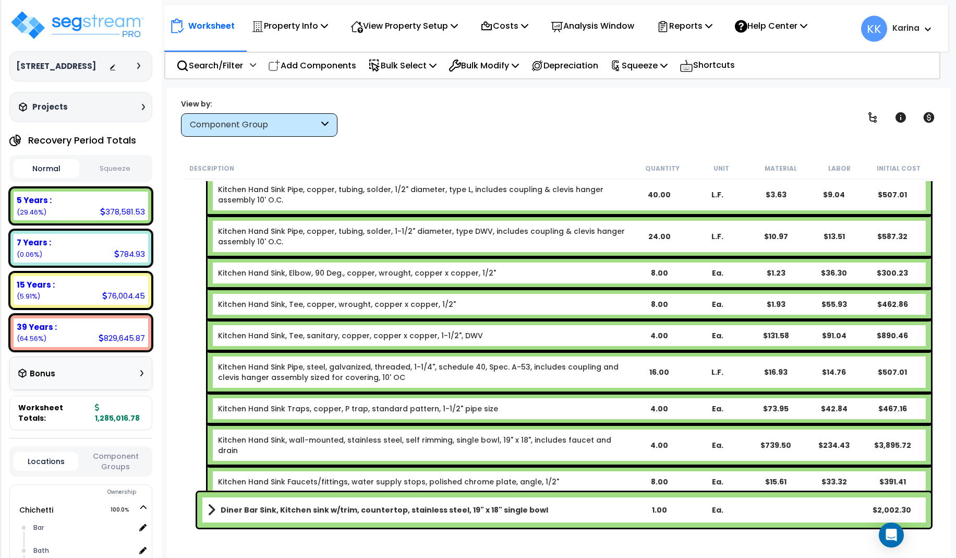
scroll to position [2503, 0]
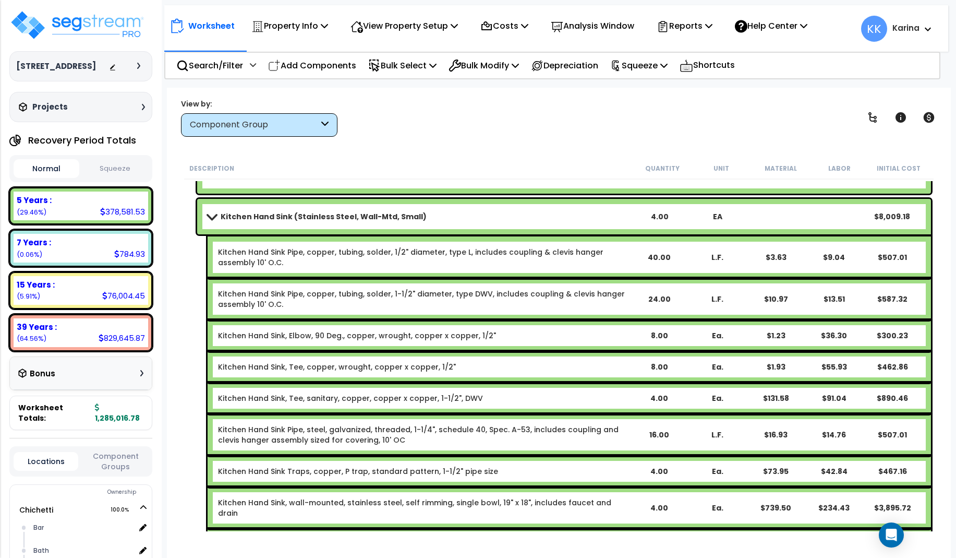
click at [208, 215] on span at bounding box center [211, 216] width 15 height 8
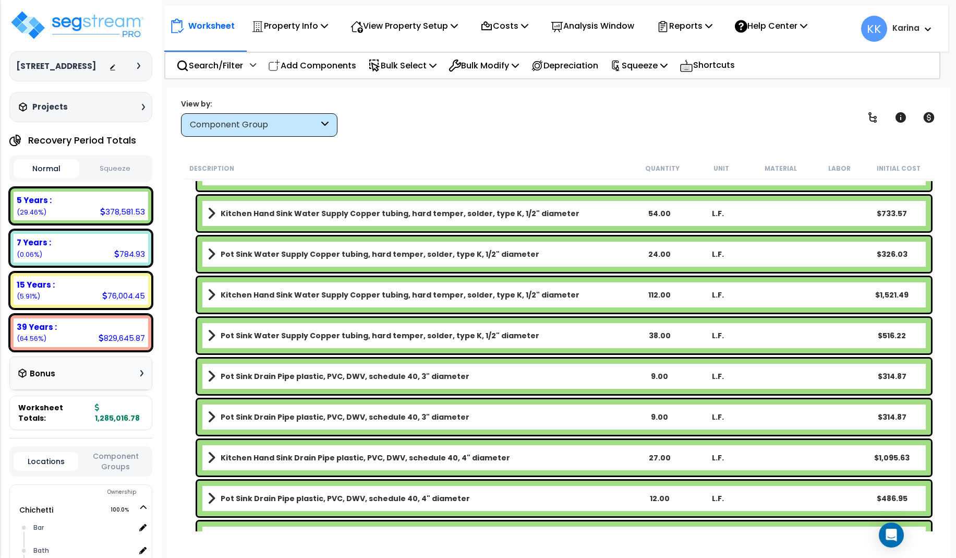
scroll to position [2754, 0]
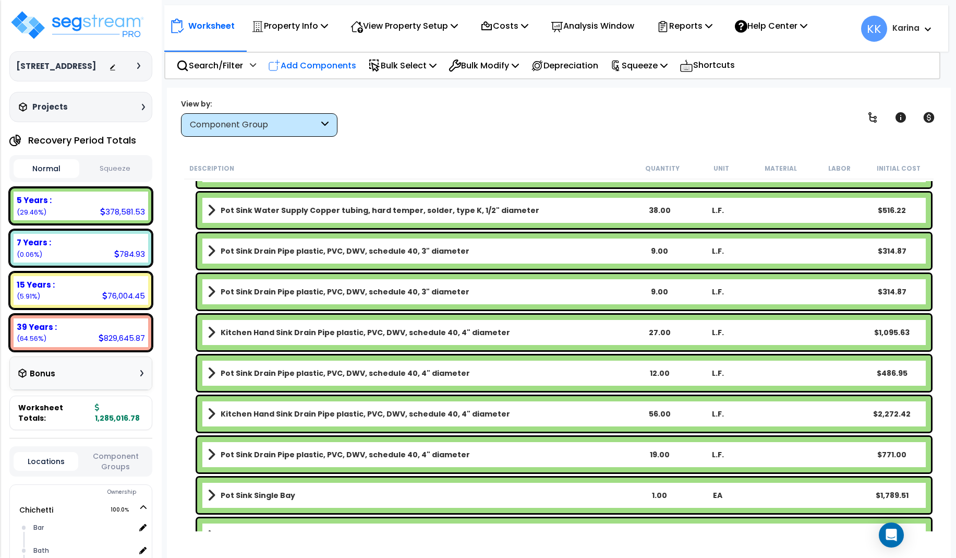
click at [319, 68] on p "Add Components" at bounding box center [312, 65] width 88 height 14
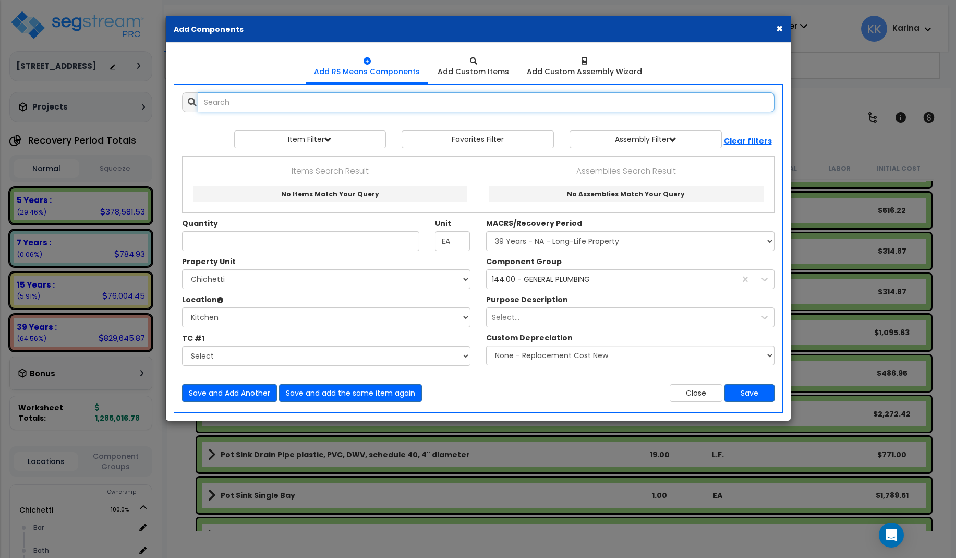
select select
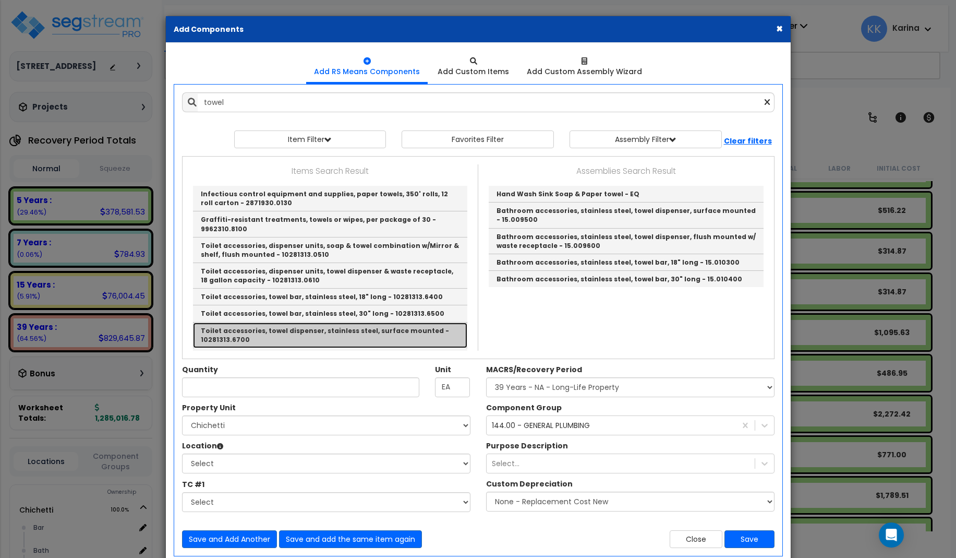
click at [297, 325] on link "Toilet accessories, towel dispenser, stainless steel, surface mounted - 1028131…" at bounding box center [330, 335] width 274 height 26
type input "Toilet accessories, towel dispenser, stainless steel, surface mounted - 1028131…"
type input "Ea."
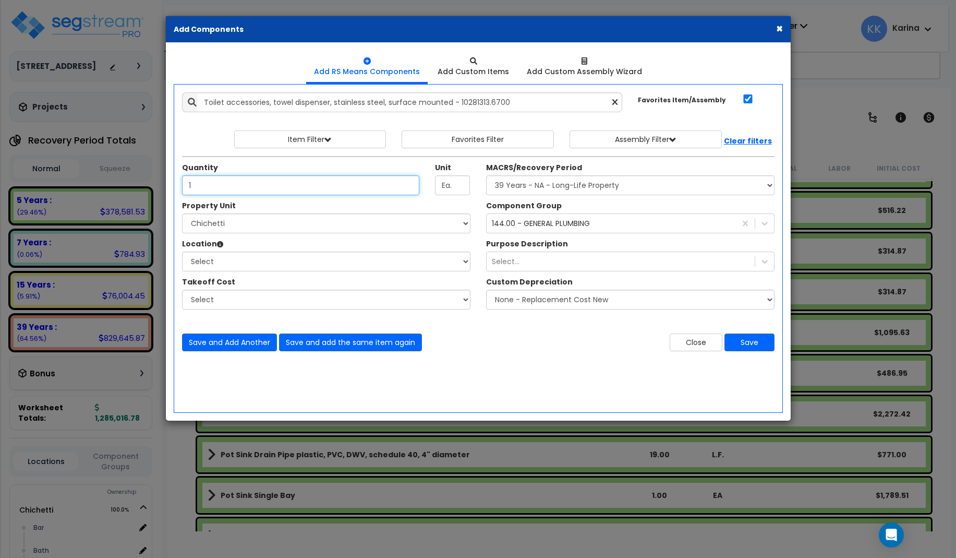
type input "1"
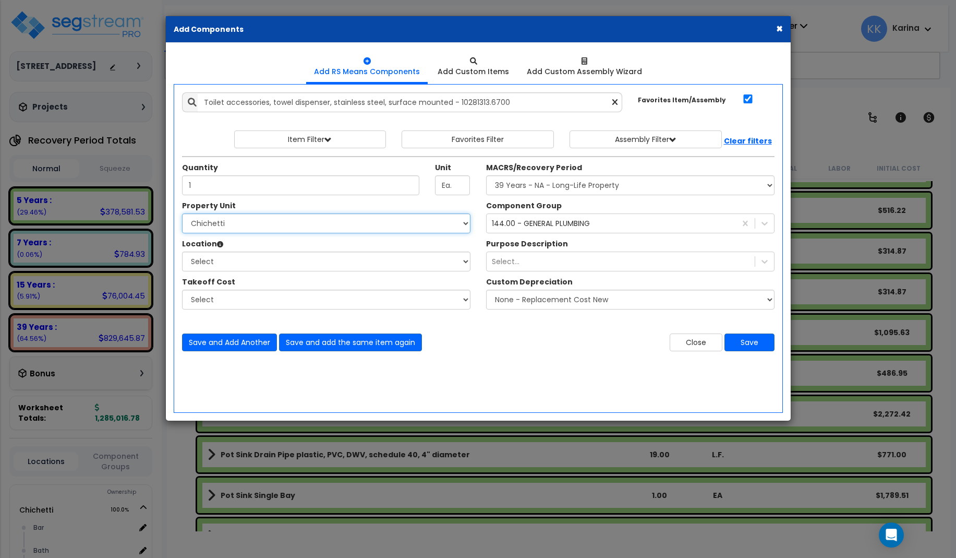
click at [182, 213] on select "Select [PERSON_NAME] Site Improvements" at bounding box center [326, 223] width 288 height 20
select select "168457"
click option "Chichetti" at bounding box center [0, 0] width 0 height 0
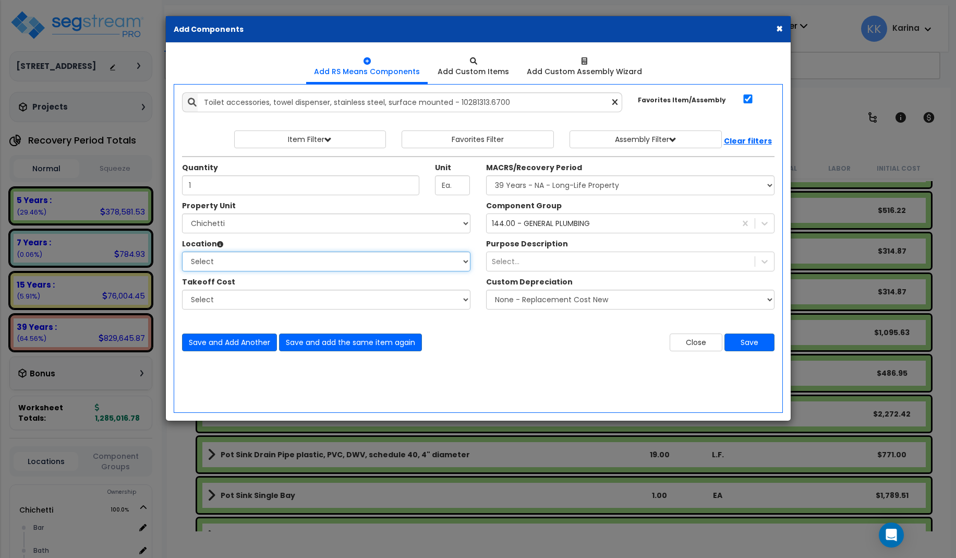
click at [182, 251] on select "Select Bar [GEOGRAPHIC_DATA] Building Building Interior dining Kitchen Site Add…" at bounding box center [326, 261] width 288 height 20
select select "8314"
click option "Kitchen" at bounding box center [0, 0] width 0 height 0
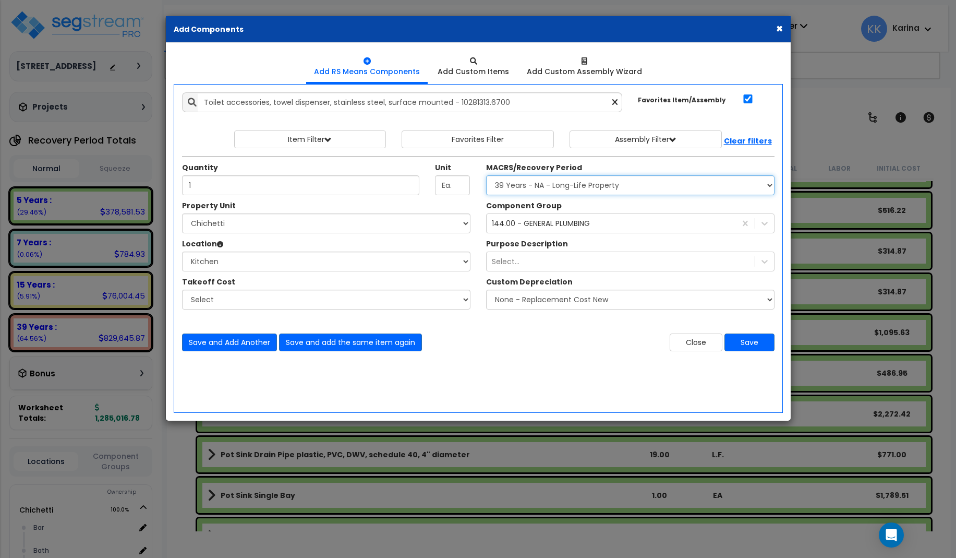
click at [486, 175] on select "Select MACRS/Recovery Period 5 Years - 57.0 - Distributive Trades & Services 5 …" at bounding box center [630, 185] width 288 height 20
select select "3667"
click option "5 Years - 57.0 - Distributive Trades & Services" at bounding box center [0, 0] width 0 height 0
click at [518, 226] on div "144.00 - GENERAL PLUMBING" at bounding box center [541, 223] width 98 height 10
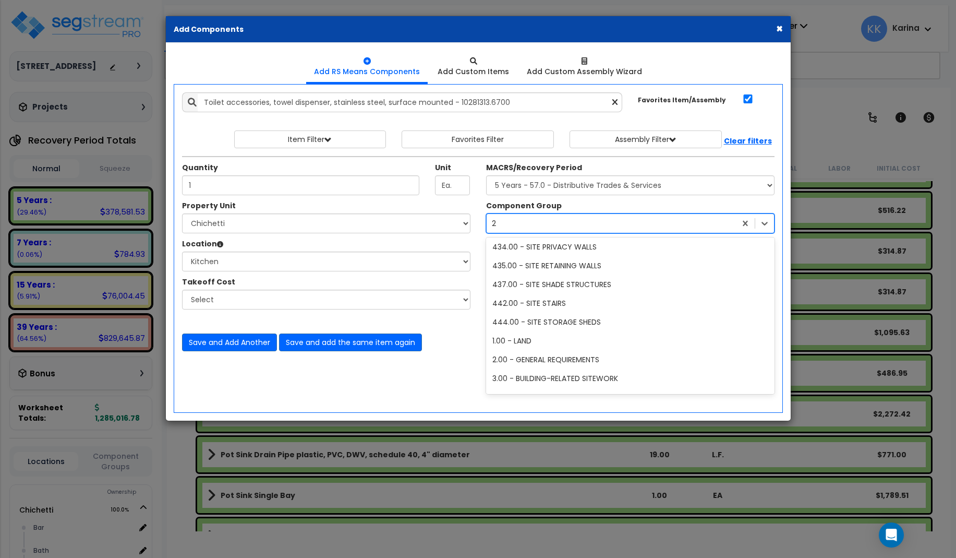
scroll to position [265, 0]
type input "264"
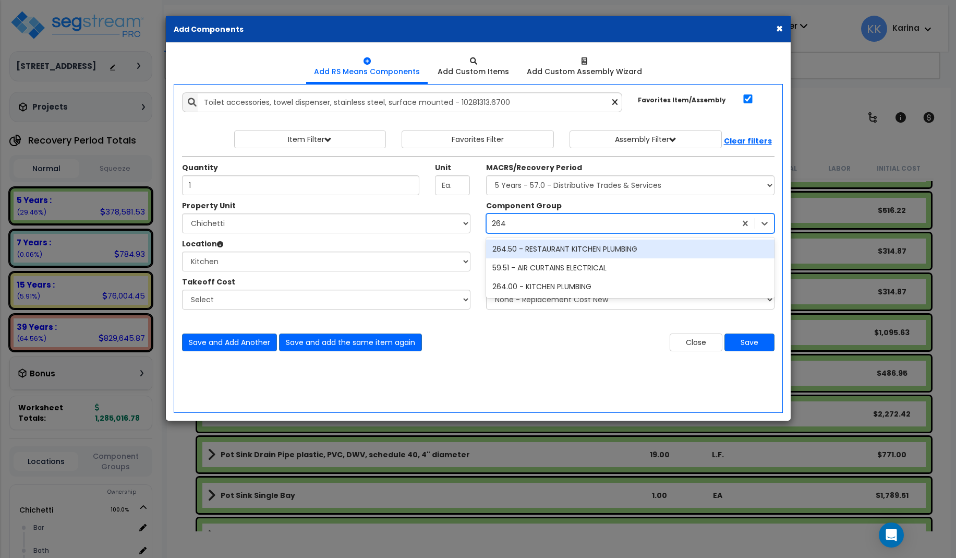
click at [581, 250] on div "264.50 - RESTAURANT KITCHEN PLUMBING" at bounding box center [630, 248] width 288 height 19
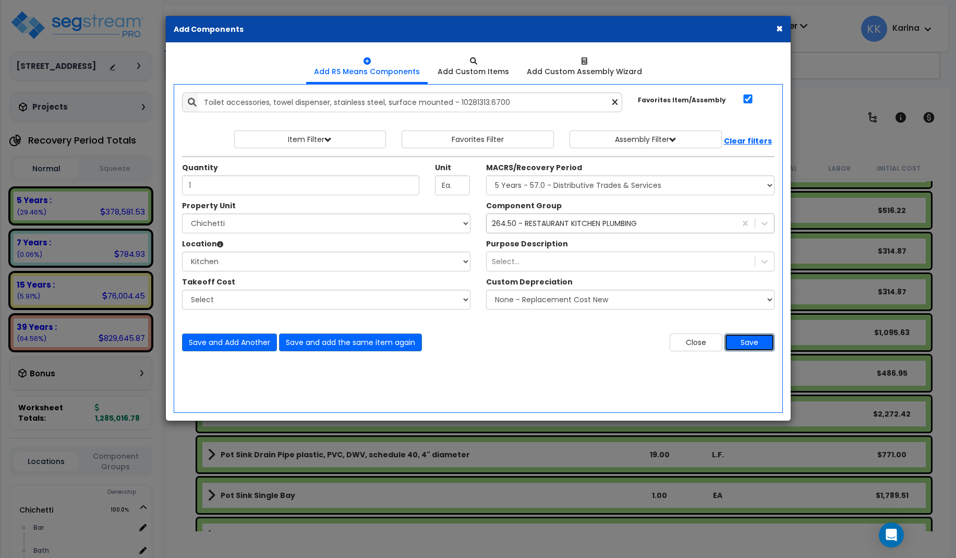
click at [740, 343] on button "Save" at bounding box center [749, 342] width 50 height 18
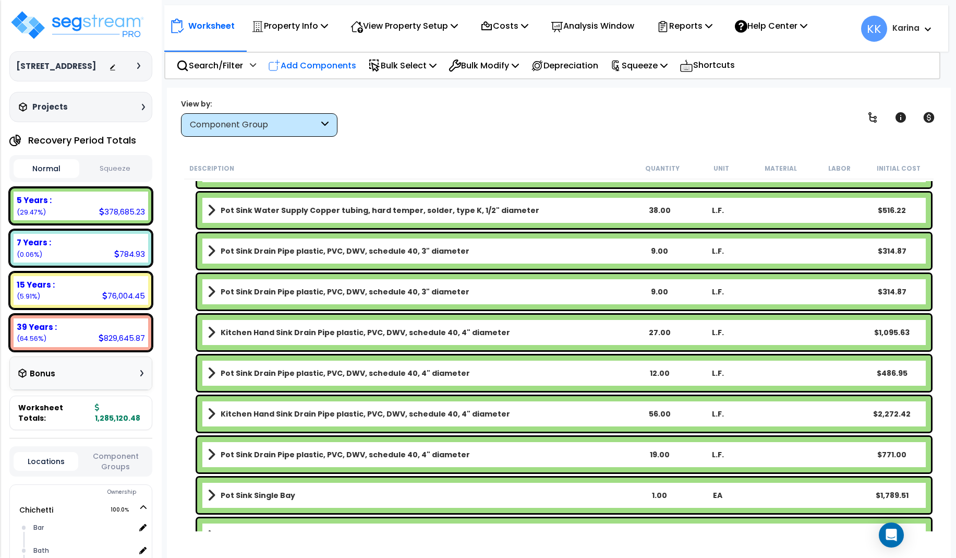
click at [320, 61] on p "Add Components" at bounding box center [312, 65] width 88 height 14
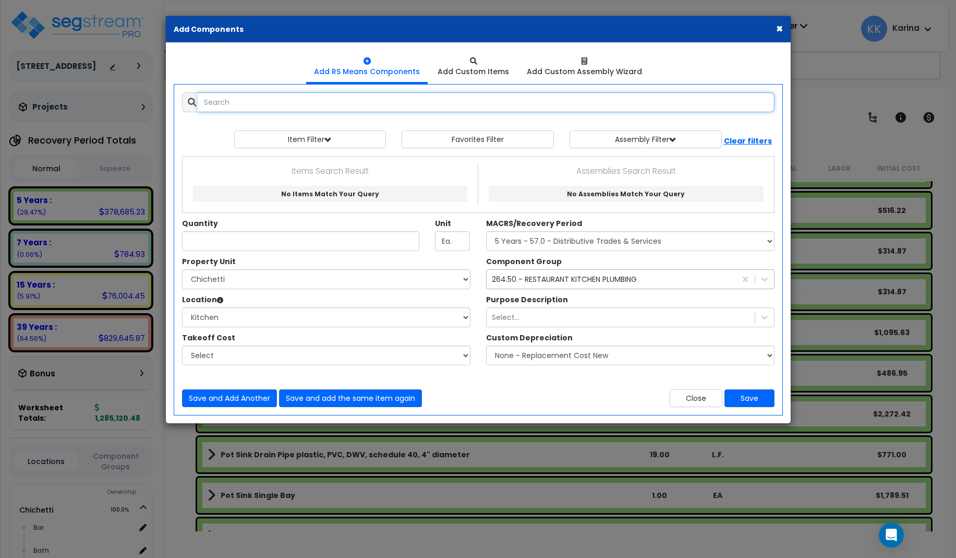
select select
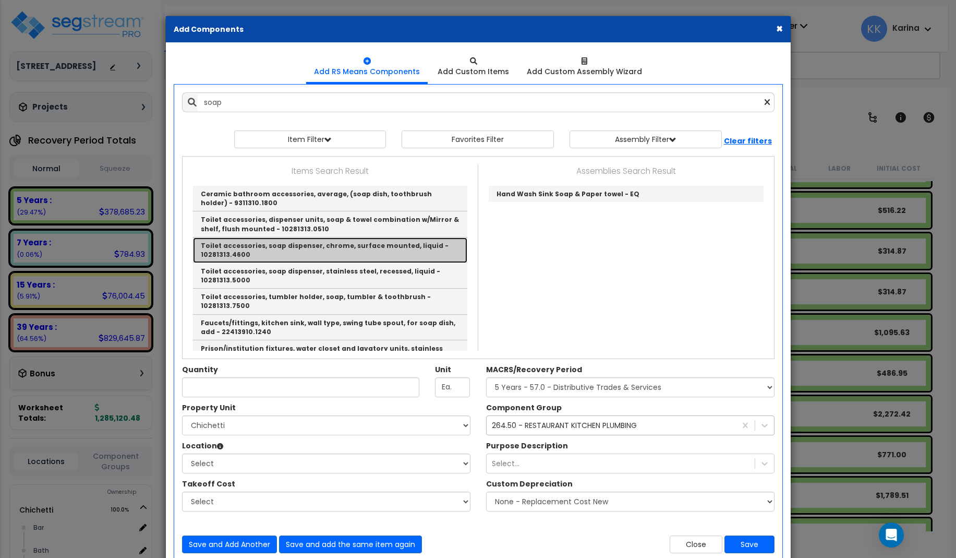
click at [313, 244] on link "Toilet accessories, soap dispenser, chrome, surface mounted, liquid - 10281313.…" at bounding box center [330, 250] width 274 height 26
type input "Toilet accessories, soap dispenser, chrome, surface mounted, liquid - 10281313.…"
checkbox input "false"
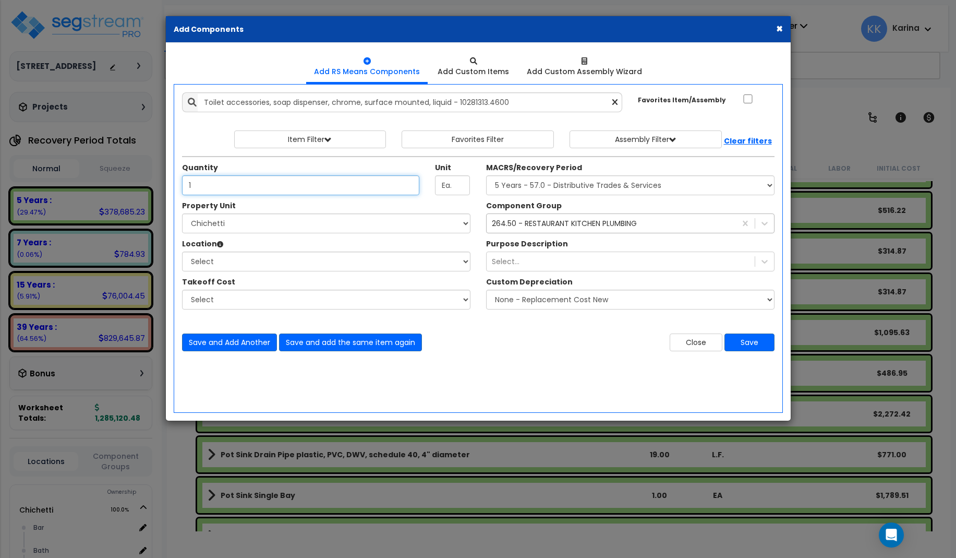
type input "1"
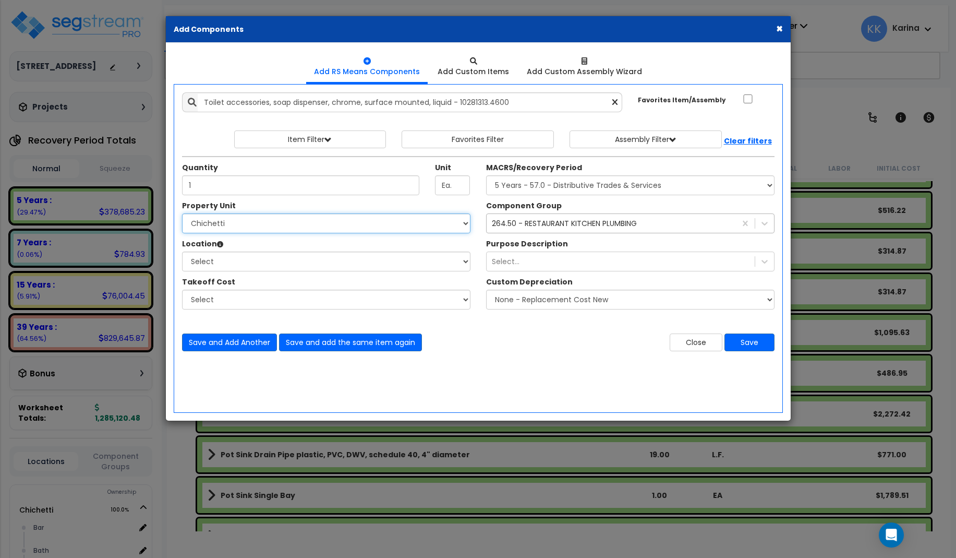
click at [182, 213] on select "Select Chichetti Serafina Site Improvements" at bounding box center [326, 223] width 288 height 20
select select "168457"
click option "Chichetti" at bounding box center [0, 0] width 0 height 0
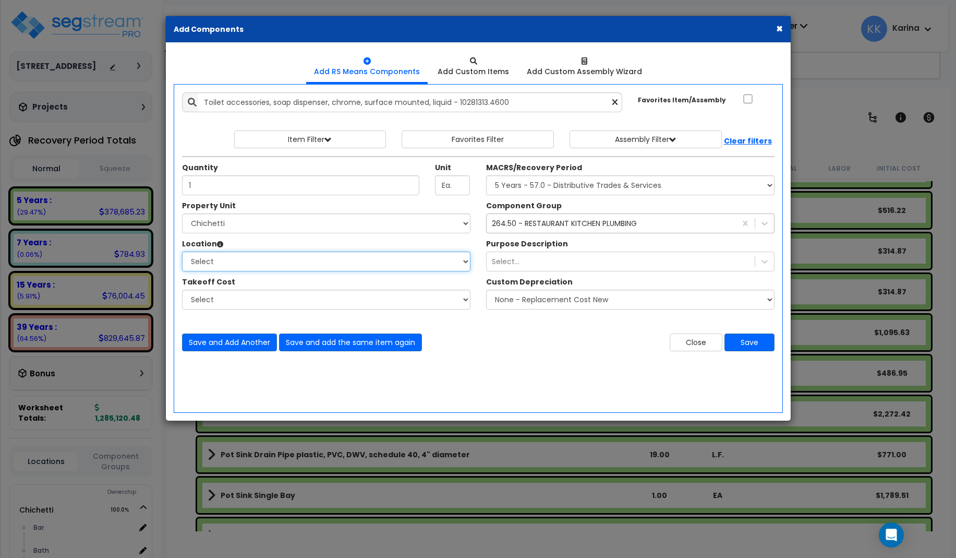
click at [182, 251] on select "Select Bar Bath Building Building Interior dining Kitchen Site Add Additional L…" at bounding box center [326, 261] width 288 height 20
select select "8314"
click option "Kitchen" at bounding box center [0, 0] width 0 height 0
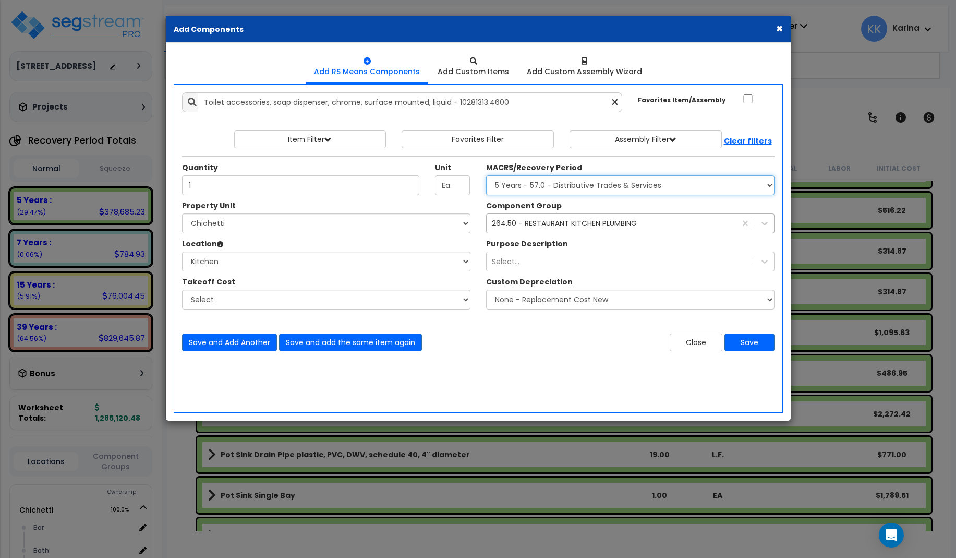
click at [486, 175] on select "Select MACRS/Recovery Period 5 Years - 57.0 - Distributive Trades & Services 5 …" at bounding box center [630, 185] width 288 height 20
select select "3667"
click option "5 Years - 57.0 - Distributive Trades & Services" at bounding box center [0, 0] width 0 height 0
click at [746, 340] on button "Save" at bounding box center [749, 342] width 50 height 18
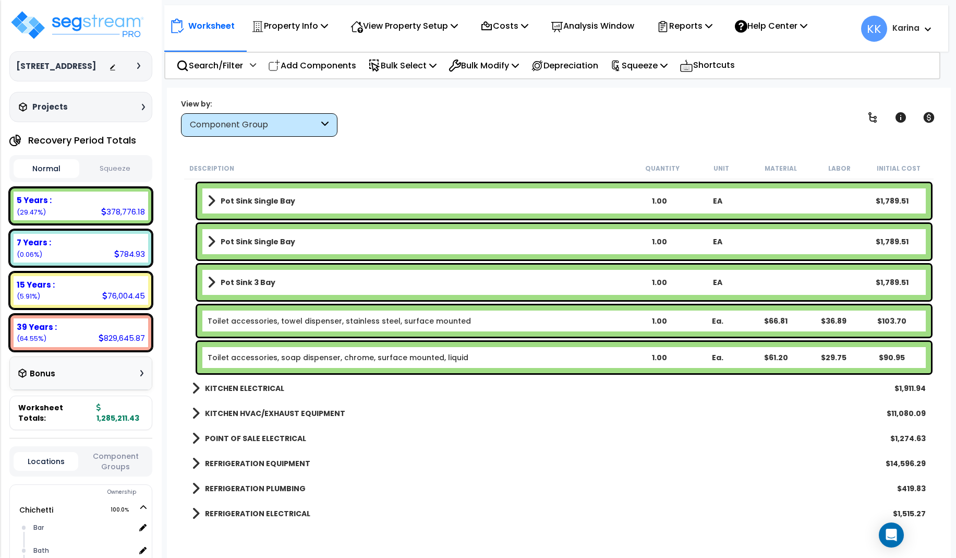
scroll to position [3067, 0]
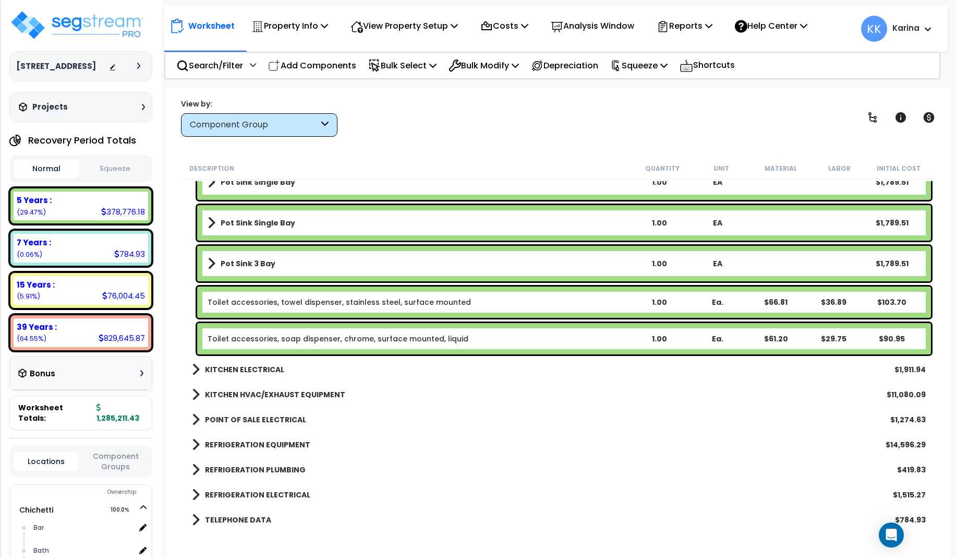
click at [309, 301] on link "Toilet accessories, towel dispenser, stainless steel, surface mounted" at bounding box center [339, 302] width 263 height 10
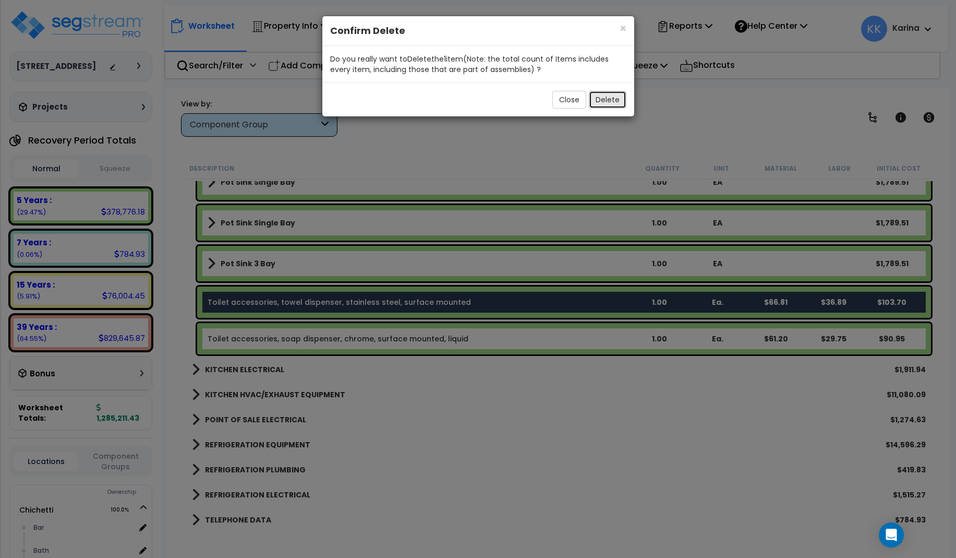
click at [603, 97] on button "Delete" at bounding box center [608, 100] width 38 height 18
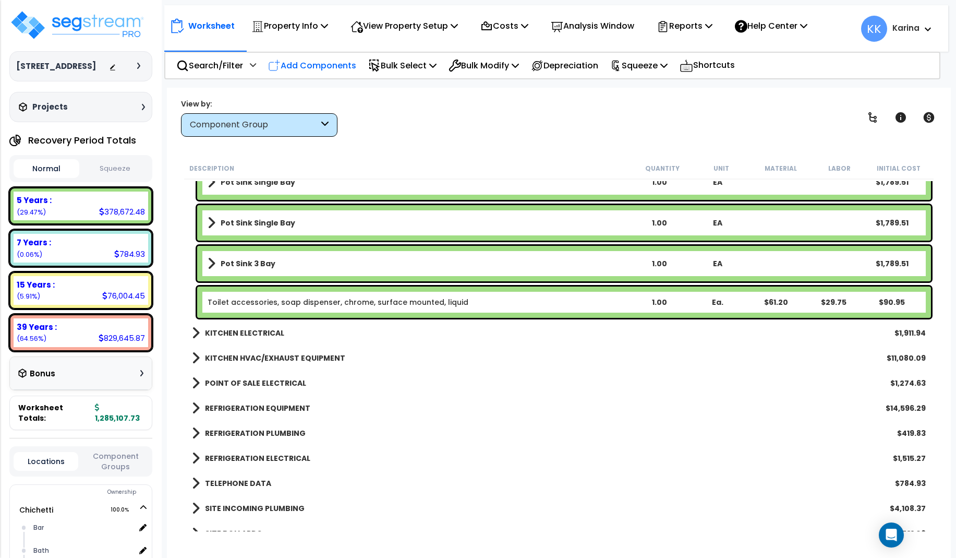
click at [338, 72] on p "Add Components" at bounding box center [312, 65] width 88 height 14
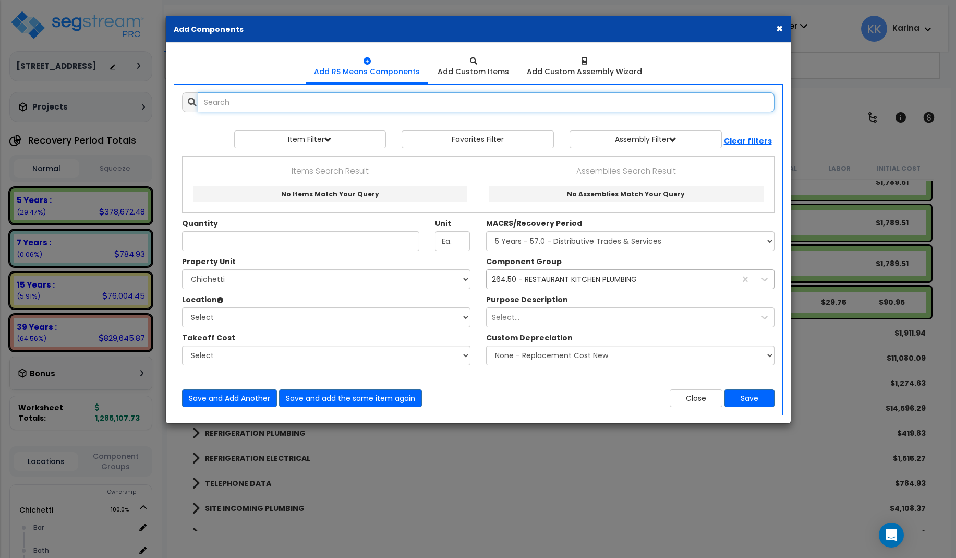
select select
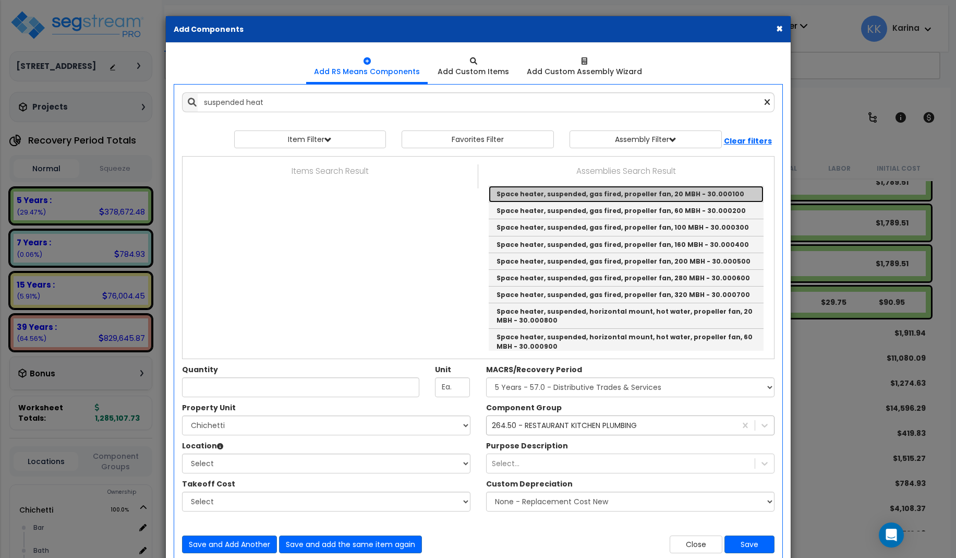
click at [517, 200] on link "Space heater, suspended, gas fired, propeller fan, 20 MBH - 30.000100" at bounding box center [626, 194] width 275 height 17
type input "Space heater, suspended, gas fired, propeller fan, 20 MBH - 30.000100"
type input "Ea."
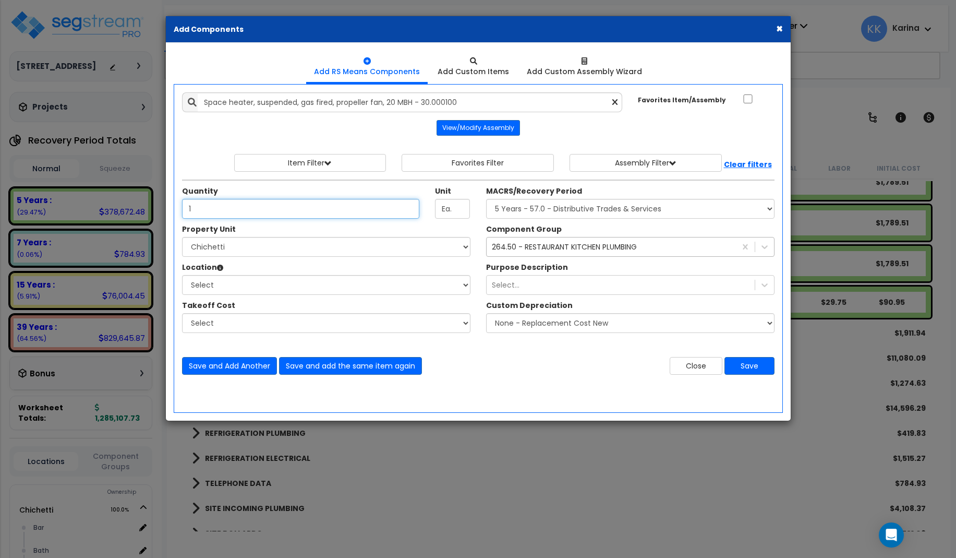
type input "1"
click at [182, 237] on select "Select Chichetti Serafina Site Improvements" at bounding box center [326, 247] width 288 height 20
select select "168457"
click option "Chichetti" at bounding box center [0, 0] width 0 height 0
click at [182, 275] on select "Select Bar Bath Building Building Interior dining Kitchen Site Add Additional L…" at bounding box center [326, 285] width 288 height 20
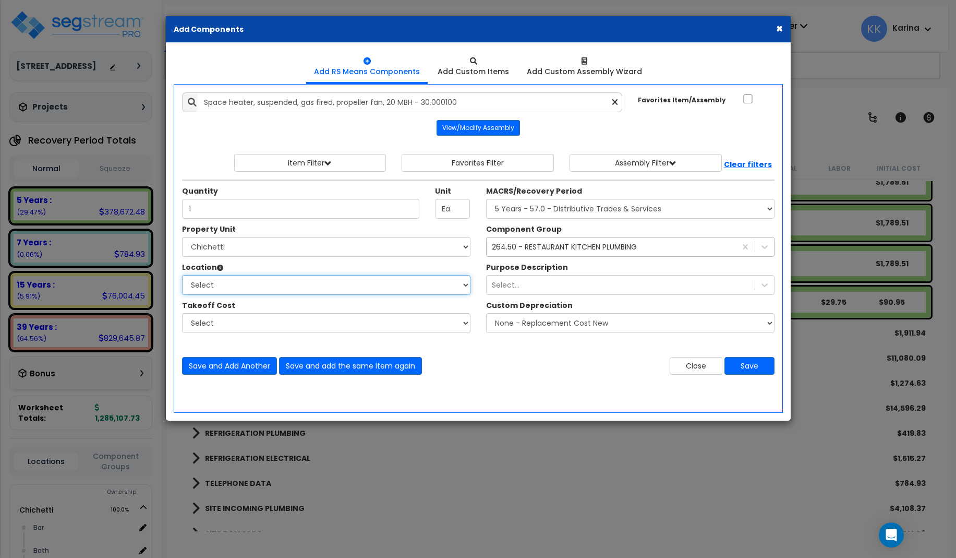
select select "8314"
click option "Kitchen" at bounding box center [0, 0] width 0 height 0
click at [486, 199] on select "Select MACRS/Recovery Period 5 Years - 57.0 - Distributive Trades & Services 5 …" at bounding box center [630, 209] width 288 height 20
select select "3669"
click option "39 Years - NA - Long-Life Property" at bounding box center [0, 0] width 0 height 0
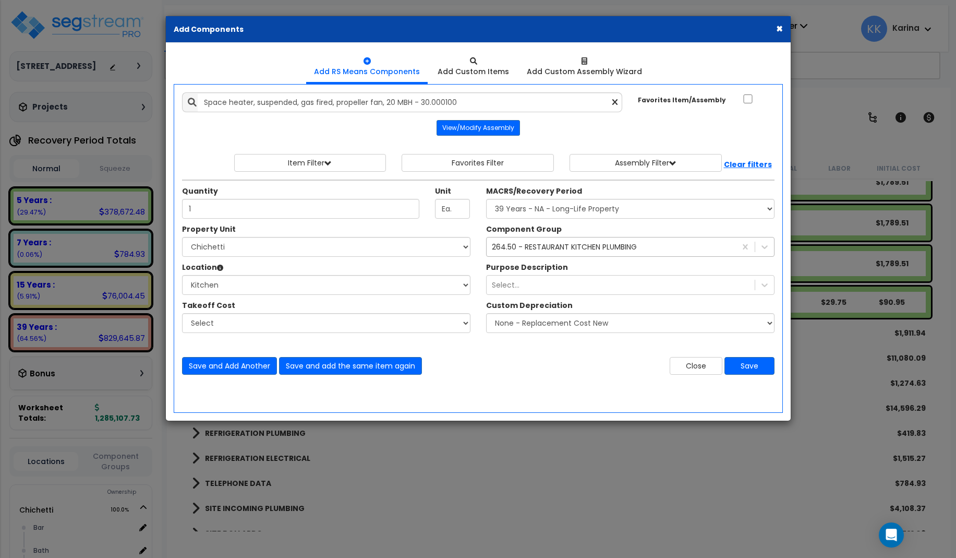
click at [543, 250] on div "264.50 - RESTAURANT KITCHEN PLUMBING" at bounding box center [564, 246] width 145 height 10
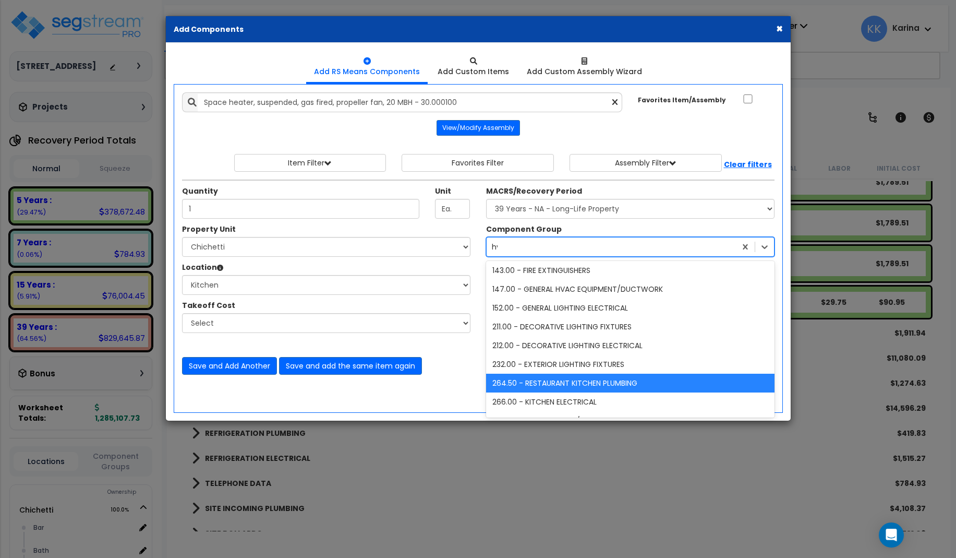
scroll to position [0, 0]
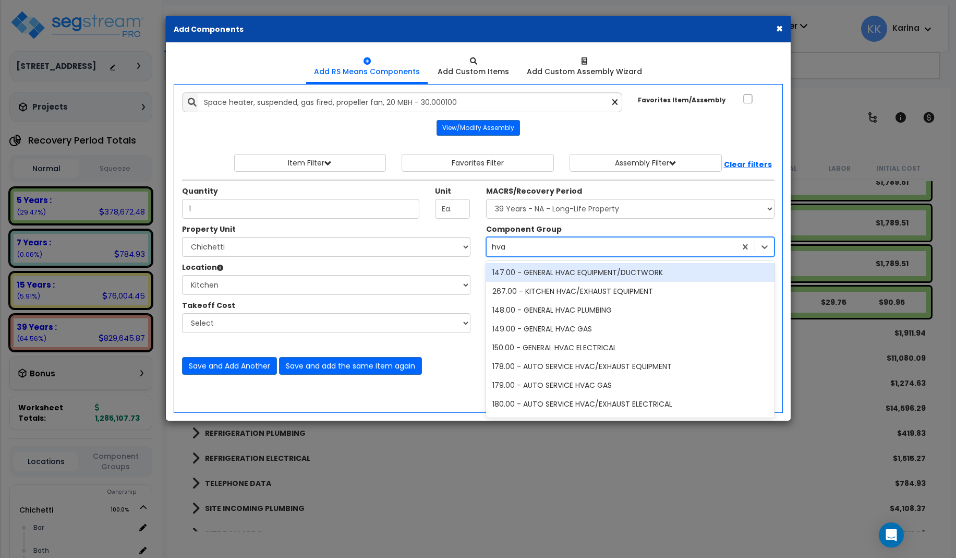
type input "hvac"
click at [550, 274] on div "147.00 - GENERAL HVAC EQUIPMENT/DUCTWORK" at bounding box center [630, 272] width 288 height 19
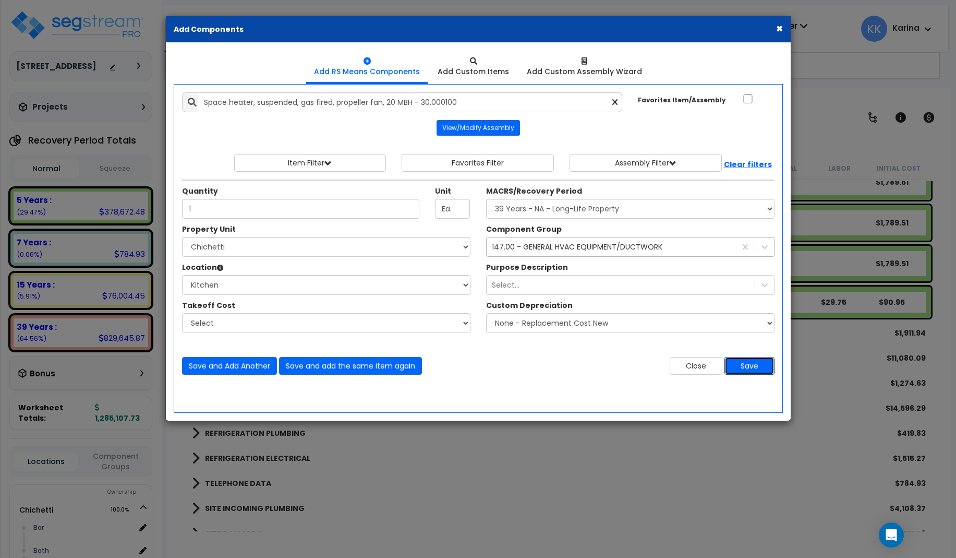
click at [745, 362] on button "Save" at bounding box center [749, 366] width 50 height 18
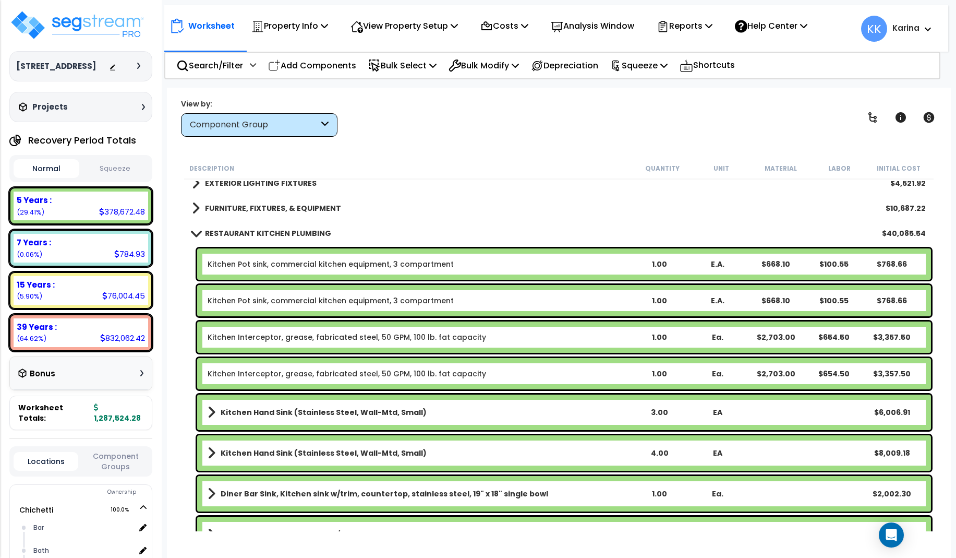
scroll to position [2253, 0]
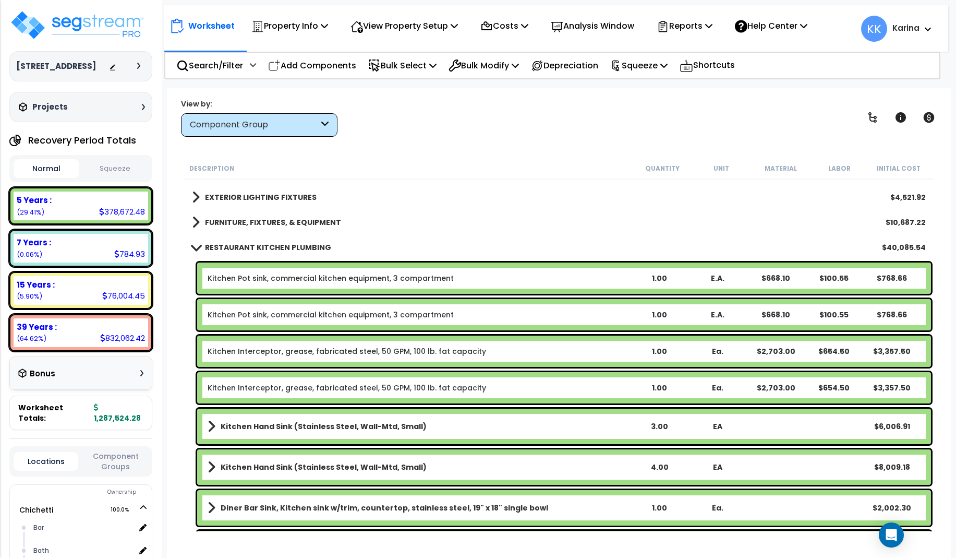
click at [198, 247] on span at bounding box center [195, 247] width 15 height 8
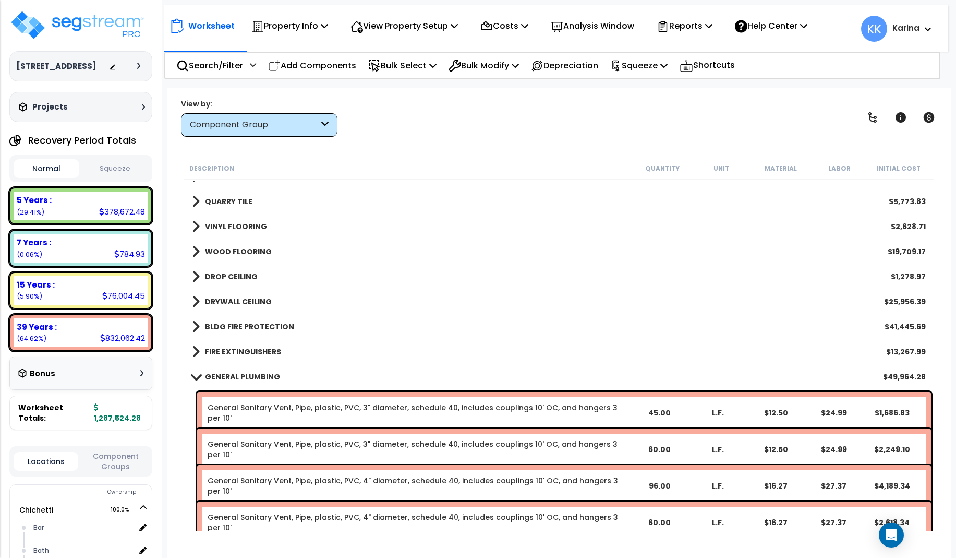
scroll to position [1189, 0]
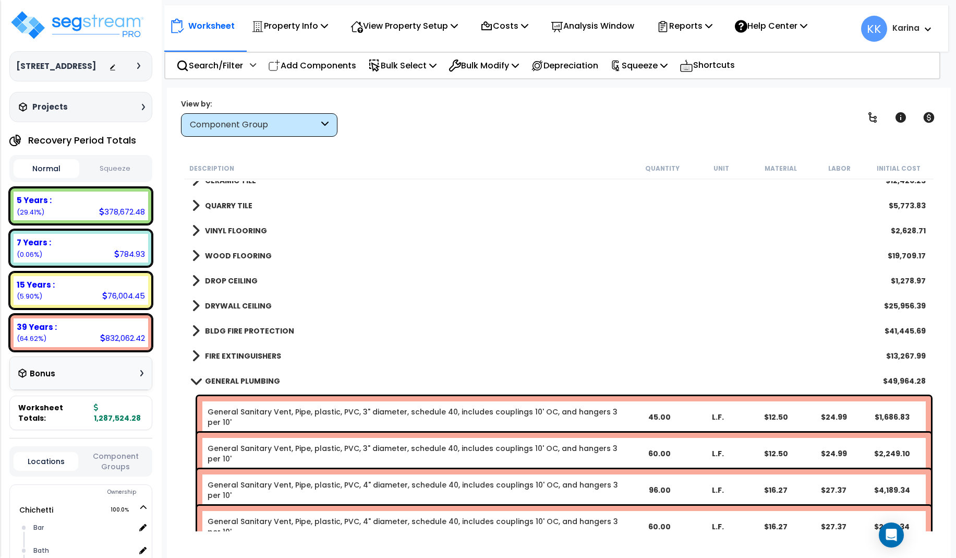
click at [196, 378] on span at bounding box center [195, 381] width 15 height 8
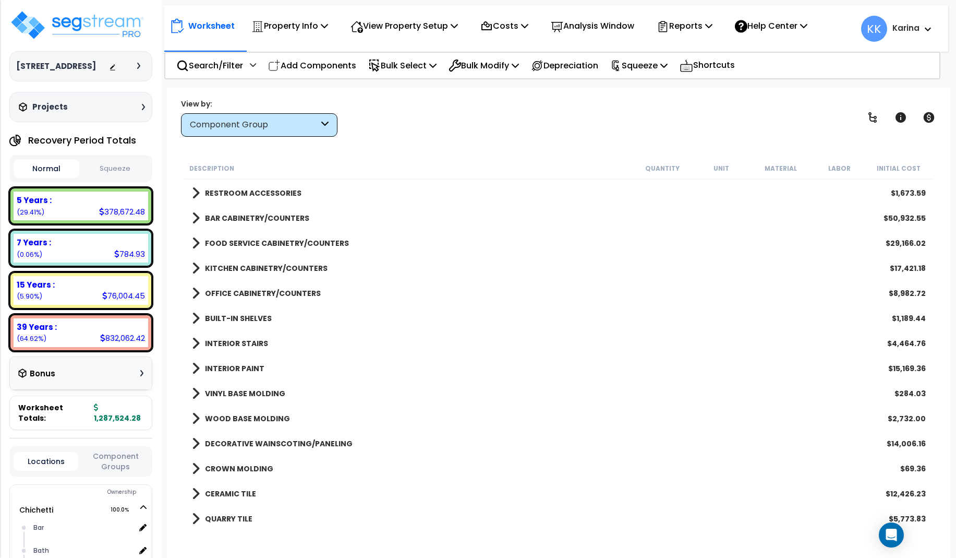
scroll to position [814, 0]
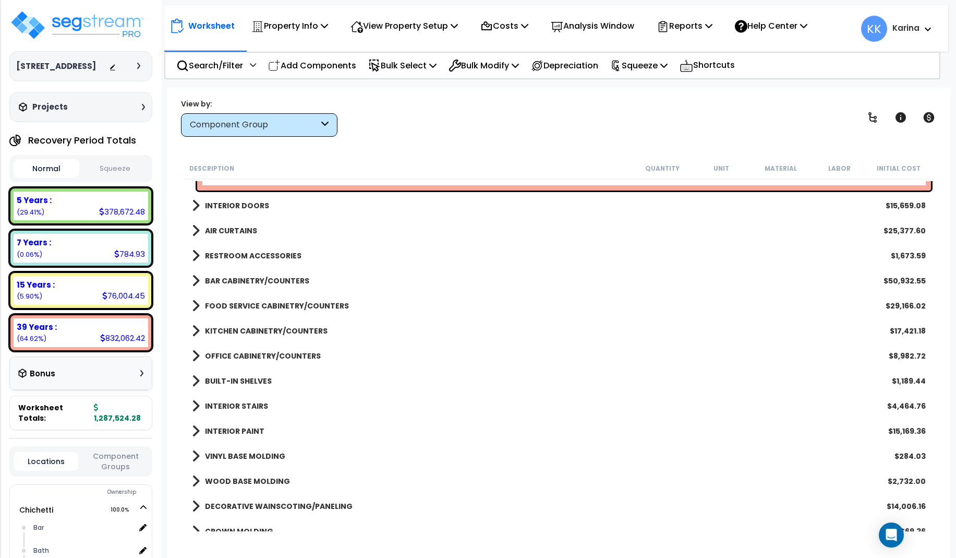
click at [197, 305] on span at bounding box center [196, 305] width 8 height 15
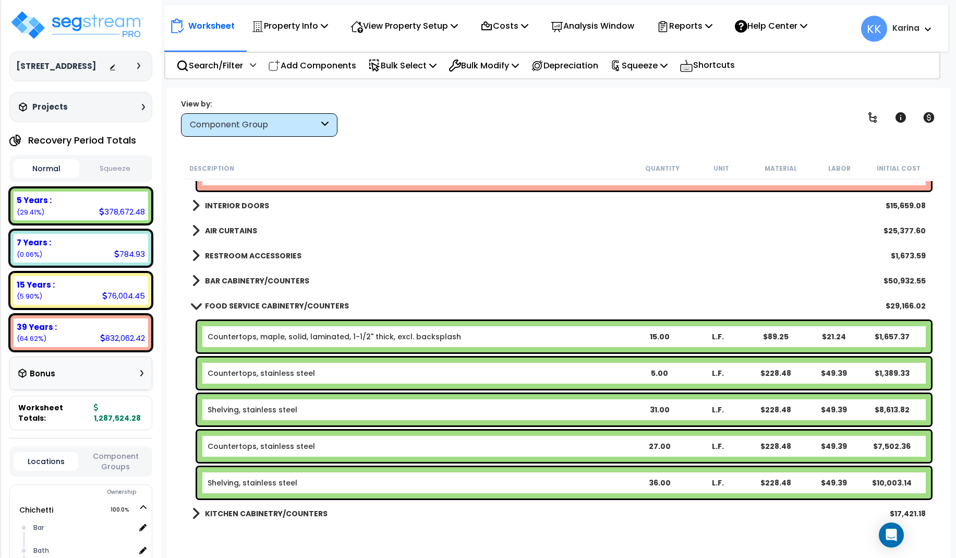
click at [303, 482] on b "Shelving, stainless steel" at bounding box center [419, 482] width 422 height 10
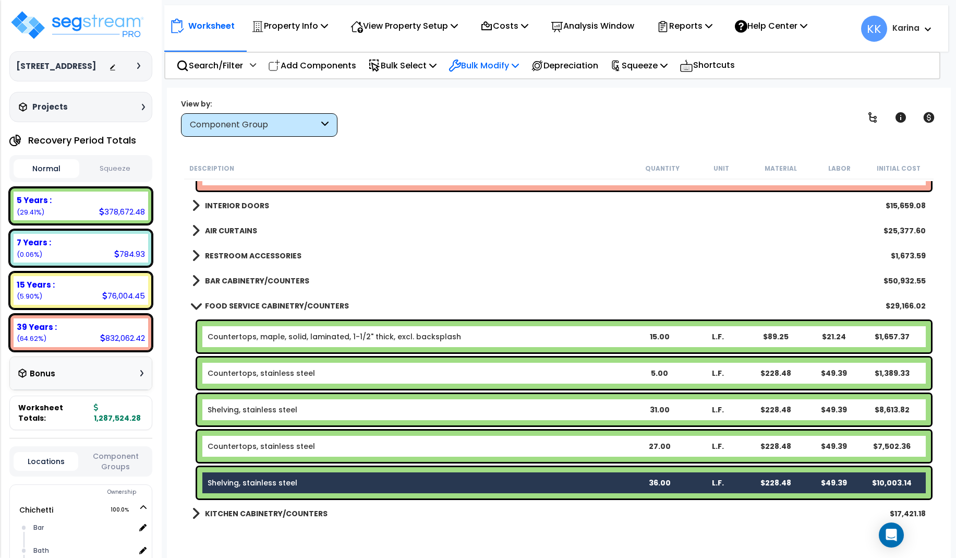
click at [493, 63] on p "Bulk Modify" at bounding box center [484, 65] width 70 height 14
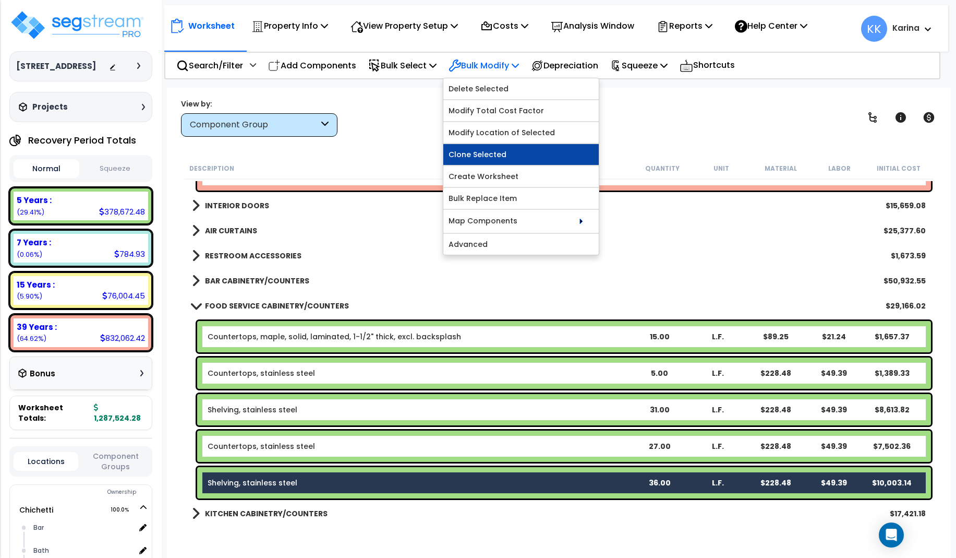
click at [488, 161] on link "Clone Selected" at bounding box center [520, 154] width 155 height 21
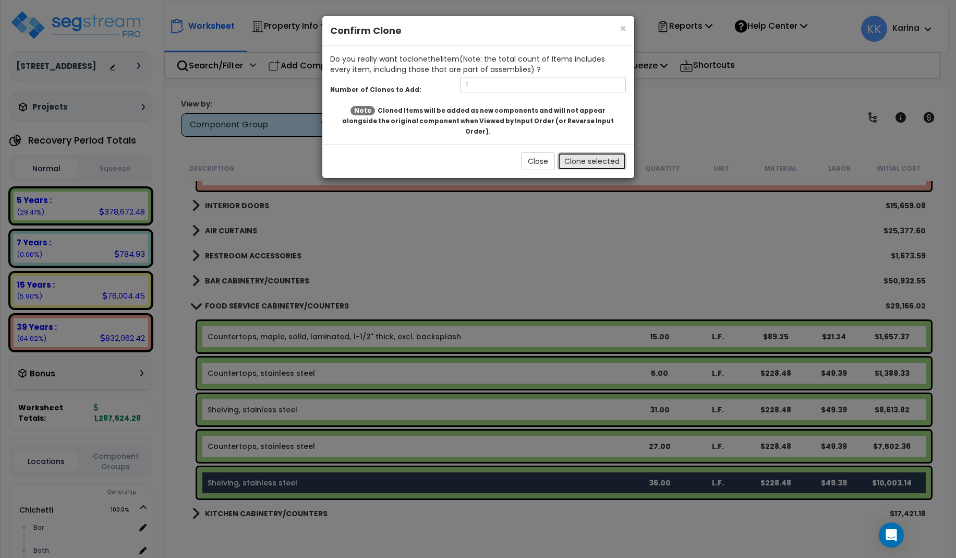
click at [577, 152] on button "Clone selected" at bounding box center [592, 161] width 69 height 18
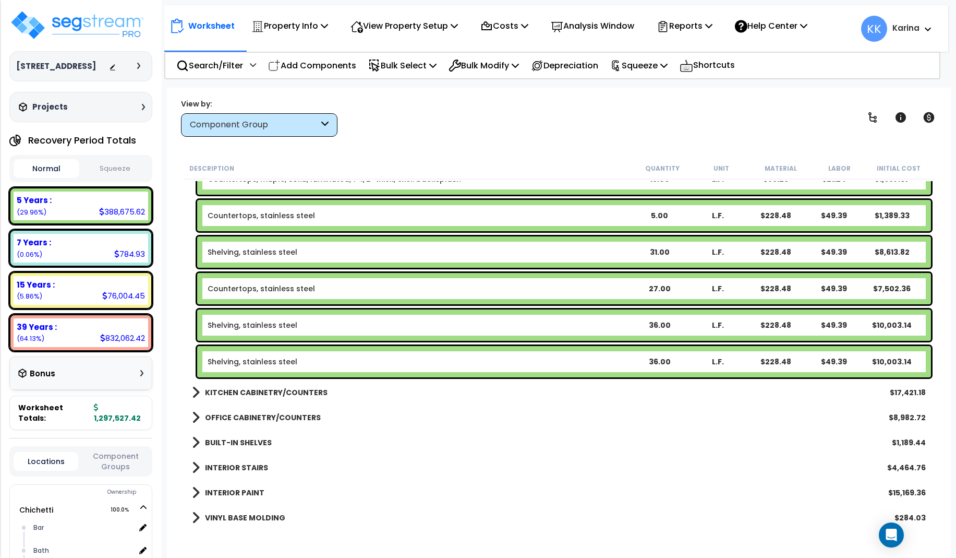
scroll to position [1001, 0]
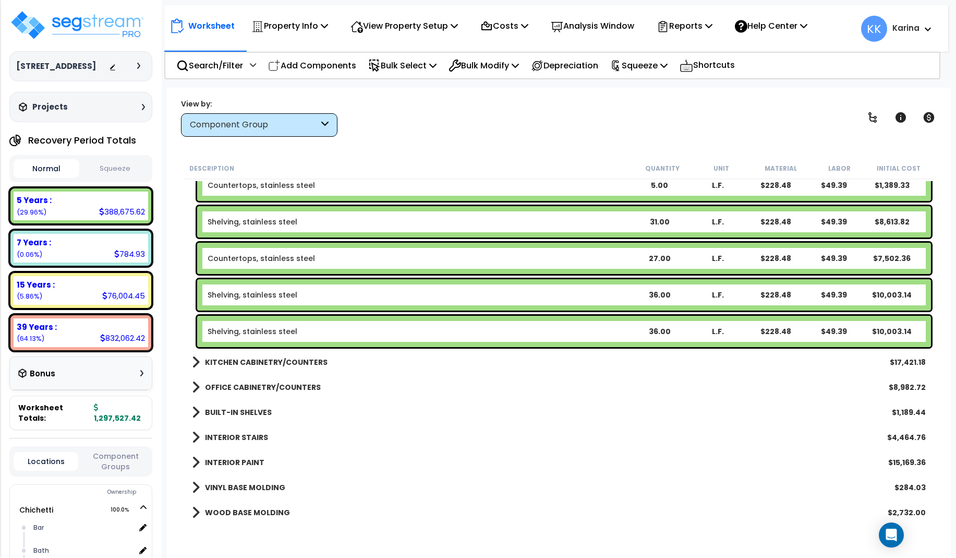
click at [315, 327] on b "Shelving, stainless steel" at bounding box center [419, 331] width 422 height 10
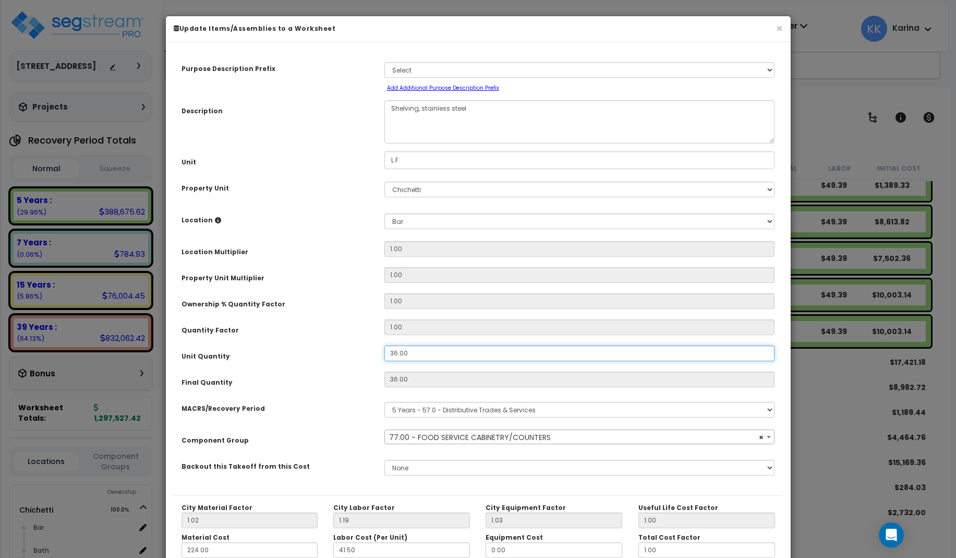
drag, startPoint x: 405, startPoint y: 353, endPoint x: 360, endPoint y: 352, distance: 45.4
click at [360, 352] on div "Unit Quantity 36.00" at bounding box center [478, 354] width 609 height 18
drag, startPoint x: 426, startPoint y: 352, endPoint x: 363, endPoint y: 352, distance: 62.1
click at [384, 352] on input "36.00" at bounding box center [579, 353] width 391 height 16
select select "56899"
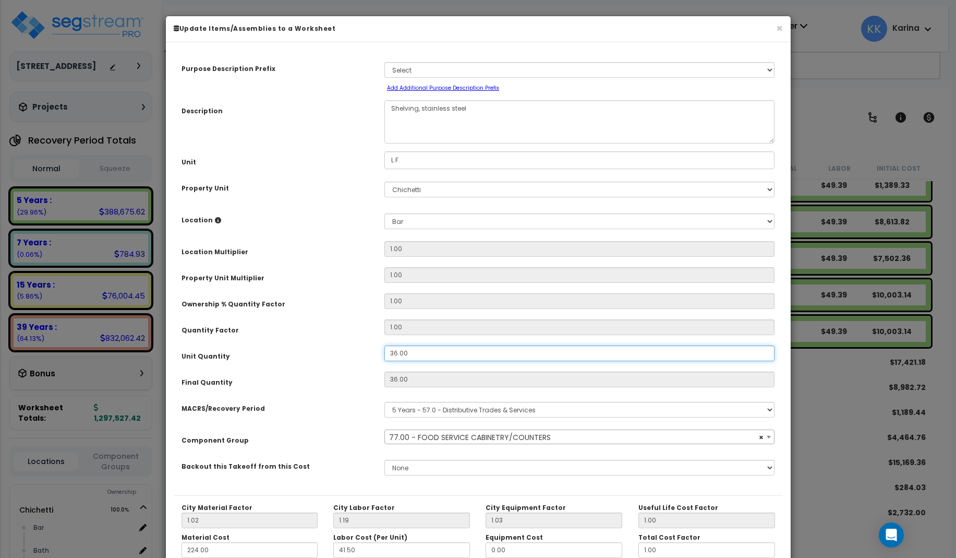
type input "1"
type input "36"
type input "49.38"
type input "$10,002.96"
type input "1"
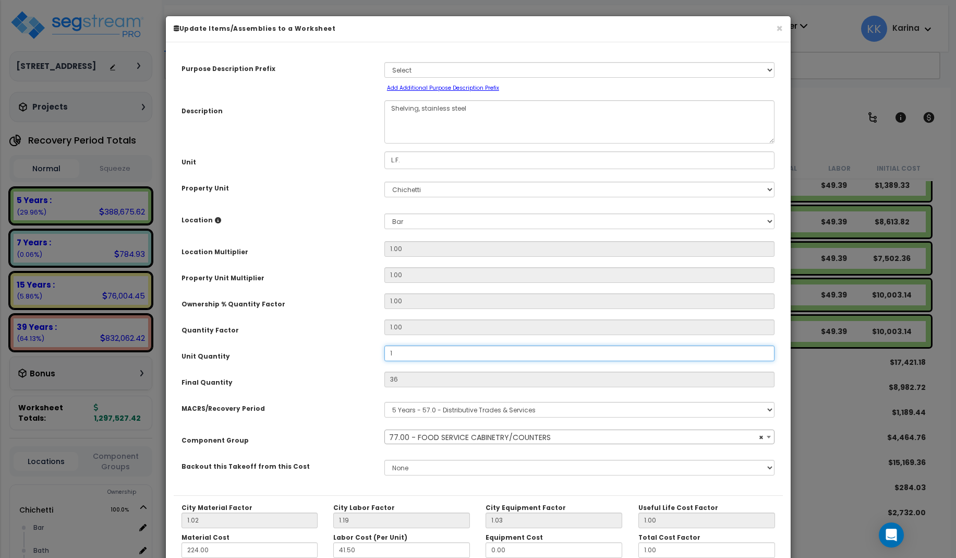
type input "$277.86"
type input "18"
type input "$5,001.48"
type input "18"
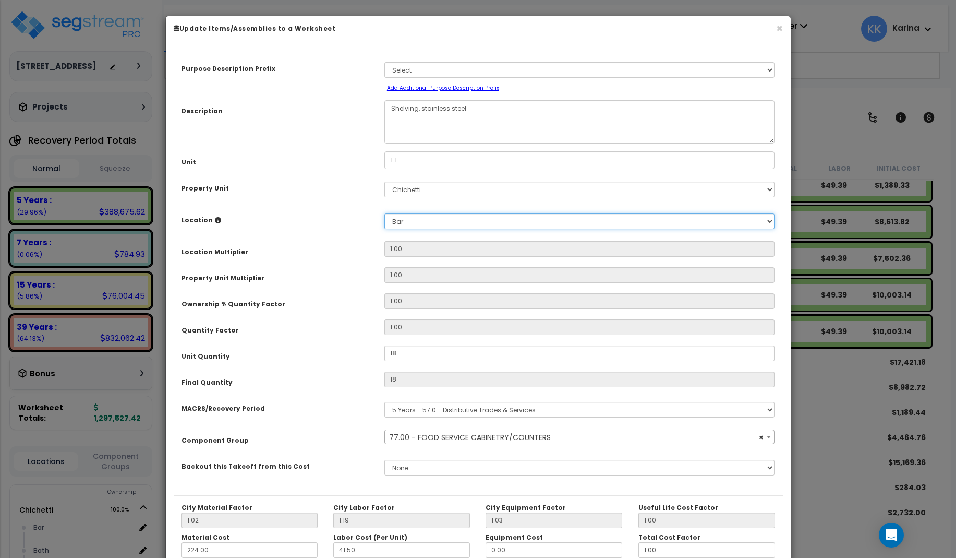
click at [384, 213] on select "Select Bar Bath Building Building Interior dining Kitchen Site Add New Location" at bounding box center [579, 221] width 391 height 16
select select "8314"
click option "Kitchen" at bounding box center [0, 0] width 0 height 0
type input "1"
type input "$5,001.48"
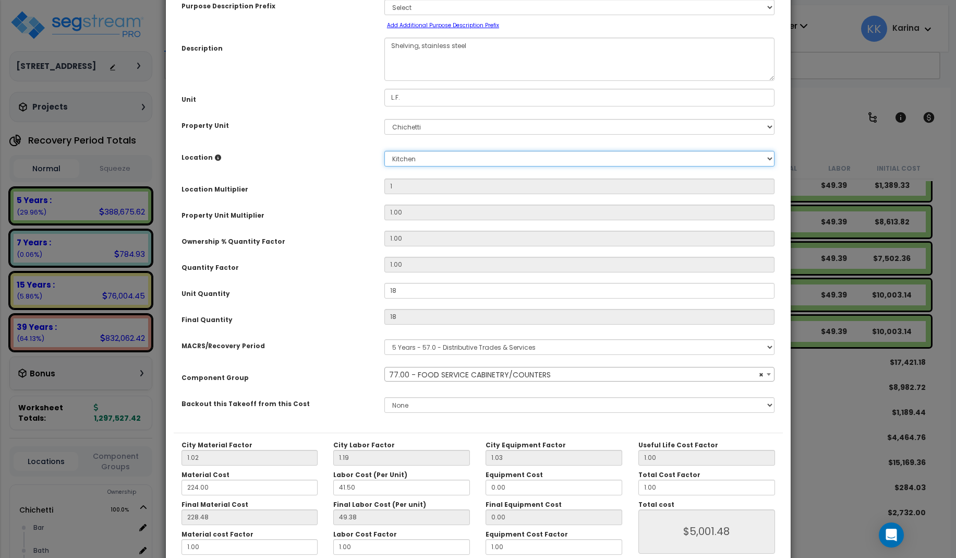
scroll to position [117, 0]
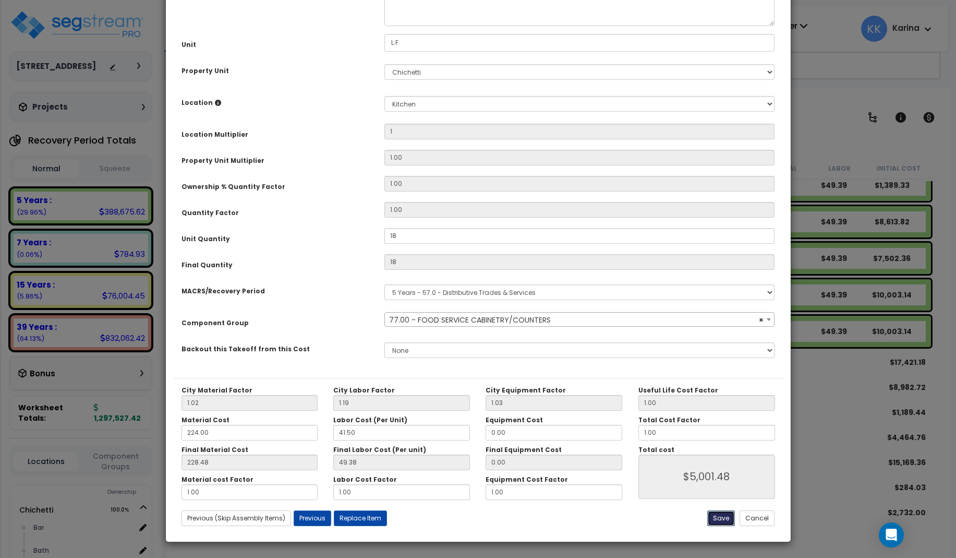
click at [719, 517] on button "Save" at bounding box center [721, 518] width 28 height 16
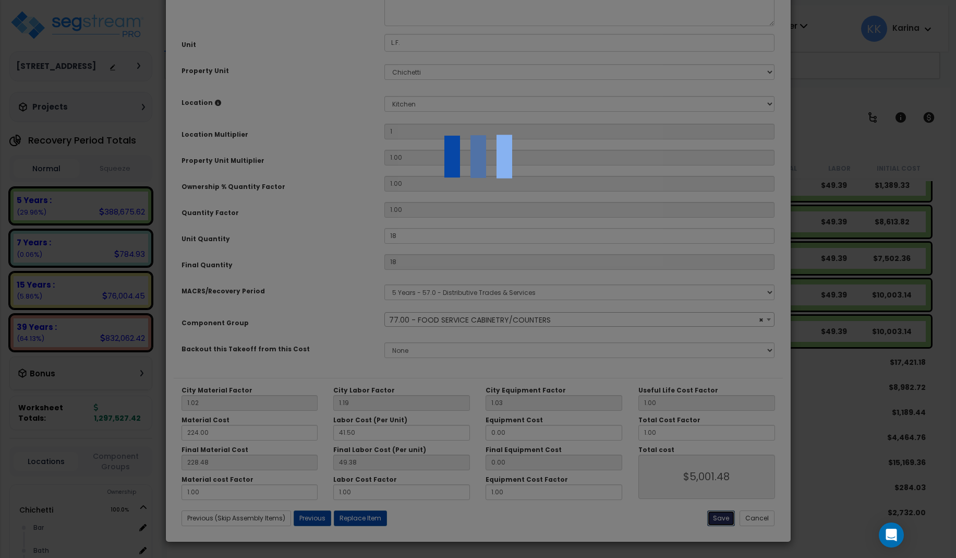
type input "1.00"
type input "18.00"
type input "5001.48"
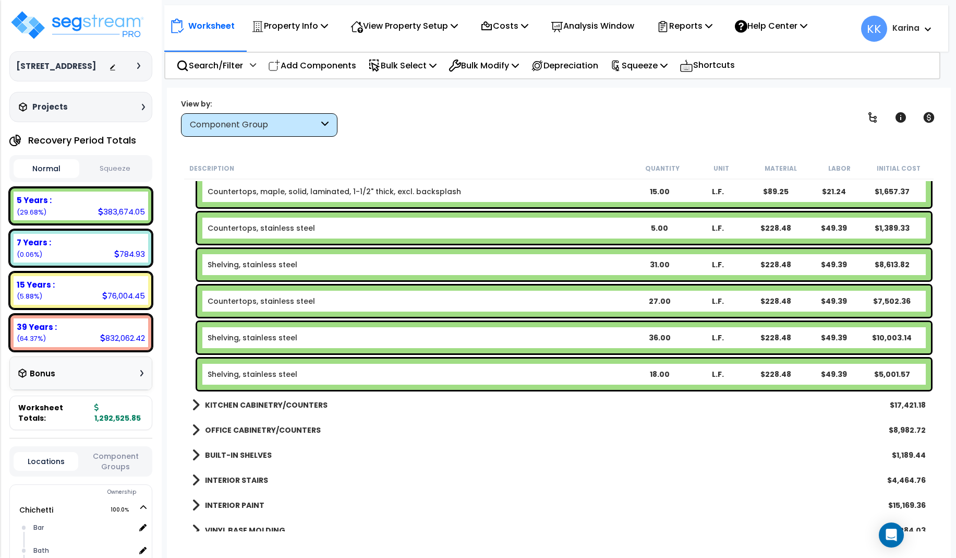
scroll to position [814, 0]
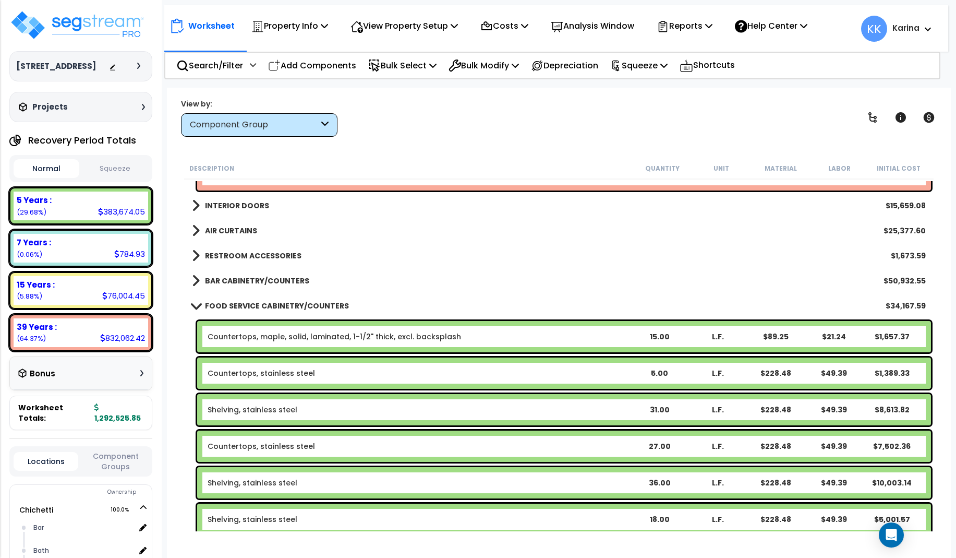
click at [193, 304] on span at bounding box center [195, 305] width 15 height 8
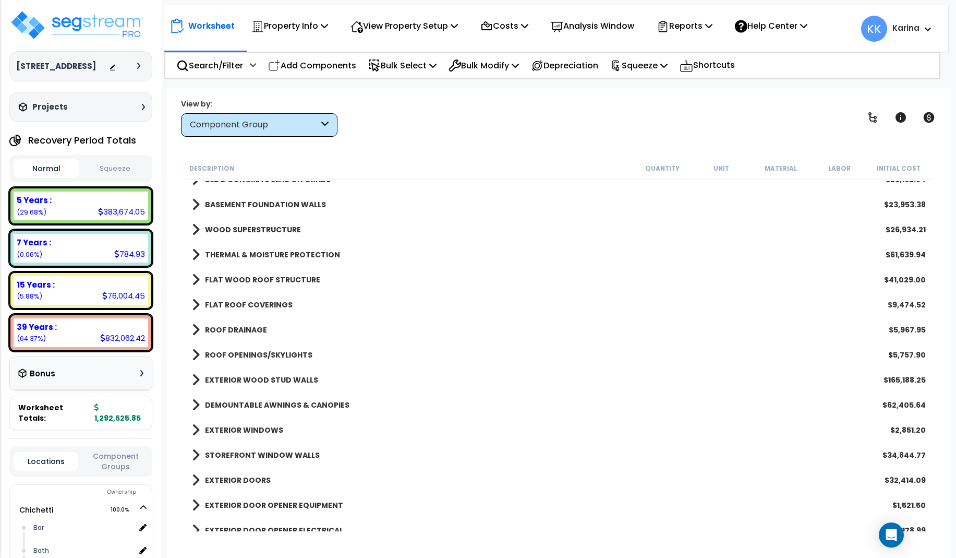
scroll to position [250, 0]
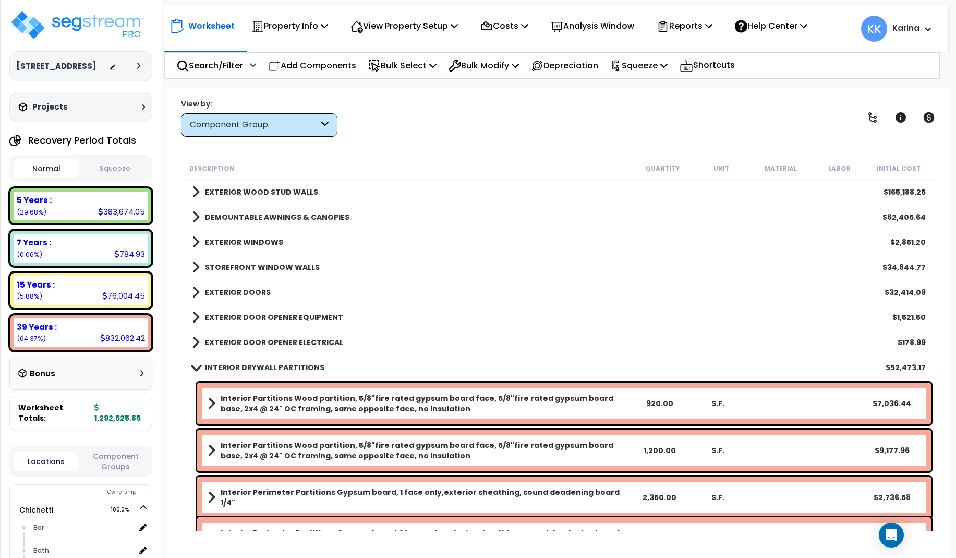
click at [196, 367] on span at bounding box center [195, 367] width 15 height 8
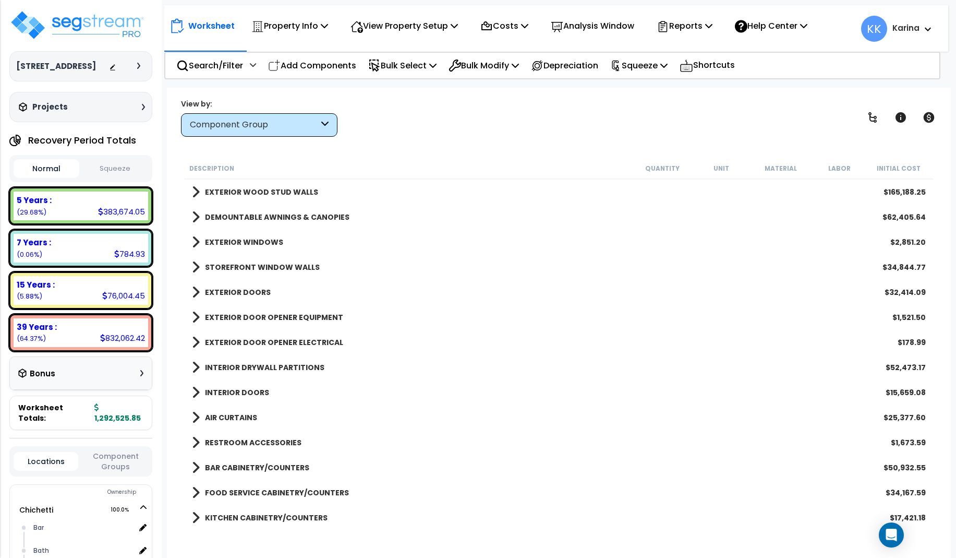
click at [471, 334] on div "EXTERIOR DOOR OPENER ELECTRICAL $178.99" at bounding box center [559, 342] width 744 height 25
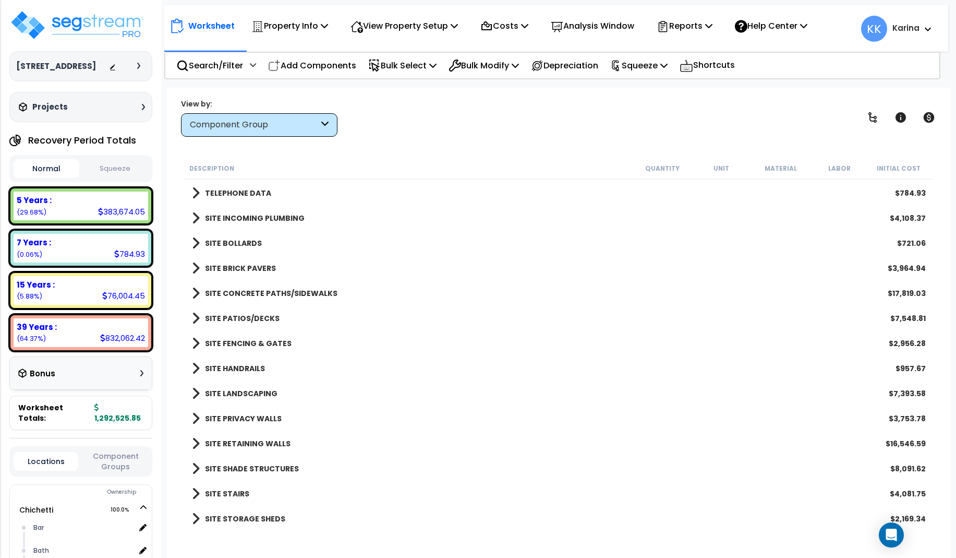
scroll to position [1313, 0]
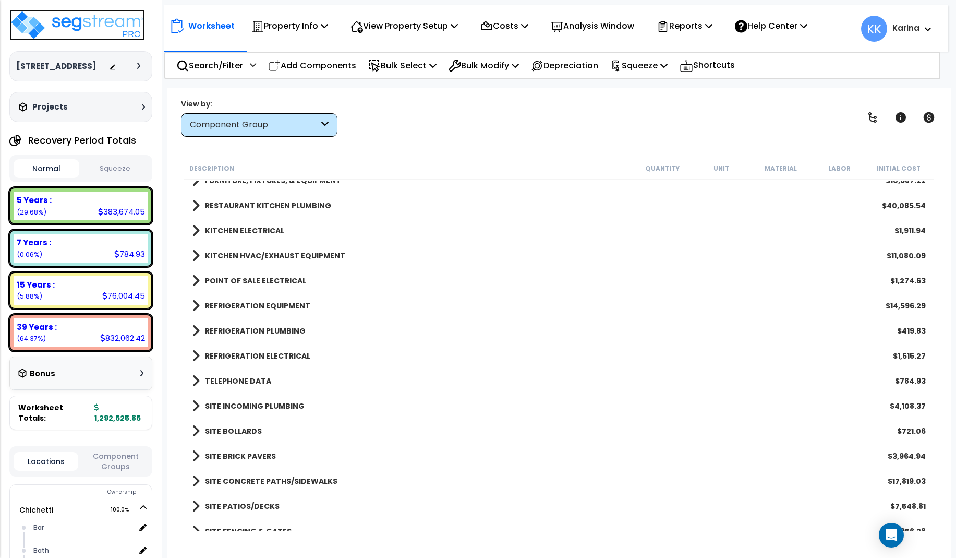
click at [100, 21] on img at bounding box center [77, 24] width 136 height 31
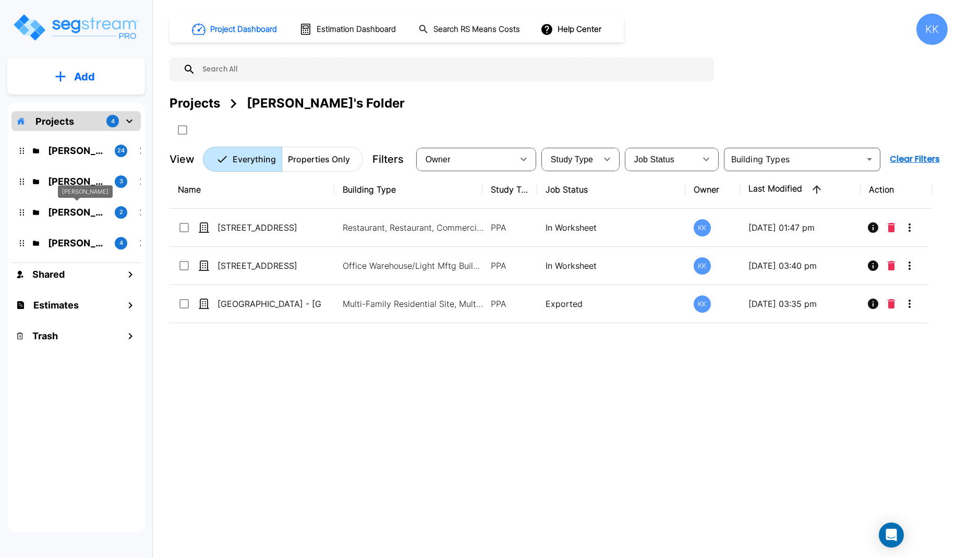
click at [80, 213] on p "[PERSON_NAME]" at bounding box center [77, 212] width 58 height 14
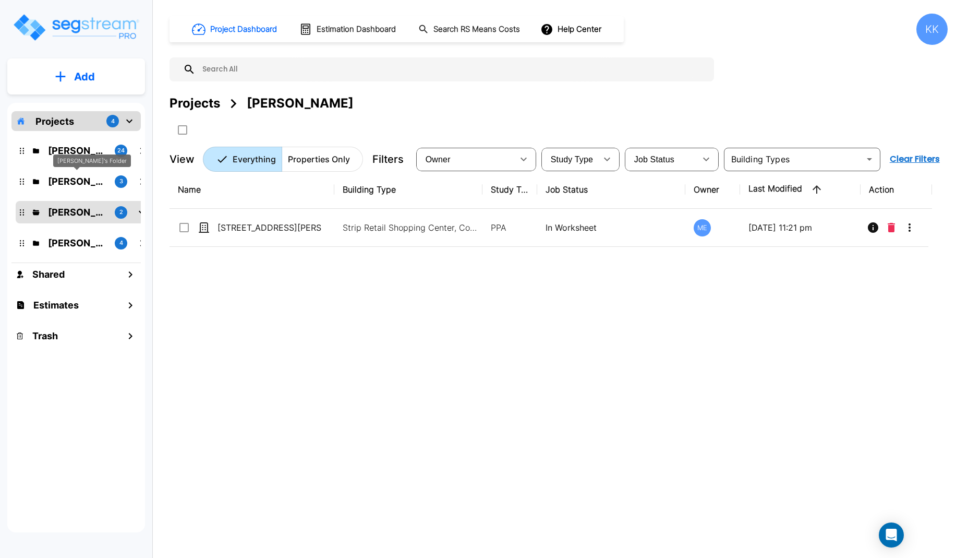
click at [82, 179] on p "[PERSON_NAME]'s Folder" at bounding box center [77, 181] width 58 height 14
